Goal: Task Accomplishment & Management: Manage account settings

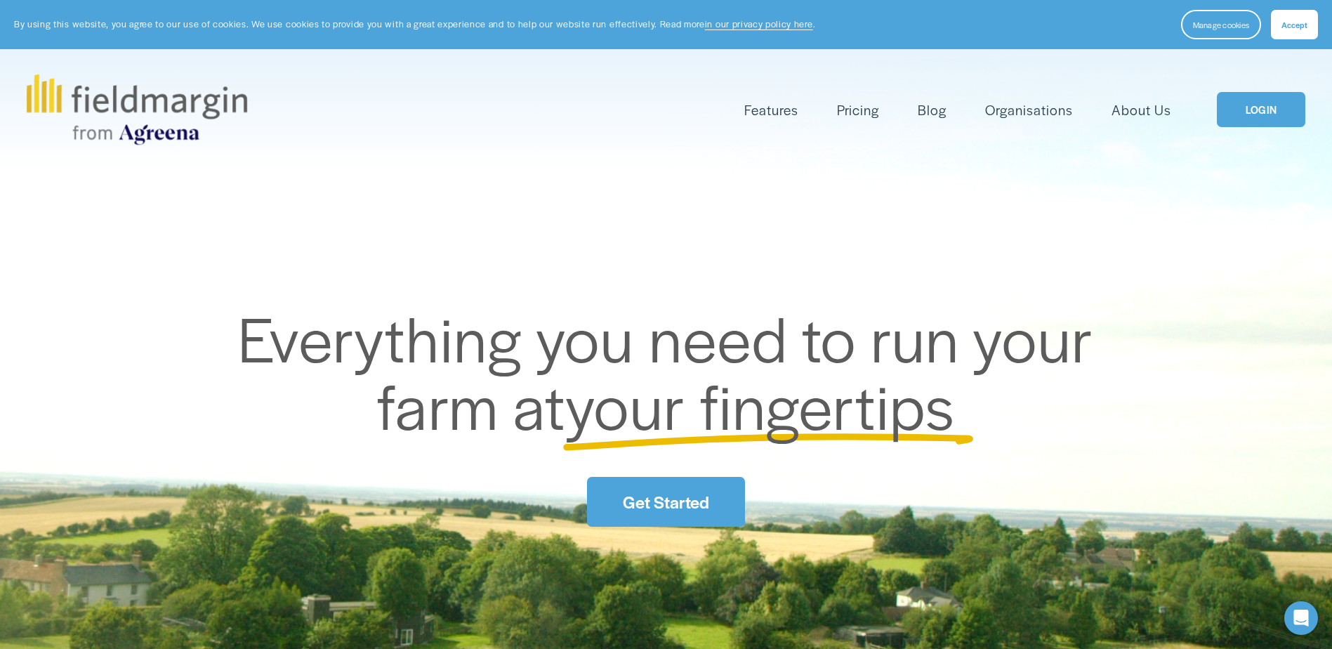
click at [1245, 103] on link "LOGIN" at bounding box center [1261, 110] width 88 height 36
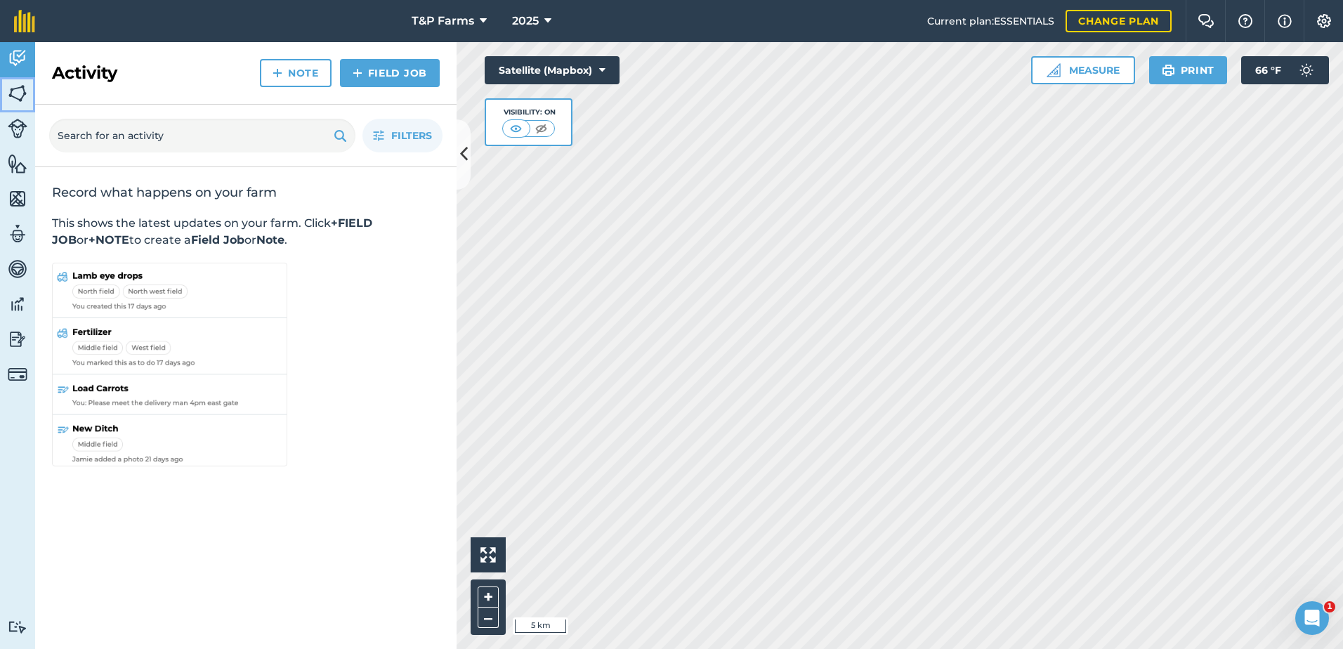
click at [23, 96] on img at bounding box center [18, 93] width 20 height 21
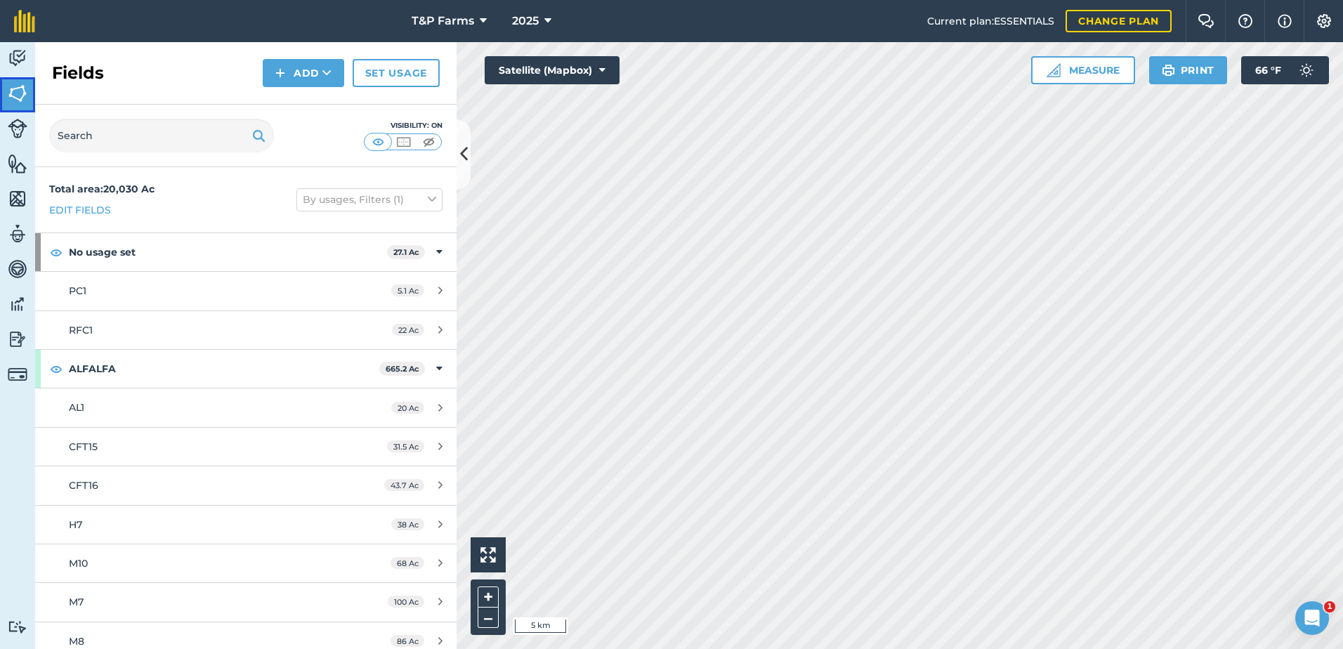
click at [22, 93] on img at bounding box center [18, 93] width 20 height 21
click at [113, 139] on input "text" at bounding box center [161, 136] width 225 height 34
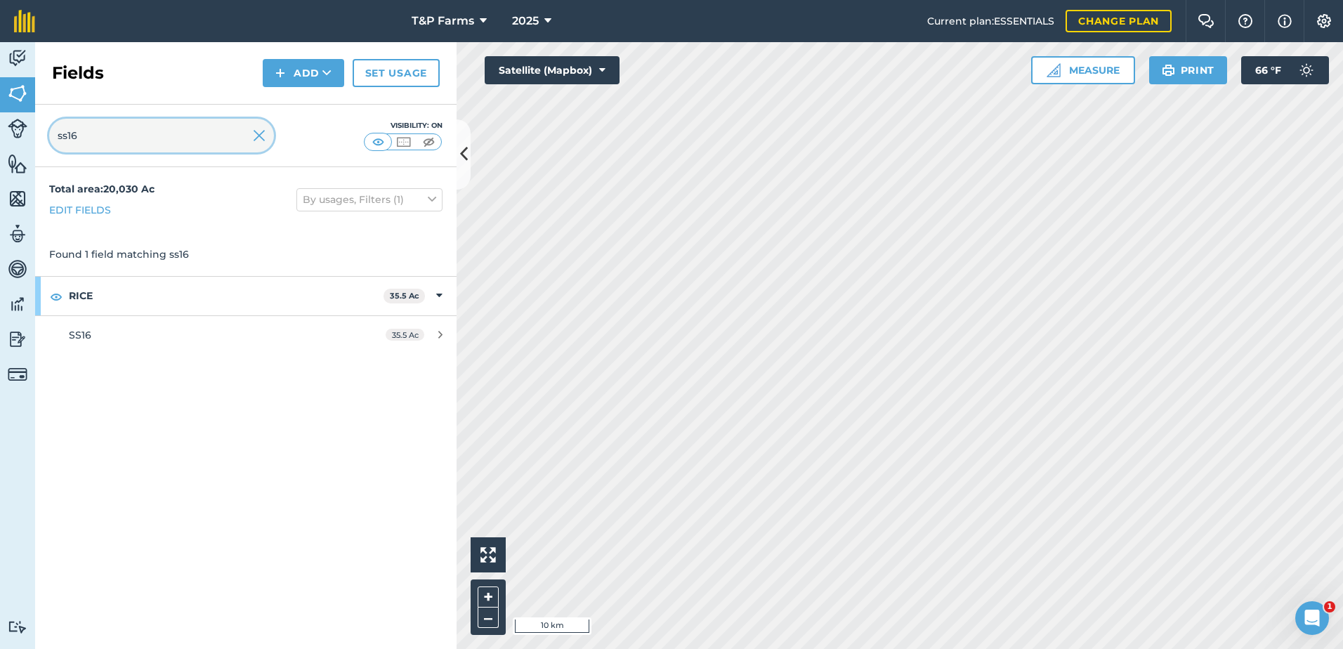
type input "ss16"
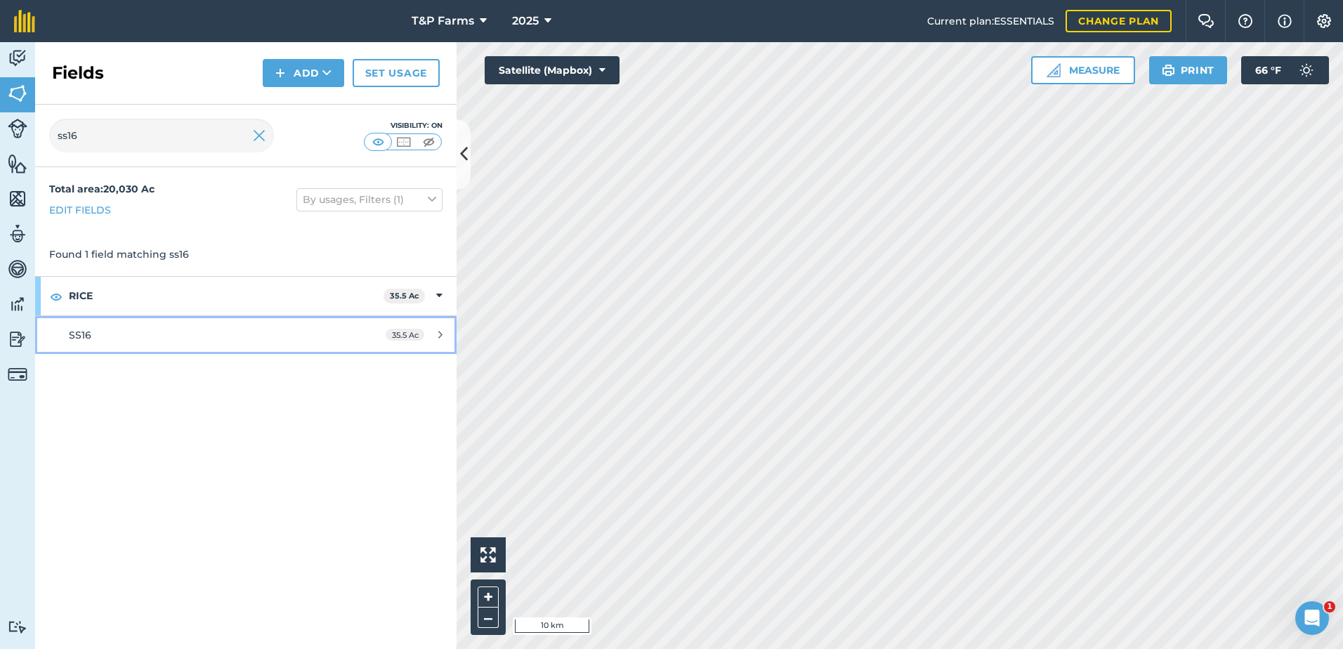
click at [147, 329] on div "SS16" at bounding box center [201, 334] width 264 height 15
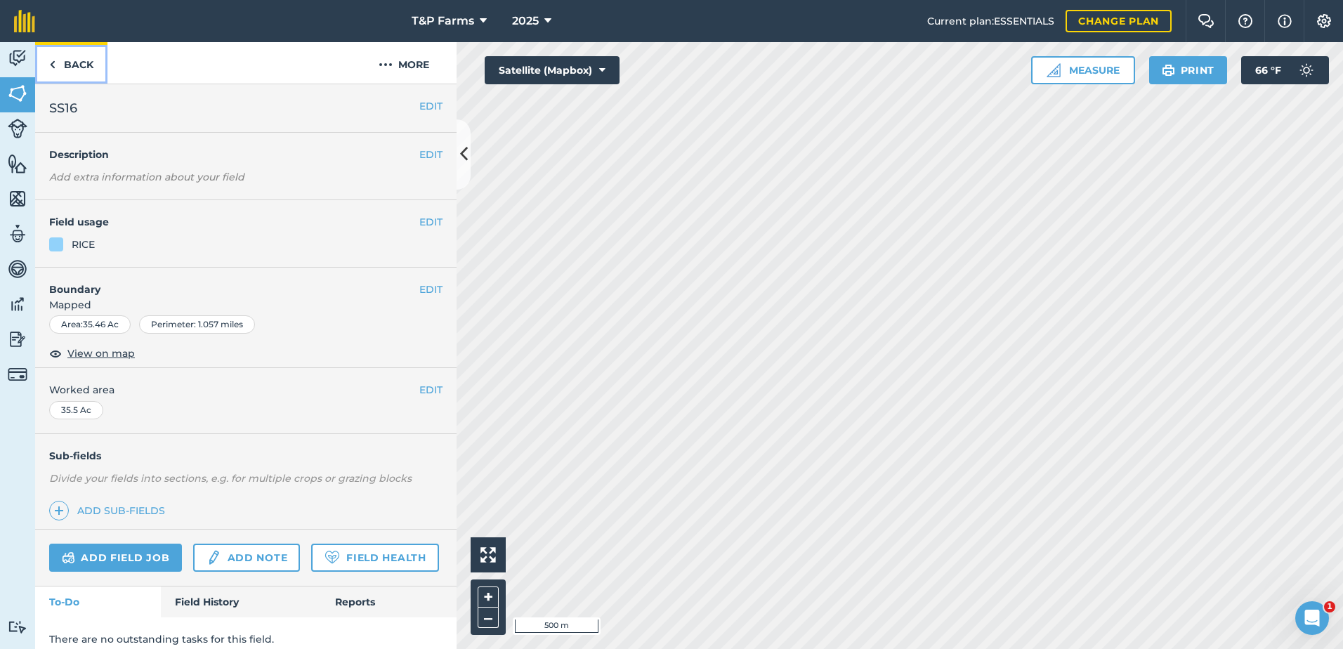
click at [95, 69] on link "Back" at bounding box center [71, 62] width 72 height 41
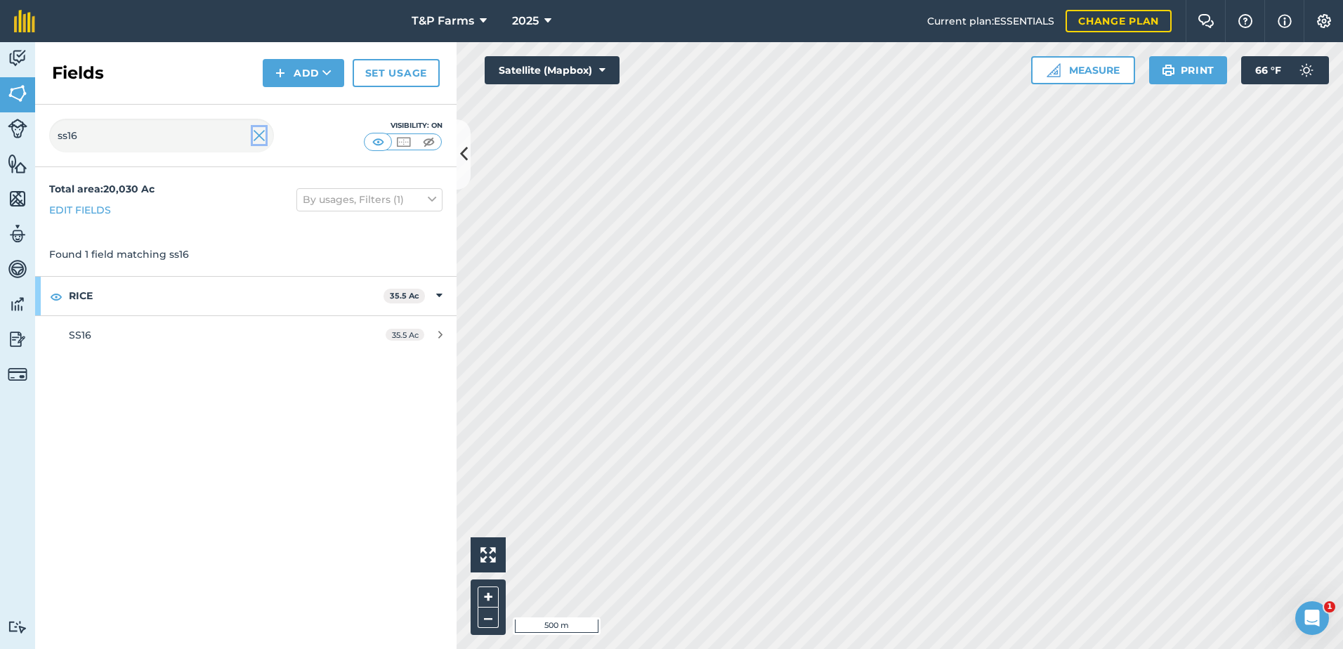
drag, startPoint x: 261, startPoint y: 131, endPoint x: 302, endPoint y: 136, distance: 41.0
click at [261, 132] on img at bounding box center [259, 135] width 13 height 17
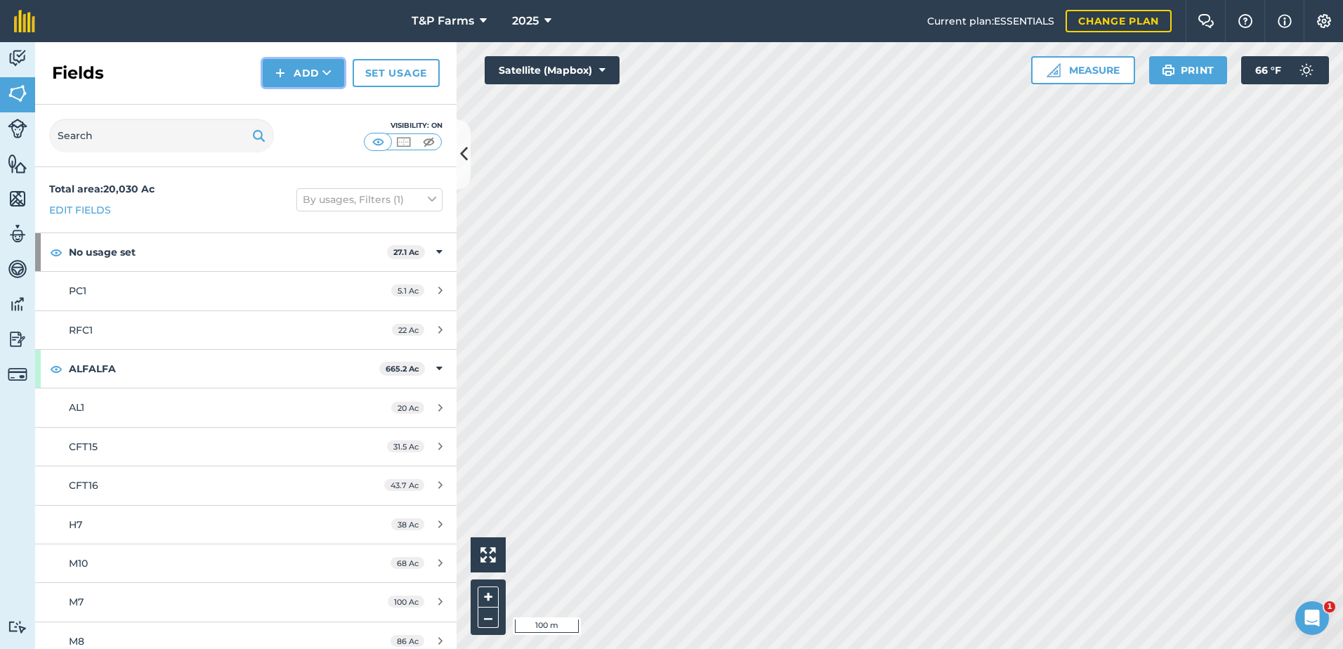
click at [284, 72] on img at bounding box center [280, 73] width 10 height 17
click at [294, 113] on link "Draw" at bounding box center [303, 104] width 77 height 31
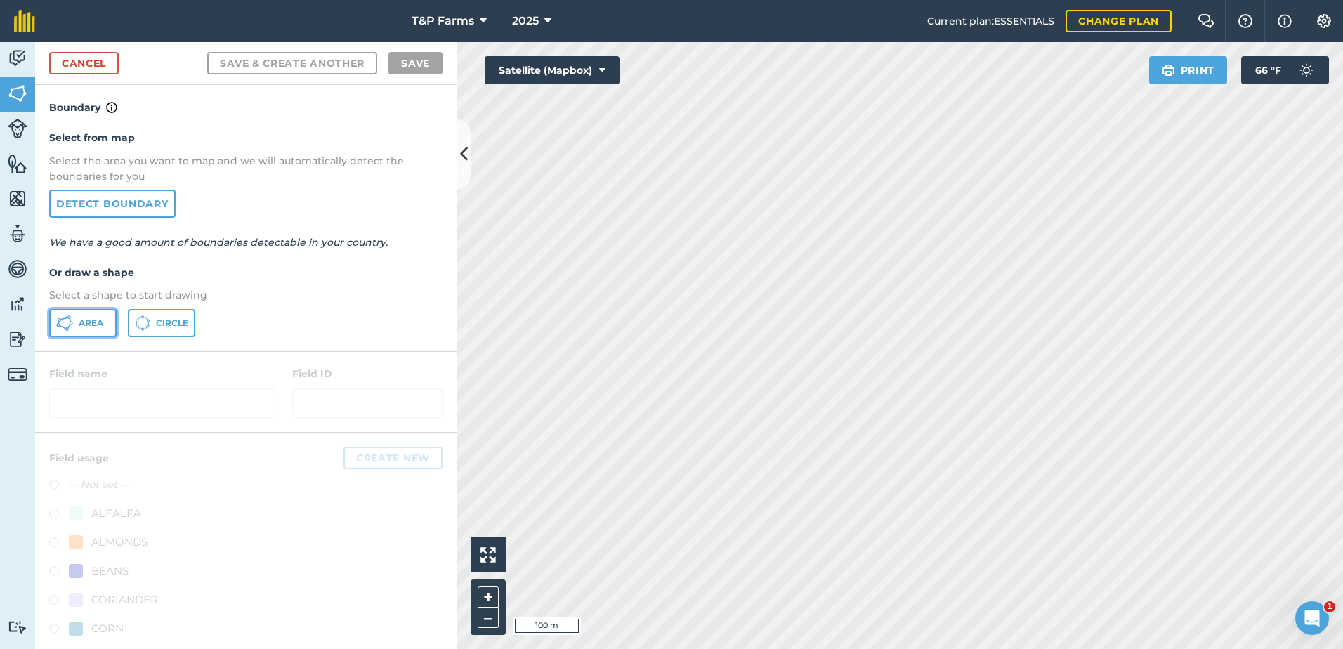
click at [97, 315] on button "Area" at bounding box center [82, 323] width 67 height 28
click at [93, 69] on link "Cancel" at bounding box center [84, 63] width 70 height 22
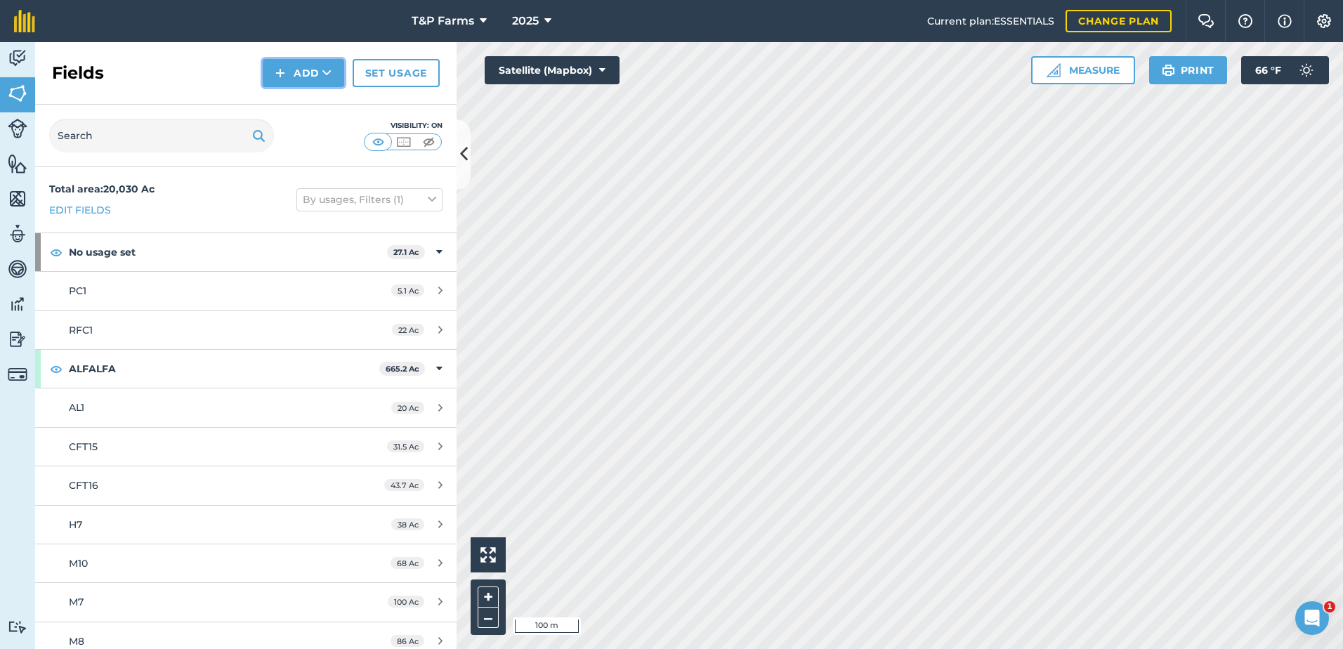
click at [338, 74] on button "Add" at bounding box center [303, 73] width 81 height 28
click at [317, 93] on link "Draw" at bounding box center [303, 104] width 77 height 31
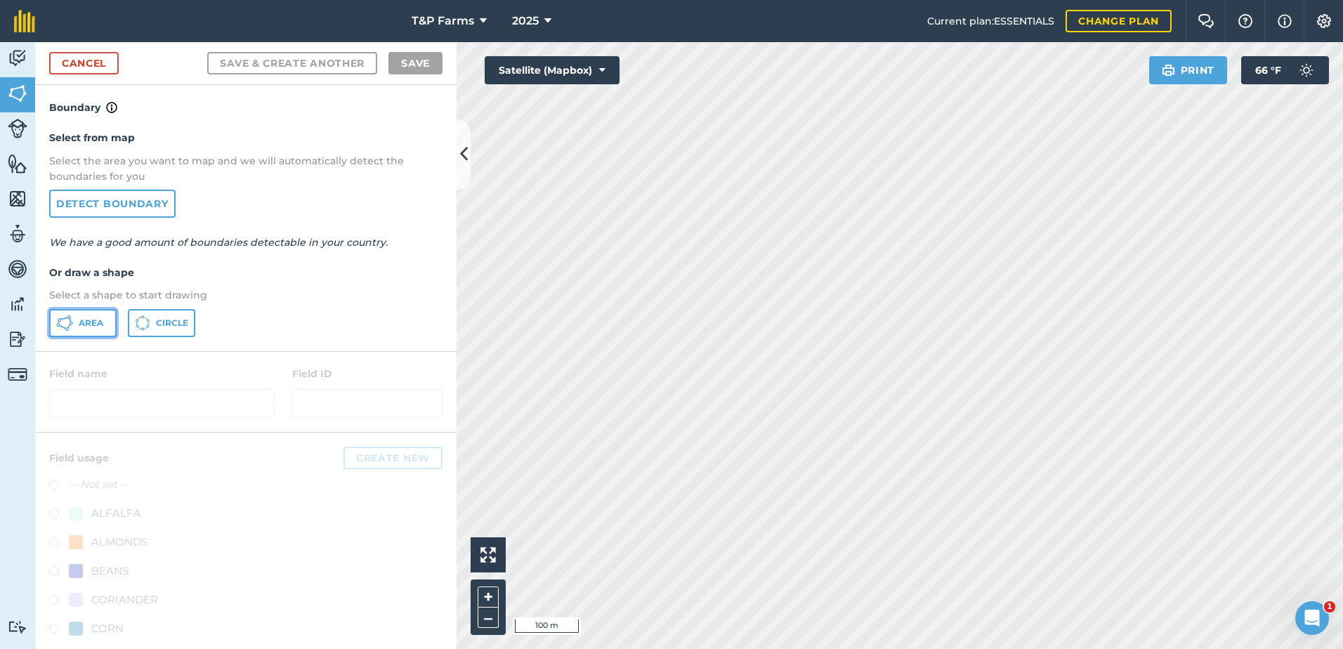
click at [98, 327] on span "Area" at bounding box center [91, 322] width 25 height 11
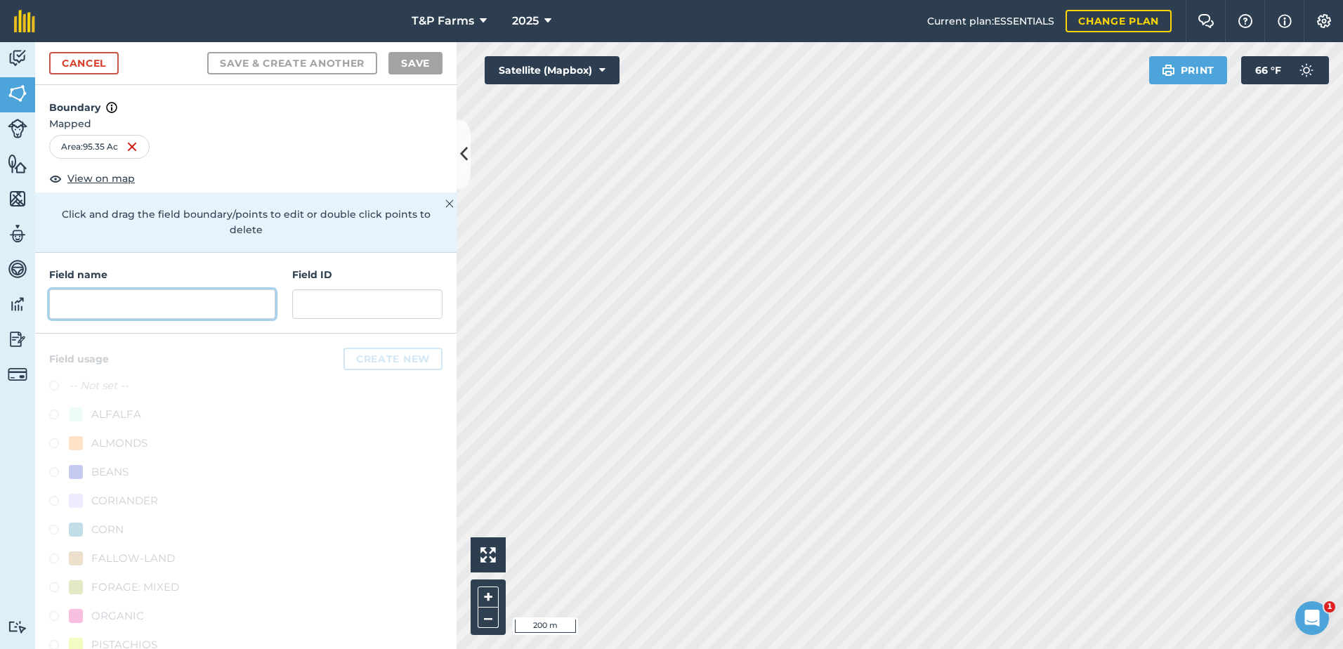
click at [202, 300] on input "text" at bounding box center [162, 303] width 226 height 29
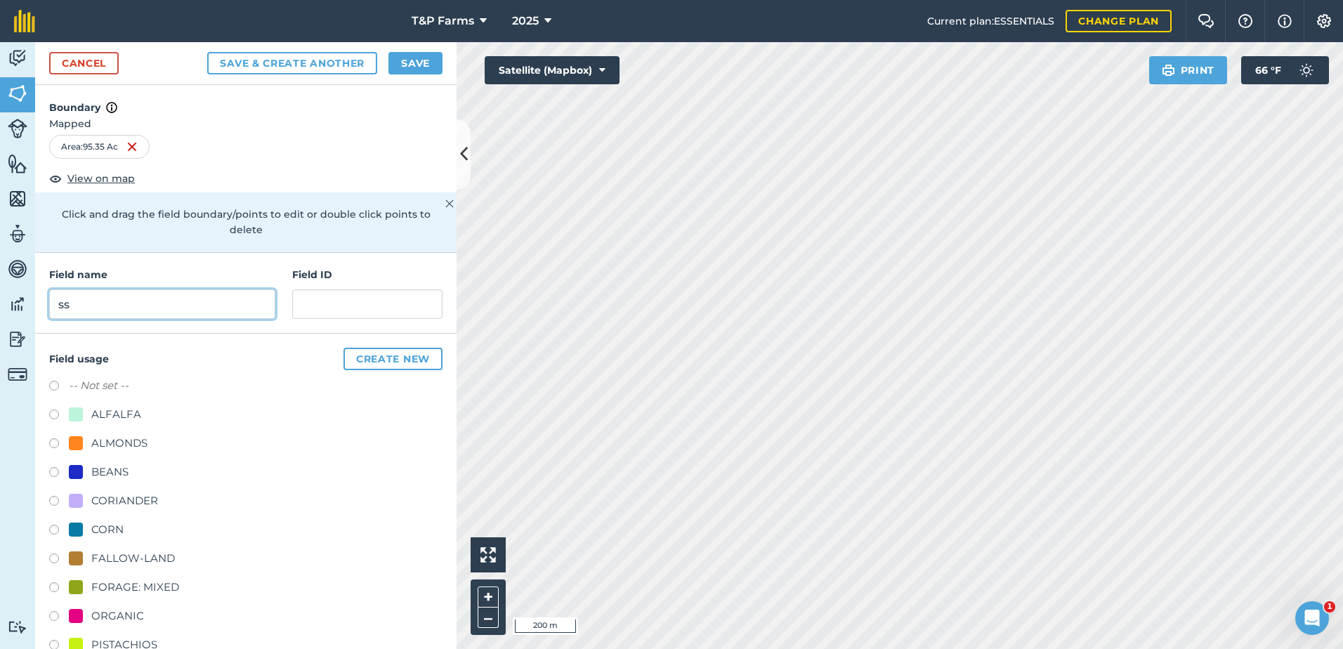
type input "s"
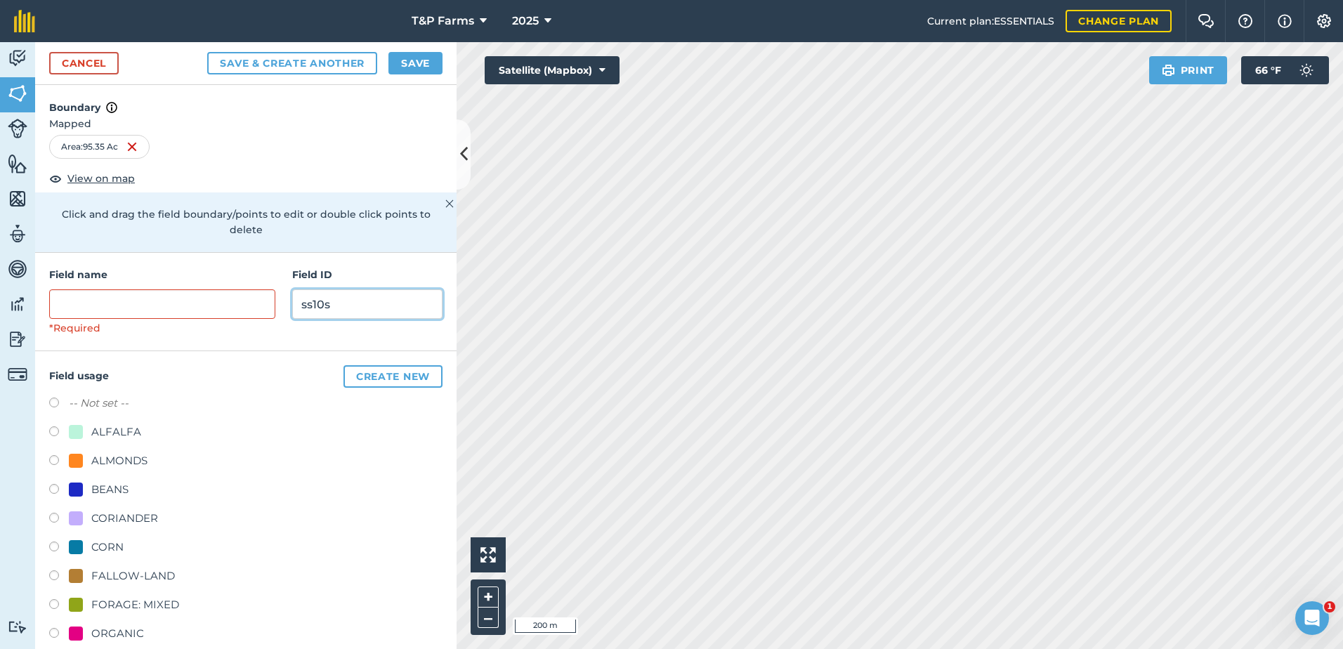
type input "ss10s"
click at [138, 303] on input "text" at bounding box center [162, 303] width 226 height 29
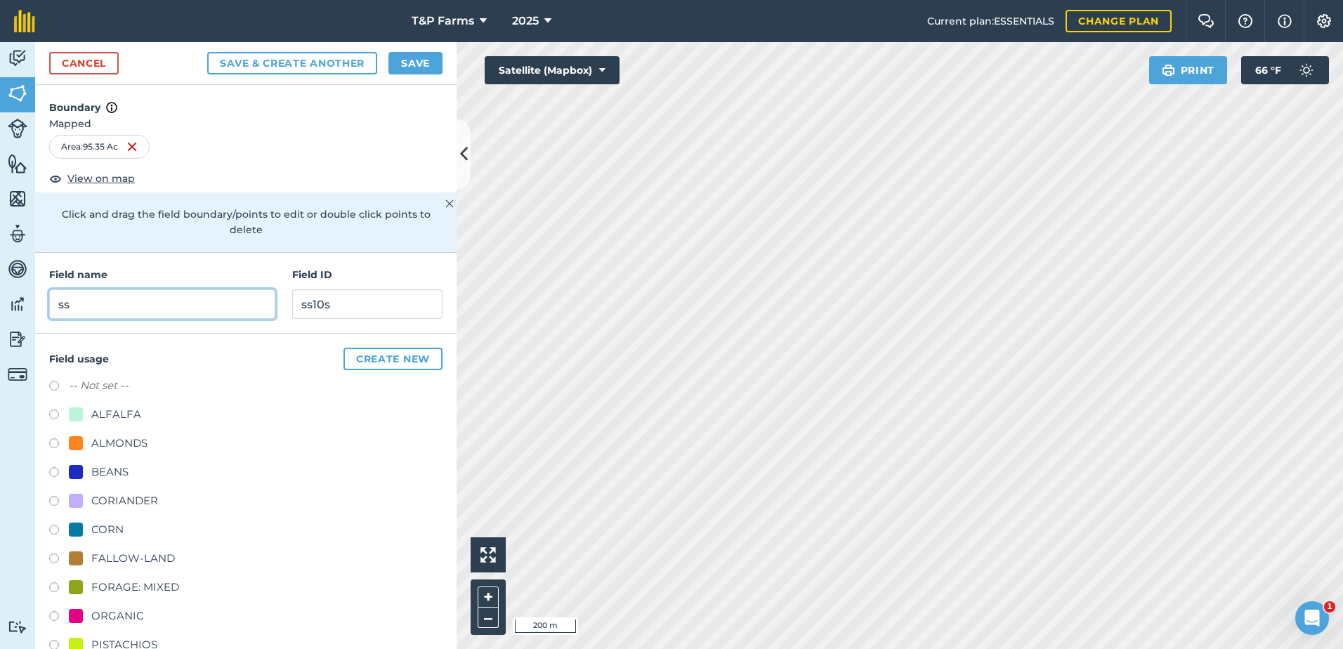
type input "s"
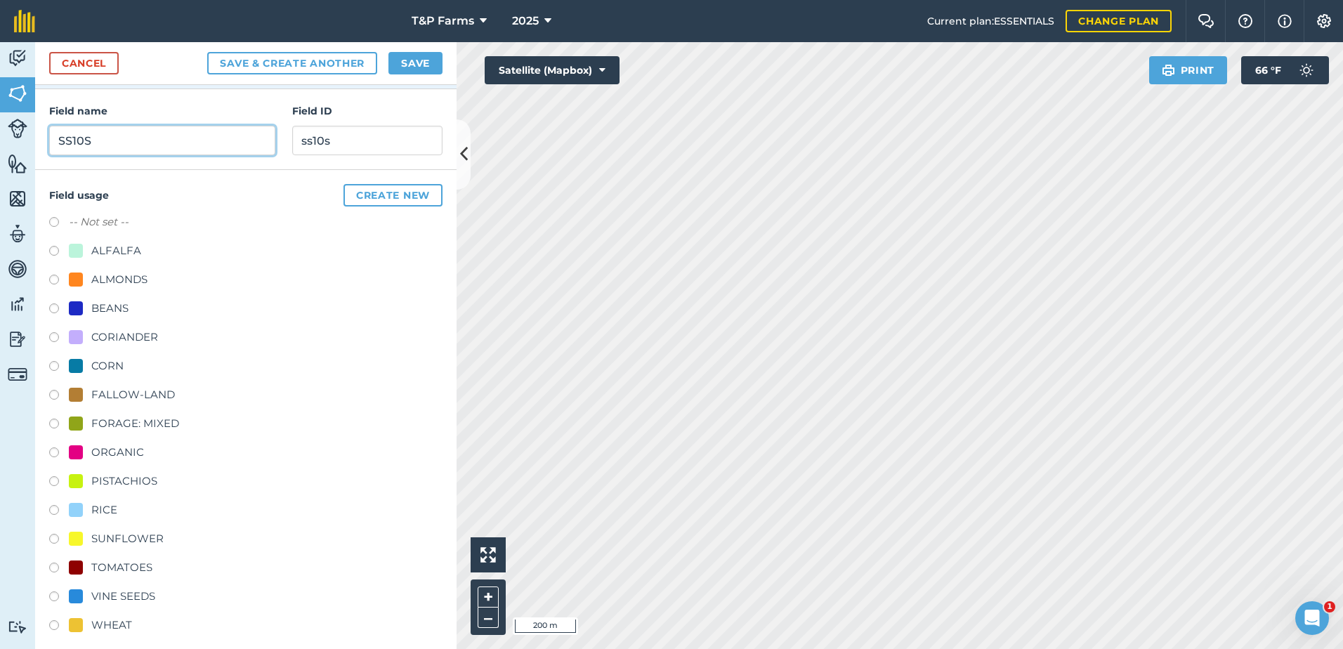
scroll to position [175, 0]
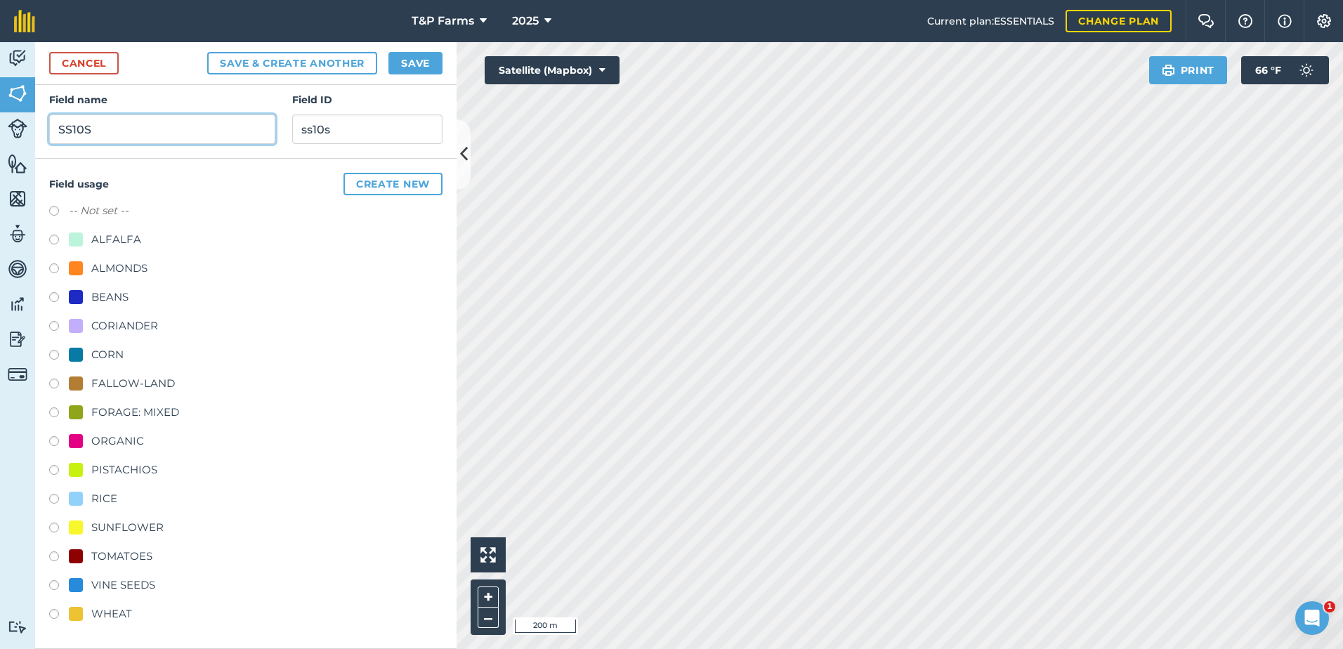
type input "SS10S"
click at [90, 498] on div "RICE" at bounding box center [93, 498] width 48 height 17
radio input "true"
drag, startPoint x: 382, startPoint y: 138, endPoint x: 277, endPoint y: 140, distance: 105.4
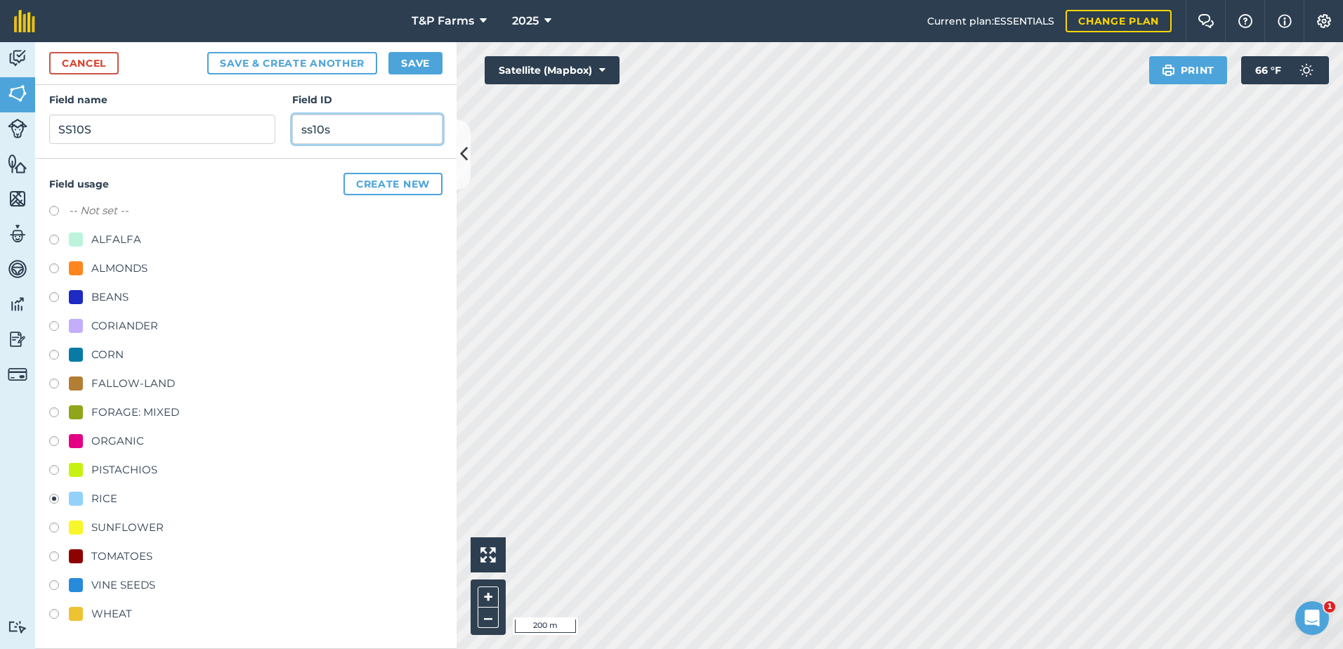
click at [277, 140] on div "Field name SS10S Field ID ss10s" at bounding box center [245, 118] width 421 height 81
click at [398, 59] on button "Save" at bounding box center [415, 63] width 54 height 22
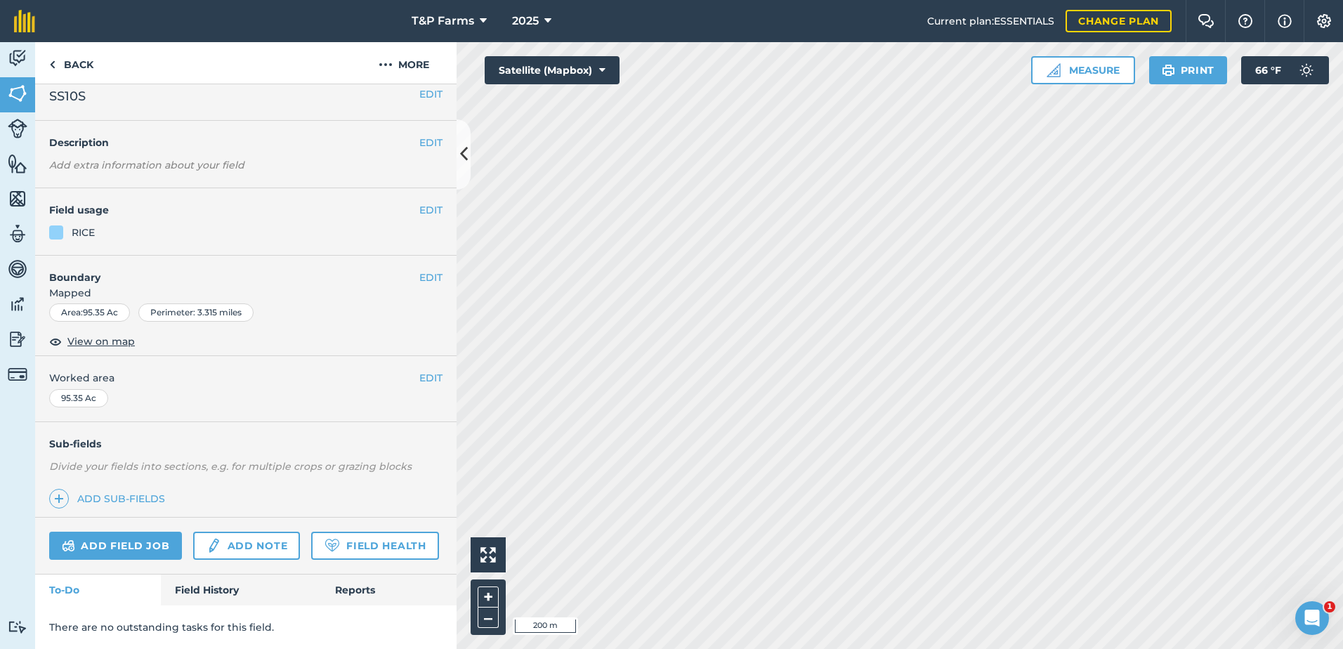
scroll to position [51, 0]
click at [420, 370] on button "EDIT" at bounding box center [430, 377] width 23 height 15
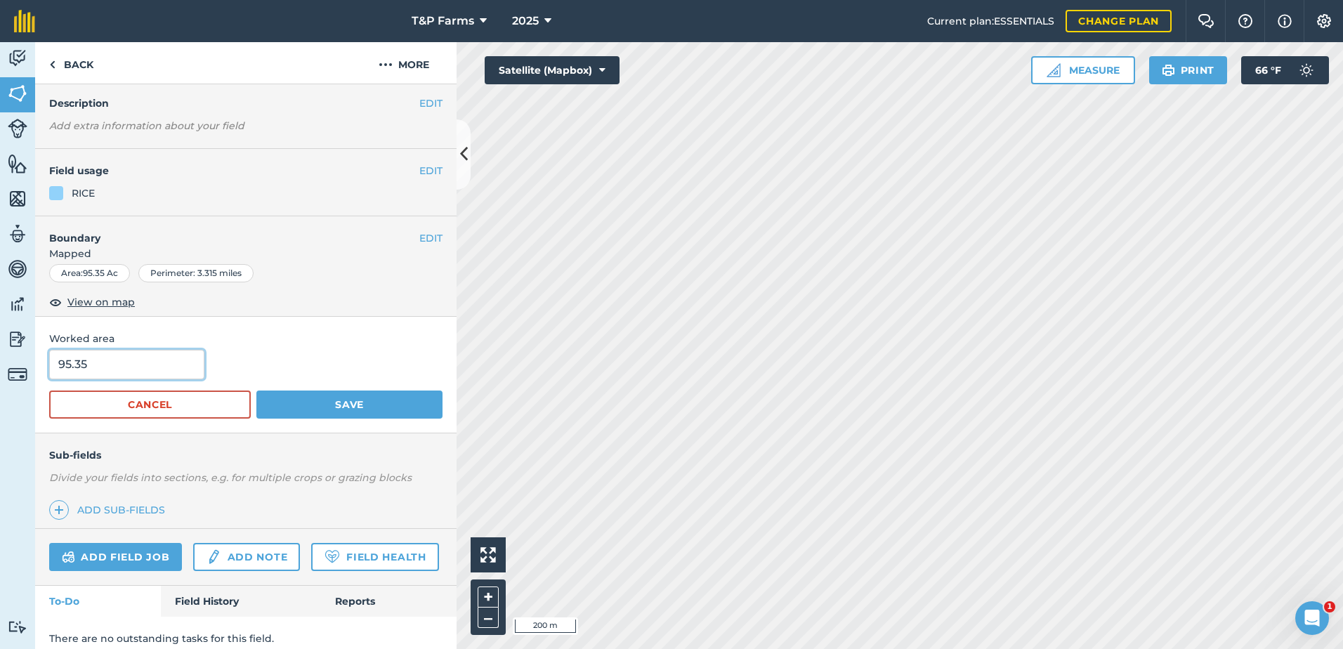
drag, startPoint x: 85, startPoint y: 371, endPoint x: -3, endPoint y: 378, distance: 88.1
click at [0, 378] on html "T&P Farms 2025 Current plan : ESSENTIALS Change plan Farm Chat Help Info Settin…" at bounding box center [671, 324] width 1343 height 649
type input "87.5"
click at [256, 391] on button "Save" at bounding box center [349, 405] width 186 height 28
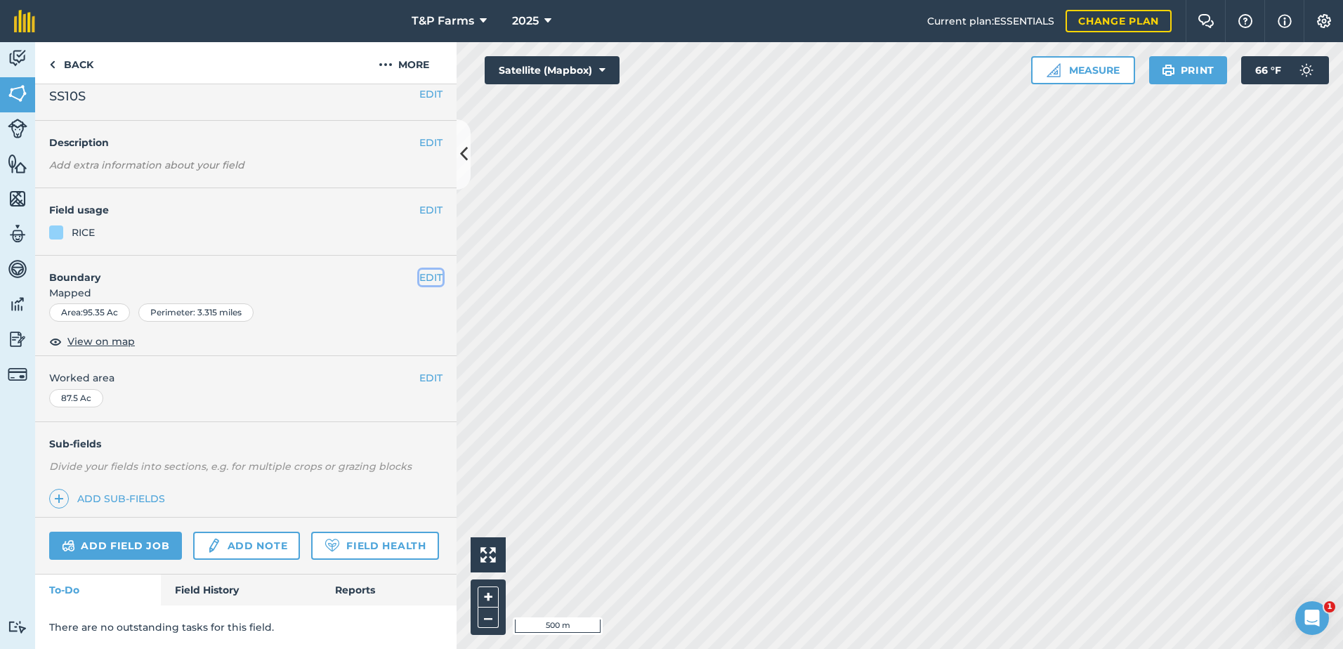
click at [428, 270] on button "EDIT" at bounding box center [430, 277] width 23 height 15
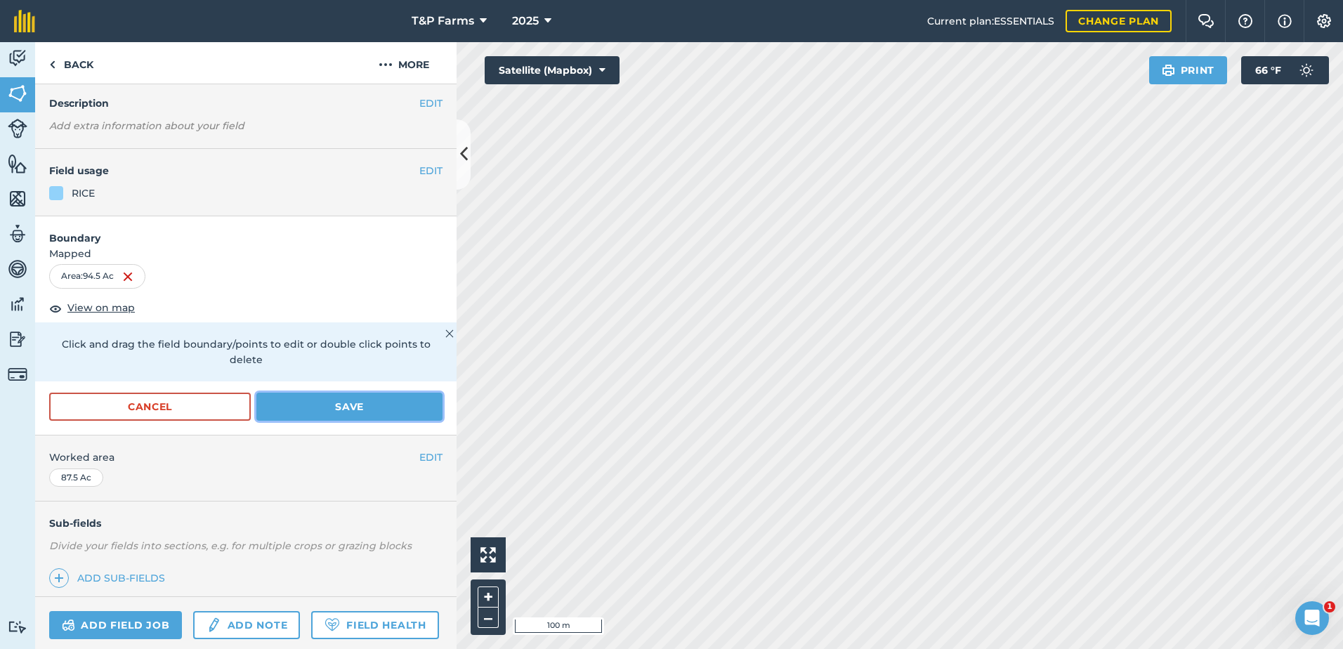
click at [341, 414] on button "Save" at bounding box center [349, 407] width 186 height 28
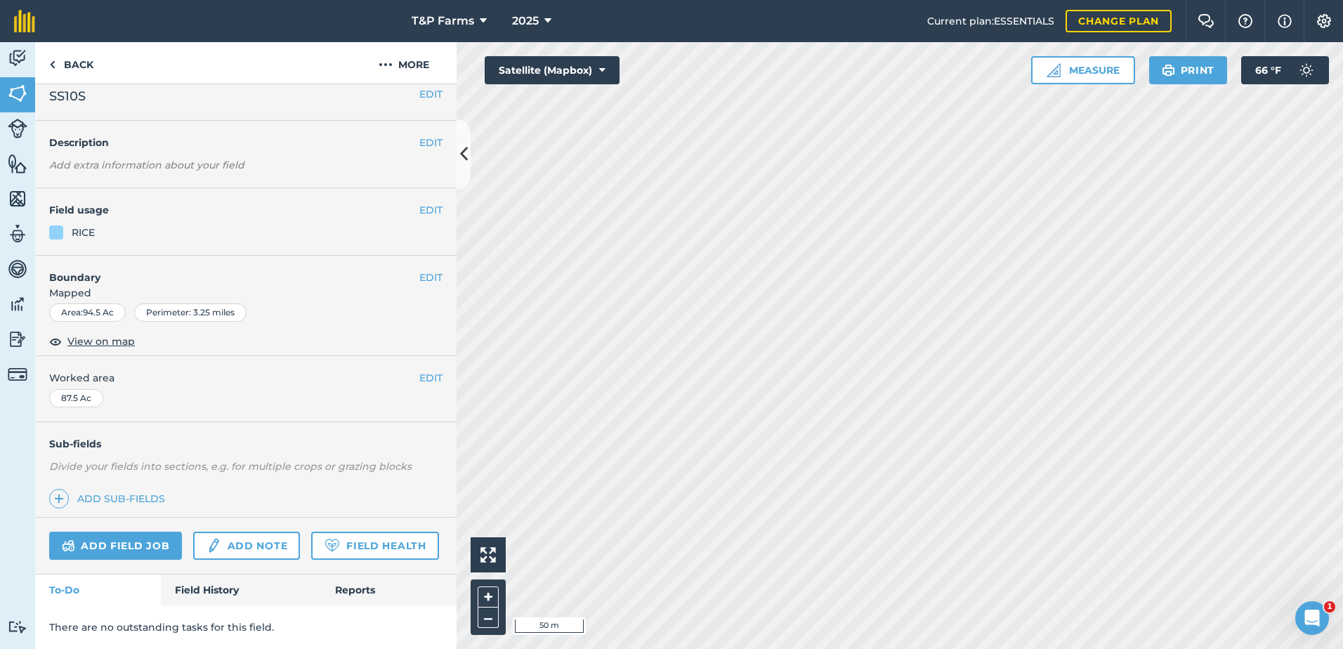
click at [433, 256] on div "EDIT Boundary Mapped Area : 94.5 Ac Perimeter : 3.25 miles View on map" at bounding box center [245, 306] width 421 height 101
click at [424, 270] on button "EDIT" at bounding box center [430, 277] width 23 height 15
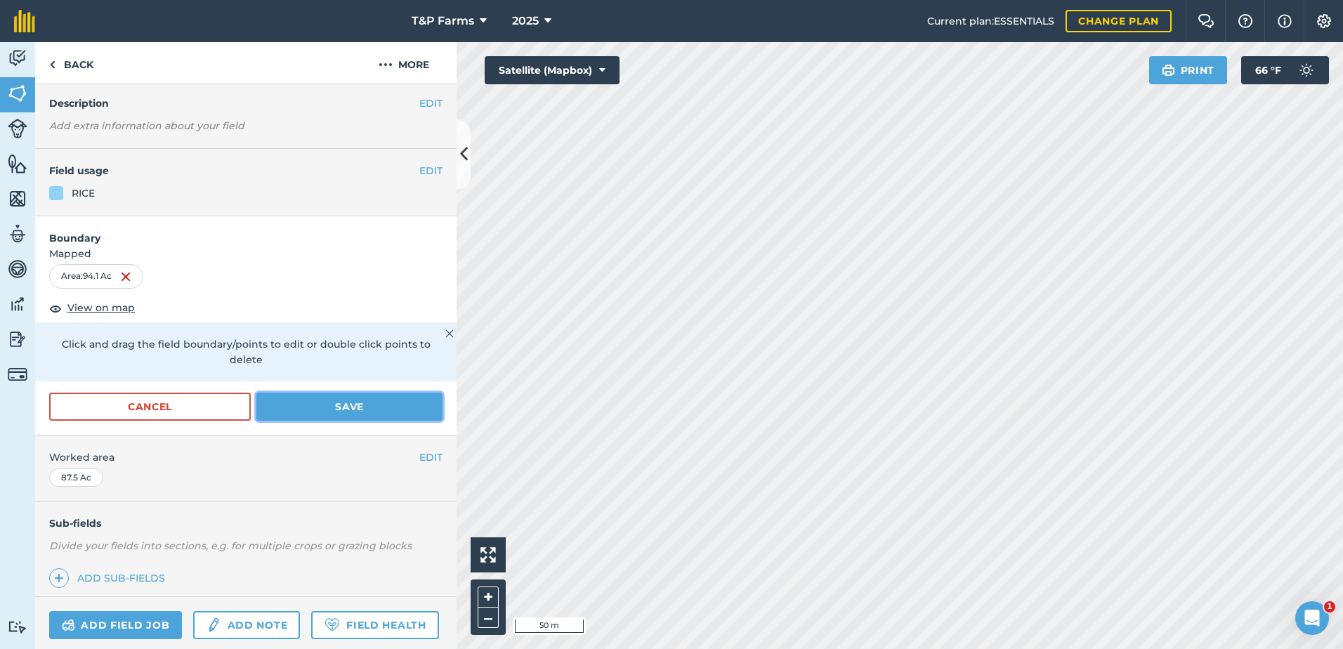
drag, startPoint x: 366, startPoint y: 399, endPoint x: 442, endPoint y: 396, distance: 75.9
click at [368, 400] on button "Save" at bounding box center [349, 407] width 186 height 28
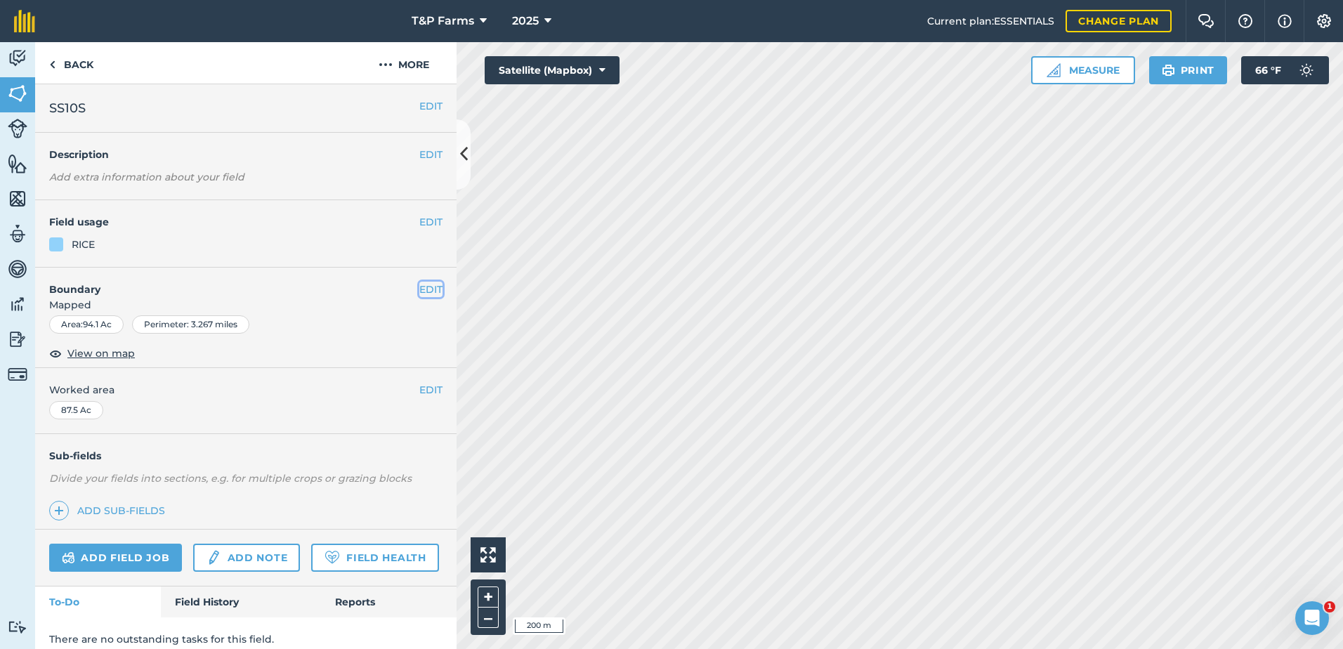
click at [424, 289] on button "EDIT" at bounding box center [430, 289] width 23 height 15
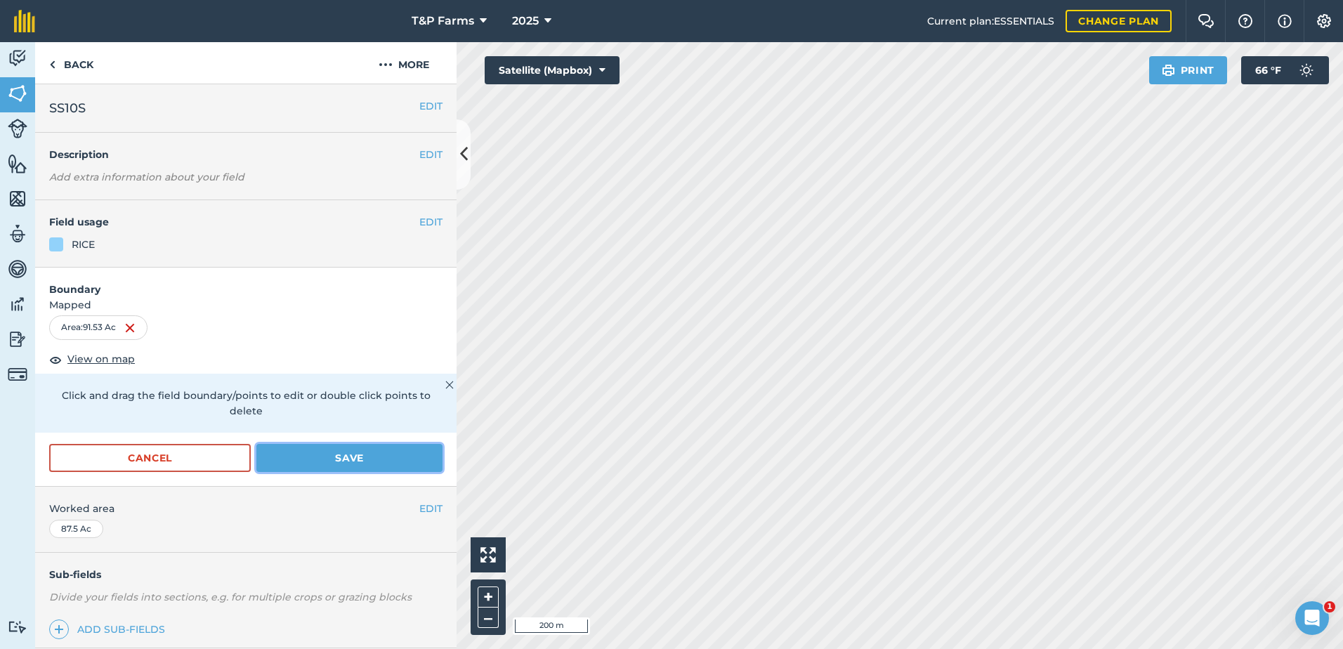
click at [365, 454] on button "Save" at bounding box center [349, 458] width 186 height 28
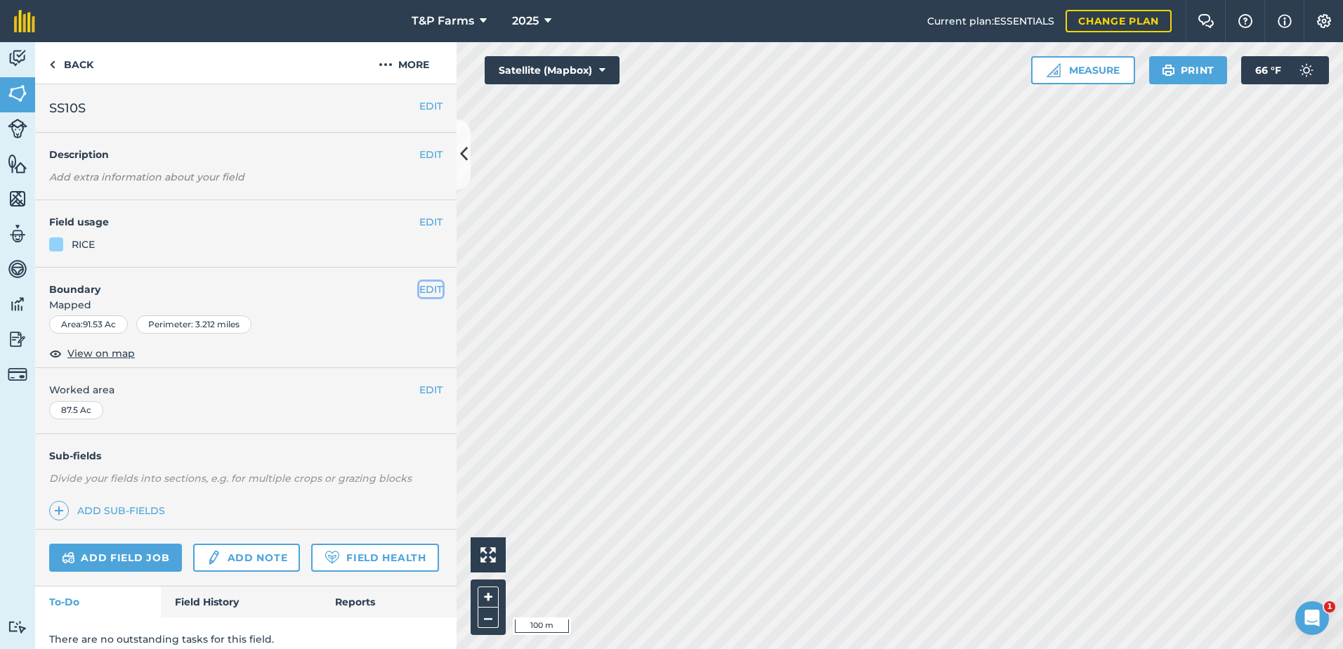
click at [424, 286] on button "EDIT" at bounding box center [430, 289] width 23 height 15
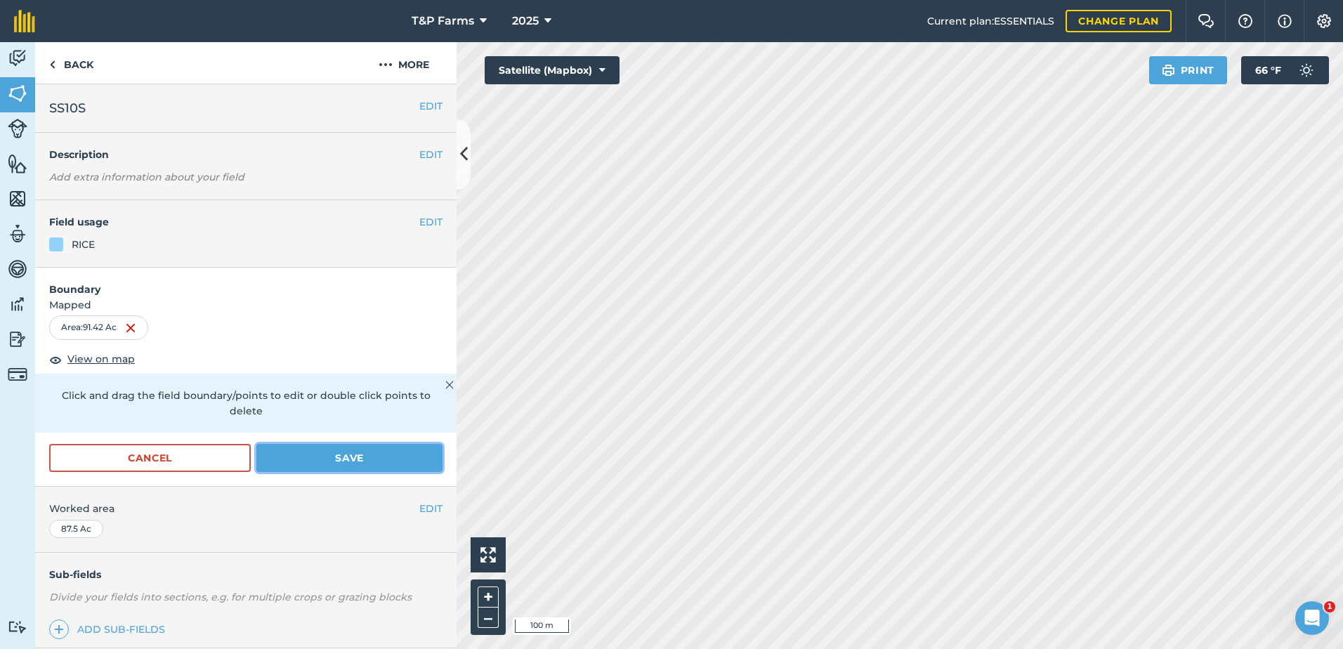
click at [318, 457] on button "Save" at bounding box center [349, 458] width 186 height 28
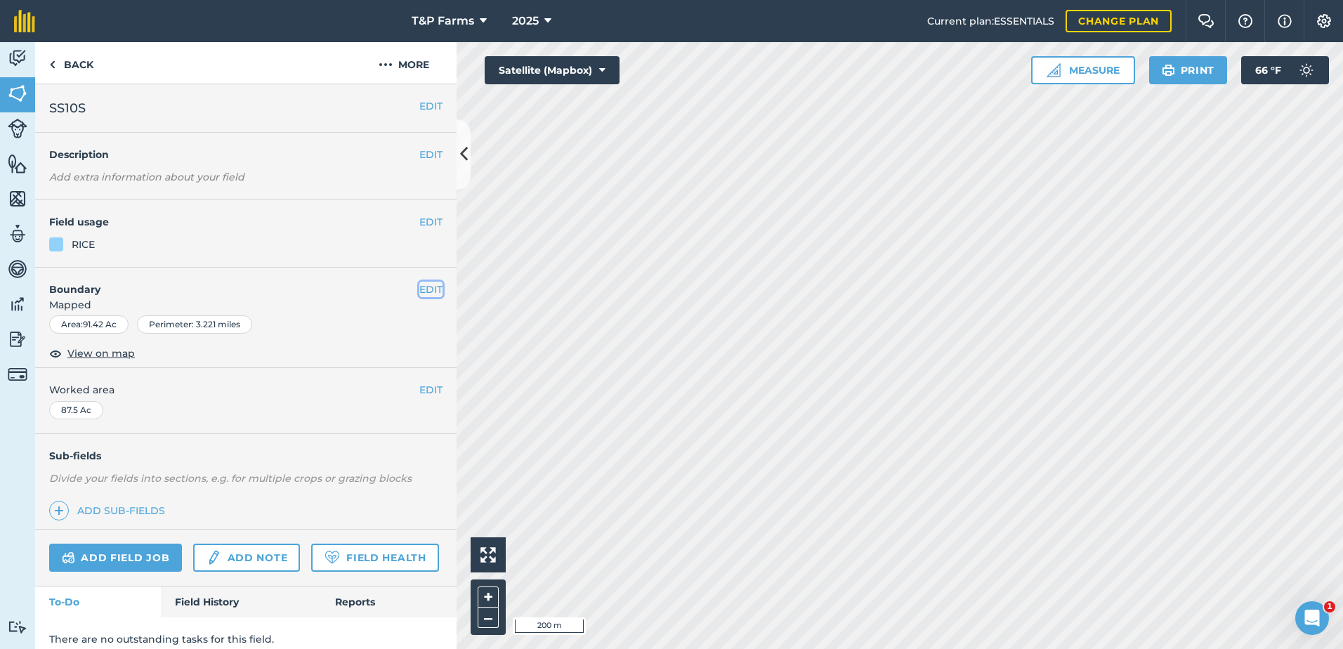
click at [420, 291] on button "EDIT" at bounding box center [430, 289] width 23 height 15
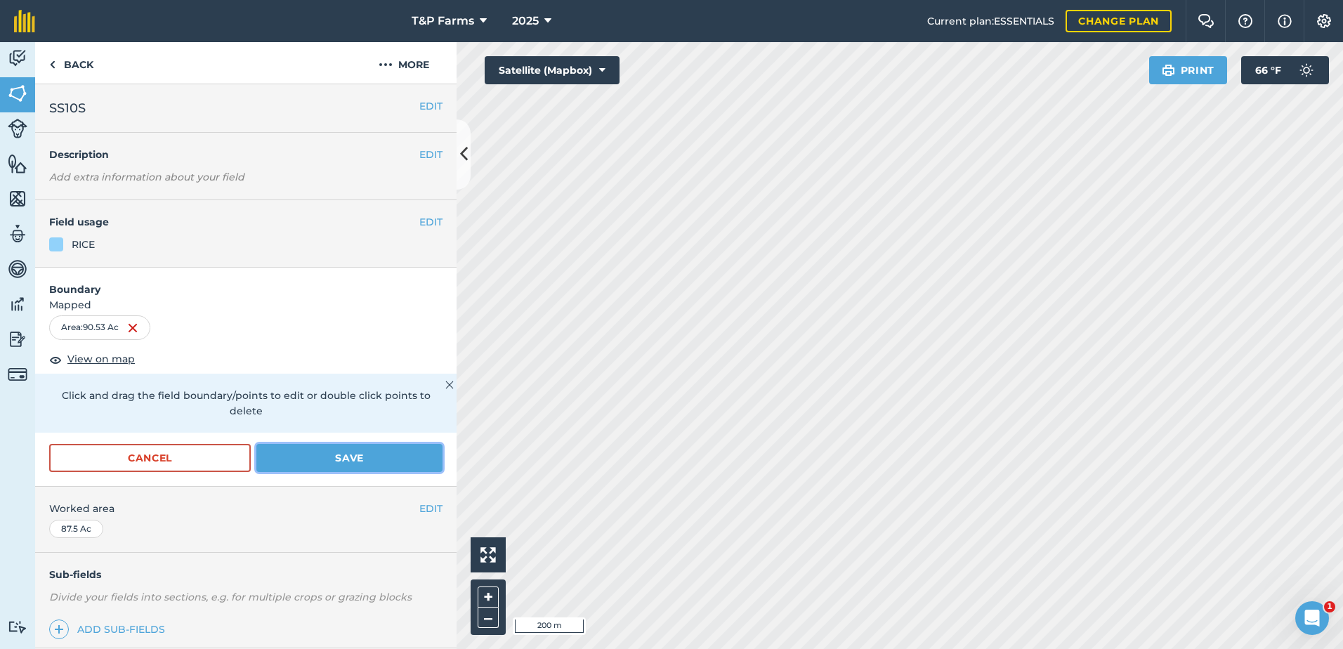
click at [313, 468] on button "Save" at bounding box center [349, 458] width 186 height 28
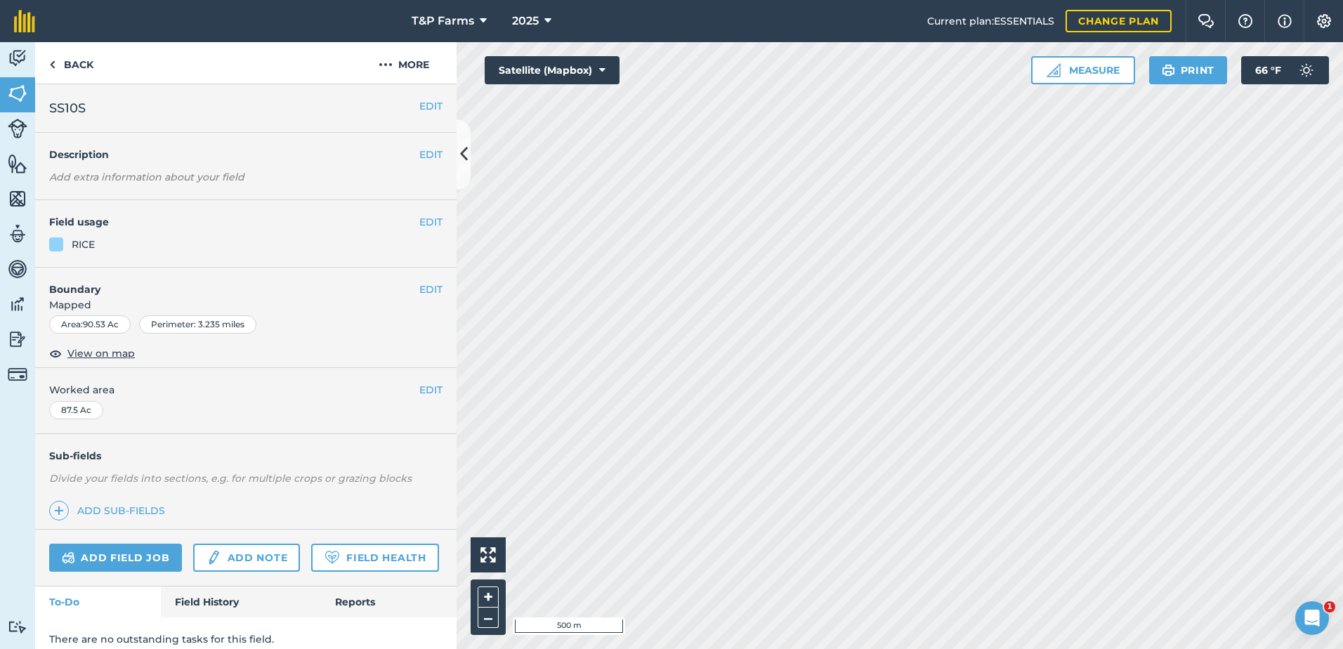
click at [433, 289] on div "EDIT Boundary Mapped Area : 90.53 Ac Perimeter : 3.235 miles View on map" at bounding box center [245, 318] width 421 height 101
click at [432, 287] on div "EDIT Boundary Mapped Area : 90.53 Ac Perimeter : 3.235 miles View on map" at bounding box center [245, 318] width 421 height 101
click at [421, 287] on button "EDIT" at bounding box center [430, 289] width 23 height 15
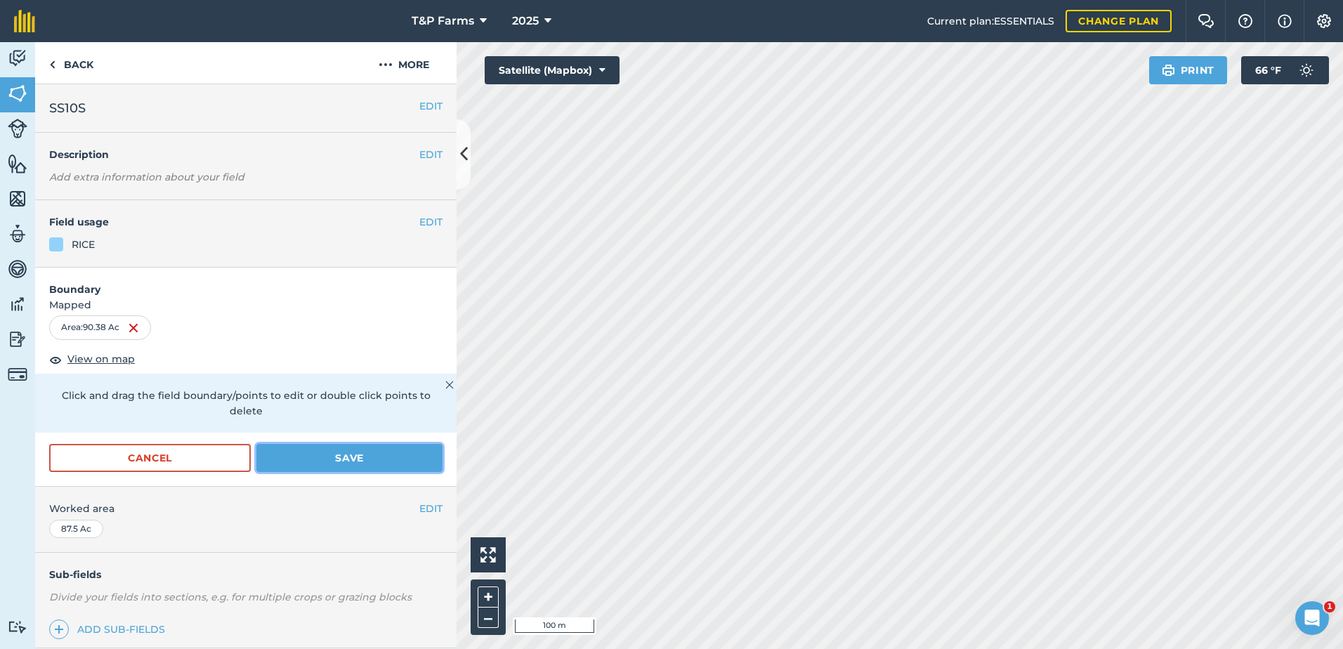
drag, startPoint x: 321, startPoint y: 470, endPoint x: 345, endPoint y: 466, distance: 24.1
click at [322, 471] on button "Save" at bounding box center [349, 458] width 186 height 28
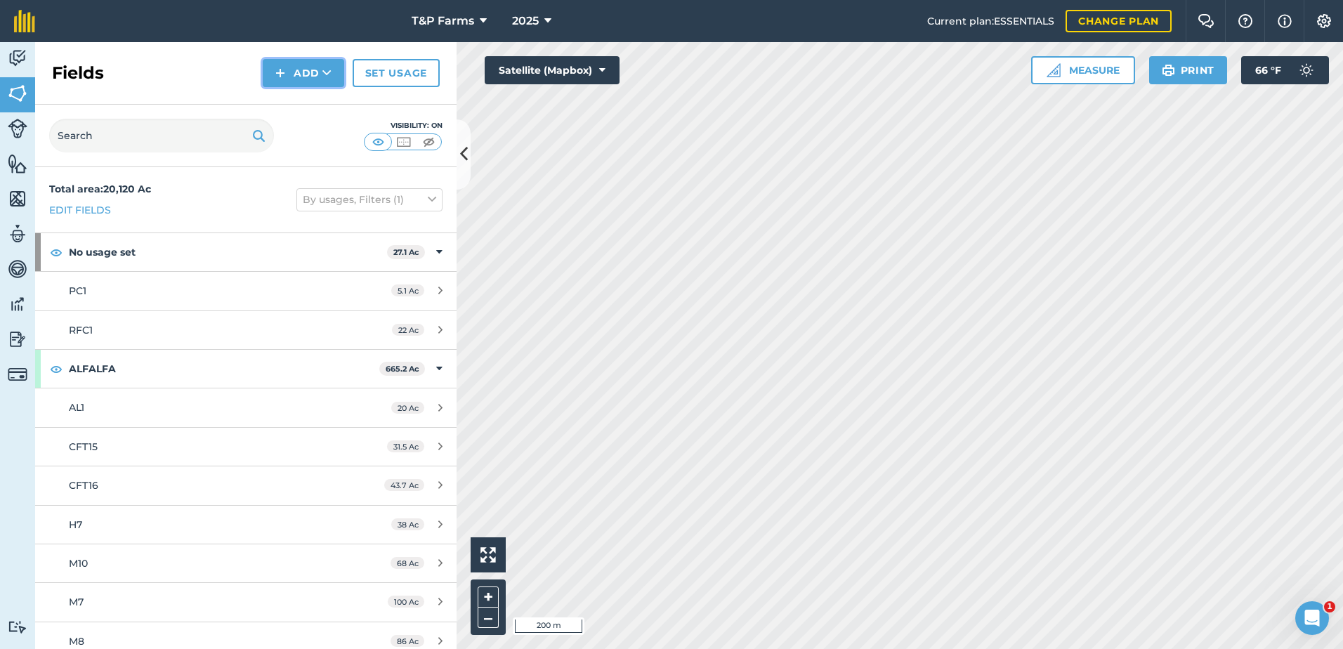
click at [323, 77] on icon at bounding box center [326, 73] width 9 height 14
click at [332, 112] on link "Draw" at bounding box center [303, 104] width 77 height 31
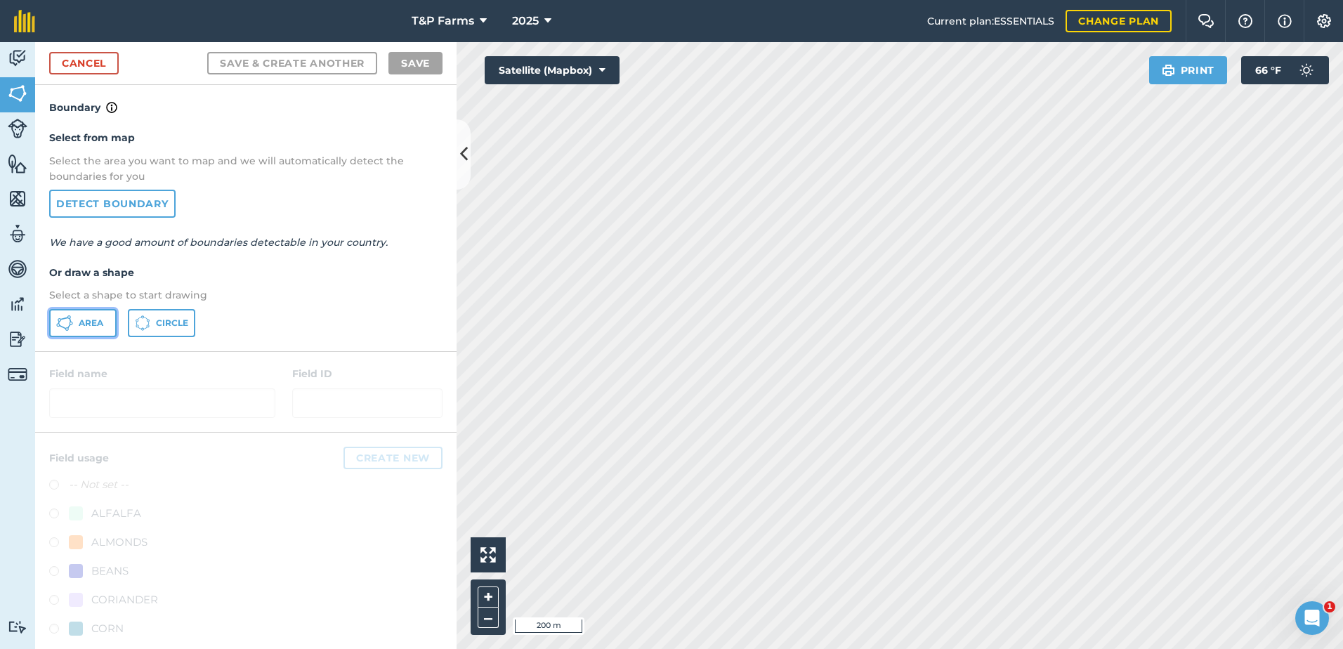
click at [91, 324] on span "Area" at bounding box center [91, 322] width 25 height 11
click at [102, 62] on link "Cancel" at bounding box center [84, 63] width 70 height 22
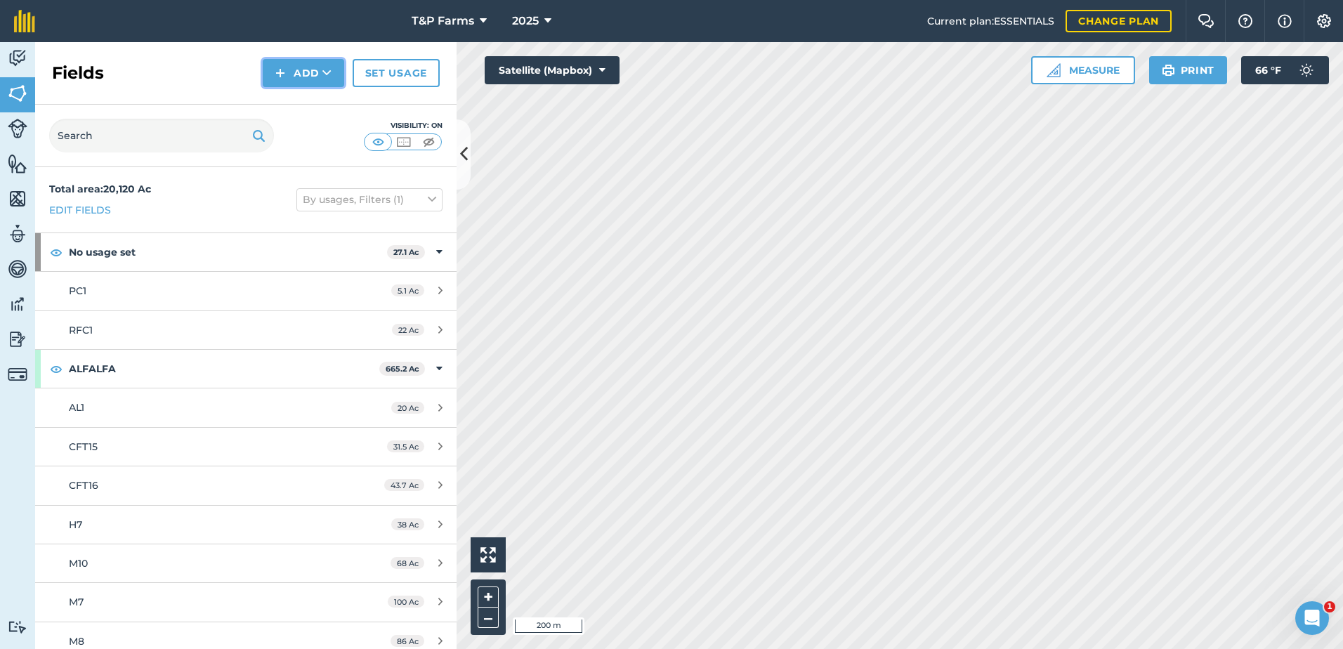
click at [314, 80] on button "Add" at bounding box center [303, 73] width 81 height 28
click at [317, 103] on link "Draw" at bounding box center [303, 104] width 77 height 31
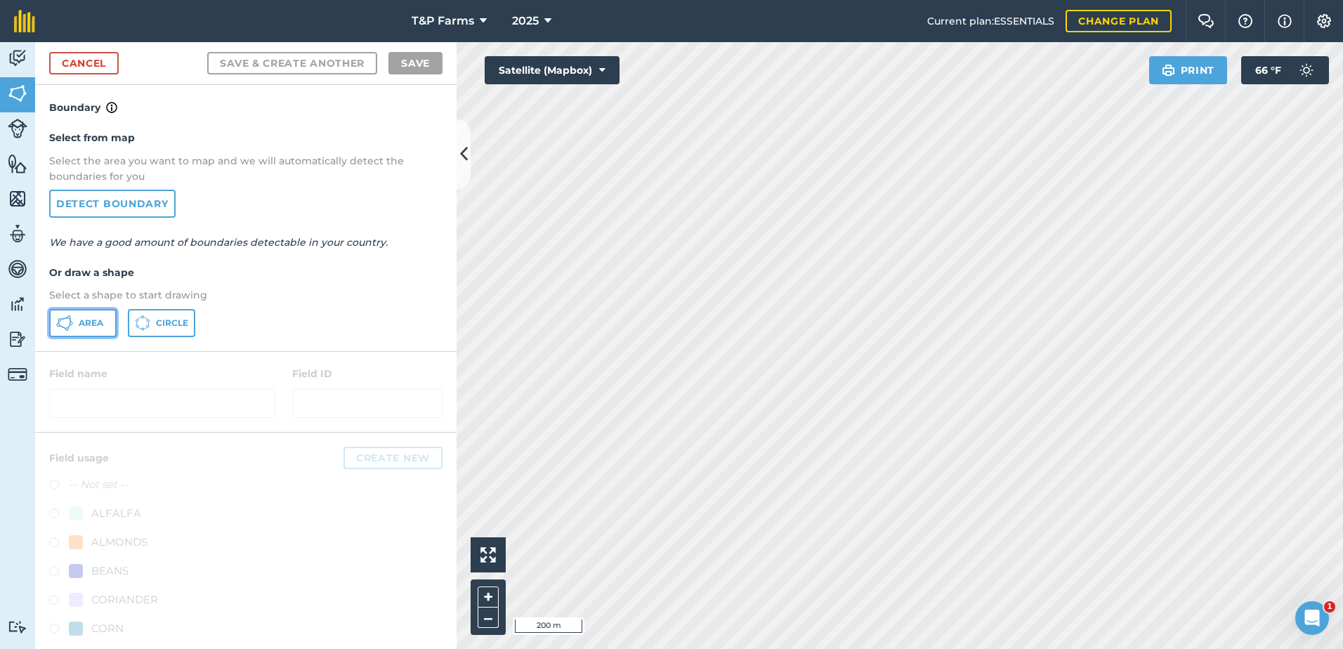
drag, startPoint x: 67, startPoint y: 322, endPoint x: 155, endPoint y: 315, distance: 87.4
click at [69, 322] on icon at bounding box center [64, 323] width 17 height 17
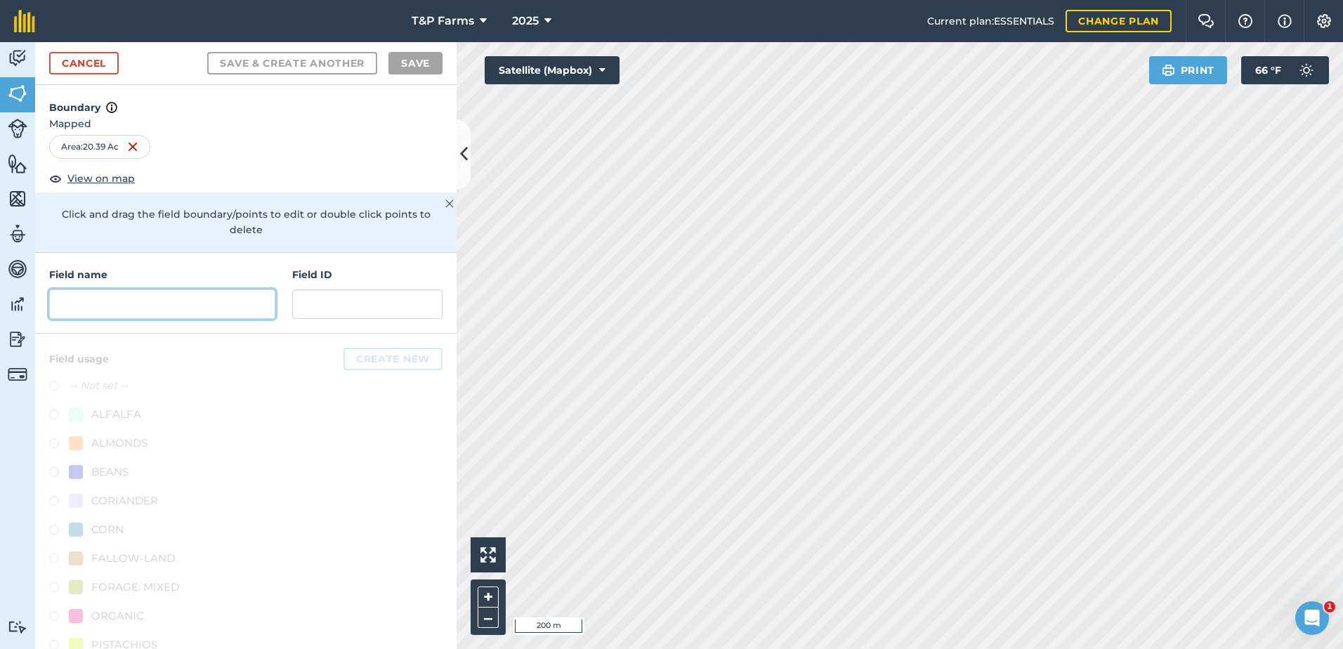
click at [193, 296] on input "text" at bounding box center [162, 303] width 226 height 29
click at [110, 67] on link "Cancel" at bounding box center [84, 63] width 70 height 22
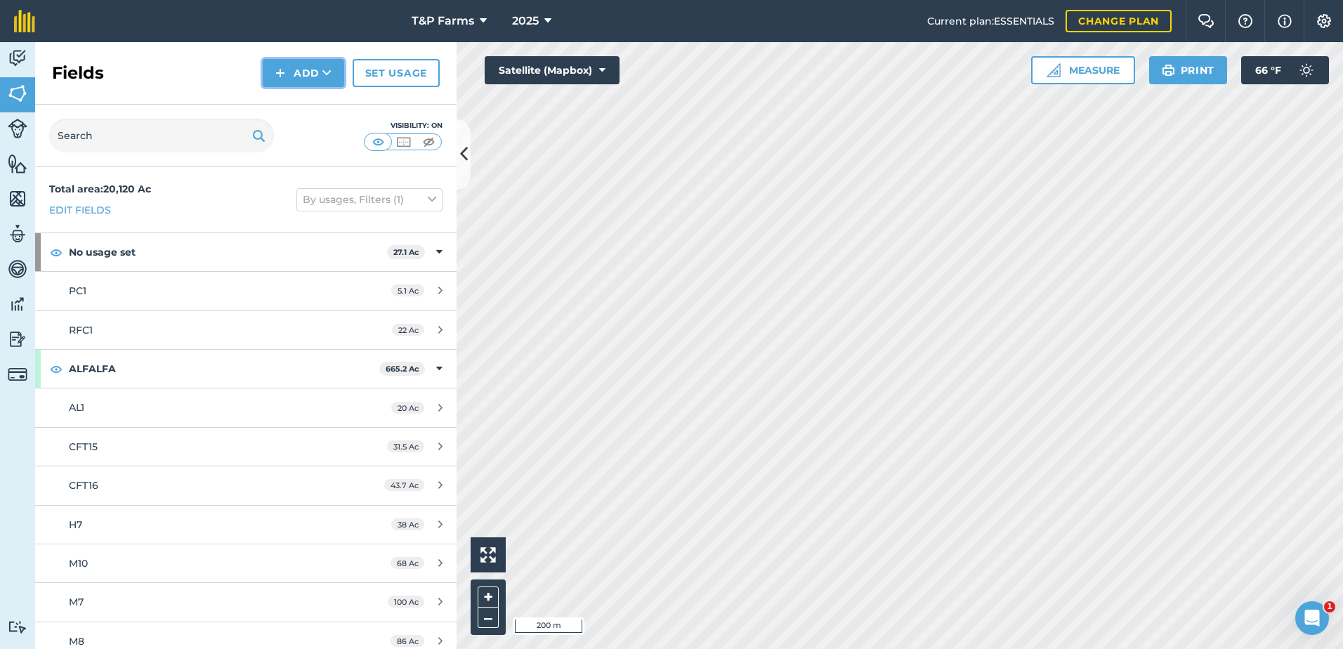
click at [317, 83] on button "Add" at bounding box center [303, 73] width 81 height 28
click at [320, 108] on link "Draw" at bounding box center [303, 104] width 77 height 31
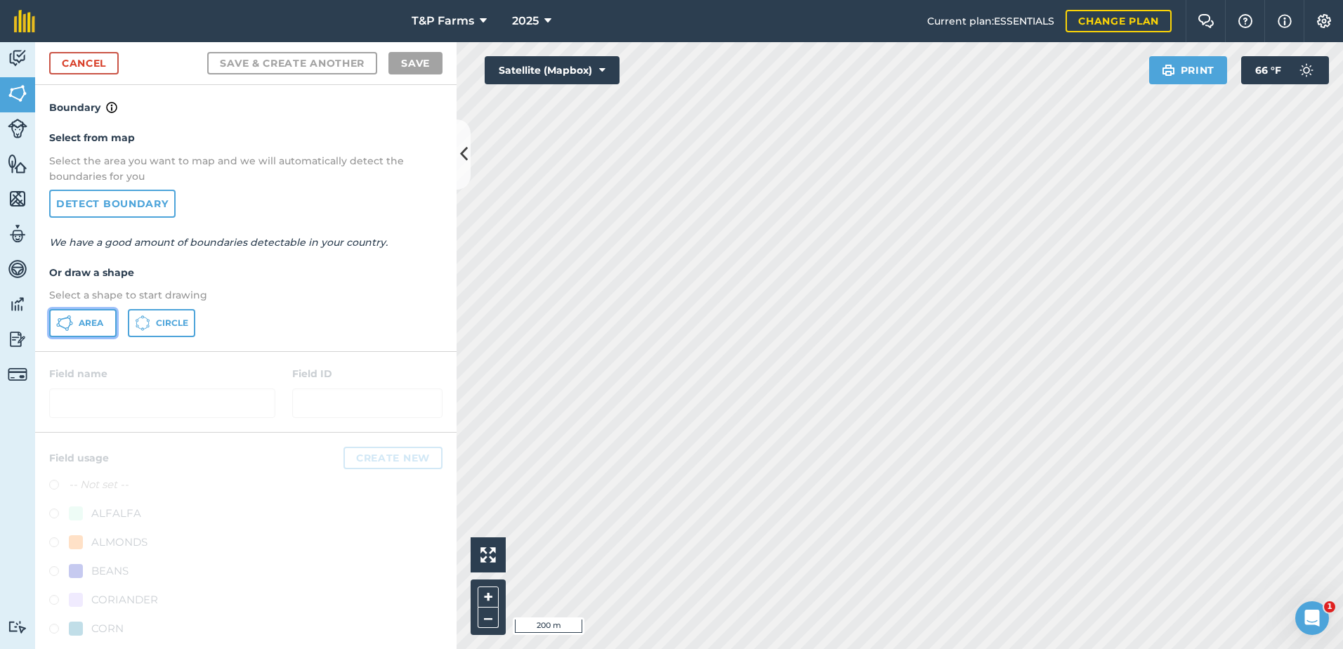
click at [84, 329] on button "Area" at bounding box center [82, 323] width 67 height 28
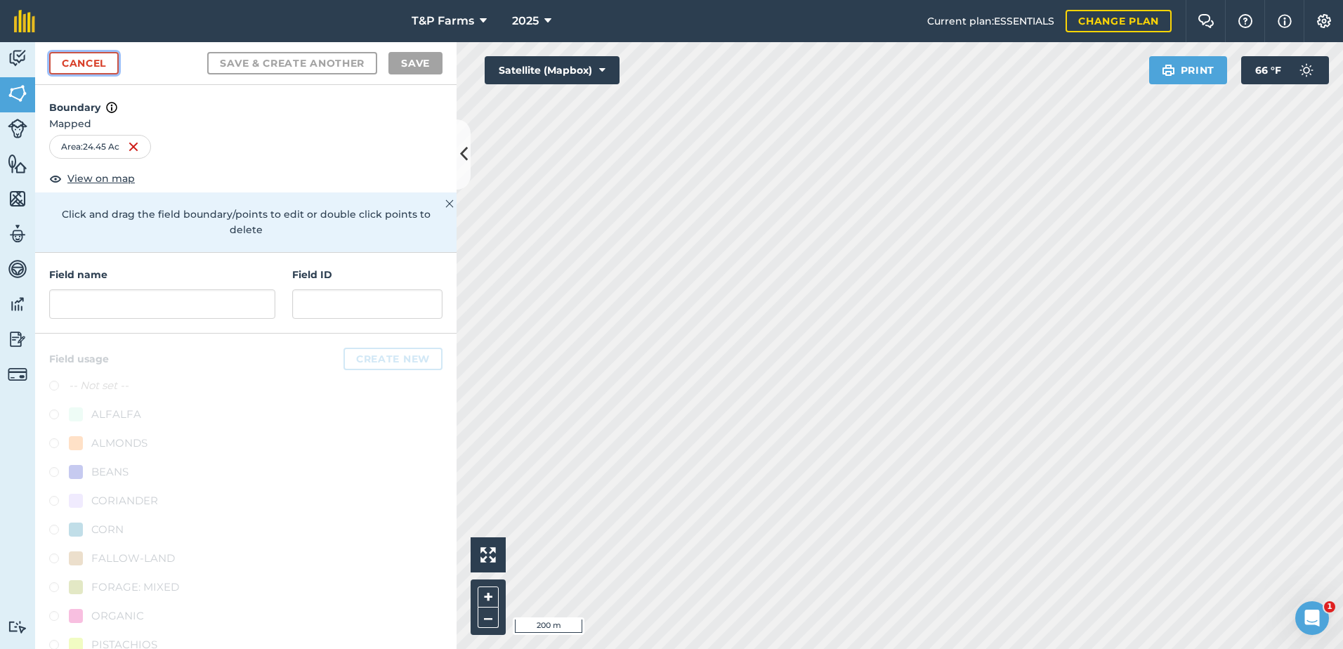
click at [94, 53] on link "Cancel" at bounding box center [84, 63] width 70 height 22
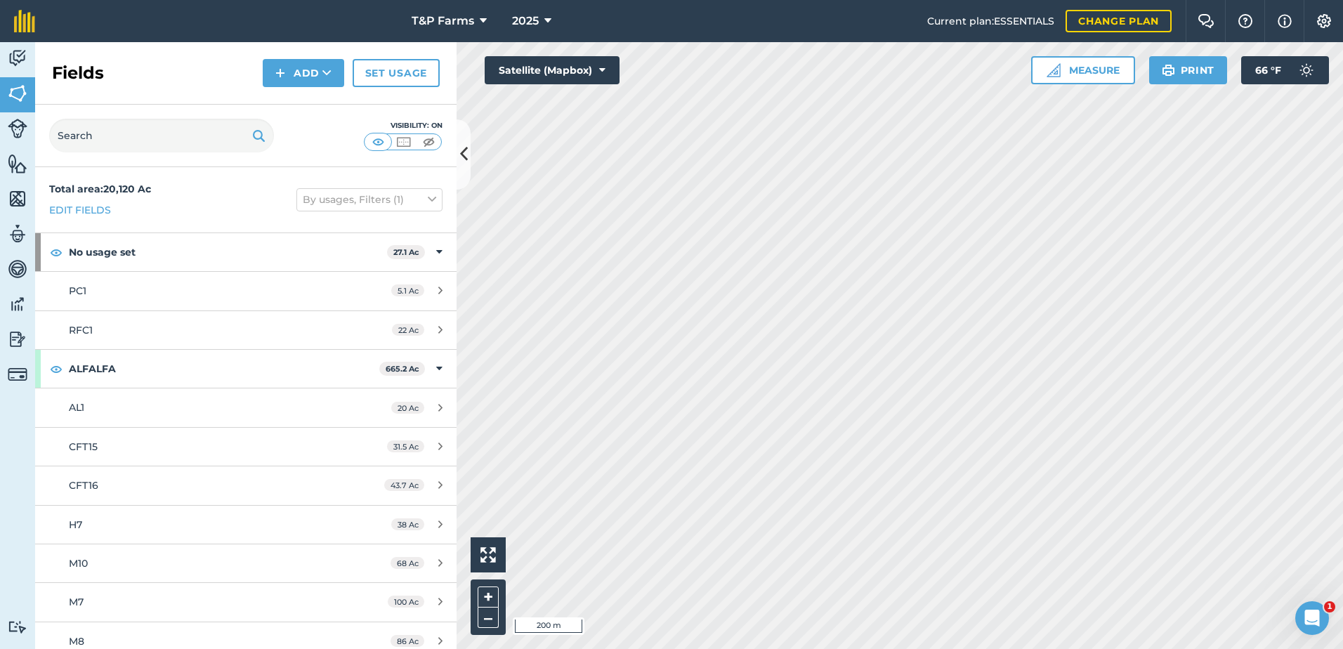
click at [261, 69] on div "Fields Add Set usage" at bounding box center [245, 73] width 421 height 63
click at [288, 77] on button "Add" at bounding box center [303, 73] width 81 height 28
click at [282, 107] on link "Draw" at bounding box center [303, 104] width 77 height 31
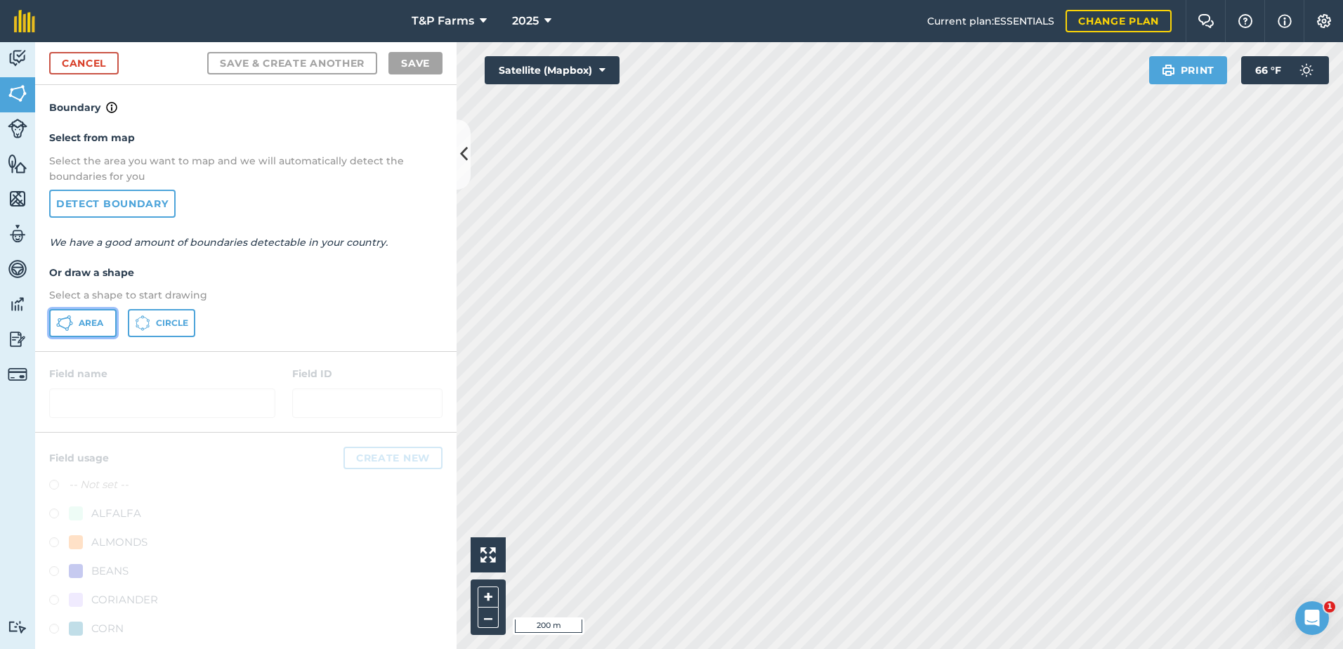
drag, startPoint x: 61, startPoint y: 323, endPoint x: 370, endPoint y: 285, distance: 311.4
click at [63, 323] on icon at bounding box center [64, 323] width 17 height 17
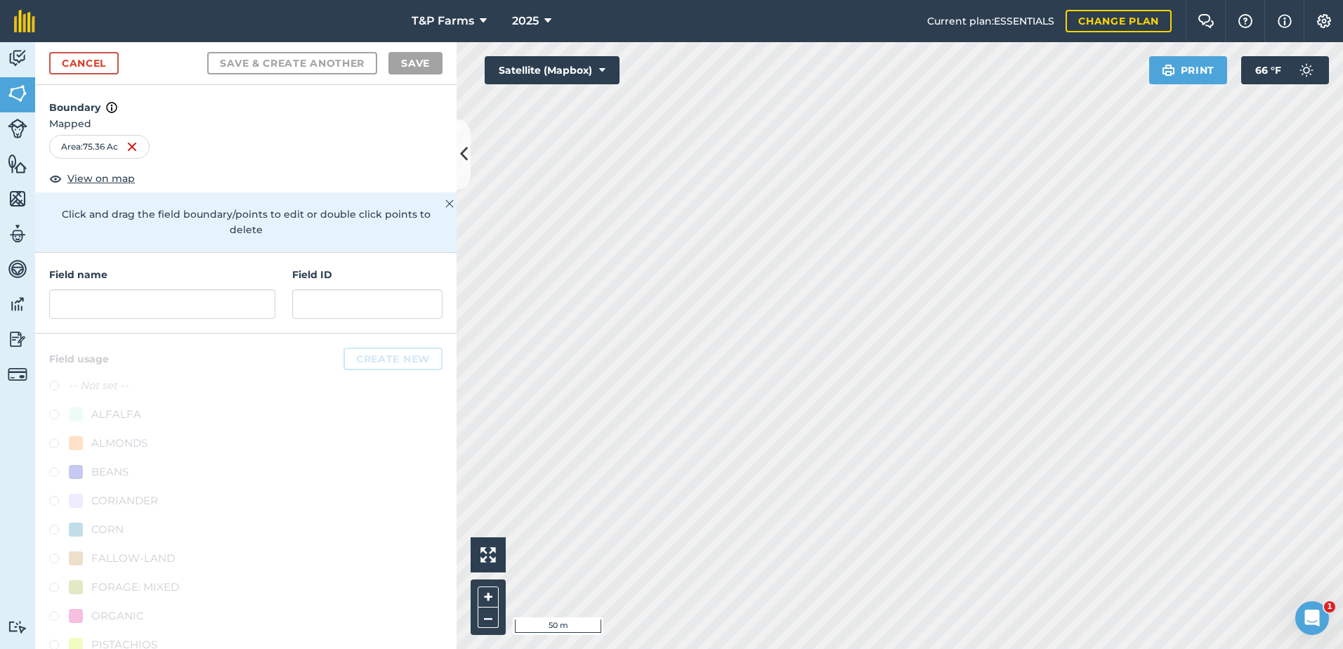
click at [1080, 648] on html "T&P Farms 2025 Current plan : ESSENTIALS Change plan Farm Chat Help Info Settin…" at bounding box center [671, 324] width 1343 height 649
click at [128, 307] on input "text" at bounding box center [162, 303] width 226 height 29
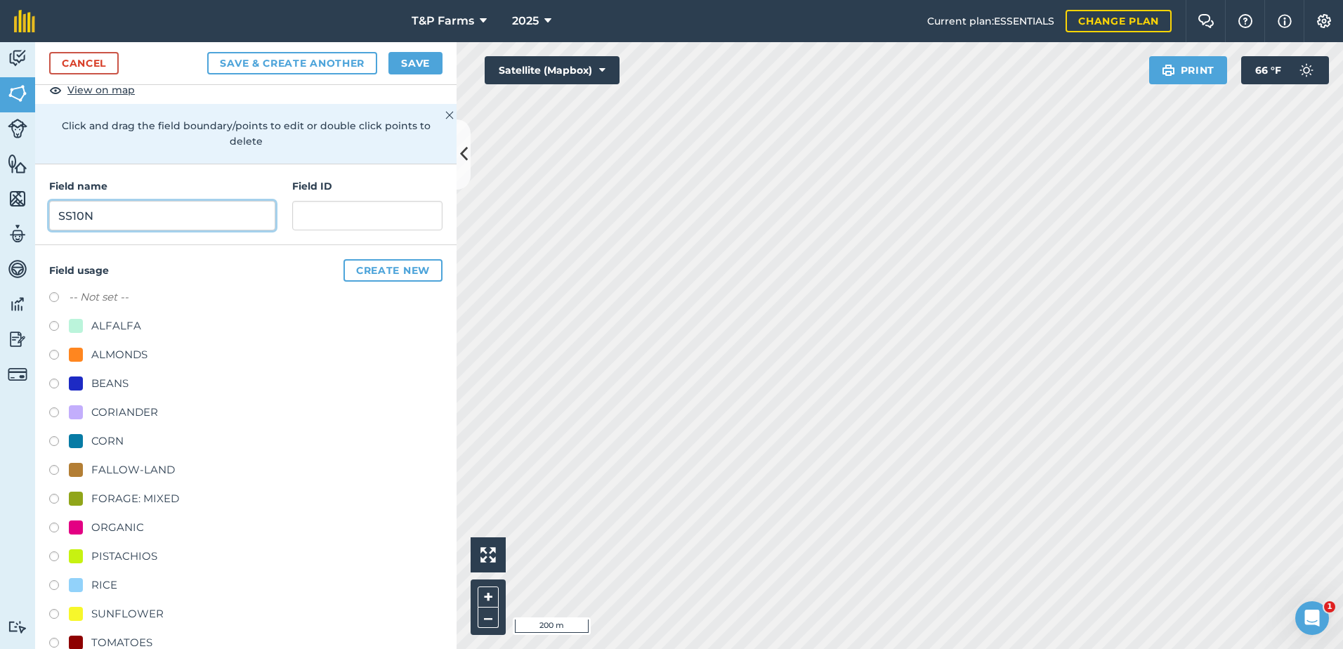
scroll to position [175, 0]
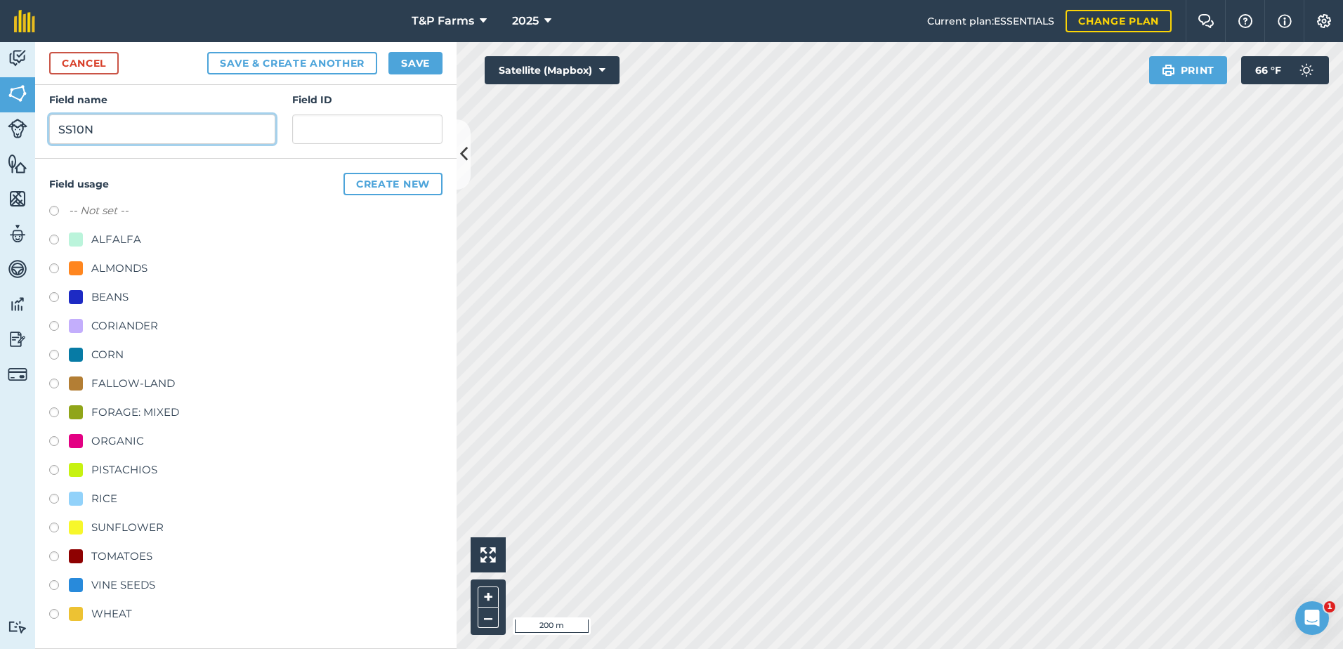
type input "SS10N"
click at [107, 501] on div "RICE" at bounding box center [104, 498] width 26 height 17
radio input "true"
click at [400, 57] on button "Save" at bounding box center [415, 63] width 54 height 22
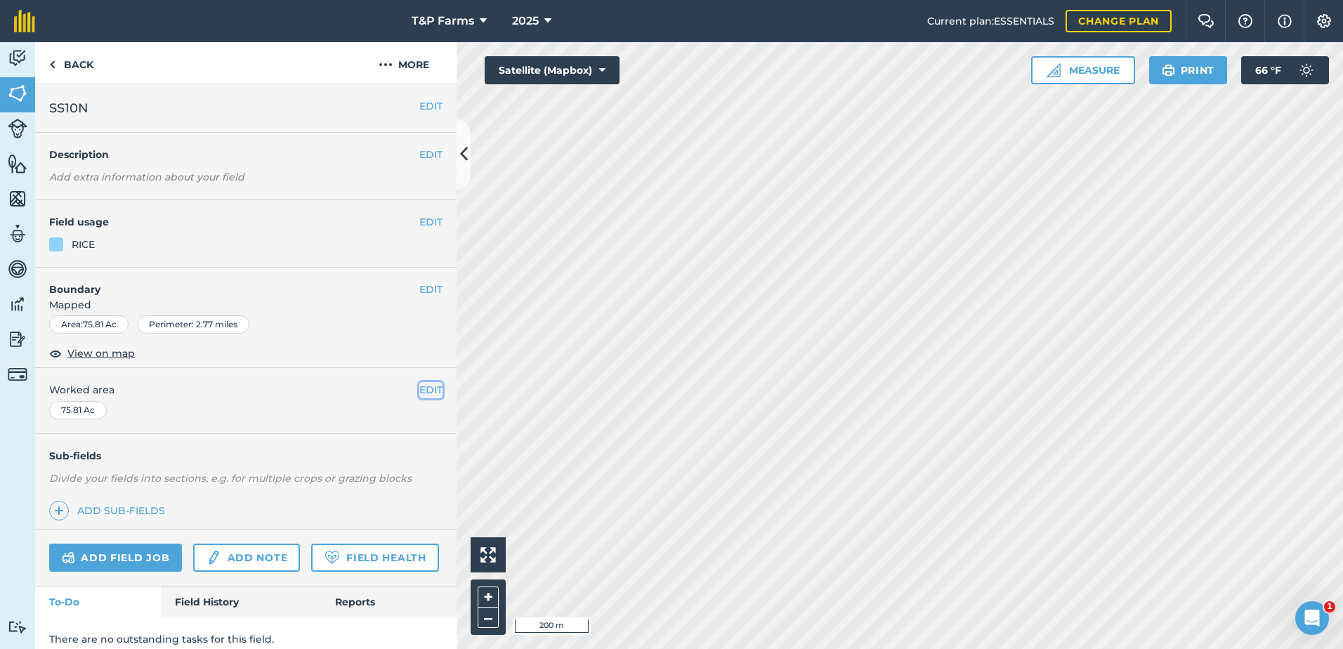
click at [421, 393] on button "EDIT" at bounding box center [430, 389] width 23 height 15
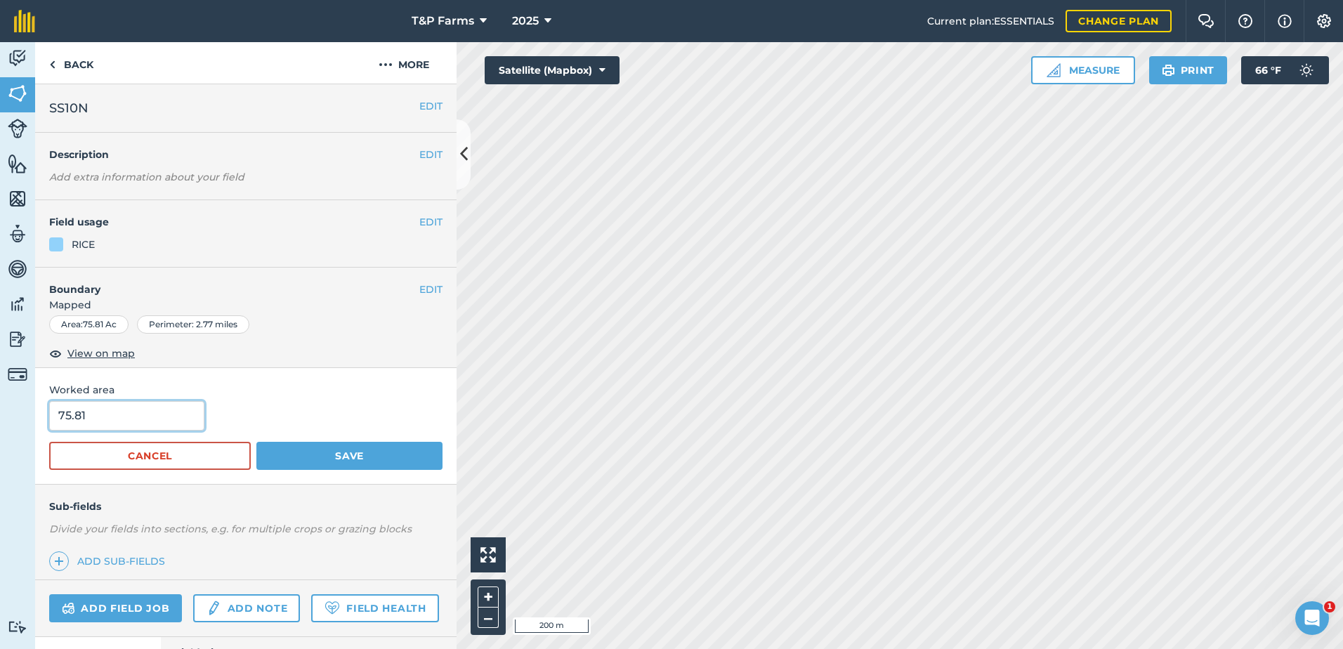
drag, startPoint x: 38, startPoint y: 436, endPoint x: -3, endPoint y: 434, distance: 40.8
click at [0, 434] on html "T&P Farms 2025 Current plan : ESSENTIALS Change plan Farm Chat Help Info Settin…" at bounding box center [671, 324] width 1343 height 649
type input "75.5"
click at [256, 442] on button "Save" at bounding box center [349, 456] width 186 height 28
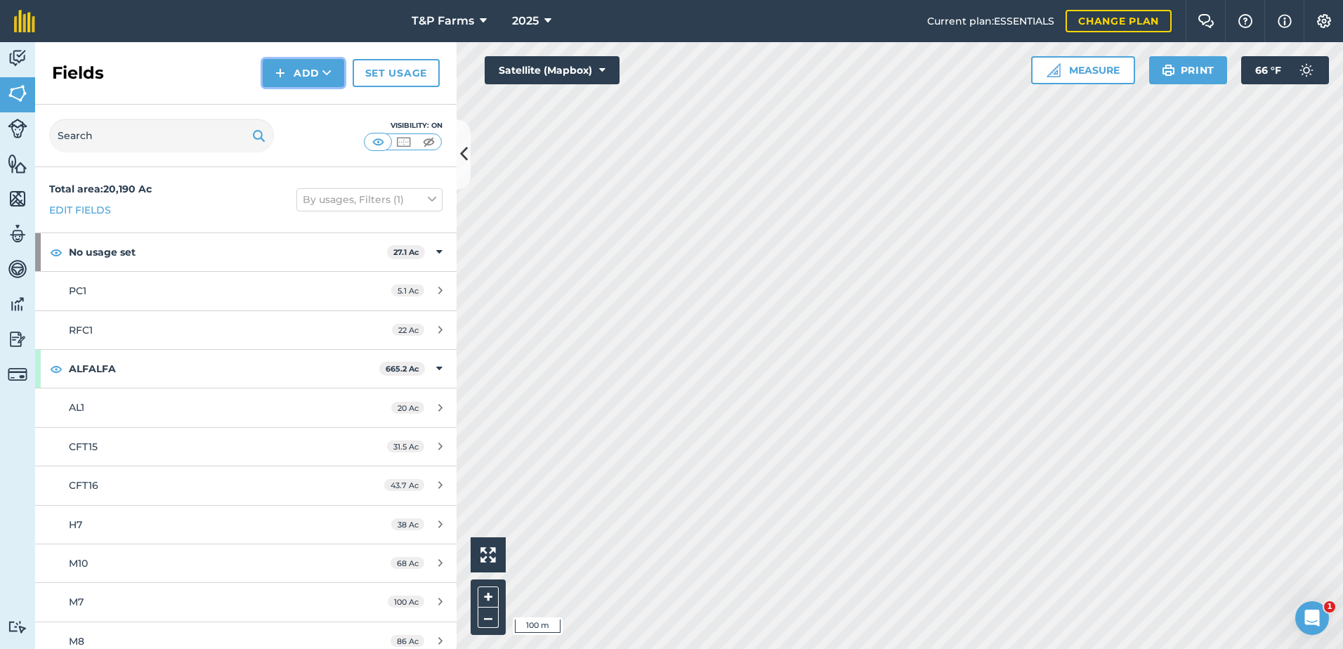
click at [305, 80] on button "Add" at bounding box center [303, 73] width 81 height 28
click at [299, 105] on link "Draw" at bounding box center [303, 104] width 77 height 31
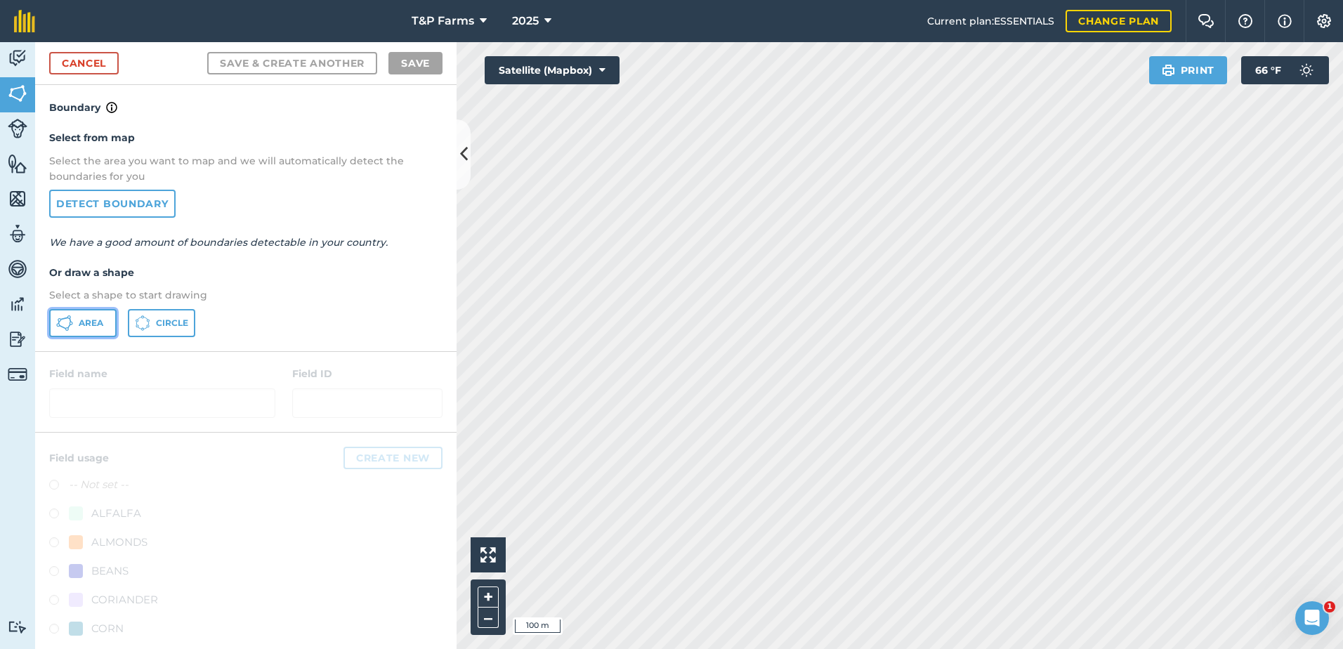
click at [99, 315] on button "Area" at bounding box center [82, 323] width 67 height 28
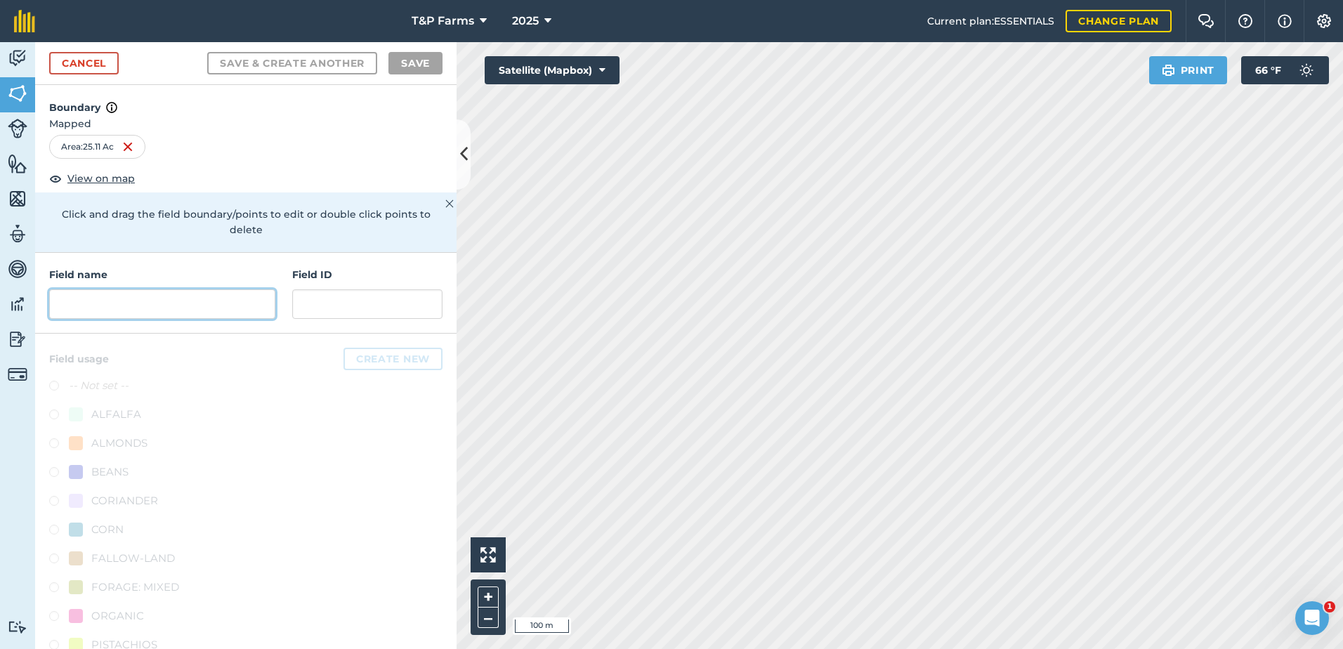
click at [168, 318] on input "text" at bounding box center [162, 303] width 226 height 29
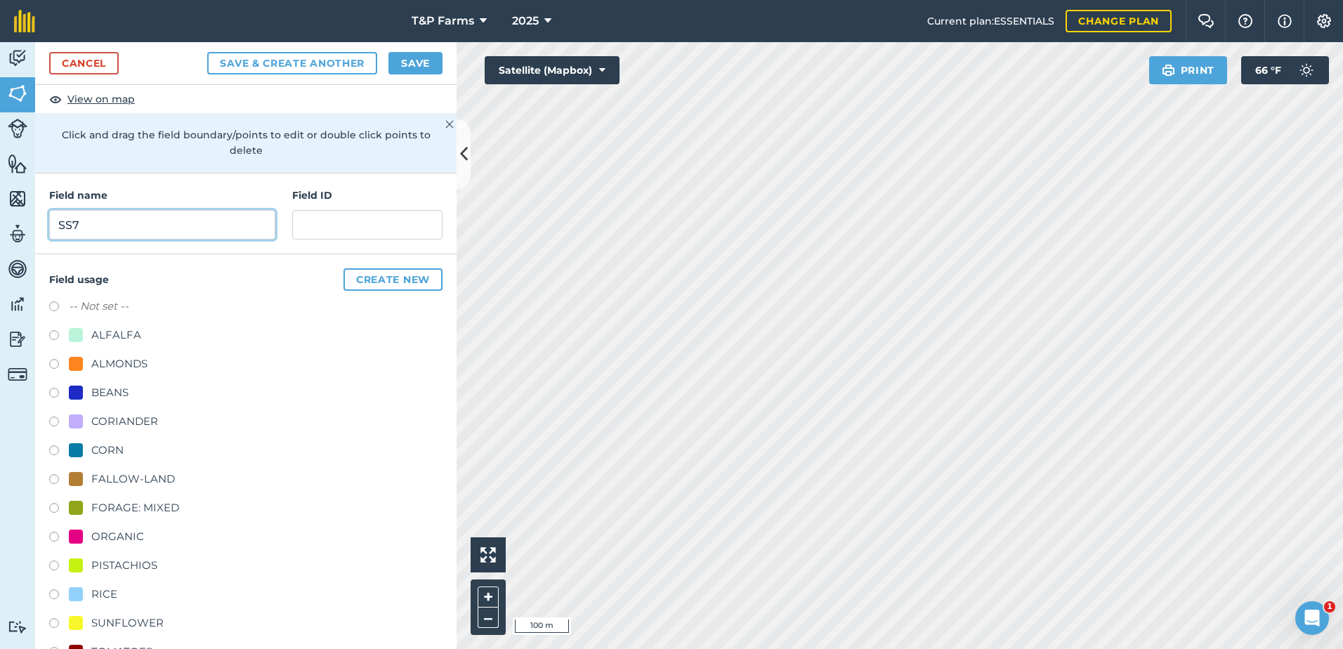
scroll to position [175, 0]
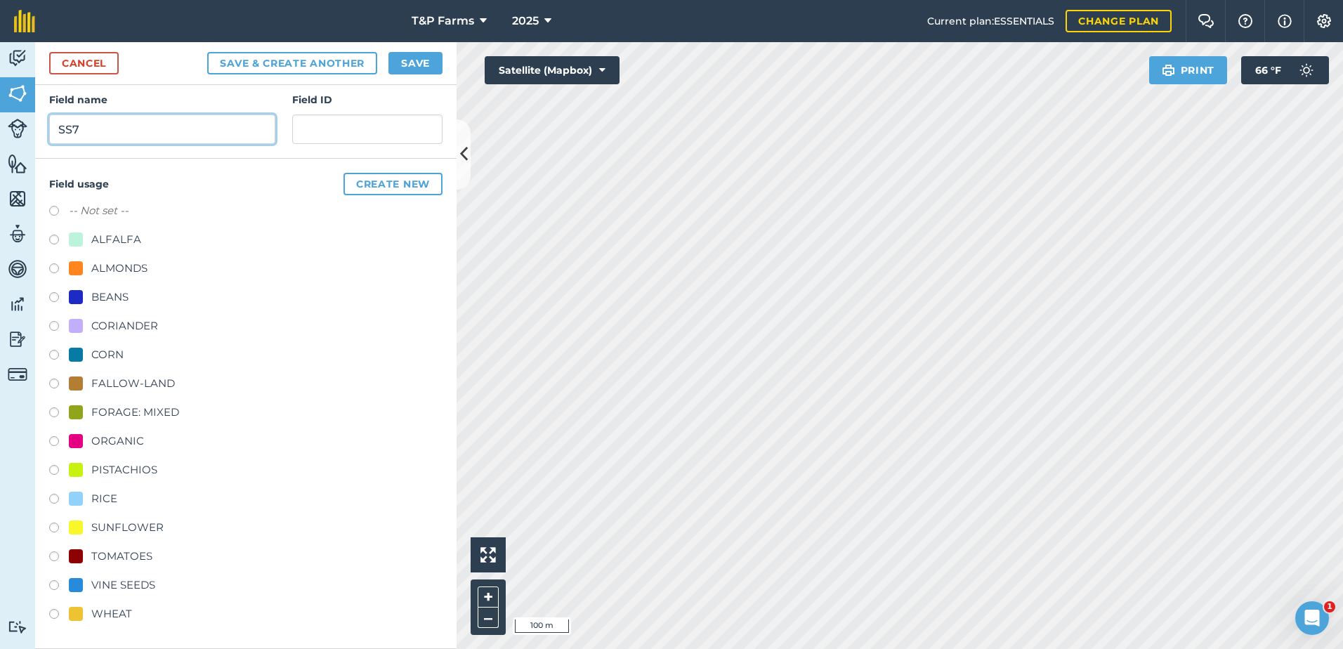
type input "SS7"
click at [109, 494] on div "RICE" at bounding box center [104, 498] width 26 height 17
radio input "true"
click at [405, 58] on button "Save" at bounding box center [415, 63] width 54 height 22
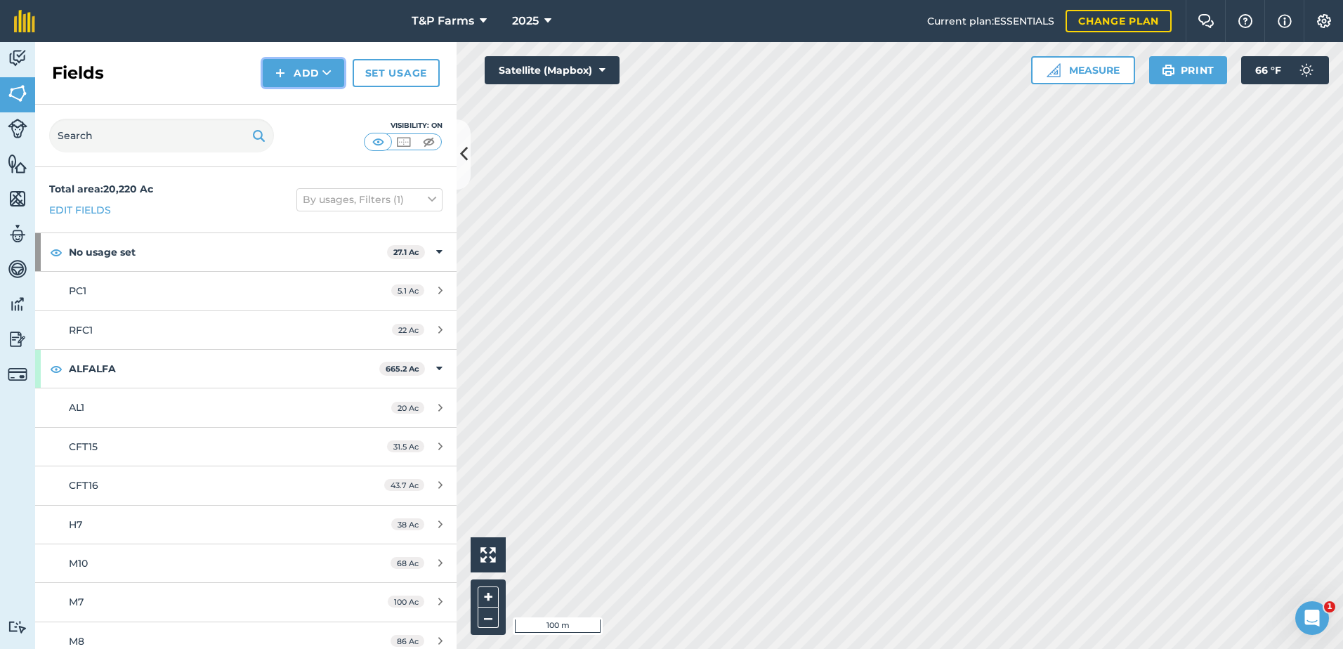
drag, startPoint x: 290, startPoint y: 80, endPoint x: 285, endPoint y: 87, distance: 8.6
click at [290, 82] on button "Add" at bounding box center [303, 73] width 81 height 28
drag, startPoint x: 285, startPoint y: 87, endPoint x: 276, endPoint y: 116, distance: 30.2
click at [276, 116] on link "Draw" at bounding box center [303, 104] width 77 height 31
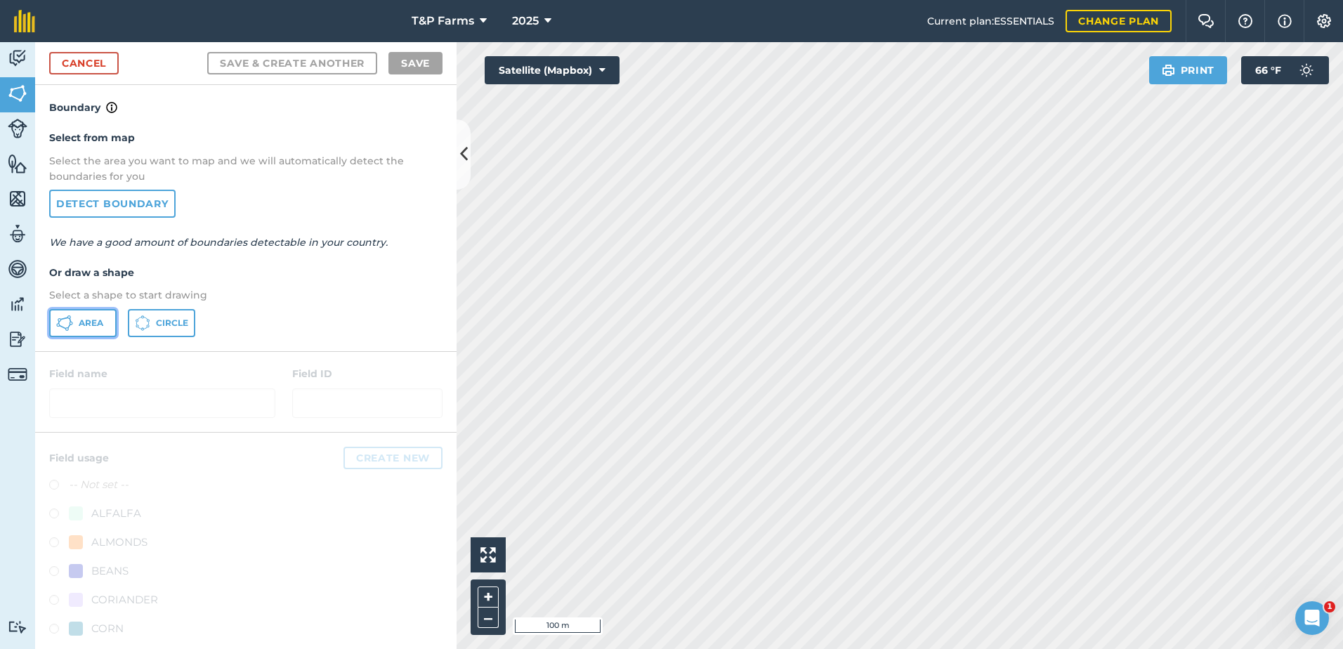
click at [90, 330] on button "Area" at bounding box center [82, 323] width 67 height 28
click at [114, 67] on link "Cancel" at bounding box center [84, 63] width 70 height 22
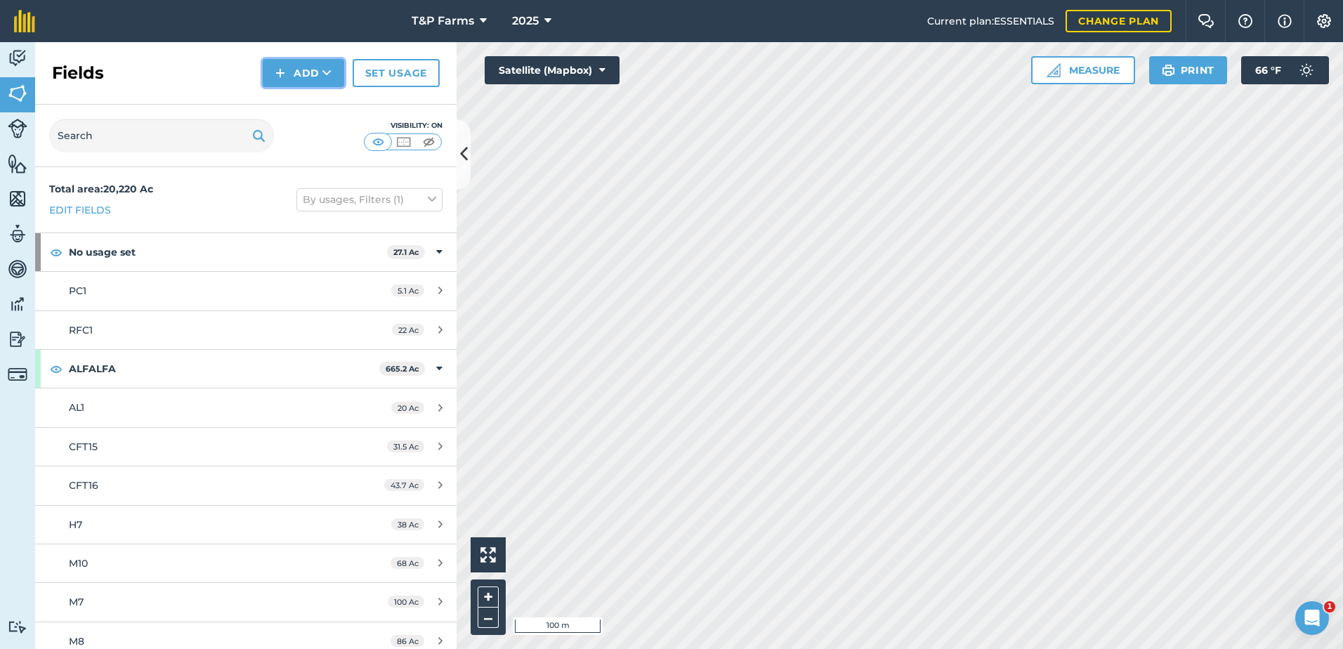
click at [312, 70] on button "Add" at bounding box center [303, 73] width 81 height 28
click at [300, 93] on link "Draw" at bounding box center [303, 104] width 77 height 31
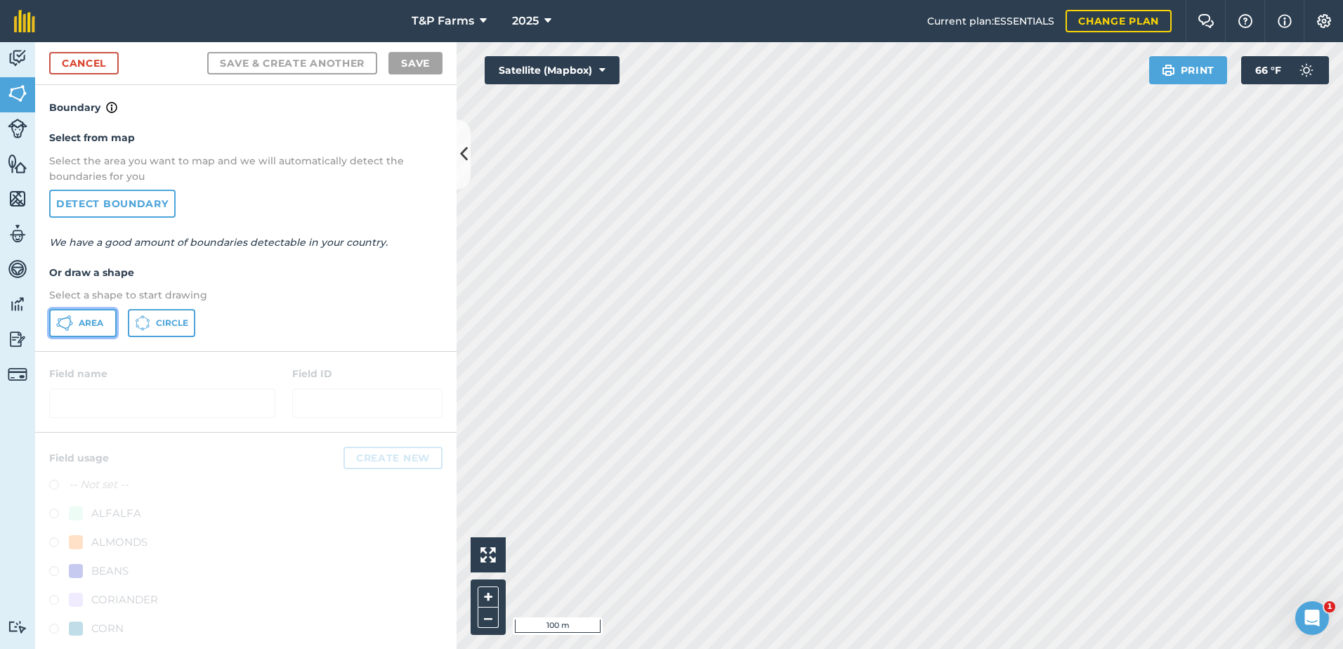
drag, startPoint x: 91, startPoint y: 312, endPoint x: 208, endPoint y: 277, distance: 122.2
click at [91, 313] on button "Area" at bounding box center [82, 323] width 67 height 28
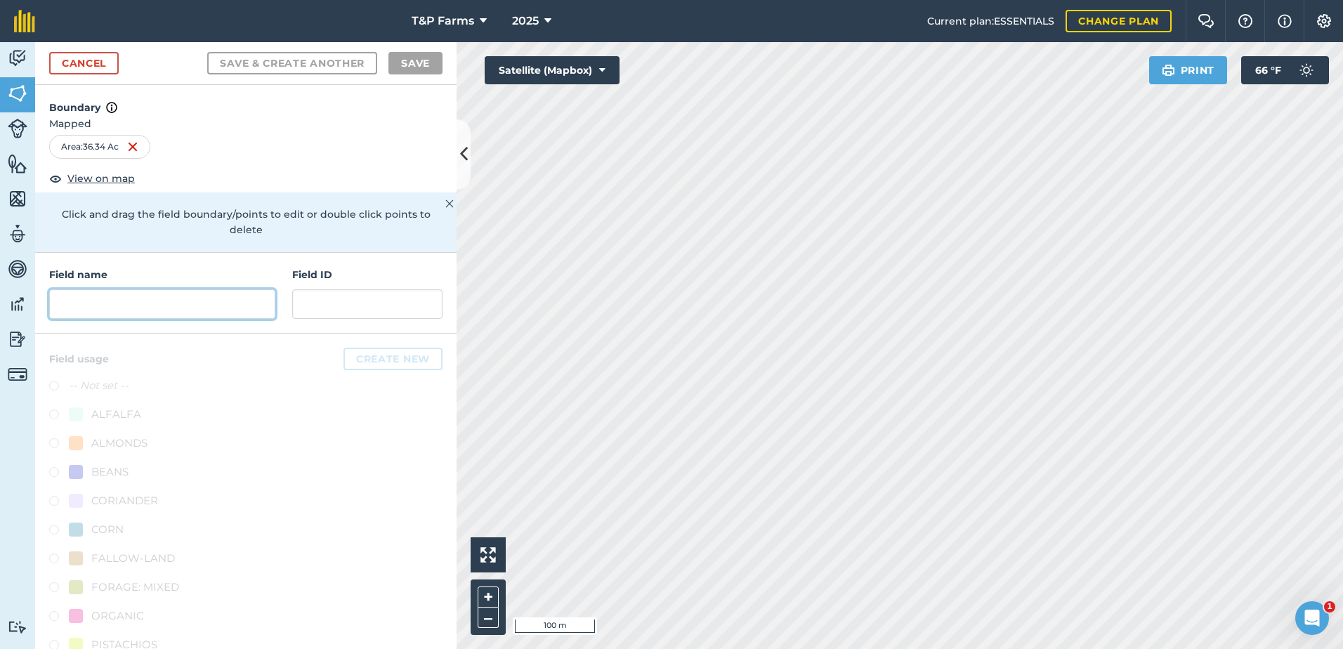
click at [181, 303] on input "text" at bounding box center [162, 303] width 226 height 29
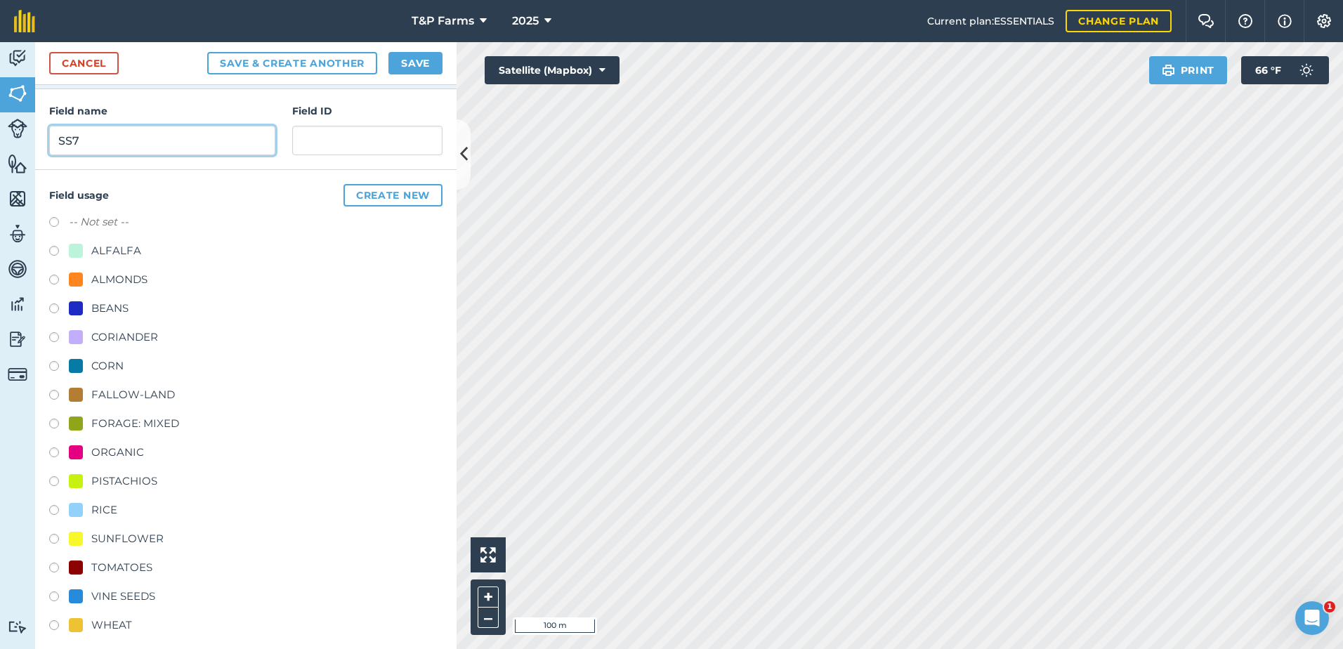
scroll to position [175, 0]
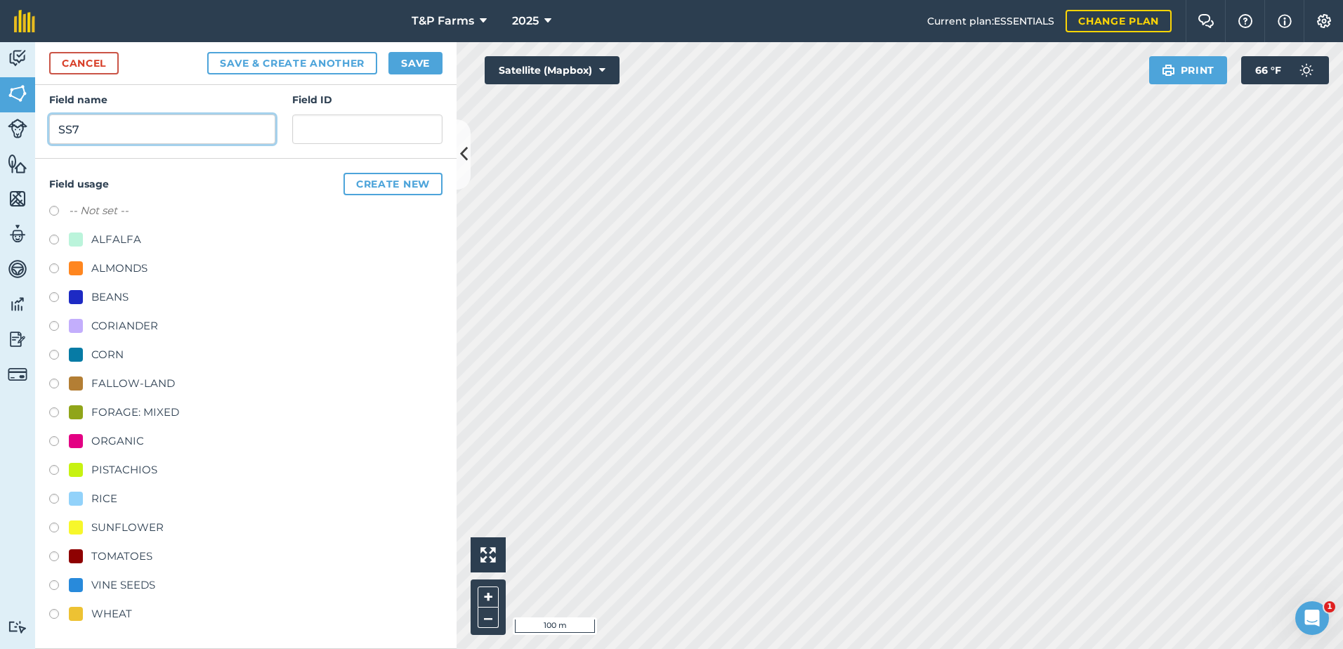
type input "SS7"
click at [117, 505] on div "RICE" at bounding box center [245, 500] width 393 height 20
click at [113, 498] on div "RICE" at bounding box center [104, 498] width 26 height 17
radio input "true"
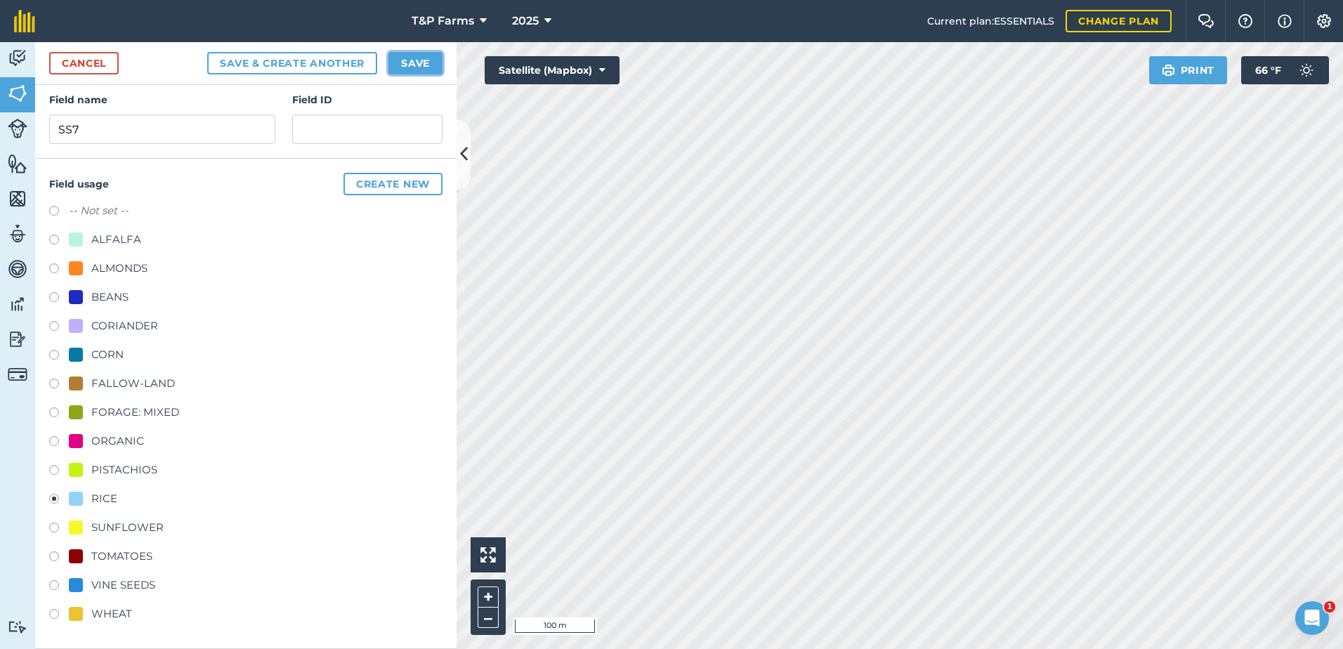
click at [433, 61] on button "Save" at bounding box center [415, 63] width 54 height 22
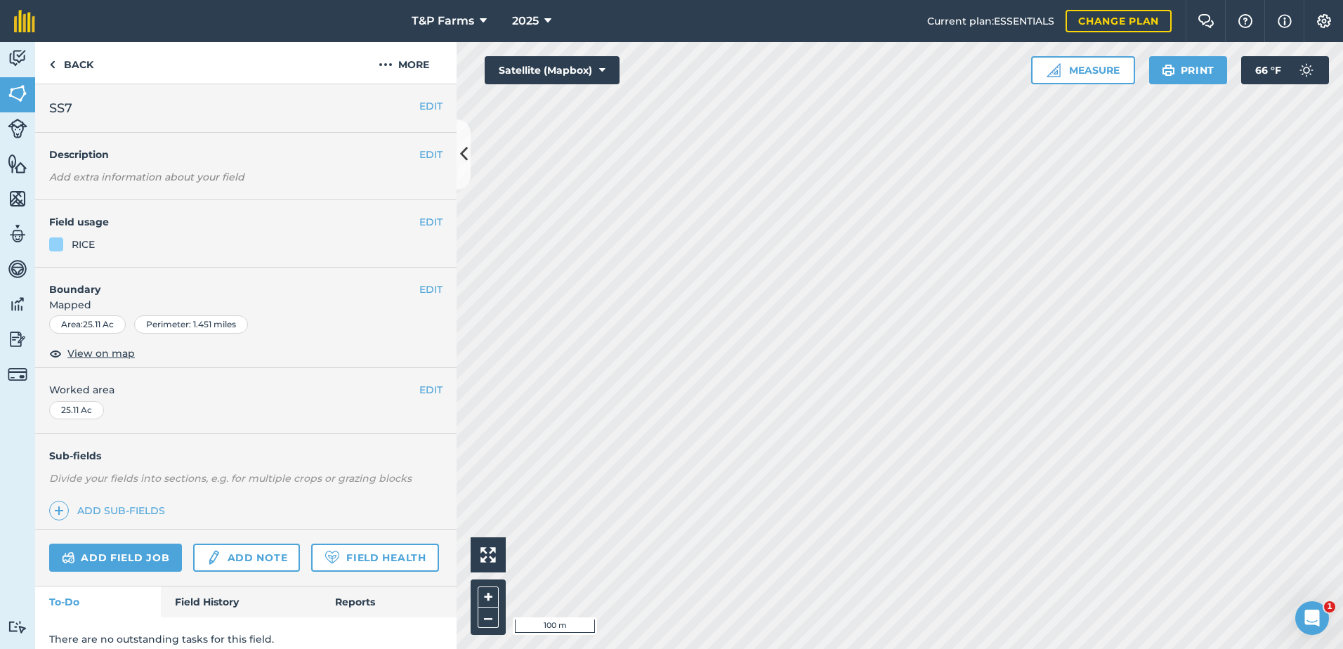
click at [427, 381] on div "EDIT Worked area 25.11 Ac" at bounding box center [245, 400] width 421 height 65
click at [425, 386] on button "EDIT" at bounding box center [430, 389] width 23 height 15
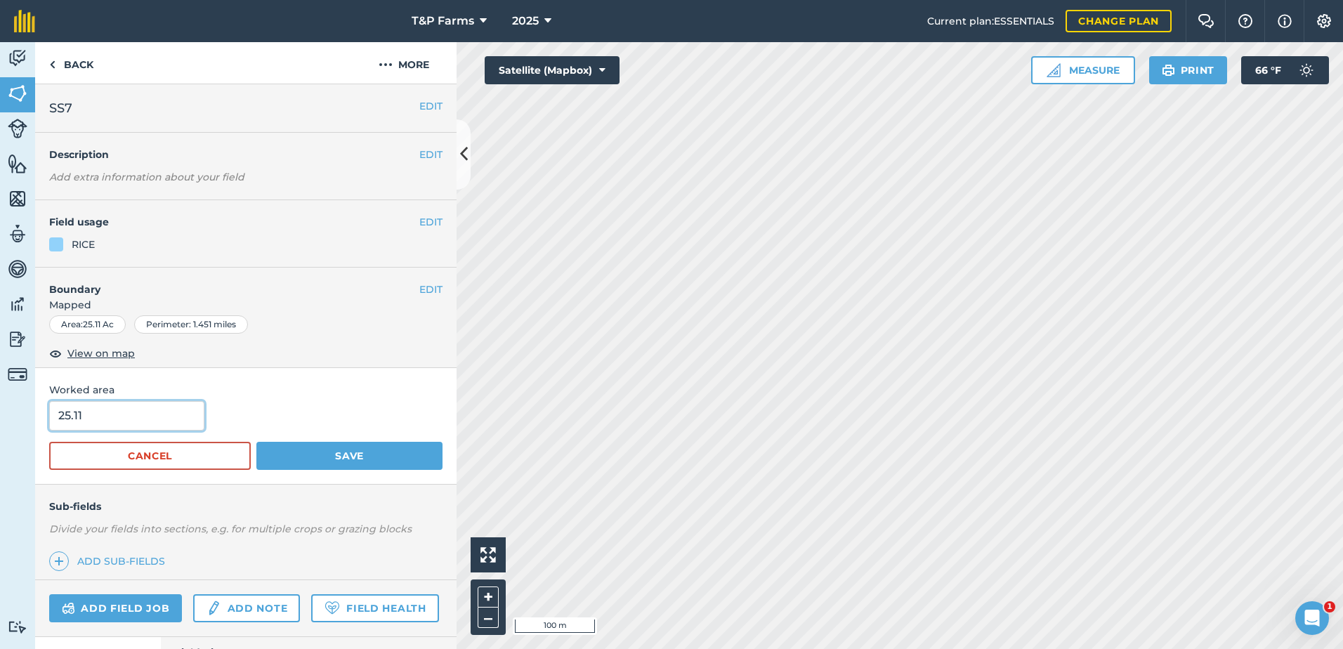
drag, startPoint x: 156, startPoint y: 424, endPoint x: 34, endPoint y: 407, distance: 122.8
click at [48, 412] on div "Worked area 25.11 Cancel Save" at bounding box center [245, 426] width 421 height 116
type input "26"
click at [256, 442] on button "Save" at bounding box center [349, 456] width 186 height 28
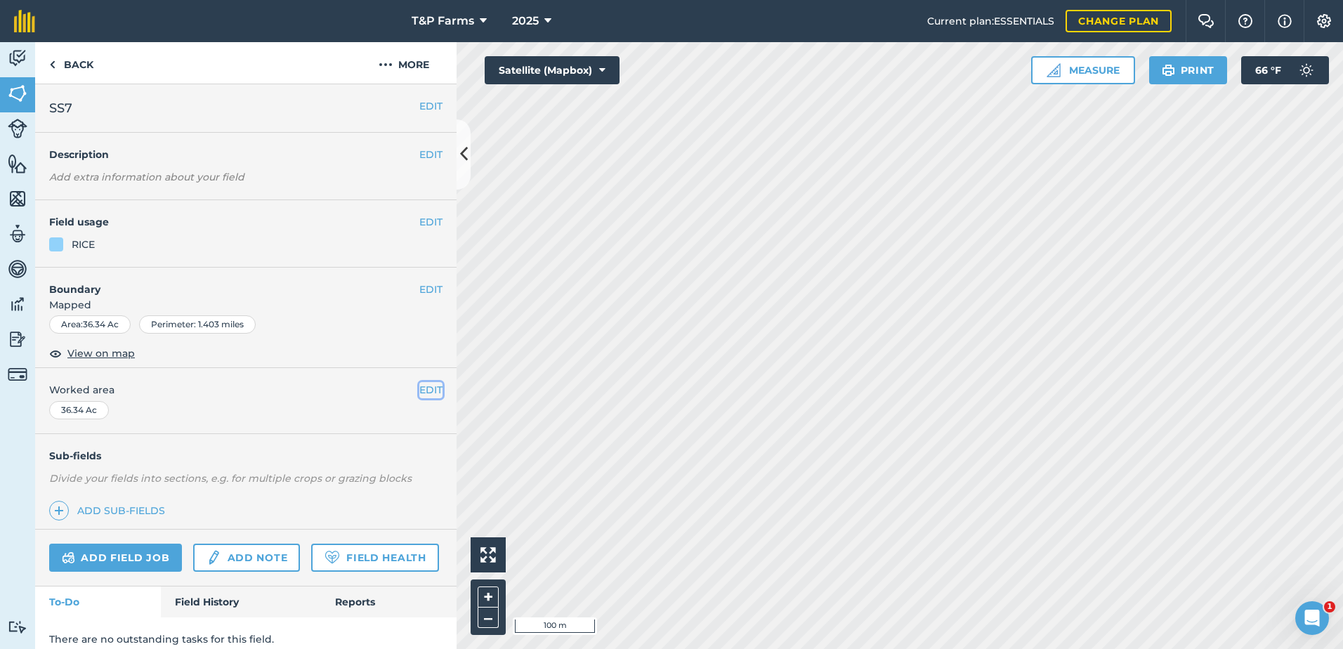
click at [421, 383] on button "EDIT" at bounding box center [430, 389] width 23 height 15
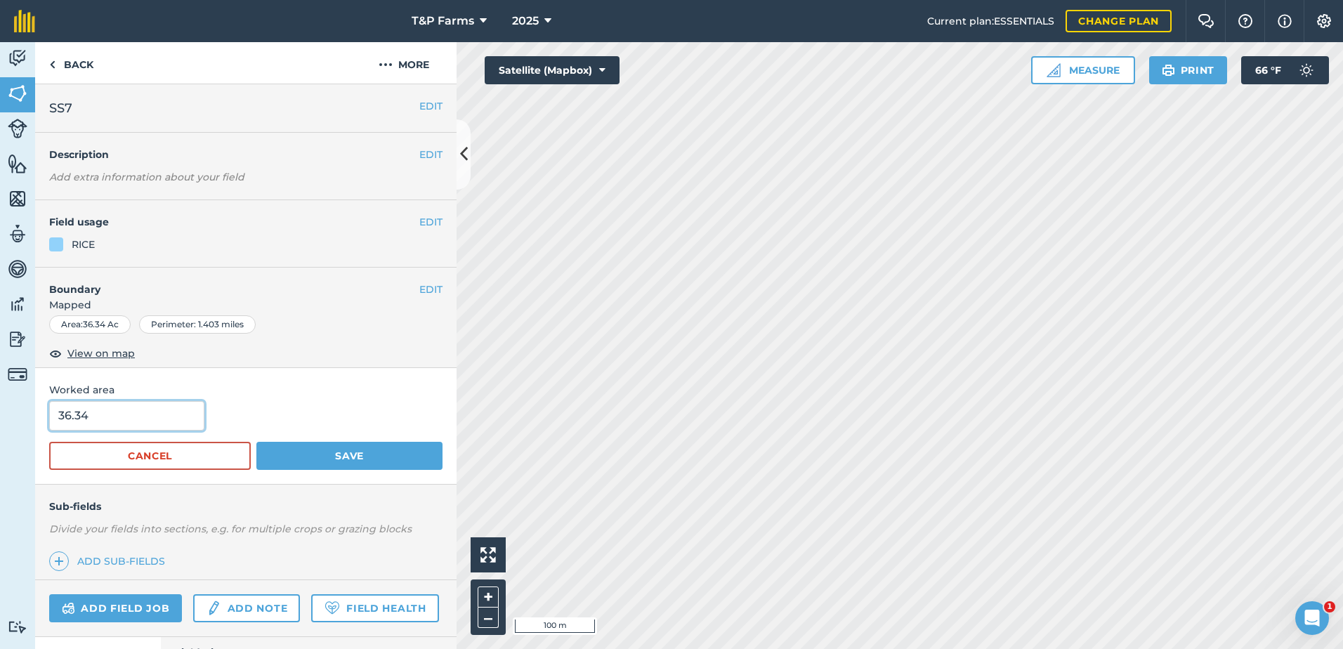
click at [144, 418] on input "36.34" at bounding box center [126, 415] width 155 height 29
drag, startPoint x: 140, startPoint y: 417, endPoint x: 2, endPoint y: 398, distance: 139.1
click at [0, 397] on html "T&P Farms 2025 Current plan : ESSENTIALS Change plan Farm Chat Help Info Settin…" at bounding box center [671, 324] width 1343 height 649
type input "40"
click at [256, 442] on button "Save" at bounding box center [349, 456] width 186 height 28
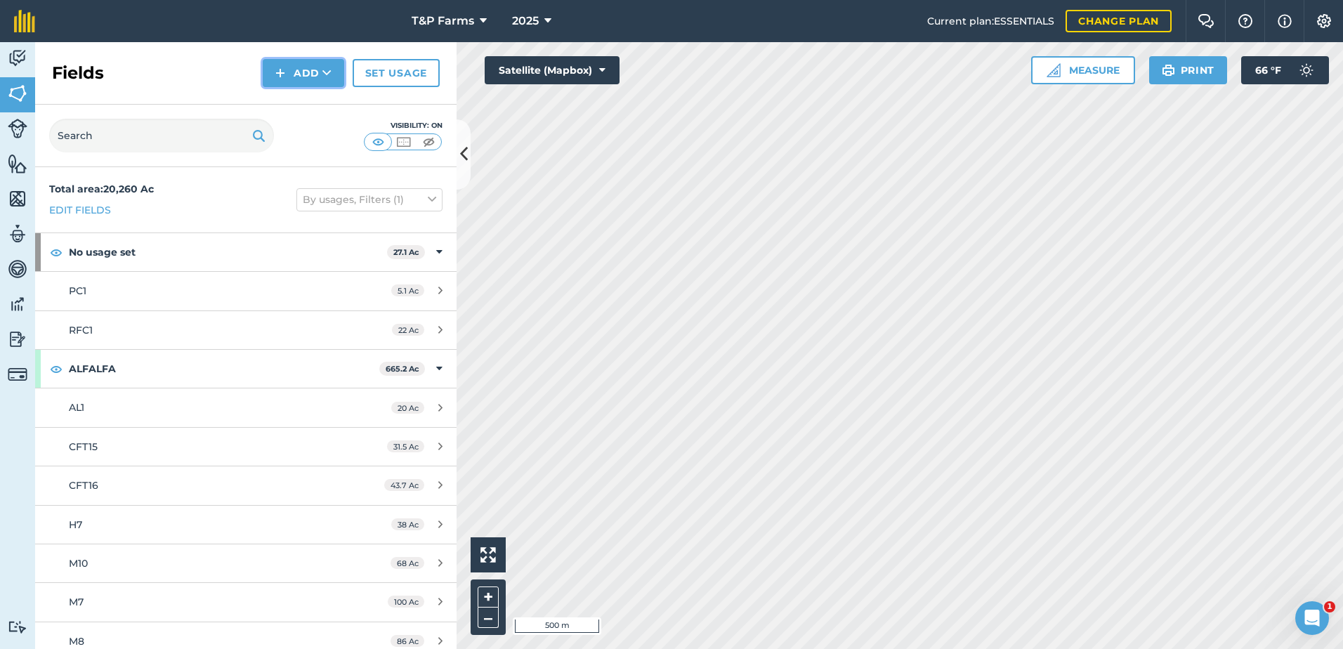
click at [299, 76] on button "Add" at bounding box center [303, 73] width 81 height 28
click at [291, 104] on link "Draw" at bounding box center [303, 104] width 77 height 31
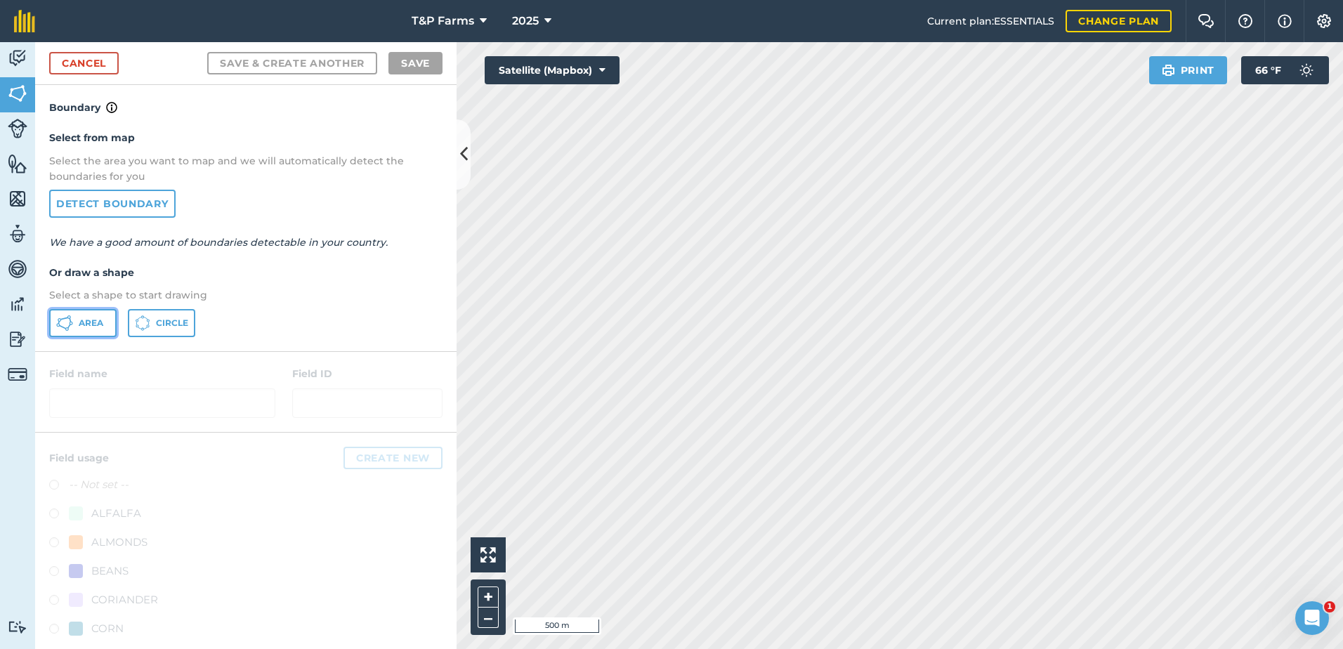
drag, startPoint x: 111, startPoint y: 315, endPoint x: 337, endPoint y: 272, distance: 230.2
click at [111, 314] on button "Area" at bounding box center [82, 323] width 67 height 28
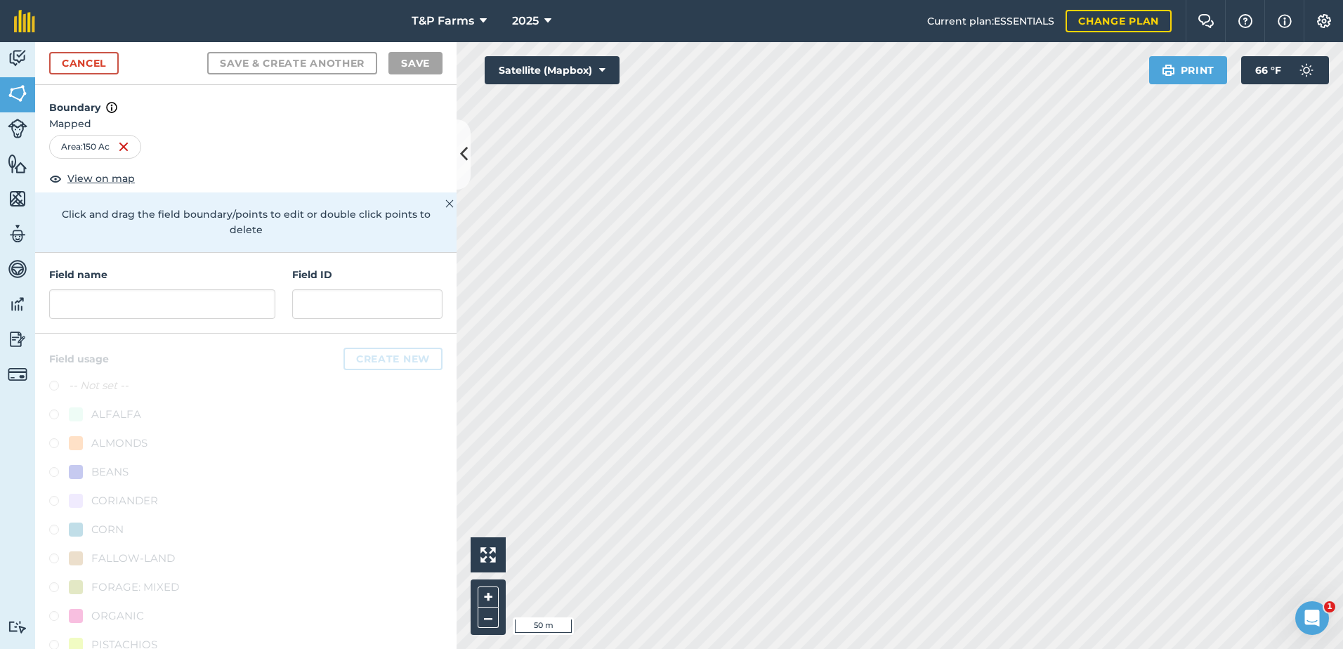
click at [1098, 83] on div "T&P Farms 2025 Current plan : ESSENTIALS Change plan Farm Chat Help Info Settin…" at bounding box center [671, 324] width 1343 height 649
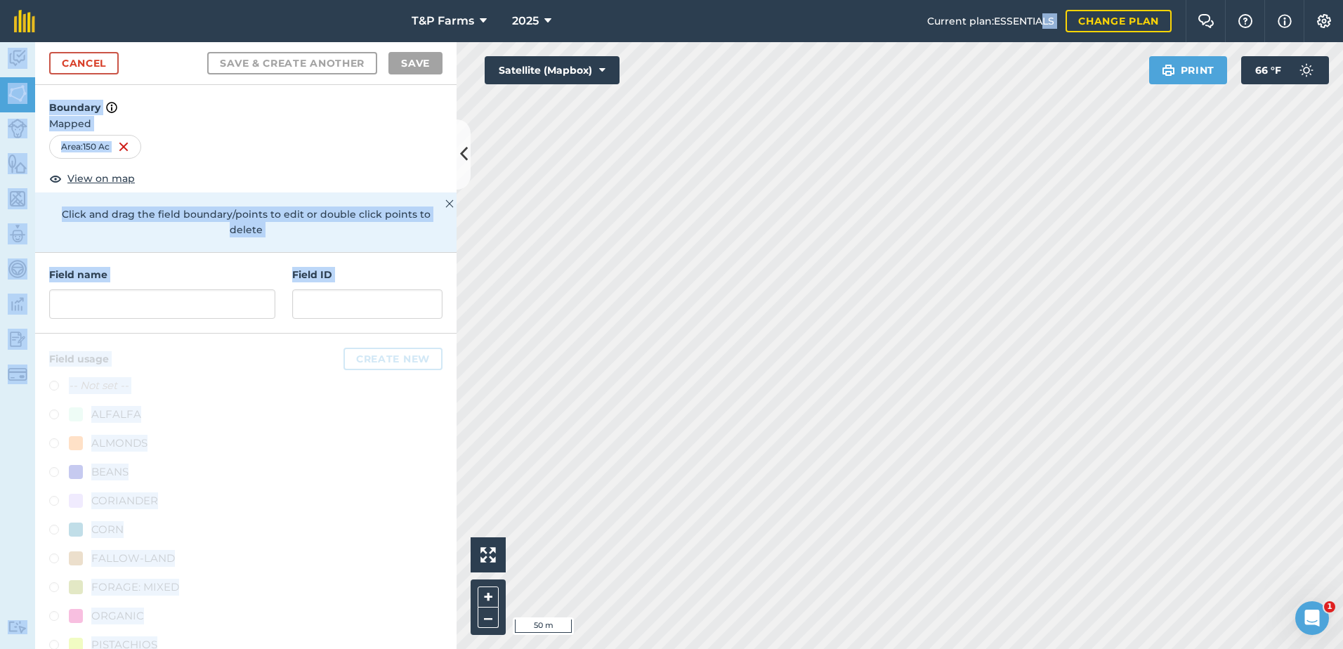
drag, startPoint x: 1044, startPoint y: 31, endPoint x: 122, endPoint y: 339, distance: 972.1
click at [122, 339] on div at bounding box center [245, 579] width 421 height 490
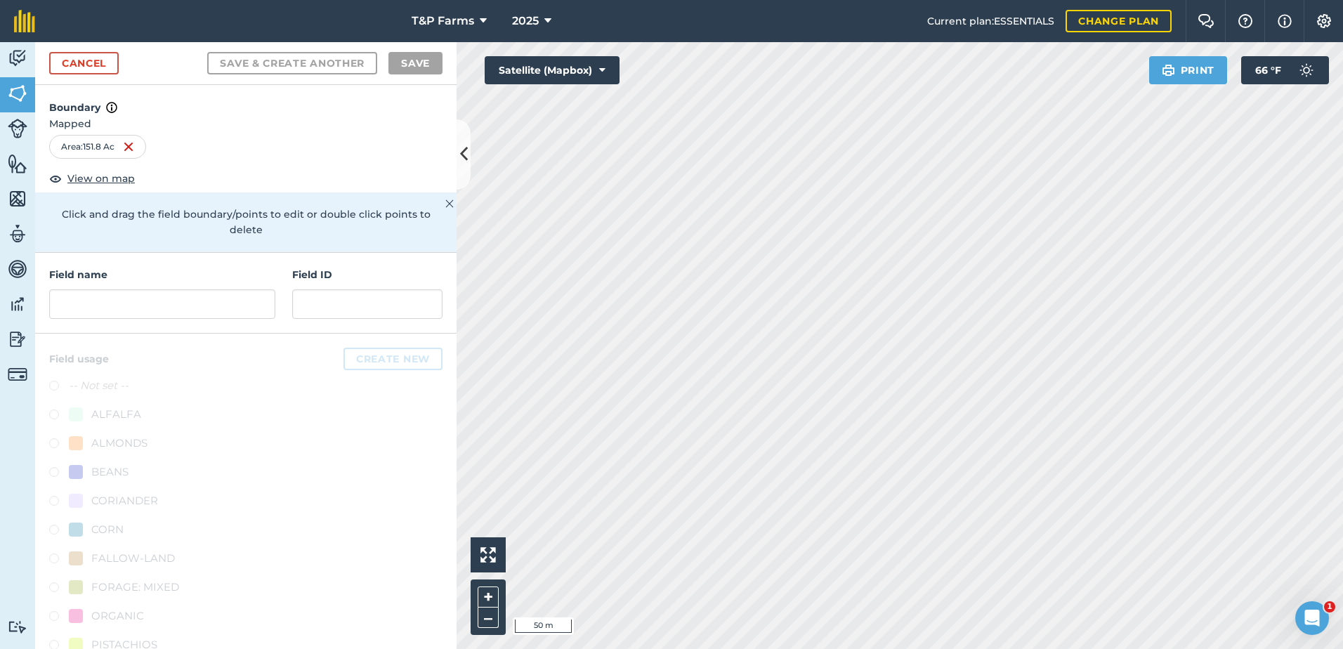
click at [943, 648] on html "T&P Farms 2025 Current plan : ESSENTIALS Change plan Farm Chat Help Info Settin…" at bounding box center [671, 324] width 1343 height 649
click at [140, 299] on input "text" at bounding box center [162, 303] width 226 height 29
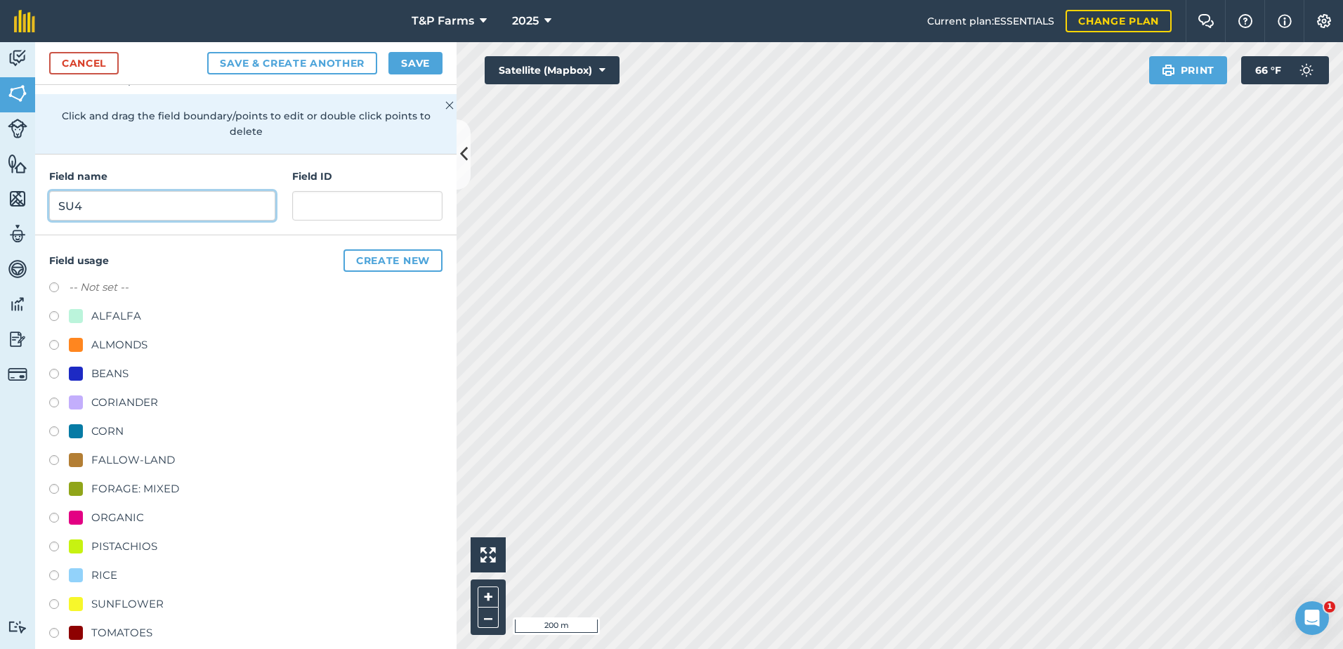
scroll to position [175, 0]
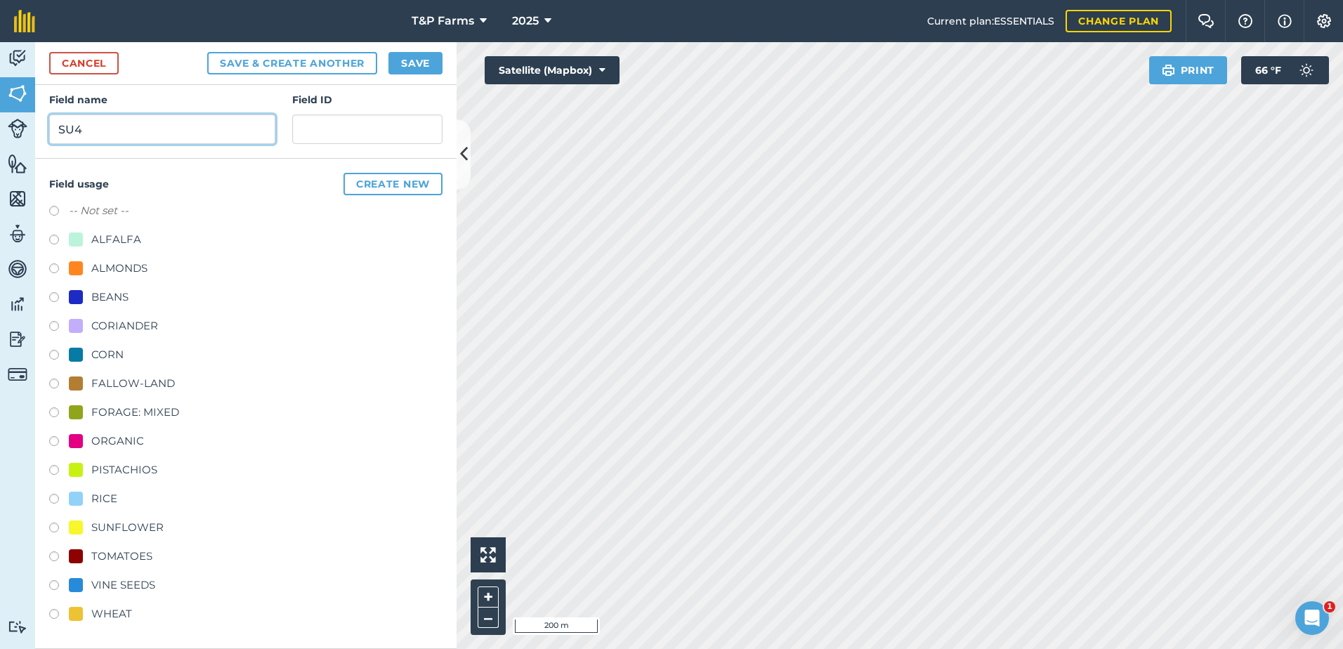
type input "SU4"
click at [105, 497] on div "RICE" at bounding box center [104, 498] width 26 height 17
radio input "true"
click at [421, 60] on button "Save" at bounding box center [415, 63] width 54 height 22
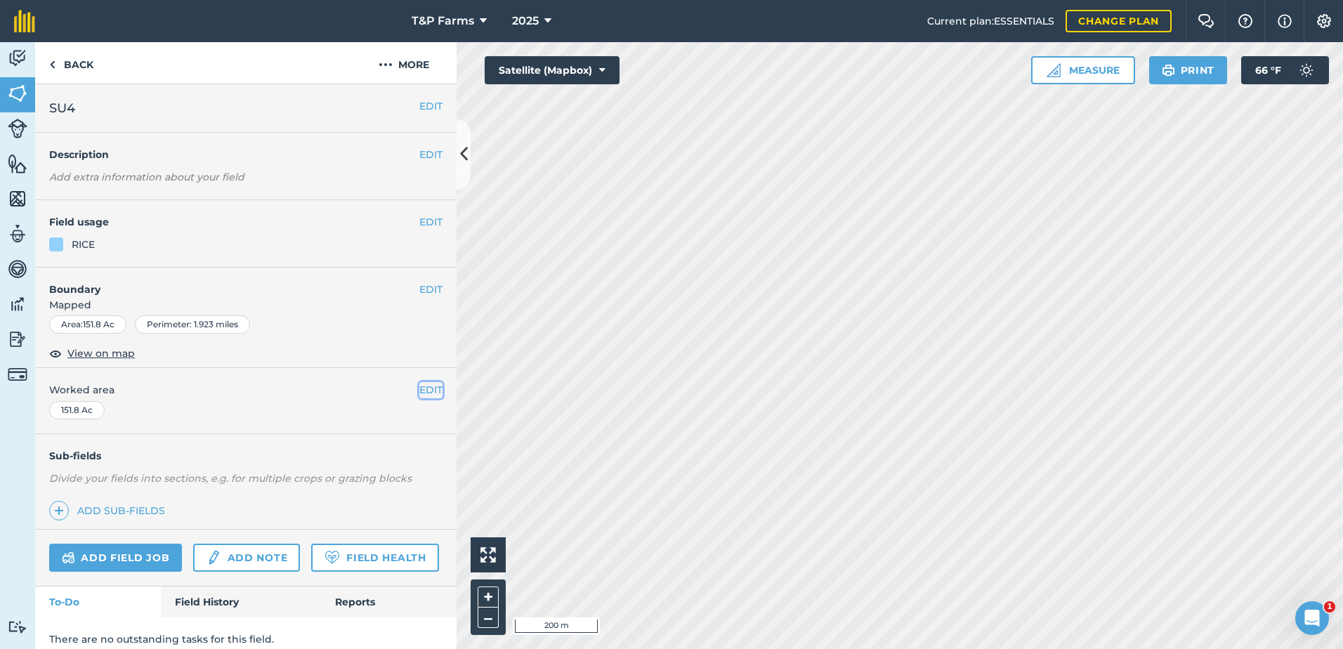
click at [419, 392] on button "EDIT" at bounding box center [430, 389] width 23 height 15
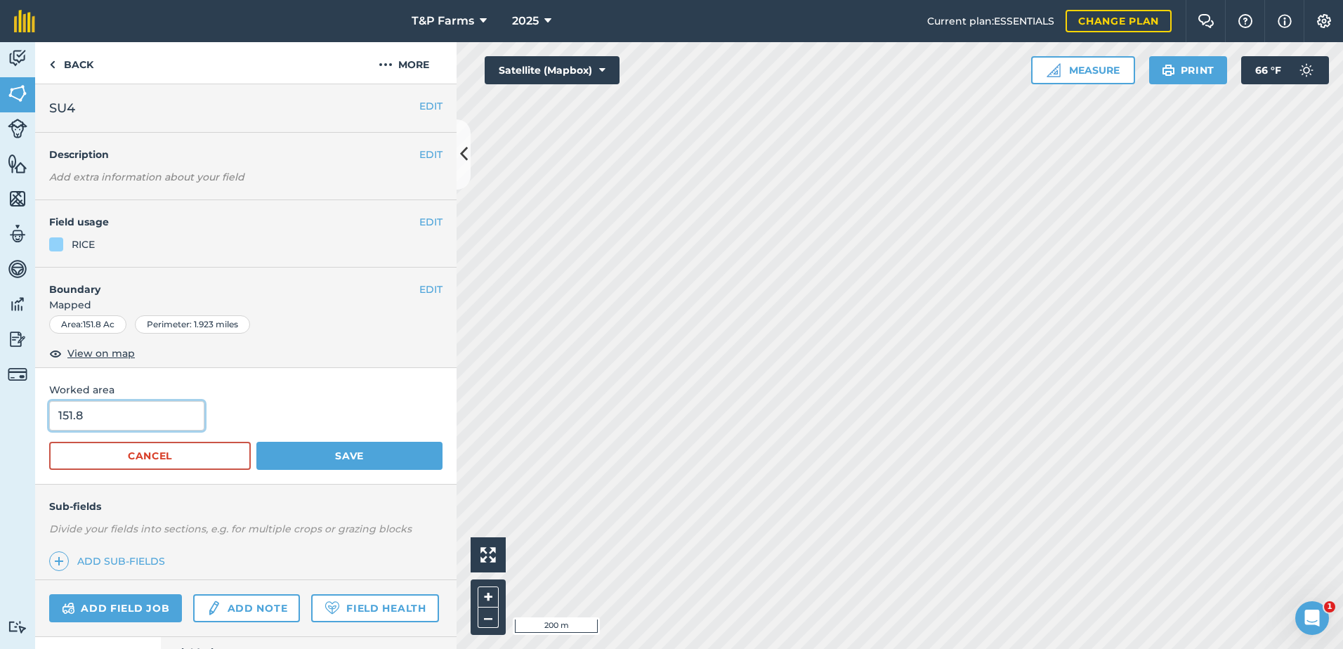
drag, startPoint x: 129, startPoint y: 429, endPoint x: -3, endPoint y: 418, distance: 132.5
click at [0, 418] on html "T&P Farms 2025 Current plan : ESSENTIALS Change plan Farm Chat Help Info Settin…" at bounding box center [671, 324] width 1343 height 649
type input "152"
click at [256, 442] on button "Save" at bounding box center [349, 456] width 186 height 28
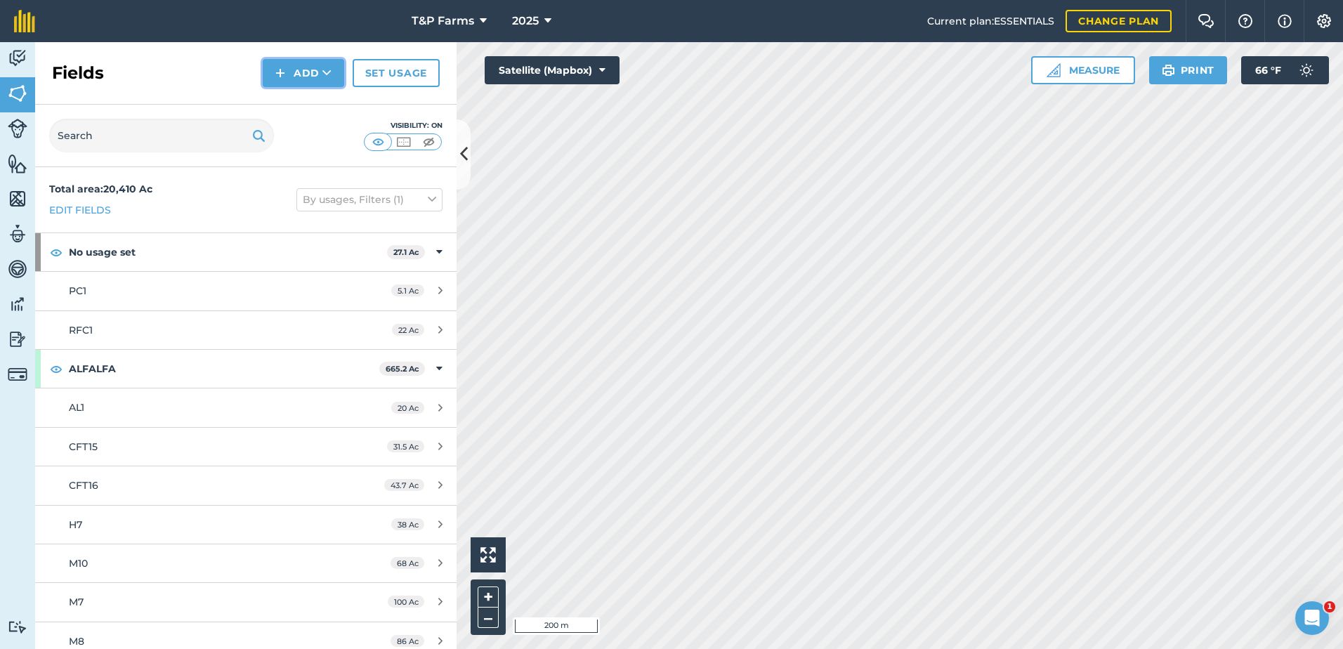
click at [334, 82] on button "Add" at bounding box center [303, 73] width 81 height 28
click at [333, 100] on link "Draw" at bounding box center [303, 104] width 77 height 31
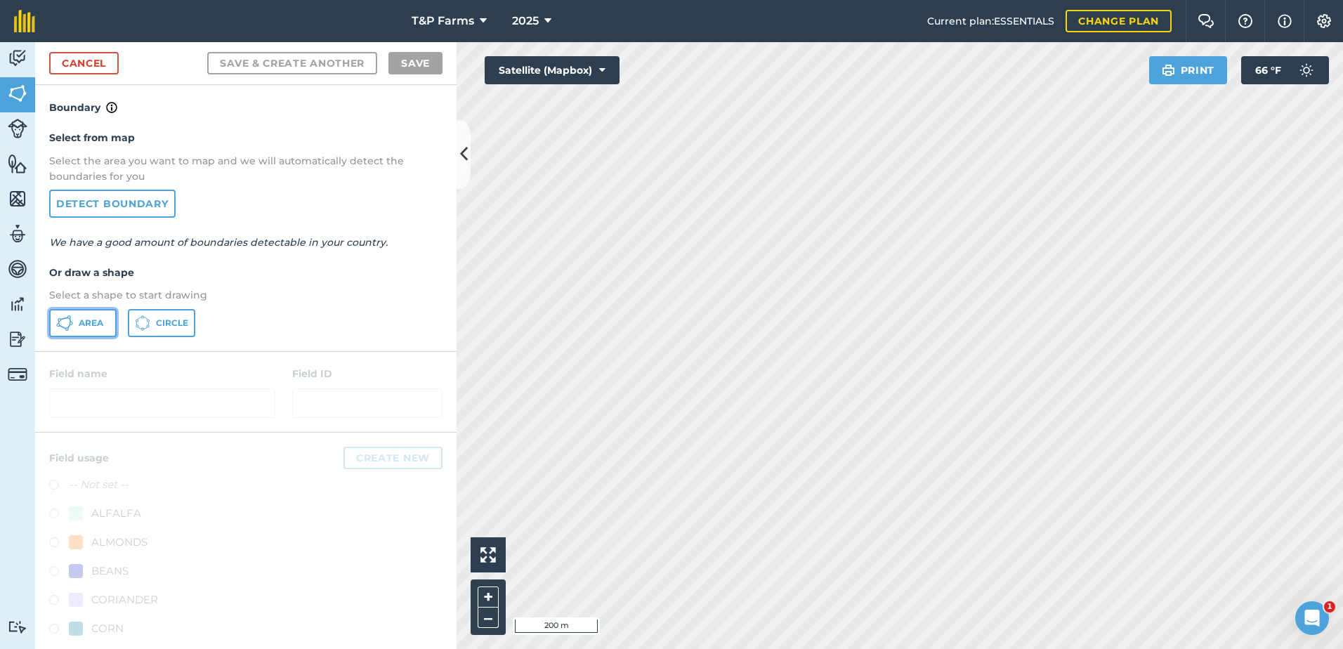
click at [92, 317] on span "Area" at bounding box center [91, 322] width 25 height 11
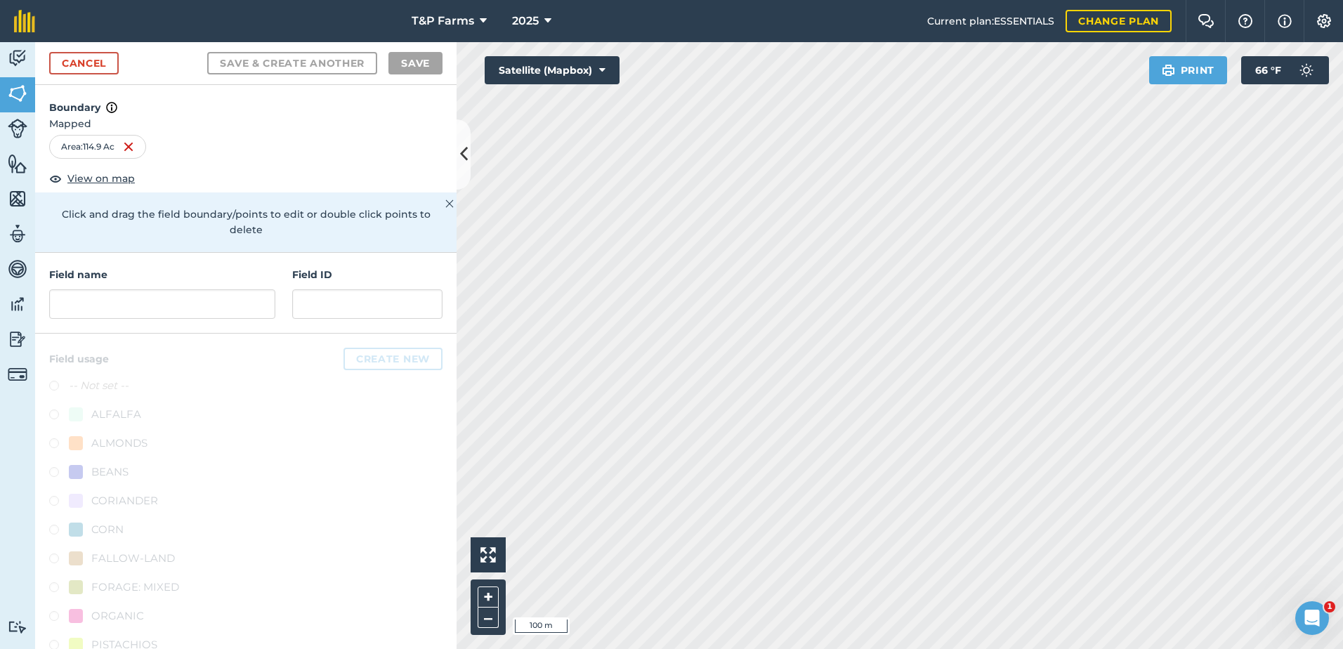
drag, startPoint x: 155, startPoint y: 289, endPoint x: 162, endPoint y: 301, distance: 14.1
click at [161, 301] on div "Field name" at bounding box center [162, 293] width 226 height 52
click at [169, 310] on input "text" at bounding box center [162, 303] width 226 height 29
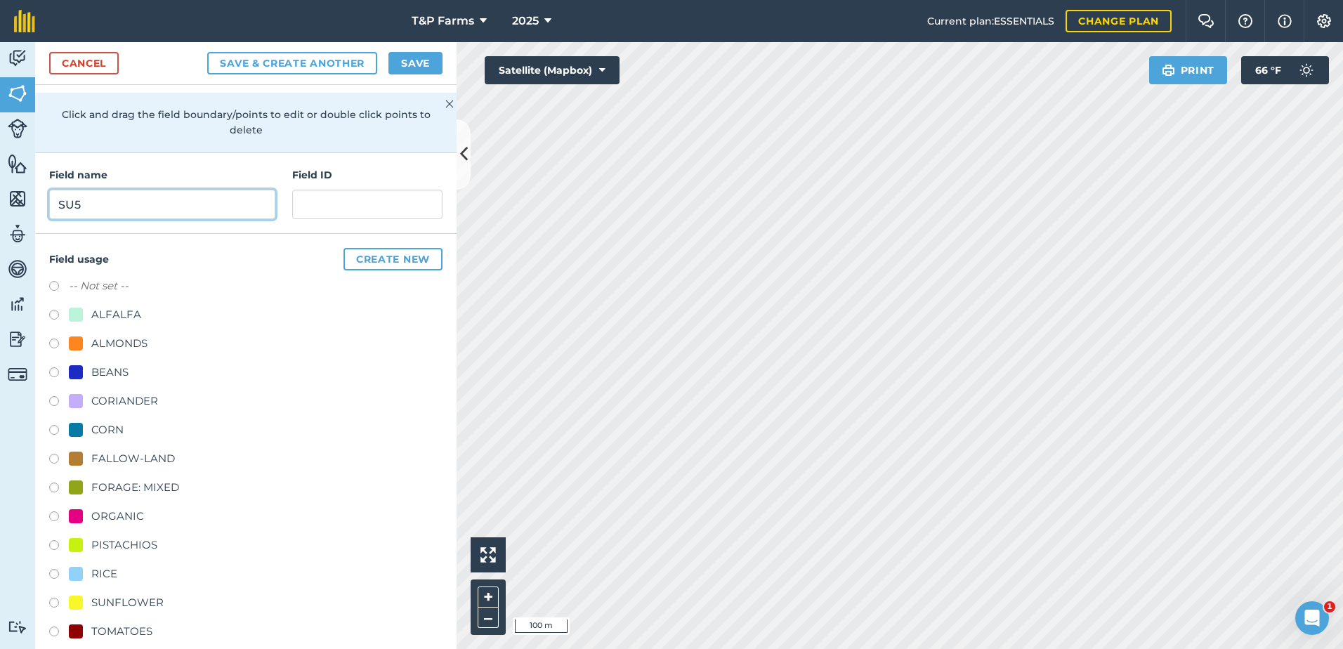
scroll to position [175, 0]
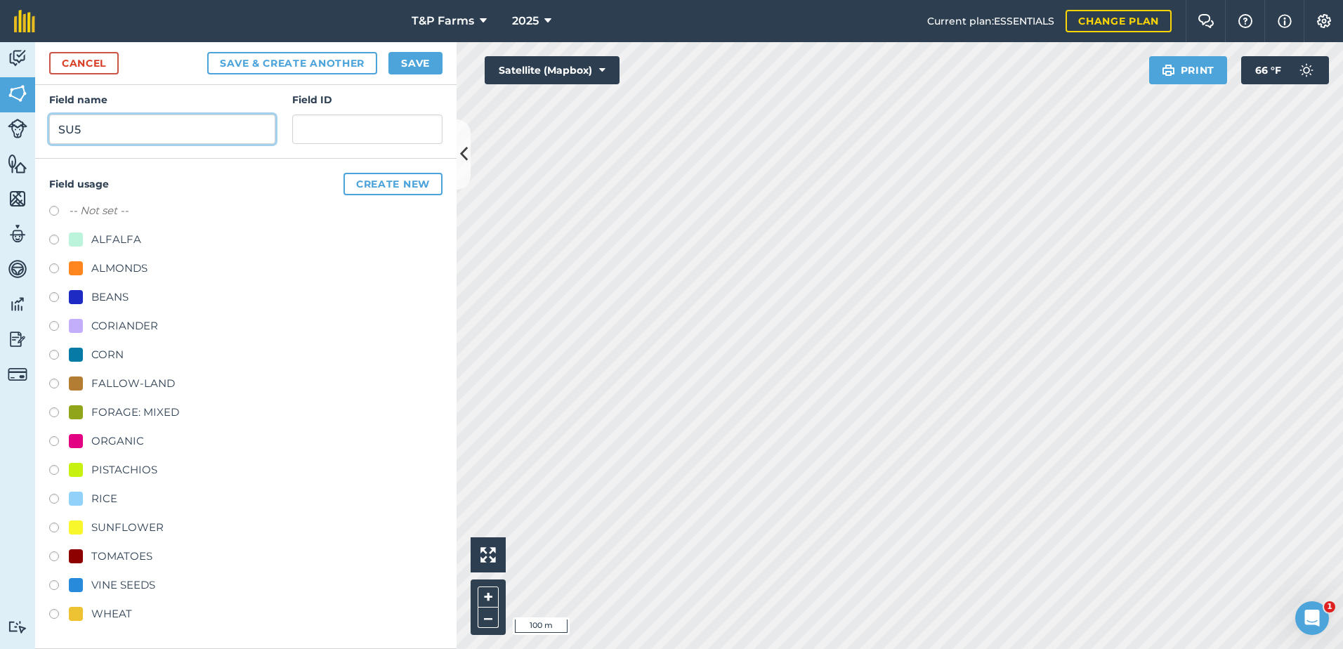
type input "SU5"
click at [107, 499] on div "RICE" at bounding box center [104, 498] width 26 height 17
radio input "true"
click at [425, 65] on button "Save" at bounding box center [415, 63] width 54 height 22
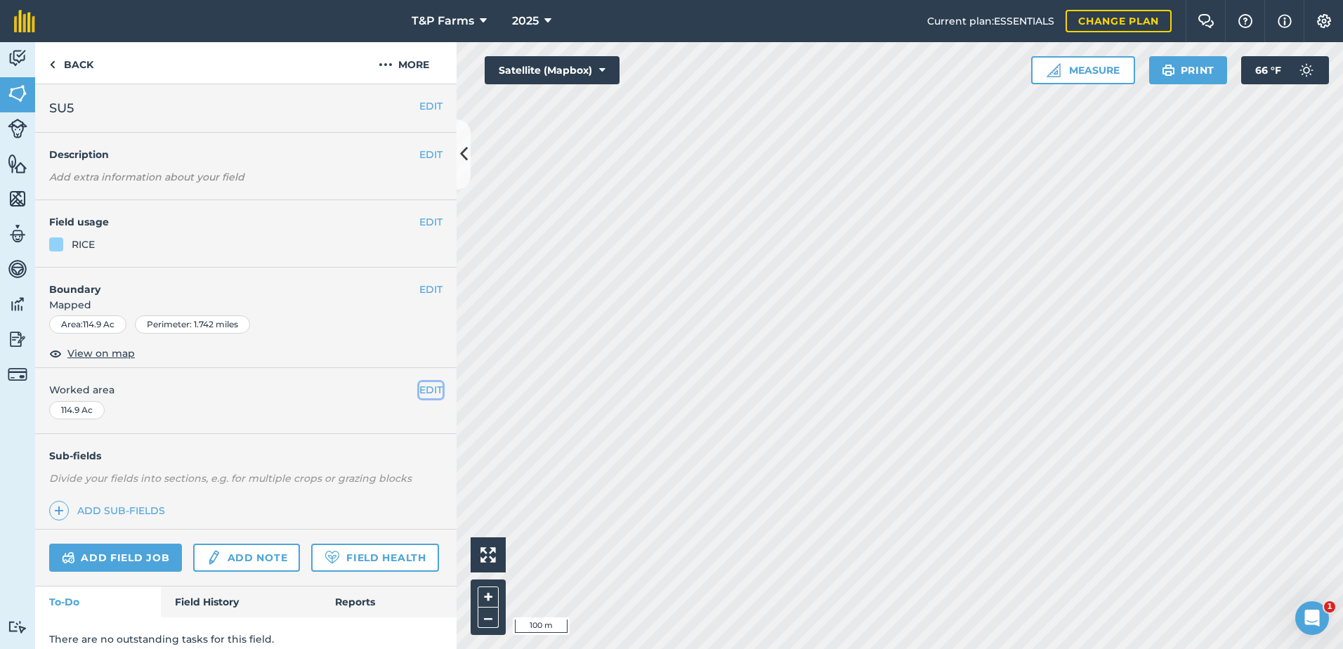
click at [419, 388] on button "EDIT" at bounding box center [430, 389] width 23 height 15
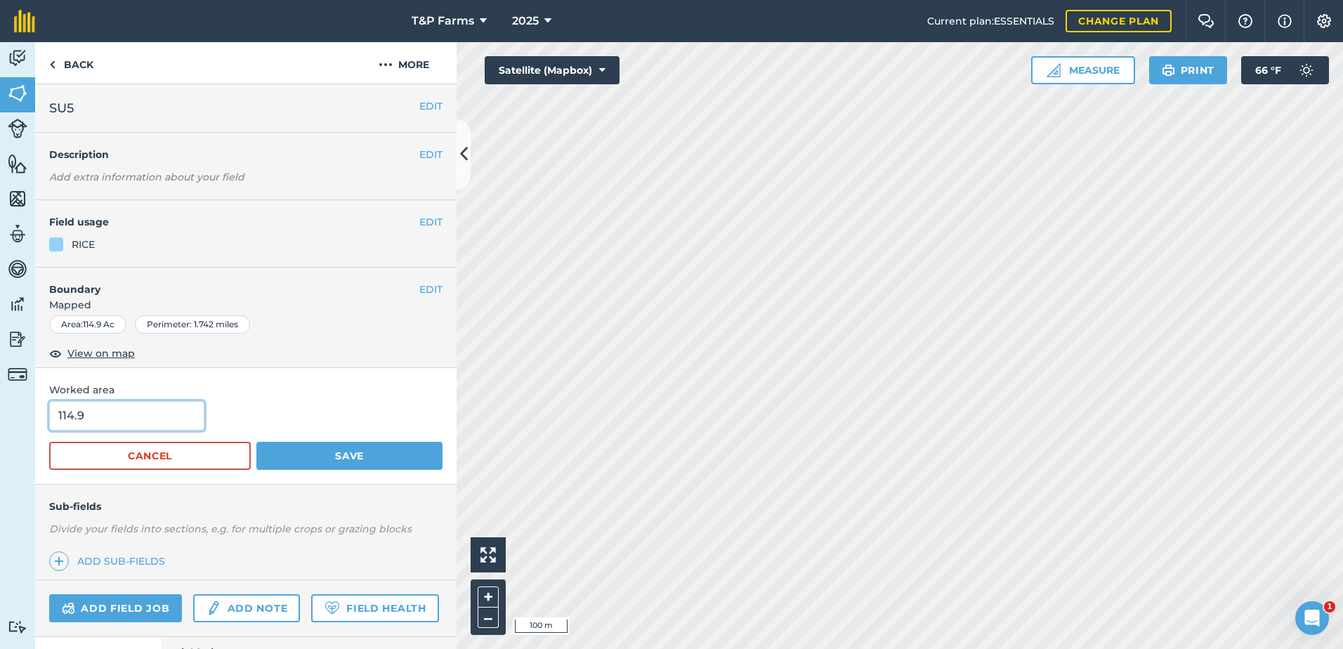
drag, startPoint x: 150, startPoint y: 429, endPoint x: 18, endPoint y: 435, distance: 132.9
click at [18, 435] on div "Activity Fields Livestock Features Maps Team Vehicles Data Reporting Billing Tu…" at bounding box center [671, 345] width 1343 height 607
type input "115"
click at [256, 442] on button "Save" at bounding box center [349, 456] width 186 height 28
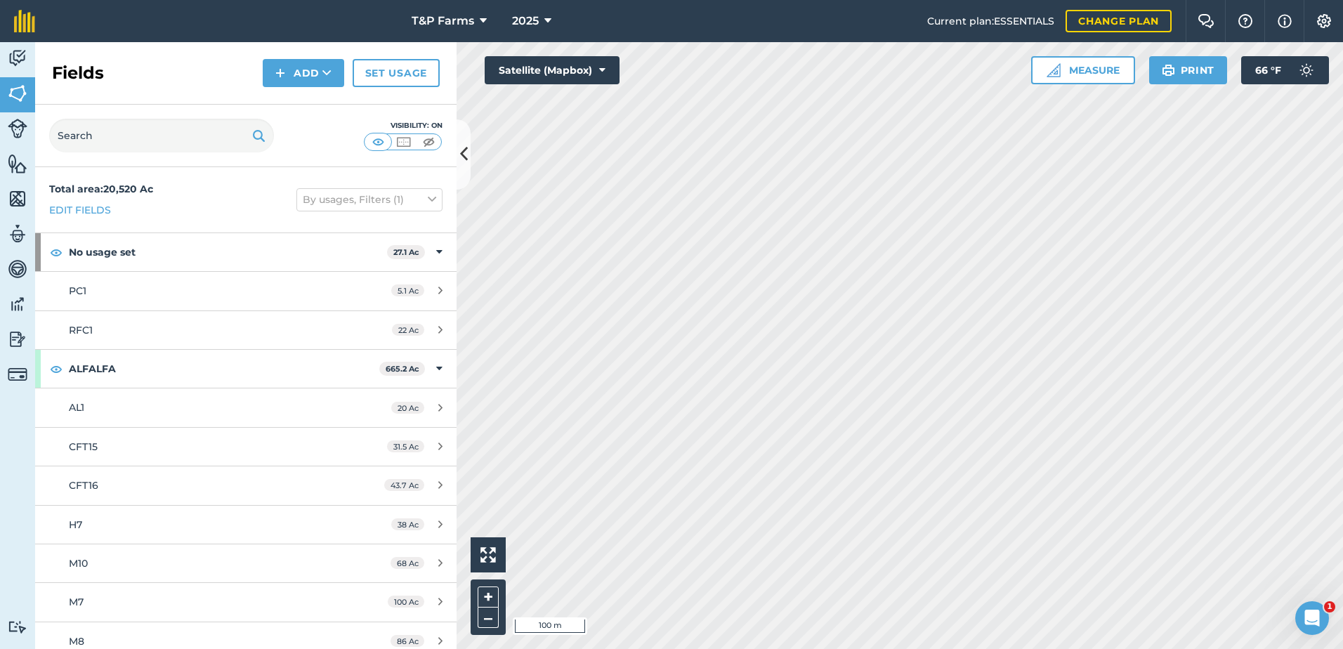
click at [310, 55] on div "Fields Add Set usage" at bounding box center [245, 73] width 421 height 63
click at [310, 70] on button "Add" at bounding box center [303, 73] width 81 height 28
click at [310, 105] on link "Draw" at bounding box center [303, 104] width 77 height 31
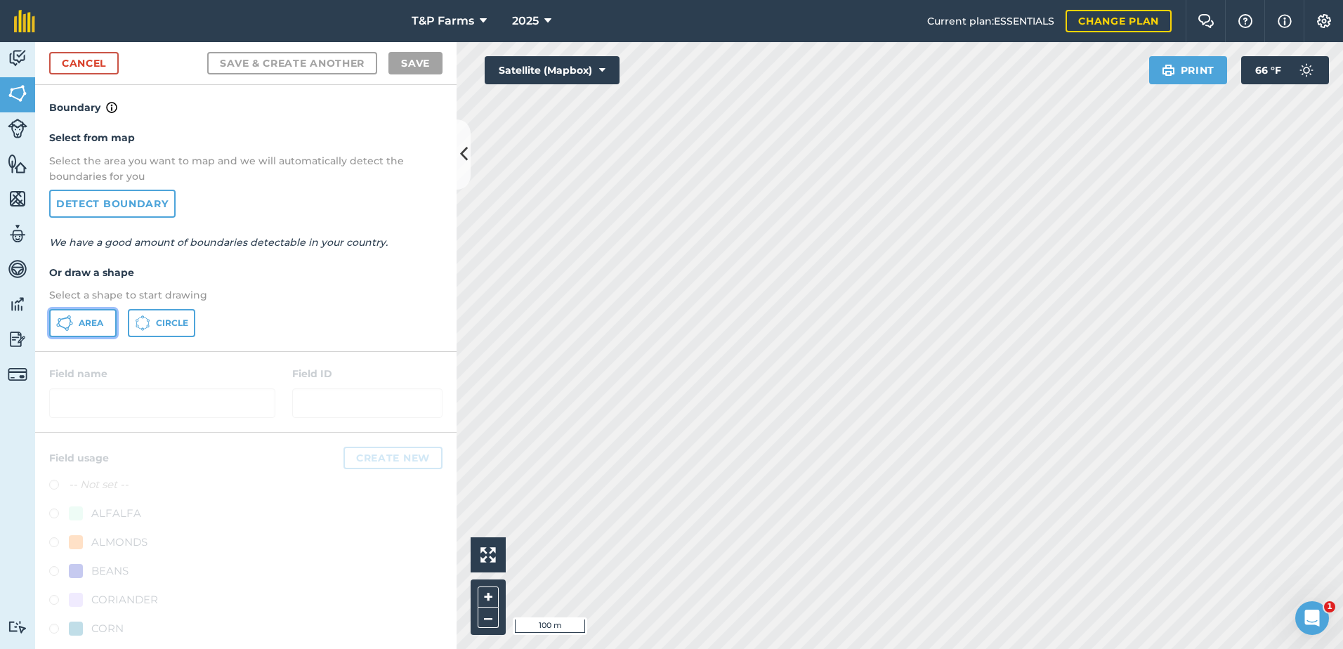
click at [79, 326] on span "Area" at bounding box center [91, 322] width 25 height 11
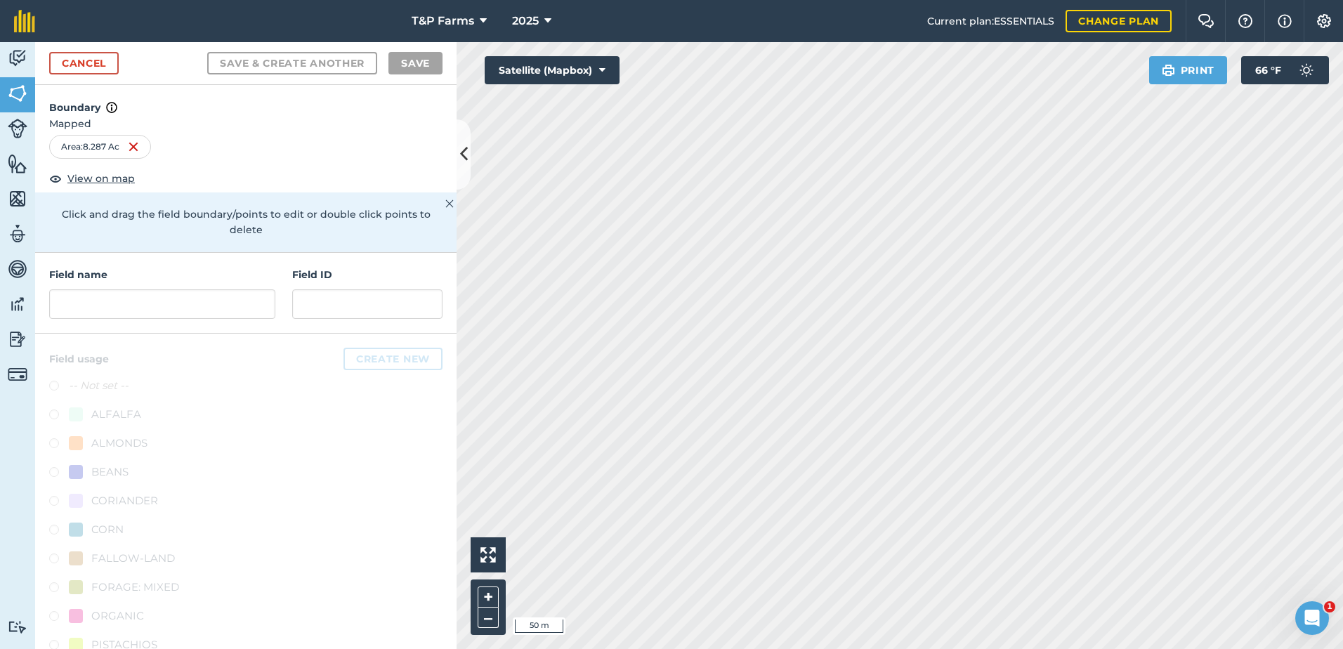
click at [179, 322] on div "Field name Field ID" at bounding box center [245, 293] width 421 height 81
click at [179, 317] on input "text" at bounding box center [162, 303] width 226 height 29
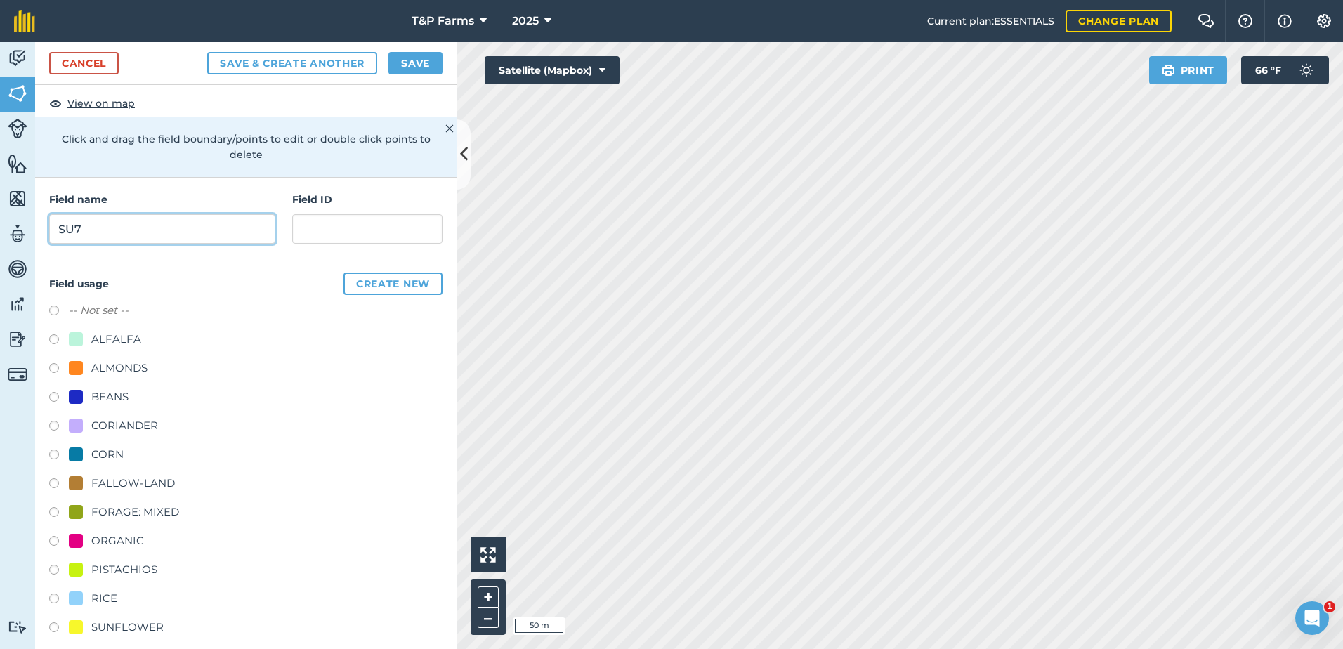
scroll to position [175, 0]
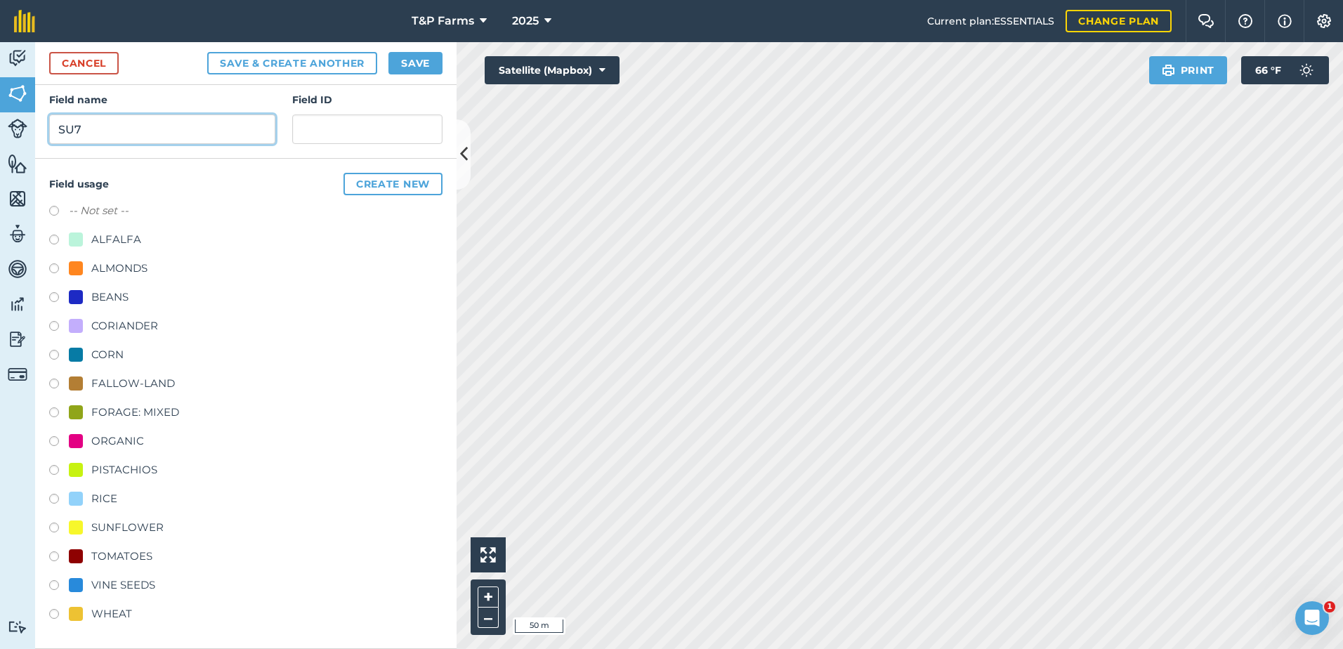
type input "SU7"
click at [104, 491] on div "RICE" at bounding box center [104, 498] width 26 height 17
radio input "true"
click at [417, 65] on button "Save" at bounding box center [415, 63] width 54 height 22
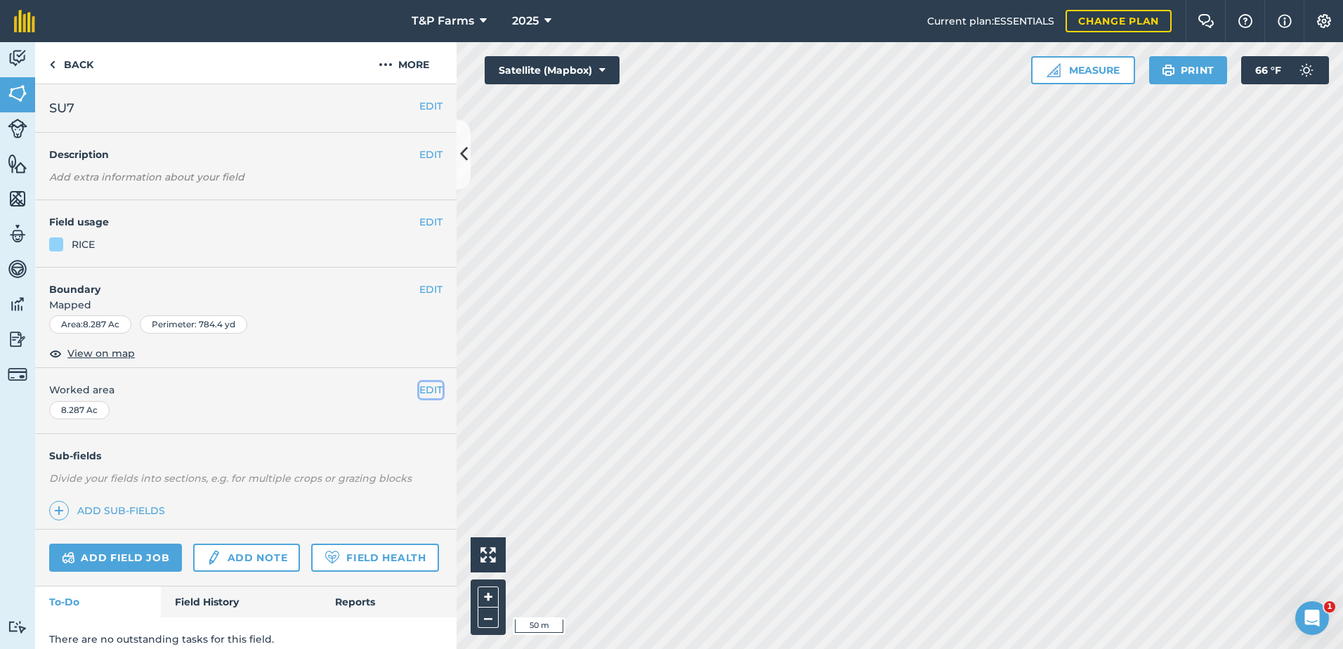
drag, startPoint x: 428, startPoint y: 391, endPoint x: 409, endPoint y: 398, distance: 20.2
click at [428, 391] on button "EDIT" at bounding box center [430, 389] width 23 height 15
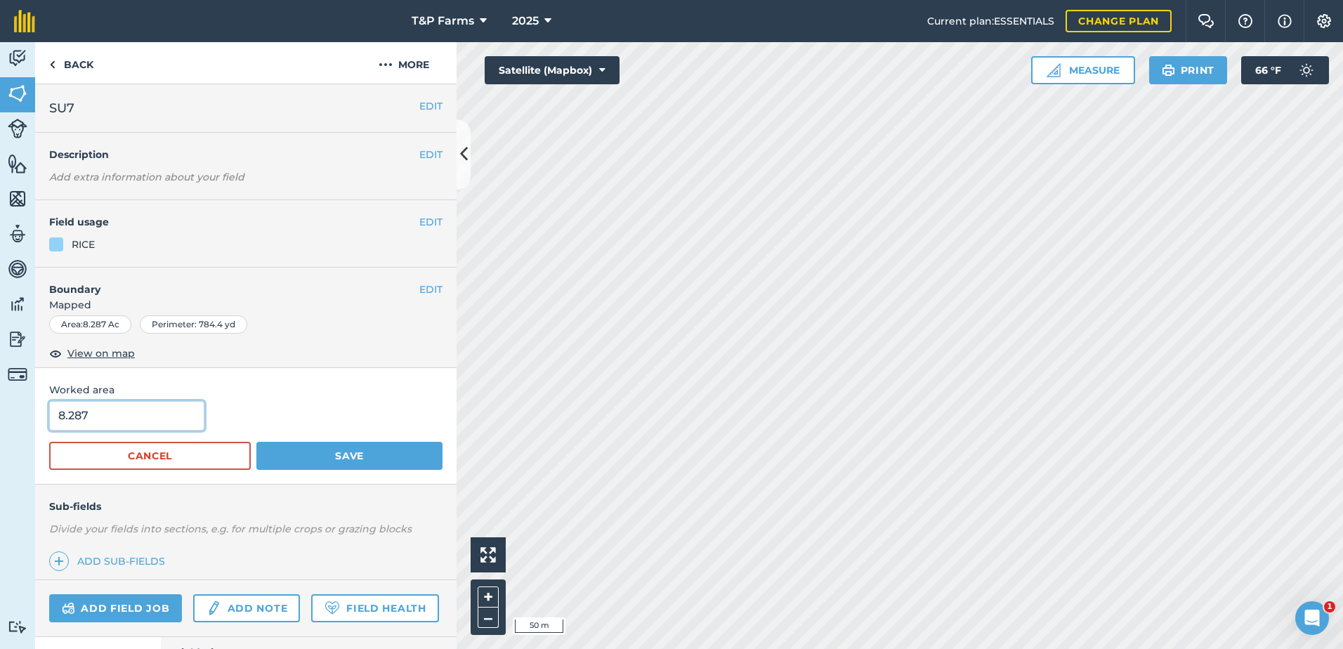
drag, startPoint x: 187, startPoint y: 420, endPoint x: -3, endPoint y: 440, distance: 190.7
click at [0, 440] on html "T&P Farms 2025 Current plan : ESSENTIALS Change plan Farm Chat Help Info Settin…" at bounding box center [671, 324] width 1343 height 649
type input "8"
click at [256, 442] on button "Save" at bounding box center [349, 456] width 186 height 28
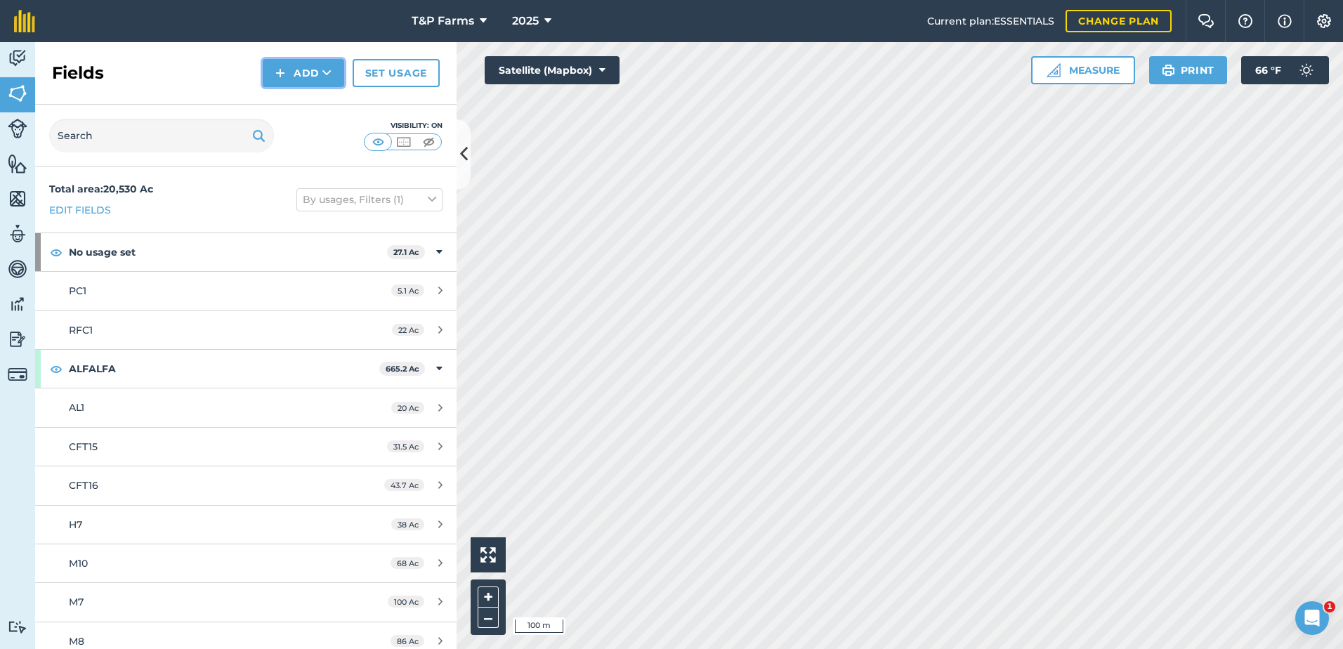
click at [288, 84] on button "Add" at bounding box center [303, 73] width 81 height 28
click at [284, 105] on link "Draw" at bounding box center [303, 104] width 77 height 31
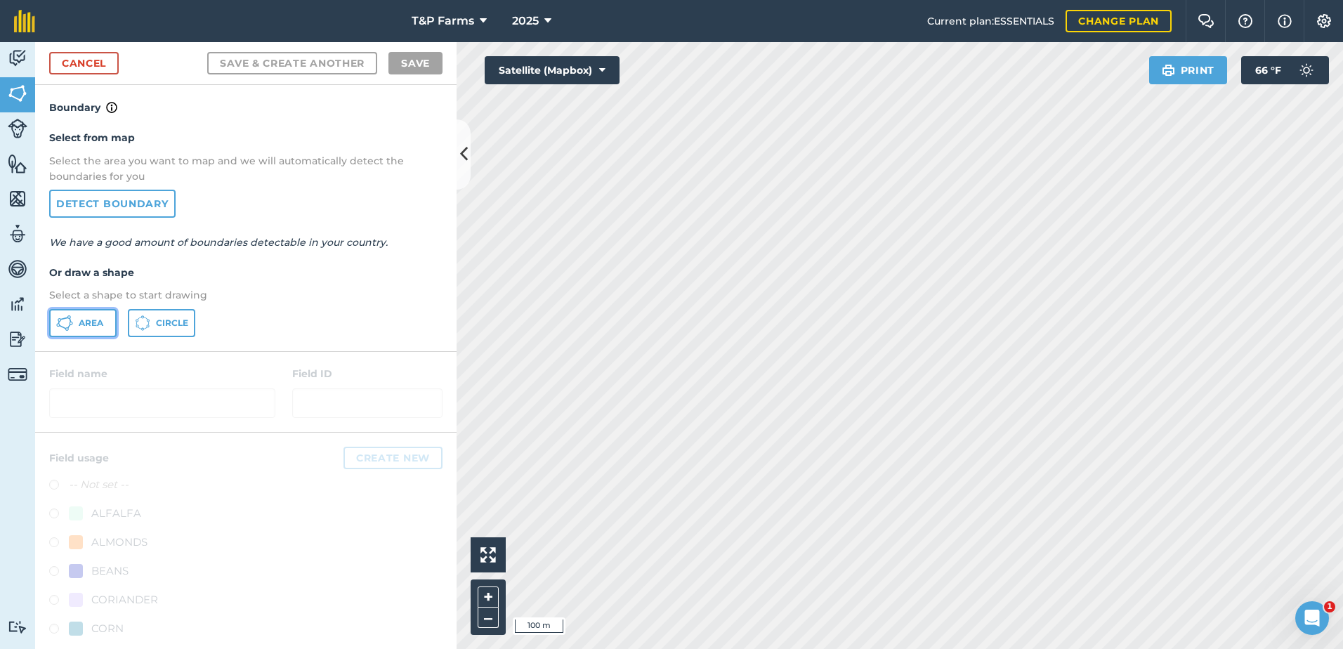
click at [90, 324] on span "Area" at bounding box center [91, 322] width 25 height 11
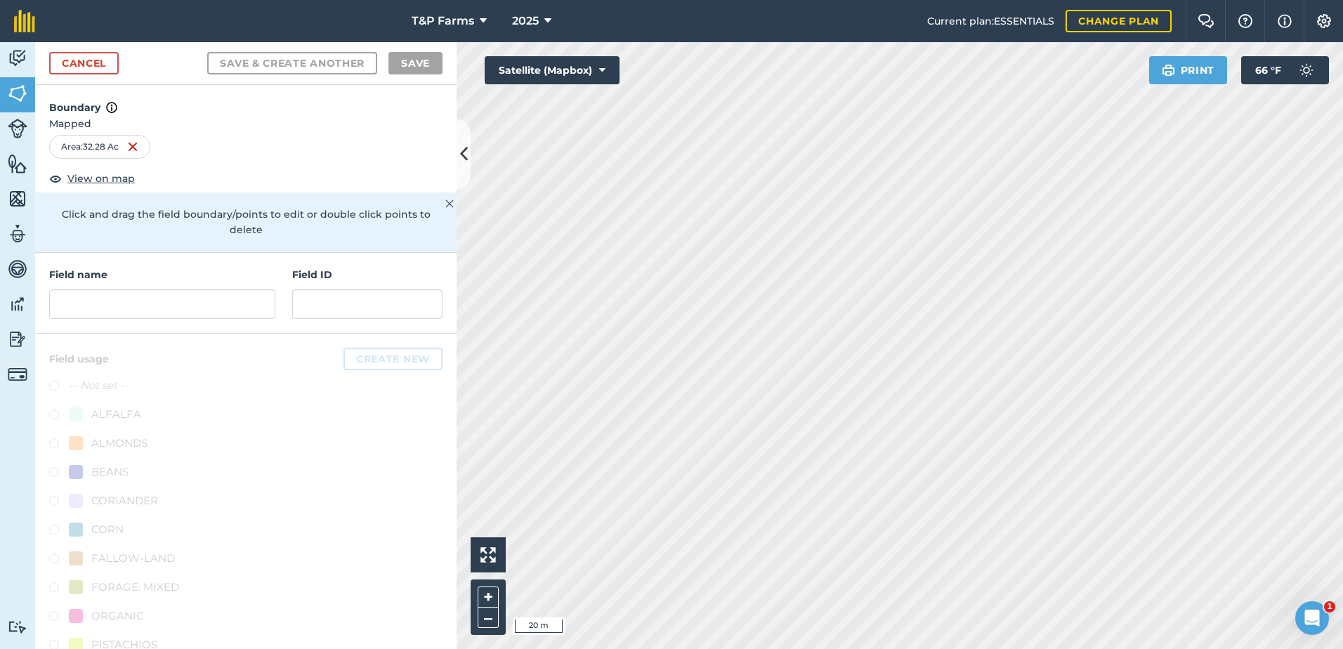
click at [374, 576] on div "Activity Fields Livestock Features Maps Team Vehicles Data Reporting Billing Tu…" at bounding box center [671, 345] width 1343 height 607
click at [1342, 362] on html "T&P Farms 2025 Current plan : ESSENTIALS Change plan Farm Chat Help Info Settin…" at bounding box center [671, 324] width 1343 height 649
click at [214, 305] on input "text" at bounding box center [162, 303] width 226 height 29
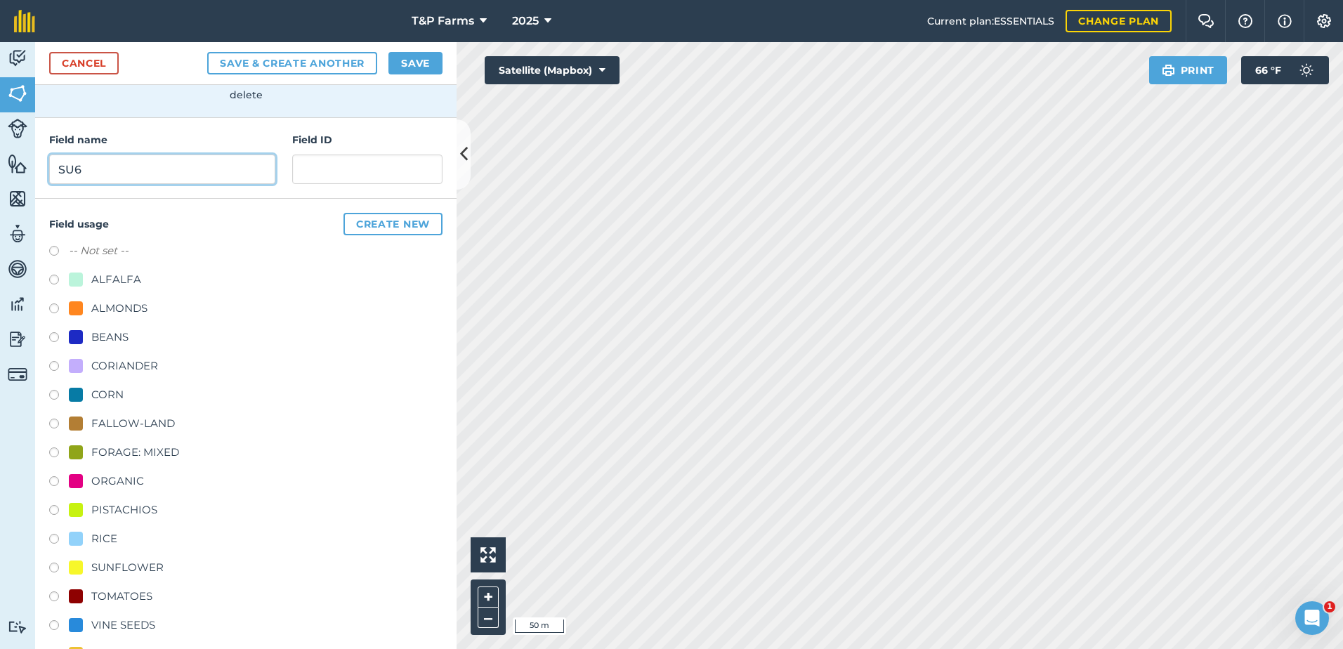
scroll to position [140, 0]
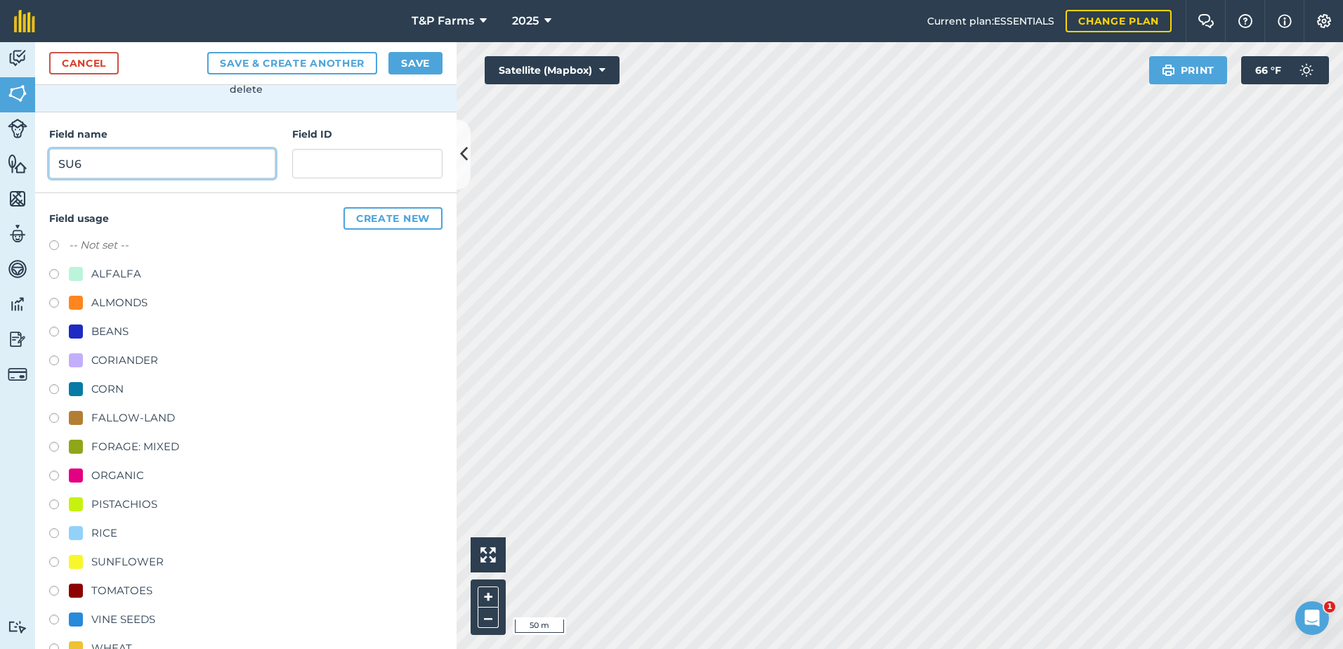
type input "SU6"
click at [110, 532] on div "RICE" at bounding box center [104, 533] width 26 height 17
radio input "true"
click at [416, 67] on button "Save" at bounding box center [415, 63] width 54 height 22
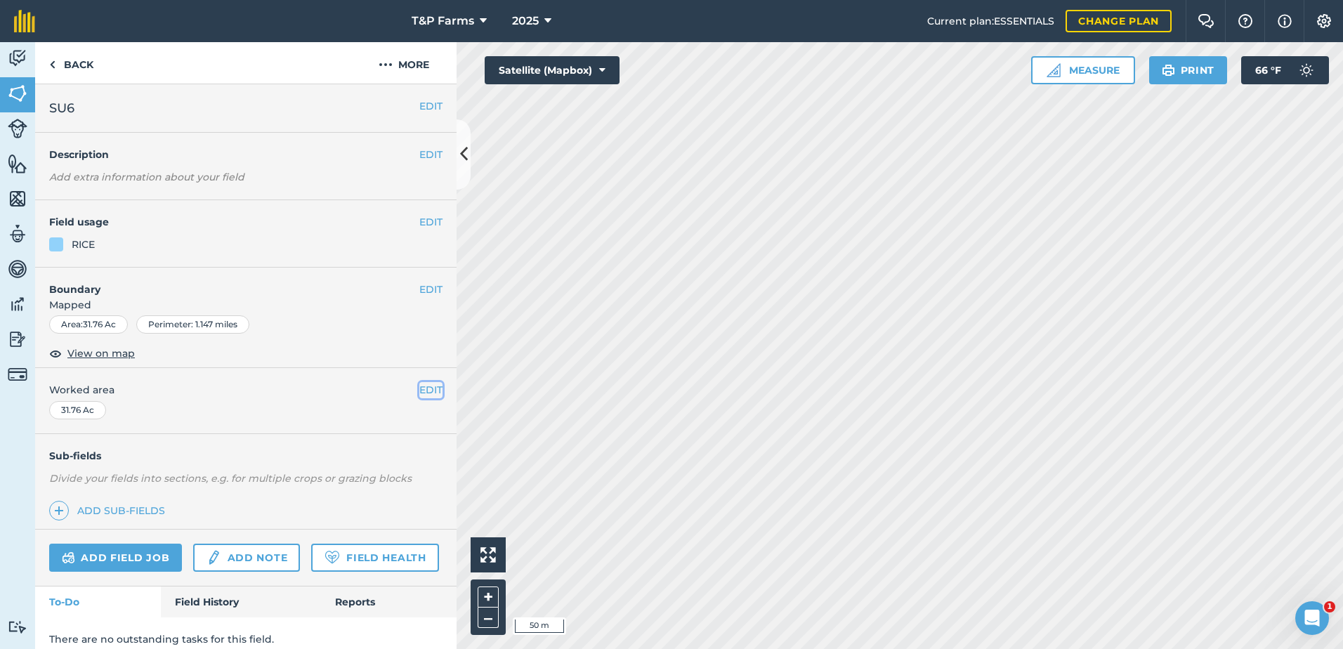
click at [421, 388] on button "EDIT" at bounding box center [430, 389] width 23 height 15
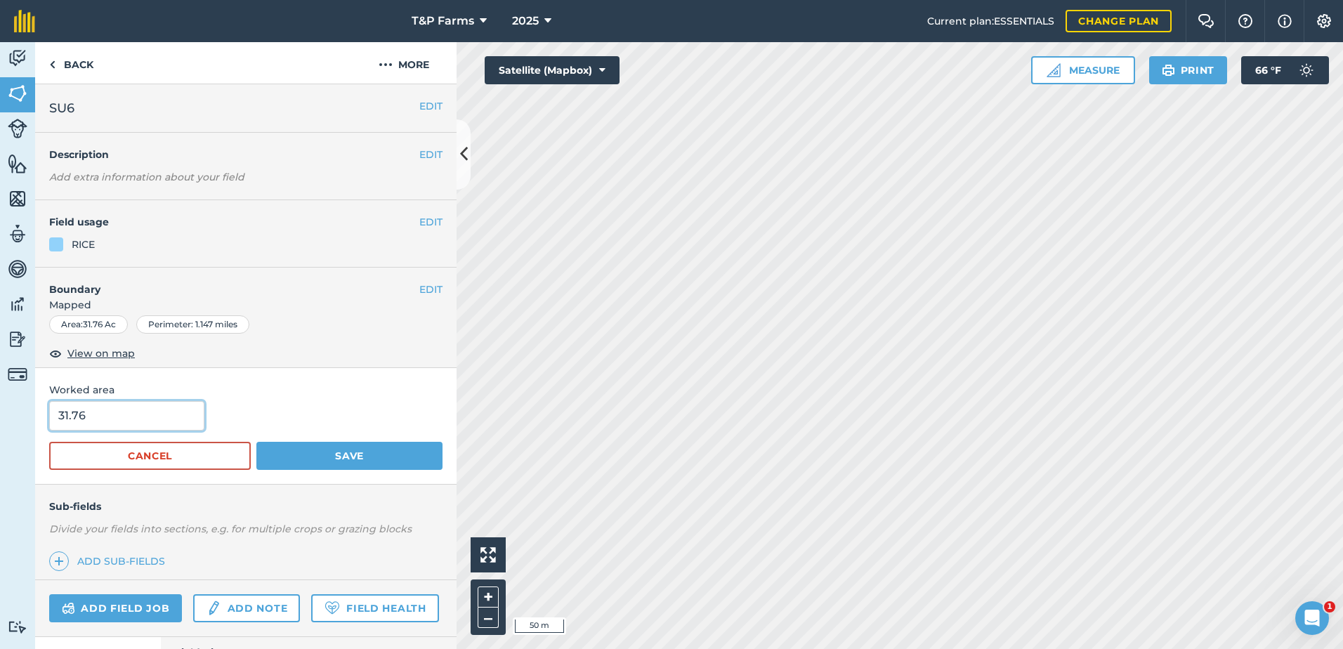
click at [133, 408] on input "31.76" at bounding box center [126, 415] width 155 height 29
type input "31"
click at [256, 442] on button "Save" at bounding box center [349, 456] width 186 height 28
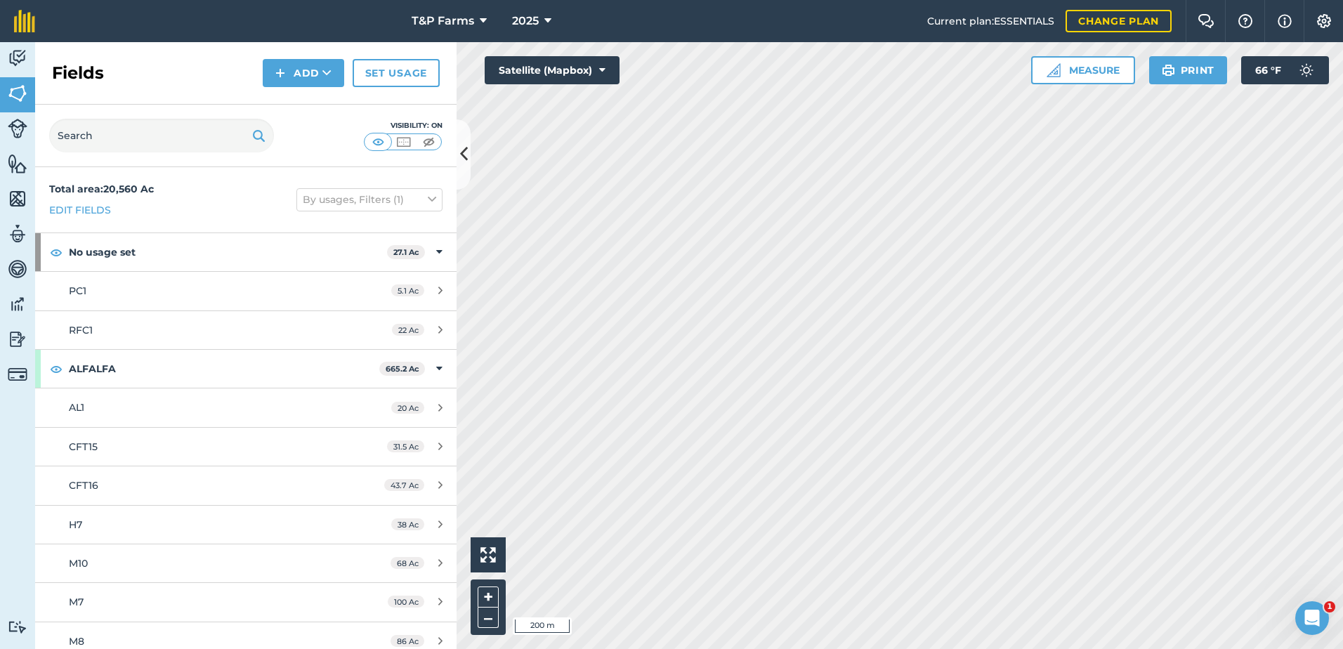
click at [263, 67] on div "Fields Add Set usage" at bounding box center [245, 73] width 421 height 63
click at [289, 74] on button "Add" at bounding box center [303, 73] width 81 height 28
click at [277, 110] on link "Draw" at bounding box center [303, 104] width 77 height 31
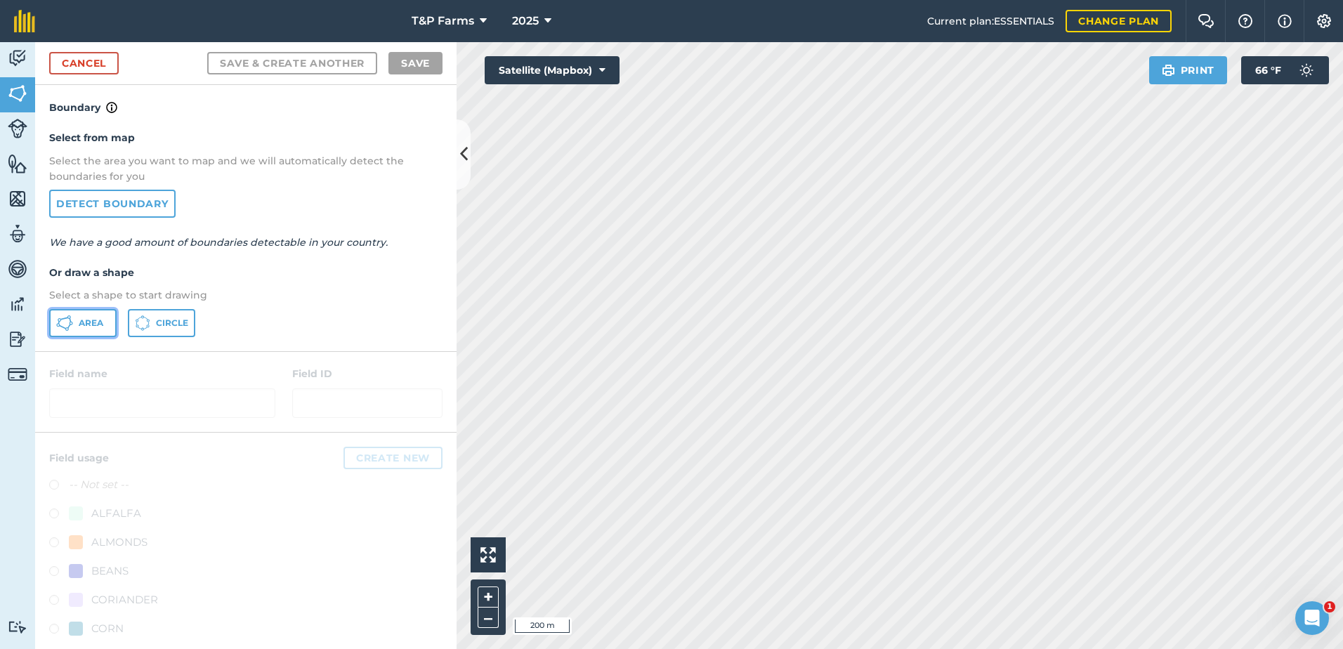
drag, startPoint x: 71, startPoint y: 330, endPoint x: 440, endPoint y: 295, distance: 371.1
click at [72, 329] on icon at bounding box center [64, 323] width 17 height 17
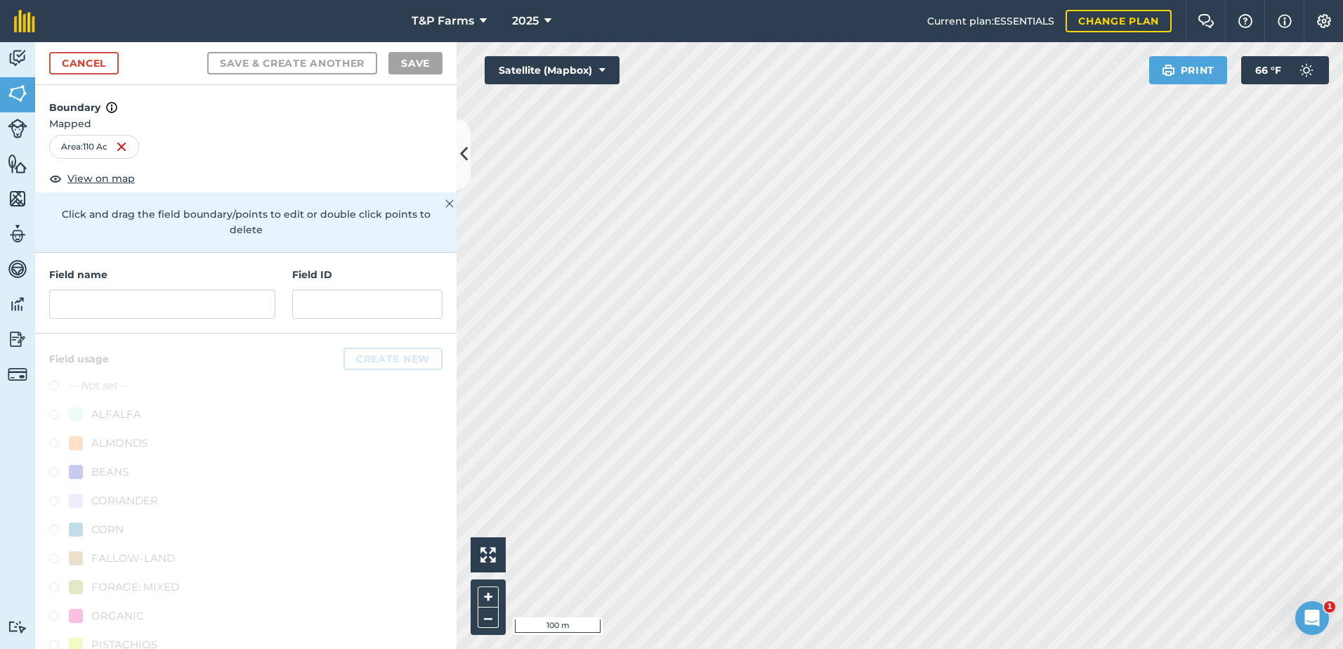
click at [1342, 341] on html "T&P Farms 2025 Current plan : ESSENTIALS Change plan Farm Chat Help Info Settin…" at bounding box center [671, 324] width 1343 height 649
click at [213, 309] on input "text" at bounding box center [162, 303] width 226 height 29
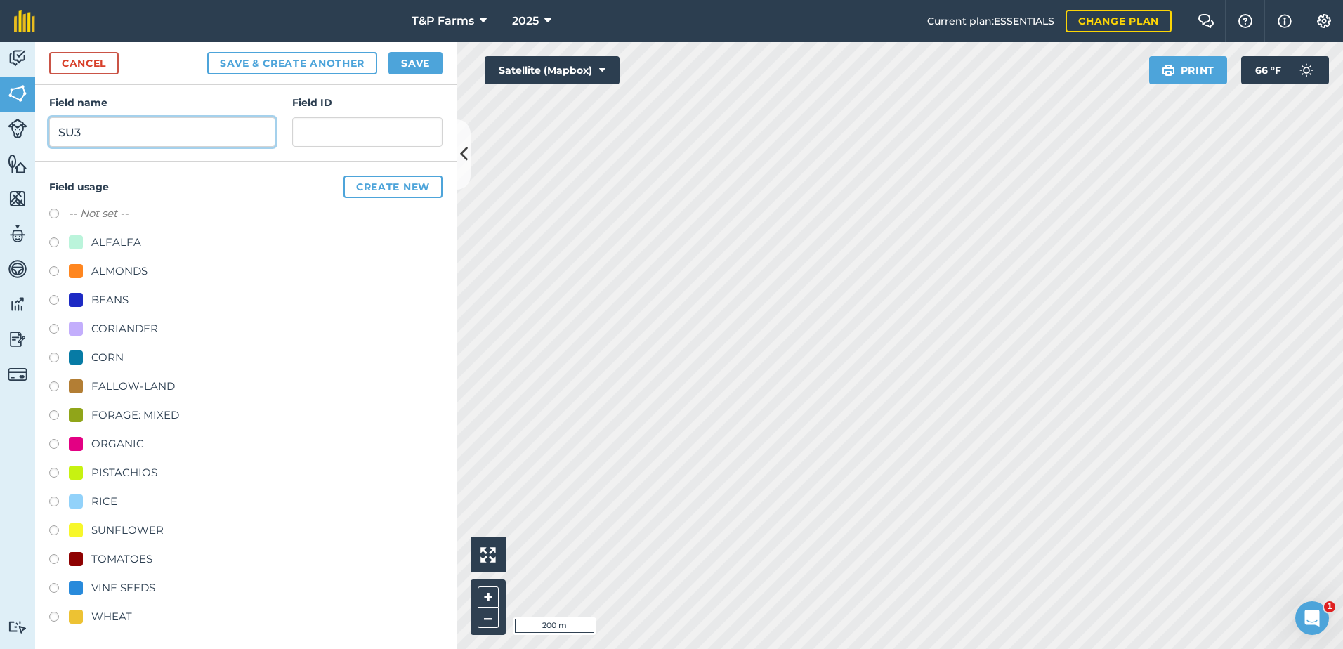
scroll to position [175, 0]
type input "SU3"
click at [99, 504] on div "RICE" at bounding box center [104, 498] width 26 height 17
radio input "true"
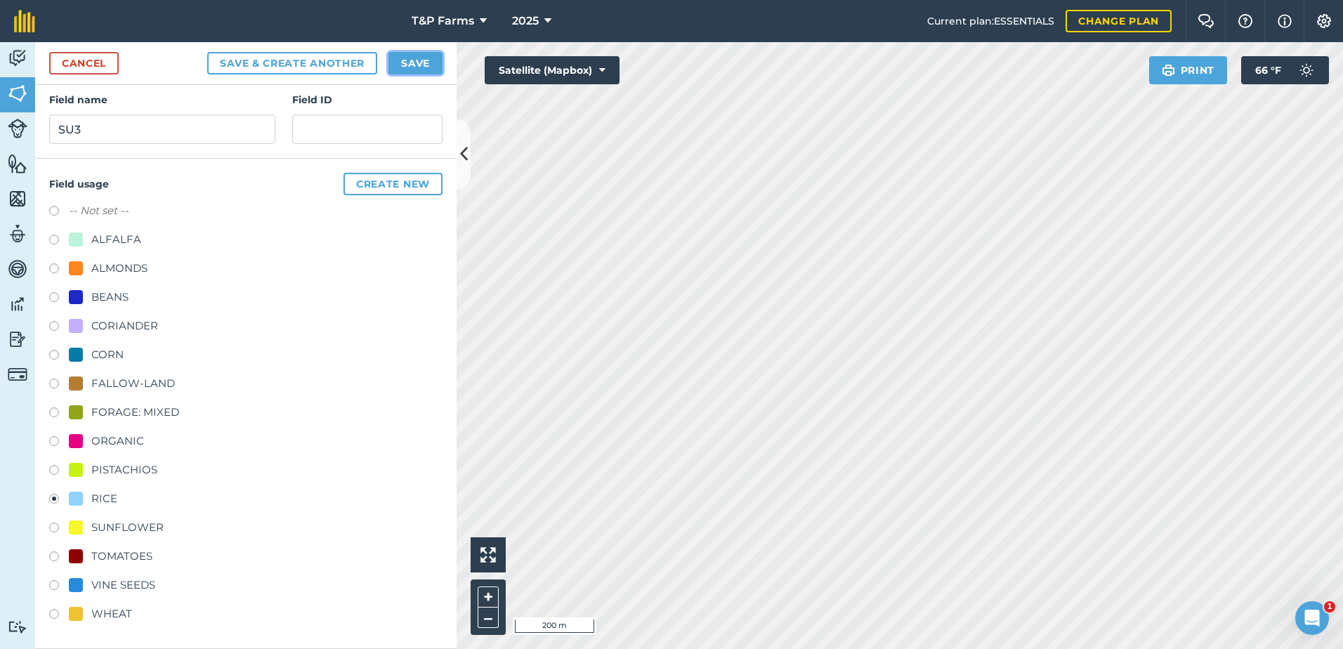
click at [414, 59] on button "Save" at bounding box center [415, 63] width 54 height 22
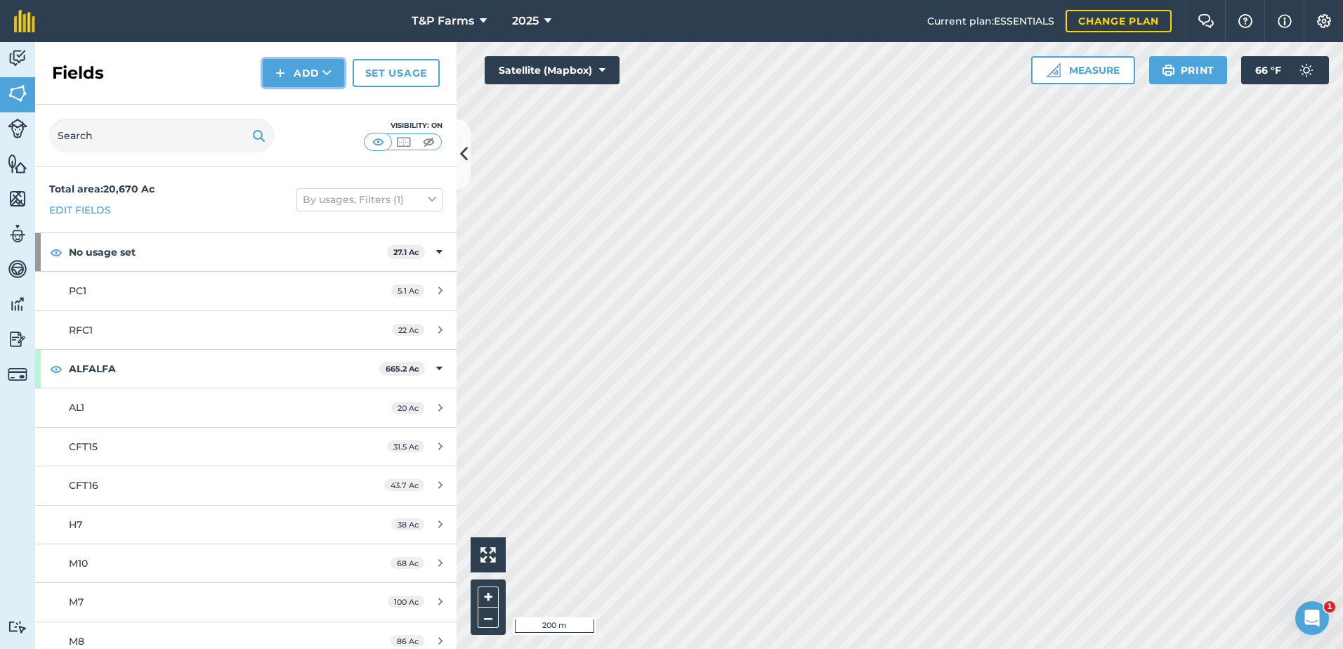
click at [316, 70] on button "Add" at bounding box center [303, 73] width 81 height 28
click at [288, 98] on link "Draw" at bounding box center [303, 104] width 77 height 31
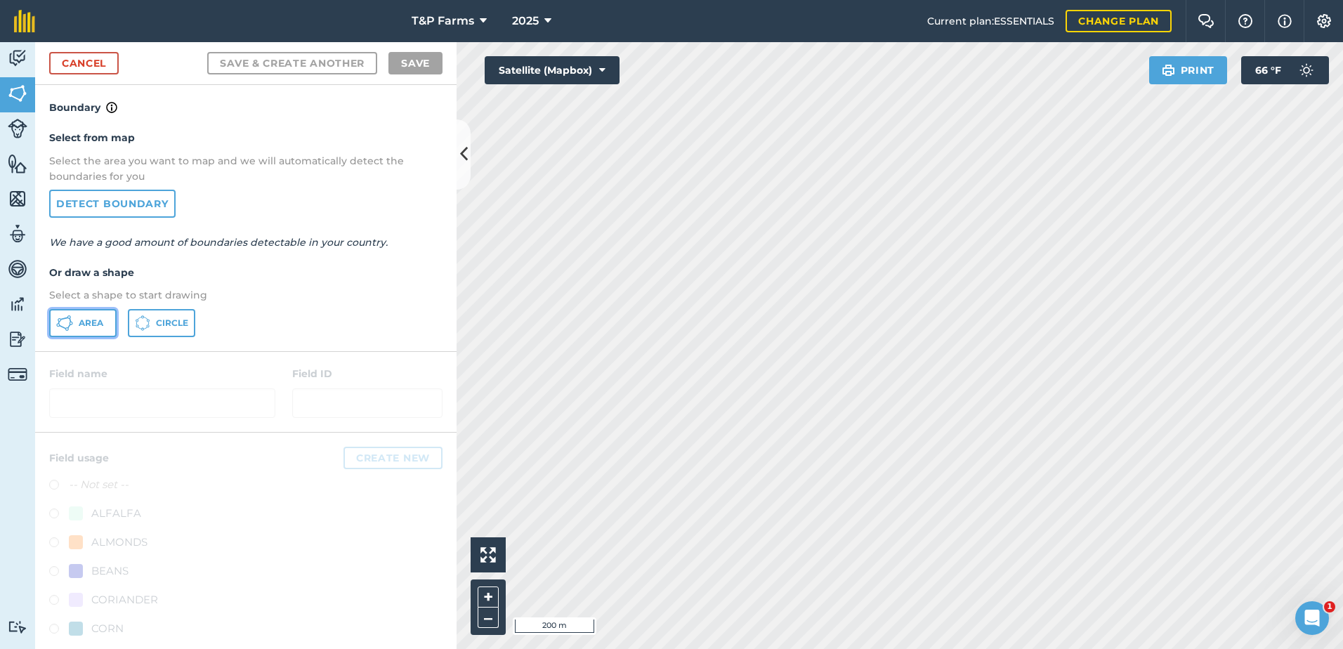
click at [83, 311] on button "Area" at bounding box center [82, 323] width 67 height 28
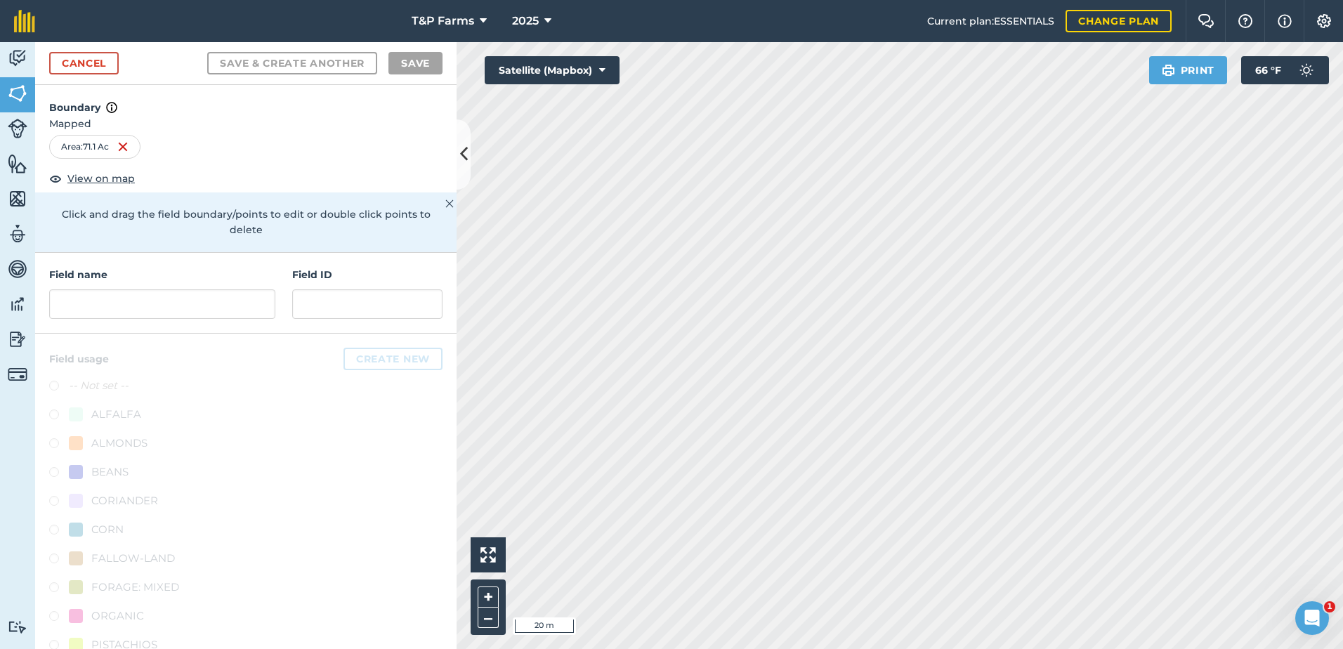
click at [1342, 454] on html "T&P Farms 2025 Current plan : ESSENTIALS Change plan Farm Chat Help Info Settin…" at bounding box center [671, 324] width 1343 height 649
click at [447, 508] on div "Activity Fields Livestock Features Maps Team Vehicles Data Reporting Billing Tu…" at bounding box center [671, 345] width 1343 height 607
click at [275, 536] on div "Activity Fields Livestock Features Maps Team Vehicles Data Reporting Billing Tu…" at bounding box center [671, 345] width 1343 height 607
click at [195, 291] on input "text" at bounding box center [162, 303] width 226 height 29
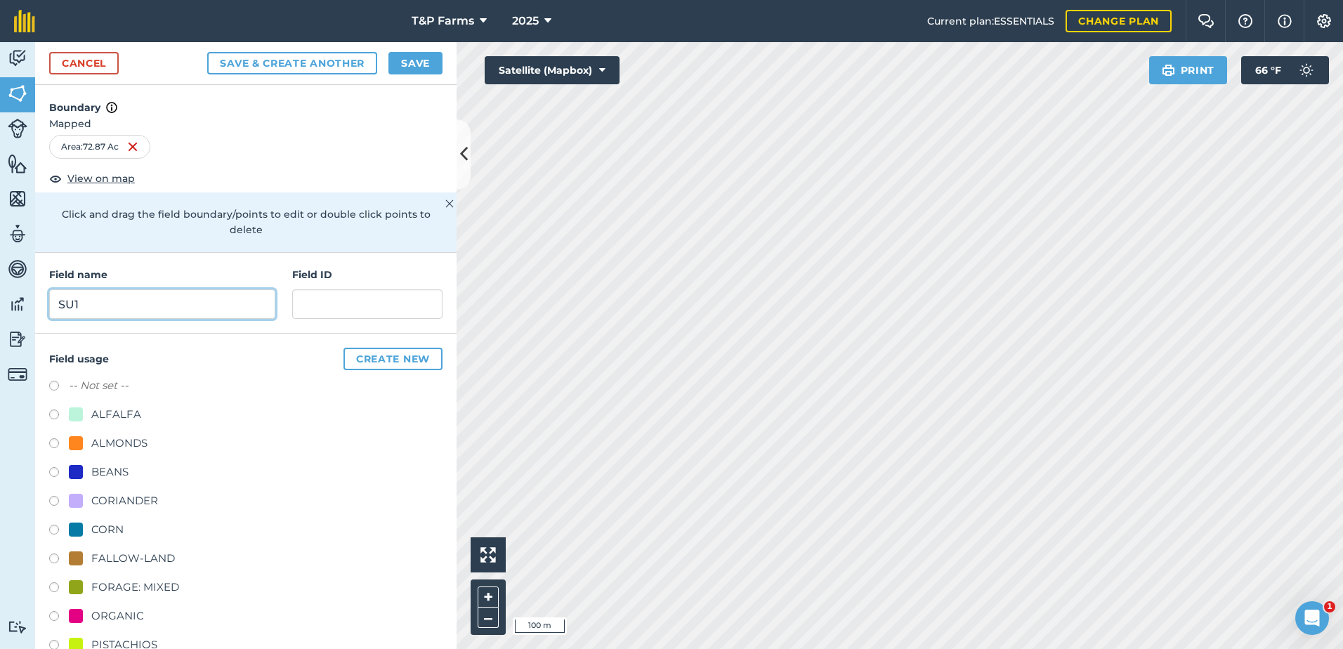
scroll to position [175, 0]
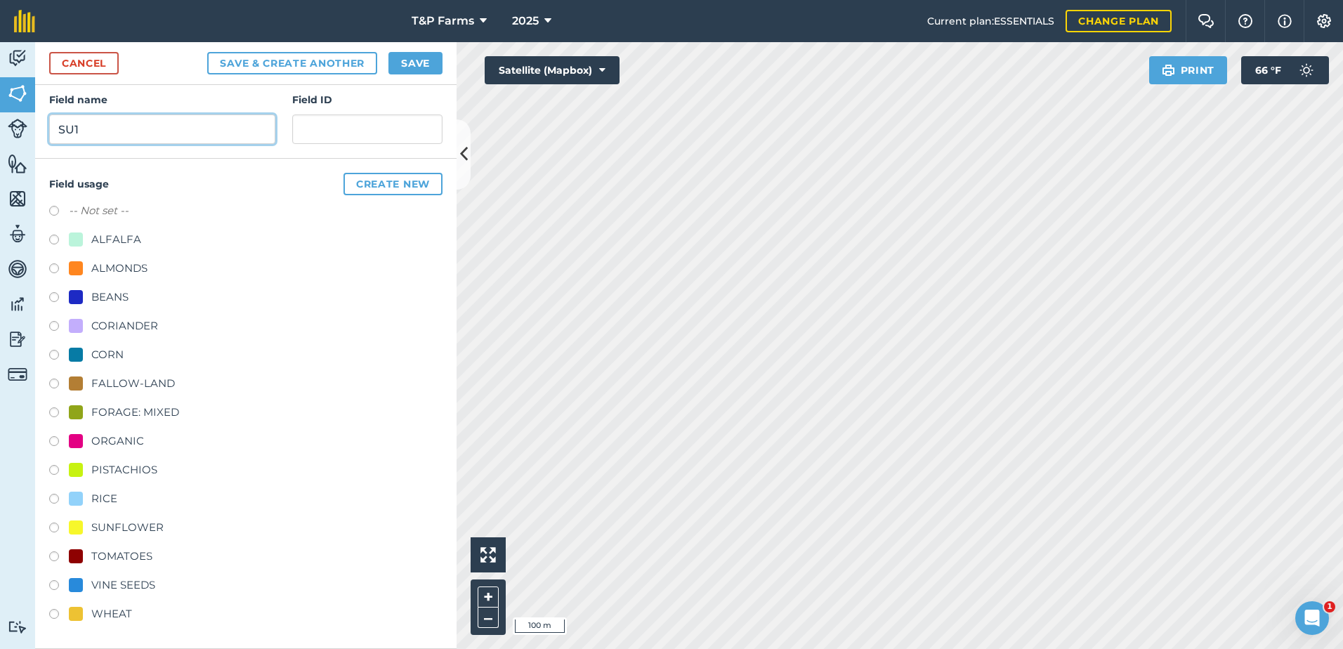
type input "SU1"
click at [117, 499] on div "RICE" at bounding box center [245, 500] width 393 height 20
click at [107, 494] on div "RICE" at bounding box center [104, 498] width 26 height 17
radio input "true"
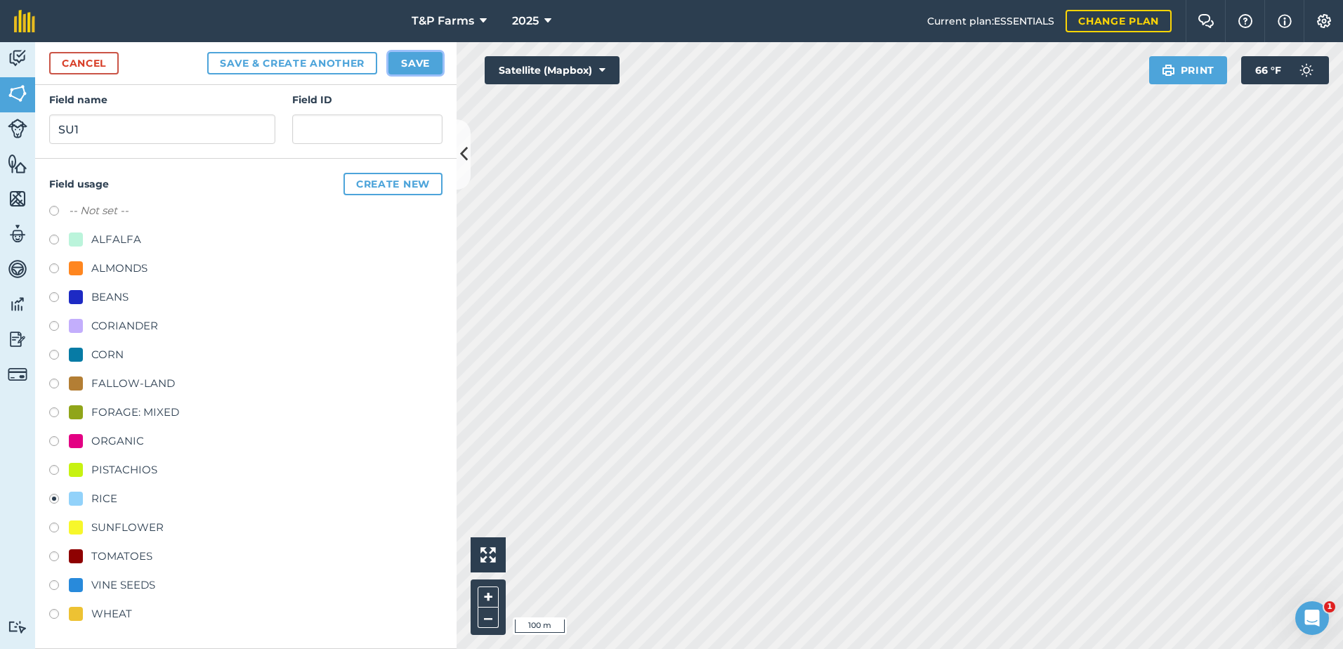
click at [431, 57] on button "Save" at bounding box center [415, 63] width 54 height 22
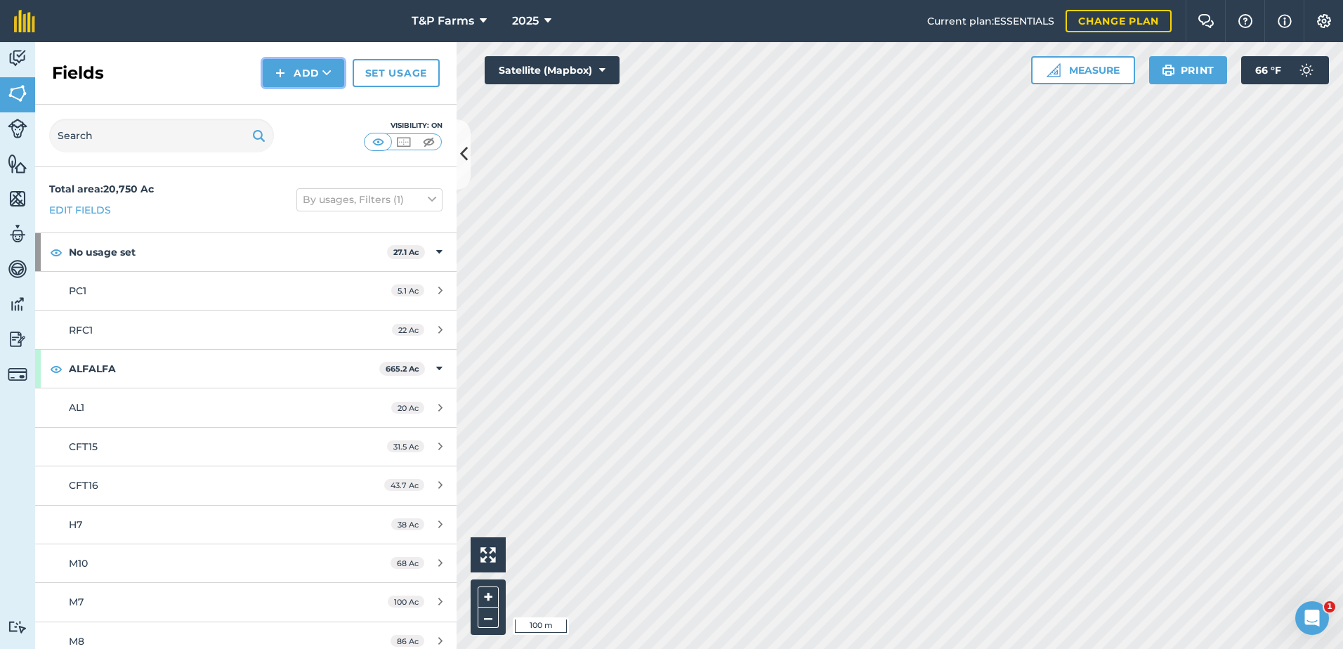
click at [268, 70] on button "Add" at bounding box center [303, 73] width 81 height 28
click at [329, 110] on link "Draw" at bounding box center [303, 104] width 77 height 31
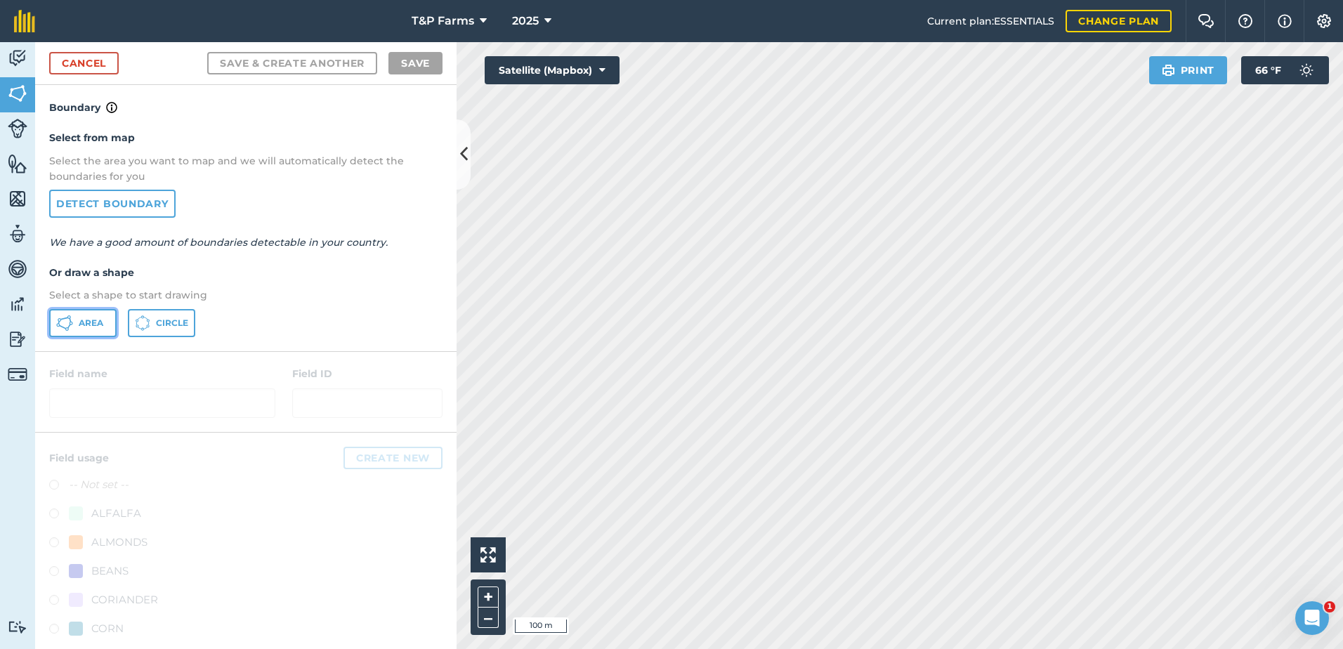
click at [80, 313] on button "Area" at bounding box center [82, 323] width 67 height 28
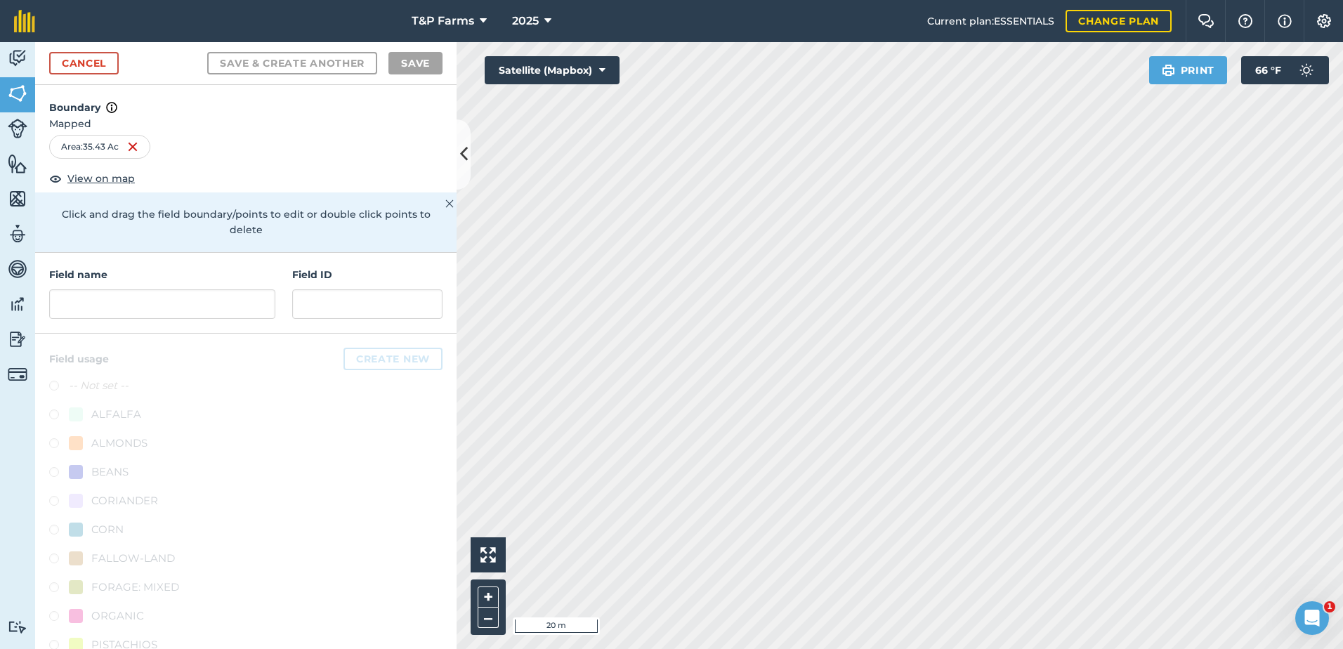
click at [427, 331] on div "Activity Fields Livestock Features Maps Team Vehicles Data Reporting Billing Tu…" at bounding box center [671, 345] width 1343 height 607
click at [221, 298] on input "text" at bounding box center [162, 303] width 226 height 29
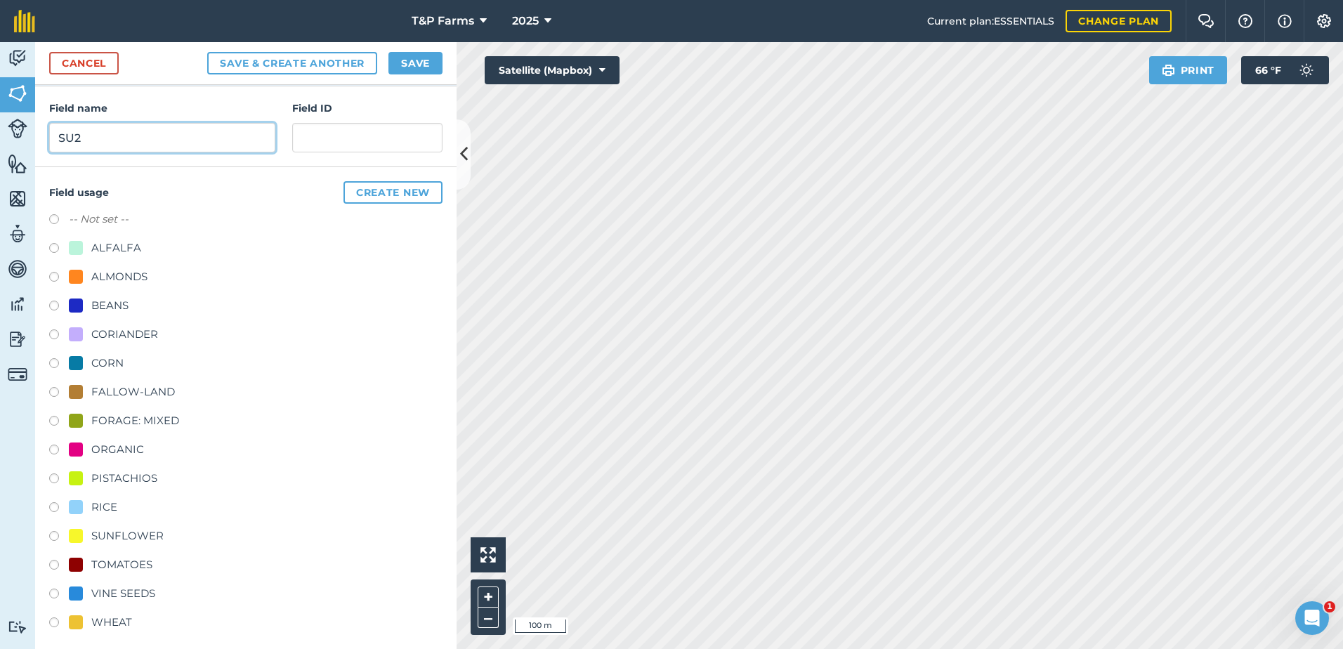
scroll to position [175, 0]
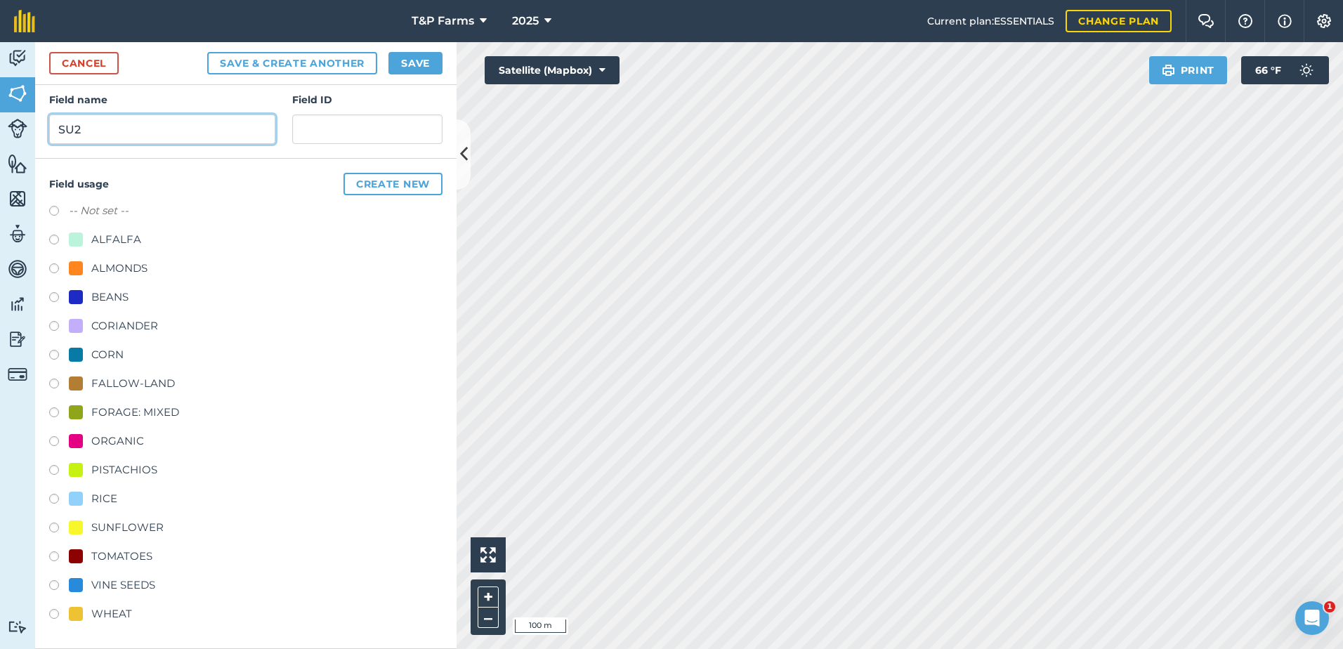
type input "SU2"
drag, startPoint x: 110, startPoint y: 492, endPoint x: 114, endPoint y: 484, distance: 9.1
click at [110, 492] on div "RICE" at bounding box center [104, 498] width 26 height 17
radio input "true"
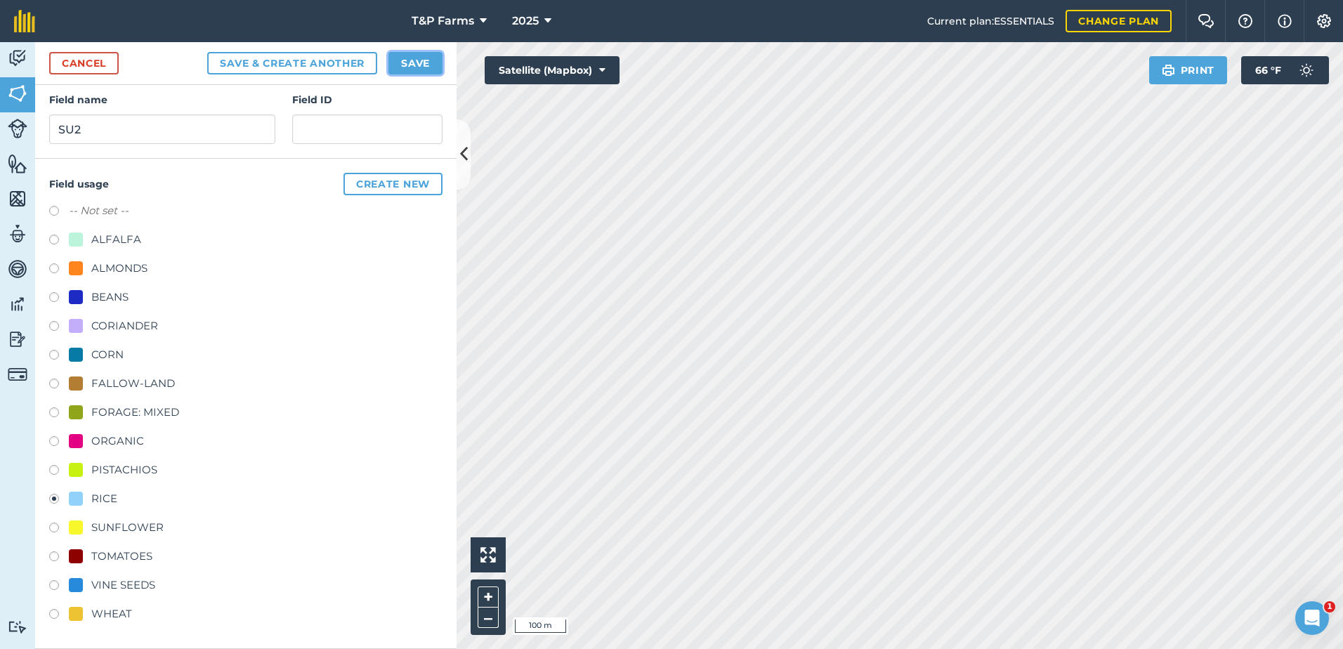
click at [423, 67] on button "Save" at bounding box center [415, 63] width 54 height 22
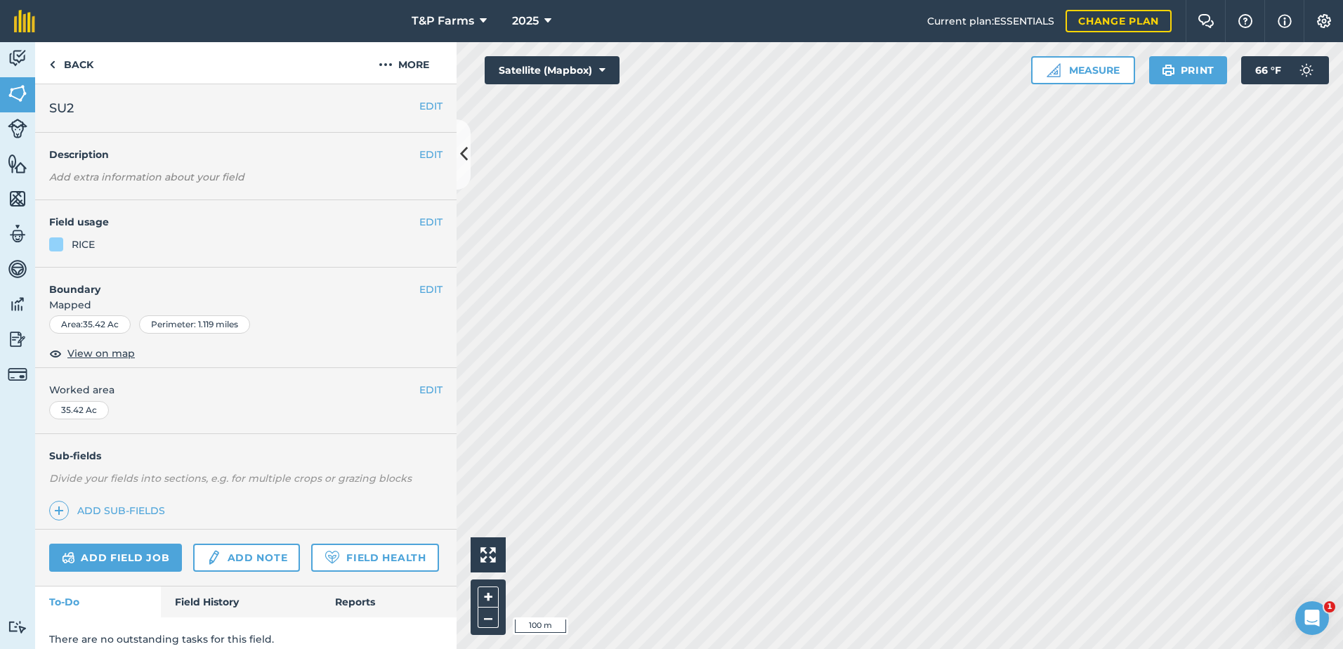
click at [405, 388] on span "Worked area" at bounding box center [245, 389] width 393 height 15
click at [419, 389] on button "EDIT" at bounding box center [430, 389] width 23 height 15
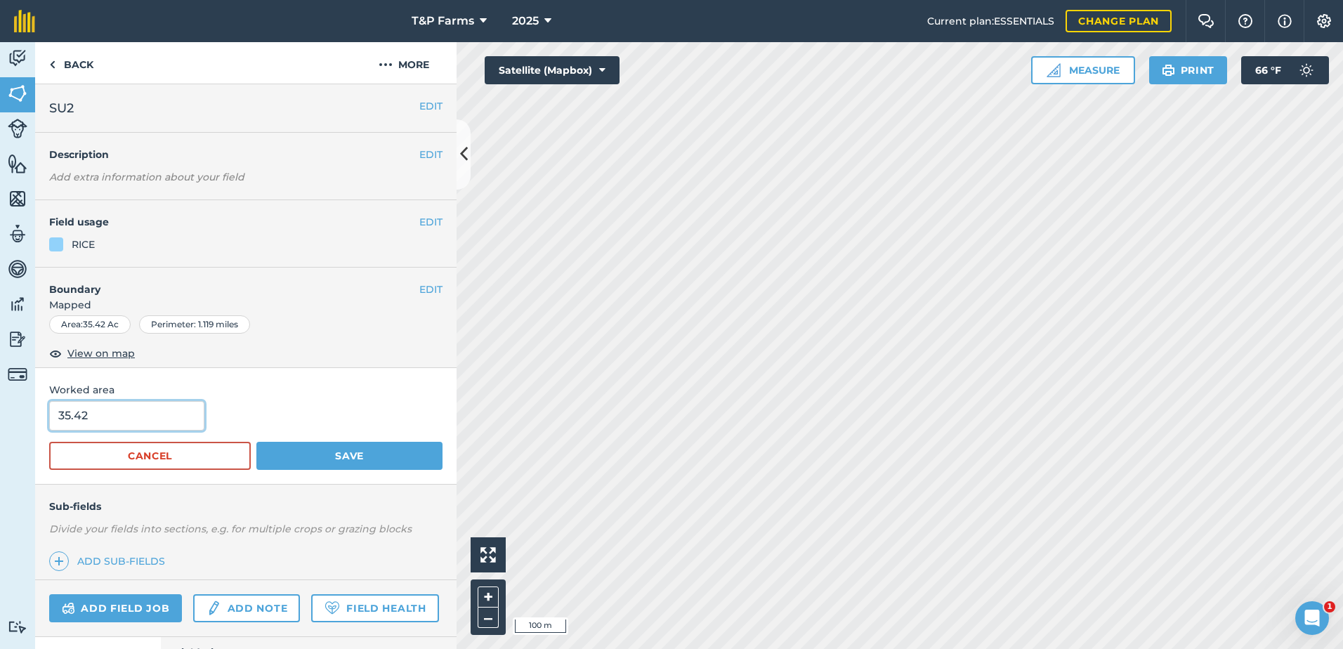
drag, startPoint x: 159, startPoint y: 410, endPoint x: -3, endPoint y: 475, distance: 174.0
click at [0, 475] on html "T&P Farms 2025 Current plan : ESSENTIALS Change plan Farm Chat Help Info Settin…" at bounding box center [671, 324] width 1343 height 649
type input "36"
click at [256, 442] on button "Save" at bounding box center [349, 456] width 186 height 28
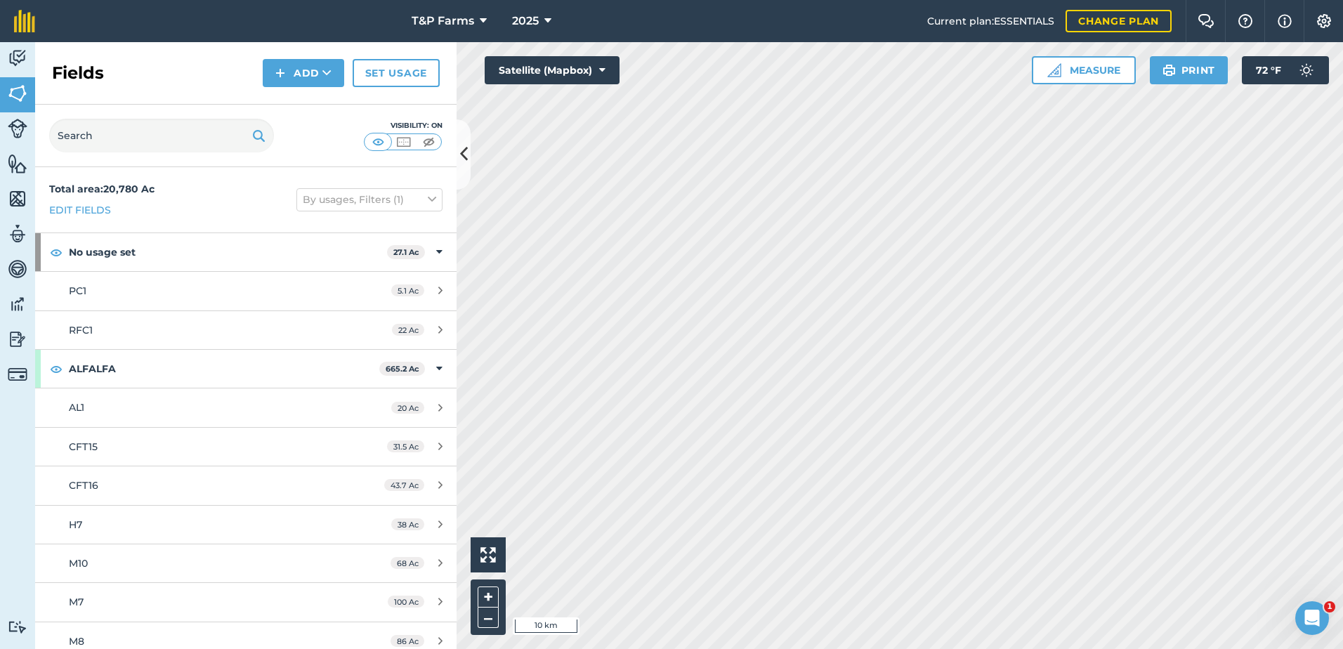
click at [936, 648] on html "T&P Farms 2025 Current plan : ESSENTIALS Change plan Farm Chat Help Info Settin…" at bounding box center [671, 324] width 1343 height 649
click at [26, 138] on img at bounding box center [18, 129] width 20 height 20
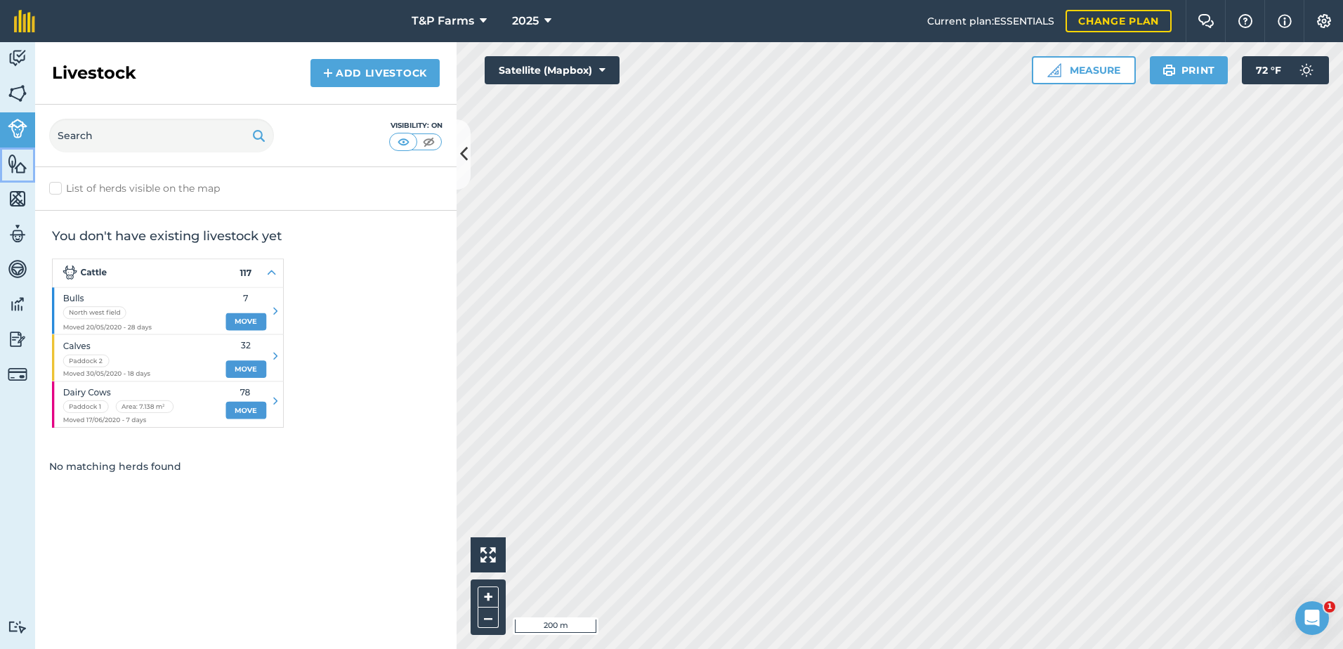
click at [24, 168] on img at bounding box center [18, 163] width 20 height 21
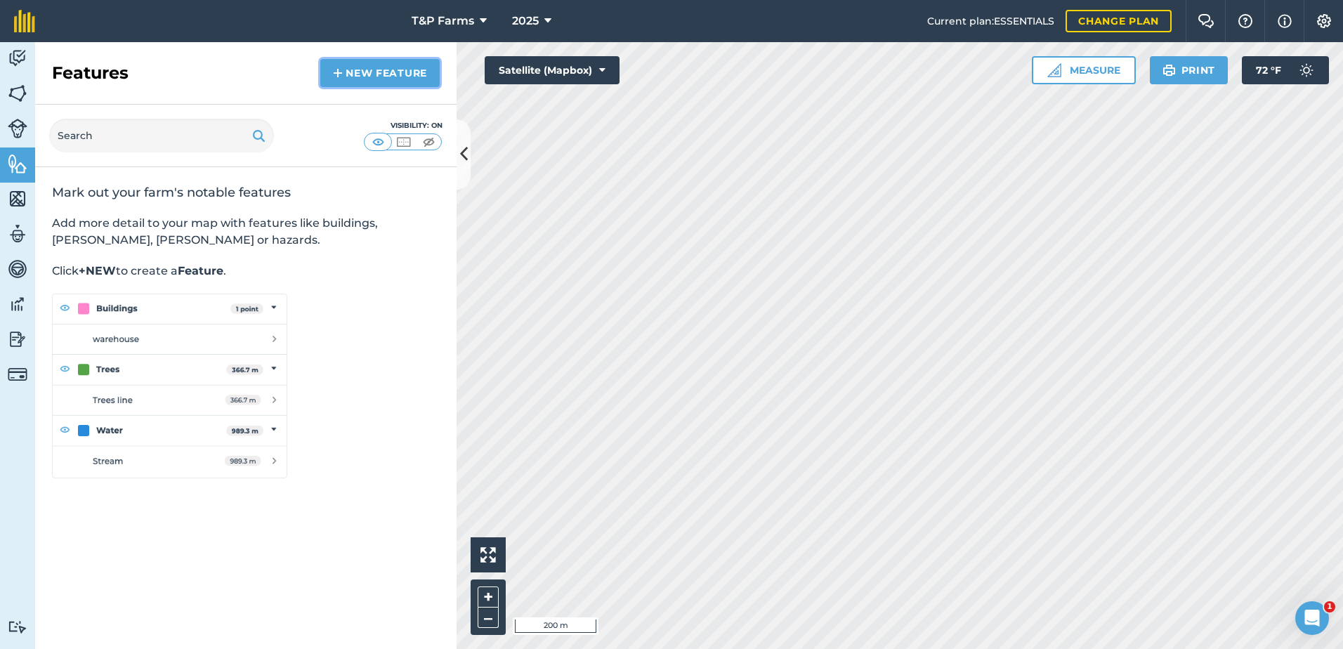
click at [379, 71] on link "New feature" at bounding box center [379, 73] width 119 height 28
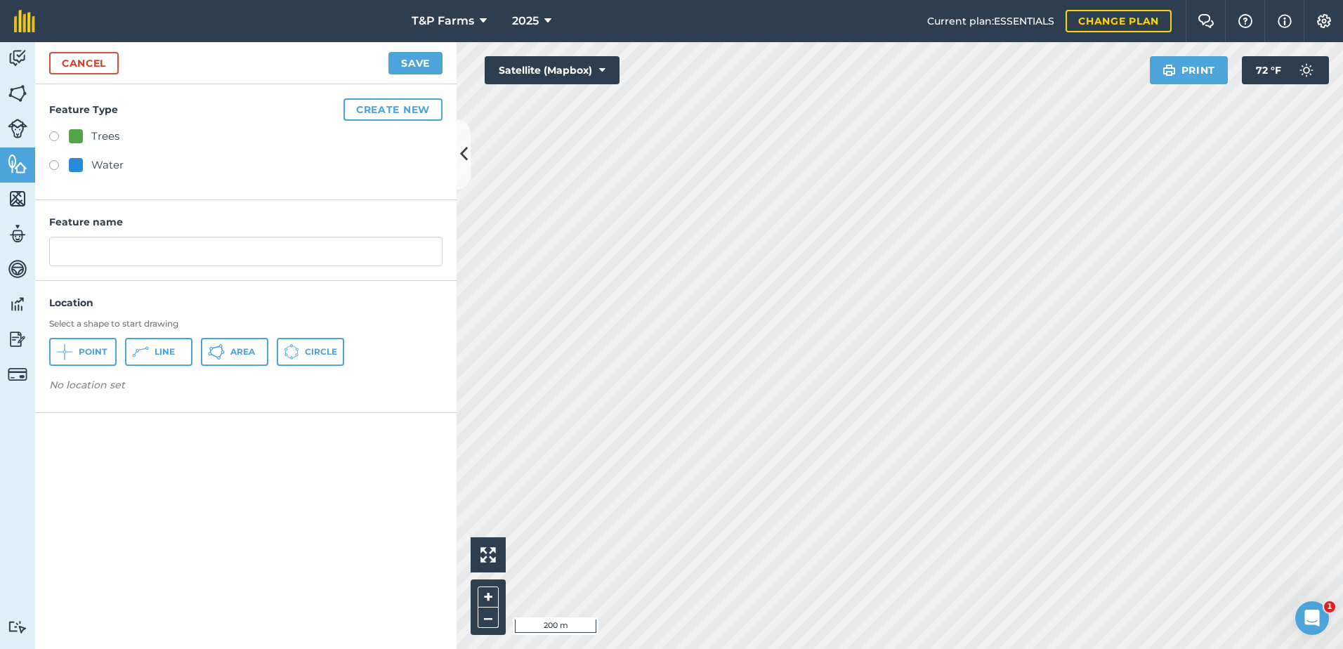
click at [392, 121] on div "Feature Type Create new Trees Water" at bounding box center [245, 142] width 421 height 116
click at [393, 116] on button "Create new" at bounding box center [392, 109] width 99 height 22
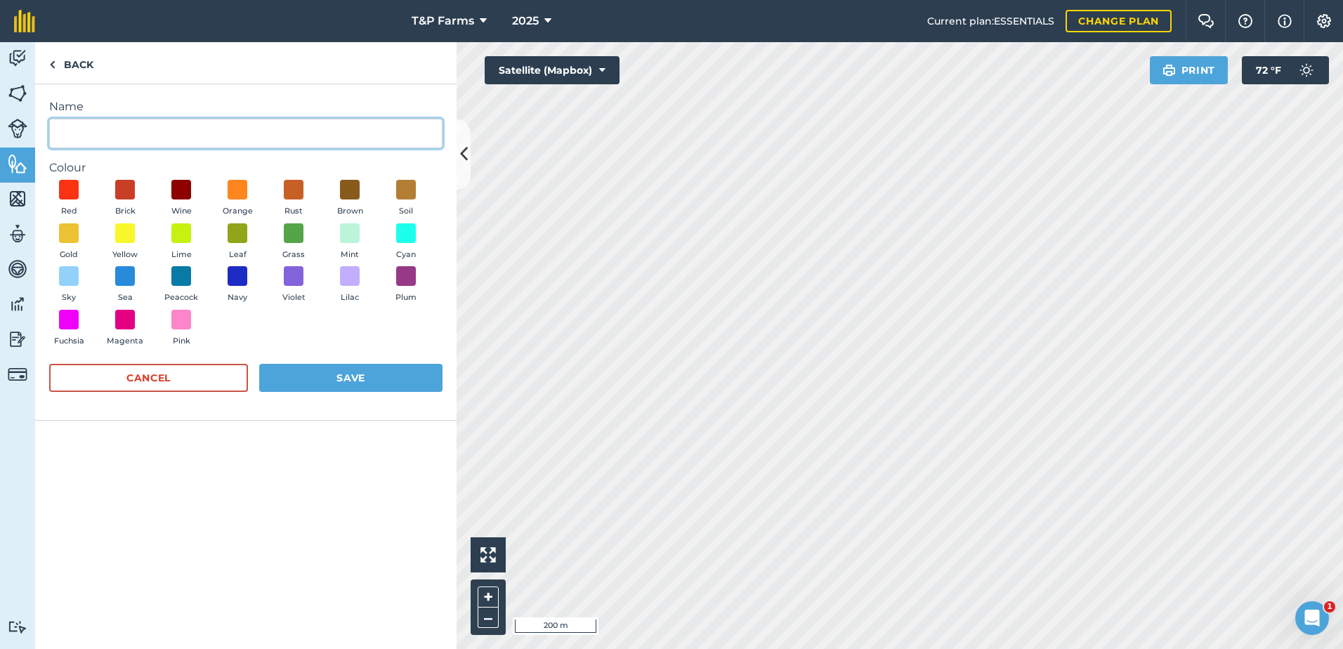
click at [149, 145] on input "Name" at bounding box center [245, 133] width 393 height 29
type input "h"
type input "Huller & [PERSON_NAME]"
click at [354, 188] on span at bounding box center [350, 190] width 22 height 22
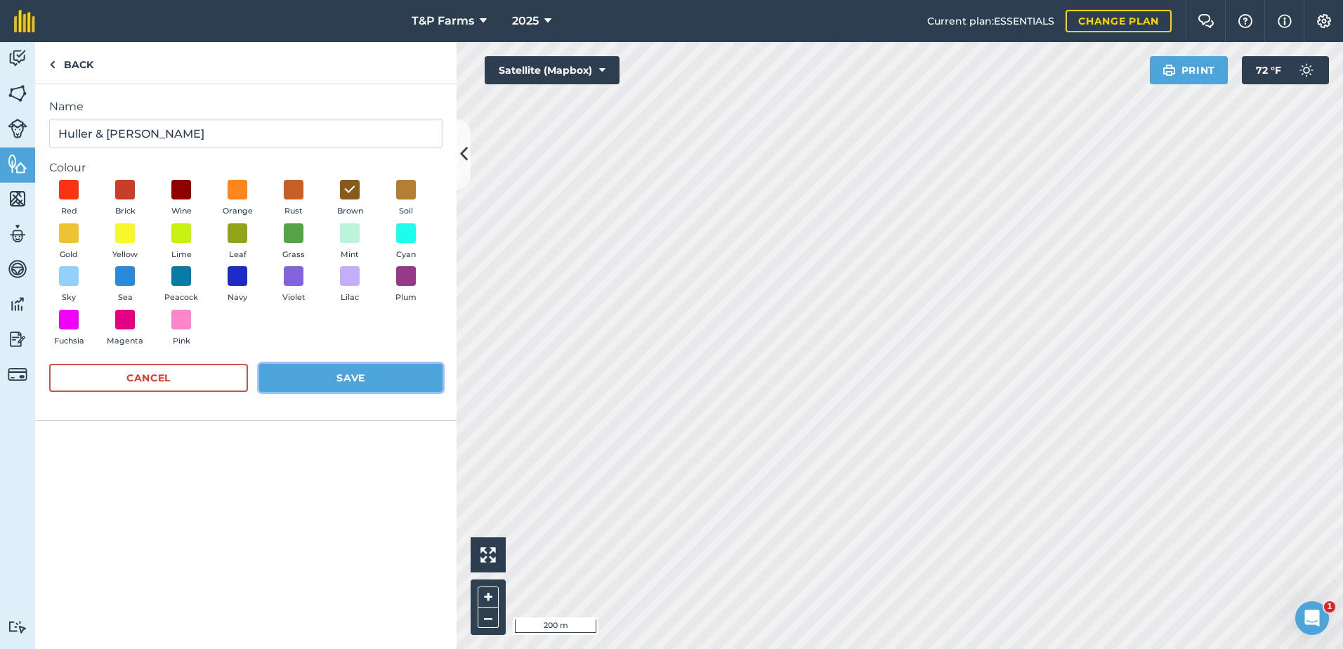
click at [419, 377] on button "Save" at bounding box center [350, 378] width 183 height 28
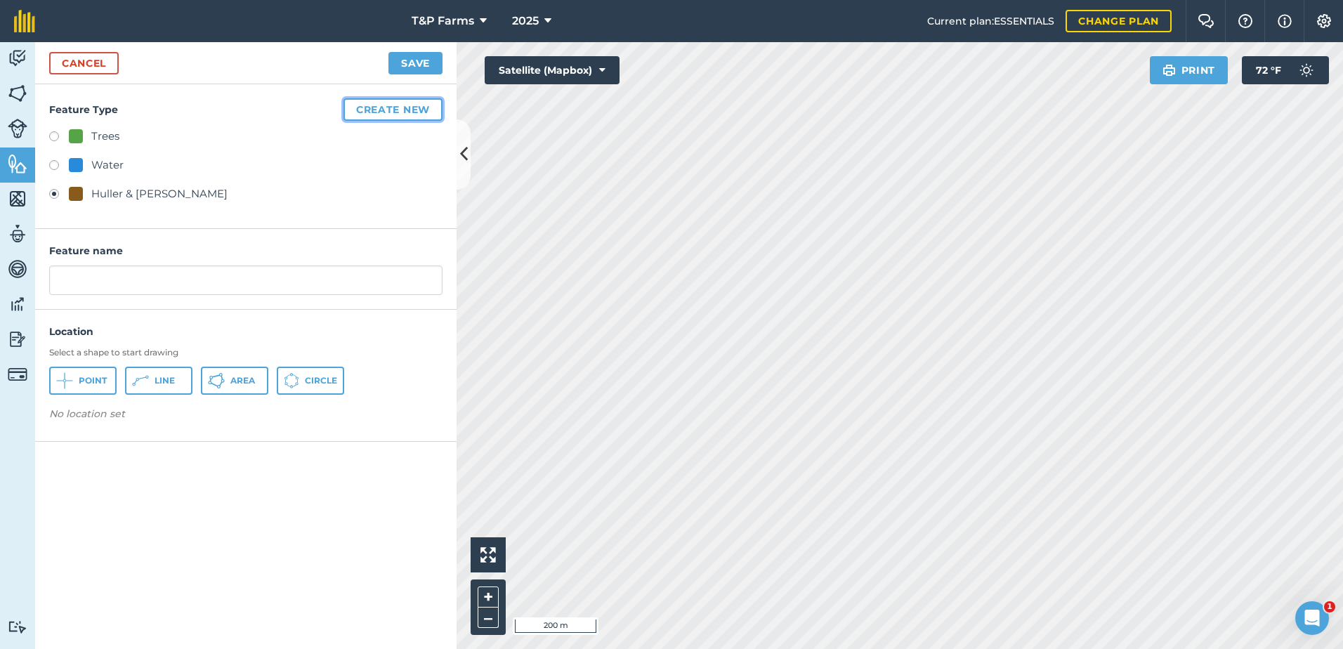
click at [365, 99] on button "Create new" at bounding box center [392, 109] width 99 height 22
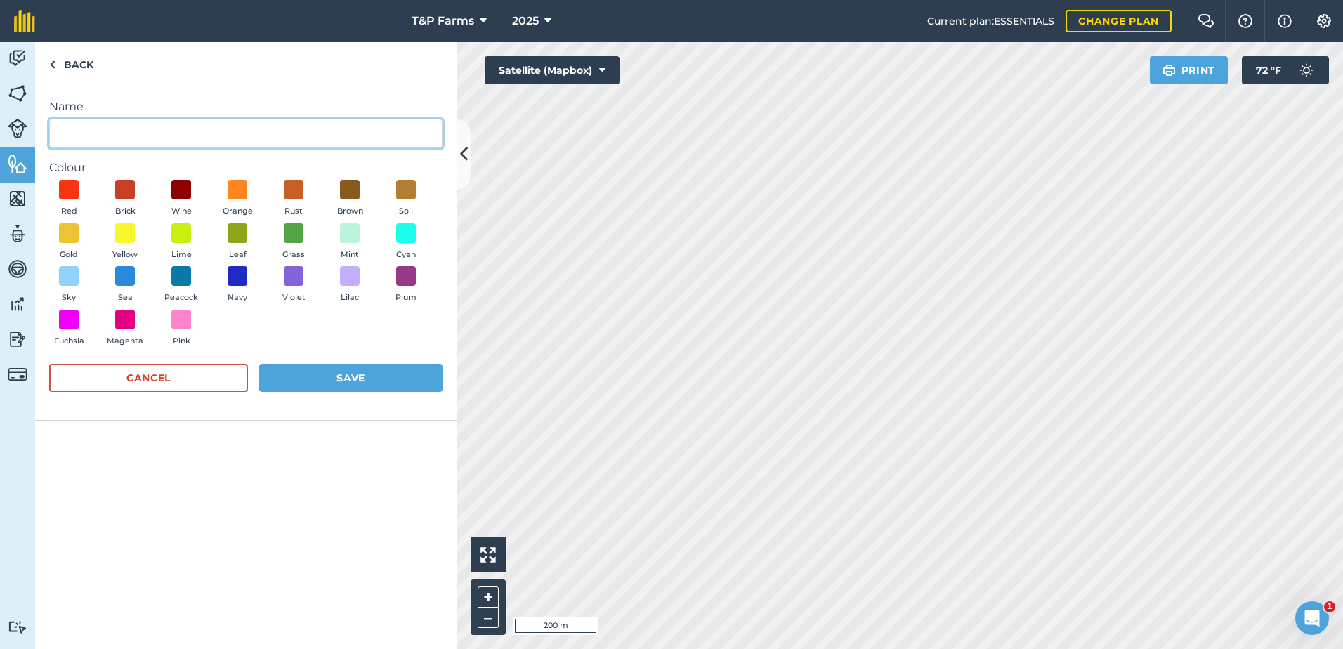
click at [201, 136] on input "Name" at bounding box center [245, 133] width 393 height 29
type input "s"
type input "Shop"
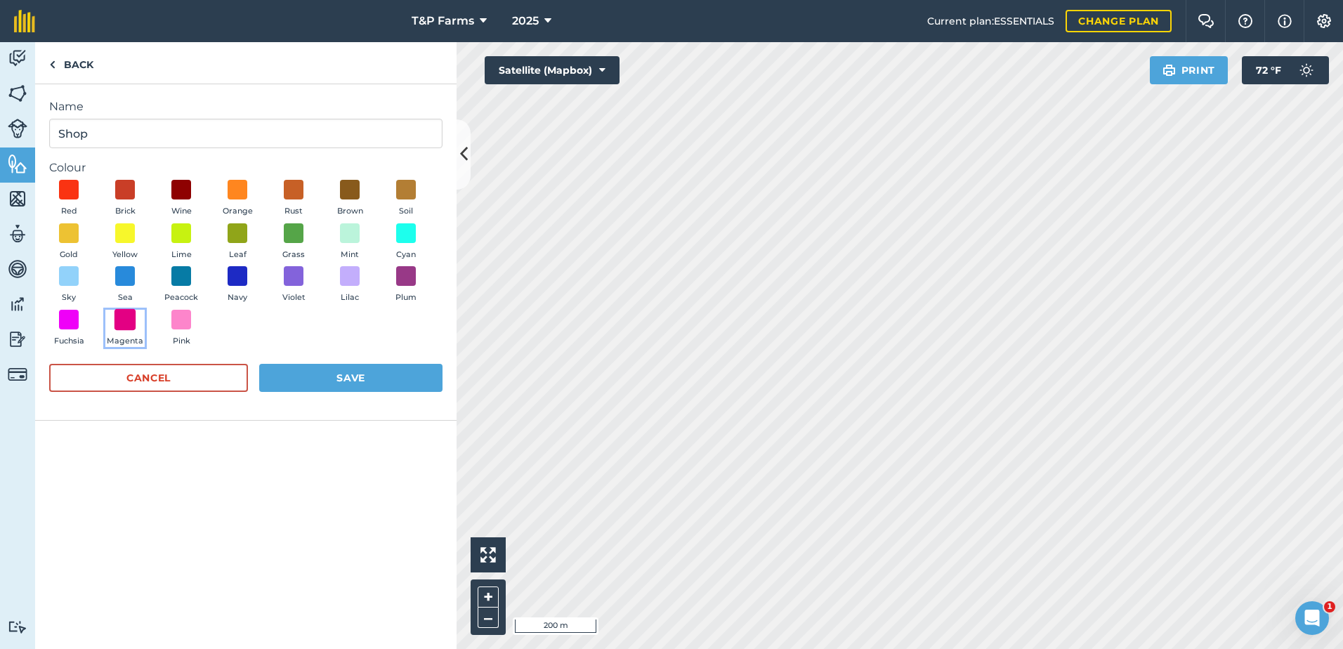
click at [133, 320] on span at bounding box center [125, 319] width 22 height 22
click at [299, 369] on button "Save" at bounding box center [350, 378] width 183 height 28
radio input "false"
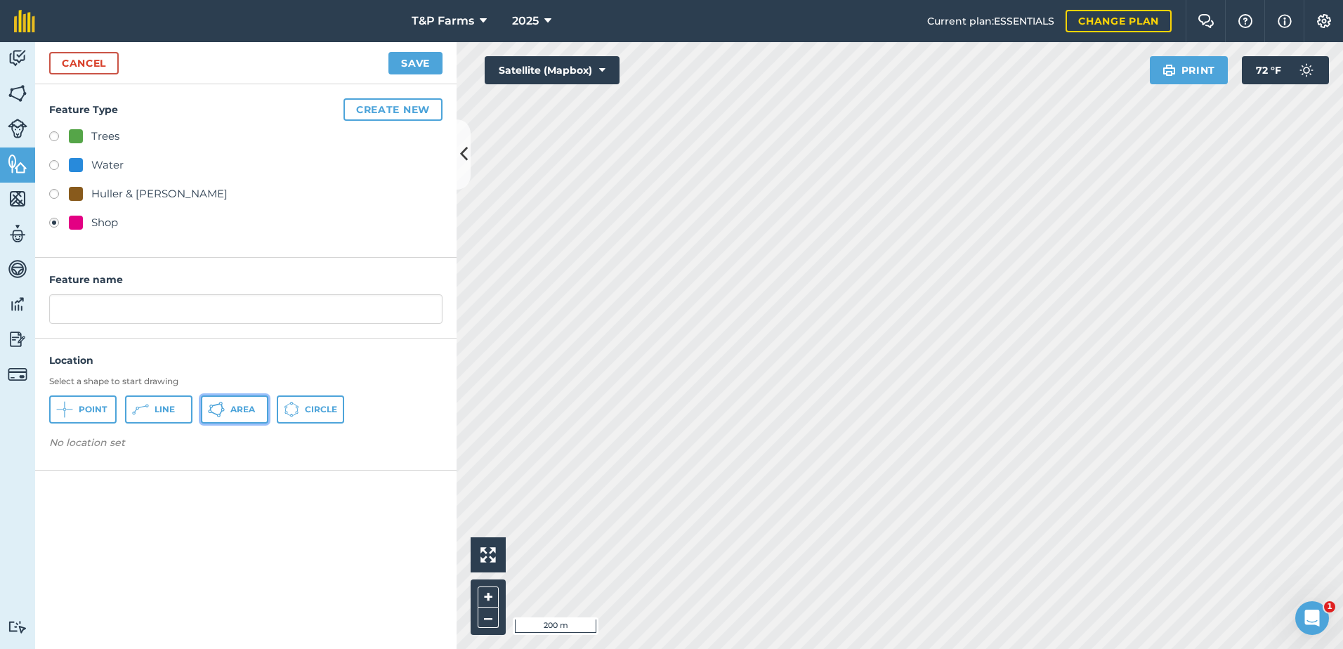
drag, startPoint x: 242, startPoint y: 411, endPoint x: 260, endPoint y: 408, distance: 18.5
click at [243, 411] on span "Area" at bounding box center [242, 409] width 25 height 11
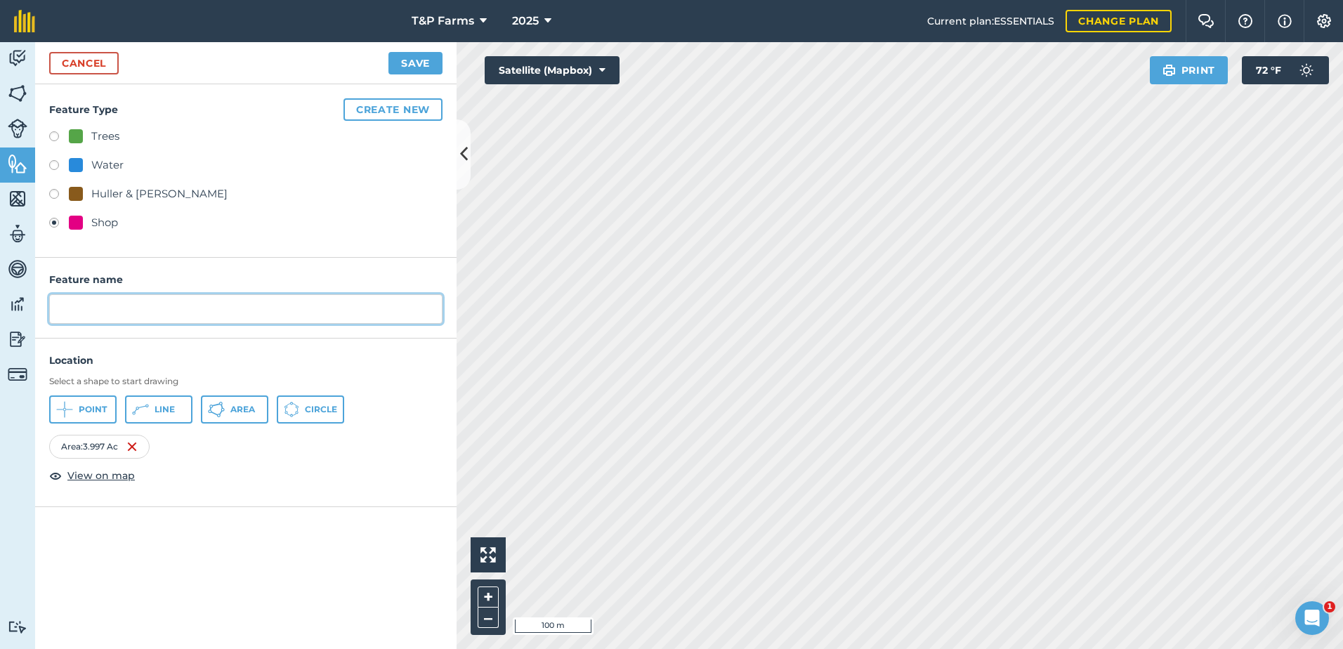
click at [97, 310] on input "text" at bounding box center [245, 308] width 393 height 29
type input "S"
type input "Shop"
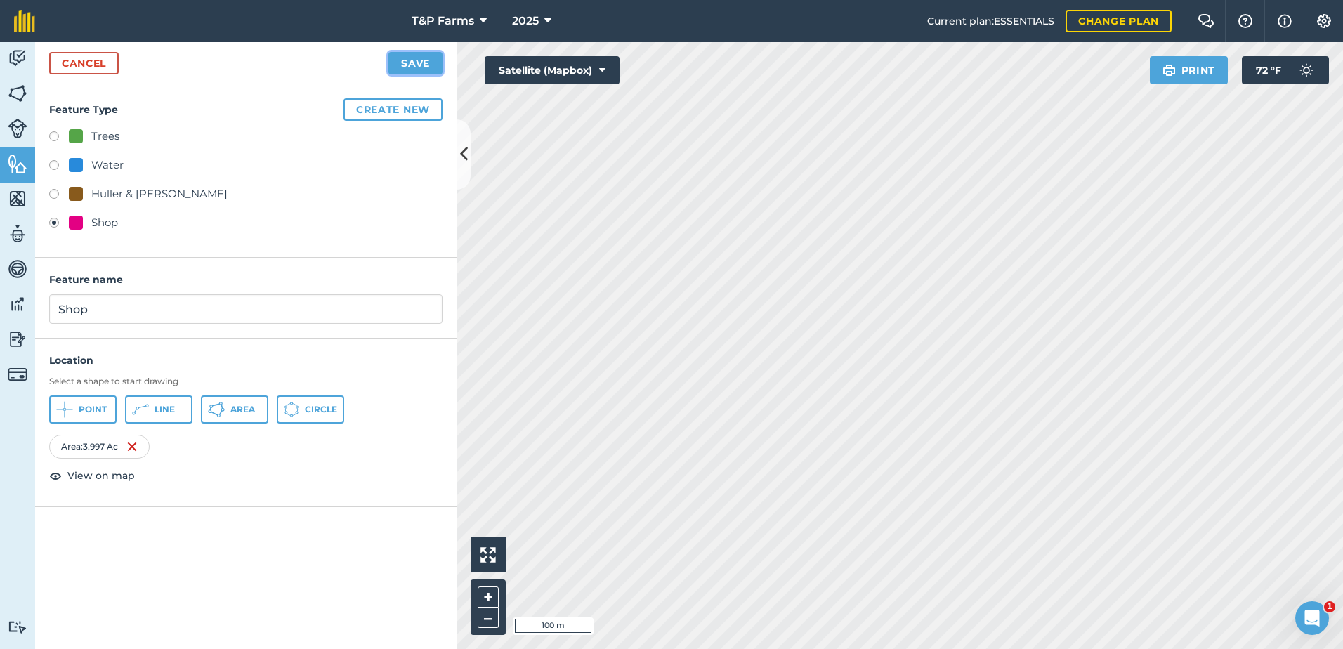
click at [424, 65] on button "Save" at bounding box center [415, 63] width 54 height 22
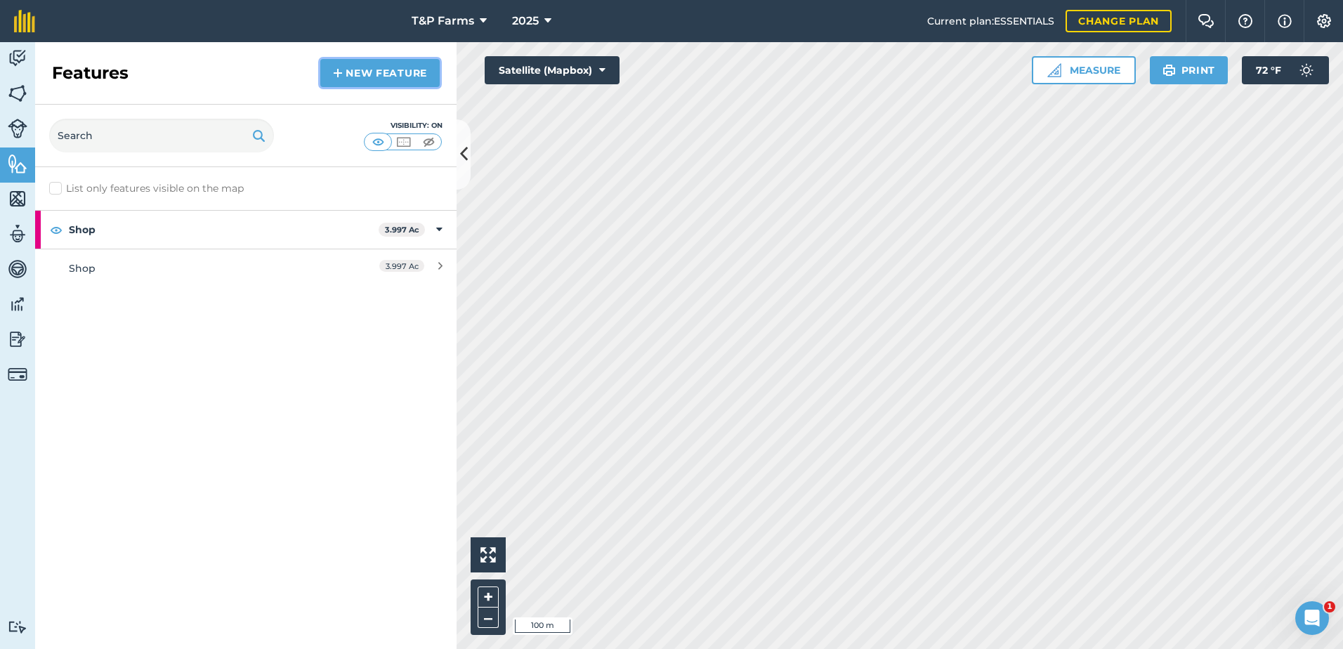
click at [411, 71] on link "New feature" at bounding box center [379, 73] width 119 height 28
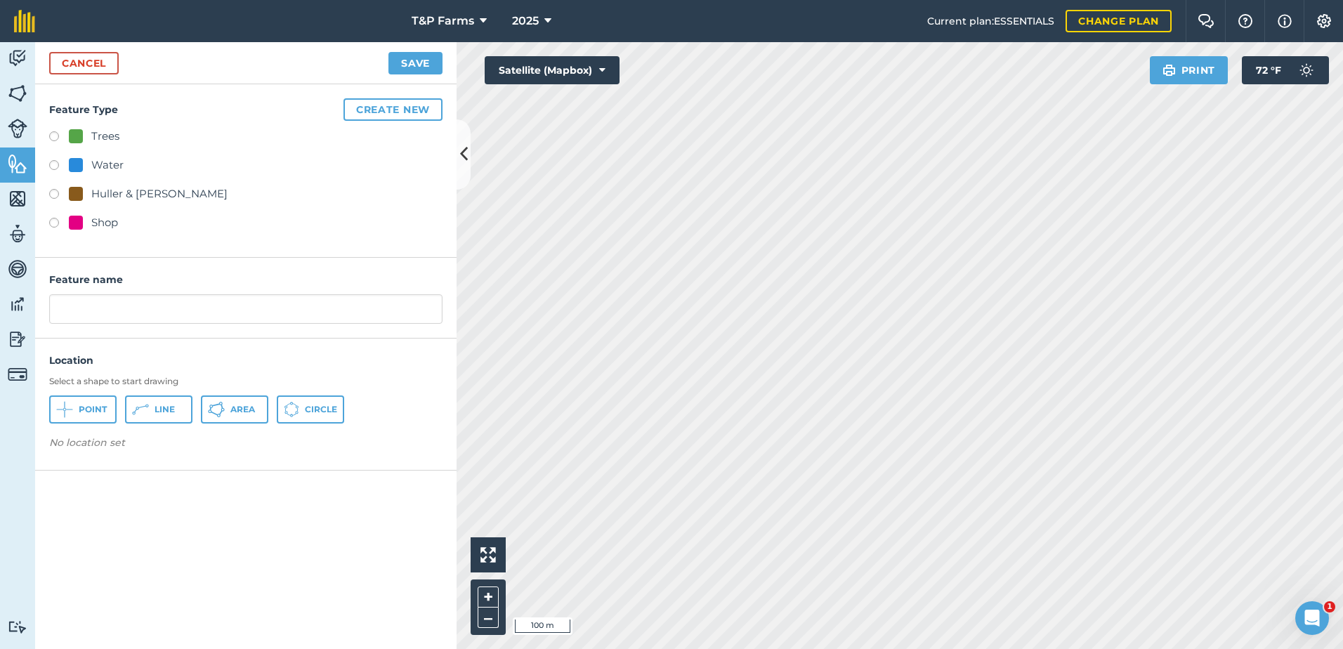
click at [99, 195] on div "Huller & [PERSON_NAME]" at bounding box center [159, 193] width 136 height 17
radio input "true"
type input "Huller & [PERSON_NAME]"
click at [238, 407] on span "Area" at bounding box center [242, 409] width 25 height 11
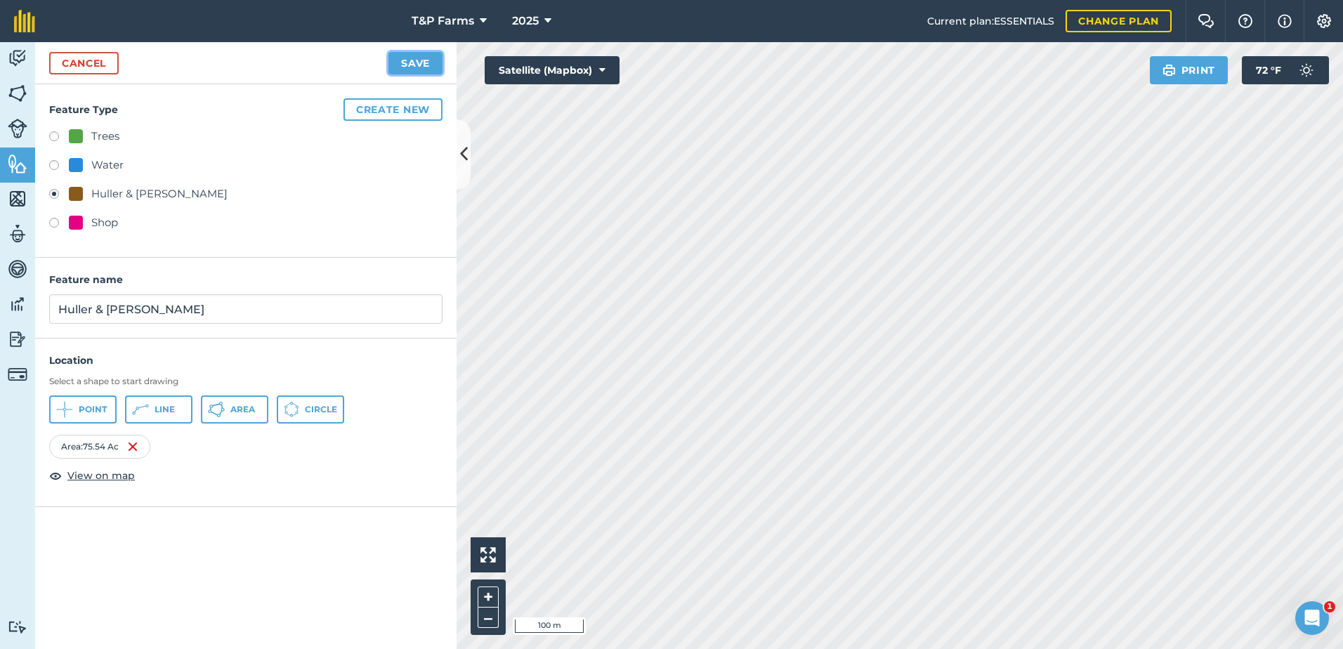
click at [413, 63] on button "Save" at bounding box center [415, 63] width 54 height 22
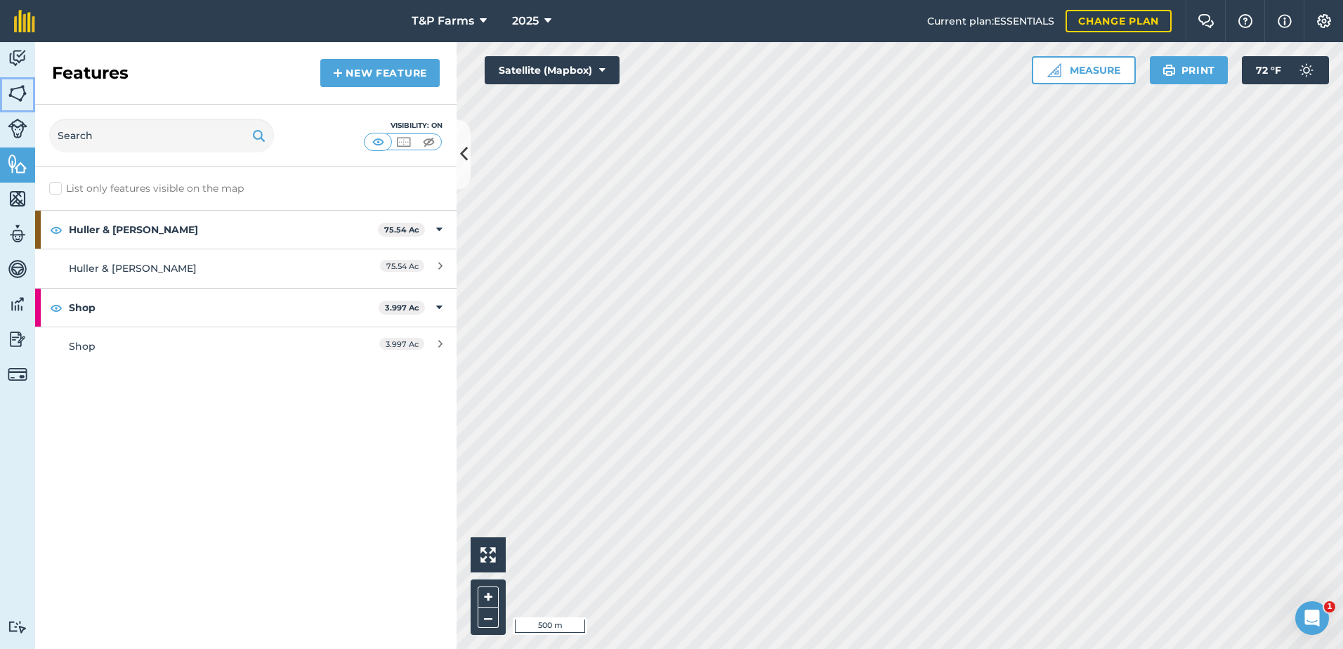
click at [12, 101] on img at bounding box center [18, 93] width 20 height 21
click at [24, 98] on img at bounding box center [18, 93] width 20 height 21
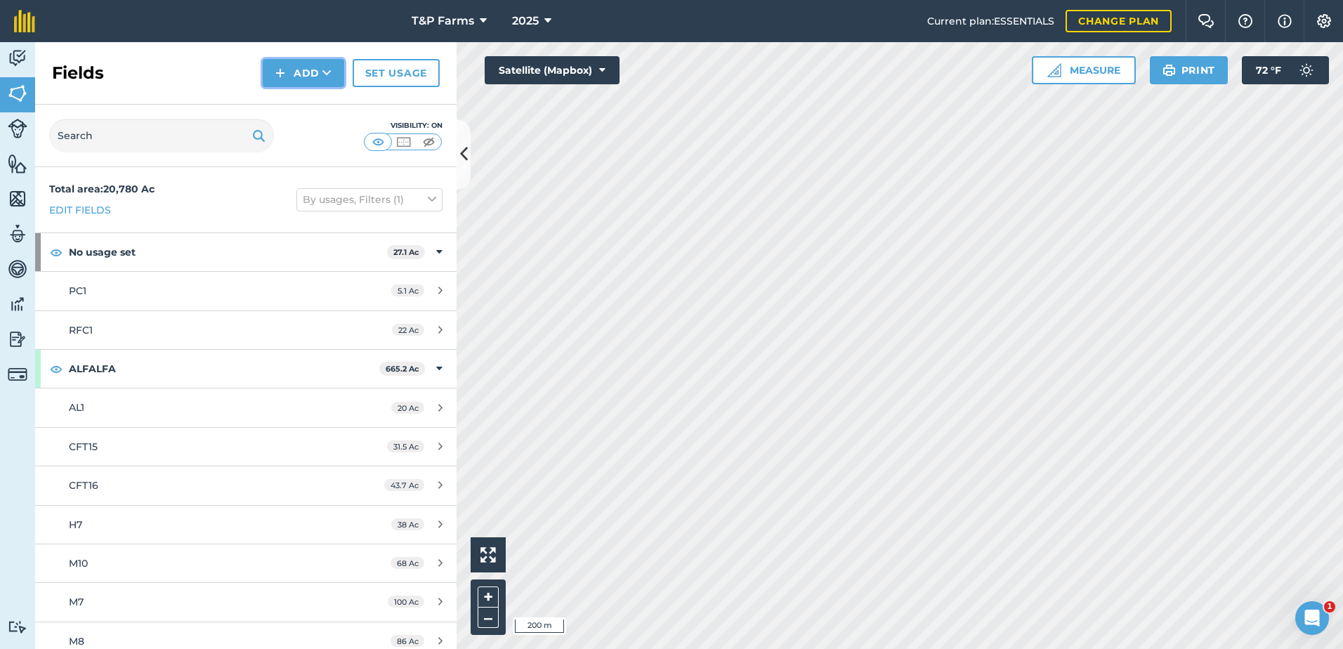
click at [287, 74] on button "Add" at bounding box center [303, 73] width 81 height 28
click at [301, 101] on link "Draw" at bounding box center [303, 104] width 77 height 31
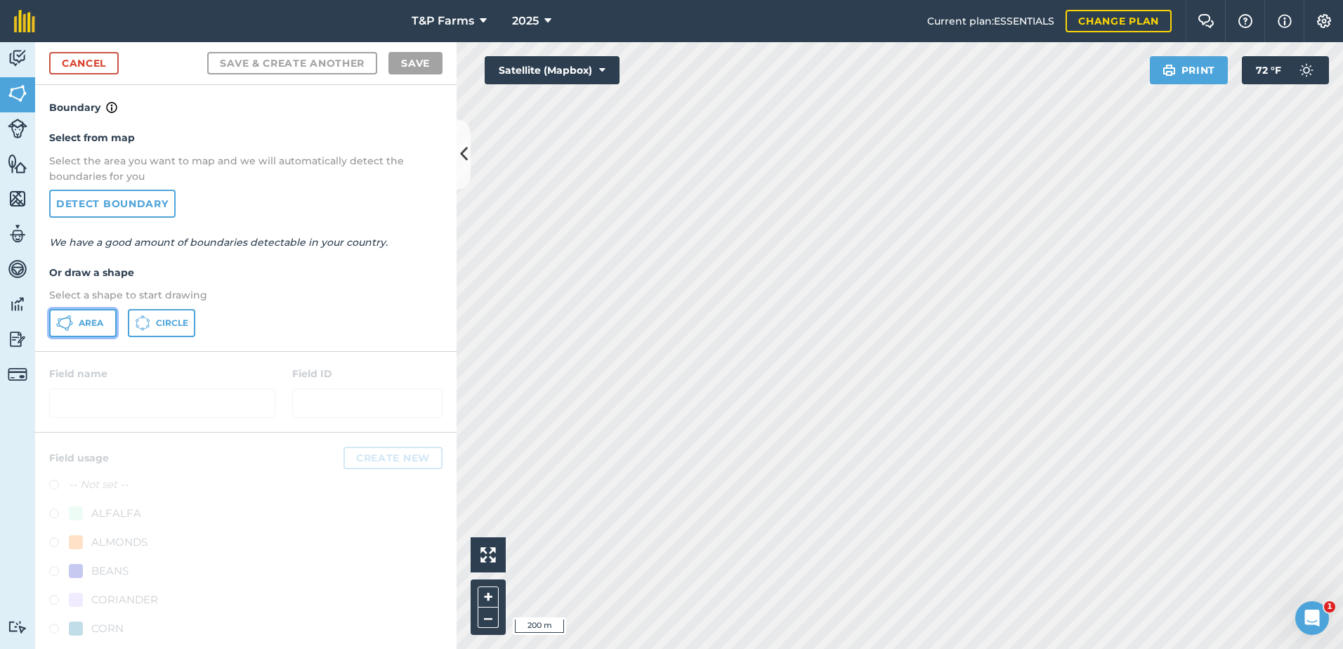
drag, startPoint x: 89, startPoint y: 324, endPoint x: 417, endPoint y: 310, distance: 328.3
click at [96, 324] on span "Area" at bounding box center [91, 322] width 25 height 11
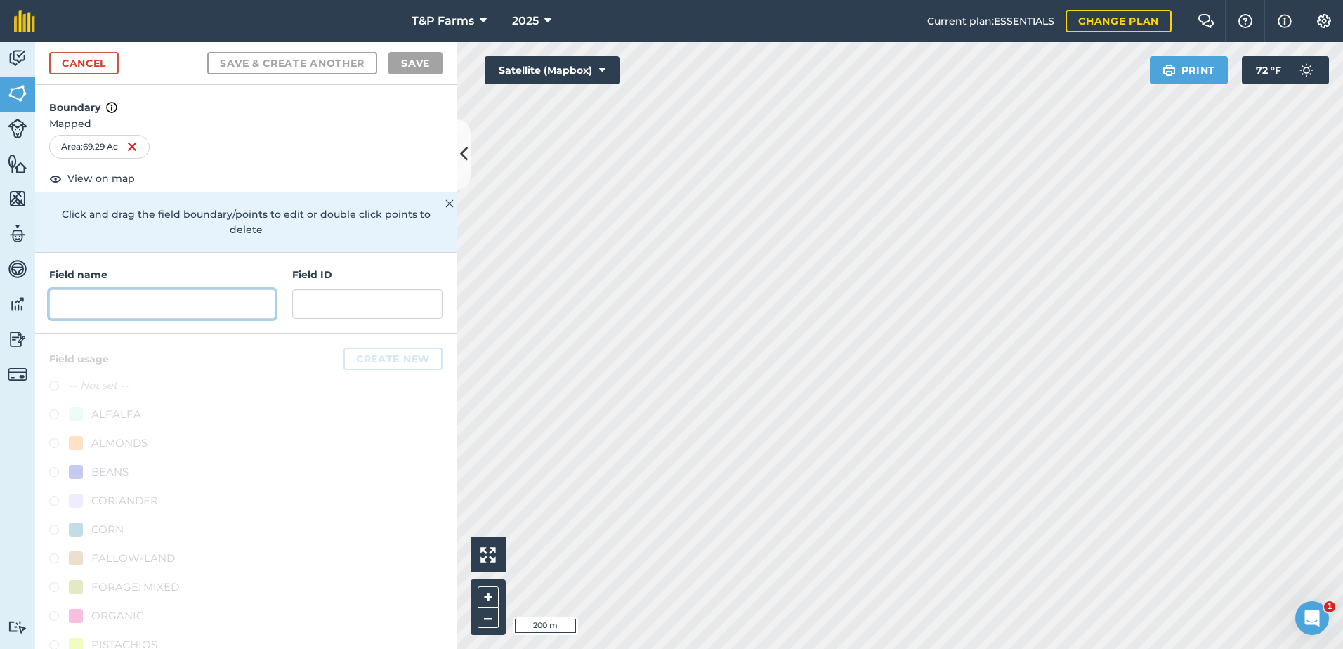
click at [223, 306] on input "text" at bounding box center [162, 303] width 226 height 29
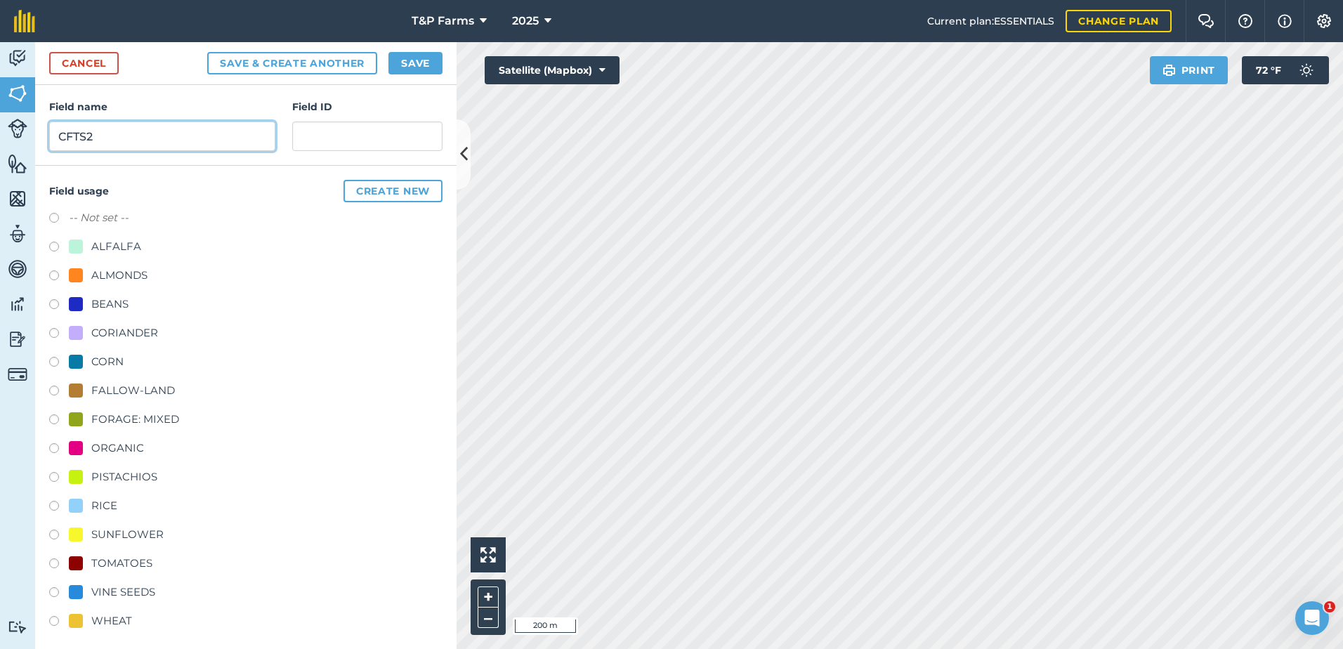
scroll to position [175, 0]
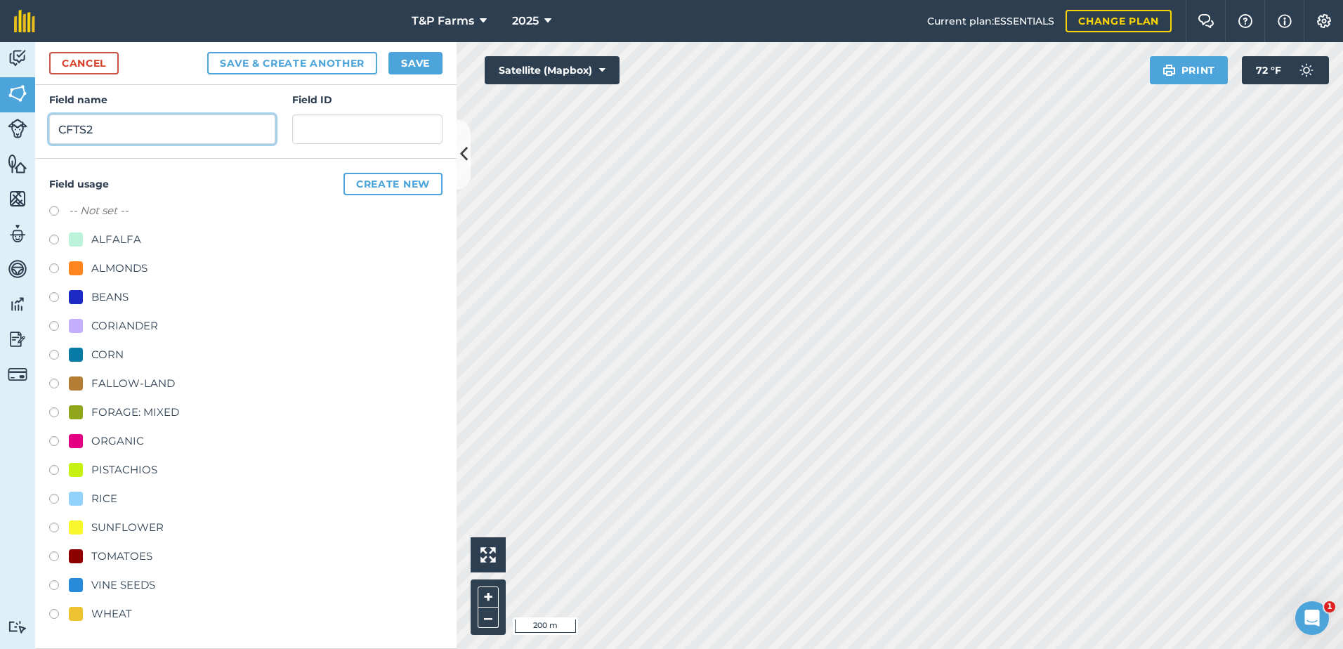
type input "CFTS2"
click at [131, 270] on div "ALMONDS" at bounding box center [119, 268] width 56 height 17
radio input "true"
click at [423, 63] on button "Save" at bounding box center [415, 63] width 54 height 22
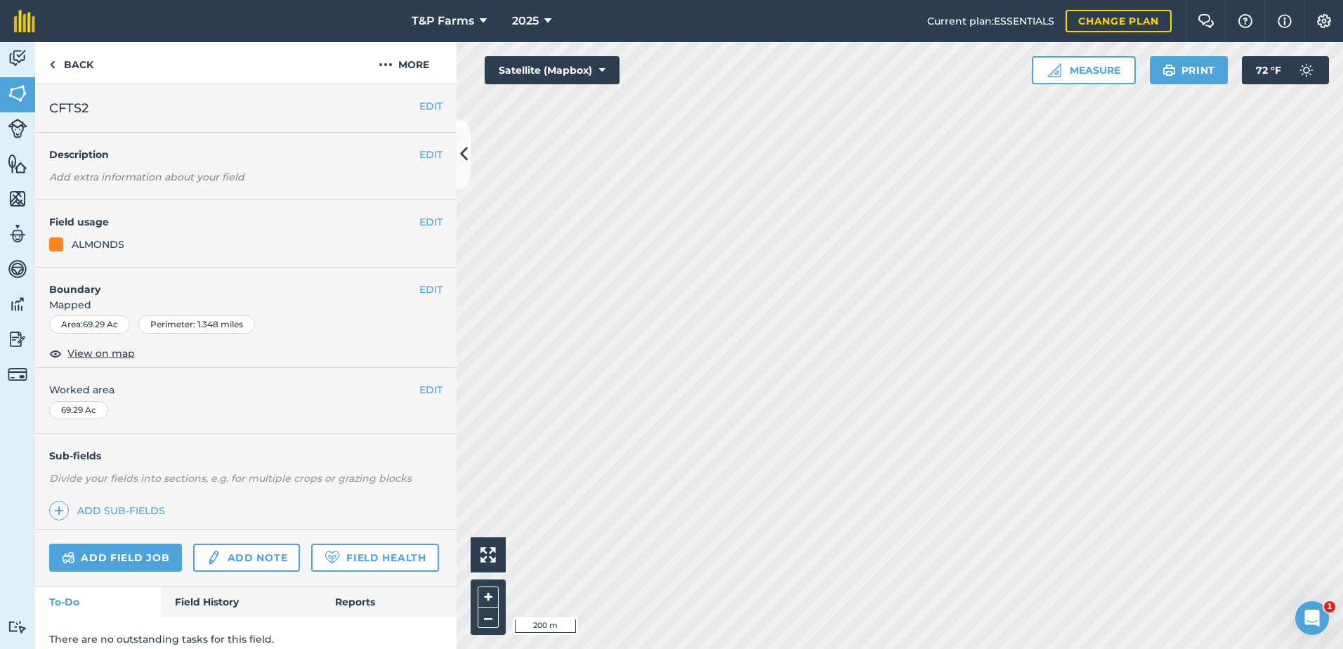
click at [435, 391] on div "EDIT Worked area 69.29 Ac" at bounding box center [245, 400] width 421 height 65
click at [421, 392] on button "EDIT" at bounding box center [430, 389] width 23 height 15
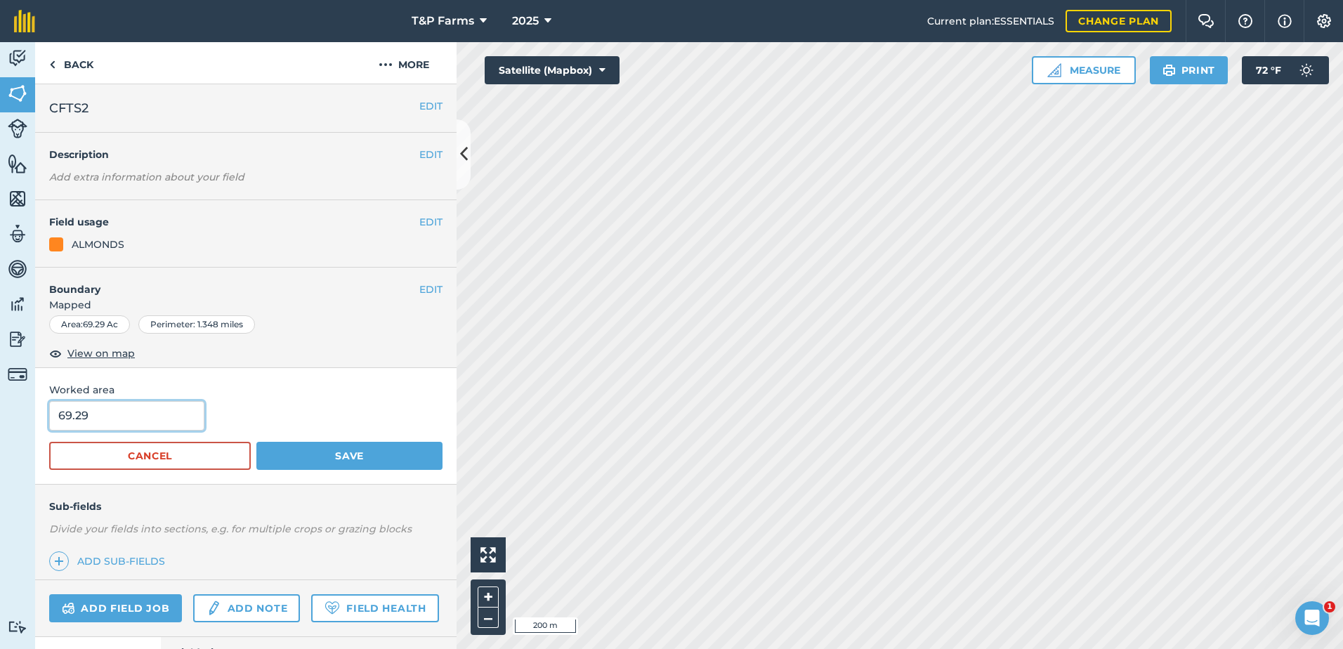
drag, startPoint x: 43, startPoint y: 442, endPoint x: -3, endPoint y: 448, distance: 46.0
click at [0, 448] on html "T&P Farms 2025 Current plan : ESSENTIALS Change plan Farm Chat Help Info Settin…" at bounding box center [671, 324] width 1343 height 649
type input "68"
click at [256, 442] on button "Save" at bounding box center [349, 456] width 186 height 28
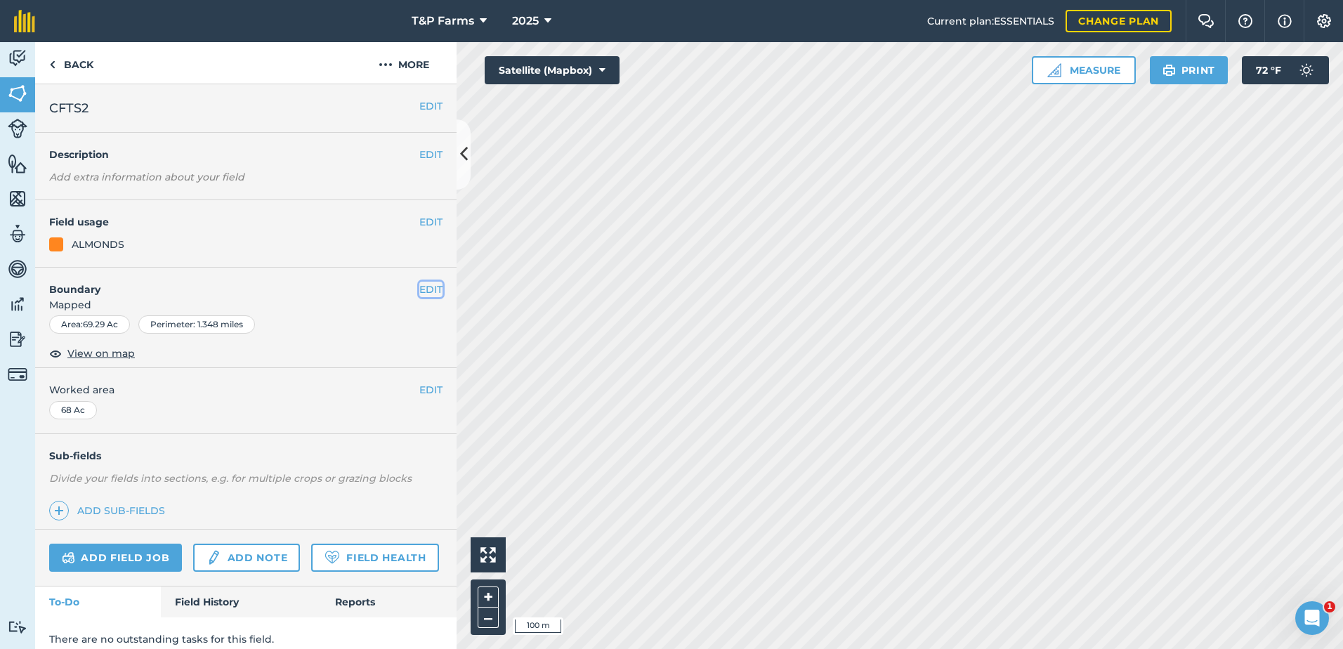
click at [421, 286] on button "EDIT" at bounding box center [430, 289] width 23 height 15
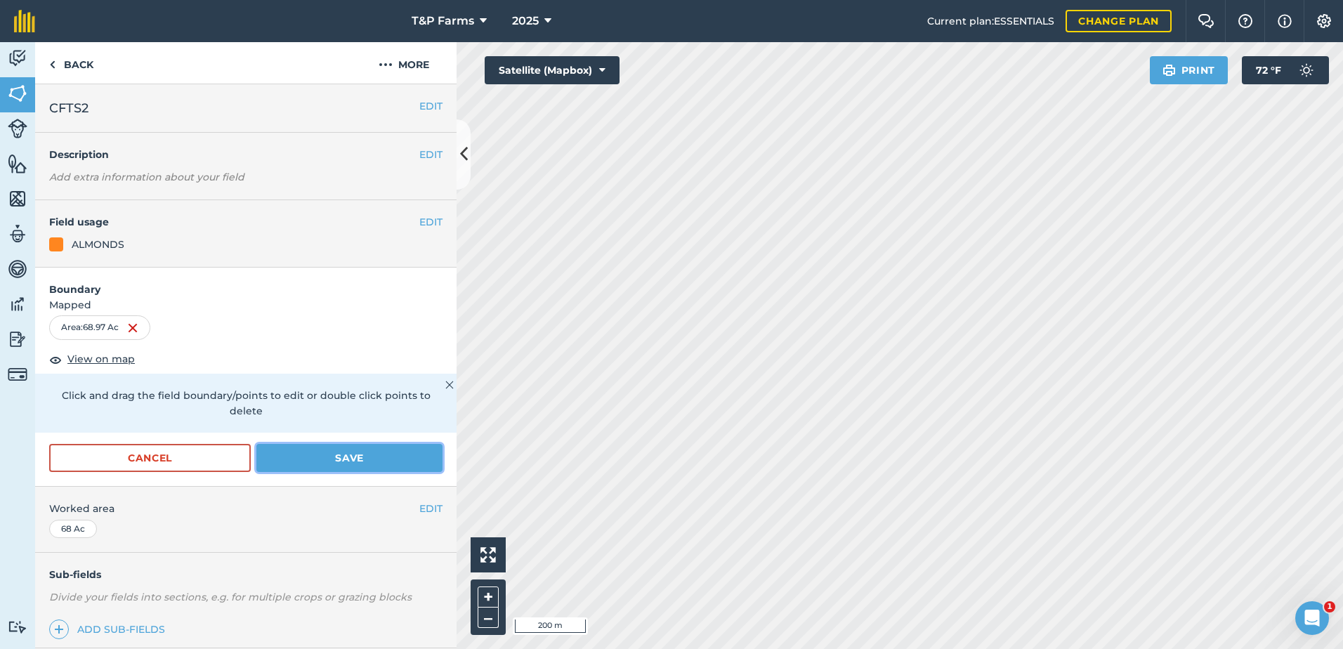
click at [338, 454] on button "Save" at bounding box center [349, 458] width 186 height 28
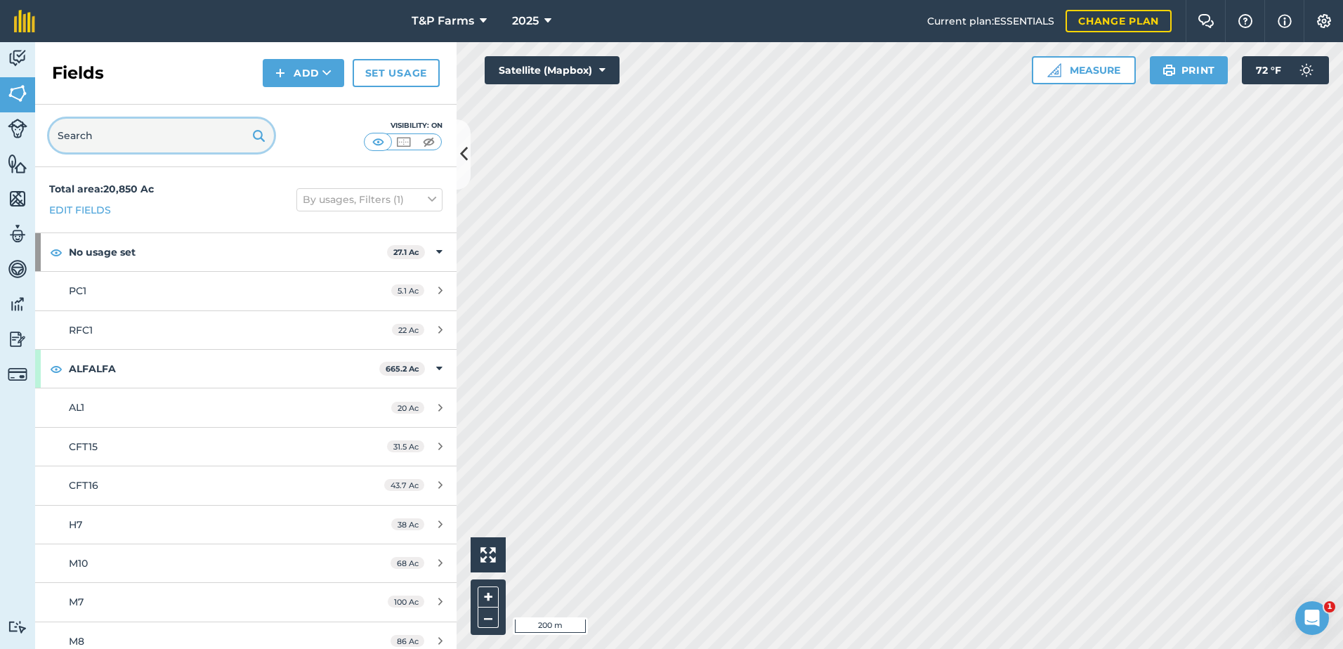
click at [209, 133] on input "text" at bounding box center [161, 136] width 225 height 34
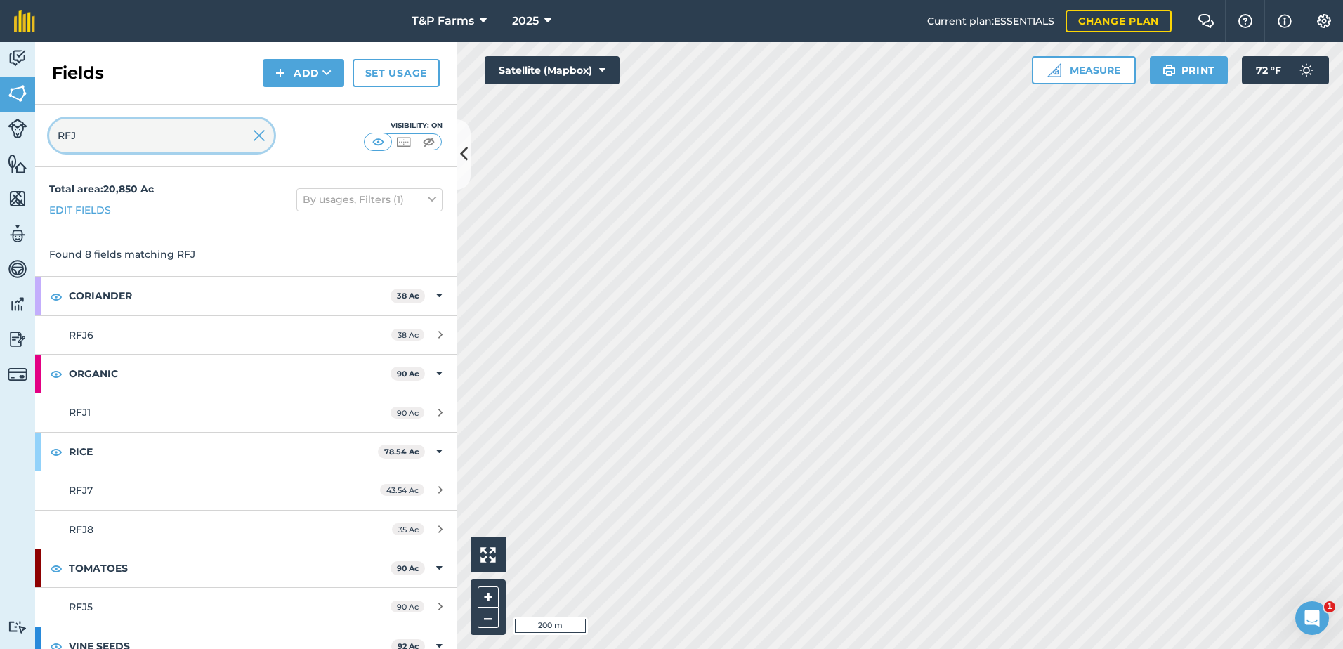
type input "RFJ"
click at [265, 138] on img at bounding box center [259, 135] width 13 height 17
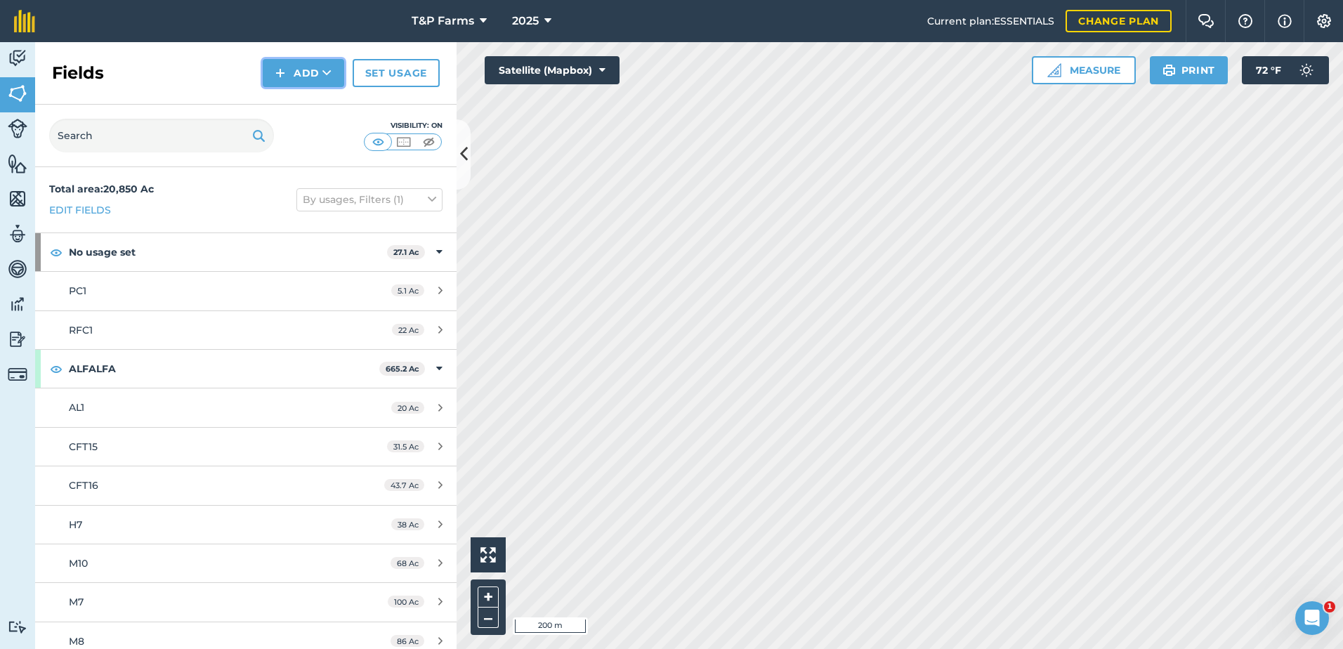
click at [288, 65] on button "Add" at bounding box center [303, 73] width 81 height 28
click at [279, 105] on link "Draw" at bounding box center [303, 104] width 77 height 31
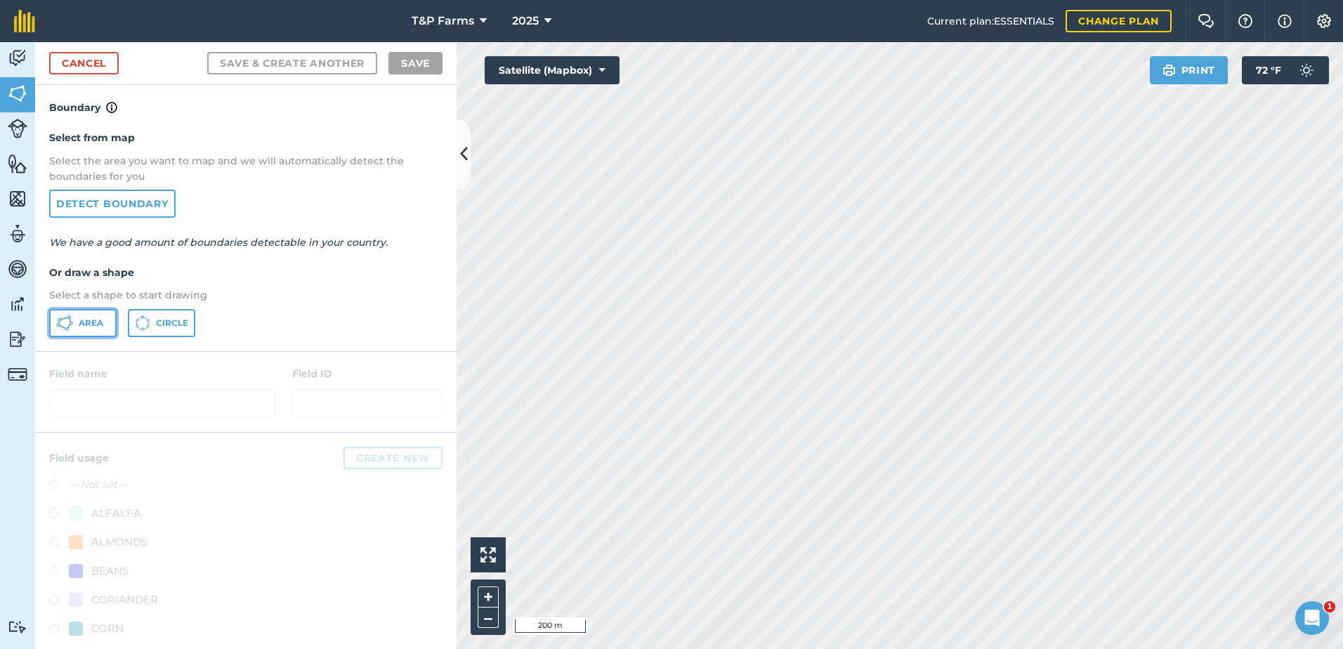
drag, startPoint x: 77, startPoint y: 322, endPoint x: 365, endPoint y: 316, distance: 288.0
click at [79, 322] on button "Area" at bounding box center [82, 323] width 67 height 28
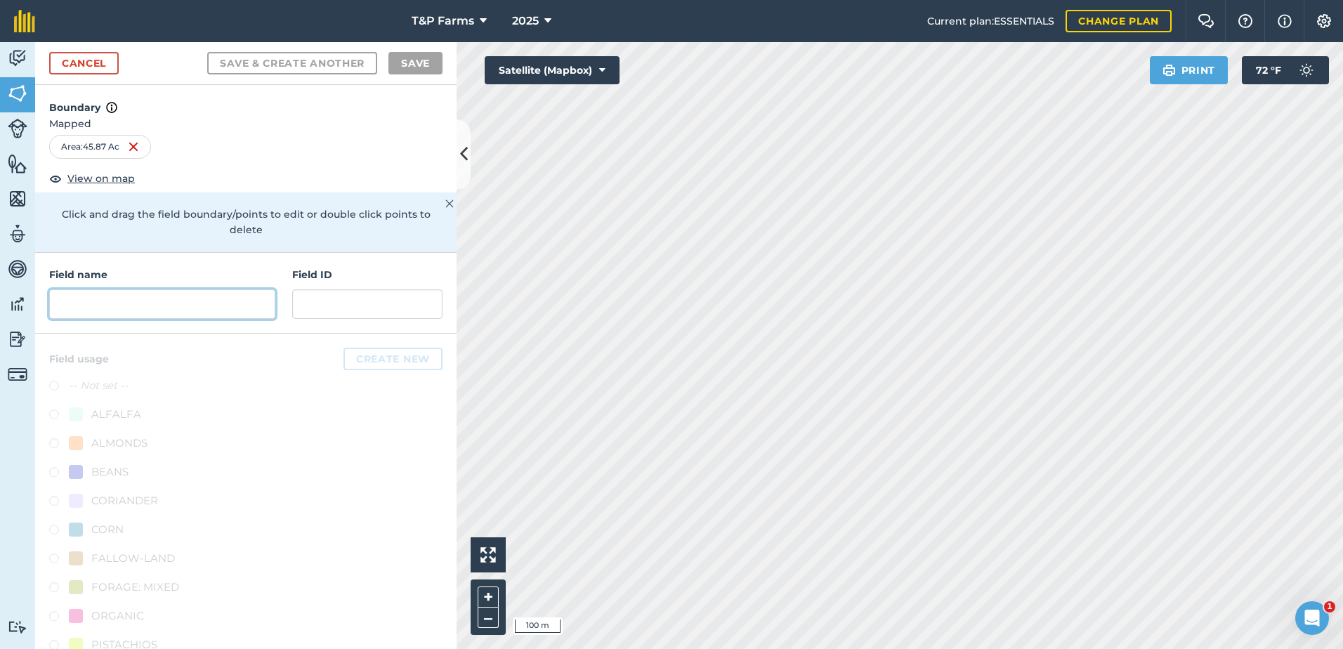
click at [153, 303] on input "text" at bounding box center [162, 303] width 226 height 29
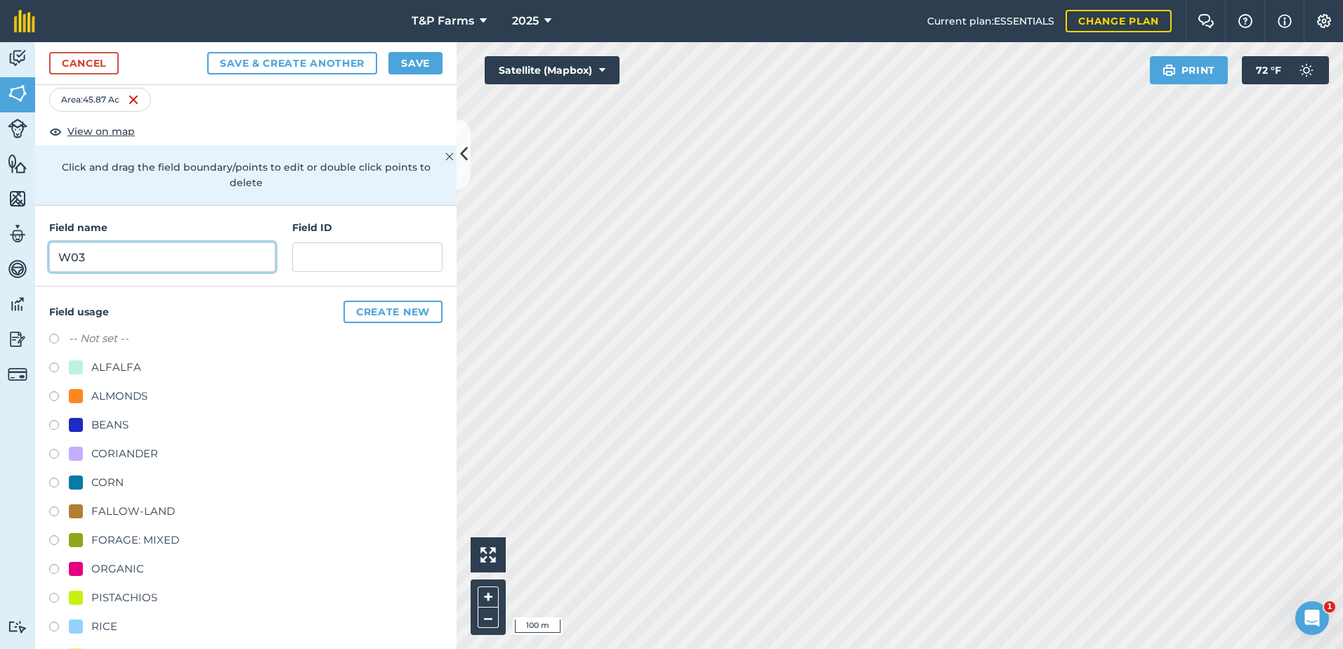
scroll to position [70, 0]
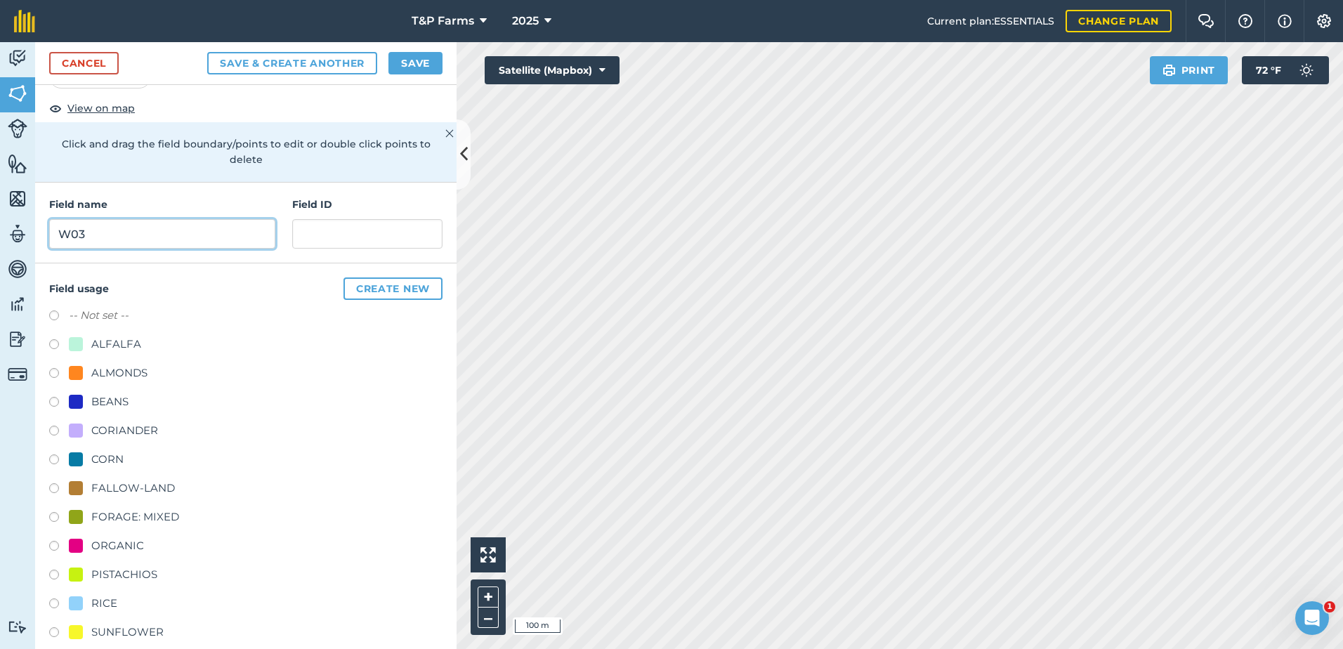
type input "W03"
click at [121, 374] on div "ALMONDS" at bounding box center [119, 373] width 56 height 17
radio input "true"
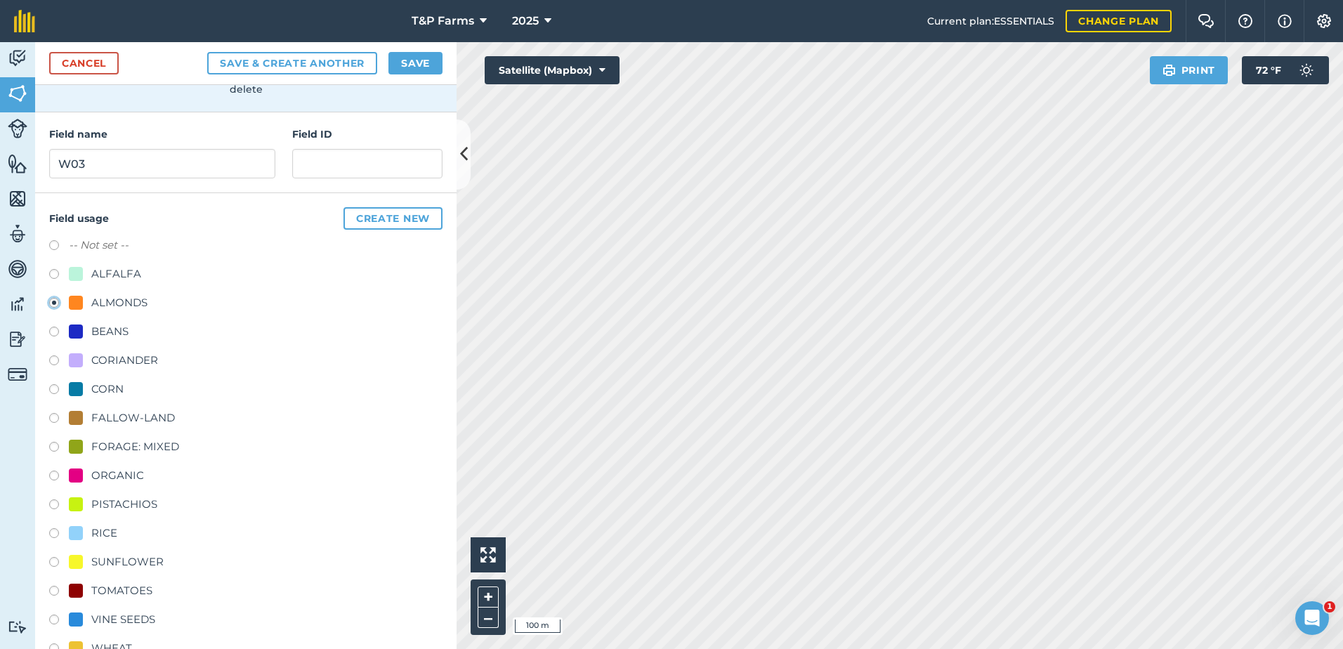
scroll to position [175, 0]
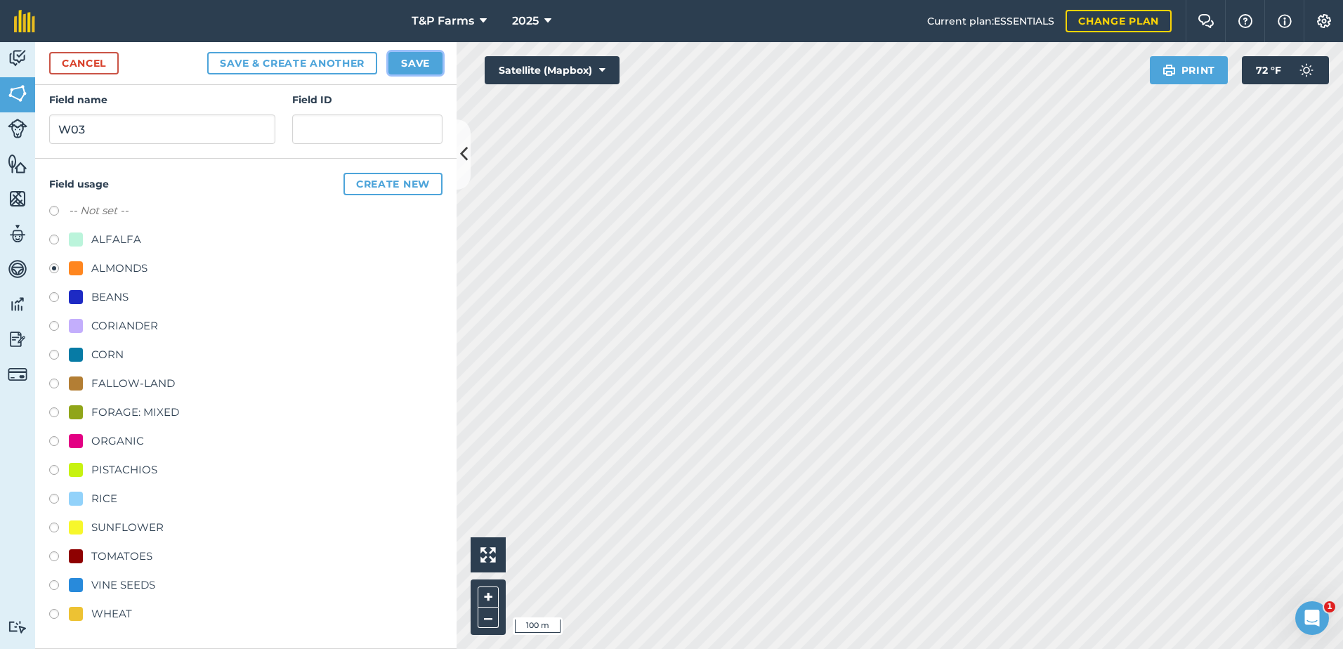
click at [424, 63] on button "Save" at bounding box center [415, 63] width 54 height 22
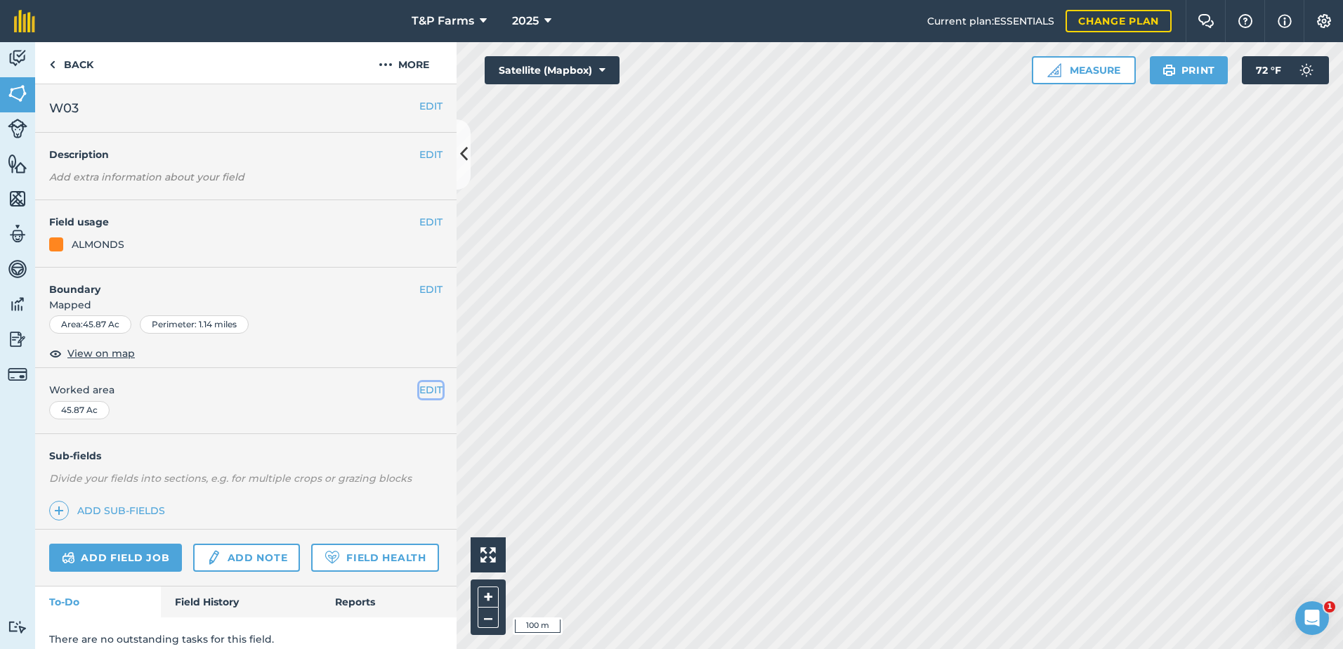
click at [422, 395] on button "EDIT" at bounding box center [430, 389] width 23 height 15
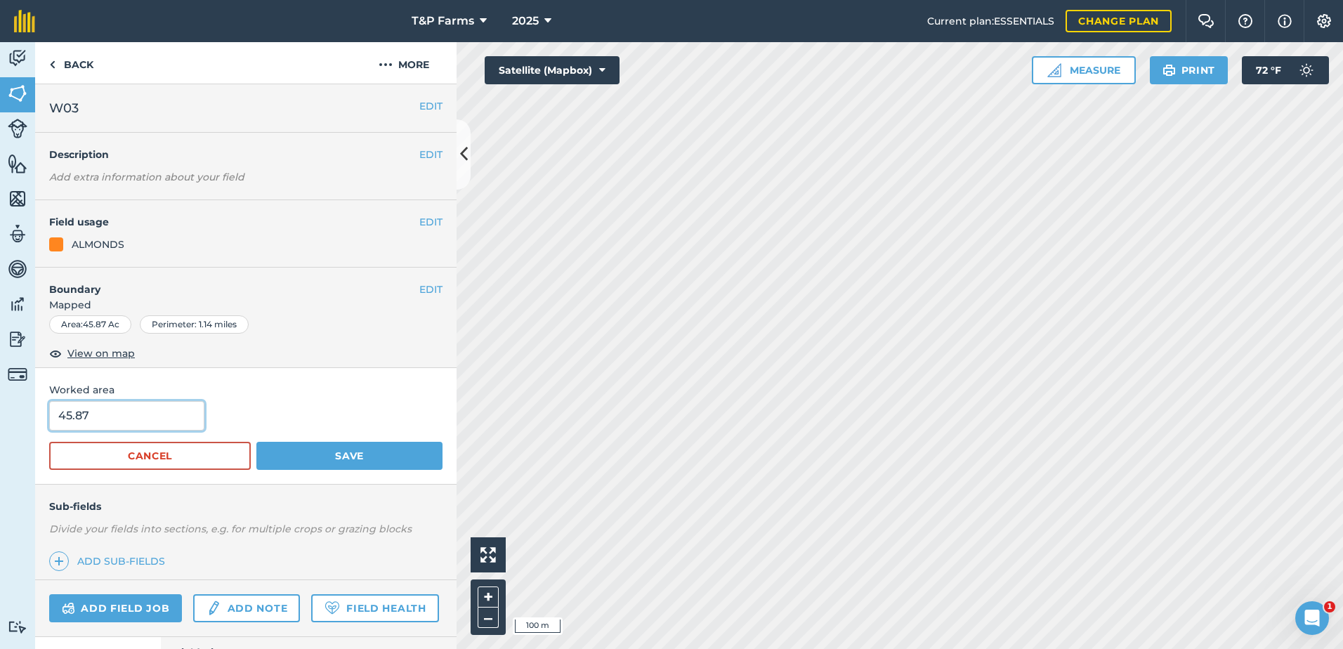
drag, startPoint x: 6, startPoint y: 405, endPoint x: -3, endPoint y: 392, distance: 15.6
click at [0, 392] on html "T&P Farms 2025 Current plan : ESSENTIALS Change plan Farm Chat Help Info Settin…" at bounding box center [671, 324] width 1343 height 649
type input "46.6"
click at [256, 442] on button "Save" at bounding box center [349, 456] width 186 height 28
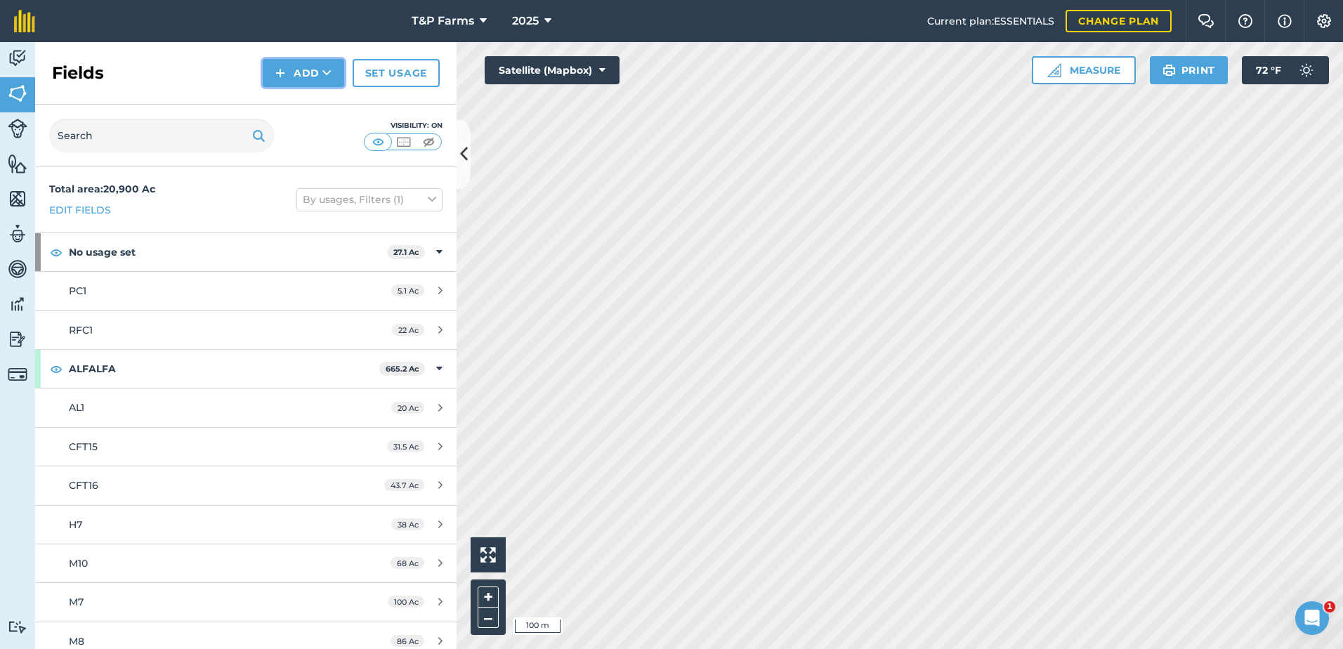
click at [297, 64] on button "Add" at bounding box center [303, 73] width 81 height 28
click at [303, 100] on link "Draw" at bounding box center [303, 104] width 77 height 31
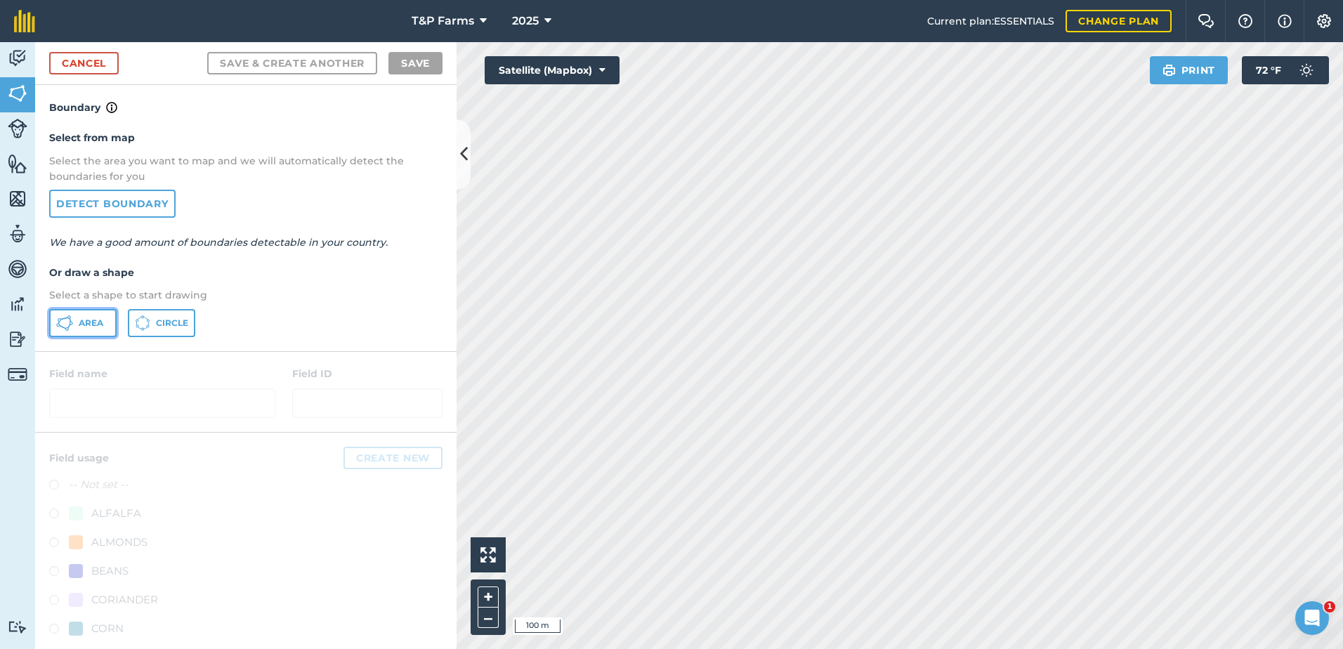
click at [96, 325] on span "Area" at bounding box center [91, 322] width 25 height 11
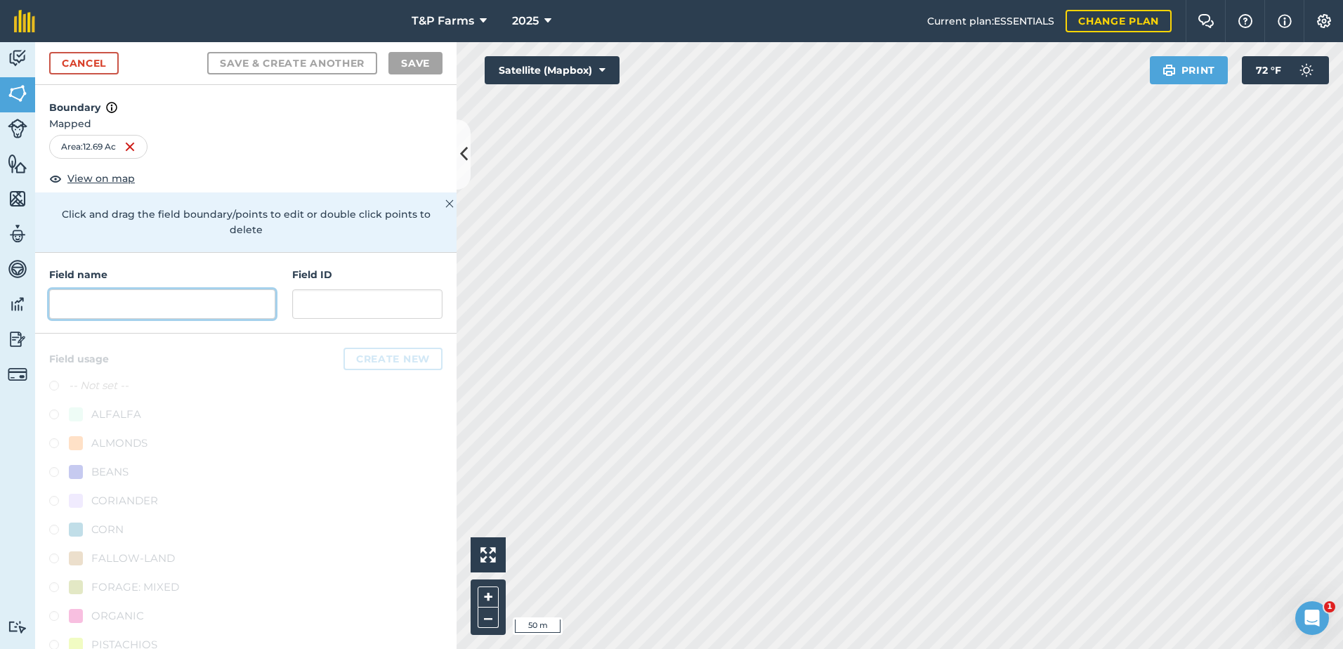
click at [202, 304] on input "text" at bounding box center [162, 303] width 226 height 29
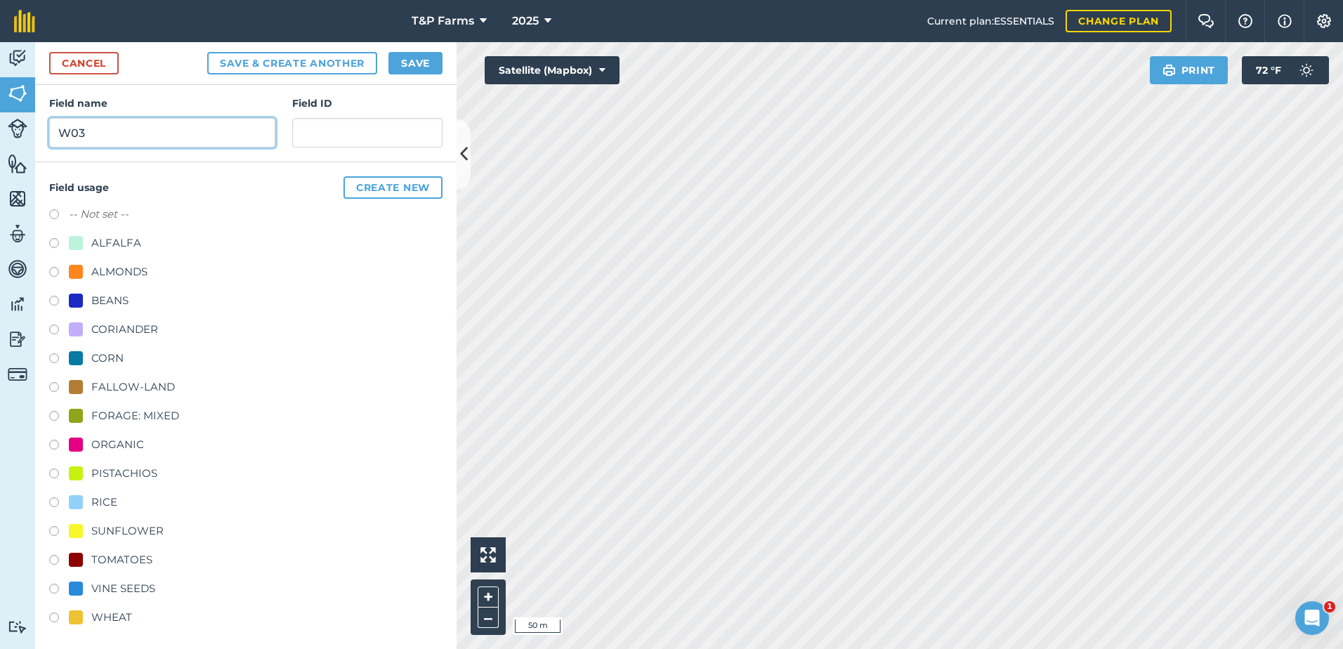
scroll to position [175, 0]
type input "W03"
click at [131, 241] on div "ALFALFA" at bounding box center [116, 239] width 50 height 17
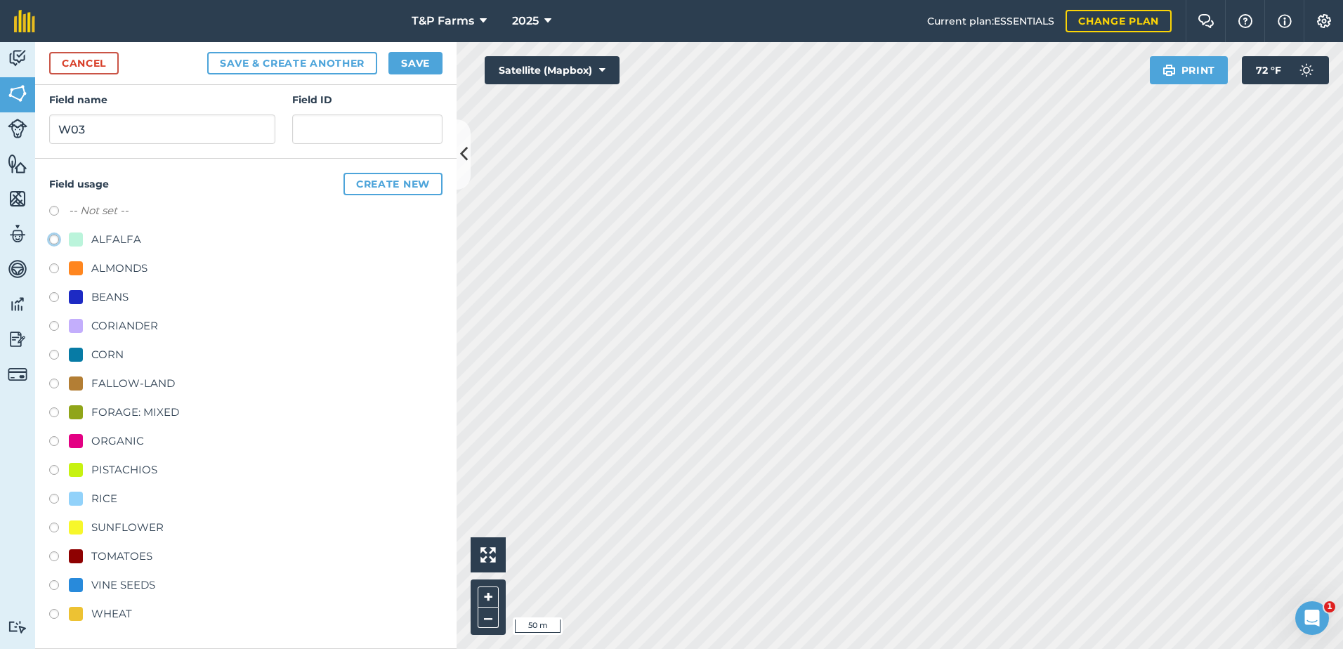
radio input "true"
click at [426, 65] on button "Save" at bounding box center [415, 63] width 54 height 22
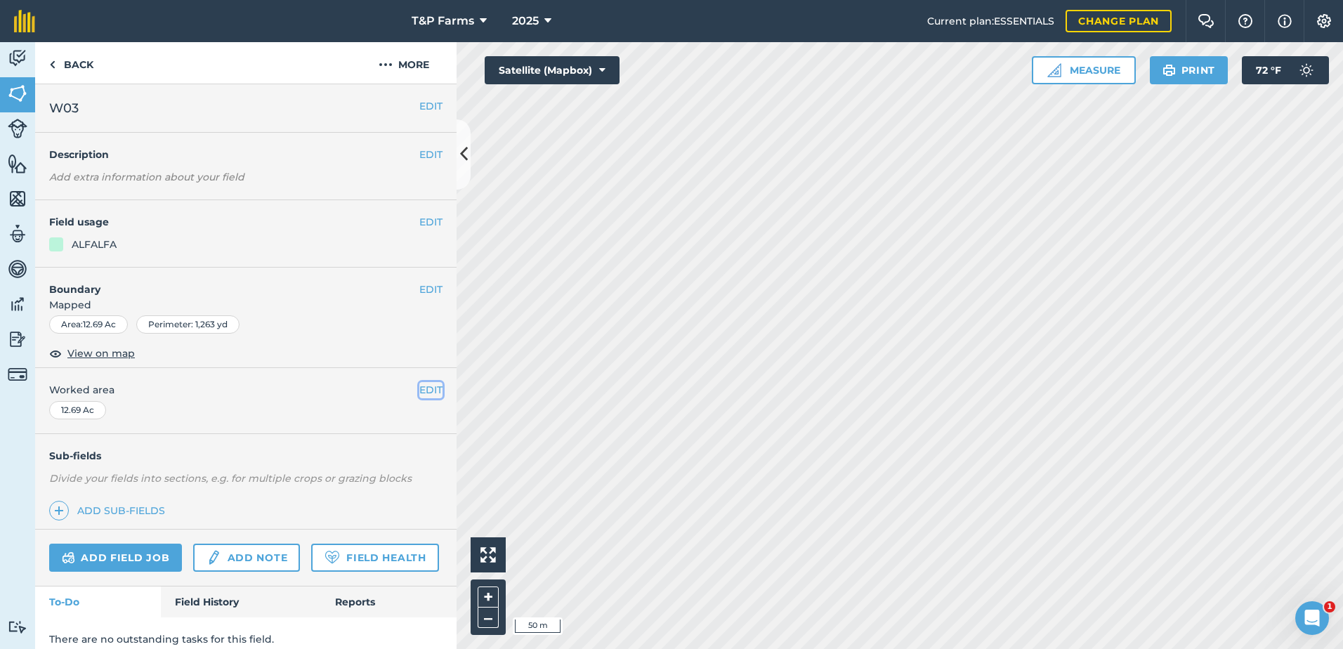
click at [419, 387] on button "EDIT" at bounding box center [430, 389] width 23 height 15
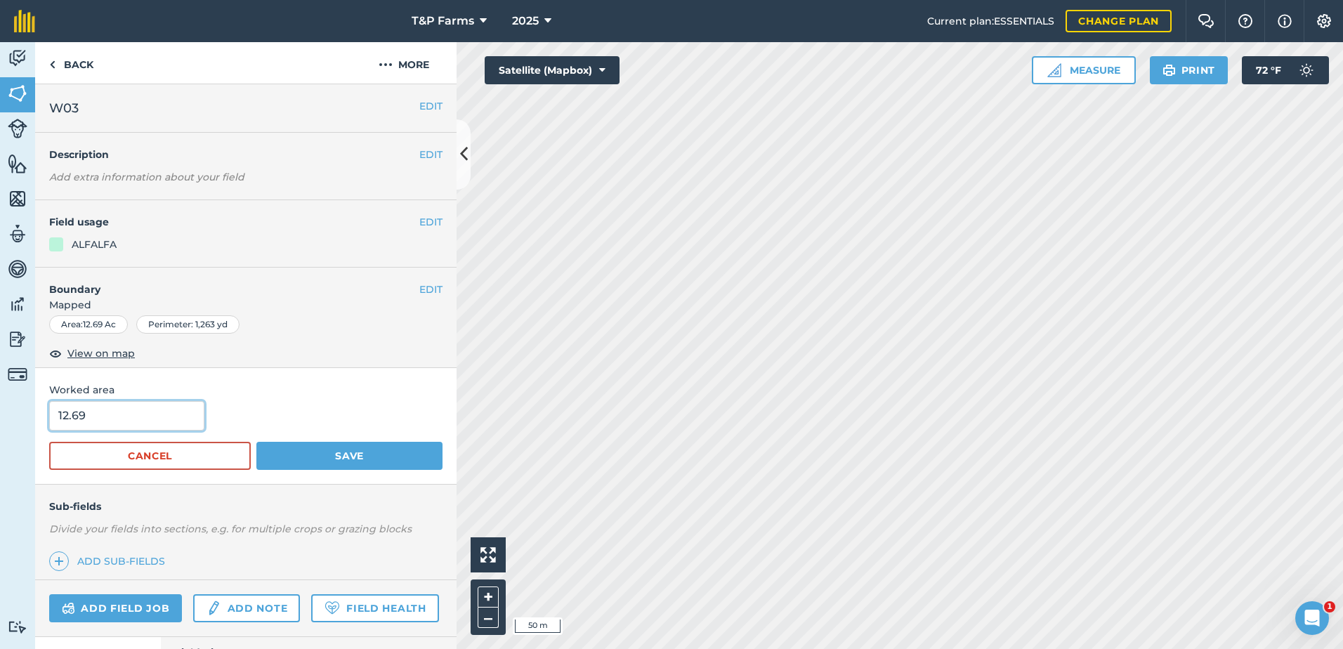
drag, startPoint x: 93, startPoint y: 416, endPoint x: -3, endPoint y: 420, distance: 95.6
click at [0, 420] on html "T&P Farms 2025 Current plan : ESSENTIALS Change plan Farm Chat Help Info Settin…" at bounding box center [671, 324] width 1343 height 649
type input "12"
click at [256, 442] on button "Save" at bounding box center [349, 456] width 186 height 28
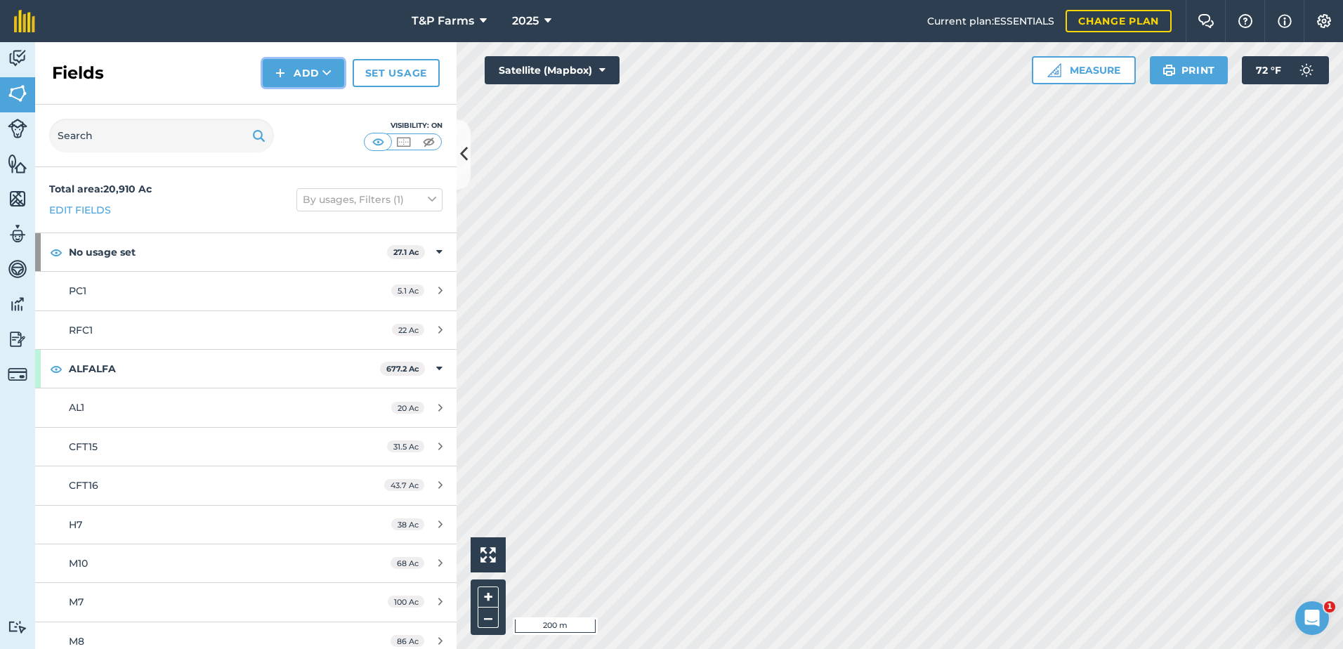
click at [288, 74] on button "Add" at bounding box center [303, 73] width 81 height 28
click at [276, 109] on link "Draw" at bounding box center [303, 104] width 77 height 31
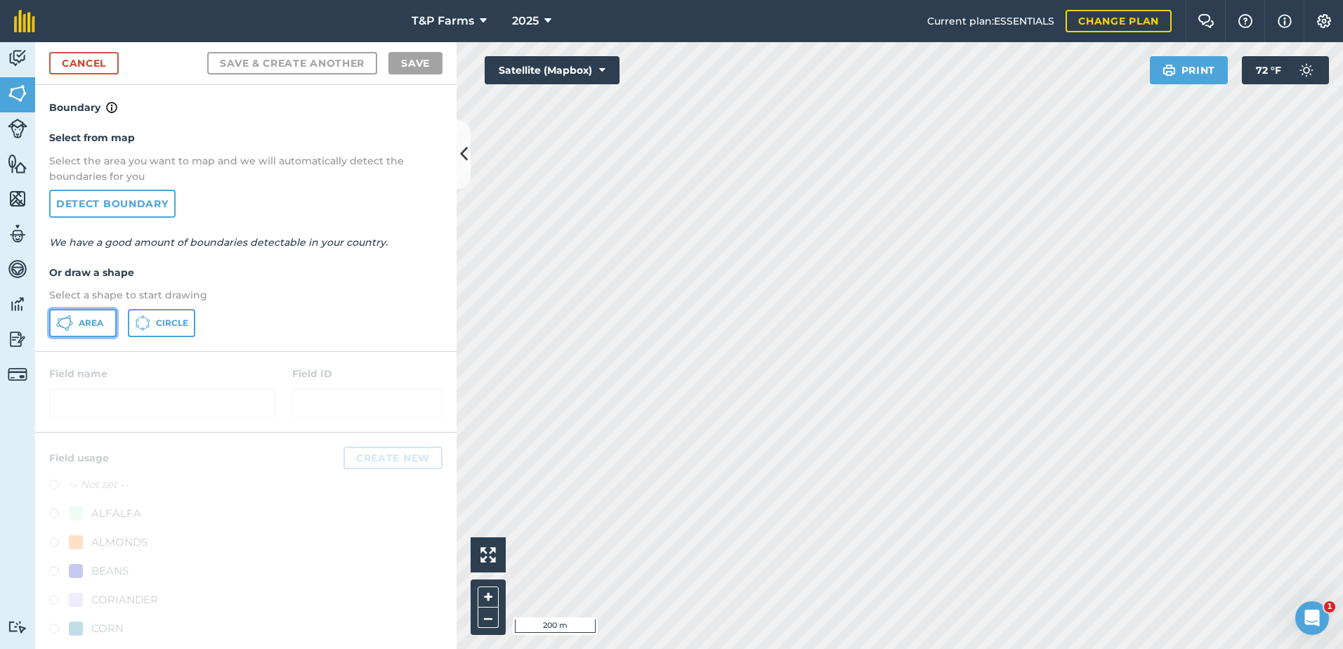
click at [87, 311] on button "Area" at bounding box center [82, 323] width 67 height 28
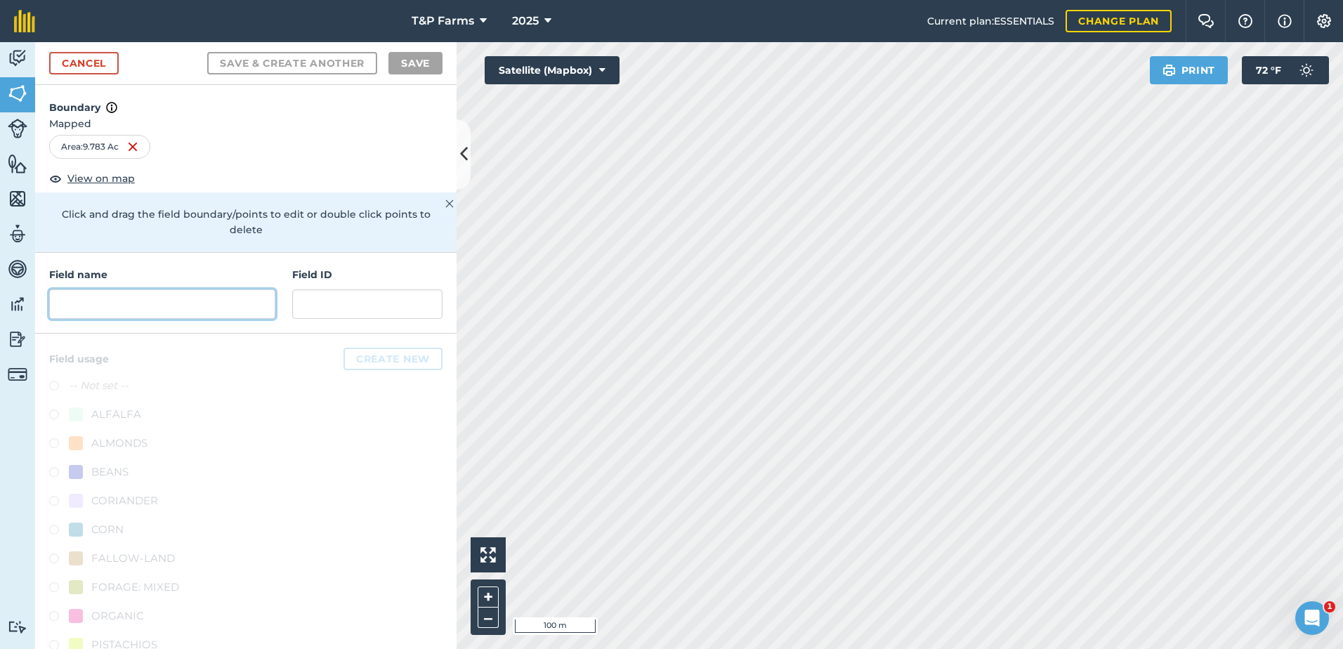
click at [106, 304] on input "text" at bounding box center [162, 303] width 226 height 29
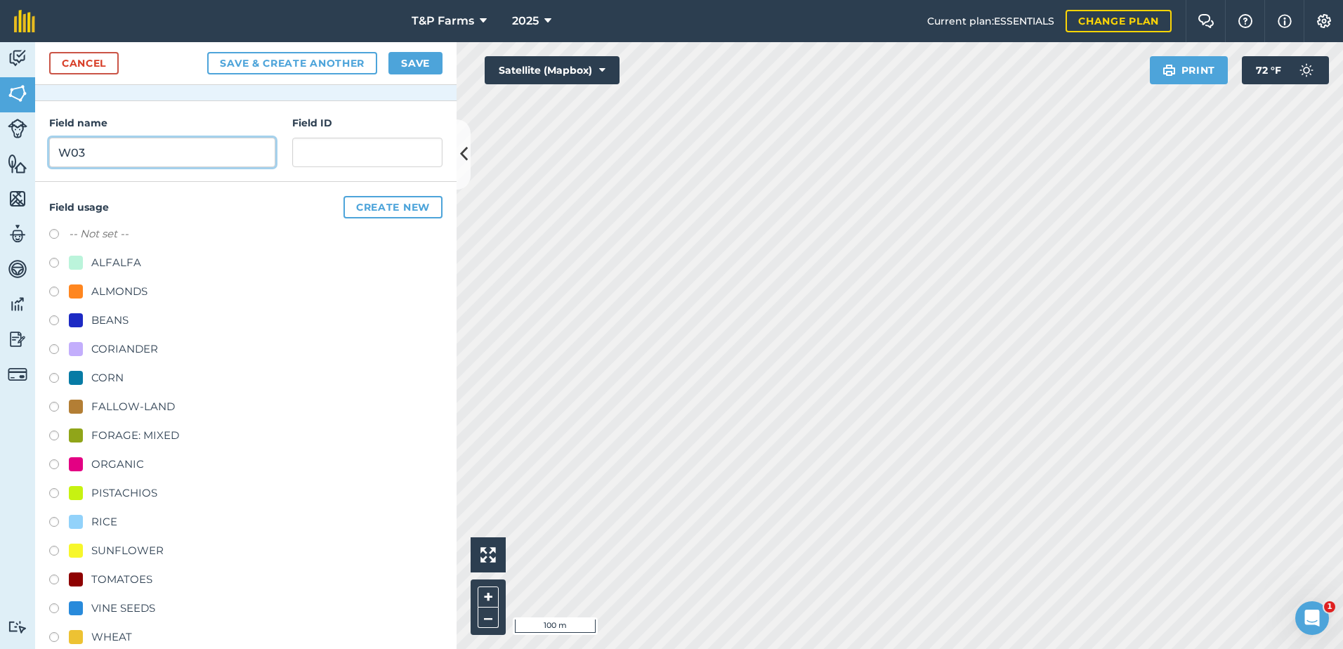
scroll to position [175, 0]
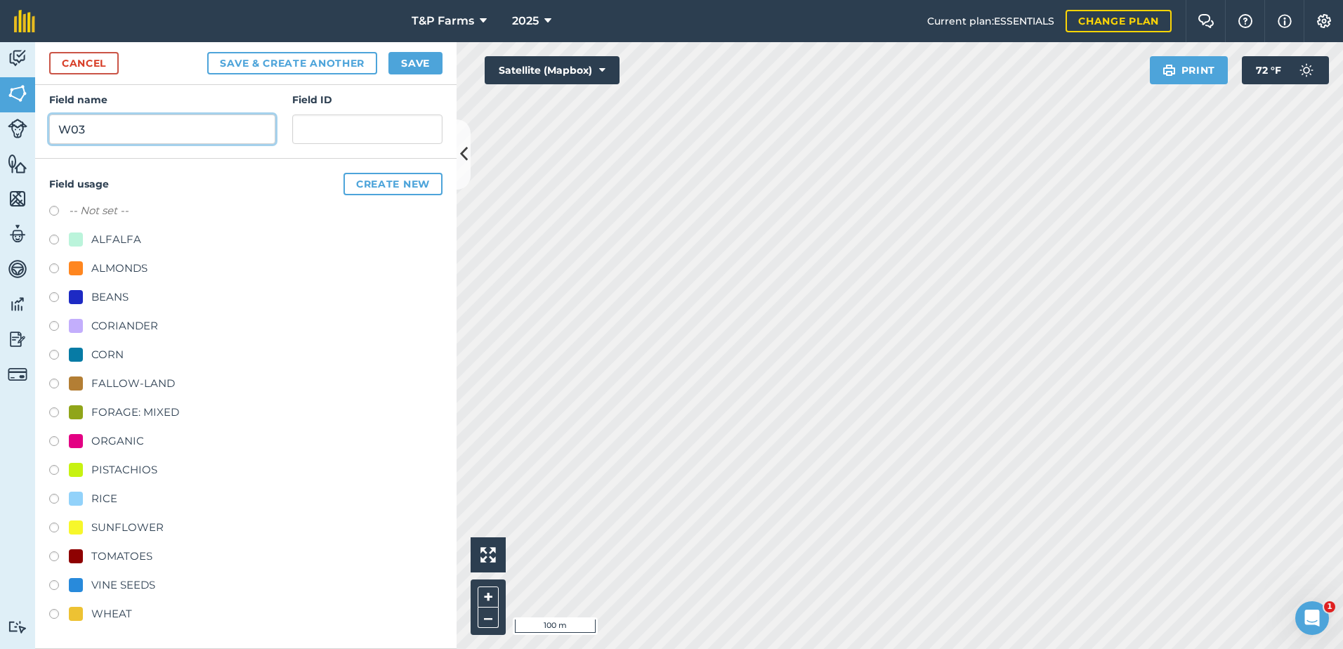
type input "W03"
click at [140, 389] on div "FALLOW-LAND" at bounding box center [133, 383] width 84 height 17
radio input "true"
click at [428, 51] on div "Cancel Save & Create Another Save" at bounding box center [245, 63] width 421 height 43
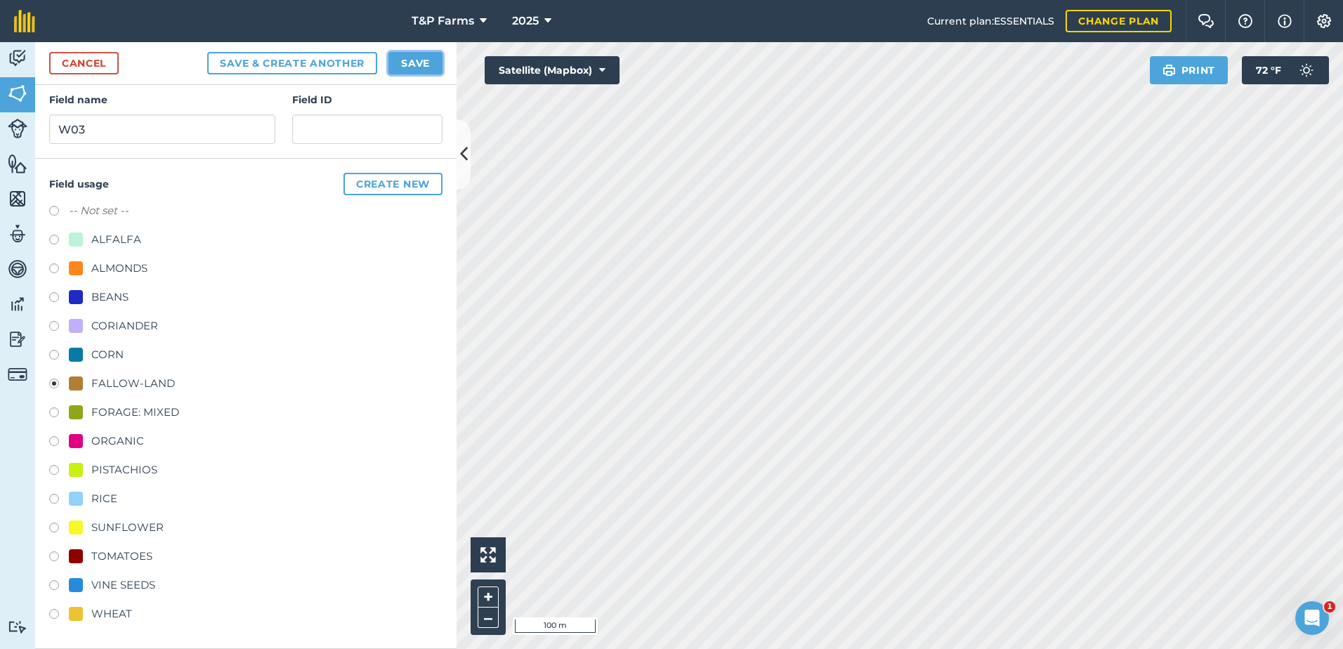
click at [426, 57] on button "Save" at bounding box center [415, 63] width 54 height 22
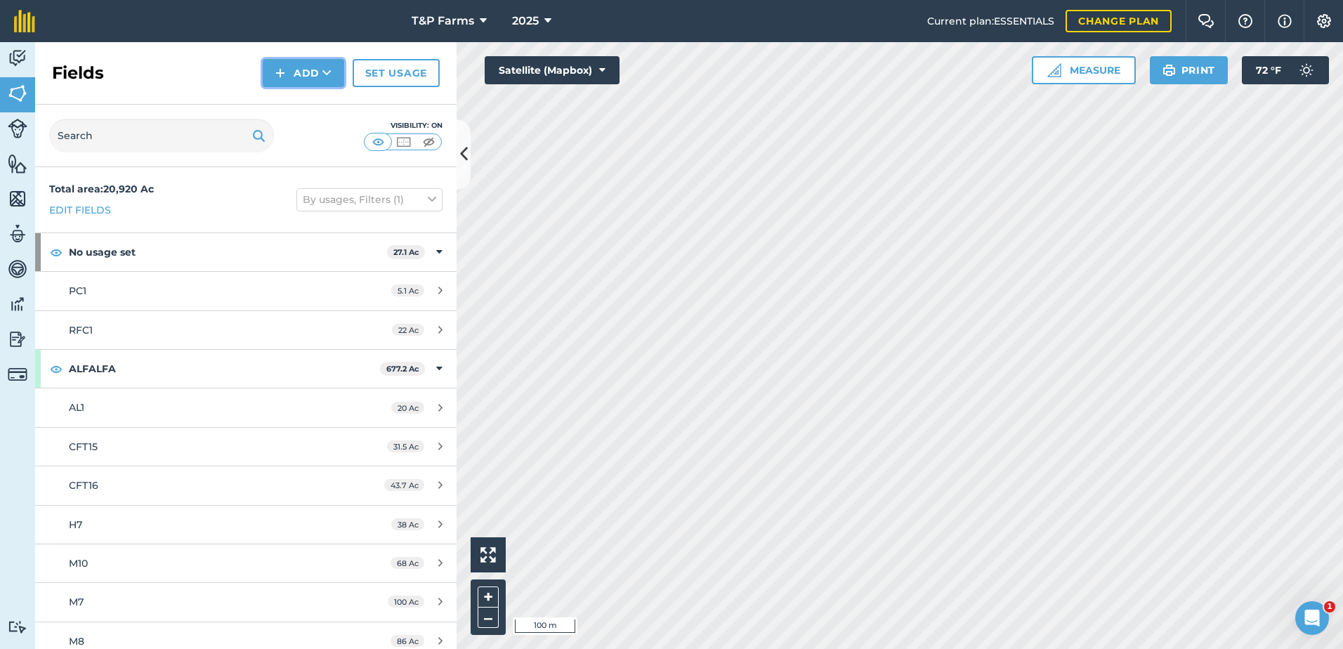
click at [277, 67] on img at bounding box center [280, 73] width 10 height 17
click at [293, 92] on link "Draw" at bounding box center [303, 104] width 77 height 31
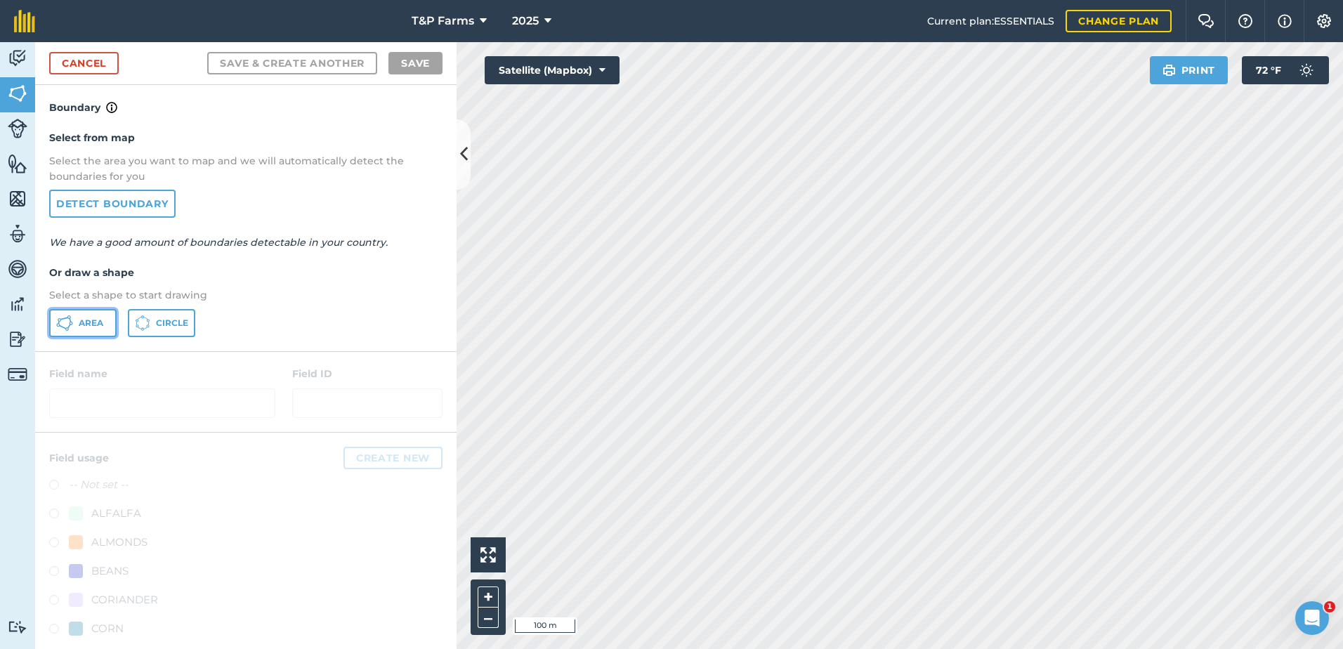
drag, startPoint x: 79, startPoint y: 324, endPoint x: 404, endPoint y: 330, distance: 324.5
click at [82, 324] on span "Area" at bounding box center [91, 322] width 25 height 11
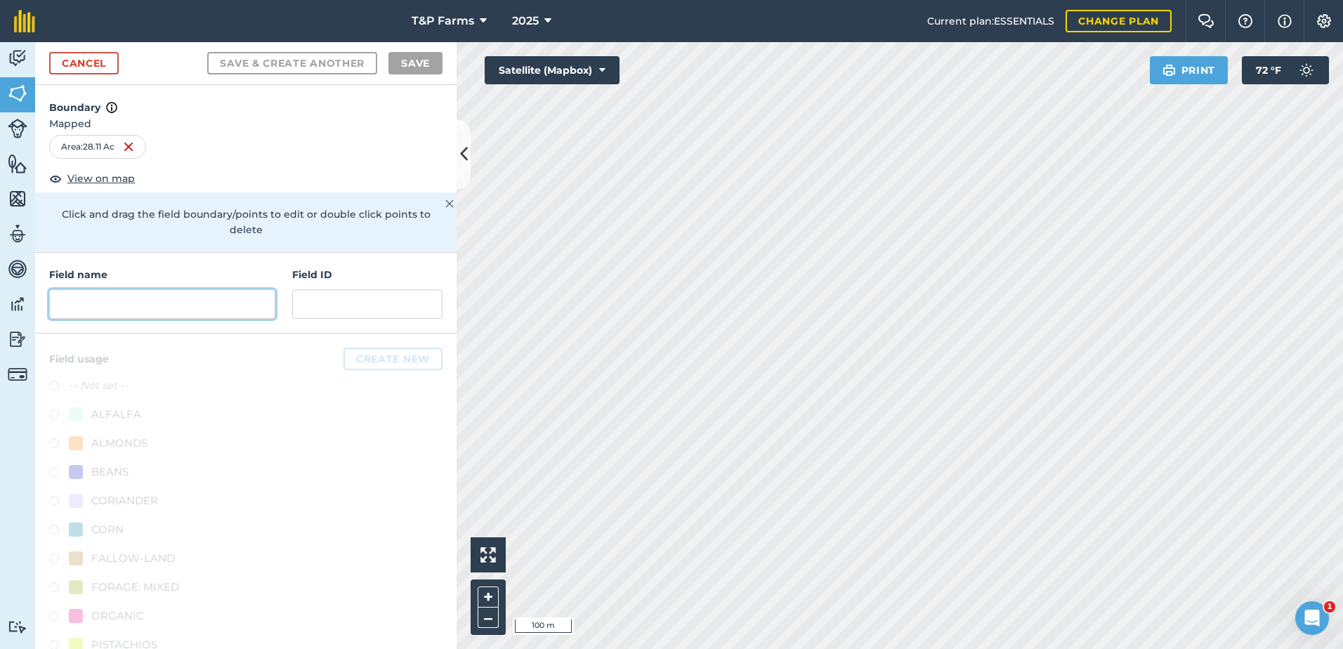
click at [176, 290] on input "text" at bounding box center [162, 303] width 226 height 29
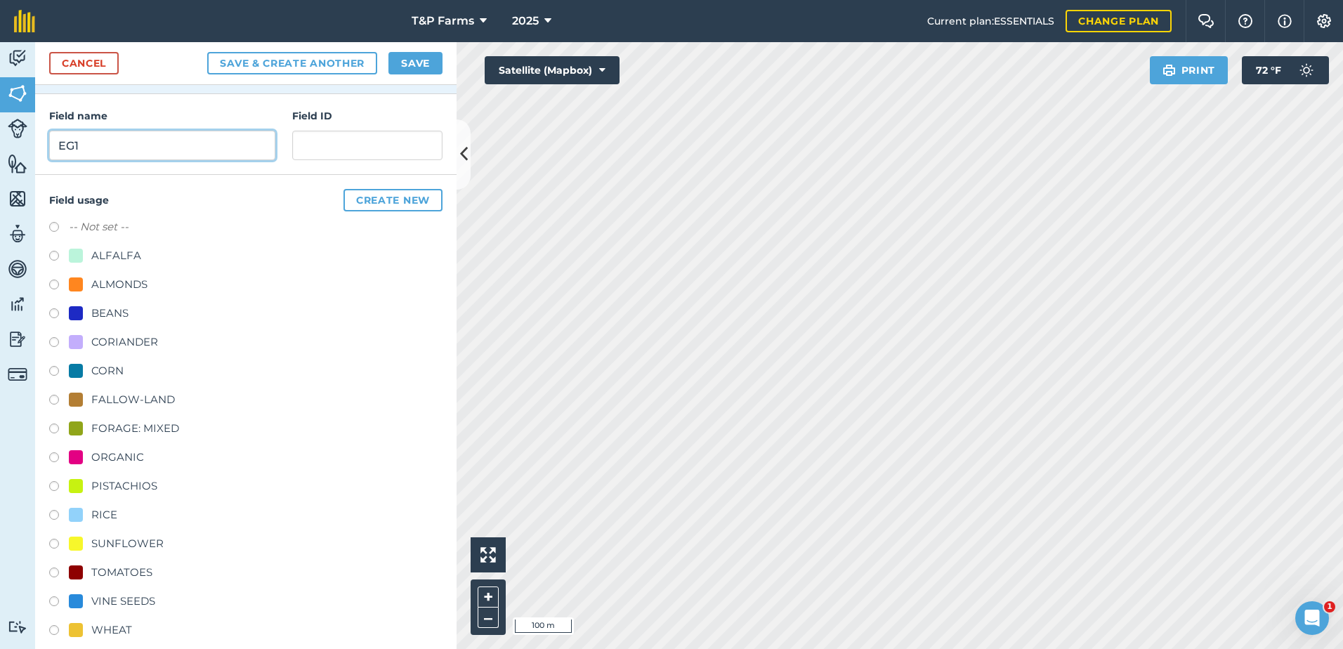
scroll to position [175, 0]
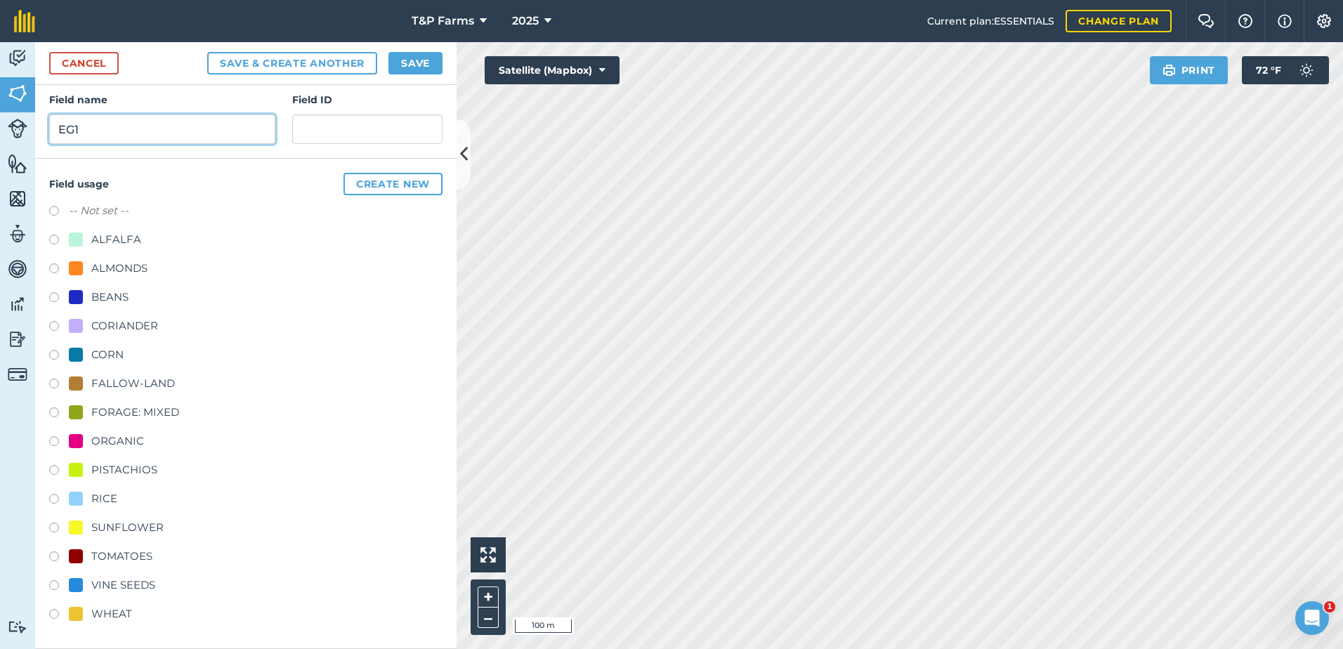
type input "EG1"
click at [121, 257] on div "-- Not set -- ALFALFA ALMONDS BEANS CORIANDER CORN FALLOW-LAND FORAGE: MIXED OR…" at bounding box center [245, 414] width 393 height 424
click at [125, 268] on div "ALMONDS" at bounding box center [119, 268] width 56 height 17
radio input "true"
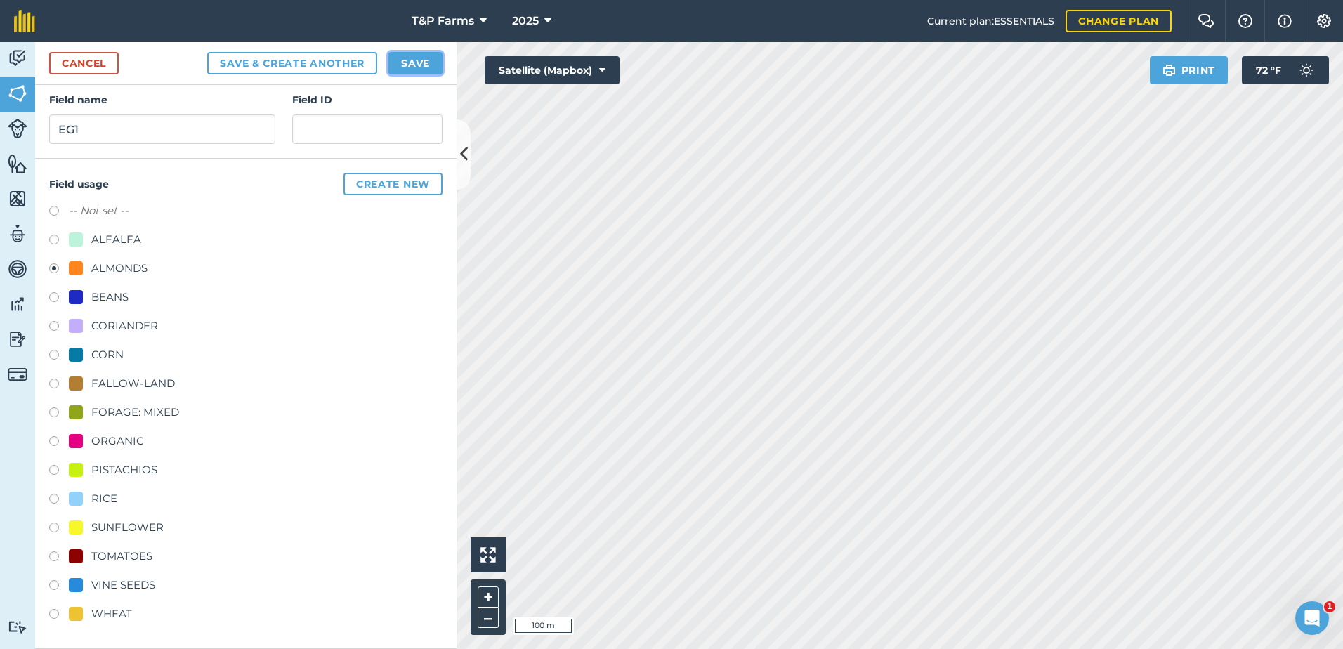
click at [428, 63] on button "Save" at bounding box center [415, 63] width 54 height 22
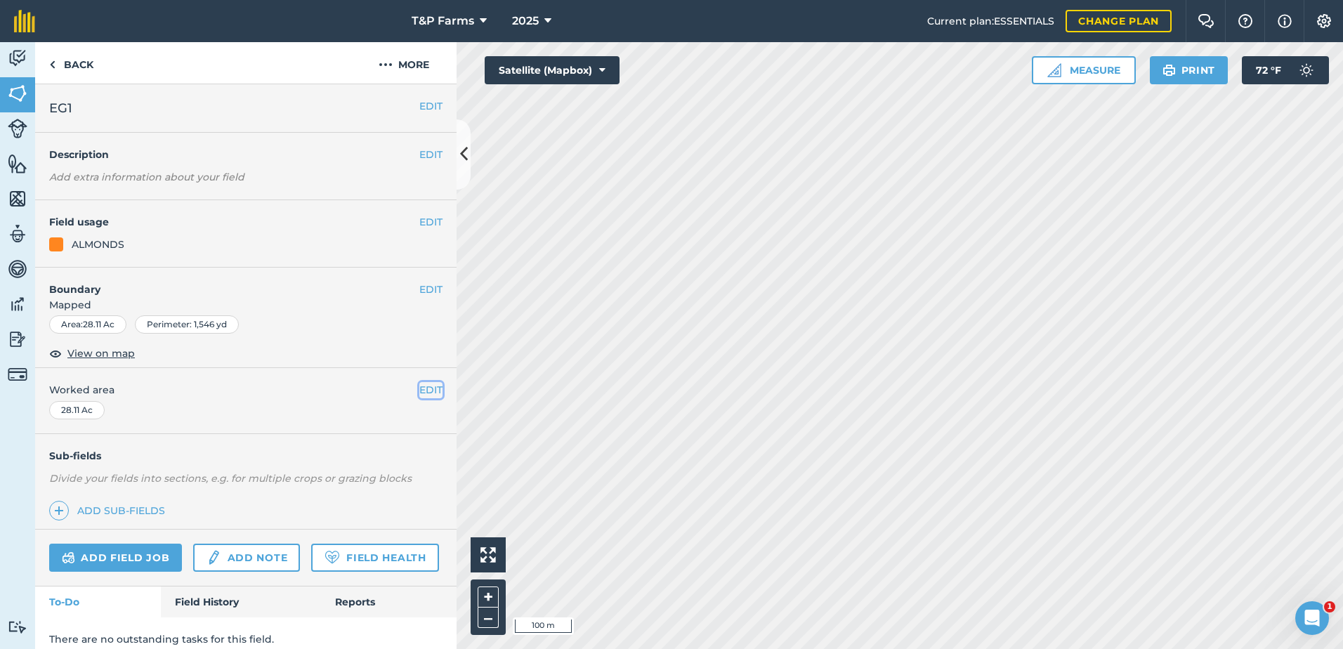
click at [419, 393] on button "EDIT" at bounding box center [430, 389] width 23 height 15
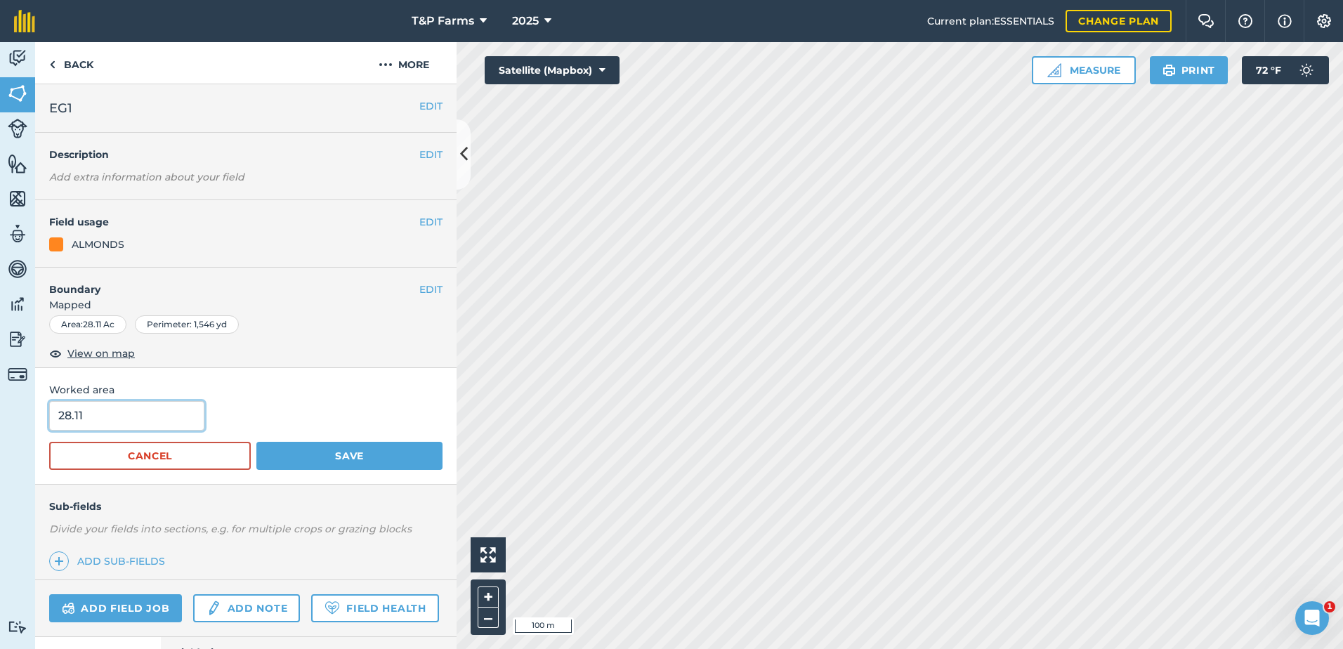
drag, startPoint x: 100, startPoint y: 415, endPoint x: 25, endPoint y: 415, distance: 75.9
click at [25, 415] on div "Activity Fields Livestock Features Maps Team Vehicles Data Reporting Billing Tu…" at bounding box center [671, 345] width 1343 height 607
type input "28"
click at [256, 442] on button "Save" at bounding box center [349, 456] width 186 height 28
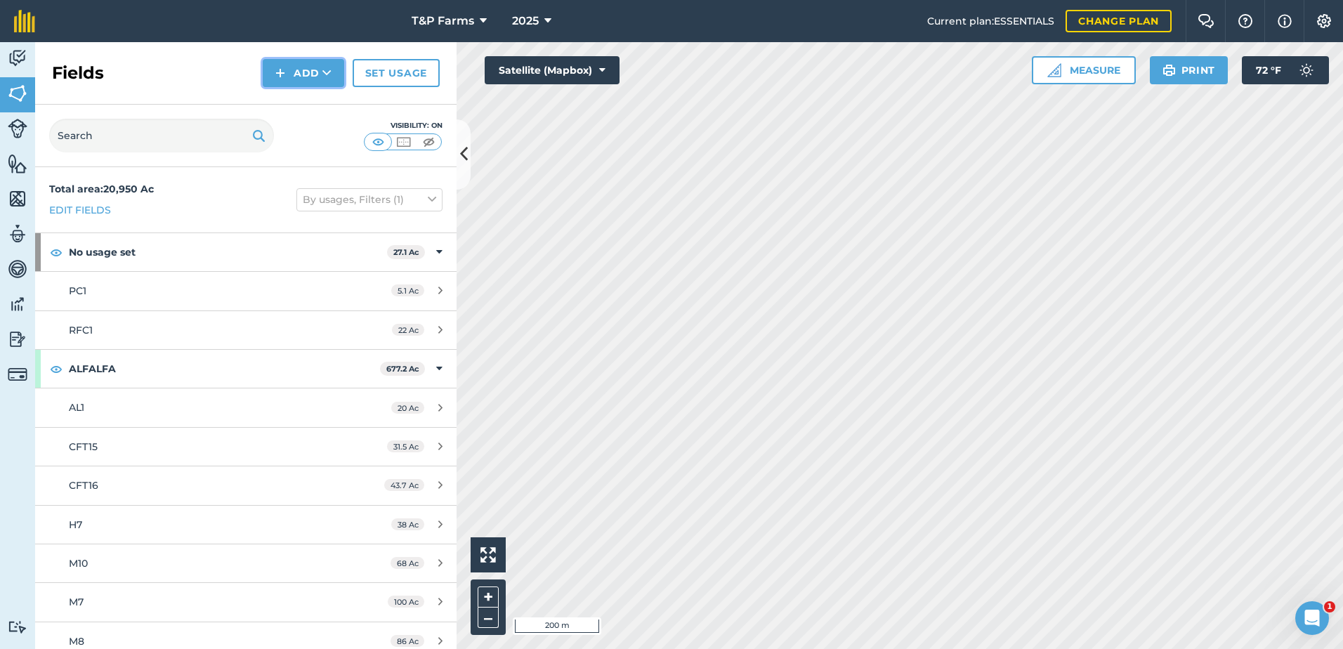
click at [278, 65] on img at bounding box center [280, 73] width 10 height 17
click at [306, 96] on link "Draw" at bounding box center [303, 104] width 77 height 31
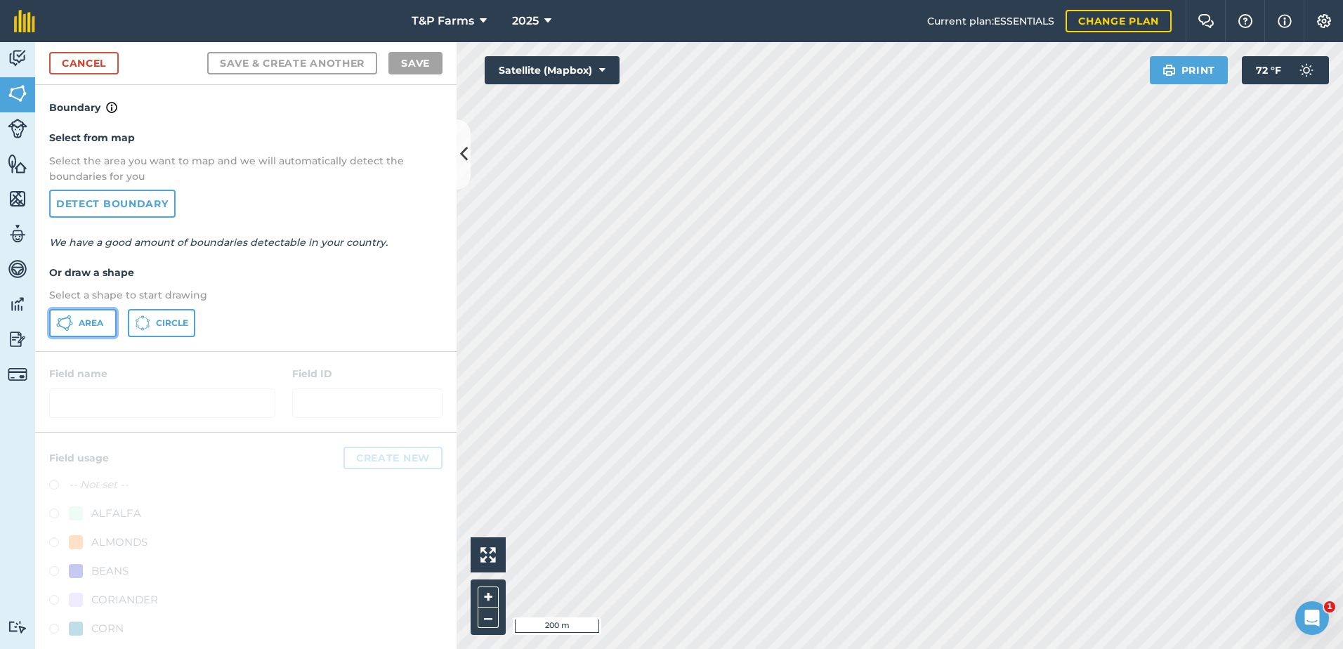
drag, startPoint x: 76, startPoint y: 327, endPoint x: 173, endPoint y: 327, distance: 96.9
click at [77, 327] on button "Area" at bounding box center [82, 323] width 67 height 28
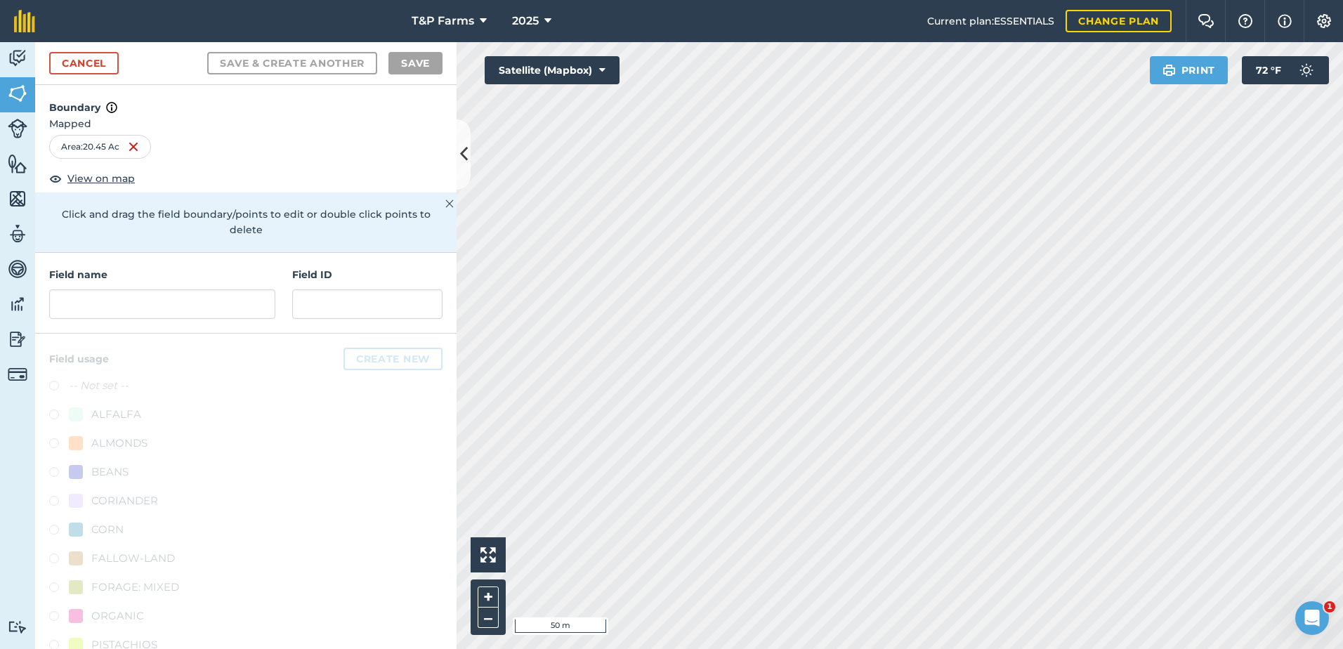
click at [408, 336] on div "Activity Fields Livestock Features Maps Team Vehicles Data Reporting Billing Tu…" at bounding box center [671, 345] width 1343 height 607
click at [914, 648] on html "T&P Farms 2025 Current plan : ESSENTIALS Change plan Farm Chat Help Info Settin…" at bounding box center [671, 324] width 1343 height 649
click at [147, 303] on input "text" at bounding box center [162, 303] width 226 height 29
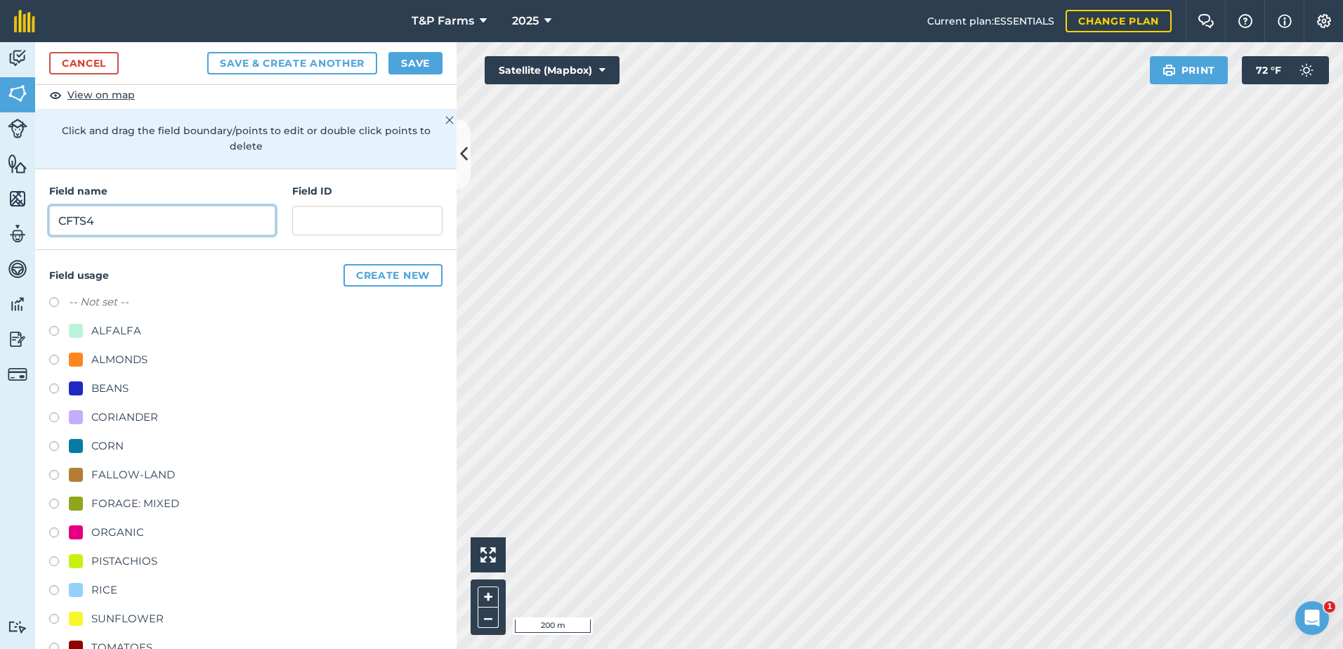
scroll to position [175, 0]
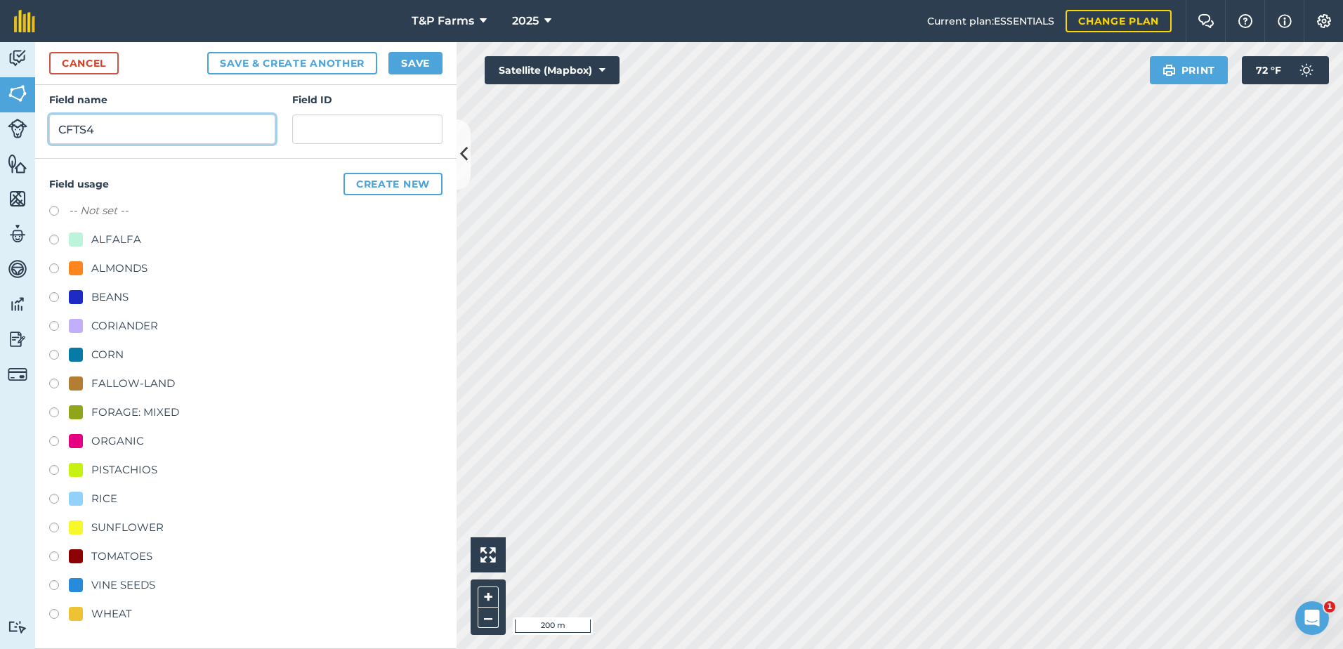
type input "CFTS4"
click at [124, 258] on div "-- Not set -- ALFALFA ALMONDS BEANS CORIANDER CORN FALLOW-LAND FORAGE: MIXED OR…" at bounding box center [245, 414] width 393 height 424
click at [124, 263] on div "ALMONDS" at bounding box center [119, 268] width 56 height 17
radio input "true"
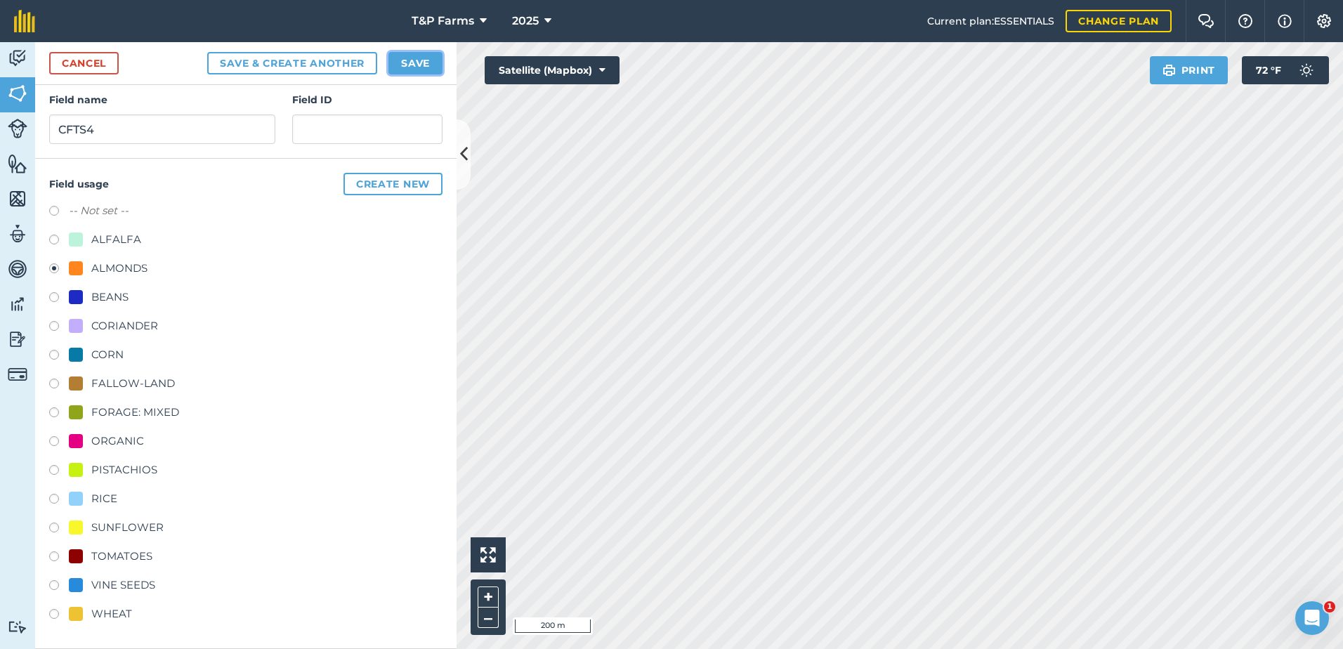
click at [414, 70] on button "Save" at bounding box center [415, 63] width 54 height 22
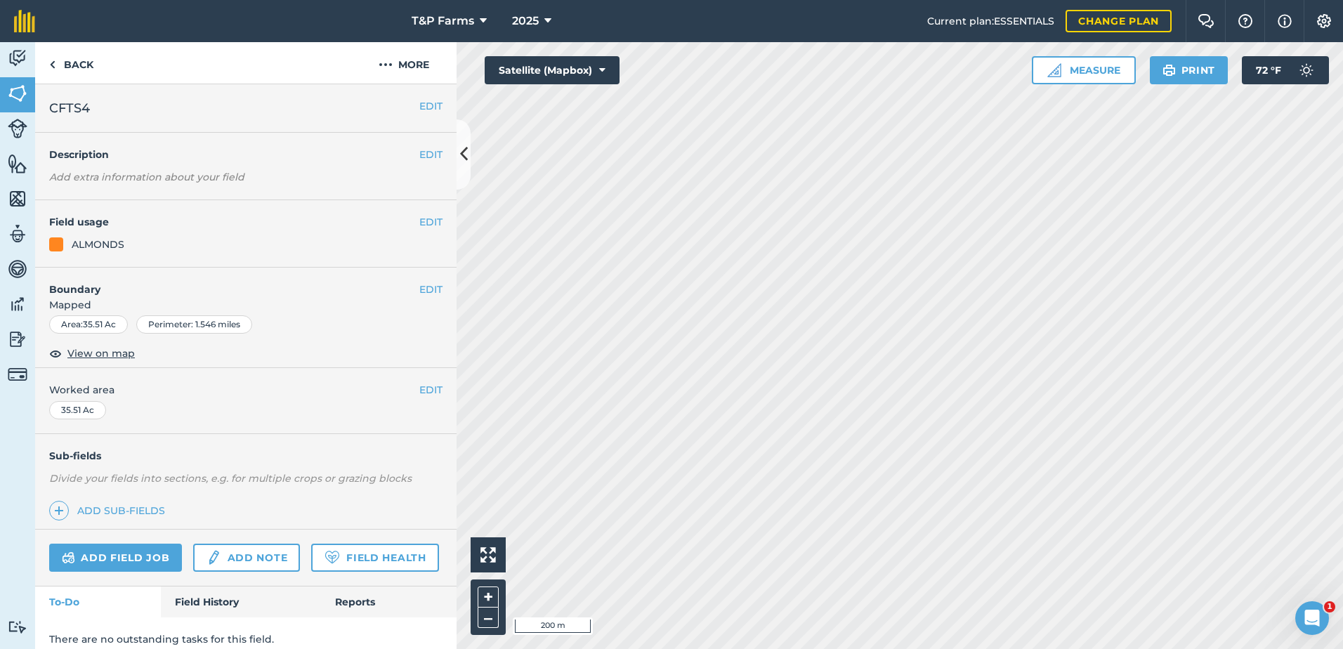
drag, startPoint x: 432, startPoint y: 383, endPoint x: 421, endPoint y: 391, distance: 12.7
click at [433, 384] on div "EDIT Worked area 35.51 Ac" at bounding box center [245, 400] width 421 height 65
click at [421, 391] on button "EDIT" at bounding box center [430, 389] width 23 height 15
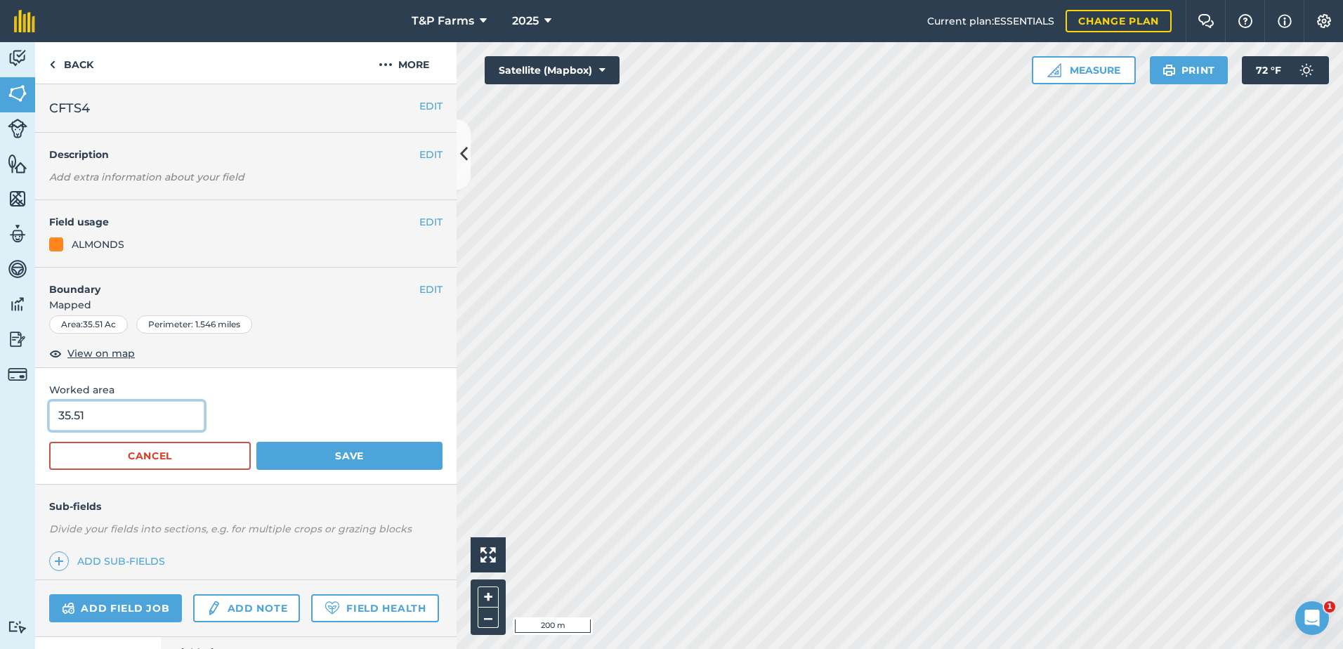
drag, startPoint x: 169, startPoint y: 421, endPoint x: 72, endPoint y: 423, distance: 96.9
click at [72, 423] on input "35.51" at bounding box center [126, 415] width 155 height 29
type input "35"
click at [256, 442] on button "Save" at bounding box center [349, 456] width 186 height 28
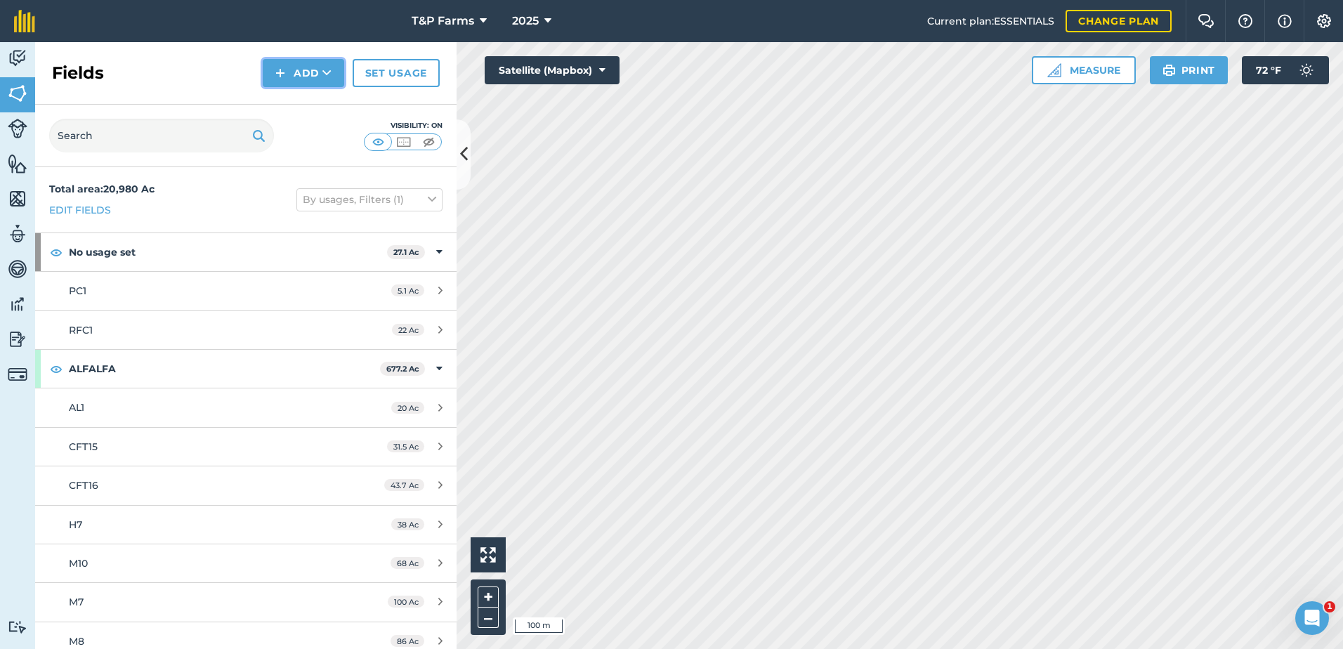
click at [324, 72] on icon at bounding box center [326, 73] width 9 height 14
click at [310, 94] on link "Draw" at bounding box center [303, 104] width 77 height 31
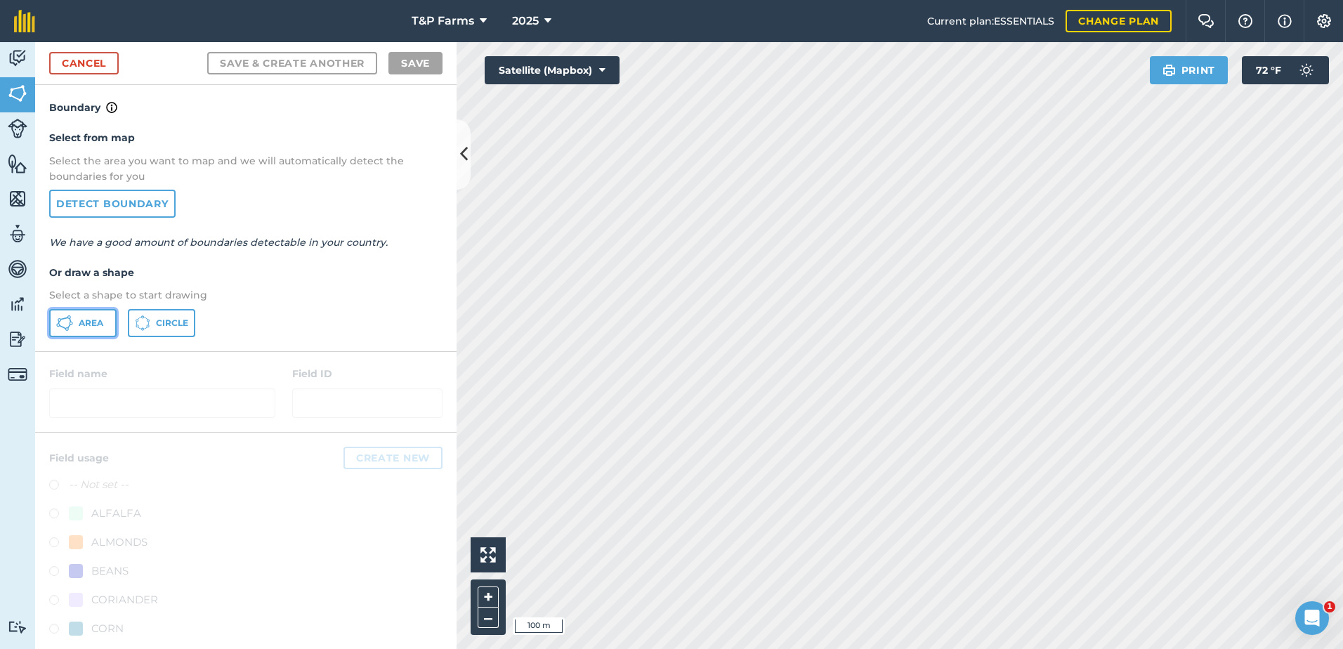
drag, startPoint x: 98, startPoint y: 321, endPoint x: 131, endPoint y: 319, distance: 33.1
click at [99, 322] on span "Area" at bounding box center [91, 322] width 25 height 11
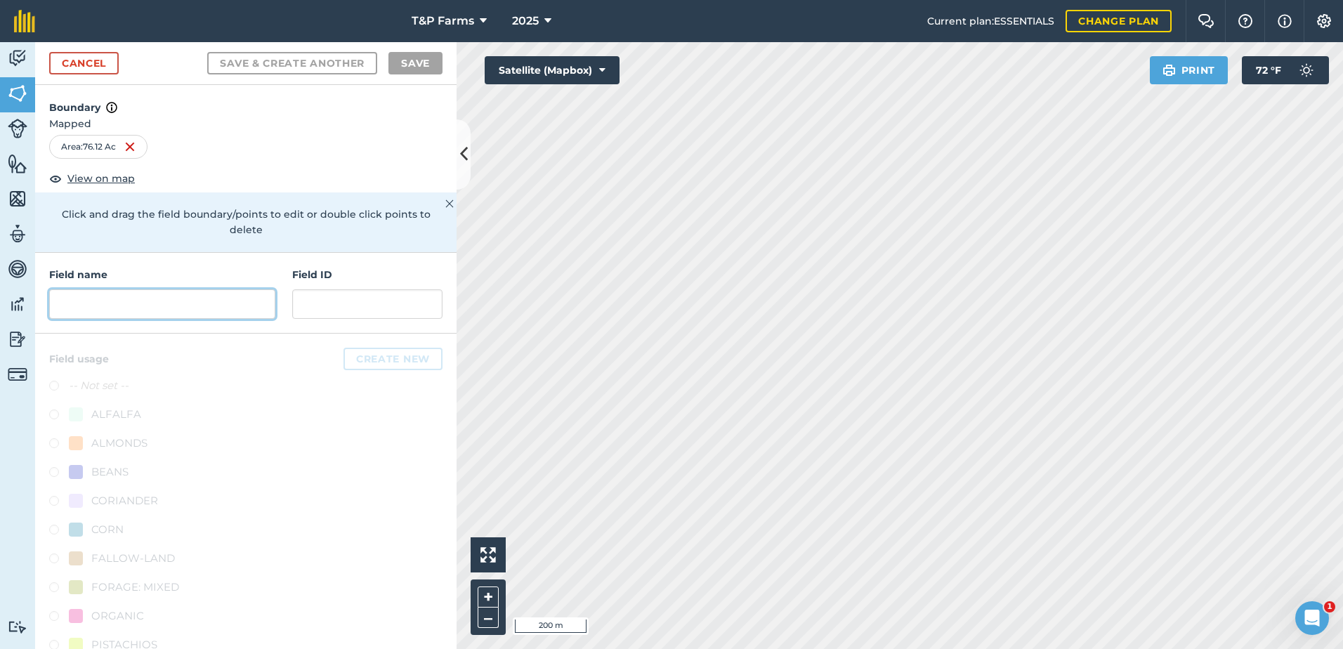
click at [152, 307] on input "text" at bounding box center [162, 303] width 226 height 29
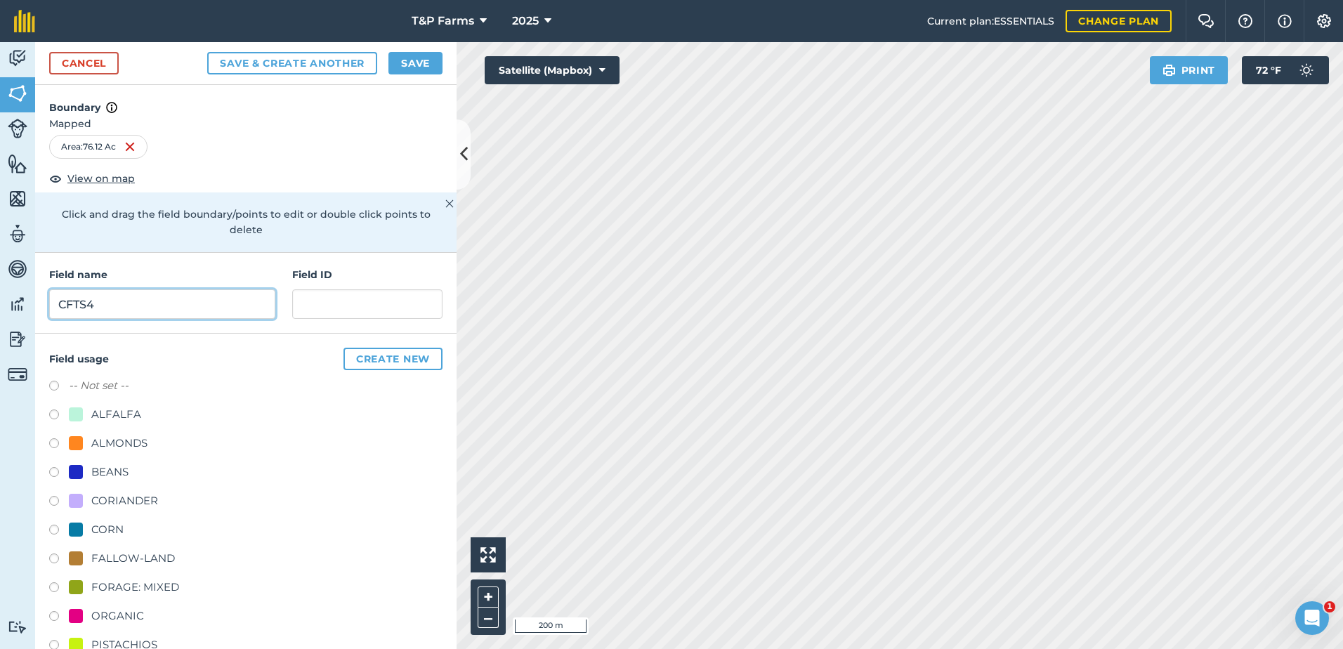
type input "CFTS4"
drag, startPoint x: 129, startPoint y: 437, endPoint x: 458, endPoint y: 178, distance: 418.1
click at [130, 437] on div "ALMONDS" at bounding box center [119, 443] width 56 height 17
radio input "true"
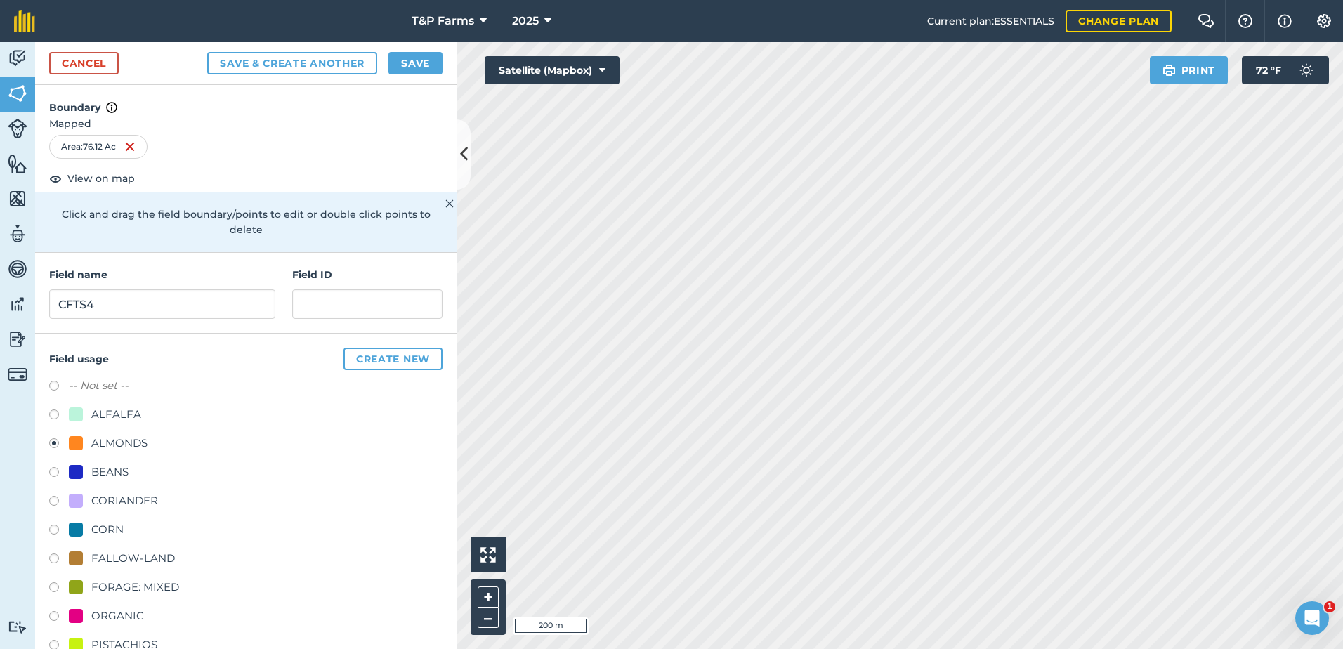
click at [418, 47] on div "Cancel Save & Create Another Save" at bounding box center [245, 63] width 421 height 43
click at [418, 57] on button "Save" at bounding box center [415, 63] width 54 height 22
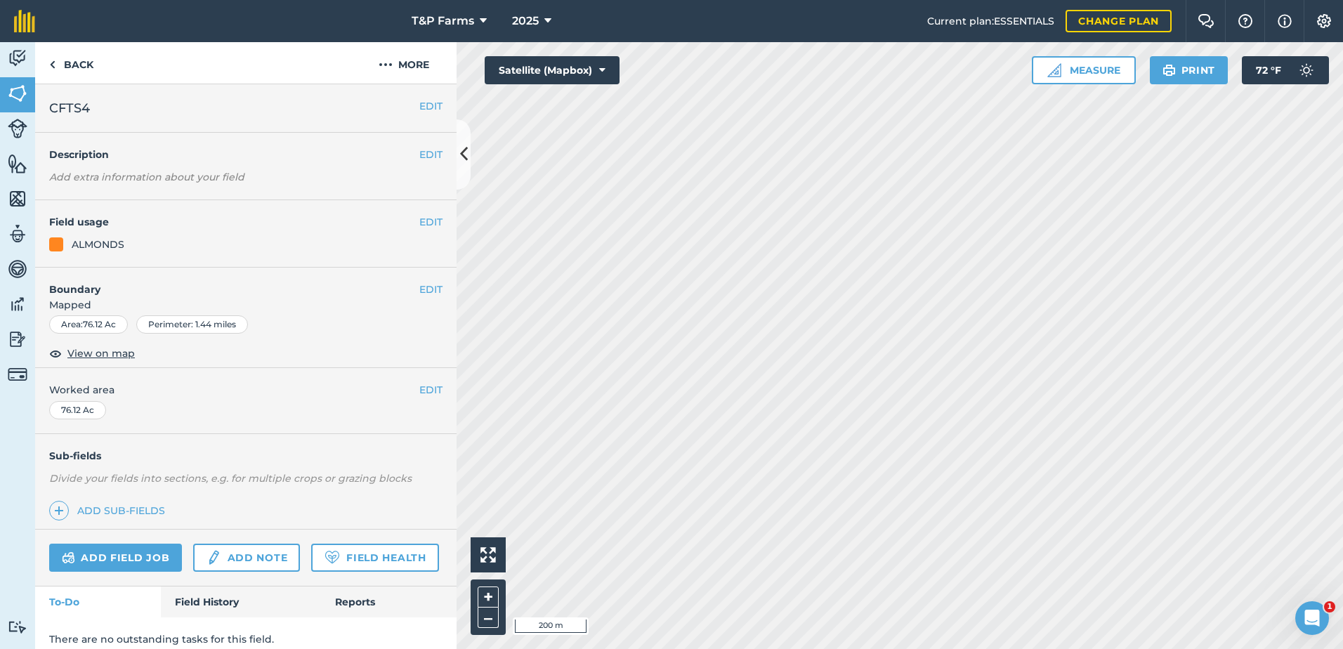
click at [428, 400] on div "EDIT Worked area 76.12 Ac" at bounding box center [245, 400] width 421 height 65
click at [424, 393] on button "EDIT" at bounding box center [430, 389] width 23 height 15
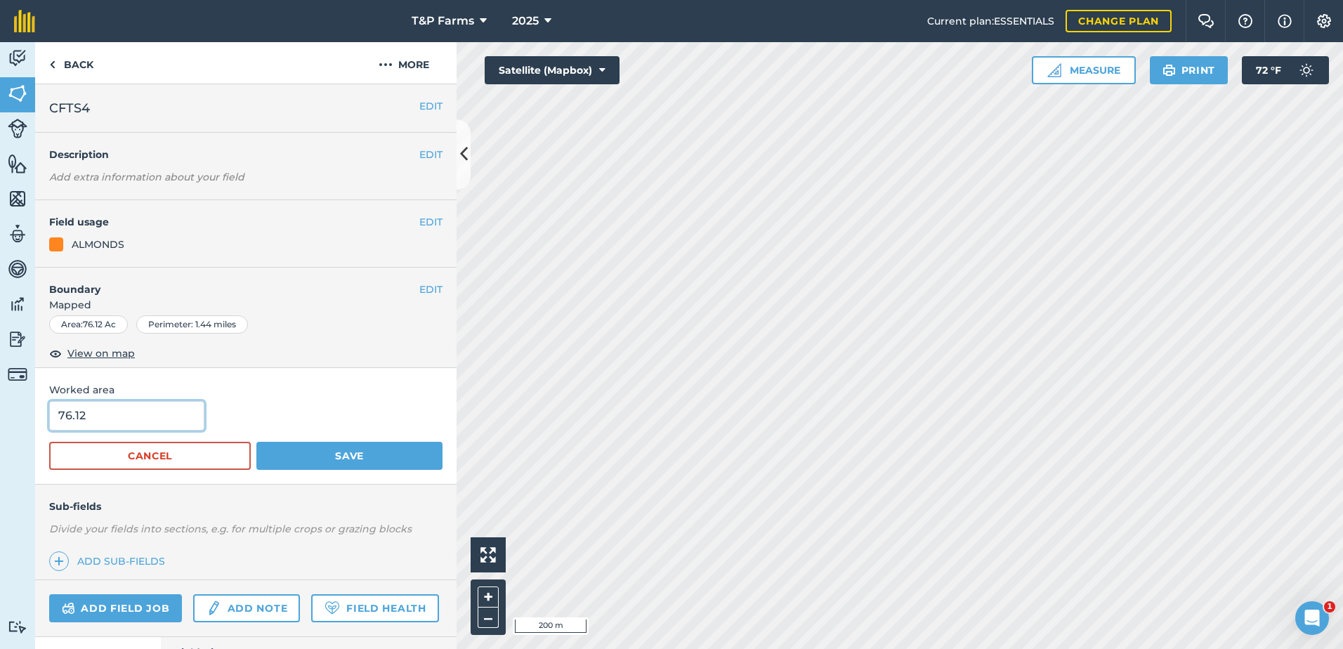
drag, startPoint x: 122, startPoint y: 414, endPoint x: 14, endPoint y: 417, distance: 107.5
click at [14, 417] on div "Activity Fields Livestock Features Maps Team Vehicles Data Reporting Billing Tu…" at bounding box center [671, 345] width 1343 height 607
type input "77"
click at [256, 442] on button "Save" at bounding box center [349, 456] width 186 height 28
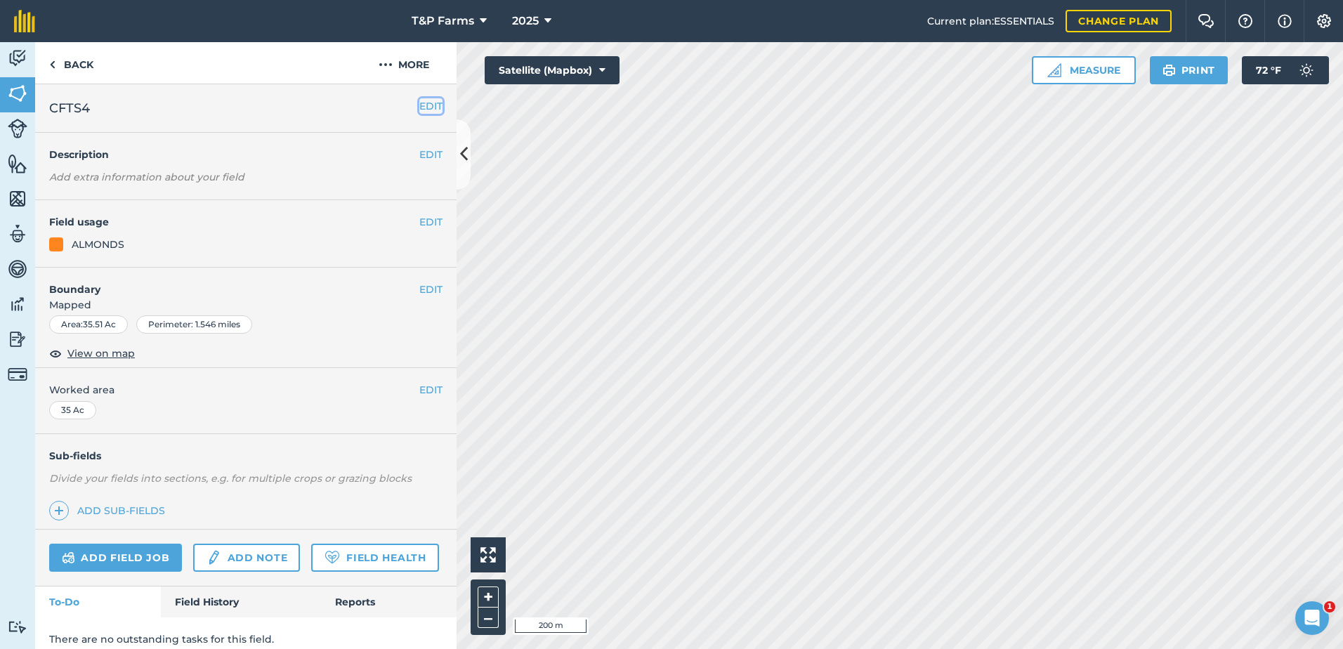
click at [428, 107] on button "EDIT" at bounding box center [430, 105] width 23 height 15
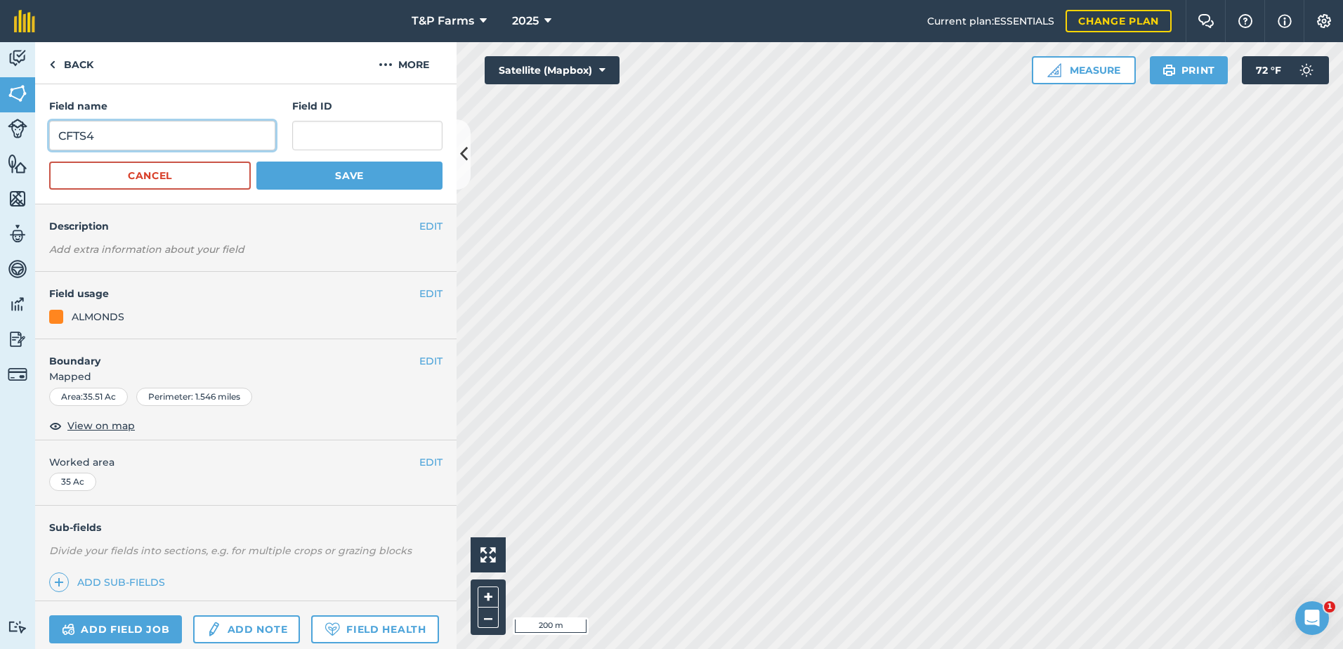
click at [230, 127] on input "CFTS4" at bounding box center [162, 135] width 226 height 29
type input "CFTS8"
click at [256, 162] on button "Save" at bounding box center [349, 176] width 186 height 28
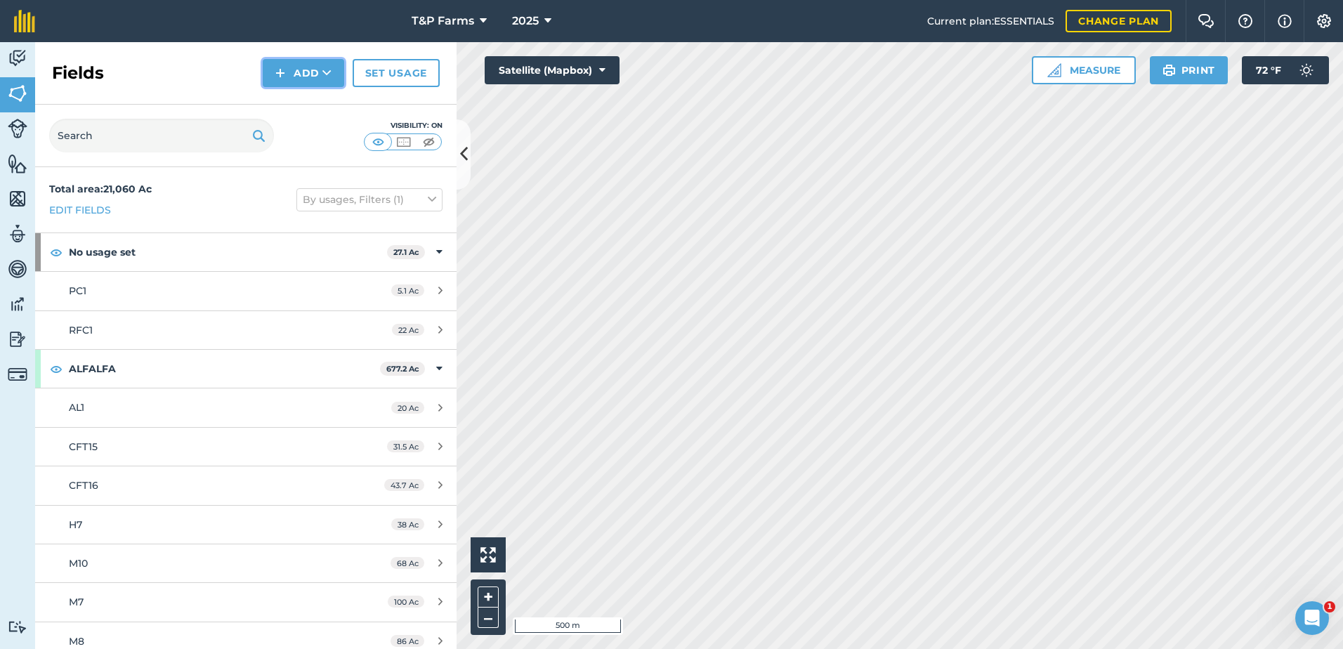
click at [318, 67] on button "Add" at bounding box center [303, 73] width 81 height 28
click at [306, 88] on ul "Draw Import" at bounding box center [303, 120] width 79 height 64
click at [322, 70] on button "Add" at bounding box center [303, 73] width 81 height 28
click at [315, 96] on link "Draw" at bounding box center [303, 104] width 77 height 31
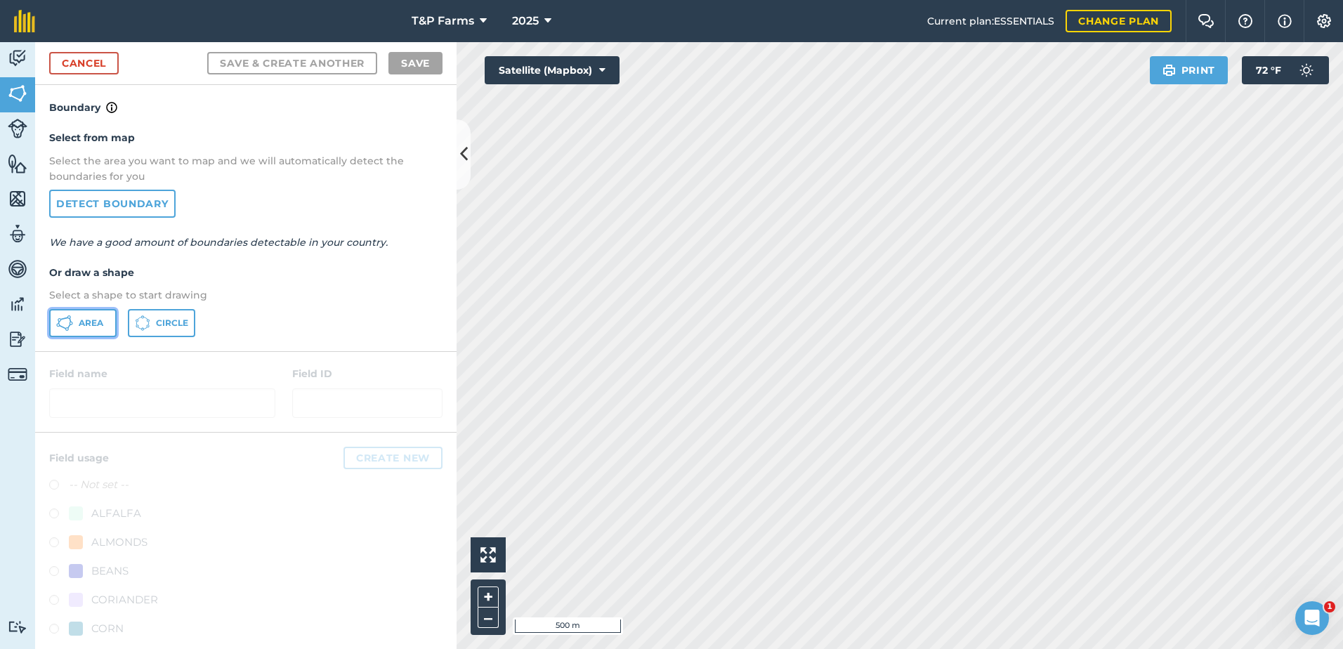
drag, startPoint x: 97, startPoint y: 320, endPoint x: 284, endPoint y: 360, distance: 191.6
click at [107, 322] on button "Area" at bounding box center [82, 323] width 67 height 28
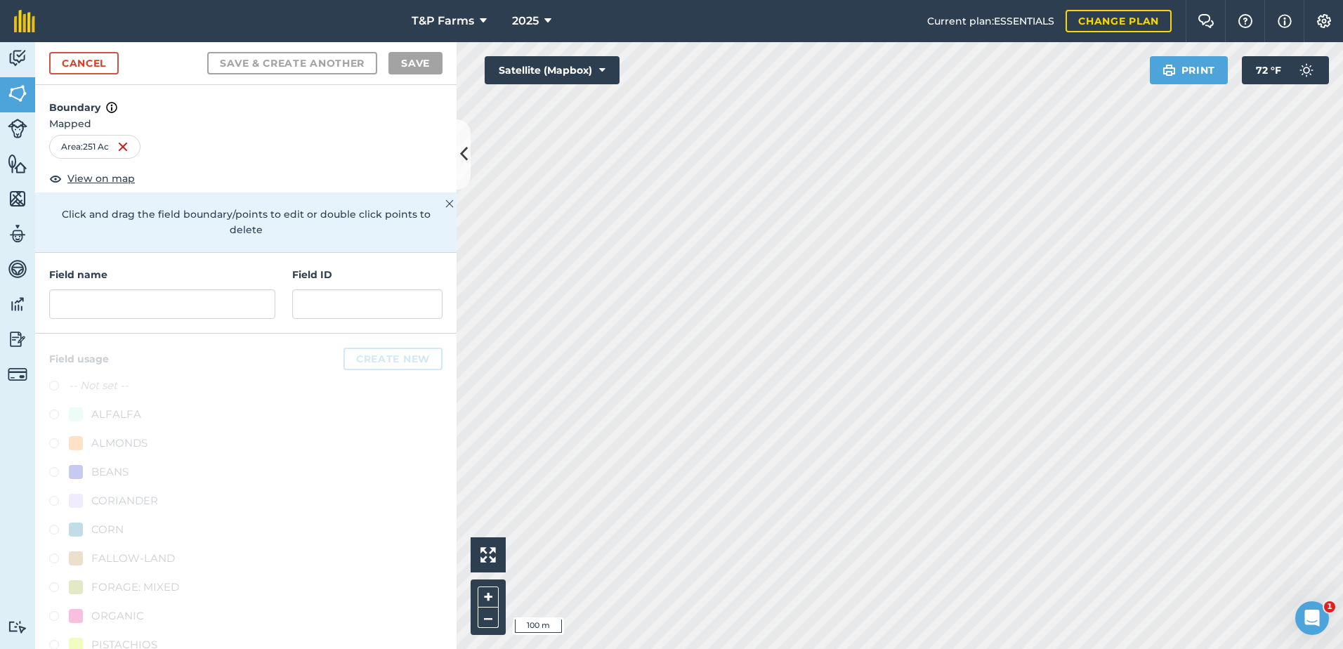
click at [416, 368] on div "Activity Fields Livestock Features Maps Team Vehicles Data Reporting Billing Tu…" at bounding box center [671, 345] width 1343 height 607
click at [151, 299] on input "text" at bounding box center [162, 303] width 226 height 29
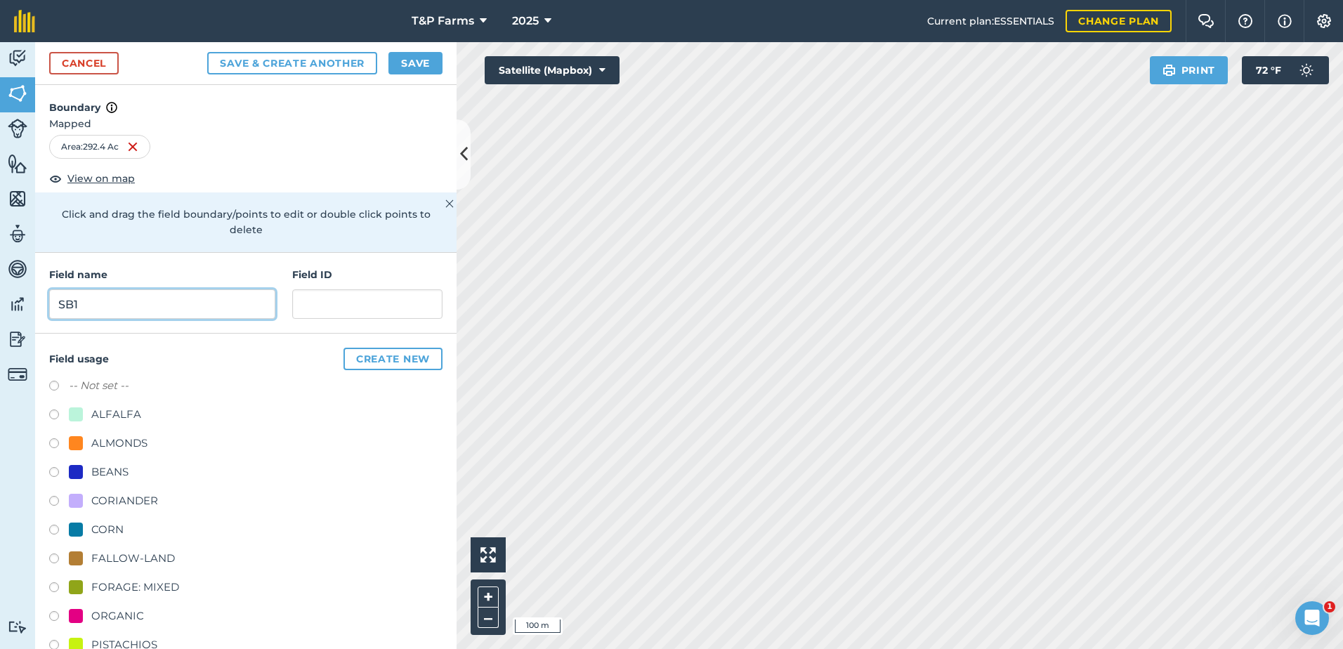
type input "SB1"
click at [140, 445] on div "ALMONDS" at bounding box center [119, 443] width 56 height 17
radio input "true"
click at [408, 70] on button "Save" at bounding box center [415, 63] width 54 height 22
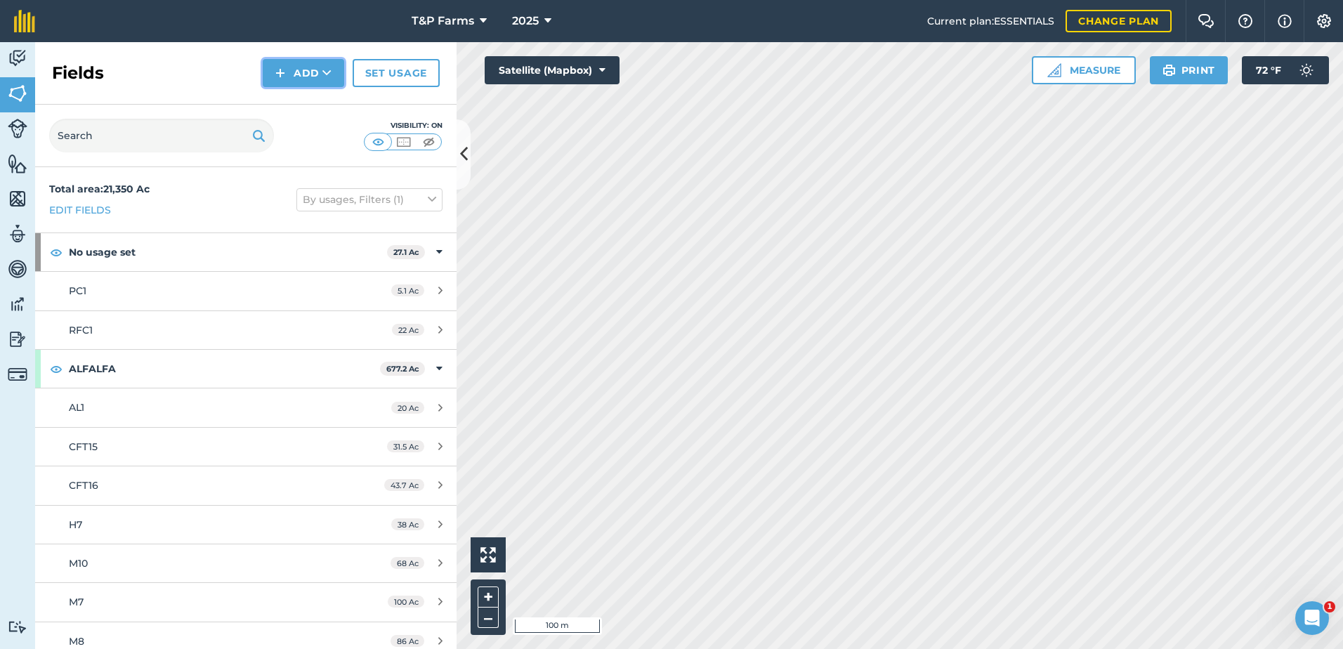
drag, startPoint x: 321, startPoint y: 72, endPoint x: 315, endPoint y: 77, distance: 8.0
click at [321, 73] on button "Add" at bounding box center [303, 73] width 81 height 28
click at [306, 101] on link "Draw" at bounding box center [303, 104] width 77 height 31
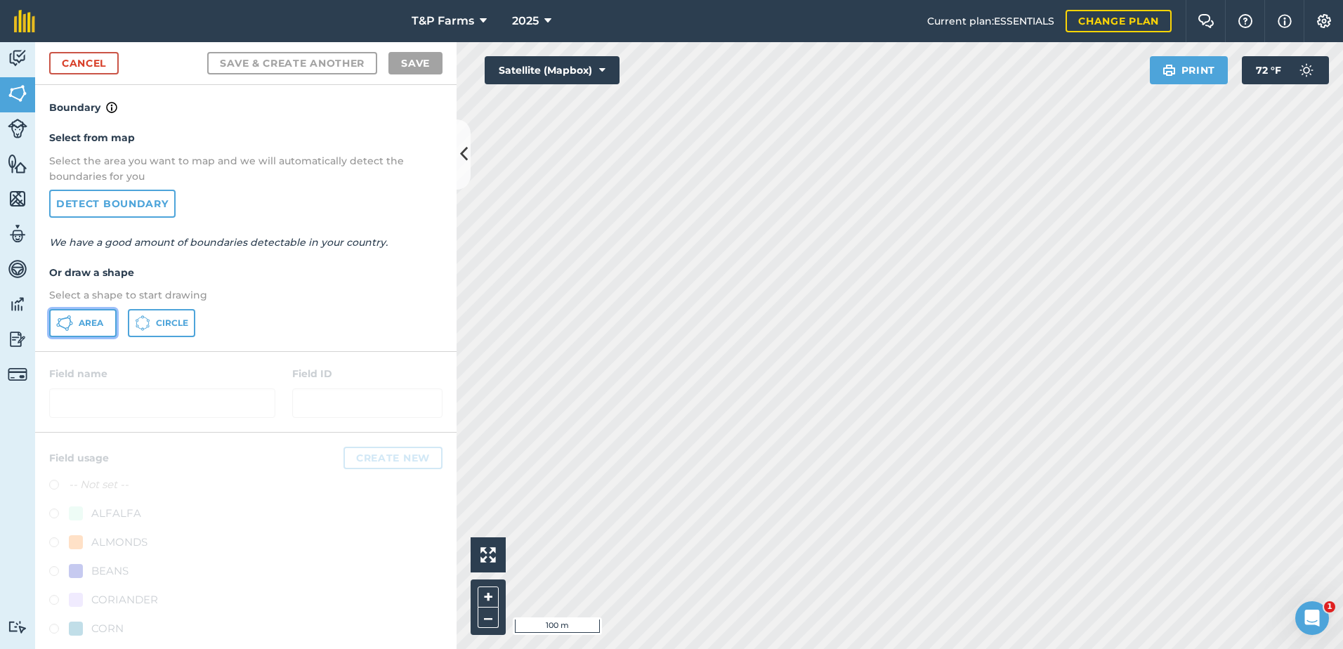
drag, startPoint x: 64, startPoint y: 320, endPoint x: 400, endPoint y: 296, distance: 337.3
click at [70, 320] on icon at bounding box center [64, 323] width 17 height 17
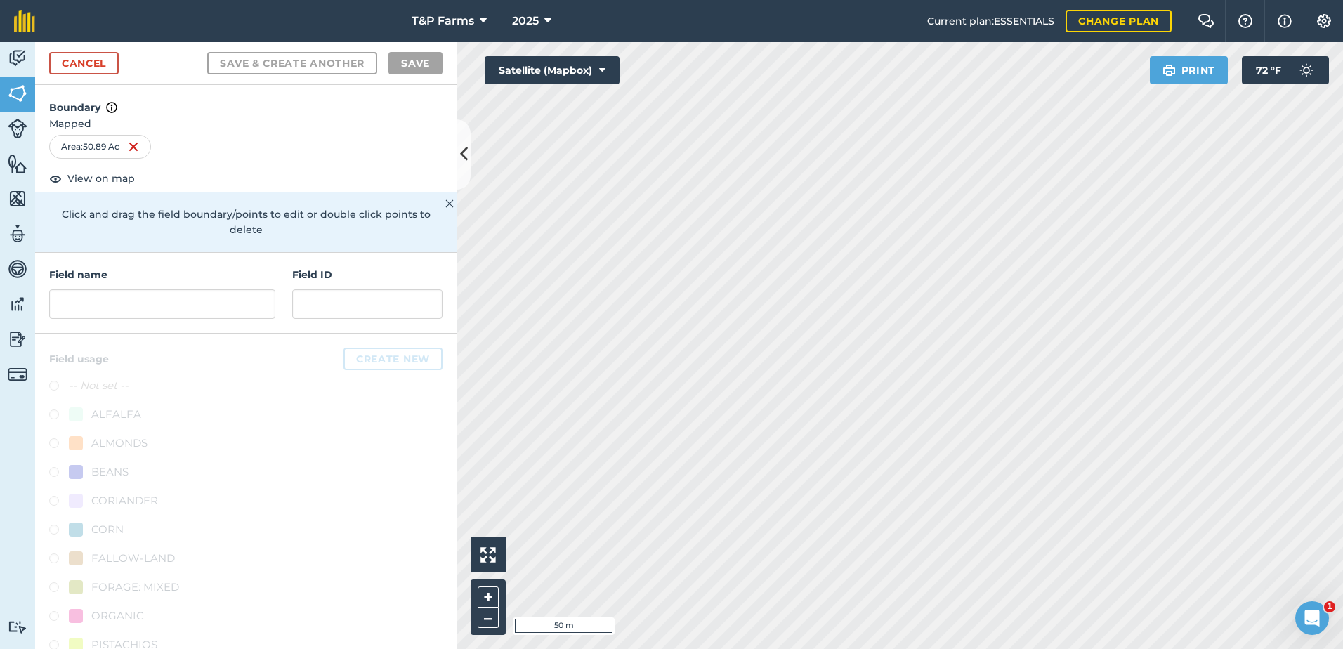
click at [914, 648] on html "T&P Farms 2025 Current plan : ESSENTIALS Change plan Farm Chat Help Info Settin…" at bounding box center [671, 324] width 1343 height 649
click at [146, 307] on input "text" at bounding box center [162, 303] width 226 height 29
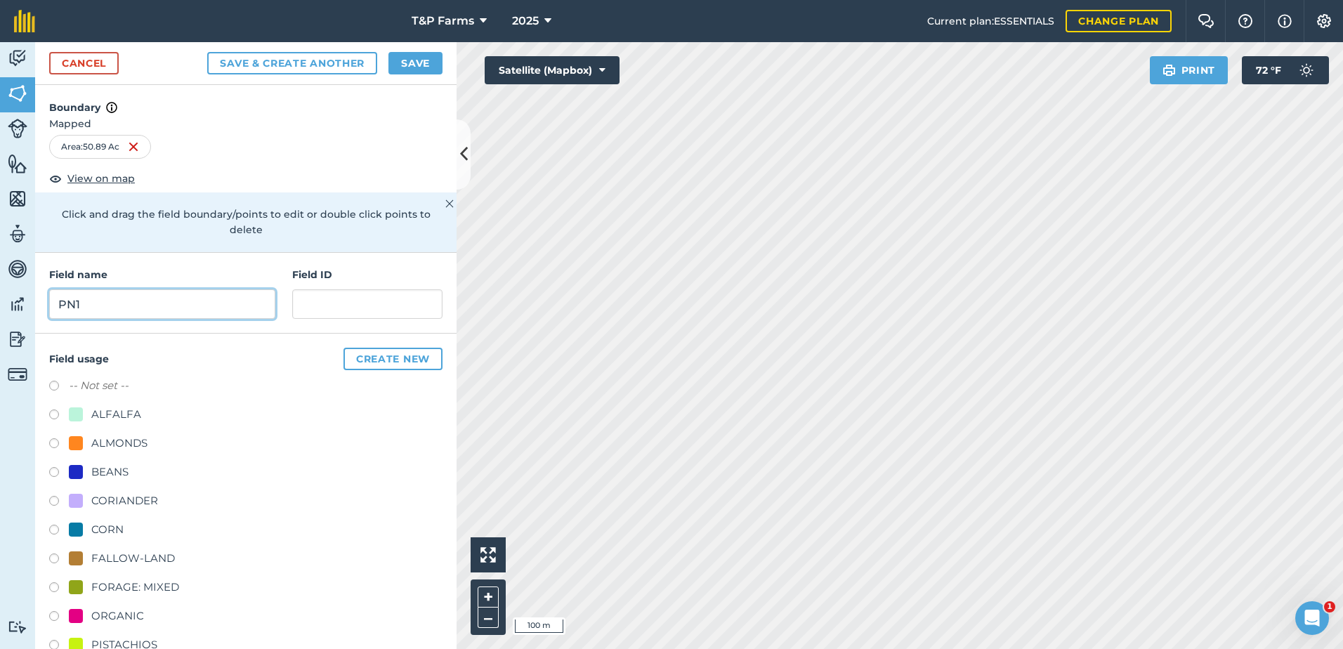
type input "PN1"
click at [133, 438] on div "ALMONDS" at bounding box center [119, 443] width 56 height 17
radio input "true"
click at [424, 61] on button "Save" at bounding box center [415, 63] width 54 height 22
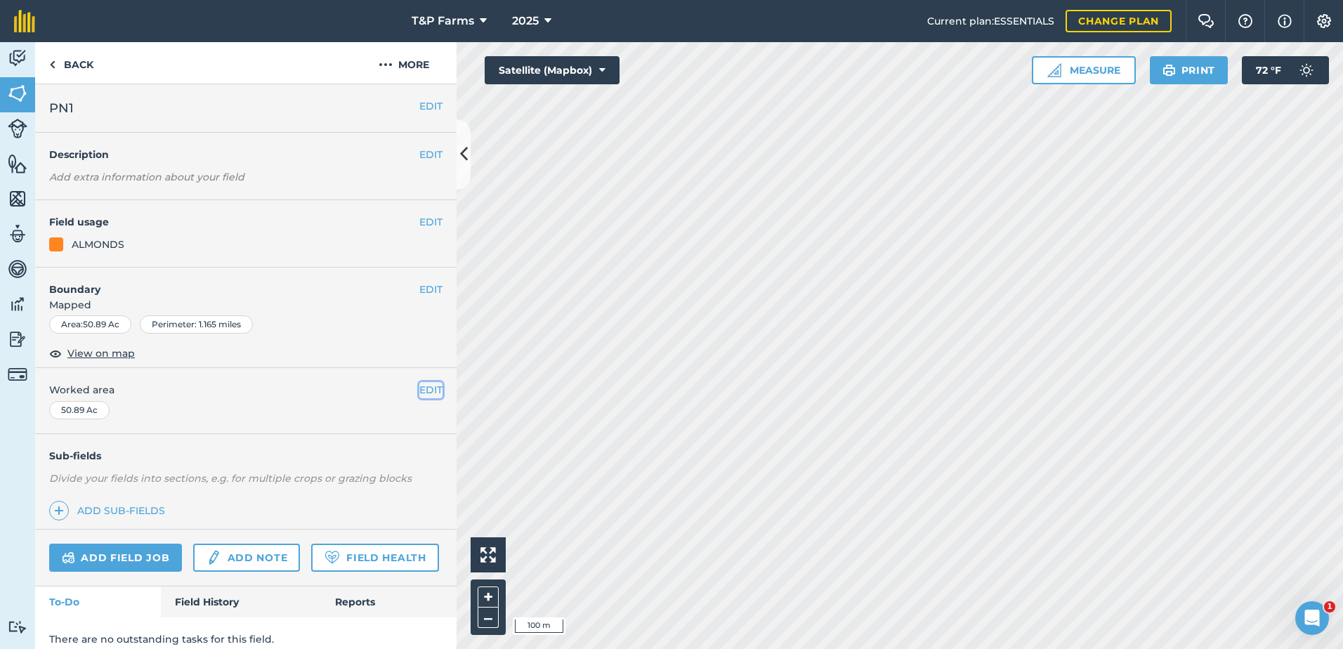
click at [427, 389] on button "EDIT" at bounding box center [430, 389] width 23 height 15
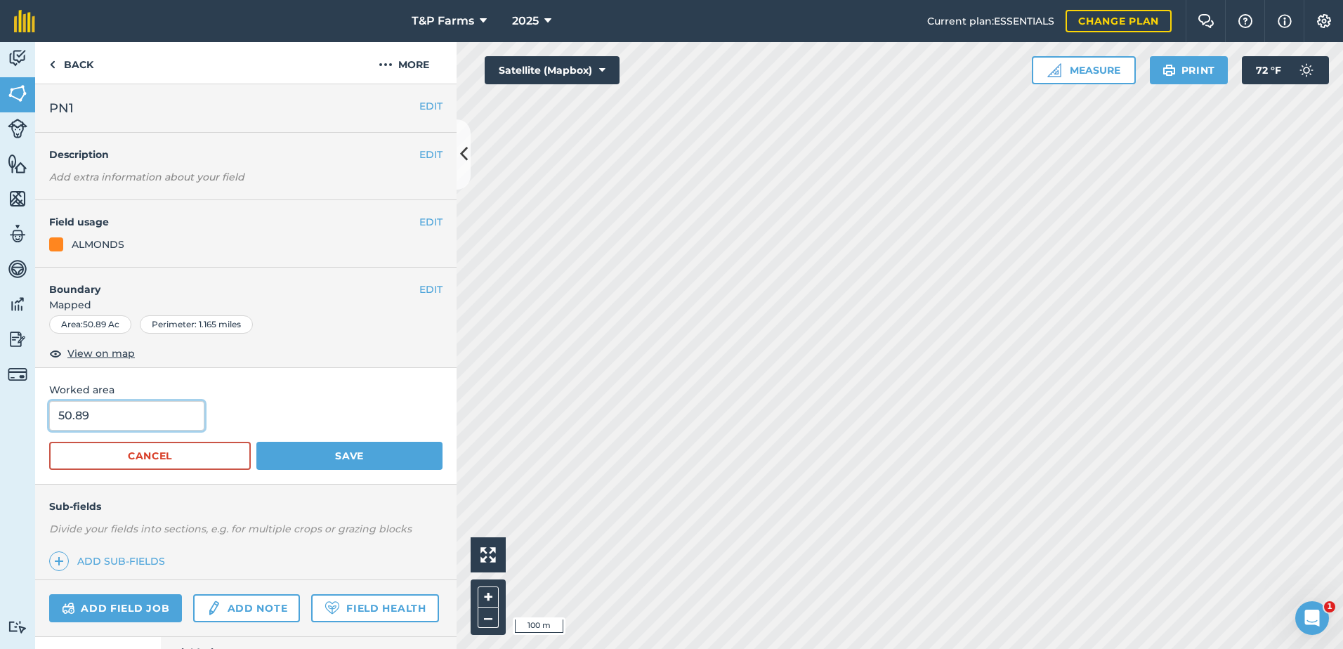
drag, startPoint x: 192, startPoint y: 407, endPoint x: -3, endPoint y: 421, distance: 195.8
click at [0, 421] on html "T&P Farms 2025 Current plan : ESSENTIALS Change plan Farm Chat Help Info Settin…" at bounding box center [671, 324] width 1343 height 649
type input "55"
click at [256, 442] on button "Save" at bounding box center [349, 456] width 186 height 28
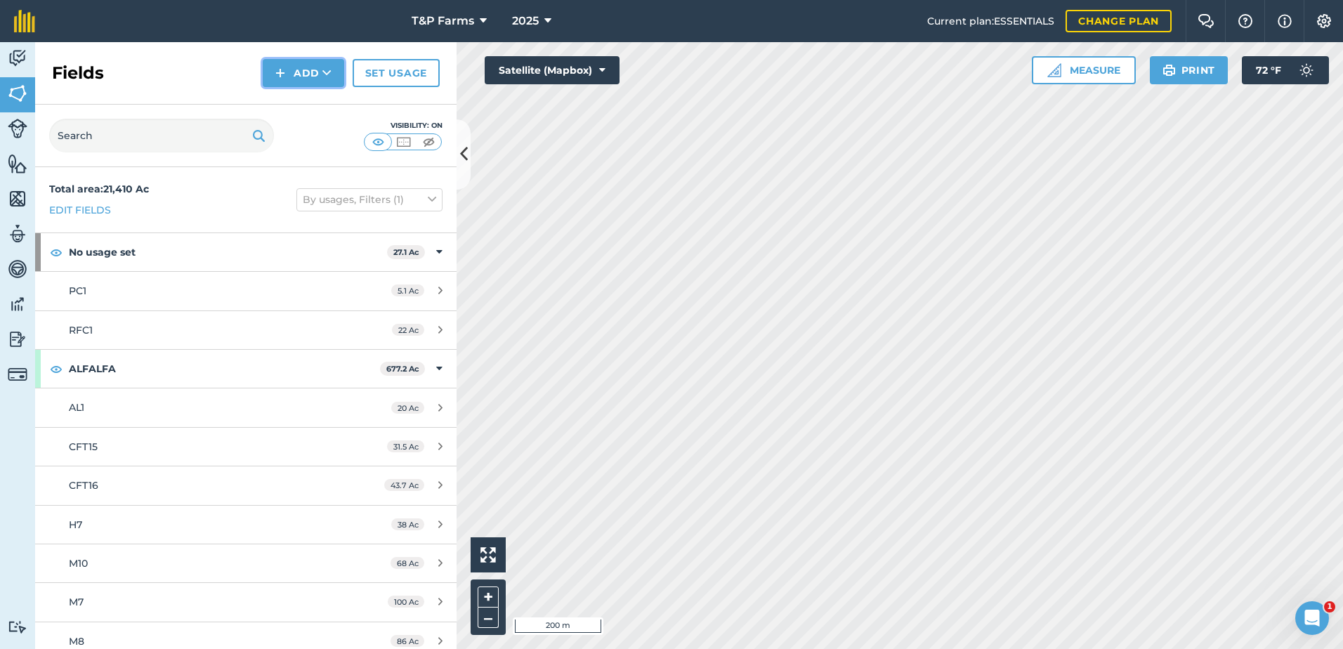
click at [294, 74] on button "Add" at bounding box center [303, 73] width 81 height 28
click at [303, 91] on link "Draw" at bounding box center [303, 104] width 77 height 31
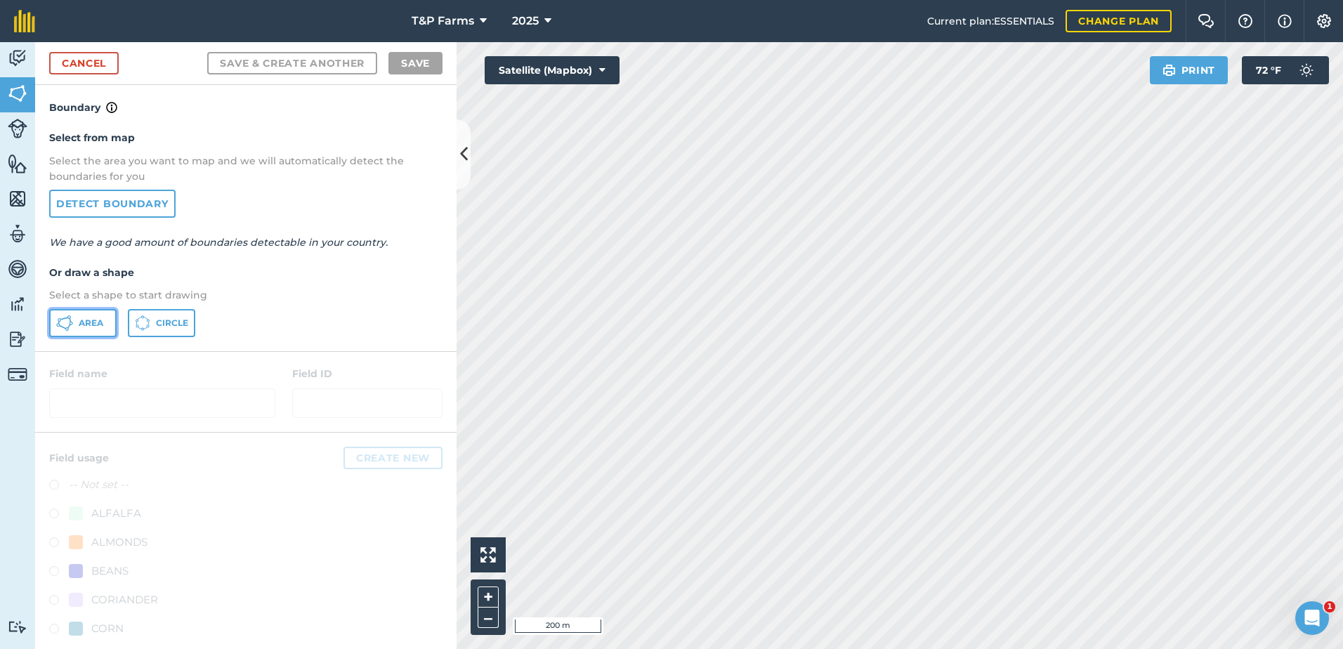
drag, startPoint x: 65, startPoint y: 324, endPoint x: 263, endPoint y: 301, distance: 199.4
click at [66, 324] on icon at bounding box center [64, 323] width 17 height 17
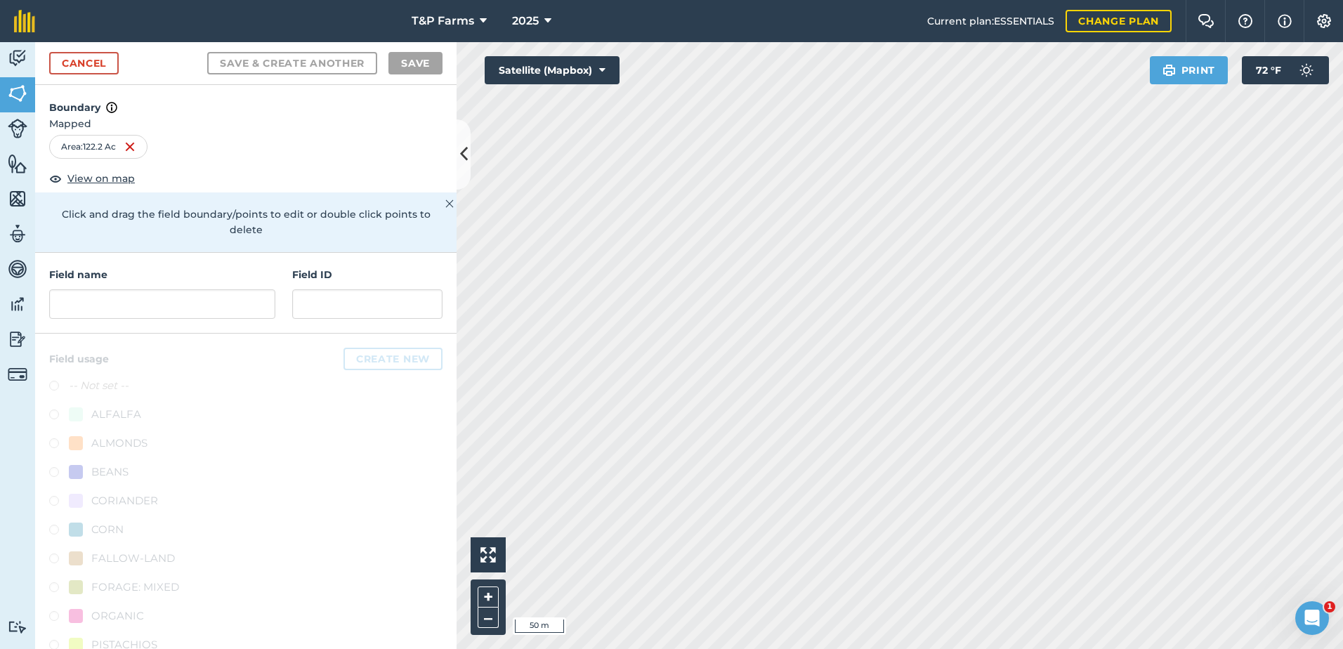
click at [897, 6] on div "T&P Farms 2025 Current plan : ESSENTIALS Change plan Farm Chat Help Info Settin…" at bounding box center [671, 324] width 1343 height 649
click at [209, 309] on input "text" at bounding box center [162, 303] width 226 height 29
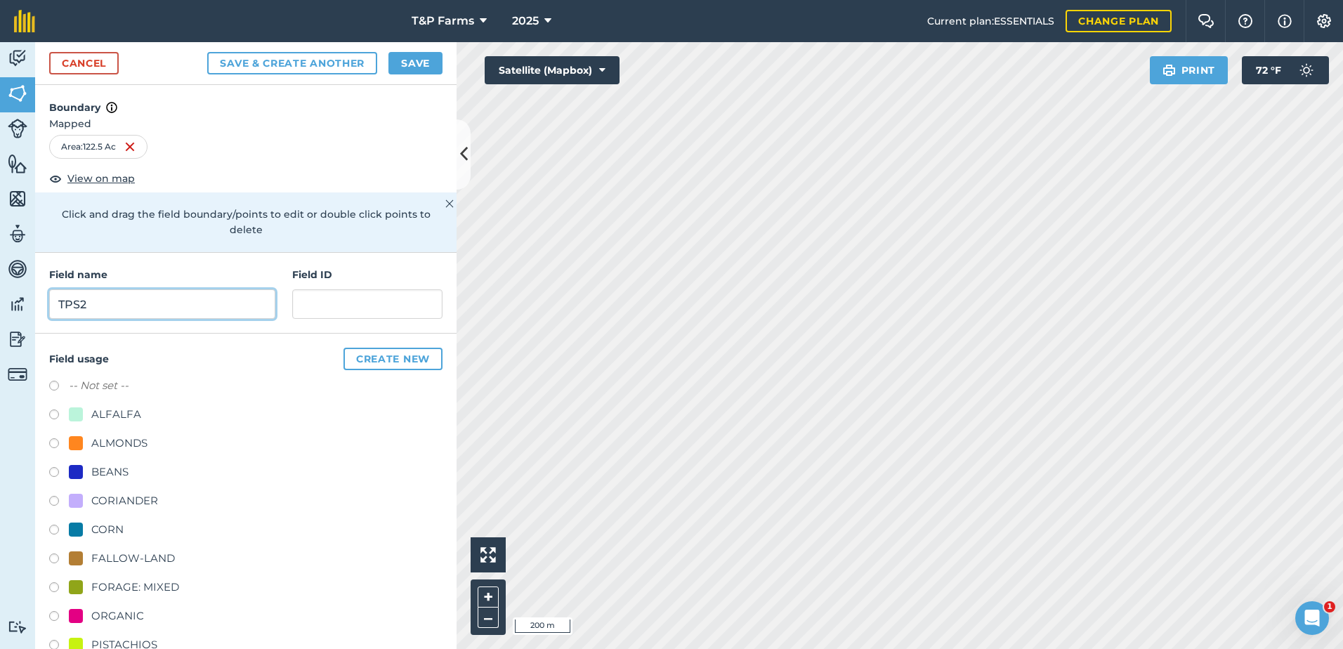
type input "TPS2"
click at [137, 450] on div "ALMONDS" at bounding box center [119, 443] width 56 height 17
radio input "true"
click at [425, 63] on button "Save" at bounding box center [415, 63] width 54 height 22
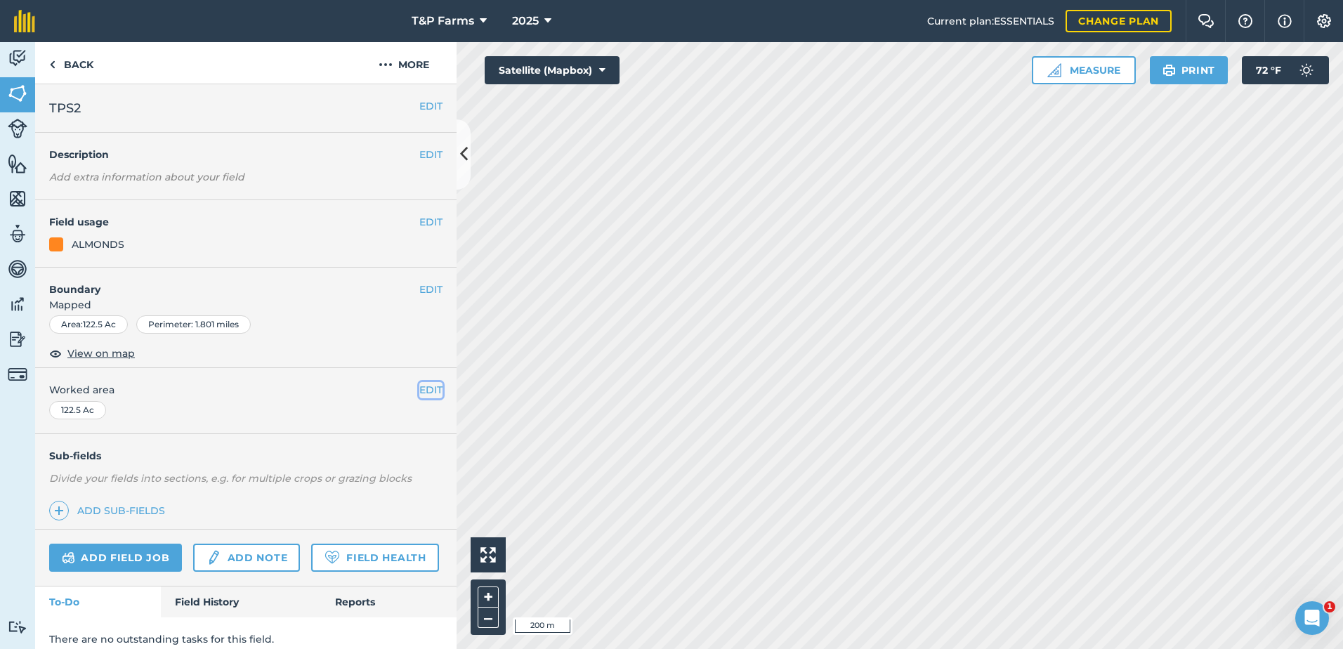
click at [419, 393] on button "EDIT" at bounding box center [430, 389] width 23 height 15
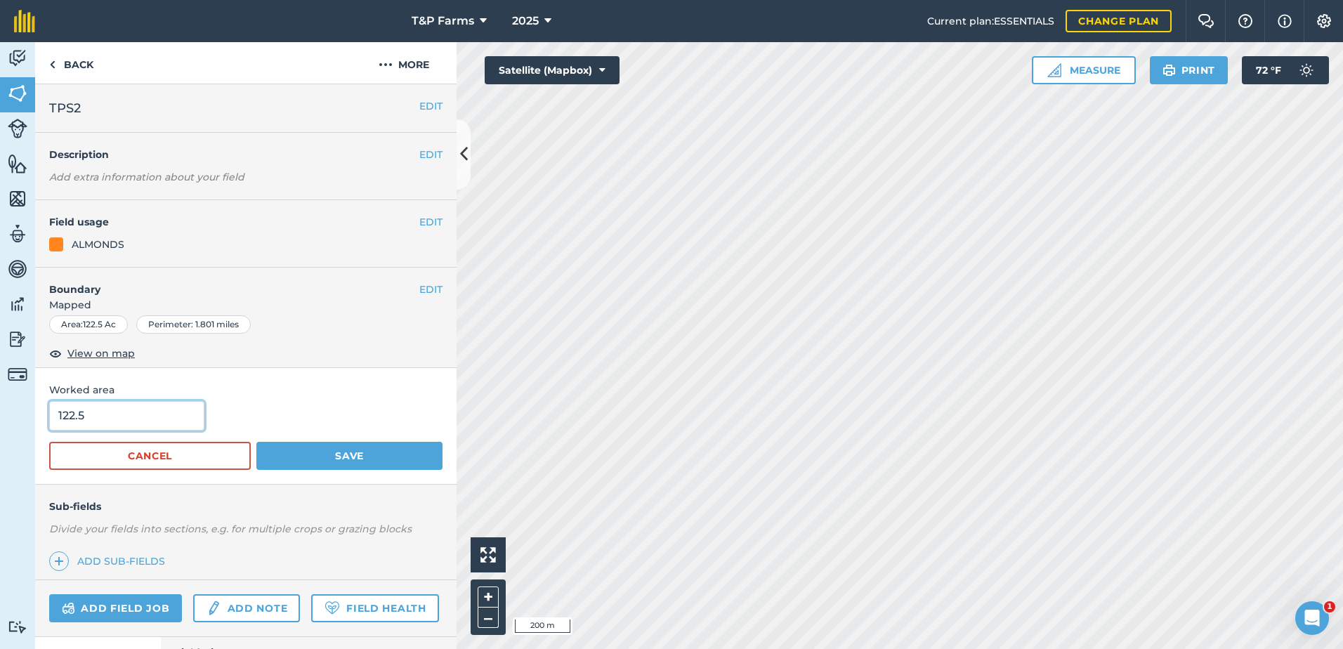
click at [134, 415] on input "122.5" at bounding box center [126, 415] width 155 height 29
type input "122"
click at [256, 442] on button "Save" at bounding box center [349, 456] width 186 height 28
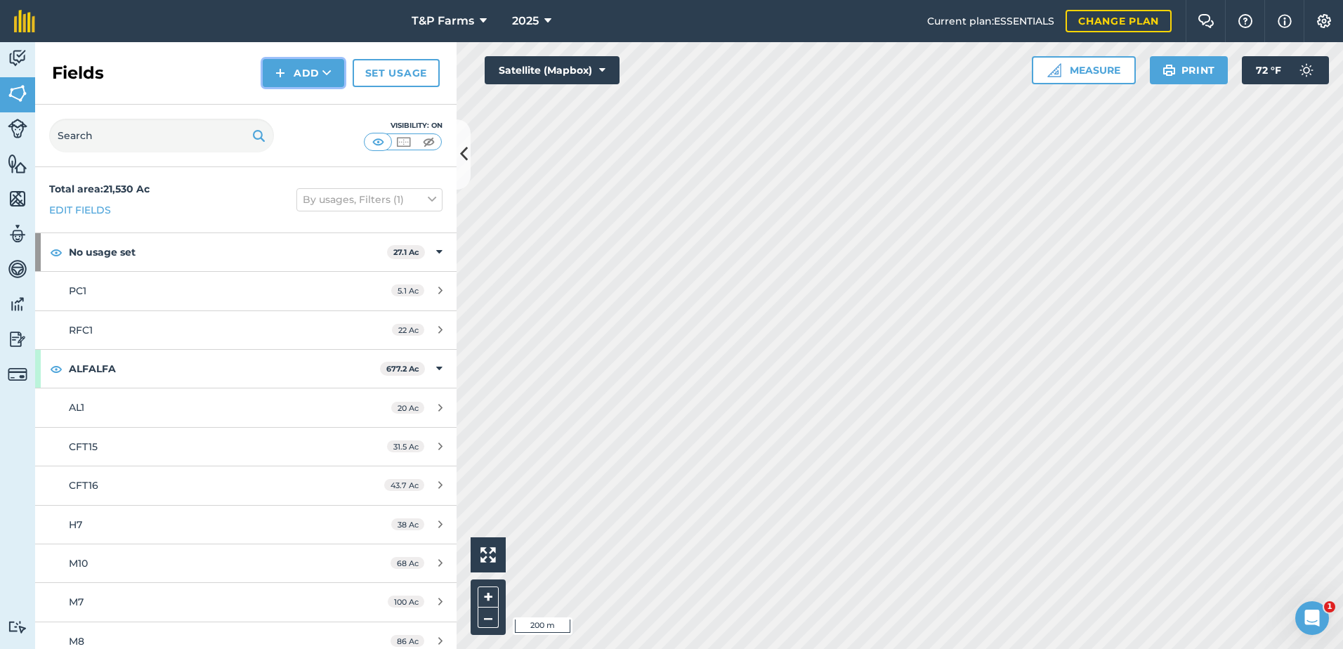
click at [316, 81] on button "Add" at bounding box center [303, 73] width 81 height 28
click at [302, 114] on link "Draw" at bounding box center [303, 104] width 77 height 31
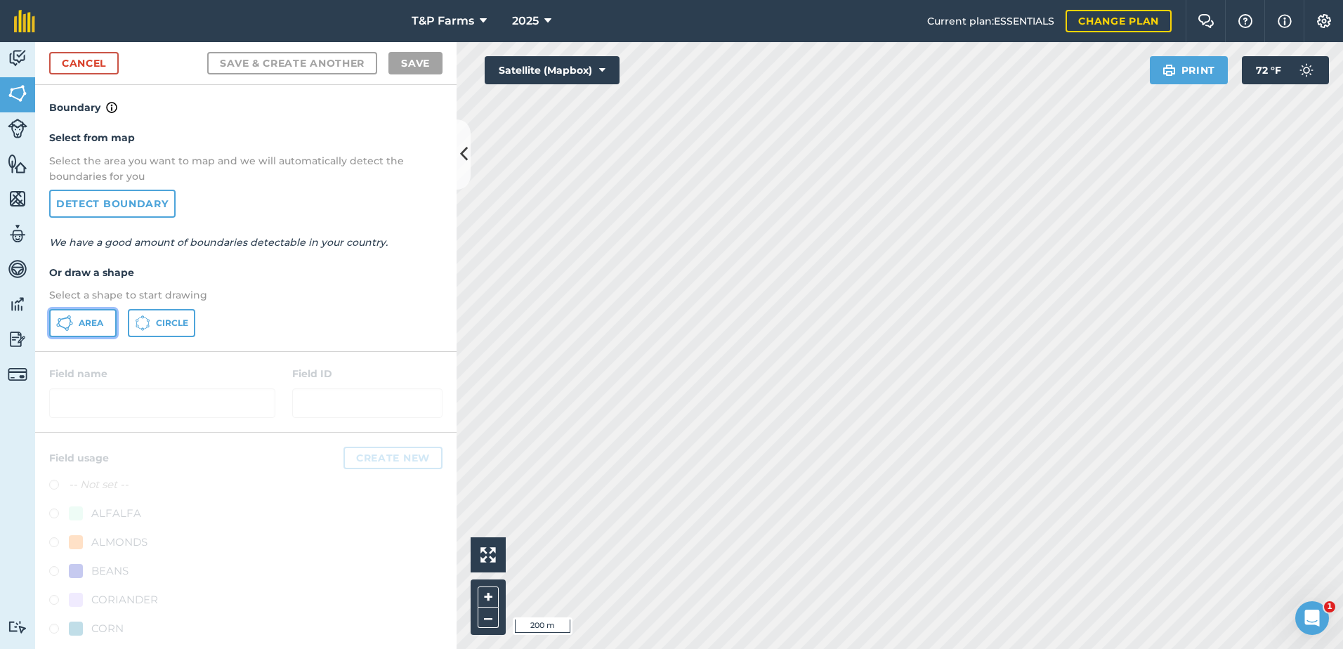
drag, startPoint x: 100, startPoint y: 324, endPoint x: 186, endPoint y: 315, distance: 86.2
click at [110, 324] on button "Area" at bounding box center [82, 323] width 67 height 28
click at [800, 0] on html "T&P Farms 2025 Current plan : ESSENTIALS Change plan Farm Chat Help Info Settin…" at bounding box center [671, 324] width 1343 height 649
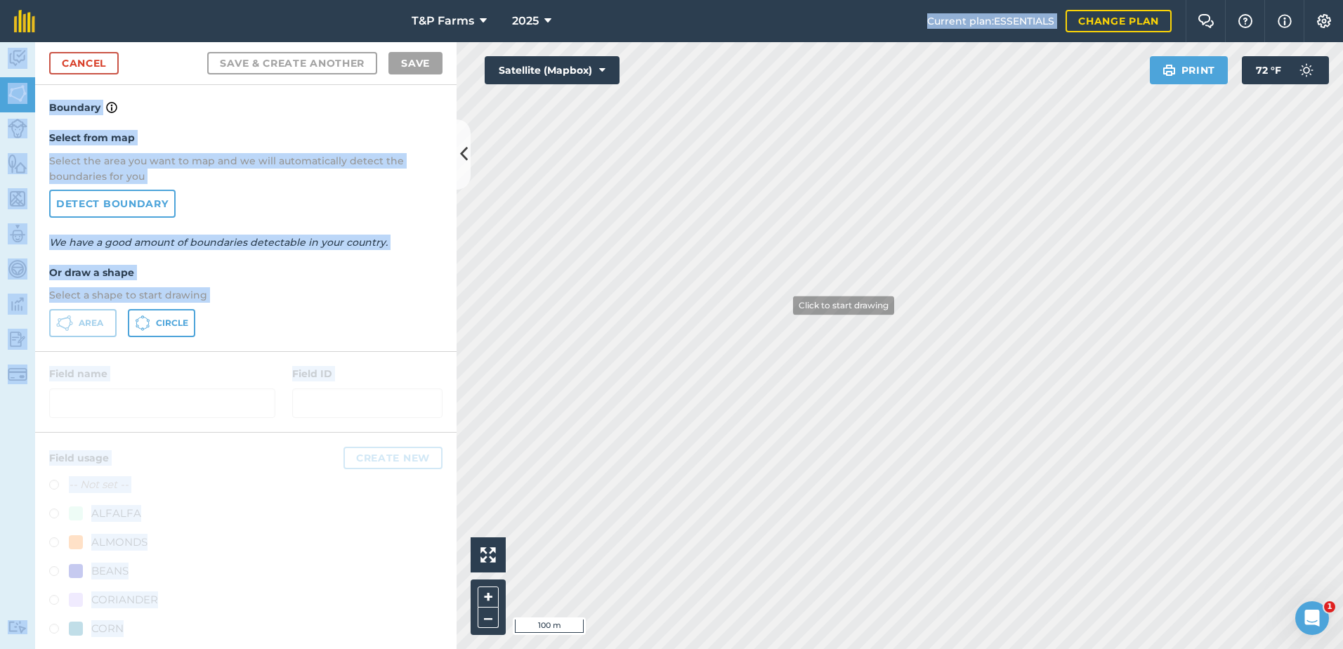
click at [825, 173] on div "T&P Farms 2025 Current plan : ESSENTIALS Change plan Farm Chat Help Info Settin…" at bounding box center [671, 324] width 1343 height 649
click at [421, 251] on div "Select from map Select the area you want to map and we will automatically detec…" at bounding box center [245, 233] width 421 height 235
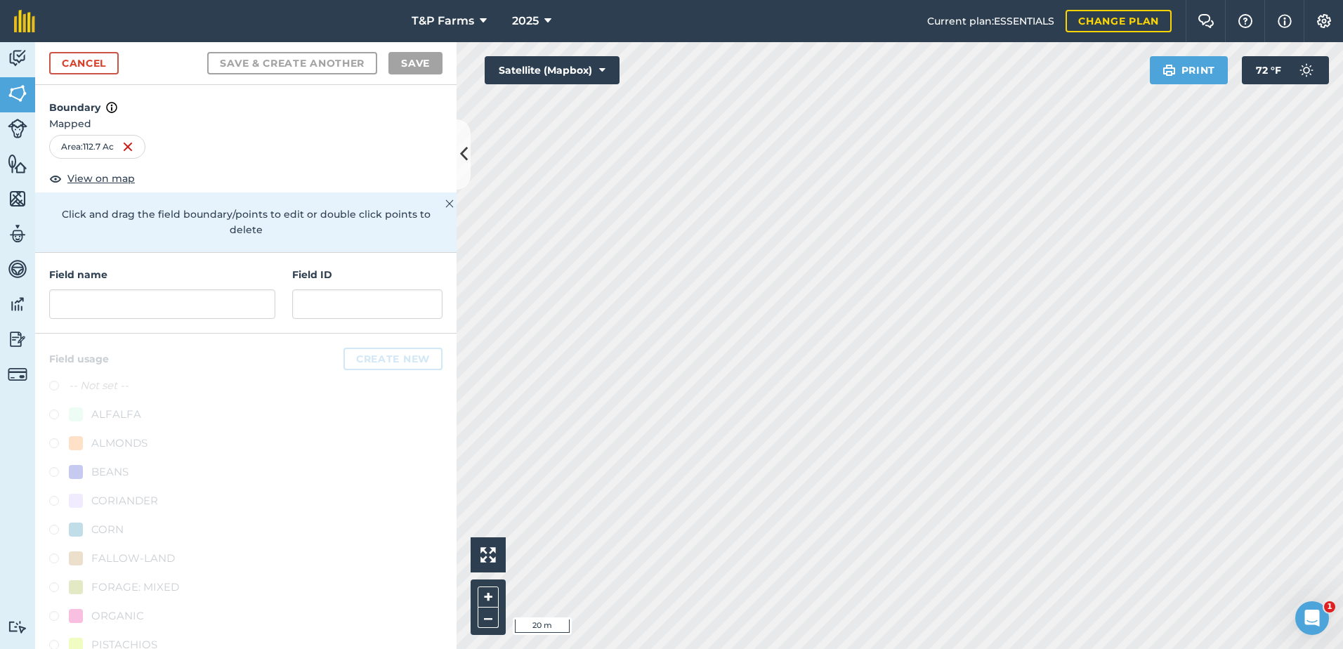
click at [151, 337] on div "Activity Fields Livestock Features Maps Team Vehicles Data Reporting Billing Tu…" at bounding box center [671, 345] width 1343 height 607
click at [373, 309] on div "Activity Fields Livestock Features Maps Team Vehicles Data Reporting Billing Tu…" at bounding box center [671, 345] width 1343 height 607
click at [207, 310] on input "text" at bounding box center [162, 303] width 226 height 29
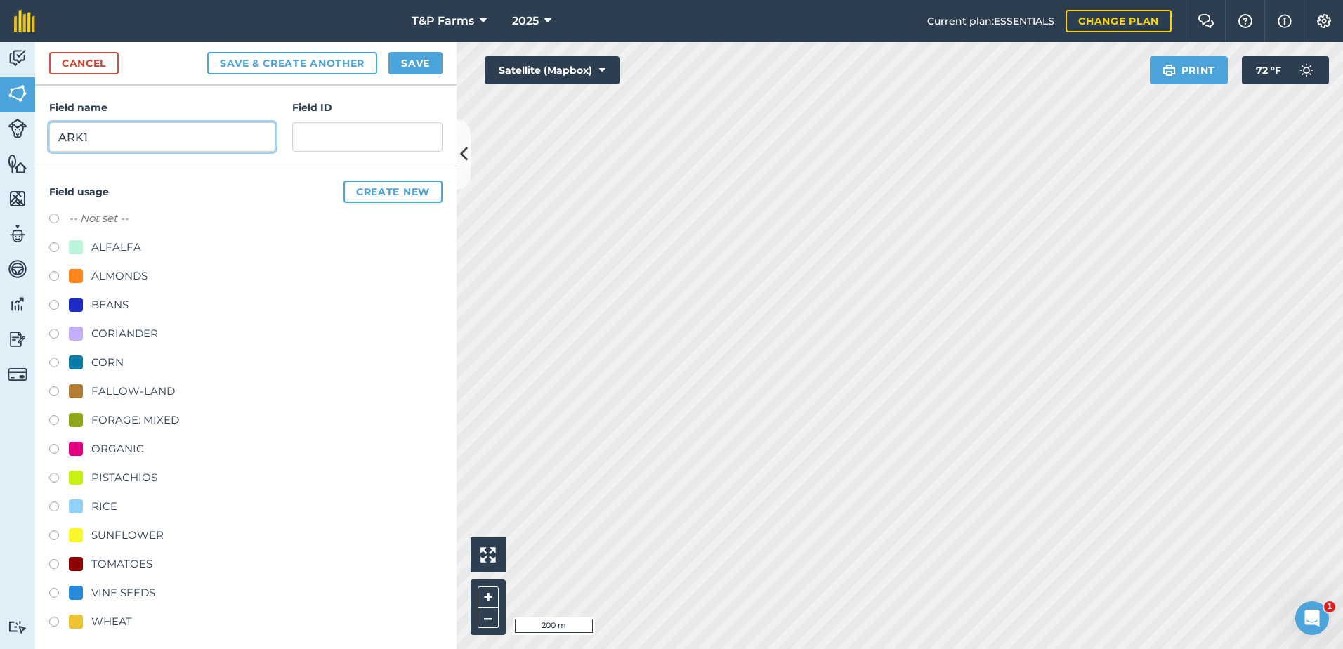
scroll to position [175, 0]
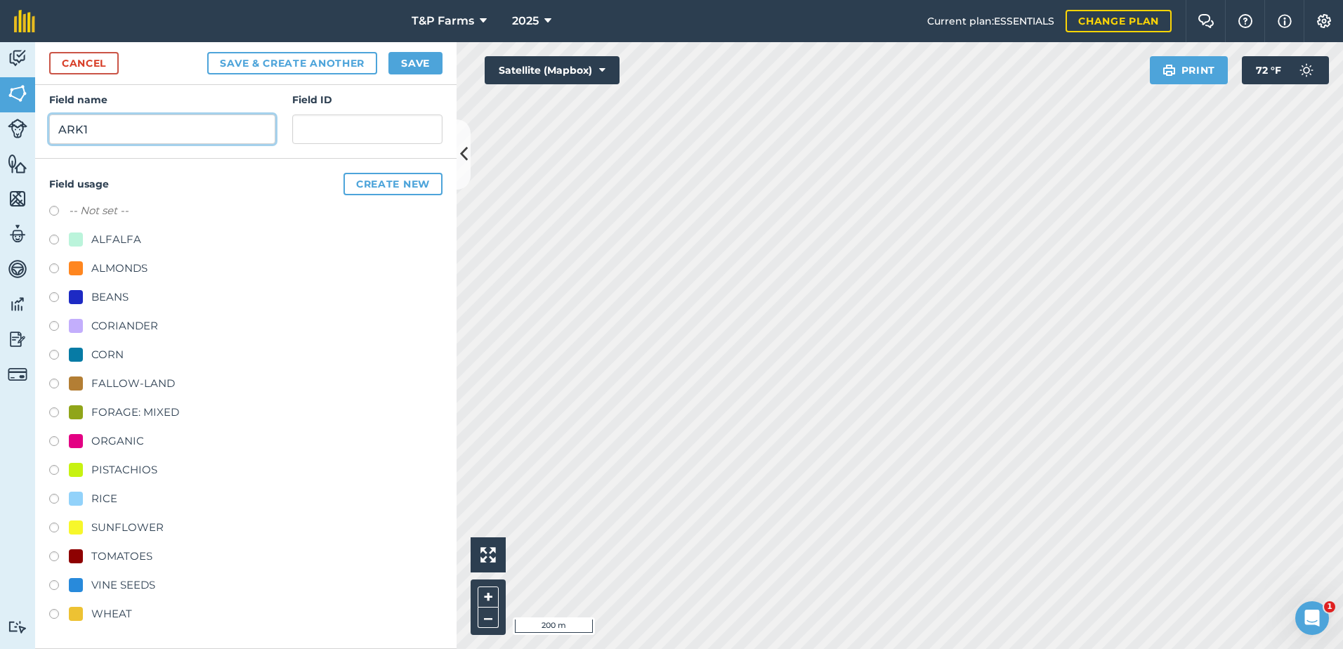
type input "ARK1"
click at [125, 549] on div "TOMATOES" at bounding box center [121, 556] width 61 height 17
radio input "true"
click at [439, 54] on button "Save" at bounding box center [415, 63] width 54 height 22
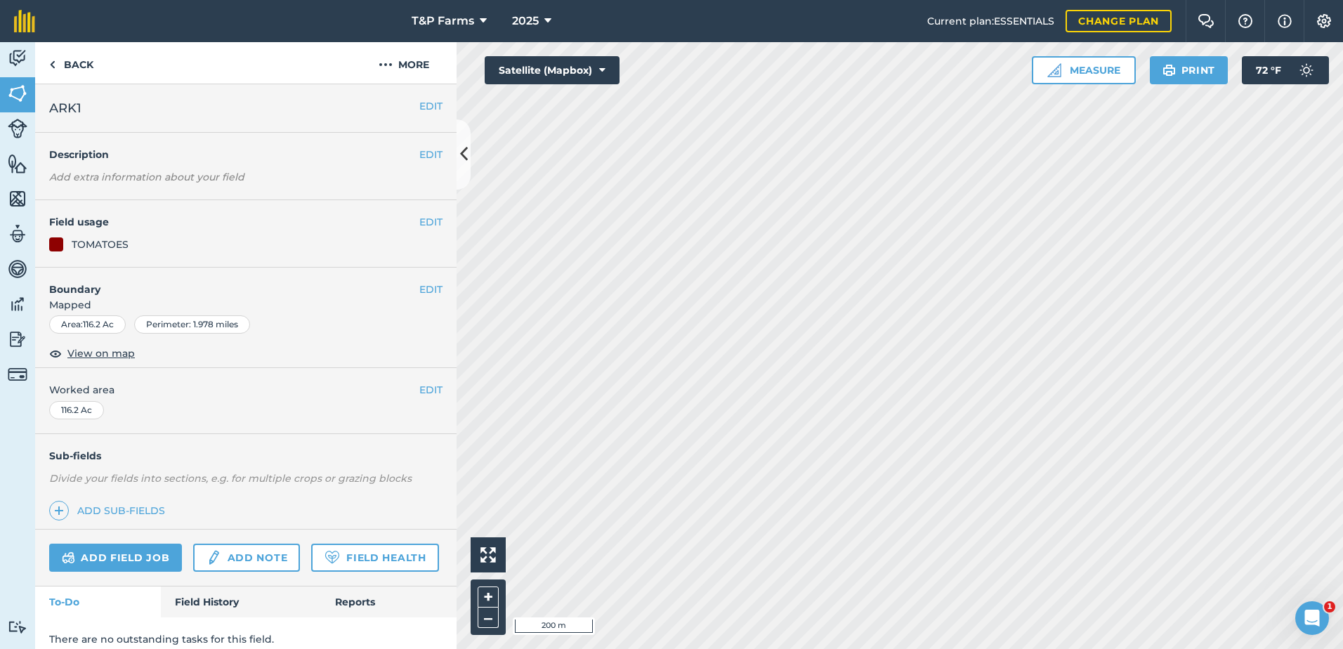
click at [405, 389] on span "Worked area" at bounding box center [245, 389] width 393 height 15
click at [419, 389] on button "EDIT" at bounding box center [430, 389] width 23 height 15
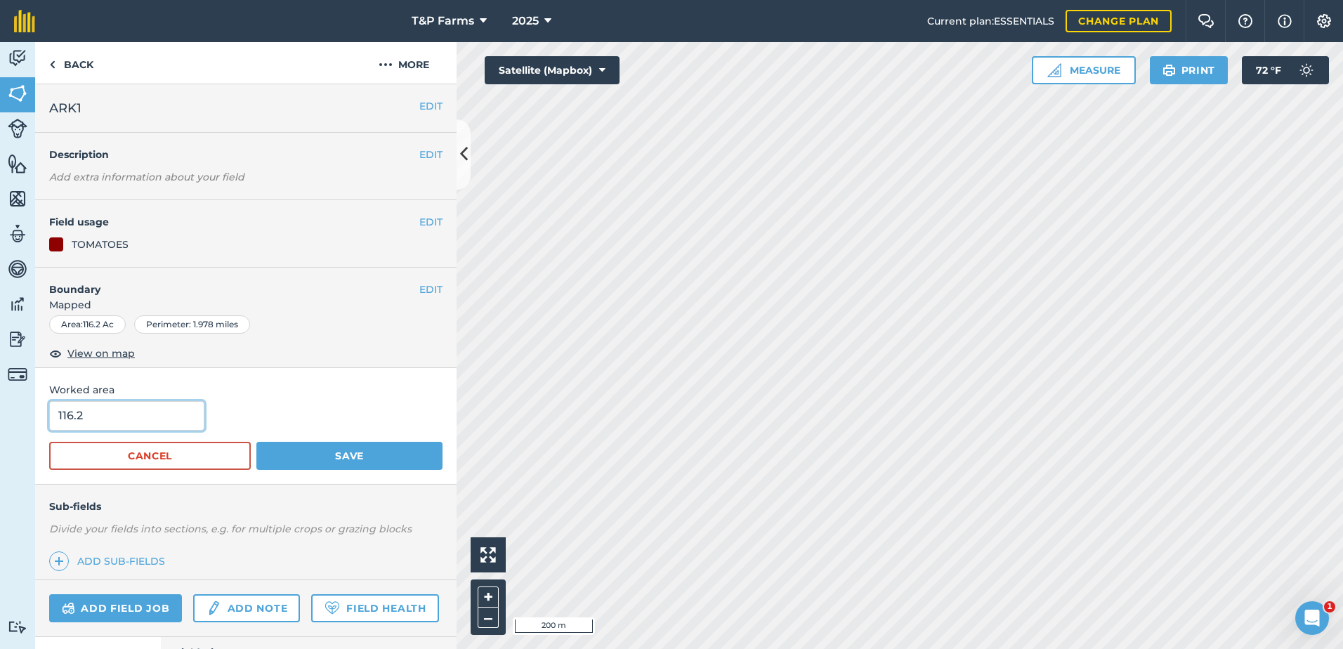
drag, startPoint x: 133, startPoint y: 418, endPoint x: 0, endPoint y: 411, distance: 133.6
click at [0, 414] on html "T&P Farms 2025 Current plan : ESSENTIALS Change plan Farm Chat Help Info Settin…" at bounding box center [671, 324] width 1343 height 649
type input "121"
click at [256, 442] on button "Save" at bounding box center [349, 456] width 186 height 28
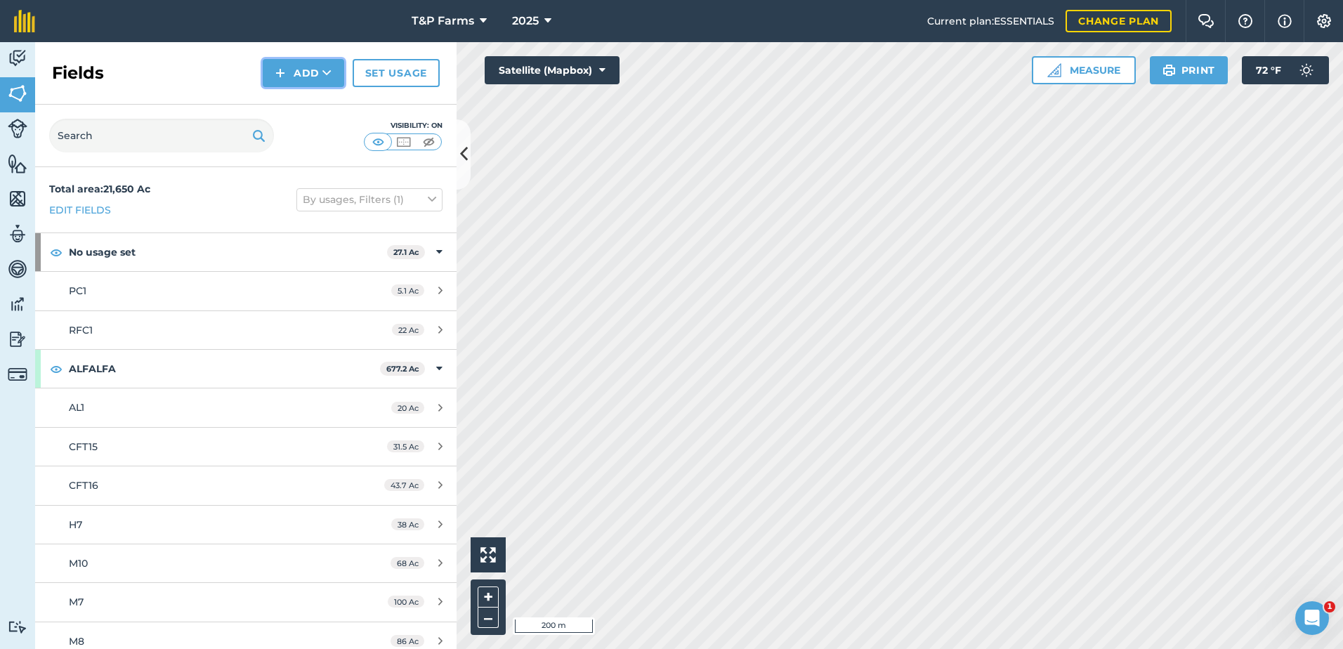
click at [293, 75] on button "Add" at bounding box center [303, 73] width 81 height 28
click at [298, 105] on link "Draw" at bounding box center [303, 104] width 77 height 31
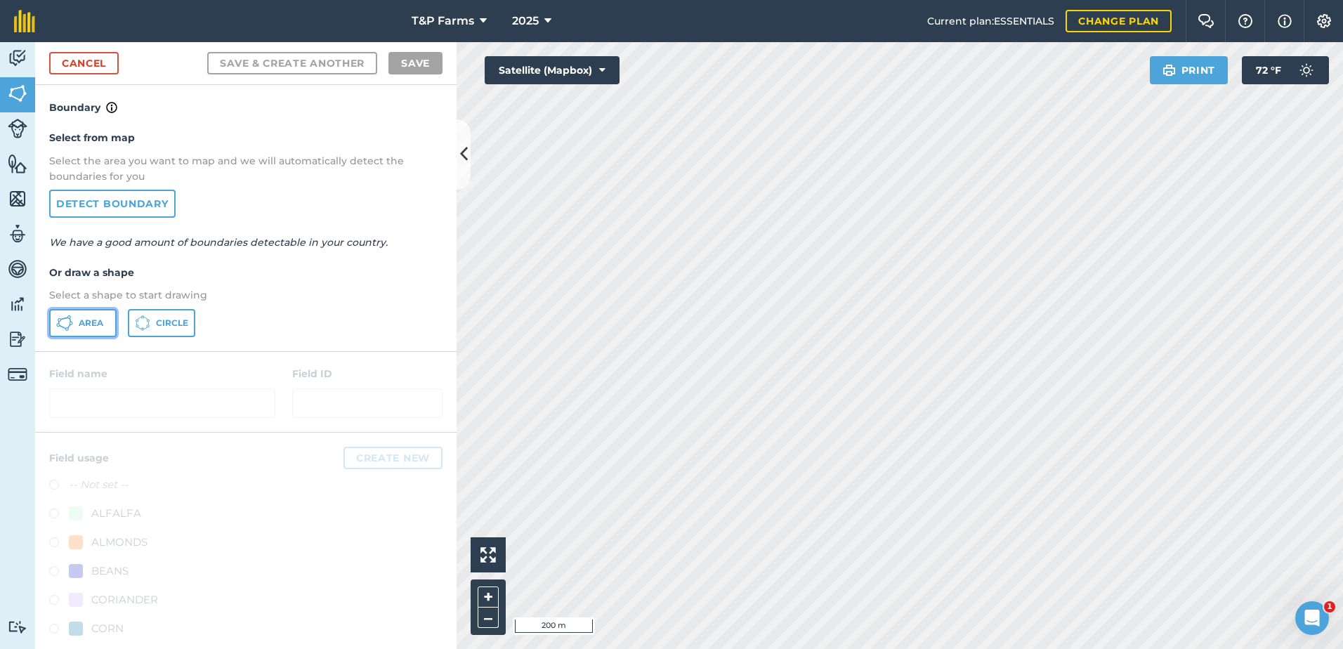
drag, startPoint x: 84, startPoint y: 318, endPoint x: 105, endPoint y: 319, distance: 20.4
click at [85, 319] on span "Area" at bounding box center [91, 322] width 25 height 11
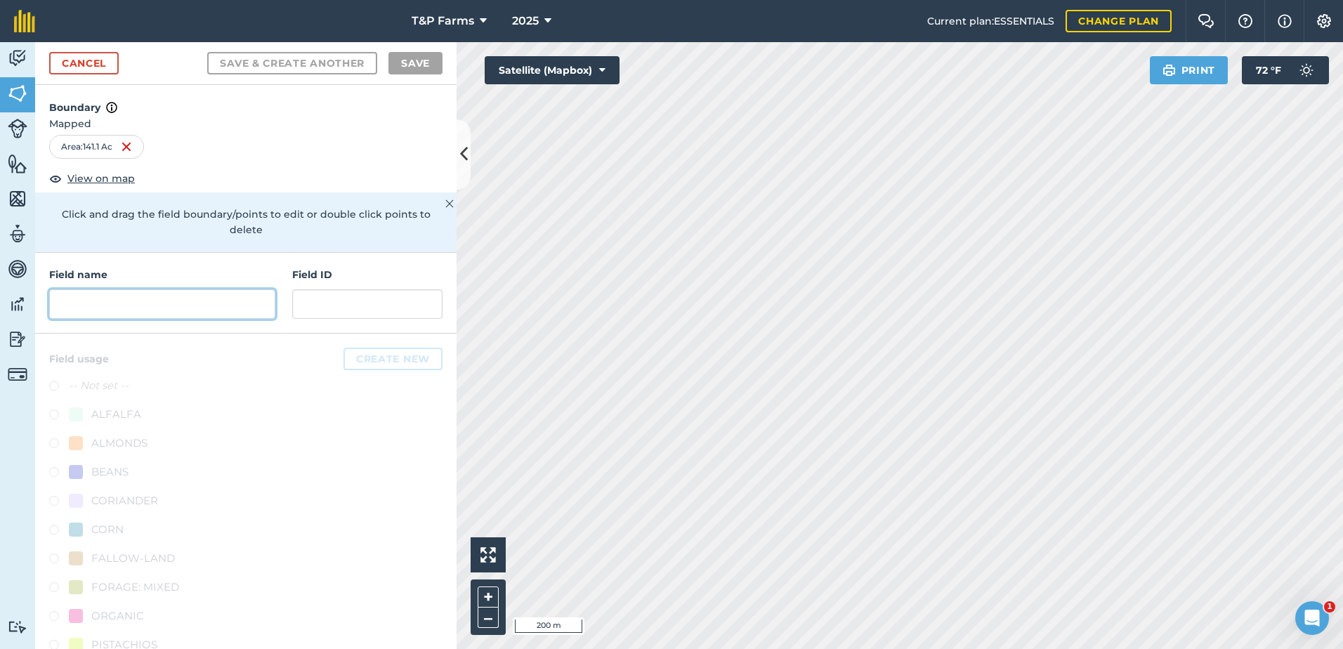
click at [188, 298] on input "text" at bounding box center [162, 303] width 226 height 29
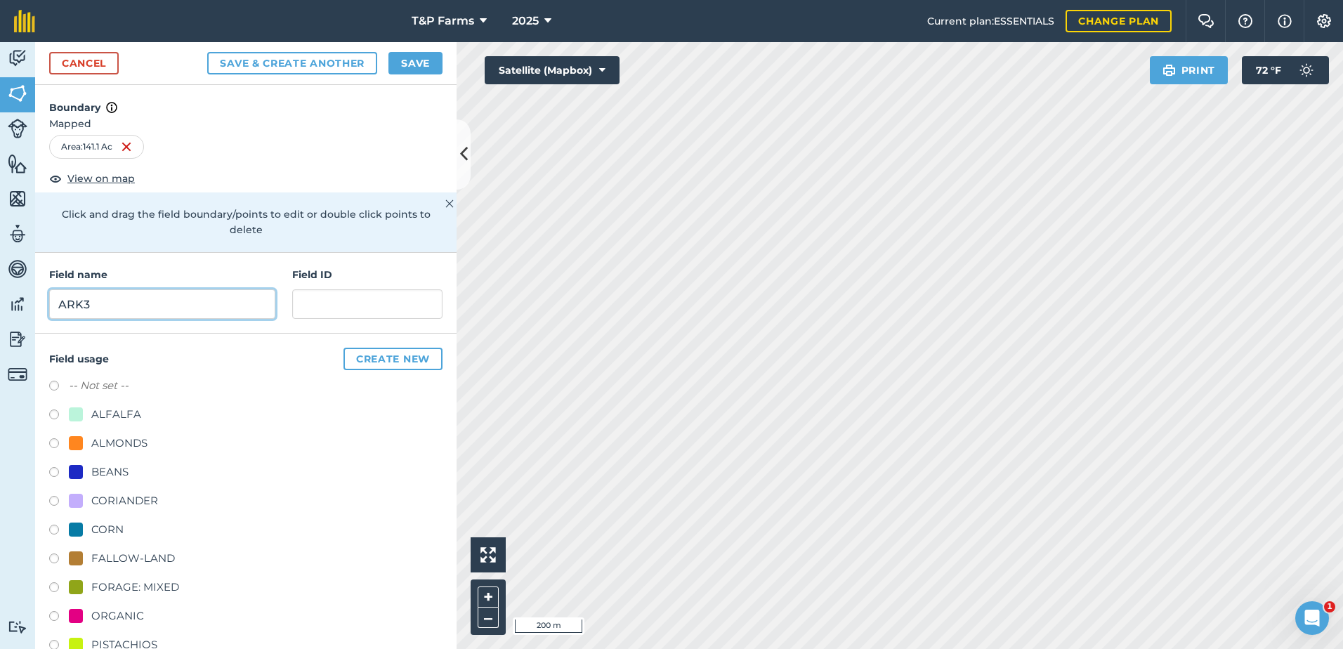
type input "ARK3"
click at [130, 439] on div "ALMONDS" at bounding box center [119, 443] width 56 height 17
radio input "true"
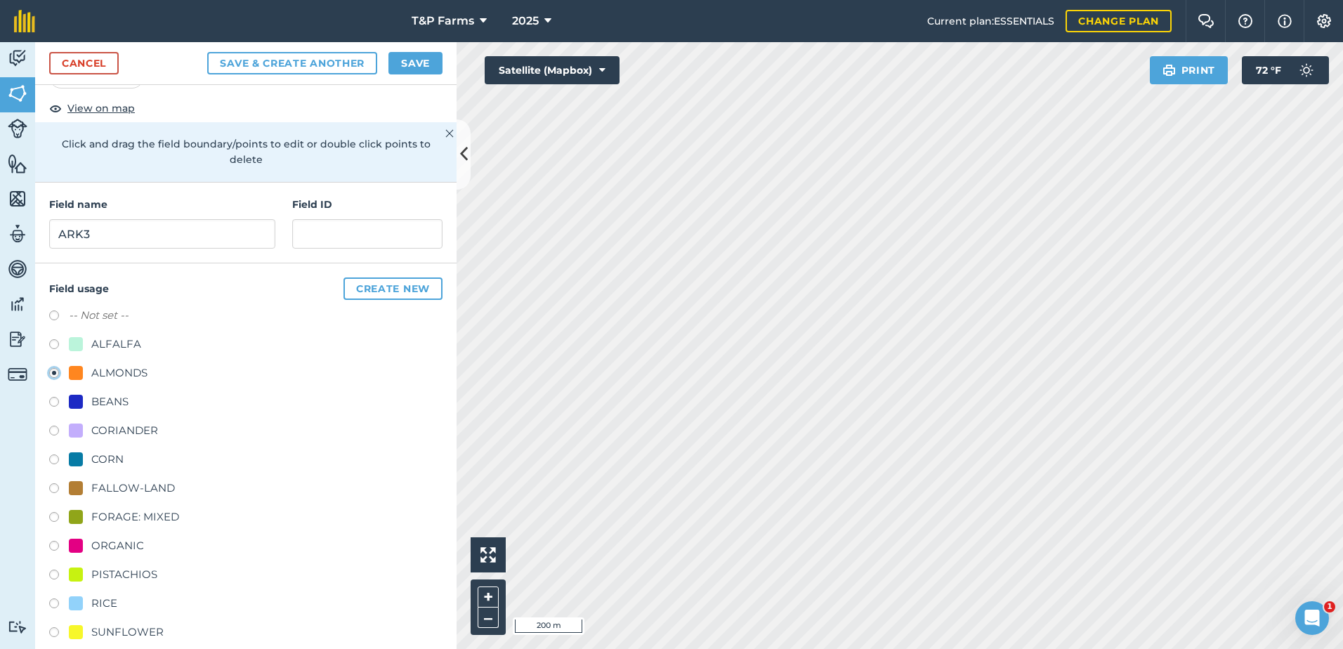
scroll to position [175, 0]
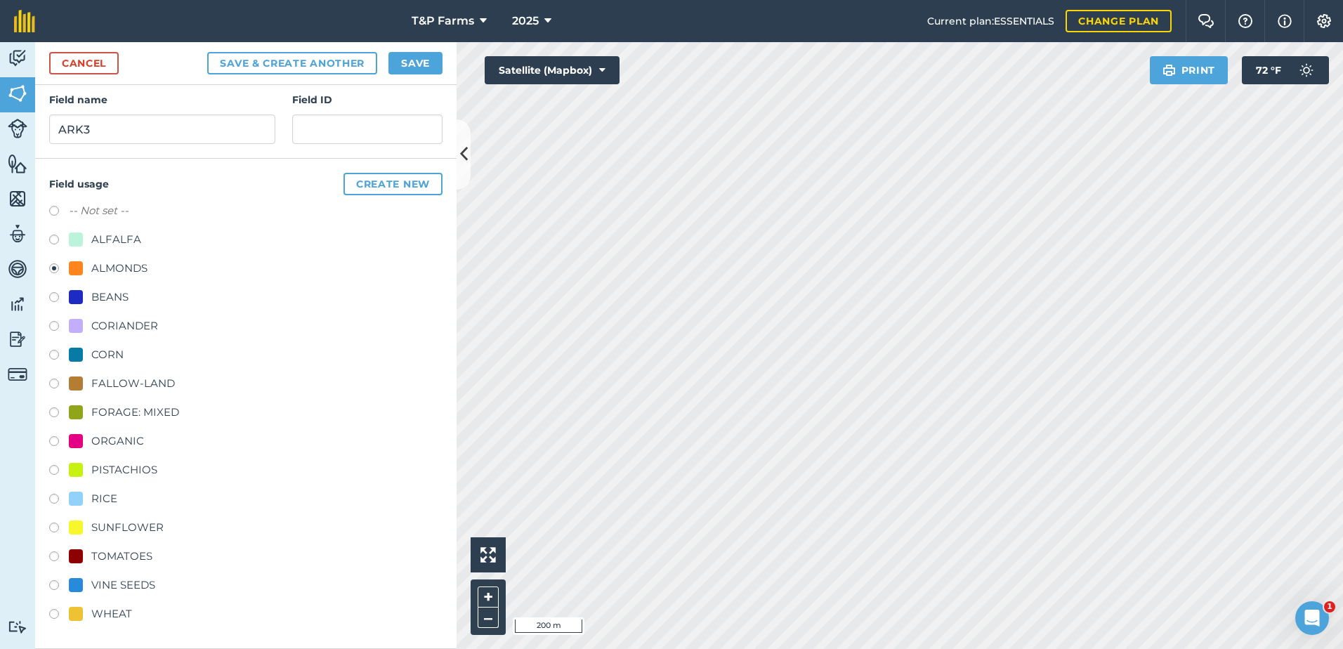
click at [126, 553] on div "TOMATOES" at bounding box center [121, 556] width 61 height 17
radio input "true"
click at [427, 66] on button "Save" at bounding box center [415, 63] width 54 height 22
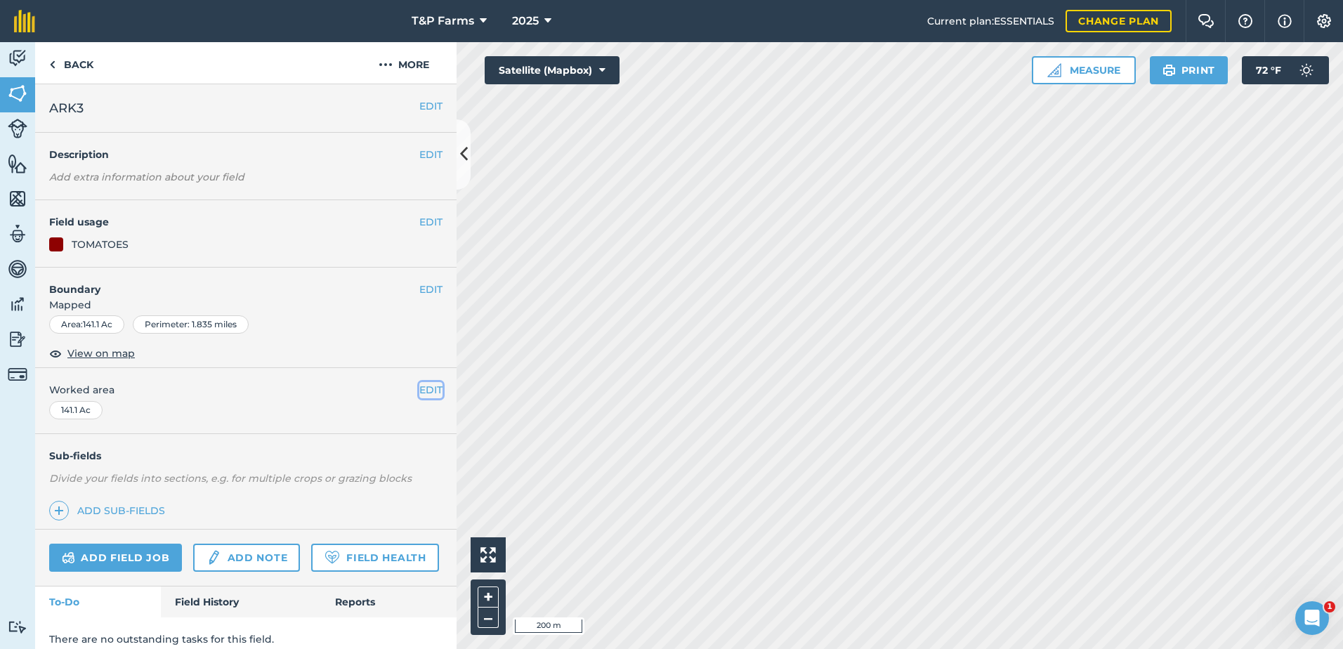
click at [423, 389] on button "EDIT" at bounding box center [430, 389] width 23 height 15
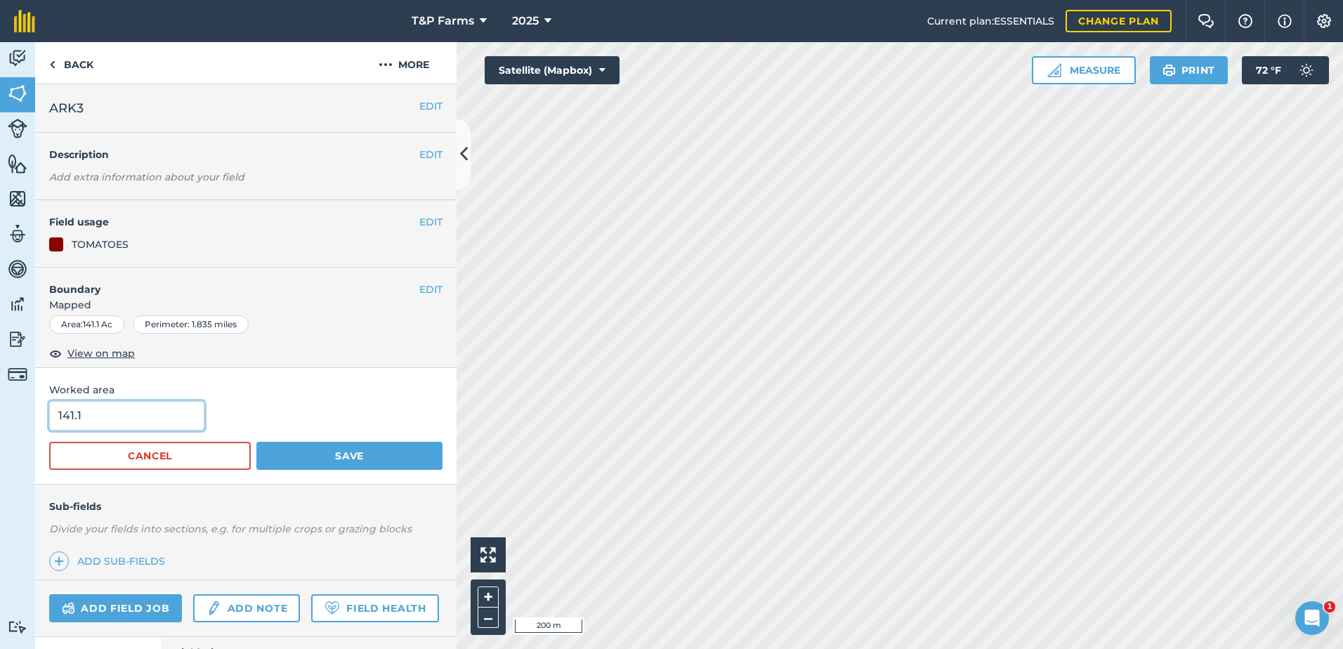
drag, startPoint x: 127, startPoint y: 419, endPoint x: 0, endPoint y: 419, distance: 127.1
click at [0, 419] on html "T&P Farms 2025 Current plan : ESSENTIALS Change plan Farm Chat Help Info Settin…" at bounding box center [671, 324] width 1343 height 649
type input "140.7"
click at [256, 442] on button "Save" at bounding box center [349, 456] width 186 height 28
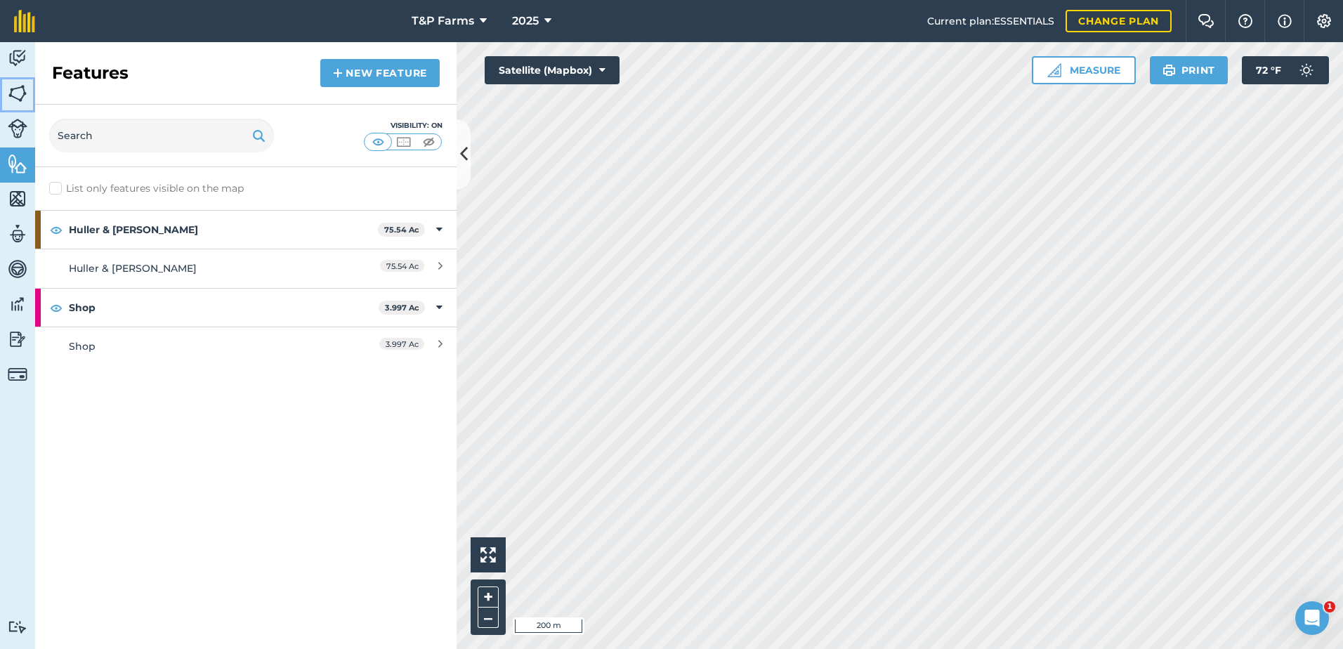
click at [21, 91] on img at bounding box center [18, 93] width 20 height 21
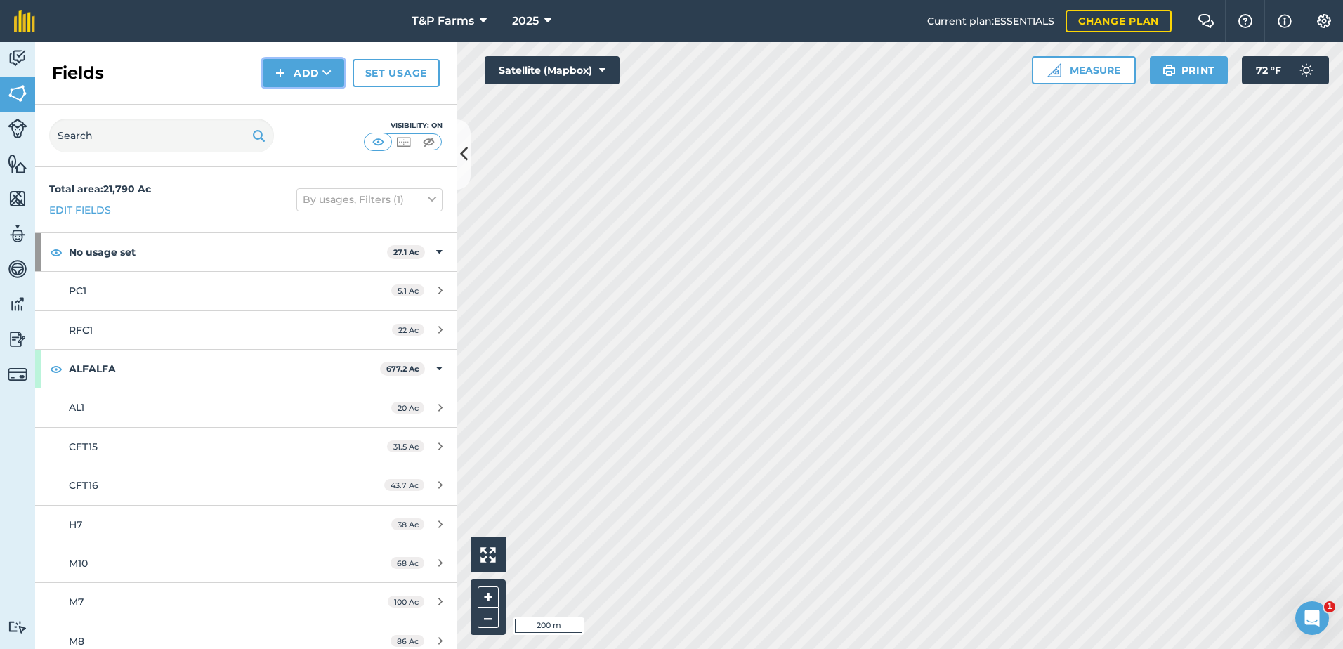
click at [285, 66] on img at bounding box center [280, 73] width 10 height 17
click at [289, 105] on link "Draw" at bounding box center [303, 104] width 77 height 31
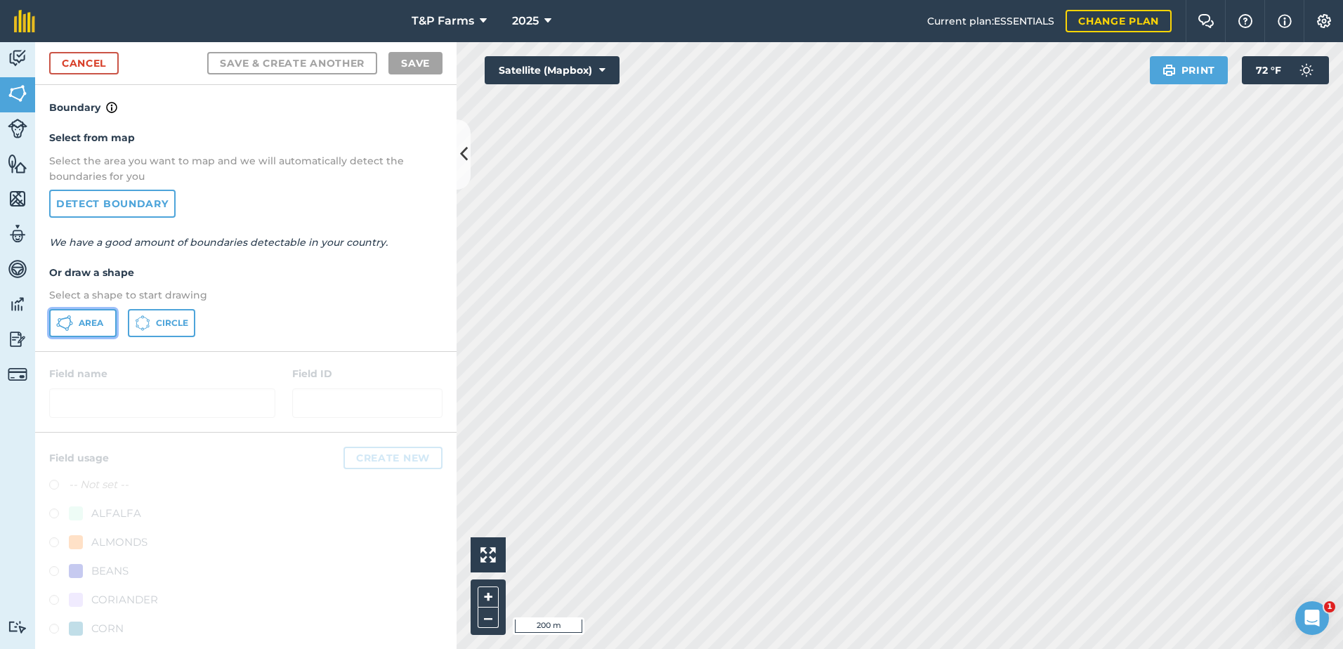
drag, startPoint x: 95, startPoint y: 320, endPoint x: 178, endPoint y: 320, distance: 83.6
click at [106, 320] on button "Area" at bounding box center [82, 323] width 67 height 28
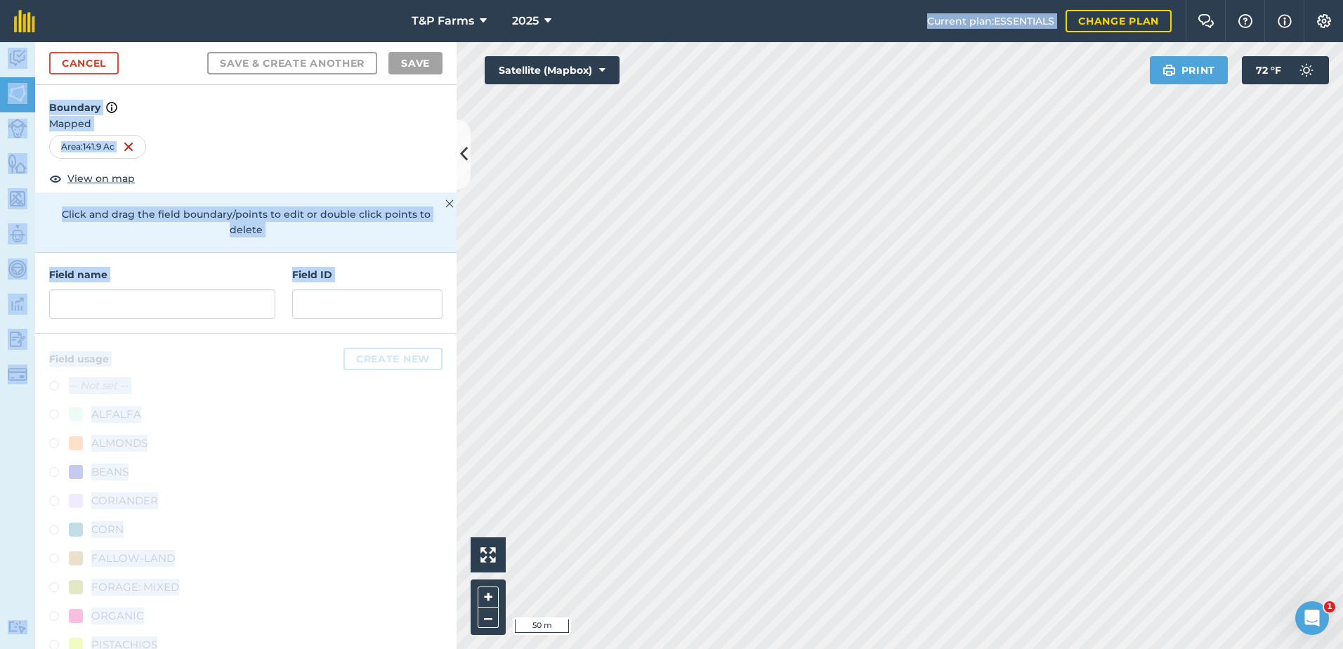
click at [707, 322] on div "T&P Farms 2025 Current plan : ESSENTIALS Change plan Farm Chat Help Info Settin…" at bounding box center [671, 324] width 1343 height 649
drag, startPoint x: 442, startPoint y: 173, endPoint x: 398, endPoint y: 150, distance: 49.6
click at [400, 150] on div "Area : 141.9 Ac" at bounding box center [245, 147] width 393 height 24
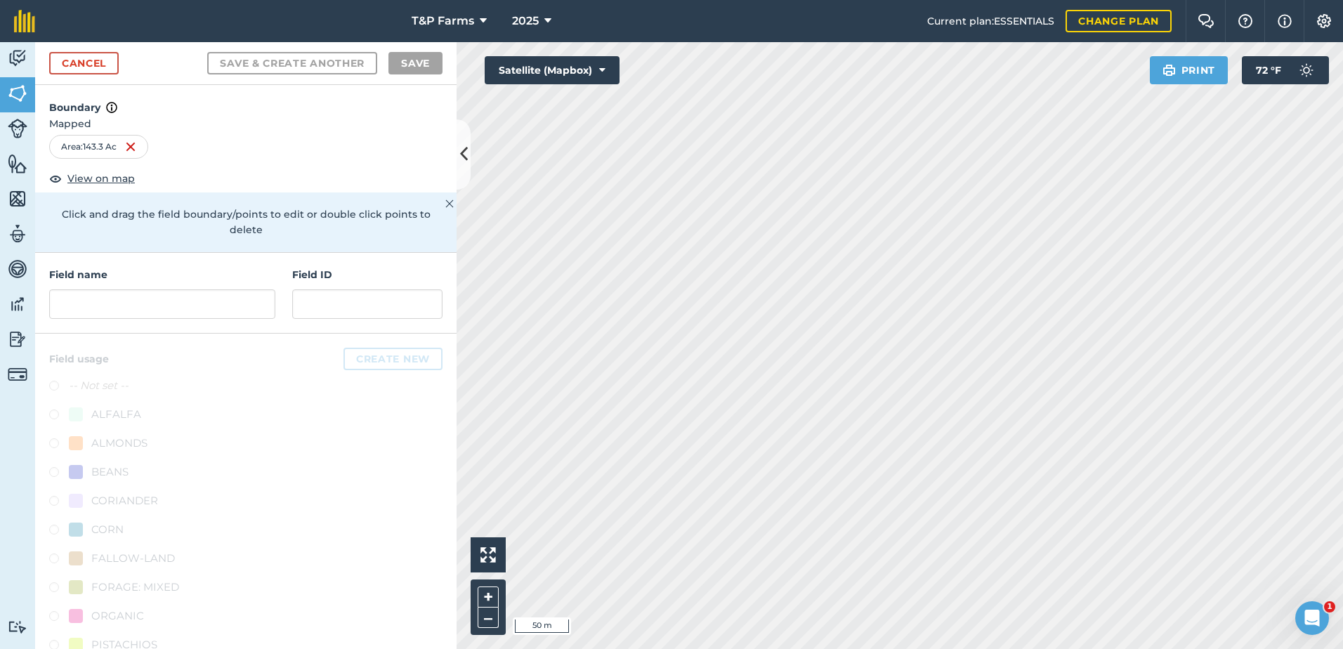
click at [325, 372] on div "Activity Fields Livestock Features Maps Team Vehicles Data Reporting Billing Tu…" at bounding box center [671, 345] width 1343 height 607
drag, startPoint x: 230, startPoint y: 308, endPoint x: 244, endPoint y: 304, distance: 15.2
click at [230, 308] on input "text" at bounding box center [162, 303] width 226 height 29
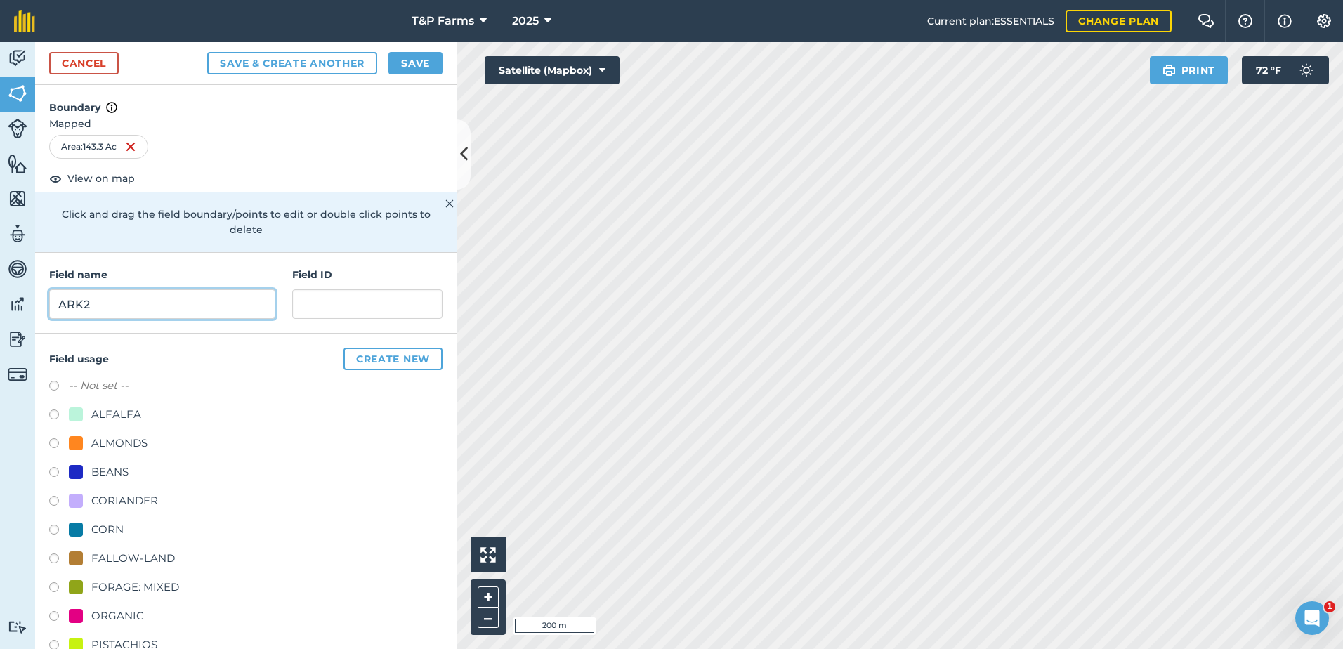
scroll to position [175, 0]
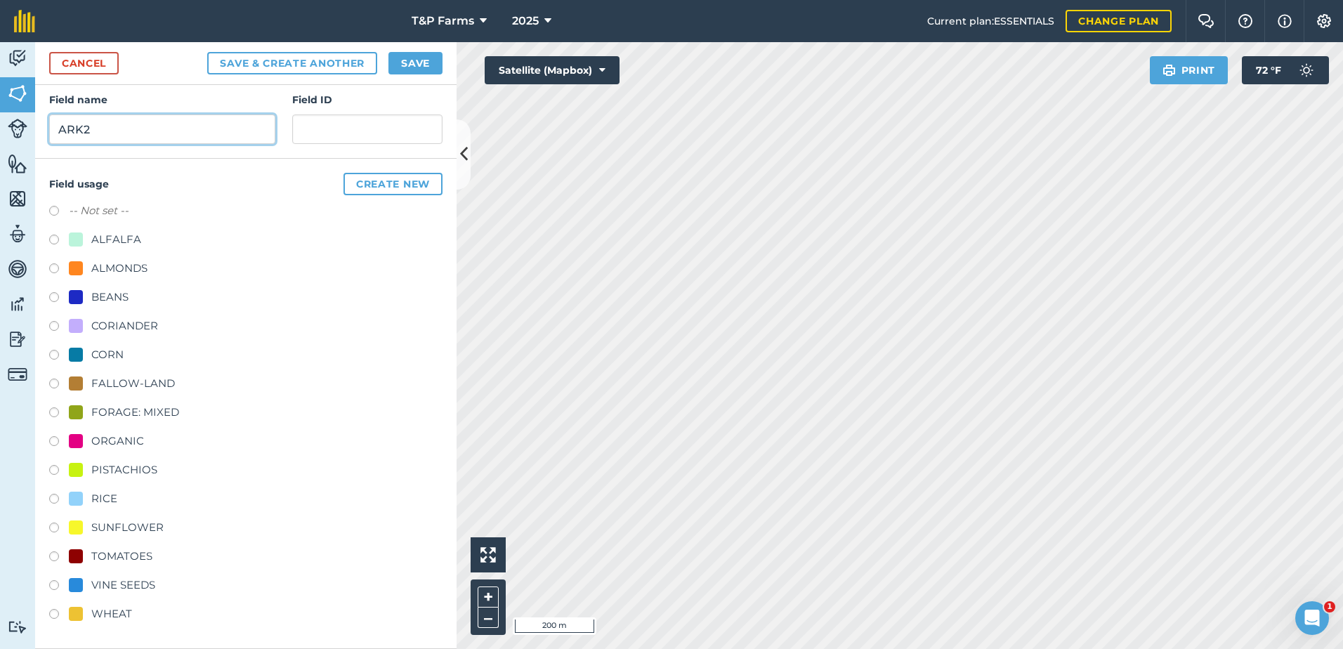
type input "ARK2"
click at [132, 584] on div "VINE SEEDS" at bounding box center [123, 585] width 64 height 17
radio input "true"
click at [434, 56] on button "Save" at bounding box center [415, 63] width 54 height 22
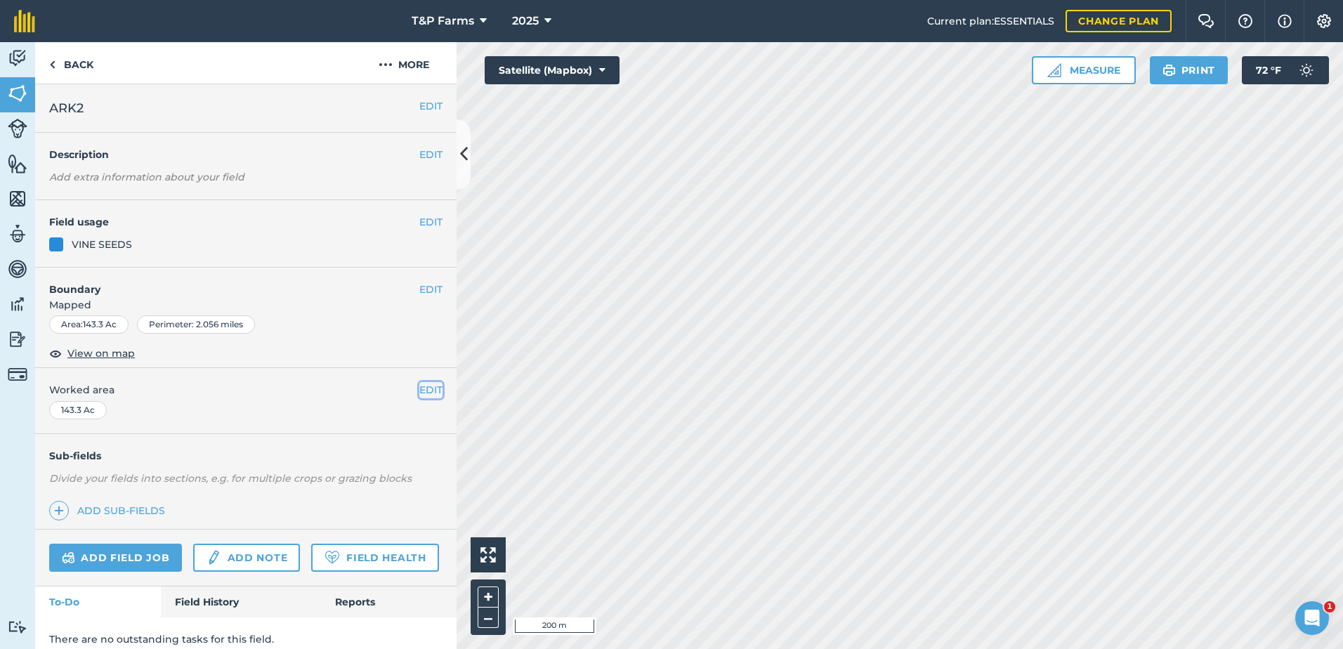
click at [419, 392] on button "EDIT" at bounding box center [430, 389] width 23 height 15
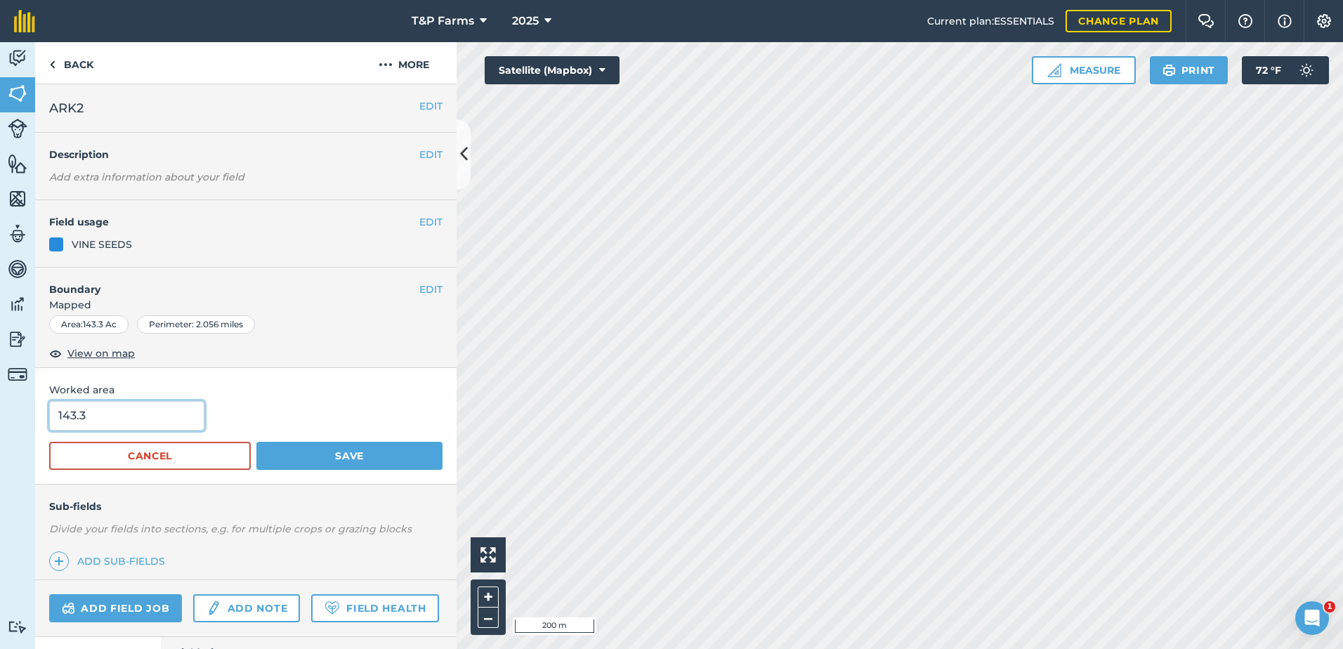
drag, startPoint x: 147, startPoint y: 405, endPoint x: 27, endPoint y: 416, distance: 121.3
click at [27, 416] on div "Activity Fields Livestock Features Maps Team Vehicles Data Reporting Billing Tu…" at bounding box center [671, 345] width 1343 height 607
type input "142.6"
click at [256, 442] on button "Save" at bounding box center [349, 456] width 186 height 28
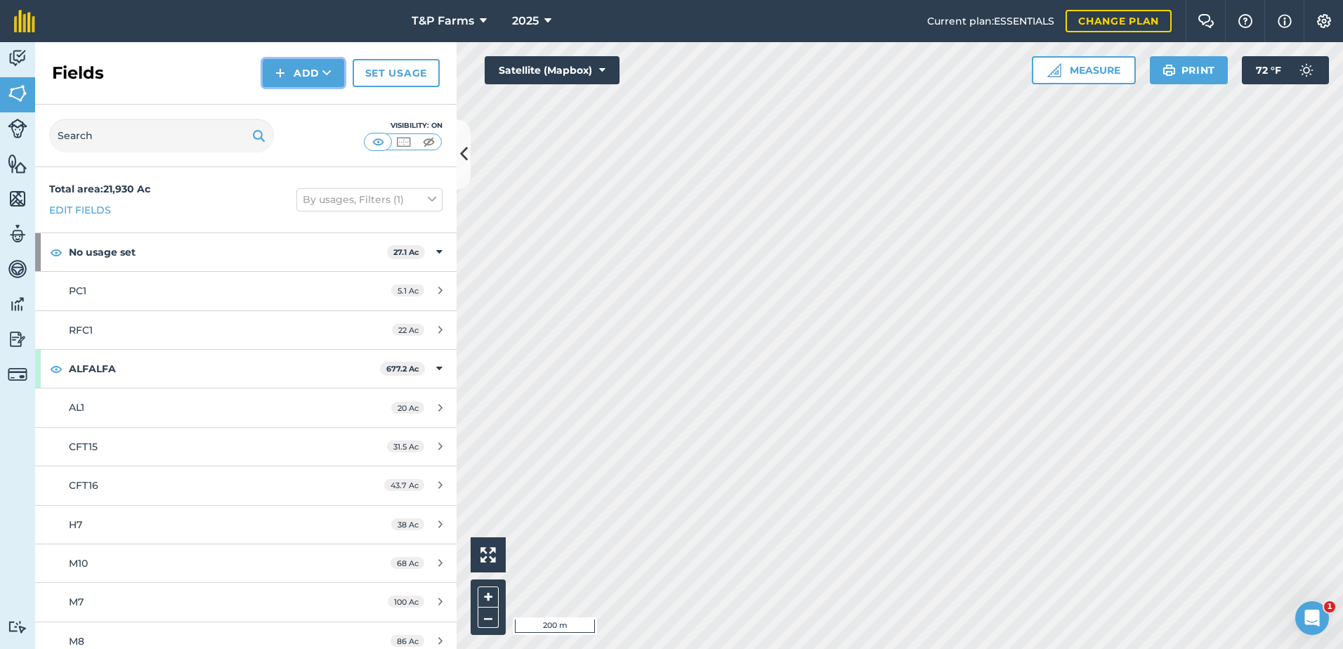
click at [290, 61] on button "Add" at bounding box center [303, 73] width 81 height 28
click at [302, 103] on link "Draw" at bounding box center [303, 104] width 77 height 31
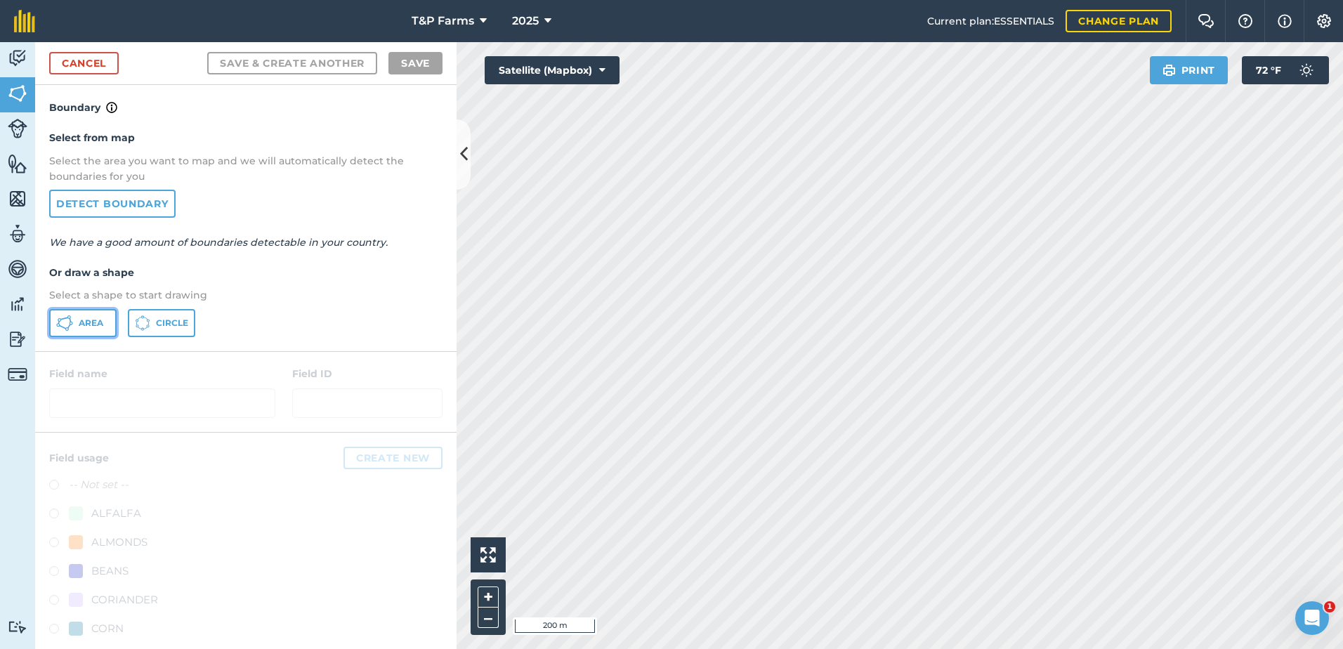
drag, startPoint x: 89, startPoint y: 324, endPoint x: 402, endPoint y: 327, distance: 312.6
click at [94, 326] on span "Area" at bounding box center [91, 322] width 25 height 11
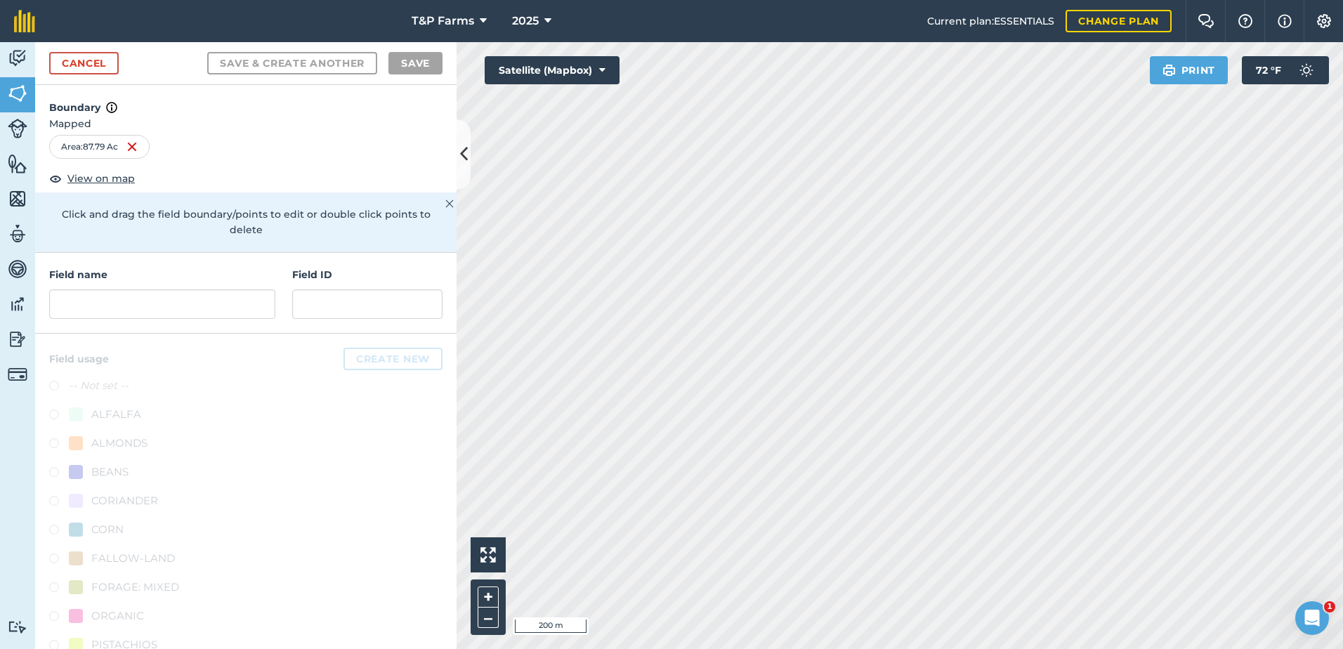
click at [72, 287] on div "Field name" at bounding box center [162, 293] width 226 height 52
click at [81, 303] on input "text" at bounding box center [162, 303] width 226 height 29
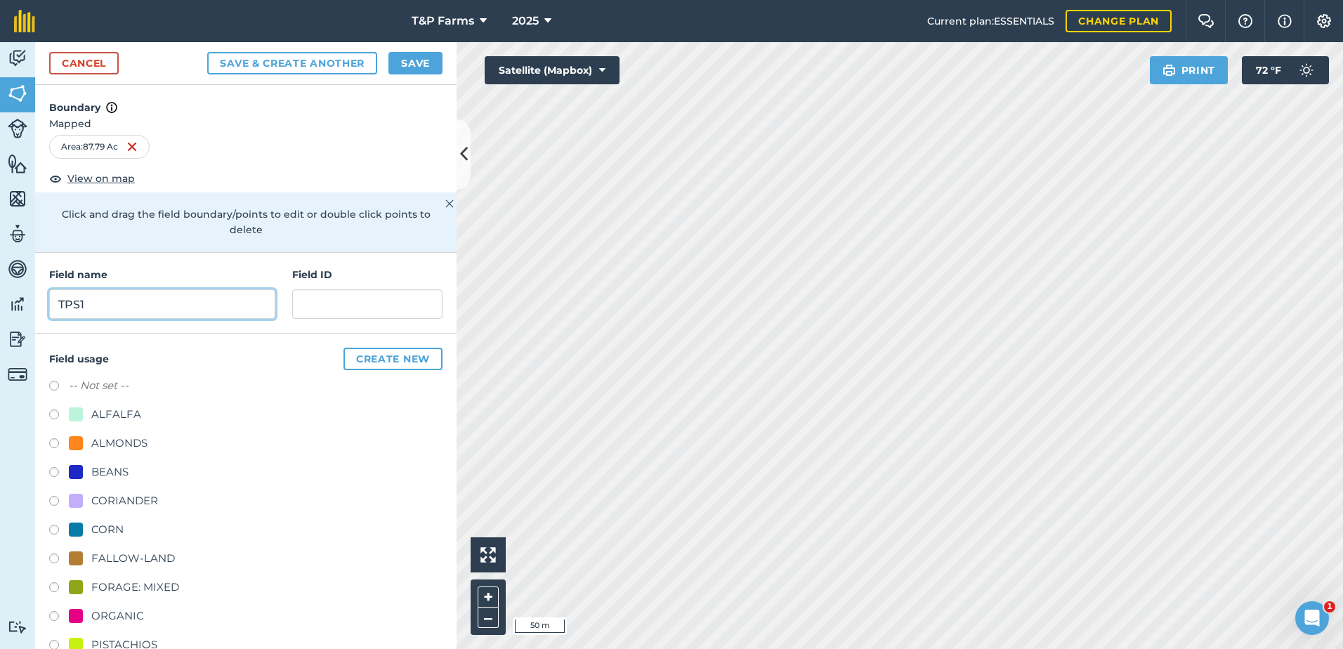
type input "TPS1"
click at [140, 440] on div "ALMONDS" at bounding box center [119, 443] width 56 height 17
radio input "true"
click at [431, 68] on button "Save" at bounding box center [415, 63] width 54 height 22
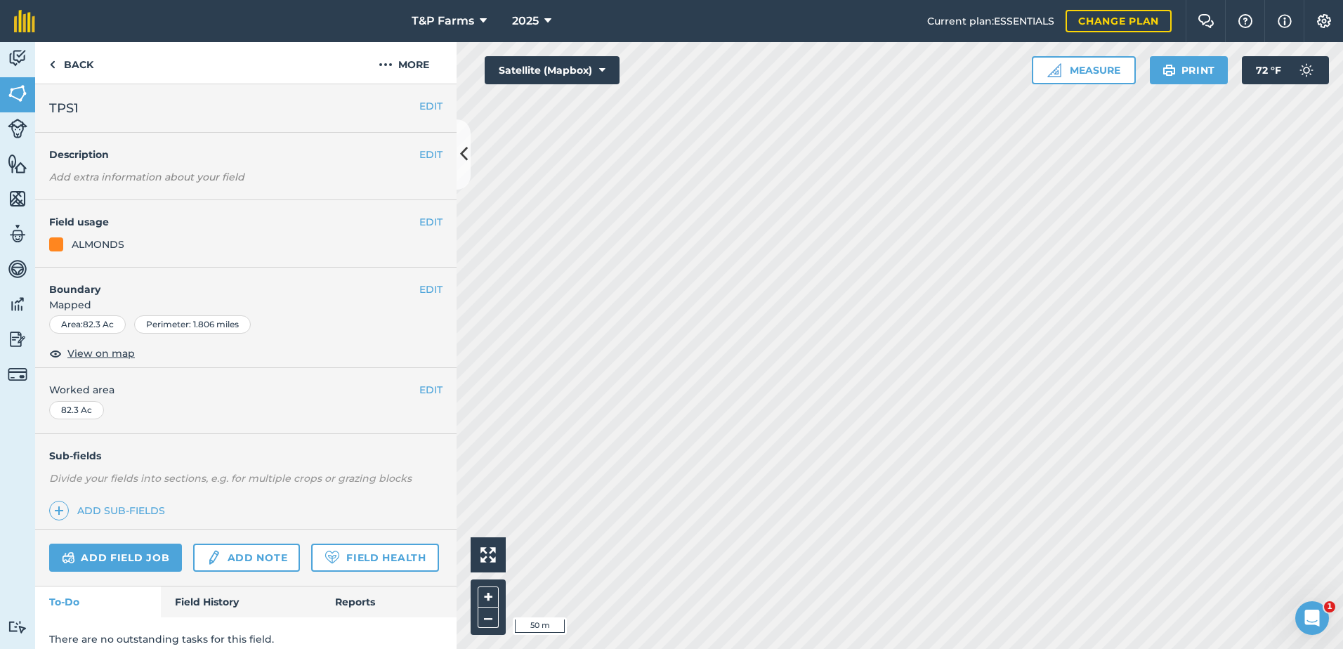
click at [416, 400] on div "EDIT Worked area 82.3 Ac" at bounding box center [245, 400] width 421 height 65
click at [419, 392] on button "EDIT" at bounding box center [430, 389] width 23 height 15
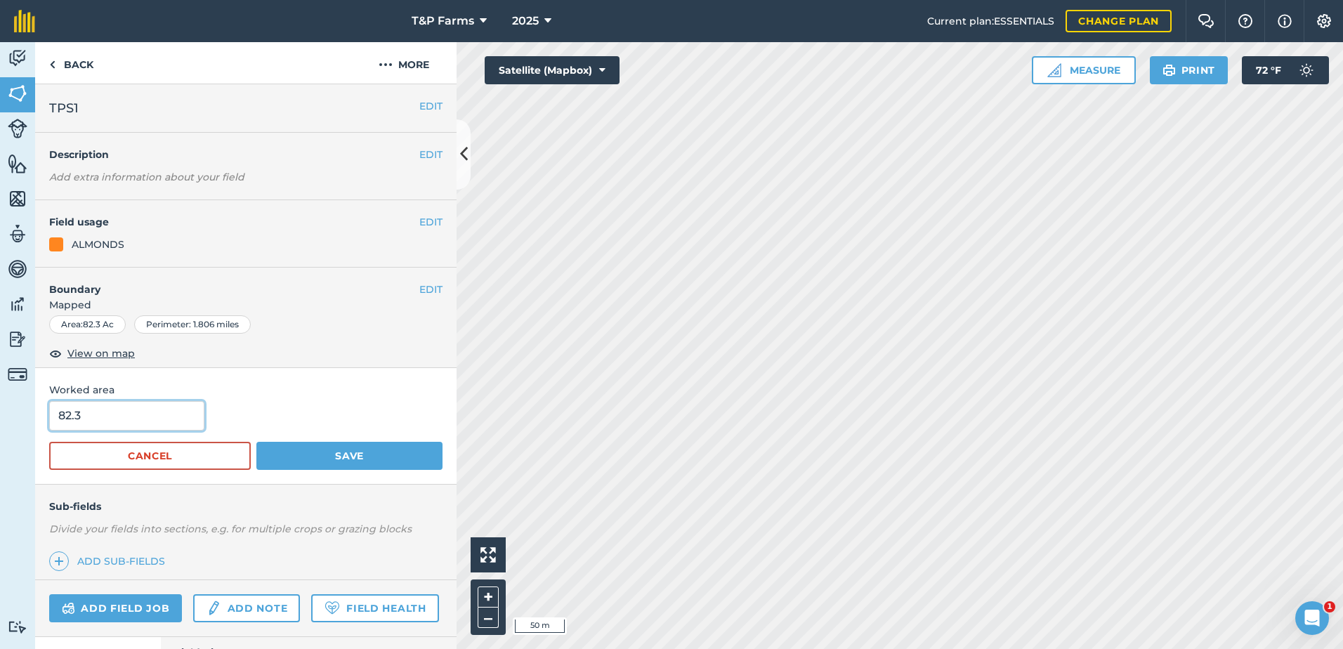
drag, startPoint x: 159, startPoint y: 421, endPoint x: -3, endPoint y: 421, distance: 161.5
click at [0, 421] on html "T&P Farms 2025 Current plan : ESSENTIALS Change plan Farm Chat Help Info Settin…" at bounding box center [671, 324] width 1343 height 649
type input "80.5"
click at [256, 442] on button "Save" at bounding box center [349, 456] width 186 height 28
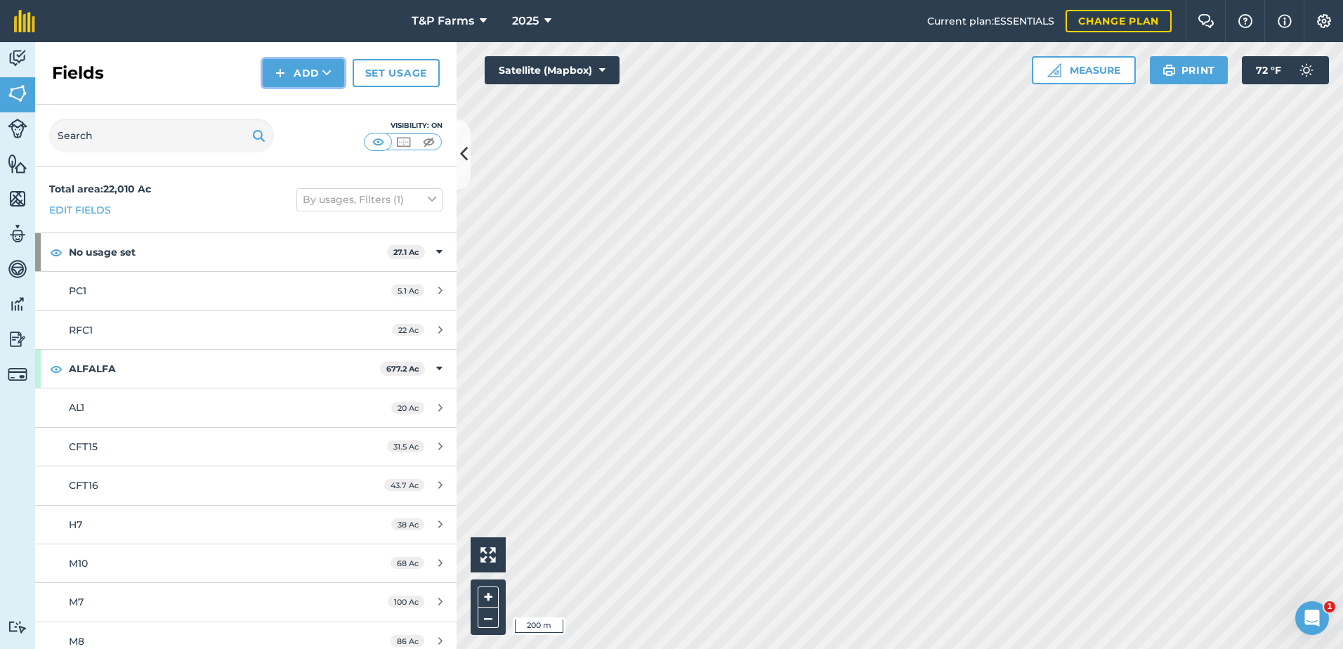
click at [275, 63] on button "Add" at bounding box center [303, 73] width 81 height 28
click at [286, 94] on link "Draw" at bounding box center [303, 104] width 77 height 31
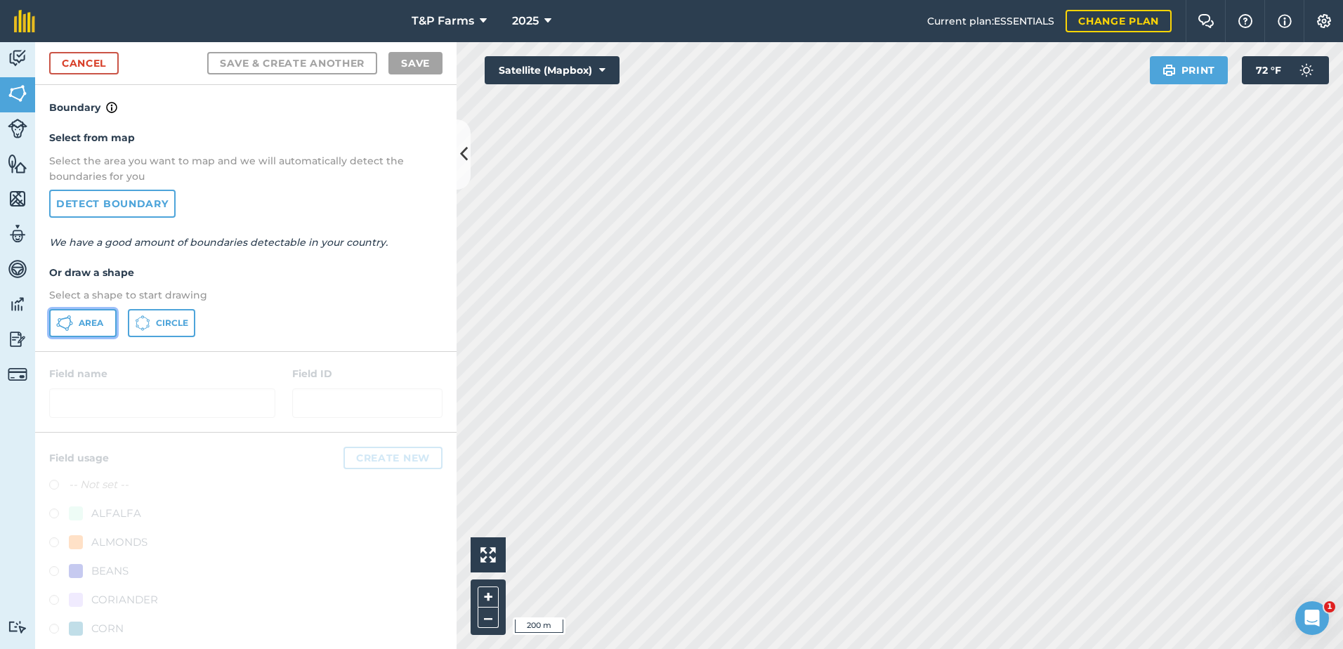
click at [85, 320] on span "Area" at bounding box center [91, 322] width 25 height 11
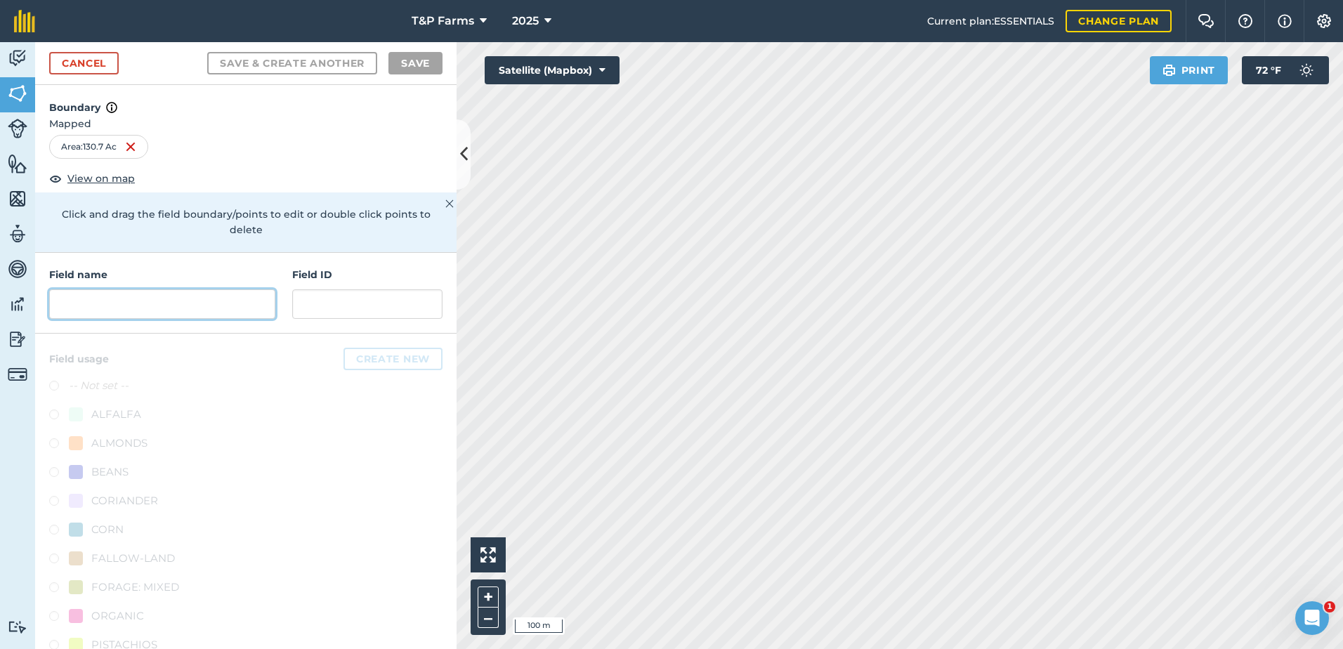
click at [158, 300] on input "text" at bounding box center [162, 303] width 226 height 29
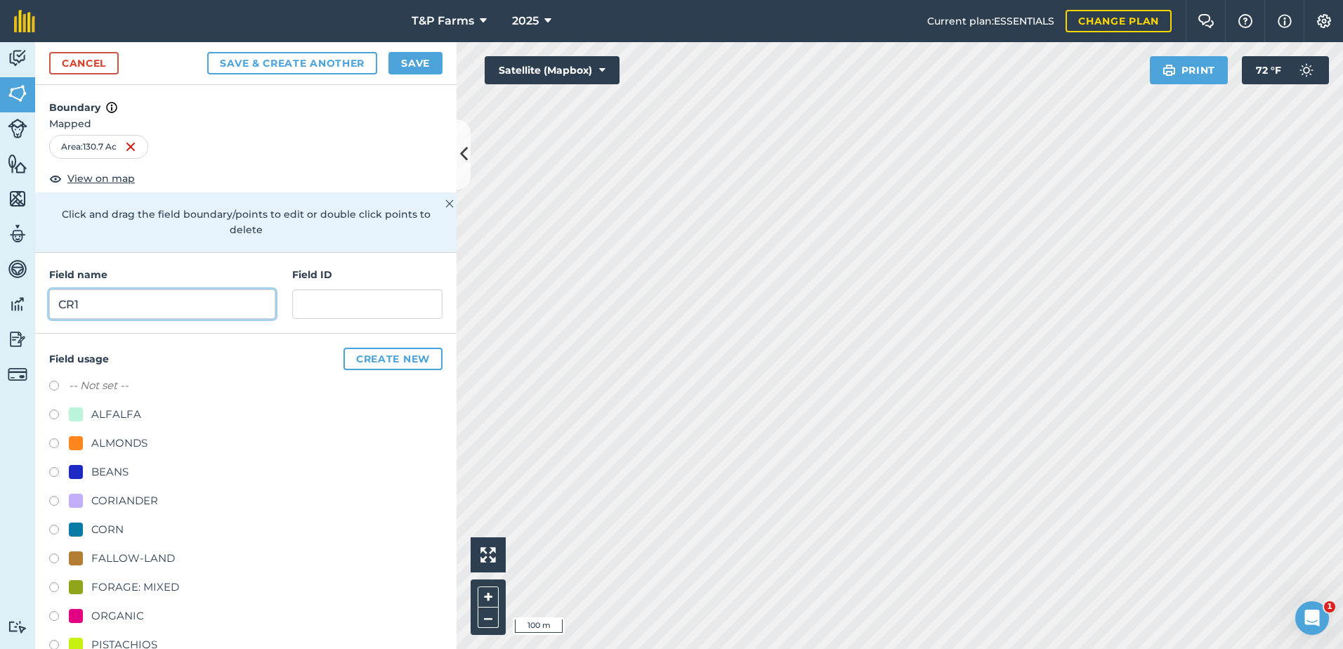
type input "CR1"
click at [147, 438] on div "ALMONDS" at bounding box center [119, 443] width 56 height 17
radio input "true"
click at [409, 58] on button "Save" at bounding box center [415, 63] width 54 height 22
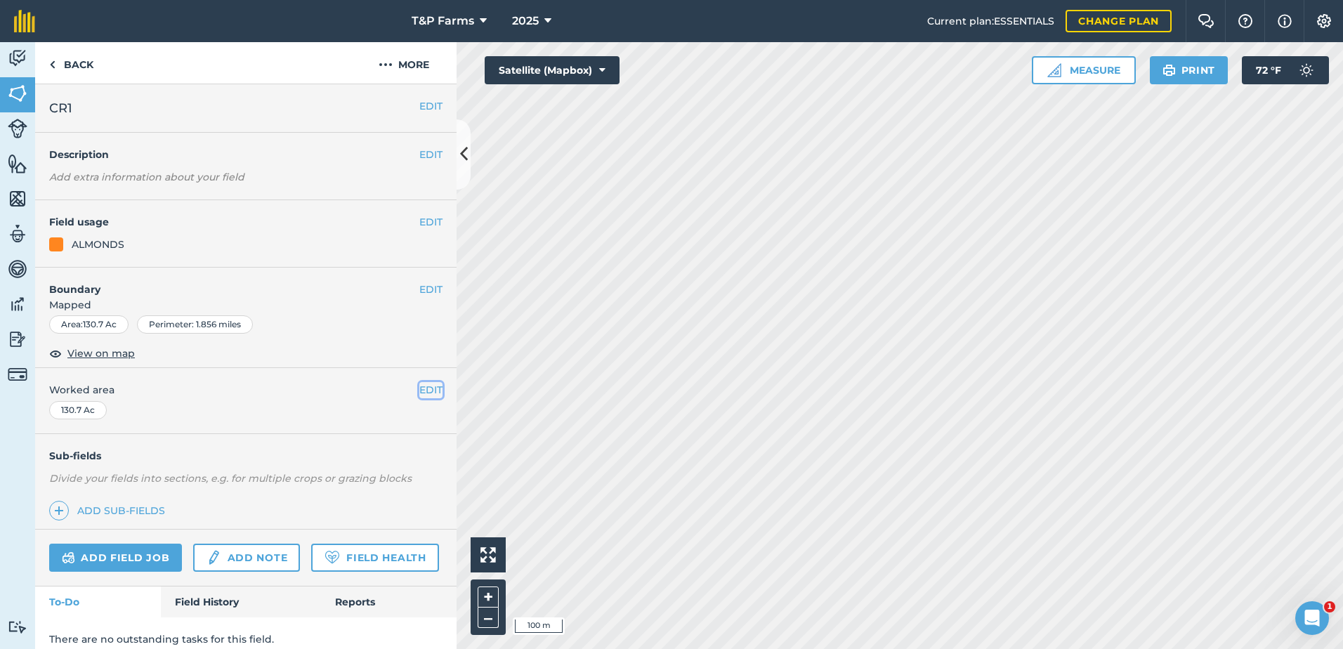
click at [419, 387] on button "EDIT" at bounding box center [430, 389] width 23 height 15
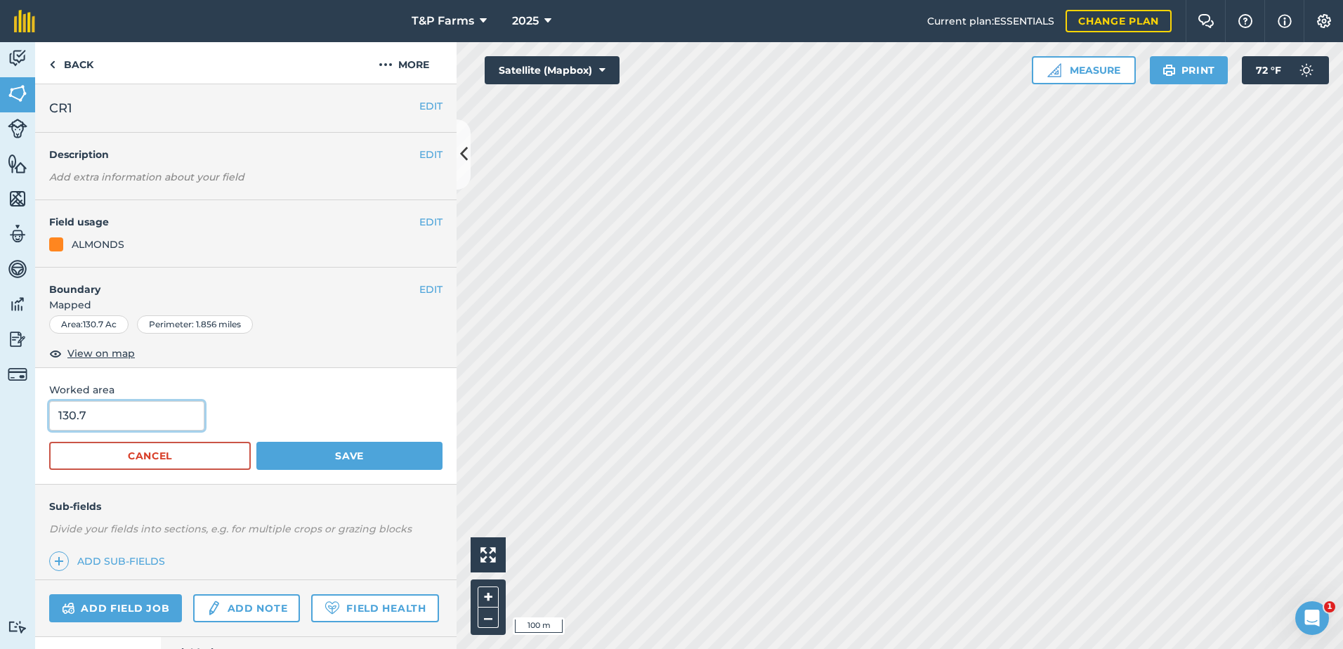
drag, startPoint x: 126, startPoint y: 415, endPoint x: 0, endPoint y: 417, distance: 125.7
click at [0, 416] on html "T&P Farms 2025 Current plan : ESSENTIALS Change plan Farm Chat Help Info Settin…" at bounding box center [671, 324] width 1343 height 649
type input "133"
click at [256, 442] on button "Save" at bounding box center [349, 456] width 186 height 28
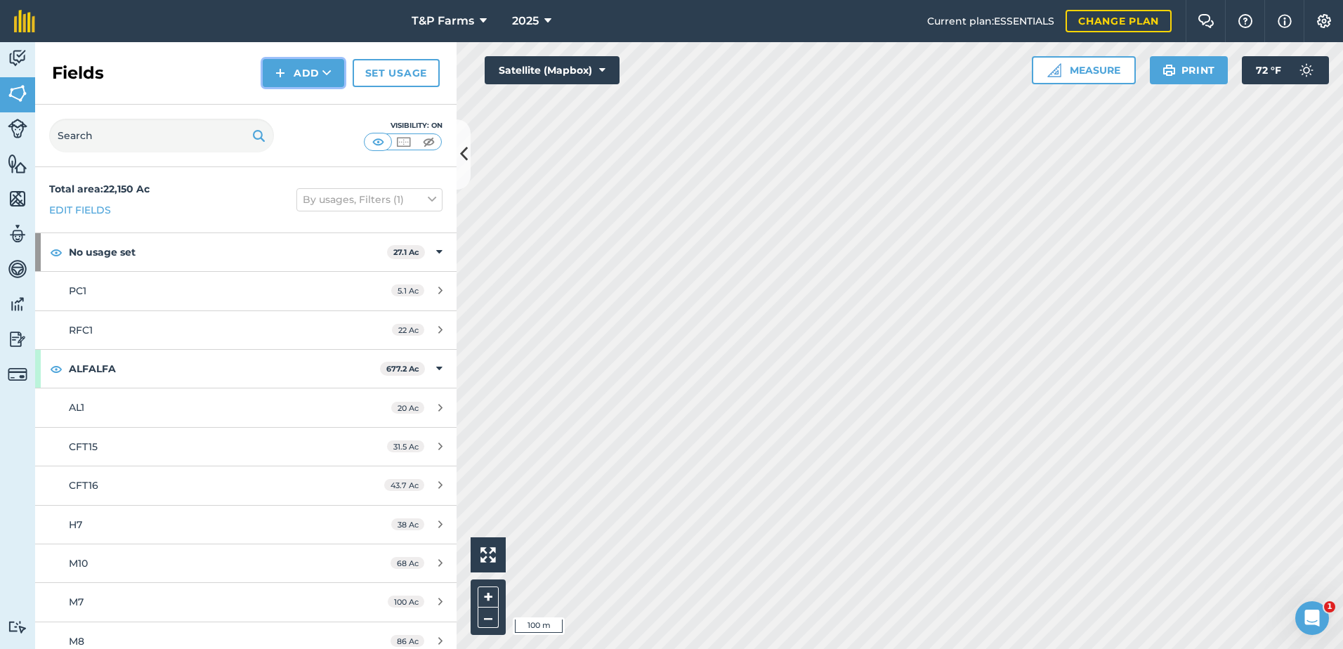
click at [274, 75] on button "Add" at bounding box center [303, 73] width 81 height 28
click at [277, 98] on link "Draw" at bounding box center [303, 104] width 77 height 31
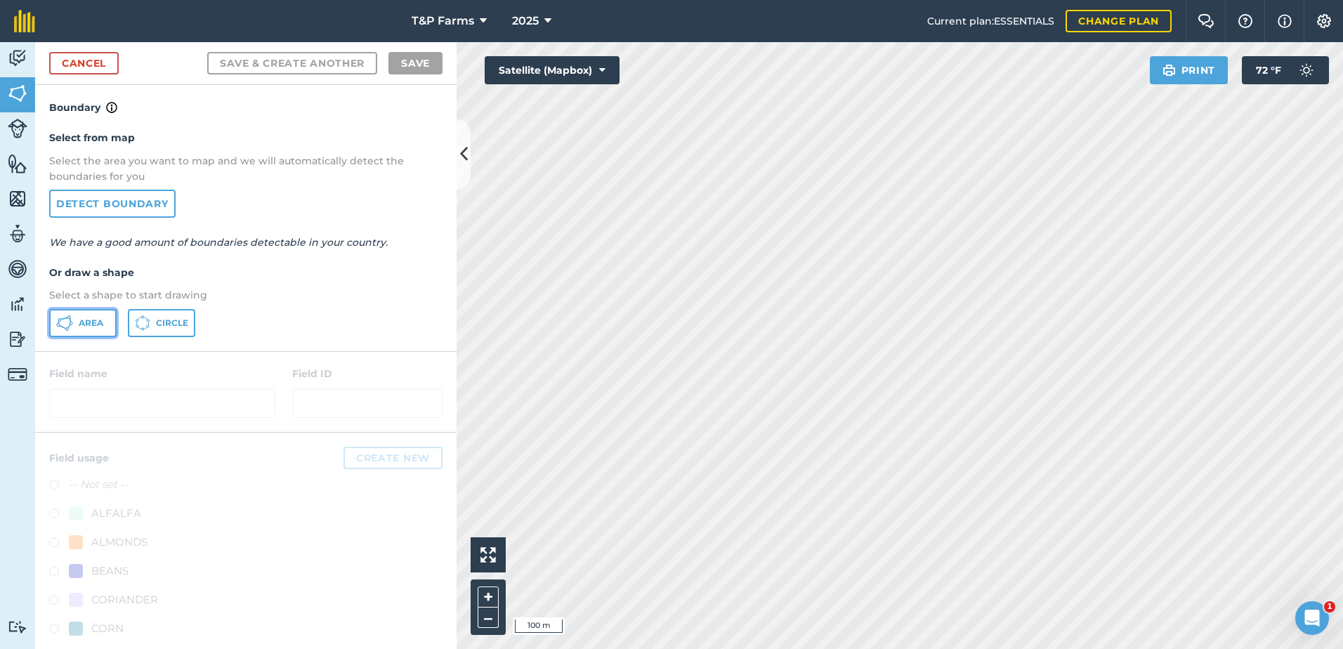
drag, startPoint x: 105, startPoint y: 317, endPoint x: 372, endPoint y: 356, distance: 270.4
click at [130, 321] on div "Area Circle" at bounding box center [245, 323] width 393 height 28
drag, startPoint x: 81, startPoint y: 327, endPoint x: 430, endPoint y: 337, distance: 348.5
click at [82, 326] on span "Area" at bounding box center [91, 322] width 25 height 11
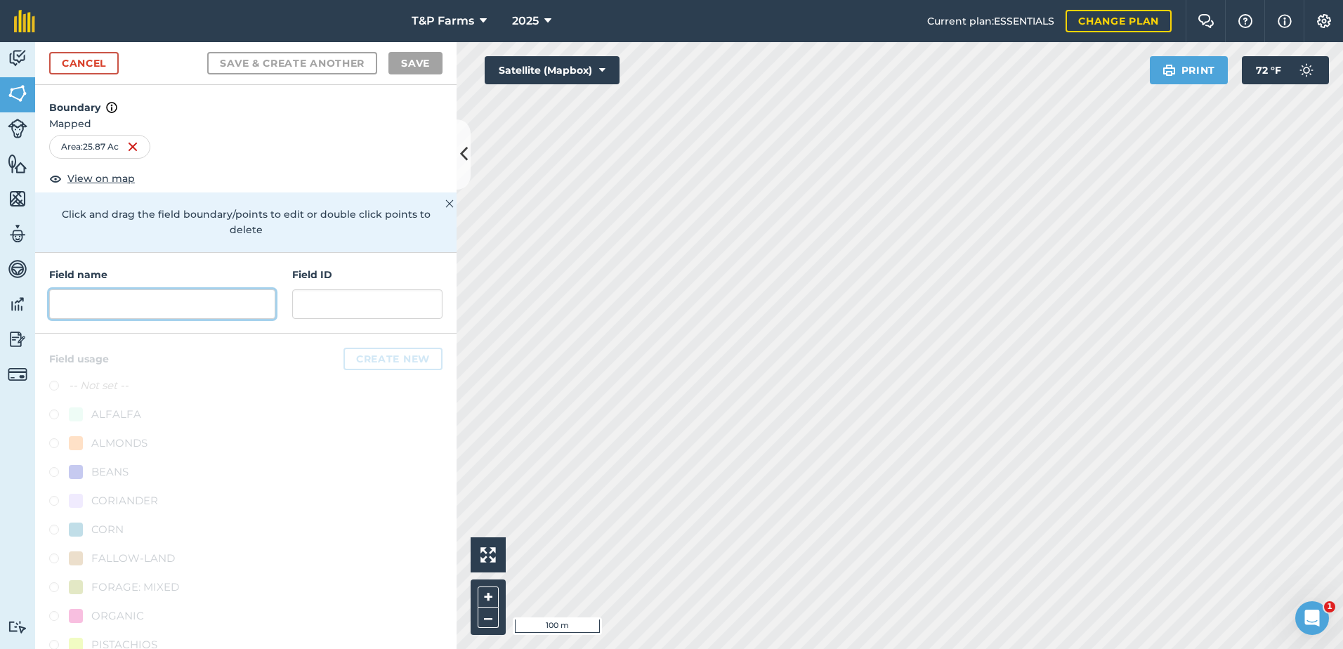
click at [226, 309] on input "text" at bounding box center [162, 303] width 226 height 29
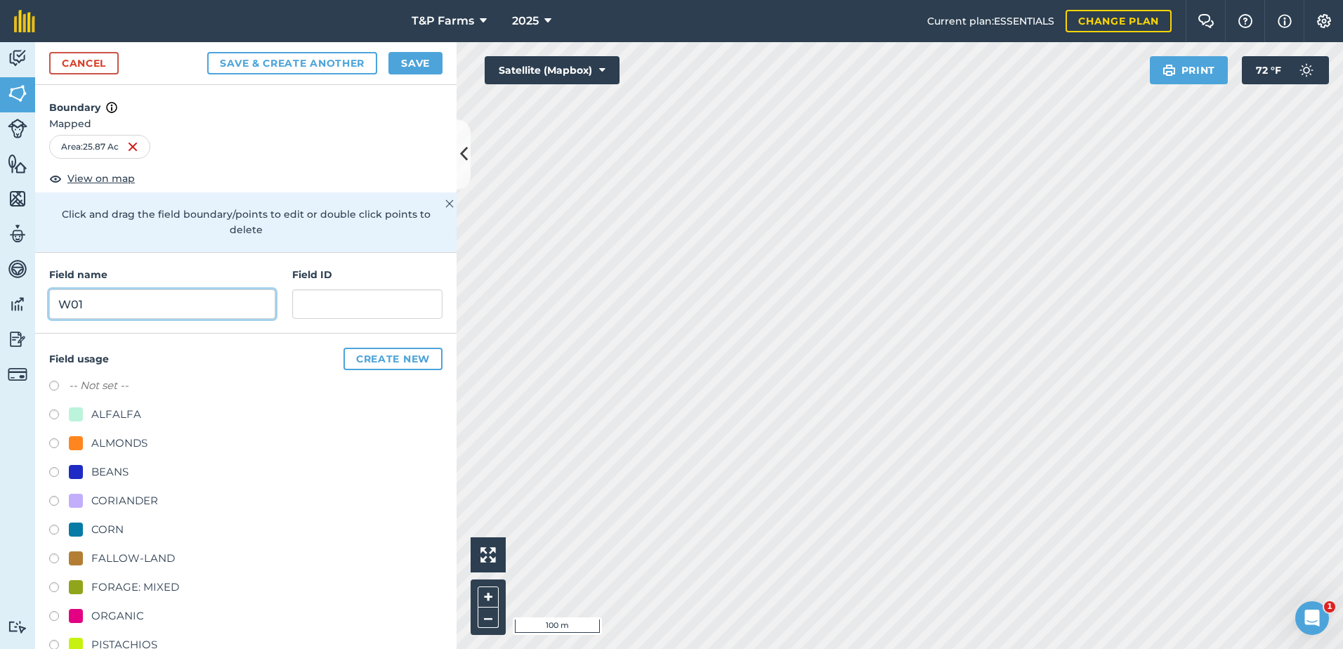
type input "W01"
click at [143, 451] on div "ALMONDS" at bounding box center [119, 443] width 56 height 17
radio input "true"
click at [409, 72] on button "Save" at bounding box center [415, 63] width 54 height 22
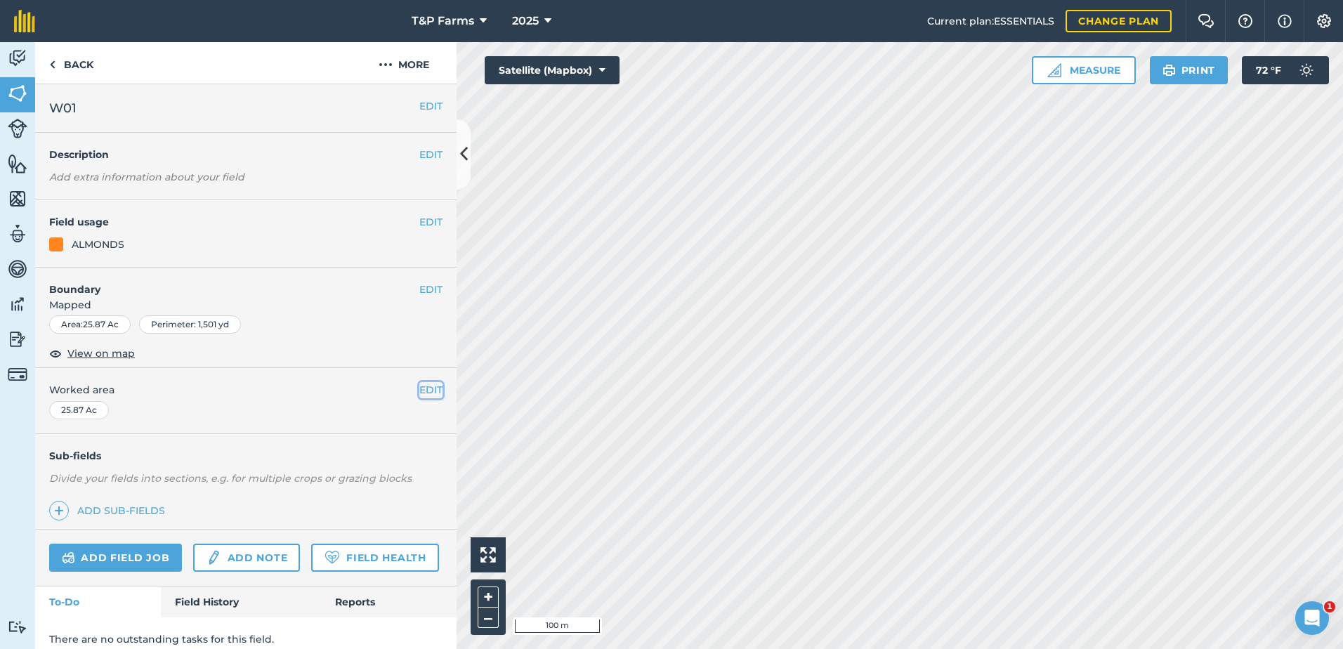
click at [429, 383] on button "EDIT" at bounding box center [430, 389] width 23 height 15
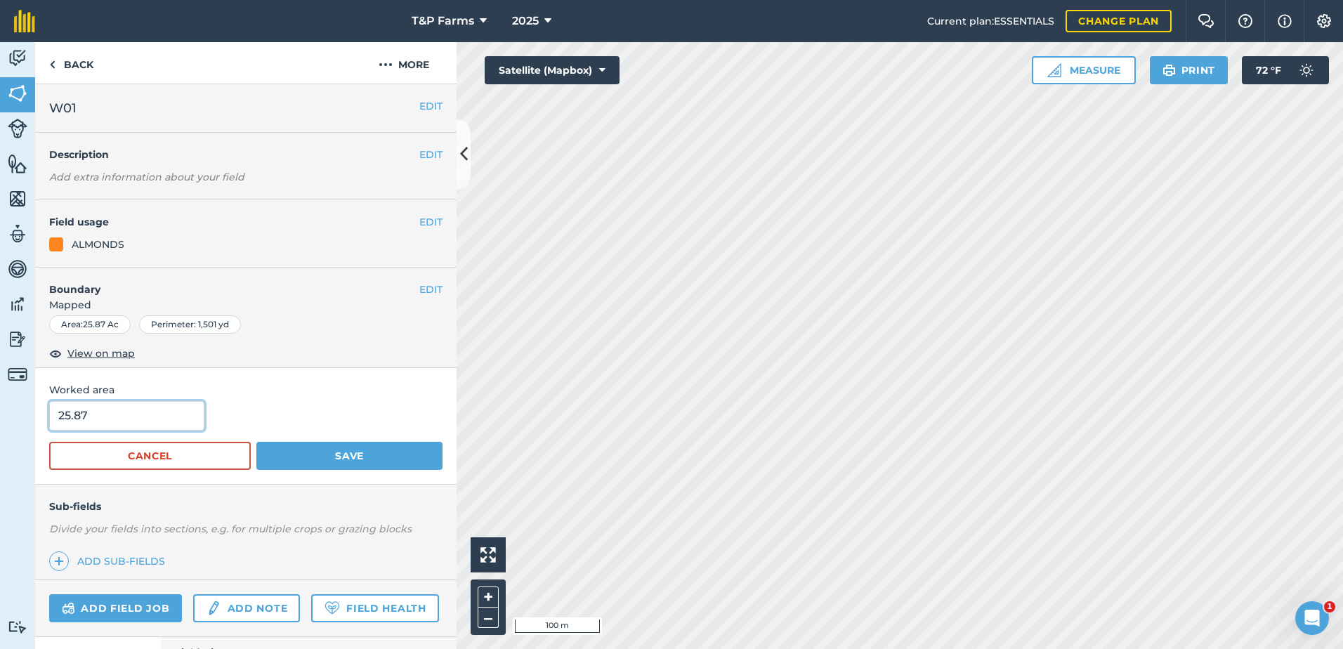
drag, startPoint x: 96, startPoint y: 425, endPoint x: 0, endPoint y: 427, distance: 96.2
click at [0, 427] on html "T&P Farms 2025 Current plan : ESSENTIALS Change plan Farm Chat Help Info Settin…" at bounding box center [671, 324] width 1343 height 649
type input "41"
click at [256, 442] on button "Save" at bounding box center [349, 456] width 186 height 28
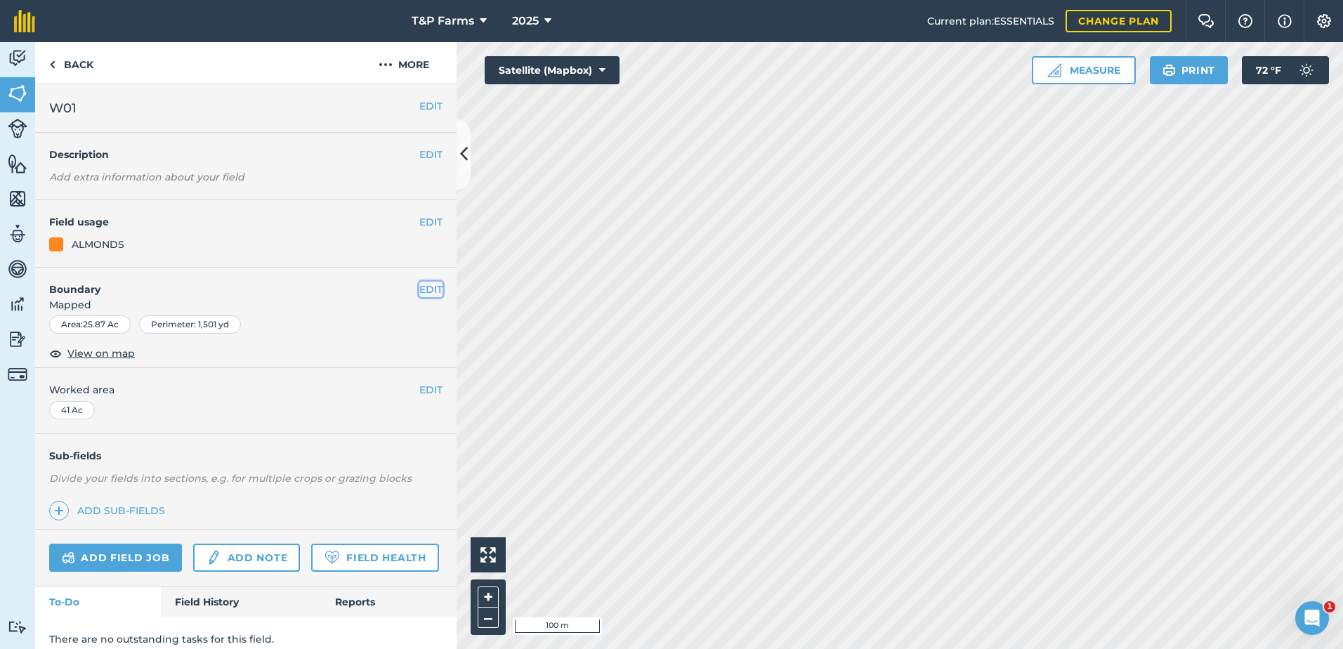
click at [424, 287] on button "EDIT" at bounding box center [430, 289] width 23 height 15
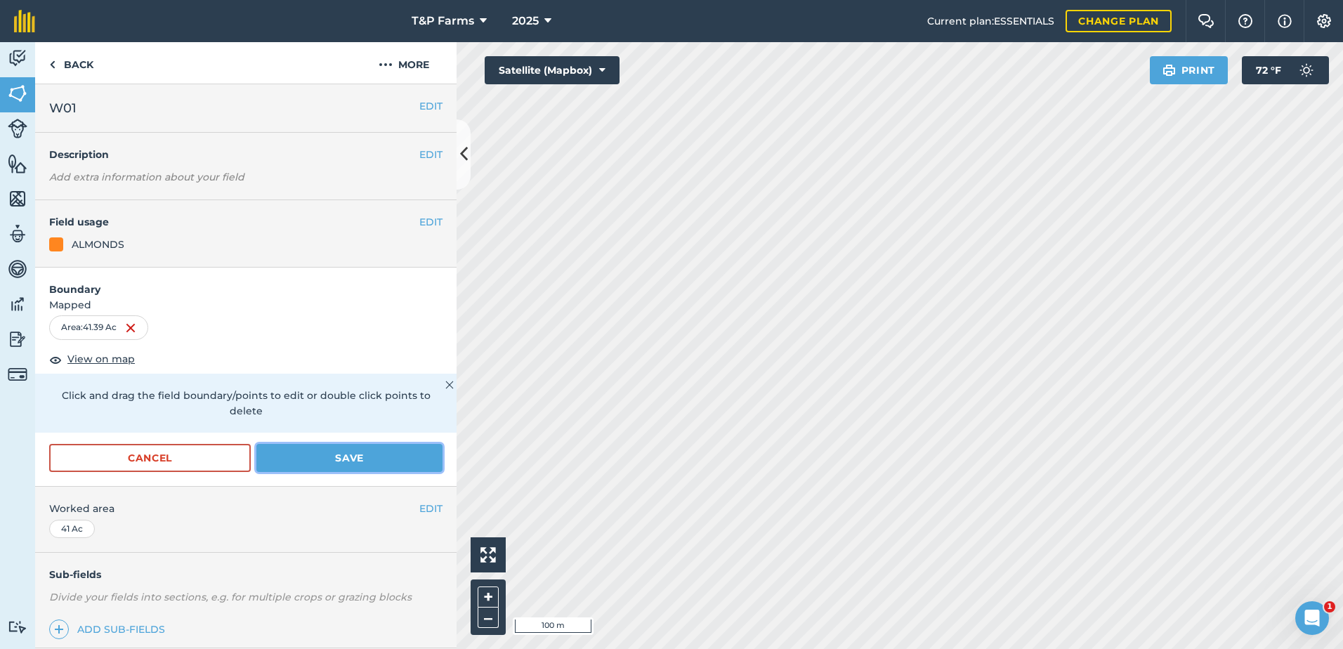
click at [386, 454] on button "Save" at bounding box center [349, 458] width 186 height 28
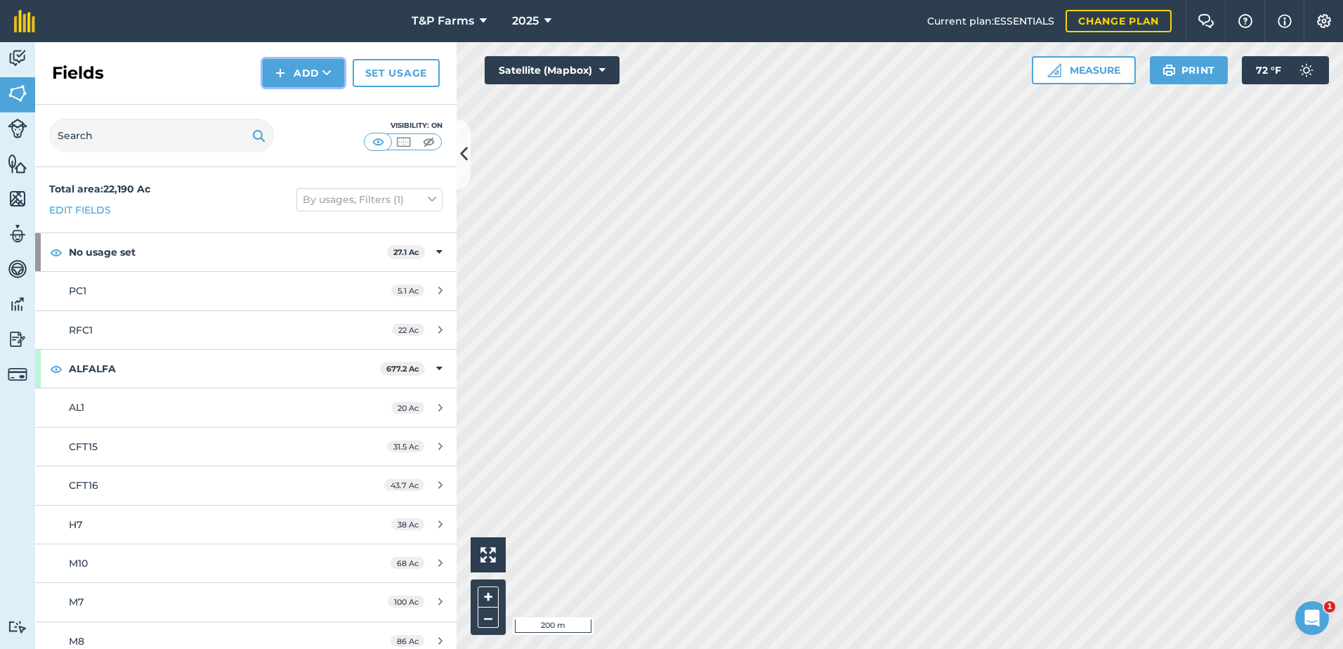
click at [341, 78] on button "Add" at bounding box center [303, 73] width 81 height 28
click at [326, 88] on div "Fields Add Draw Import Set usage" at bounding box center [245, 73] width 421 height 63
click at [306, 70] on button "Add" at bounding box center [303, 73] width 81 height 28
click at [303, 96] on link "Draw" at bounding box center [303, 104] width 77 height 31
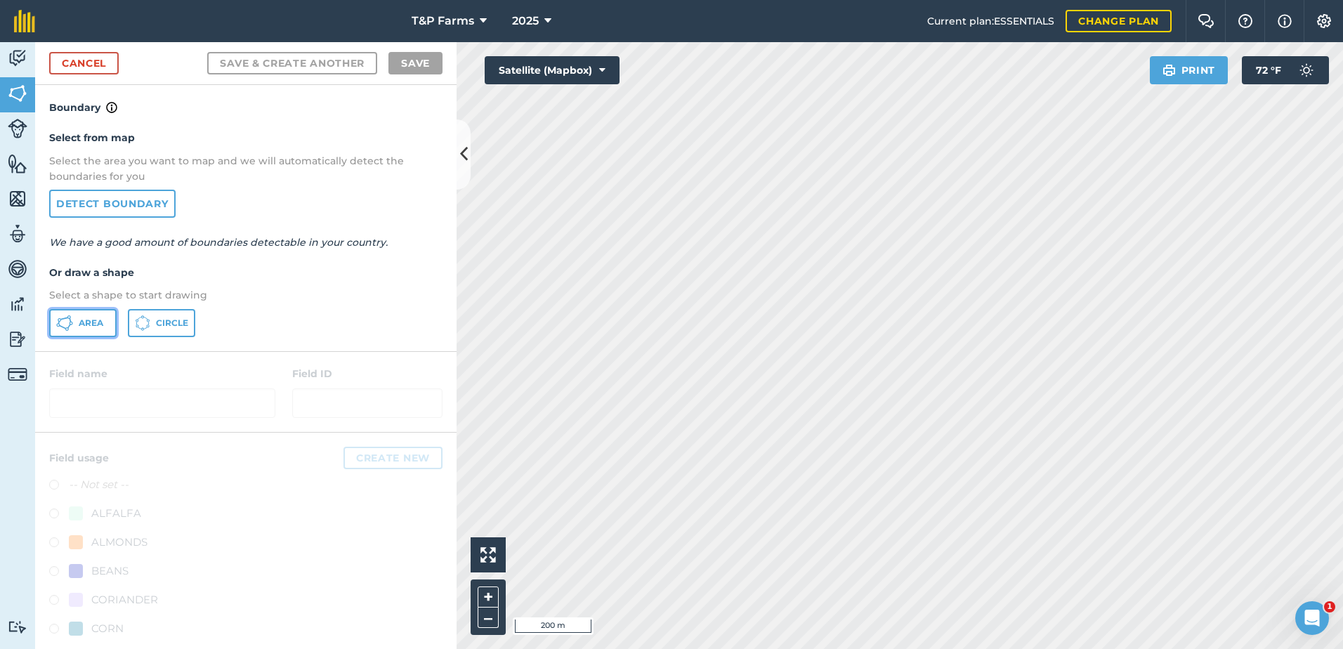
click at [101, 323] on span "Area" at bounding box center [91, 322] width 25 height 11
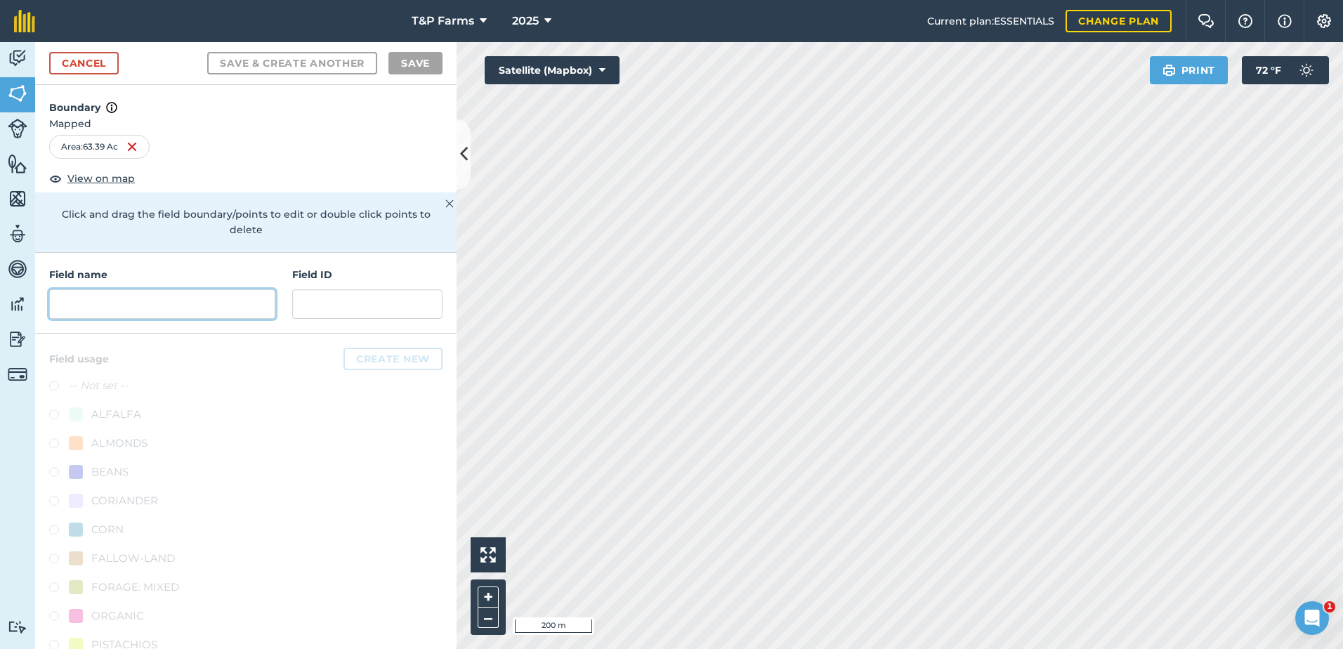
click at [204, 296] on input "text" at bounding box center [162, 303] width 226 height 29
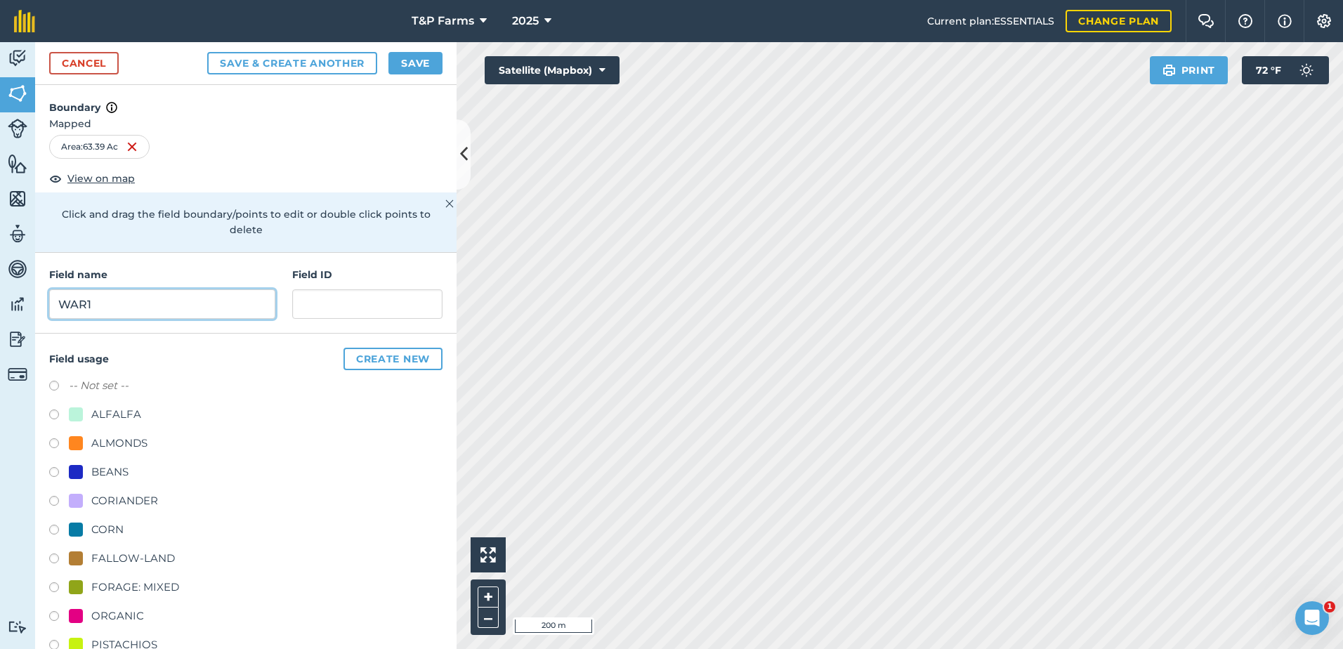
type input "WAR1"
click at [136, 442] on div "ALMONDS" at bounding box center [119, 443] width 56 height 17
radio input "true"
click at [441, 61] on button "Save" at bounding box center [415, 63] width 54 height 22
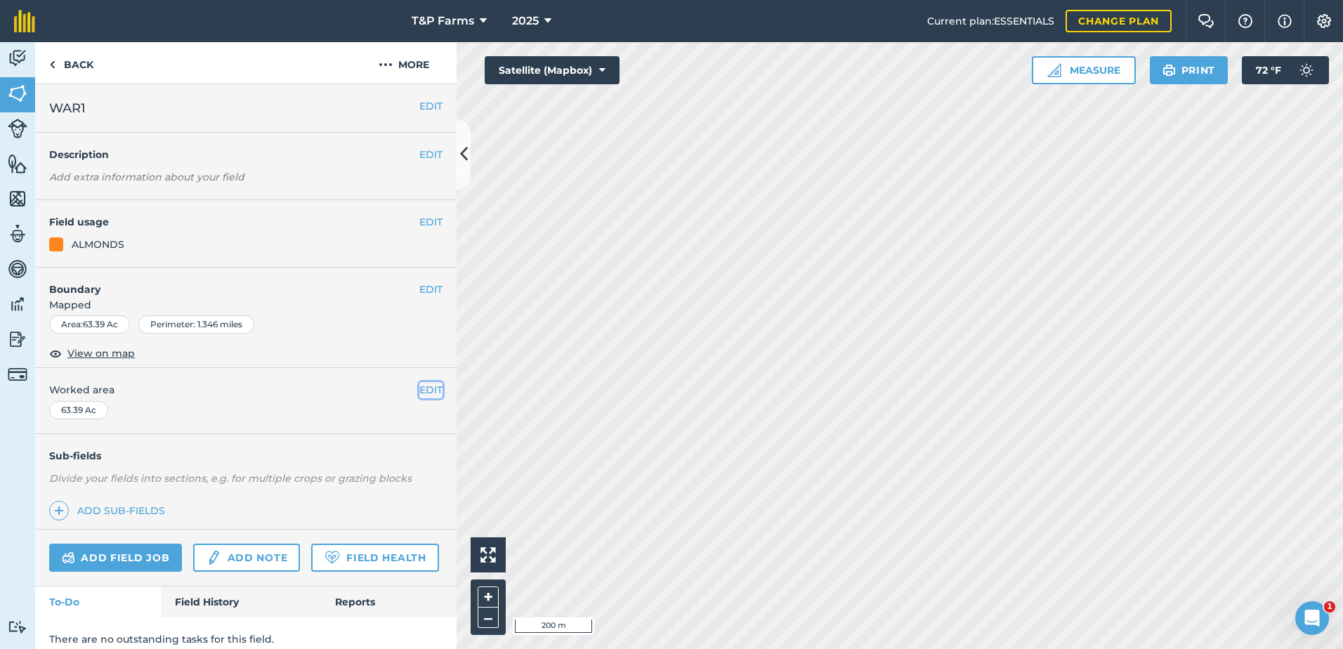
drag, startPoint x: 411, startPoint y: 384, endPoint x: 394, endPoint y: 392, distance: 18.5
click at [419, 384] on button "EDIT" at bounding box center [430, 389] width 23 height 15
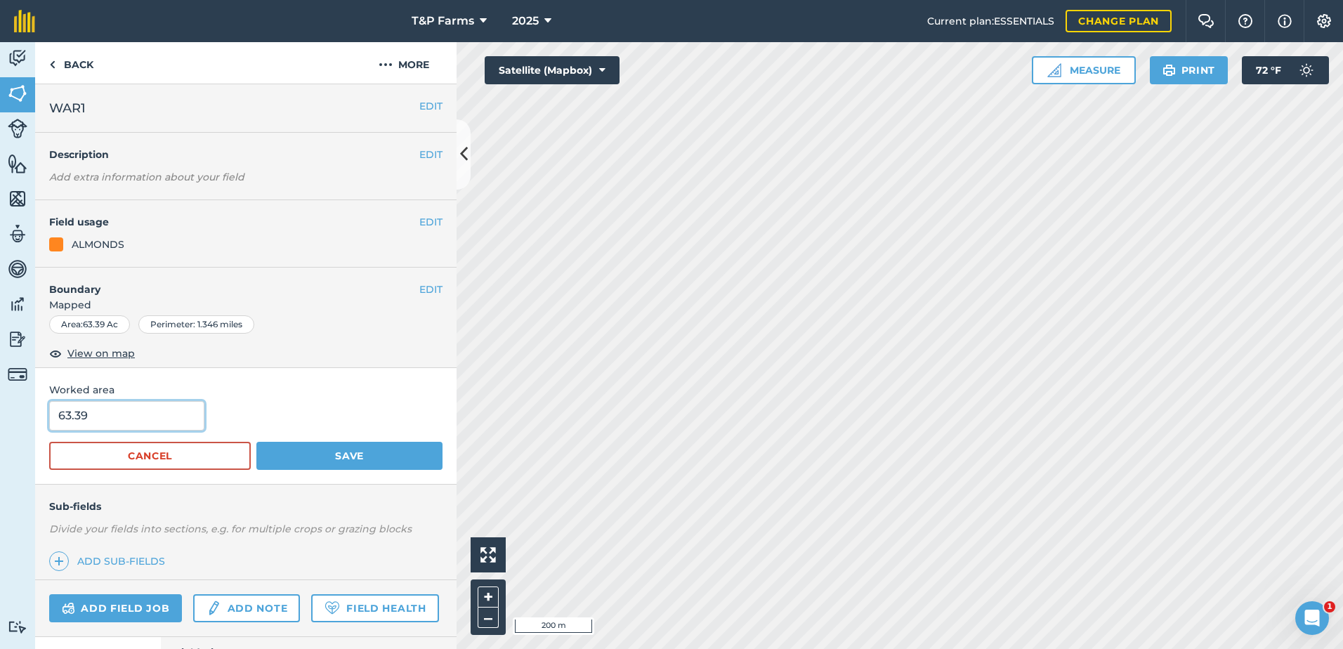
click at [0, 433] on html "T&P Farms 2025 Current plan : ESSENTIALS Change plan Farm Chat Help Info Settin…" at bounding box center [671, 324] width 1343 height 649
type input "64"
click at [256, 442] on button "Save" at bounding box center [349, 456] width 186 height 28
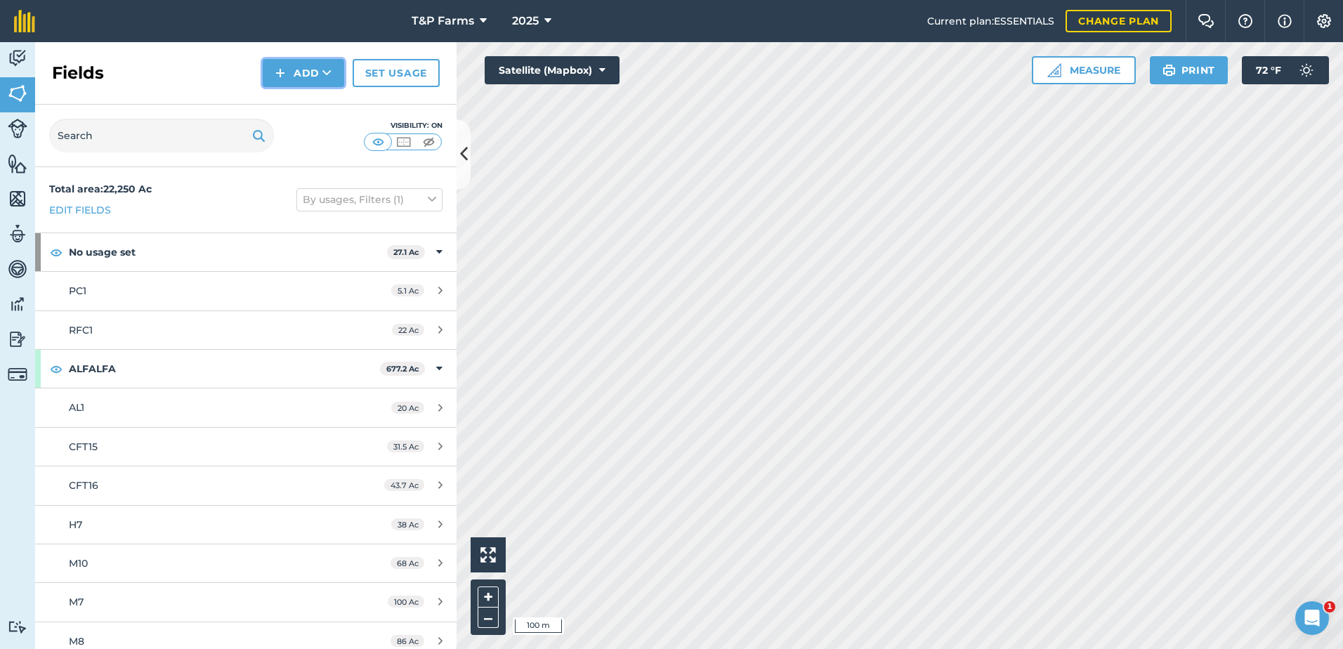
click at [284, 78] on img at bounding box center [280, 73] width 10 height 17
click at [291, 93] on link "Draw" at bounding box center [303, 104] width 77 height 31
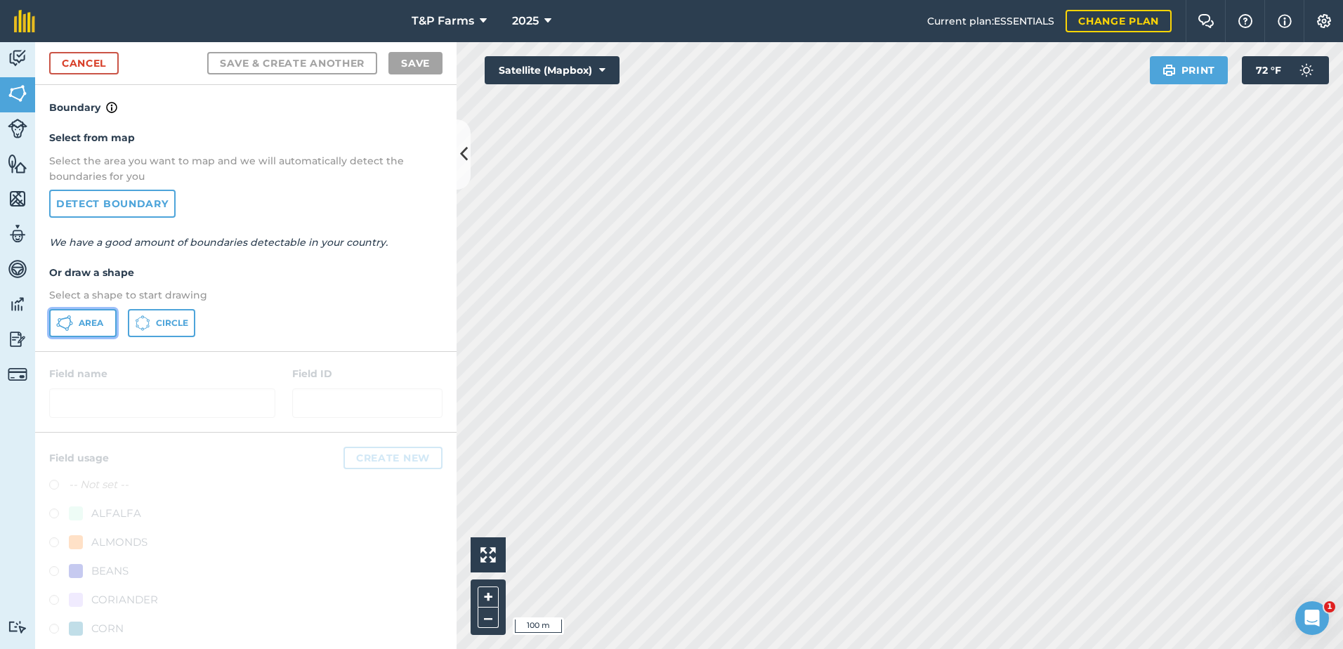
click at [102, 326] on span "Area" at bounding box center [91, 322] width 25 height 11
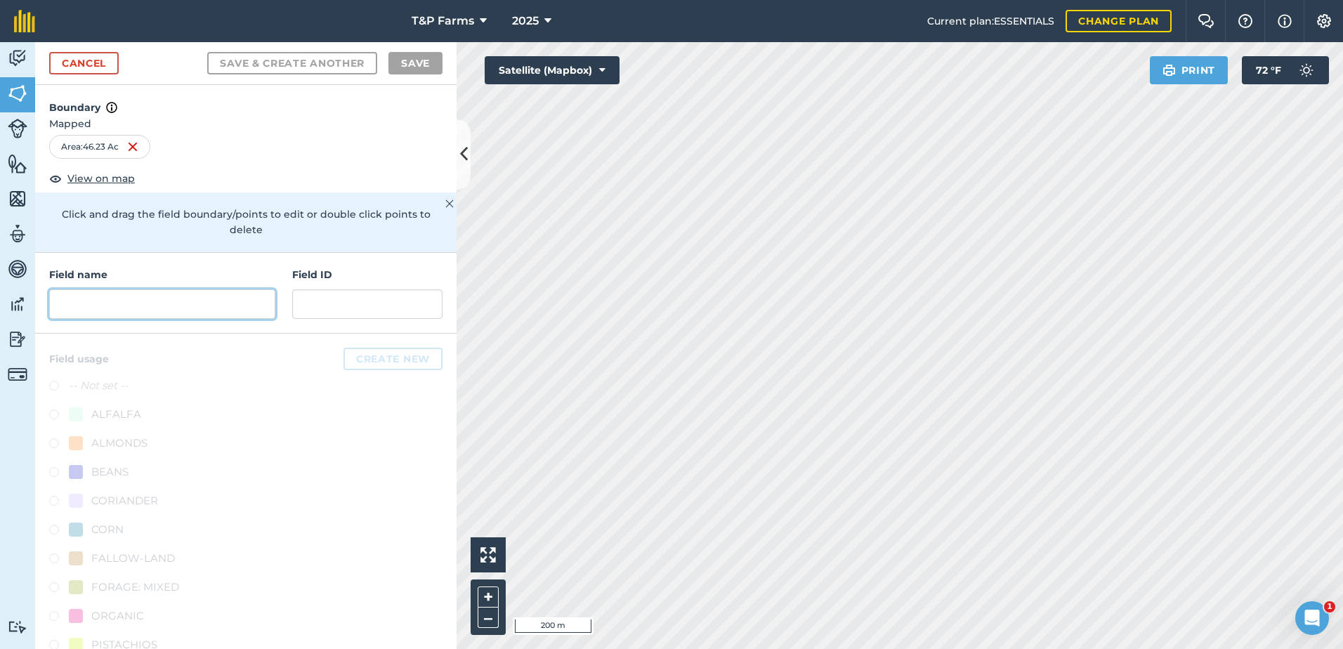
click at [186, 311] on input "text" at bounding box center [162, 303] width 226 height 29
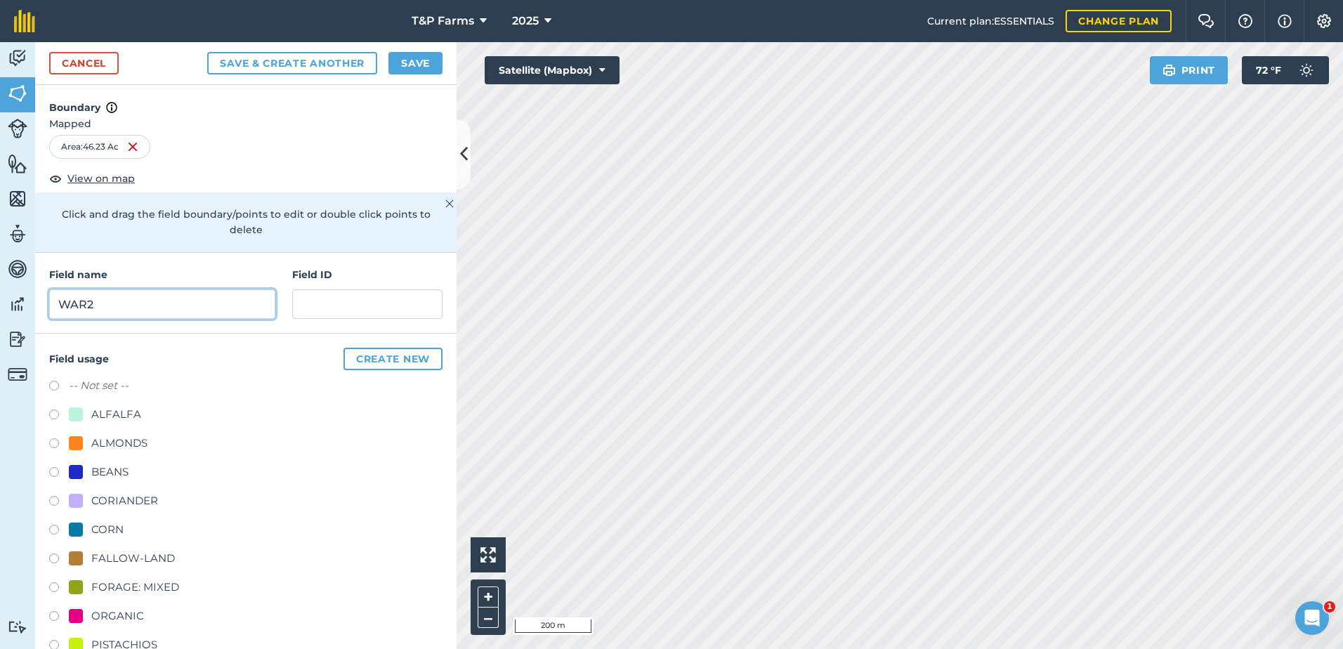
type input "WAR2"
click at [139, 433] on div "-- Not set -- ALFALFA ALMONDS BEANS CORIANDER CORN FALLOW-LAND FORAGE: MIXED OR…" at bounding box center [245, 589] width 393 height 424
click at [140, 444] on div "ALMONDS" at bounding box center [119, 443] width 56 height 17
radio input "true"
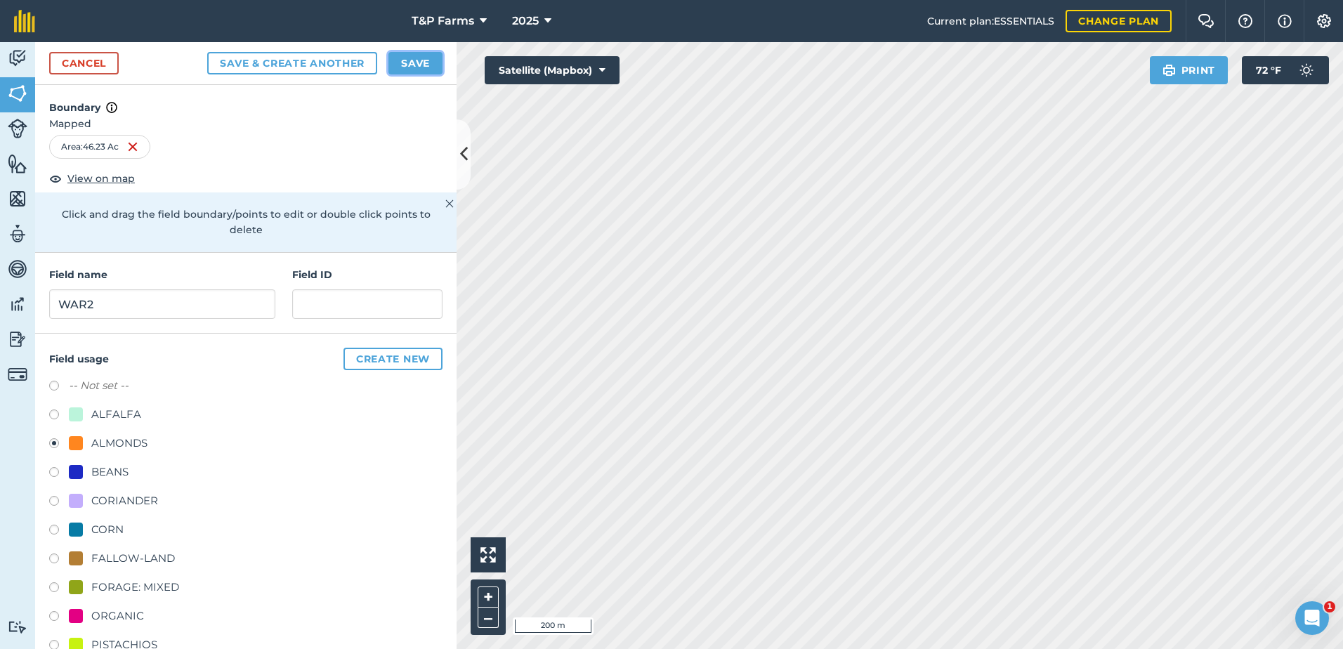
click at [430, 65] on button "Save" at bounding box center [415, 63] width 54 height 22
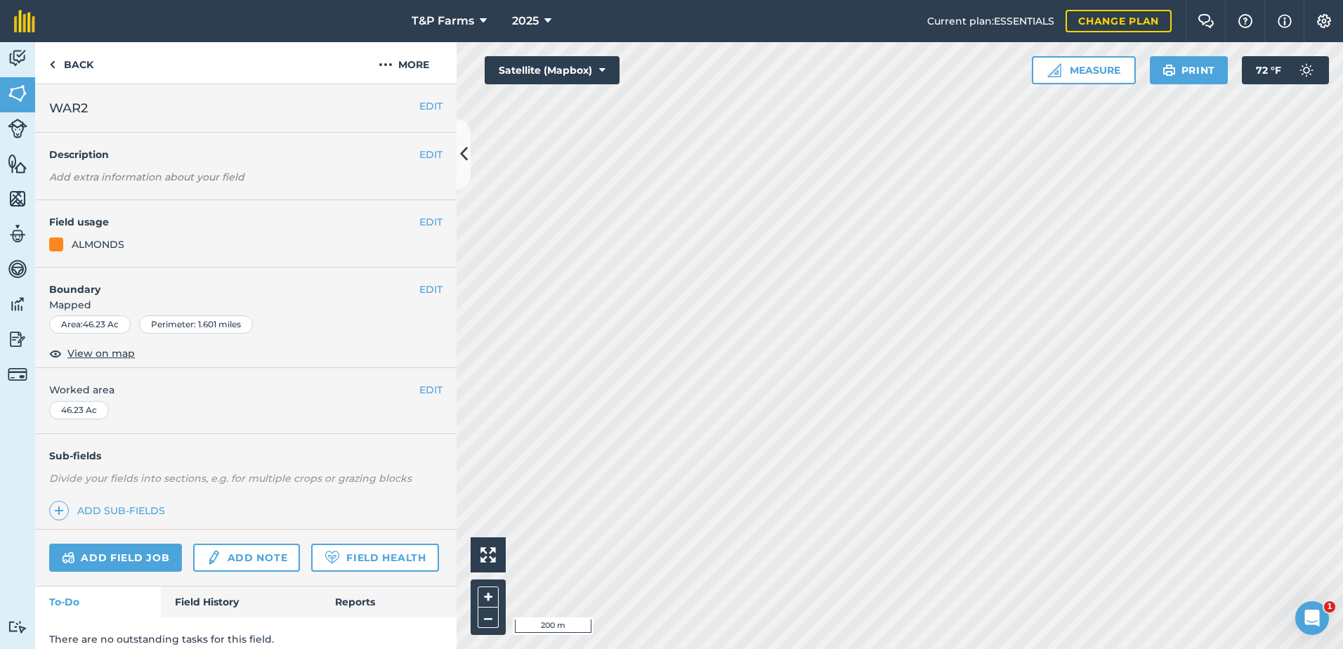
click at [409, 378] on div "EDIT Worked area 46.23 Ac" at bounding box center [245, 400] width 421 height 65
click at [419, 389] on button "EDIT" at bounding box center [430, 389] width 23 height 15
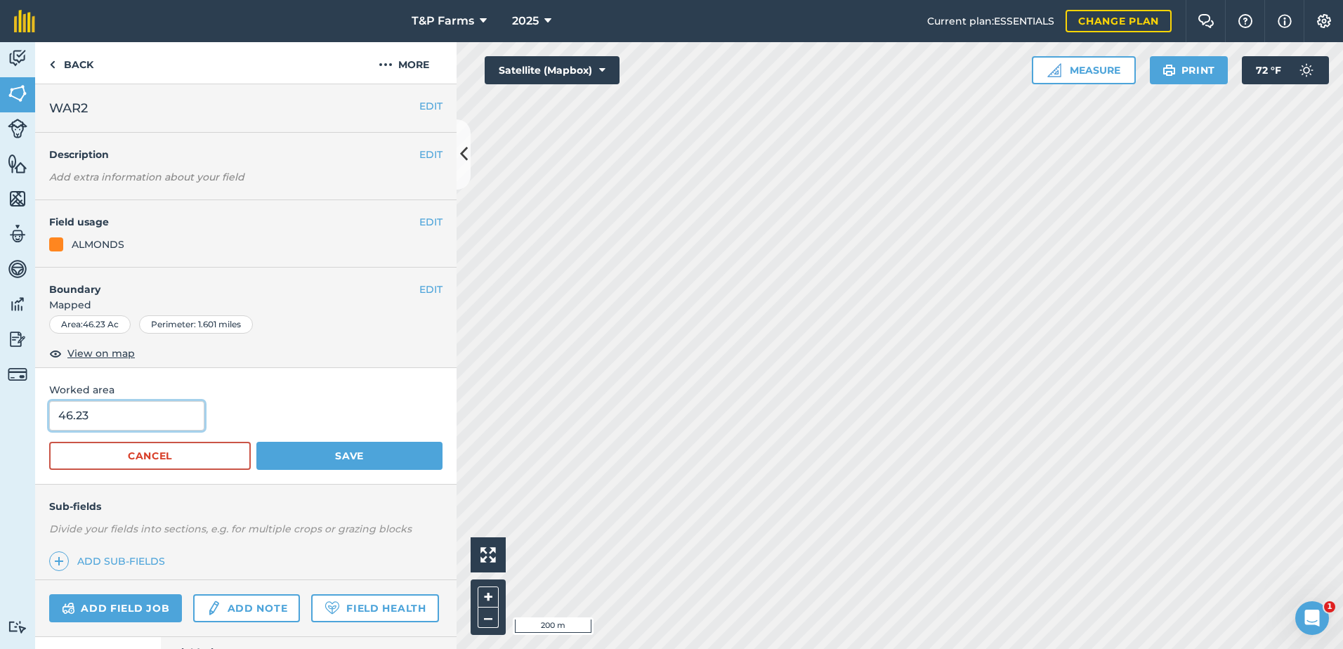
drag, startPoint x: 192, startPoint y: 422, endPoint x: 74, endPoint y: 424, distance: 117.3
click at [74, 424] on input "46.23" at bounding box center [126, 415] width 155 height 29
type input "46"
click at [256, 442] on button "Save" at bounding box center [349, 456] width 186 height 28
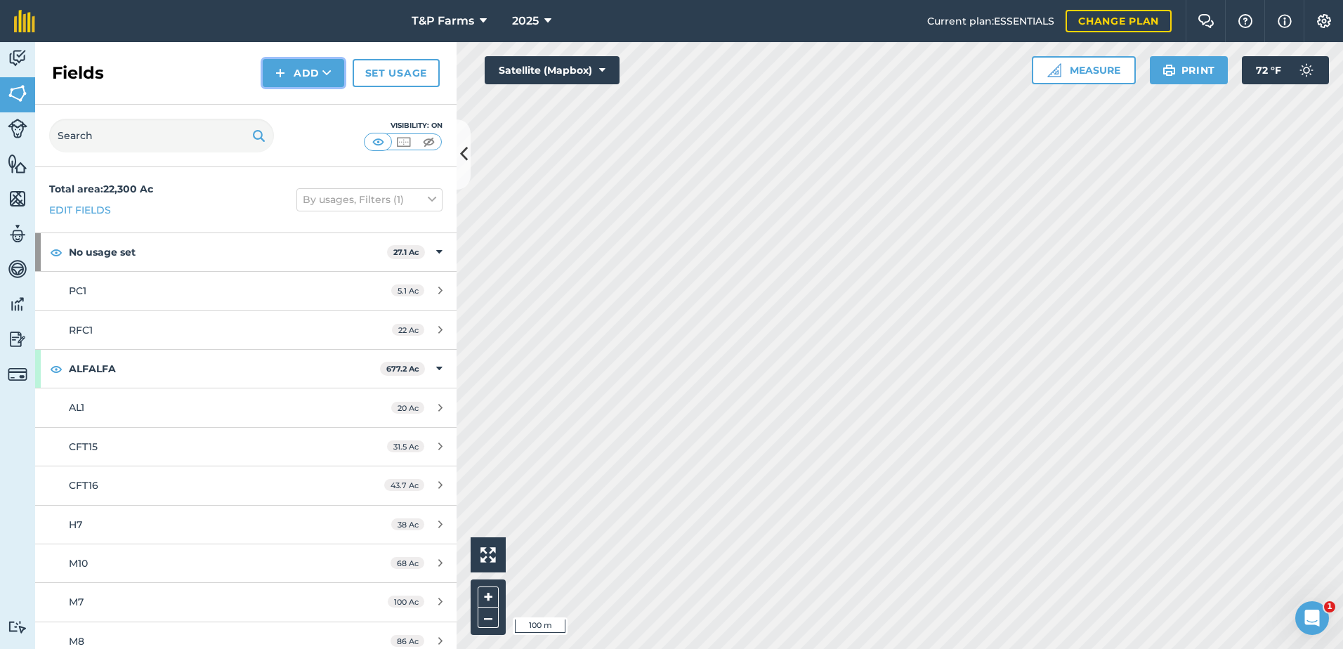
click at [299, 72] on button "Add" at bounding box center [303, 73] width 81 height 28
click at [307, 98] on link "Draw" at bounding box center [303, 104] width 77 height 31
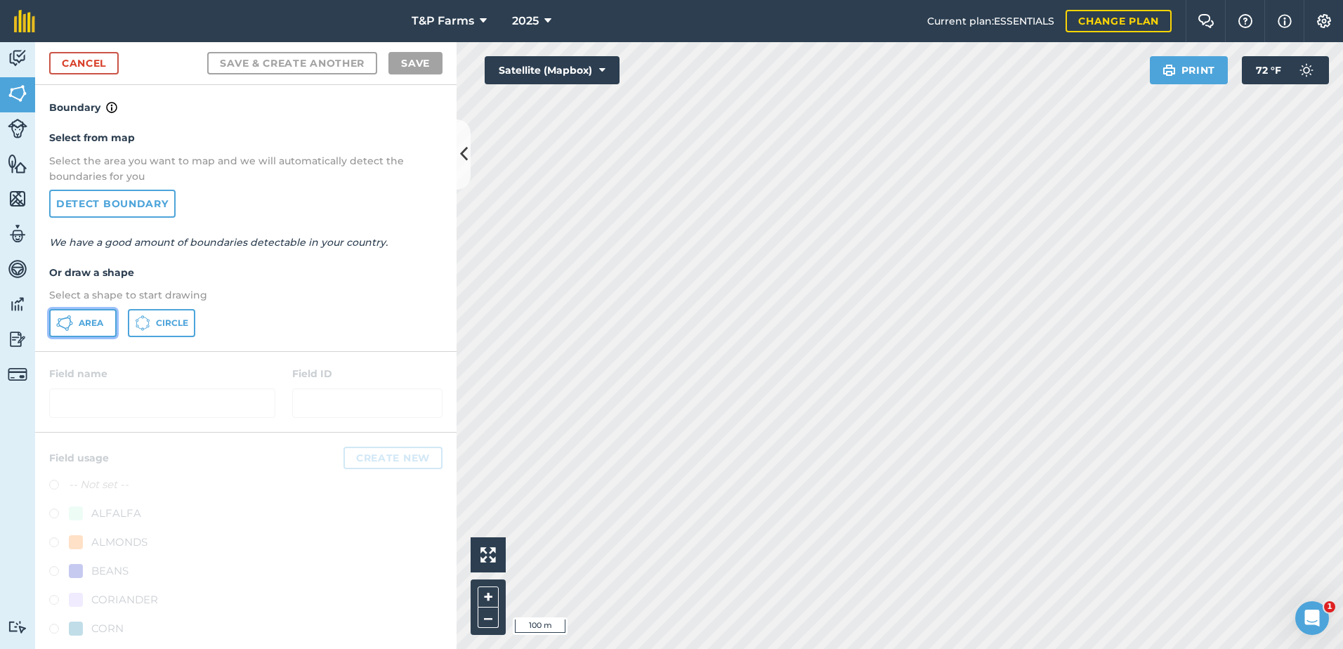
drag, startPoint x: 105, startPoint y: 316, endPoint x: 357, endPoint y: 352, distance: 254.7
click at [114, 315] on button "Area" at bounding box center [82, 323] width 67 height 28
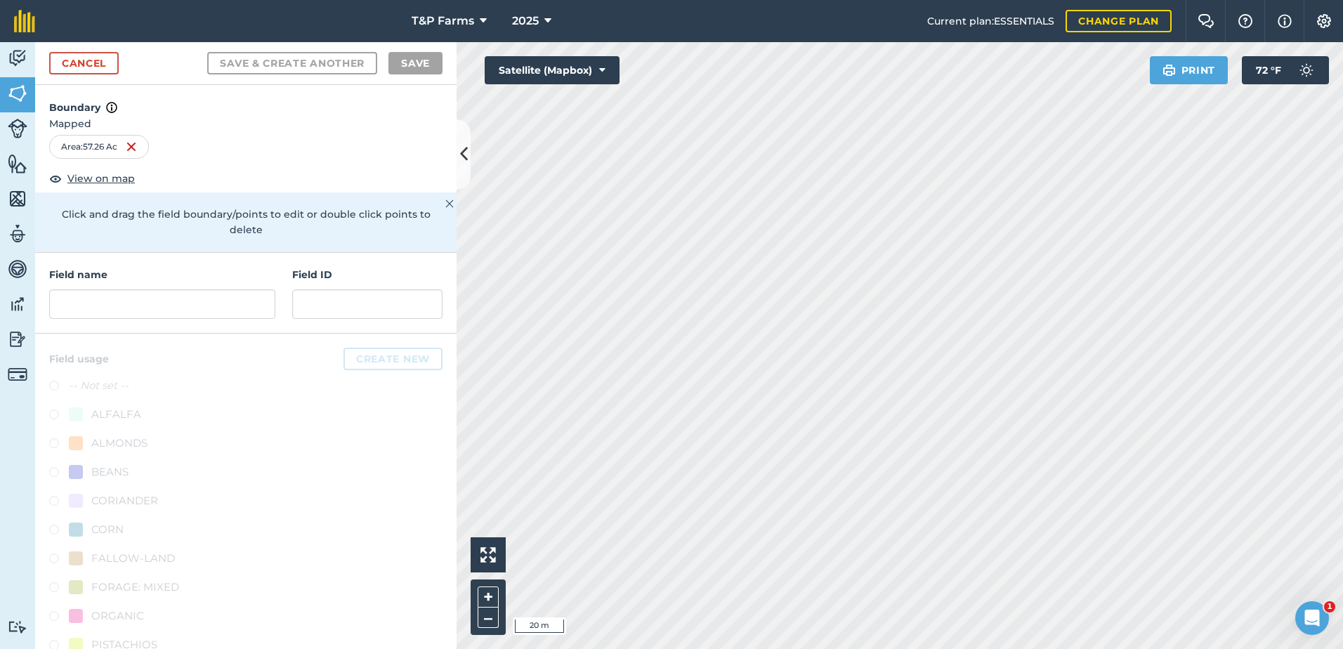
click at [866, 0] on html "T&P Farms 2025 Current plan : ESSENTIALS Change plan Farm Chat Help Info Settin…" at bounding box center [671, 324] width 1343 height 649
click at [227, 295] on input "text" at bounding box center [162, 303] width 226 height 29
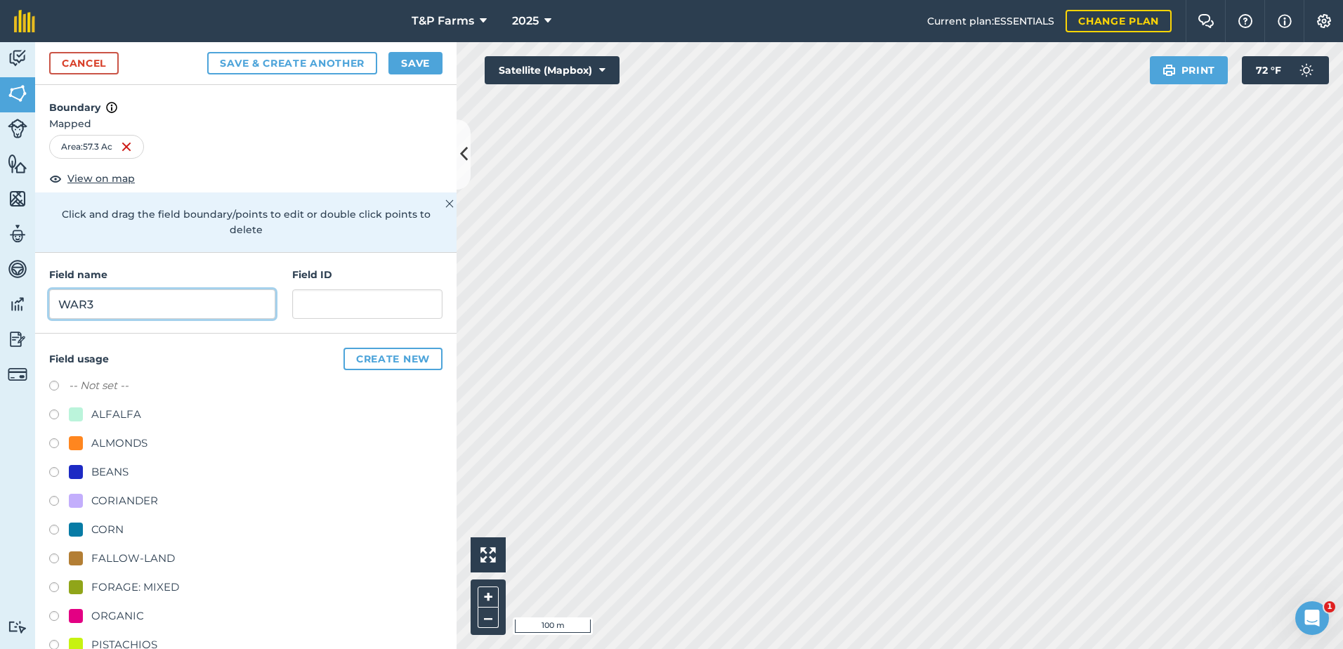
type input "WAR3"
click at [133, 457] on div "-- Not set -- ALFALFA ALMONDS BEANS CORIANDER CORN FALLOW-LAND FORAGE: MIXED OR…" at bounding box center [245, 589] width 393 height 424
click at [140, 449] on div "ALMONDS" at bounding box center [119, 443] width 56 height 17
radio input "true"
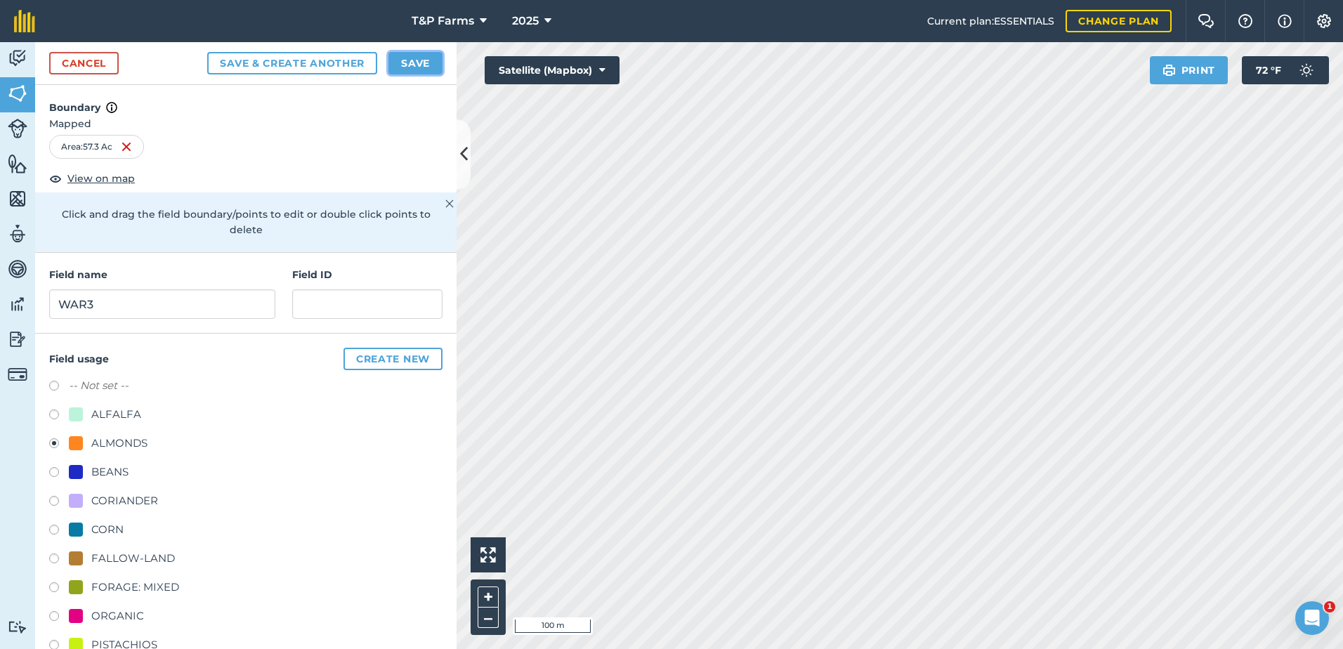
drag, startPoint x: 409, startPoint y: 64, endPoint x: 421, endPoint y: 98, distance: 35.8
click at [410, 64] on button "Save" at bounding box center [415, 63] width 54 height 22
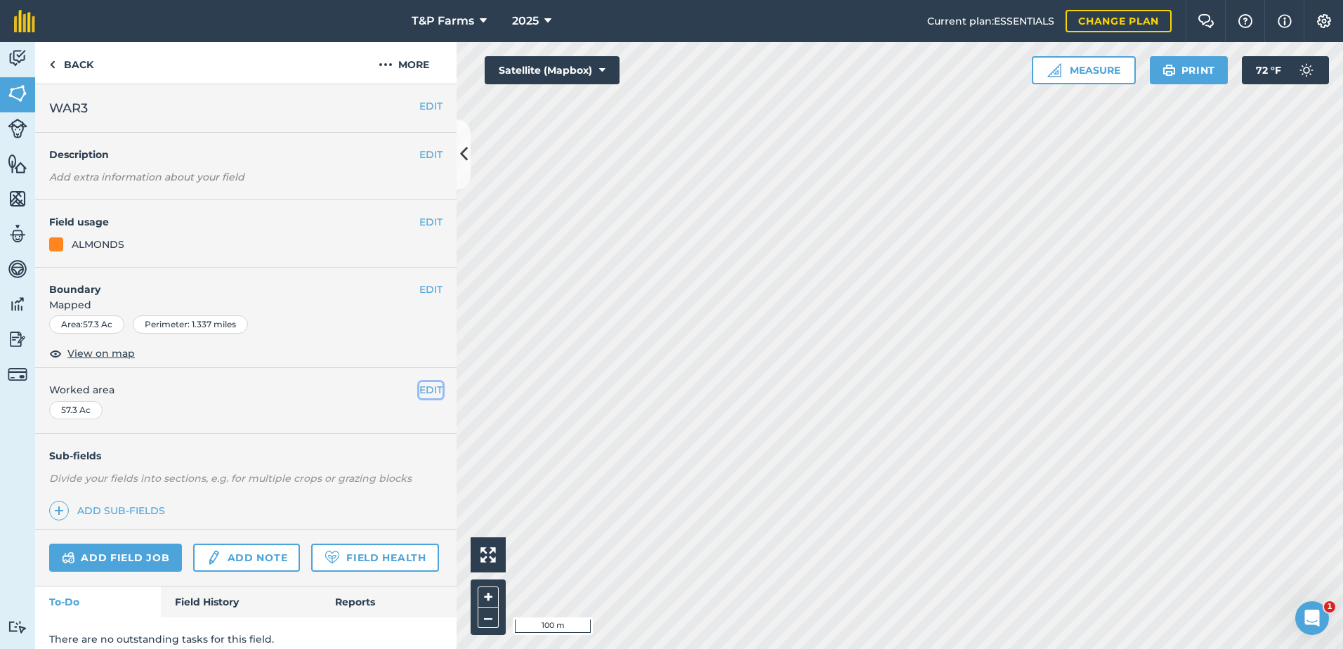
click at [419, 395] on button "EDIT" at bounding box center [430, 389] width 23 height 15
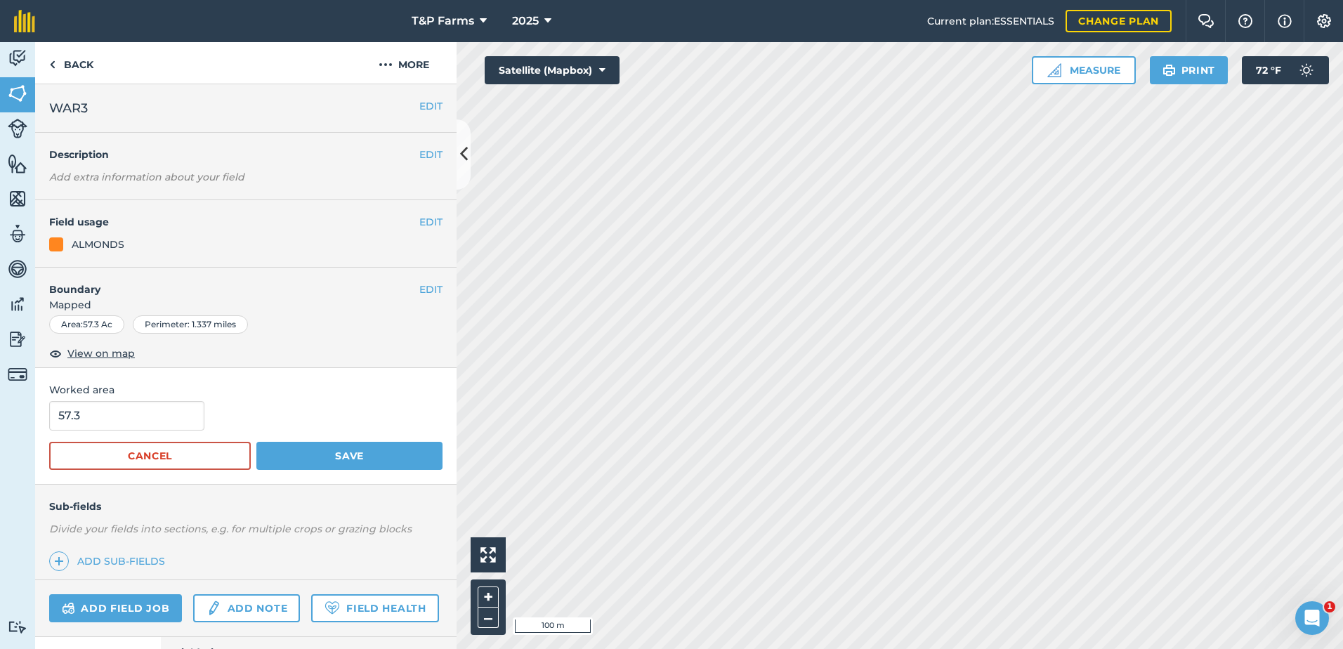
click at [211, 415] on div "57.3" at bounding box center [245, 415] width 393 height 29
drag, startPoint x: 211, startPoint y: 415, endPoint x: 195, endPoint y: 416, distance: 16.9
click at [195, 416] on input "57.3" at bounding box center [126, 415] width 155 height 29
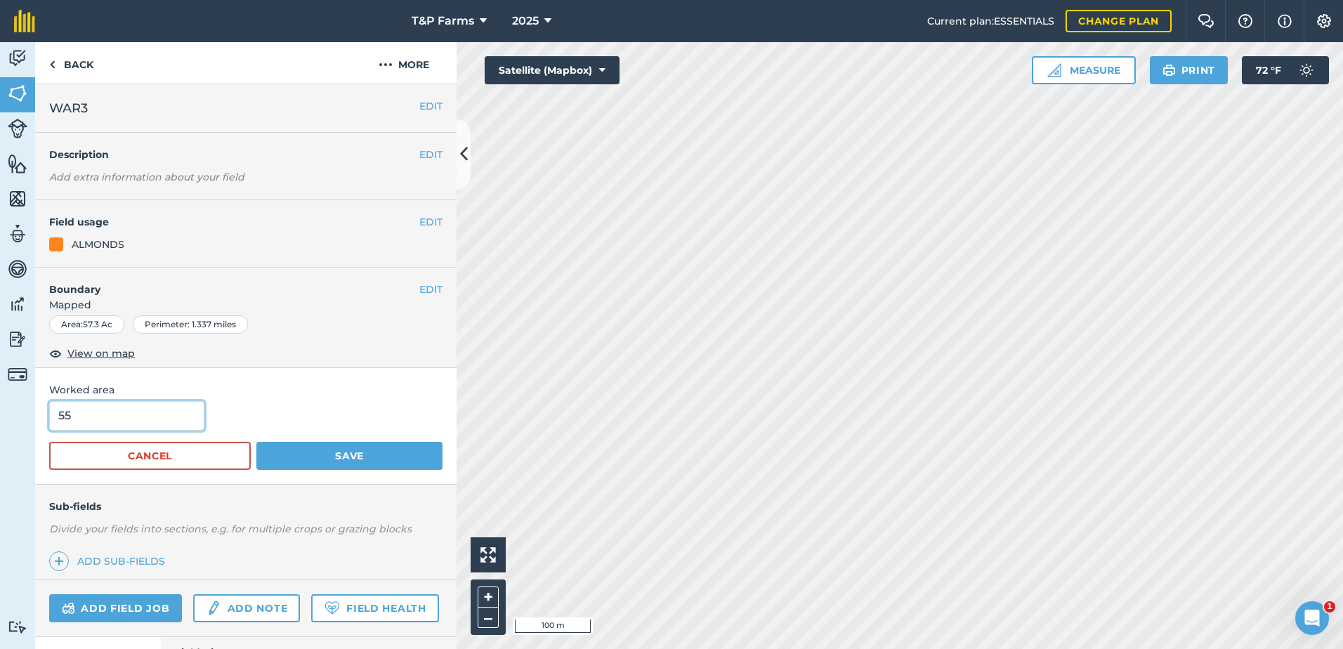
type input "55"
click at [256, 442] on button "Save" at bounding box center [349, 456] width 186 height 28
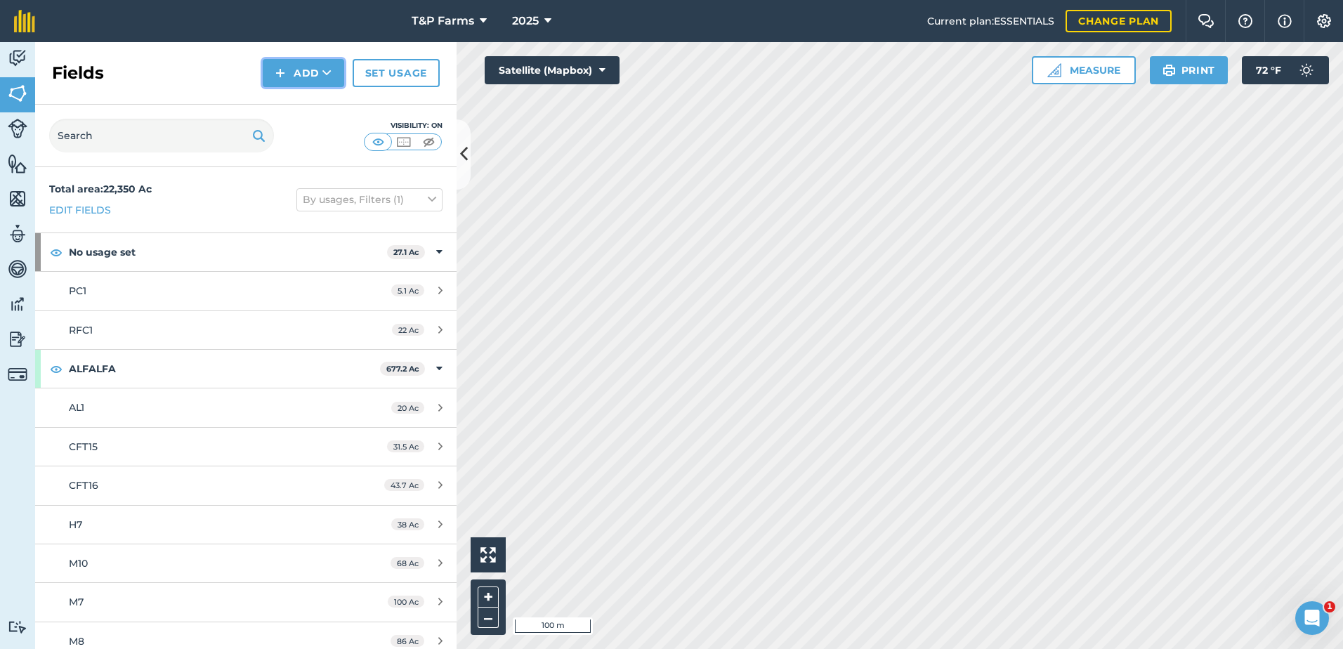
click at [321, 64] on button "Add" at bounding box center [303, 73] width 81 height 28
click at [314, 107] on link "Draw" at bounding box center [303, 104] width 77 height 31
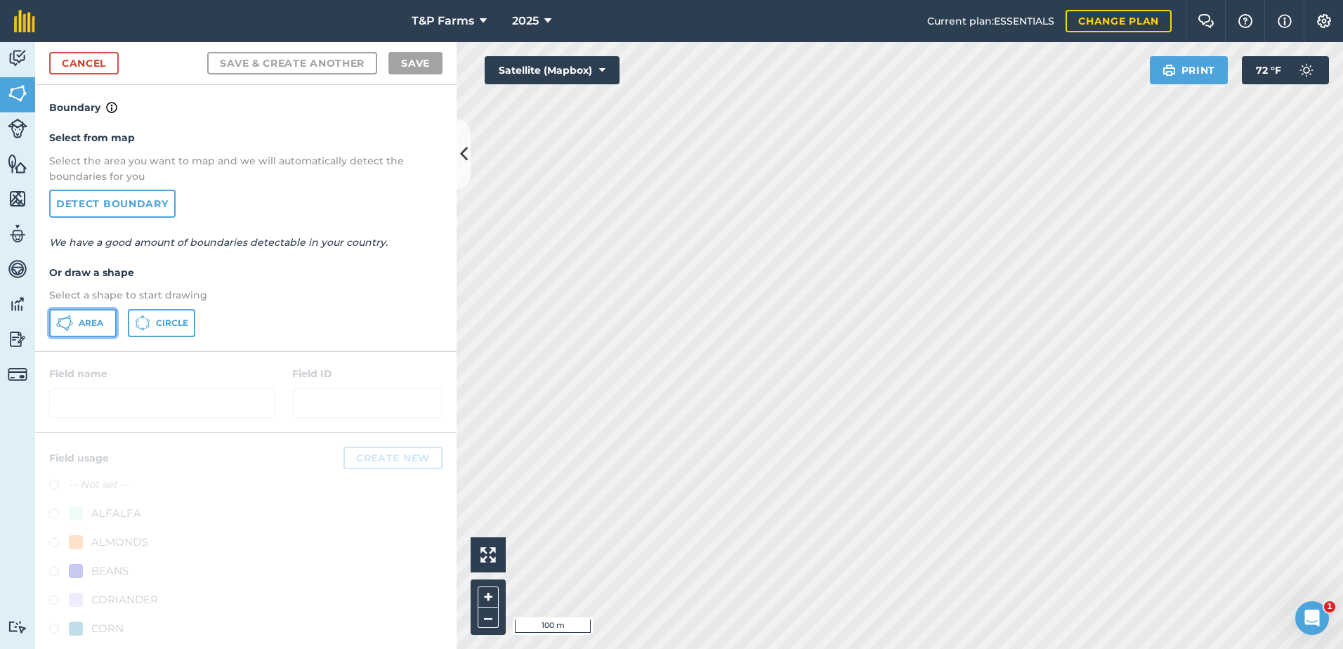
click at [71, 327] on icon at bounding box center [64, 323] width 17 height 17
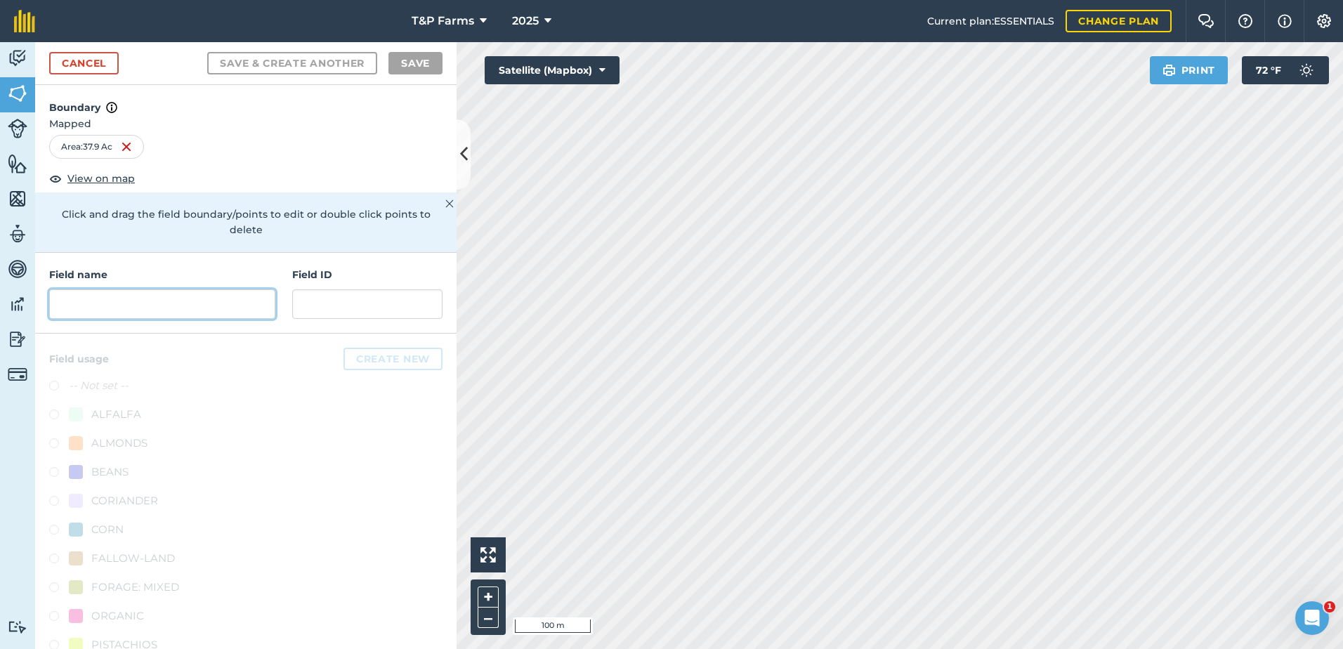
click at [191, 314] on input "text" at bounding box center [162, 303] width 226 height 29
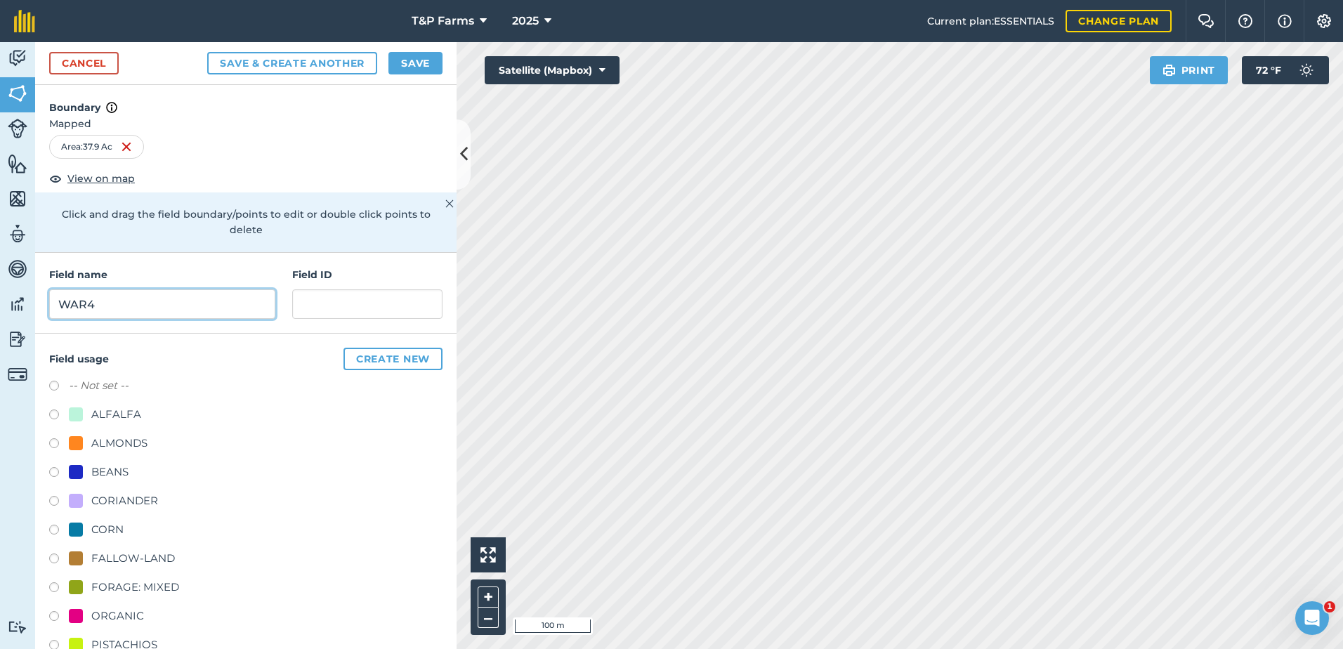
type input "WAR4"
click at [149, 443] on div "ALMONDS" at bounding box center [245, 445] width 393 height 20
click at [140, 434] on div "-- Not set -- ALFALFA ALMONDS BEANS CORIANDER CORN FALLOW-LAND FORAGE: MIXED OR…" at bounding box center [245, 589] width 393 height 424
click at [140, 438] on div "ALMONDS" at bounding box center [119, 443] width 56 height 17
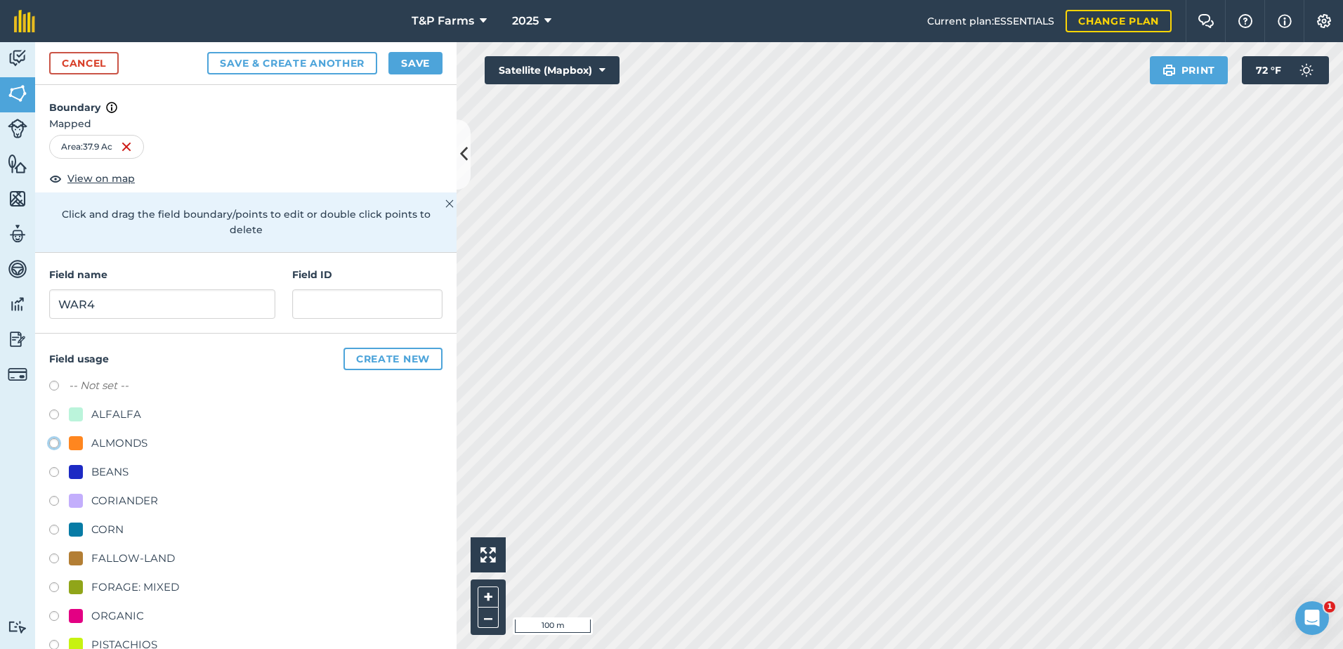
radio input "true"
click at [412, 65] on button "Save" at bounding box center [415, 63] width 54 height 22
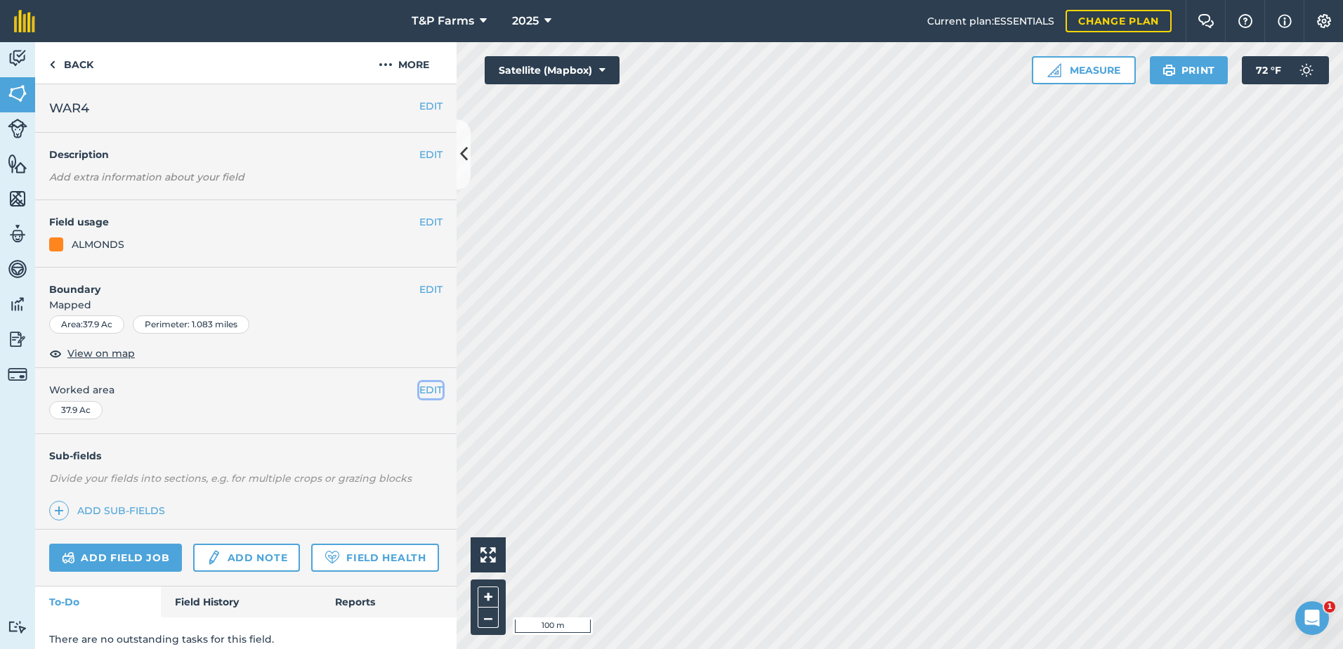
click at [422, 384] on button "EDIT" at bounding box center [430, 389] width 23 height 15
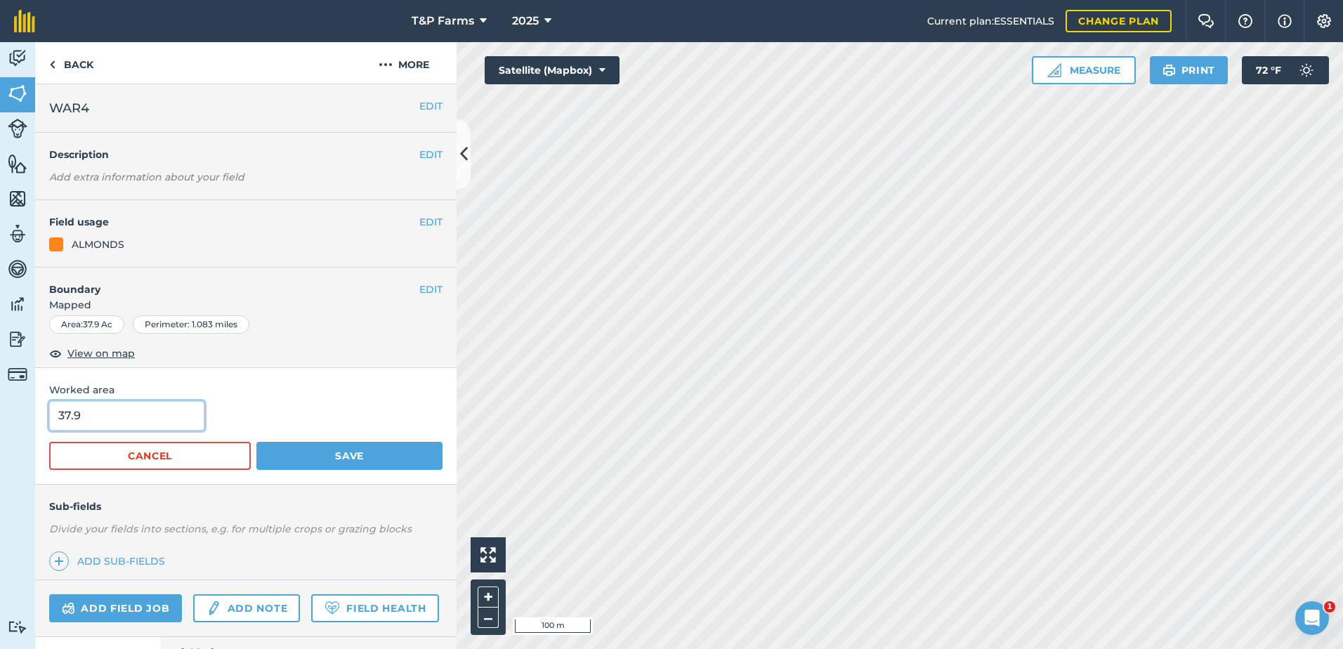
drag, startPoint x: 9, startPoint y: 407, endPoint x: -3, endPoint y: 414, distance: 13.5
click at [0, 414] on html "T&P Farms 2025 Current plan : ESSENTIALS Change plan Farm Chat Help Info Settin…" at bounding box center [671, 324] width 1343 height 649
type input "38"
click at [256, 442] on button "Save" at bounding box center [349, 456] width 186 height 28
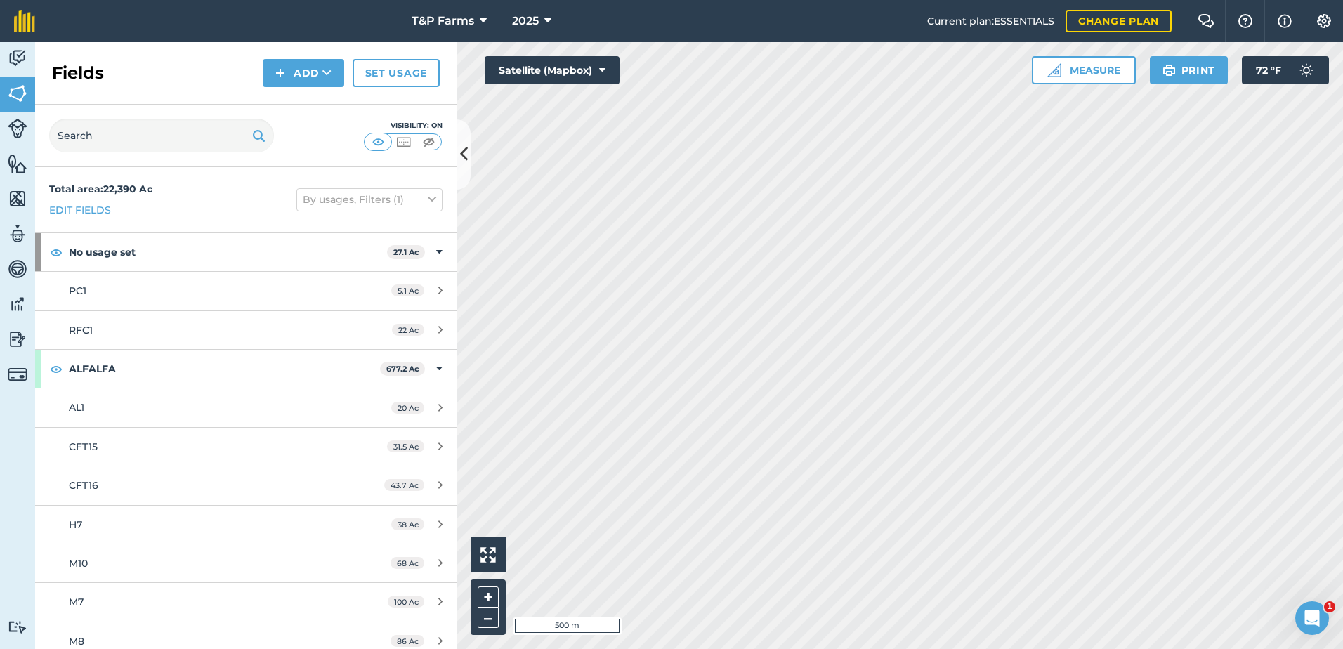
click at [294, 54] on div "Fields Add Set usage" at bounding box center [245, 73] width 421 height 63
click at [301, 59] on button "Add" at bounding box center [303, 73] width 81 height 28
click at [292, 105] on link "Draw" at bounding box center [303, 104] width 77 height 31
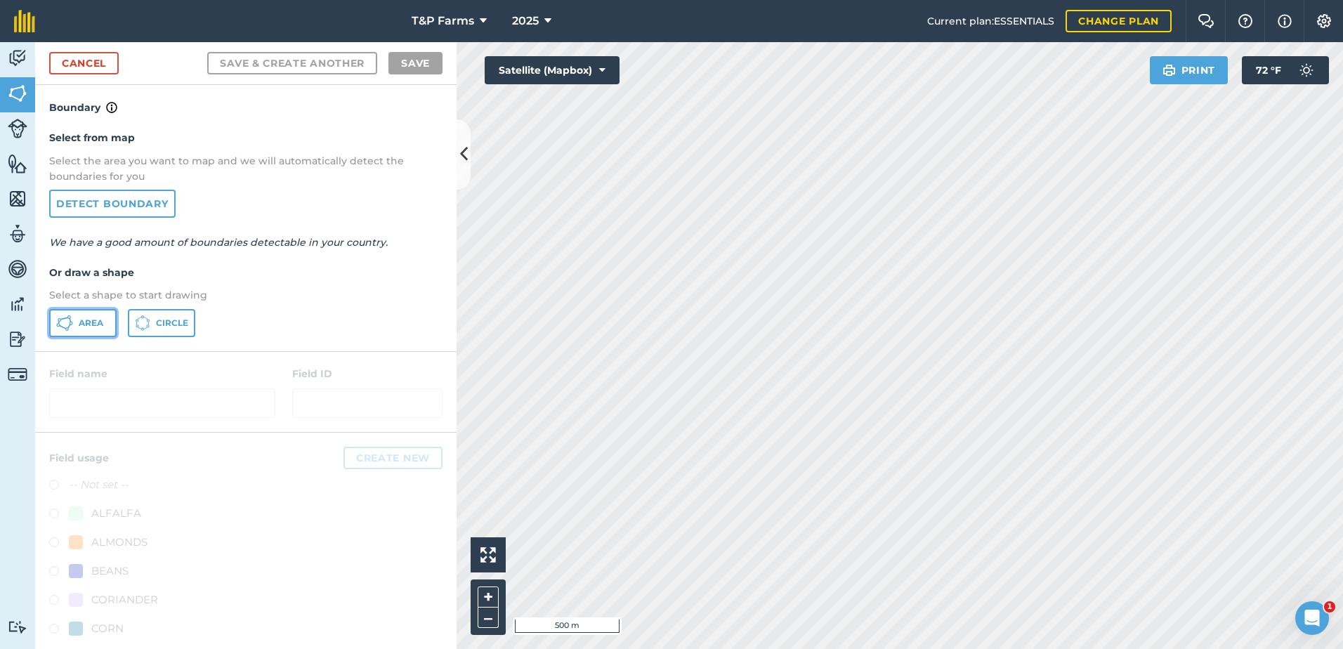
drag, startPoint x: 93, startPoint y: 315, endPoint x: 157, endPoint y: 320, distance: 64.1
click at [93, 316] on button "Area" at bounding box center [82, 323] width 67 height 28
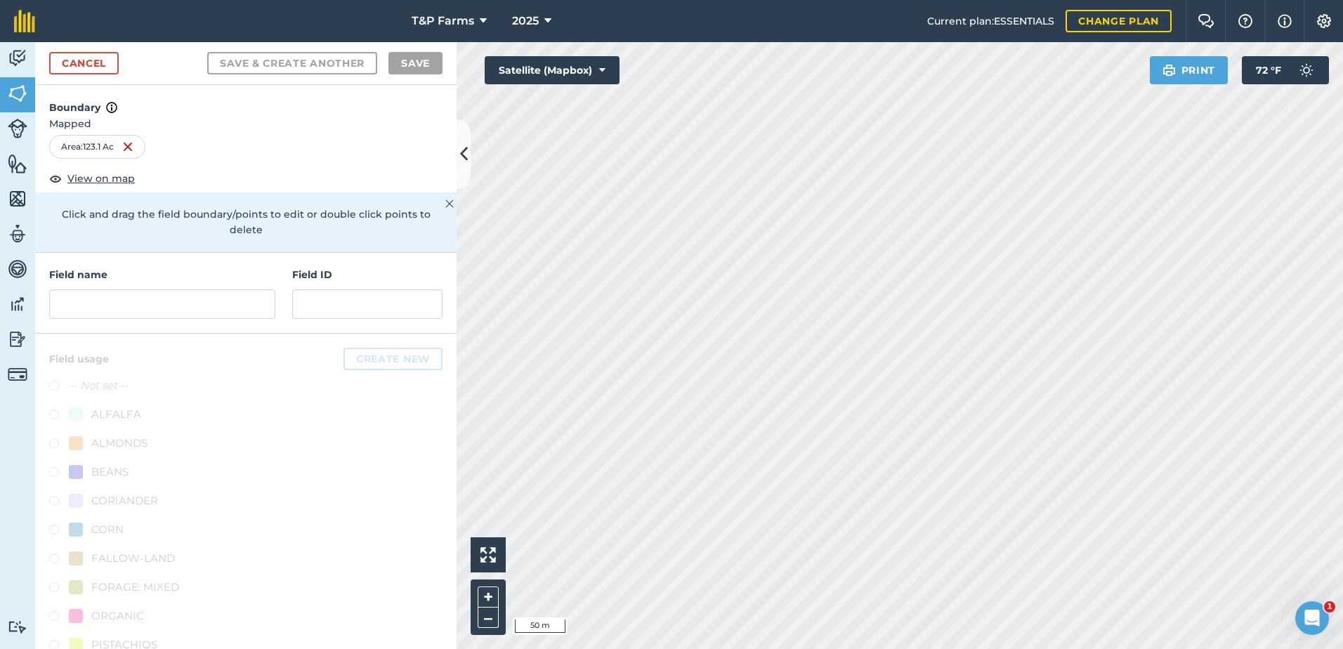
click at [1102, 0] on html "T&P Farms 2025 Current plan : ESSENTIALS Change plan Farm Chat Help Info Settin…" at bounding box center [671, 324] width 1343 height 649
click at [98, 294] on input "text" at bounding box center [162, 303] width 226 height 29
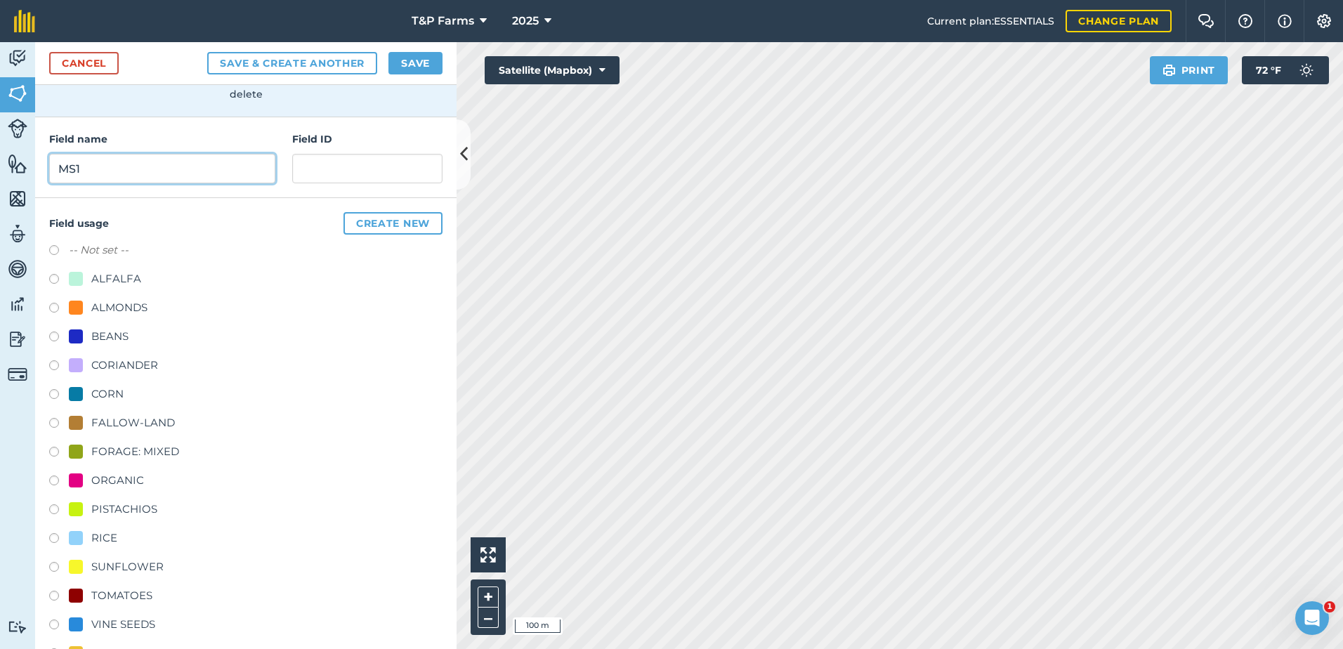
scroll to position [140, 0]
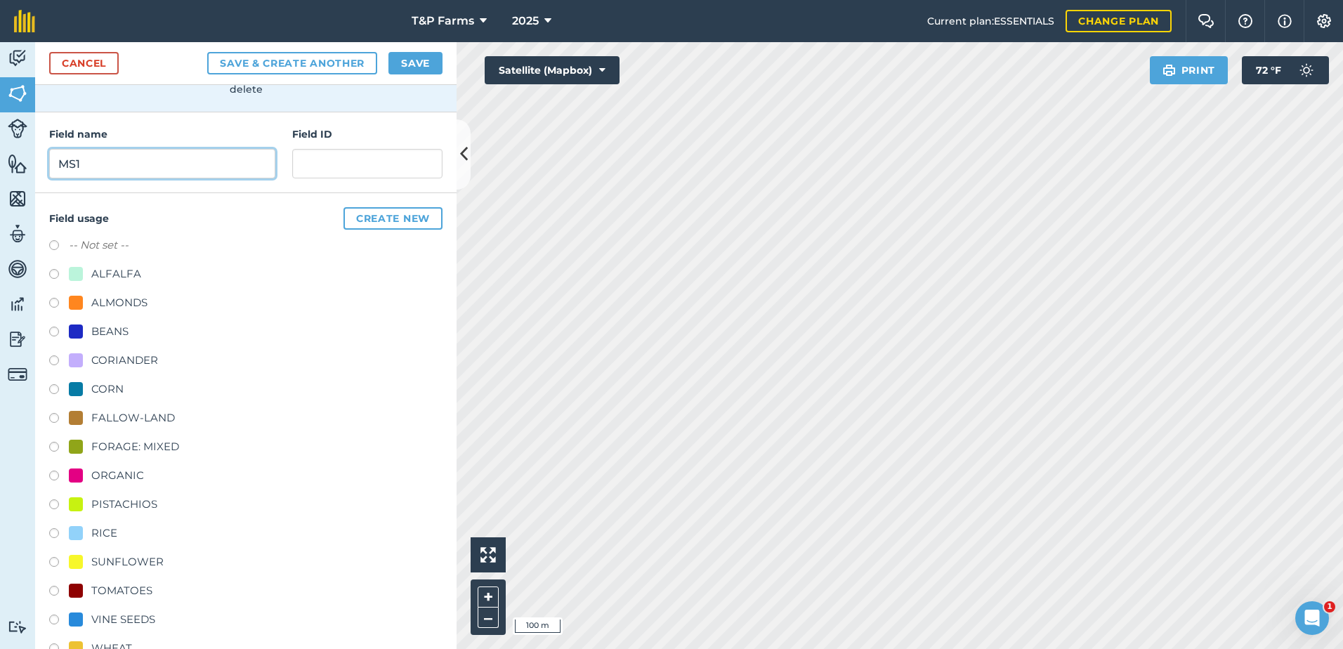
type input "MS1"
click at [133, 296] on div "ALMONDS" at bounding box center [119, 302] width 56 height 17
radio input "true"
click at [419, 62] on button "Save" at bounding box center [415, 63] width 54 height 22
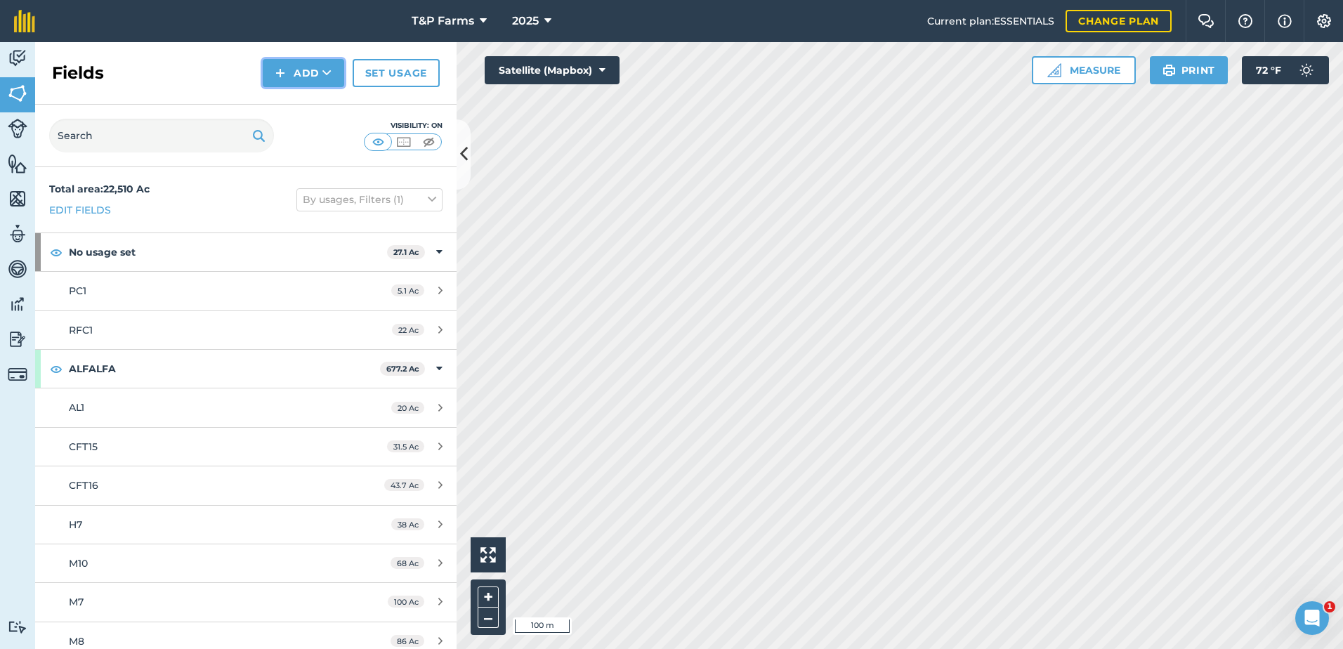
click at [284, 76] on img at bounding box center [280, 73] width 10 height 17
click at [308, 108] on link "Draw" at bounding box center [303, 104] width 77 height 31
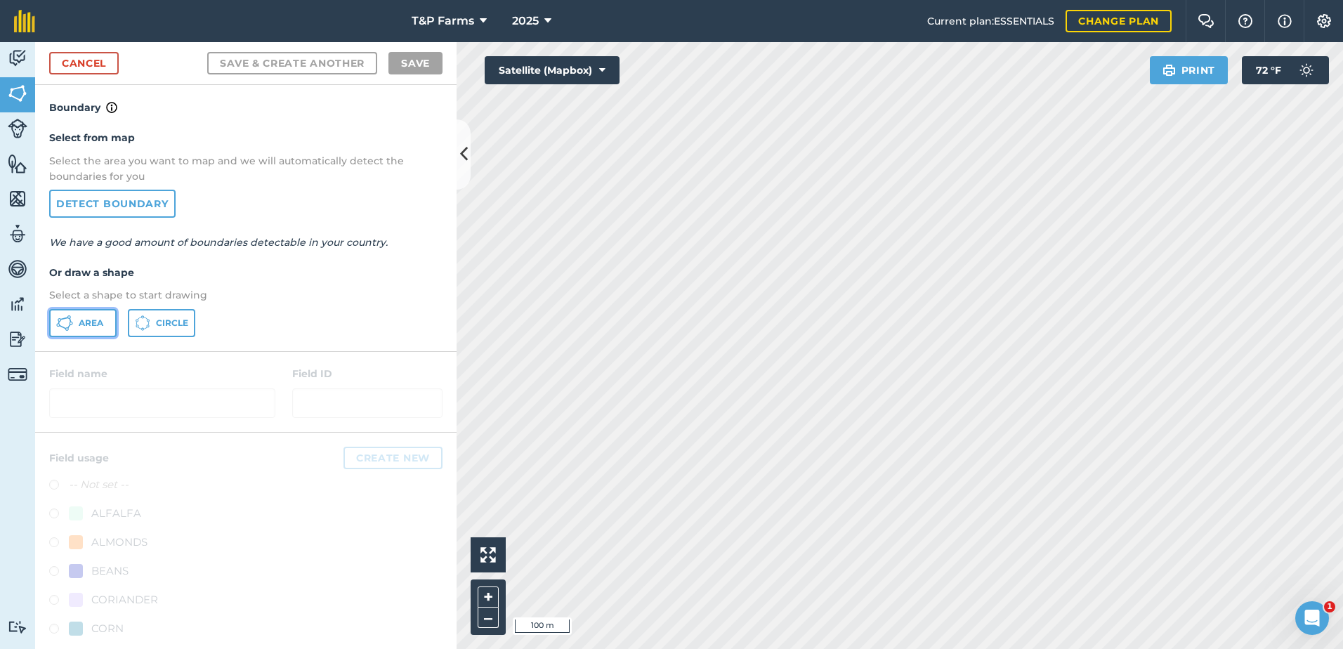
click at [77, 316] on button "Area" at bounding box center [82, 323] width 67 height 28
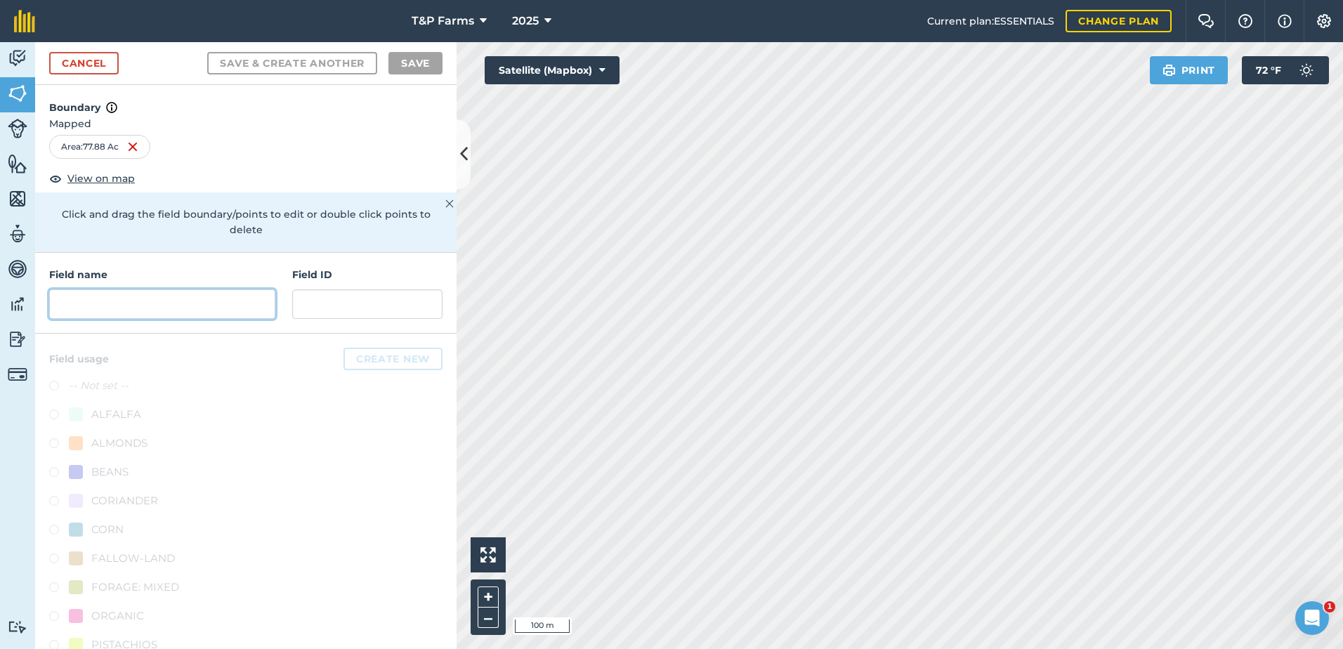
click at [109, 299] on input "text" at bounding box center [162, 303] width 226 height 29
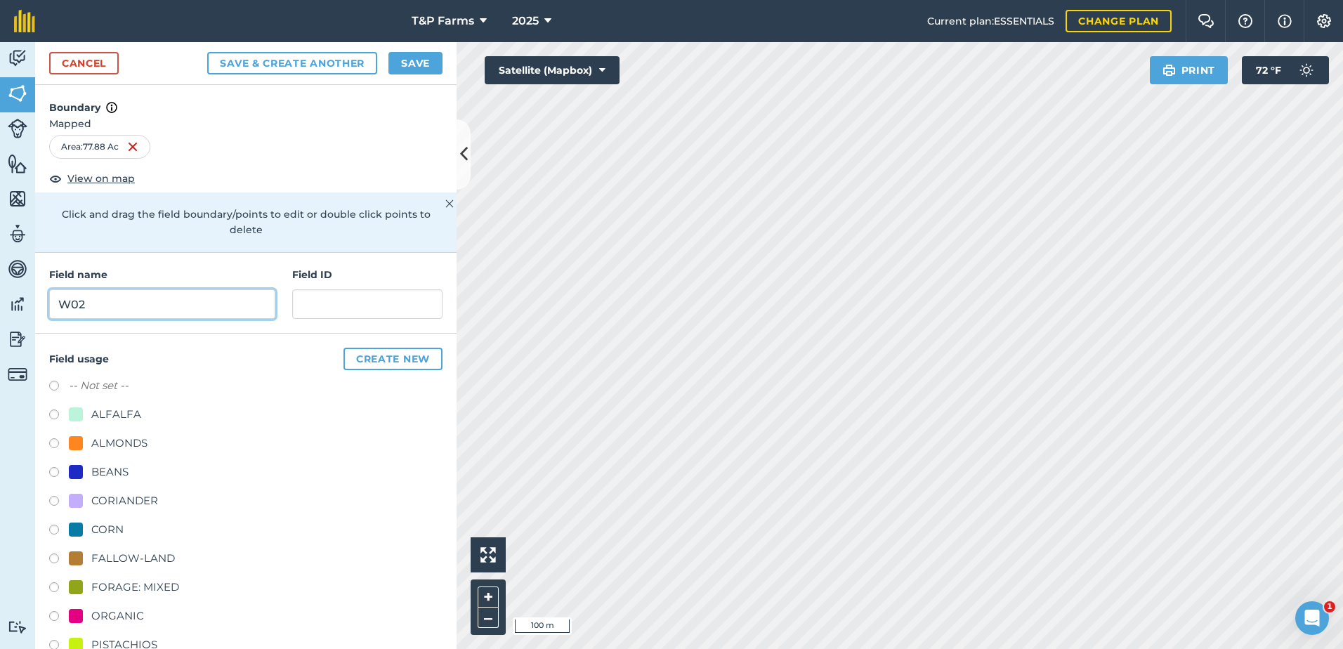
type input "W02"
click at [119, 441] on div "ALMONDS" at bounding box center [119, 443] width 56 height 17
radio input "true"
click at [419, 61] on button "Save" at bounding box center [415, 63] width 54 height 22
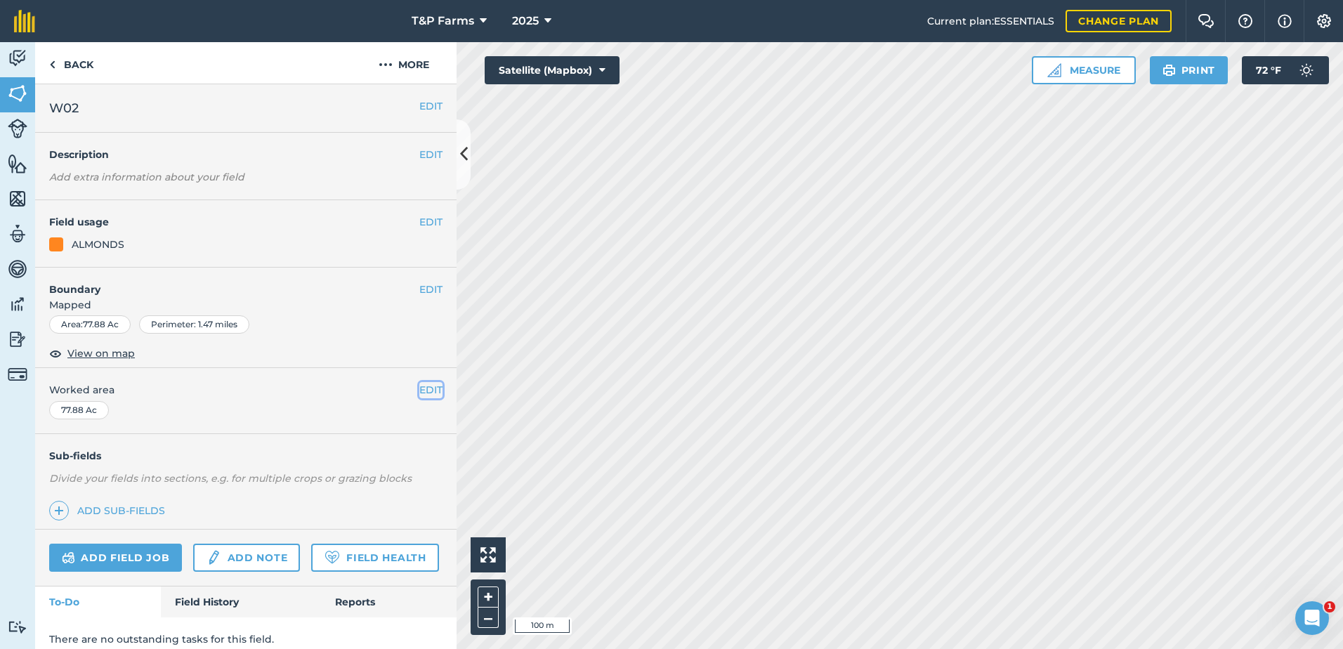
drag, startPoint x: 423, startPoint y: 386, endPoint x: 402, endPoint y: 398, distance: 24.2
click at [420, 386] on button "EDIT" at bounding box center [430, 389] width 23 height 15
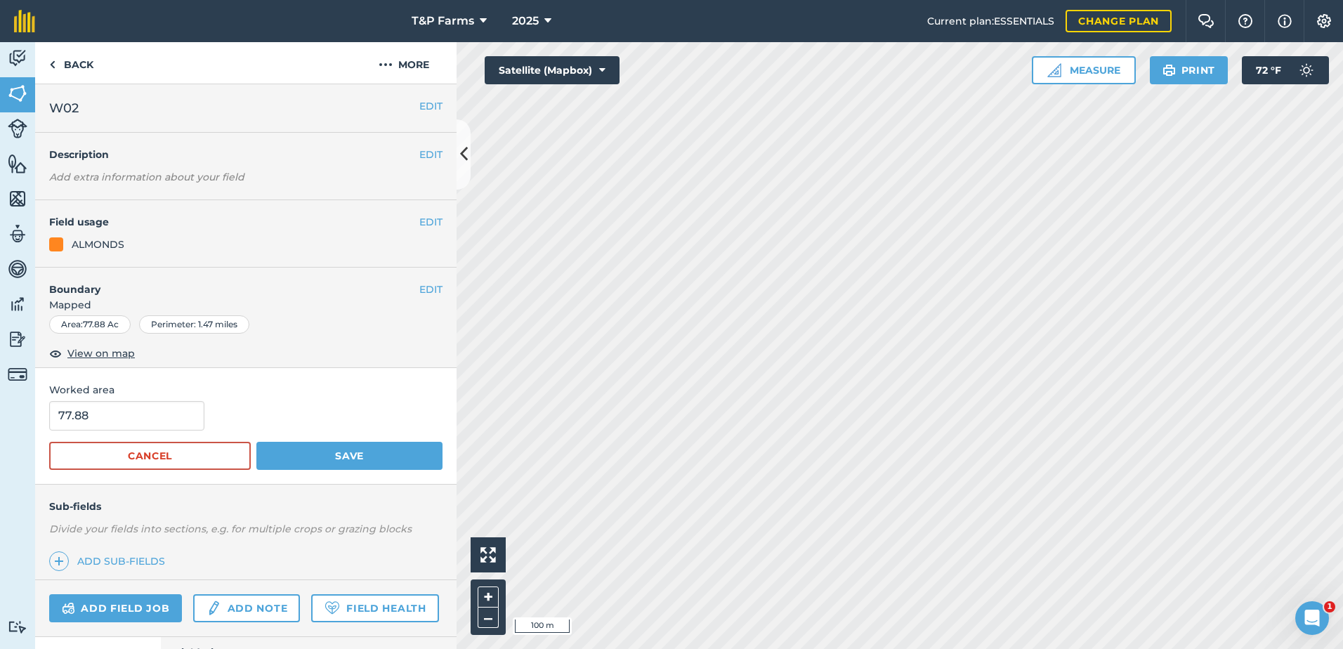
click at [168, 400] on div "Worked area 77.88 Cancel Save" at bounding box center [245, 426] width 421 height 116
drag, startPoint x: 168, startPoint y: 400, endPoint x: 168, endPoint y: 409, distance: 9.1
click at [168, 409] on input "77.88" at bounding box center [126, 415] width 155 height 29
type input "7"
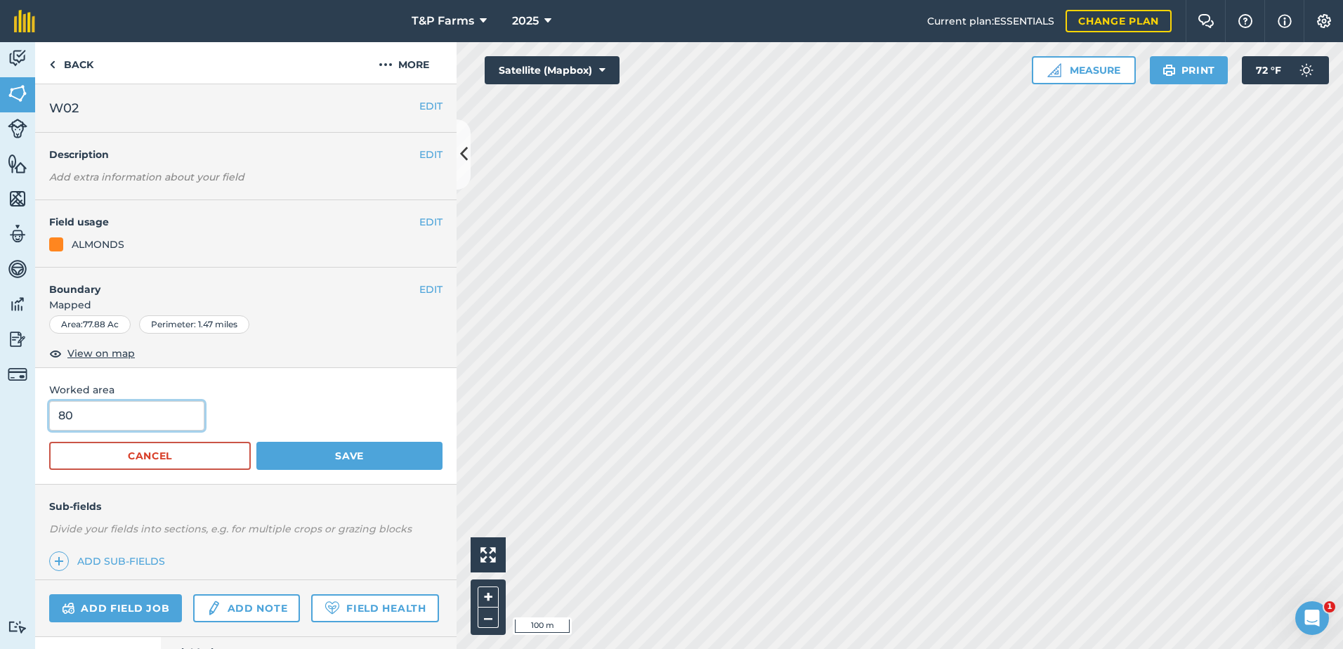
type input "80"
click at [256, 442] on button "Save" at bounding box center [349, 456] width 186 height 28
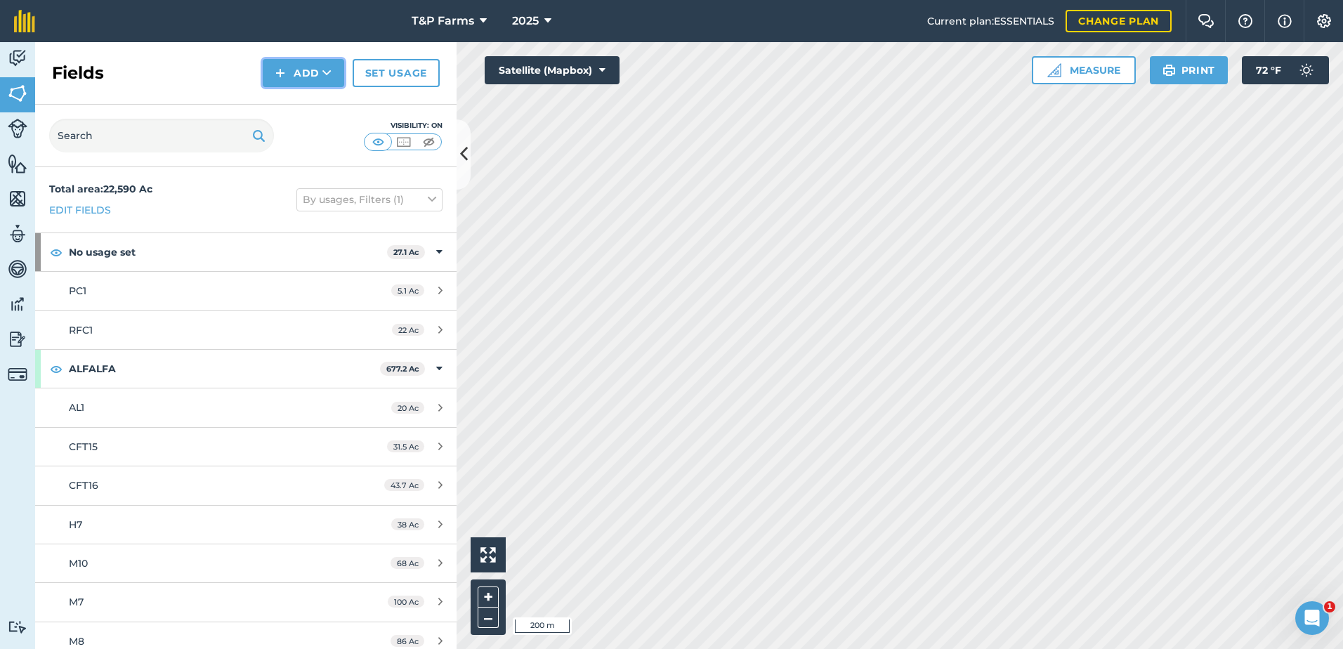
click at [317, 72] on button "Add" at bounding box center [303, 73] width 81 height 28
click at [332, 103] on link "Draw" at bounding box center [303, 104] width 77 height 31
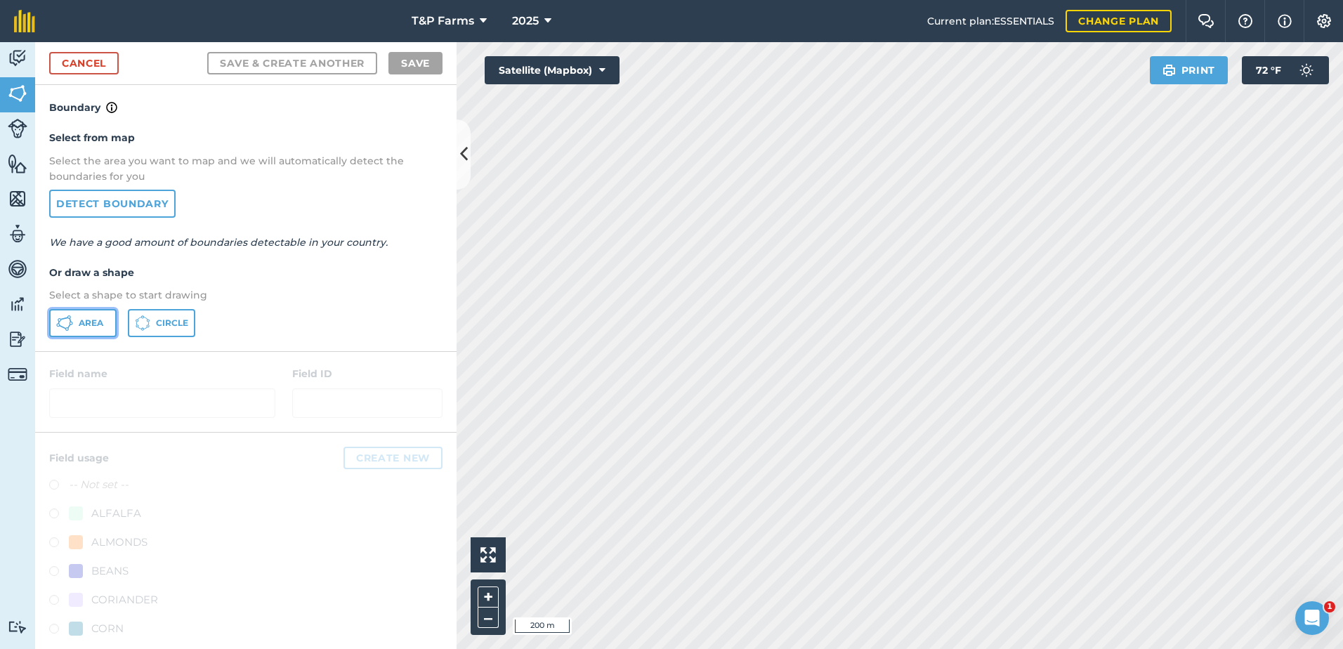
click at [78, 328] on button "Area" at bounding box center [82, 323] width 67 height 28
click at [457, 38] on div "T&P Farms 2025 Current plan : ESSENTIALS Change plan Farm Chat Help Info Settin…" at bounding box center [671, 324] width 1343 height 649
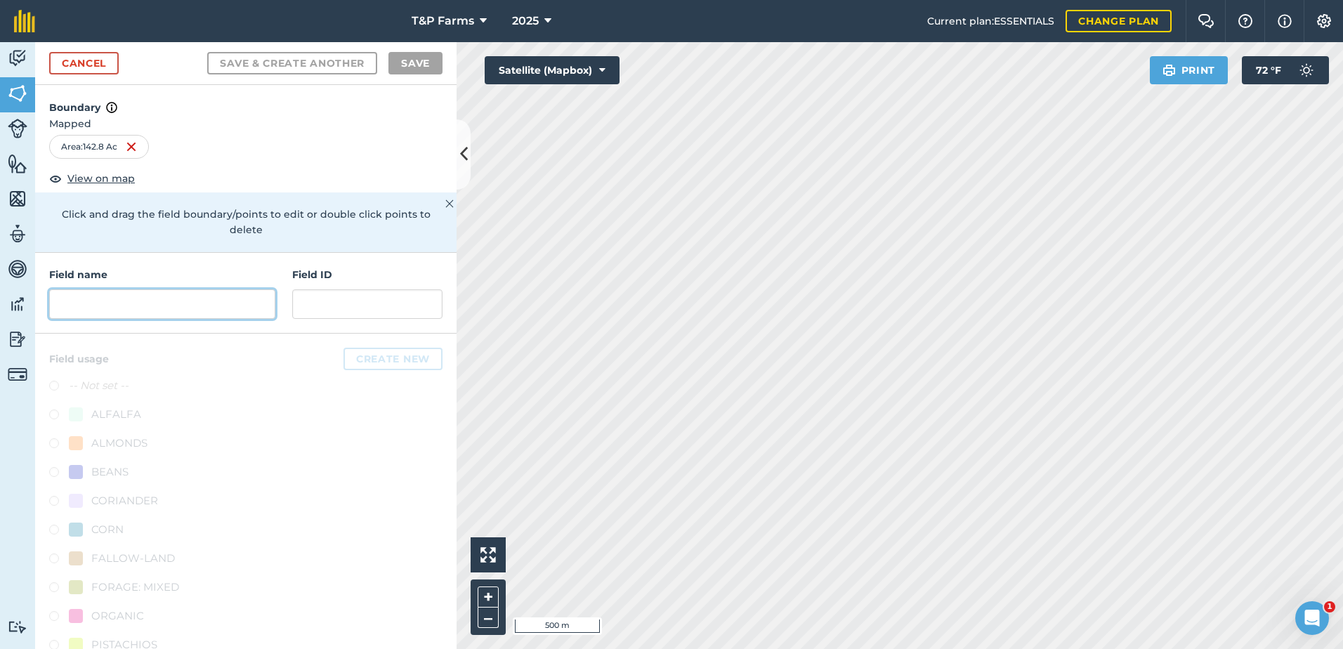
click at [198, 308] on input "text" at bounding box center [162, 303] width 226 height 29
click at [149, 300] on input "text" at bounding box center [162, 303] width 226 height 29
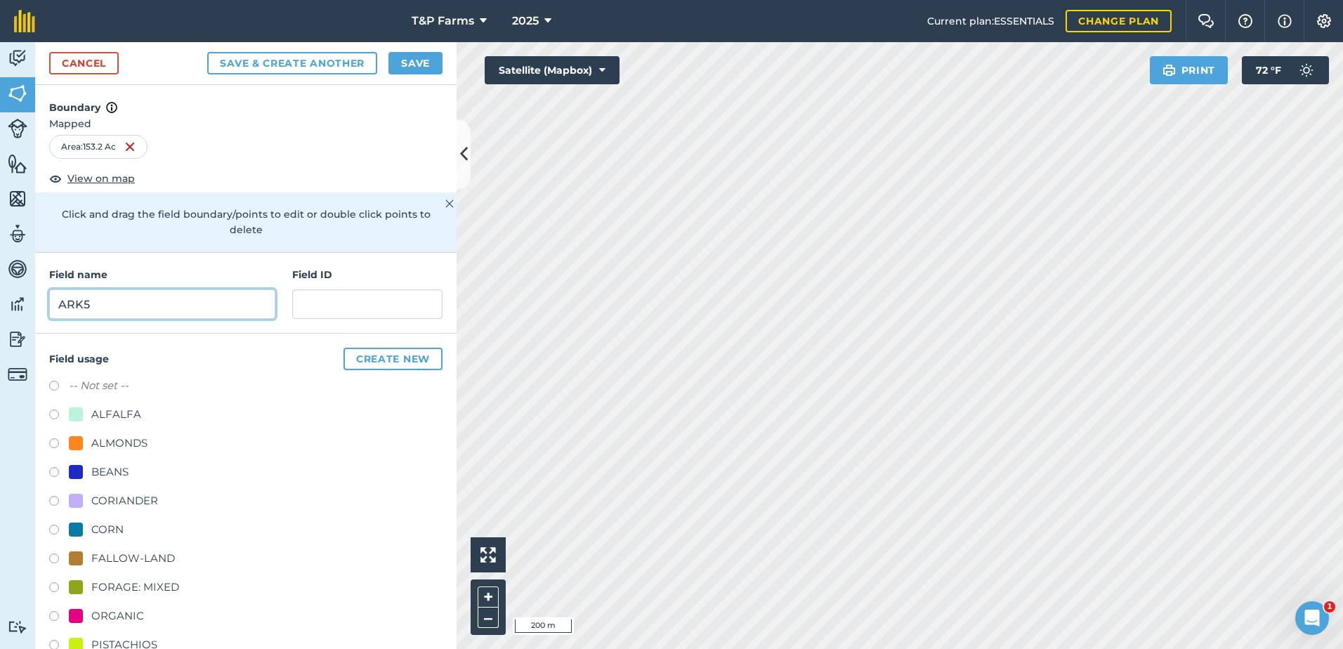
type input "ARK5"
click at [136, 448] on div "ALMONDS" at bounding box center [119, 443] width 56 height 17
radio input "true"
click at [154, 553] on div "FALLOW-LAND" at bounding box center [133, 558] width 84 height 17
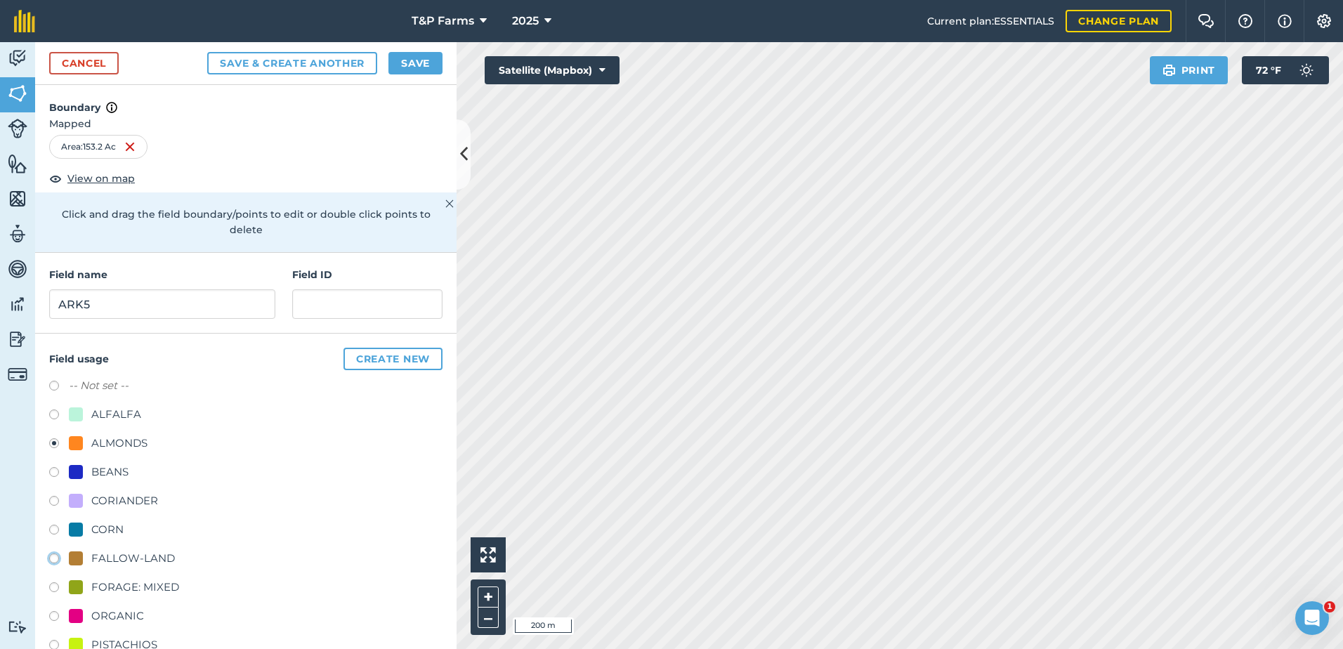
radio input "true"
click at [414, 58] on button "Save" at bounding box center [415, 63] width 54 height 22
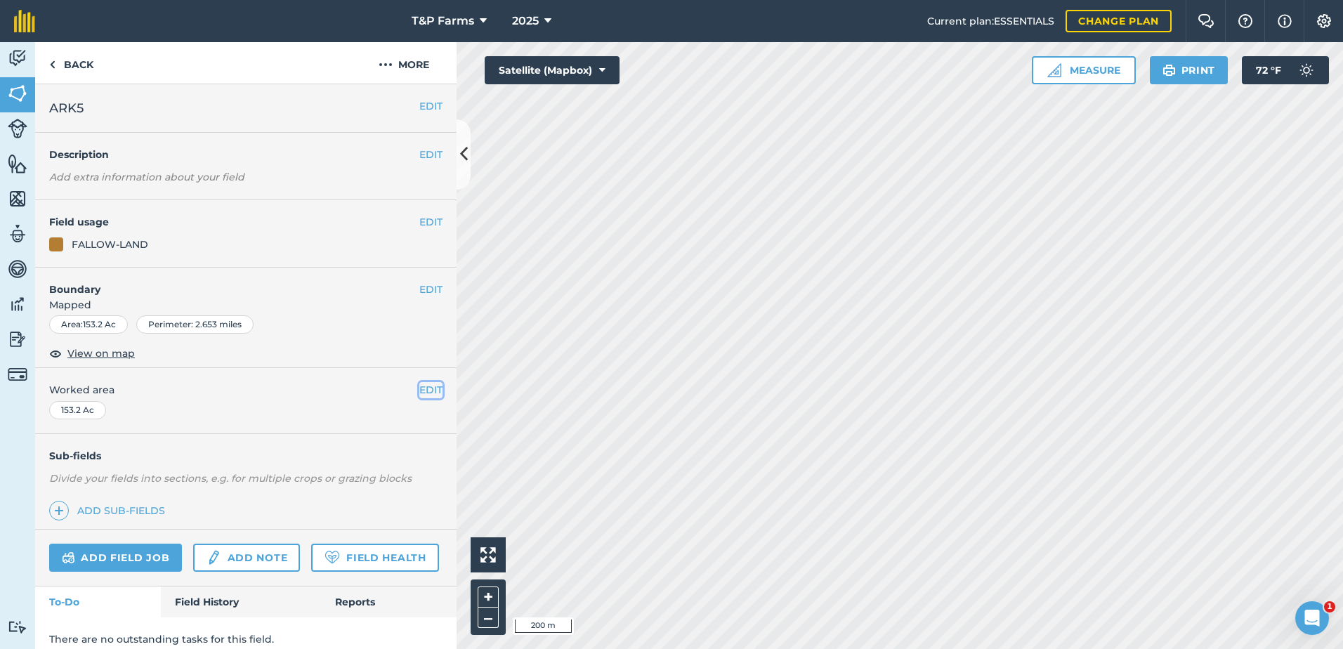
click at [419, 391] on button "EDIT" at bounding box center [430, 389] width 23 height 15
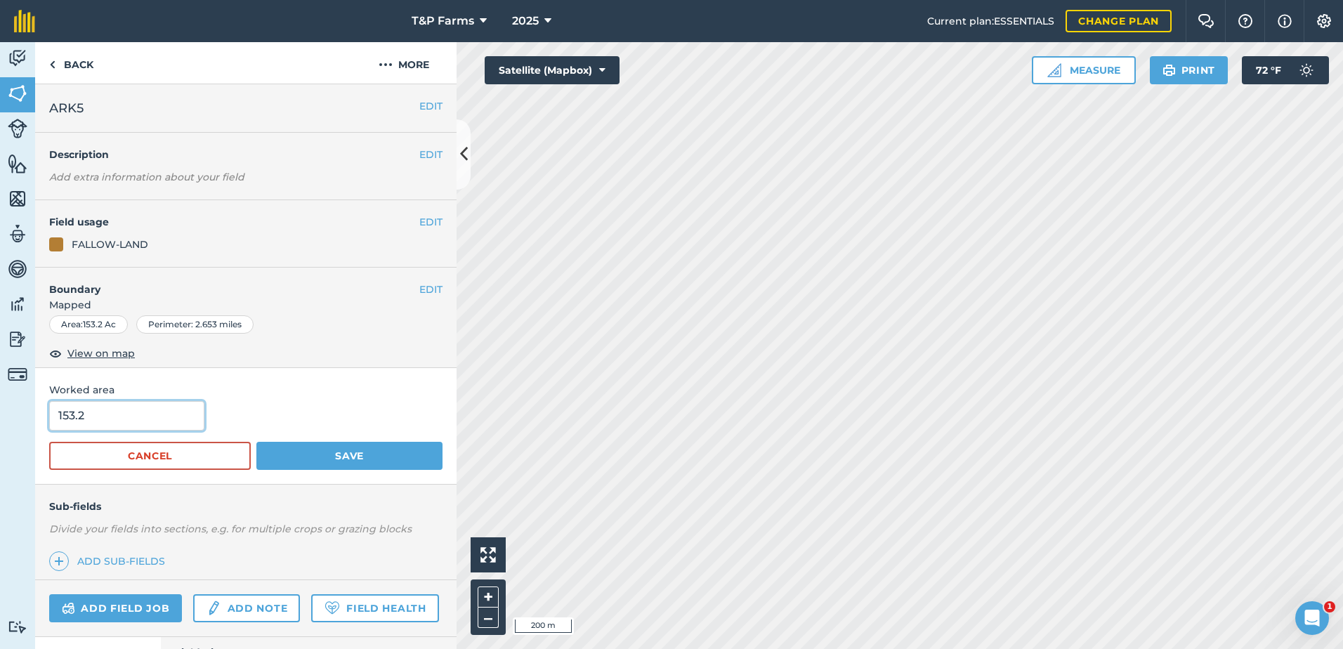
drag, startPoint x: 153, startPoint y: 415, endPoint x: -3, endPoint y: 408, distance: 156.1
click at [0, 408] on html "T&P Farms 2025 Current plan : ESSENTIALS Change plan Farm Chat Help Info Settin…" at bounding box center [671, 324] width 1343 height 649
type input "159"
click at [256, 442] on button "Save" at bounding box center [349, 456] width 186 height 28
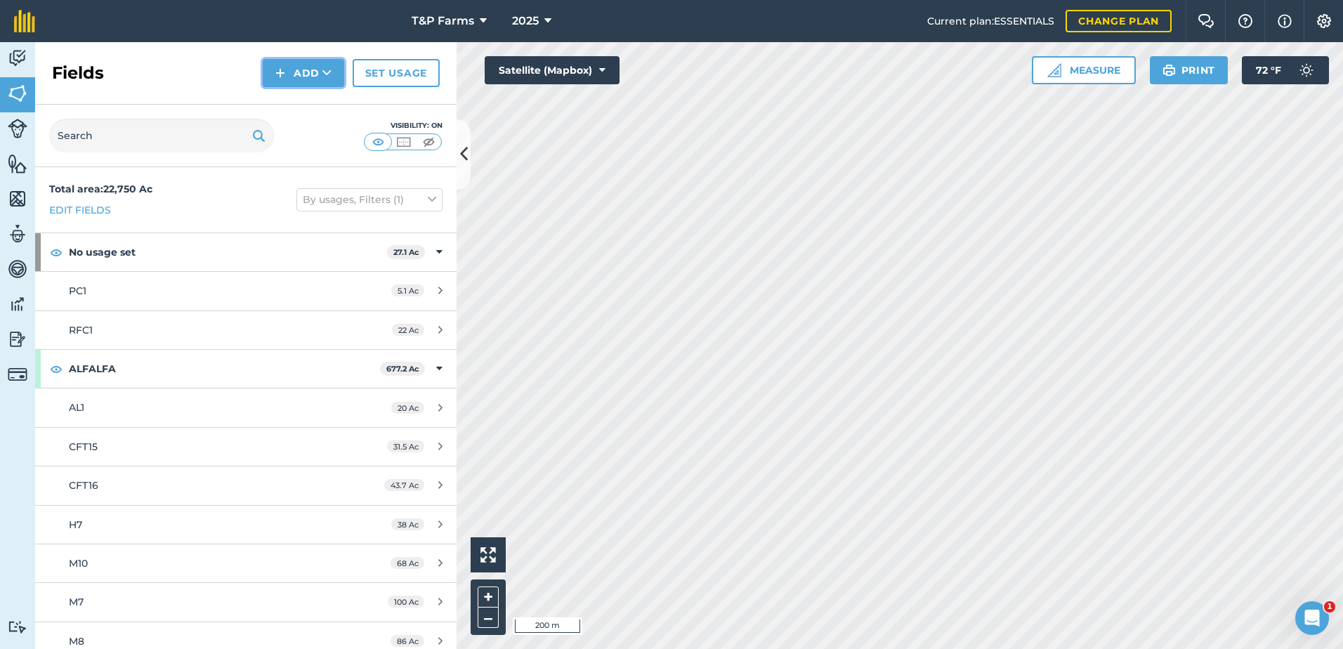
click at [341, 70] on button "Add" at bounding box center [303, 73] width 81 height 28
click at [323, 99] on link "Draw" at bounding box center [303, 104] width 77 height 31
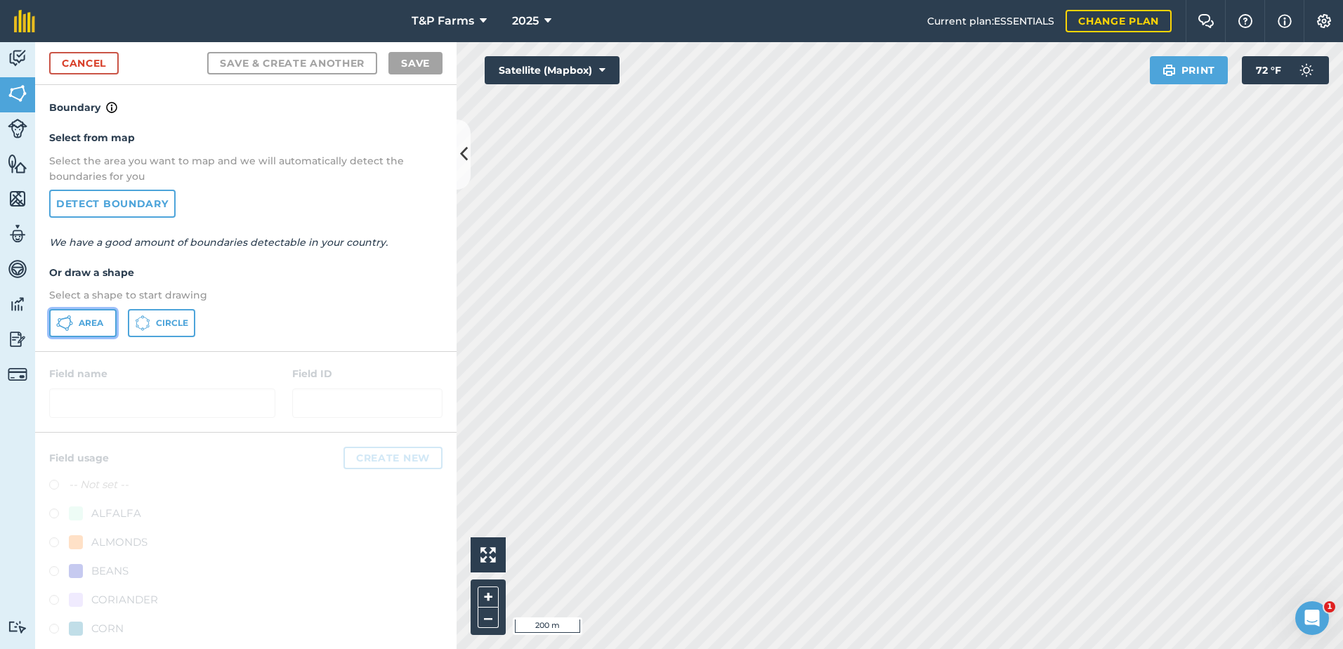
drag, startPoint x: 75, startPoint y: 323, endPoint x: 386, endPoint y: 412, distance: 323.7
click at [78, 324] on button "Area" at bounding box center [82, 323] width 67 height 28
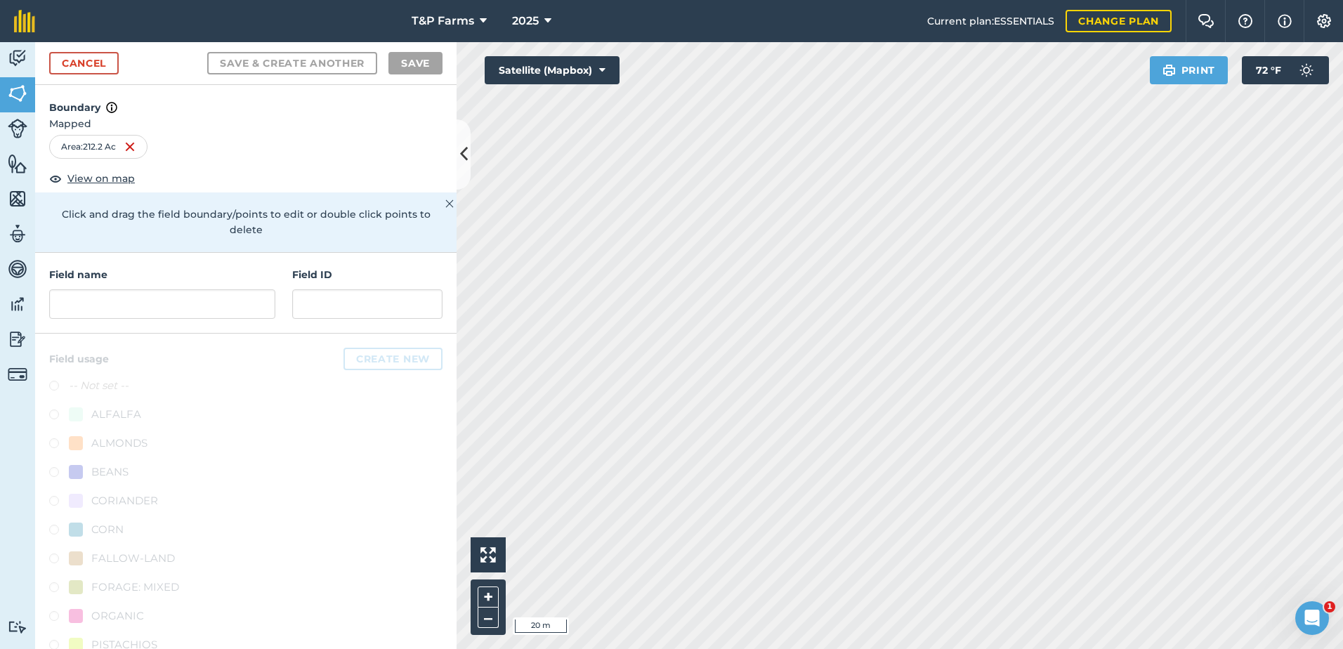
click at [1164, 17] on div "T&P Farms 2025 Current plan : ESSENTIALS Change plan Farm Chat Help Info Settin…" at bounding box center [671, 324] width 1343 height 649
drag, startPoint x: 134, startPoint y: 307, endPoint x: 144, endPoint y: 305, distance: 10.1
click at [138, 305] on input "text" at bounding box center [162, 303] width 226 height 29
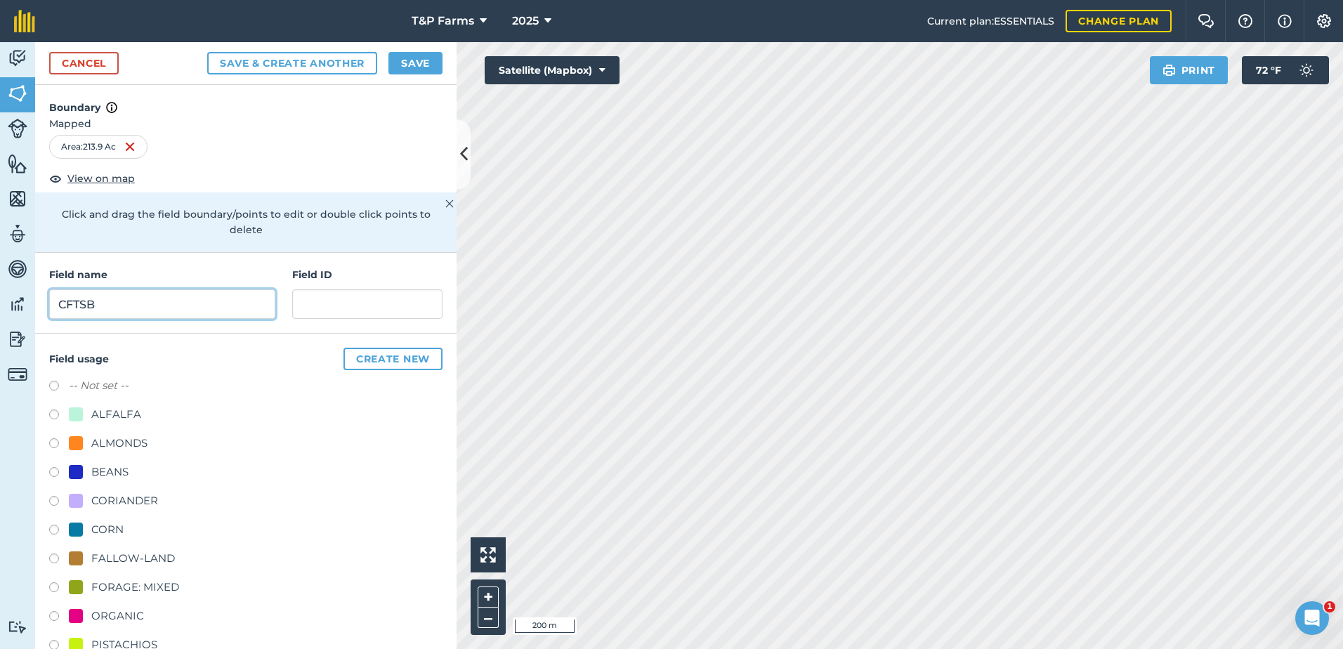
type input "CFTSB"
click at [117, 446] on div "ALMONDS" at bounding box center [119, 443] width 56 height 17
radio input "true"
click at [428, 67] on button "Save" at bounding box center [415, 63] width 54 height 22
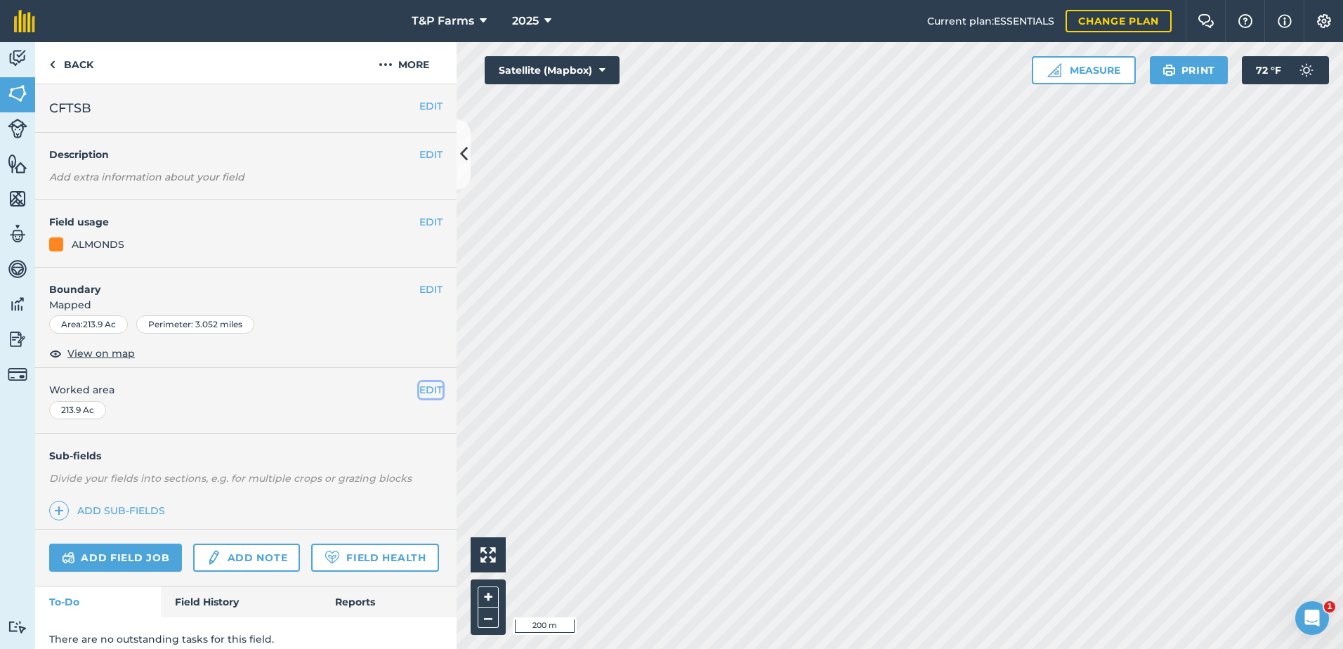
click at [419, 389] on button "EDIT" at bounding box center [430, 389] width 23 height 15
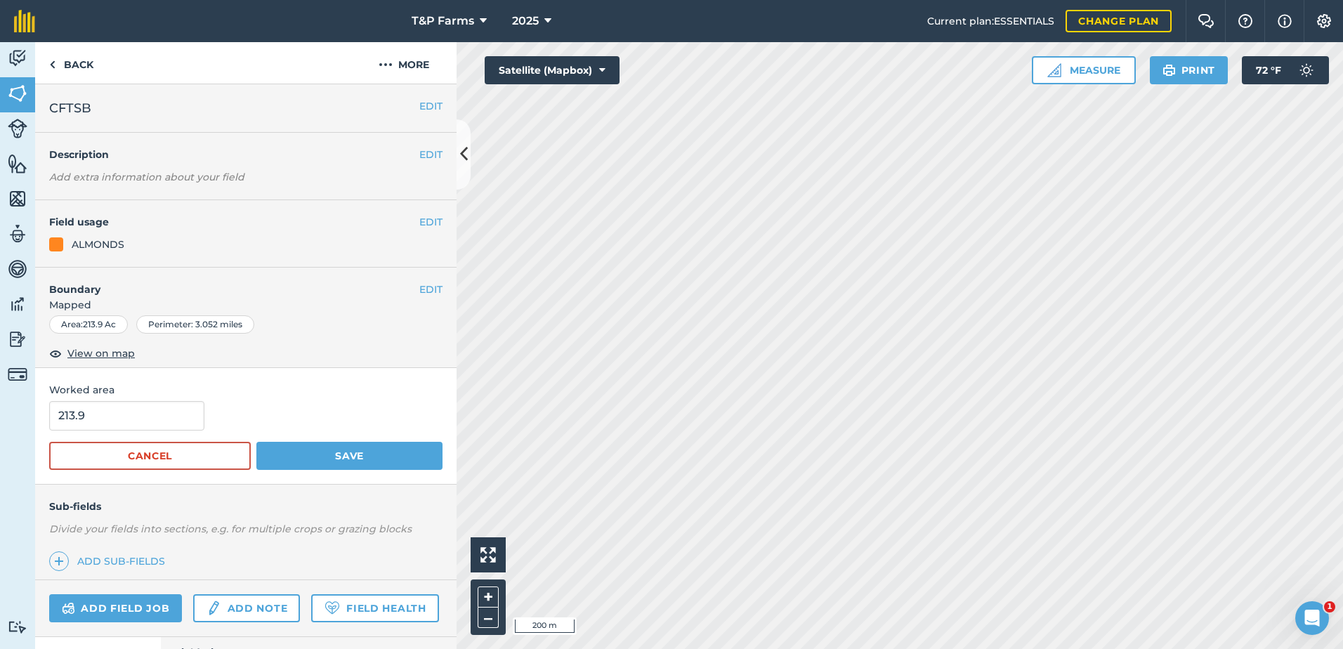
click at [0, 418] on html "T&P Farms 2025 Current plan : ESSENTIALS Change plan Farm Chat Help Info Settin…" at bounding box center [671, 324] width 1343 height 649
drag, startPoint x: 134, startPoint y: 418, endPoint x: -3, endPoint y: 421, distance: 137.0
click at [0, 421] on html "T&P Farms 2025 Current plan : ESSENTIALS Change plan Farm Chat Help Info Settin…" at bounding box center [671, 324] width 1343 height 649
type input "193.5"
click at [256, 442] on button "Save" at bounding box center [349, 456] width 186 height 28
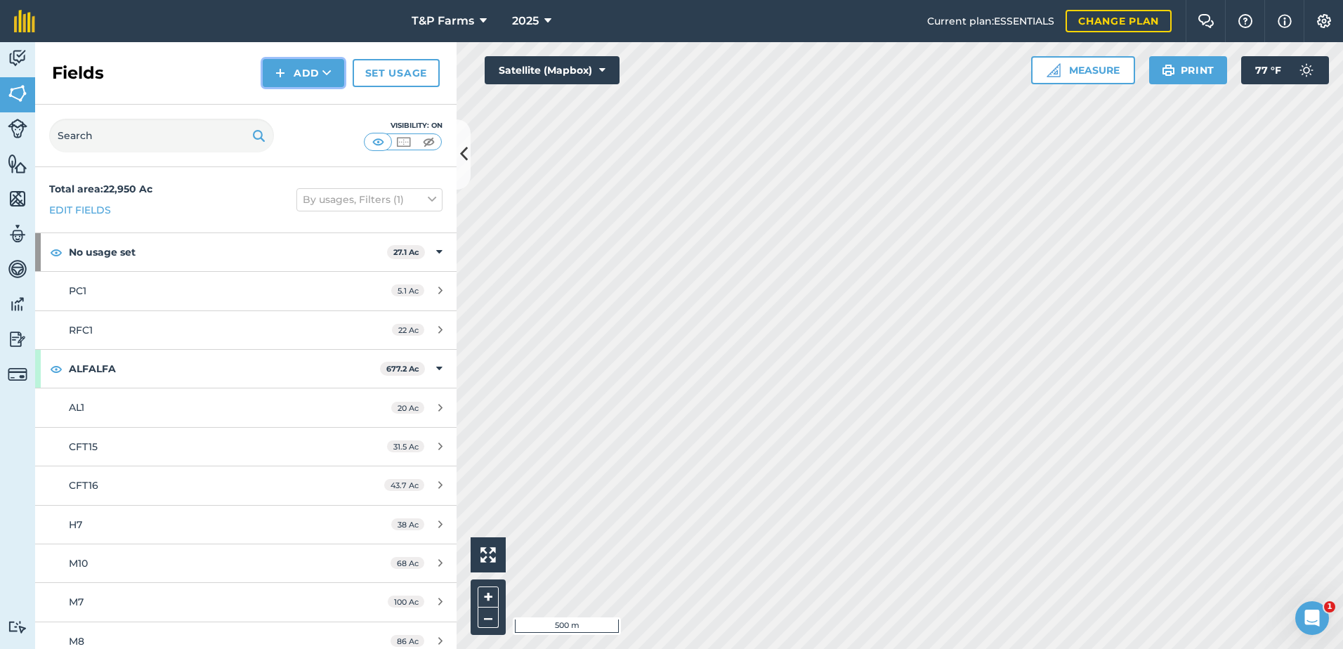
click at [325, 77] on icon at bounding box center [326, 73] width 9 height 14
click at [297, 94] on link "Draw" at bounding box center [303, 104] width 77 height 31
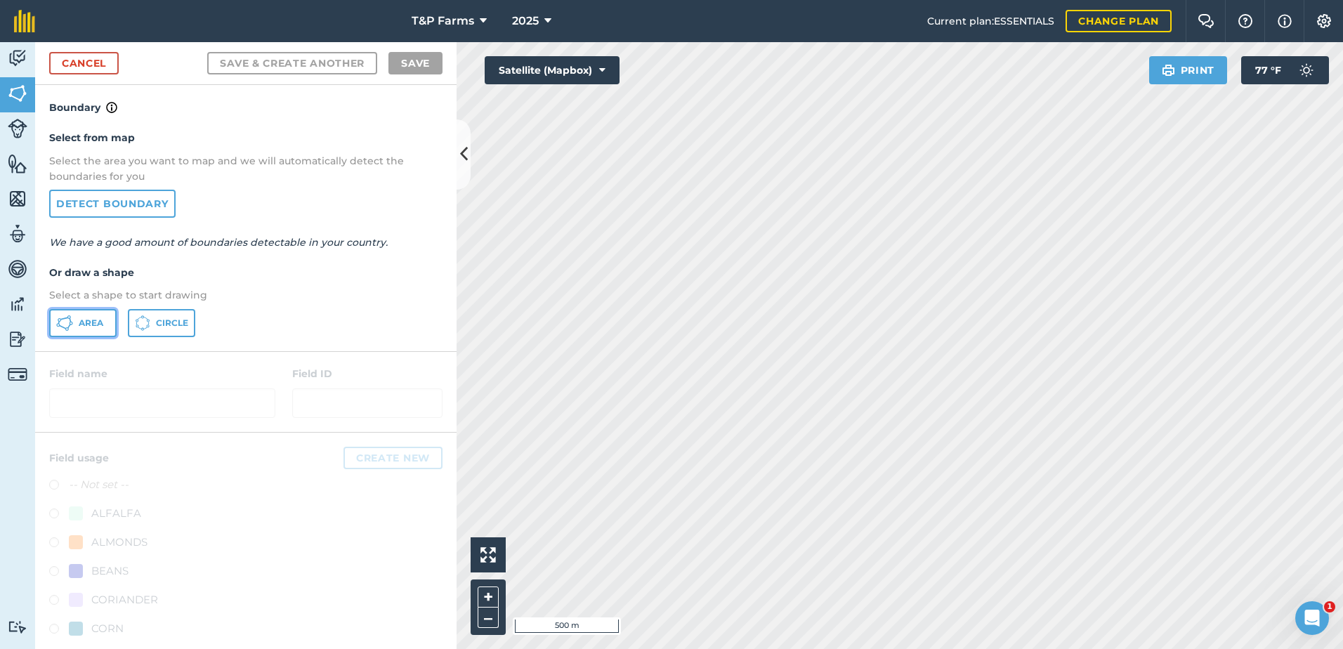
click at [96, 329] on button "Area" at bounding box center [82, 323] width 67 height 28
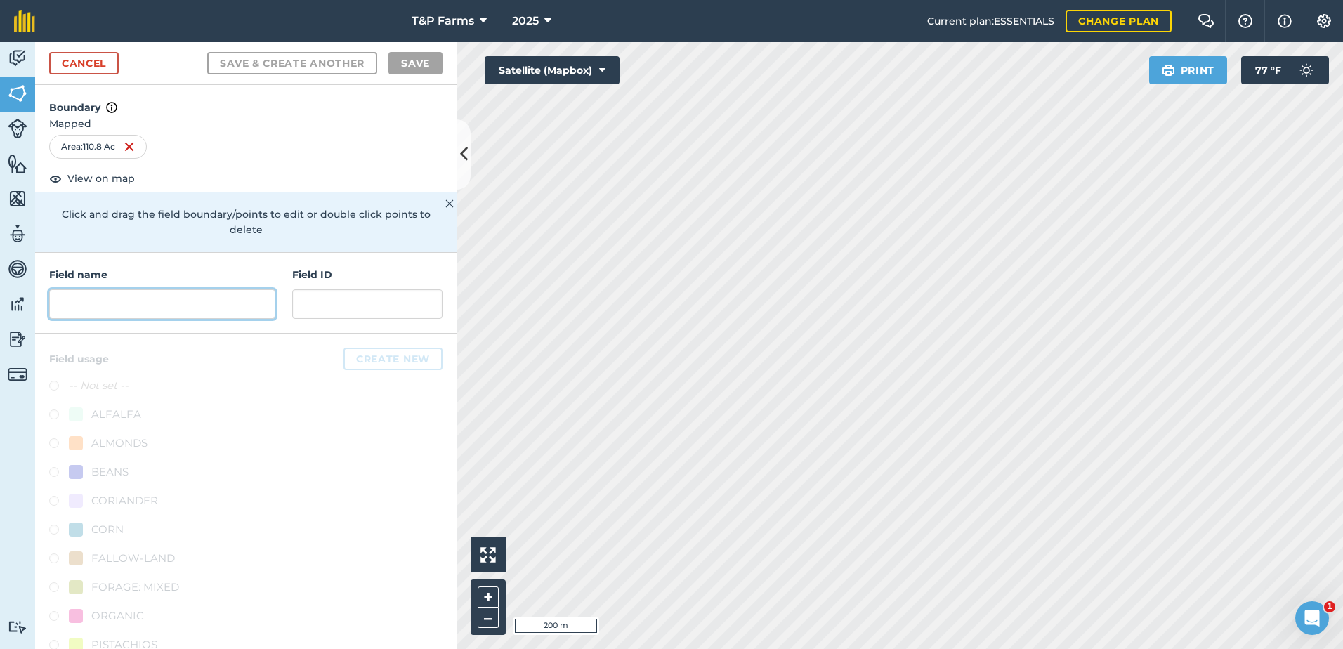
click at [162, 317] on input "text" at bounding box center [162, 303] width 226 height 29
click at [243, 303] on input "text" at bounding box center [162, 303] width 226 height 29
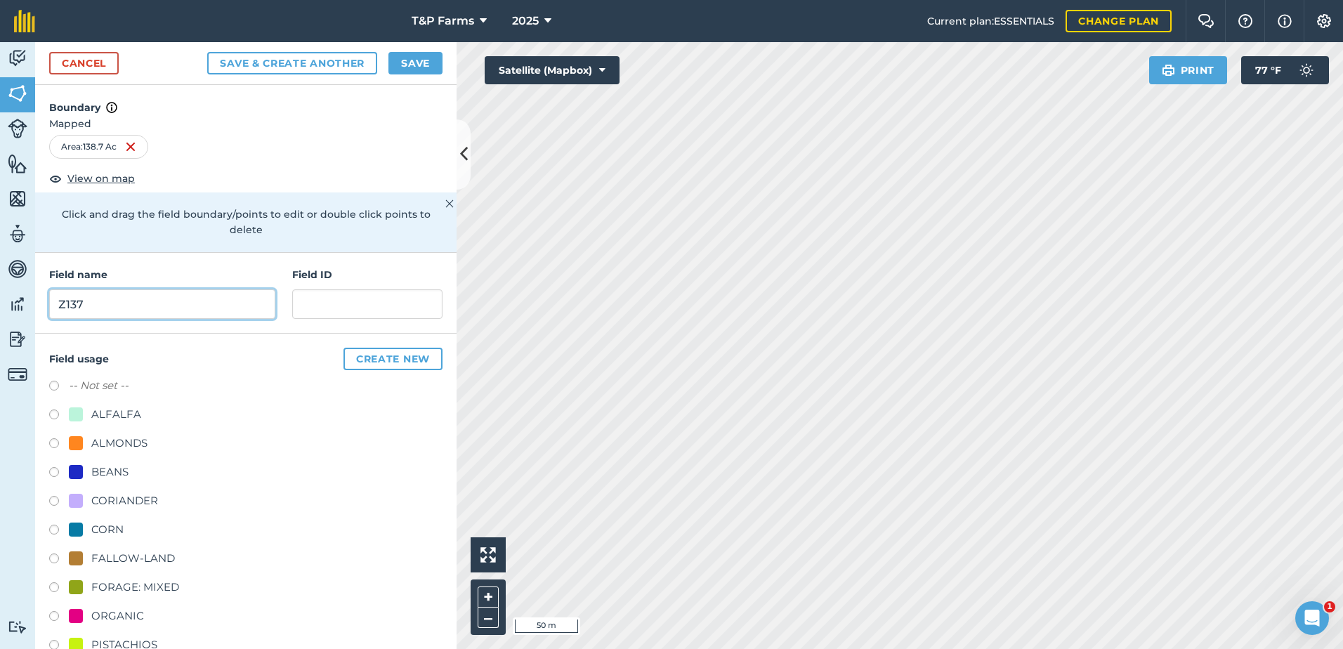
type input "Z137"
click at [117, 443] on div "ALMONDS" at bounding box center [119, 443] width 56 height 17
radio input "true"
click at [400, 67] on button "Save" at bounding box center [415, 63] width 54 height 22
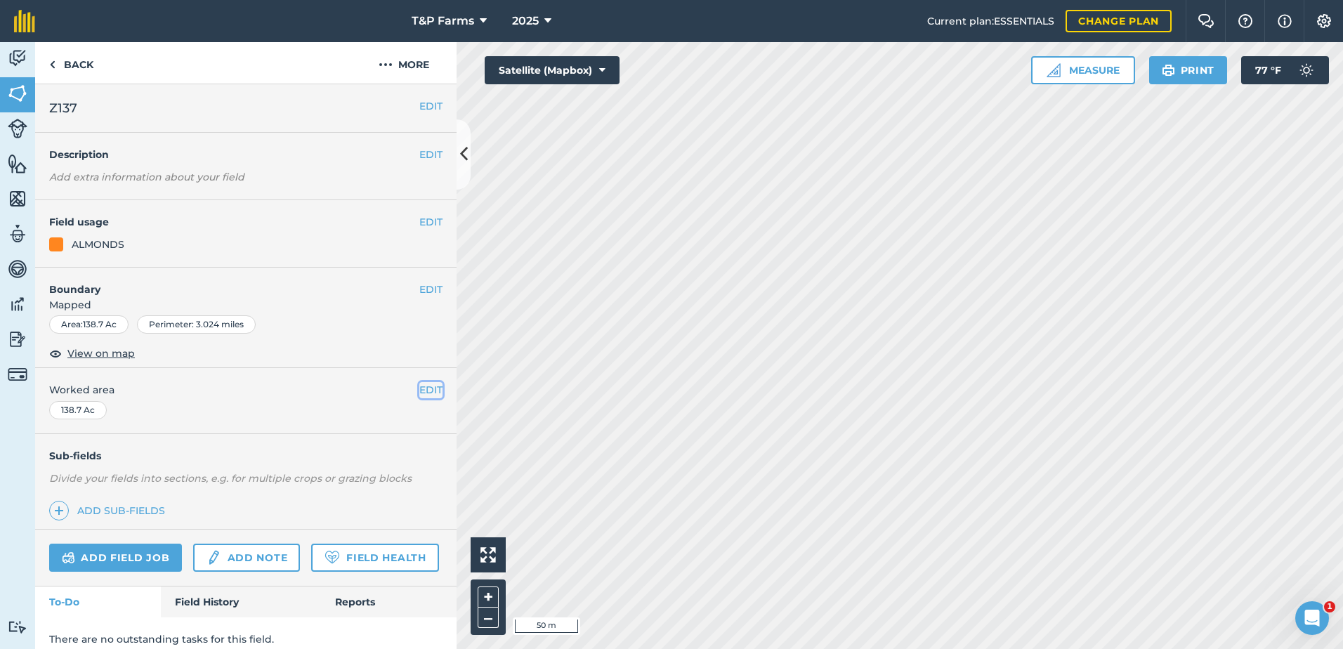
drag, startPoint x: 421, startPoint y: 386, endPoint x: 407, endPoint y: 396, distance: 18.1
click at [419, 393] on button "EDIT" at bounding box center [430, 389] width 23 height 15
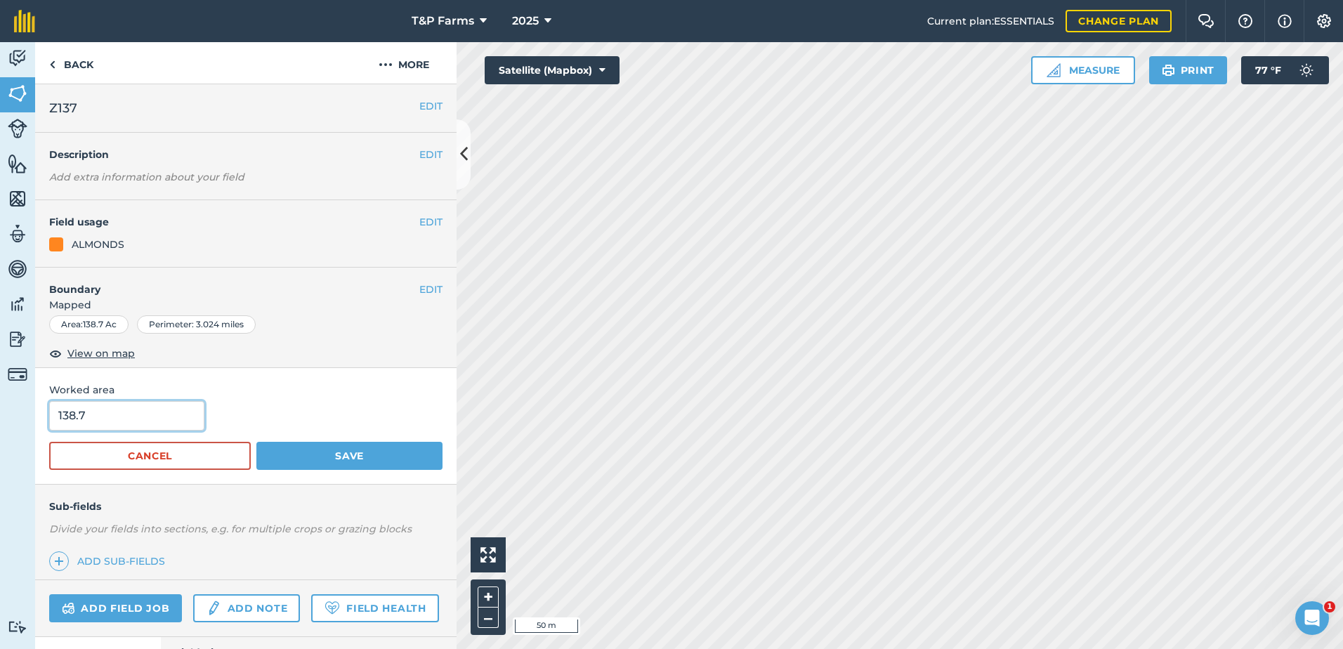
drag, startPoint x: 166, startPoint y: 414, endPoint x: -3, endPoint y: 428, distance: 169.1
click at [0, 428] on html "T&P Farms 2025 Current plan : ESSENTIALS Change plan Farm Chat Help Info Settin…" at bounding box center [671, 324] width 1343 height 649
type input "137"
click at [256, 442] on button "Save" at bounding box center [349, 456] width 186 height 28
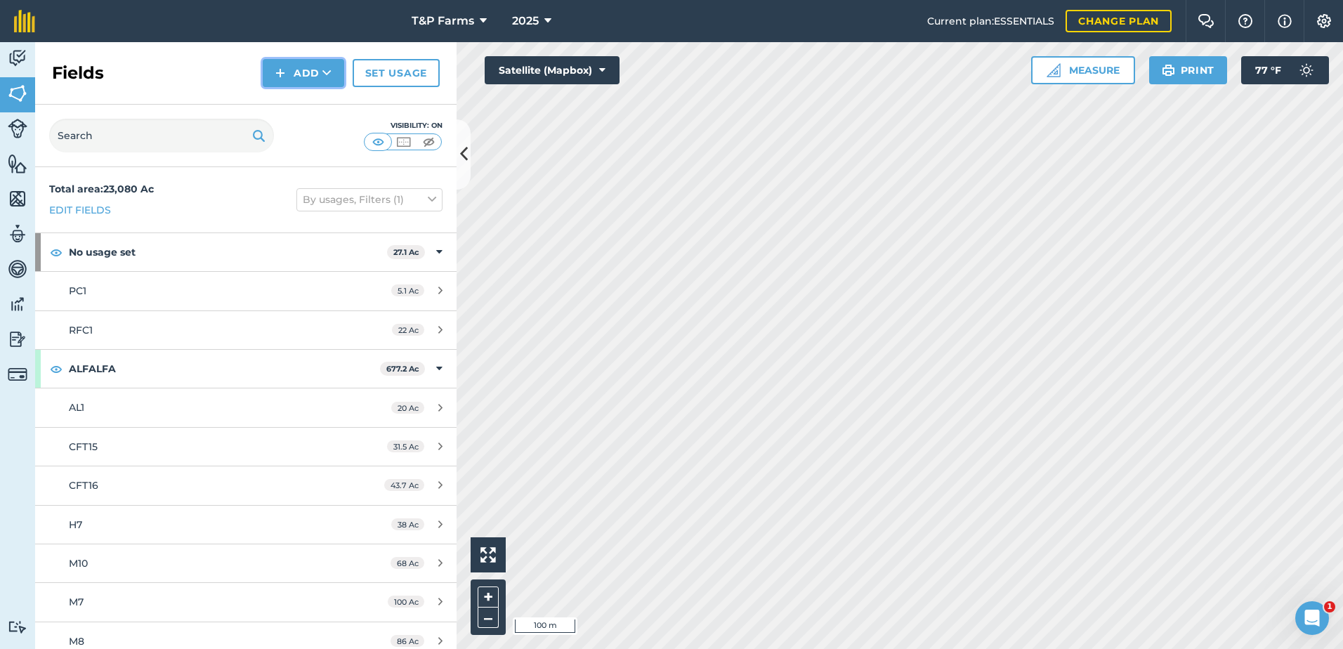
click at [291, 75] on button "Add" at bounding box center [303, 73] width 81 height 28
click at [290, 91] on link "Draw" at bounding box center [303, 104] width 77 height 31
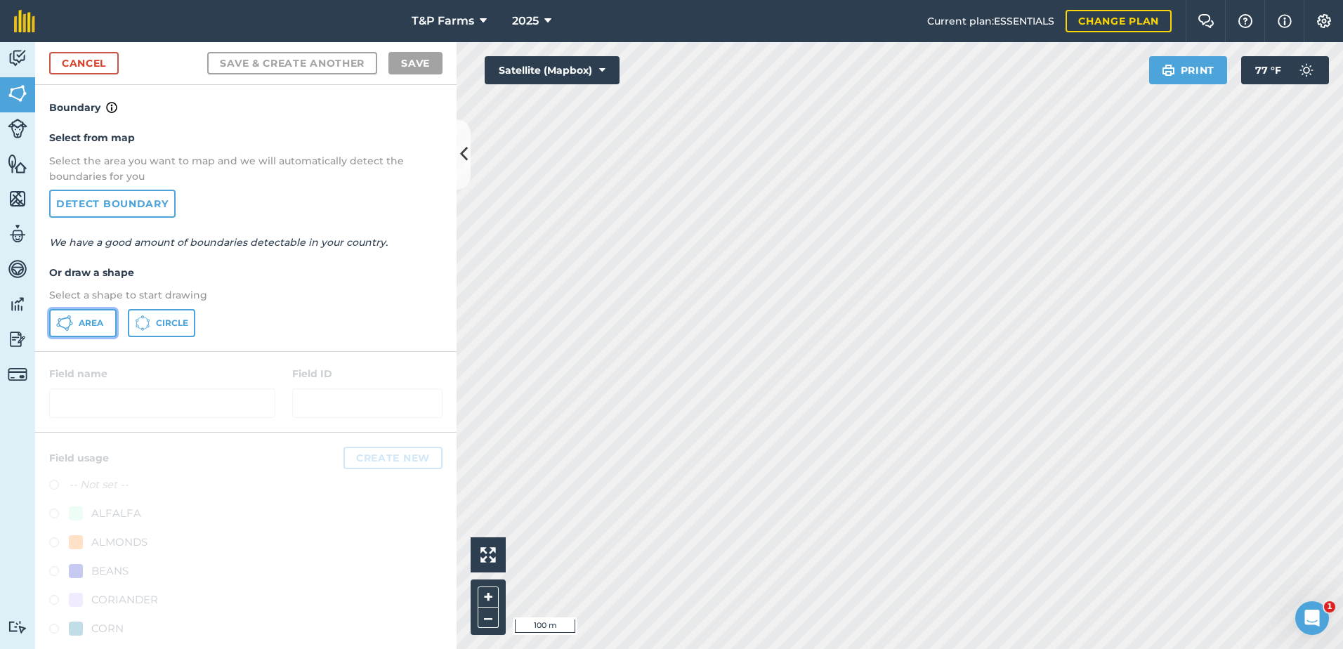
click at [61, 323] on icon at bounding box center [64, 323] width 17 height 17
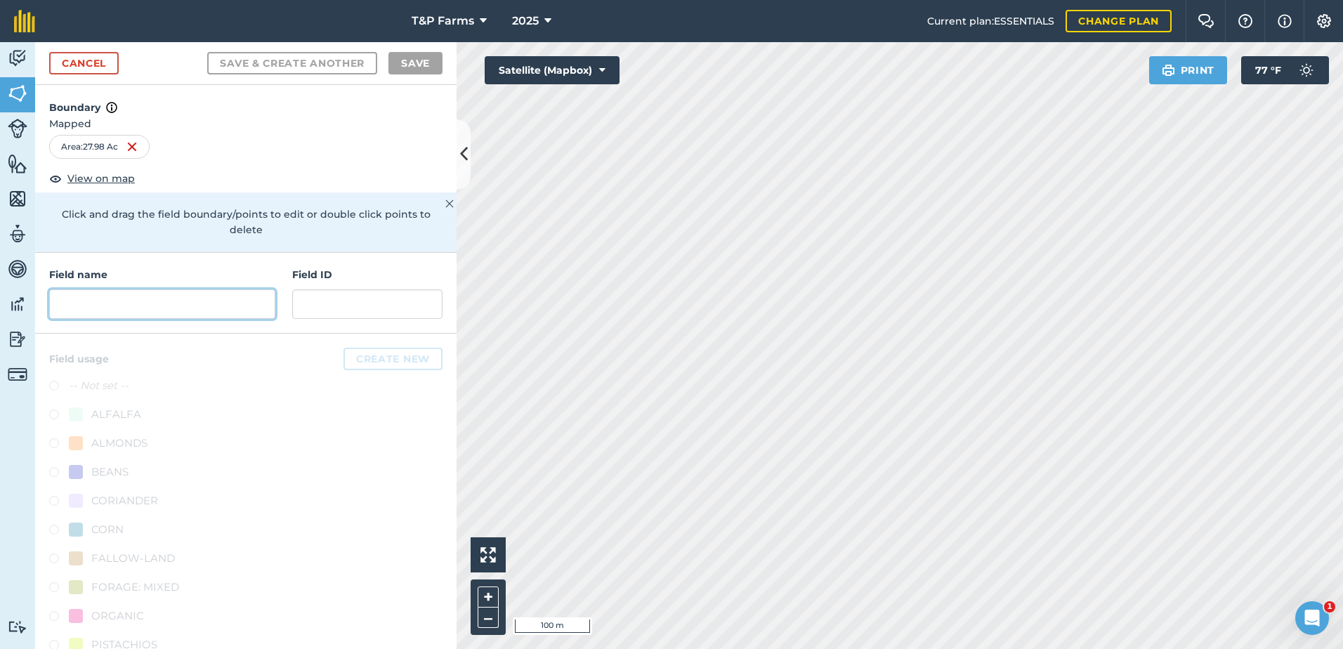
click at [178, 293] on input "text" at bounding box center [162, 303] width 226 height 29
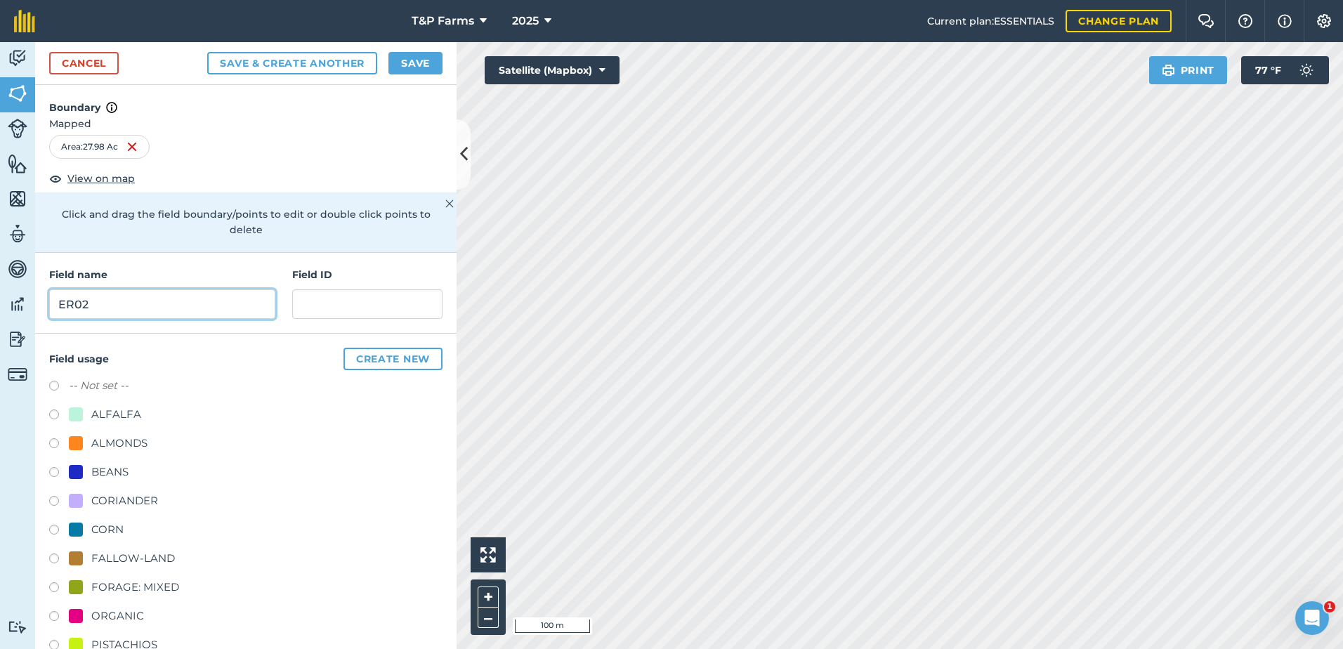
type input "ER02"
click at [110, 443] on div "ALMONDS" at bounding box center [119, 443] width 56 height 17
radio input "true"
click at [416, 70] on button "Save" at bounding box center [415, 63] width 54 height 22
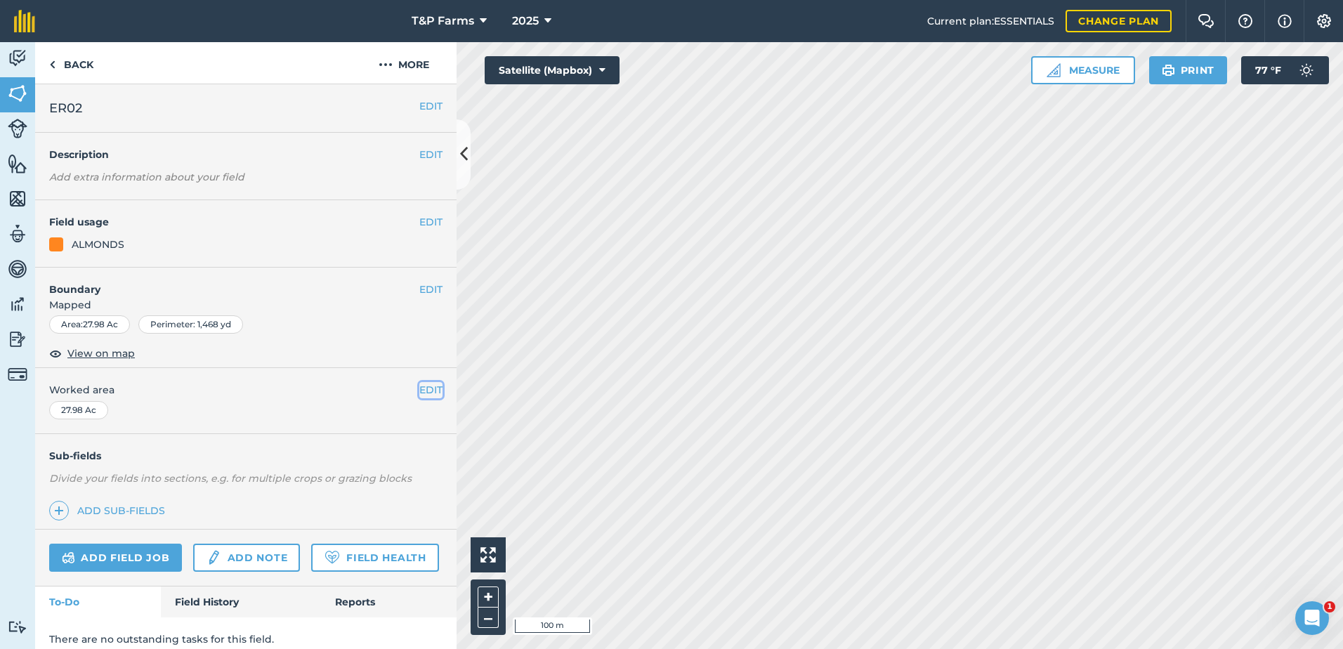
click at [419, 389] on button "EDIT" at bounding box center [430, 389] width 23 height 15
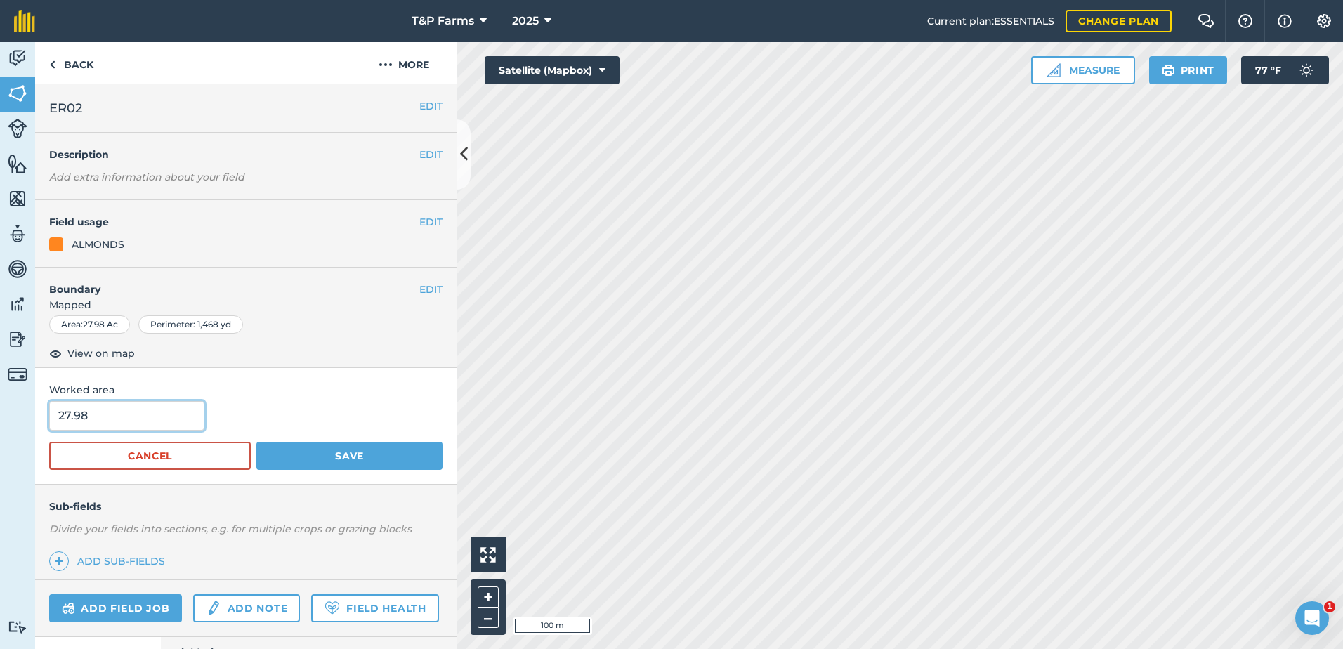
drag, startPoint x: 79, startPoint y: 412, endPoint x: -3, endPoint y: 420, distance: 82.5
click at [0, 420] on html "T&P Farms 2025 Current plan : ESSENTIALS Change plan Farm Chat Help Info Settin…" at bounding box center [671, 324] width 1343 height 649
type input "28"
click at [256, 442] on button "Save" at bounding box center [349, 456] width 186 height 28
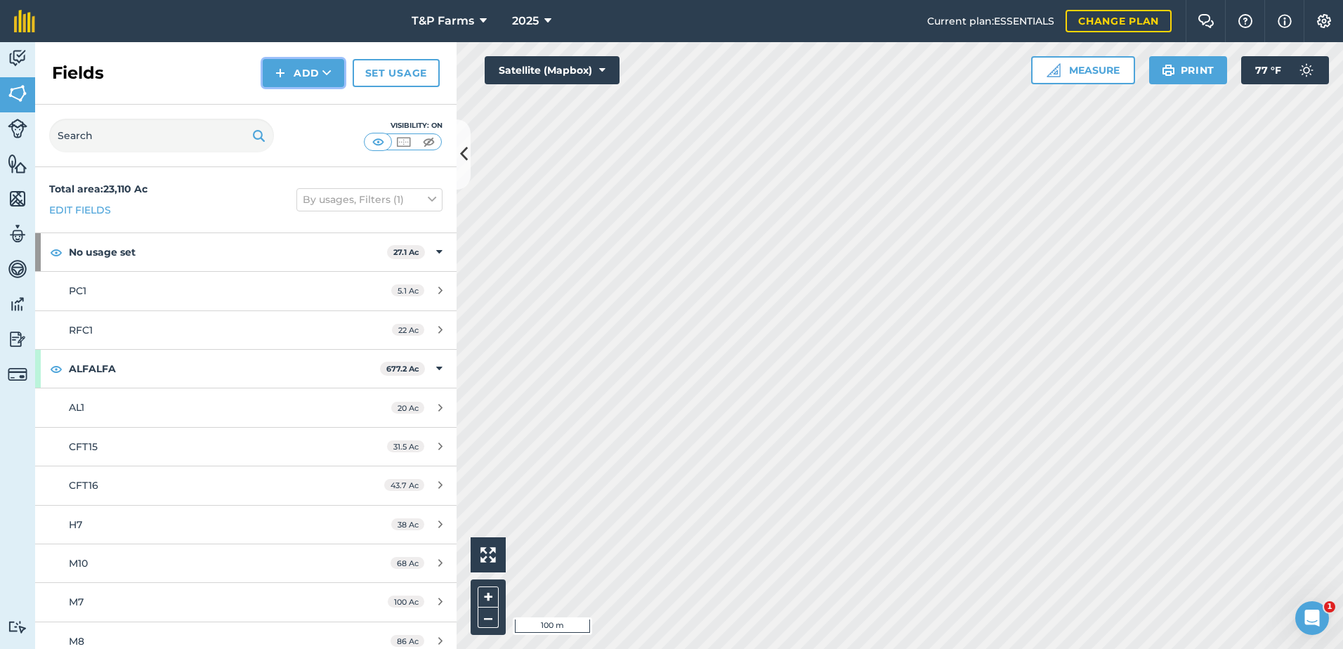
click at [297, 83] on button "Add" at bounding box center [303, 73] width 81 height 28
click at [288, 100] on link "Draw" at bounding box center [303, 104] width 77 height 31
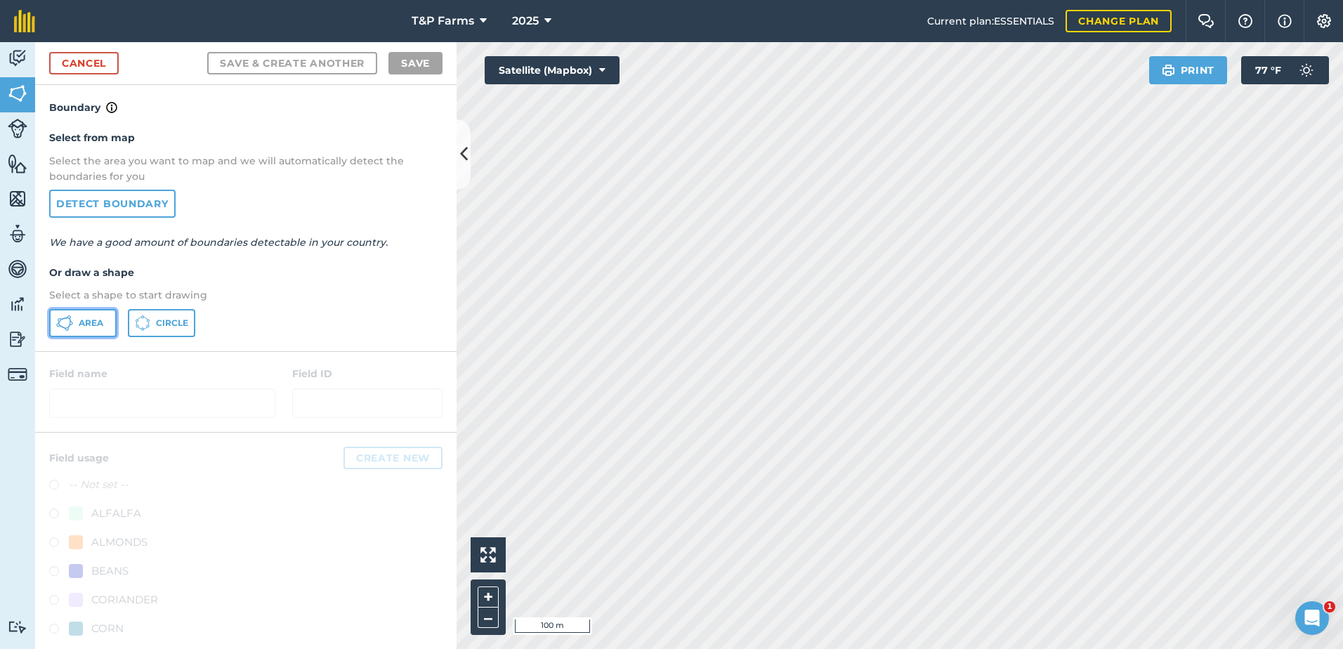
click at [99, 327] on span "Area" at bounding box center [91, 322] width 25 height 11
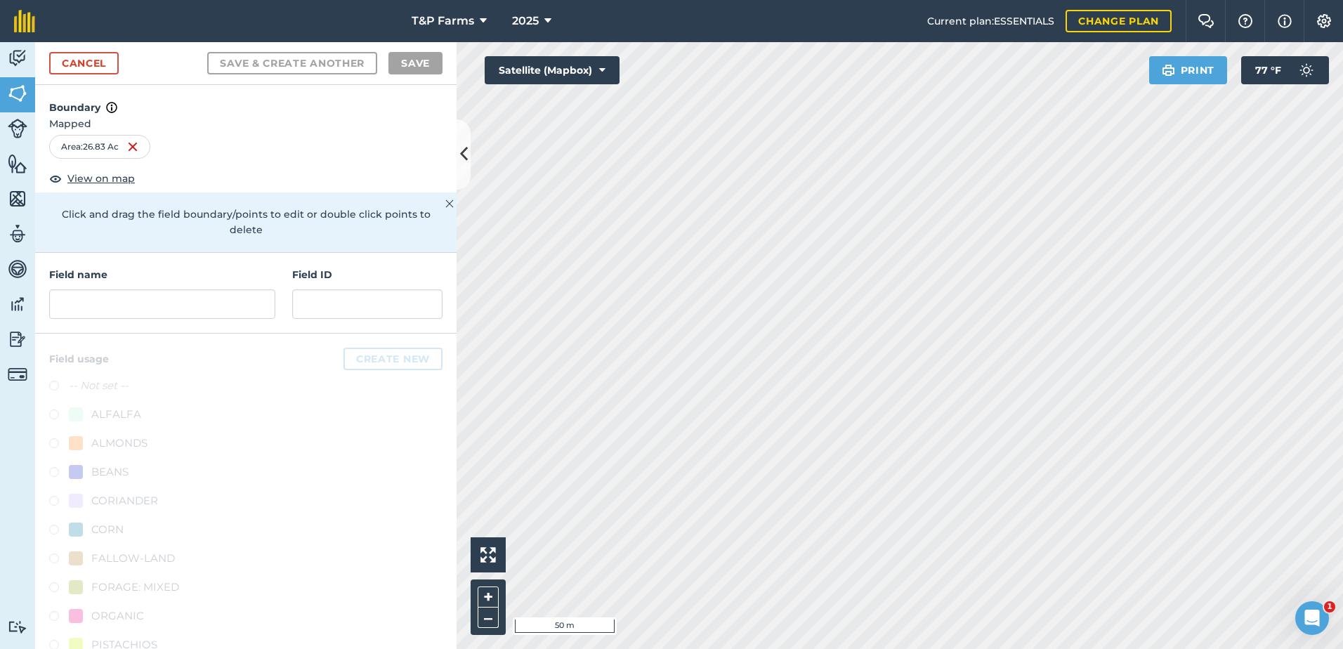
click at [779, 31] on div "T&P Farms 2025 Current plan : ESSENTIALS Change plan Farm Chat Help Info Settin…" at bounding box center [671, 324] width 1343 height 649
click at [132, 322] on div "Field name Field ID" at bounding box center [245, 293] width 421 height 81
click at [138, 320] on div "Field name Field ID" at bounding box center [245, 293] width 421 height 81
click at [143, 303] on input "text" at bounding box center [162, 303] width 226 height 29
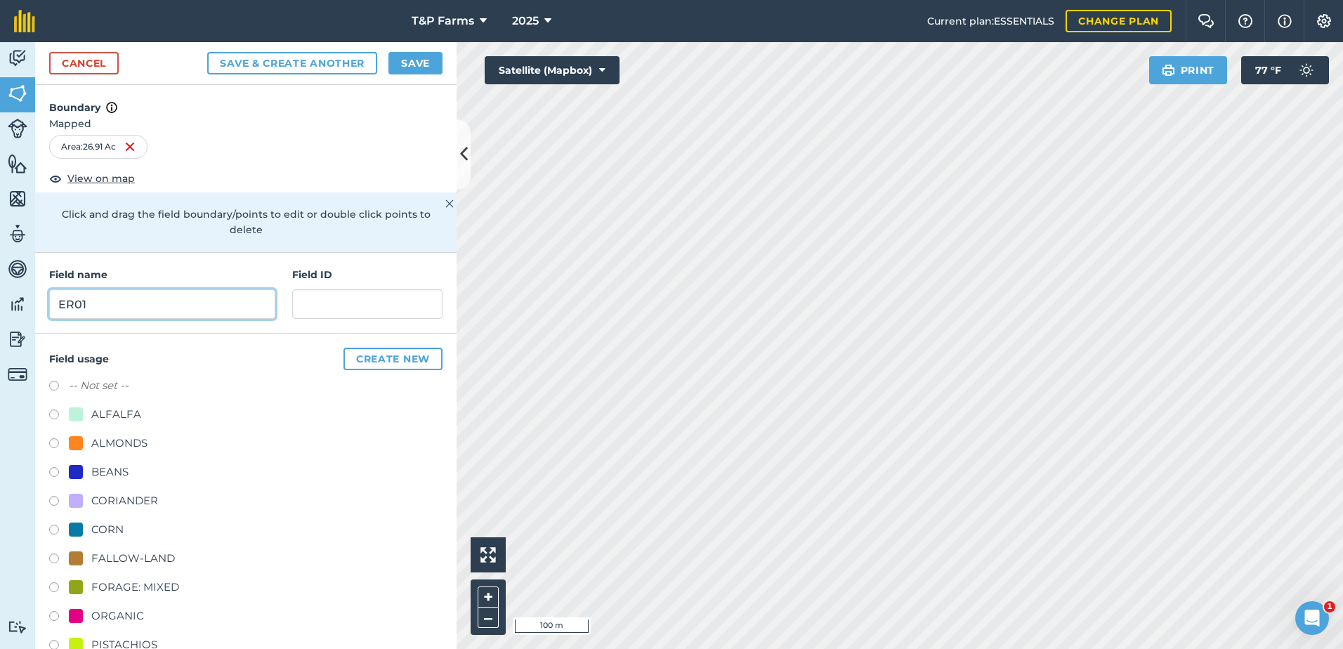
type input "ER01"
click at [136, 456] on div "-- Not set -- ALFALFA ALMONDS BEANS CORIANDER CORN FALLOW-LAND FORAGE: MIXED OR…" at bounding box center [245, 589] width 393 height 424
click at [136, 445] on div "ALMONDS" at bounding box center [119, 443] width 56 height 17
radio input "true"
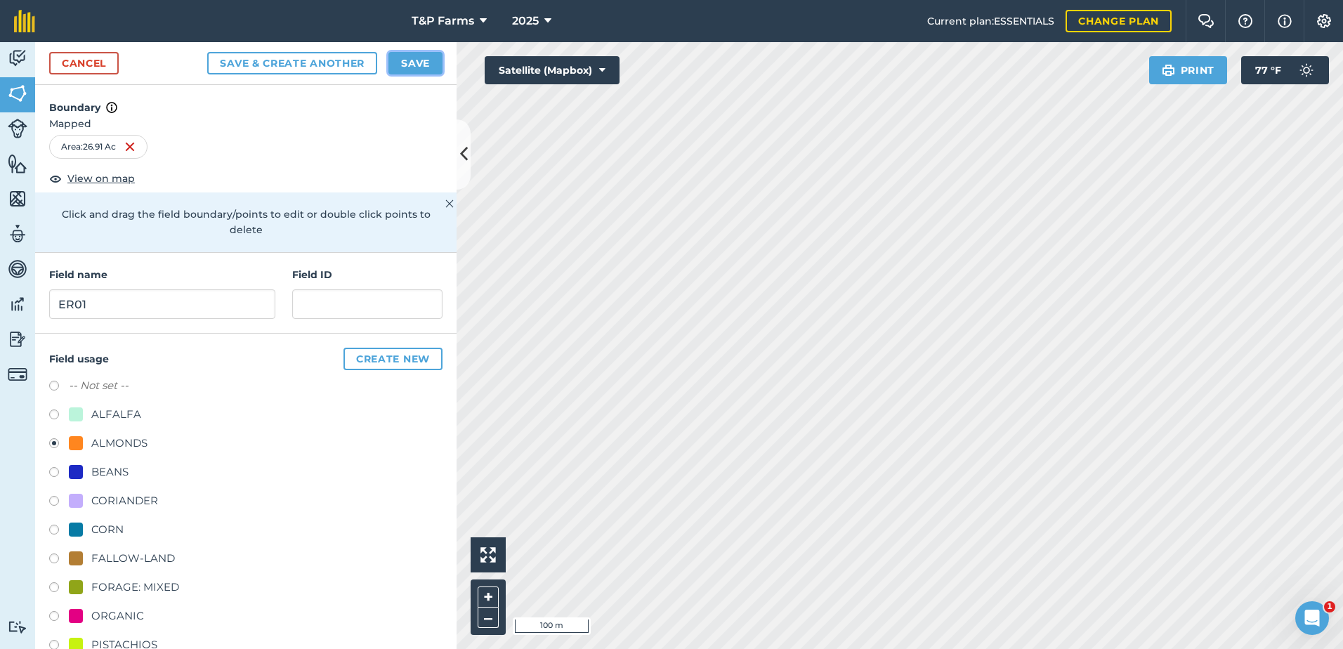
click at [427, 74] on button "Save" at bounding box center [415, 63] width 54 height 22
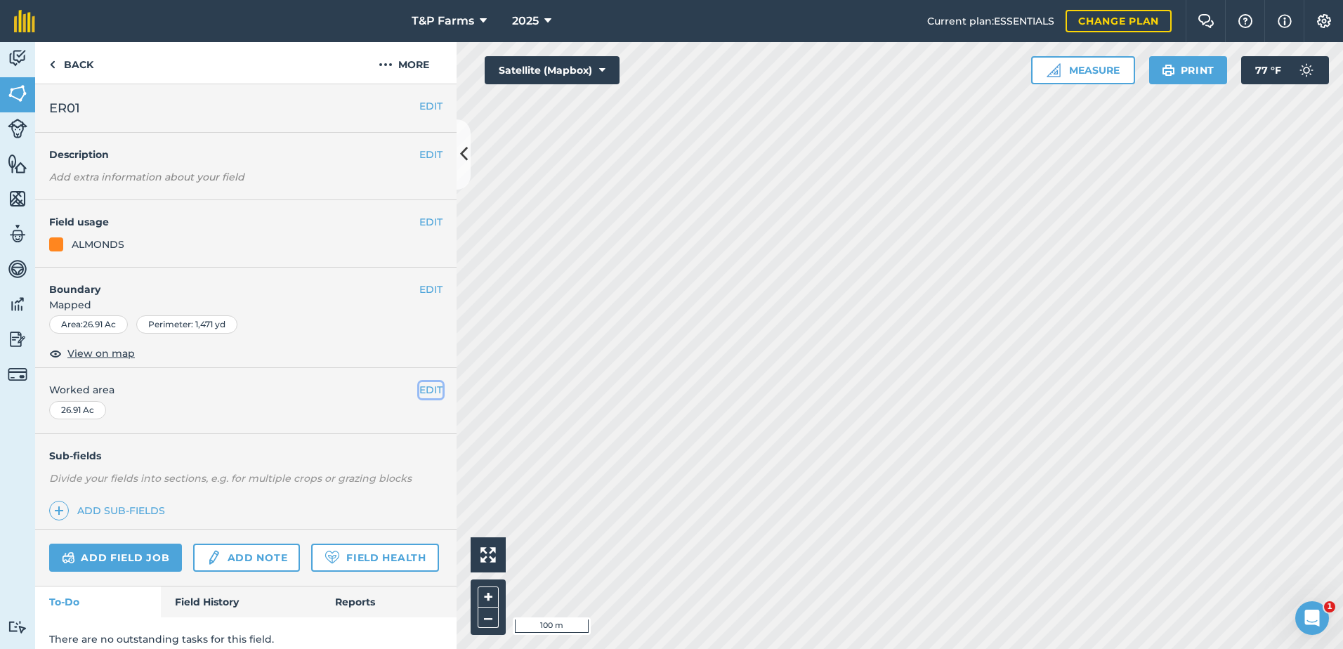
drag, startPoint x: 417, startPoint y: 388, endPoint x: 412, endPoint y: 395, distance: 9.0
click at [419, 388] on button "EDIT" at bounding box center [430, 389] width 23 height 15
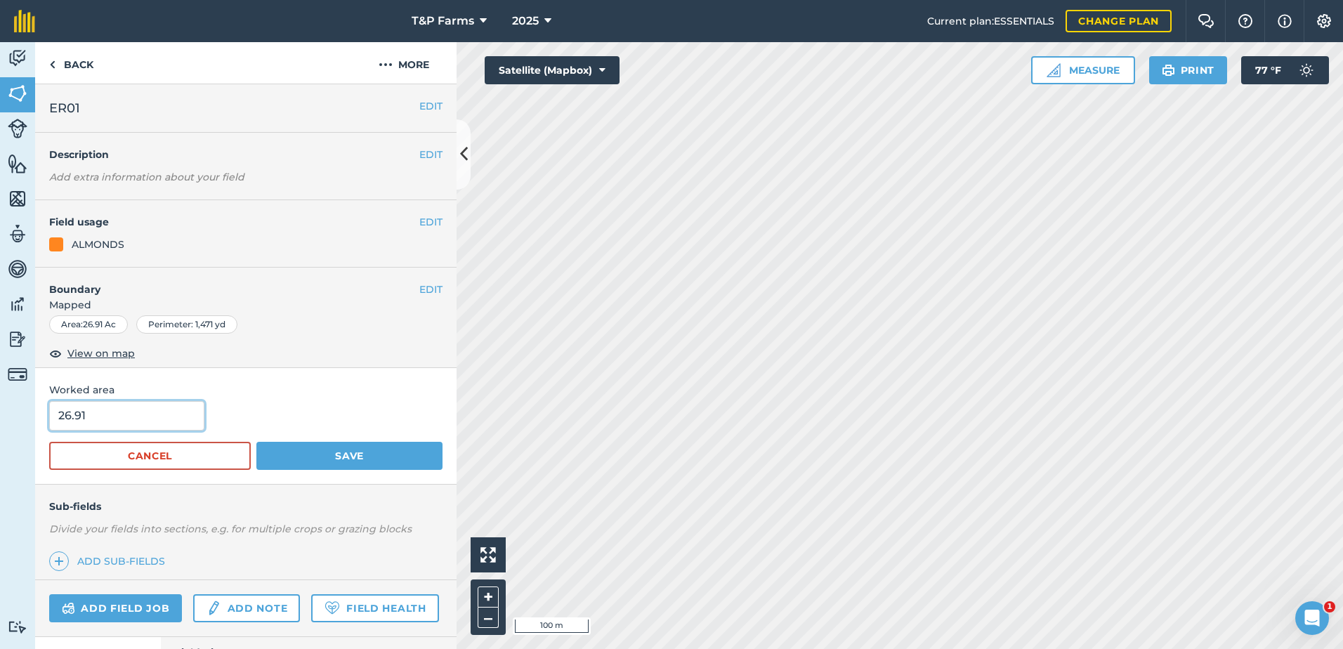
drag, startPoint x: 170, startPoint y: 422, endPoint x: 29, endPoint y: 429, distance: 140.6
click at [29, 429] on div "Activity Fields Livestock Features Maps Team Vehicles Data Reporting Billing Tu…" at bounding box center [671, 345] width 1343 height 607
type input "27"
click at [256, 442] on button "Save" at bounding box center [349, 456] width 186 height 28
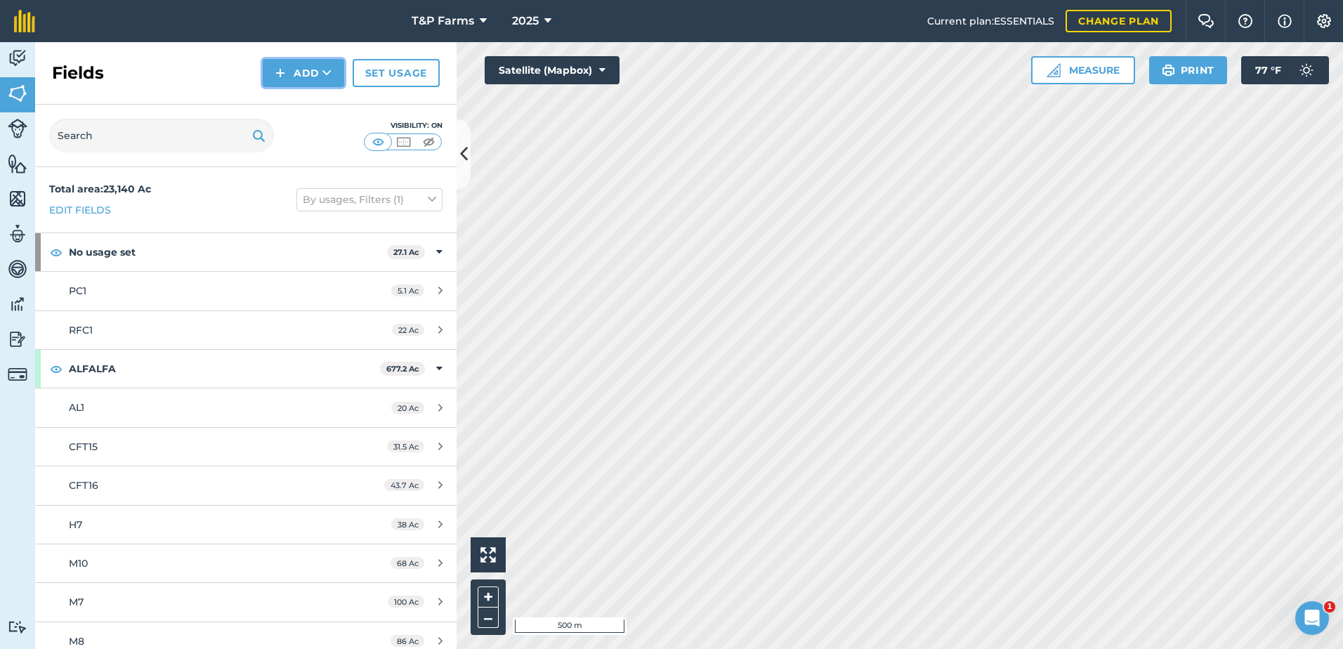
click at [317, 65] on button "Add" at bounding box center [303, 73] width 81 height 28
click at [297, 100] on link "Draw" at bounding box center [303, 104] width 77 height 31
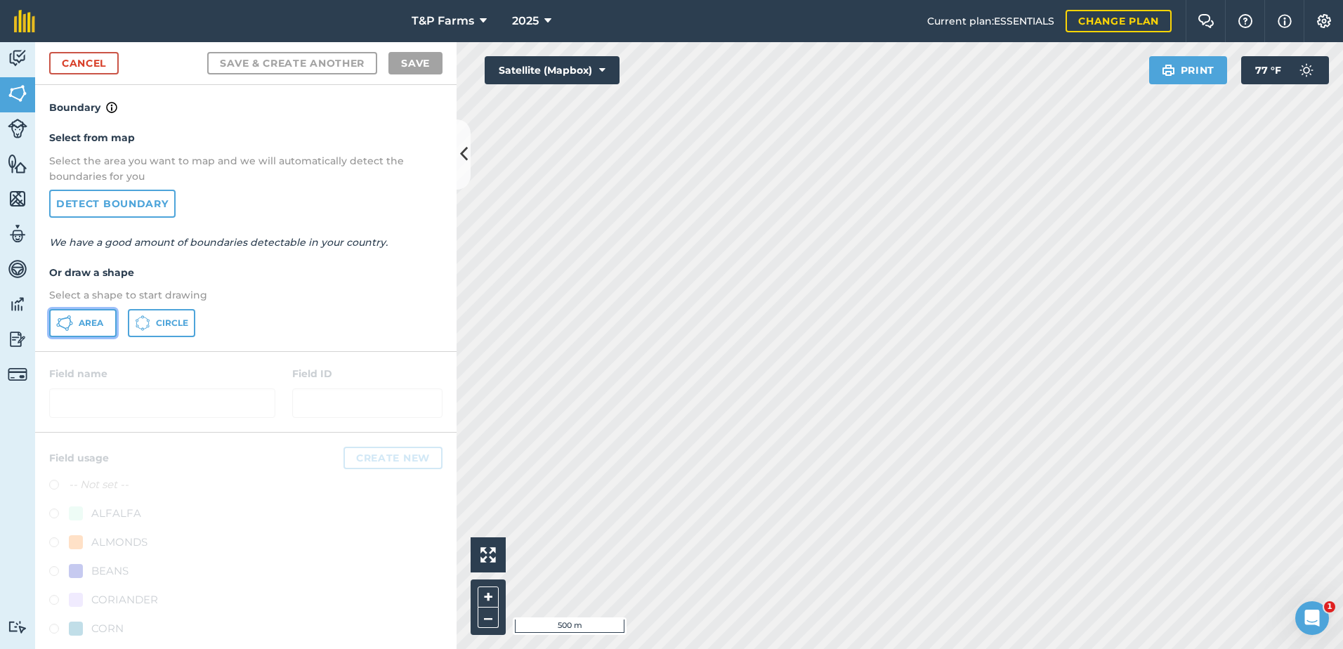
drag, startPoint x: 72, startPoint y: 333, endPoint x: 93, endPoint y: 331, distance: 20.5
click at [72, 333] on button "Area" at bounding box center [82, 323] width 67 height 28
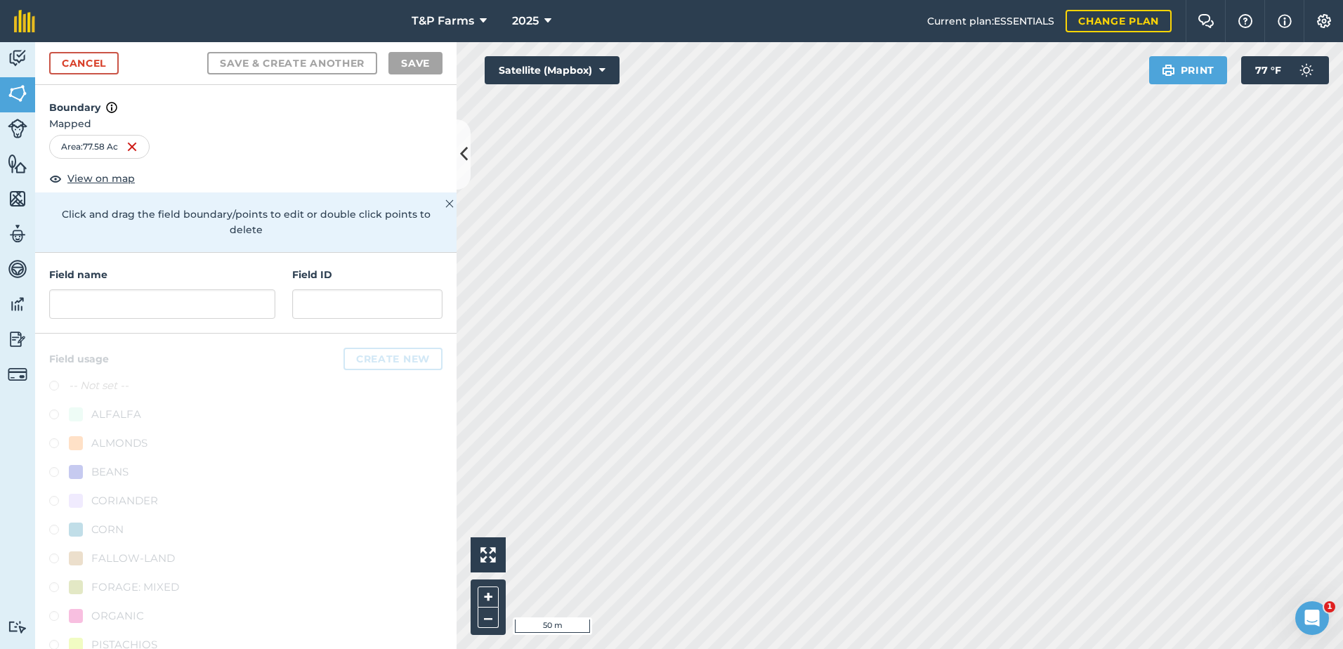
click at [1095, 21] on div "T&P Farms 2025 Current plan : ESSENTIALS Change plan Farm Chat Help Info Settin…" at bounding box center [671, 324] width 1343 height 649
click at [762, 648] on html "T&P Farms 2025 Current plan : ESSENTIALS Change plan Farm Chat Help Info Settin…" at bounding box center [671, 324] width 1343 height 649
click at [203, 284] on div "Field name" at bounding box center [162, 293] width 226 height 52
click at [210, 298] on input "text" at bounding box center [162, 303] width 226 height 29
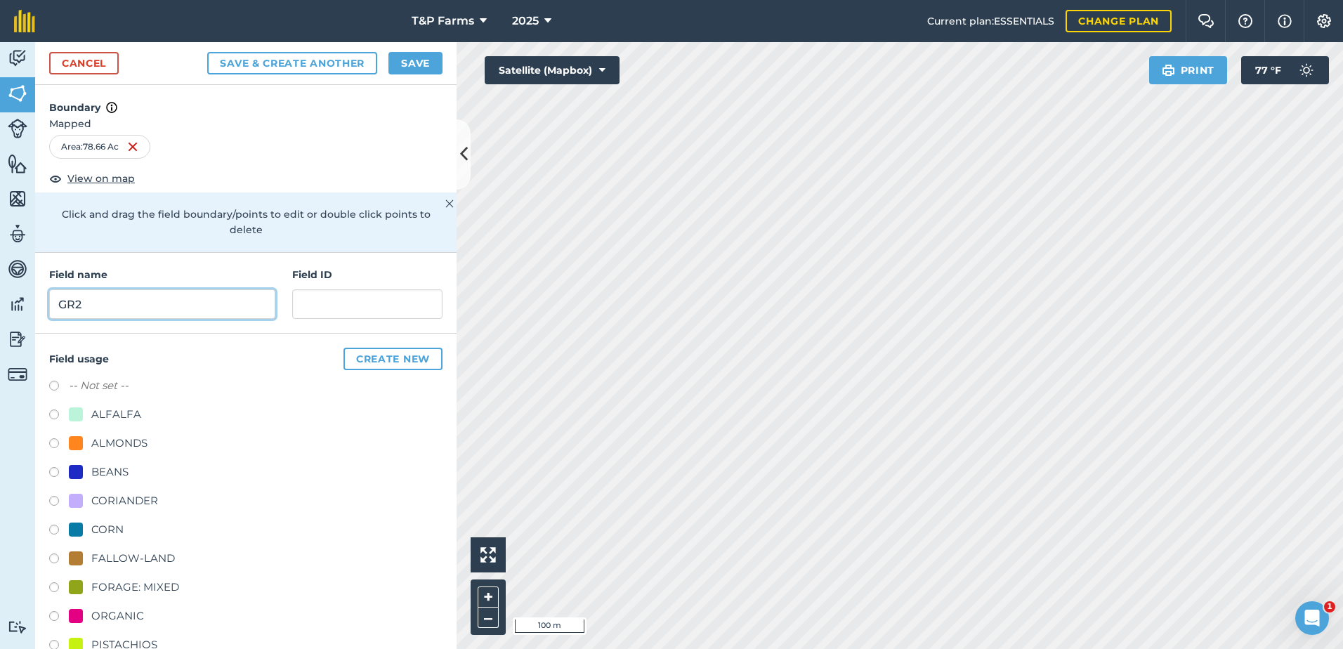
type input "GR2"
click at [129, 468] on div "BEANS" at bounding box center [245, 474] width 393 height 20
click at [138, 435] on div "ALMONDS" at bounding box center [119, 443] width 56 height 17
radio input "true"
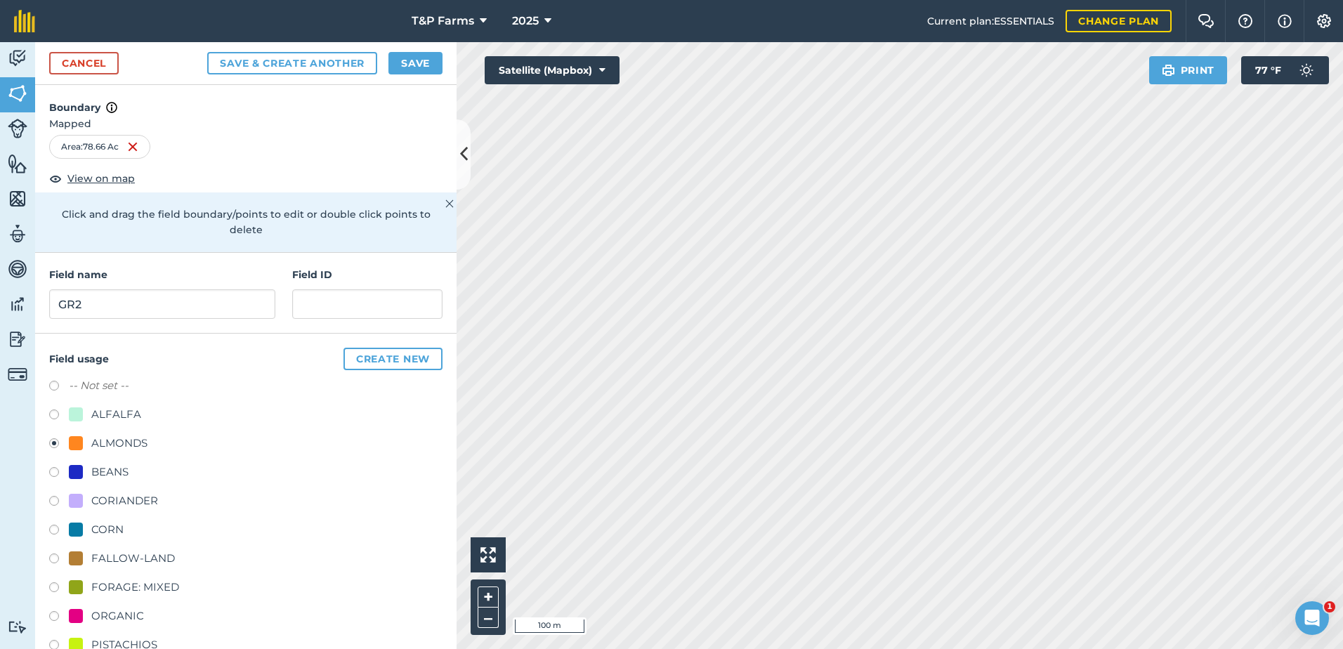
click at [413, 51] on div "Cancel Save & Create Another Save" at bounding box center [245, 63] width 421 height 43
drag, startPoint x: 433, startPoint y: 58, endPoint x: 429, endPoint y: 66, distance: 8.8
click at [433, 60] on button "Save" at bounding box center [415, 63] width 54 height 22
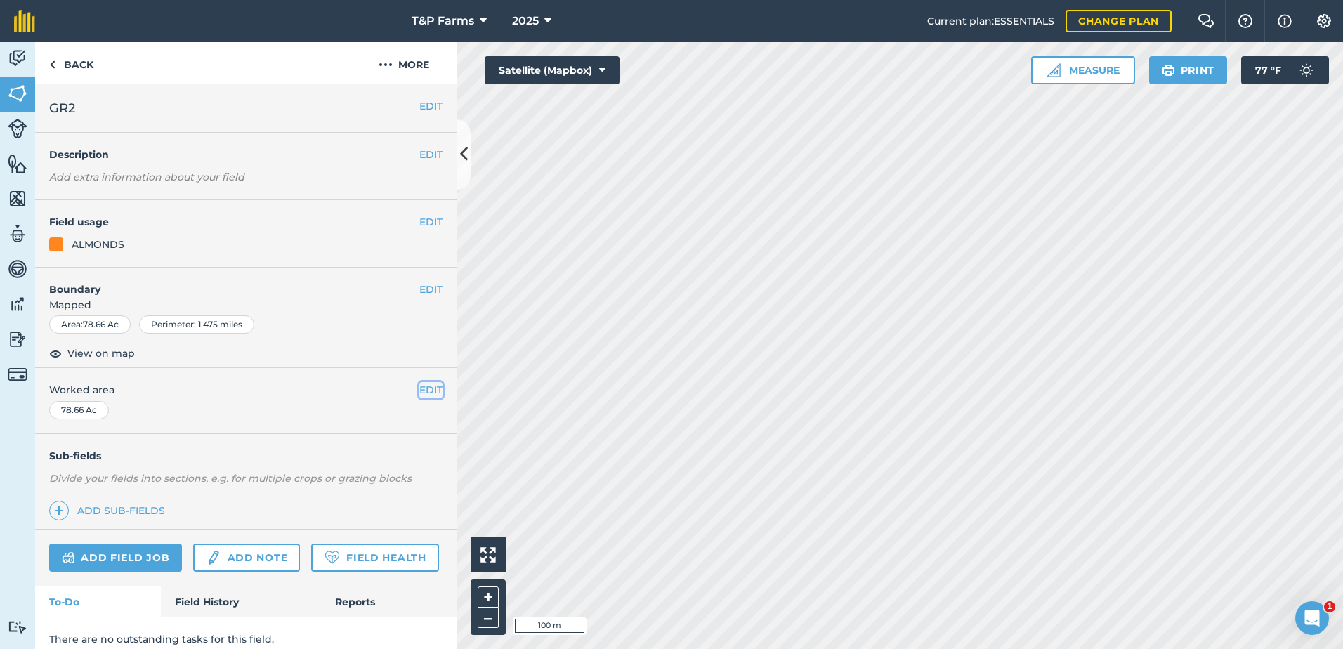
click at [419, 393] on button "EDIT" at bounding box center [430, 389] width 23 height 15
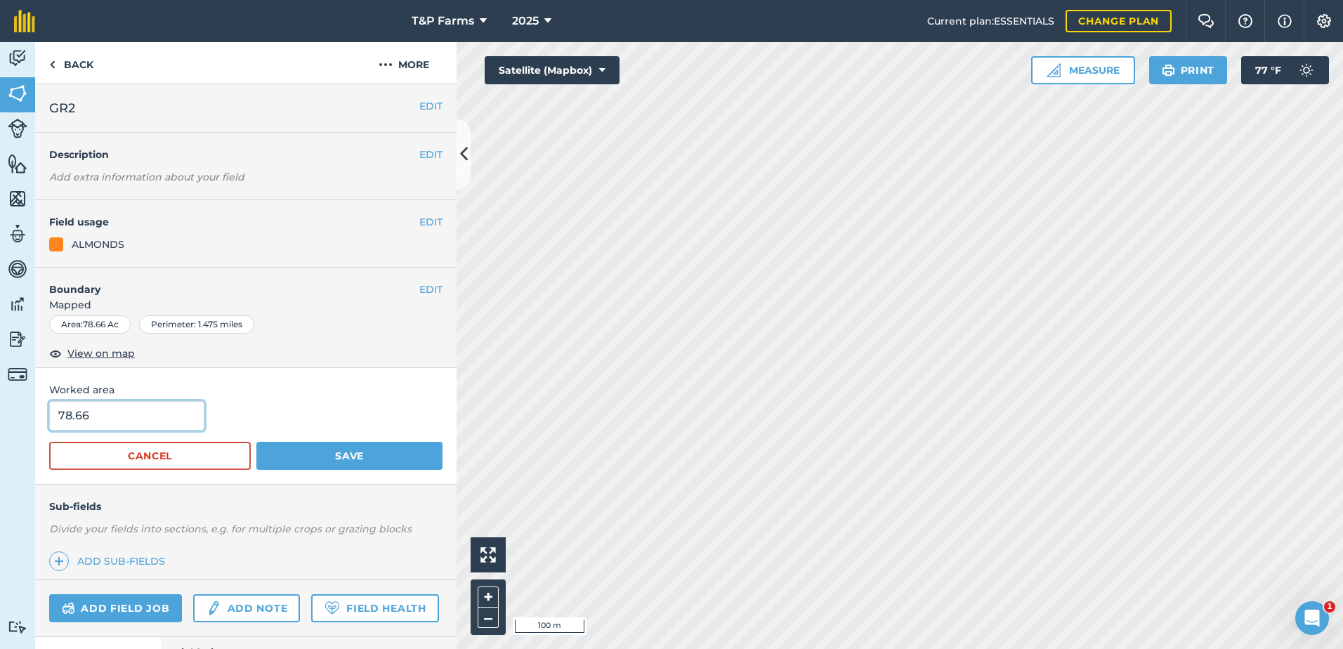
drag, startPoint x: 126, startPoint y: 419, endPoint x: -3, endPoint y: 433, distance: 129.2
click at [0, 433] on html "T&P Farms 2025 Current plan : ESSENTIALS Change plan Farm Chat Help Info Settin…" at bounding box center [671, 324] width 1343 height 649
type input "79"
click at [256, 442] on button "Save" at bounding box center [349, 456] width 186 height 28
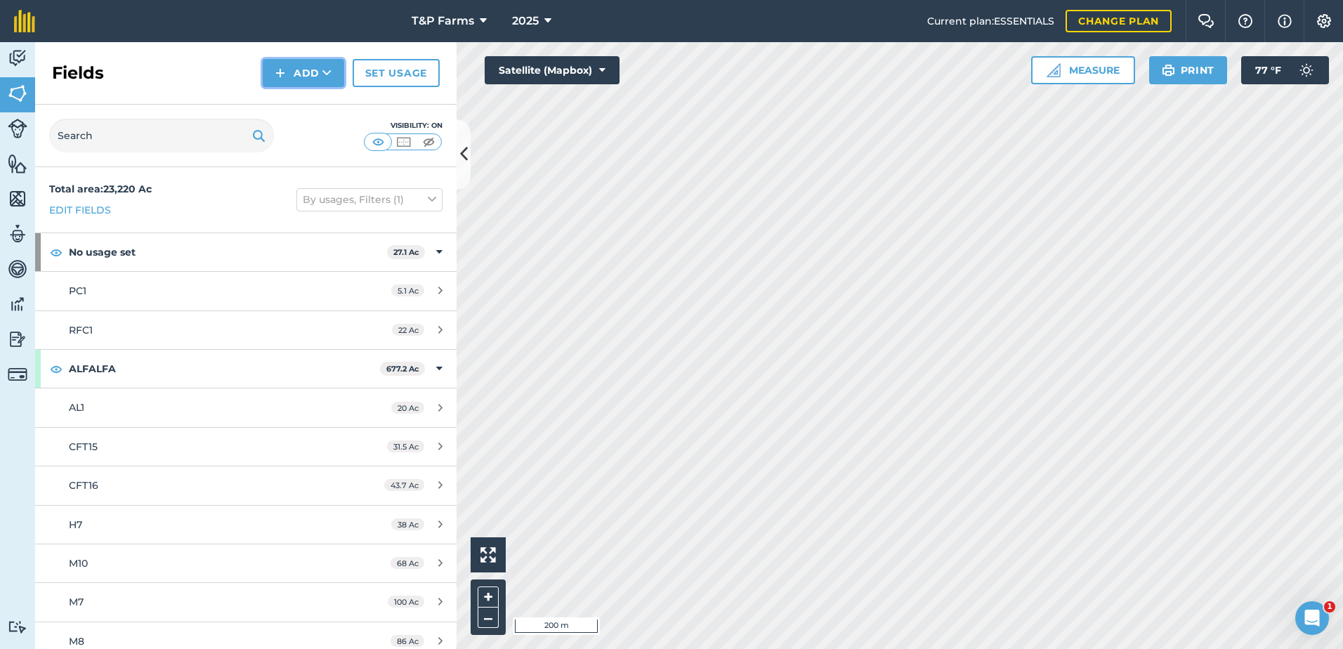
click at [308, 79] on button "Add" at bounding box center [303, 73] width 81 height 28
click at [293, 121] on link "Import" at bounding box center [303, 136] width 77 height 31
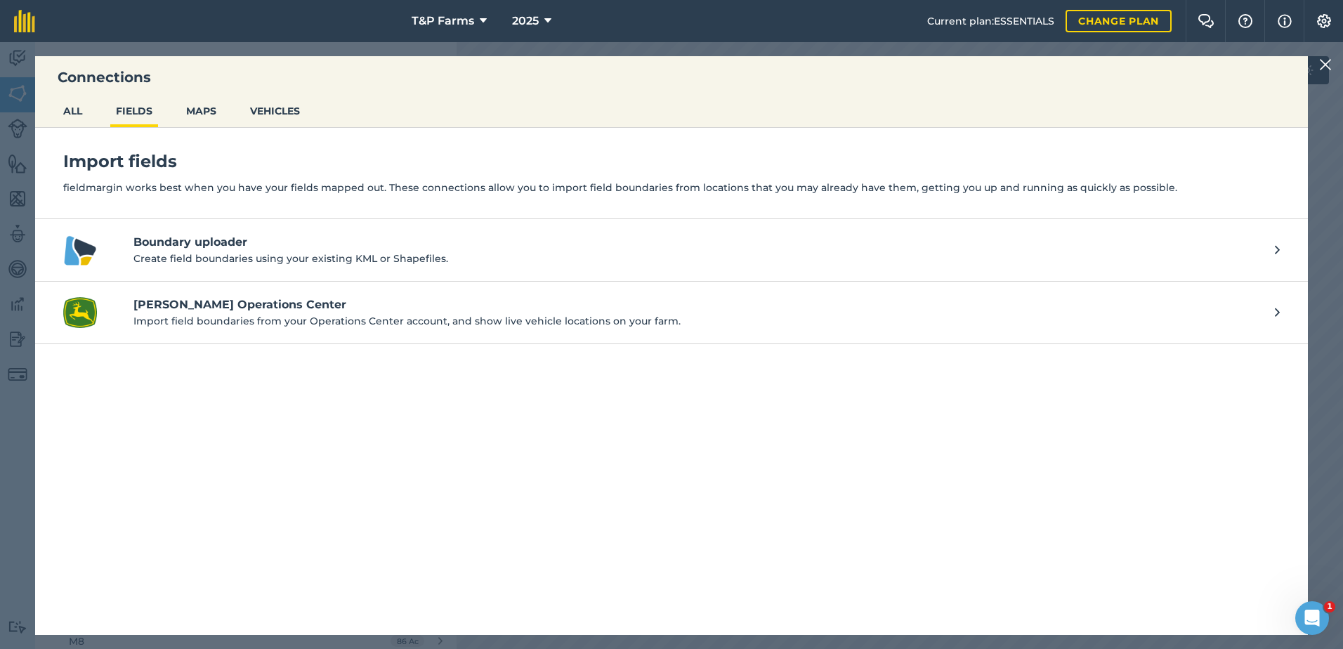
click at [1318, 70] on div "Connections ALL FIELDS MAPS VEHICLES Import fields fieldmargin works best when …" at bounding box center [671, 345] width 1343 height 607
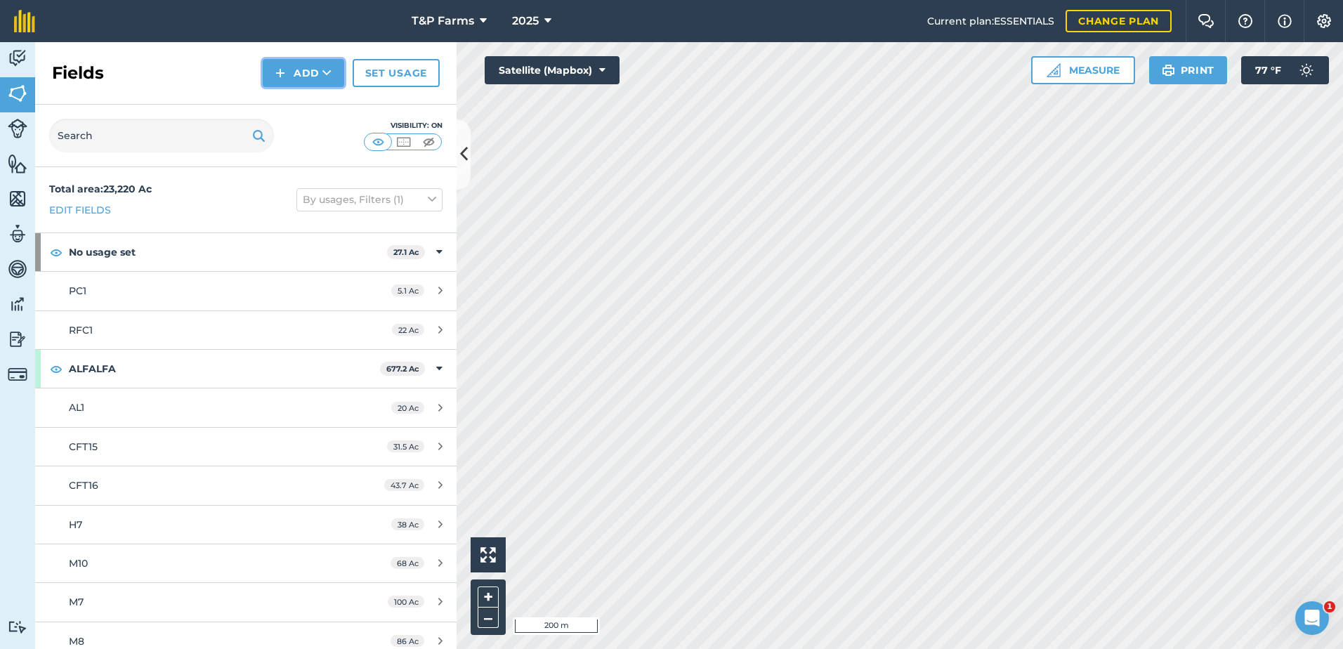
click at [304, 65] on button "Add" at bounding box center [303, 73] width 81 height 28
click at [315, 98] on link "Draw" at bounding box center [303, 104] width 77 height 31
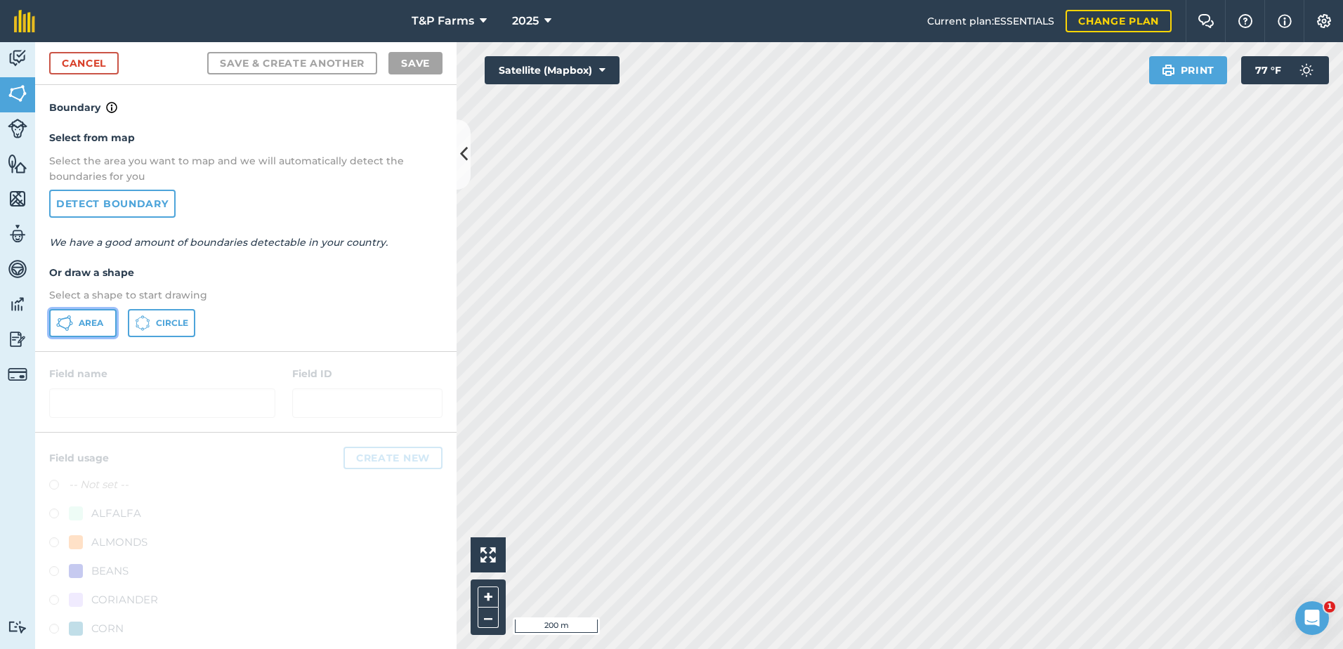
click at [86, 328] on span "Area" at bounding box center [91, 322] width 25 height 11
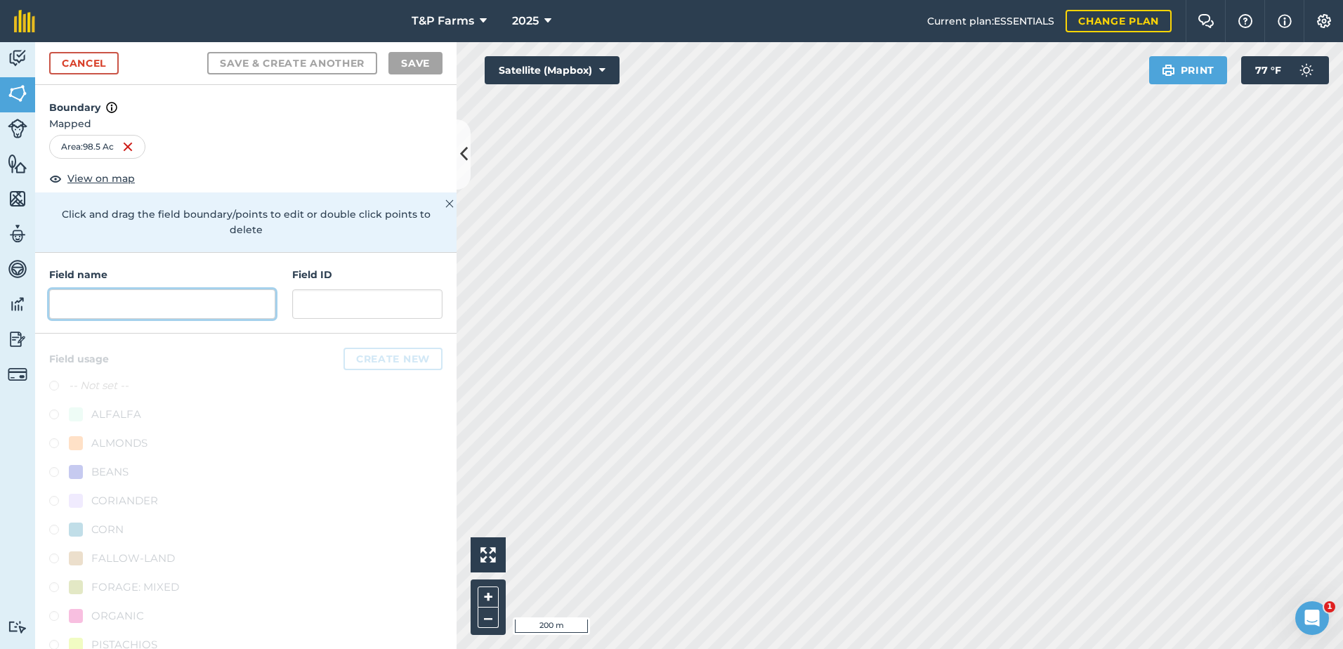
click at [125, 308] on input "text" at bounding box center [162, 303] width 226 height 29
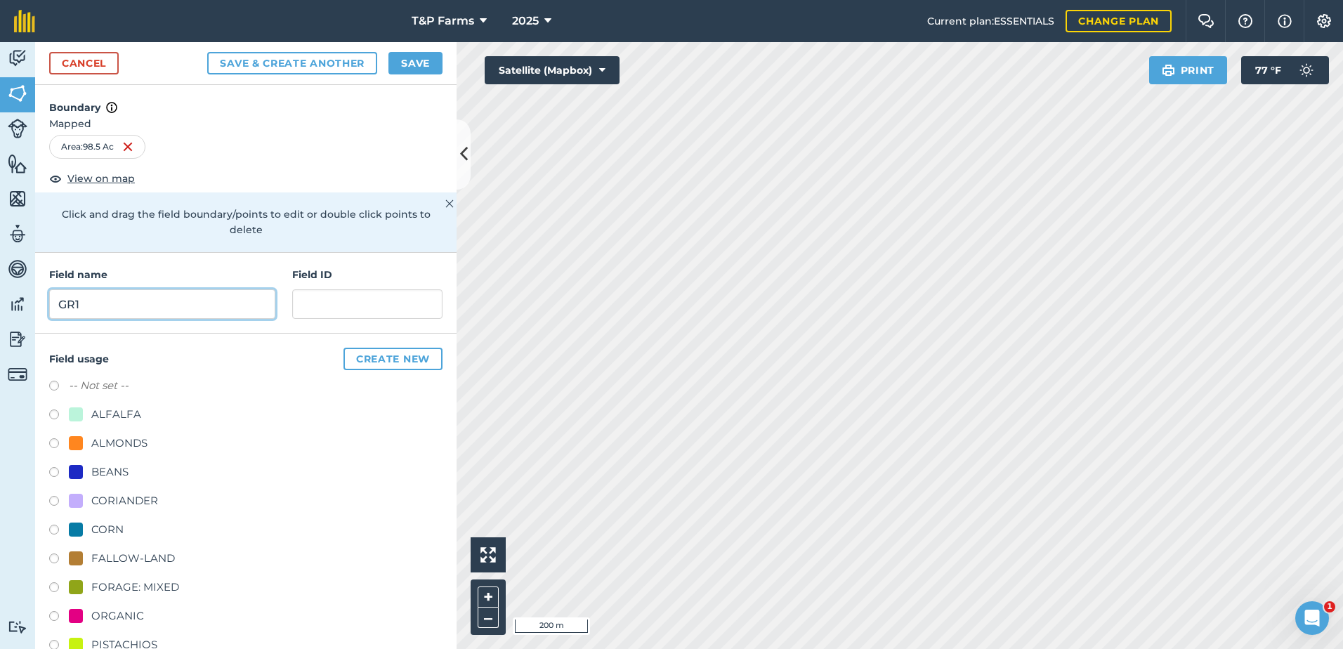
type input "GR1"
click at [137, 435] on div "ALMONDS" at bounding box center [119, 443] width 56 height 17
radio input "true"
click at [424, 61] on button "Save" at bounding box center [415, 63] width 54 height 22
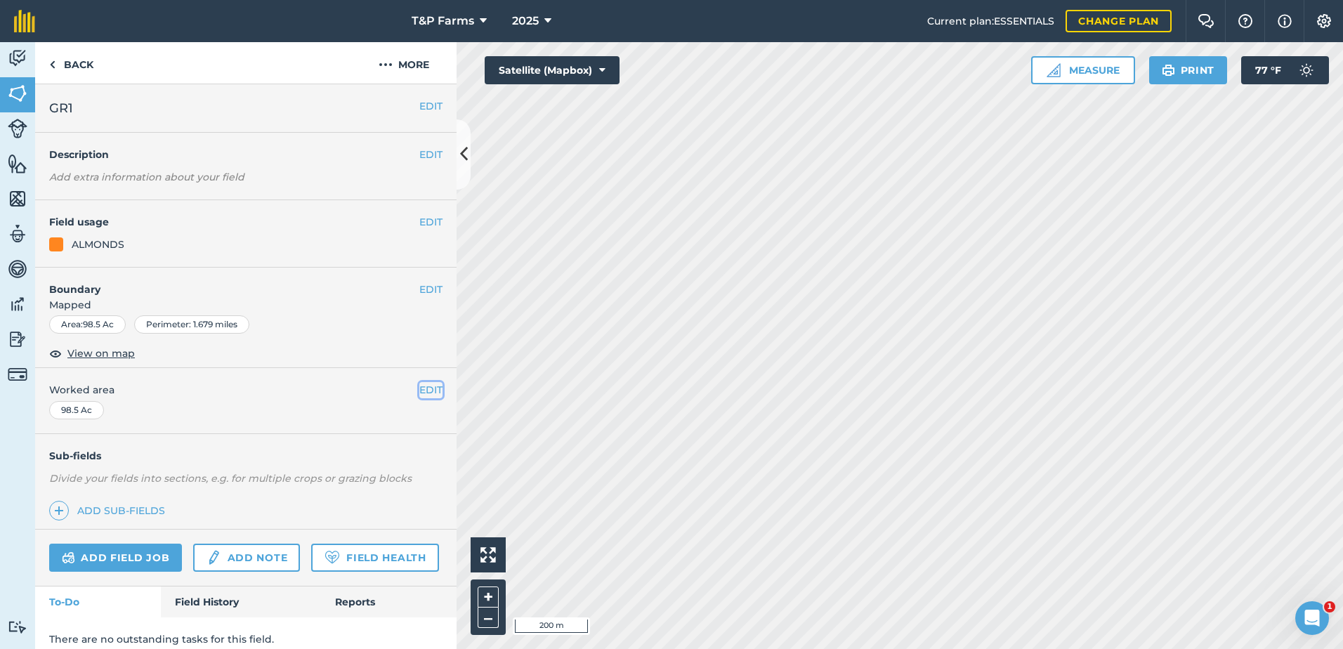
click at [419, 389] on button "EDIT" at bounding box center [430, 389] width 23 height 15
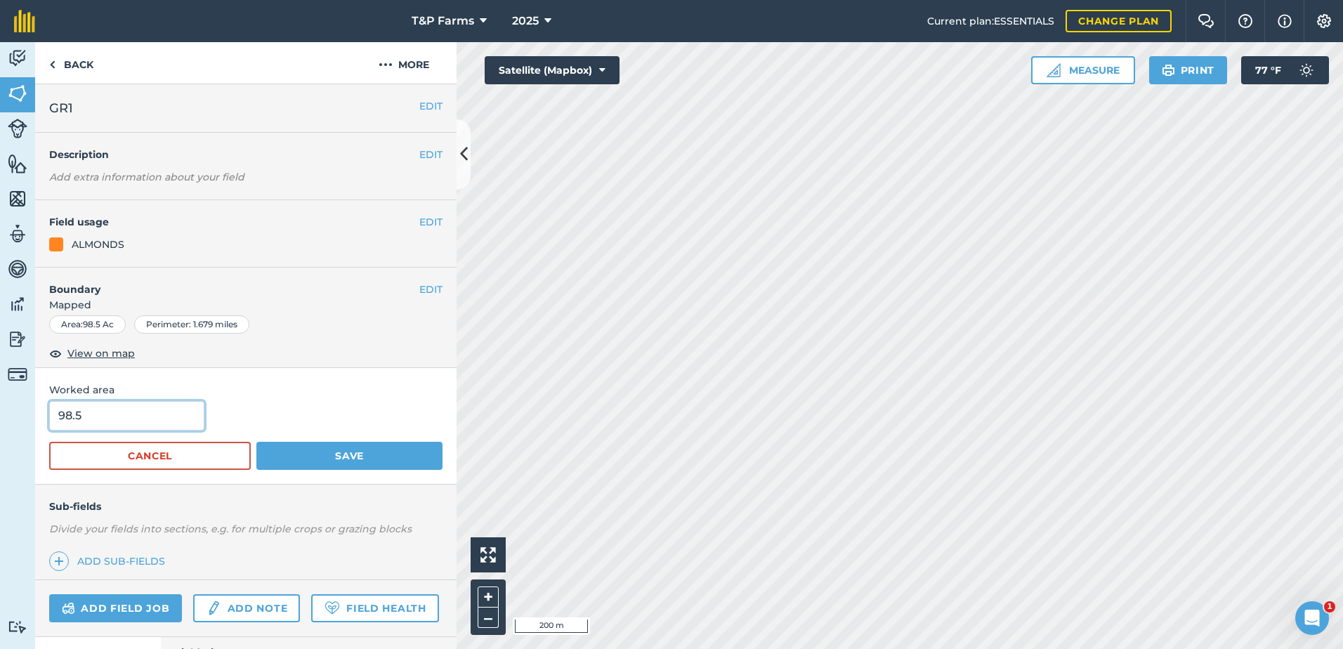
click at [0, 448] on html "T&P Farms 2025 Current plan : ESSENTIALS Change plan Farm Chat Help Info Settin…" at bounding box center [671, 324] width 1343 height 649
type input "96"
click at [256, 442] on button "Save" at bounding box center [349, 456] width 186 height 28
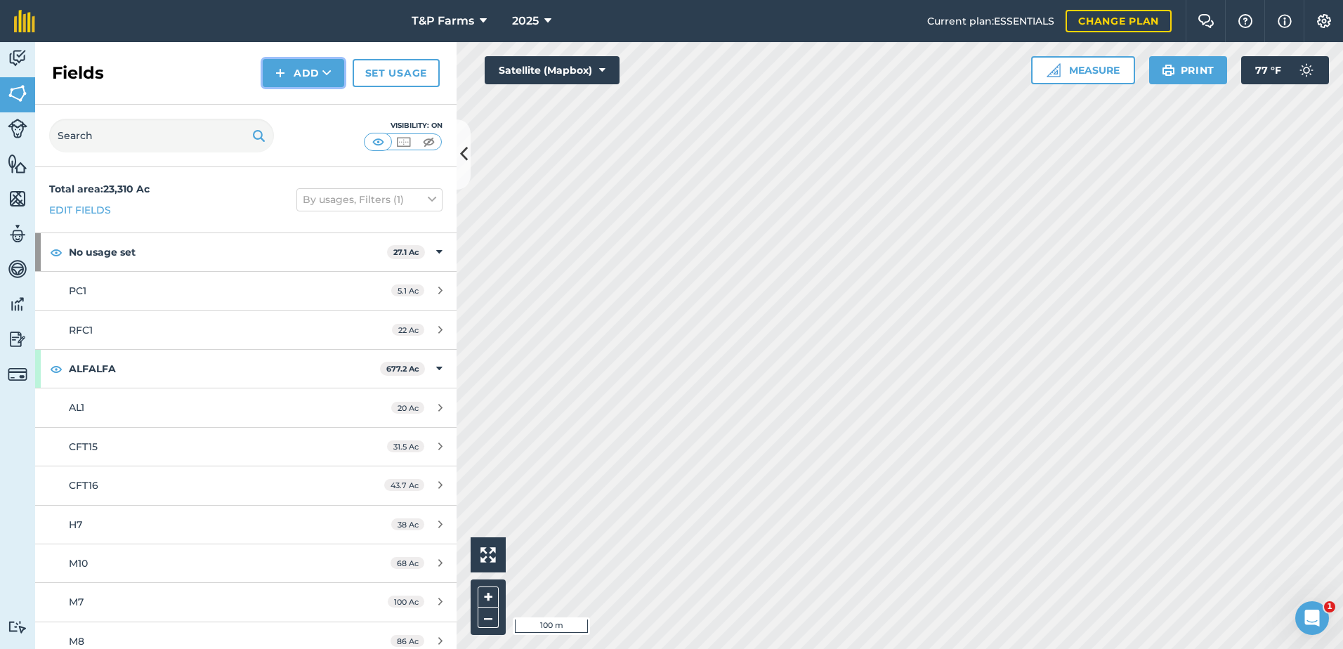
click at [317, 70] on button "Add" at bounding box center [303, 73] width 81 height 28
click at [307, 98] on link "Draw" at bounding box center [303, 104] width 77 height 31
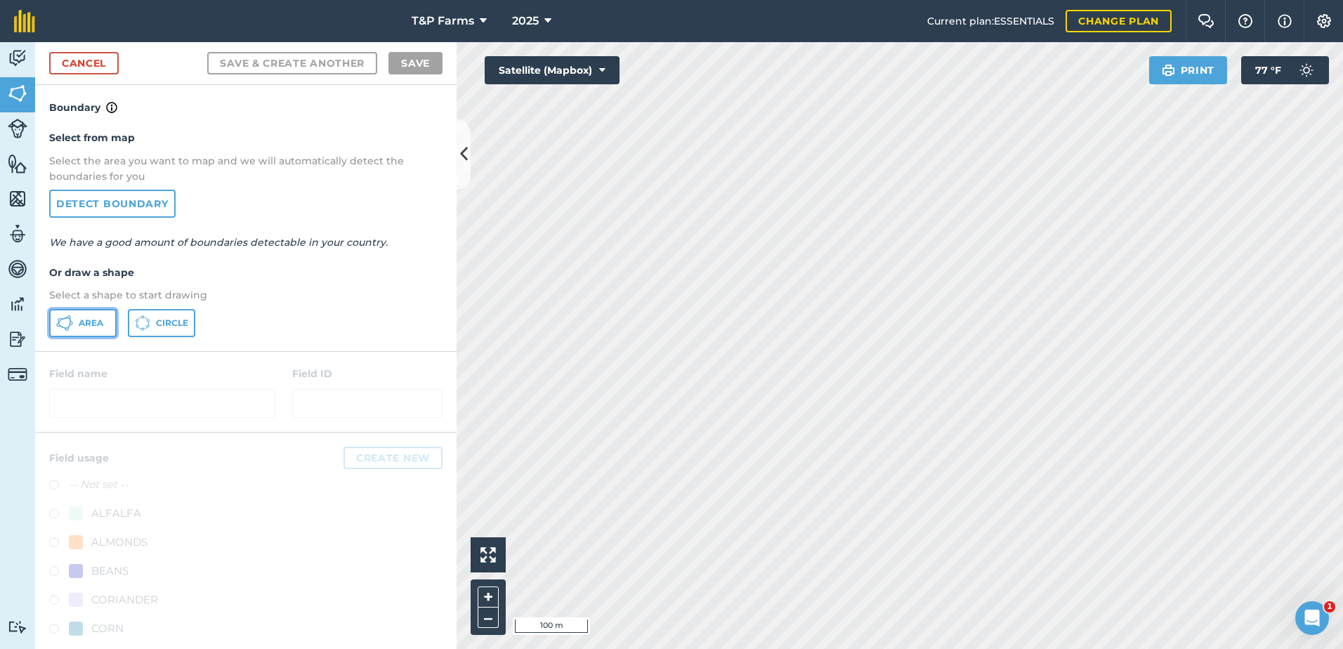
drag, startPoint x: 72, startPoint y: 327, endPoint x: 334, endPoint y: 347, distance: 263.5
click at [82, 329] on button "Area" at bounding box center [82, 323] width 67 height 28
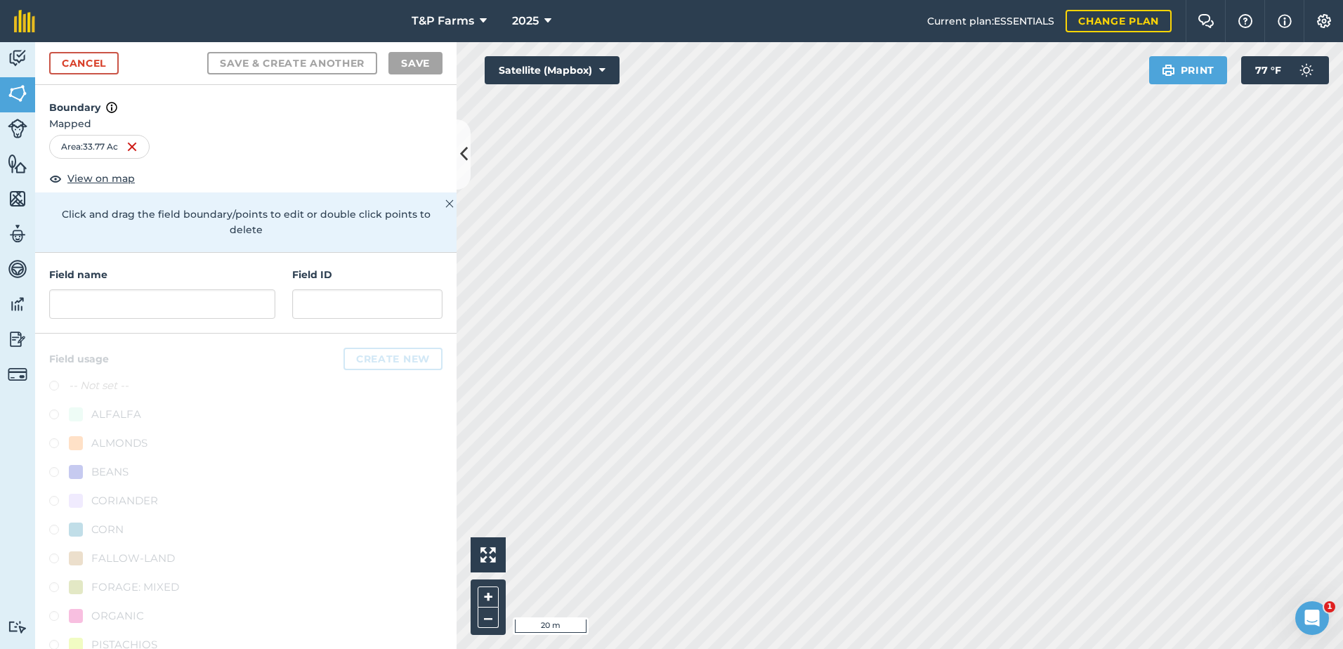
click at [419, 533] on div "Activity Fields Livestock Features Maps Team Vehicles Data Reporting Billing Tu…" at bounding box center [671, 345] width 1343 height 607
click at [756, 648] on html "T&P Farms 2025 Current plan : ESSENTIALS Change plan Farm Chat Help Info Settin…" at bounding box center [671, 324] width 1343 height 649
click at [218, 298] on input "text" at bounding box center [162, 303] width 226 height 29
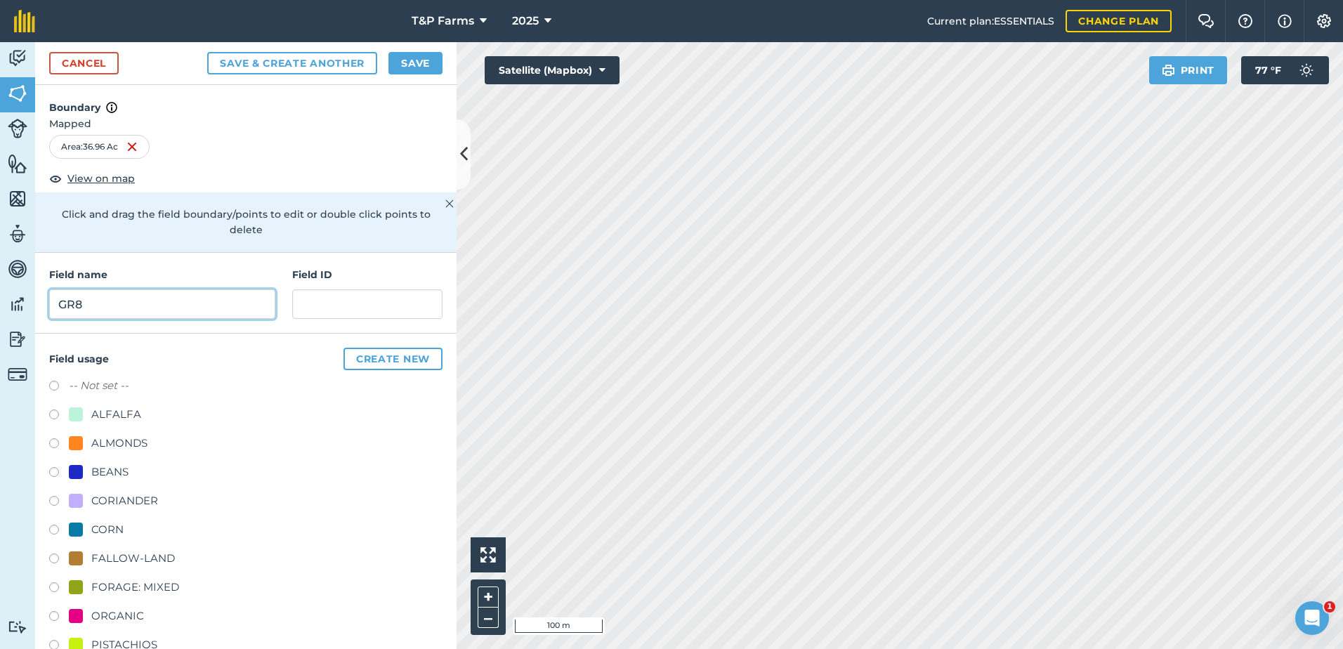
type input "GR8"
click at [111, 439] on div "ALMONDS" at bounding box center [119, 443] width 56 height 17
radio input "true"
click at [403, 62] on button "Save" at bounding box center [415, 63] width 54 height 22
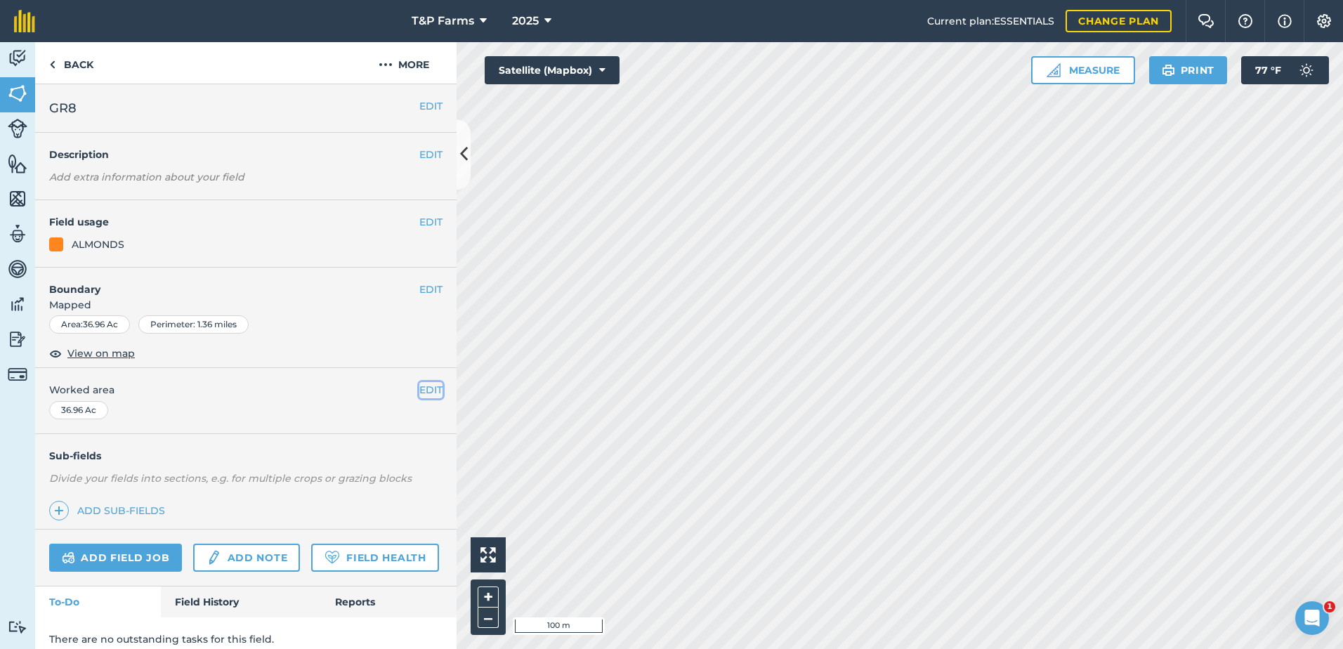
click at [429, 386] on button "EDIT" at bounding box center [430, 389] width 23 height 15
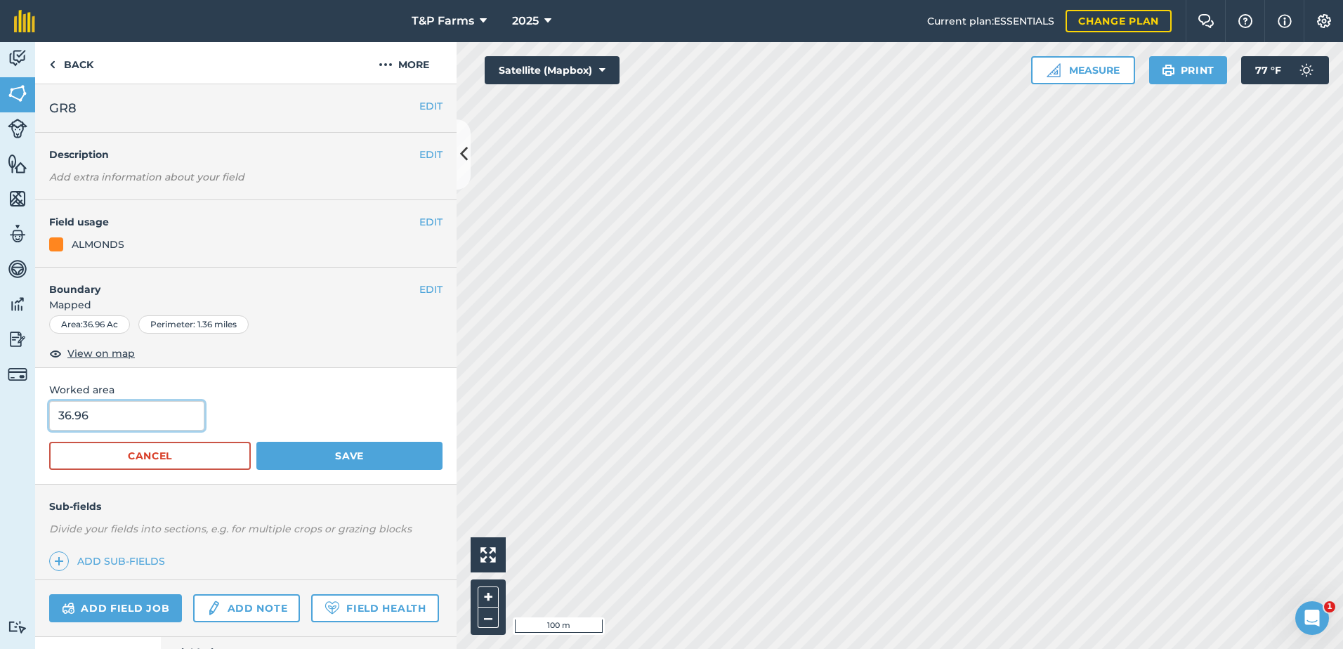
drag, startPoint x: 19, startPoint y: 440, endPoint x: -3, endPoint y: 450, distance: 23.6
click at [0, 450] on html "T&P Farms 2025 Current plan : ESSENTIALS Change plan Farm Chat Help Info Settin…" at bounding box center [671, 324] width 1343 height 649
type input "40"
click at [256, 442] on button "Save" at bounding box center [349, 456] width 186 height 28
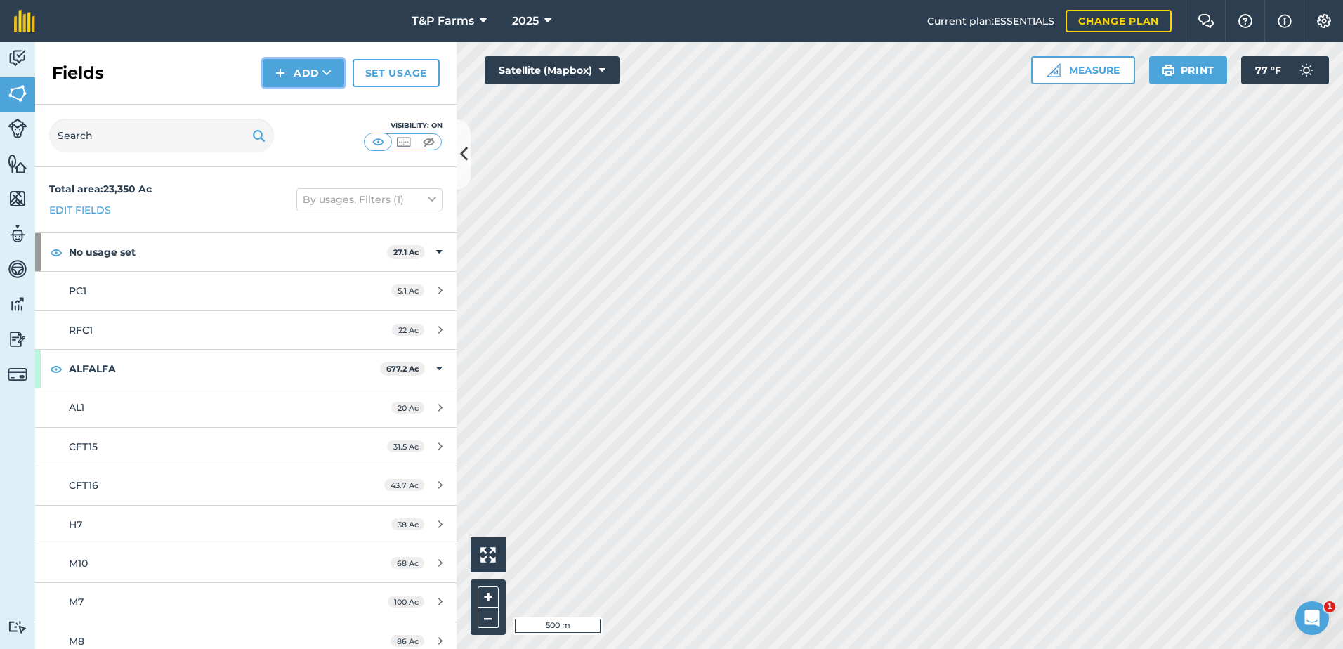
click at [308, 65] on button "Add" at bounding box center [303, 73] width 81 height 28
click at [263, 116] on div "Visibility: On" at bounding box center [245, 136] width 421 height 63
click at [289, 83] on button "Add" at bounding box center [303, 73] width 81 height 28
click at [292, 108] on link "Draw" at bounding box center [303, 104] width 77 height 31
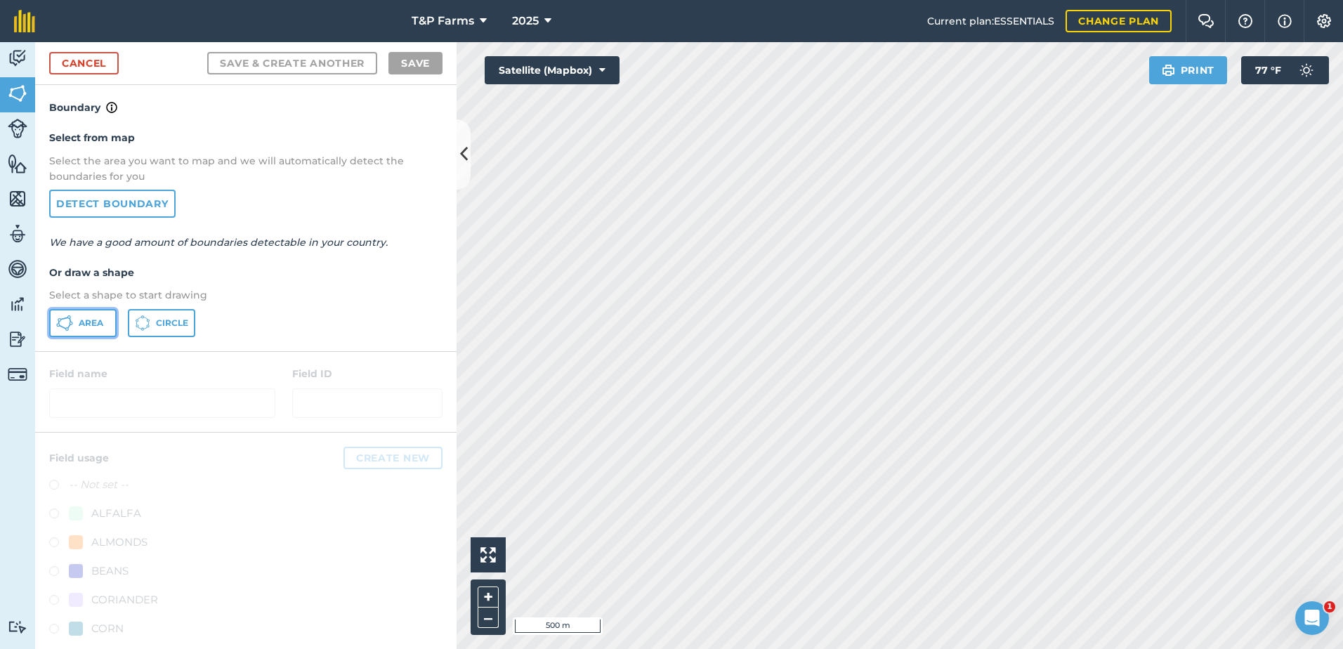
drag, startPoint x: 86, startPoint y: 317, endPoint x: 413, endPoint y: 342, distance: 328.2
click at [88, 317] on span "Area" at bounding box center [91, 322] width 25 height 11
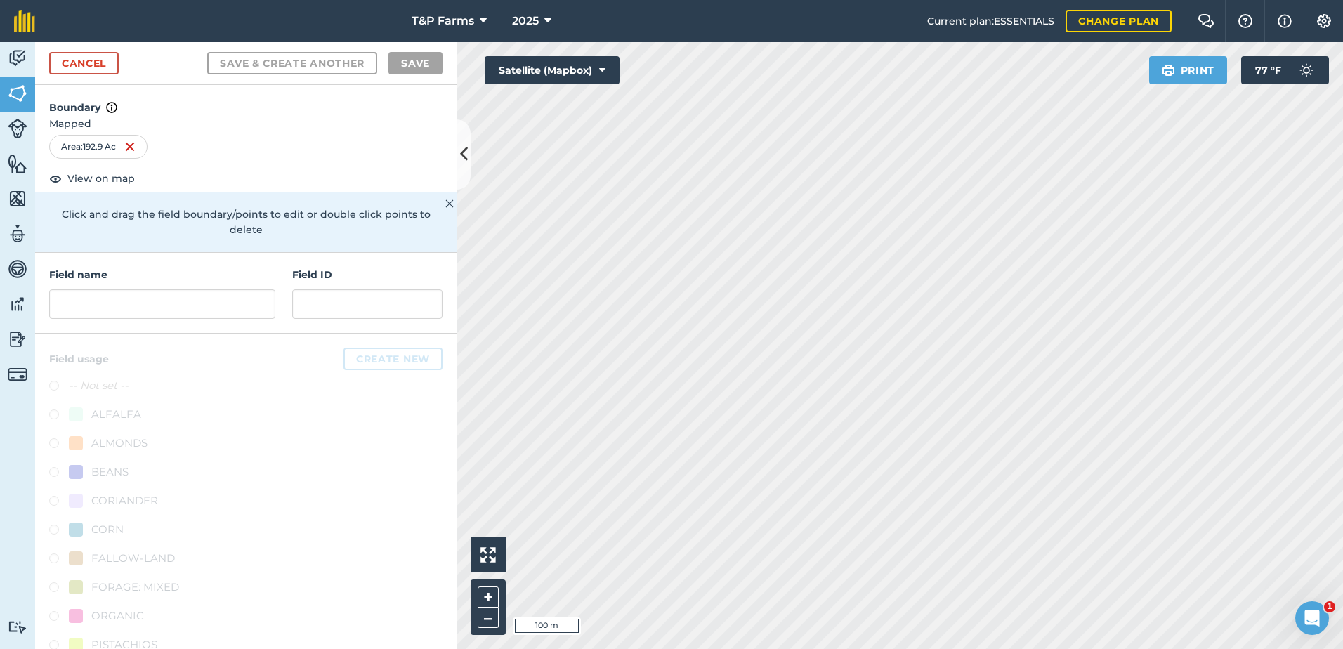
click at [980, 648] on html "T&P Farms 2025 Current plan : ESSENTIALS Change plan Farm Chat Help Info Settin…" at bounding box center [671, 324] width 1343 height 649
click at [213, 299] on input "text" at bounding box center [162, 303] width 226 height 29
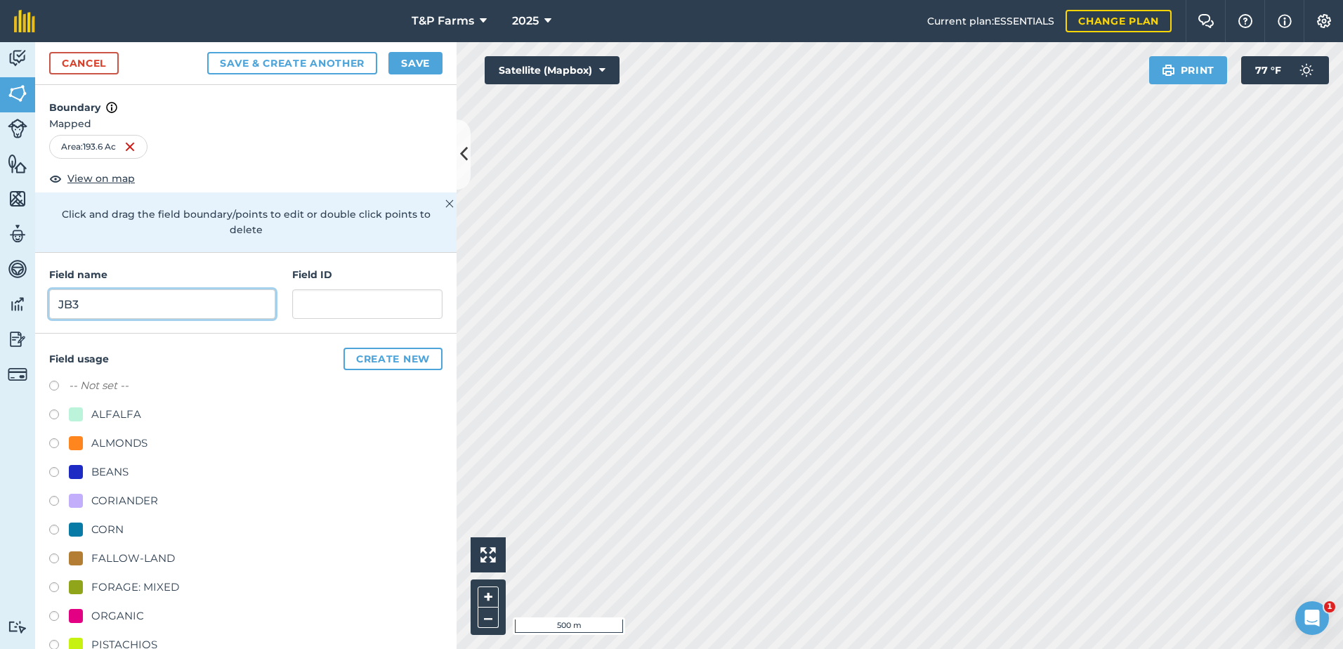
type input "JB3"
click at [119, 450] on div "ALMONDS" at bounding box center [119, 443] width 56 height 17
radio input "true"
click at [432, 62] on button "Save" at bounding box center [415, 63] width 54 height 22
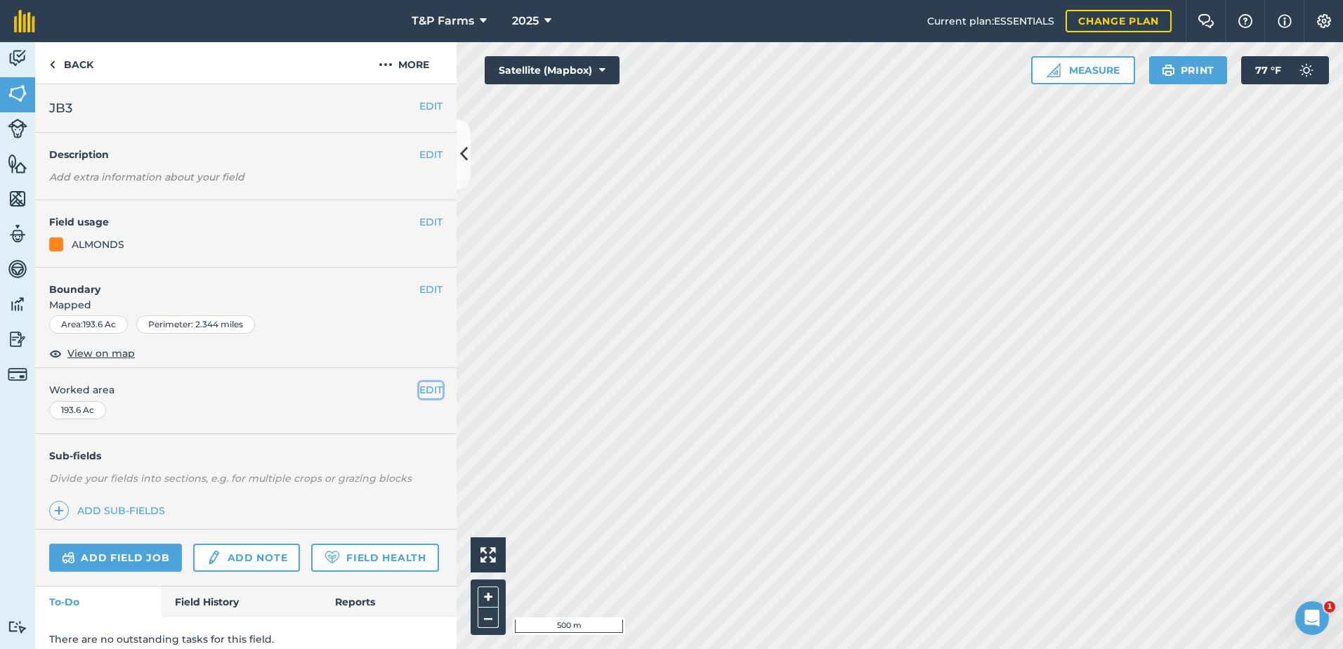
drag, startPoint x: 418, startPoint y: 383, endPoint x: 359, endPoint y: 394, distance: 59.9
click at [419, 383] on button "EDIT" at bounding box center [430, 389] width 23 height 15
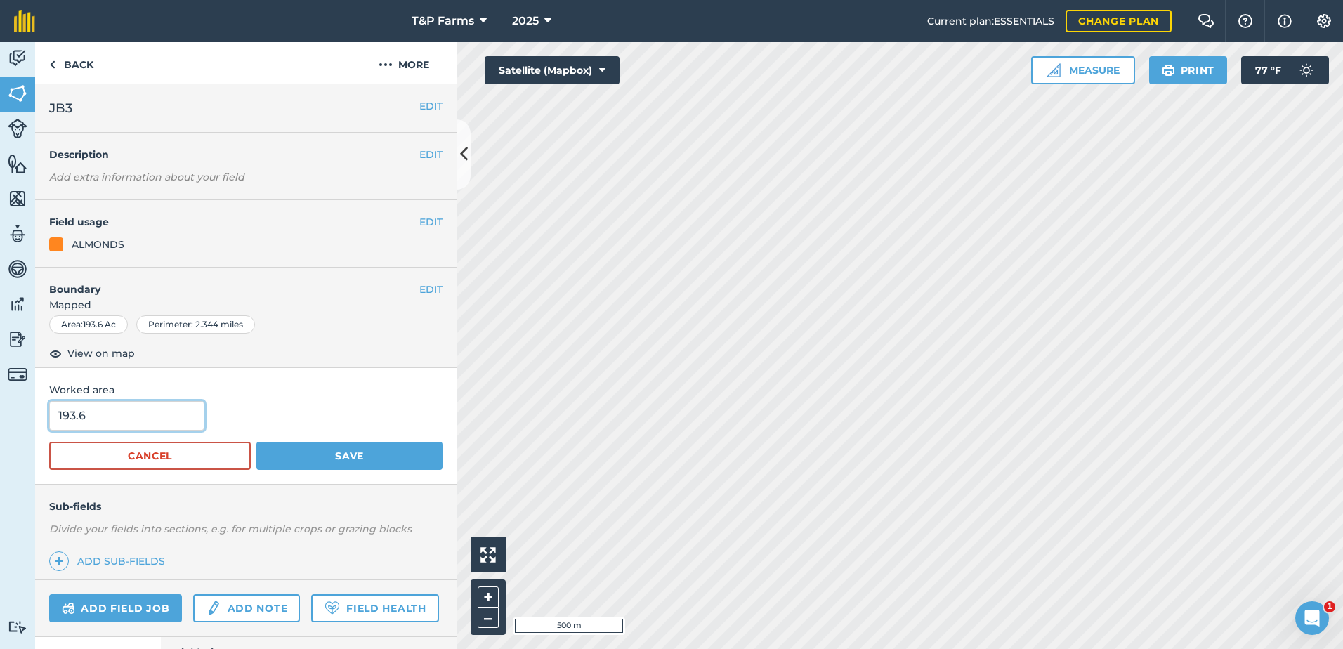
click at [143, 401] on input "193.6" at bounding box center [126, 415] width 155 height 29
type input "193"
click at [256, 442] on button "Save" at bounding box center [349, 456] width 186 height 28
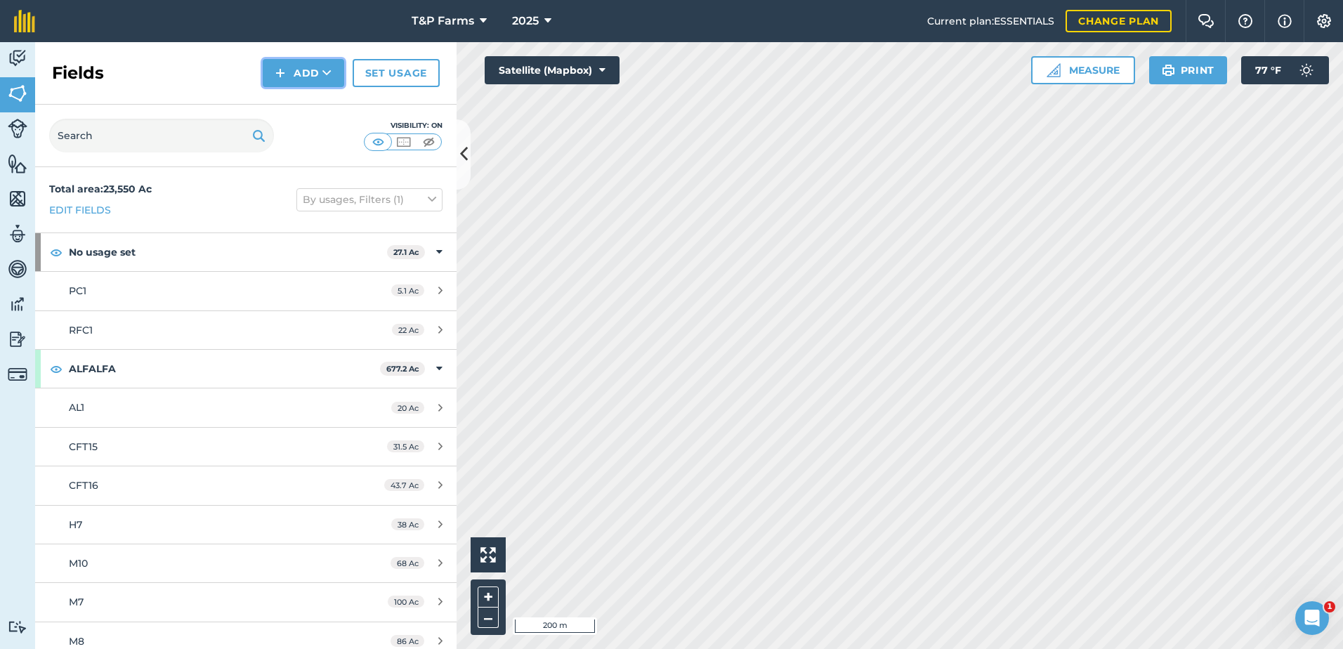
click at [282, 75] on img at bounding box center [280, 73] width 10 height 17
click at [289, 103] on link "Draw" at bounding box center [303, 104] width 77 height 31
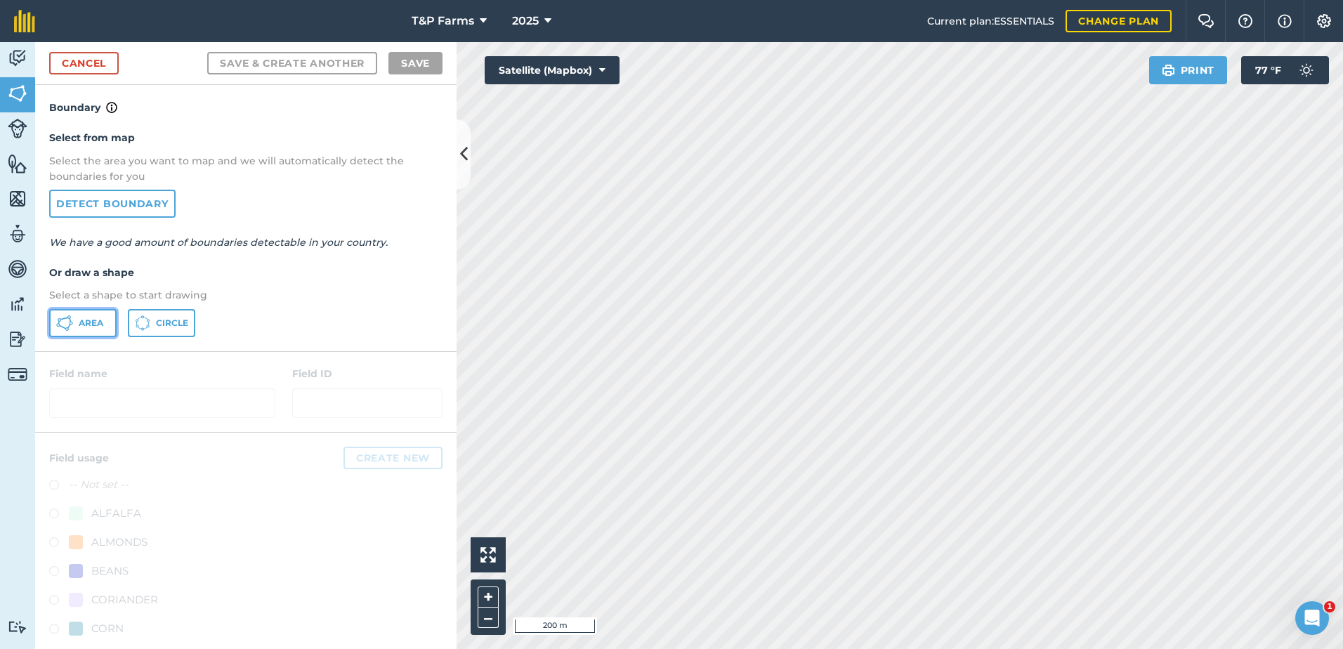
click at [84, 315] on button "Area" at bounding box center [82, 323] width 67 height 28
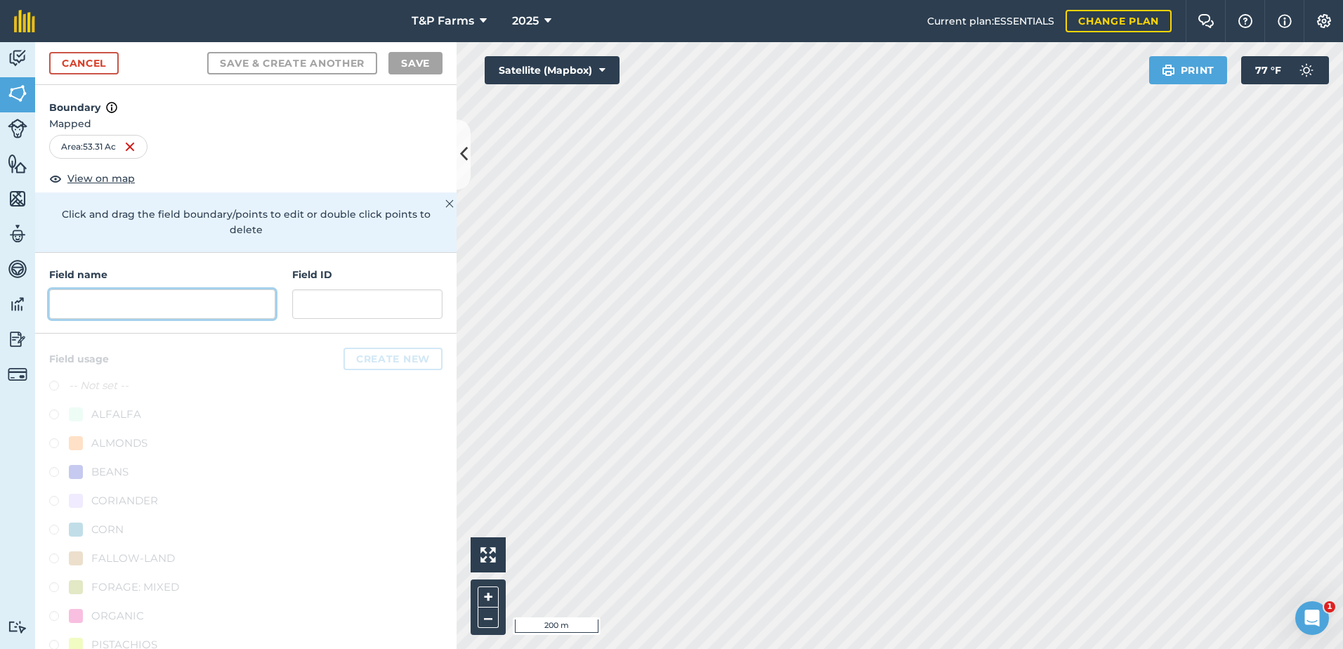
click at [157, 301] on input "text" at bounding box center [162, 303] width 226 height 29
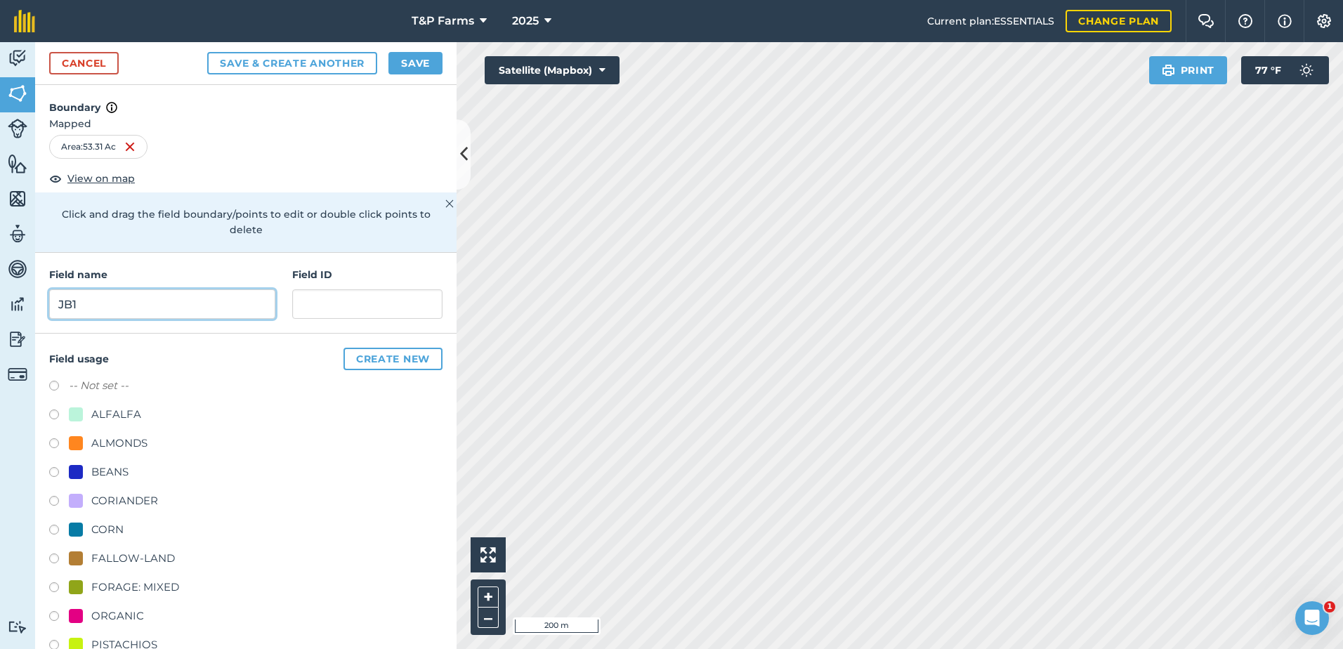
type input "JB1"
click at [95, 443] on div "ALMONDS" at bounding box center [119, 443] width 56 height 17
radio input "true"
click at [424, 63] on button "Save" at bounding box center [415, 63] width 54 height 22
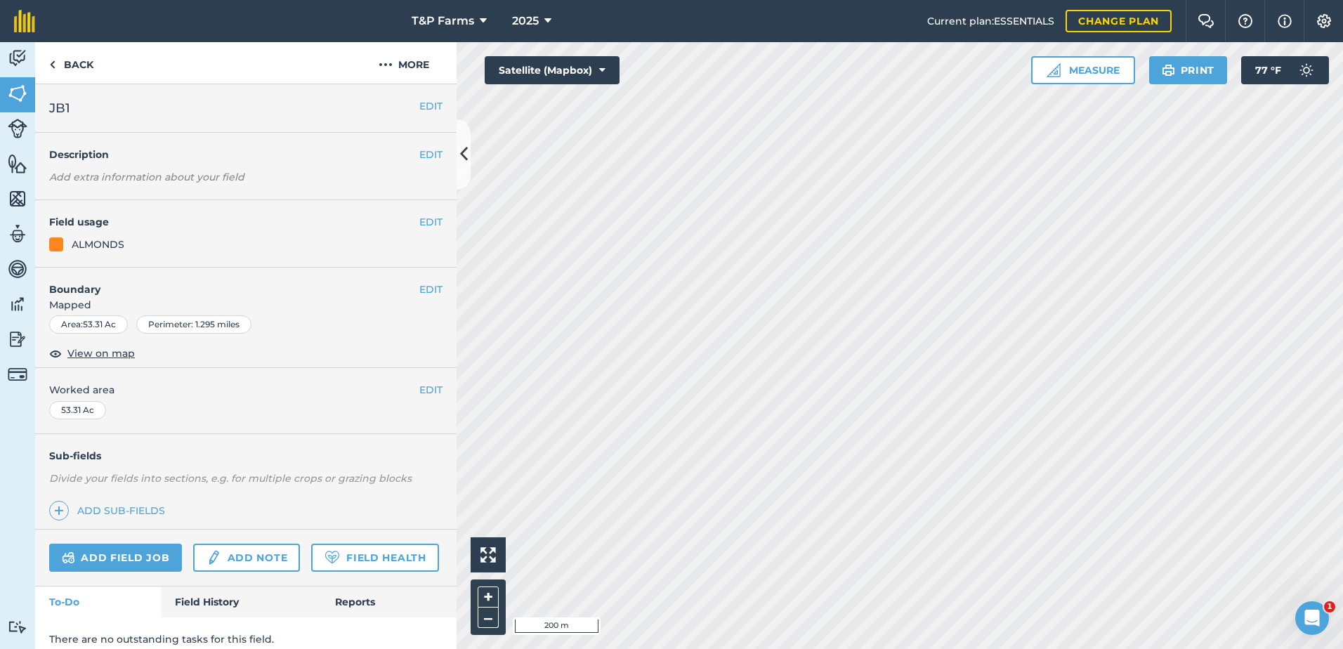
click at [419, 379] on div "EDIT Worked area 53.31 Ac" at bounding box center [245, 400] width 421 height 65
click at [419, 384] on button "EDIT" at bounding box center [430, 389] width 23 height 15
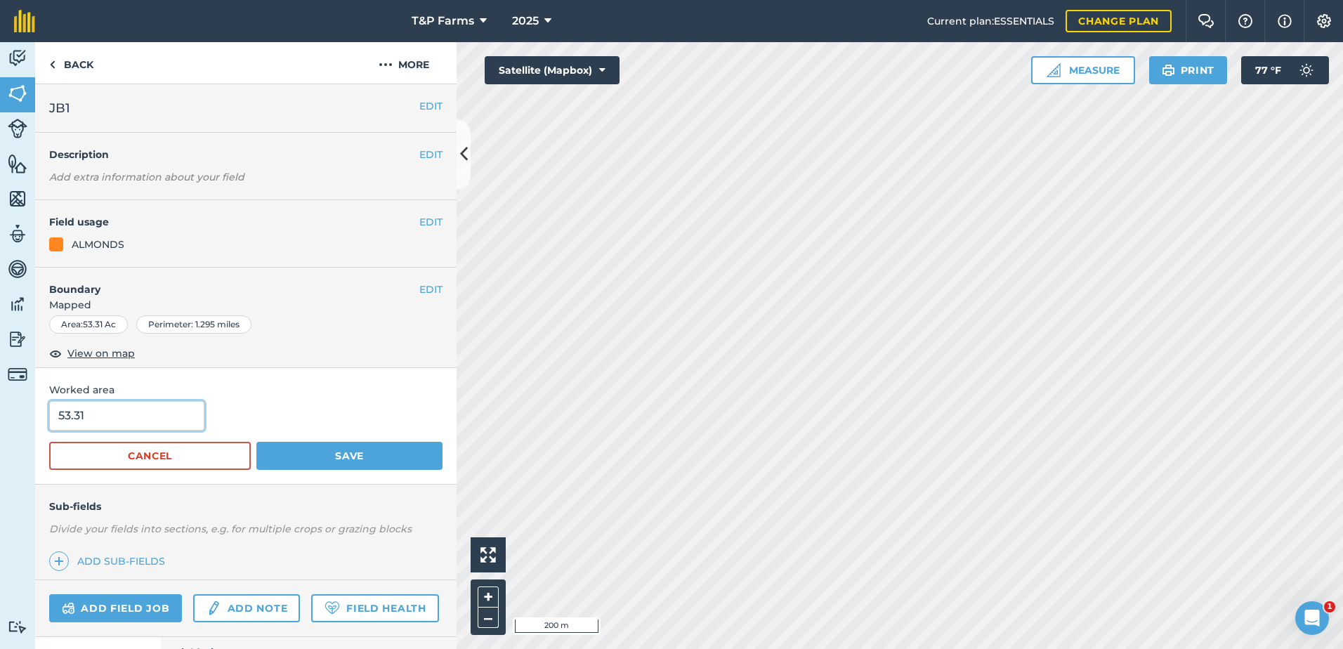
drag, startPoint x: 185, startPoint y: 408, endPoint x: 17, endPoint y: 429, distance: 169.9
click at [17, 429] on div "Activity Fields Livestock Features Maps Team Vehicles Data Reporting Billing Tu…" at bounding box center [671, 345] width 1343 height 607
type input "54"
click at [256, 442] on button "Save" at bounding box center [349, 456] width 186 height 28
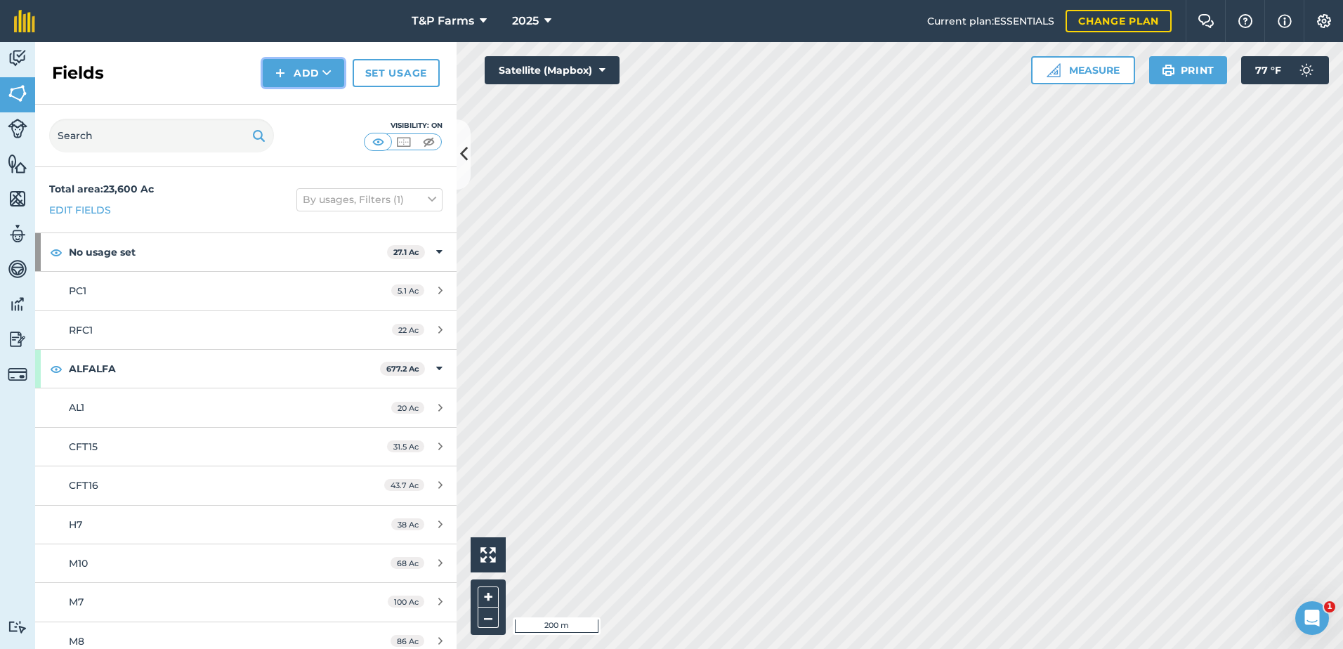
drag, startPoint x: 301, startPoint y: 63, endPoint x: 296, endPoint y: 78, distance: 16.4
click at [301, 64] on button "Add" at bounding box center [303, 73] width 81 height 28
click at [291, 94] on link "Draw" at bounding box center [303, 104] width 77 height 31
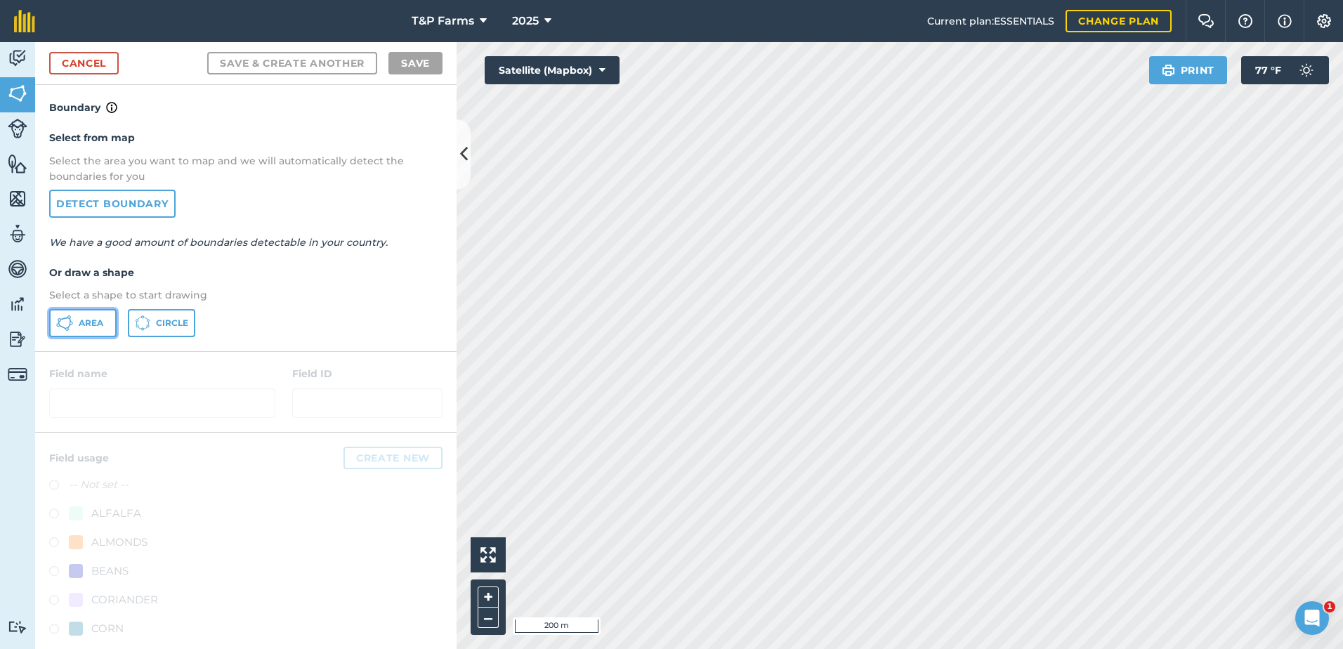
click at [82, 314] on button "Area" at bounding box center [82, 323] width 67 height 28
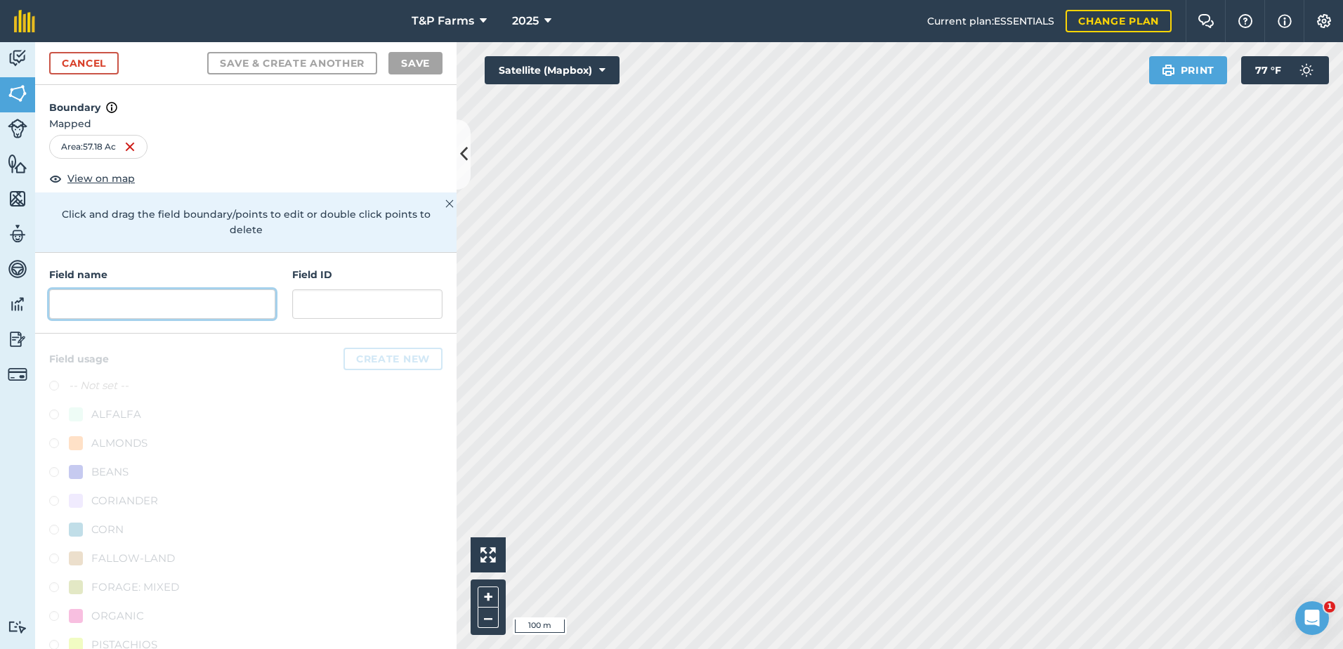
click at [261, 306] on input "text" at bounding box center [162, 303] width 226 height 29
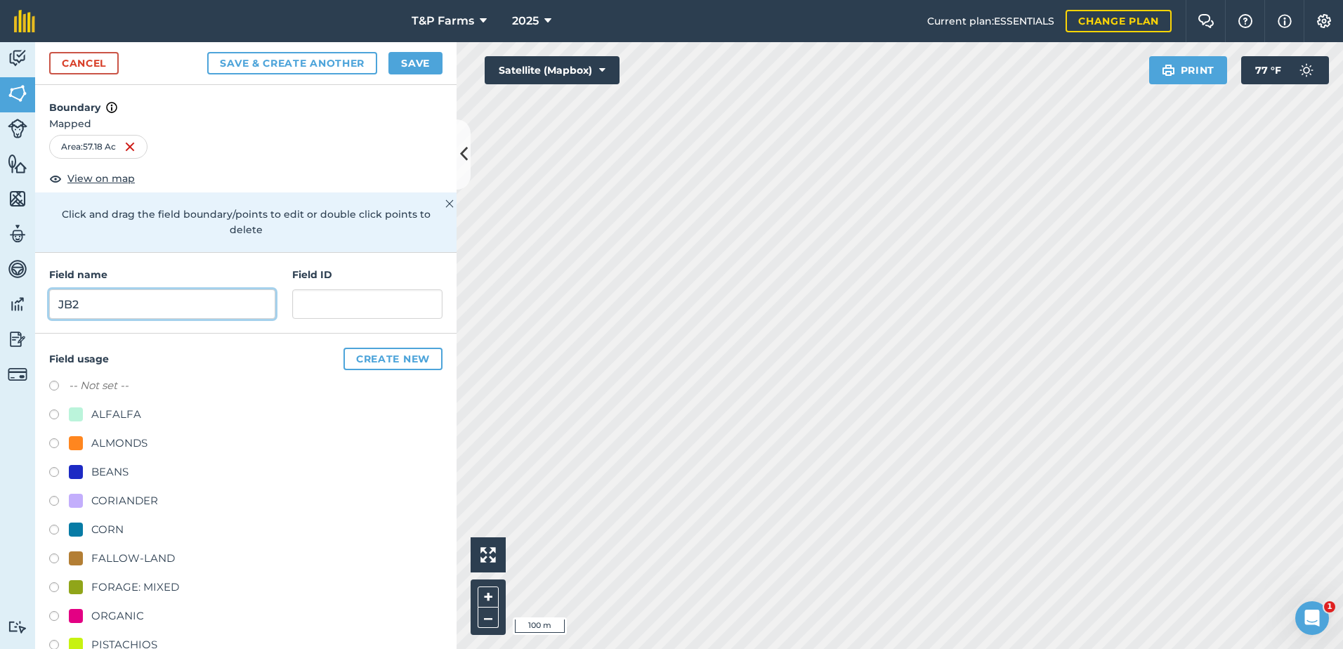
type input "JB2"
click at [117, 431] on div "-- Not set -- ALFALFA ALMONDS BEANS CORIANDER CORN FALLOW-LAND FORAGE: MIXED OR…" at bounding box center [245, 589] width 393 height 424
click at [148, 440] on div "ALMONDS" at bounding box center [245, 445] width 393 height 20
click at [118, 447] on div "ALMONDS" at bounding box center [119, 443] width 56 height 17
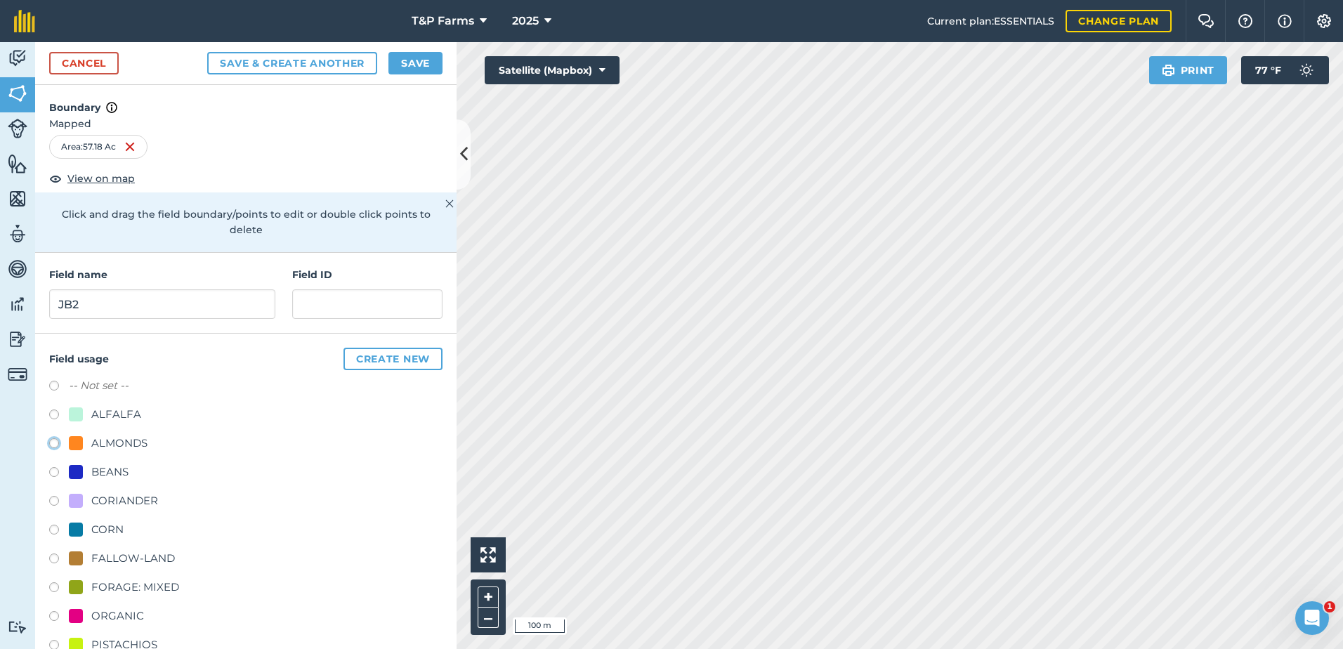
radio input "true"
click at [406, 64] on button "Save" at bounding box center [415, 63] width 54 height 22
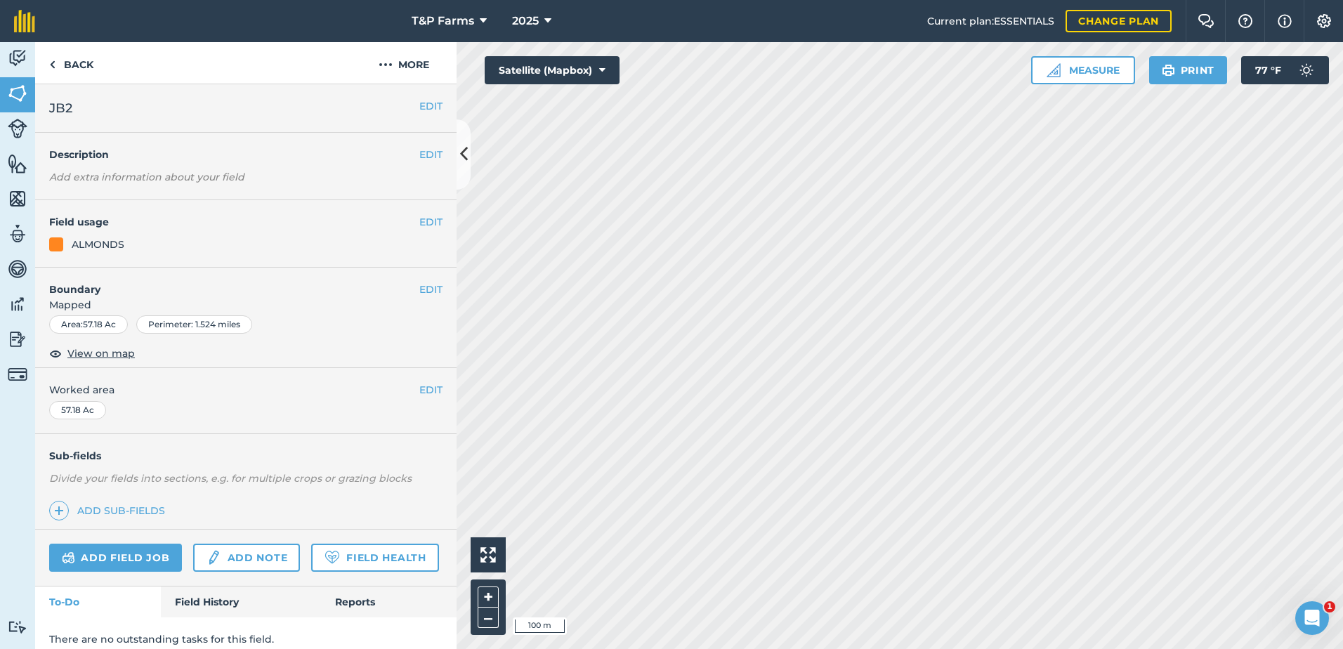
click at [433, 385] on div "EDIT Worked area 57.18 Ac" at bounding box center [245, 400] width 421 height 65
click at [427, 385] on button "EDIT" at bounding box center [430, 389] width 23 height 15
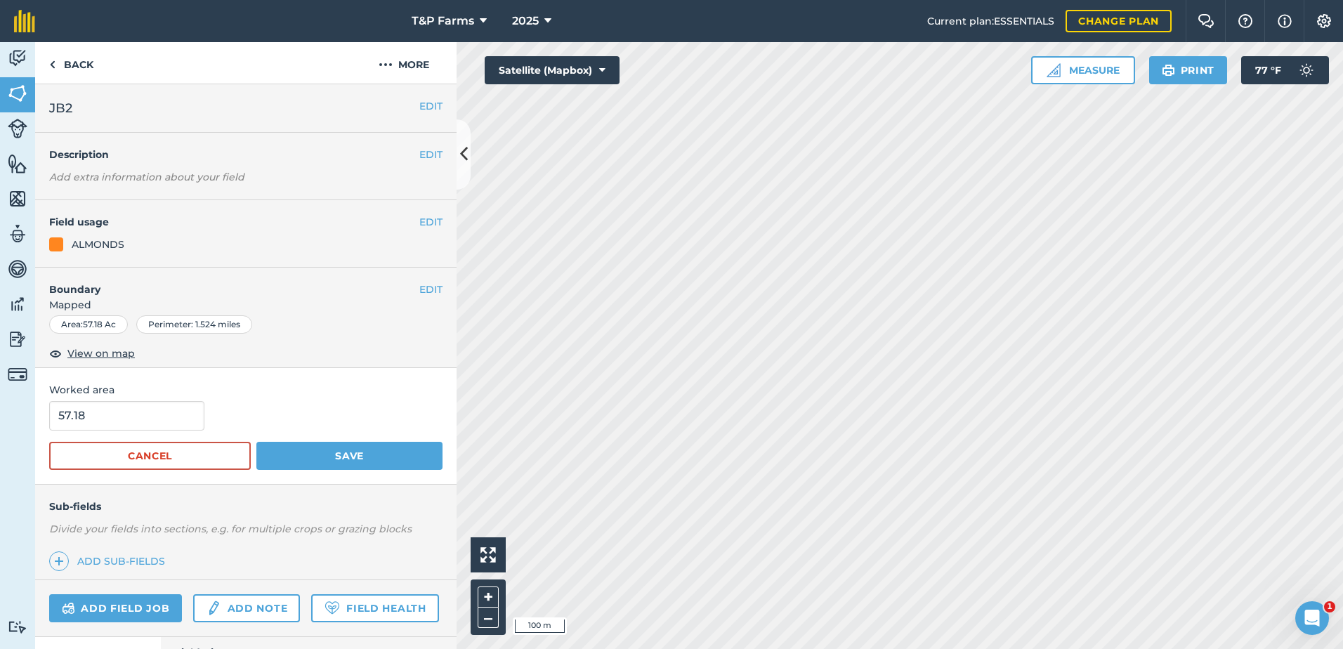
drag, startPoint x: 167, startPoint y: 399, endPoint x: 70, endPoint y: 407, distance: 97.3
click at [70, 407] on div "Worked area 57.18 Cancel Save" at bounding box center [245, 426] width 421 height 116
drag, startPoint x: 147, startPoint y: 430, endPoint x: -3, endPoint y: 407, distance: 152.0
click at [0, 407] on html "T&P Farms 2025 Current plan : ESSENTIALS Change plan Farm Chat Help Info Settin…" at bounding box center [671, 324] width 1343 height 649
type input "57"
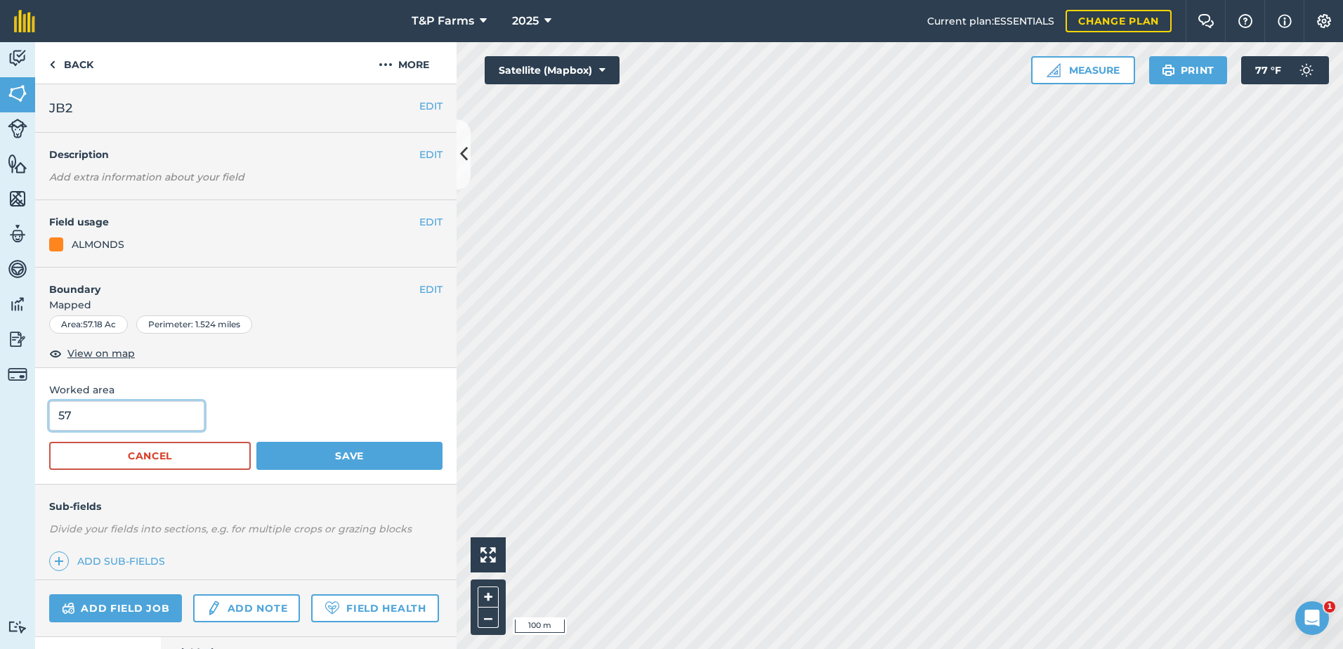
click at [256, 442] on button "Save" at bounding box center [349, 456] width 186 height 28
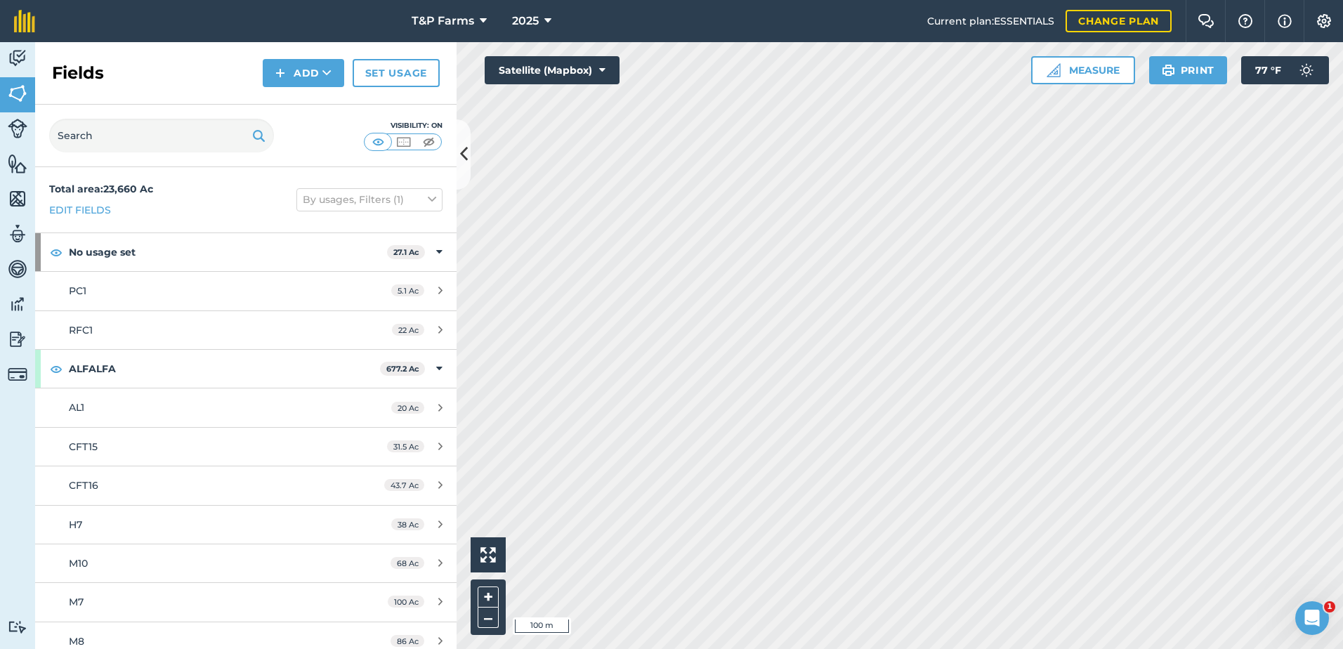
click at [251, 74] on div "Fields Add Set usage" at bounding box center [245, 73] width 421 height 63
click at [315, 78] on button "Add" at bounding box center [303, 73] width 81 height 28
click at [270, 105] on link "Draw" at bounding box center [303, 104] width 77 height 31
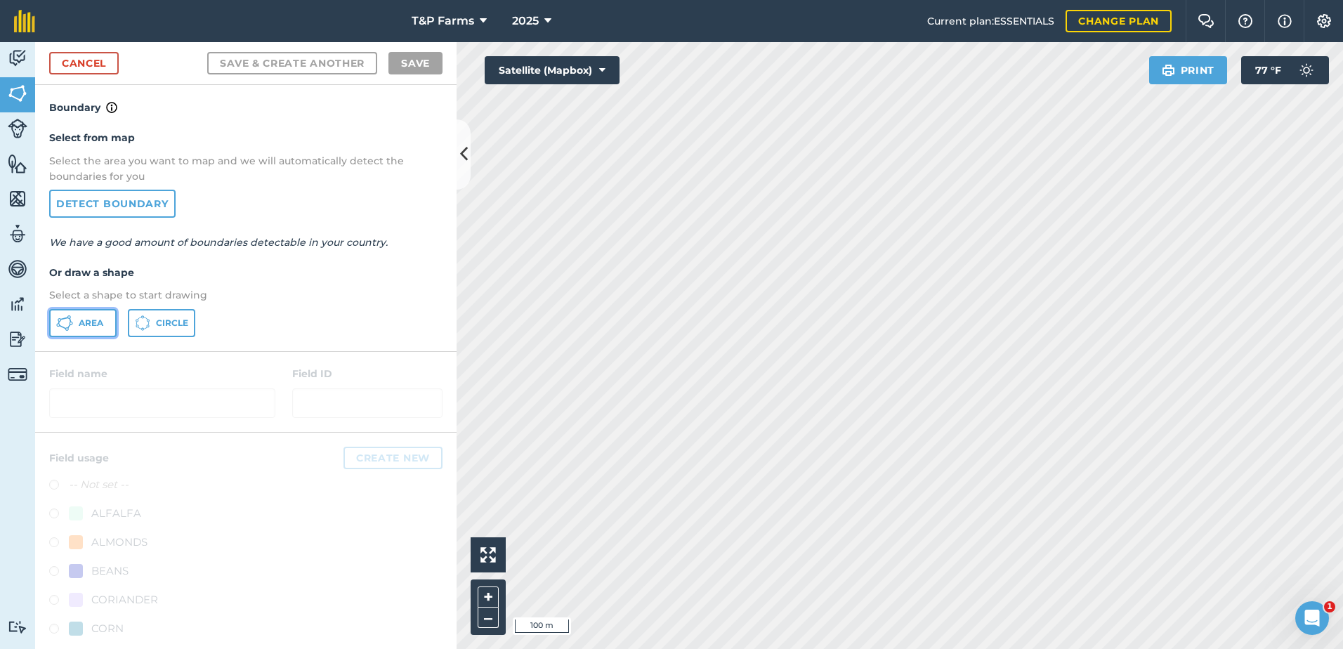
drag, startPoint x: 84, startPoint y: 322, endPoint x: 181, endPoint y: 329, distance: 97.8
click at [85, 324] on span "Area" at bounding box center [91, 322] width 25 height 11
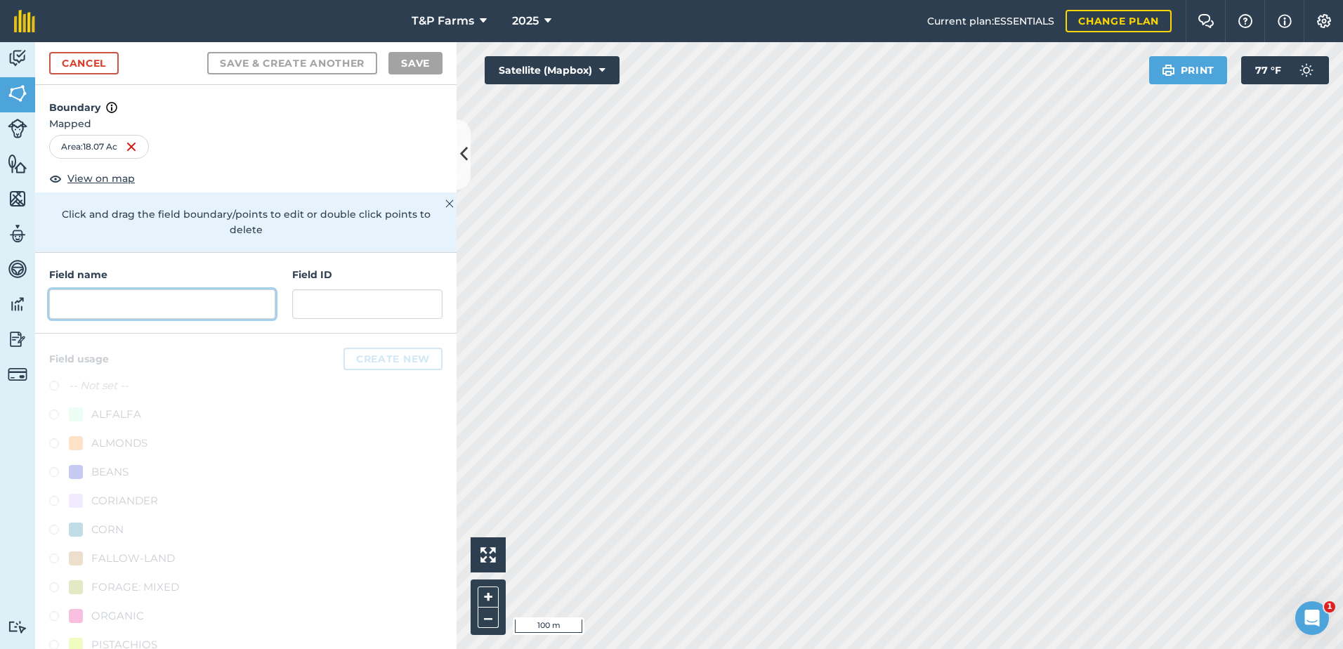
click at [199, 319] on input "text" at bounding box center [162, 303] width 226 height 29
click at [201, 313] on input "text" at bounding box center [162, 303] width 226 height 29
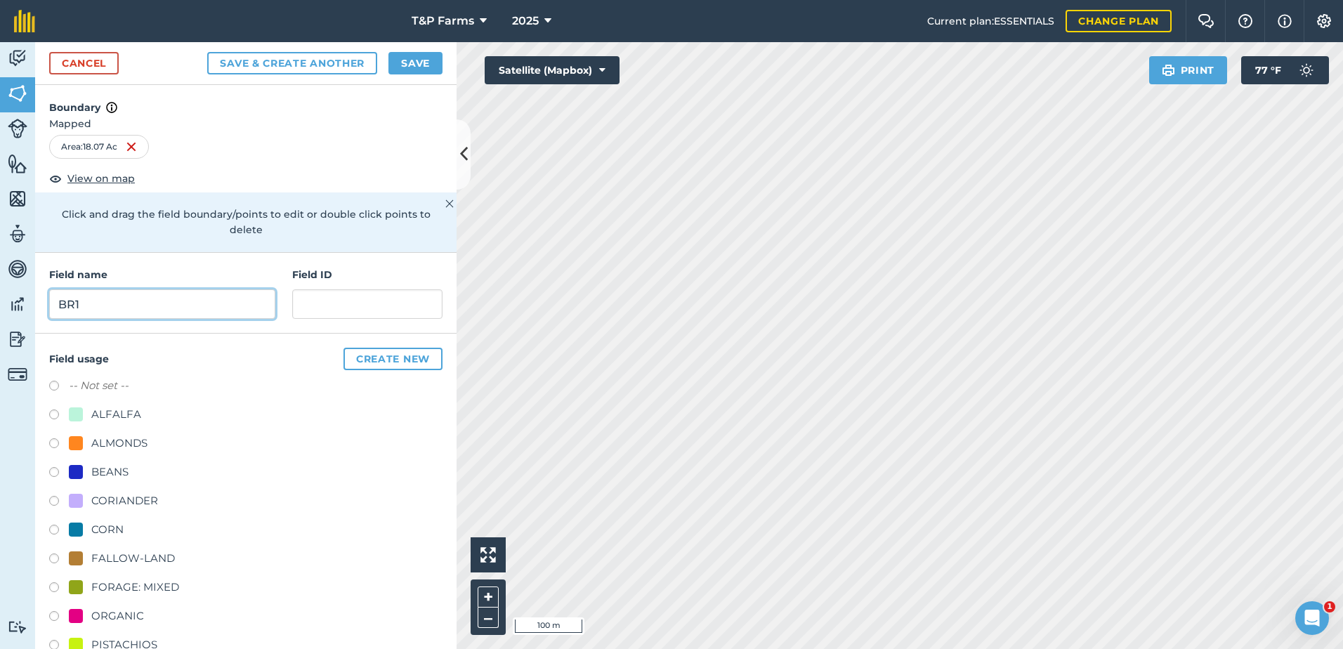
type input "BR1"
drag, startPoint x: 166, startPoint y: 298, endPoint x: 294, endPoint y: 302, distance: 127.2
click at [169, 298] on input "BR1" at bounding box center [162, 303] width 226 height 29
click at [93, 65] on link "Cancel" at bounding box center [84, 63] width 70 height 22
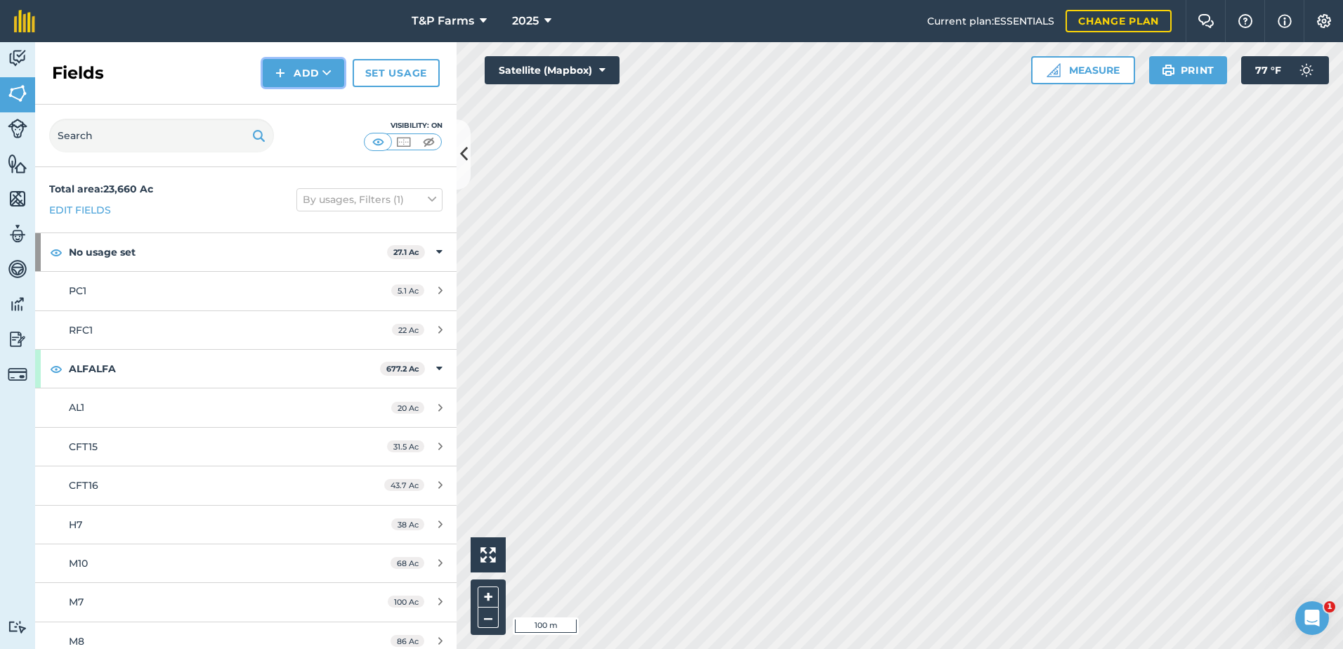
drag, startPoint x: 313, startPoint y: 71, endPoint x: 310, endPoint y: 85, distance: 14.5
click at [313, 70] on button "Add" at bounding box center [303, 73] width 81 height 28
click at [309, 94] on link "Draw" at bounding box center [303, 104] width 77 height 31
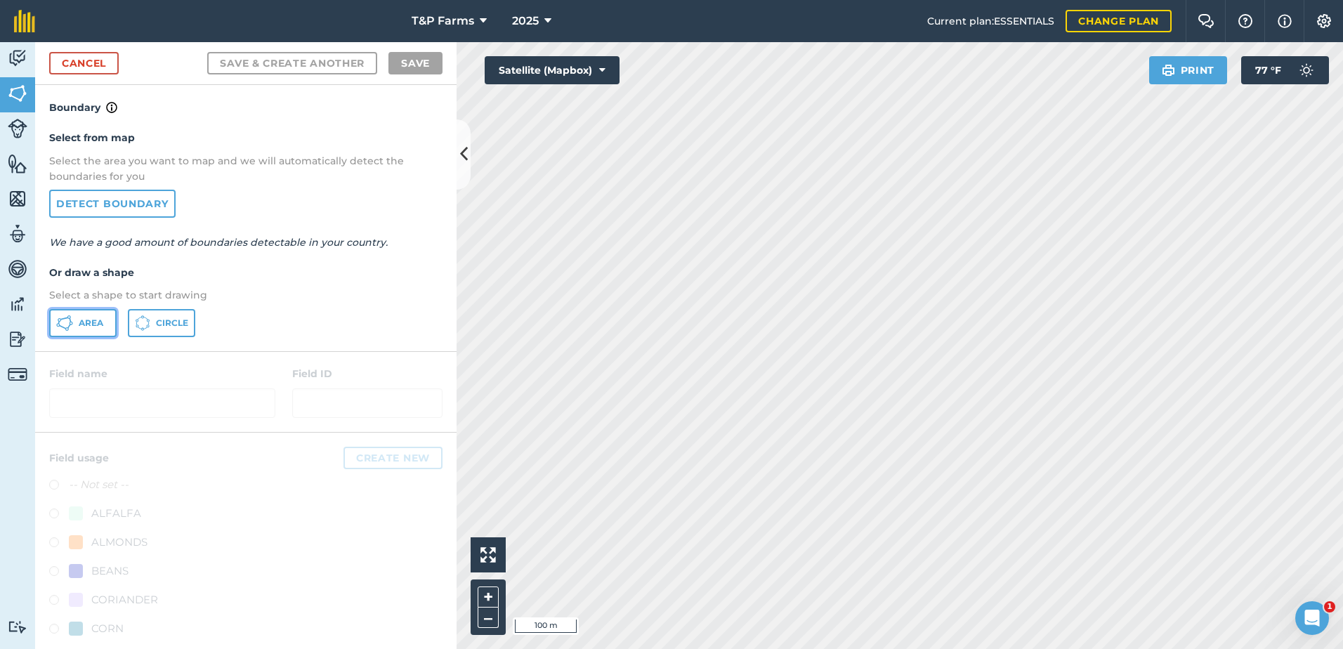
drag, startPoint x: 107, startPoint y: 322, endPoint x: 549, endPoint y: 276, distance: 444.1
click at [108, 323] on button "Area" at bounding box center [82, 323] width 67 height 28
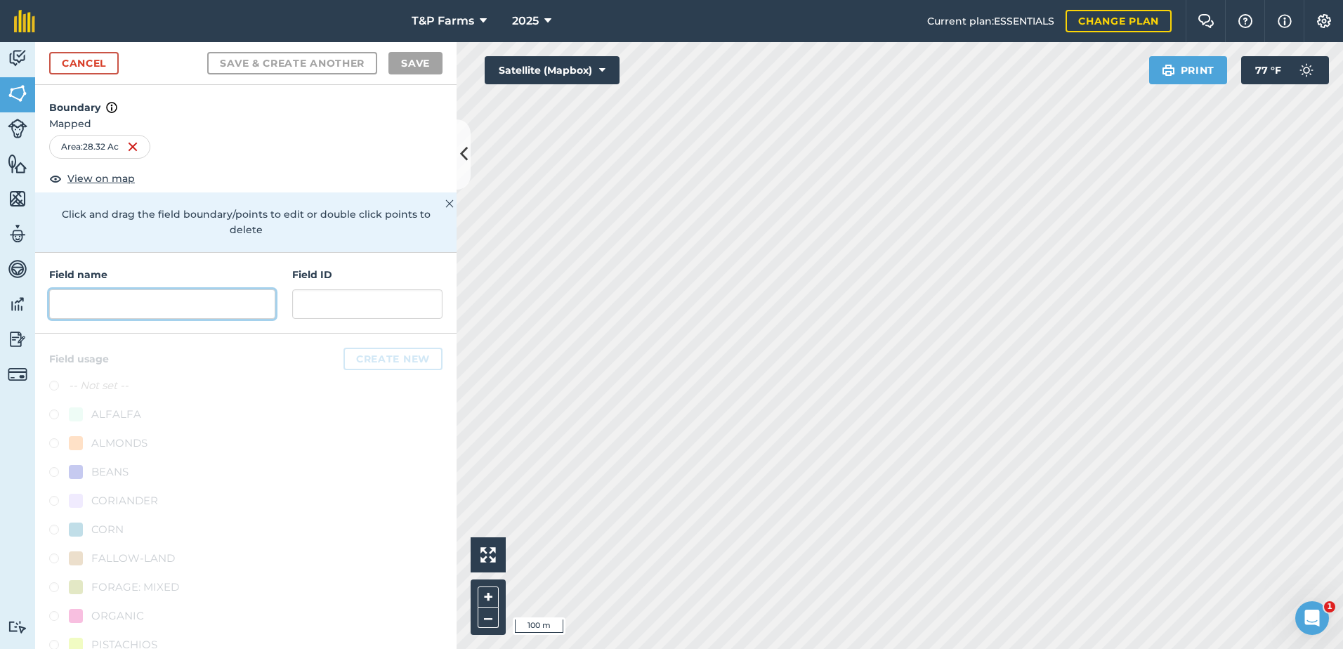
click at [150, 301] on input "text" at bounding box center [162, 303] width 226 height 29
click at [450, 340] on div "Activity Fields Livestock Features Maps Team Vehicles Data Reporting Billing Tu…" at bounding box center [671, 345] width 1343 height 607
click at [175, 303] on input "text" at bounding box center [162, 303] width 226 height 29
click at [180, 326] on div "Field name Field ID" at bounding box center [245, 293] width 421 height 81
click at [184, 303] on input "text" at bounding box center [162, 303] width 226 height 29
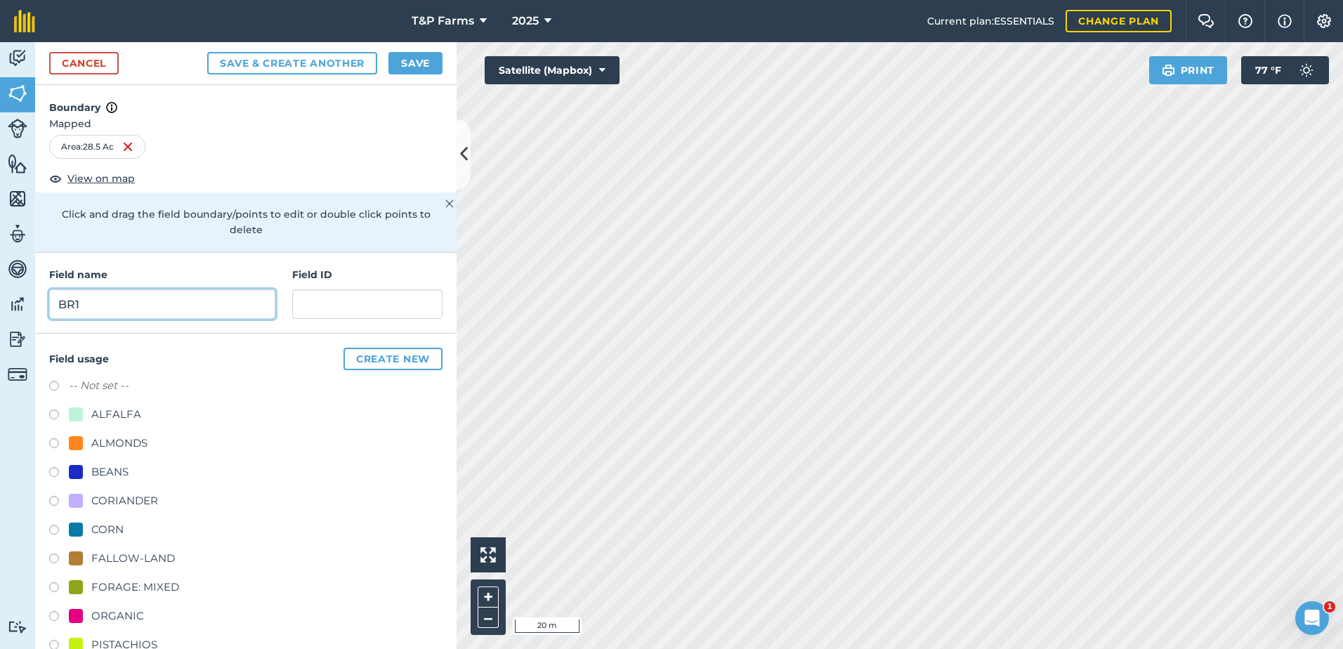
type input "BR1"
click at [112, 435] on div "ALMONDS" at bounding box center [119, 443] width 56 height 17
radio input "true"
click at [431, 60] on button "Save" at bounding box center [415, 63] width 54 height 22
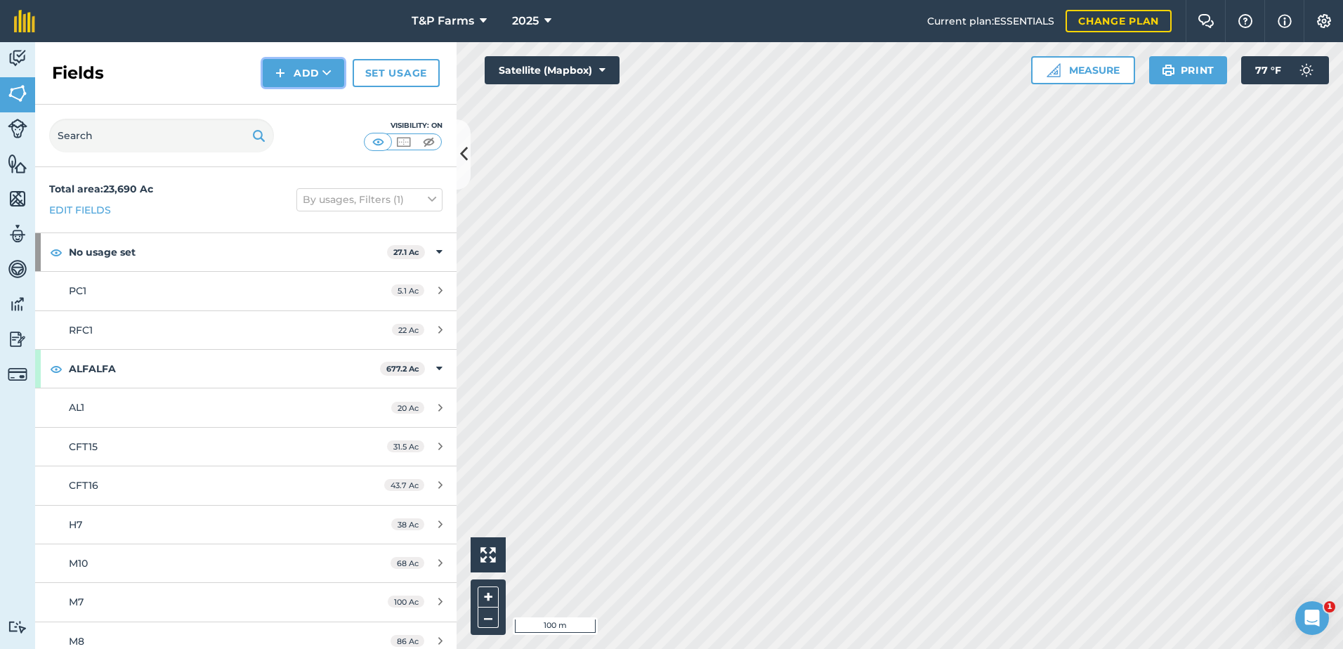
click at [277, 82] on button "Add" at bounding box center [303, 73] width 81 height 28
click at [287, 100] on link "Draw" at bounding box center [303, 104] width 77 height 31
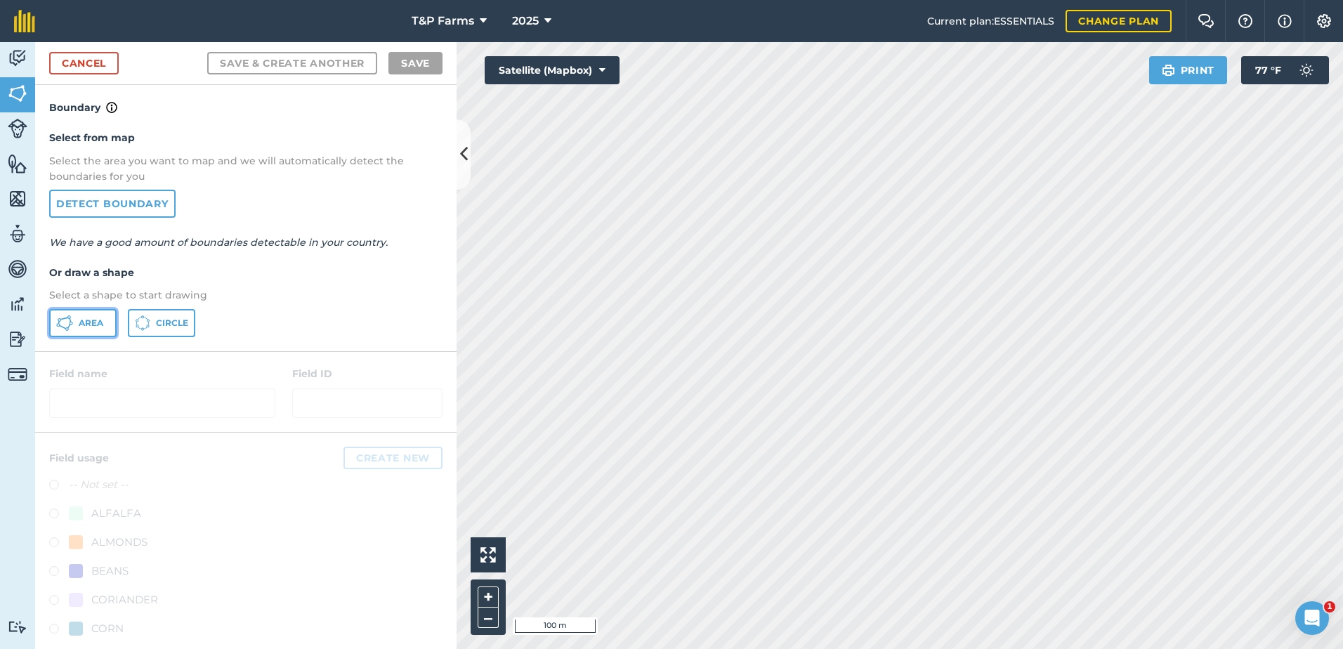
click at [91, 322] on span "Area" at bounding box center [91, 322] width 25 height 11
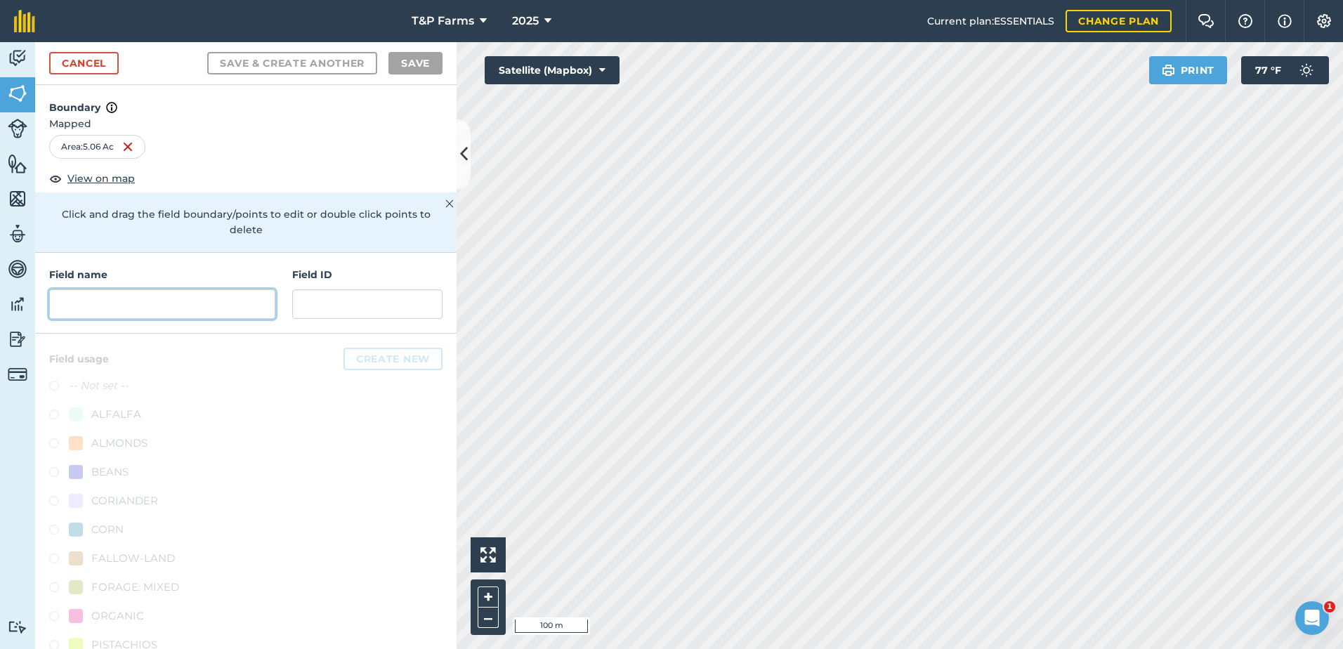
click at [98, 296] on input "text" at bounding box center [162, 303] width 226 height 29
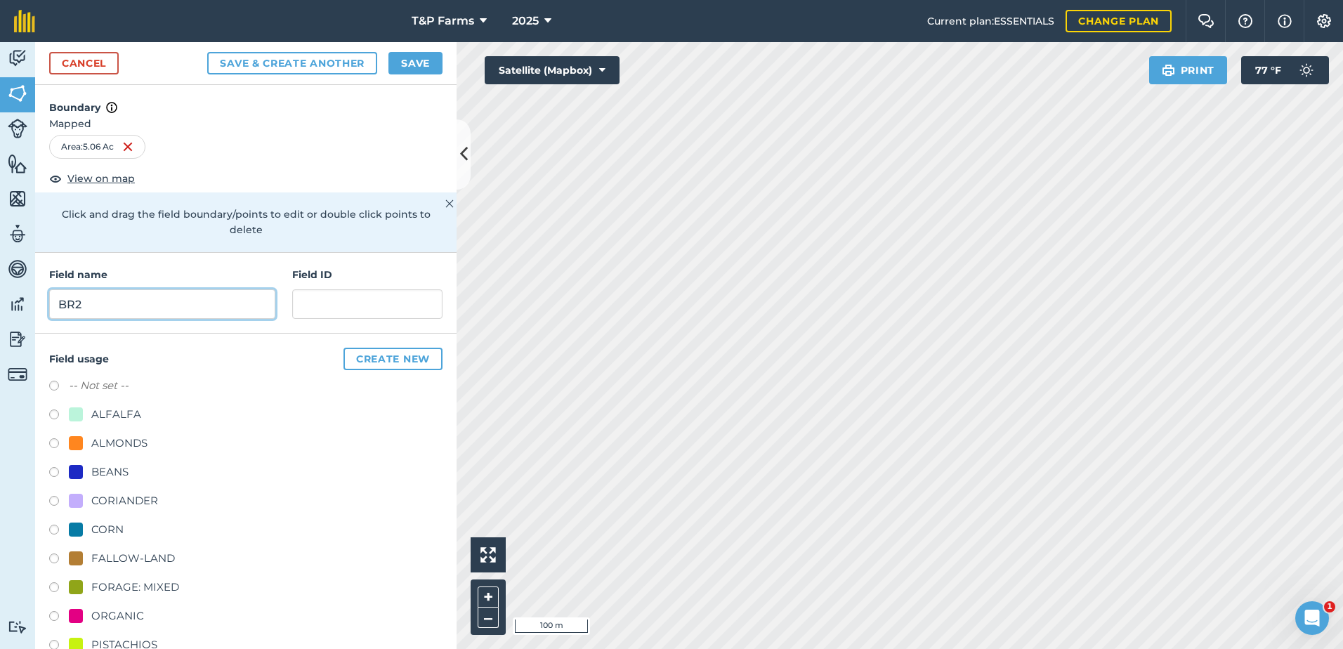
type input "BR2"
click at [124, 577] on div "-- Not set -- ALFALFA ALMONDS BEANS CORIANDER CORN FALLOW-LAND FORAGE: MIXED OR…" at bounding box center [245, 589] width 393 height 424
click at [125, 579] on div "FORAGE: MIXED" at bounding box center [135, 587] width 88 height 17
radio input "true"
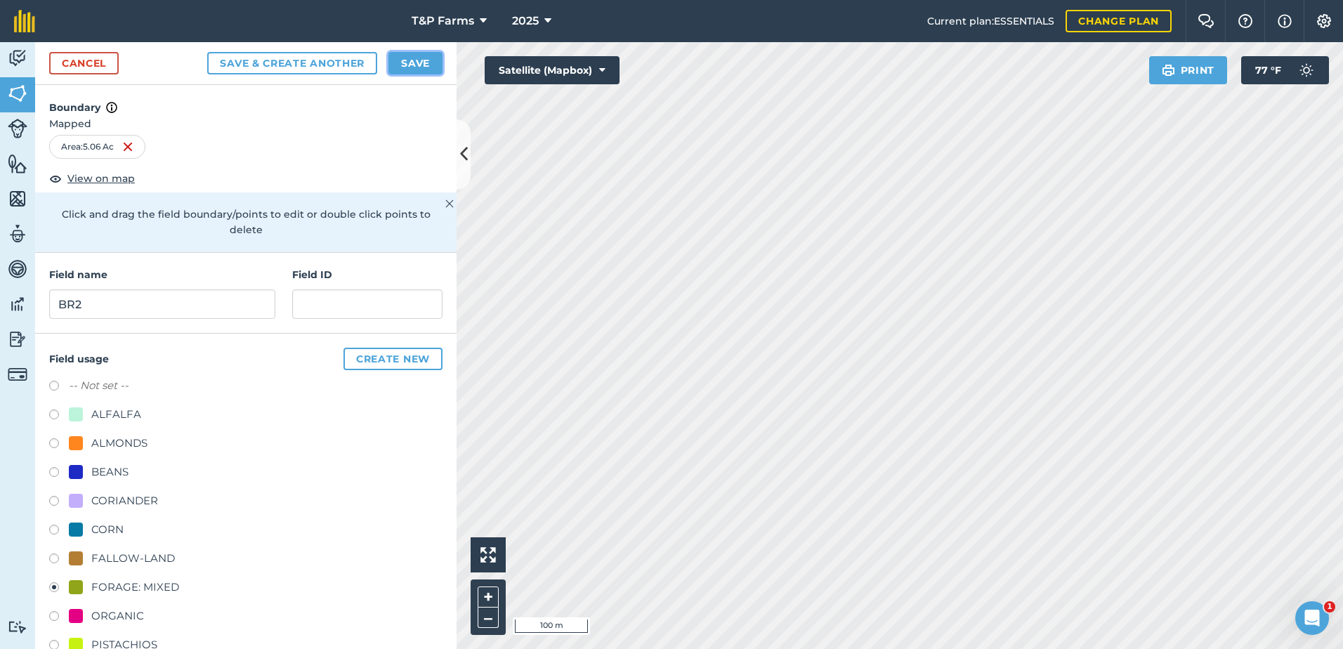
click at [409, 64] on button "Save" at bounding box center [415, 63] width 54 height 22
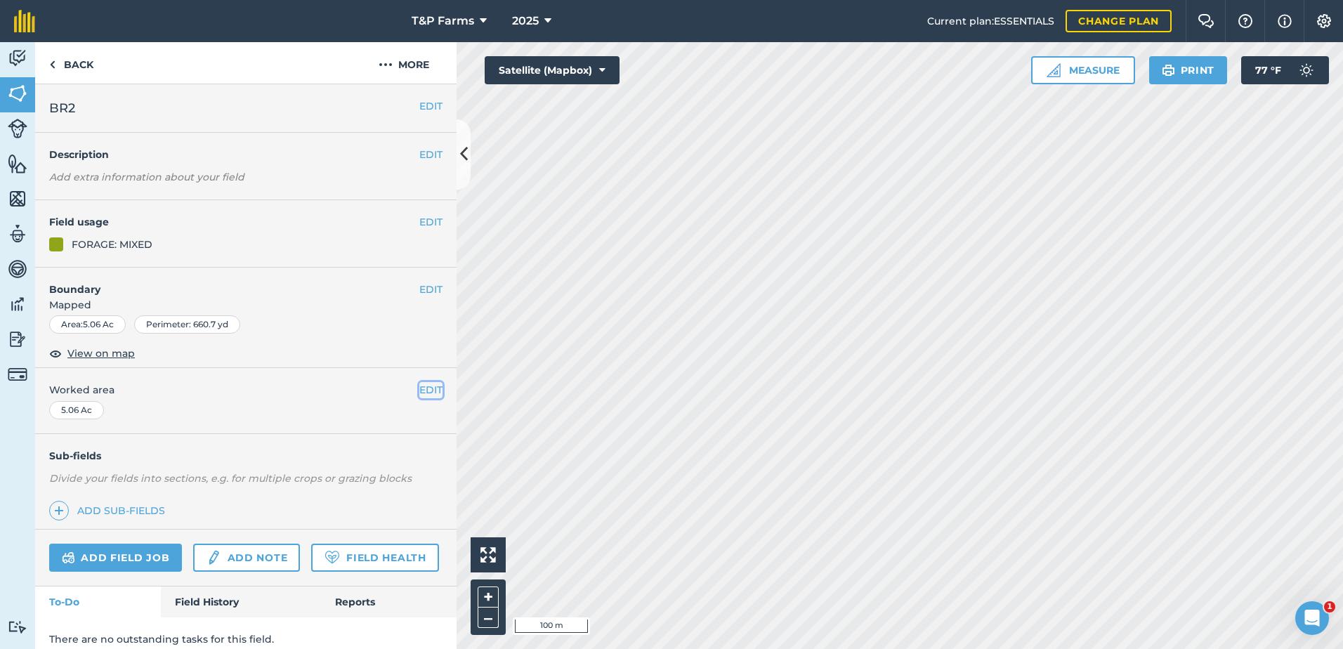
click at [419, 389] on button "EDIT" at bounding box center [430, 389] width 23 height 15
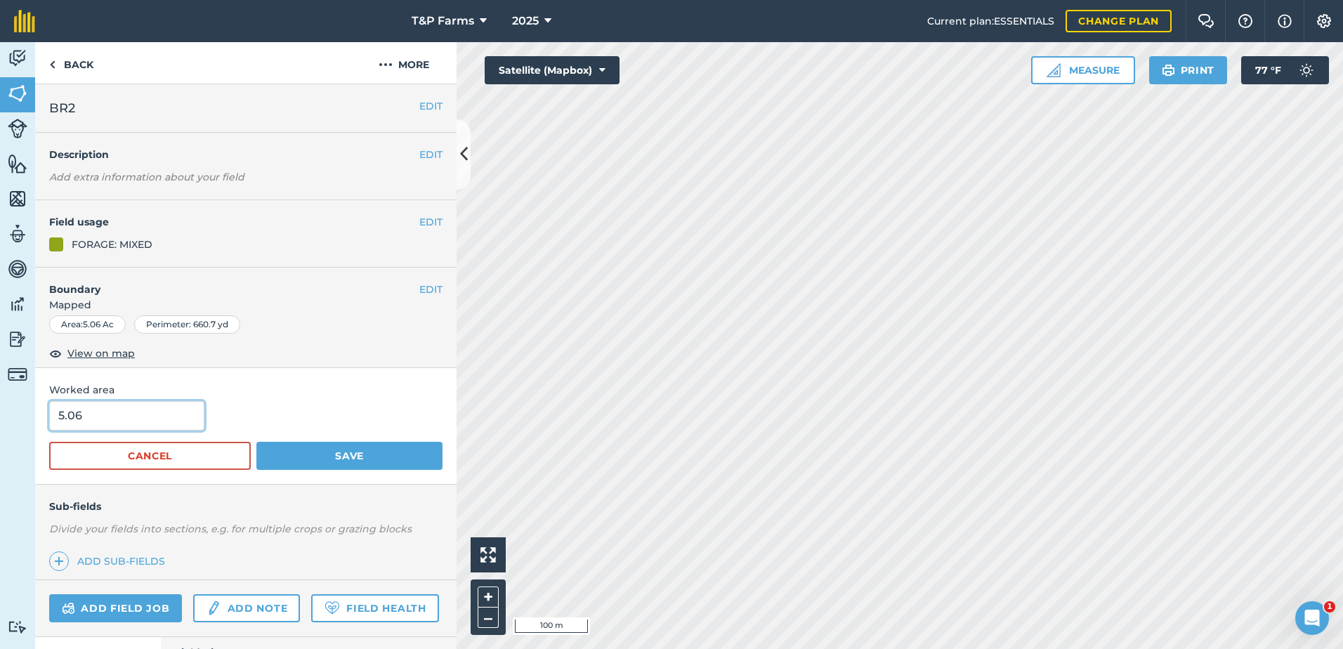
drag, startPoint x: 119, startPoint y: 416, endPoint x: 10, endPoint y: 420, distance: 109.6
click at [10, 420] on div "Activity Fields Livestock Features Maps Team Vehicles Data Reporting Billing Tu…" at bounding box center [671, 345] width 1343 height 607
type input "4.8"
click at [256, 442] on button "Save" at bounding box center [349, 456] width 186 height 28
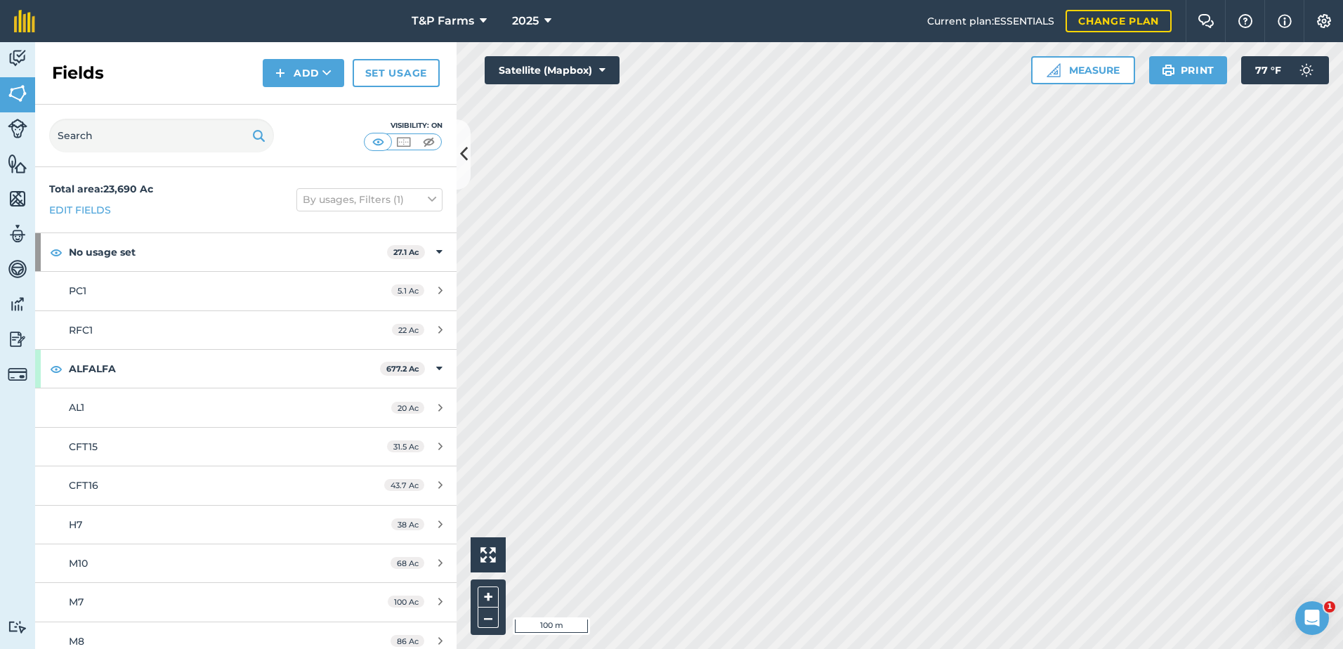
drag, startPoint x: 305, startPoint y: 51, endPoint x: 305, endPoint y: 63, distance: 11.9
click at [305, 62] on div "Fields Add Set usage" at bounding box center [245, 73] width 421 height 63
click at [306, 63] on button "Add" at bounding box center [303, 73] width 81 height 28
click at [316, 110] on link "Draw" at bounding box center [303, 104] width 77 height 31
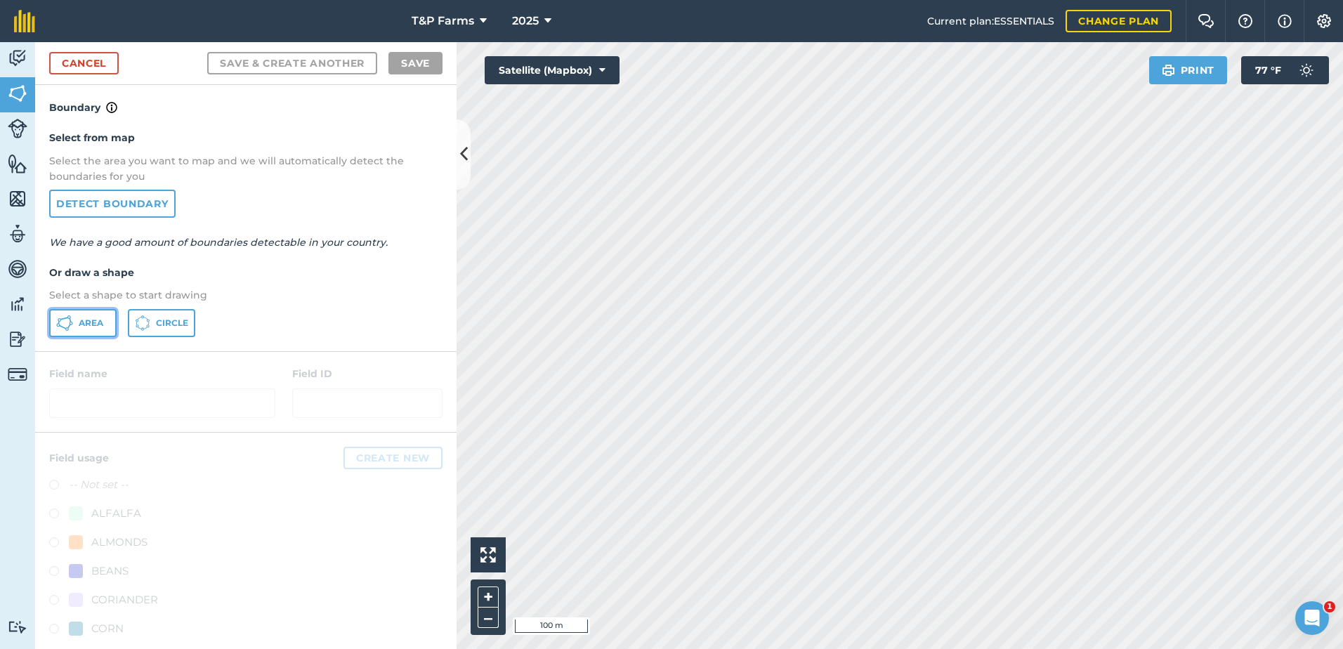
click at [90, 312] on button "Area" at bounding box center [82, 323] width 67 height 28
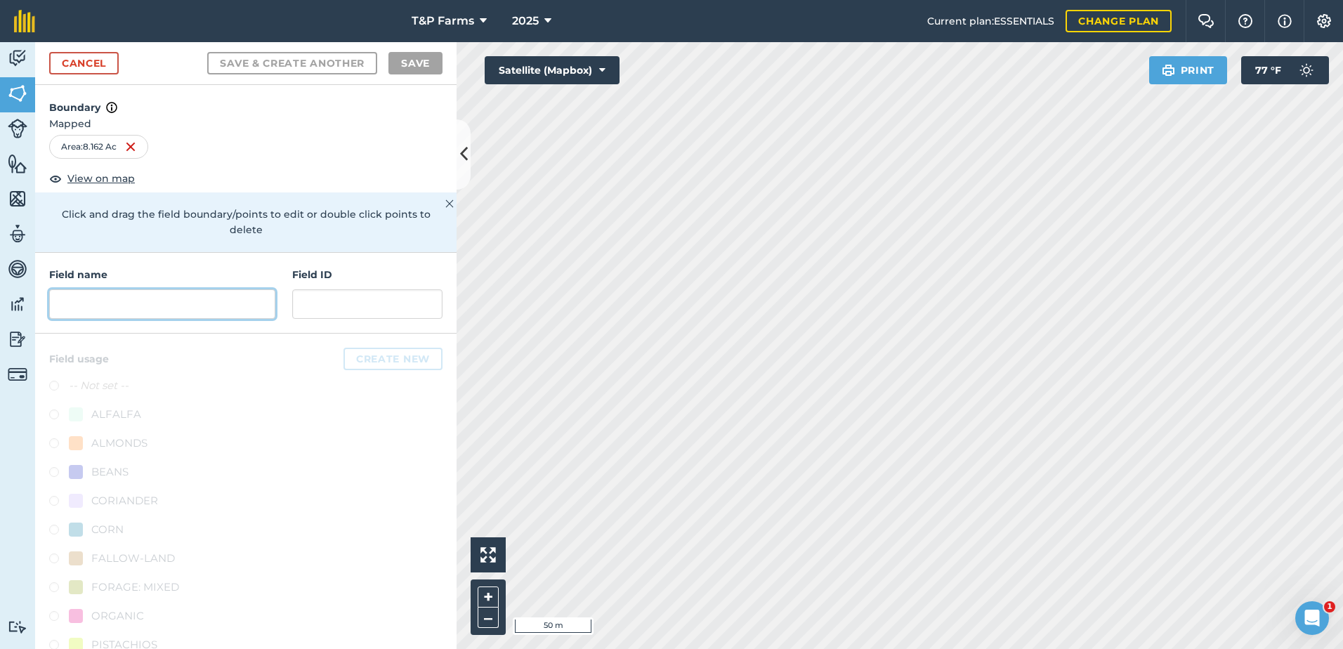
click at [230, 301] on input "text" at bounding box center [162, 303] width 226 height 29
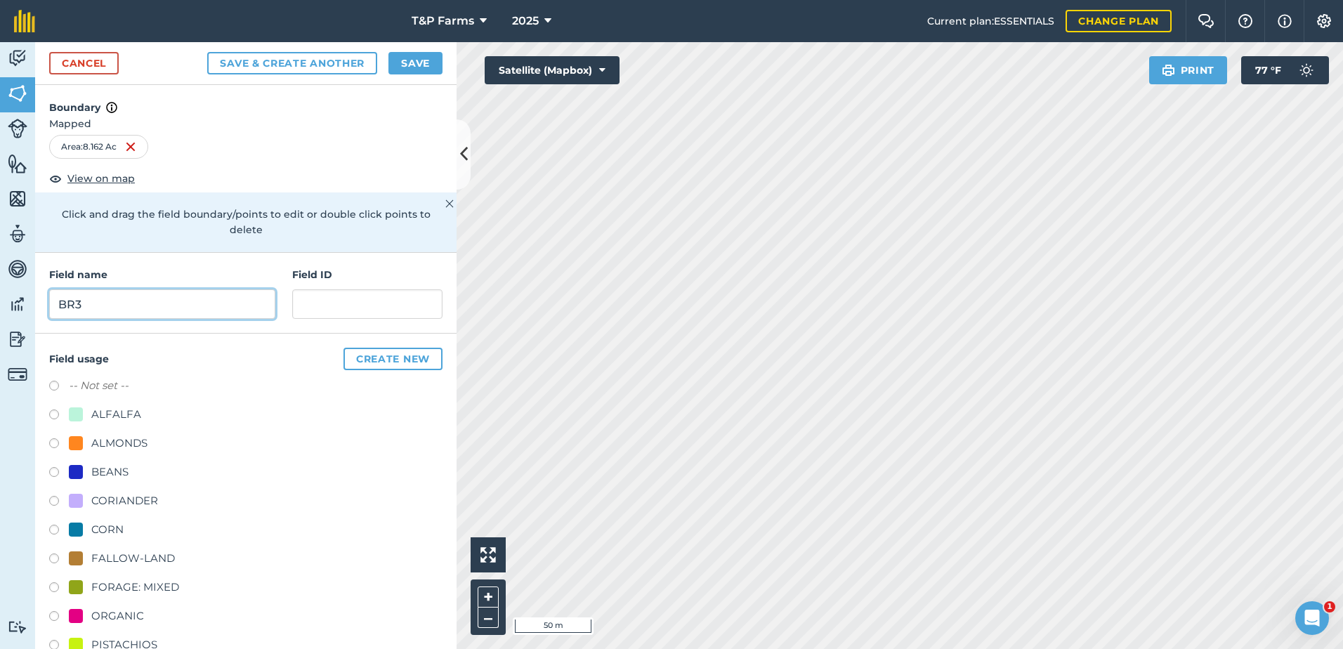
type input "BR3"
click at [144, 590] on div "FORAGE: MIXED" at bounding box center [135, 587] width 88 height 17
radio input "true"
click at [400, 64] on button "Save" at bounding box center [415, 63] width 54 height 22
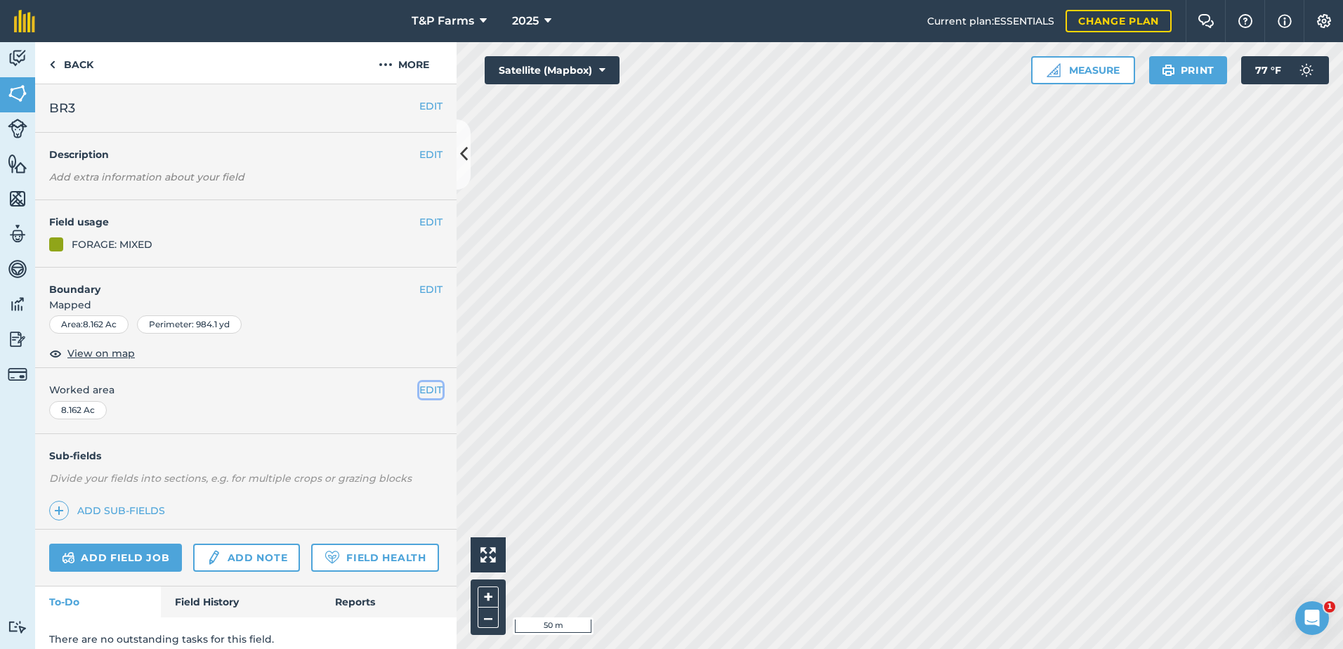
click at [427, 395] on button "EDIT" at bounding box center [430, 389] width 23 height 15
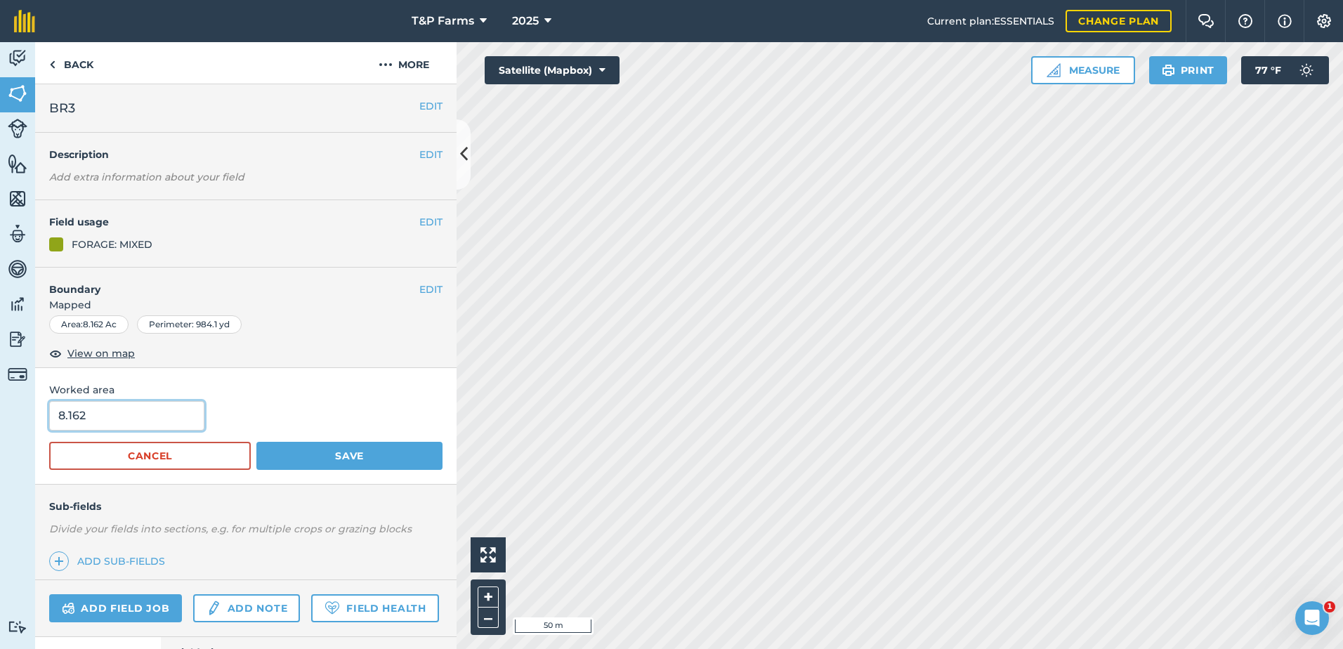
drag, startPoint x: 160, startPoint y: 405, endPoint x: 20, endPoint y: 407, distance: 139.8
click at [20, 407] on div "Activity Fields Livestock Features Maps Team Vehicles Data Reporting Billing Tu…" at bounding box center [671, 345] width 1343 height 607
type input "7.77"
click at [256, 442] on button "Save" at bounding box center [349, 456] width 186 height 28
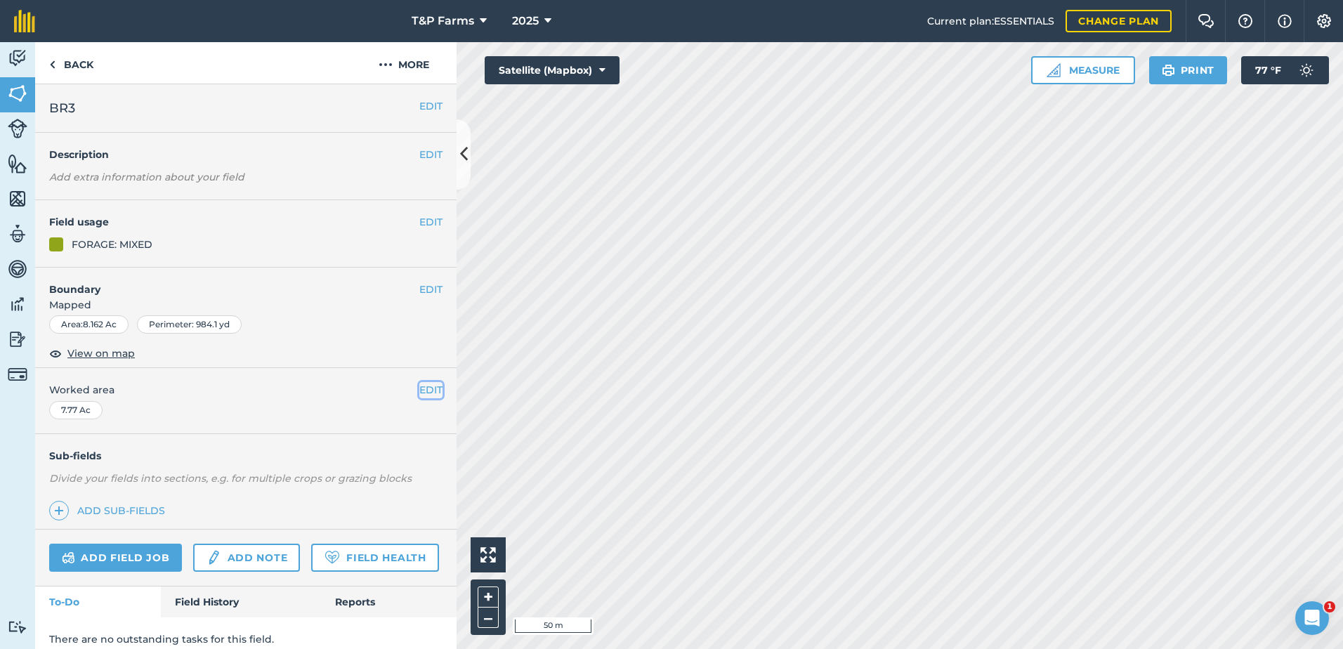
drag, startPoint x: 412, startPoint y: 388, endPoint x: 238, endPoint y: 391, distance: 174.2
click at [419, 388] on button "EDIT" at bounding box center [430, 389] width 23 height 15
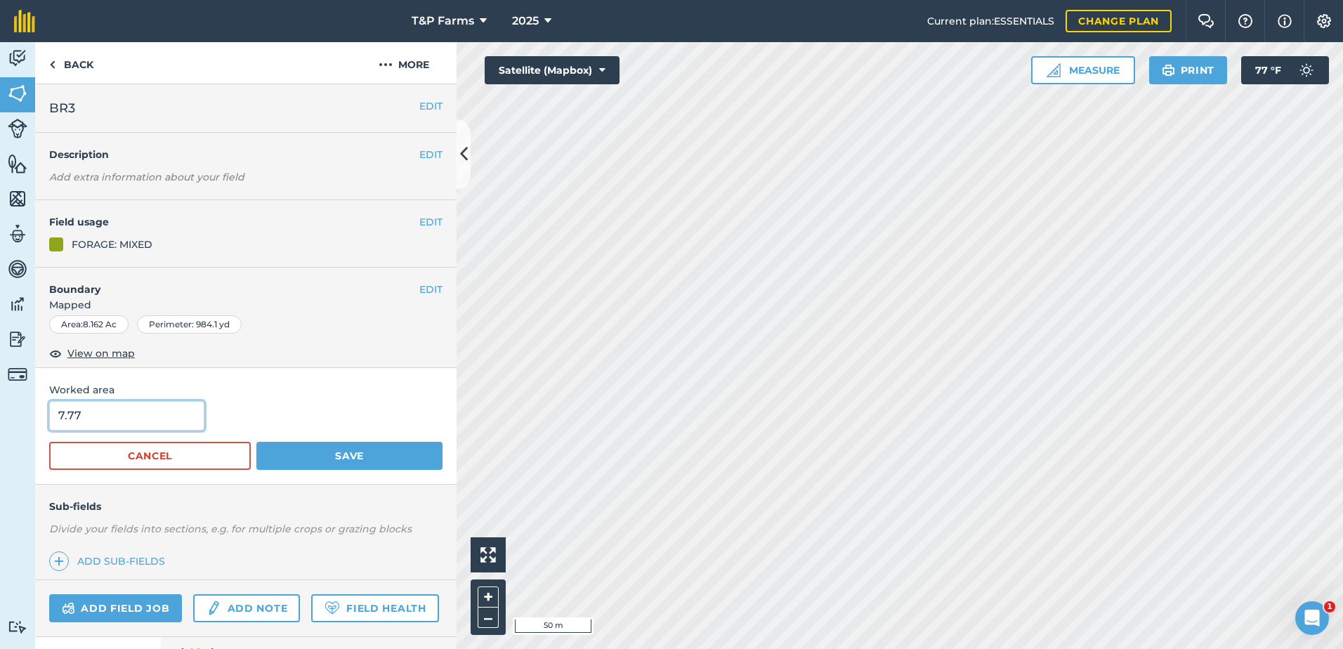
click at [118, 423] on input "7.77" at bounding box center [126, 415] width 155 height 29
type input "7.7"
click at [375, 468] on button "Save" at bounding box center [349, 456] width 186 height 28
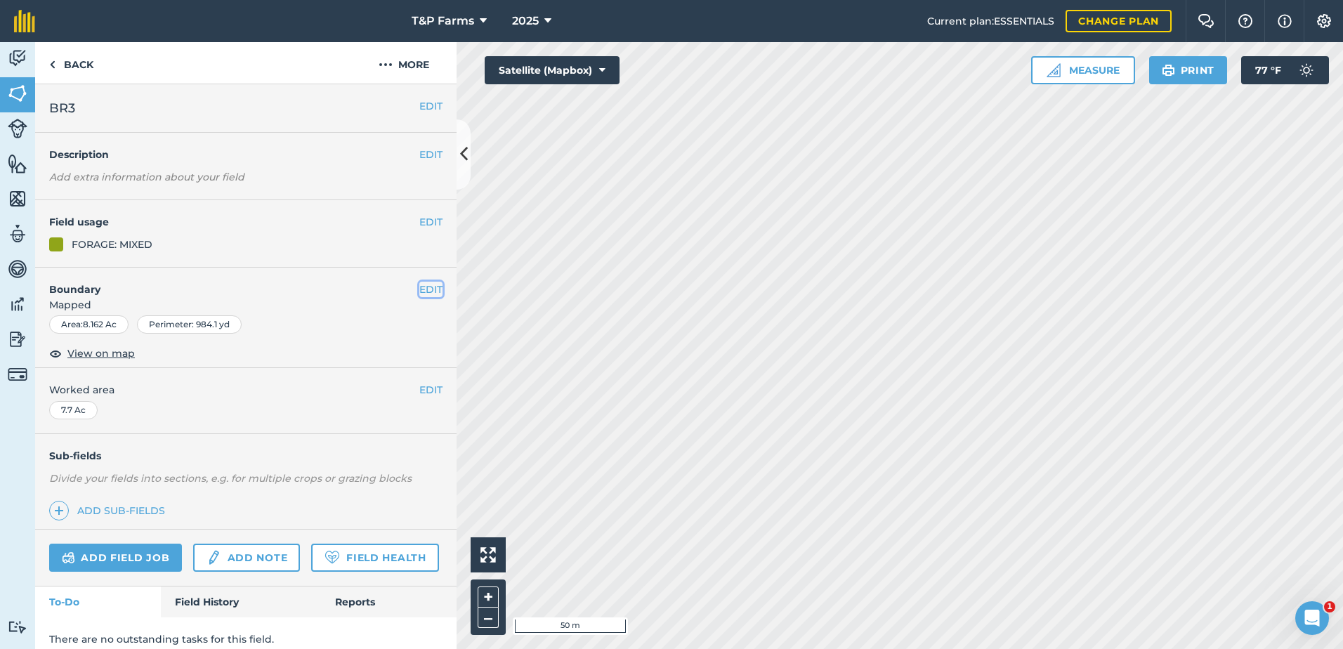
click at [425, 284] on button "EDIT" at bounding box center [430, 289] width 23 height 15
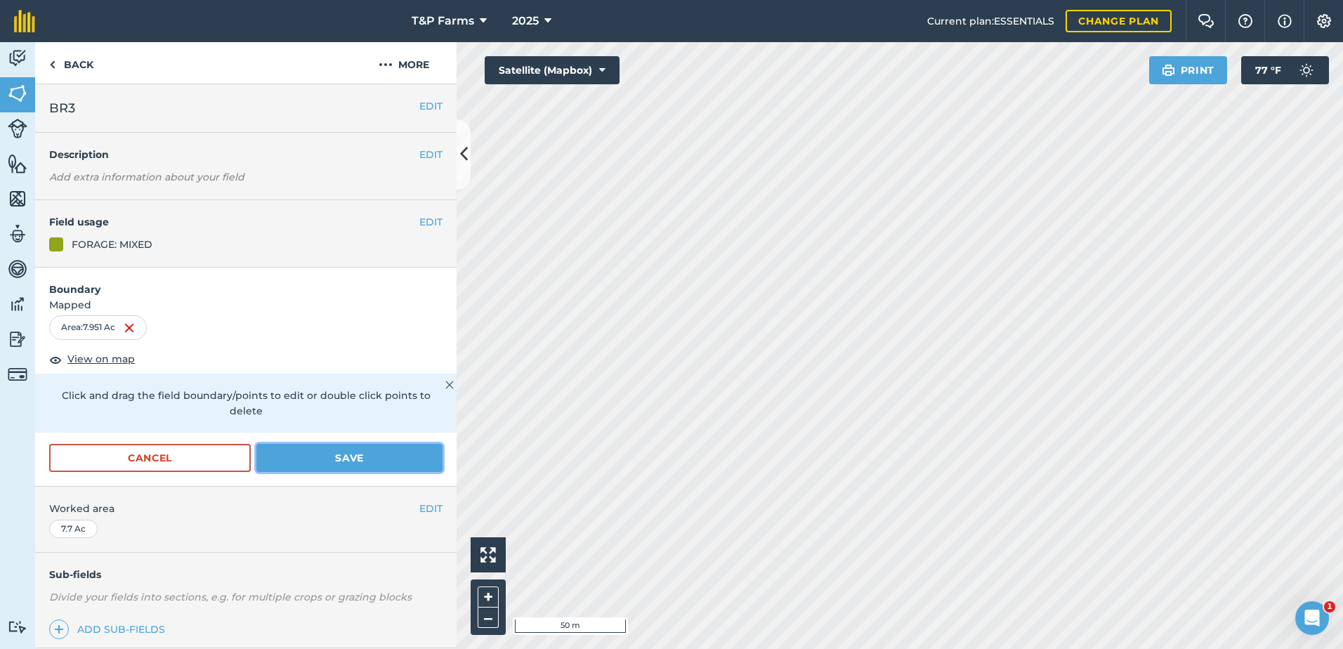
click at [383, 454] on button "Save" at bounding box center [349, 458] width 186 height 28
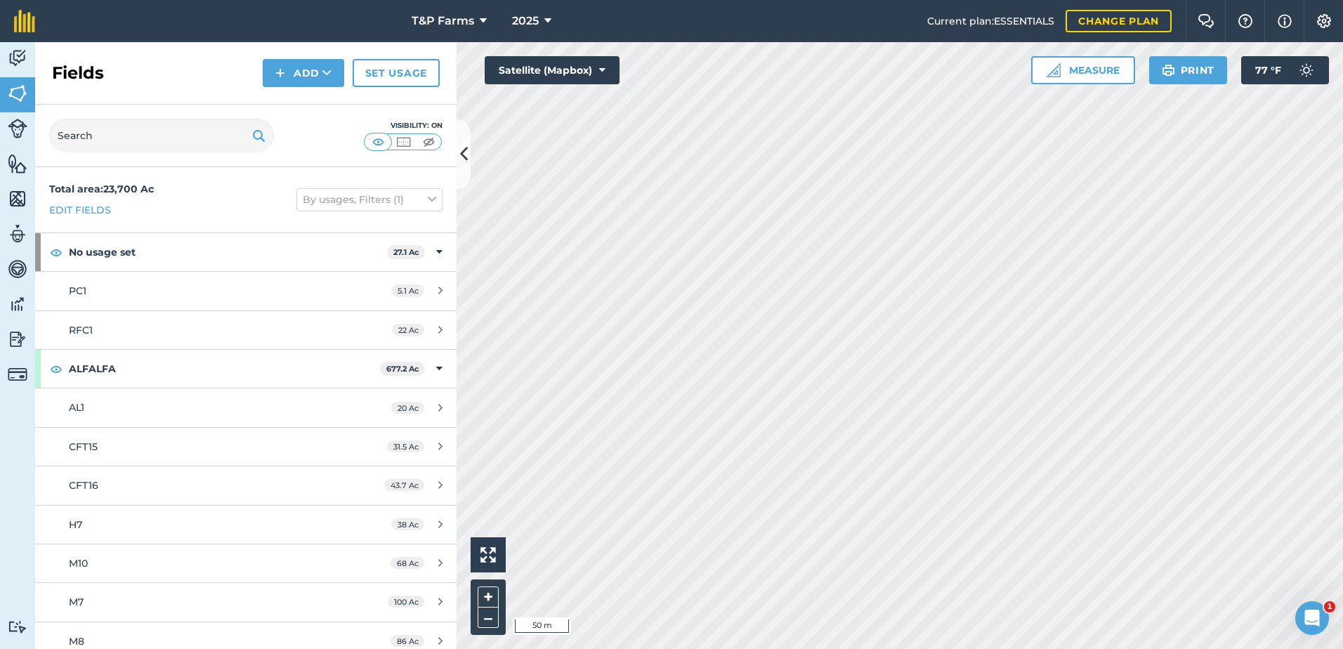
click at [329, 88] on div "Fields Add Set usage" at bounding box center [245, 73] width 421 height 63
click at [314, 87] on div "Fields Add Set usage" at bounding box center [245, 73] width 421 height 63
click at [313, 78] on button "Add" at bounding box center [303, 73] width 81 height 28
click at [291, 116] on link "Draw" at bounding box center [303, 104] width 77 height 31
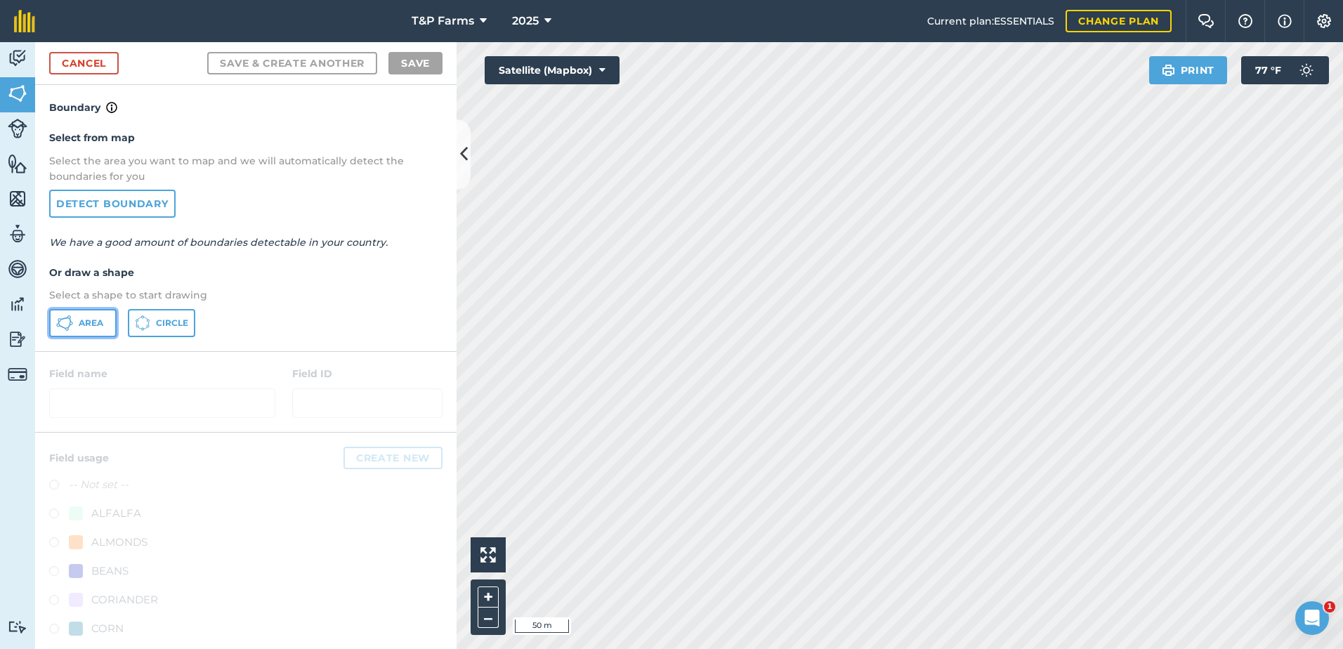
drag, startPoint x: 87, startPoint y: 309, endPoint x: 367, endPoint y: 361, distance: 285.0
click at [91, 309] on button "Area" at bounding box center [82, 323] width 67 height 28
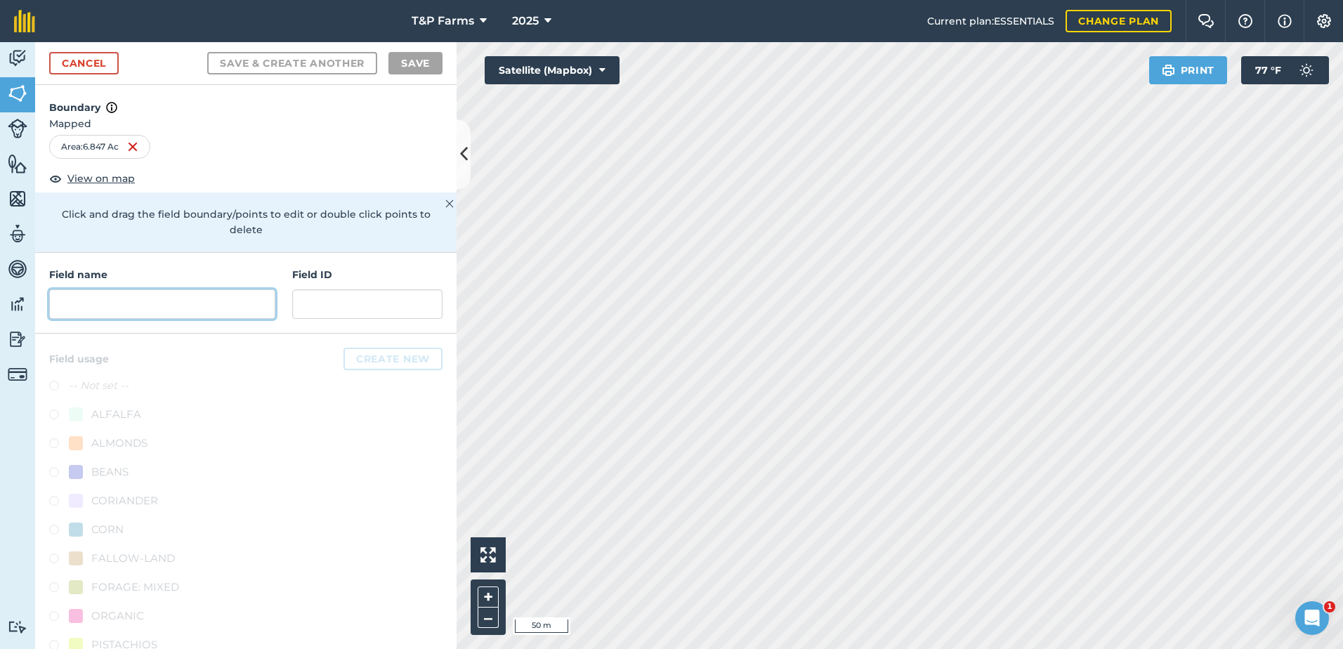
click at [141, 298] on input "text" at bounding box center [162, 303] width 226 height 29
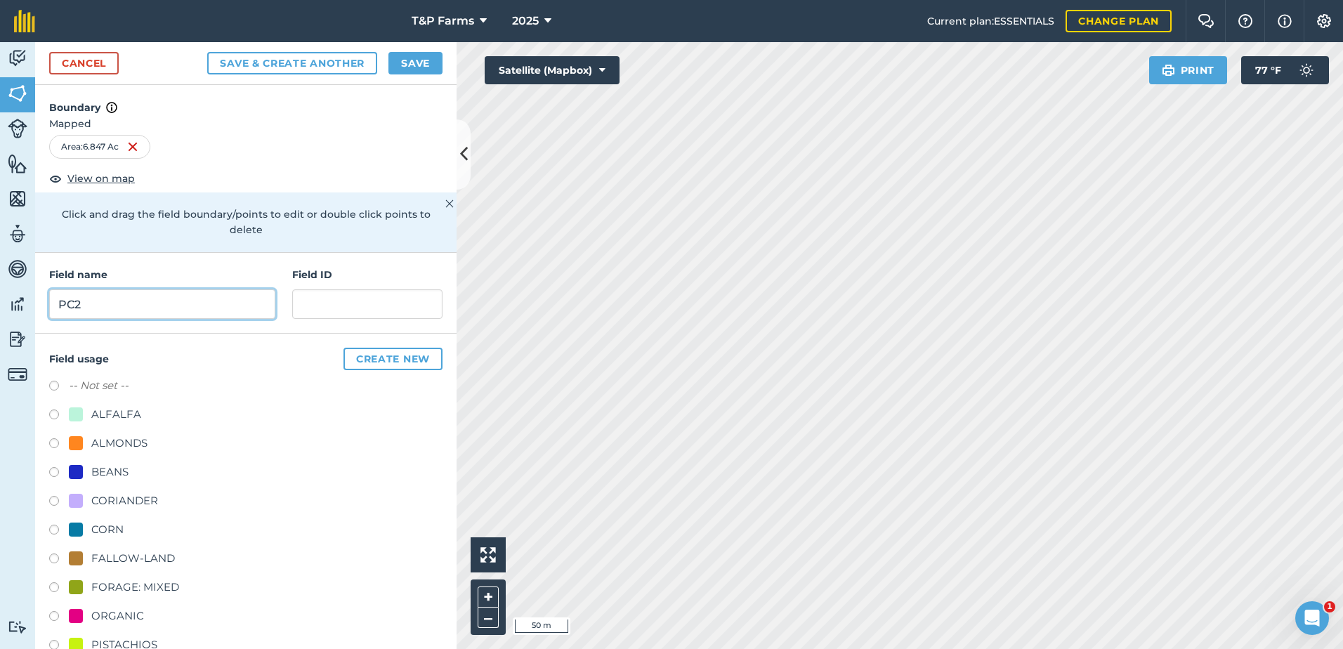
type input "PC2"
click at [134, 542] on div "CORN" at bounding box center [245, 531] width 393 height 20
click at [139, 559] on div "FALLOW-LAND" at bounding box center [133, 558] width 84 height 17
radio input "true"
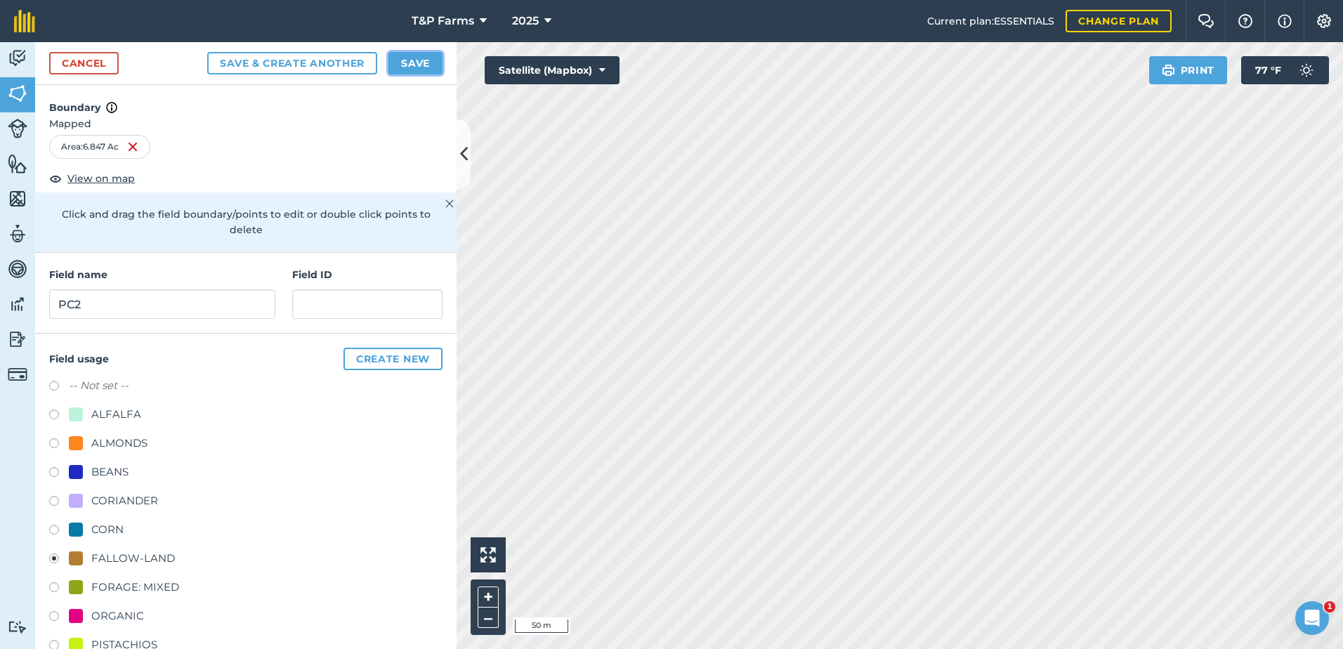
click at [419, 59] on button "Save" at bounding box center [415, 63] width 54 height 22
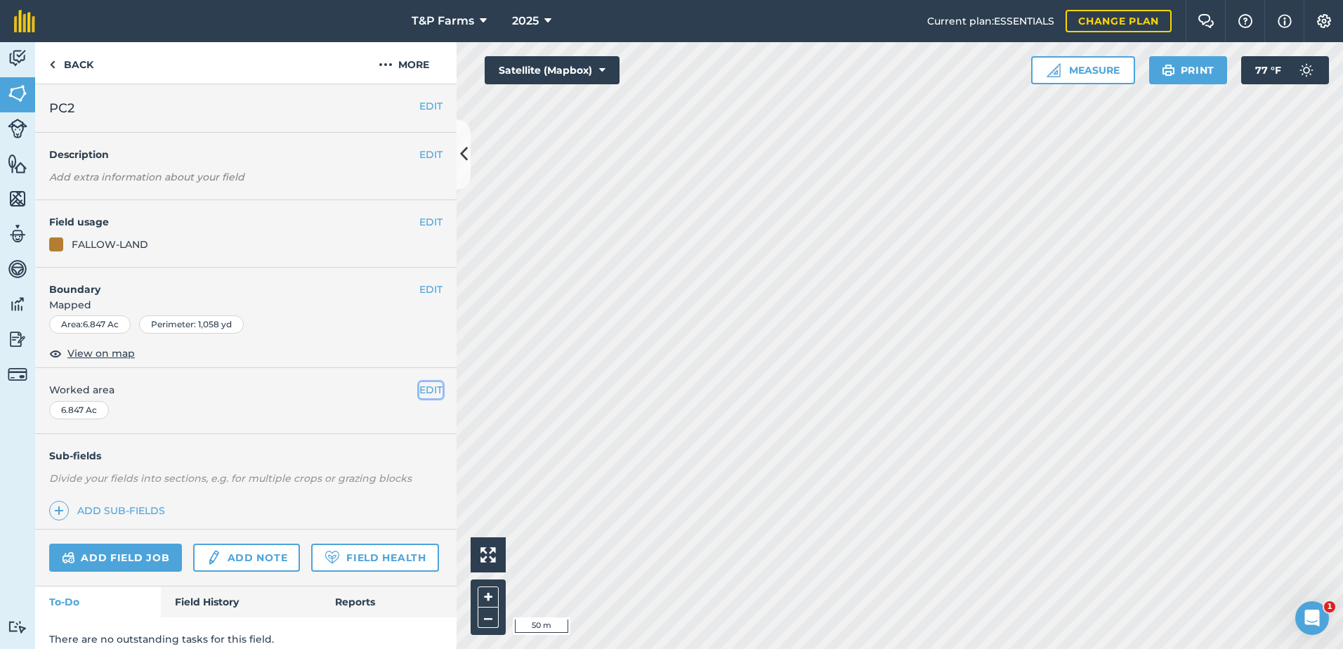
click at [419, 389] on button "EDIT" at bounding box center [430, 389] width 23 height 15
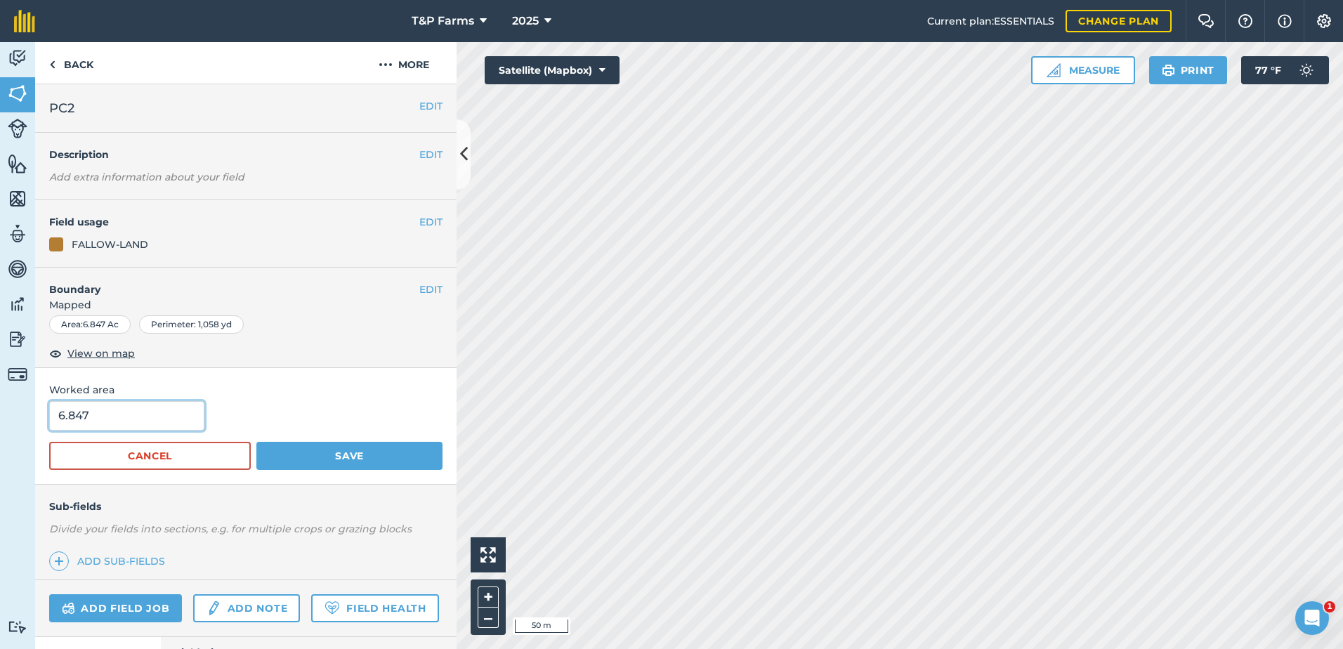
drag, startPoint x: 166, startPoint y: 412, endPoint x: -3, endPoint y: 433, distance: 170.6
click at [0, 433] on html "T&P Farms 2025 Current plan : ESSENTIALS Change plan Farm Chat Help Info Settin…" at bounding box center [671, 324] width 1343 height 649
type input "6.2"
click at [256, 442] on button "Save" at bounding box center [349, 456] width 186 height 28
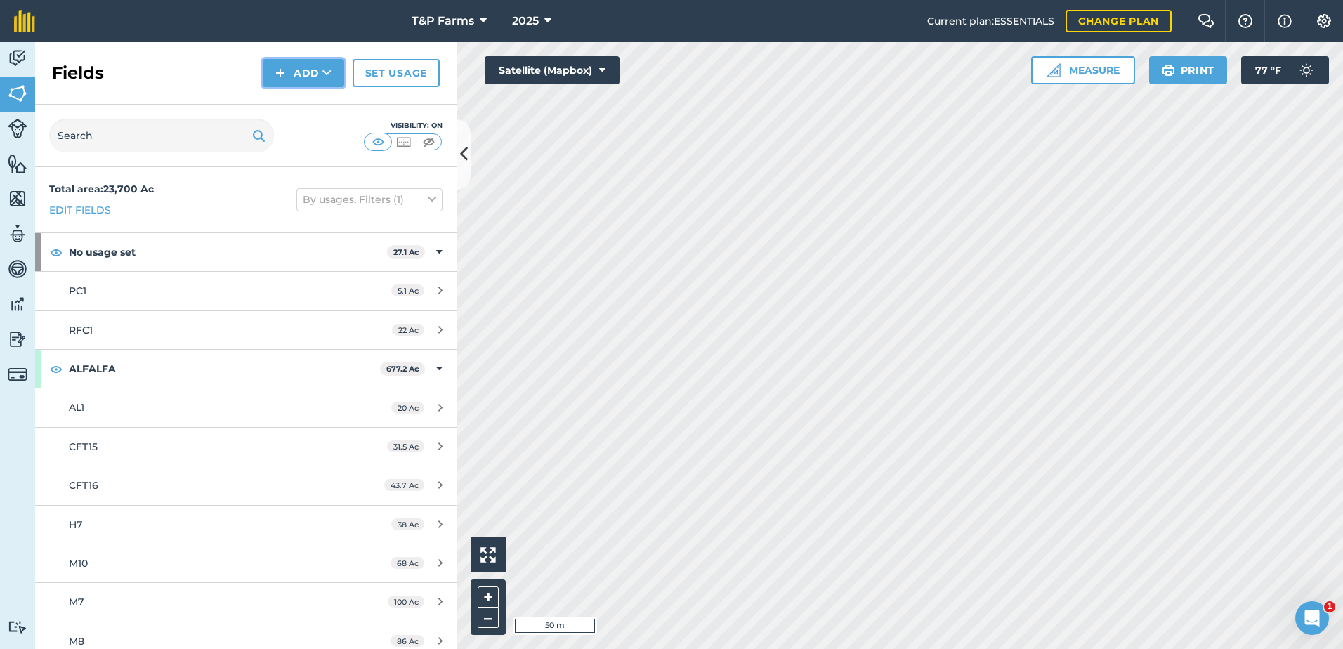
click at [320, 65] on button "Add" at bounding box center [303, 73] width 81 height 28
click at [312, 94] on link "Draw" at bounding box center [303, 104] width 77 height 31
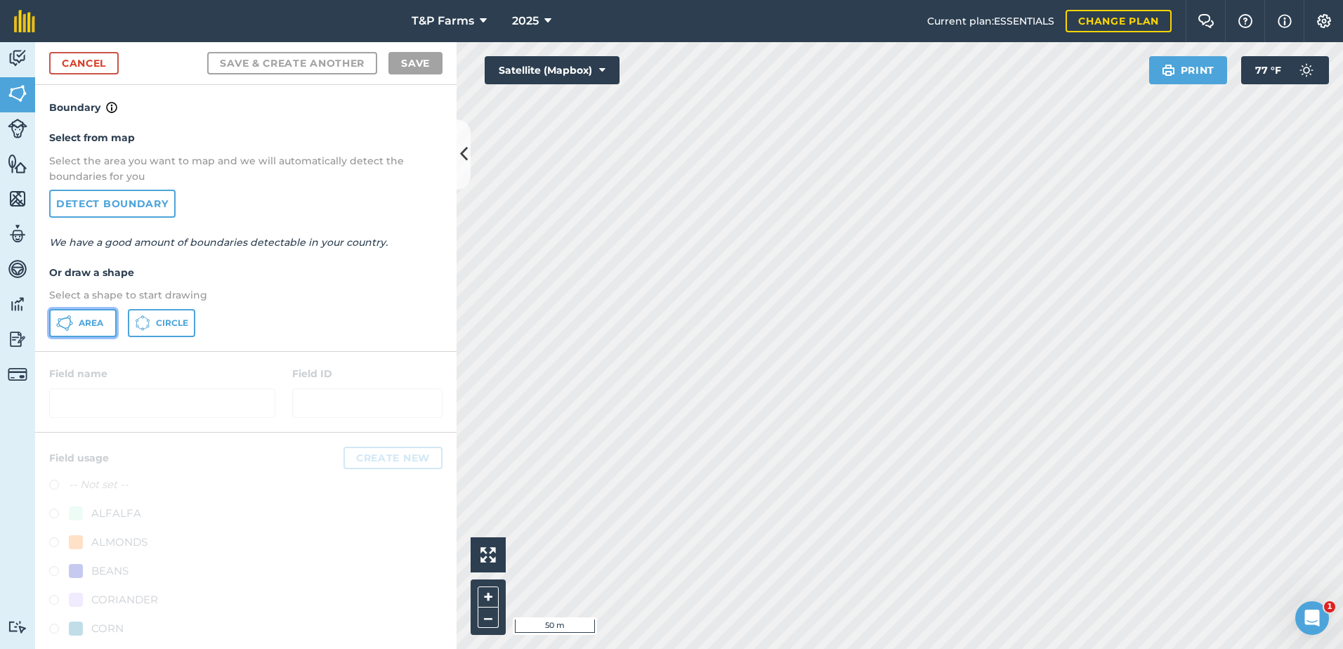
click at [101, 329] on button "Area" at bounding box center [82, 323] width 67 height 28
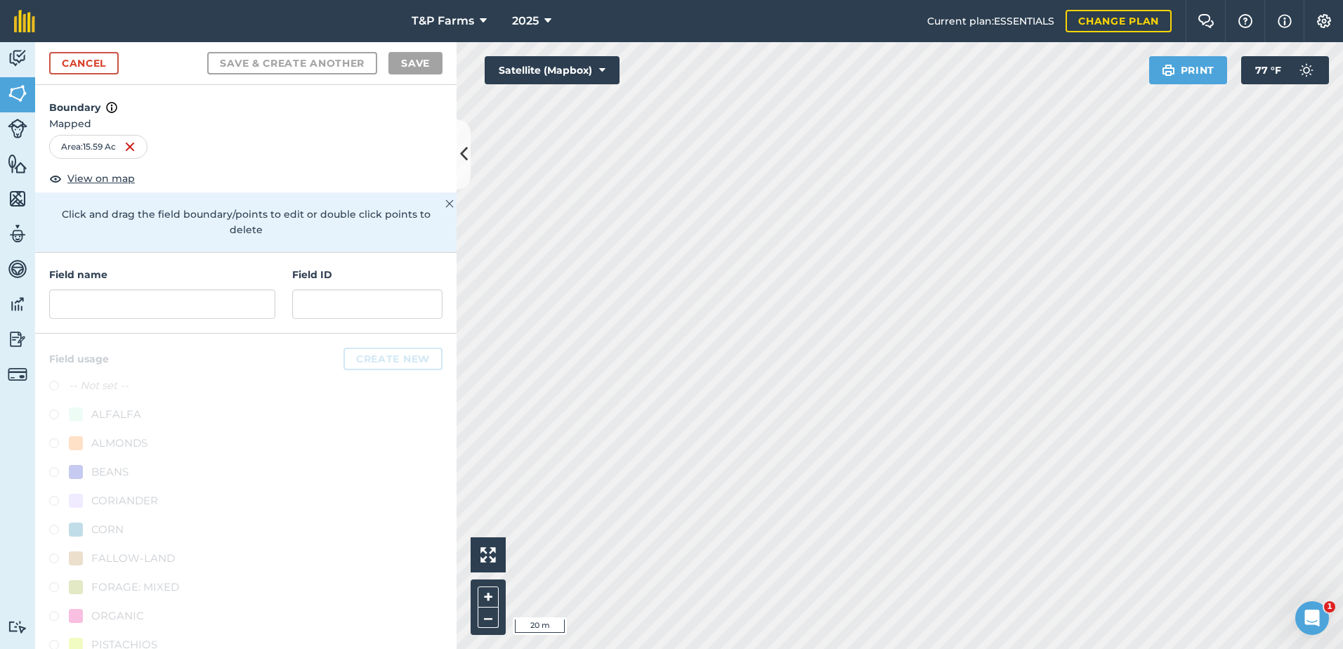
click at [442, 461] on div "Activity Fields Livestock Features Maps Team Vehicles Data Reporting Billing Tu…" at bounding box center [671, 345] width 1343 height 607
click at [165, 309] on input "text" at bounding box center [162, 303] width 226 height 29
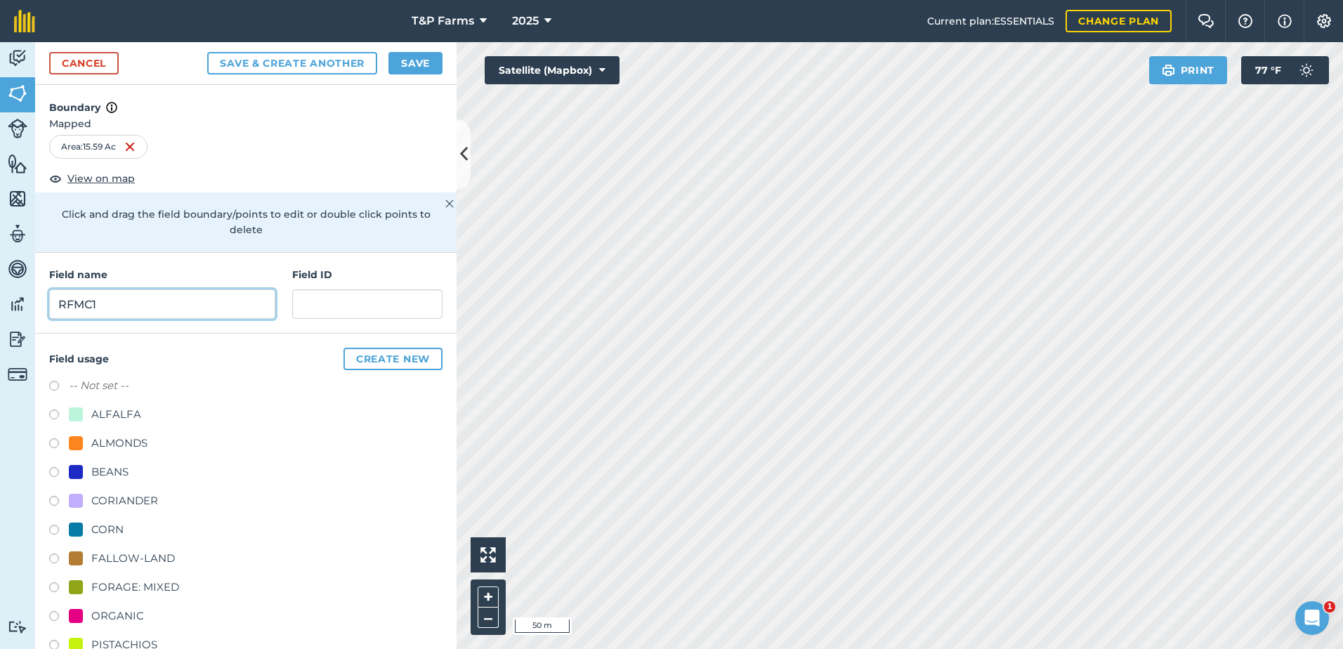
type input "RFMC1"
click at [131, 449] on div "ALMONDS" at bounding box center [119, 443] width 56 height 17
radio input "true"
click at [420, 65] on button "Save" at bounding box center [415, 63] width 54 height 22
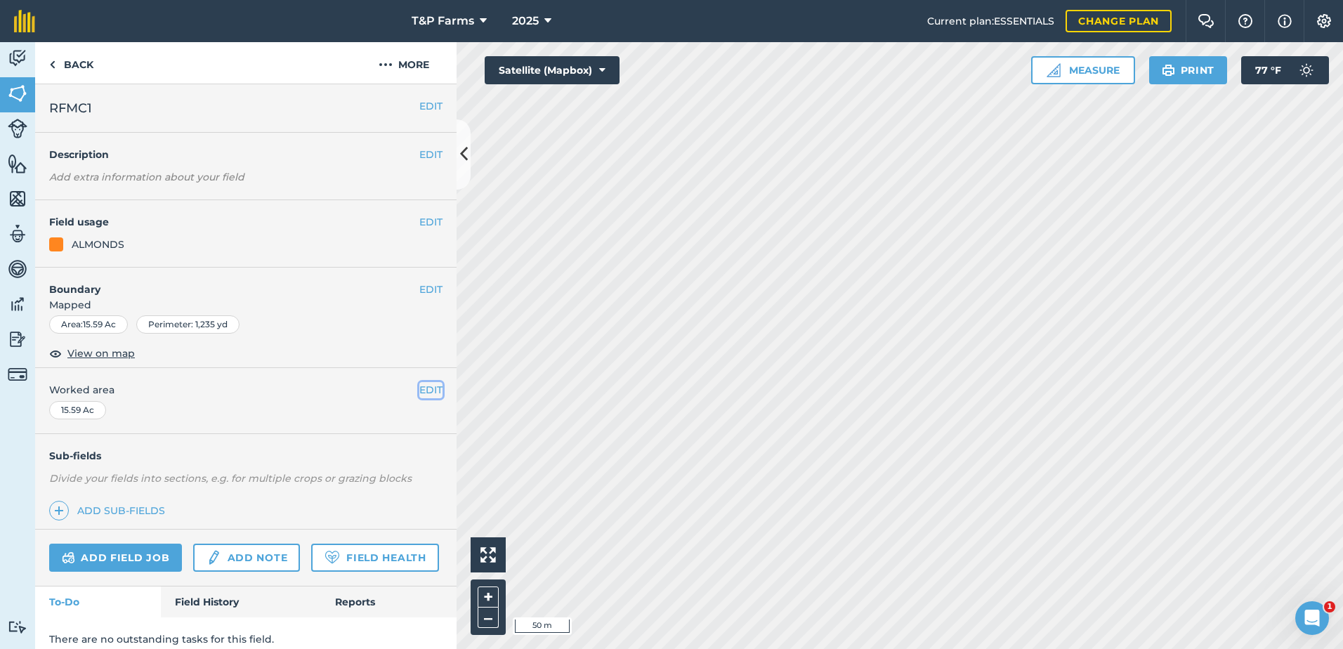
click at [419, 383] on button "EDIT" at bounding box center [430, 389] width 23 height 15
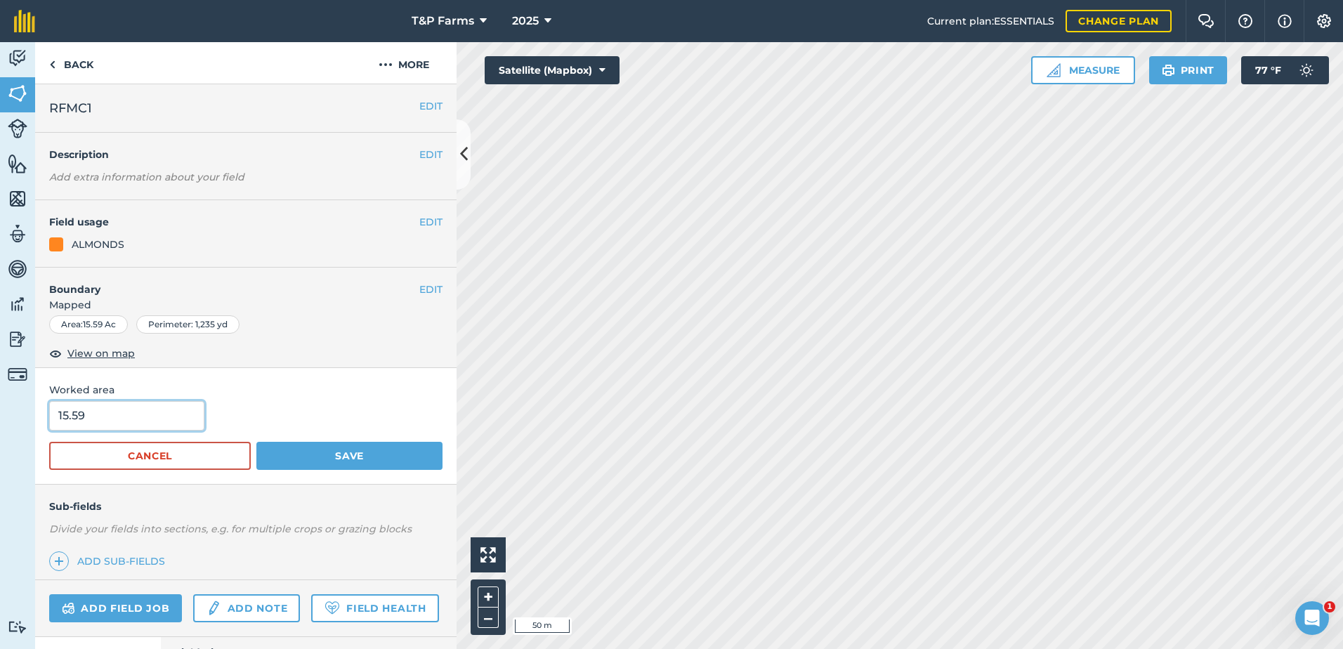
drag, startPoint x: 134, startPoint y: 425, endPoint x: 34, endPoint y: 433, distance: 100.0
click at [34, 433] on div "Activity Fields Livestock Features Maps Team Vehicles Data Reporting Billing Tu…" at bounding box center [671, 345] width 1343 height 607
type input "15"
click at [256, 442] on button "Save" at bounding box center [349, 456] width 186 height 28
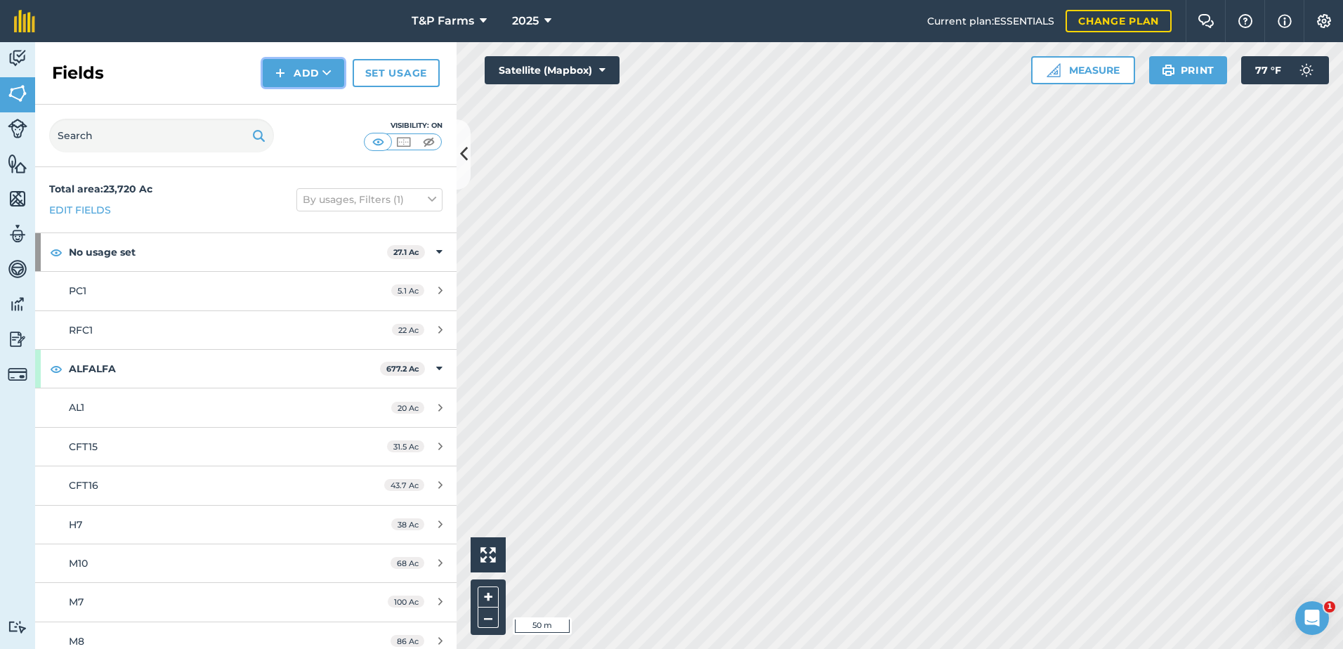
click at [327, 65] on button "Add" at bounding box center [303, 73] width 81 height 28
click at [326, 96] on link "Draw" at bounding box center [303, 104] width 77 height 31
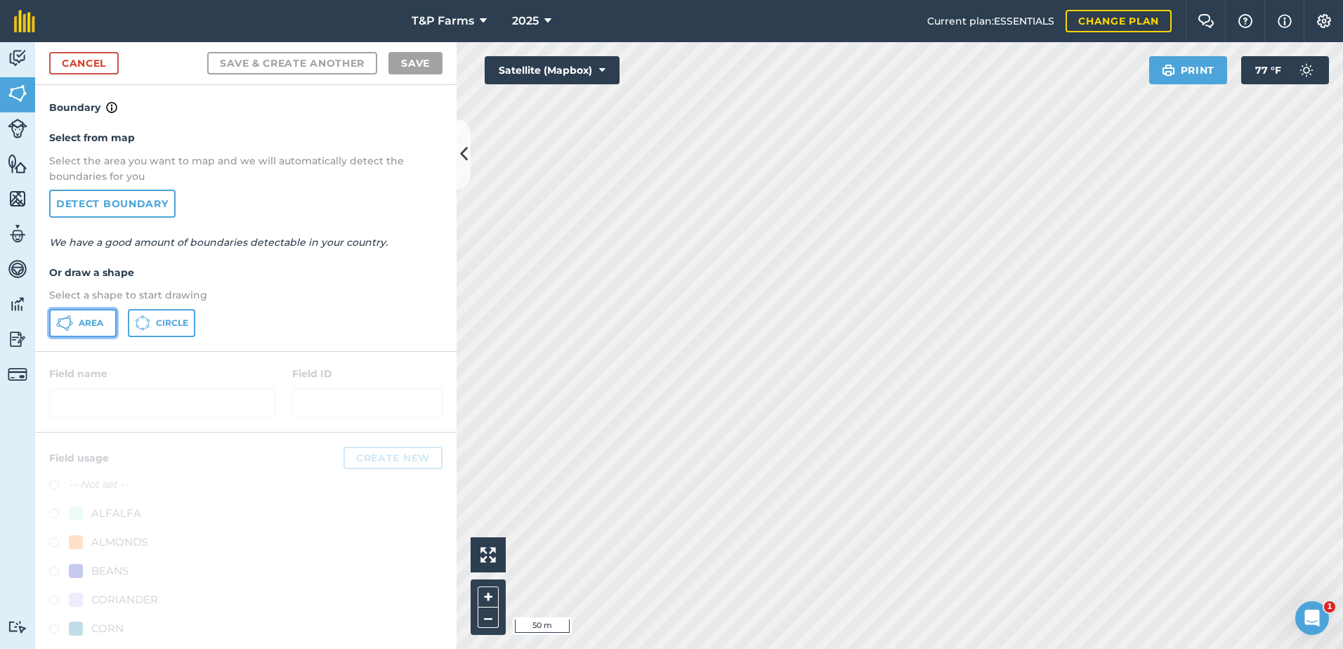
drag, startPoint x: 105, startPoint y: 322, endPoint x: 344, endPoint y: 291, distance: 240.7
click at [105, 322] on button "Area" at bounding box center [82, 323] width 67 height 28
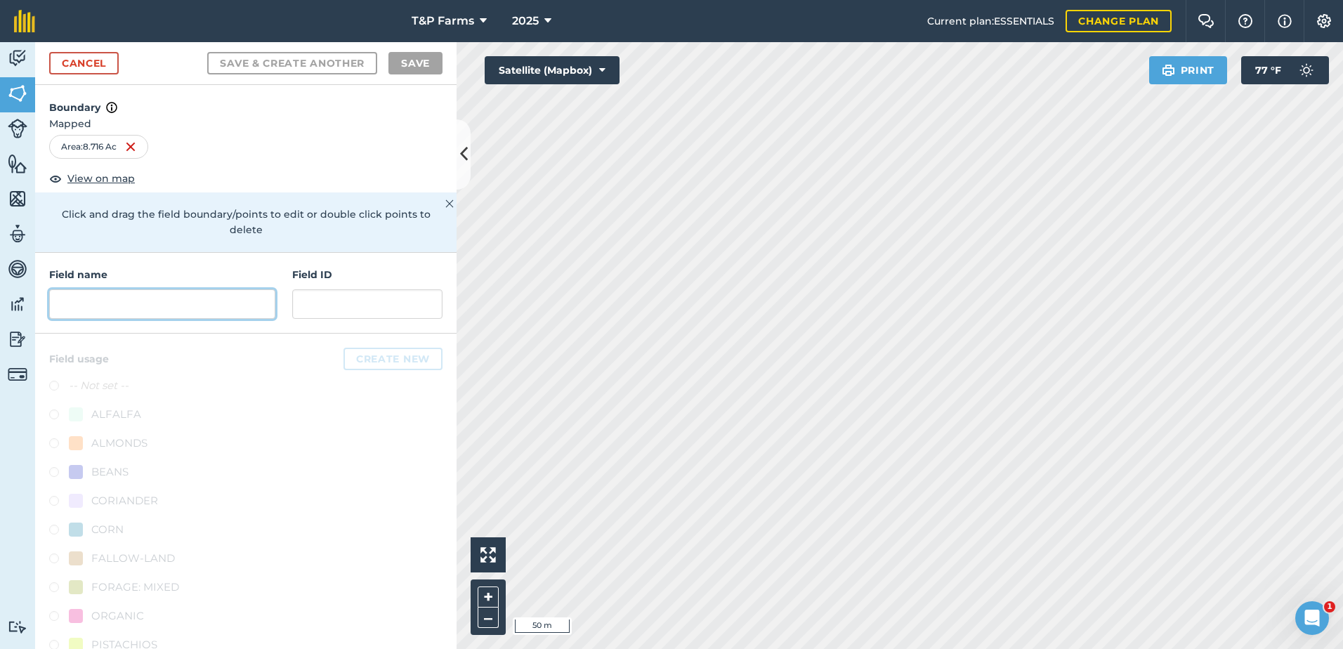
click at [223, 307] on input "text" at bounding box center [162, 303] width 226 height 29
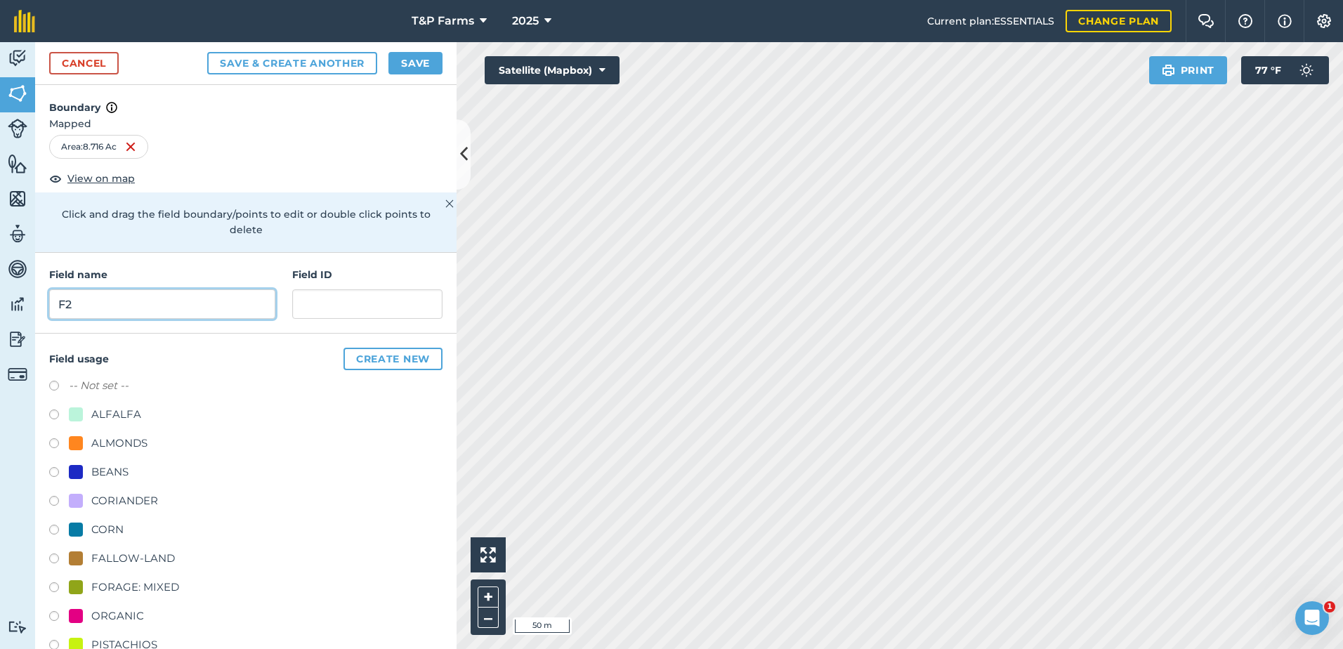
type input "F2"
click at [106, 450] on div "ALMONDS" at bounding box center [119, 443] width 56 height 17
radio input "true"
click at [393, 63] on button "Save" at bounding box center [415, 63] width 54 height 22
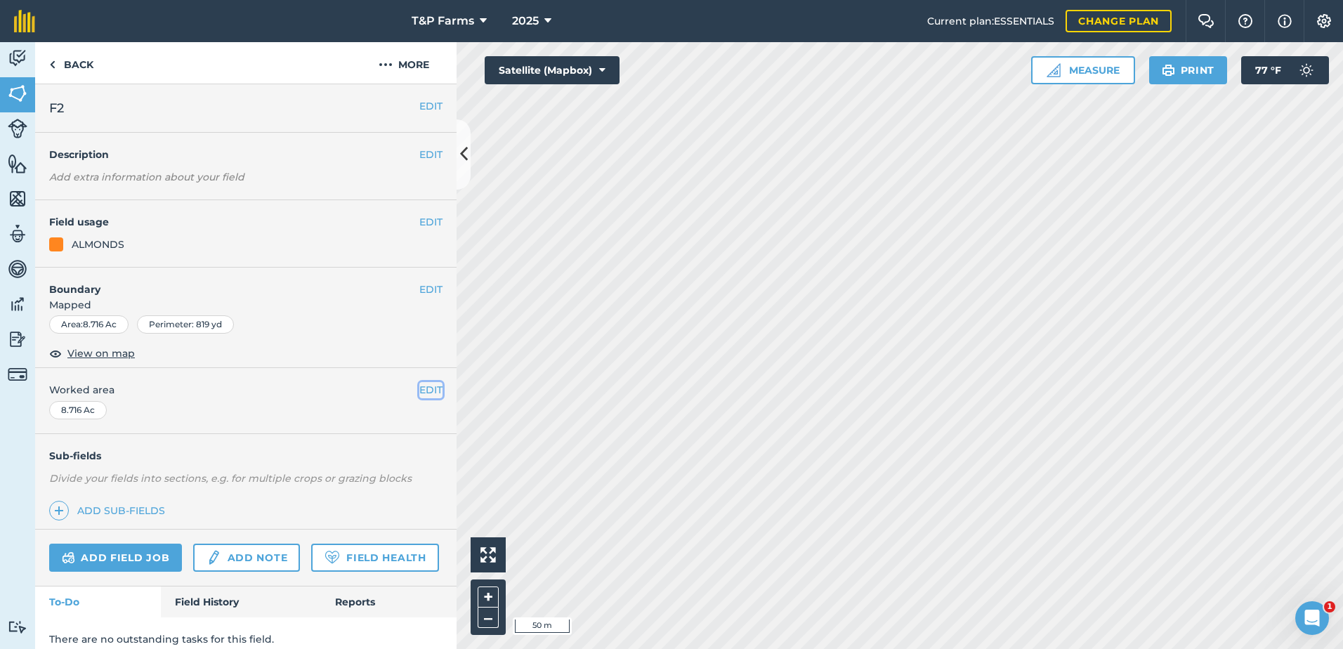
click at [419, 387] on button "EDIT" at bounding box center [430, 389] width 23 height 15
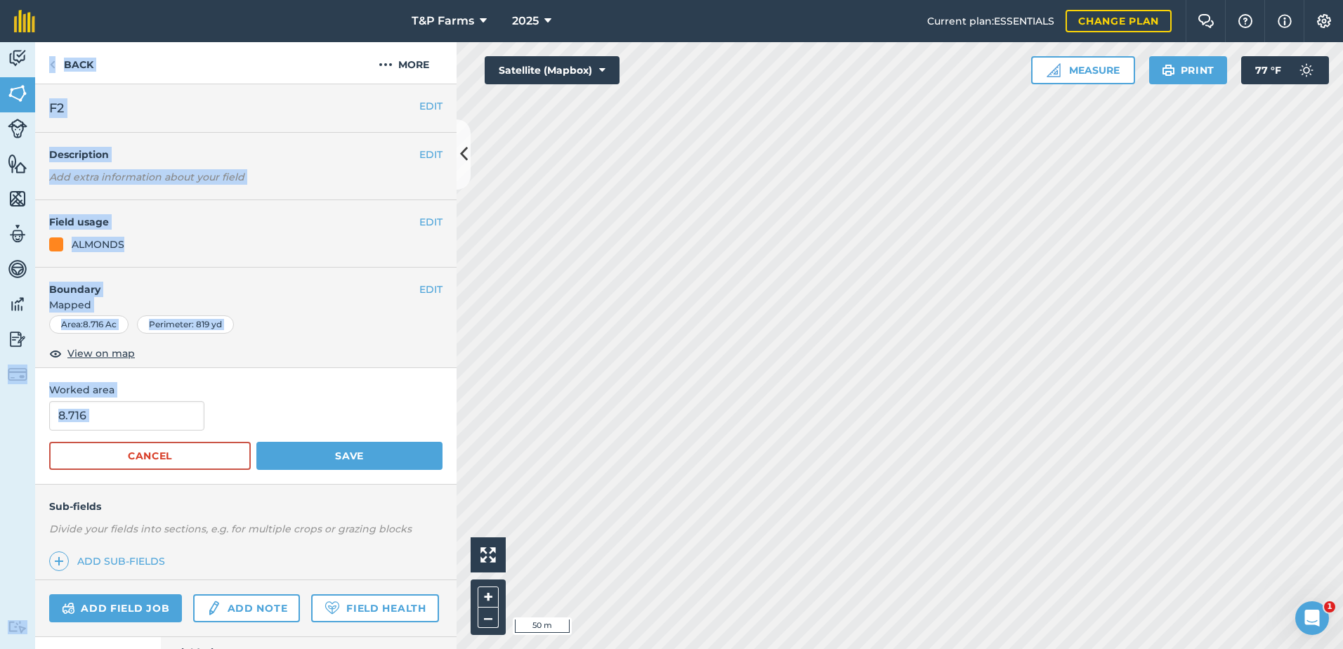
drag, startPoint x: 25, startPoint y: 431, endPoint x: 1, endPoint y: 435, distance: 24.2
click at [1, 435] on div "Activity Fields Livestock Features Maps Team Vehicles Data Reporting Billing Tu…" at bounding box center [671, 345] width 1343 height 607
drag, startPoint x: 1, startPoint y: 435, endPoint x: 146, endPoint y: 421, distance: 146.1
click at [146, 421] on input "8.716" at bounding box center [126, 415] width 155 height 29
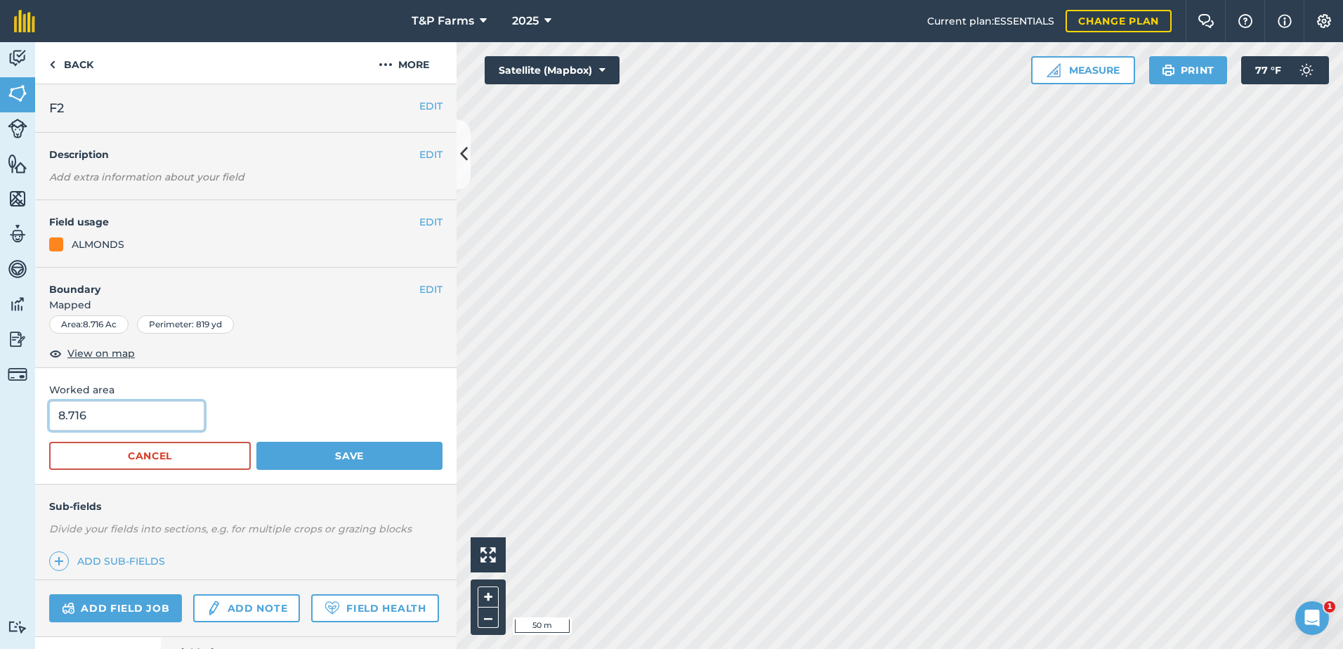
drag, startPoint x: 155, startPoint y: 419, endPoint x: 4, endPoint y: 414, distance: 151.8
click at [4, 416] on div "Activity Fields Livestock Features Maps Team Vehicles Data Reporting Billing Tu…" at bounding box center [671, 345] width 1343 height 607
type input "10"
click at [256, 442] on button "Save" at bounding box center [349, 456] width 186 height 28
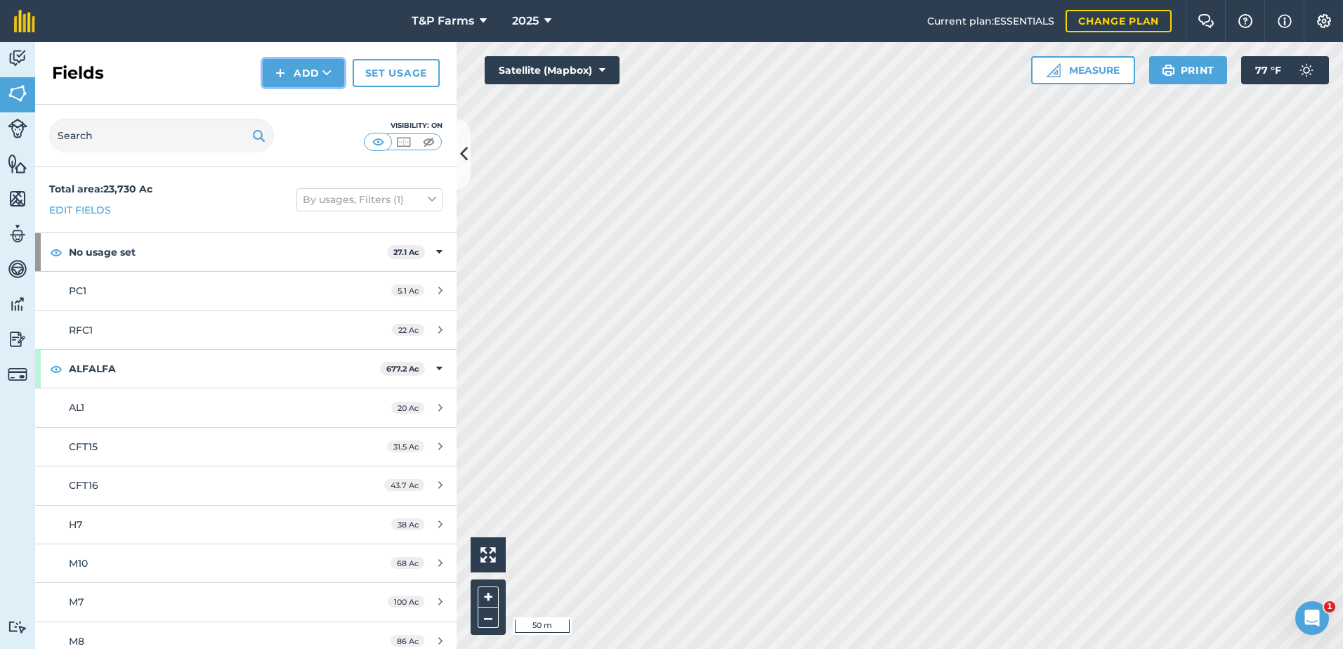
click at [303, 72] on button "Add" at bounding box center [303, 73] width 81 height 28
click at [301, 103] on link "Draw" at bounding box center [303, 104] width 77 height 31
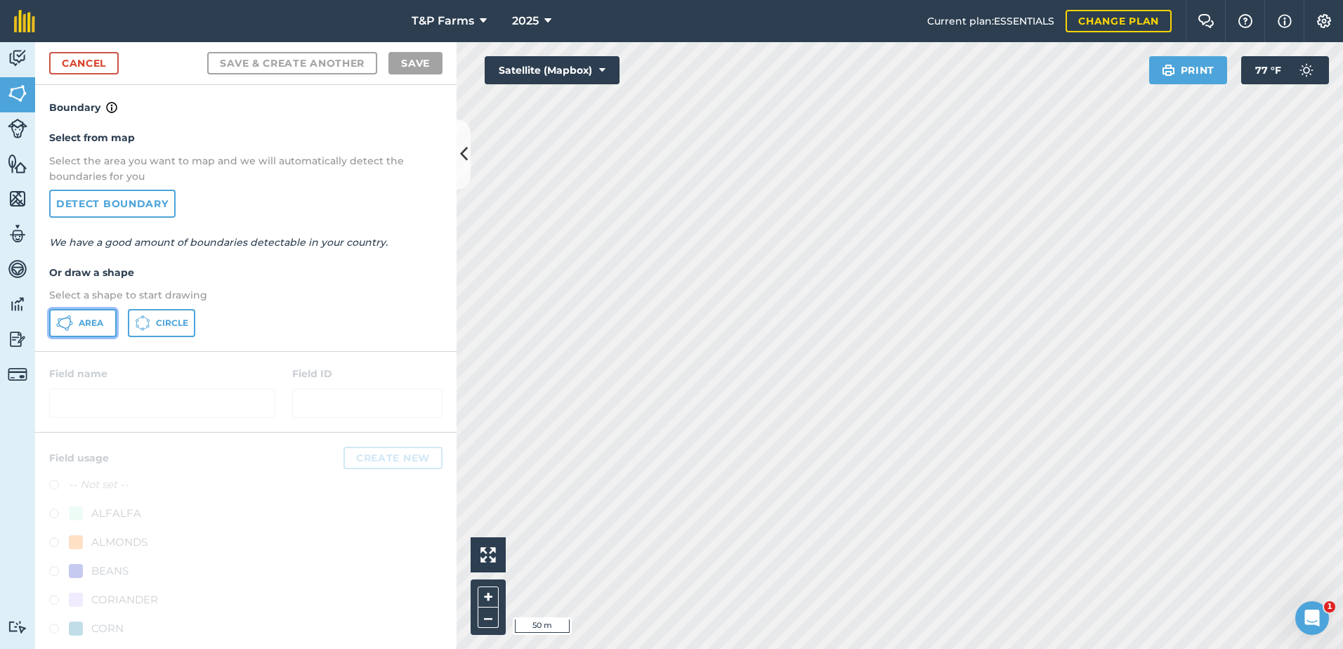
drag, startPoint x: 93, startPoint y: 324, endPoint x: 407, endPoint y: 308, distance: 313.7
click at [96, 324] on span "Area" at bounding box center [91, 322] width 25 height 11
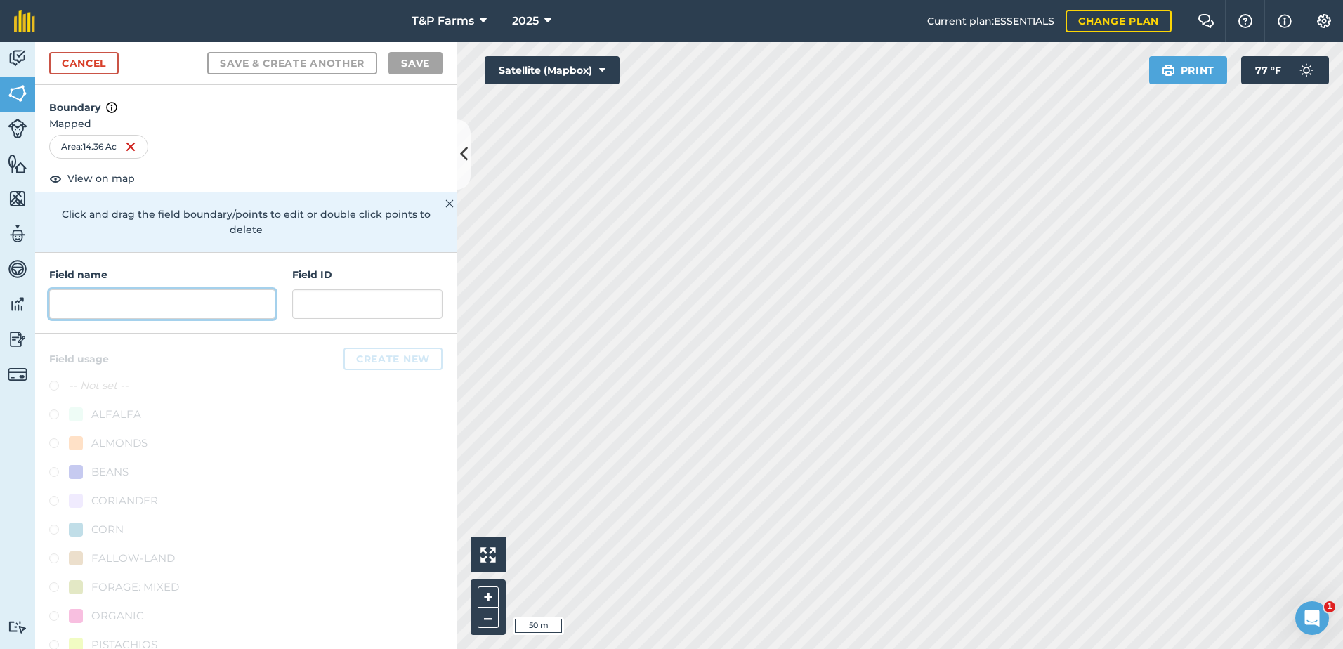
click at [156, 298] on input "text" at bounding box center [162, 303] width 226 height 29
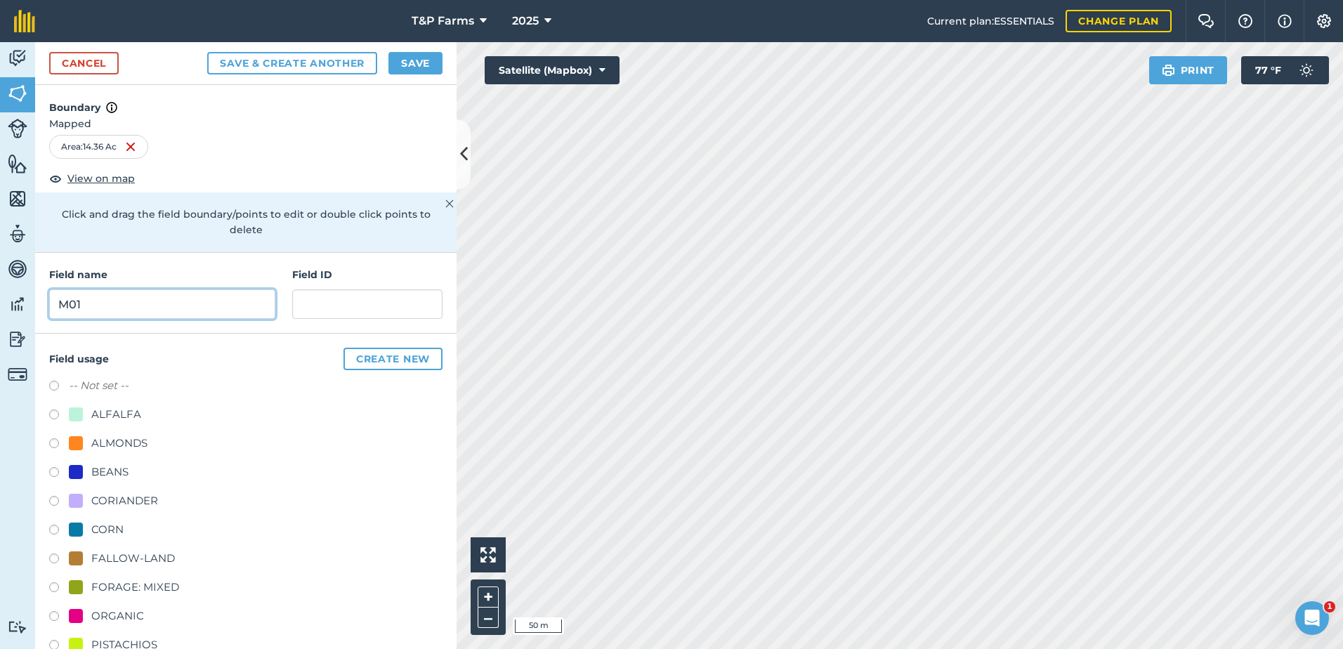
type input "M01"
click at [102, 449] on div "ALMONDS" at bounding box center [119, 443] width 56 height 17
radio input "true"
click at [419, 55] on button "Save" at bounding box center [415, 63] width 54 height 22
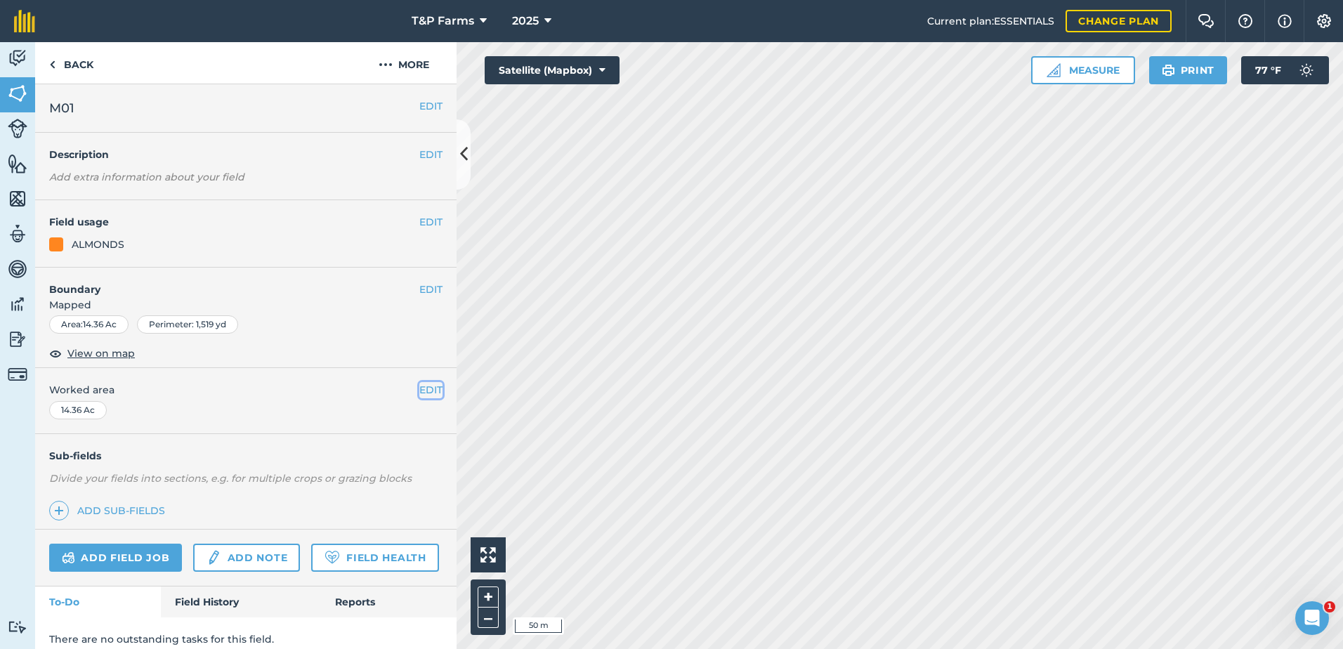
click at [422, 383] on button "EDIT" at bounding box center [430, 389] width 23 height 15
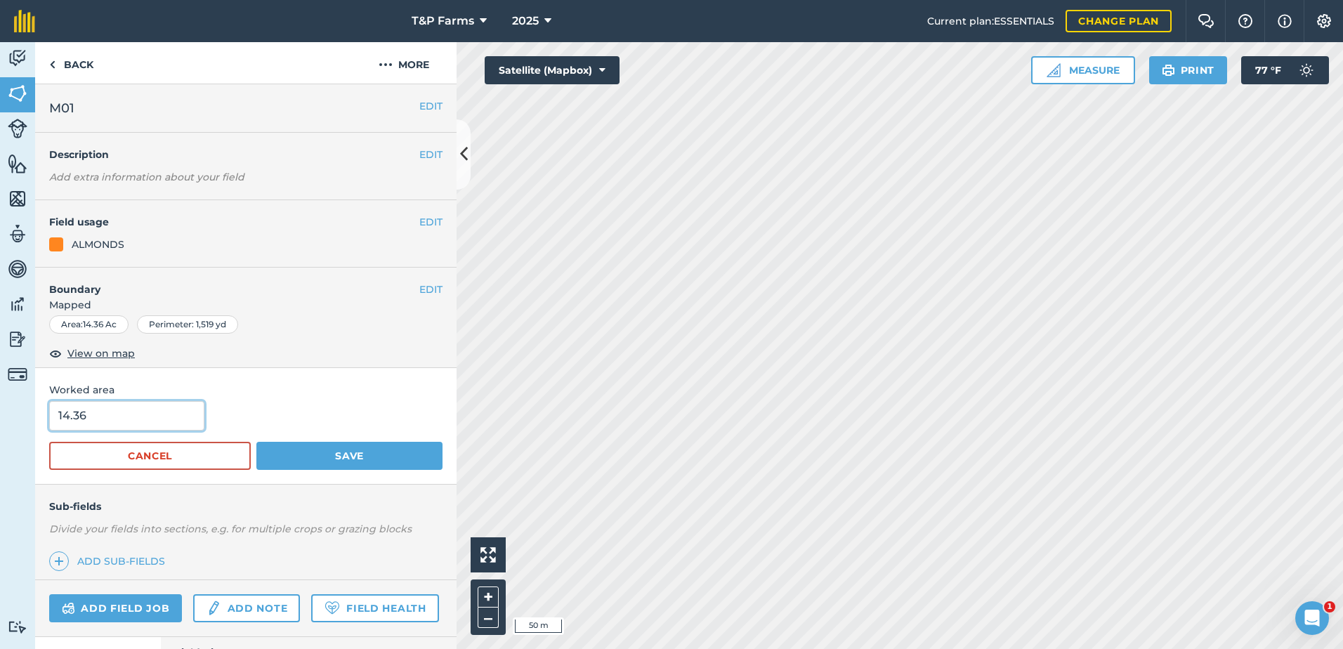
click at [202, 422] on input "14.36" at bounding box center [126, 415] width 155 height 29
type input "14"
click at [351, 459] on button "Save" at bounding box center [349, 456] width 186 height 28
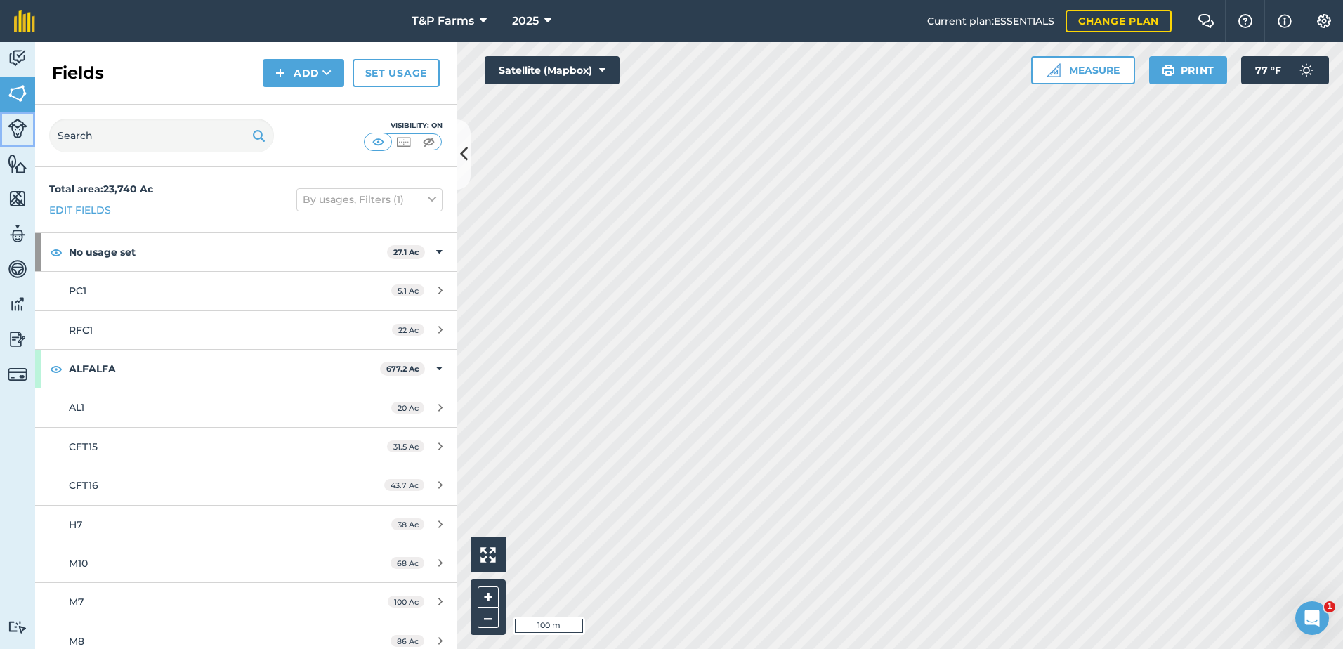
click at [15, 127] on img at bounding box center [18, 129] width 20 height 20
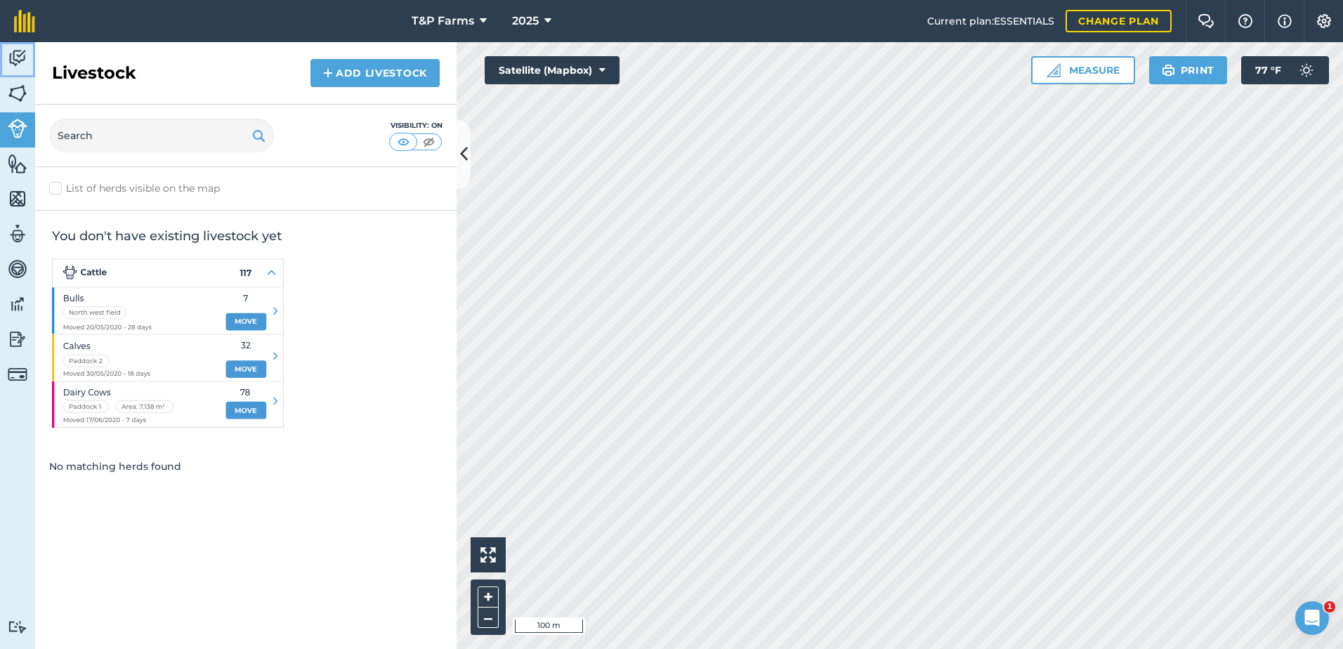
click at [11, 51] on img at bounding box center [18, 58] width 20 height 21
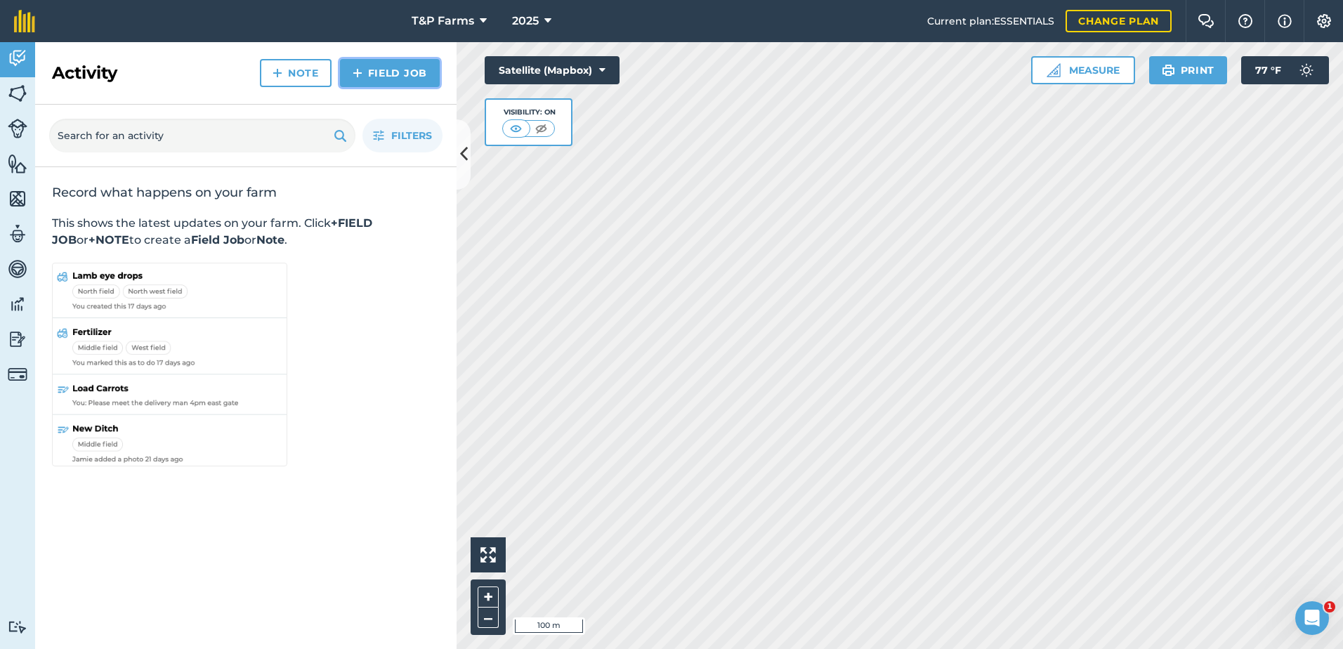
click at [405, 67] on link "Field Job" at bounding box center [390, 73] width 100 height 28
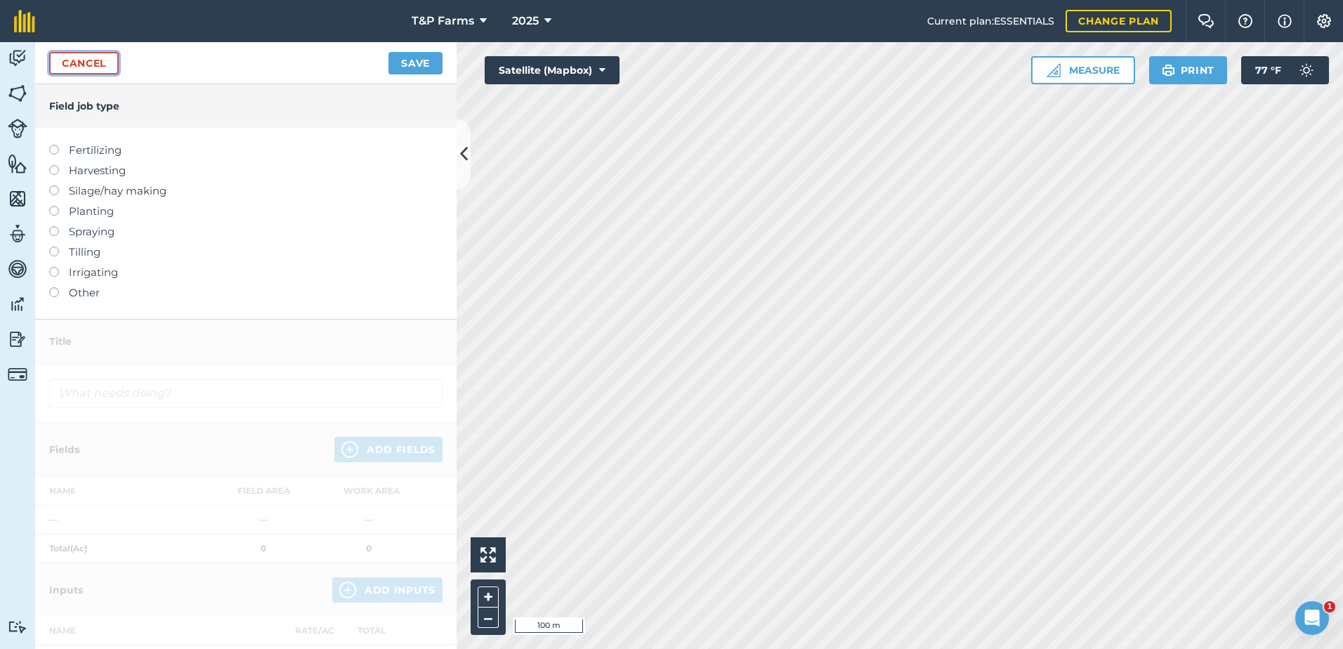
drag, startPoint x: 112, startPoint y: 64, endPoint x: 8, endPoint y: 72, distance: 104.2
click at [110, 64] on link "Cancel" at bounding box center [84, 63] width 70 height 22
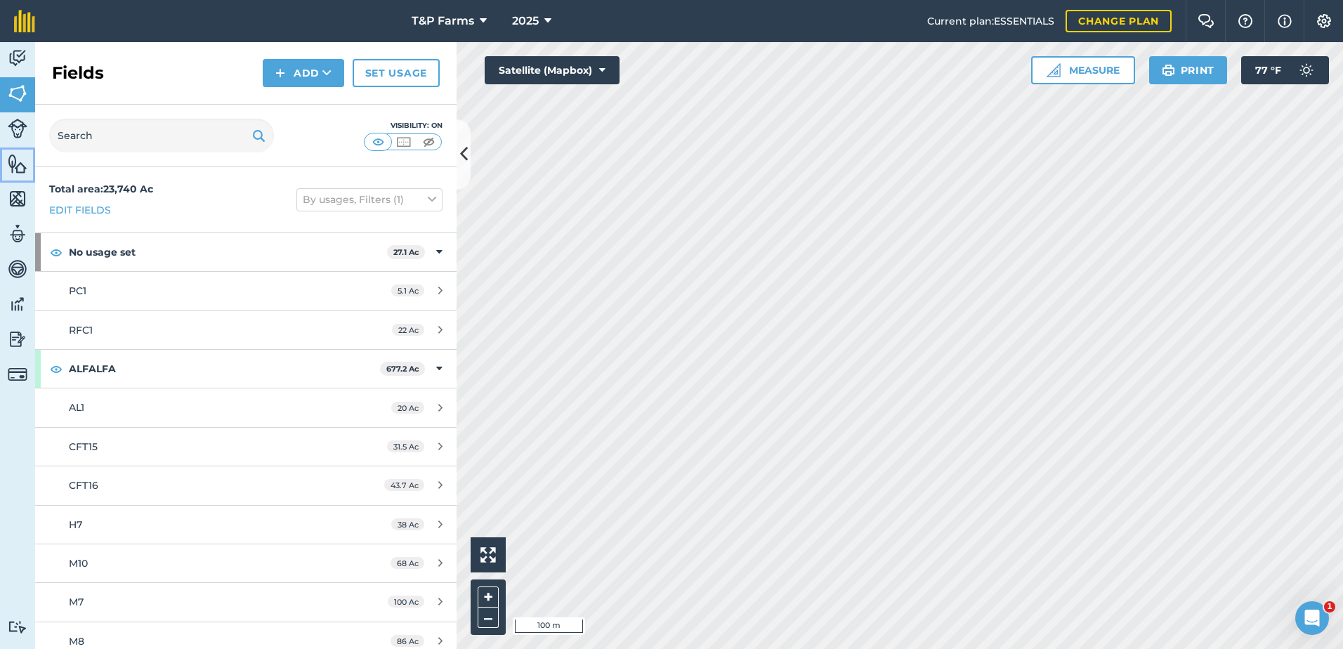
click at [25, 167] on img at bounding box center [18, 163] width 20 height 21
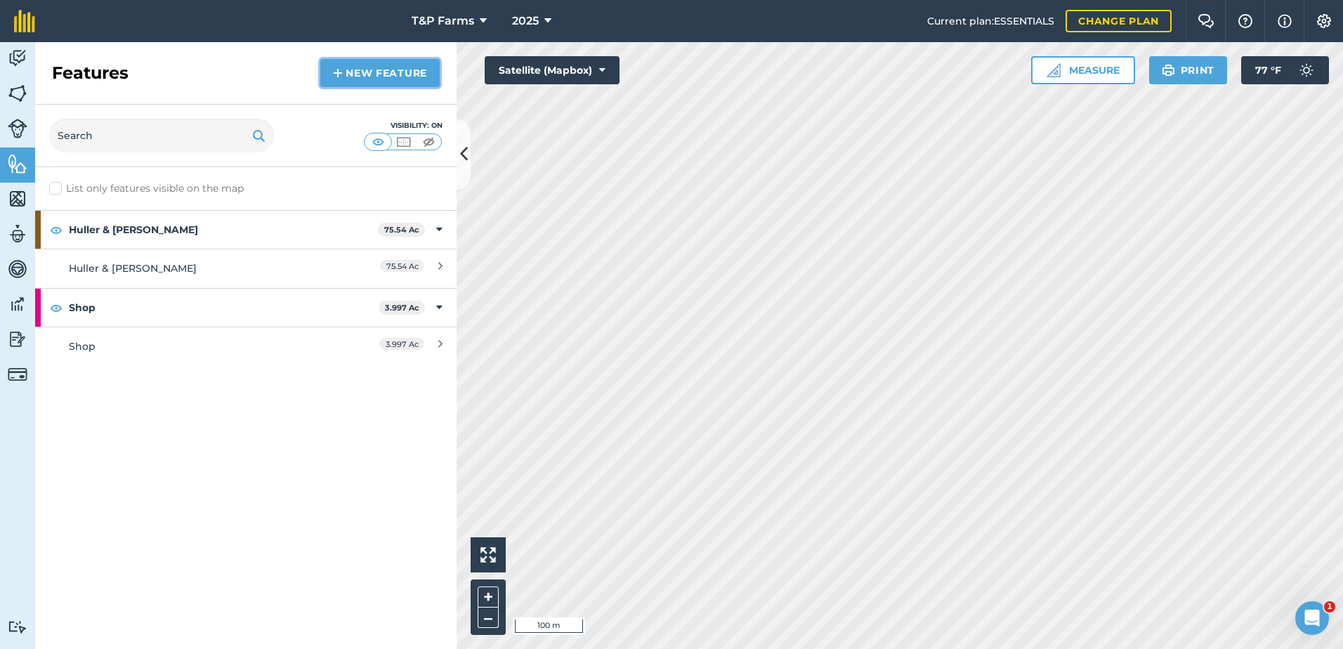
click at [417, 73] on link "New feature" at bounding box center [379, 73] width 119 height 28
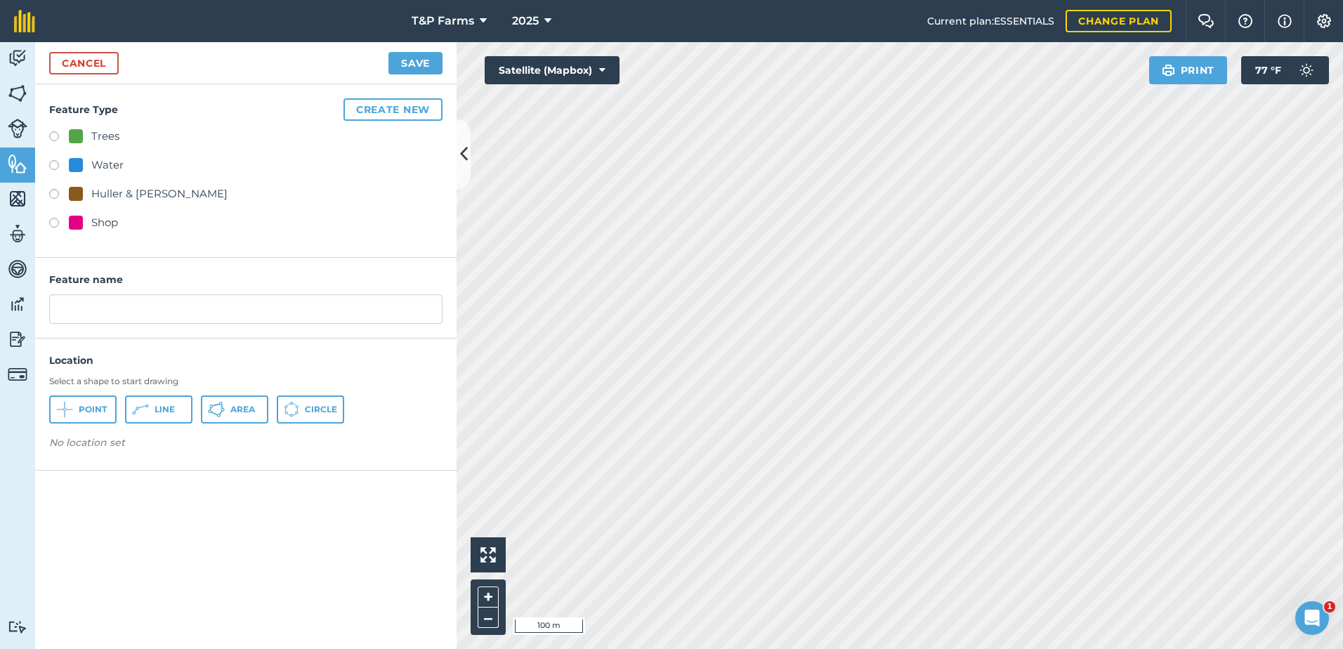
drag, startPoint x: 398, startPoint y: 93, endPoint x: 398, endPoint y: 103, distance: 9.8
click at [398, 94] on div "Feature Type Create new Trees Water Huller & Sheller Shop" at bounding box center [245, 170] width 421 height 173
click at [398, 103] on button "Create new" at bounding box center [392, 109] width 99 height 22
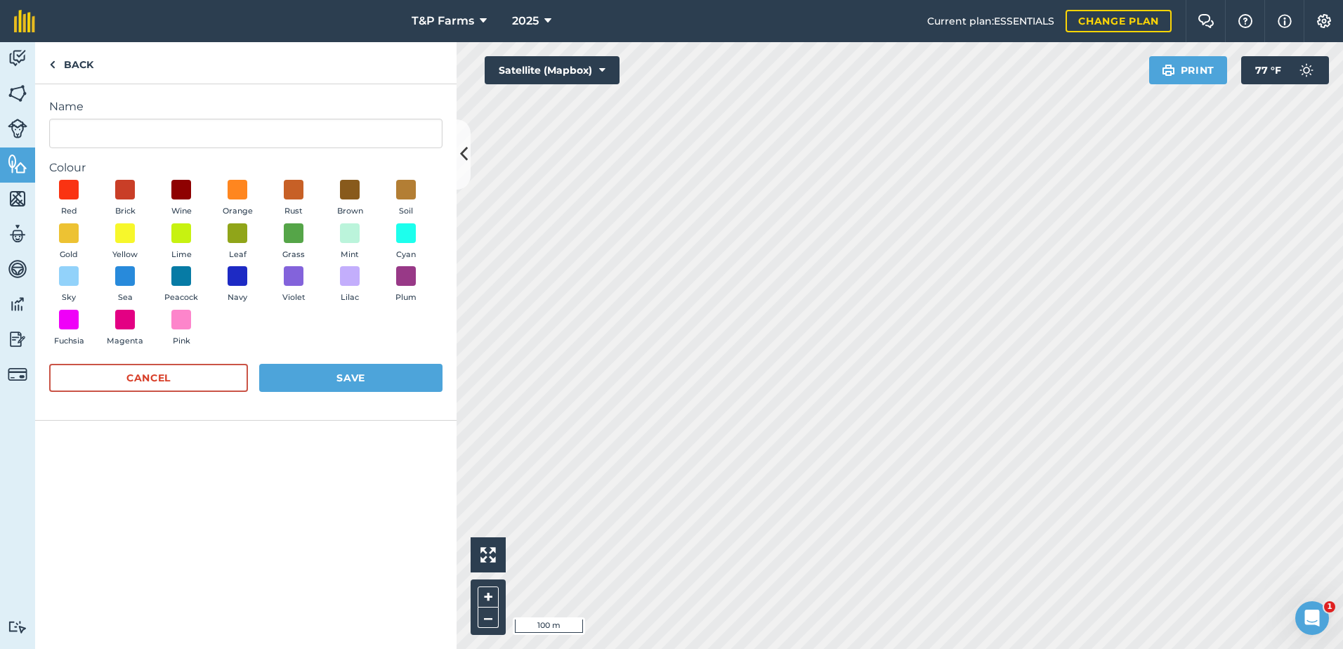
scroll to position [397, 0]
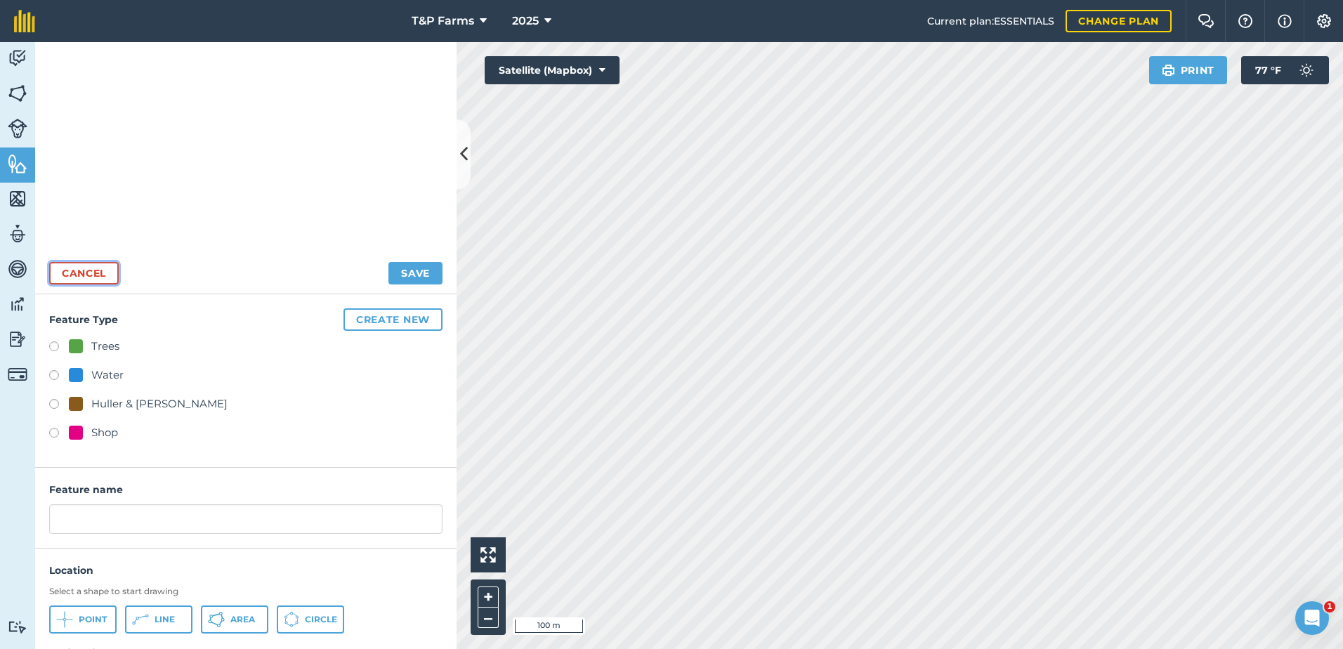
click at [71, 273] on link "Cancel" at bounding box center [84, 273] width 70 height 22
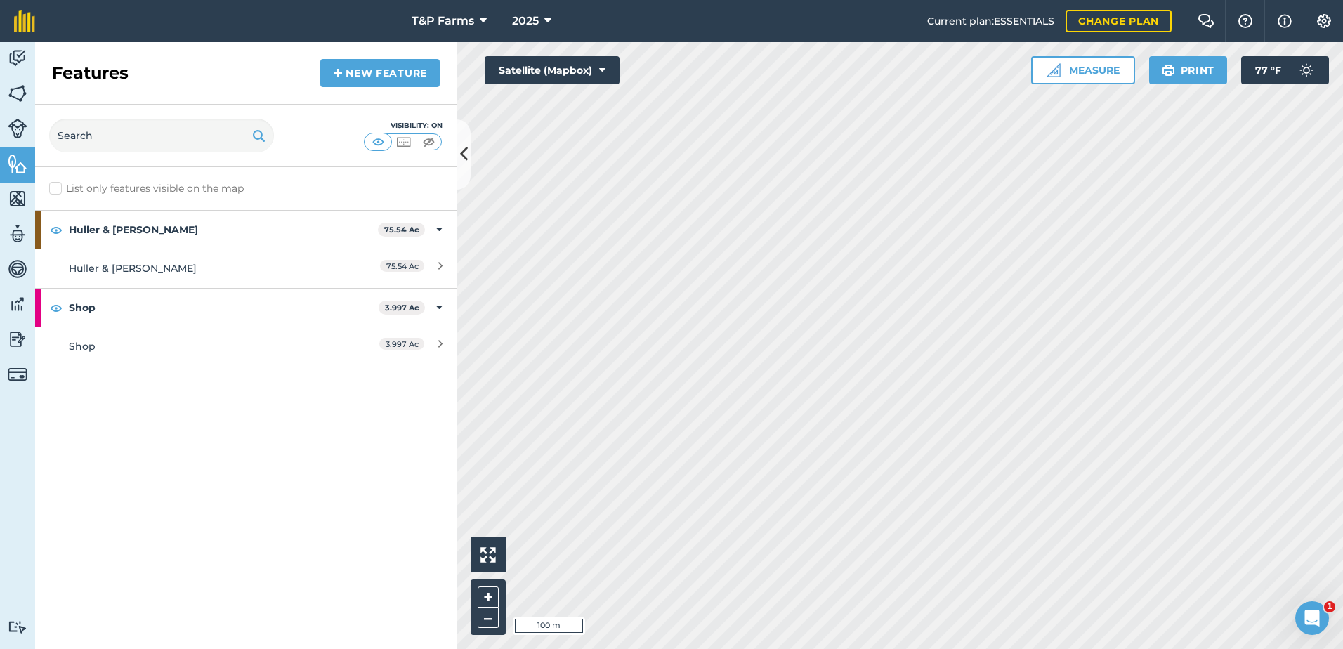
click at [367, 58] on div "Features New feature" at bounding box center [245, 73] width 421 height 63
click at [414, 63] on link "New feature" at bounding box center [379, 73] width 119 height 28
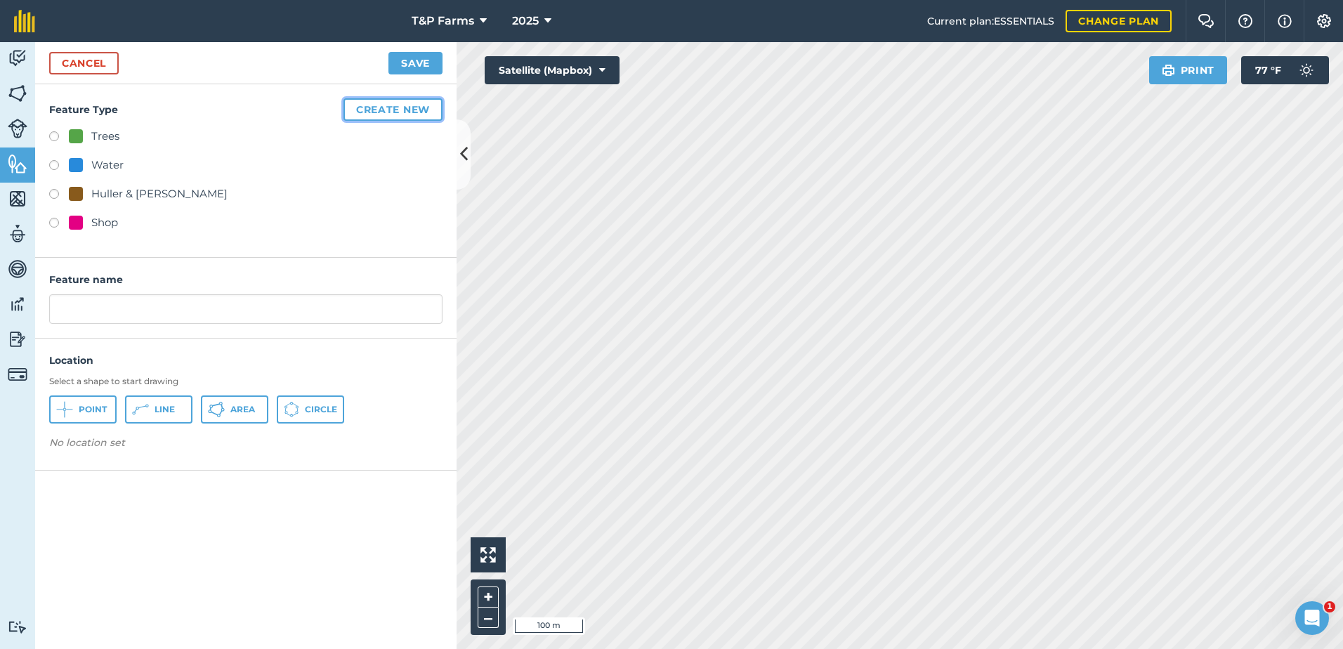
click at [409, 100] on button "Create new" at bounding box center [392, 109] width 99 height 22
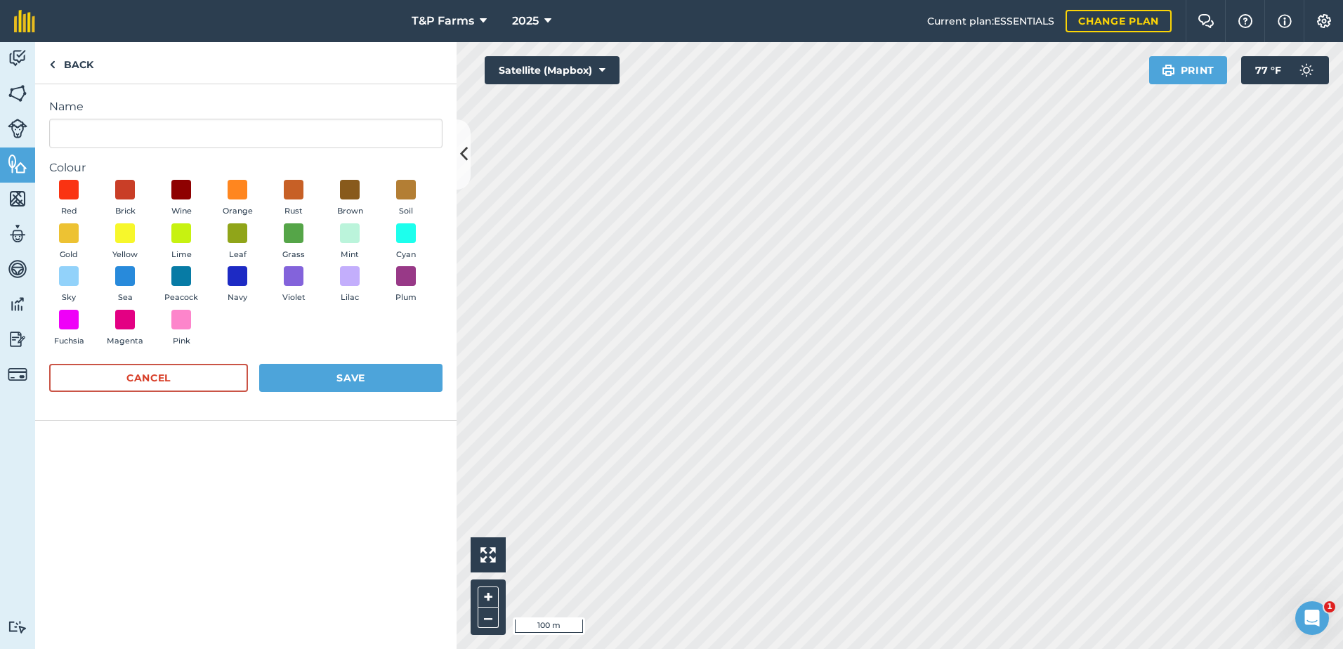
click at [126, 117] on div "Name" at bounding box center [245, 123] width 393 height 50
click at [126, 136] on input "Name" at bounding box center [245, 133] width 393 height 29
type input "o"
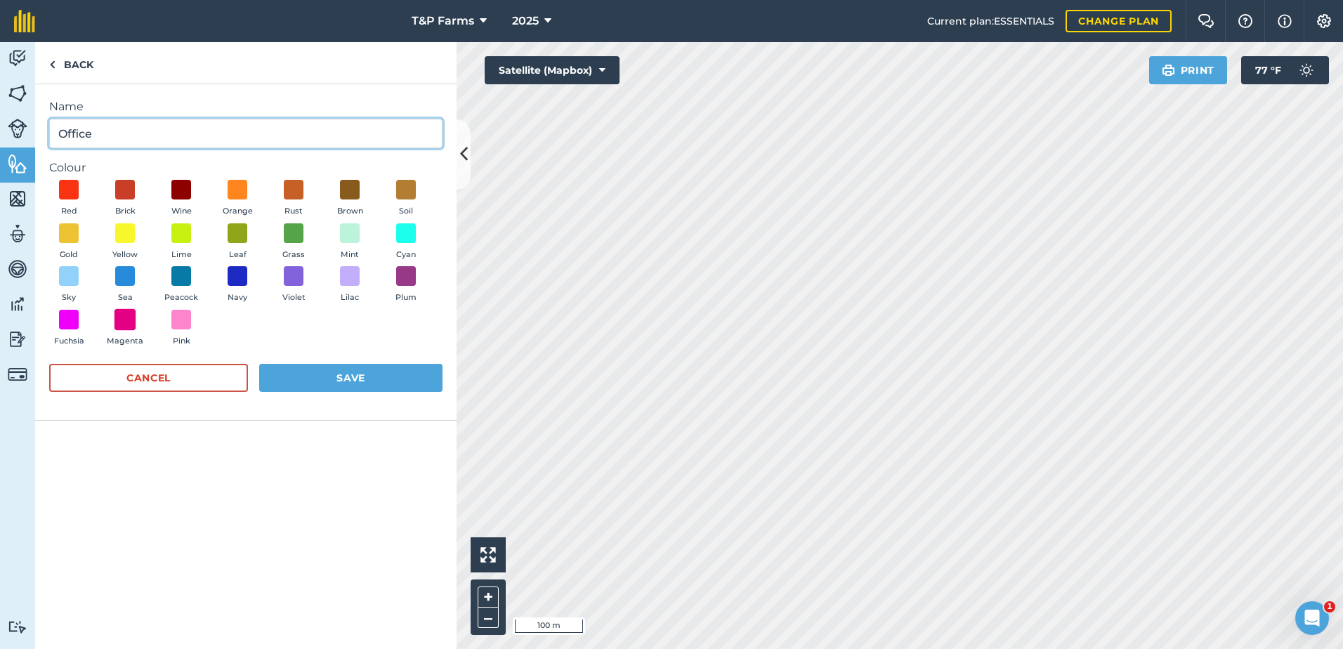
type input "Office"
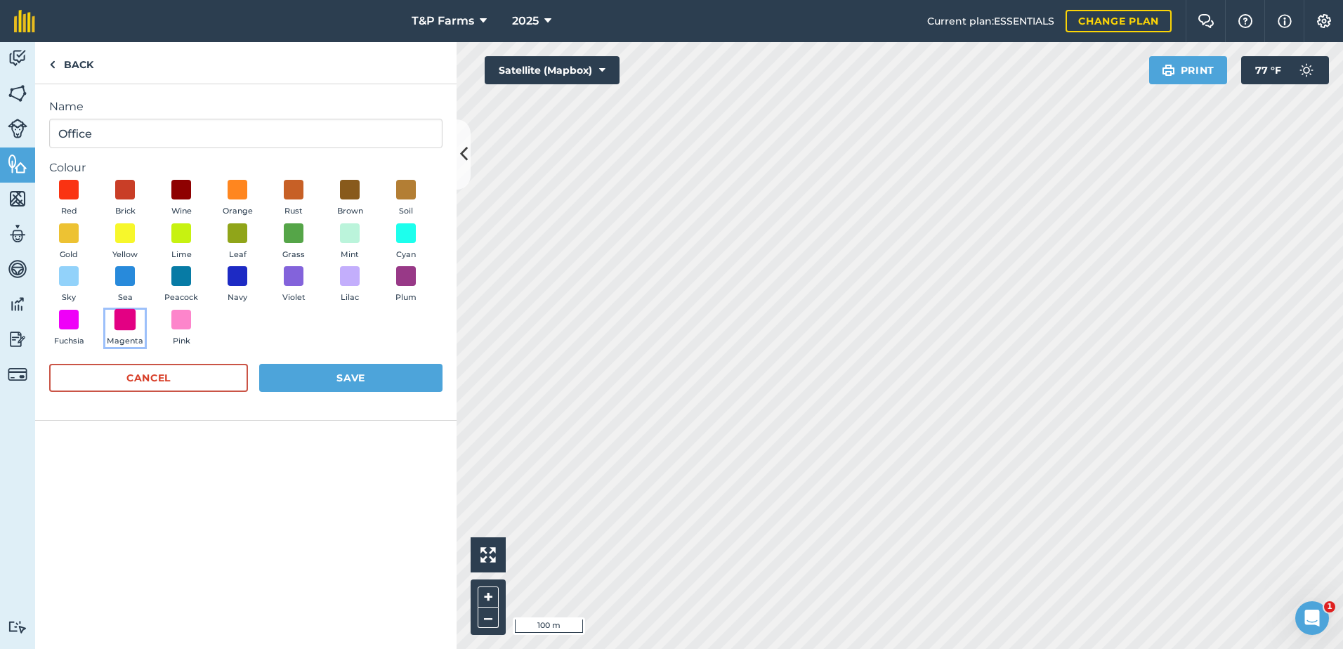
click at [124, 327] on span at bounding box center [125, 319] width 22 height 22
click at [292, 376] on button "Save" at bounding box center [350, 378] width 183 height 28
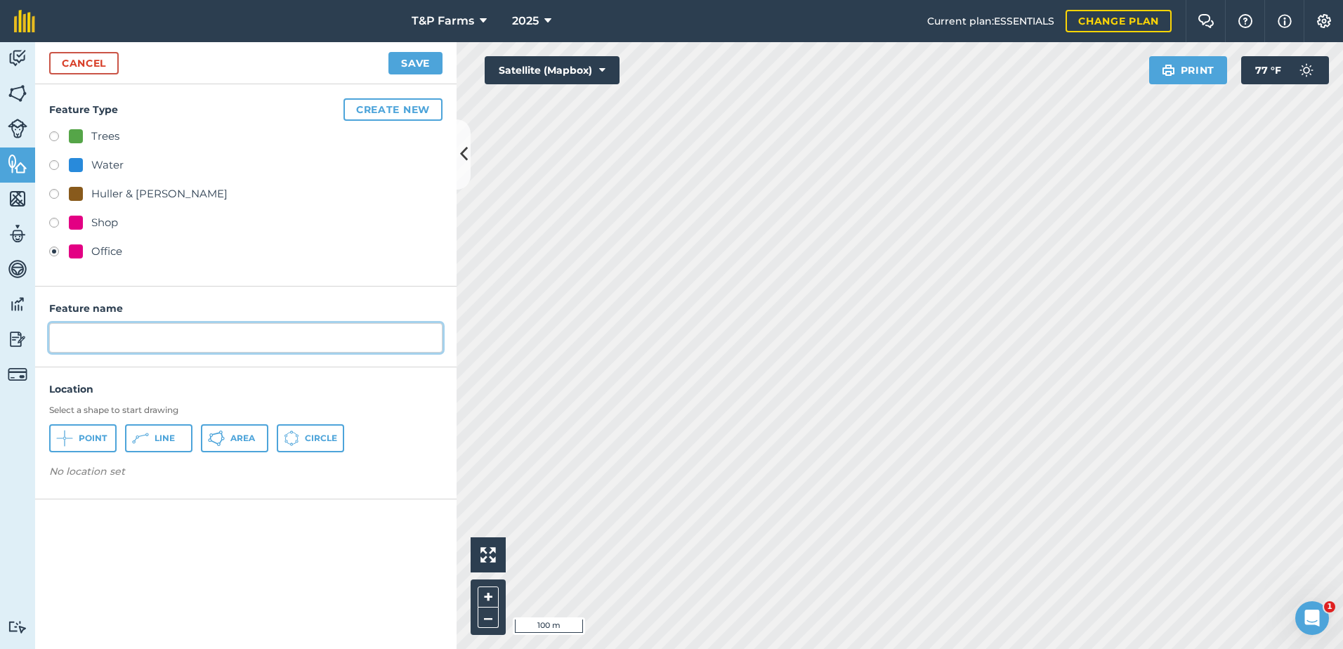
click at [233, 343] on input "text" at bounding box center [245, 337] width 393 height 29
type input "Office"
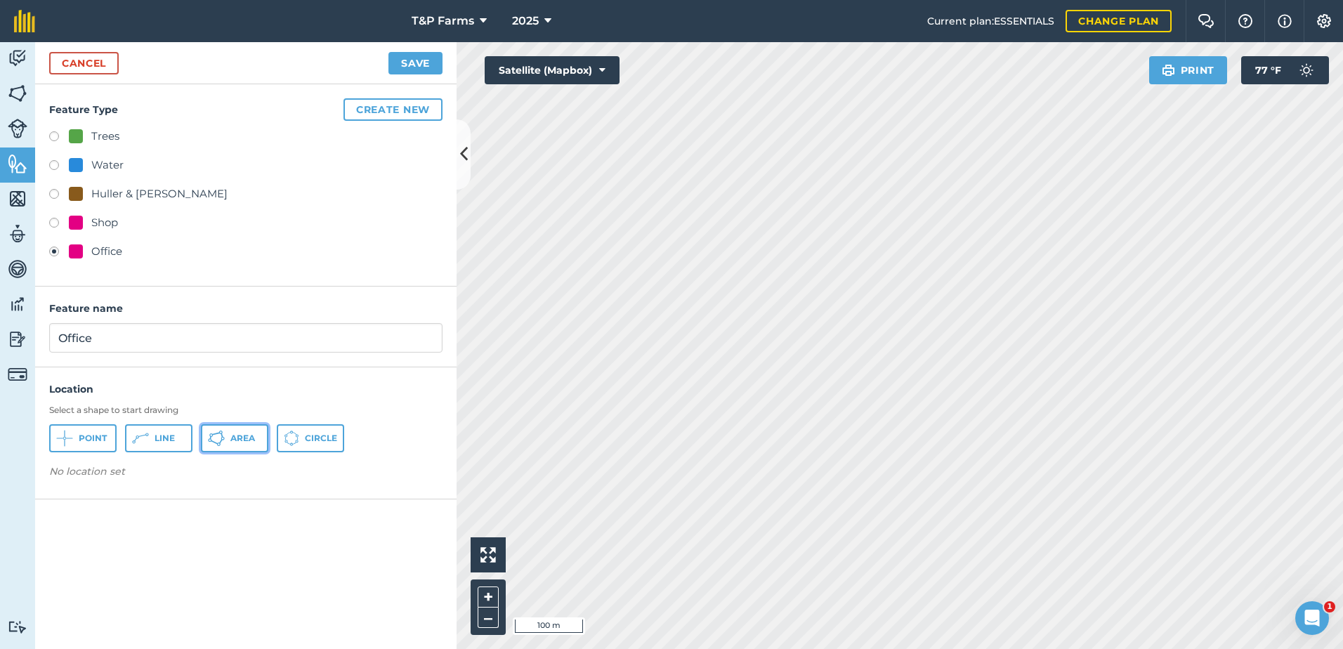
click at [252, 440] on span "Area" at bounding box center [242, 438] width 25 height 11
click at [863, 648] on html "T&P Farms 2025 Current plan : ESSENTIALS Change plan Farm Chat Help Info Settin…" at bounding box center [671, 324] width 1343 height 649
click at [952, 648] on html "T&P Farms 2025 Current plan : ESSENTIALS Change plan Farm Chat Help Info Settin…" at bounding box center [671, 324] width 1343 height 649
click at [1026, 648] on html "T&P Farms 2025 Current plan : ESSENTIALS Change plan Farm Chat Help Info Settin…" at bounding box center [671, 324] width 1343 height 649
click at [411, 46] on div "Cancel Save" at bounding box center [245, 63] width 421 height 42
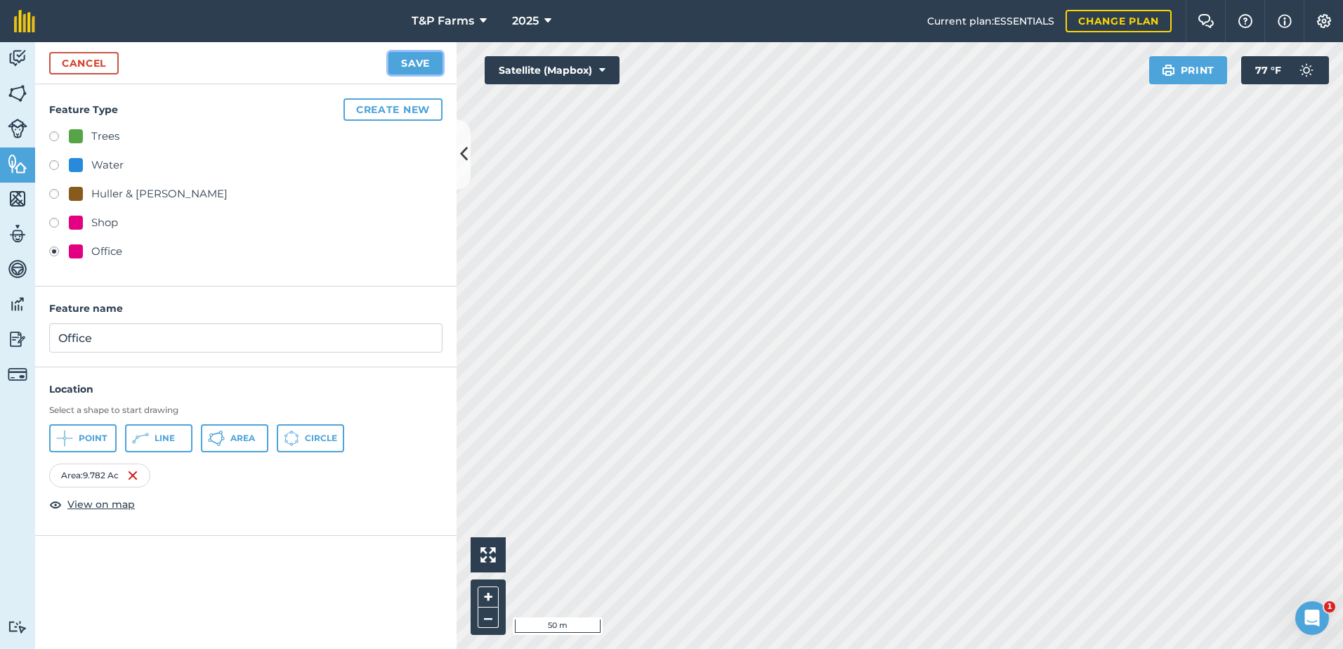
click at [417, 57] on button "Save" at bounding box center [415, 63] width 54 height 22
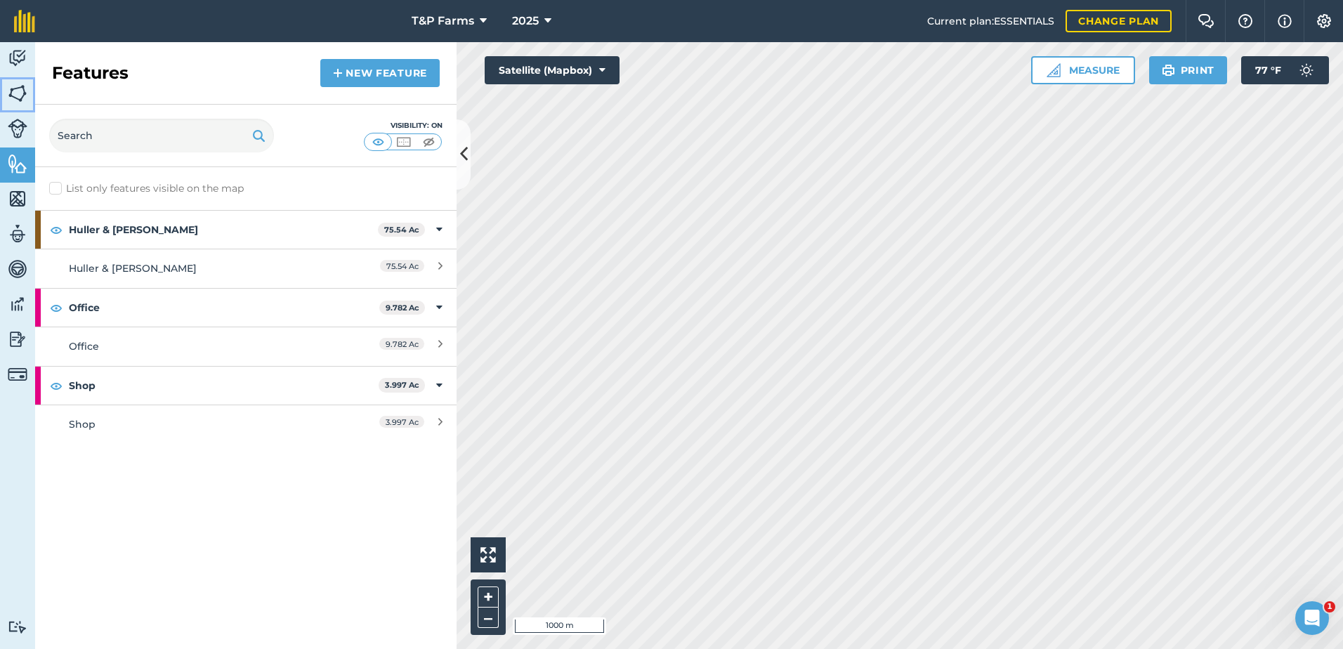
click at [26, 91] on img at bounding box center [18, 93] width 20 height 21
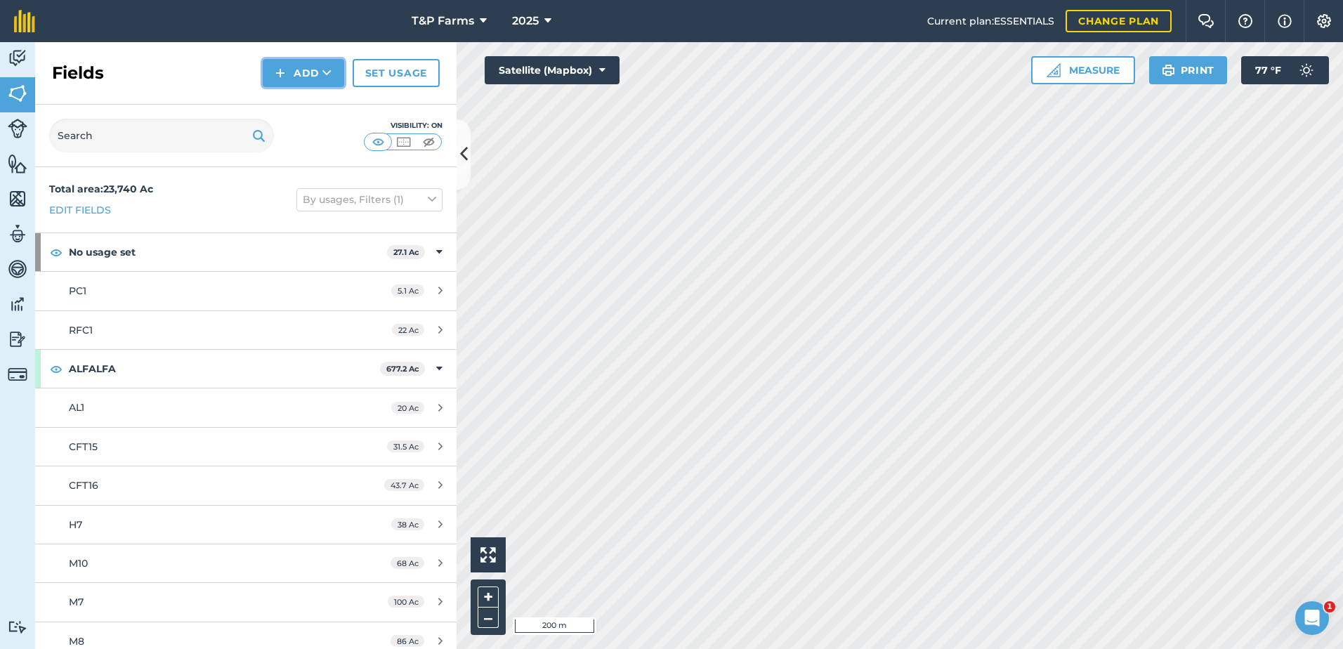
click at [287, 79] on button "Add" at bounding box center [303, 73] width 81 height 28
click at [284, 116] on link "Draw" at bounding box center [303, 104] width 77 height 31
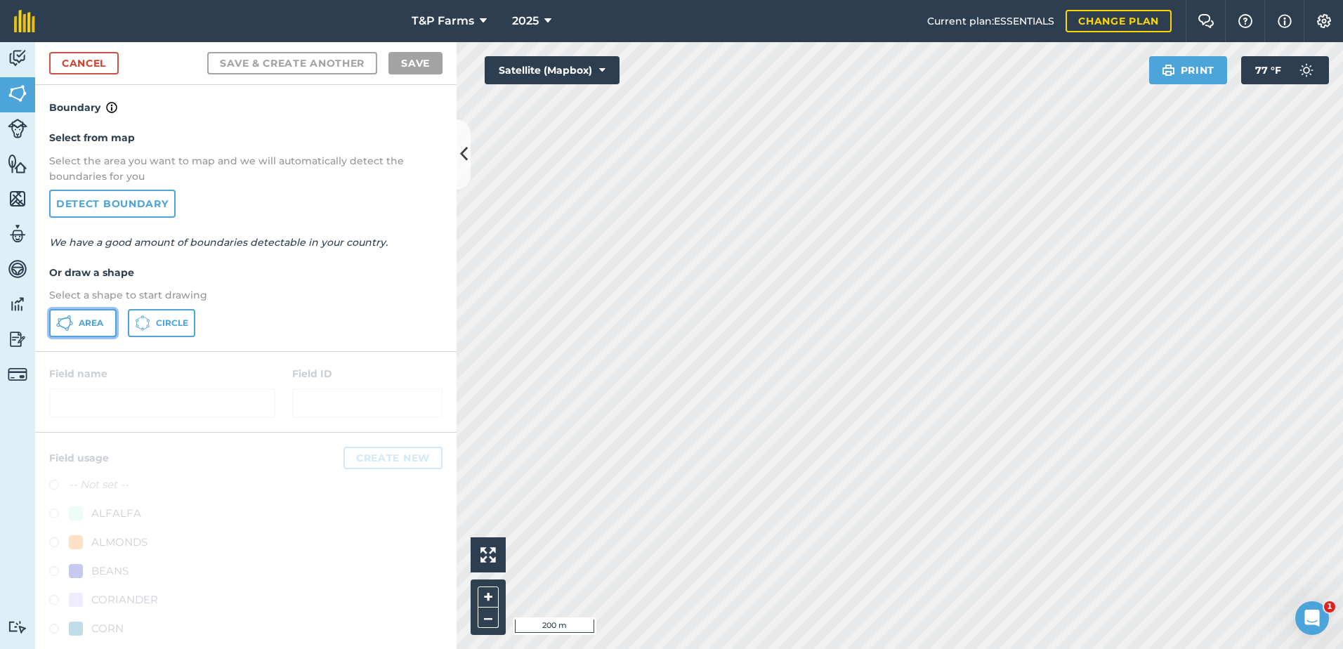
drag, startPoint x: 98, startPoint y: 325, endPoint x: 145, endPoint y: 330, distance: 48.0
click at [102, 325] on span "Area" at bounding box center [91, 322] width 25 height 11
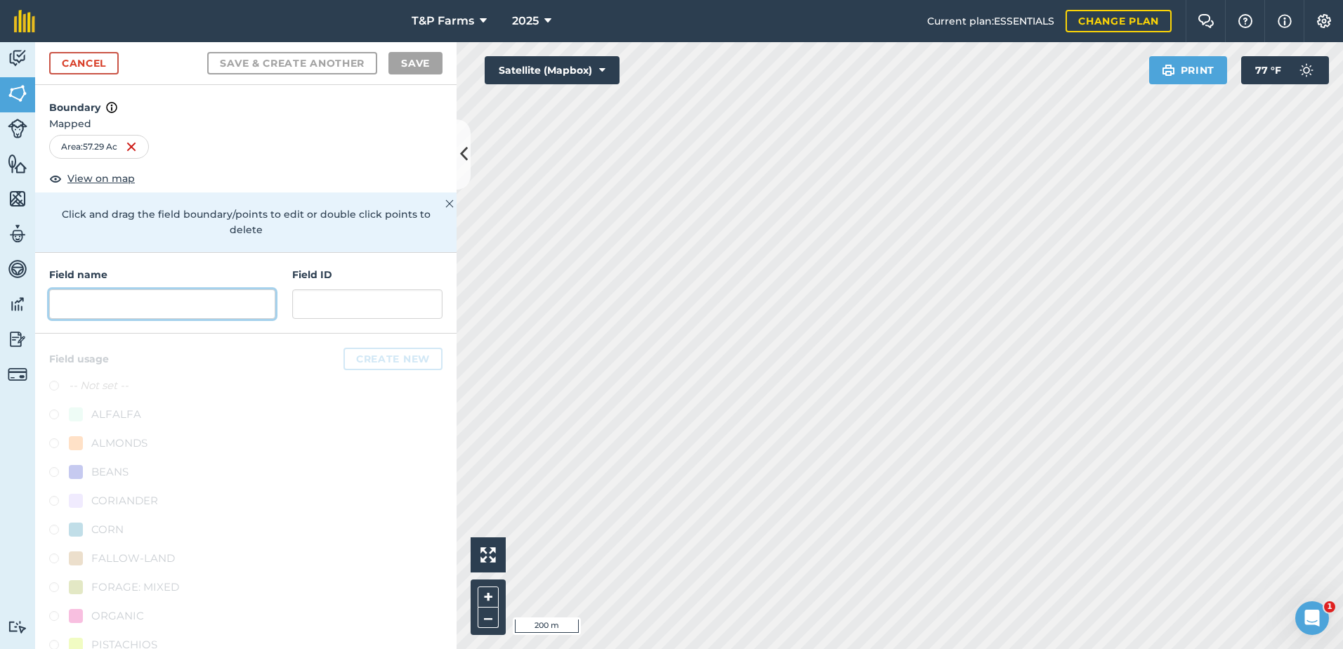
click at [225, 308] on input "text" at bounding box center [162, 303] width 226 height 29
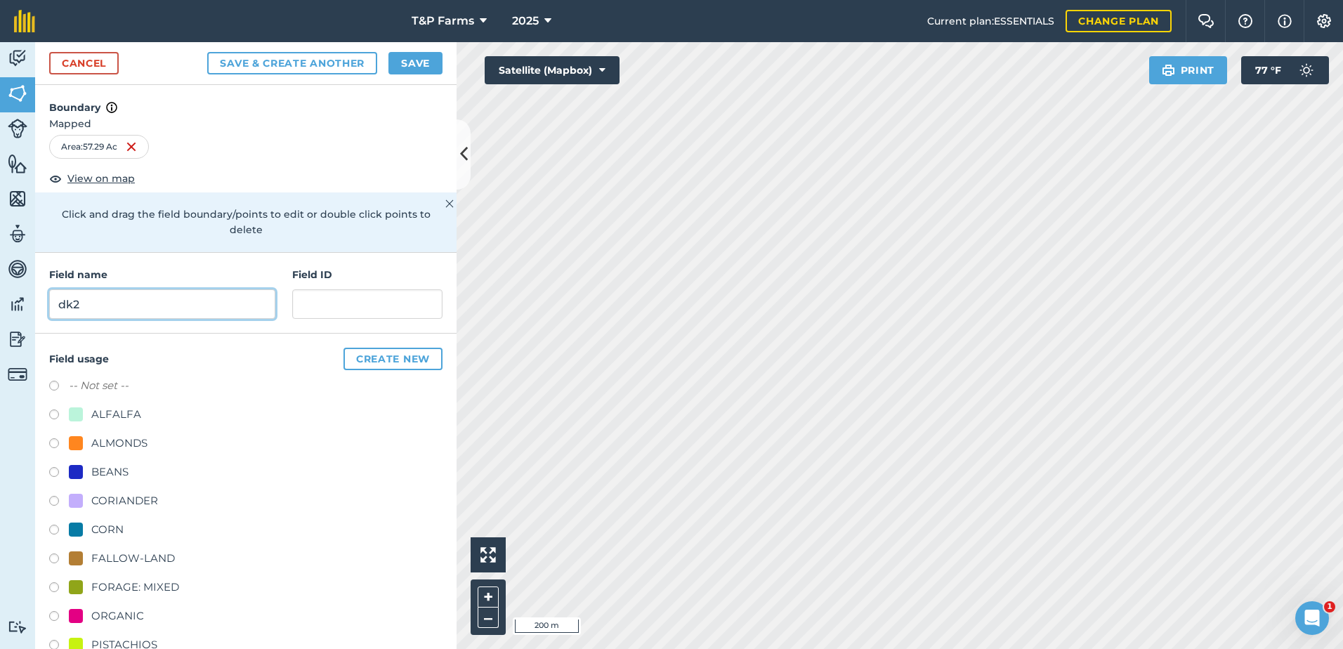
type input "dk2"
click at [92, 449] on div "ALMONDS" at bounding box center [119, 443] width 56 height 17
radio input "true"
click at [412, 64] on button "Save" at bounding box center [415, 63] width 54 height 22
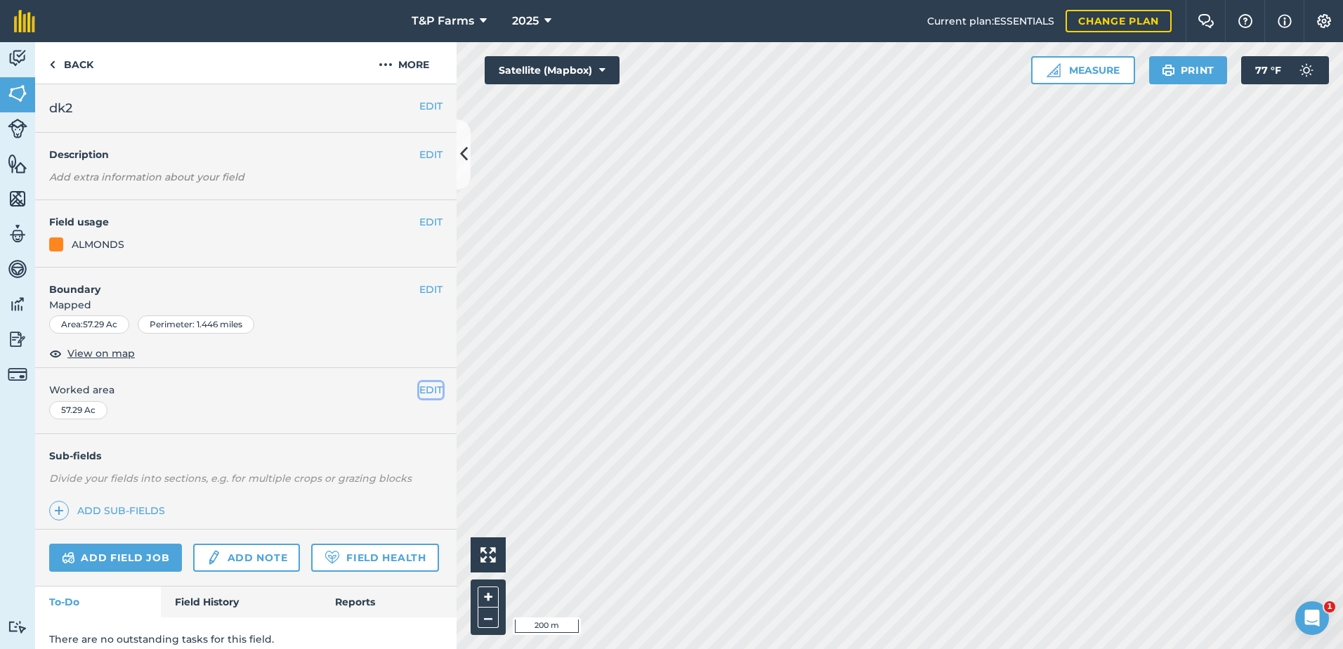
click at [419, 391] on button "EDIT" at bounding box center [430, 389] width 23 height 15
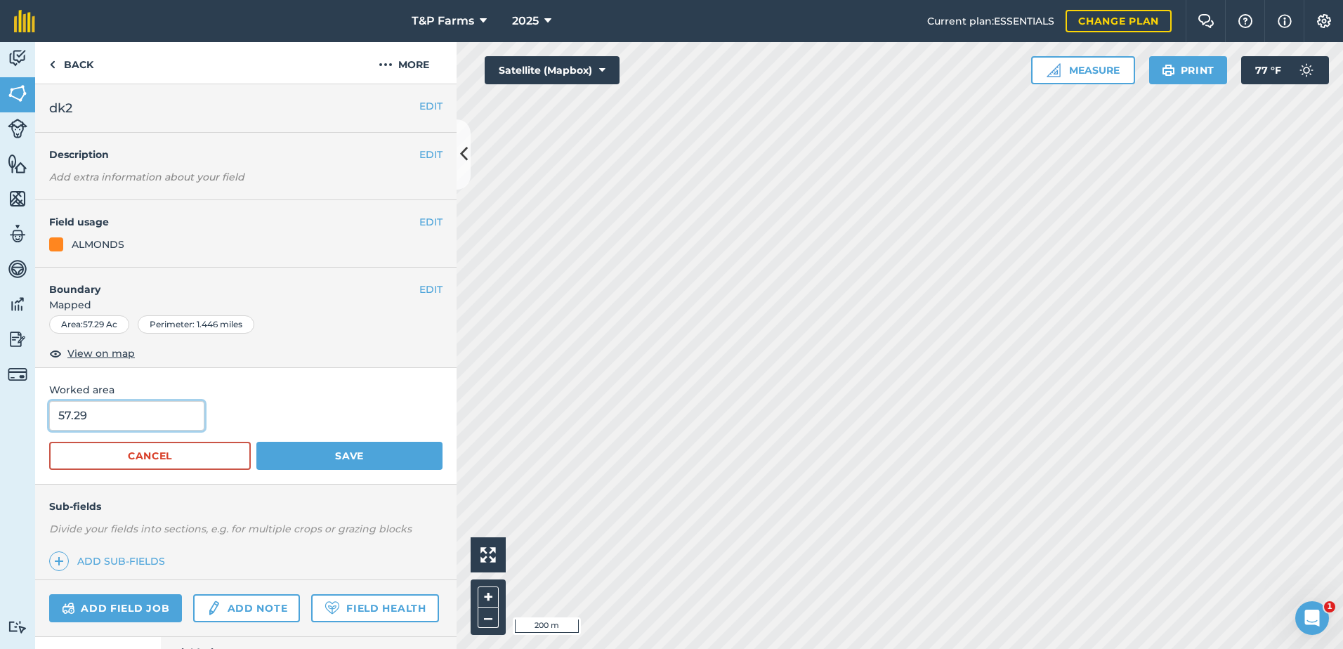
drag, startPoint x: 187, startPoint y: 420, endPoint x: -3, endPoint y: 403, distance: 190.4
click at [0, 403] on html "T&P Farms 2025 Current plan : ESSENTIALS Change plan Farm Chat Help Info Settin…" at bounding box center [671, 324] width 1343 height 649
type input "58.4"
click at [256, 442] on button "Save" at bounding box center [349, 456] width 186 height 28
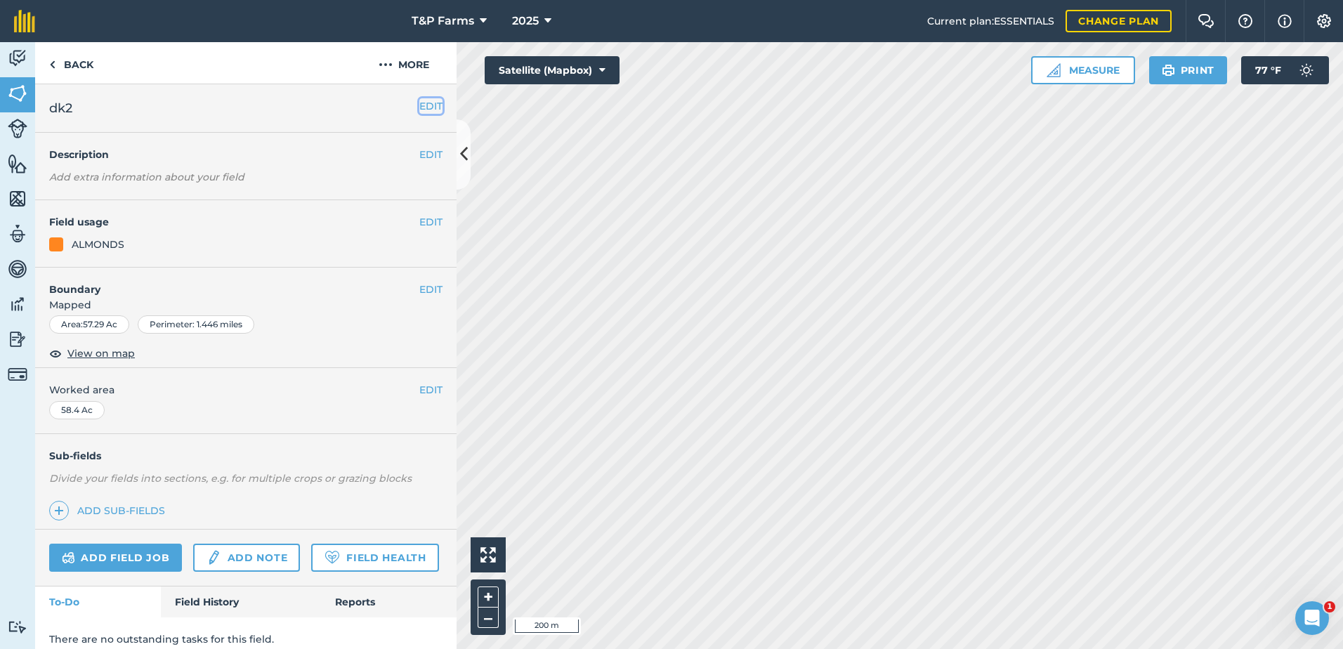
click at [423, 105] on button "EDIT" at bounding box center [430, 105] width 23 height 15
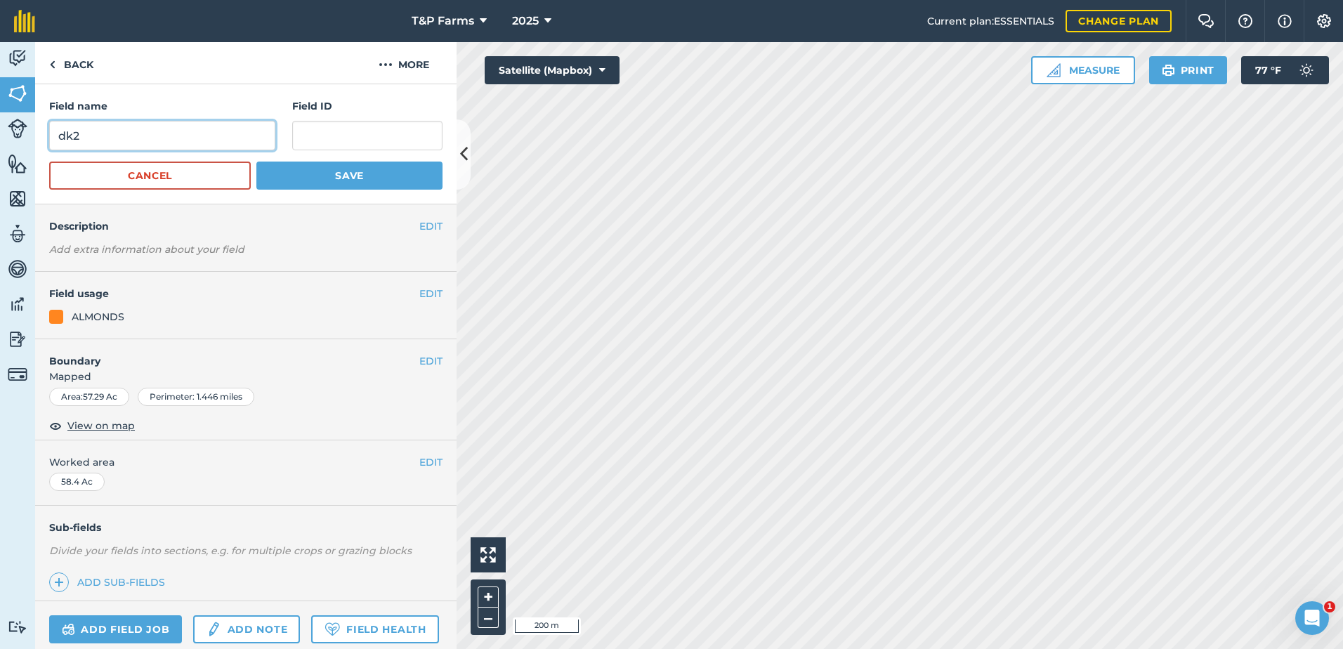
drag, startPoint x: 164, startPoint y: 140, endPoint x: -3, endPoint y: 140, distance: 167.2
click at [0, 140] on html "58.4 T&P Farms 2025 Current plan : ESSENTIALS Change plan Farm Chat Help Info S…" at bounding box center [671, 324] width 1343 height 649
type input "DK2"
click at [380, 183] on button "Save" at bounding box center [349, 176] width 186 height 28
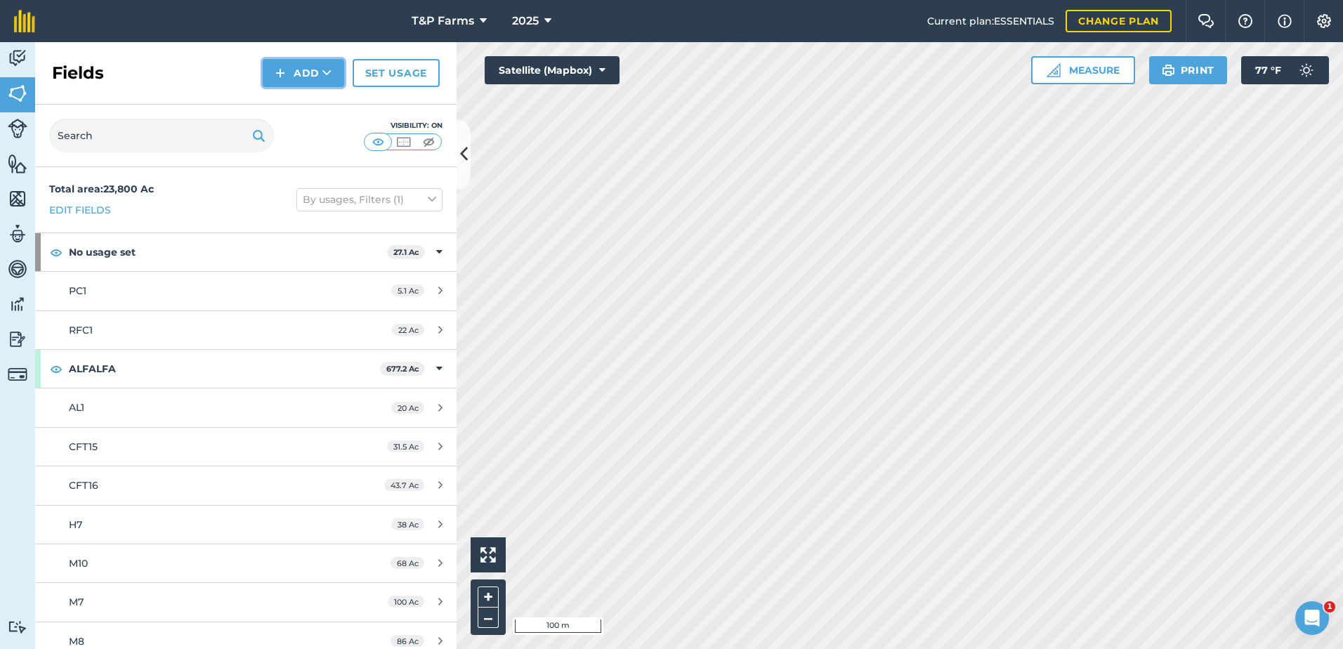
click at [301, 67] on button "Add" at bounding box center [303, 73] width 81 height 28
click at [315, 97] on link "Draw" at bounding box center [303, 104] width 77 height 31
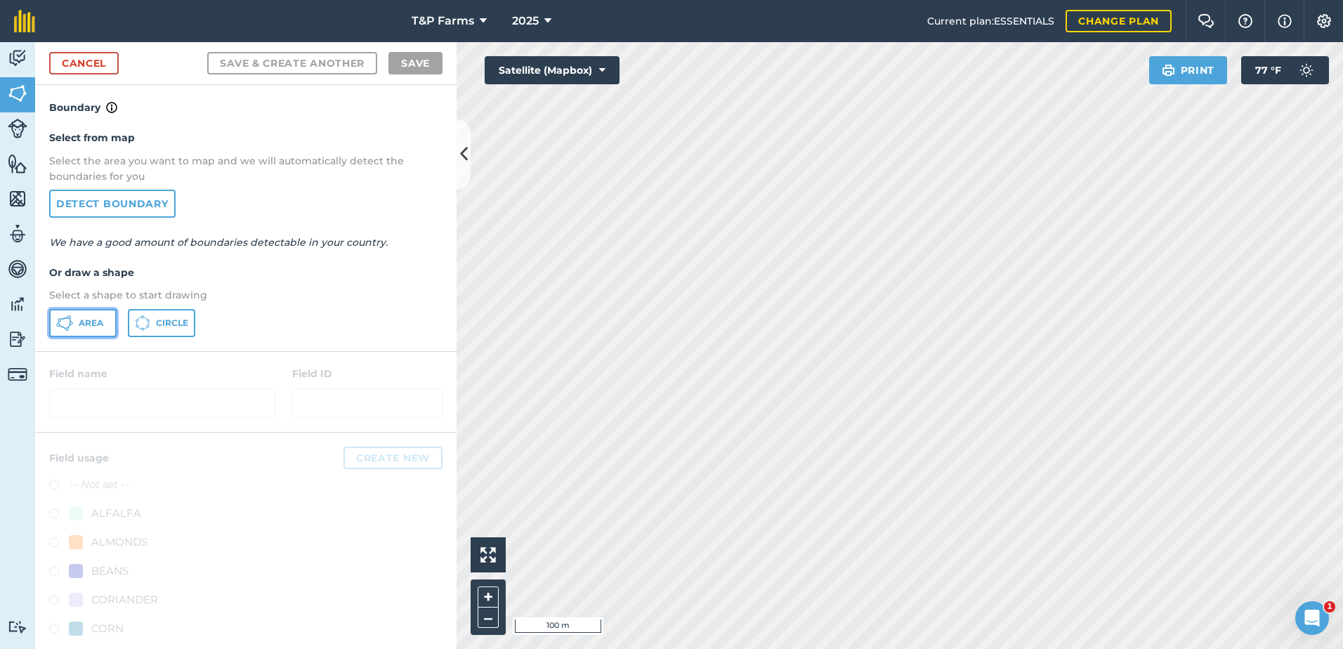
drag, startPoint x: 88, startPoint y: 324, endPoint x: 346, endPoint y: 327, distance: 257.1
click at [111, 324] on button "Area" at bounding box center [82, 323] width 67 height 28
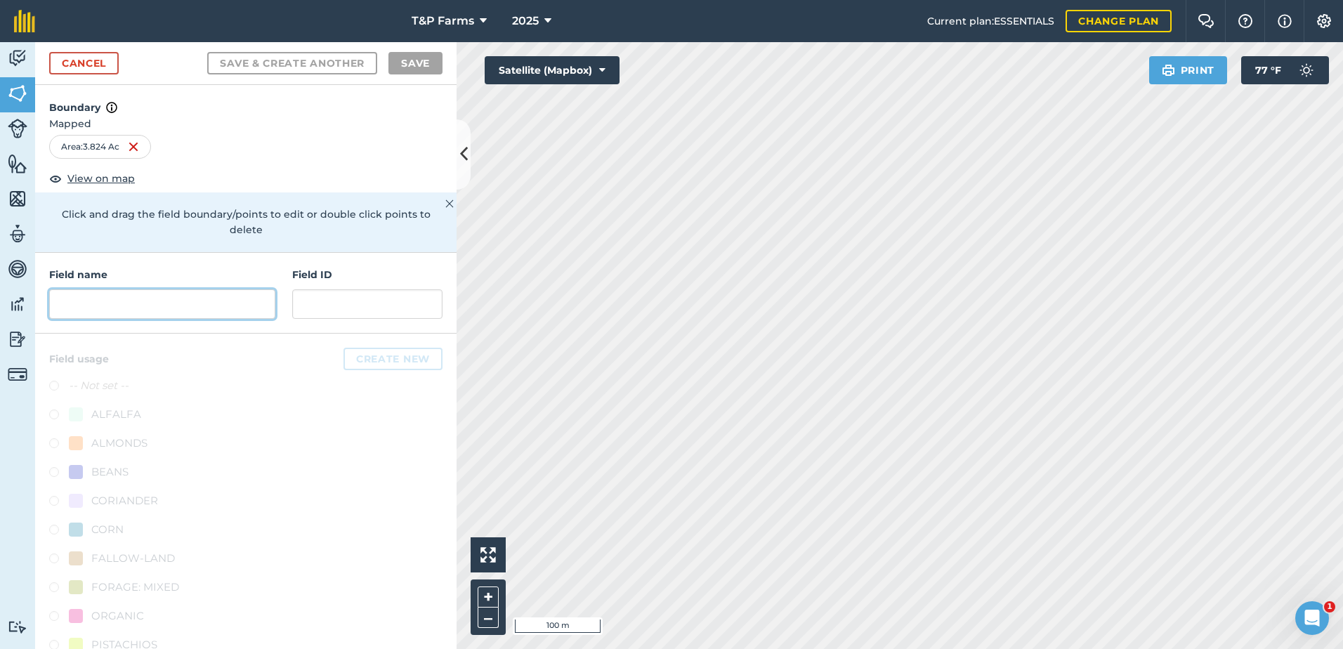
click at [190, 296] on input "text" at bounding box center [162, 303] width 226 height 29
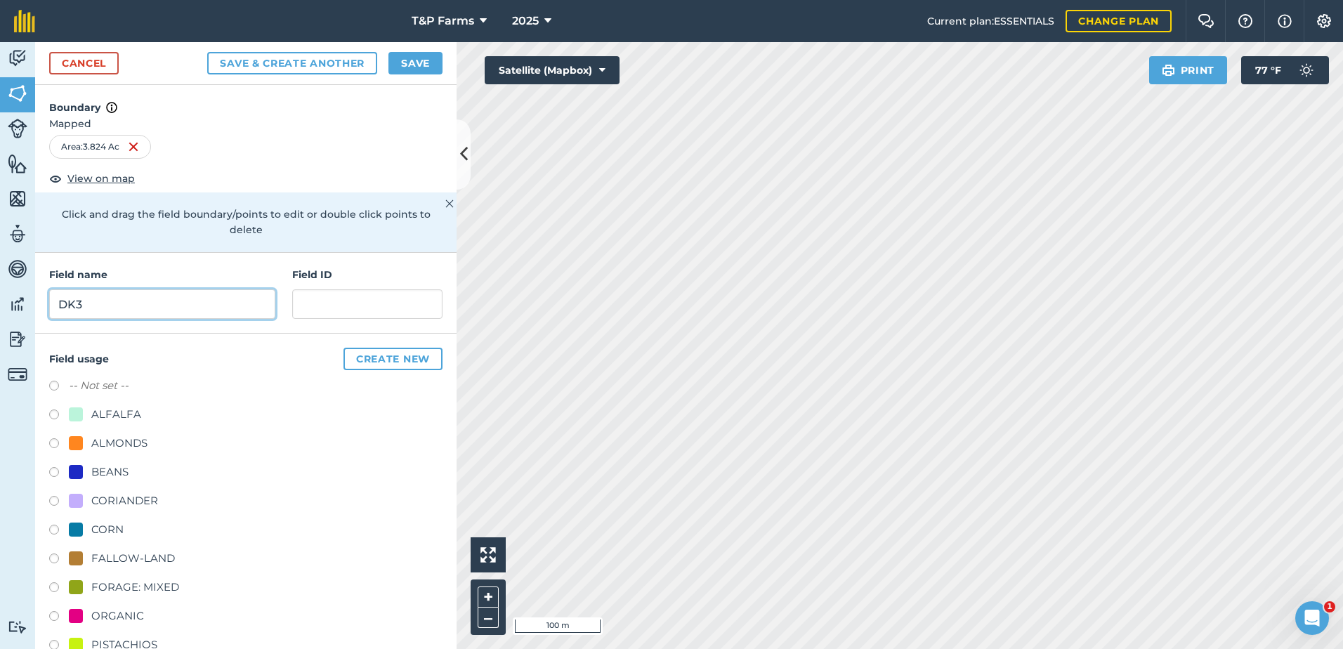
type input "DK3"
click at [140, 449] on div "ALMONDS" at bounding box center [119, 443] width 56 height 17
radio input "true"
click at [420, 66] on button "Save" at bounding box center [415, 63] width 54 height 22
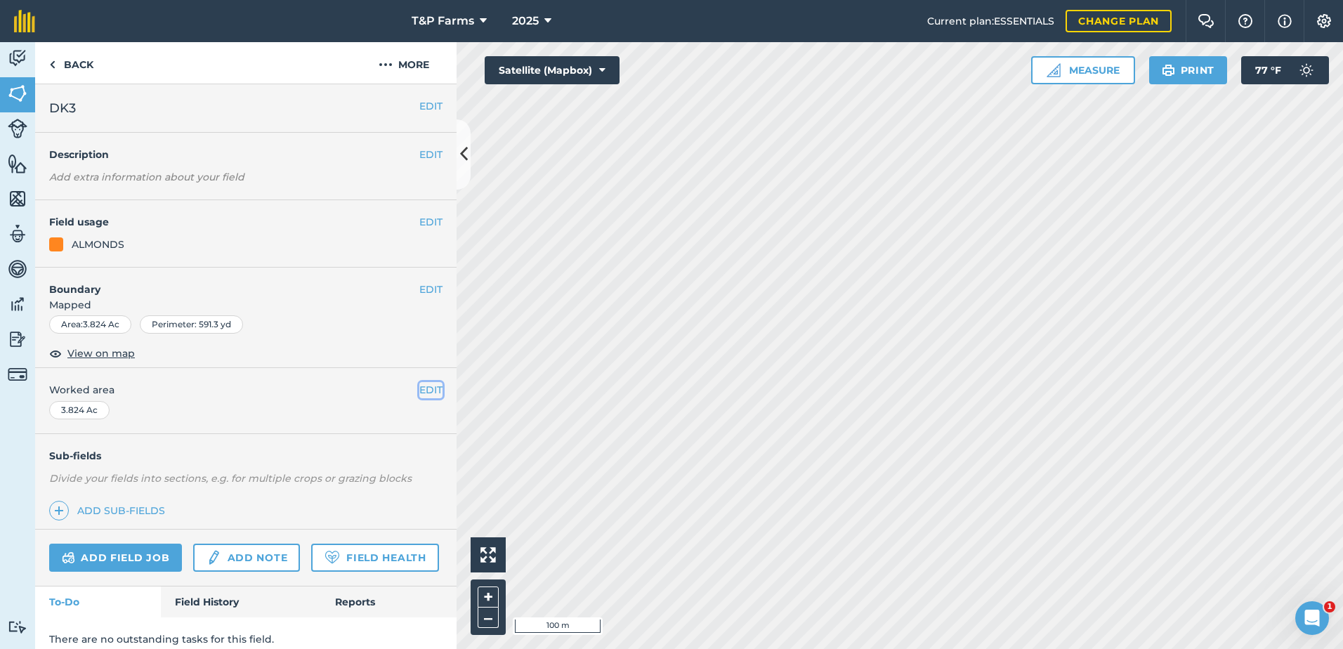
click at [419, 393] on button "EDIT" at bounding box center [430, 389] width 23 height 15
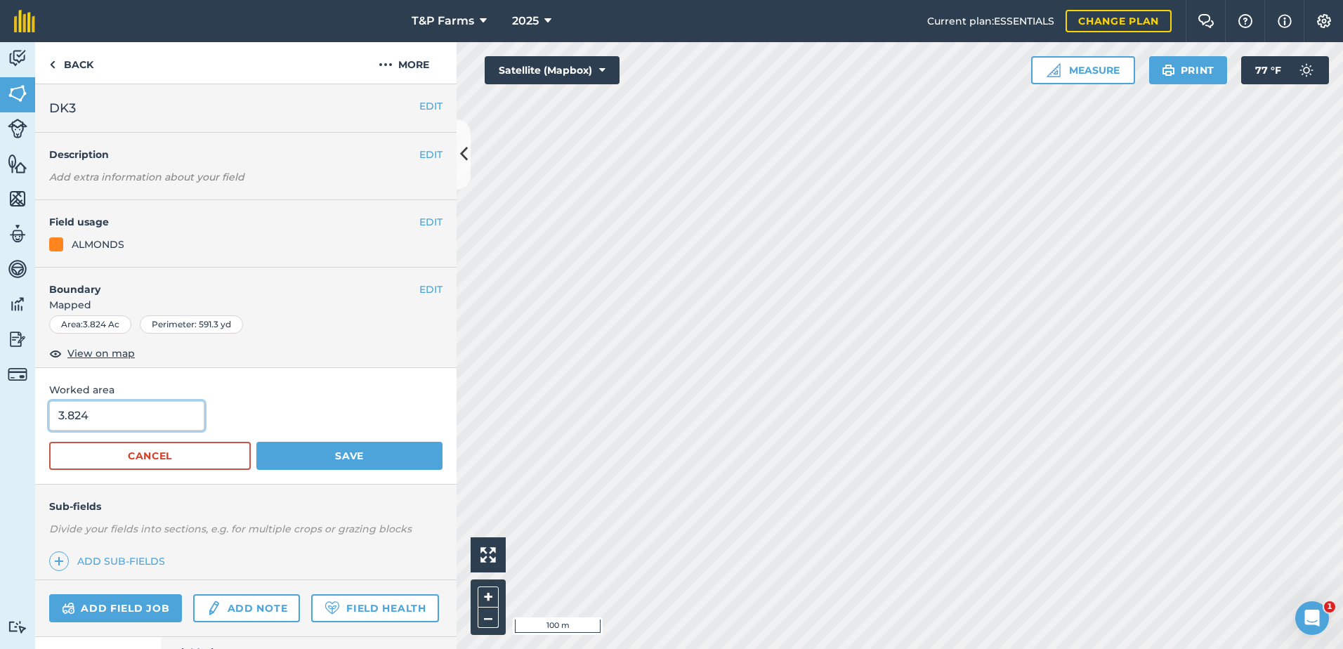
drag, startPoint x: 109, startPoint y: 421, endPoint x: -3, endPoint y: 425, distance: 111.7
click at [0, 425] on html "T&P Farms 2025 Current plan : ESSENTIALS Change plan Farm Chat Help Info Settin…" at bounding box center [671, 324] width 1343 height 649
type input "4.1"
click at [256, 442] on button "Save" at bounding box center [349, 456] width 186 height 28
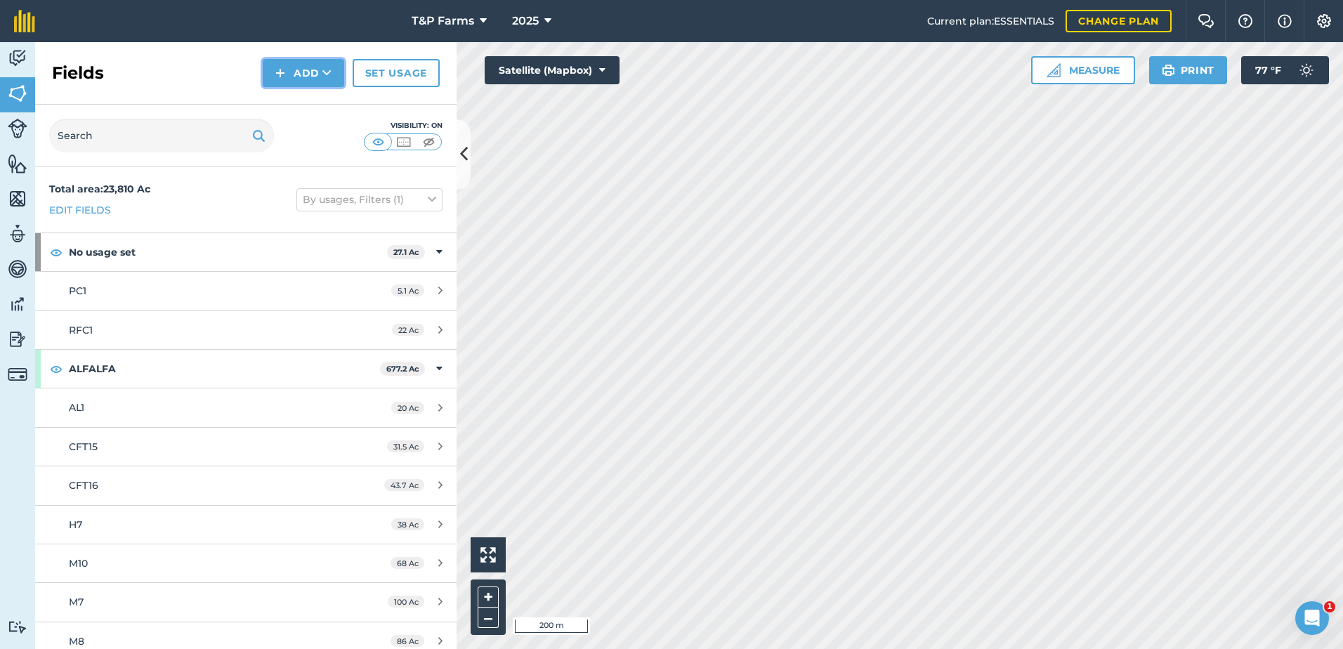
click at [303, 76] on button "Add" at bounding box center [303, 73] width 81 height 28
click at [322, 110] on link "Draw" at bounding box center [303, 104] width 77 height 31
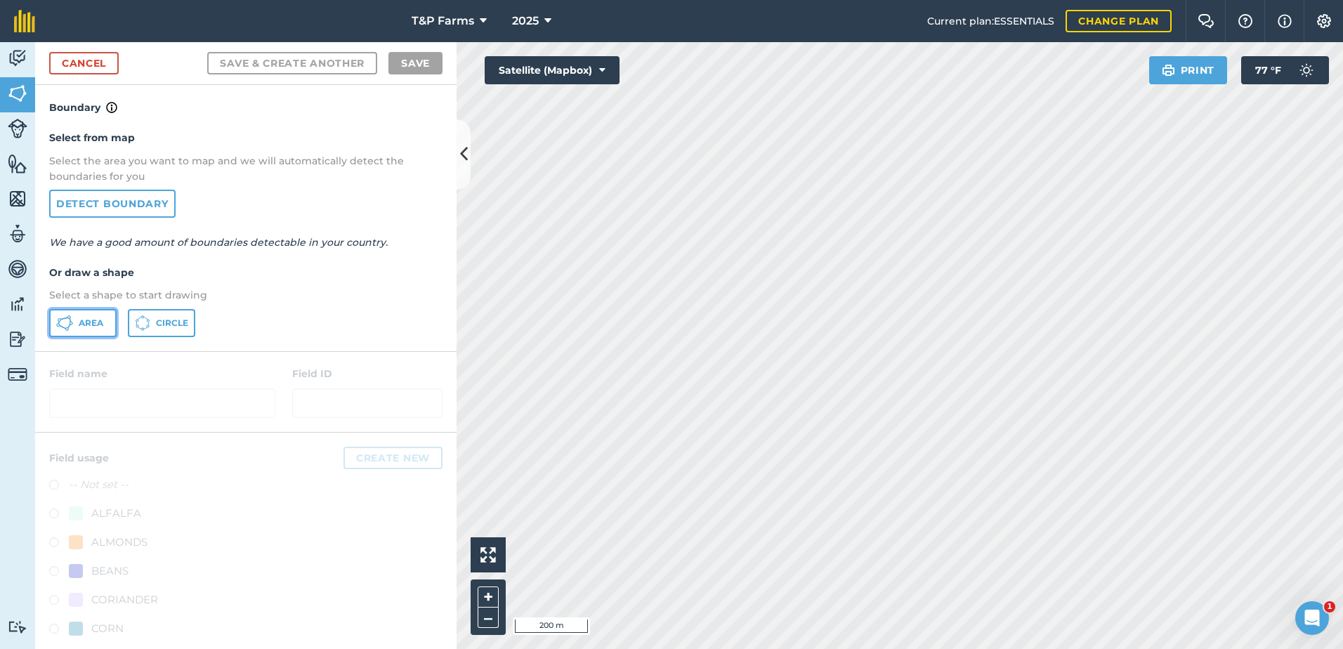
drag, startPoint x: 74, startPoint y: 326, endPoint x: 367, endPoint y: 354, distance: 294.2
click at [76, 326] on button "Area" at bounding box center [82, 323] width 67 height 28
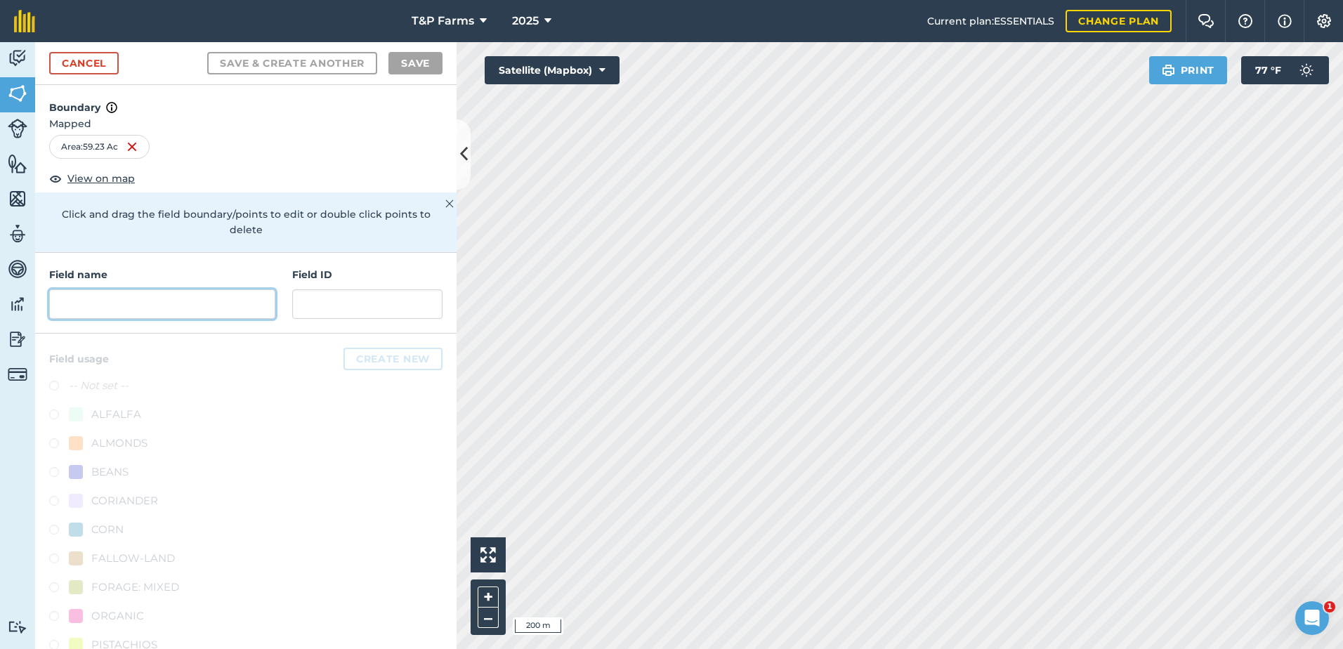
click at [157, 305] on input "text" at bounding box center [162, 303] width 226 height 29
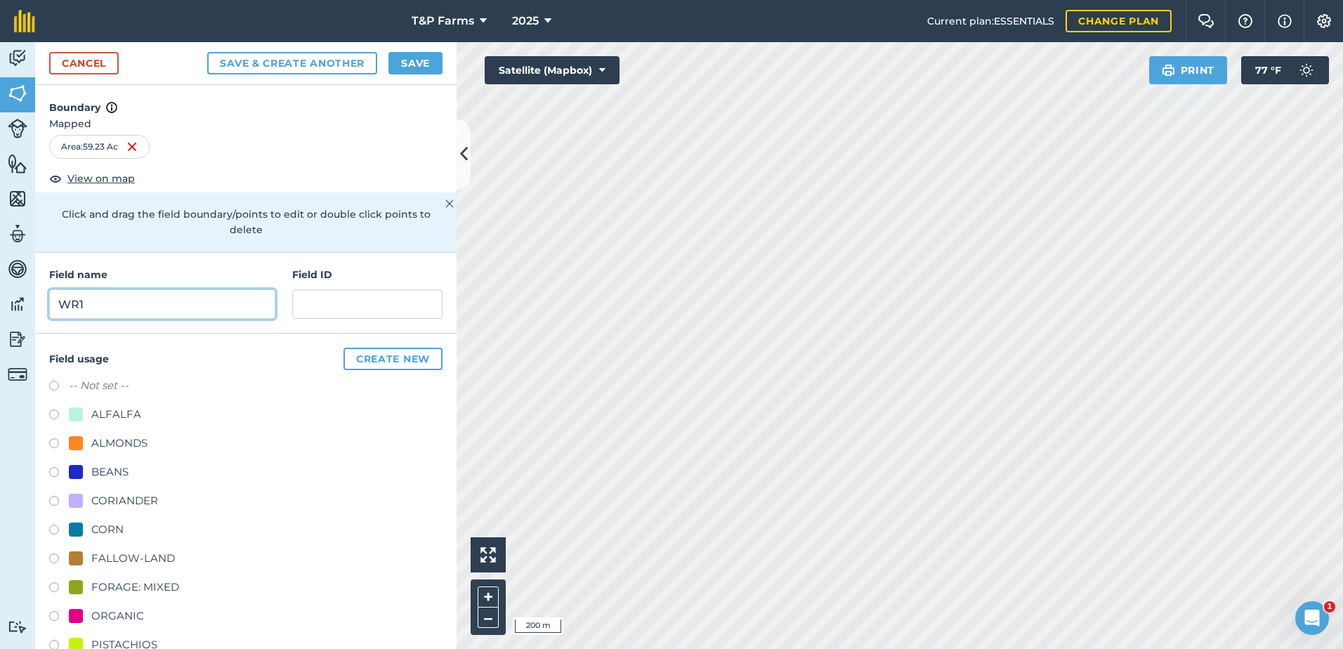
type input "WR1"
click at [132, 439] on div "ALMONDS" at bounding box center [119, 443] width 56 height 17
radio input "true"
drag, startPoint x: 407, startPoint y: 53, endPoint x: 409, endPoint y: 85, distance: 32.4
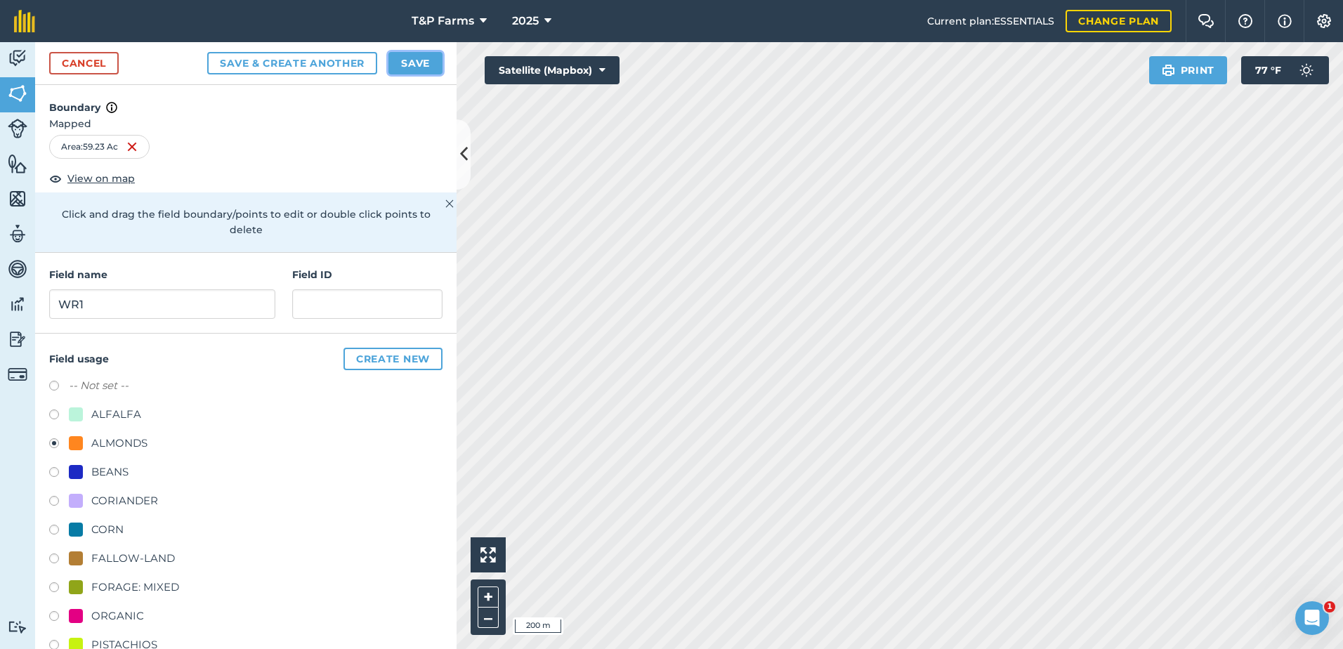
click at [407, 53] on button "Save" at bounding box center [415, 63] width 54 height 22
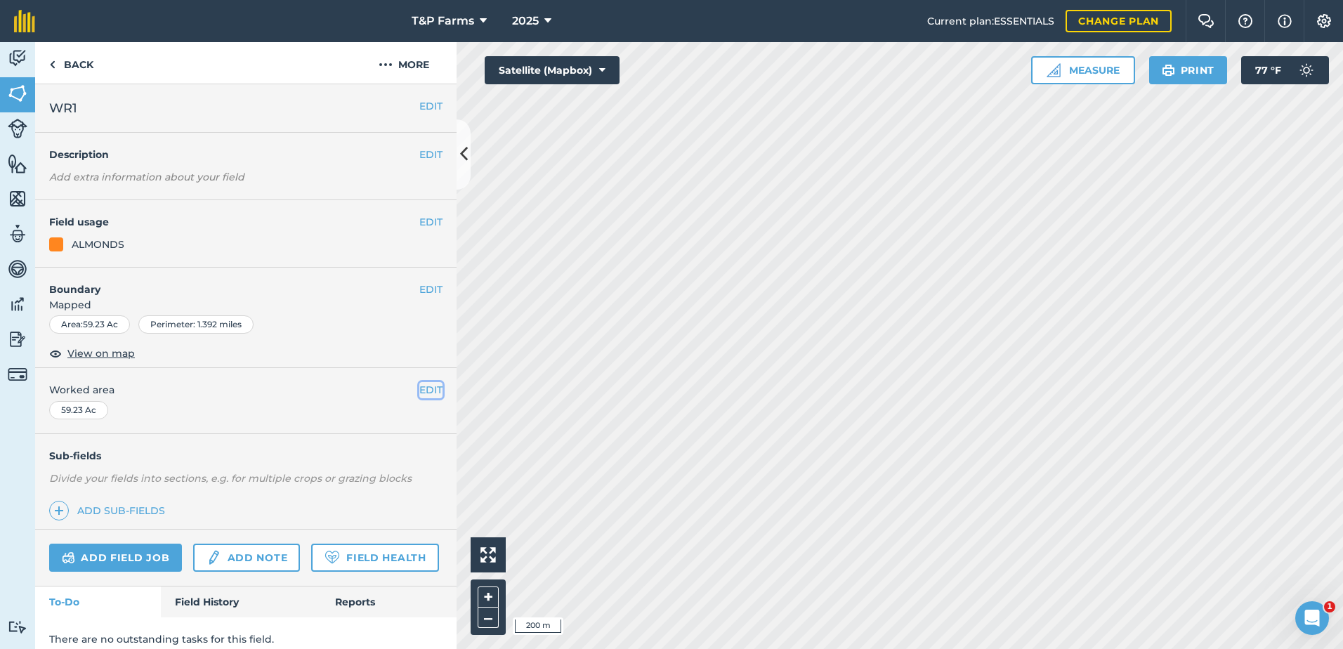
click at [424, 384] on button "EDIT" at bounding box center [430, 389] width 23 height 15
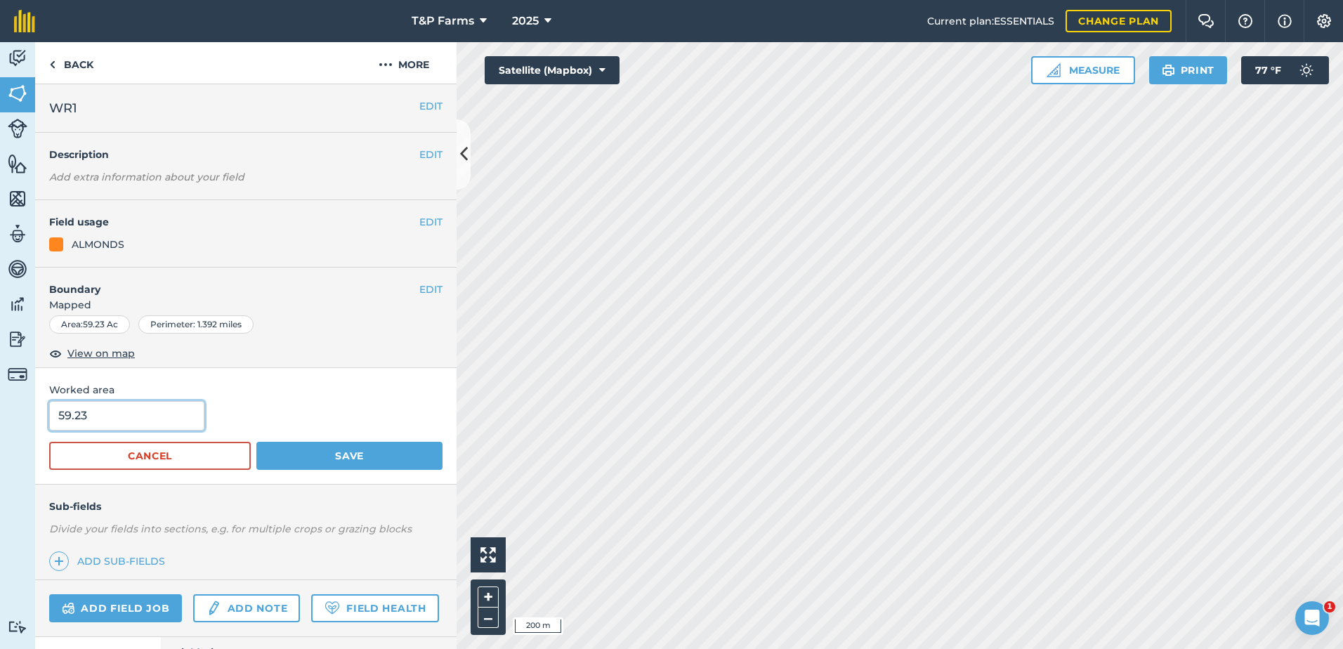
drag, startPoint x: 5, startPoint y: 403, endPoint x: -3, endPoint y: 396, distance: 10.4
click at [0, 396] on html "T&P Farms 2025 Current plan : ESSENTIALS Change plan Farm Chat Help Info Settin…" at bounding box center [671, 324] width 1343 height 649
type input "60"
click at [256, 442] on button "Save" at bounding box center [349, 456] width 186 height 28
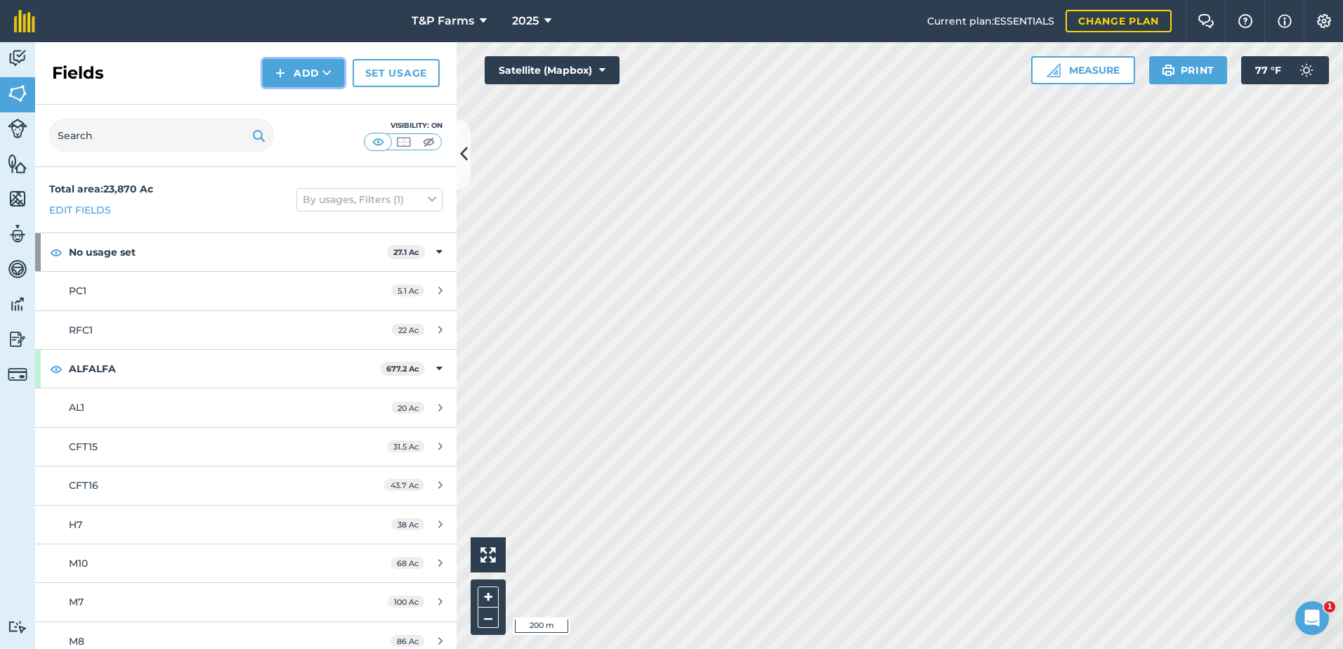
click at [313, 73] on button "Add" at bounding box center [303, 73] width 81 height 28
click at [321, 97] on link "Draw" at bounding box center [303, 104] width 77 height 31
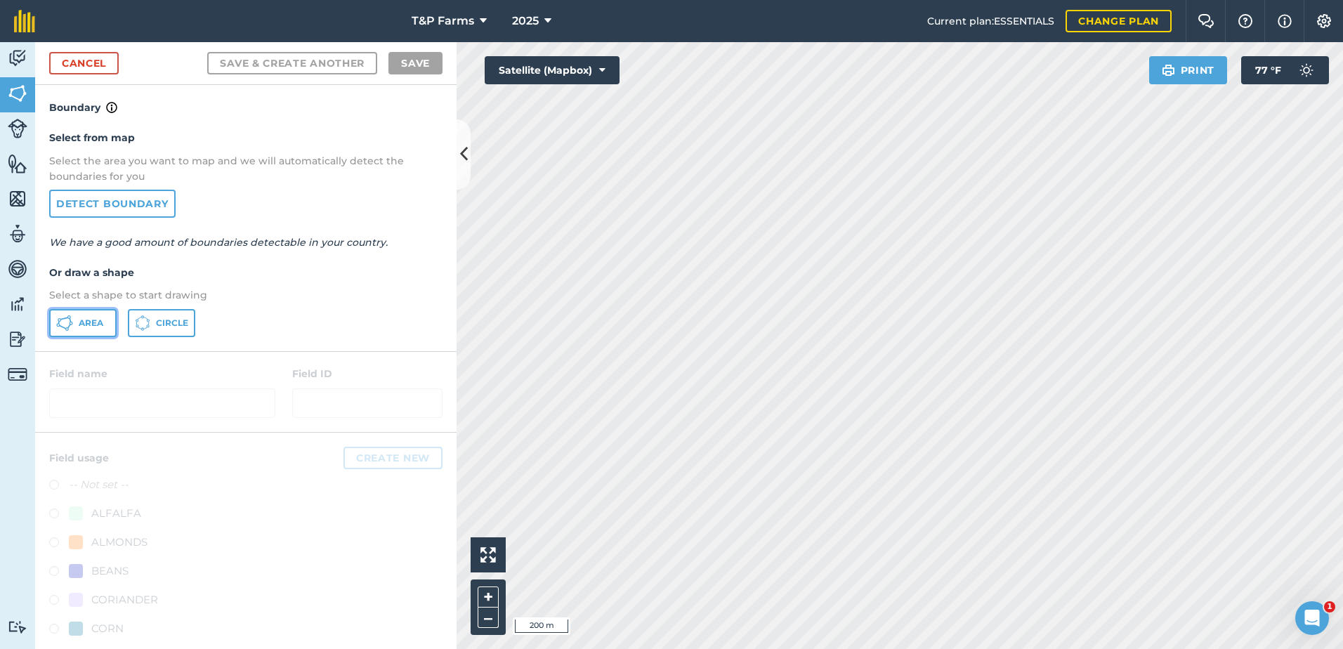
click at [86, 323] on span "Area" at bounding box center [91, 322] width 25 height 11
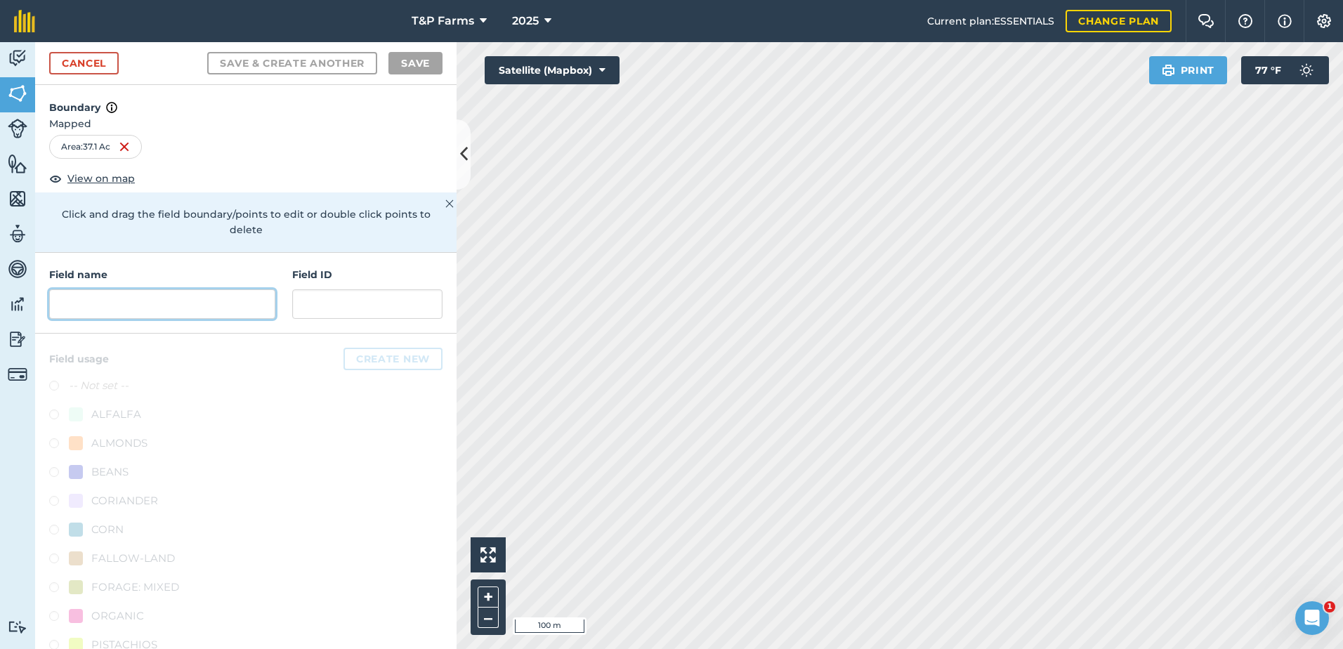
click at [101, 298] on input "text" at bounding box center [162, 303] width 226 height 29
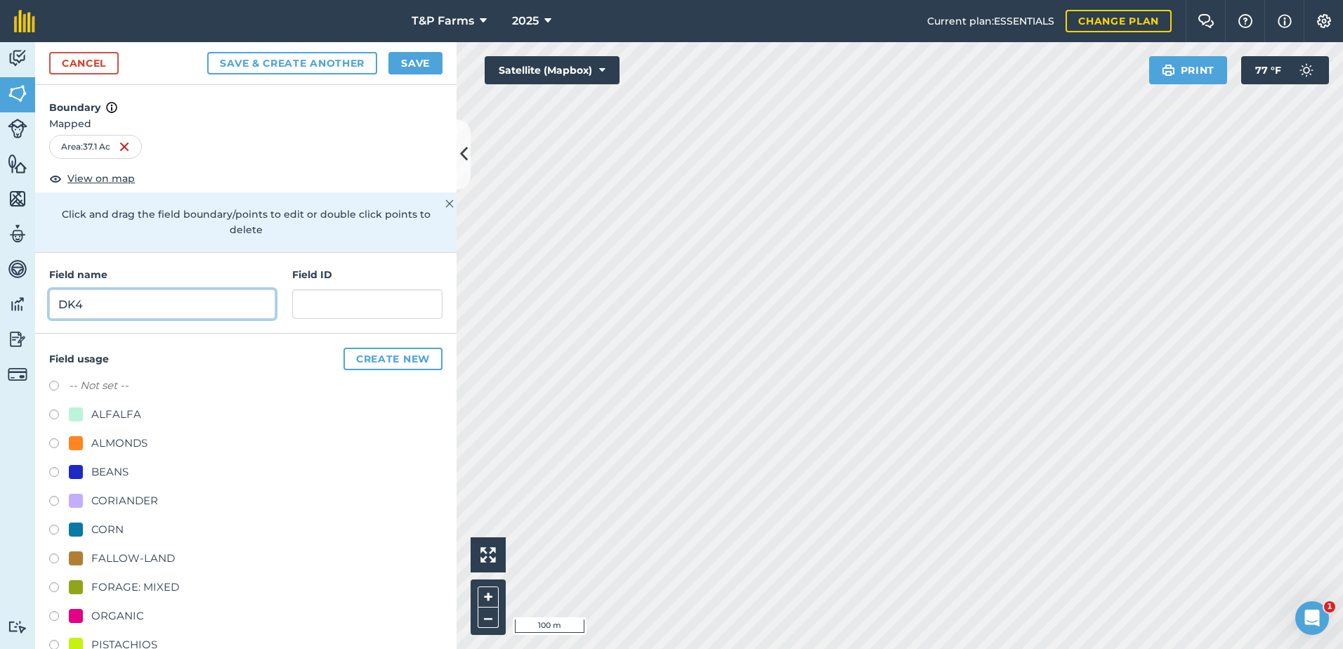
type input "DK4"
click at [130, 449] on div "ALMONDS" at bounding box center [119, 443] width 56 height 17
radio input "true"
click at [413, 60] on button "Save" at bounding box center [415, 63] width 54 height 22
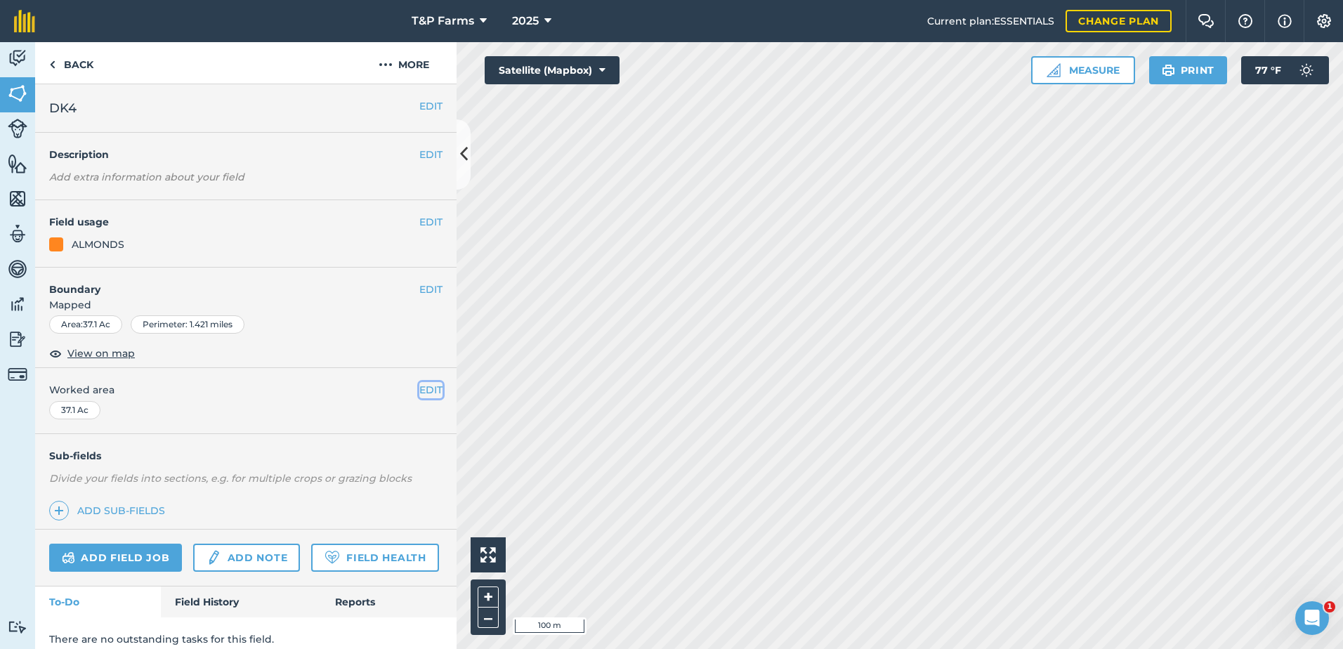
click at [426, 388] on button "EDIT" at bounding box center [430, 389] width 23 height 15
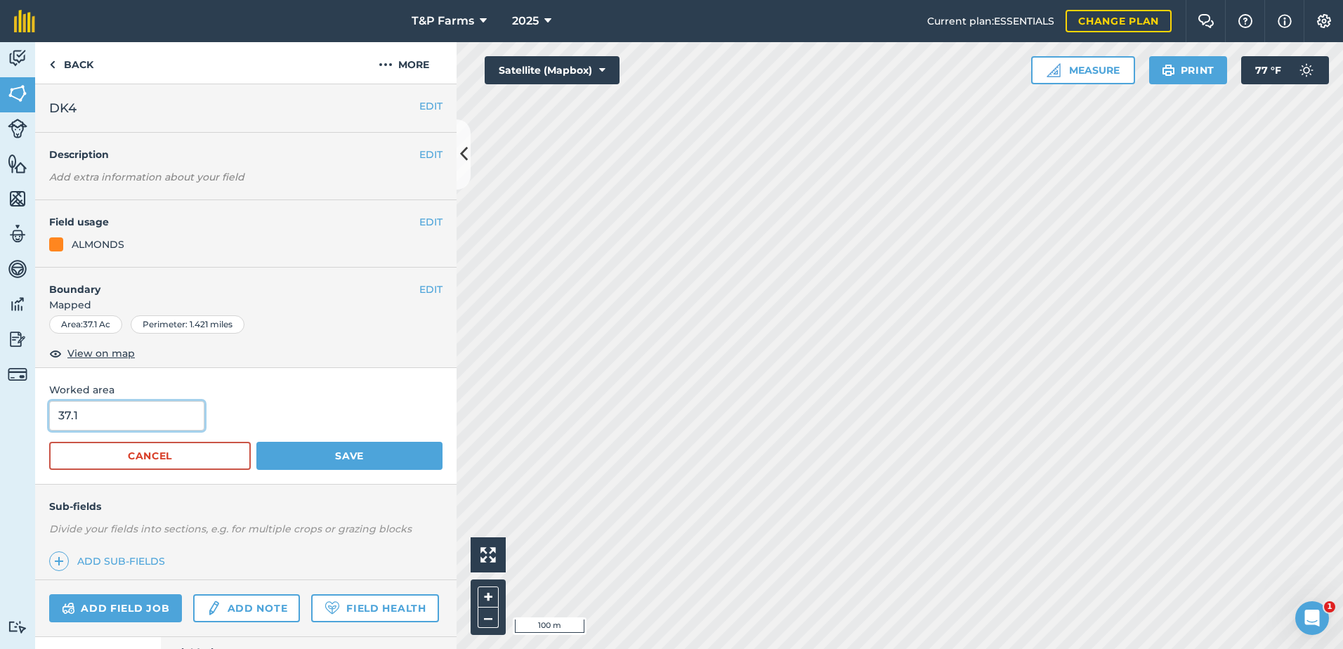
click at [135, 418] on input "37.1" at bounding box center [126, 415] width 155 height 29
type input "37"
click at [256, 442] on button "Save" at bounding box center [349, 456] width 186 height 28
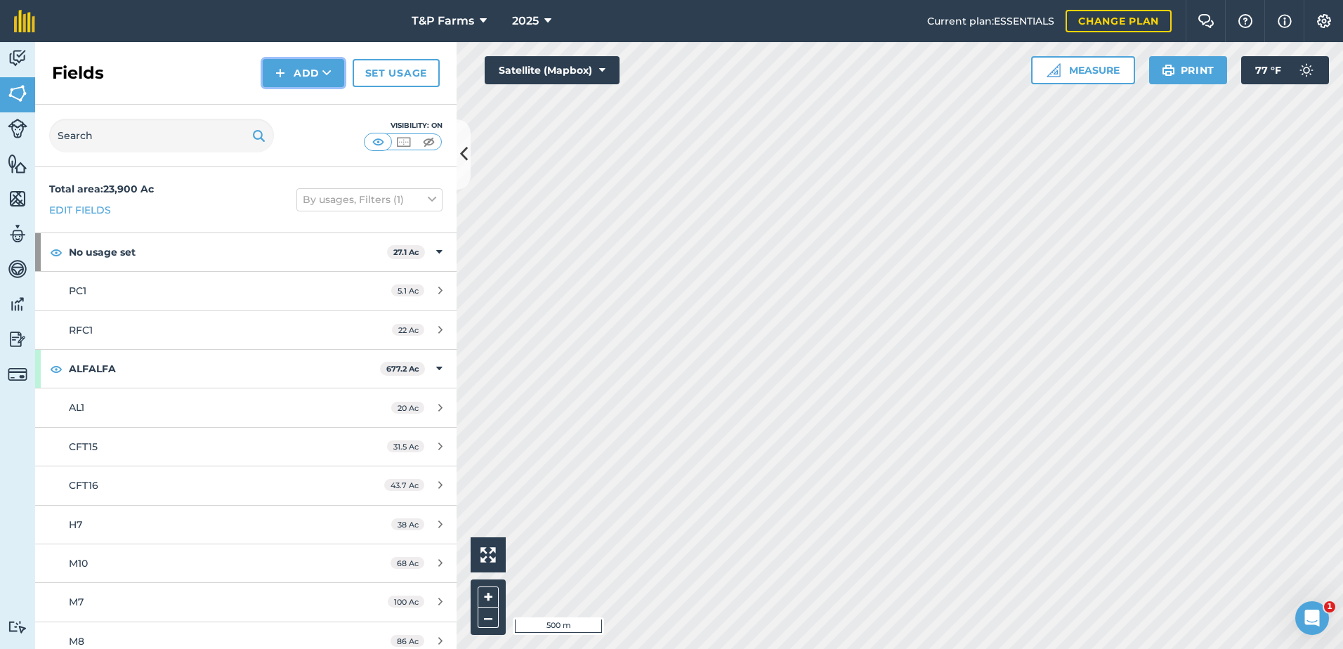
click at [275, 78] on button "Add" at bounding box center [303, 73] width 81 height 28
click at [292, 98] on link "Draw" at bounding box center [303, 104] width 77 height 31
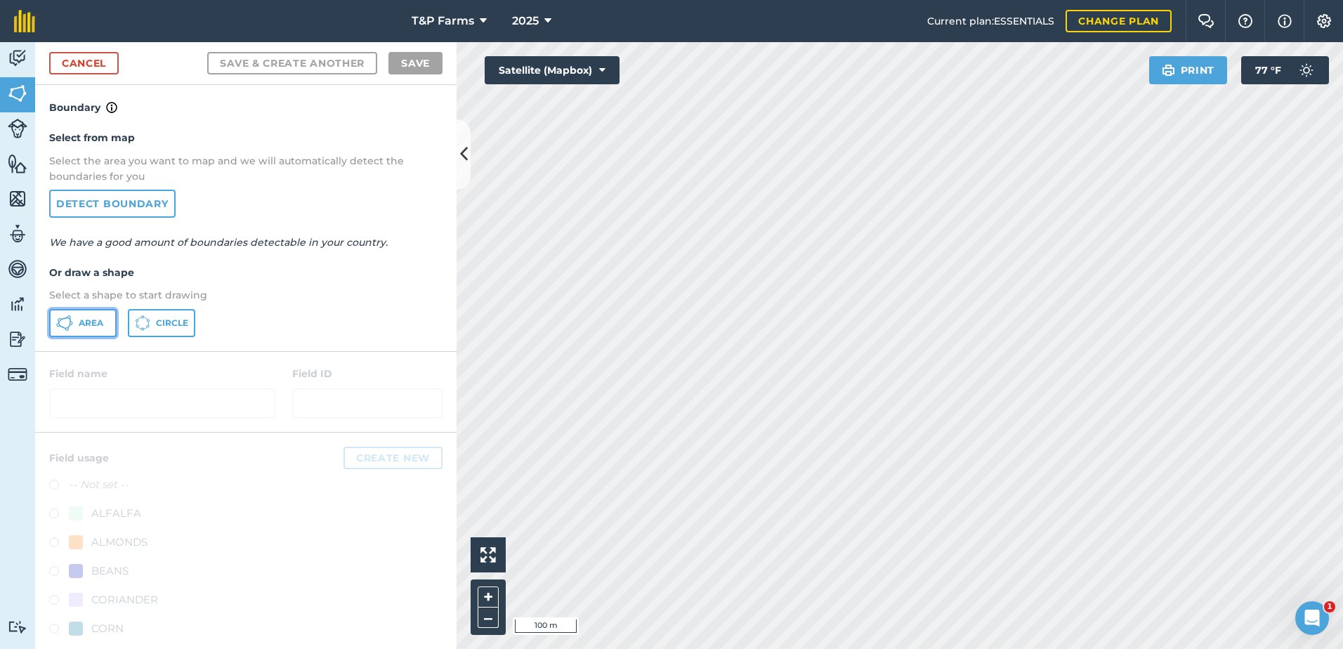
drag, startPoint x: 67, startPoint y: 329, endPoint x: 381, endPoint y: 305, distance: 315.6
click at [67, 329] on icon at bounding box center [64, 323] width 17 height 17
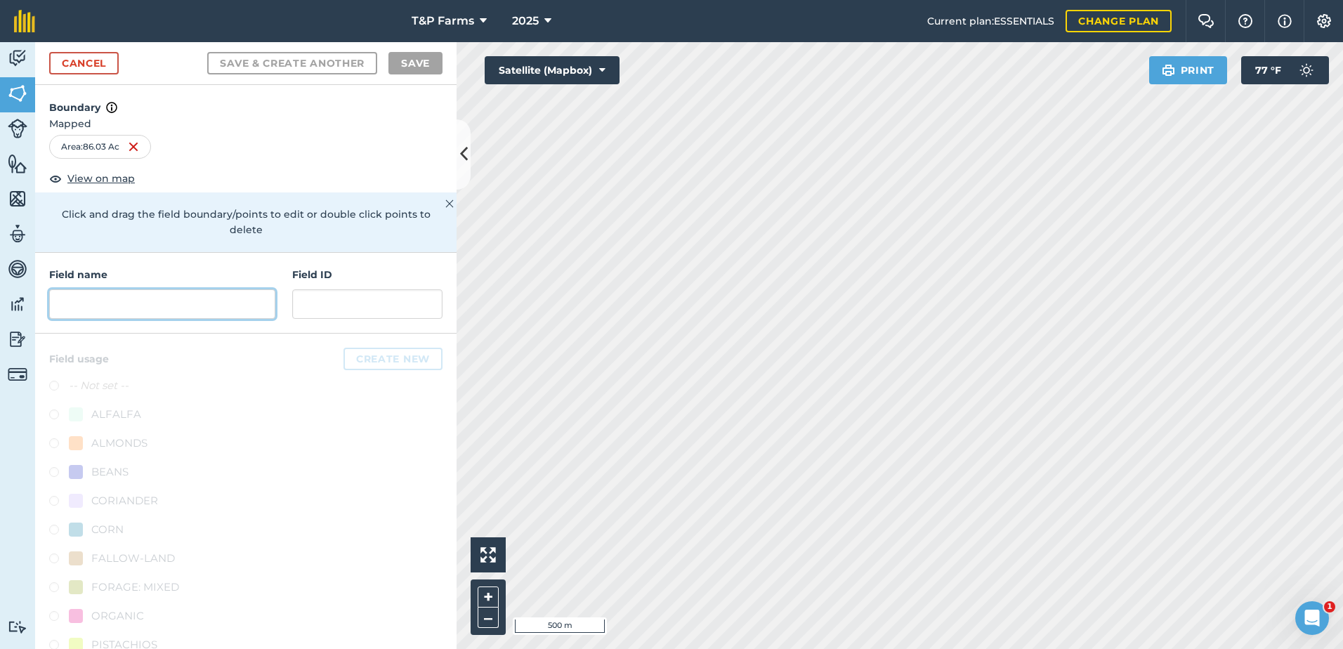
click at [258, 295] on input "text" at bounding box center [162, 303] width 226 height 29
click at [96, 58] on link "Cancel" at bounding box center [84, 63] width 70 height 22
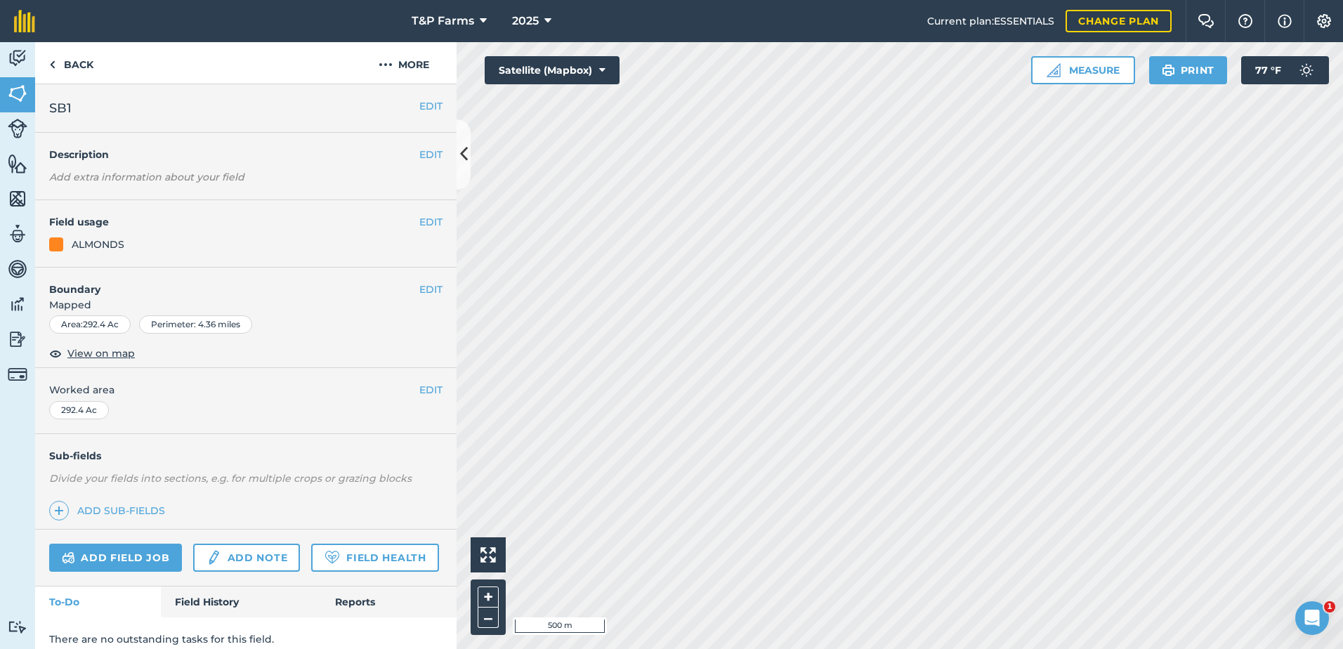
click at [405, 289] on h4 "Boundary" at bounding box center [227, 282] width 384 height 29
click at [419, 293] on button "EDIT" at bounding box center [430, 289] width 23 height 15
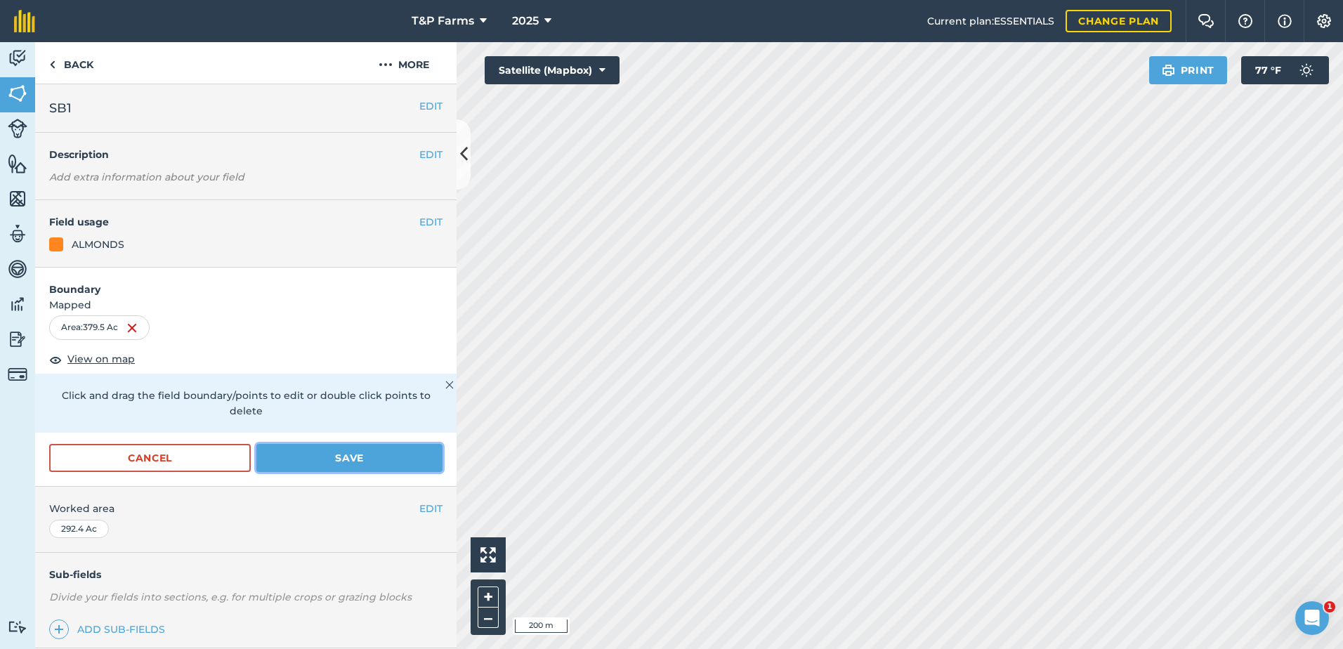
click at [284, 445] on button "Save" at bounding box center [349, 458] width 186 height 28
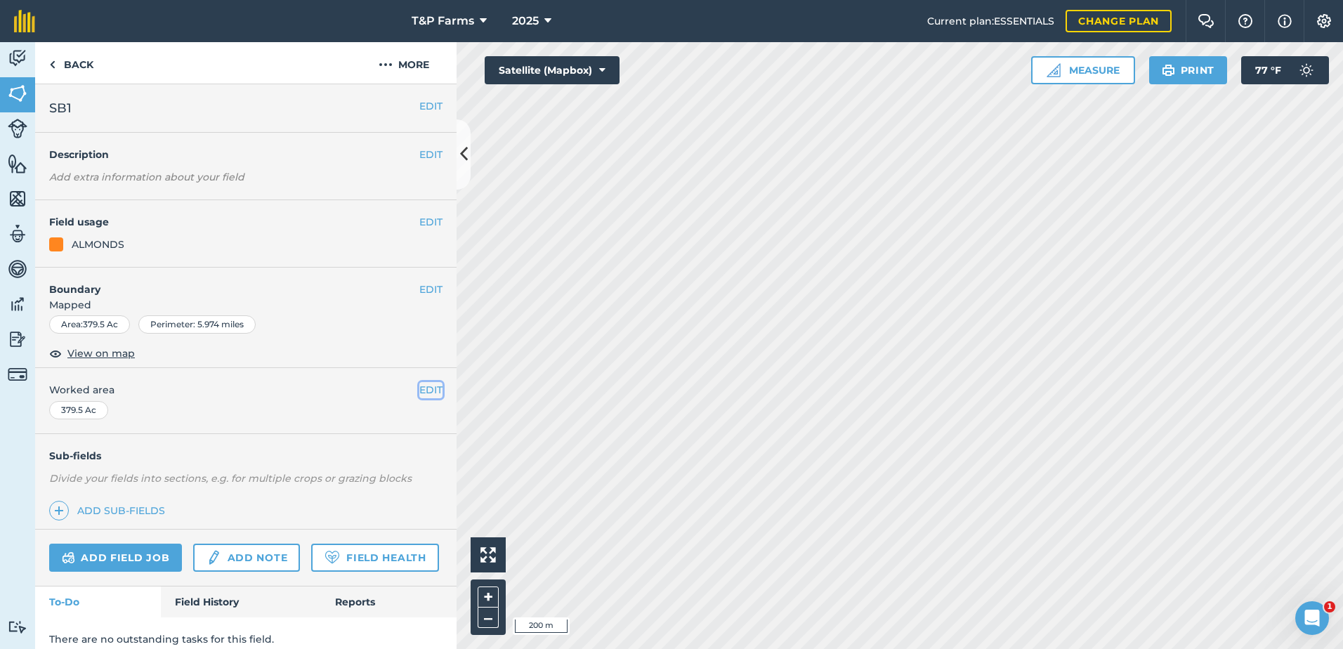
drag, startPoint x: 416, startPoint y: 395, endPoint x: 254, endPoint y: 395, distance: 162.2
click at [419, 395] on button "EDIT" at bounding box center [430, 389] width 23 height 15
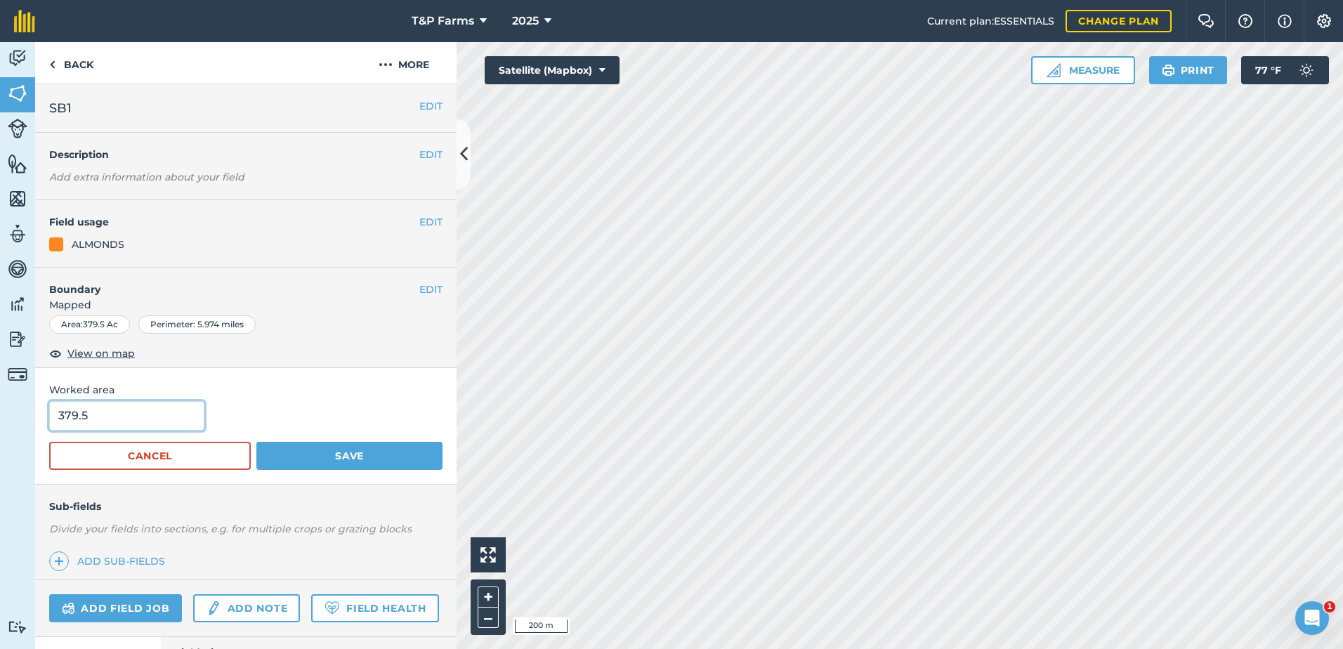
drag, startPoint x: 150, startPoint y: 419, endPoint x: -3, endPoint y: 419, distance: 152.4
click at [0, 419] on html "T&P Farms 2025 Current plan : ESSENTIALS Change plan Farm Chat Help Info Settin…" at bounding box center [671, 324] width 1343 height 649
type input "378"
click at [256, 442] on button "Save" at bounding box center [349, 456] width 186 height 28
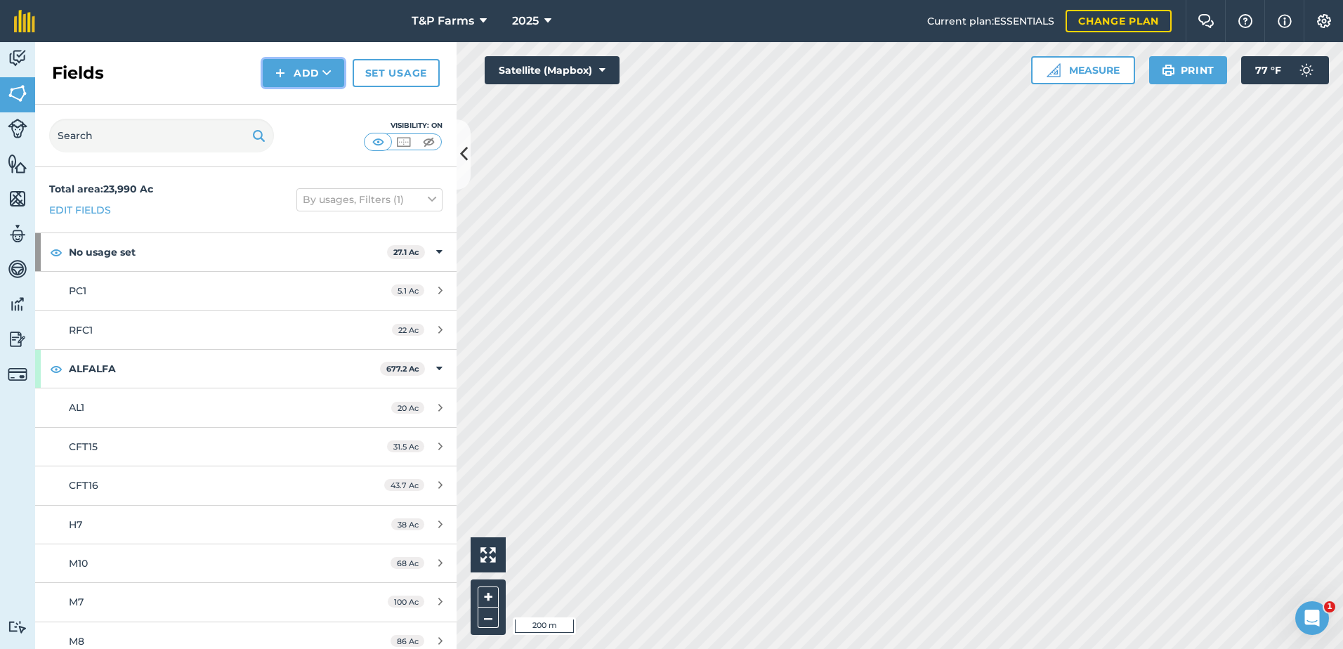
click at [319, 82] on button "Add" at bounding box center [303, 73] width 81 height 28
click at [301, 98] on link "Draw" at bounding box center [303, 104] width 77 height 31
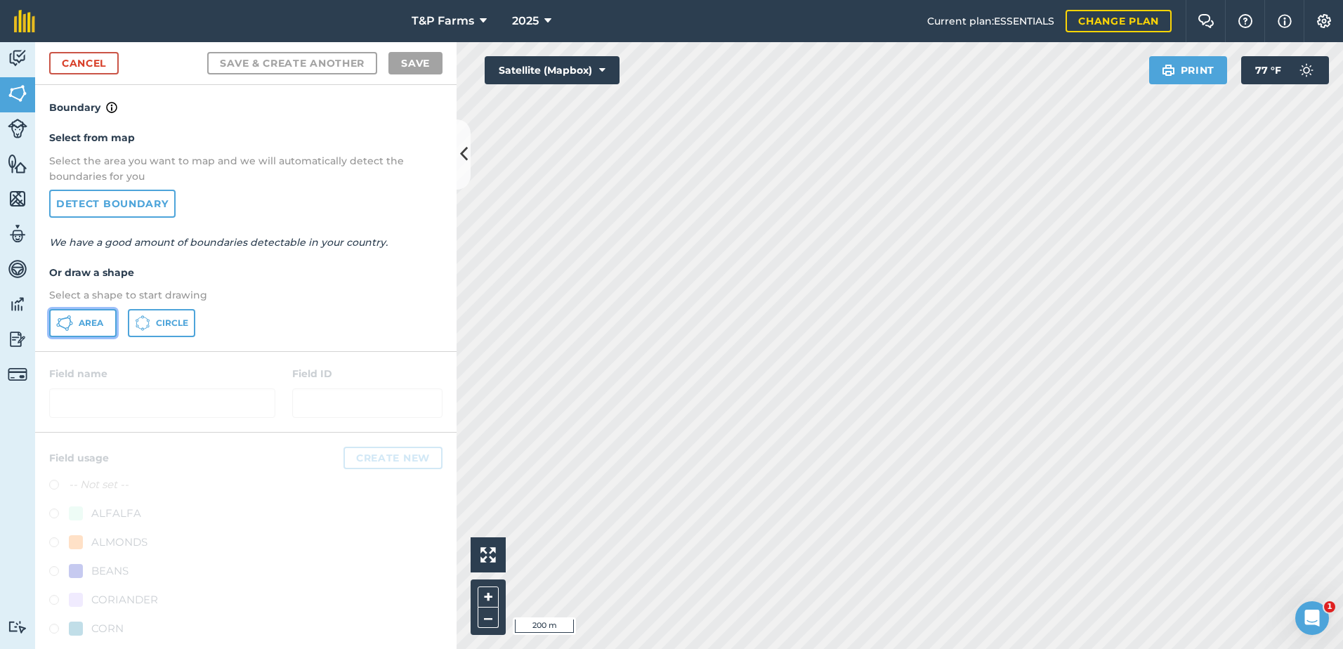
click at [66, 324] on icon at bounding box center [64, 323] width 17 height 17
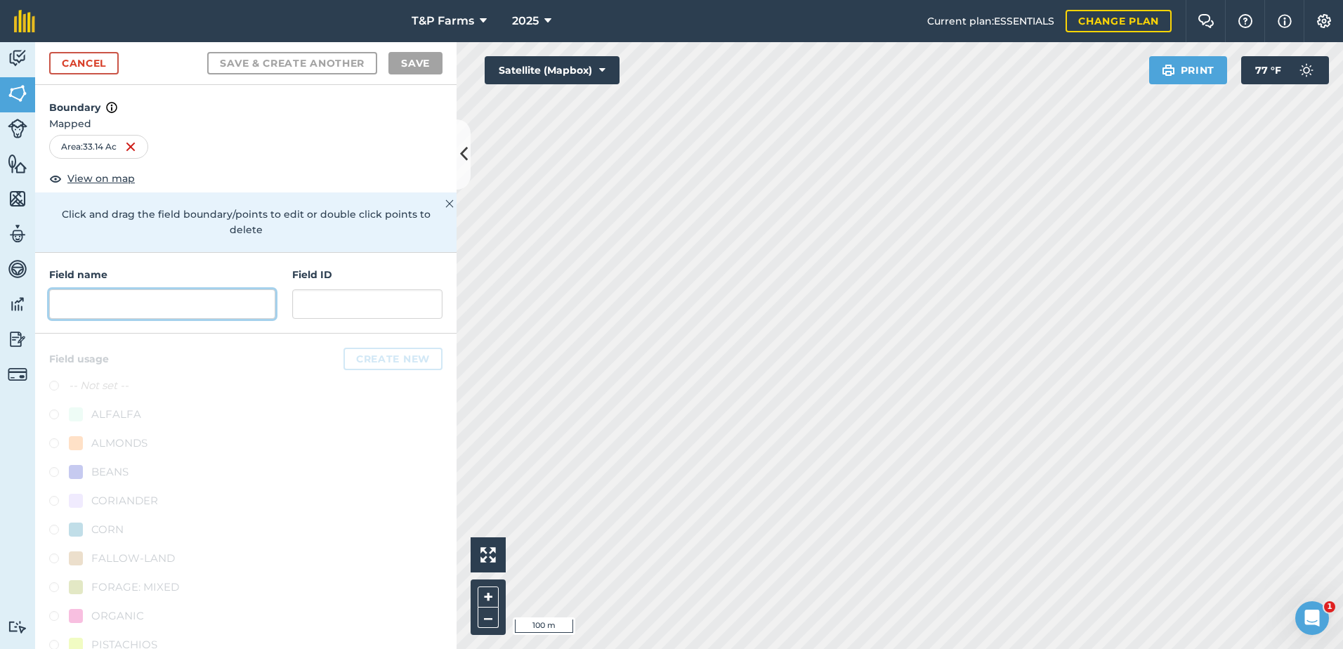
click at [123, 303] on input "text" at bounding box center [162, 303] width 226 height 29
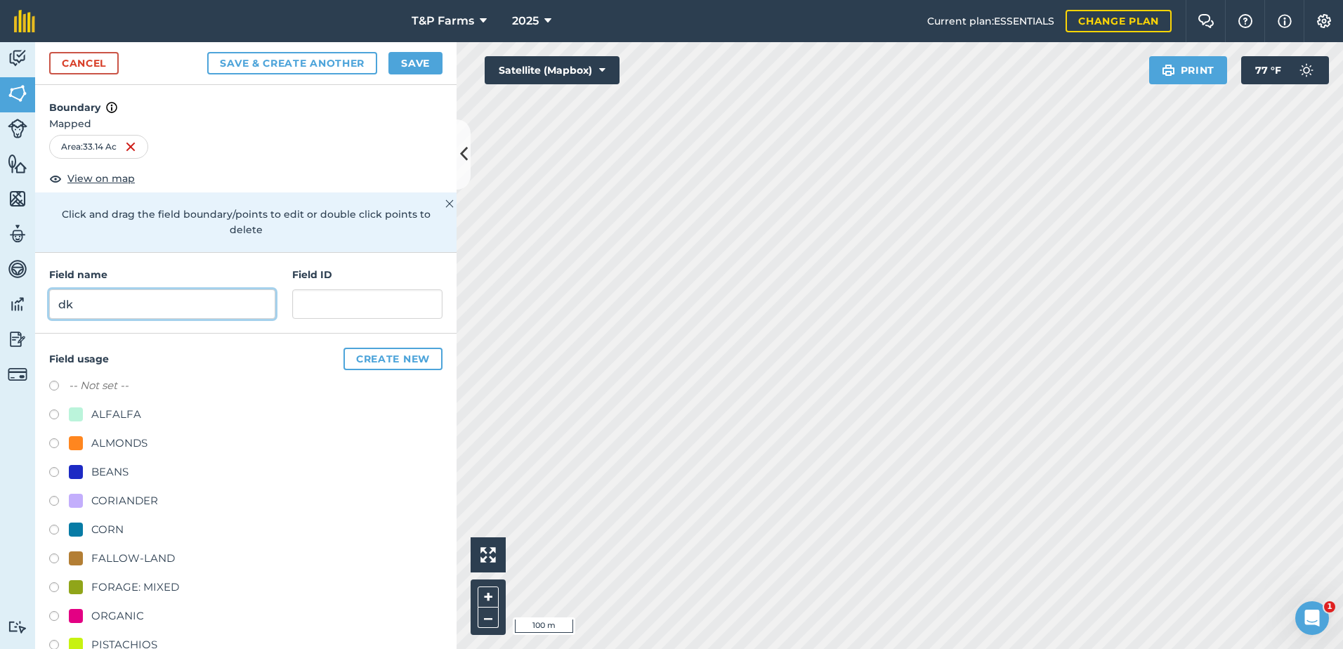
type input "d"
type input "DK1"
click at [84, 447] on div "ALMONDS" at bounding box center [108, 443] width 79 height 17
radio input "true"
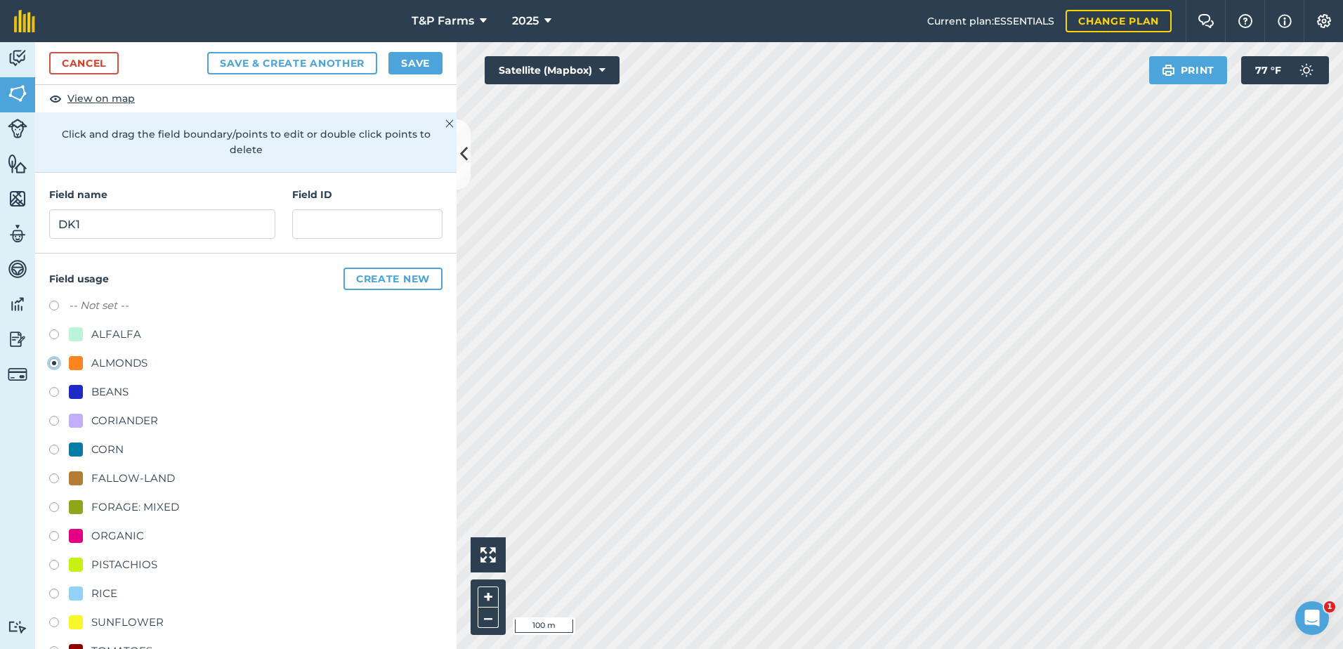
scroll to position [175, 0]
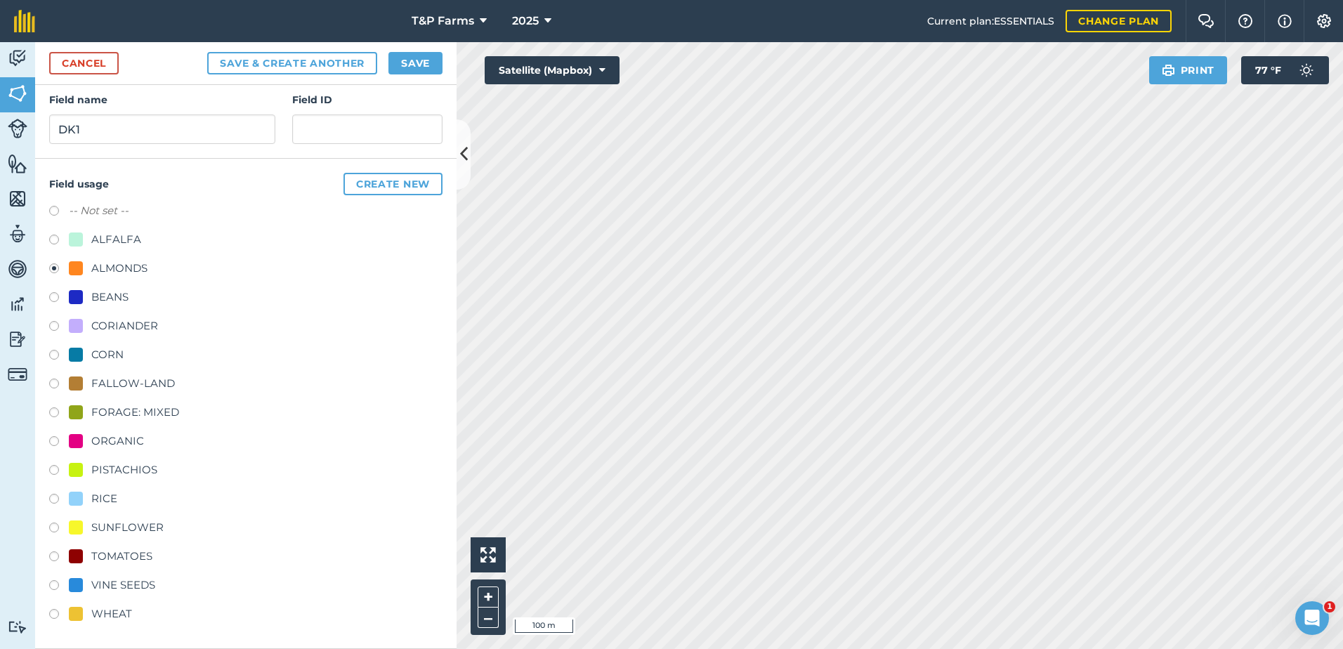
click at [128, 588] on div "VINE SEEDS" at bounding box center [123, 585] width 64 height 17
radio input "true"
click at [431, 56] on button "Save" at bounding box center [415, 63] width 54 height 22
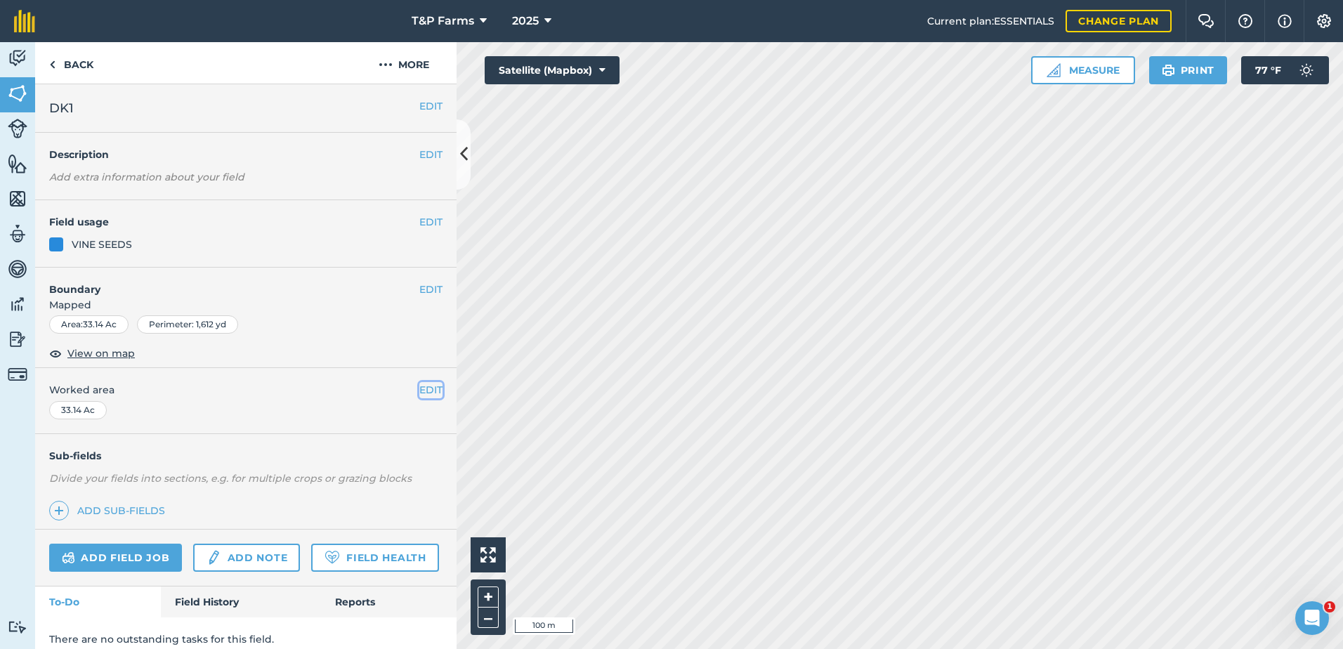
click at [425, 395] on button "EDIT" at bounding box center [430, 389] width 23 height 15
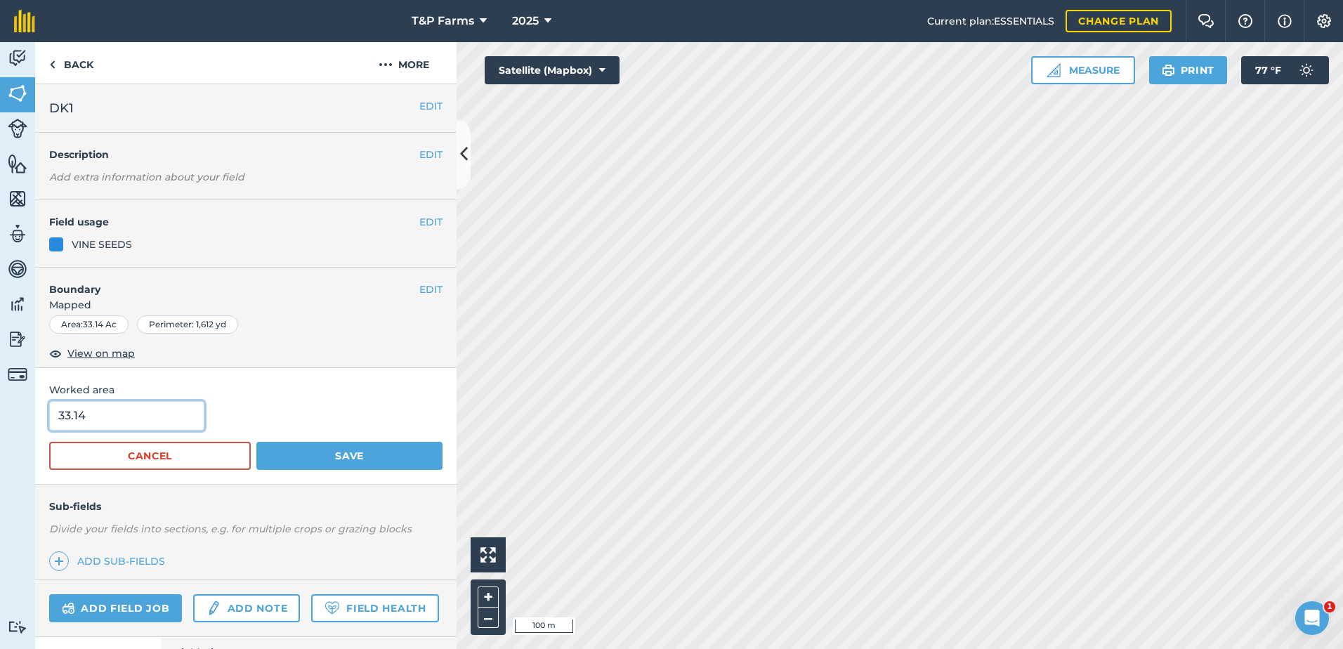
drag, startPoint x: 174, startPoint y: 416, endPoint x: -3, endPoint y: 414, distance: 177.0
click at [0, 414] on html "T&P Farms 2025 Current plan : ESSENTIALS Change plan Farm Chat Help Info Settin…" at bounding box center [671, 324] width 1343 height 649
type input "32.9"
click at [256, 442] on button "Save" at bounding box center [349, 456] width 186 height 28
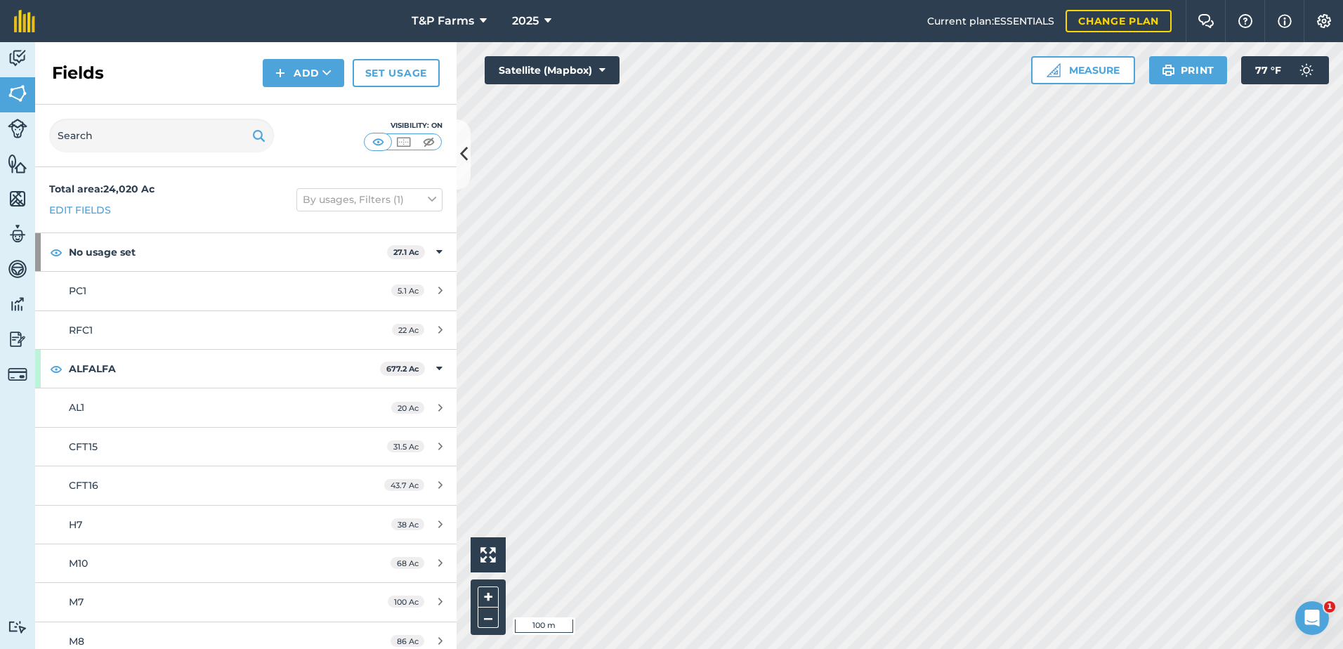
click at [327, 88] on div "Fields Add Set usage" at bounding box center [245, 73] width 421 height 63
click at [316, 79] on button "Add" at bounding box center [303, 73] width 81 height 28
click at [306, 119] on link "Draw" at bounding box center [303, 104] width 77 height 31
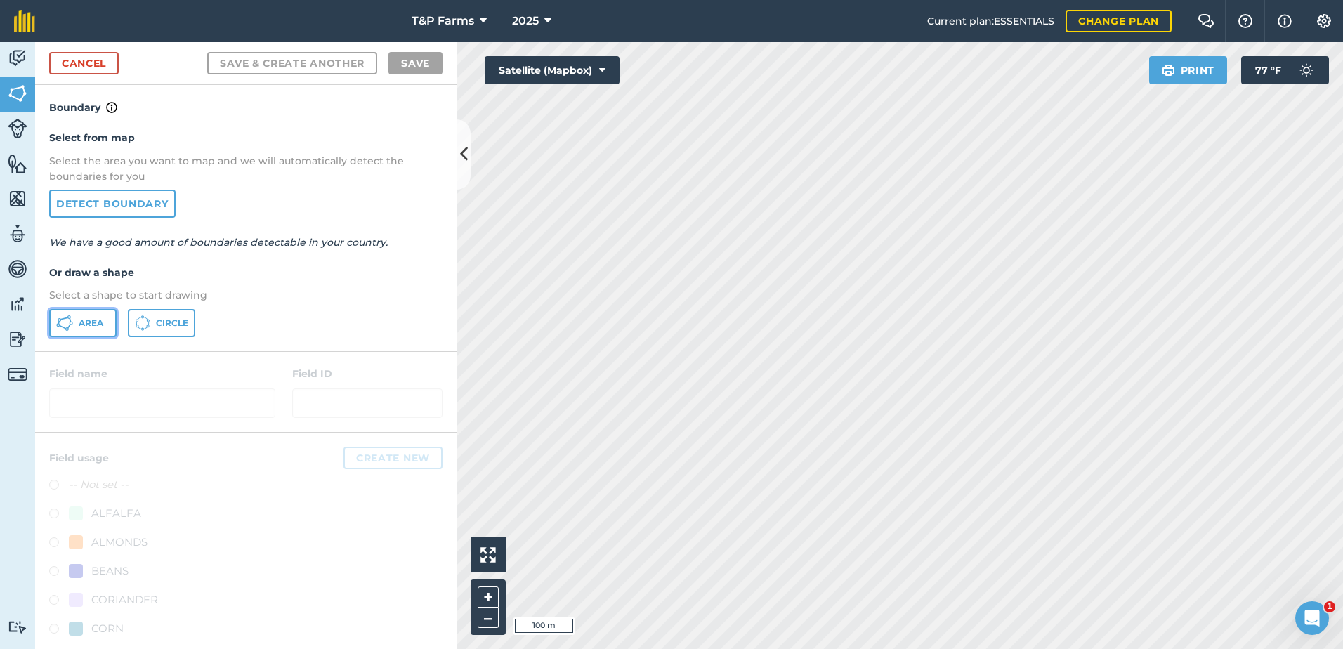
drag, startPoint x: 72, startPoint y: 317, endPoint x: 155, endPoint y: 321, distance: 82.2
click at [77, 317] on button "Area" at bounding box center [82, 323] width 67 height 28
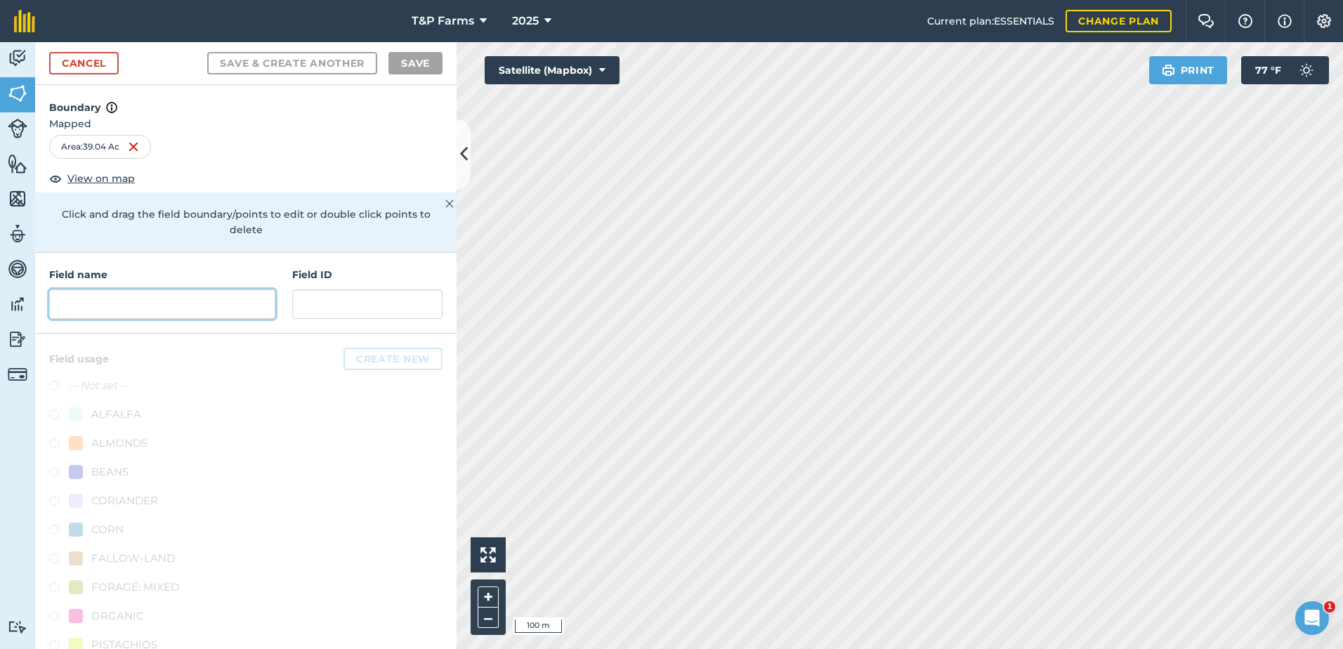
click at [88, 306] on input "text" at bounding box center [162, 303] width 226 height 29
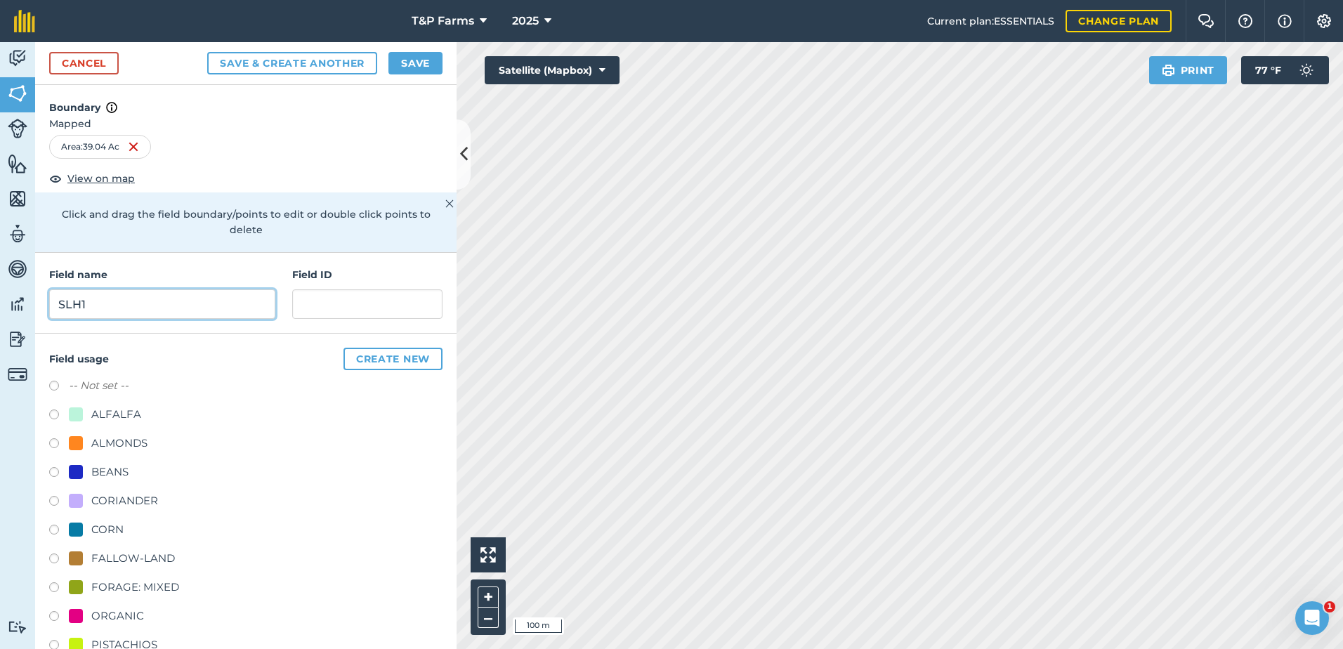
type input "SLH1"
click at [138, 448] on div "ALMONDS" at bounding box center [119, 443] width 56 height 17
radio input "true"
click at [430, 60] on button "Save" at bounding box center [415, 63] width 54 height 22
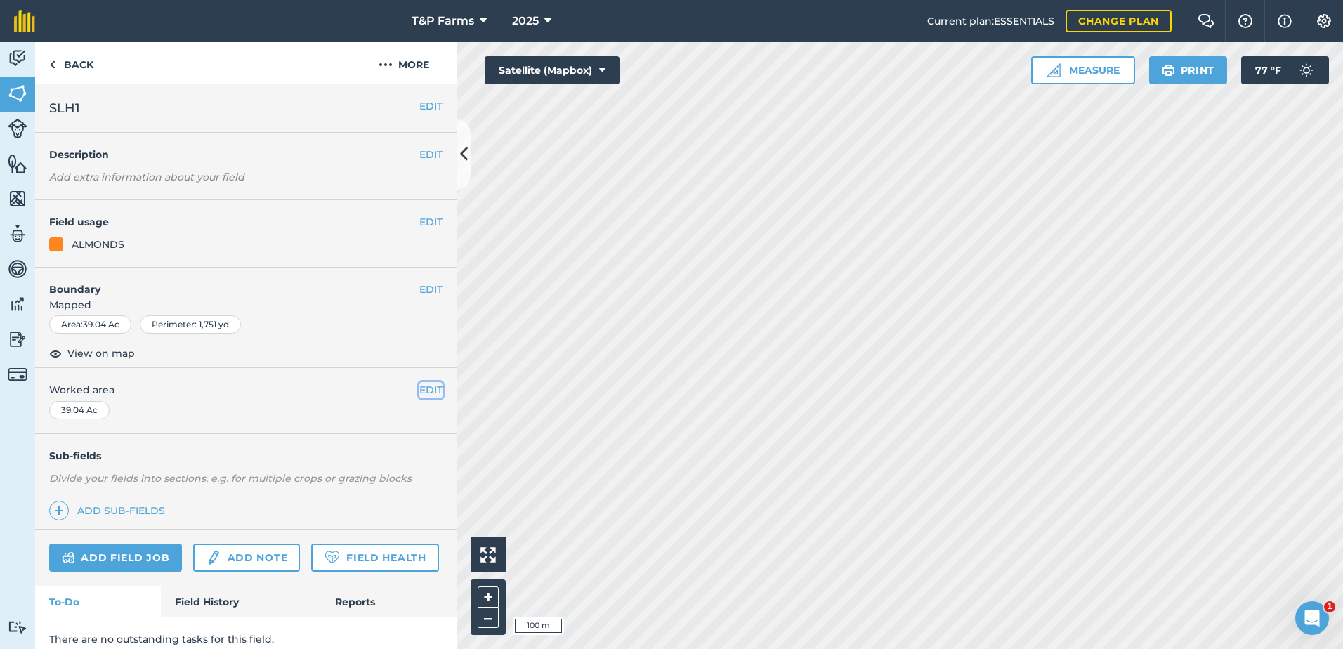
drag, startPoint x: 423, startPoint y: 391, endPoint x: 401, endPoint y: 395, distance: 22.2
click at [423, 390] on button "EDIT" at bounding box center [430, 389] width 23 height 15
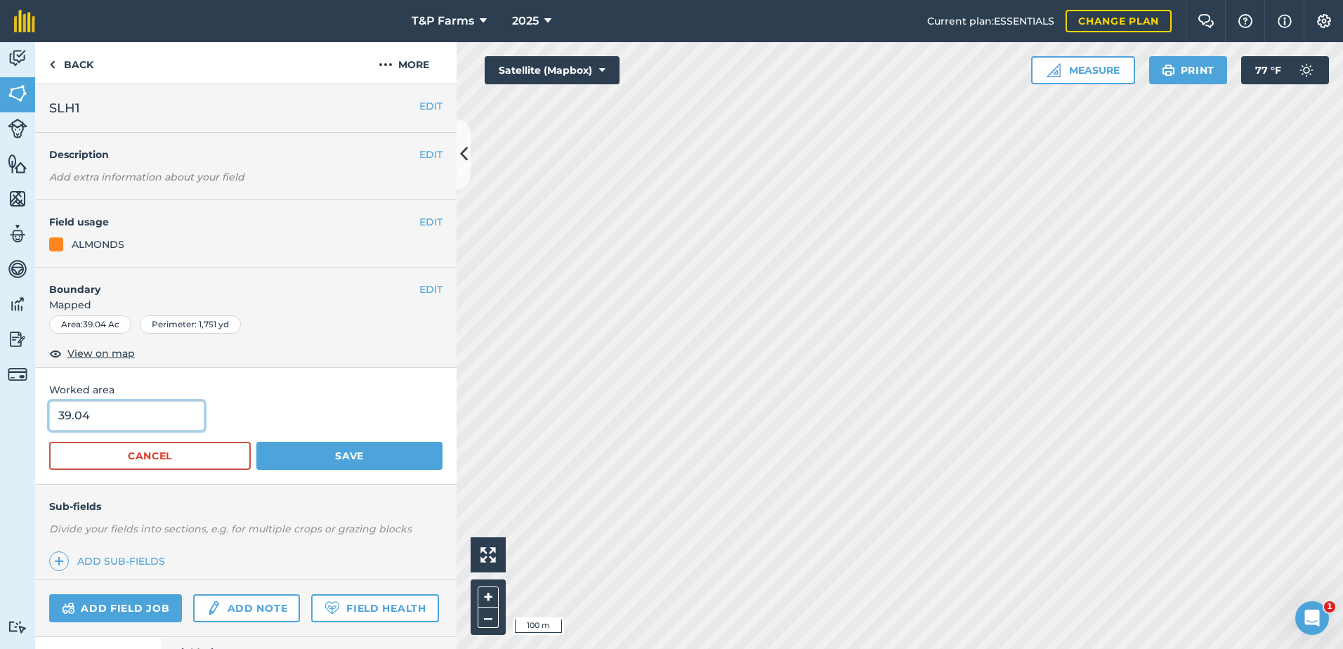
click at [138, 425] on input "39.04" at bounding box center [126, 415] width 155 height 29
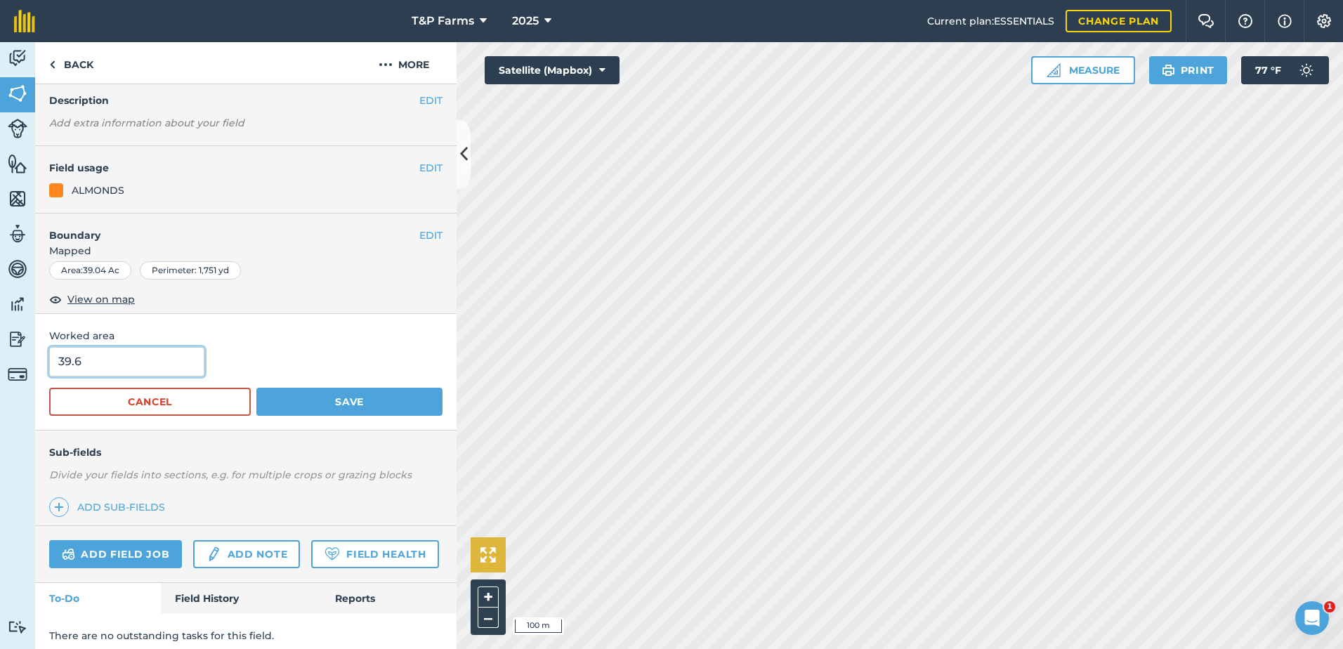
scroll to position [102, 0]
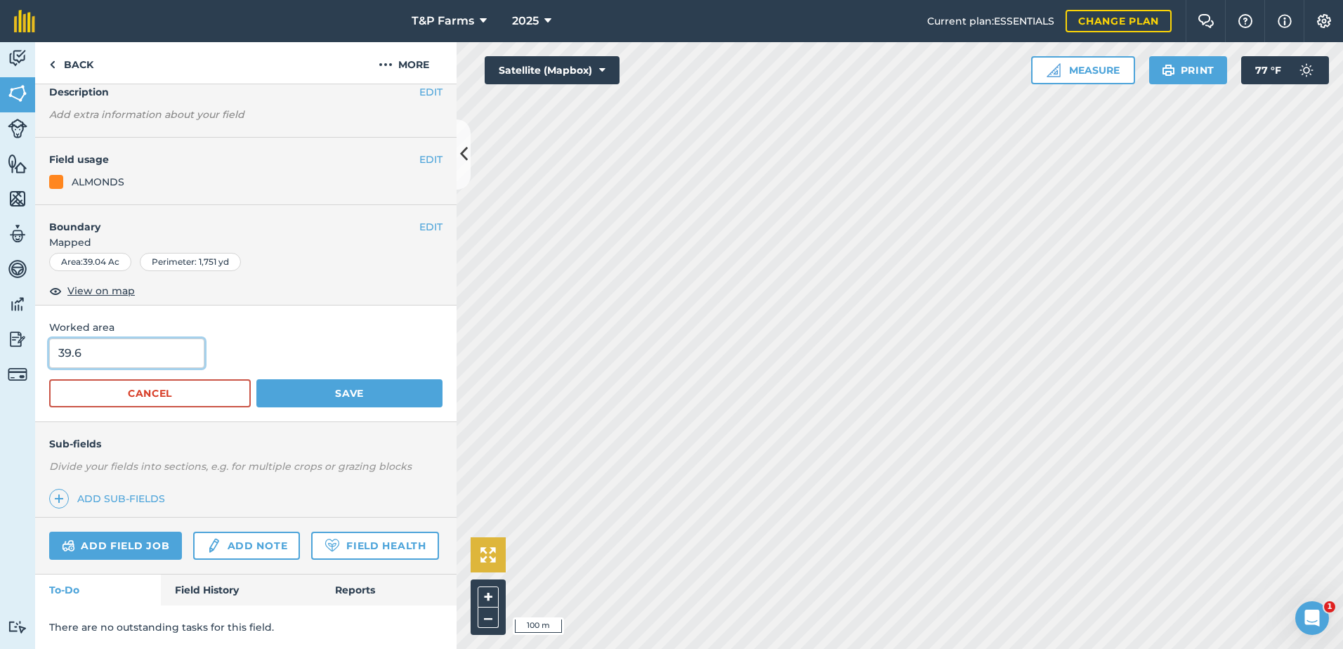
type input "39.6"
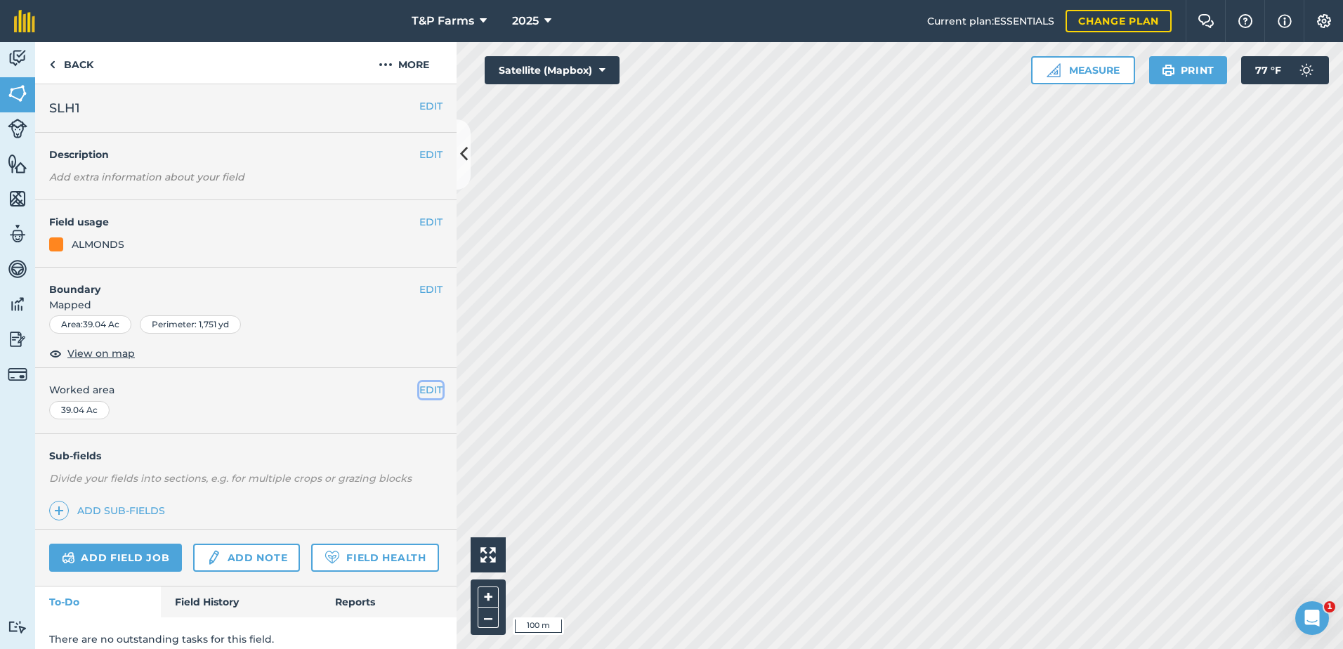
click at [423, 391] on button "EDIT" at bounding box center [430, 389] width 23 height 15
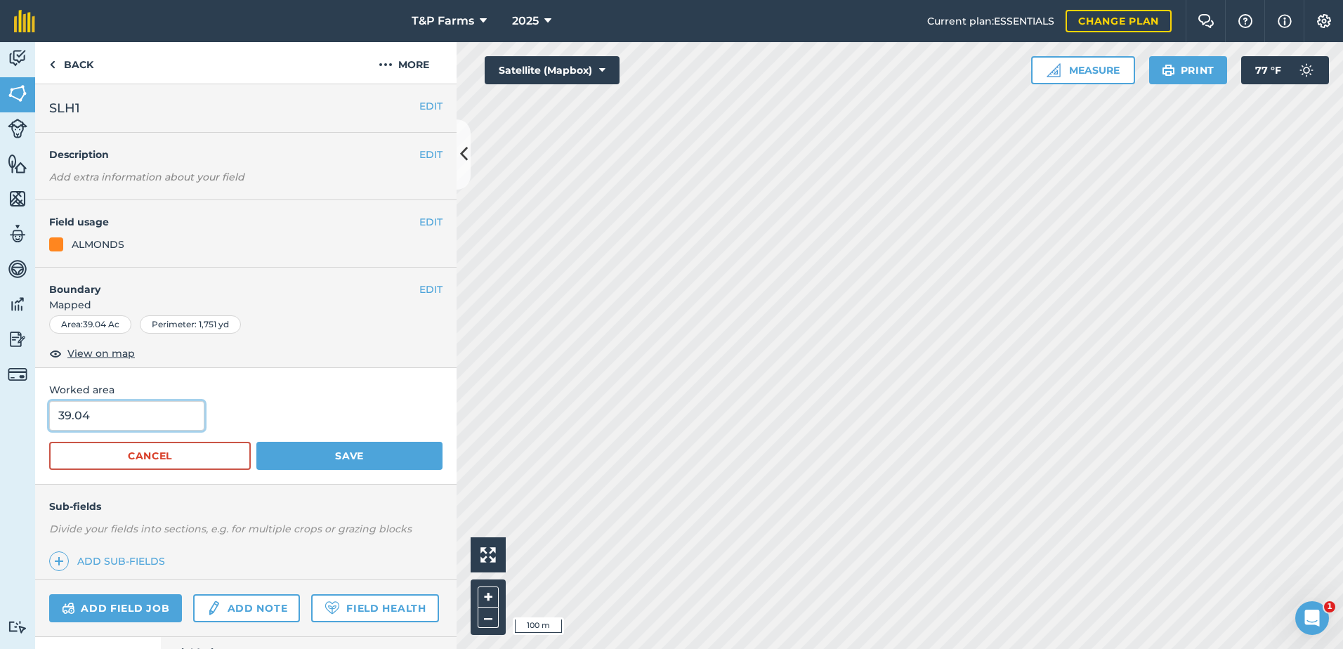
click at [190, 416] on input "39.04" at bounding box center [126, 415] width 155 height 29
type input "39.6"
click at [256, 442] on button "Save" at bounding box center [349, 456] width 186 height 28
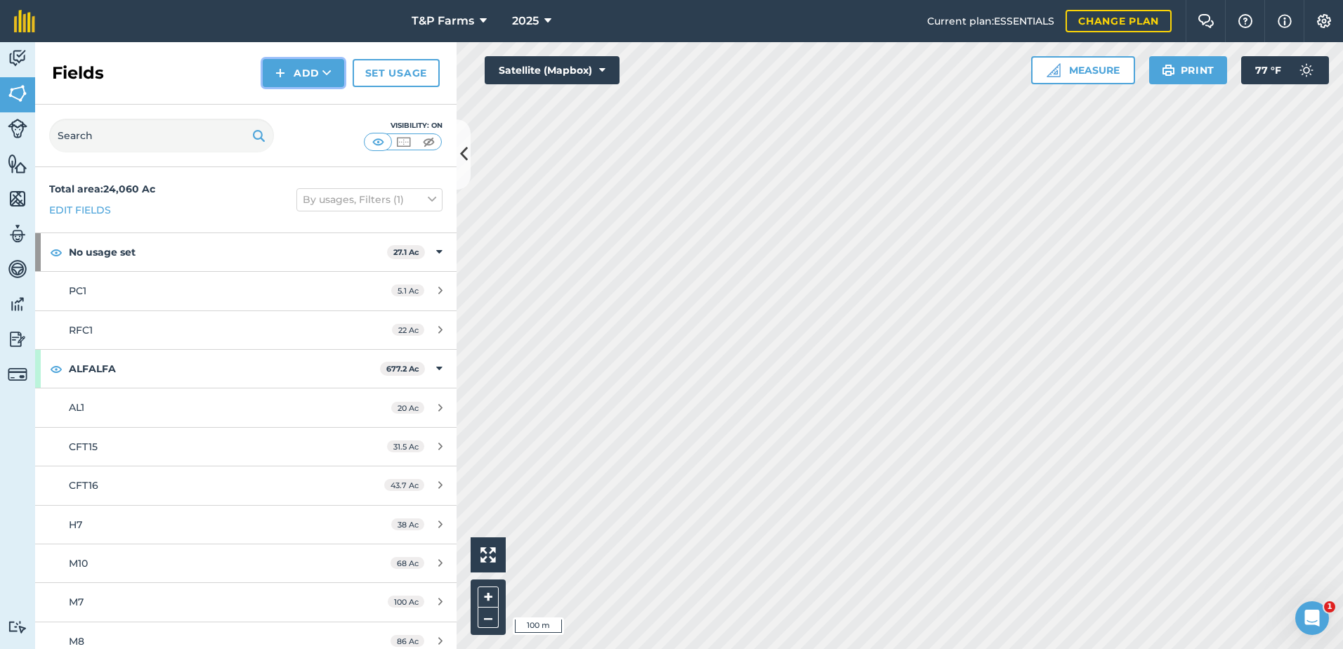
click at [300, 76] on button "Add" at bounding box center [303, 73] width 81 height 28
click at [308, 112] on link "Draw" at bounding box center [303, 104] width 77 height 31
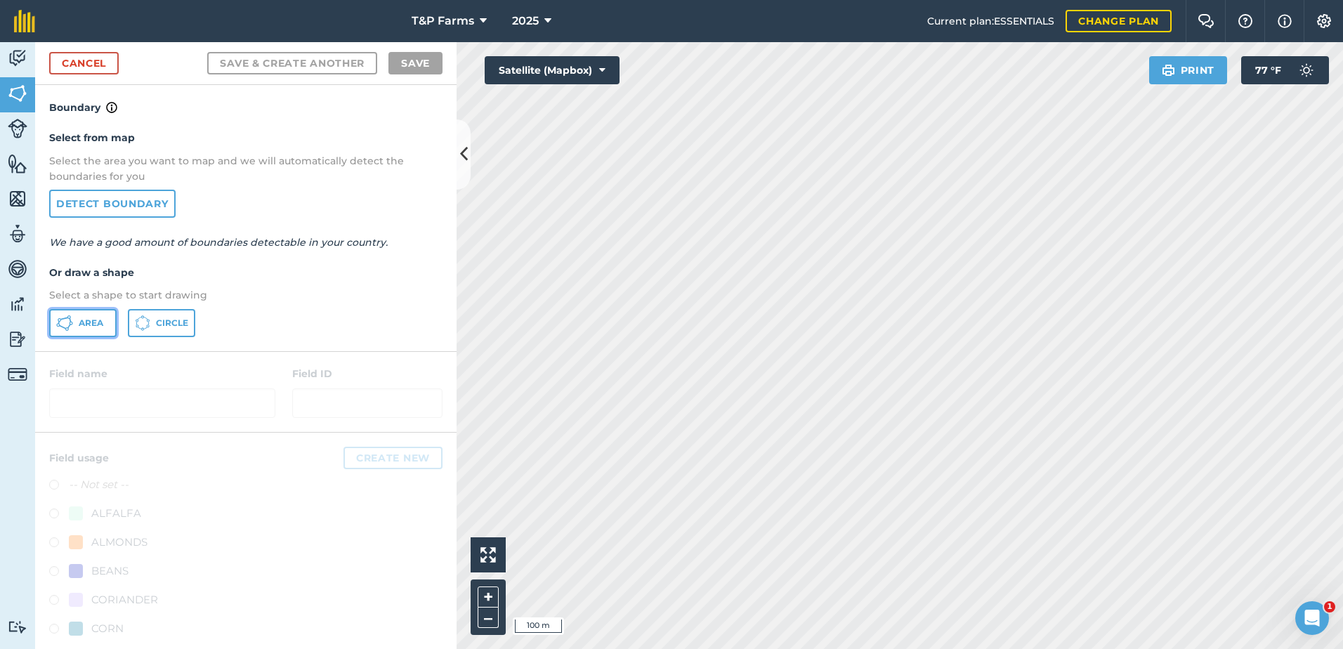
drag, startPoint x: 81, startPoint y: 325, endPoint x: 396, endPoint y: 383, distance: 320.7
click at [92, 328] on span "Area" at bounding box center [91, 322] width 25 height 11
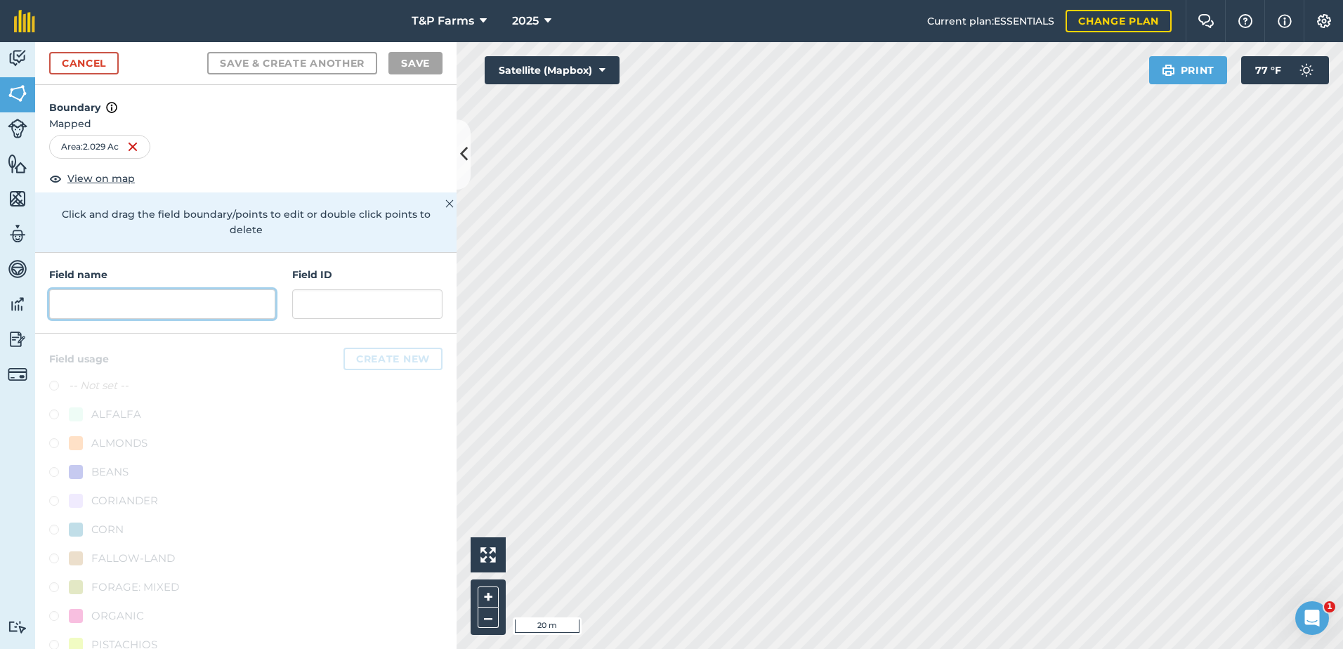
click at [193, 300] on input "text" at bounding box center [162, 303] width 226 height 29
click at [194, 294] on input "text" at bounding box center [162, 303] width 226 height 29
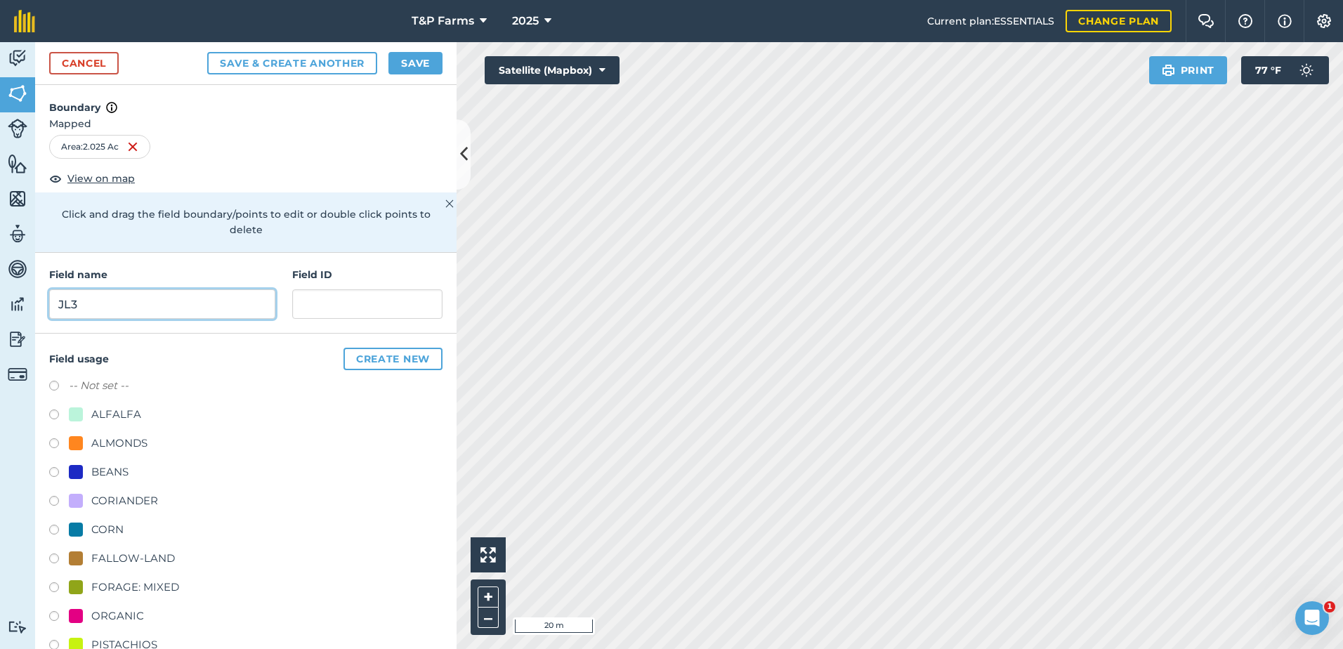
type input "JL3"
click at [126, 560] on div "FALLOW-LAND" at bounding box center [133, 558] width 84 height 17
radio input "true"
click at [415, 66] on button "Save" at bounding box center [415, 63] width 54 height 22
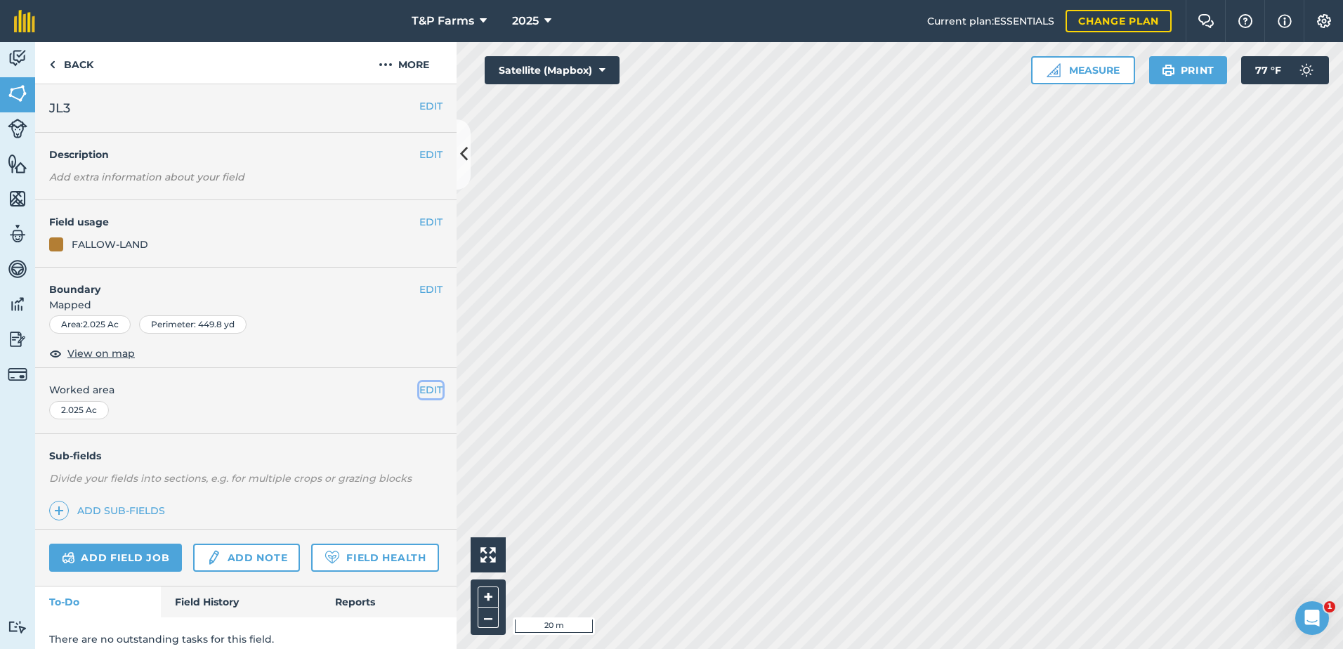
drag, startPoint x: 424, startPoint y: 383, endPoint x: 405, endPoint y: 392, distance: 21.4
click at [423, 385] on button "EDIT" at bounding box center [430, 389] width 23 height 15
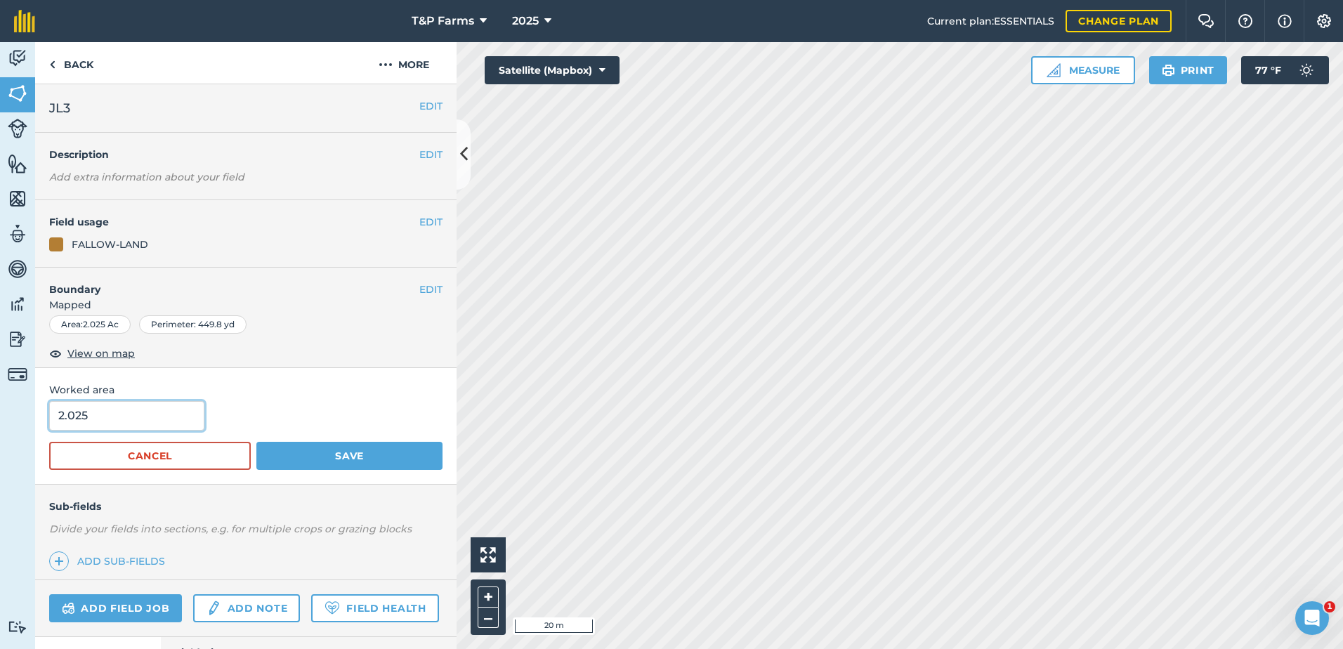
drag, startPoint x: 136, startPoint y: 418, endPoint x: -3, endPoint y: 429, distance: 138.8
click at [0, 429] on html "T&P Farms 2025 Current plan : ESSENTIALS Change plan Farm Chat Help Info Settin…" at bounding box center [671, 324] width 1343 height 649
type input "1.76"
click at [256, 442] on button "Save" at bounding box center [349, 456] width 186 height 28
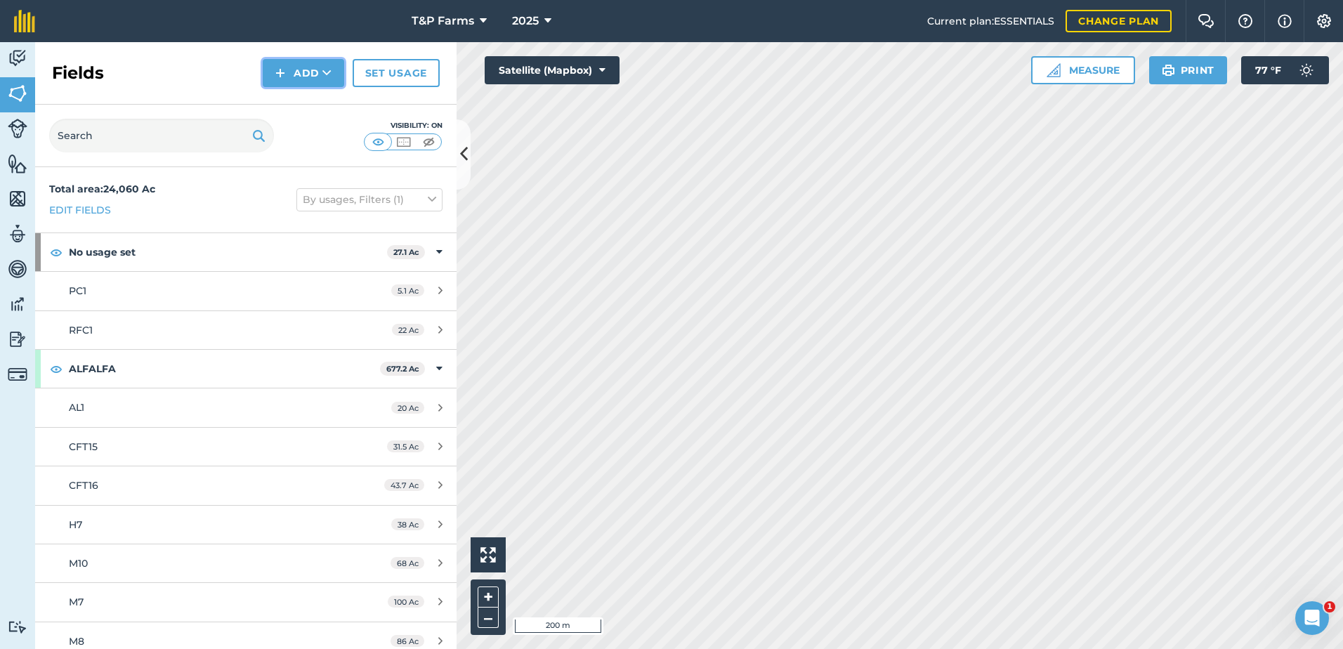
click at [317, 80] on button "Add" at bounding box center [303, 73] width 81 height 28
click at [322, 103] on link "Draw" at bounding box center [303, 104] width 77 height 31
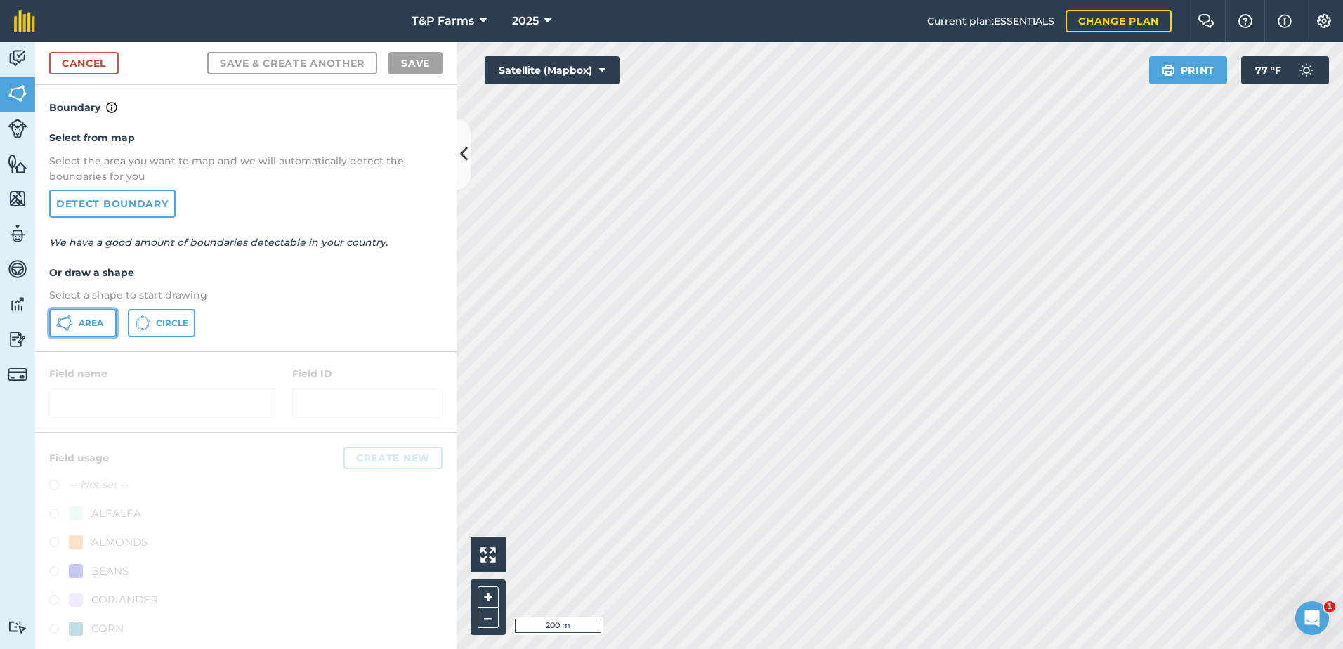
click at [93, 331] on button "Area" at bounding box center [82, 323] width 67 height 28
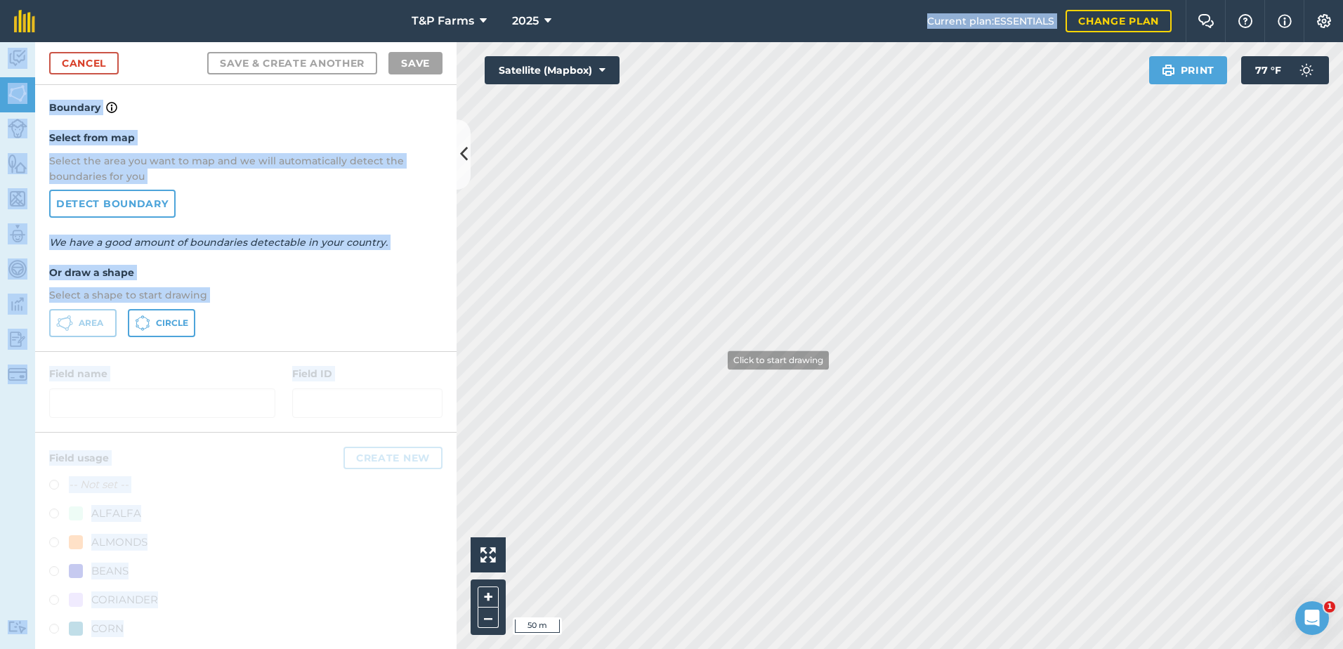
click at [717, 360] on div "T&P Farms 2025 Current plan : ESSENTIALS Change plan Farm Chat Help Info Settin…" at bounding box center [671, 324] width 1343 height 649
drag, startPoint x: 400, startPoint y: 260, endPoint x: 426, endPoint y: 201, distance: 64.5
click at [426, 201] on div "Select from map Select the area you want to map and we will automatically detec…" at bounding box center [245, 233] width 421 height 235
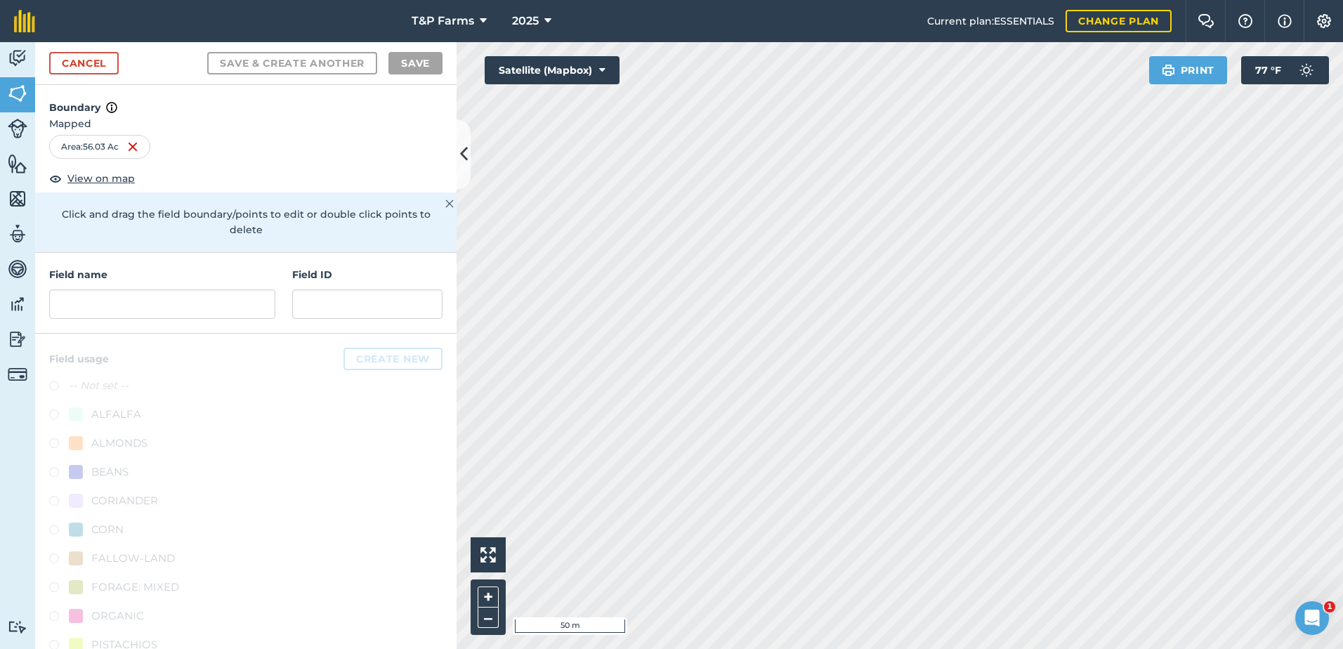
click at [1120, 648] on html "T&P Farms 2025 Current plan : ESSENTIALS Change plan Farm Chat Help Info Settin…" at bounding box center [671, 324] width 1343 height 649
click at [1018, 648] on html "T&P Farms 2025 Current plan : ESSENTIALS Change plan Farm Chat Help Info Settin…" at bounding box center [671, 324] width 1343 height 649
click at [199, 312] on input "text" at bounding box center [162, 303] width 226 height 29
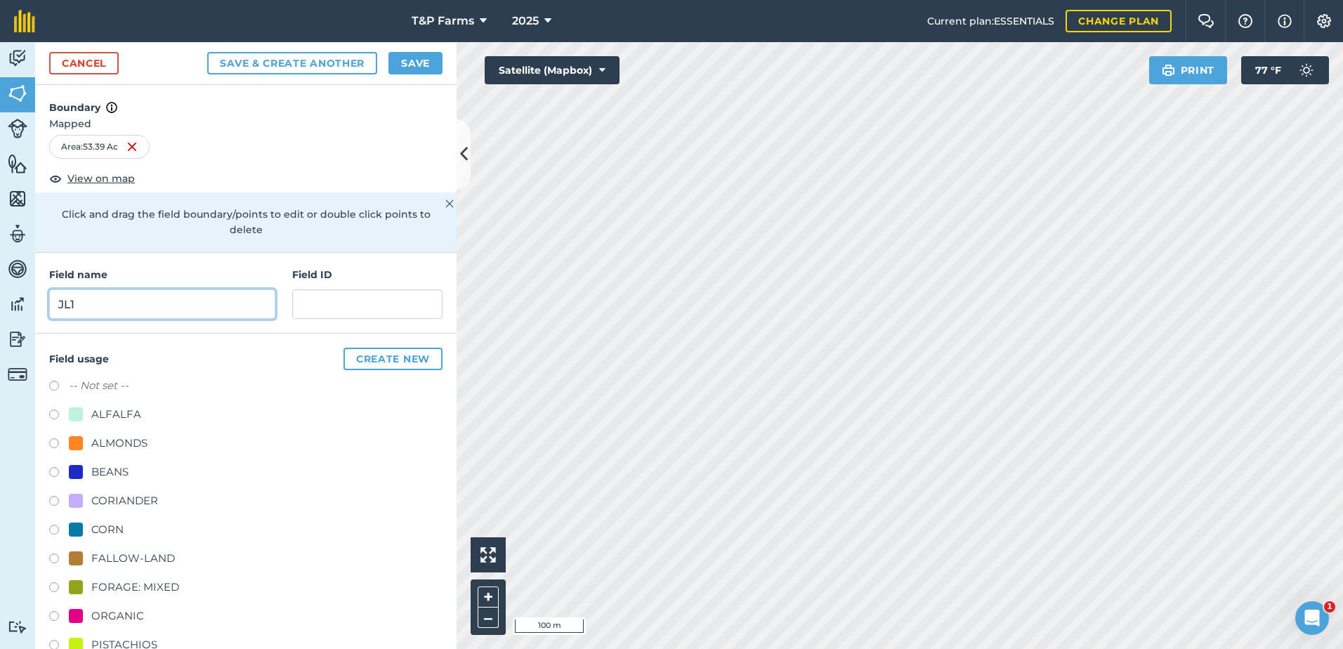
type input "JL1"
click at [145, 561] on div "FALLOW-LAND" at bounding box center [133, 558] width 84 height 17
radio input "true"
click at [437, 56] on button "Save" at bounding box center [415, 63] width 54 height 22
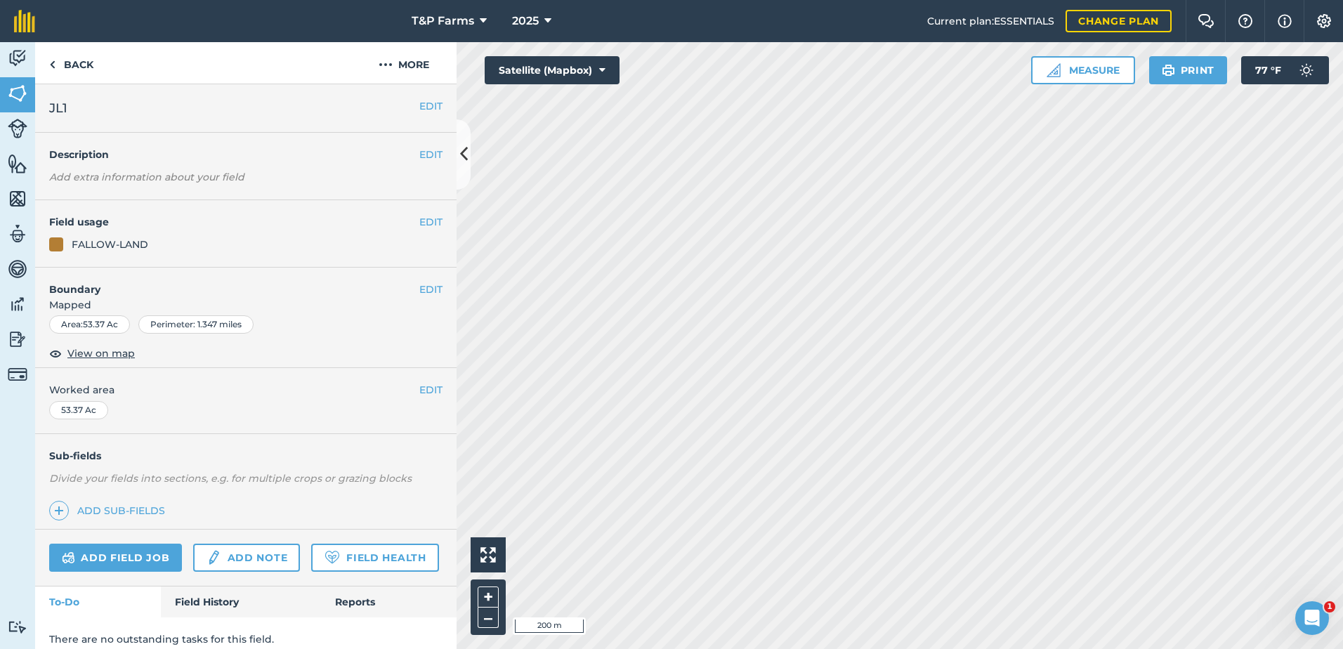
click at [406, 393] on span "Worked area" at bounding box center [245, 389] width 393 height 15
click at [419, 387] on button "EDIT" at bounding box center [430, 389] width 23 height 15
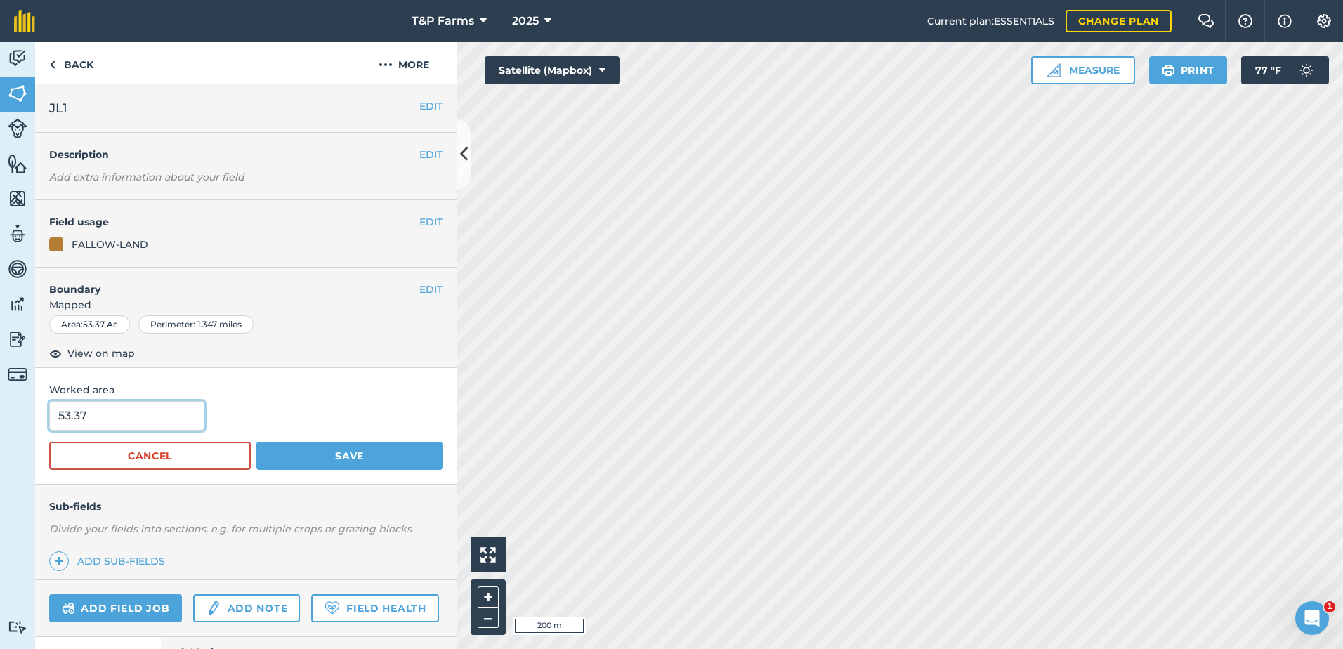
drag, startPoint x: 157, startPoint y: 416, endPoint x: -3, endPoint y: 414, distance: 159.4
click at [0, 414] on html "T&P Farms 2025 Current plan : ESSENTIALS Change plan Farm Chat Help Info Settin…" at bounding box center [671, 324] width 1343 height 649
type input "45.52"
click at [256, 442] on button "Save" at bounding box center [349, 456] width 186 height 28
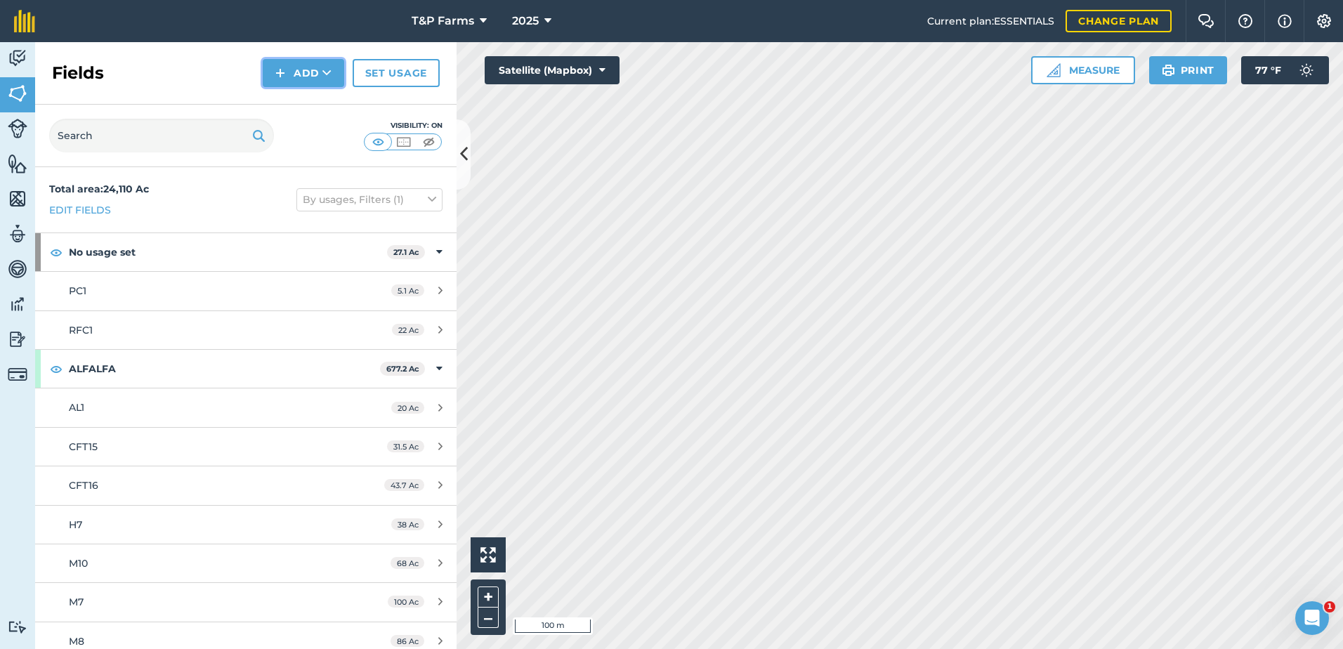
click at [324, 72] on icon at bounding box center [326, 73] width 9 height 14
click at [321, 110] on link "Draw" at bounding box center [303, 104] width 77 height 31
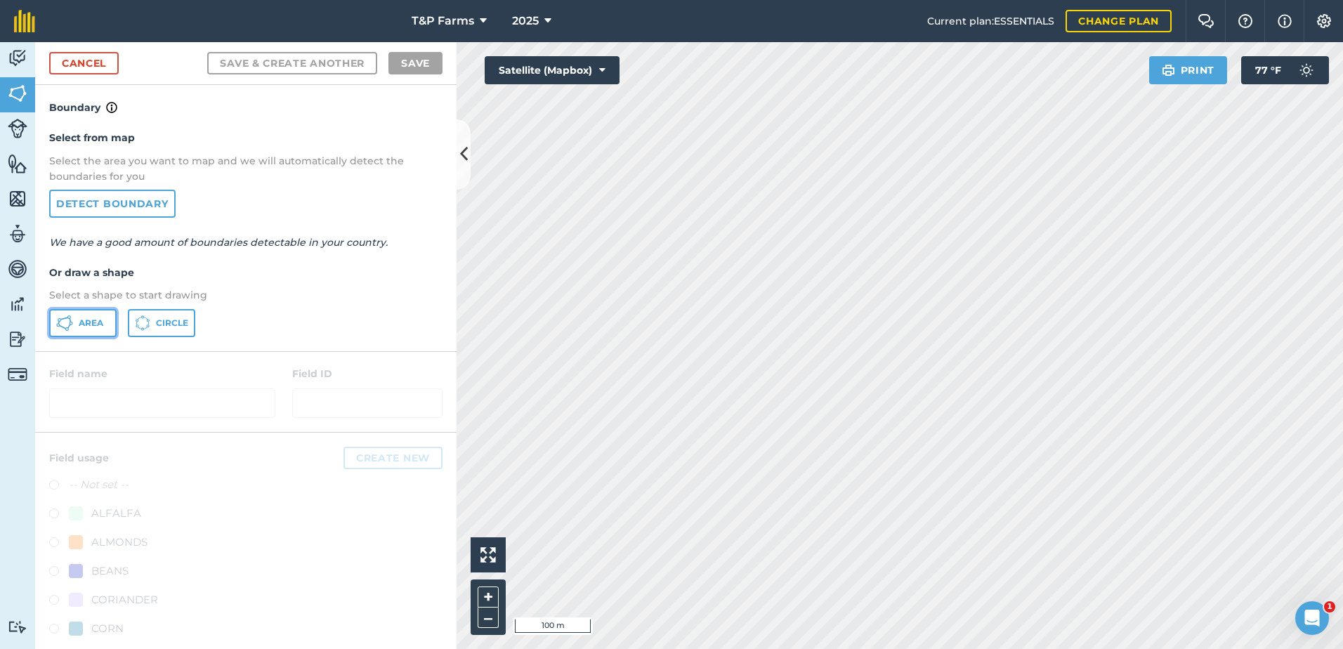
drag, startPoint x: 108, startPoint y: 317, endPoint x: 535, endPoint y: 317, distance: 427.0
click at [108, 317] on button "Area" at bounding box center [82, 323] width 67 height 28
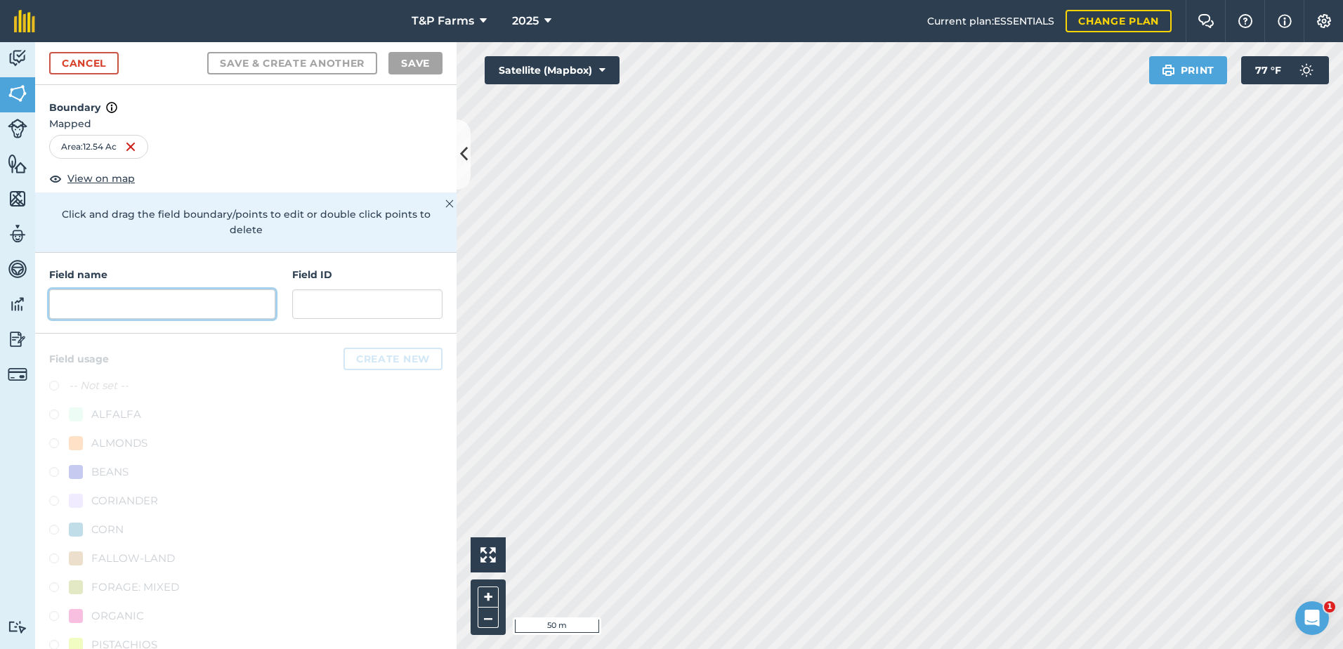
click at [190, 295] on input "text" at bounding box center [162, 303] width 226 height 29
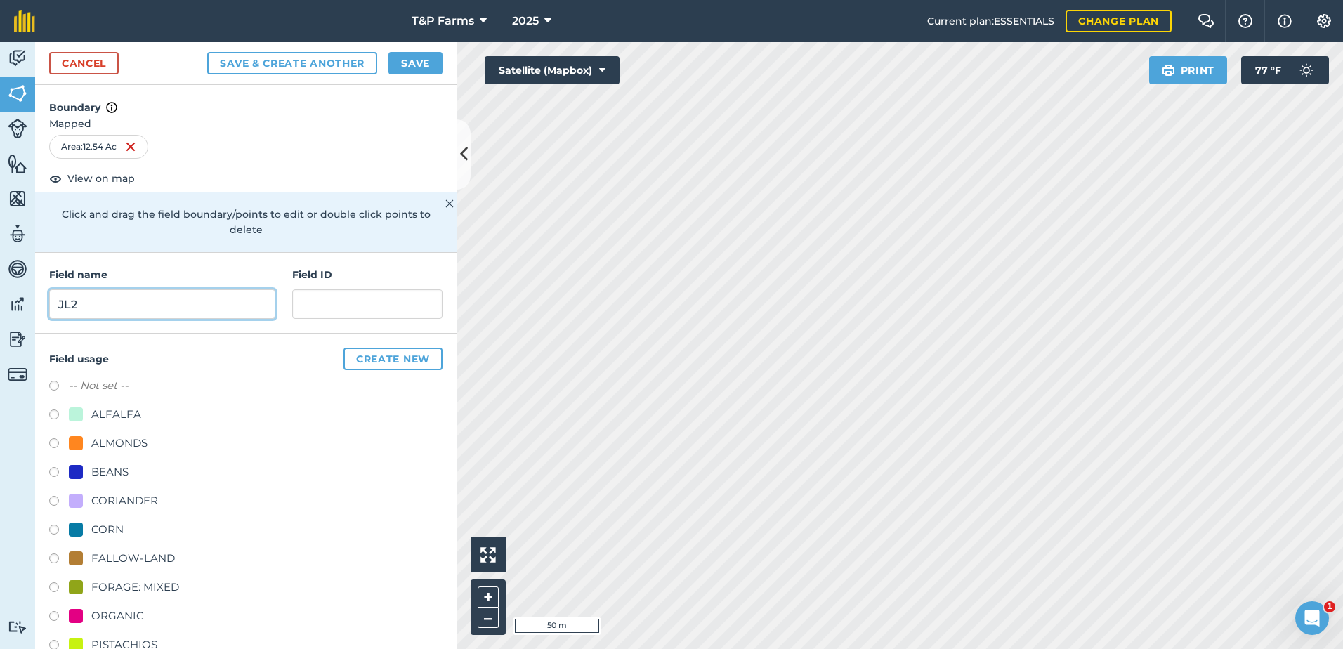
type input "JL2"
click at [132, 546] on div "-- Not set -- ALFALFA ALMONDS BEANS CORIANDER CORN FALLOW-LAND FORAGE: MIXED OR…" at bounding box center [245, 589] width 393 height 424
click at [135, 553] on div "FALLOW-LAND" at bounding box center [133, 558] width 84 height 17
radio input "true"
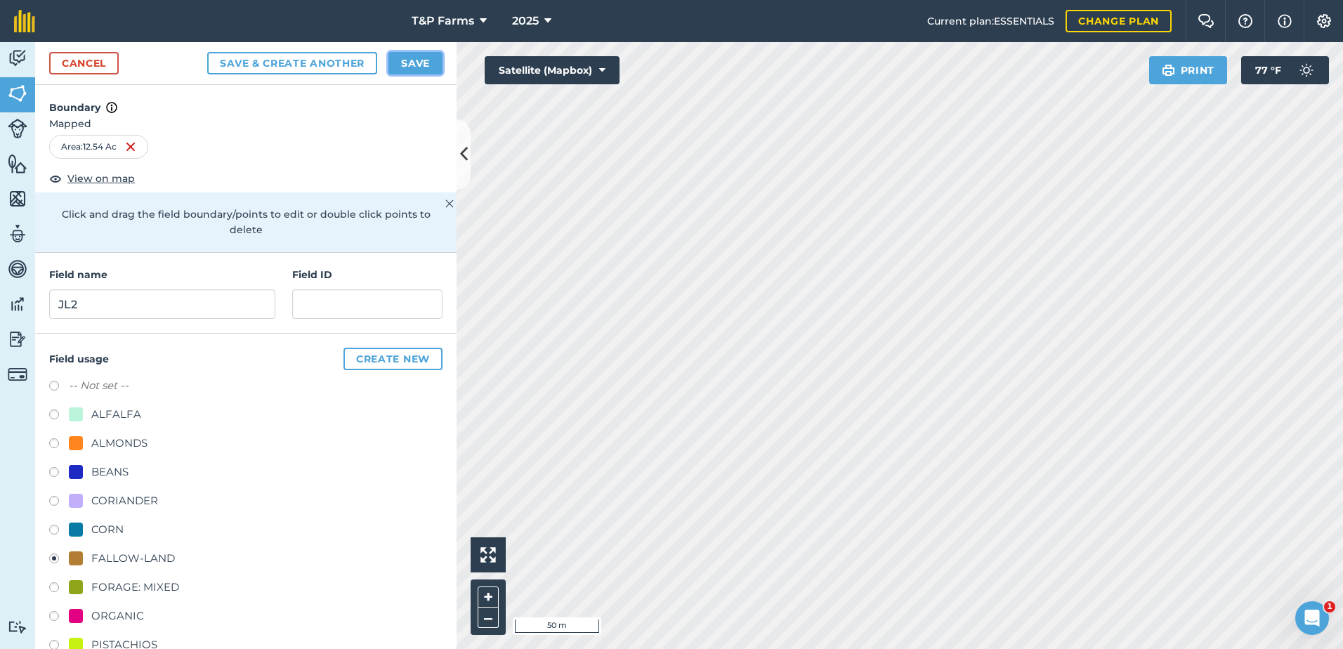
click at [425, 70] on button "Save" at bounding box center [415, 63] width 54 height 22
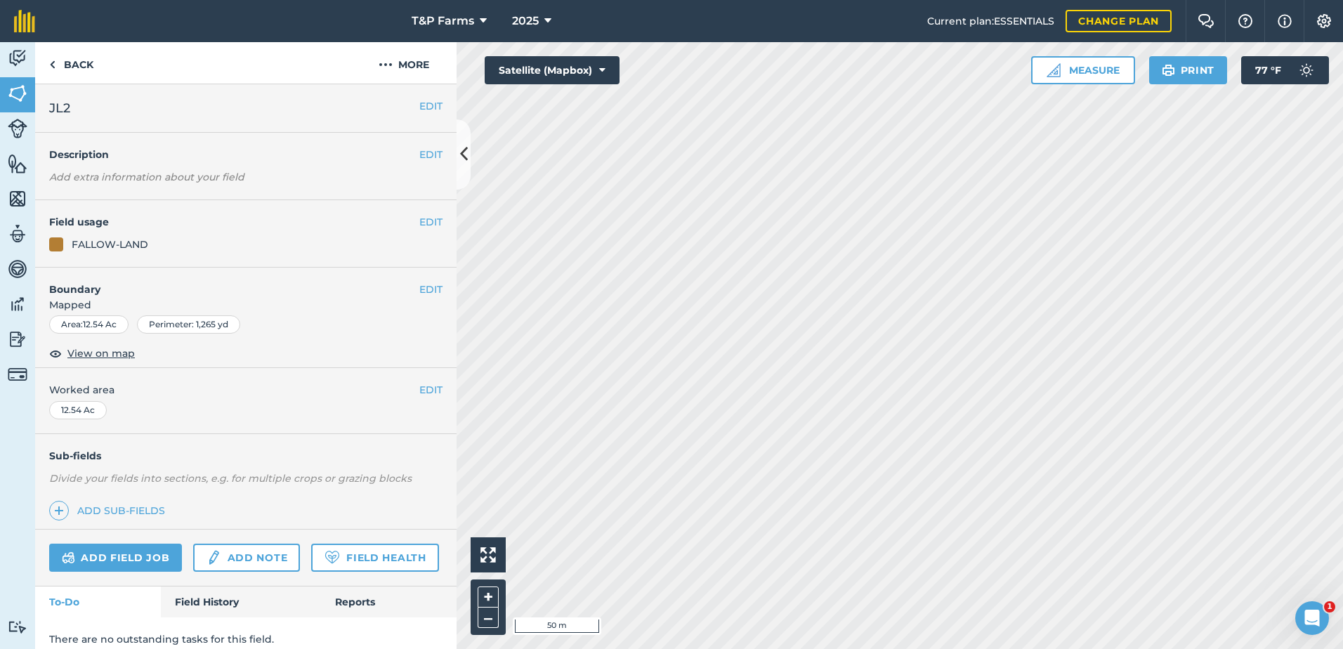
click at [432, 389] on div "EDIT Worked area 12.54 Ac" at bounding box center [245, 400] width 421 height 65
click at [428, 393] on button "EDIT" at bounding box center [430, 389] width 23 height 15
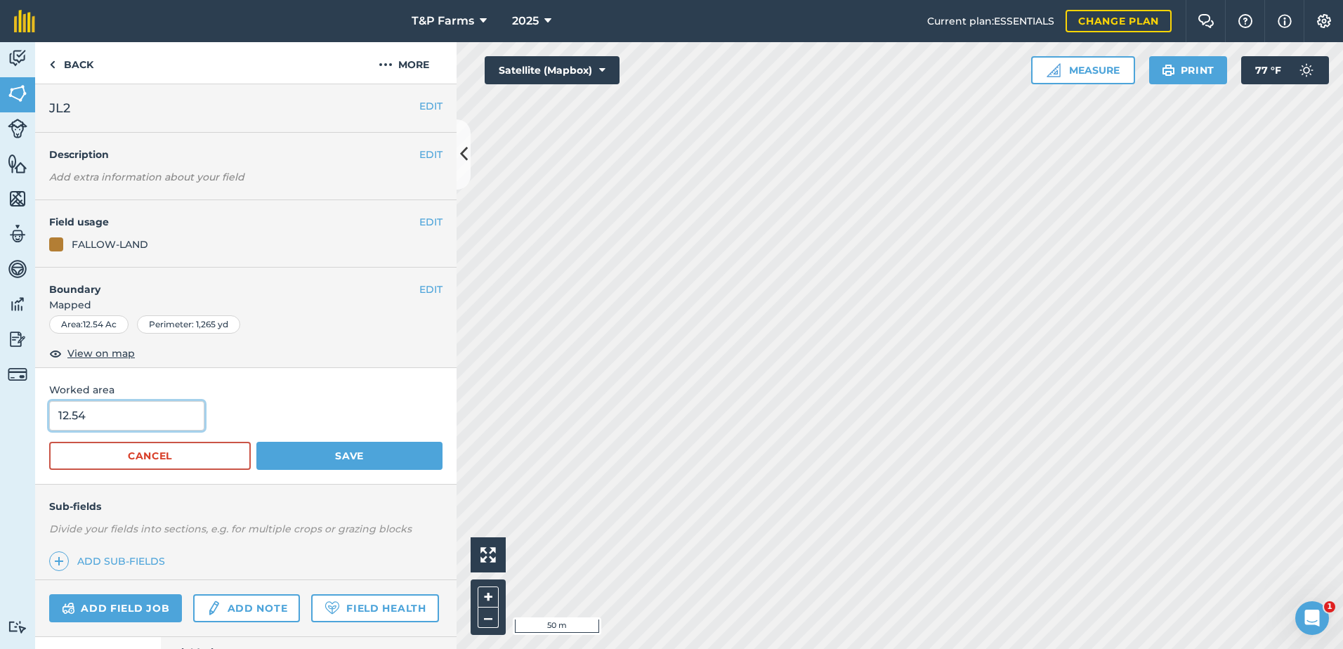
drag, startPoint x: 75, startPoint y: 419, endPoint x: 132, endPoint y: 412, distance: 57.4
click at [81, 419] on input "12.54" at bounding box center [126, 415] width 155 height 29
click at [133, 411] on input "12.54" at bounding box center [126, 415] width 155 height 29
type input "12.51"
click at [256, 442] on button "Save" at bounding box center [349, 456] width 186 height 28
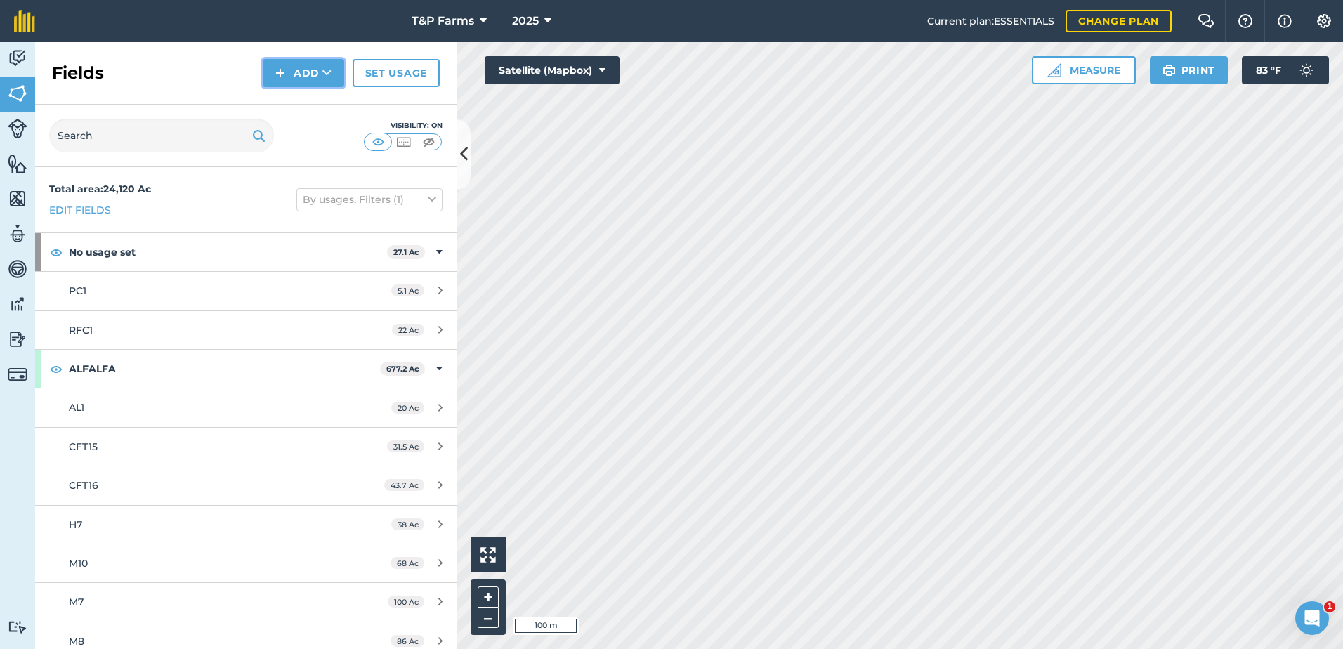
click at [263, 75] on button "Add" at bounding box center [303, 73] width 81 height 28
click at [305, 107] on link "Draw" at bounding box center [303, 104] width 77 height 31
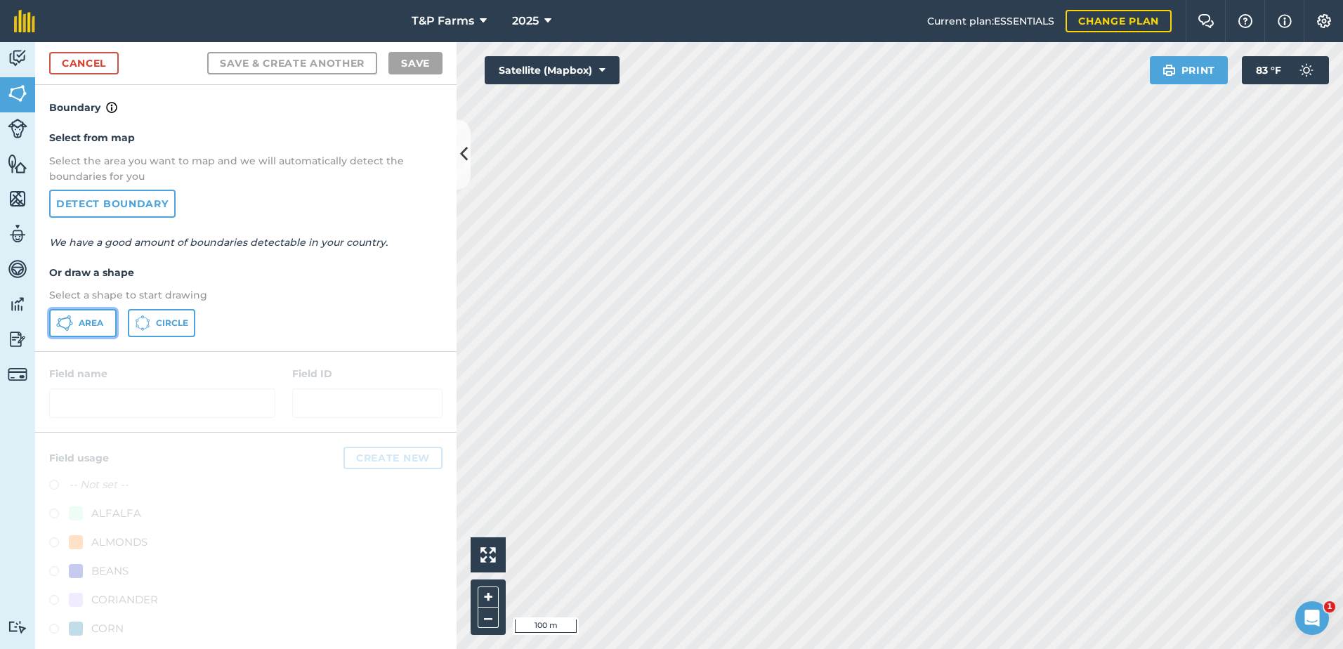
click at [87, 329] on button "Area" at bounding box center [82, 323] width 67 height 28
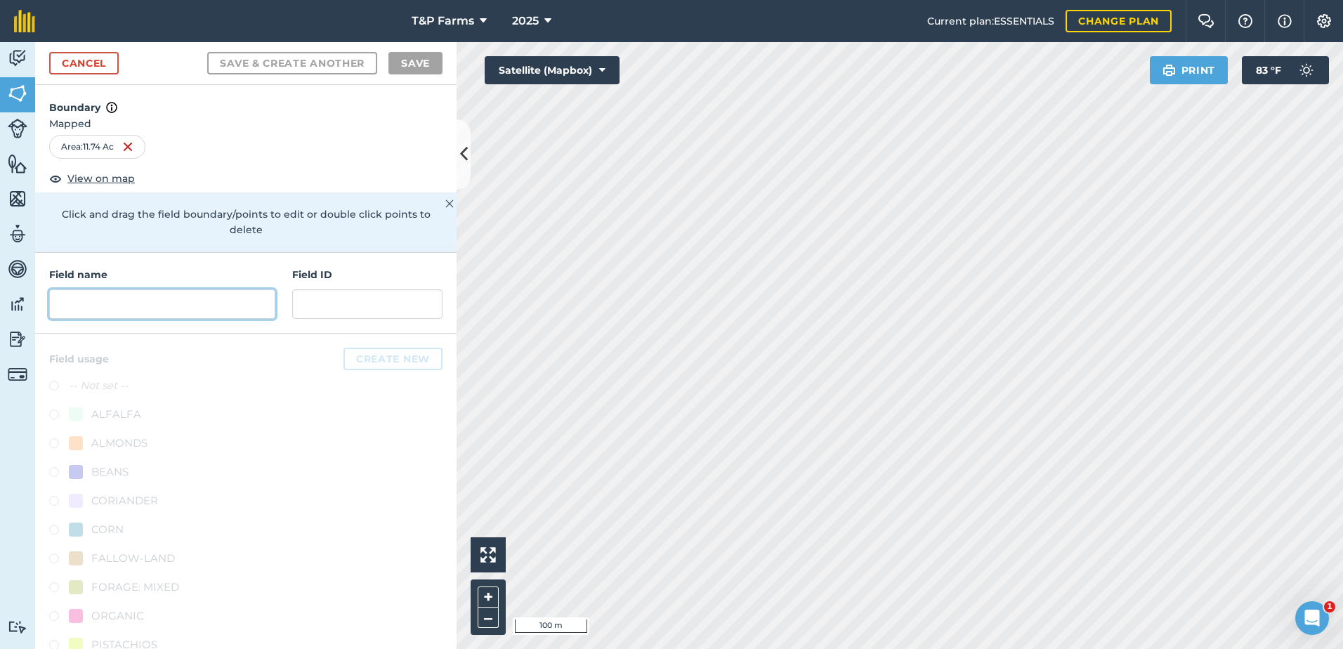
click at [167, 304] on input "text" at bounding box center [162, 303] width 226 height 29
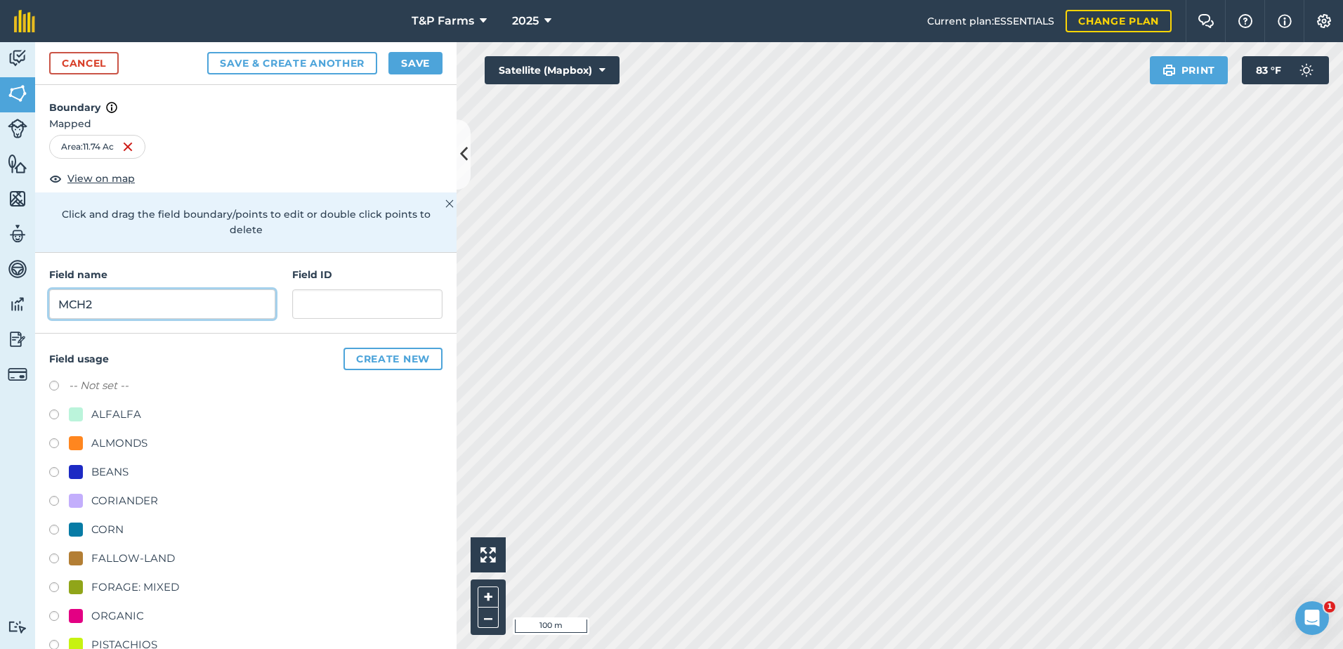
type input "MCH2"
click at [96, 445] on div "ALMONDS" at bounding box center [119, 443] width 56 height 17
radio input "true"
click at [398, 62] on button "Save" at bounding box center [415, 63] width 54 height 22
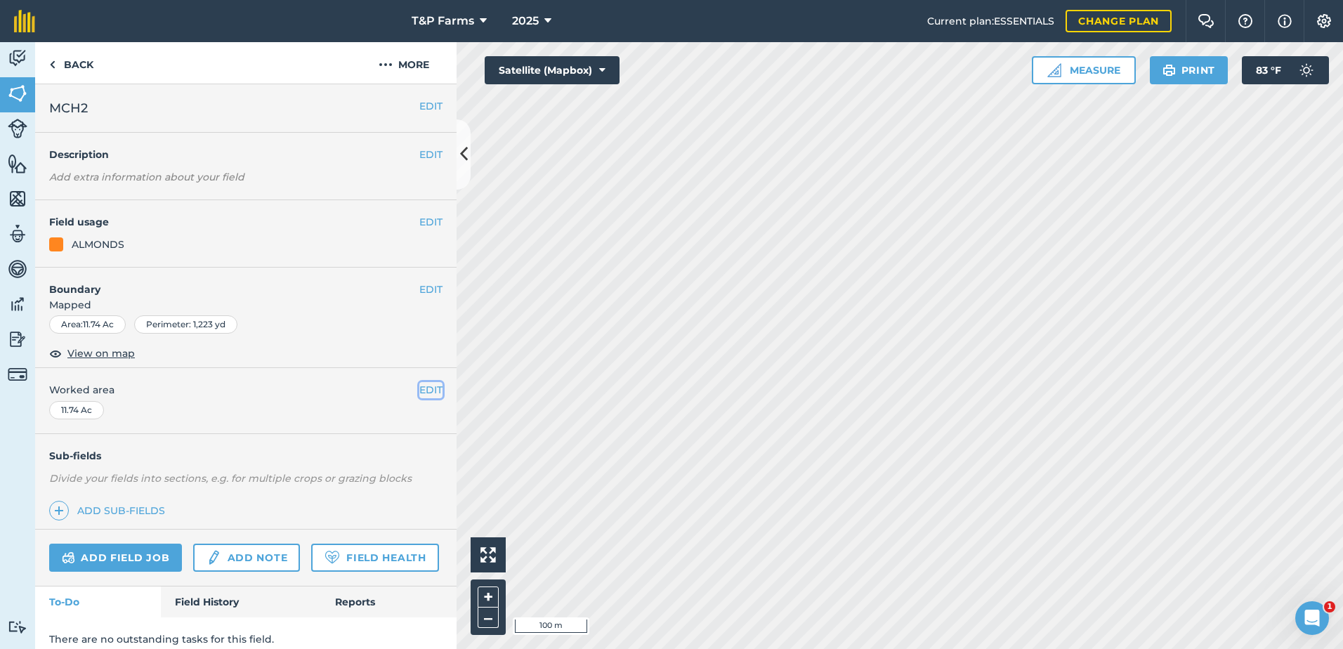
click at [426, 388] on button "EDIT" at bounding box center [430, 389] width 23 height 15
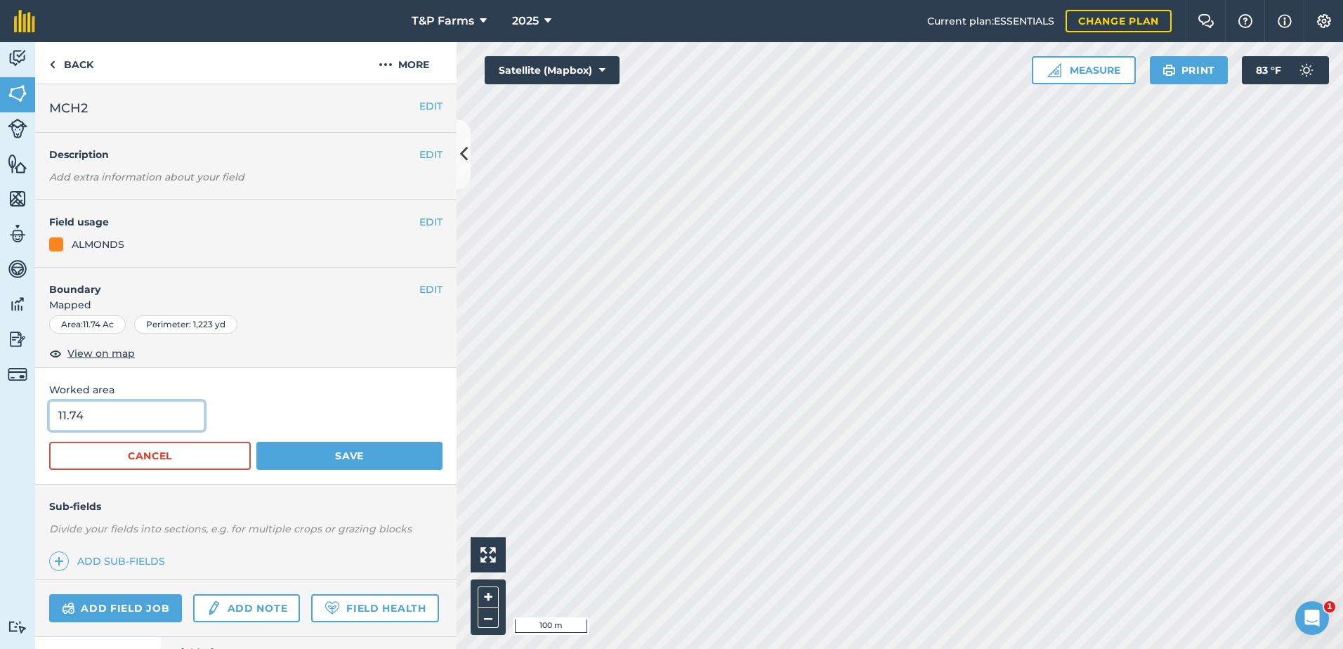
drag, startPoint x: 154, startPoint y: 407, endPoint x: 6, endPoint y: 412, distance: 148.3
click at [6, 412] on div "Activity Fields Livestock Features Maps Team Vehicles Data Reporting Billing Tu…" at bounding box center [671, 345] width 1343 height 607
type input "15"
click at [256, 442] on button "Save" at bounding box center [349, 456] width 186 height 28
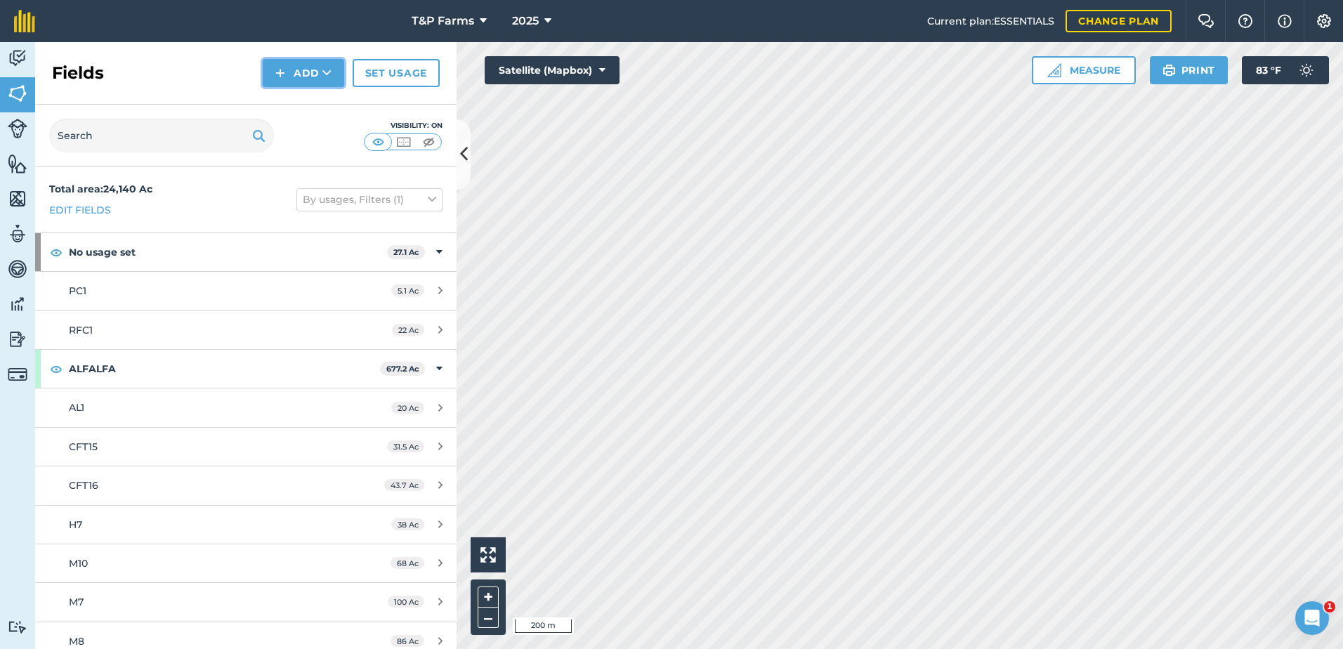
click at [291, 77] on button "Add" at bounding box center [303, 73] width 81 height 28
drag, startPoint x: 294, startPoint y: 88, endPoint x: 294, endPoint y: 97, distance: 9.1
click at [294, 97] on link "Draw" at bounding box center [303, 104] width 77 height 31
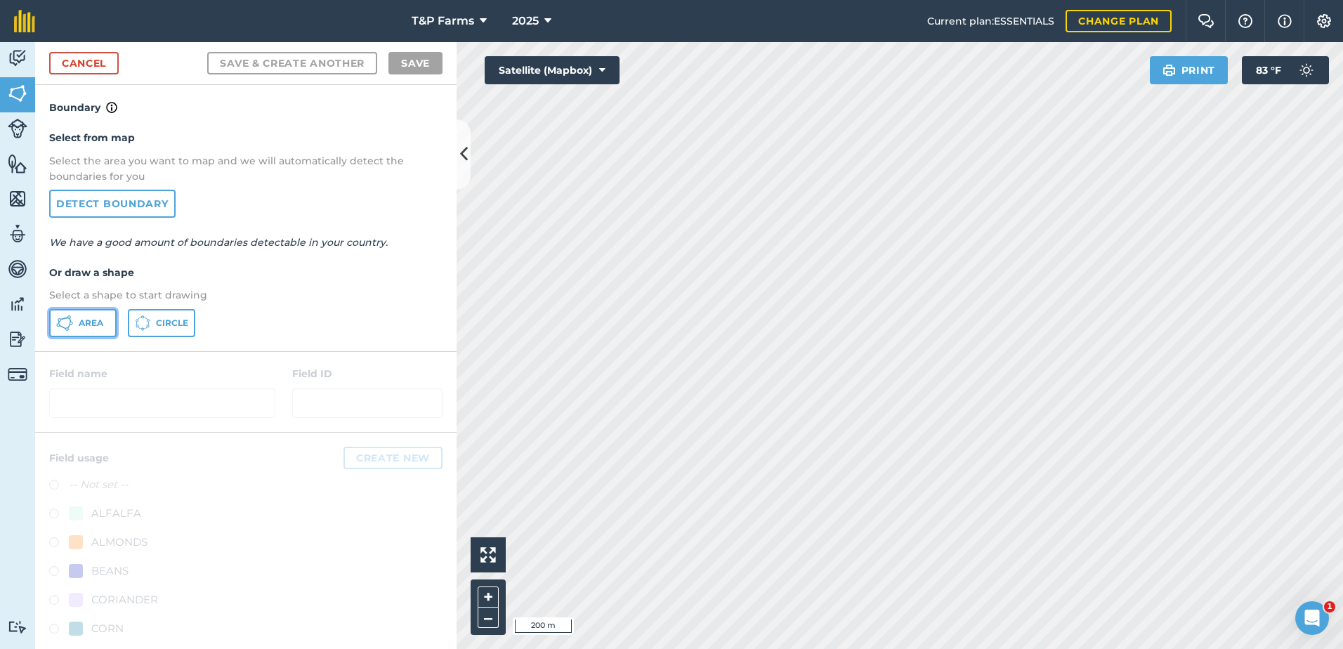
drag, startPoint x: 93, startPoint y: 324, endPoint x: 218, endPoint y: 323, distance: 125.7
click at [96, 324] on span "Area" at bounding box center [91, 322] width 25 height 11
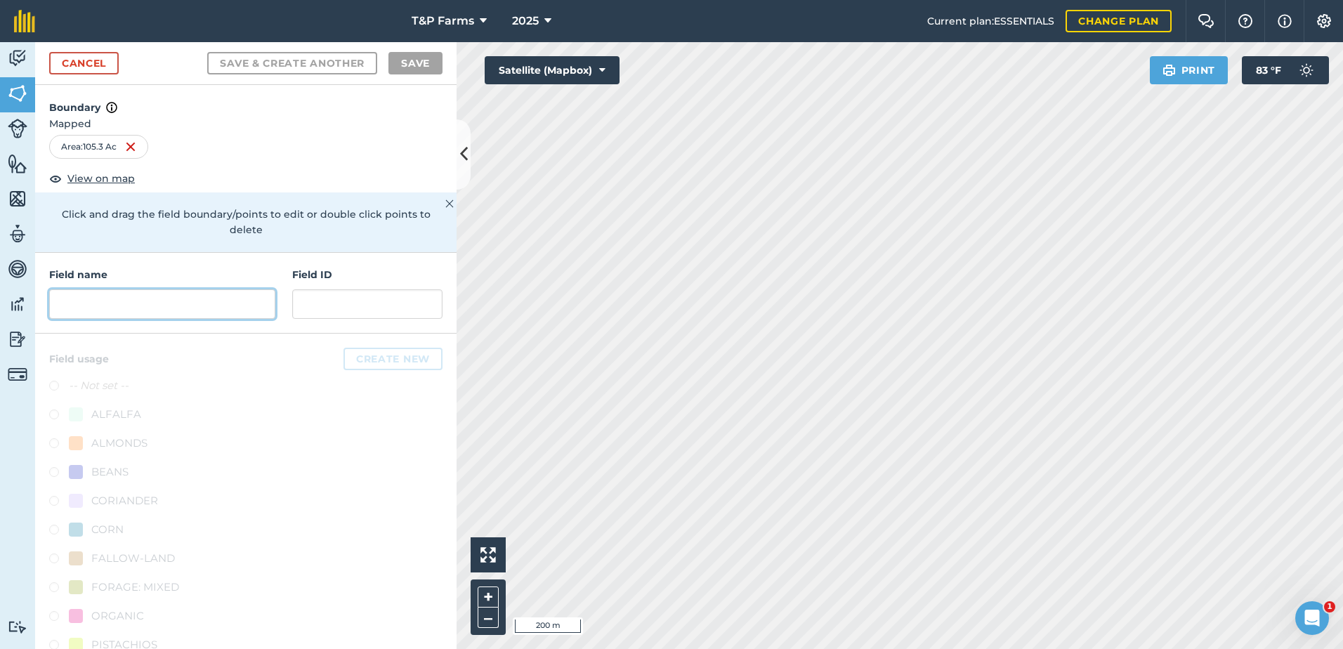
click at [198, 306] on input "text" at bounding box center [162, 303] width 226 height 29
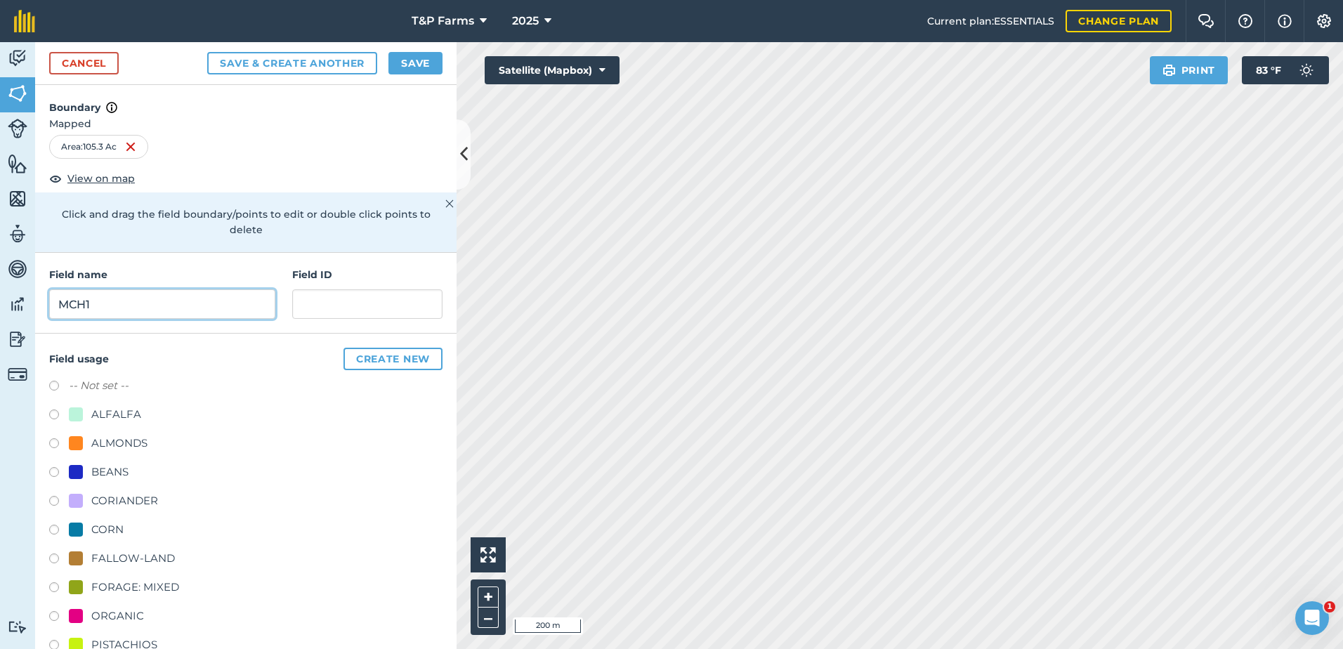
type input "MCH1"
click at [112, 434] on div "-- Not set -- ALFALFA ALMONDS BEANS CORIANDER CORN FALLOW-LAND FORAGE: MIXED OR…" at bounding box center [245, 589] width 393 height 424
click at [74, 438] on div at bounding box center [76, 443] width 14 height 14
radio input "true"
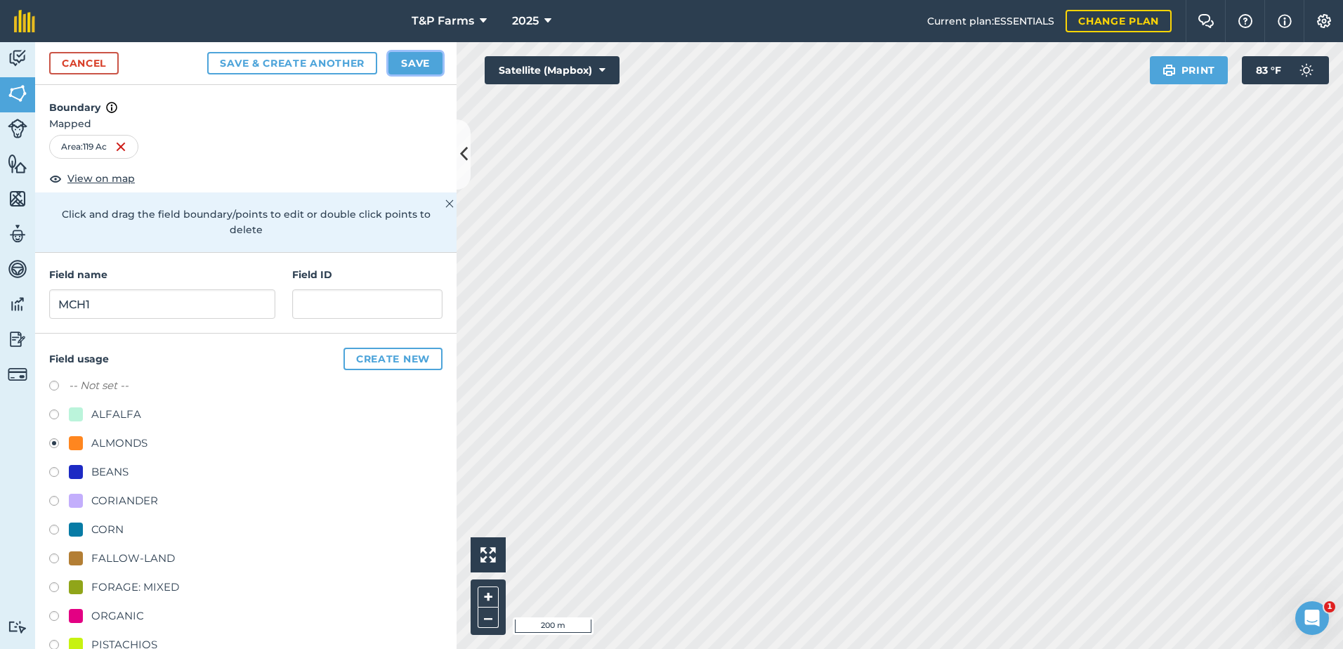
click at [425, 60] on button "Save" at bounding box center [415, 63] width 54 height 22
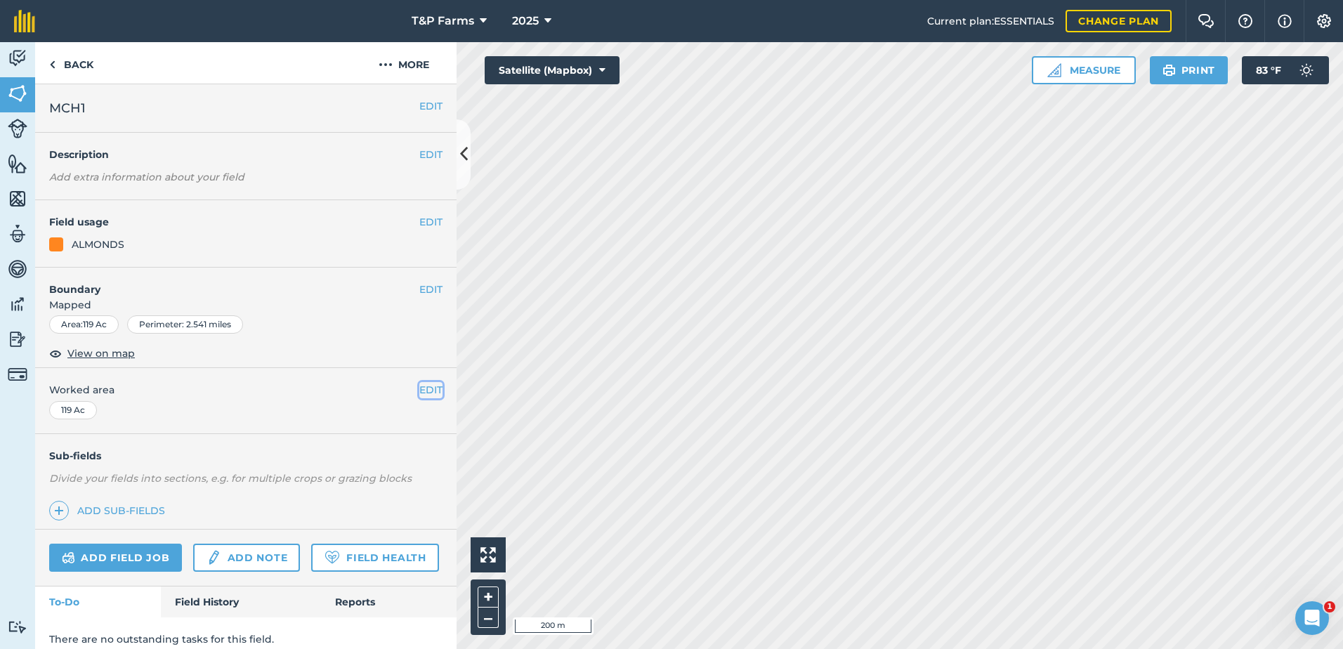
drag, startPoint x: 419, startPoint y: 389, endPoint x: 391, endPoint y: 396, distance: 29.0
click at [419, 389] on button "EDIT" at bounding box center [430, 389] width 23 height 15
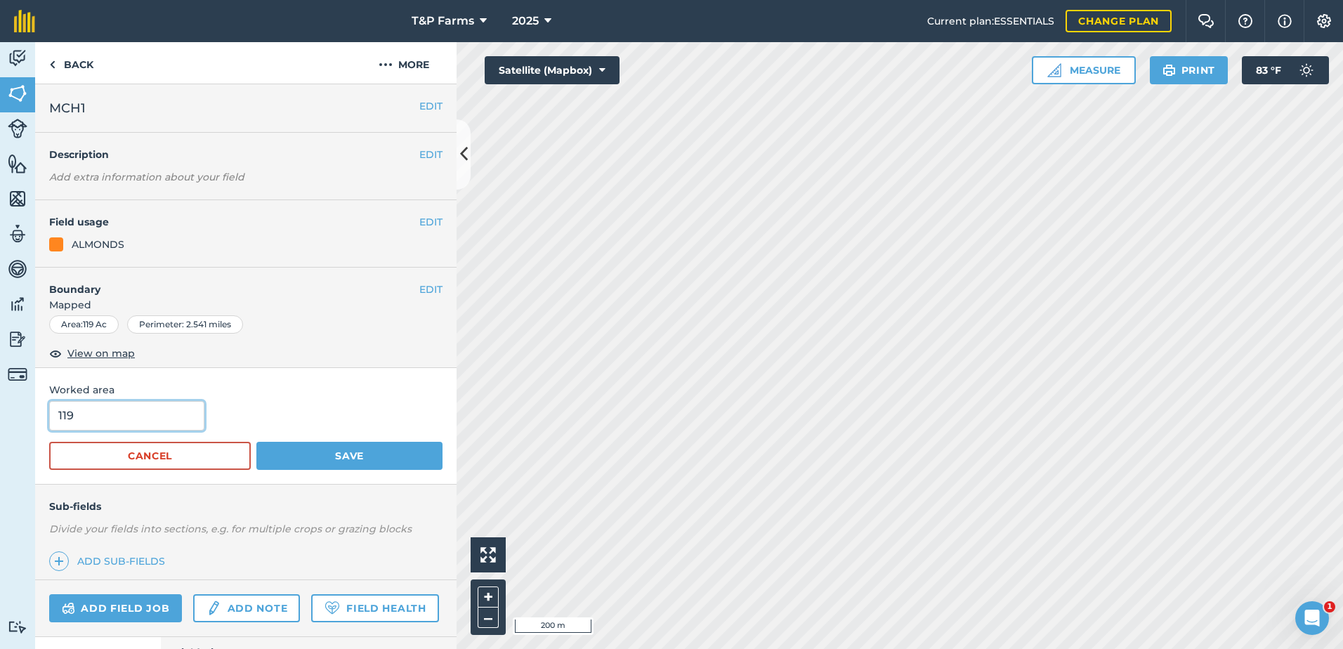
drag, startPoint x: 144, startPoint y: 418, endPoint x: -3, endPoint y: 404, distance: 147.5
click at [0, 404] on html "T&P Farms 2025 Current plan : ESSENTIALS Change plan Farm Chat Help Info Settin…" at bounding box center [671, 324] width 1343 height 649
type input "116.6"
click at [256, 442] on button "Save" at bounding box center [349, 456] width 186 height 28
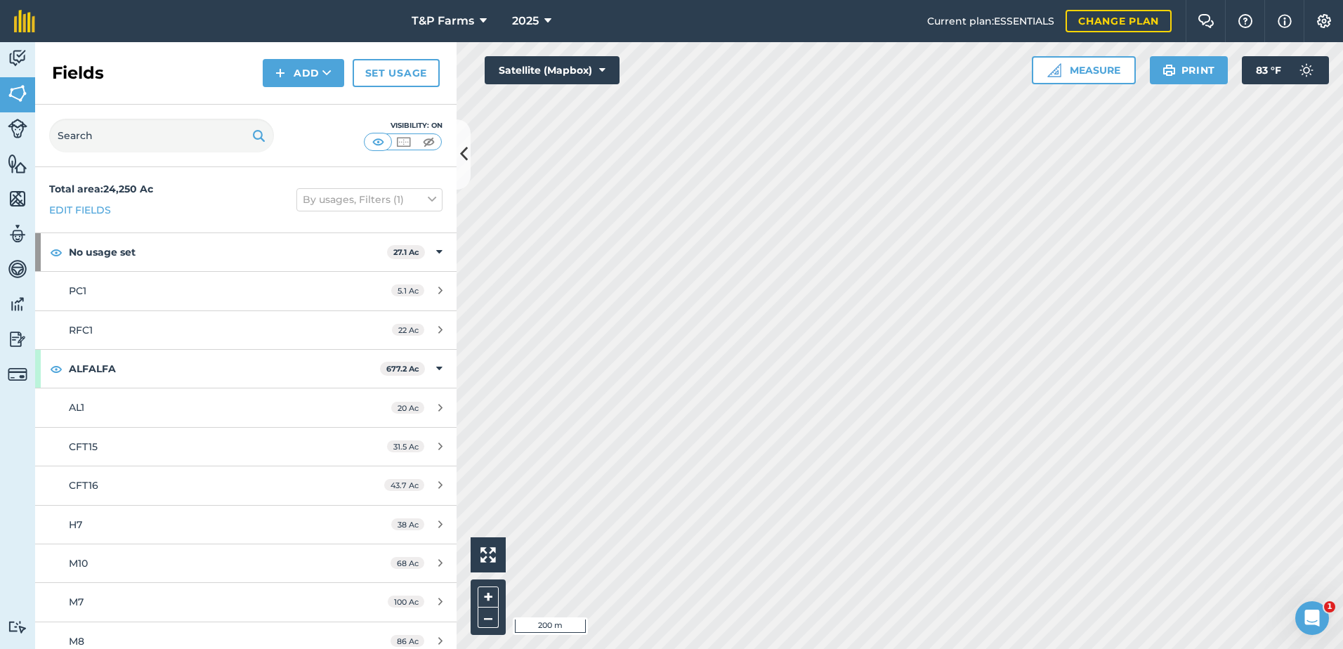
click at [999, 648] on html "T&P Farms 2025 Current plan : ESSENTIALS Change plan Farm Chat Help Info Settin…" at bounding box center [671, 324] width 1343 height 649
click at [330, 75] on icon at bounding box center [326, 73] width 9 height 14
click at [329, 94] on link "Draw" at bounding box center [303, 104] width 77 height 31
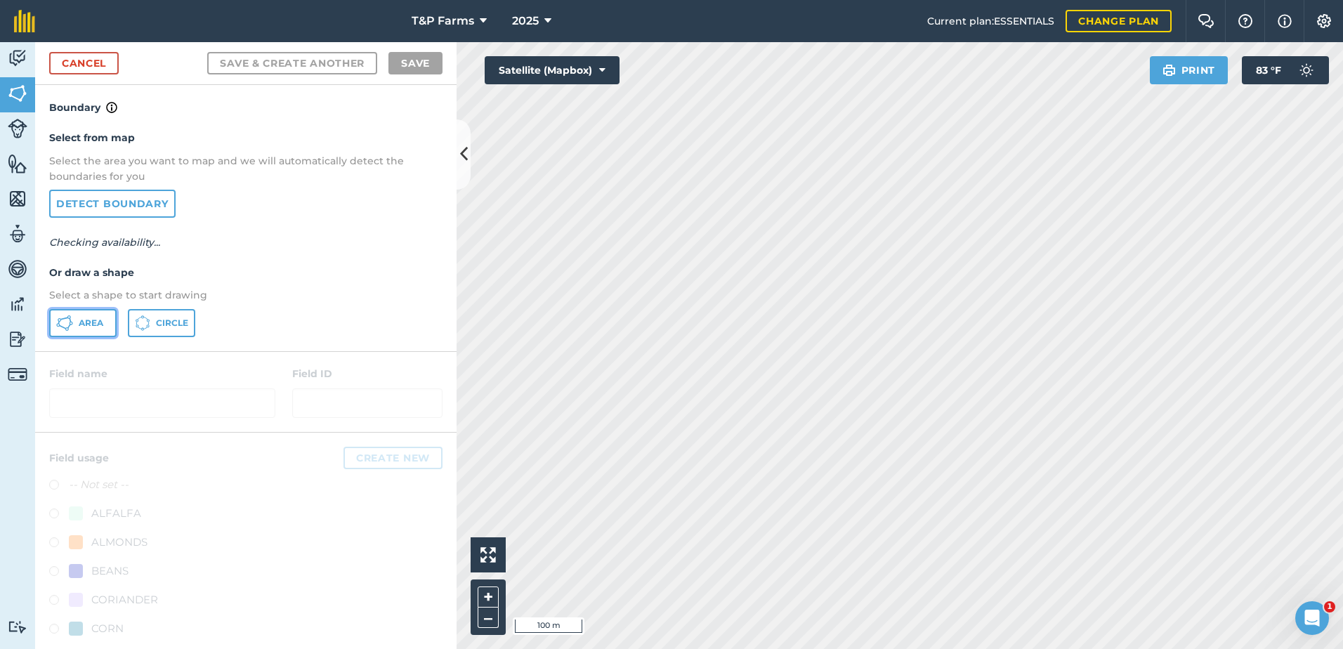
drag, startPoint x: 89, startPoint y: 313, endPoint x: 225, endPoint y: 313, distance: 136.3
click at [102, 313] on button "Area" at bounding box center [82, 323] width 67 height 28
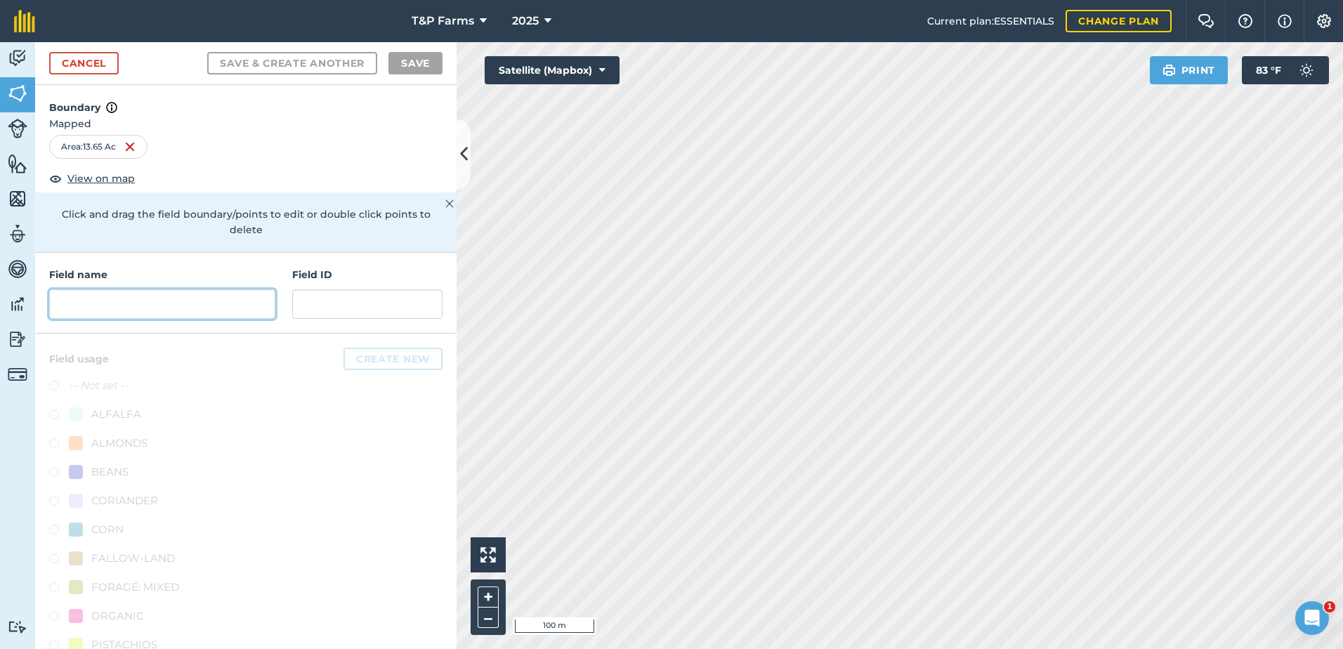
click at [175, 303] on input "text" at bounding box center [162, 303] width 226 height 29
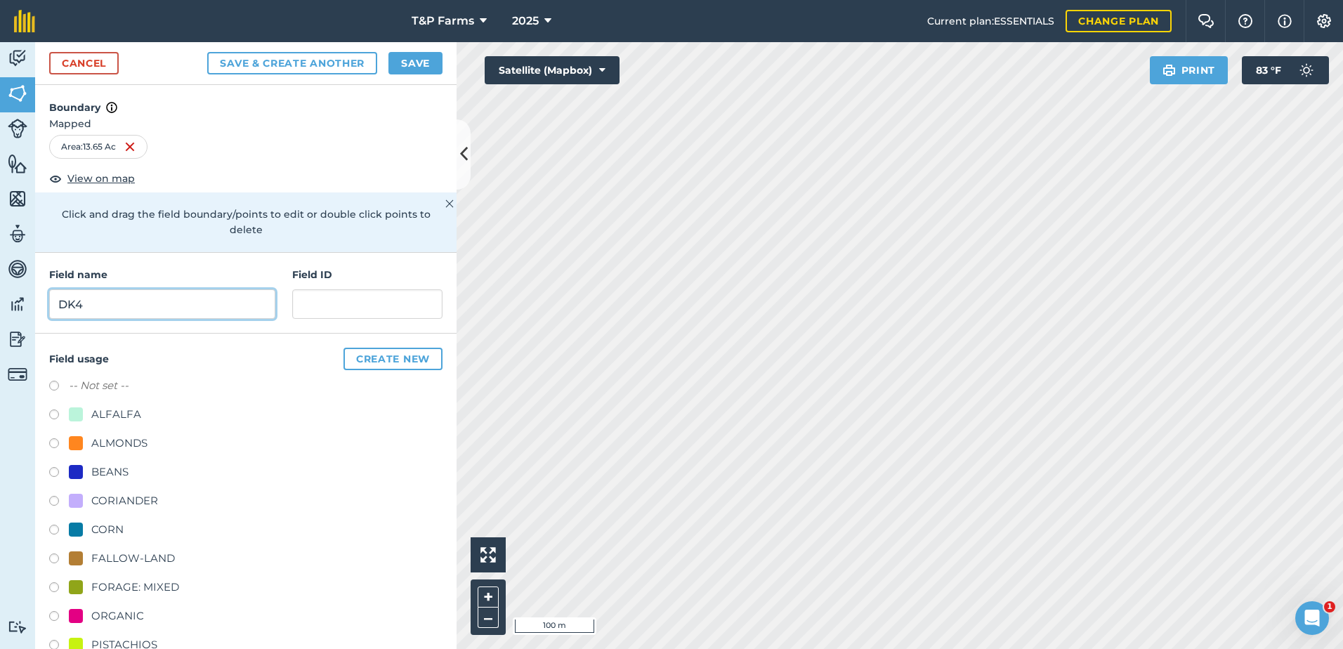
type input "DK4"
click at [137, 441] on div "ALMONDS" at bounding box center [119, 443] width 56 height 17
radio input "true"
click at [412, 76] on div "Cancel Save & Create Another Save" at bounding box center [245, 63] width 421 height 43
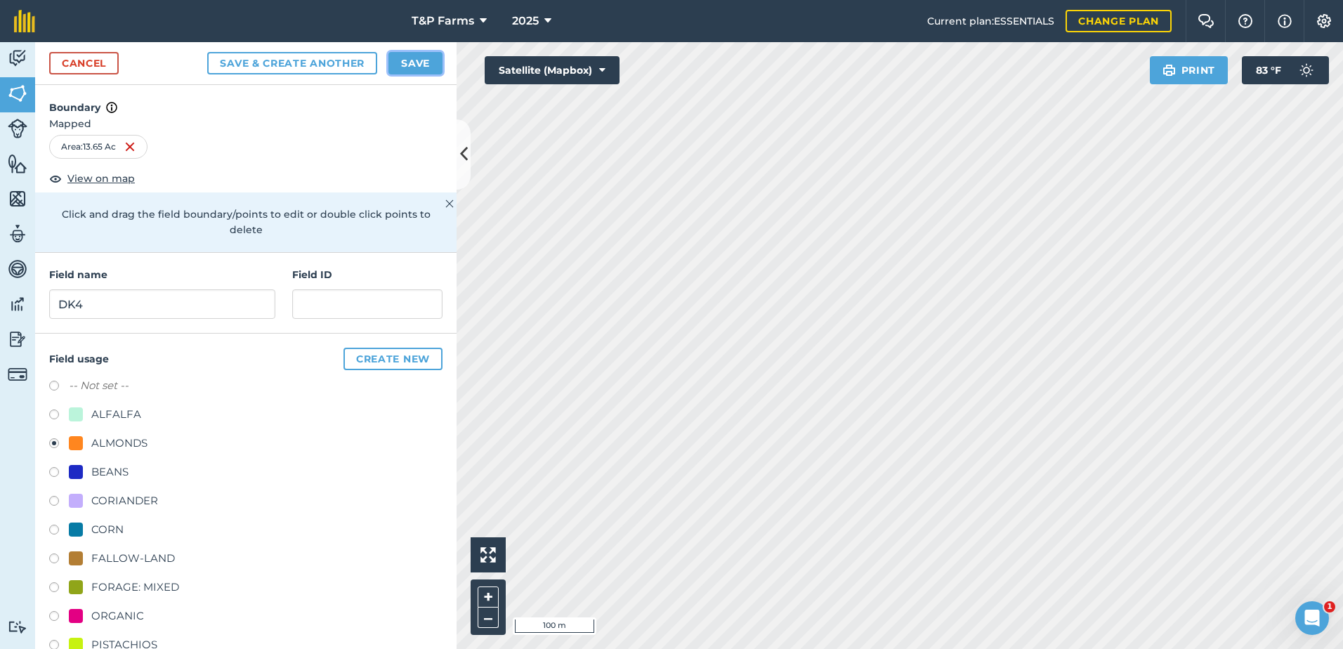
click at [414, 68] on button "Save" at bounding box center [415, 63] width 54 height 22
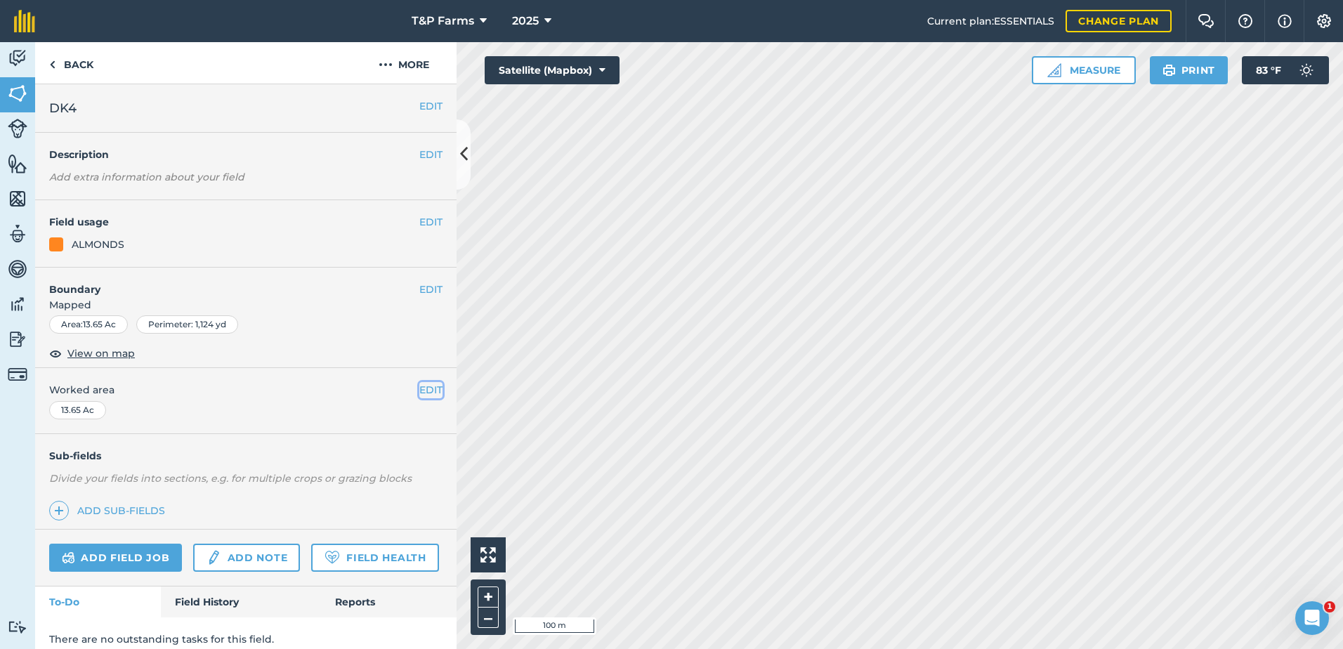
drag, startPoint x: 430, startPoint y: 388, endPoint x: 386, endPoint y: 395, distance: 44.8
click at [428, 388] on button "EDIT" at bounding box center [430, 389] width 23 height 15
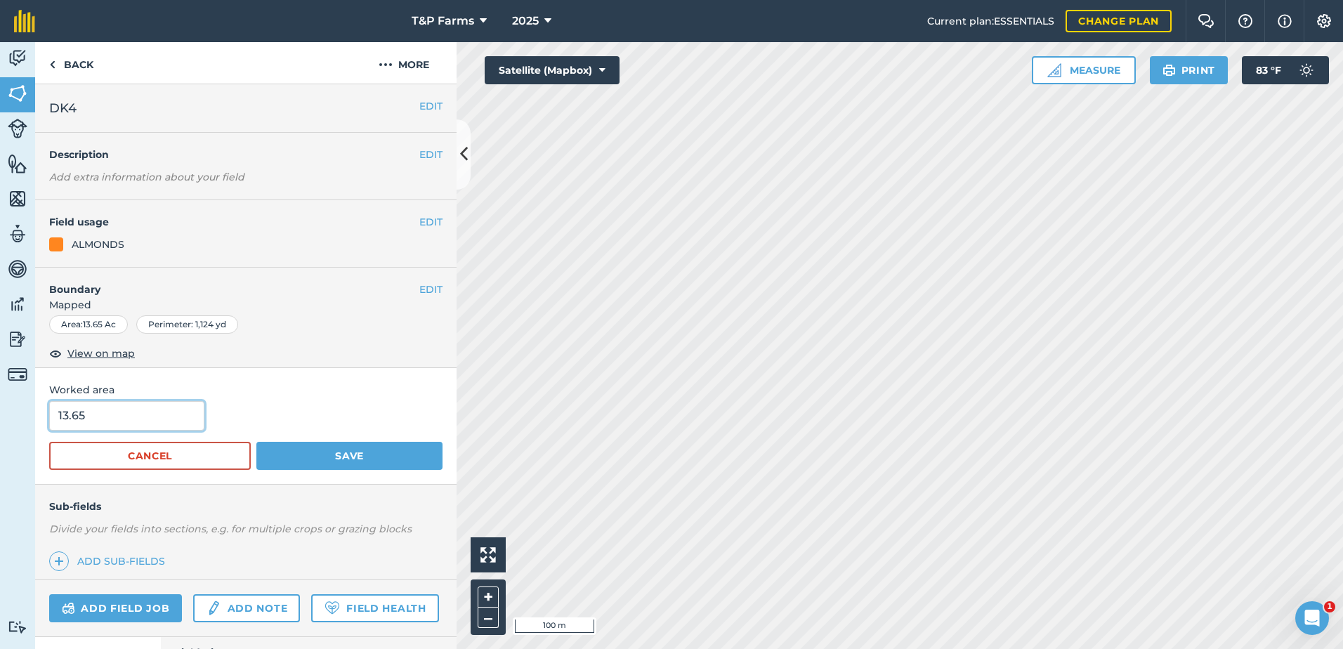
drag, startPoint x: 89, startPoint y: 426, endPoint x: -3, endPoint y: 428, distance: 92.0
click at [0, 428] on html "T&P Farms 2025 Current plan : ESSENTIALS Change plan Farm Chat Help Info Settin…" at bounding box center [671, 324] width 1343 height 649
type input "13"
click at [256, 442] on button "Save" at bounding box center [349, 456] width 186 height 28
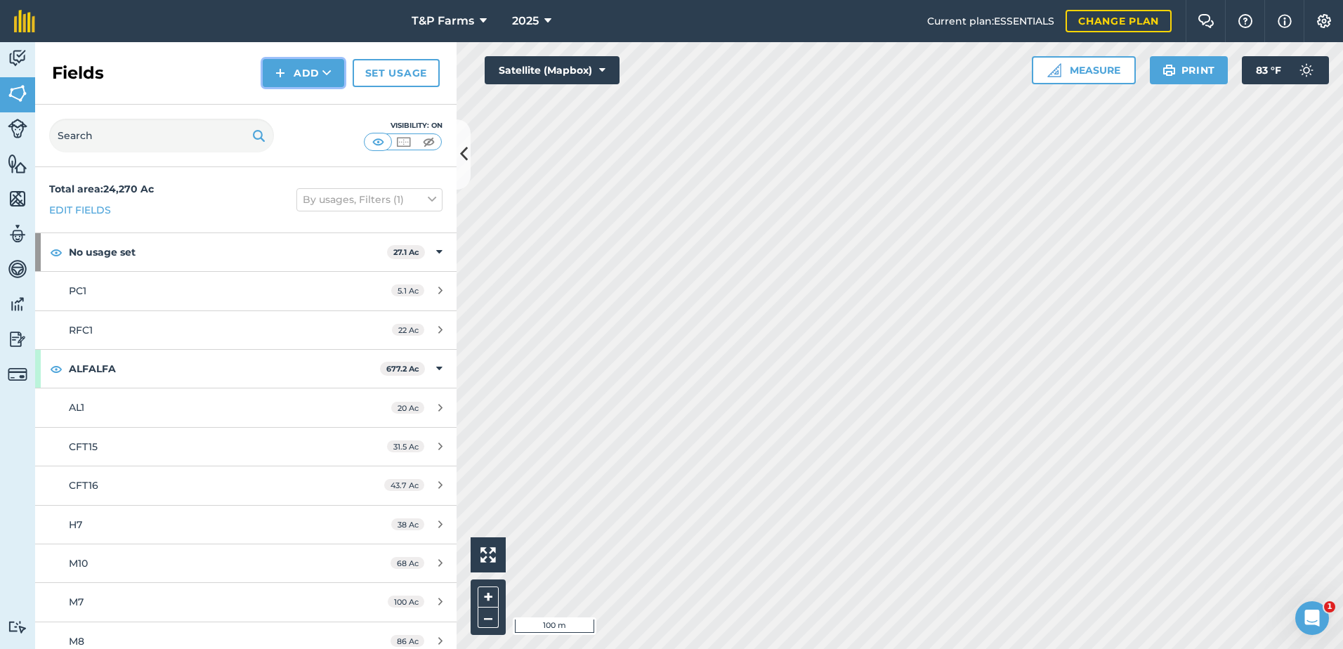
click at [292, 75] on button "Add" at bounding box center [303, 73] width 81 height 28
click at [297, 93] on link "Draw" at bounding box center [303, 104] width 77 height 31
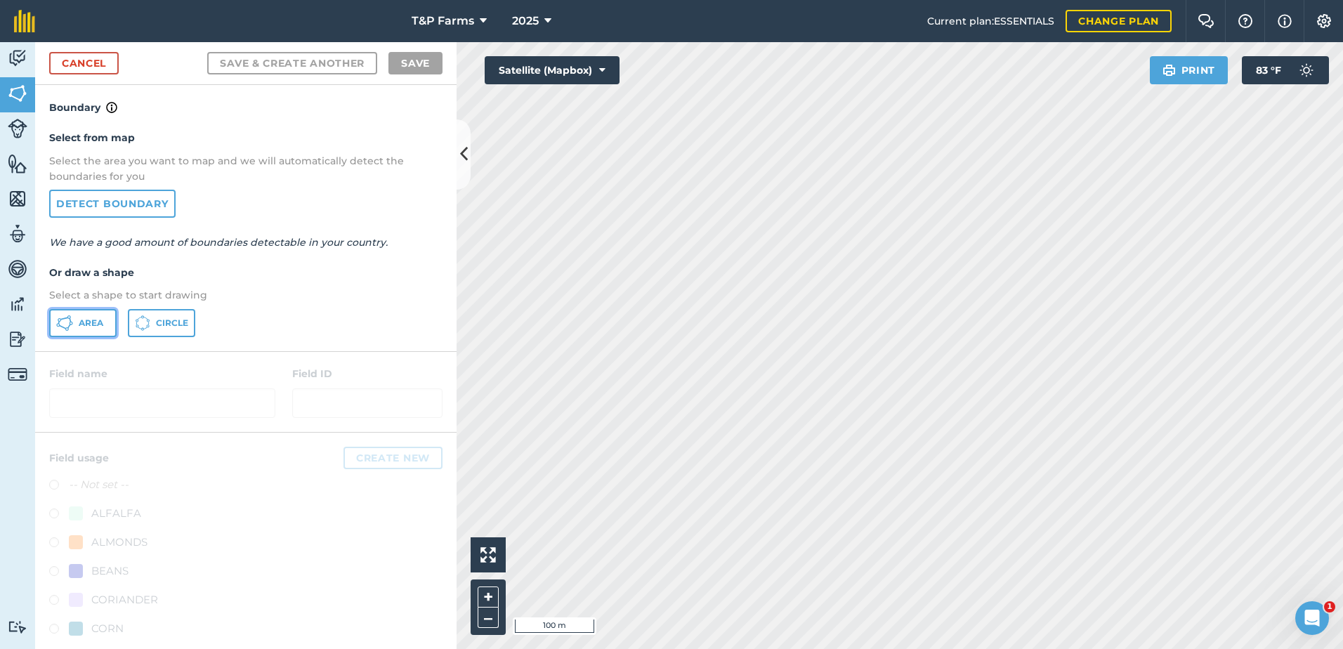
click at [84, 325] on span "Area" at bounding box center [91, 322] width 25 height 11
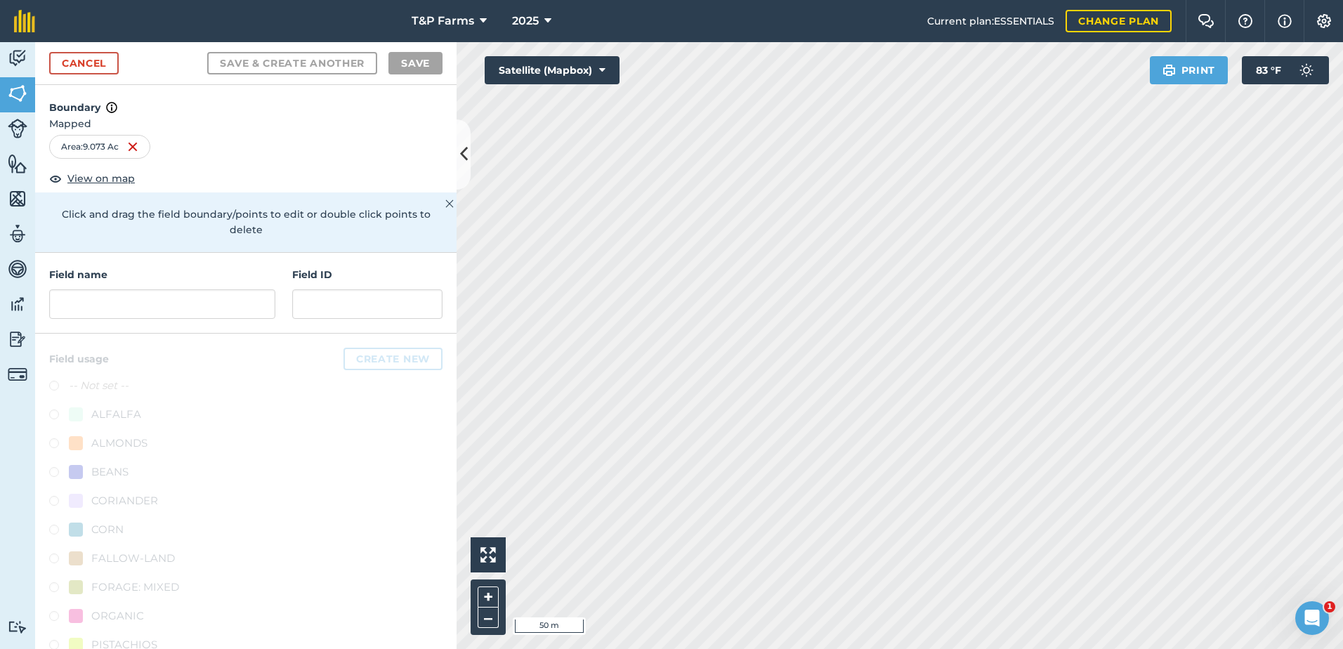
click at [206, 296] on div "Field name" at bounding box center [162, 293] width 226 height 52
click at [207, 303] on input "text" at bounding box center [162, 303] width 226 height 29
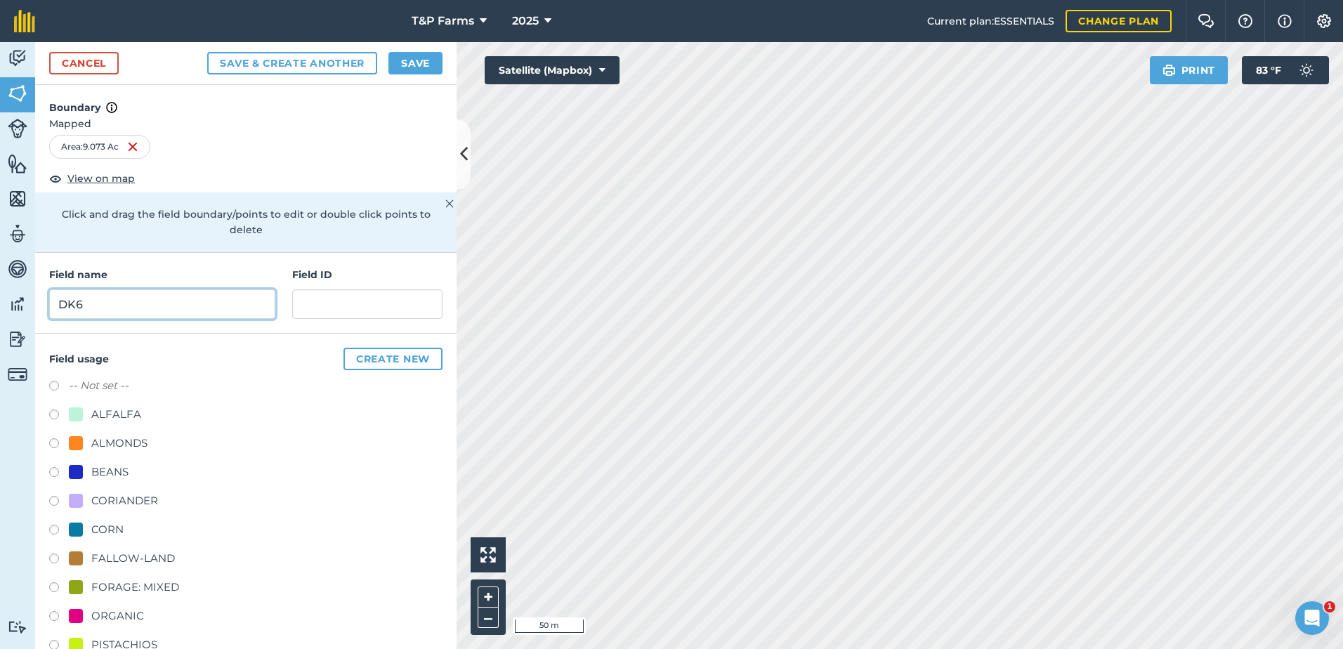
type input "DK6"
click at [149, 443] on div "ALMONDS" at bounding box center [245, 445] width 393 height 20
click at [139, 443] on div "ALMONDS" at bounding box center [119, 443] width 56 height 17
radio input "true"
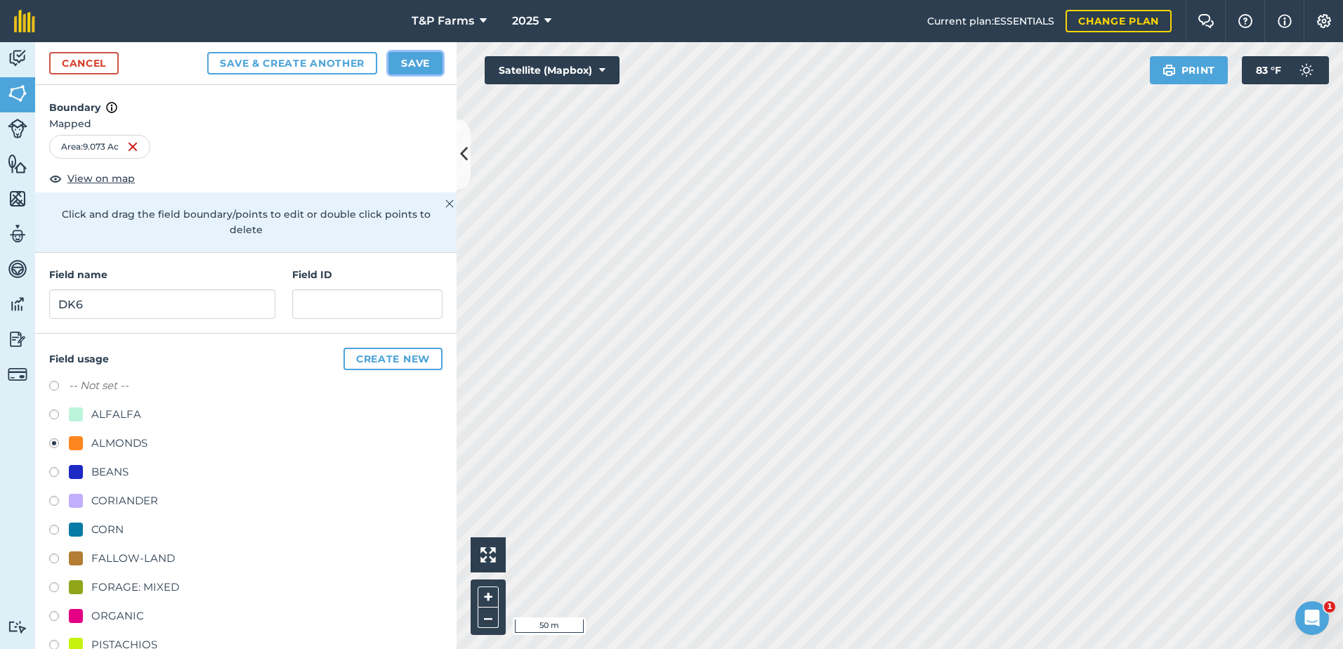
click at [424, 73] on button "Save" at bounding box center [415, 63] width 54 height 22
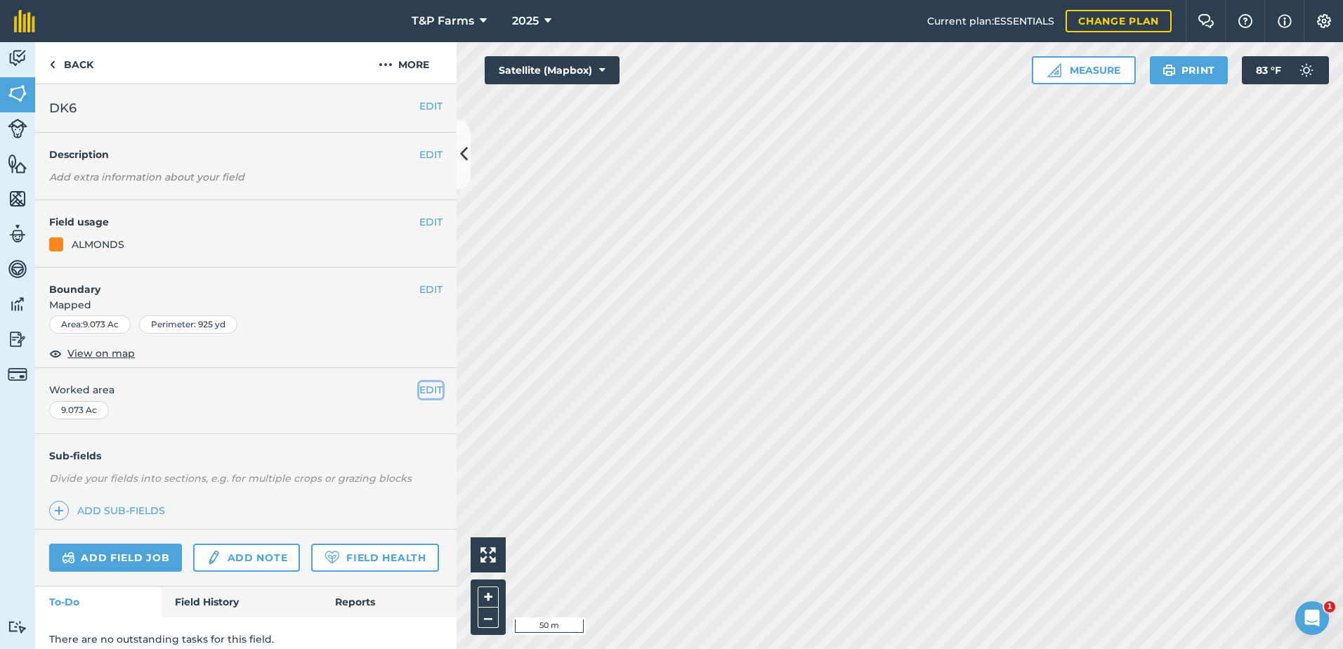
click at [419, 395] on button "EDIT" at bounding box center [430, 389] width 23 height 15
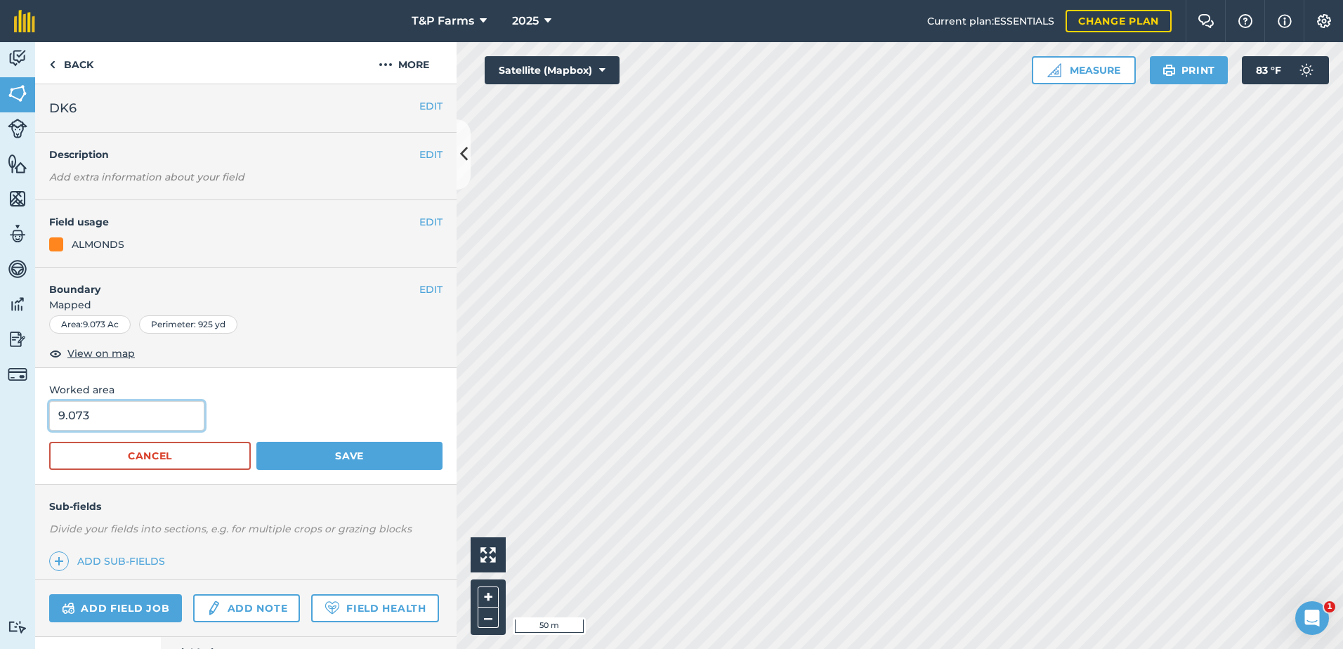
drag, startPoint x: 118, startPoint y: 414, endPoint x: -3, endPoint y: 384, distance: 124.5
click at [0, 384] on html "T&P Farms 2025 Current plan : ESSENTIALS Change plan Farm Chat Help Info Settin…" at bounding box center [671, 324] width 1343 height 649
type input "9.7"
click at [256, 442] on button "Save" at bounding box center [349, 456] width 186 height 28
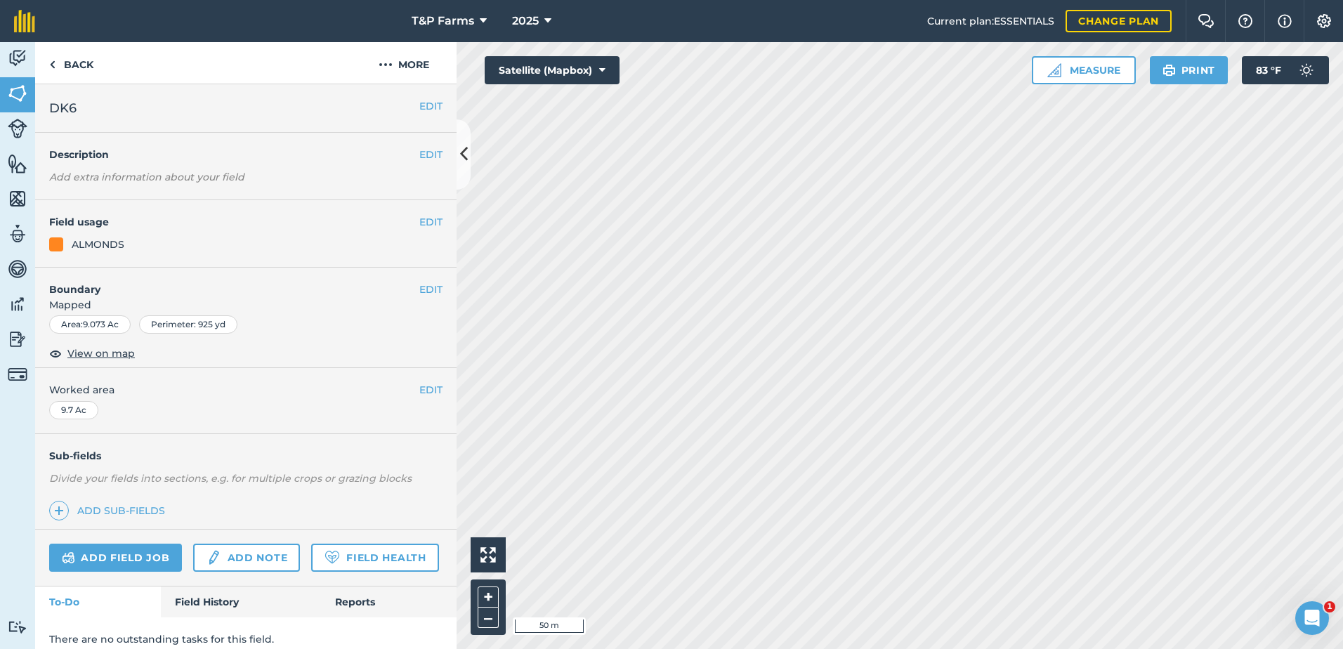
click at [725, 648] on html "T&P Farms 2025 Current plan : ESSENTIALS Change plan Farm Chat Help Info Settin…" at bounding box center [671, 324] width 1343 height 649
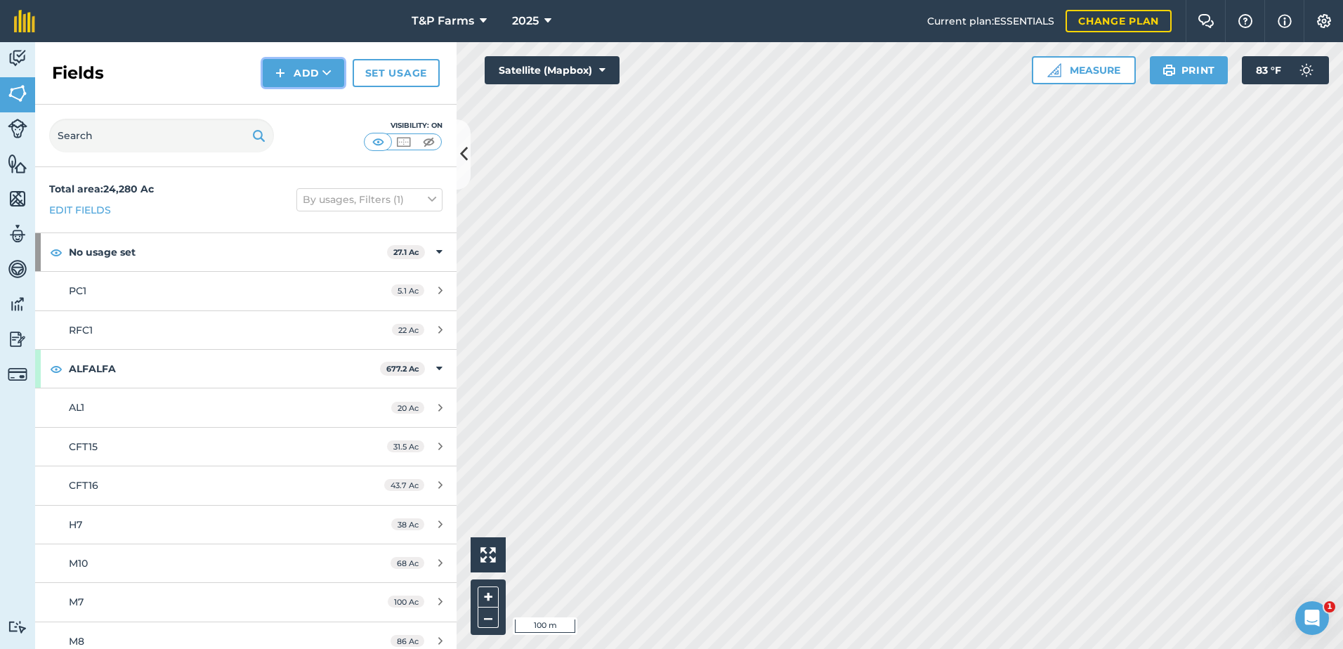
click at [315, 77] on button "Add" at bounding box center [303, 73] width 81 height 28
click at [318, 98] on link "Draw" at bounding box center [303, 104] width 77 height 31
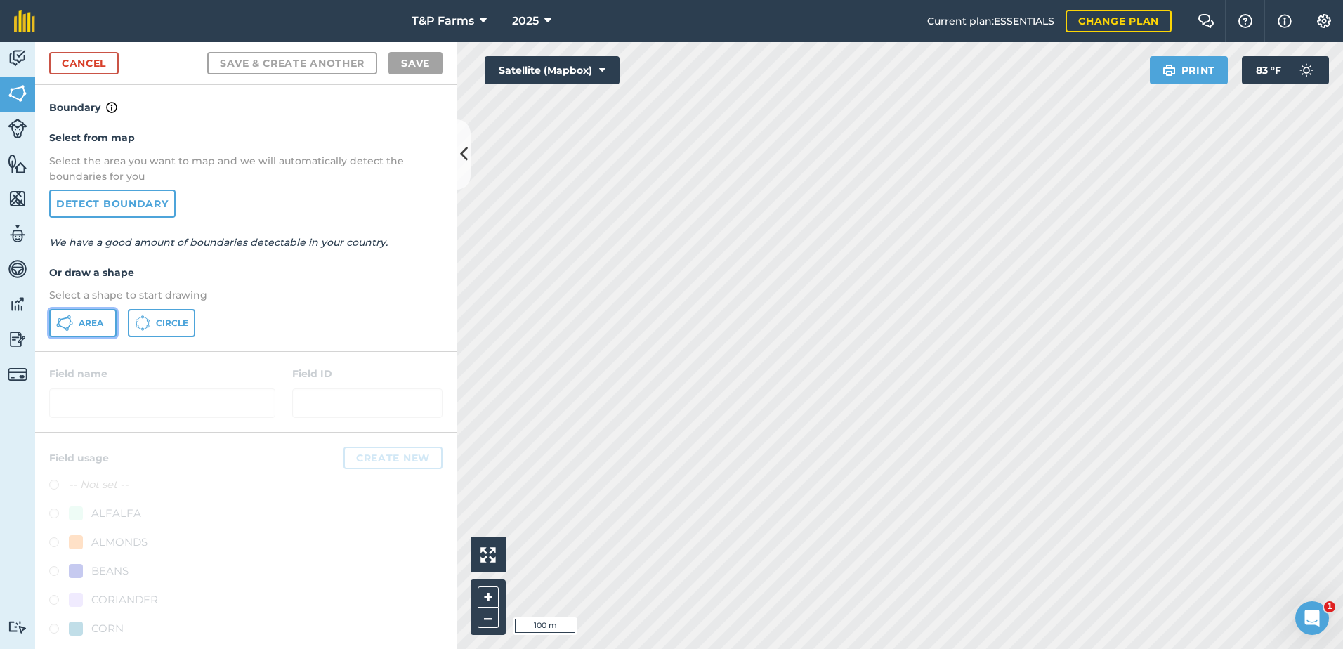
drag, startPoint x: 91, startPoint y: 318, endPoint x: 581, endPoint y: 332, distance: 489.7
click at [105, 322] on button "Area" at bounding box center [82, 323] width 67 height 28
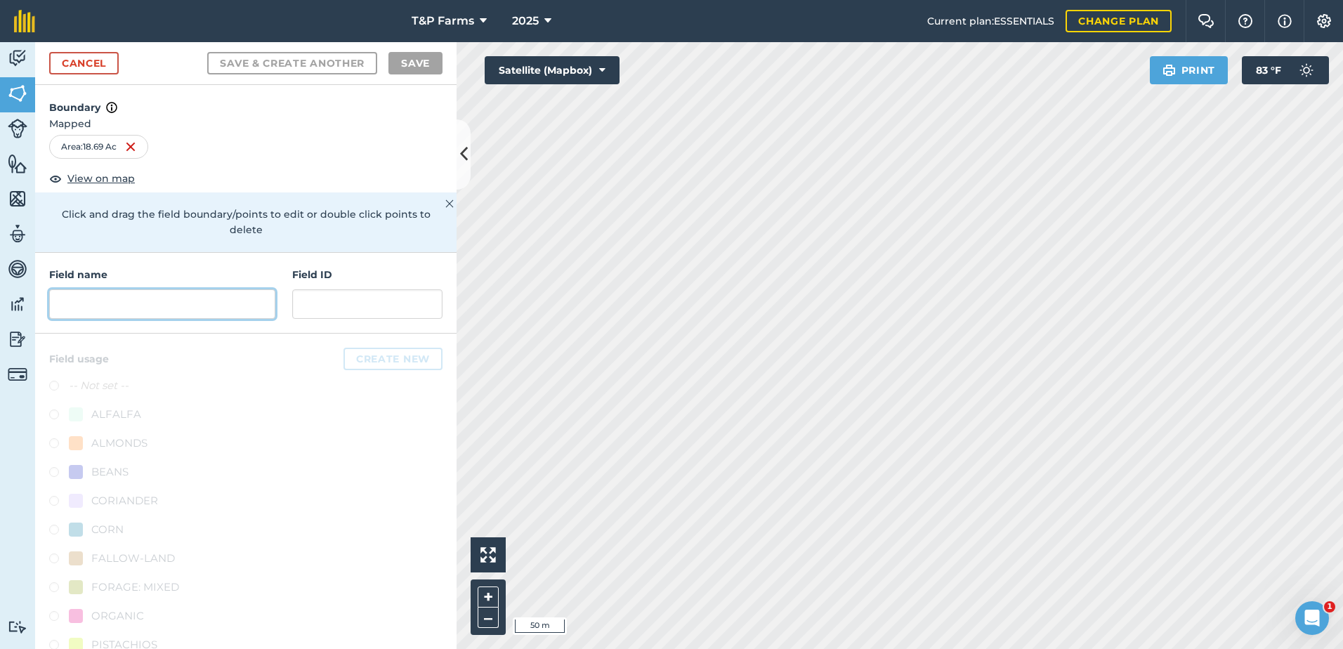
click at [143, 306] on input "text" at bounding box center [162, 303] width 226 height 29
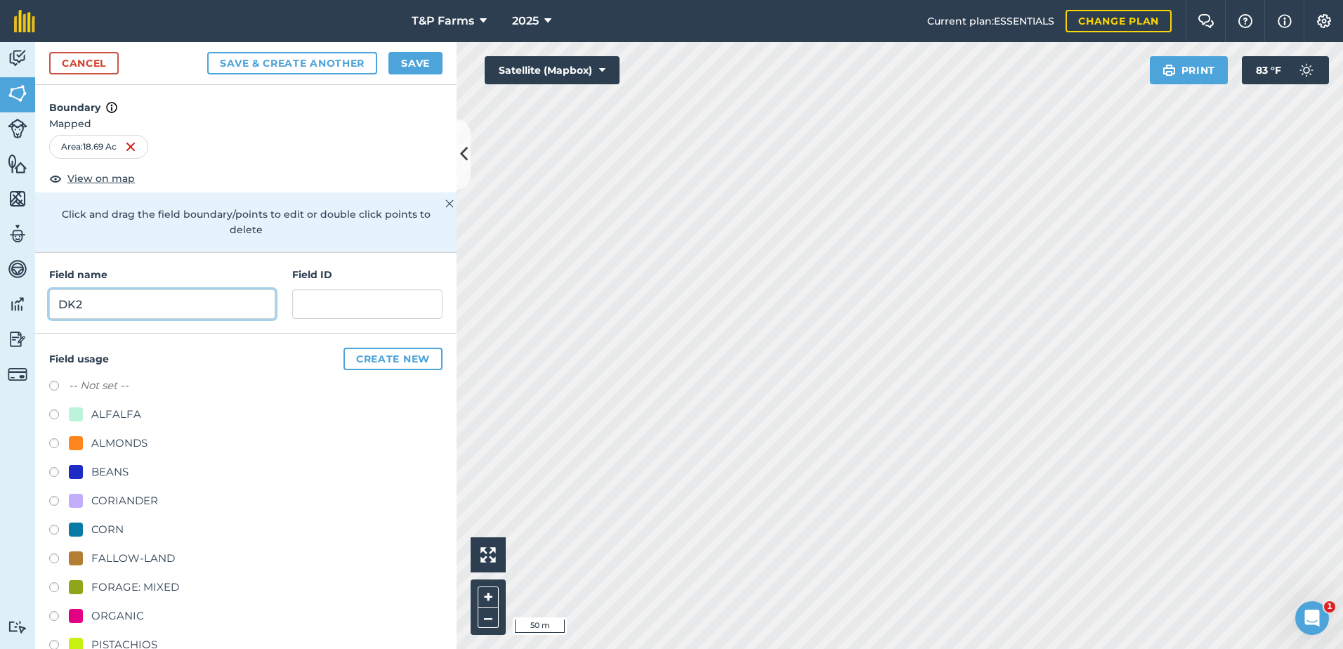
type input "DK2"
drag, startPoint x: 137, startPoint y: 437, endPoint x: 167, endPoint y: 426, distance: 32.2
click at [138, 437] on div "ALMONDS" at bounding box center [119, 443] width 56 height 17
radio input "true"
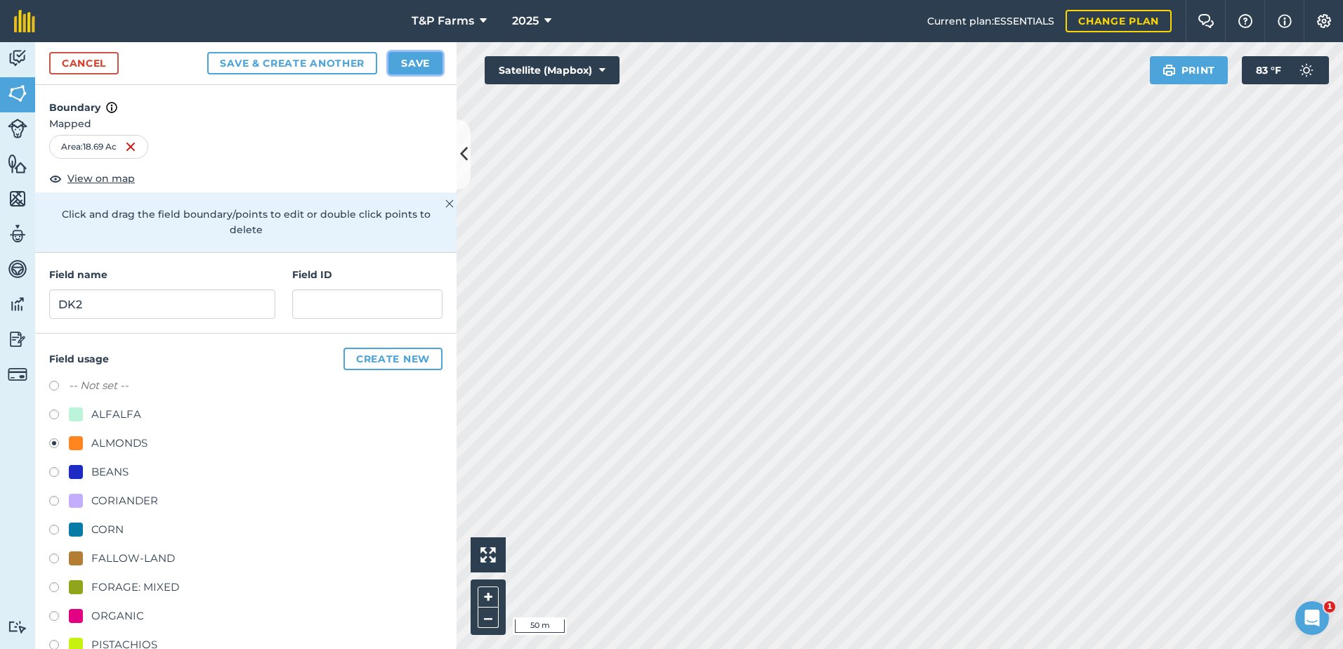
drag, startPoint x: 407, startPoint y: 53, endPoint x: 407, endPoint y: 72, distance: 18.3
click at [407, 57] on button "Save" at bounding box center [415, 63] width 54 height 22
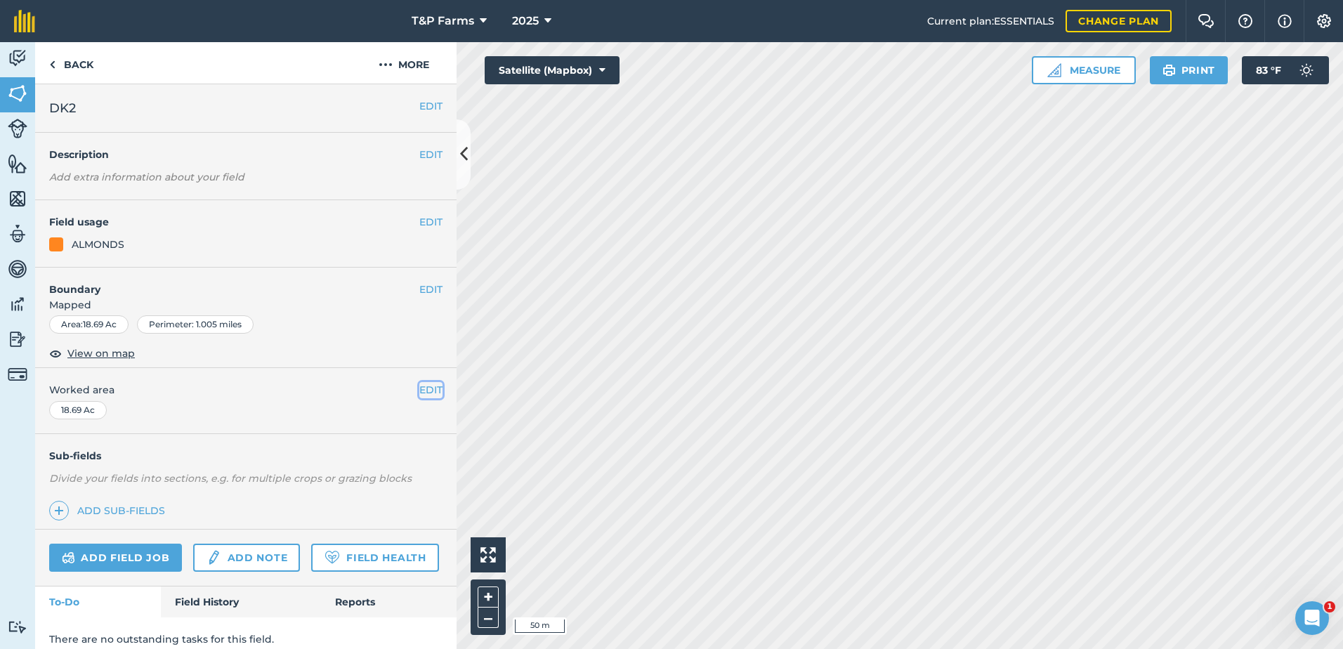
drag, startPoint x: 424, startPoint y: 383, endPoint x: 405, endPoint y: 386, distance: 19.8
click at [425, 383] on button "EDIT" at bounding box center [430, 389] width 23 height 15
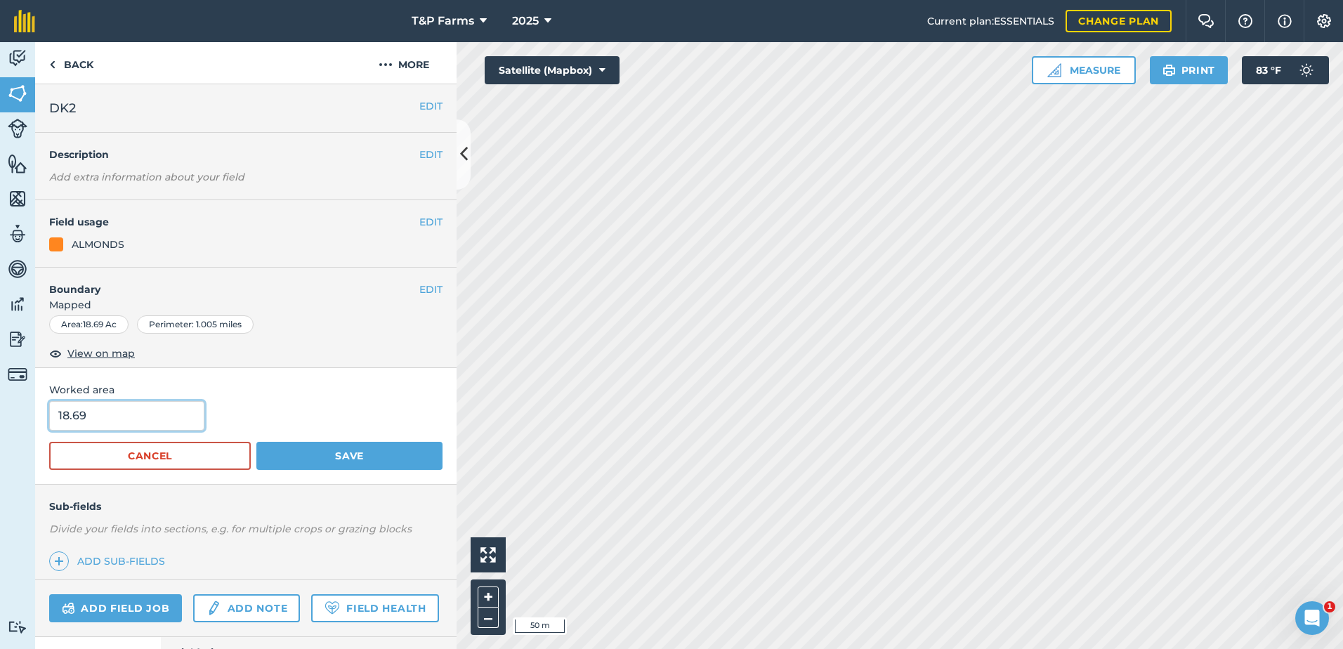
drag, startPoint x: 103, startPoint y: 419, endPoint x: -3, endPoint y: 344, distance: 129.4
click at [0, 344] on html "T&P Farms 2025 Current plan : ESSENTIALS Change plan Farm Chat Help Info Settin…" at bounding box center [671, 324] width 1343 height 649
type input "19.22"
click at [256, 442] on button "Save" at bounding box center [349, 456] width 186 height 28
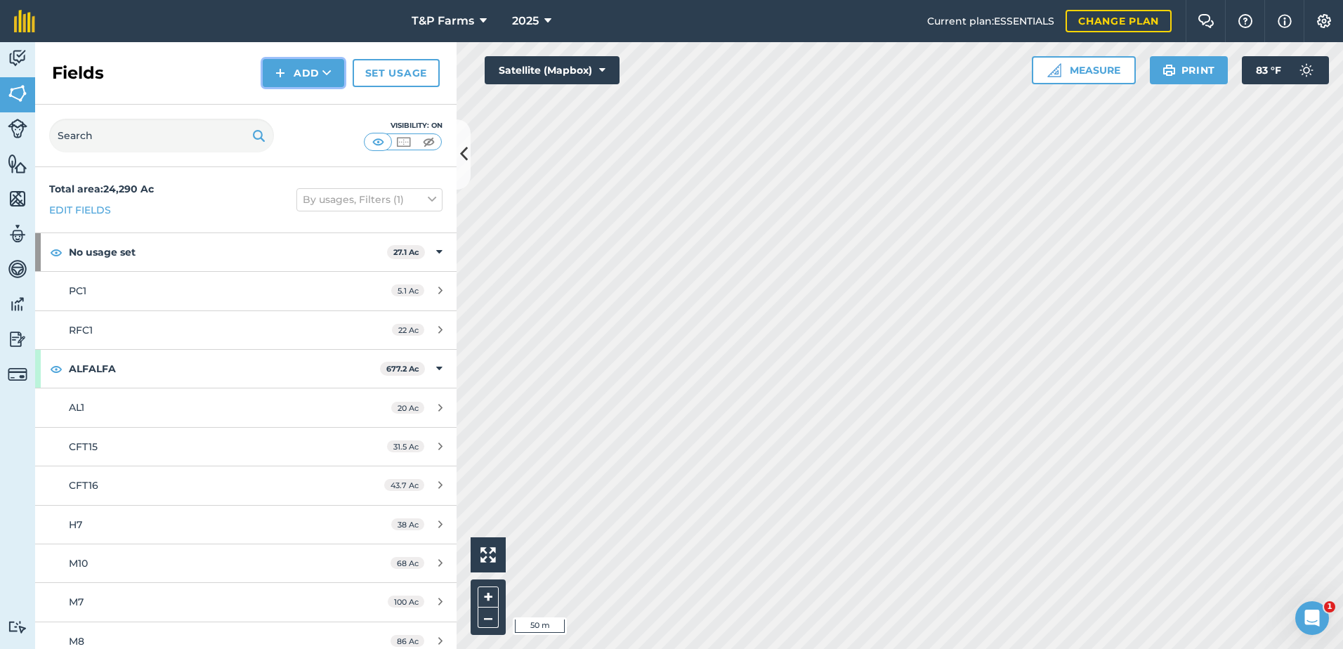
click at [331, 82] on button "Add" at bounding box center [303, 73] width 81 height 28
click at [308, 107] on link "Draw" at bounding box center [303, 104] width 77 height 31
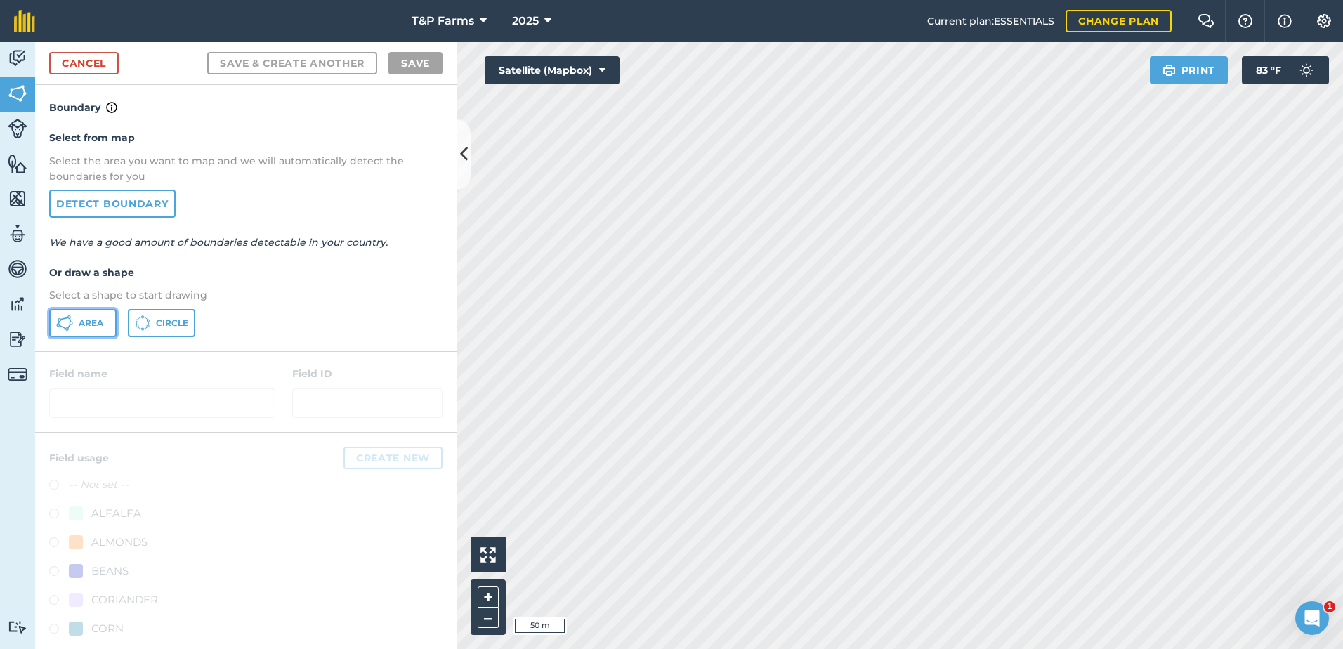
drag, startPoint x: 90, startPoint y: 325, endPoint x: 605, endPoint y: 314, distance: 514.9
click at [96, 325] on span "Area" at bounding box center [91, 322] width 25 height 11
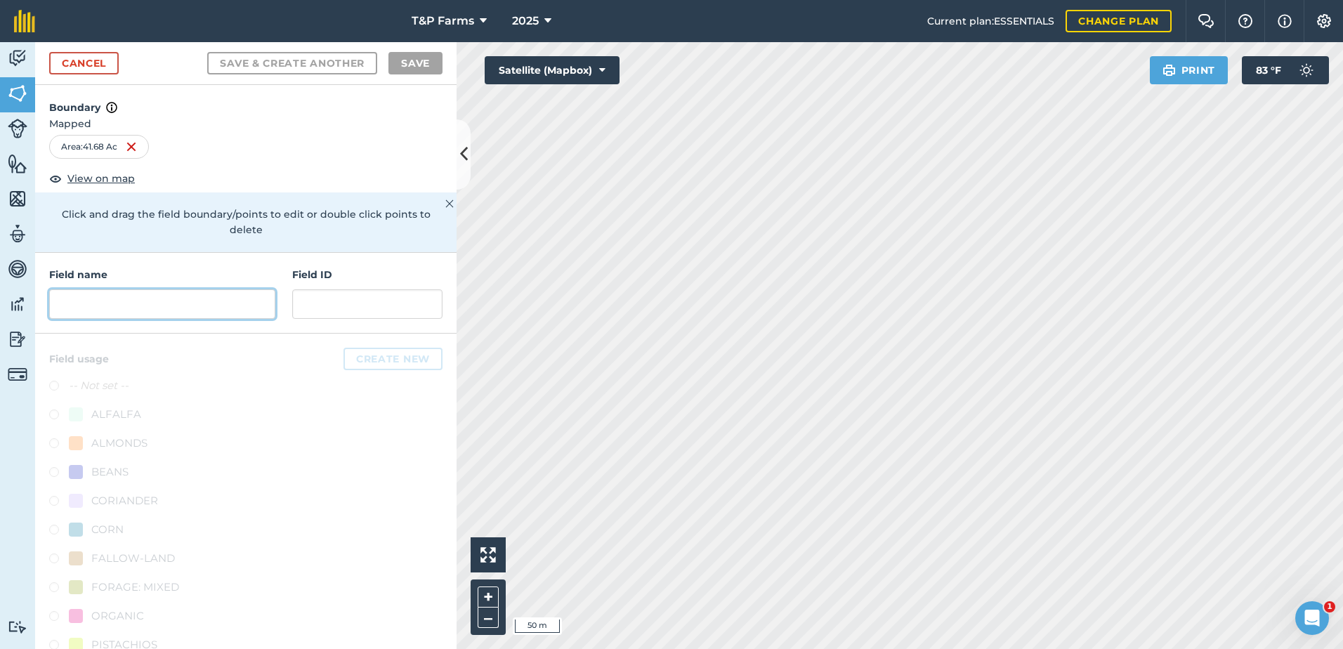
click at [97, 302] on input "text" at bounding box center [162, 303] width 226 height 29
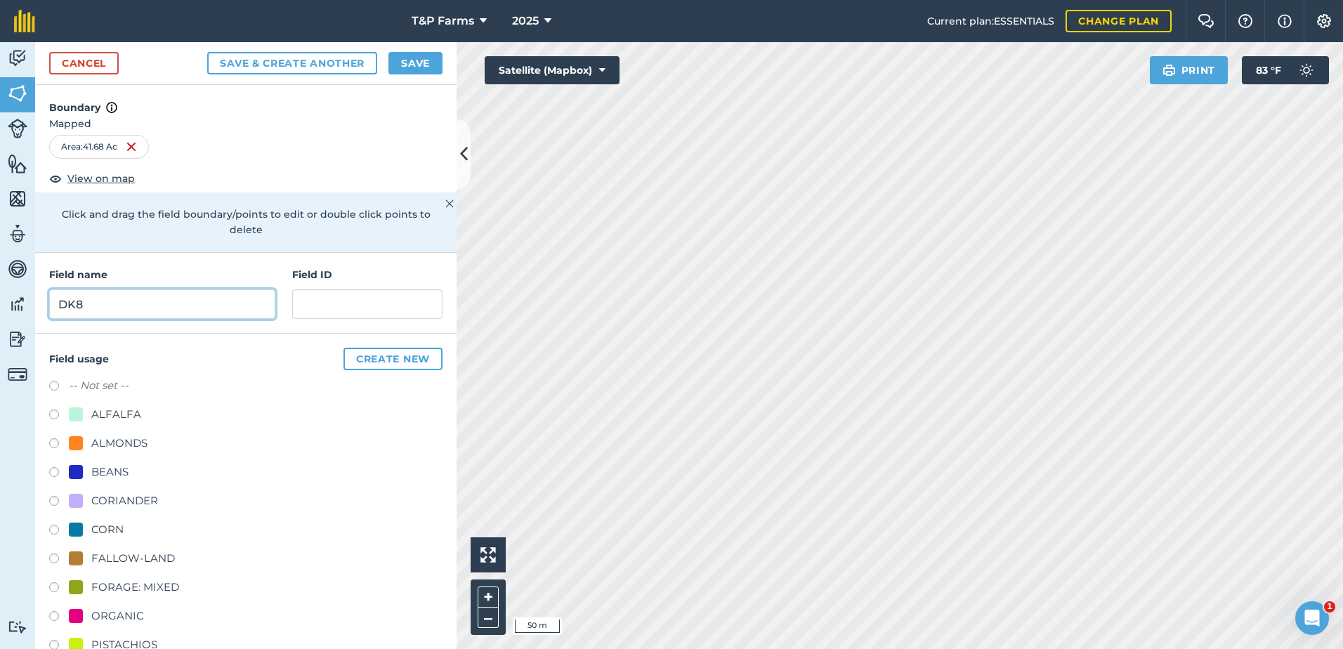
type input "DK8"
click at [142, 452] on div "ALMONDS" at bounding box center [119, 443] width 56 height 17
radio input "true"
click at [424, 70] on button "Save" at bounding box center [415, 63] width 54 height 22
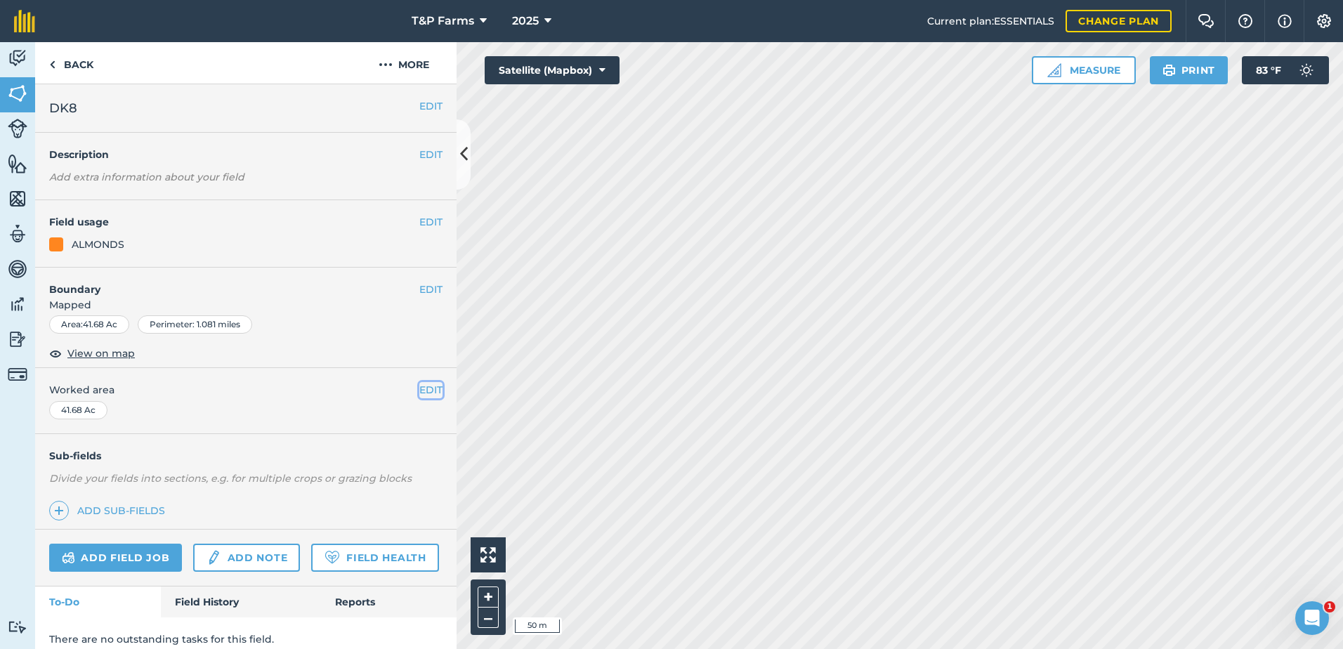
drag, startPoint x: 424, startPoint y: 384, endPoint x: 401, endPoint y: 390, distance: 23.2
click at [422, 384] on button "EDIT" at bounding box center [430, 389] width 23 height 15
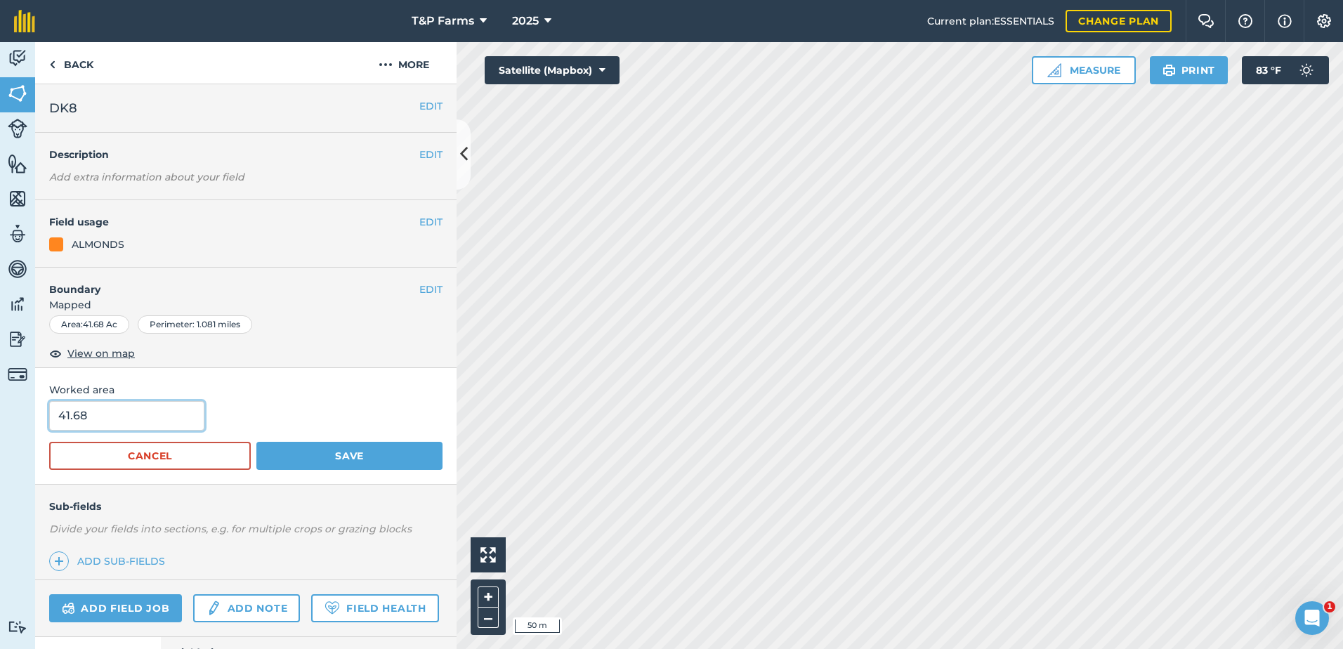
drag, startPoint x: 114, startPoint y: 405, endPoint x: -3, endPoint y: 407, distance: 116.6
click at [0, 407] on html "T&P Farms 2025 Current plan : ESSENTIALS Change plan Farm Chat Help Info Settin…" at bounding box center [671, 324] width 1343 height 649
type input "42"
click at [256, 442] on button "Save" at bounding box center [349, 456] width 186 height 28
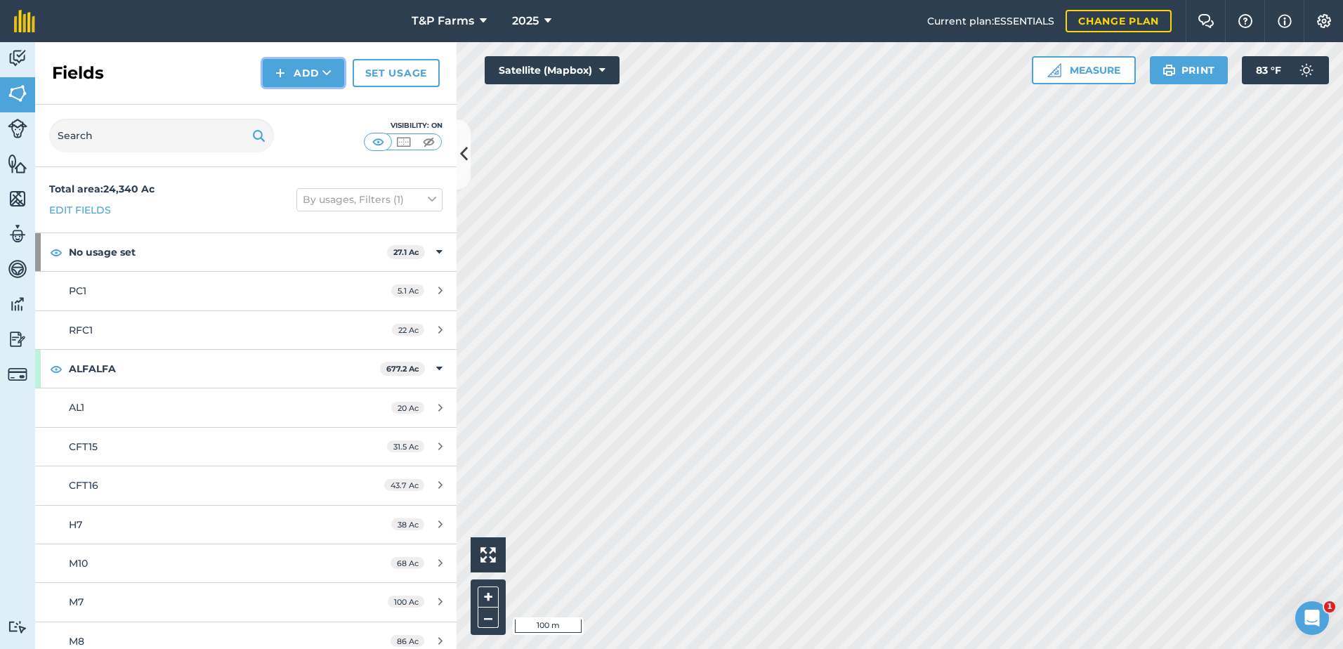
click at [321, 76] on button "Add" at bounding box center [303, 73] width 81 height 28
click at [287, 107] on link "Draw" at bounding box center [303, 104] width 77 height 31
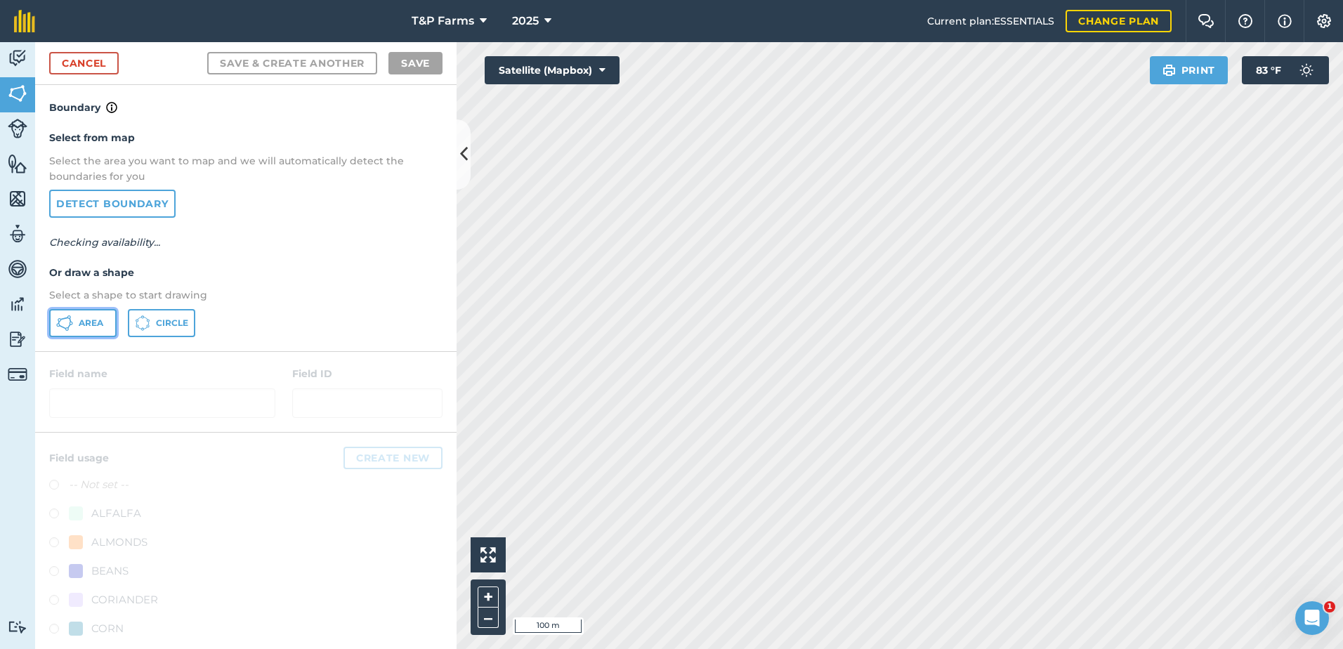
drag, startPoint x: 85, startPoint y: 329, endPoint x: 339, endPoint y: 330, distance: 253.6
click at [91, 329] on button "Area" at bounding box center [82, 323] width 67 height 28
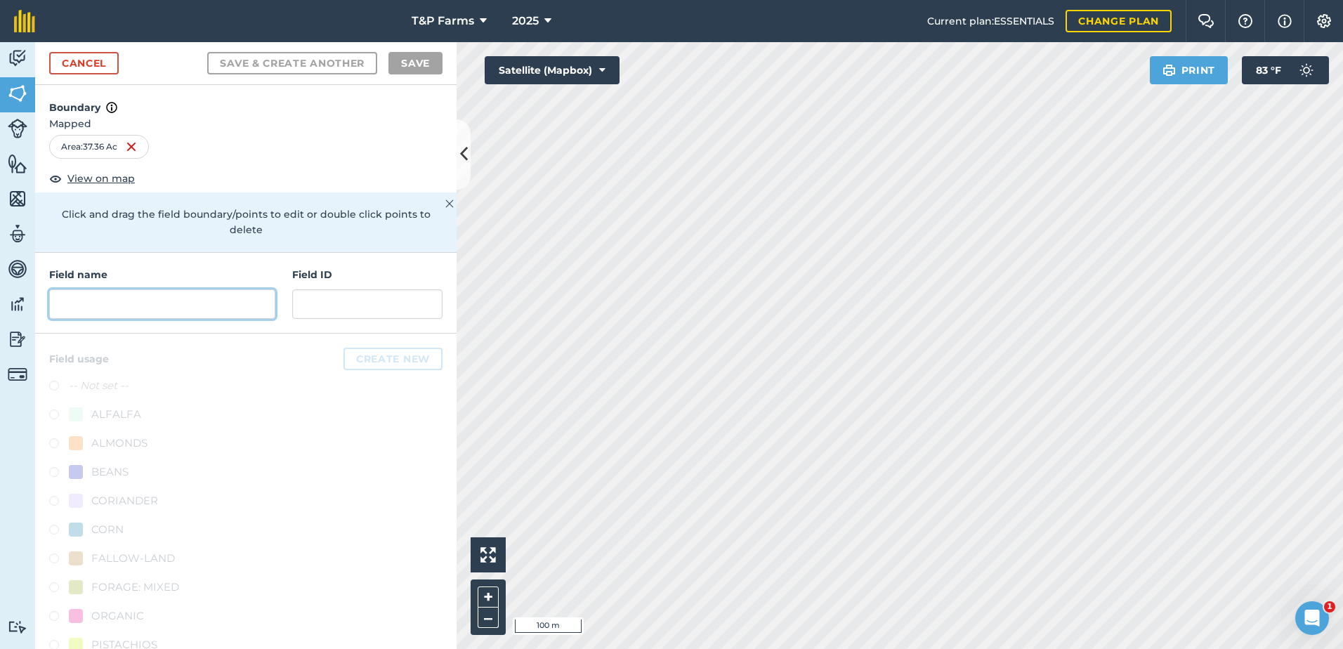
click at [158, 293] on input "text" at bounding box center [162, 303] width 226 height 29
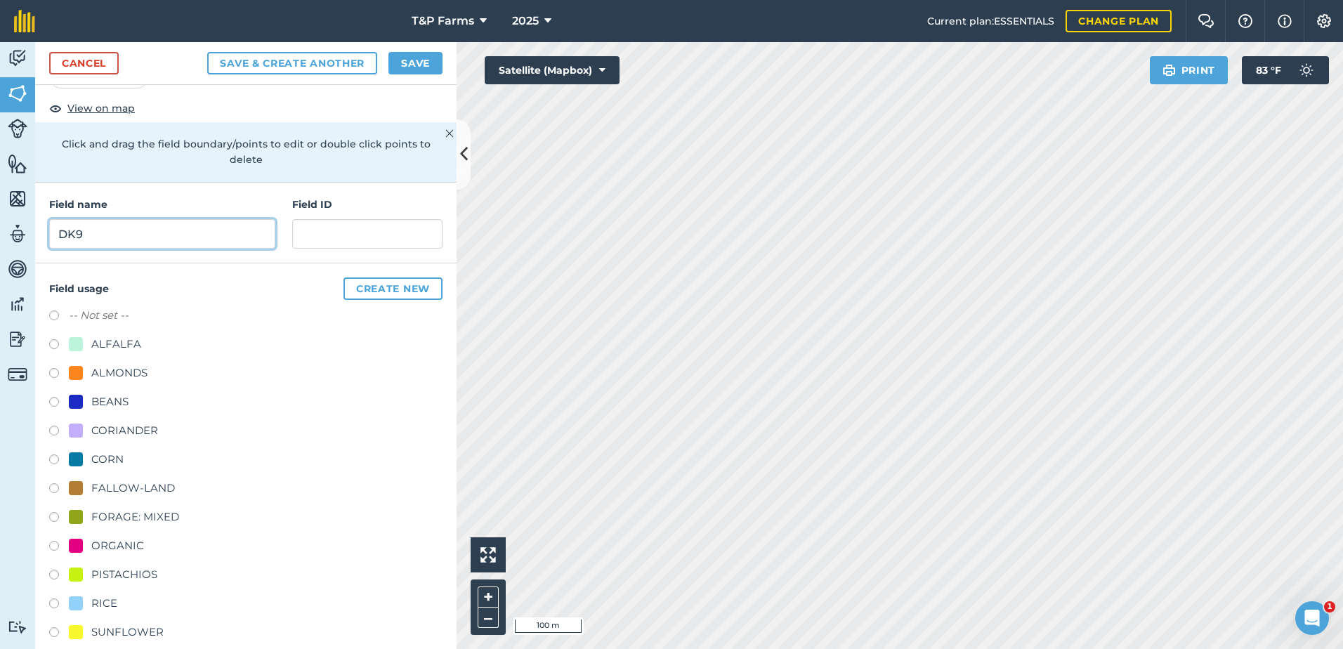
scroll to position [175, 0]
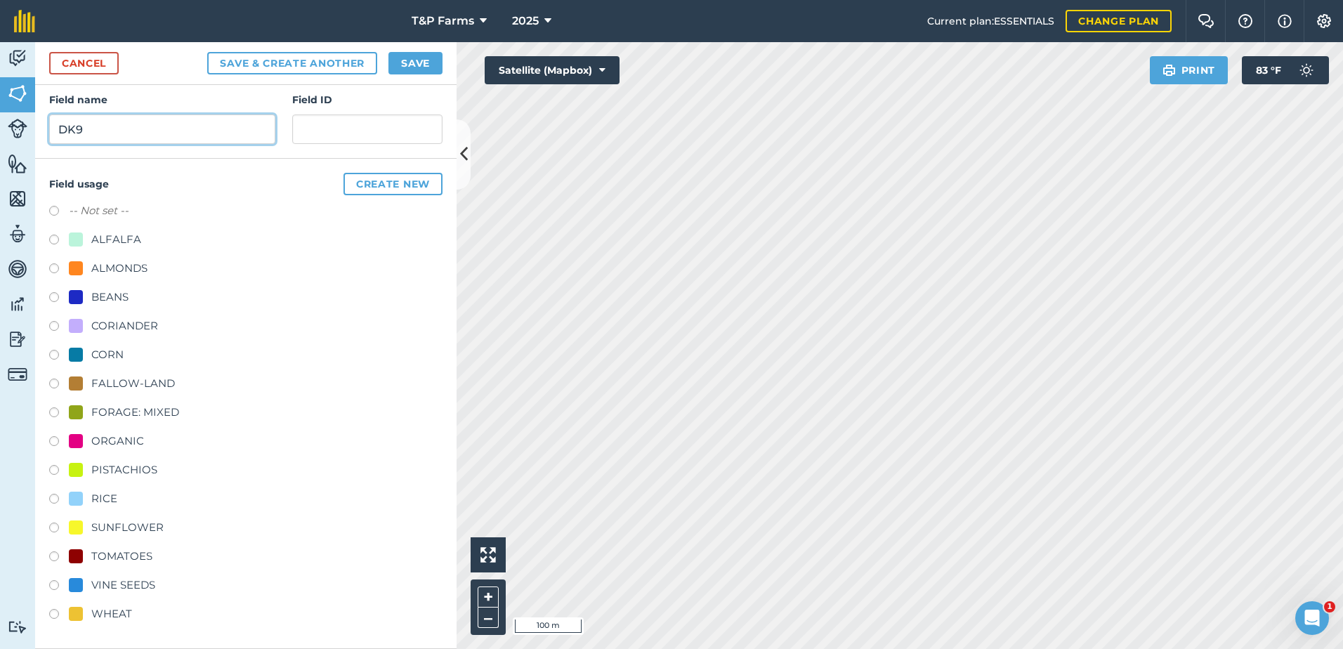
type input "DK9"
click at [136, 559] on div "TOMATOES" at bounding box center [121, 556] width 61 height 17
radio input "true"
click at [421, 63] on button "Save" at bounding box center [415, 63] width 54 height 22
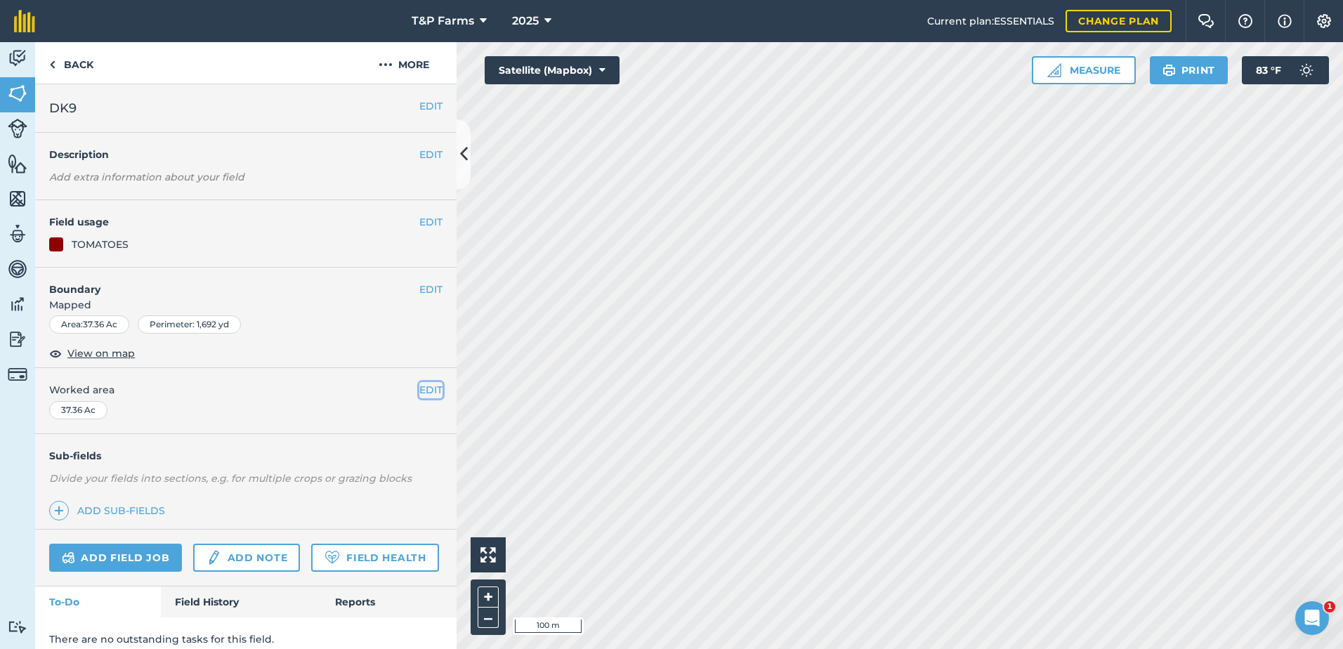
click at [421, 386] on button "EDIT" at bounding box center [430, 389] width 23 height 15
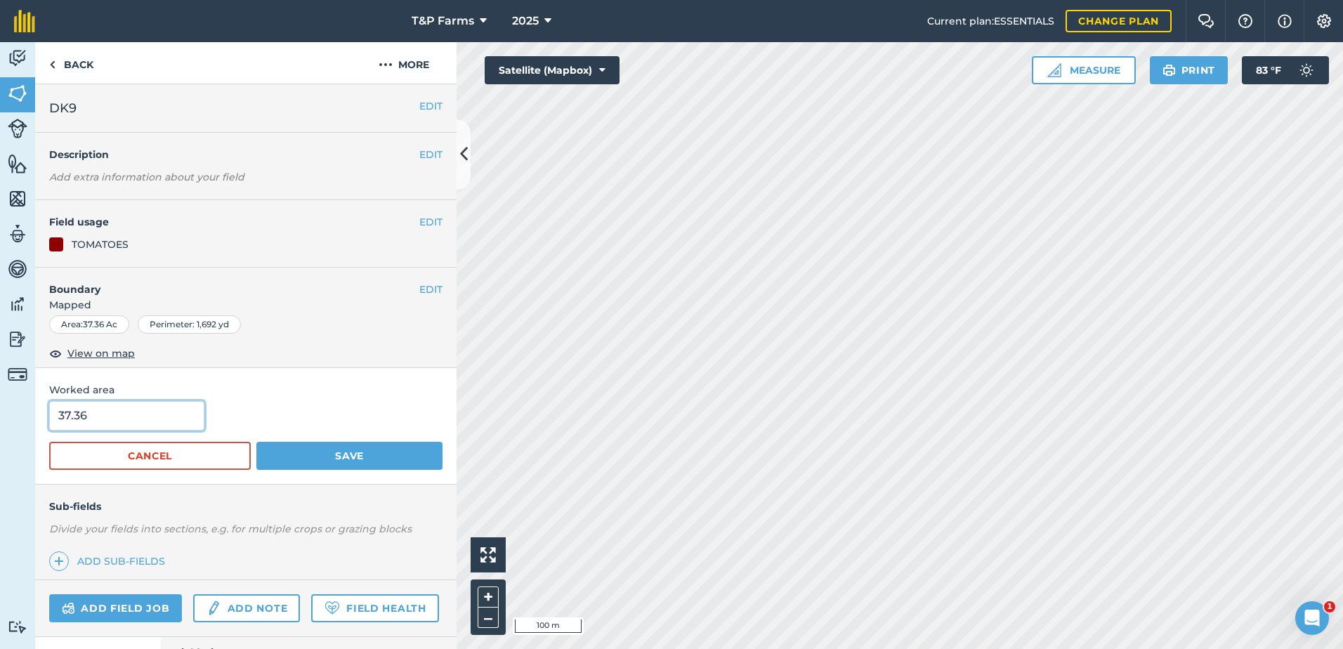
click at [146, 421] on input "37.36" at bounding box center [126, 415] width 155 height 29
type input "37.8"
click at [256, 442] on button "Save" at bounding box center [349, 456] width 186 height 28
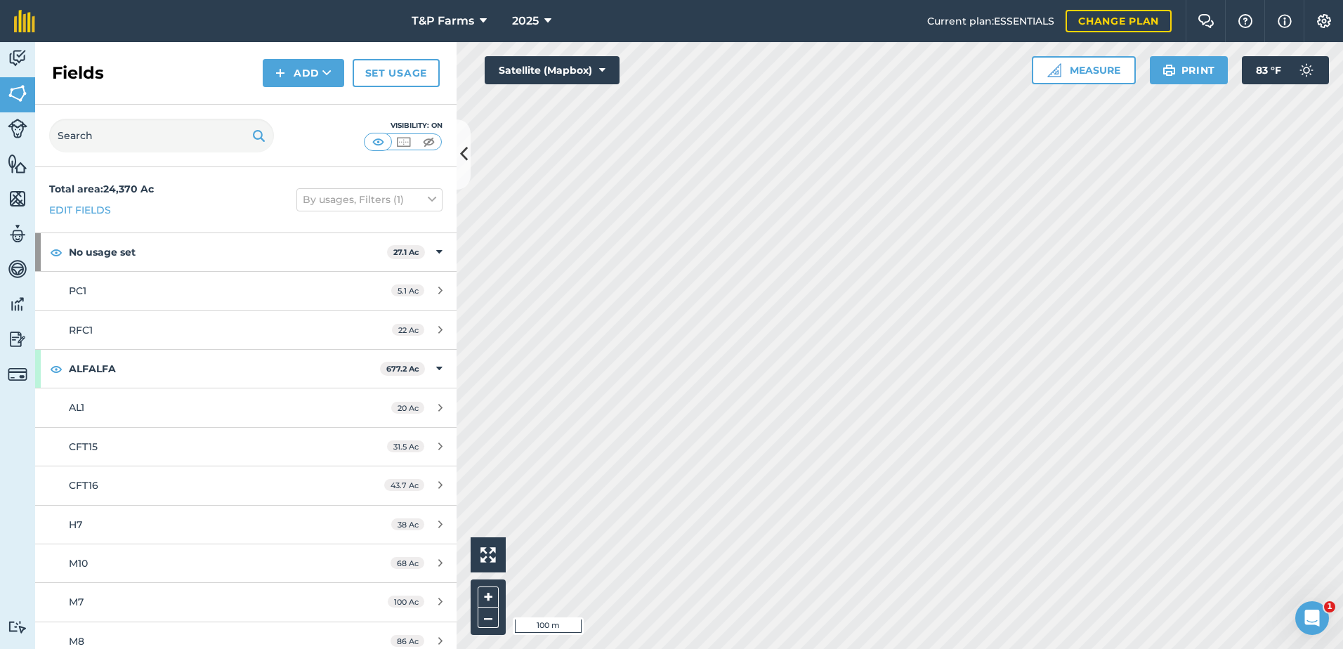
click at [315, 65] on div "Fields Add Set usage" at bounding box center [245, 73] width 421 height 63
click at [316, 74] on button "Add" at bounding box center [303, 73] width 81 height 28
click at [319, 105] on link "Draw" at bounding box center [303, 104] width 77 height 31
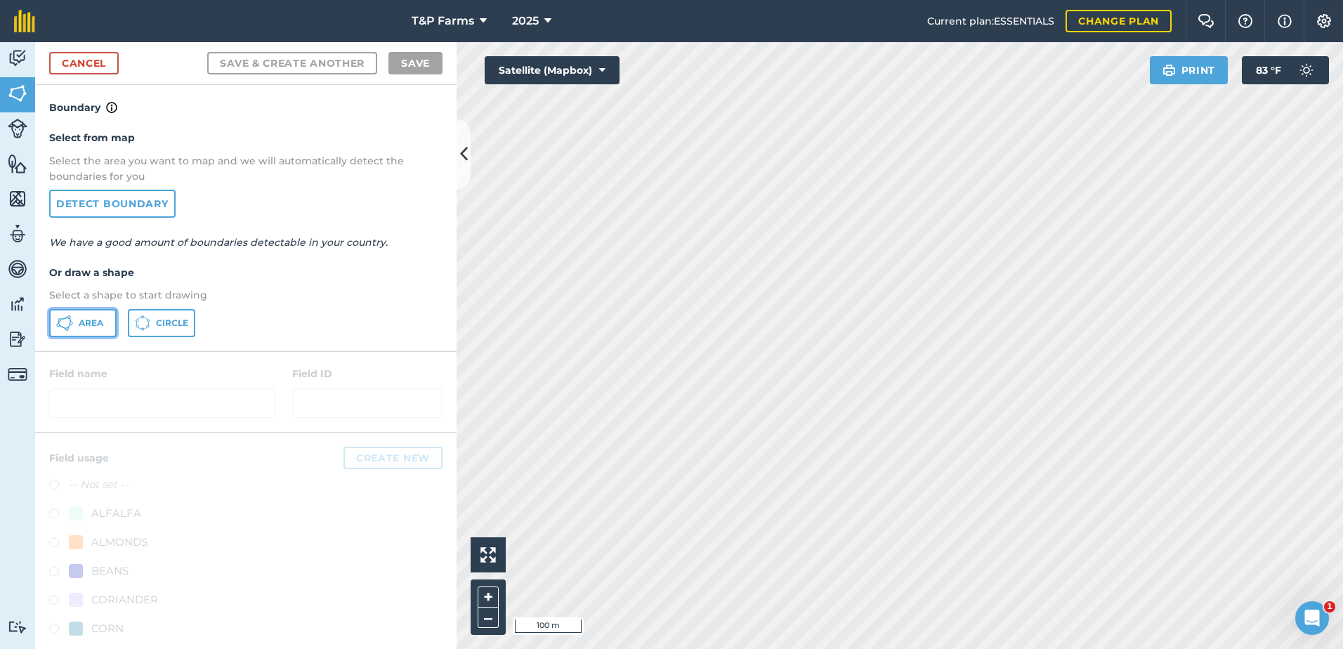
click at [76, 319] on button "Area" at bounding box center [82, 323] width 67 height 28
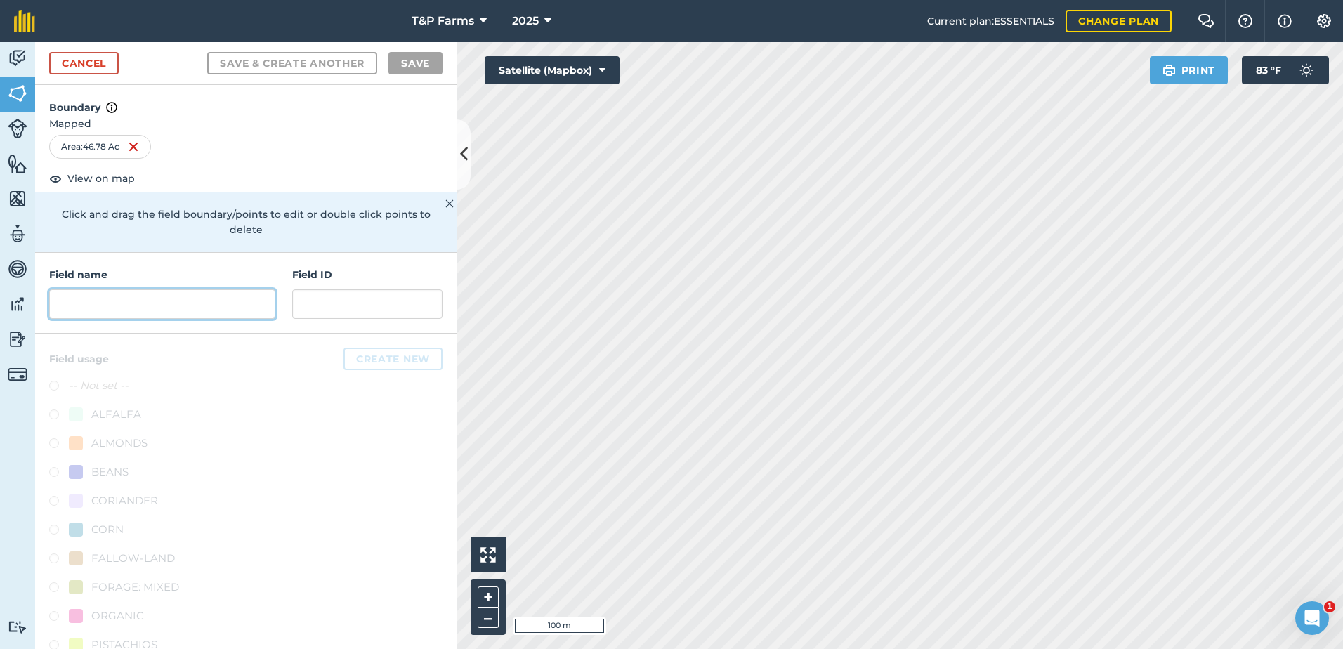
click at [236, 291] on input "text" at bounding box center [162, 303] width 226 height 29
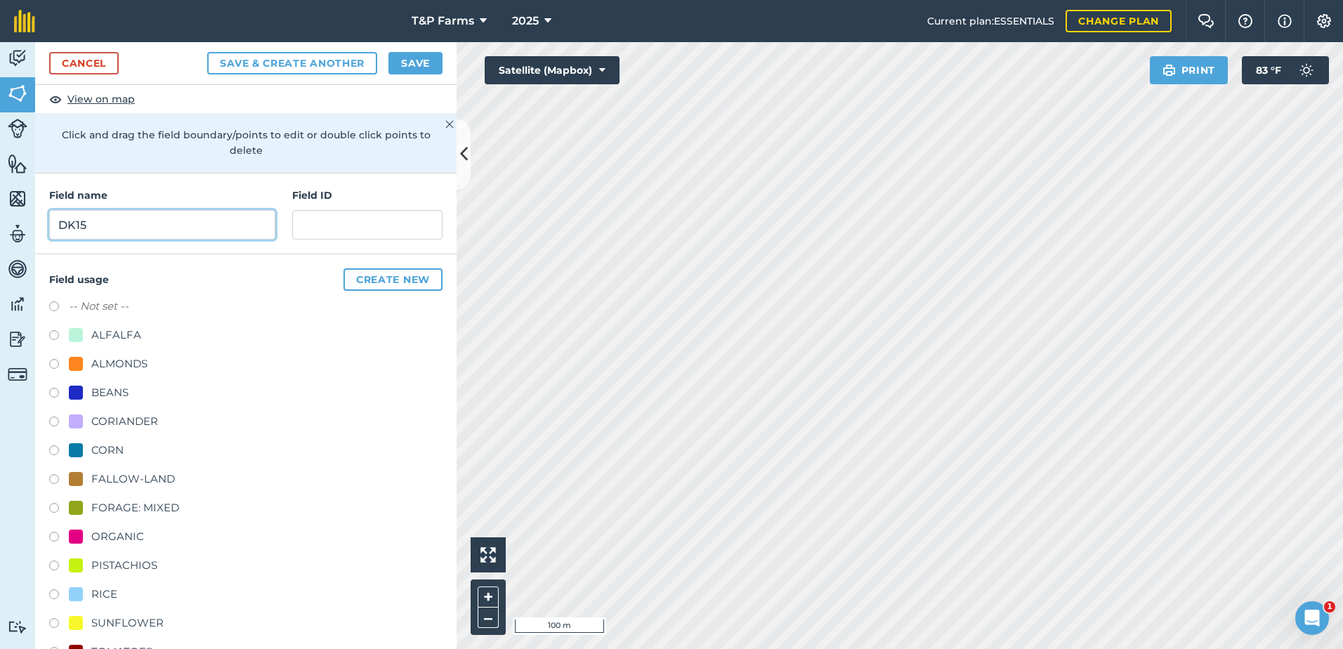
scroll to position [175, 0]
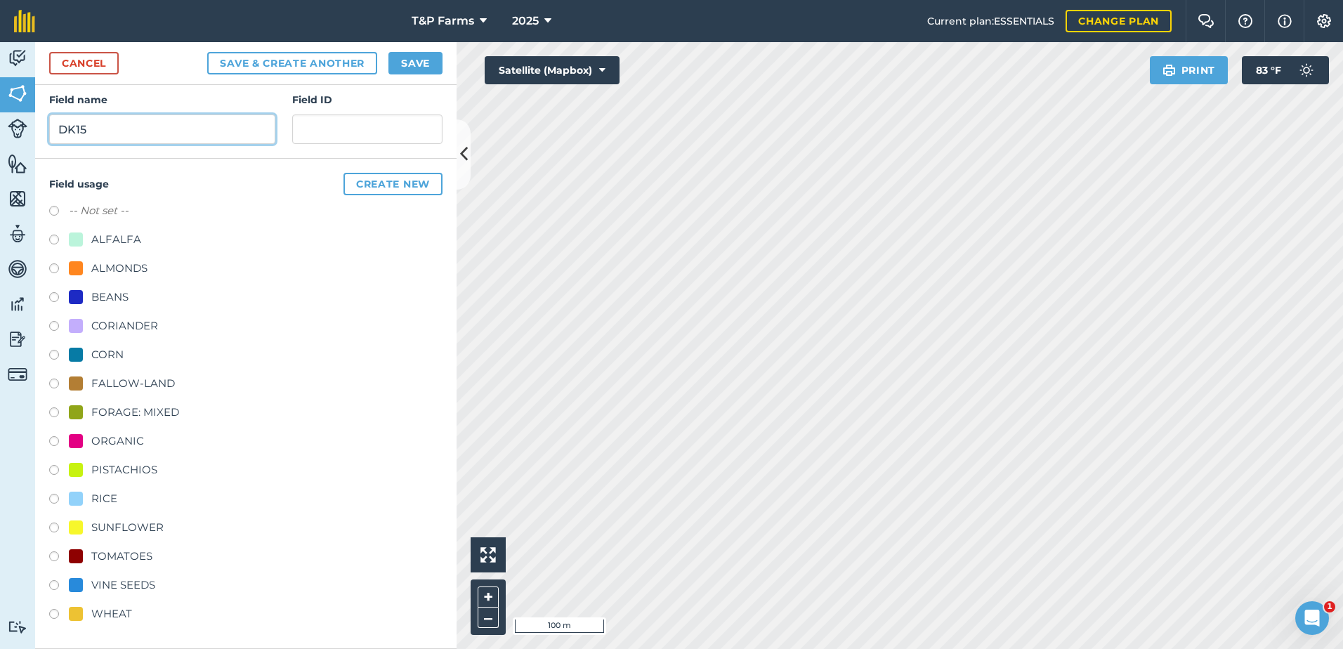
type input "DK15"
click at [141, 579] on div "-- Not set -- ALFALFA ALMONDS BEANS CORIANDER CORN FALLOW-LAND FORAGE: MIXED OR…" at bounding box center [245, 414] width 393 height 424
click at [145, 575] on div "-- Not set -- ALFALFA ALMONDS BEANS CORIANDER CORN FALLOW-LAND FORAGE: MIXED OR…" at bounding box center [245, 414] width 393 height 424
click at [145, 579] on div "VINE SEEDS" at bounding box center [123, 585] width 64 height 17
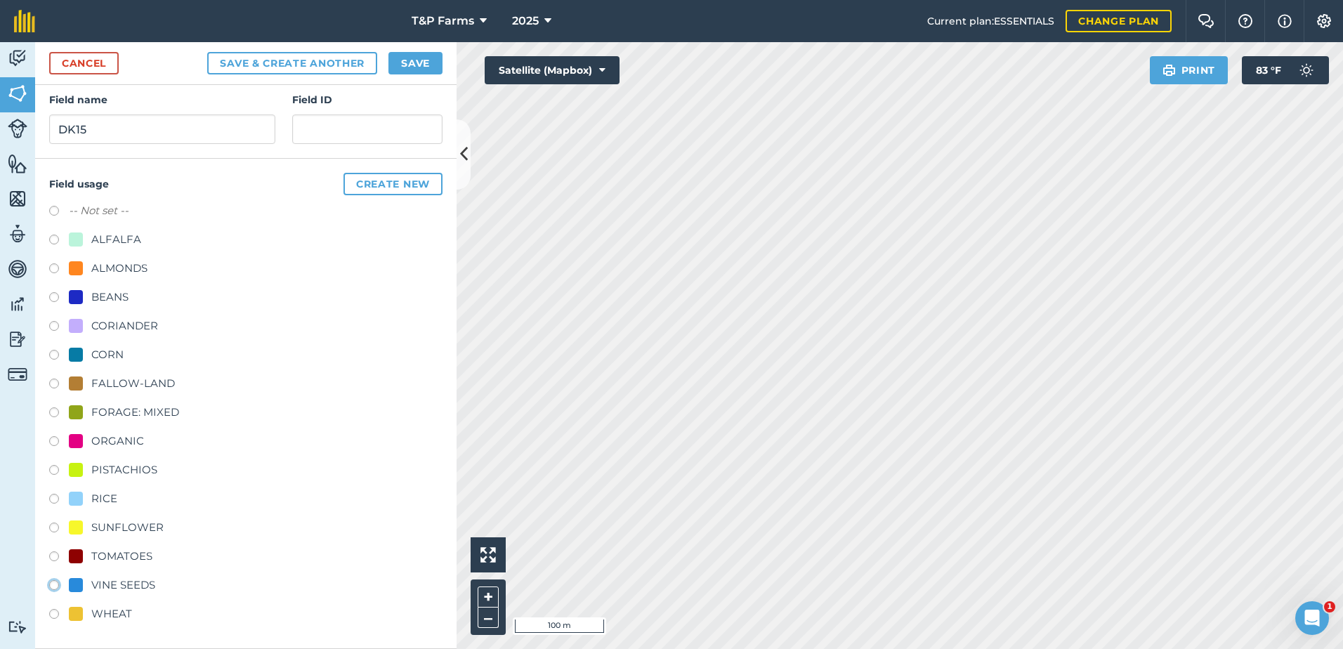
radio input "true"
click at [423, 66] on button "Save" at bounding box center [415, 63] width 54 height 22
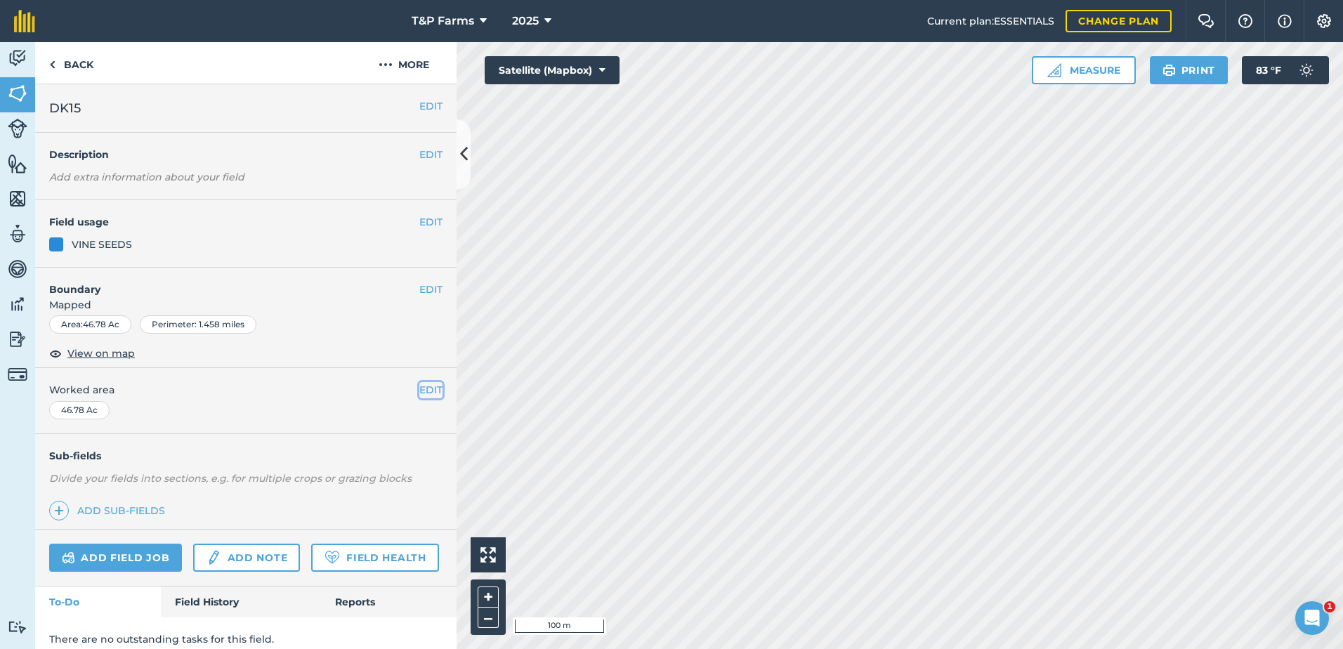
click at [419, 389] on button "EDIT" at bounding box center [430, 389] width 23 height 15
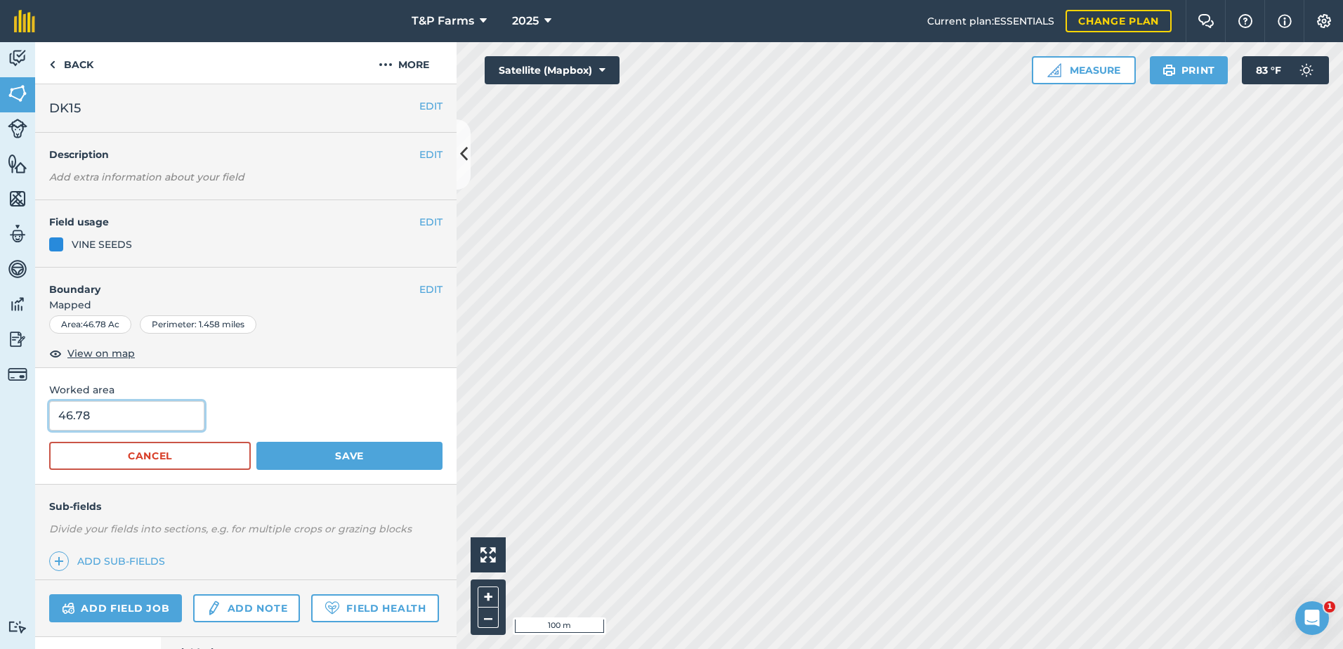
drag, startPoint x: 138, startPoint y: 411, endPoint x: 29, endPoint y: 414, distance: 109.6
click at [29, 414] on div "Activity Fields Livestock Features Maps Team Vehicles Data Reporting Billing Tu…" at bounding box center [671, 345] width 1343 height 607
type input "43"
click at [256, 442] on button "Save" at bounding box center [349, 456] width 186 height 28
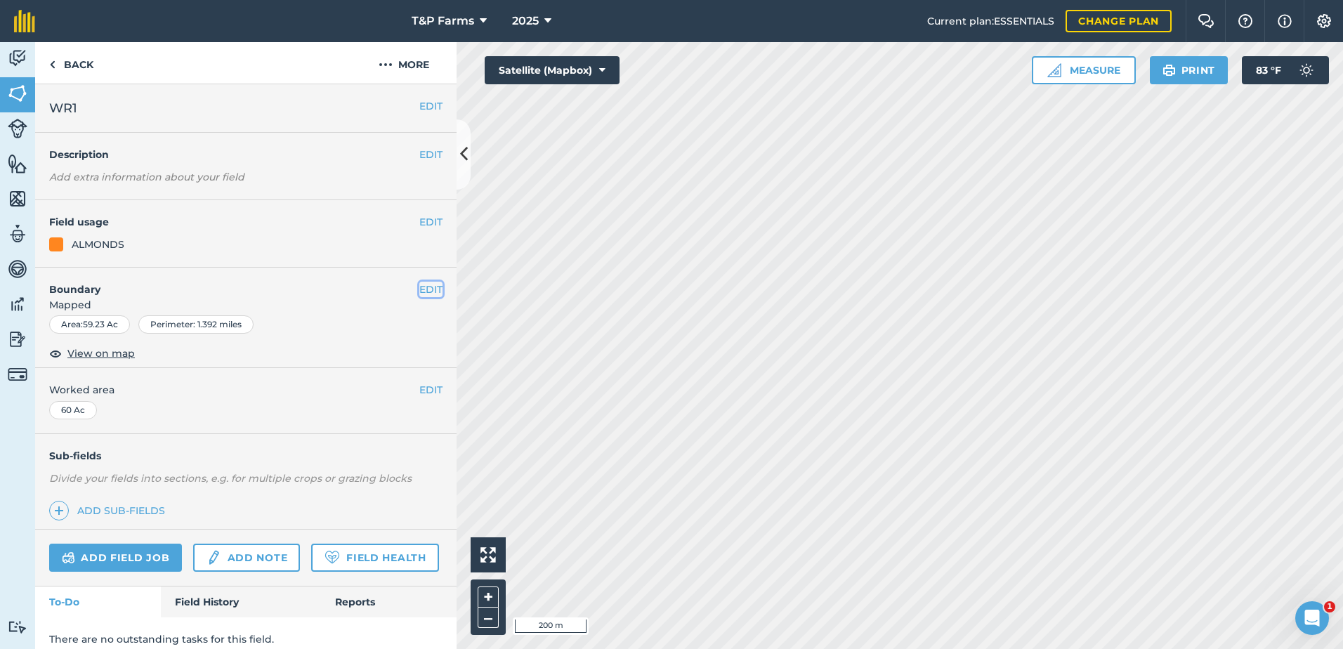
click at [425, 287] on button "EDIT" at bounding box center [430, 289] width 23 height 15
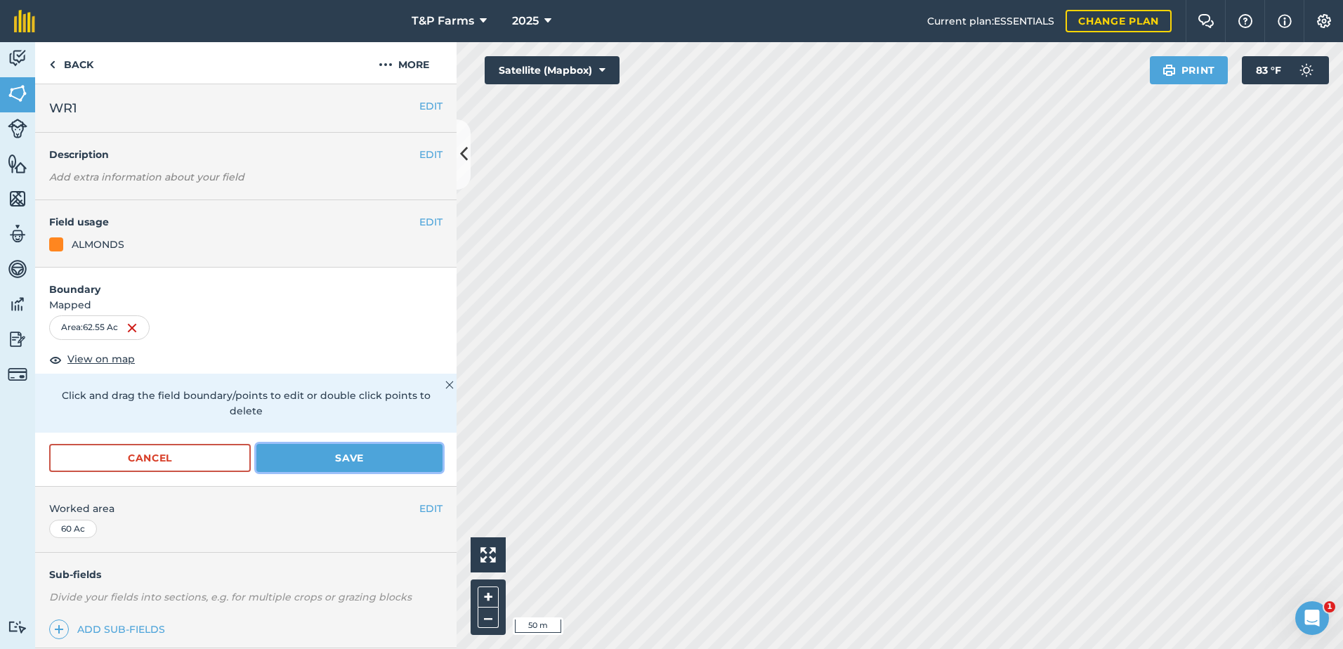
click at [334, 464] on button "Save" at bounding box center [349, 458] width 186 height 28
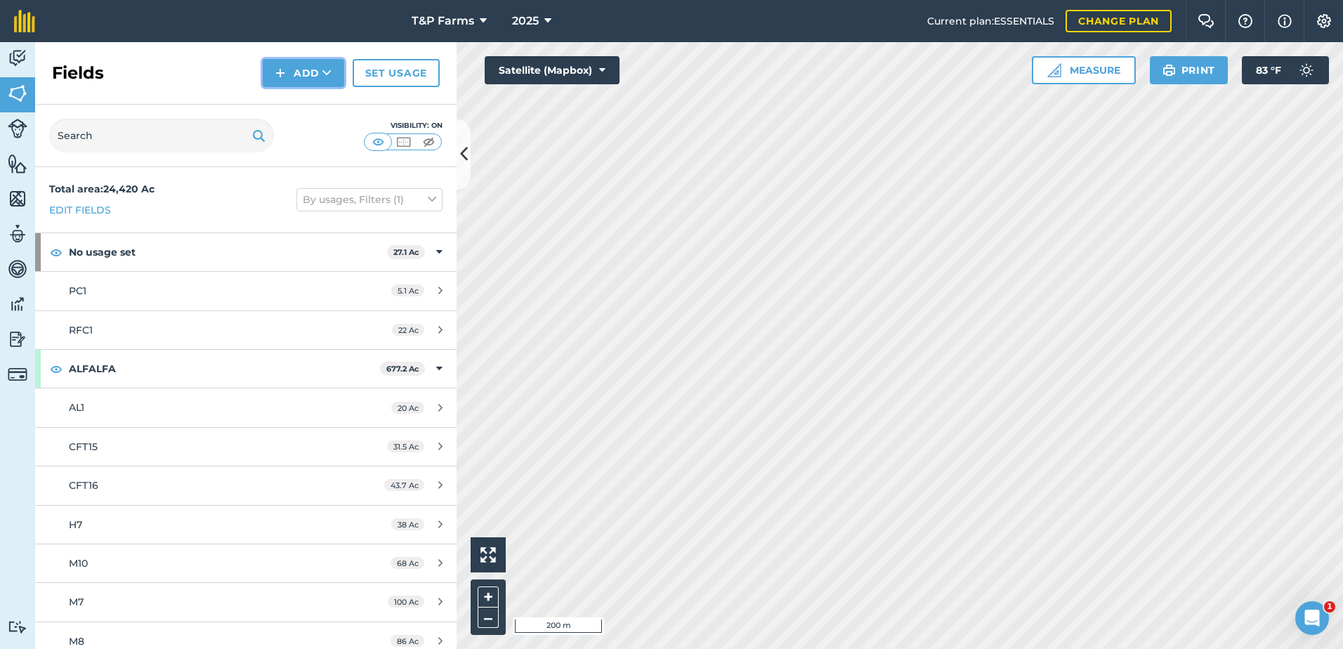
click at [322, 75] on icon at bounding box center [326, 73] width 9 height 14
click at [319, 99] on link "Draw" at bounding box center [303, 104] width 77 height 31
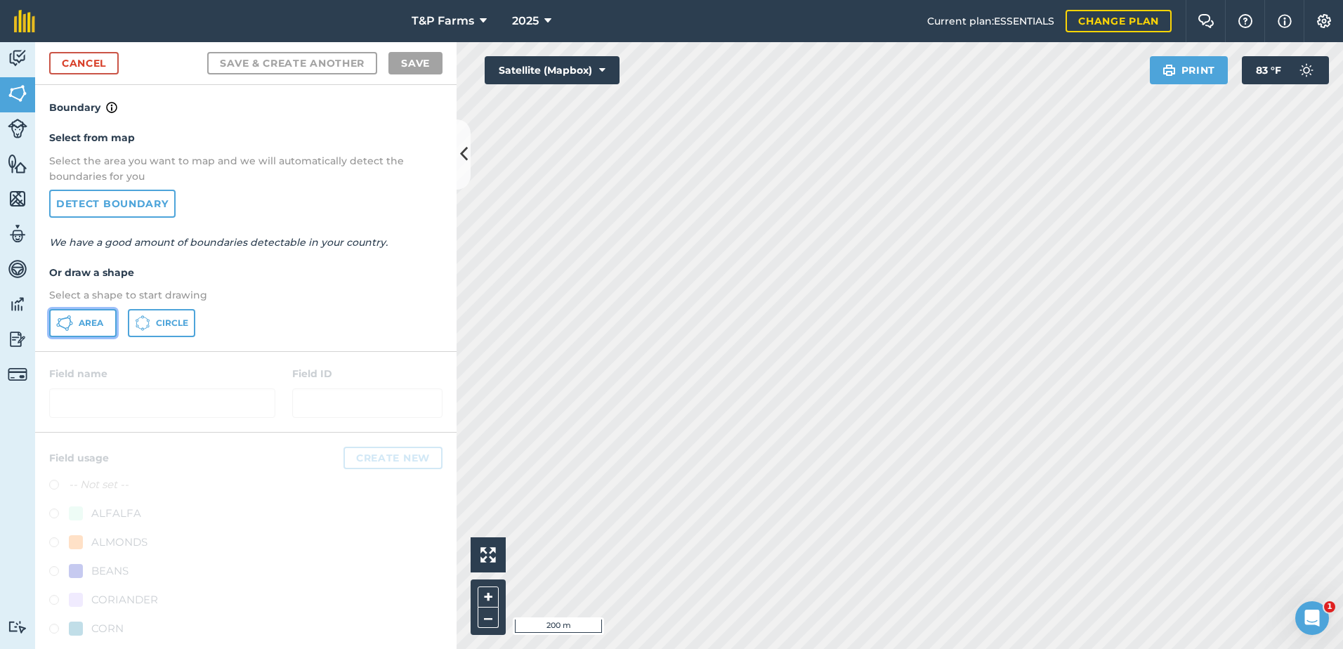
click at [84, 321] on span "Area" at bounding box center [91, 322] width 25 height 11
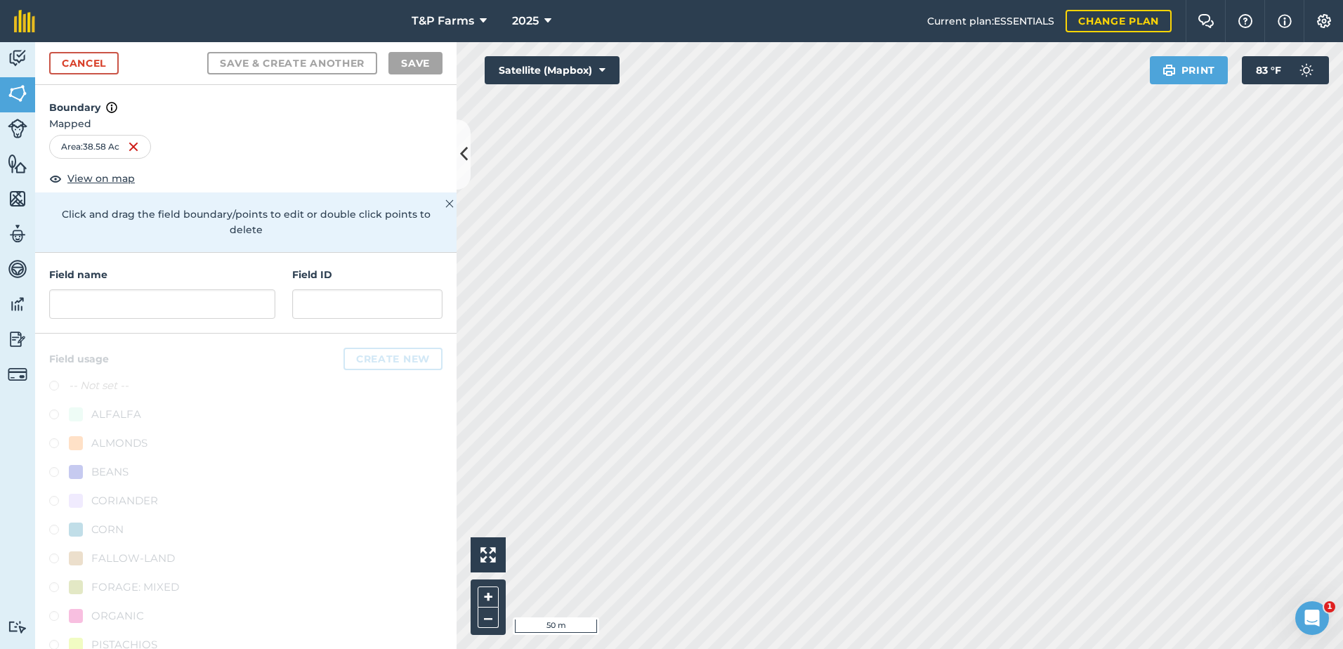
click at [957, 25] on div "T&P Farms 2025 Current plan : ESSENTIALS Change plan Farm Chat Help Info Settin…" at bounding box center [671, 324] width 1343 height 649
click at [165, 299] on input "text" at bounding box center [162, 303] width 226 height 29
click at [205, 313] on input "text" at bounding box center [162, 303] width 226 height 29
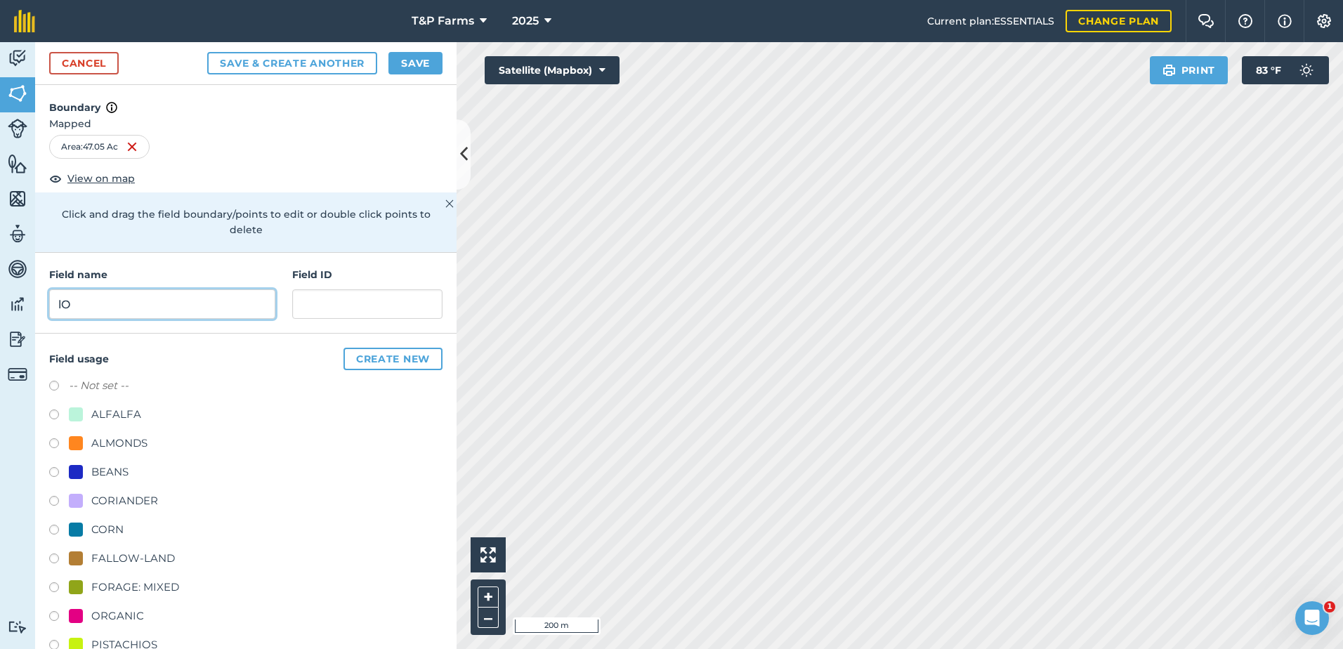
type input "l"
type input "LO (2/3)"
click at [139, 435] on div "ALMONDS" at bounding box center [119, 443] width 56 height 17
radio input "true"
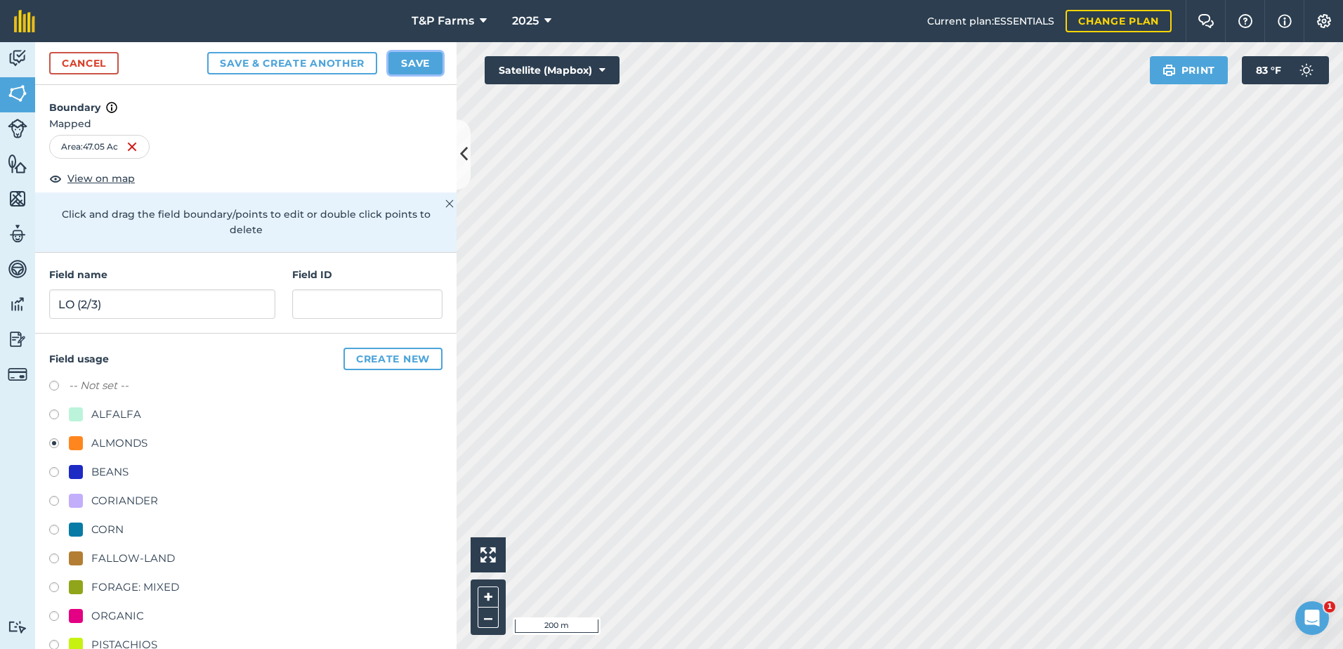
click at [419, 64] on button "Save" at bounding box center [415, 63] width 54 height 22
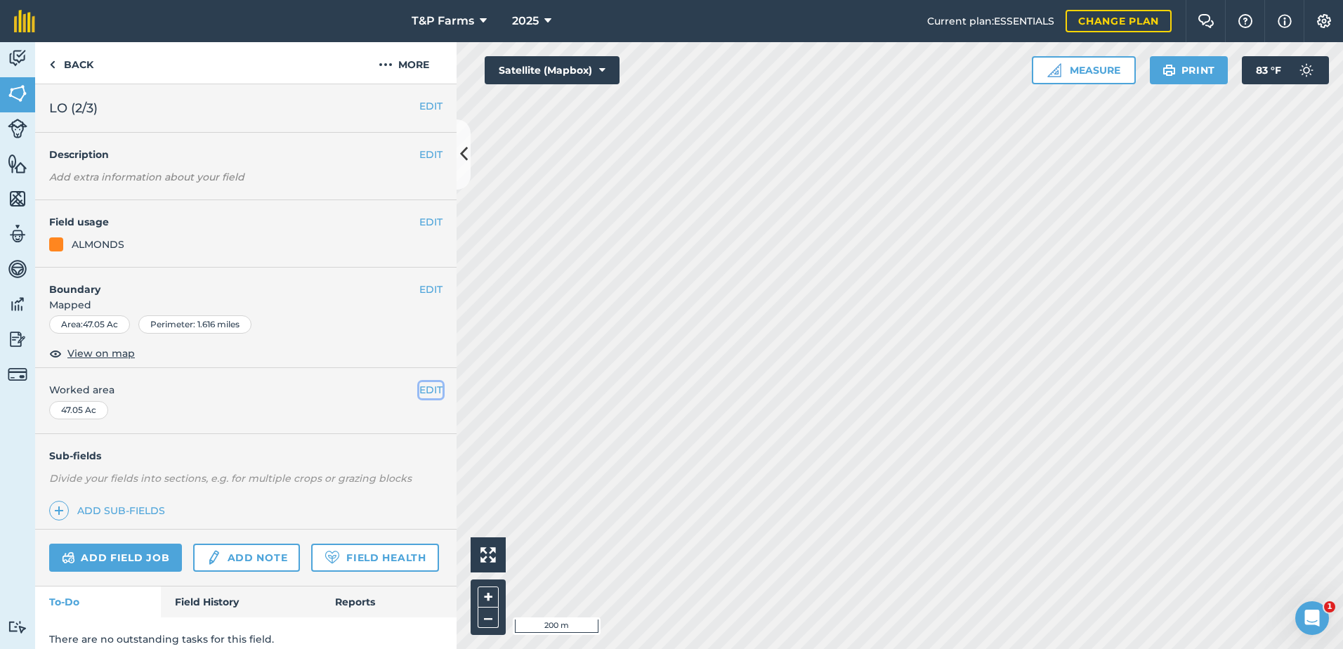
click at [419, 391] on button "EDIT" at bounding box center [430, 389] width 23 height 15
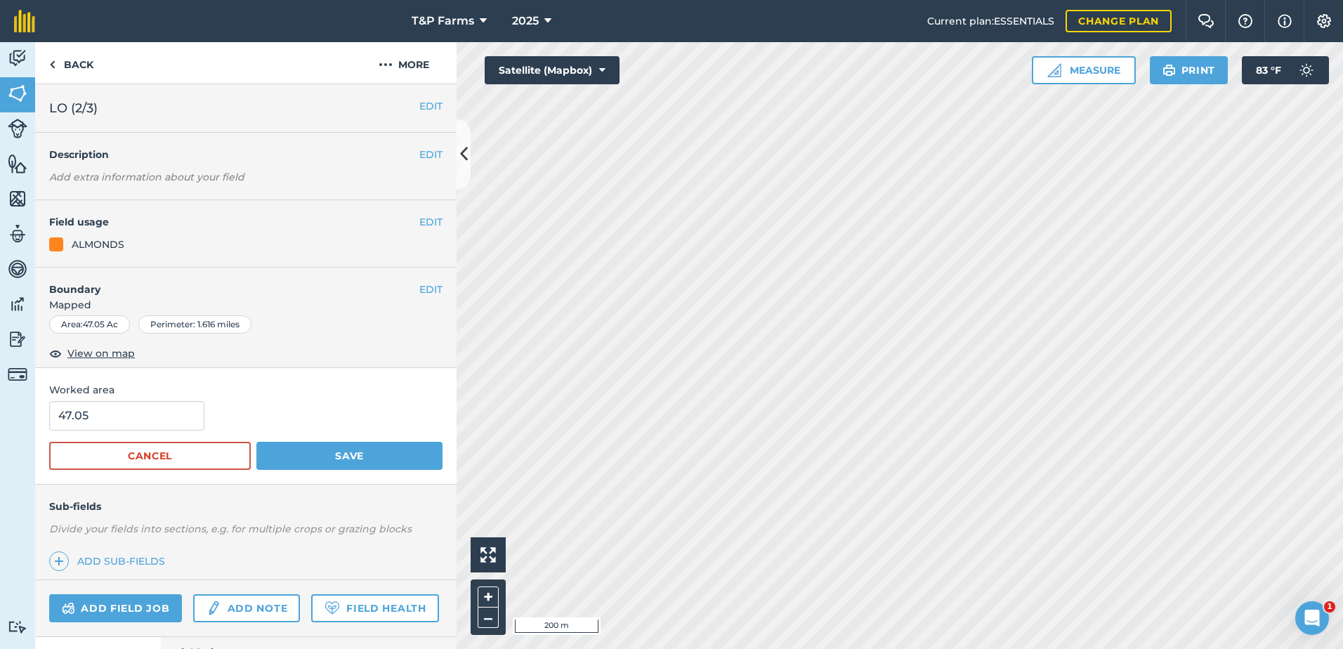
drag, startPoint x: 113, startPoint y: 416, endPoint x: 47, endPoint y: 422, distance: 66.3
click at [47, 423] on div "Worked area 47.05 Cancel Save" at bounding box center [245, 426] width 421 height 116
drag, startPoint x: 140, startPoint y: 417, endPoint x: -3, endPoint y: 397, distance: 144.7
click at [0, 397] on html "T&P Farms 2025 Current plan : ESSENTIALS Change plan Farm Chat Help Info Settin…" at bounding box center [671, 324] width 1343 height 649
type input "43"
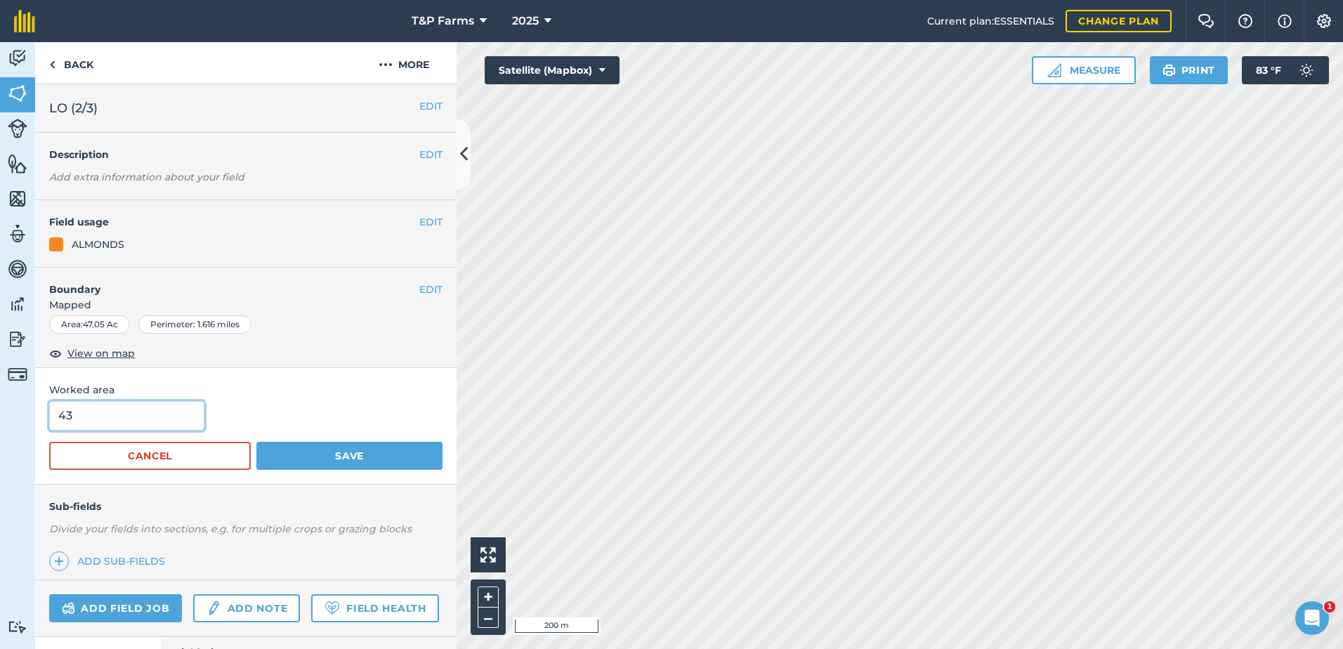
click at [256, 442] on button "Save" at bounding box center [349, 456] width 186 height 28
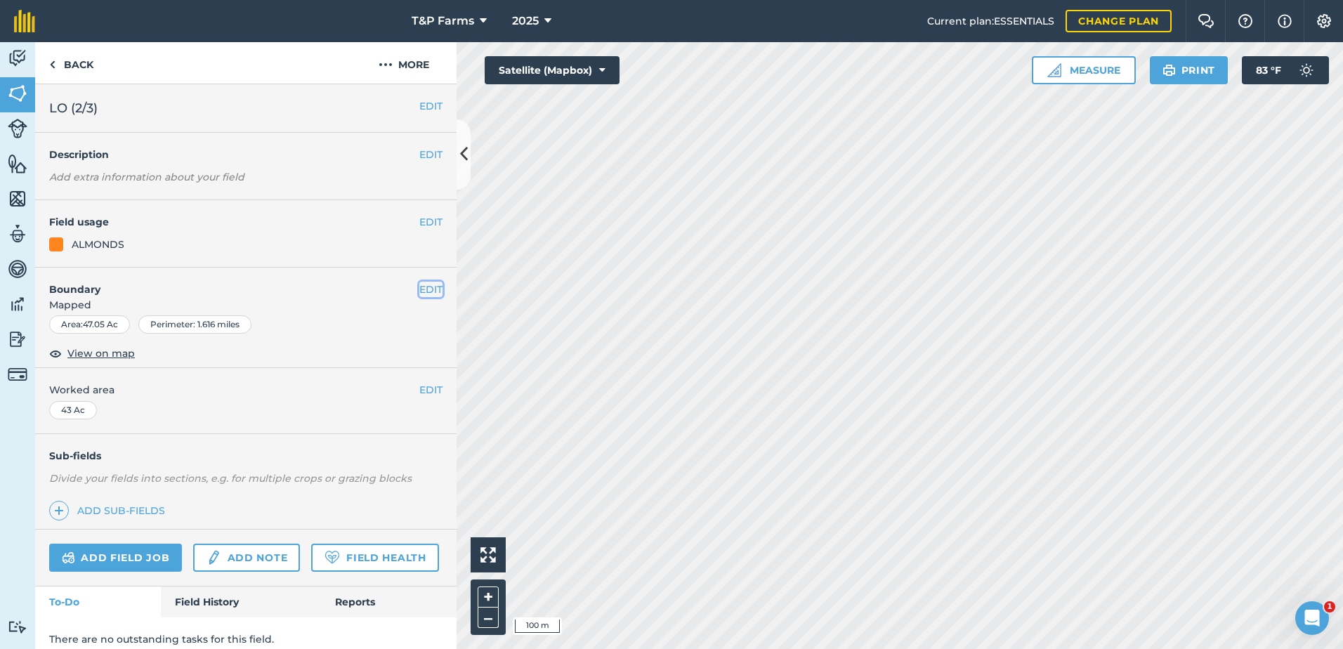
click at [421, 284] on button "EDIT" at bounding box center [430, 289] width 23 height 15
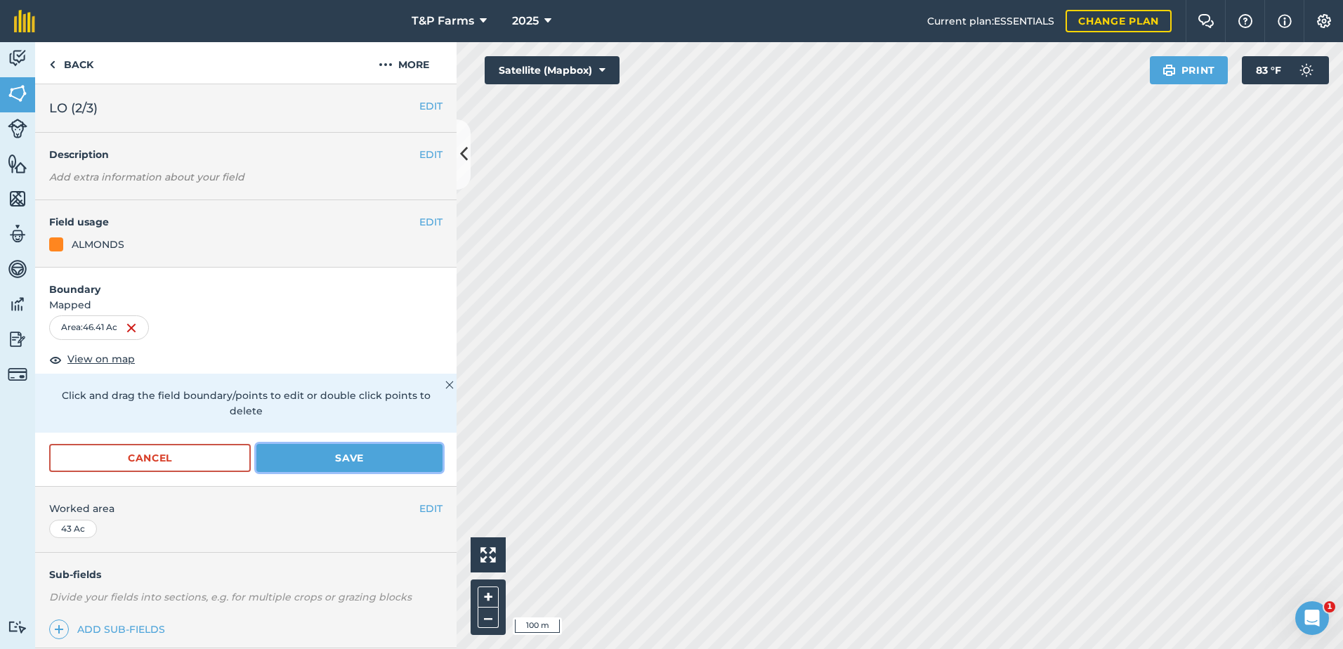
click at [339, 466] on button "Save" at bounding box center [349, 458] width 186 height 28
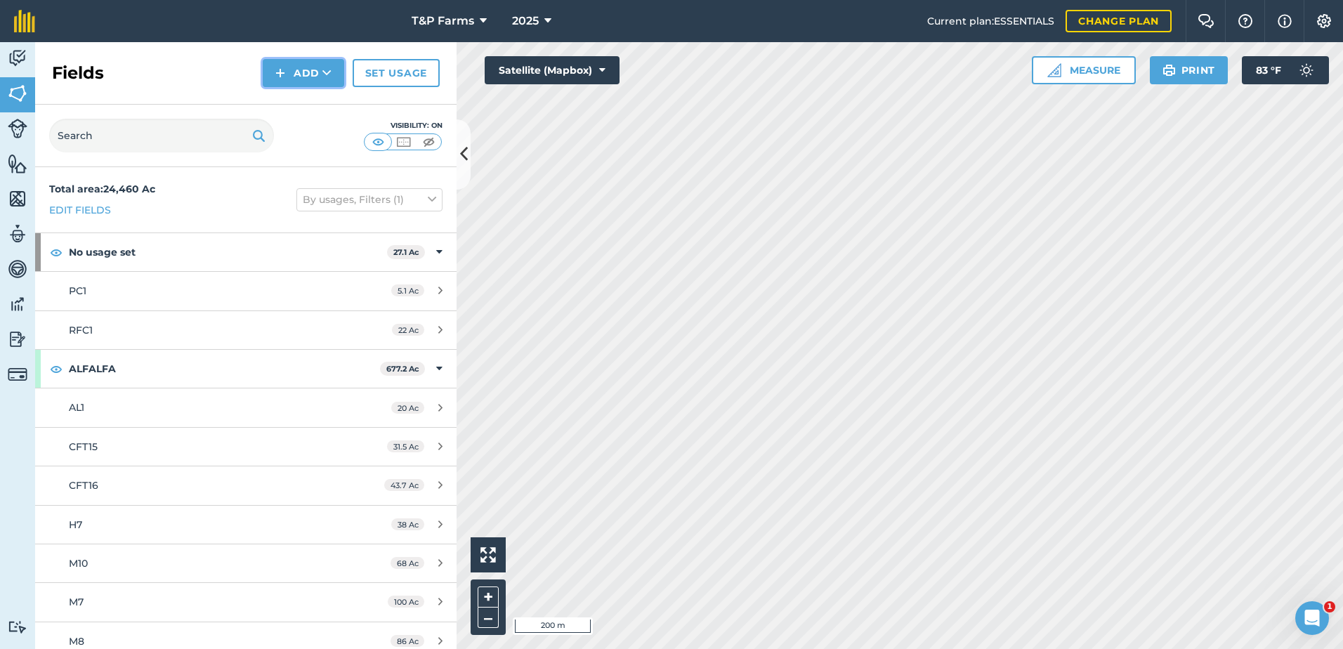
click at [301, 68] on button "Add" at bounding box center [303, 73] width 81 height 28
click at [330, 101] on link "Draw" at bounding box center [303, 104] width 77 height 31
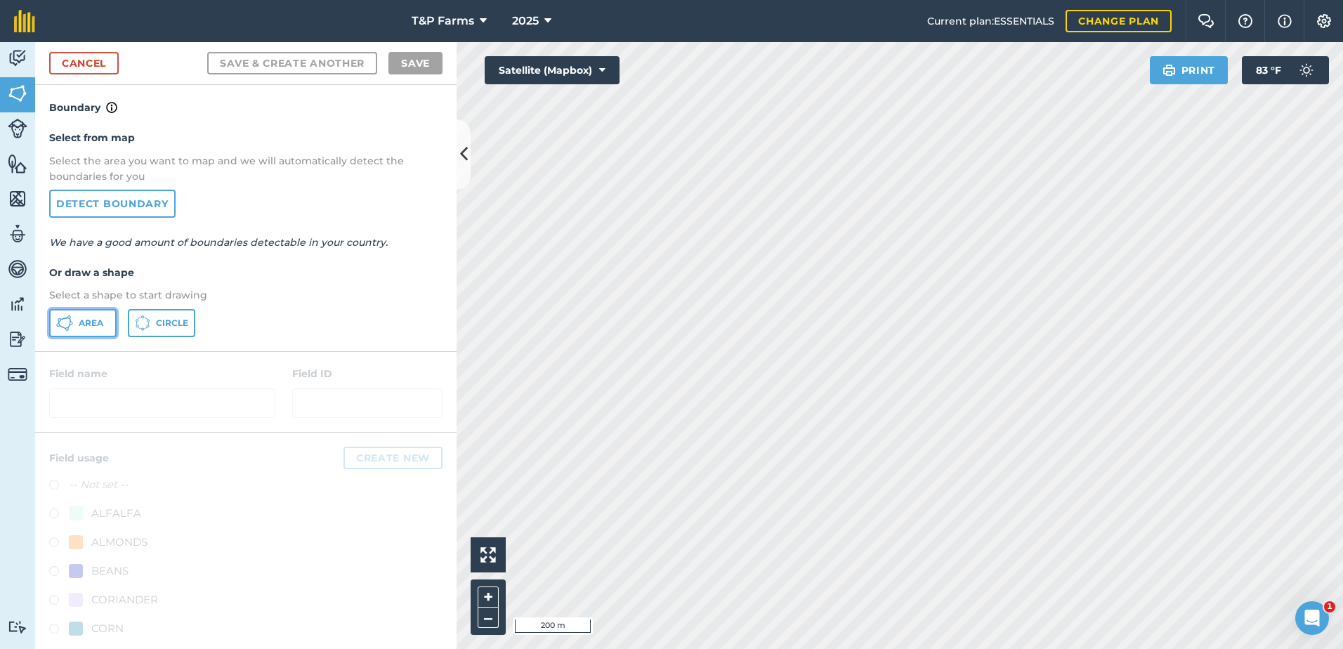
drag, startPoint x: 90, startPoint y: 324, endPoint x: 327, endPoint y: 328, distance: 237.4
click at [93, 327] on span "Area" at bounding box center [91, 322] width 25 height 11
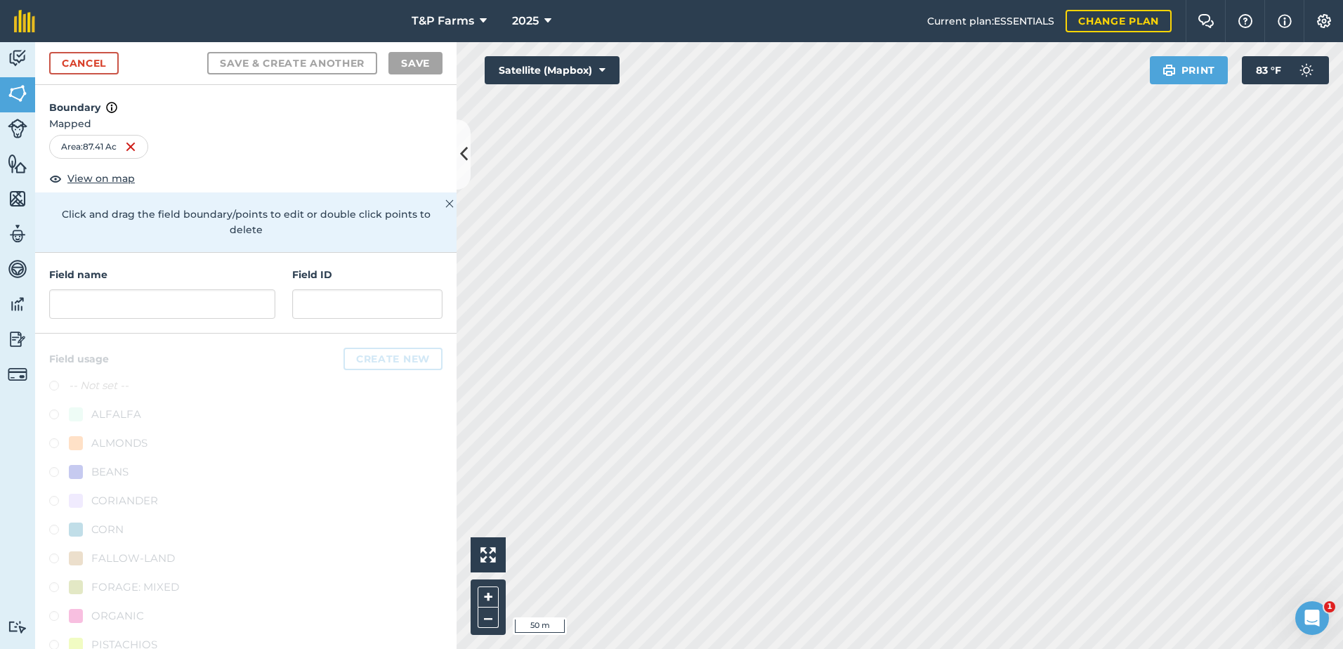
click at [430, 530] on div "Activity Fields Livestock Features Maps Team Vehicles Data Reporting Billing Tu…" at bounding box center [671, 345] width 1343 height 607
click at [79, 300] on input "text" at bounding box center [162, 303] width 226 height 29
click at [160, 294] on input "text" at bounding box center [162, 303] width 226 height 29
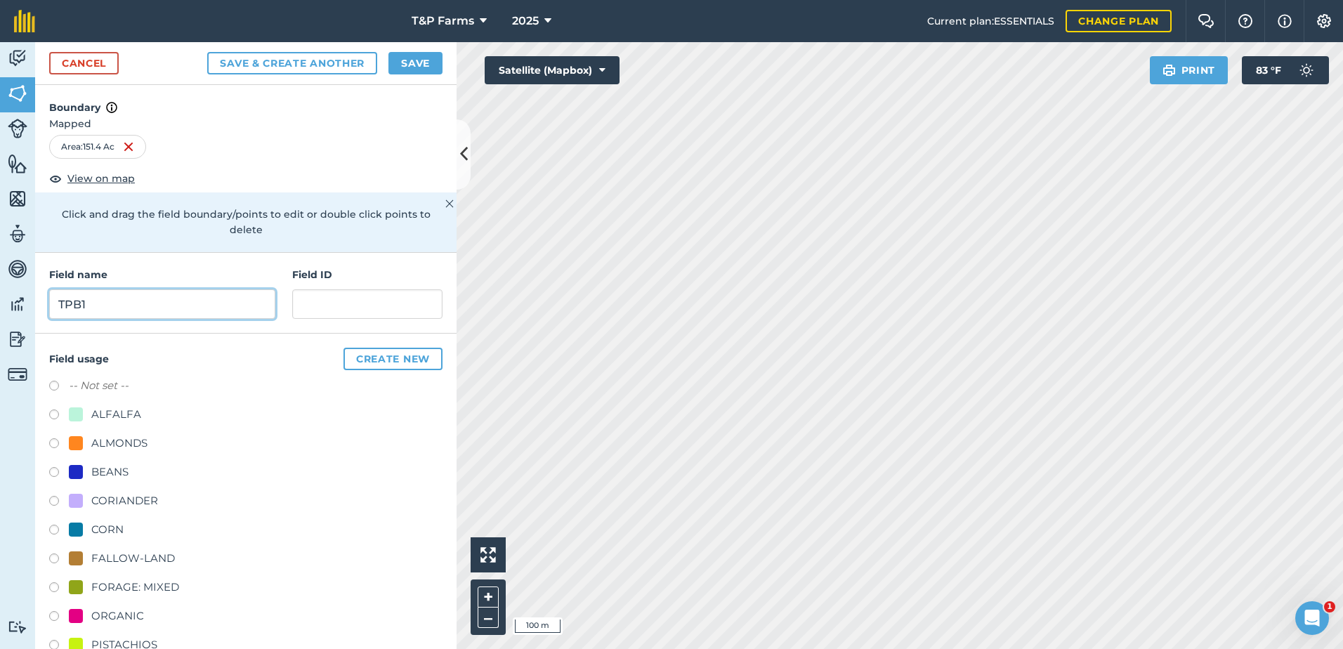
type input "TPB1"
click at [119, 442] on div "ALMONDS" at bounding box center [119, 443] width 56 height 17
radio input "true"
click at [412, 72] on button "Save" at bounding box center [415, 63] width 54 height 22
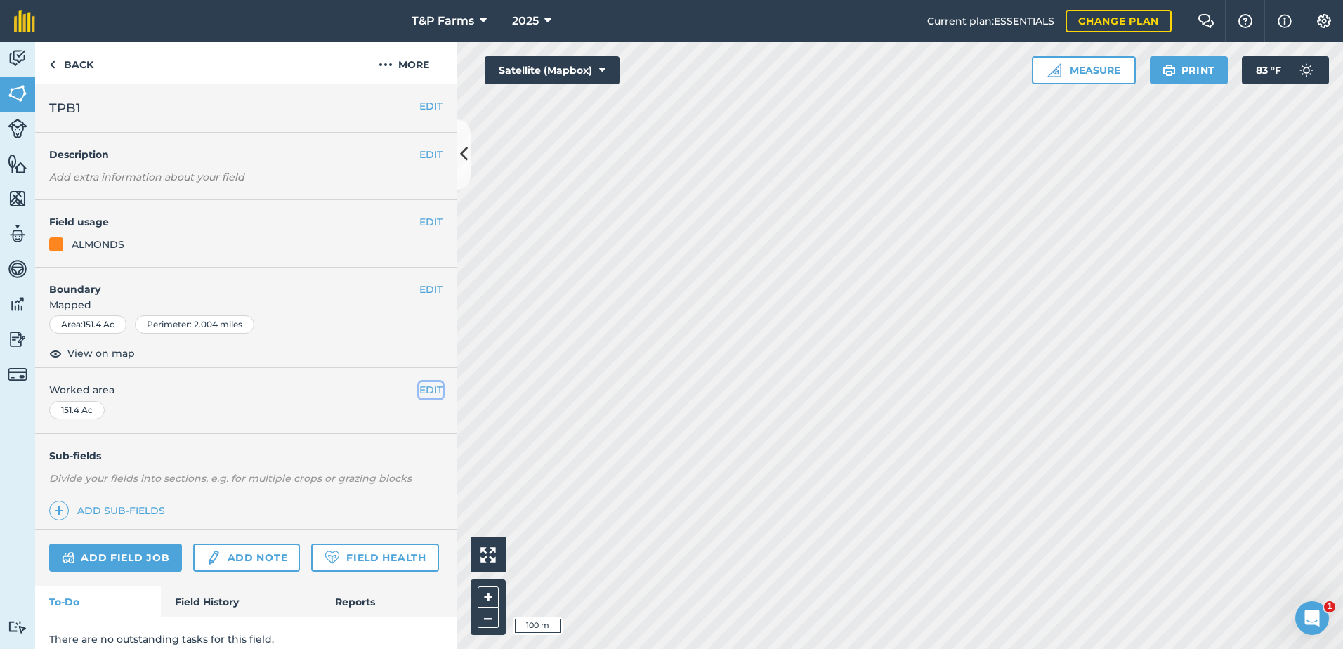
click at [421, 394] on button "EDIT" at bounding box center [430, 389] width 23 height 15
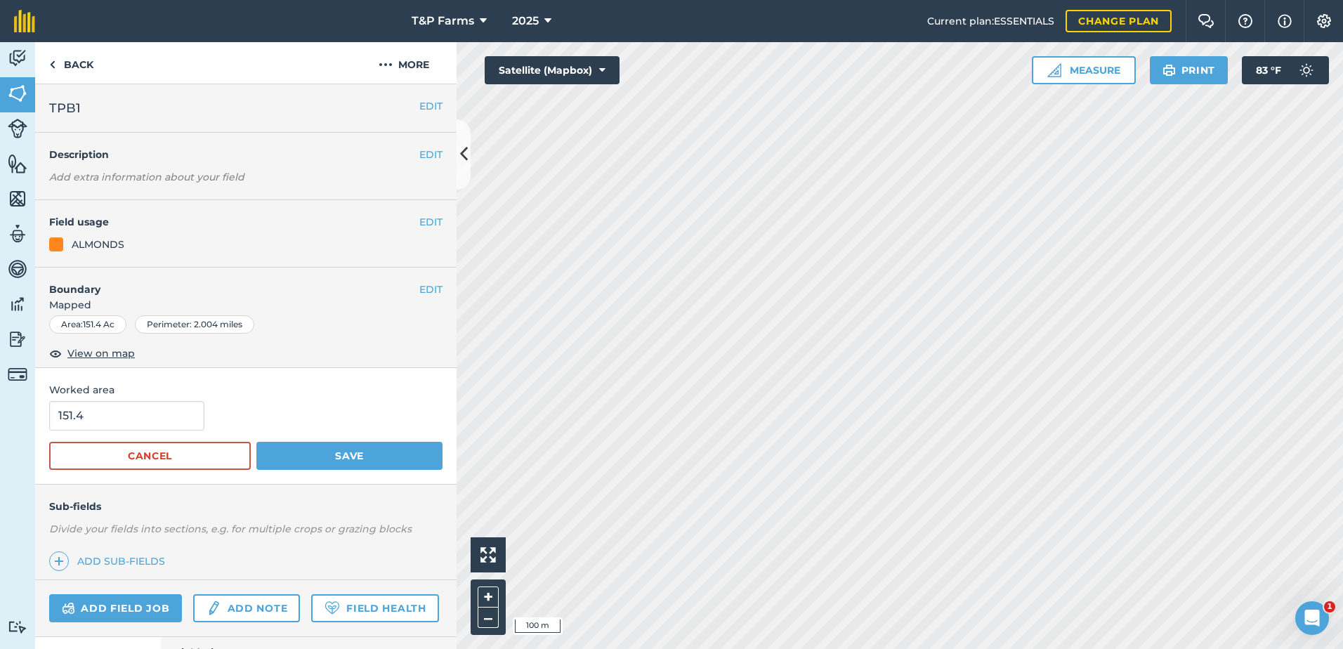
drag, startPoint x: 184, startPoint y: 398, endPoint x: 44, endPoint y: 419, distance: 141.3
click at [44, 419] on div "Worked area 151.4 Cancel Save" at bounding box center [245, 426] width 421 height 116
drag, startPoint x: 44, startPoint y: 419, endPoint x: 182, endPoint y: 421, distance: 137.7
click at [182, 421] on input "151.4" at bounding box center [126, 415] width 155 height 29
drag, startPoint x: 182, startPoint y: 421, endPoint x: 7, endPoint y: 424, distance: 174.9
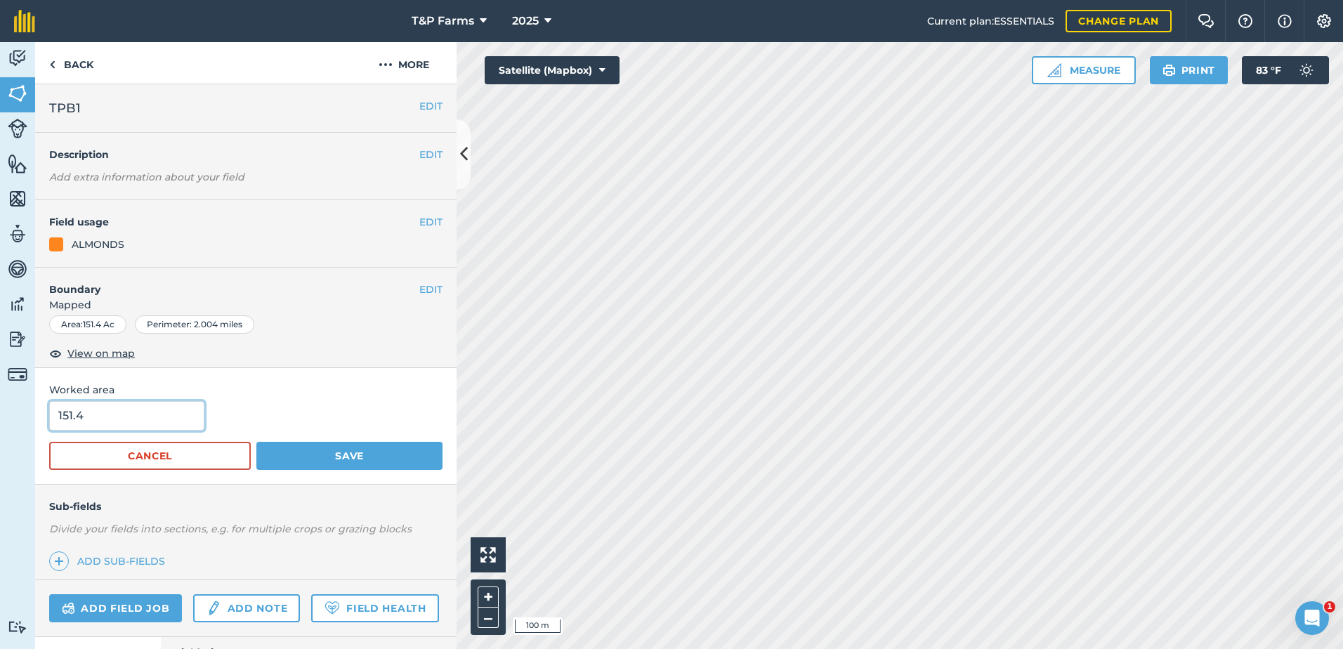
click at [7, 424] on div "Activity Fields Livestock Features Maps Team Vehicles Data Reporting Billing Tu…" at bounding box center [671, 345] width 1343 height 607
type input "152"
click at [256, 442] on button "Save" at bounding box center [349, 456] width 186 height 28
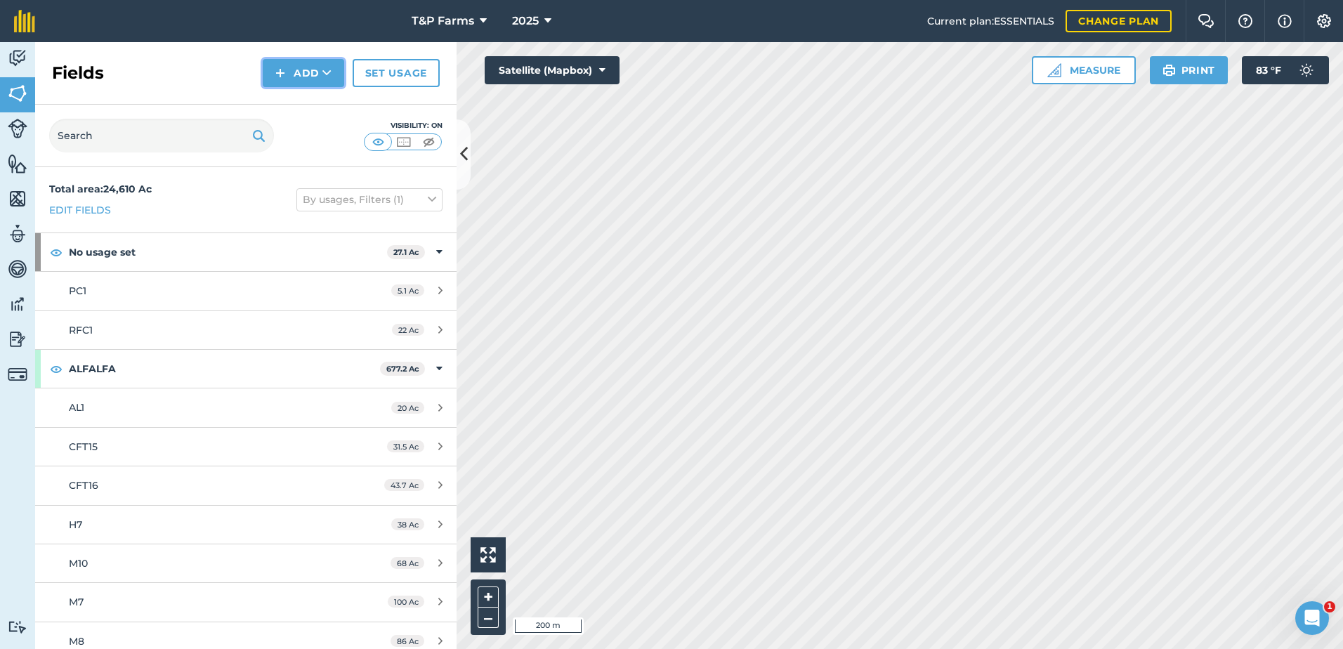
click at [315, 72] on button "Add" at bounding box center [303, 73] width 81 height 28
drag, startPoint x: 320, startPoint y: 112, endPoint x: 461, endPoint y: 147, distance: 145.5
click at [320, 112] on link "Draw" at bounding box center [303, 104] width 77 height 31
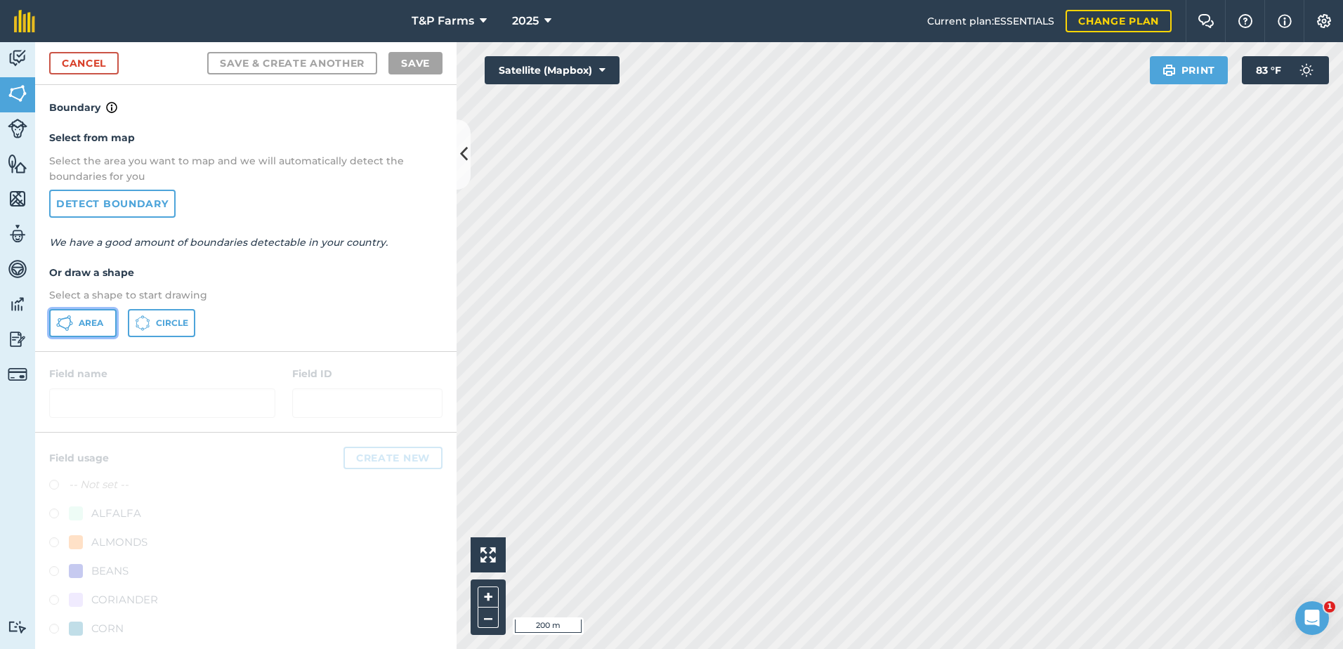
drag, startPoint x: 90, startPoint y: 312, endPoint x: 363, endPoint y: 259, distance: 278.2
click at [94, 311] on button "Area" at bounding box center [82, 323] width 67 height 28
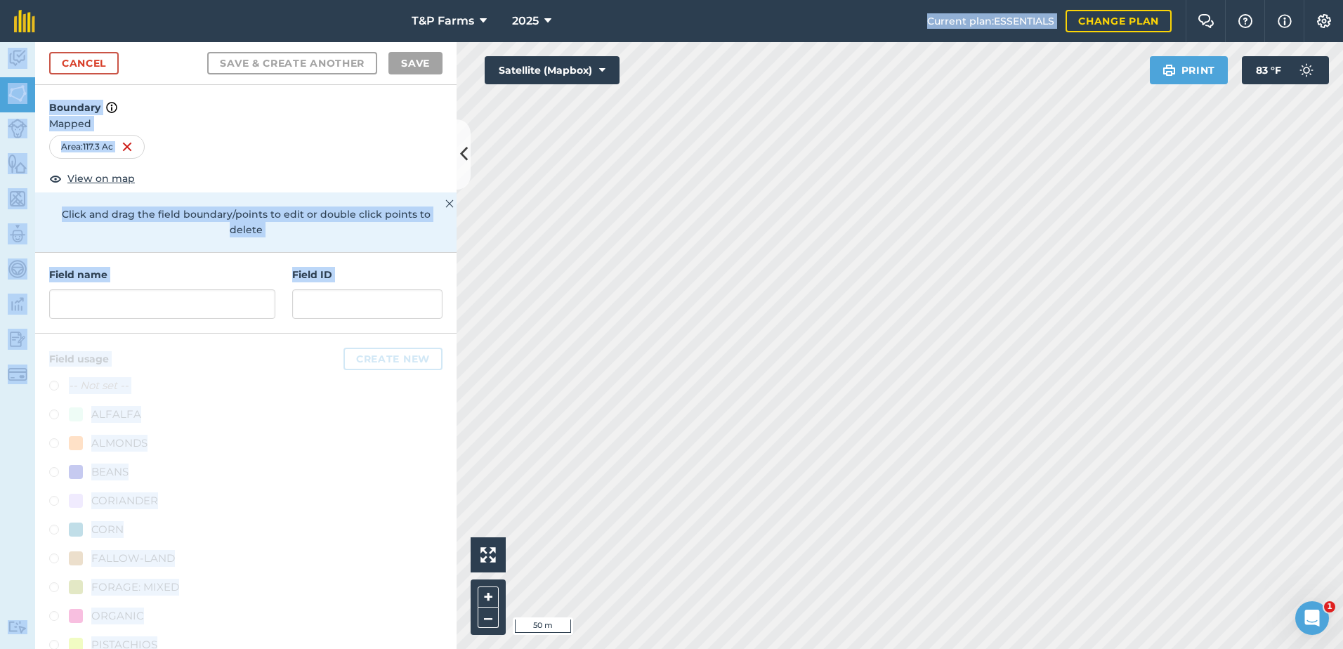
click at [782, 259] on div "T&P Farms 2025 Current plan : ESSENTIALS Change plan Farm Chat Help Info Settin…" at bounding box center [671, 324] width 1343 height 649
drag, startPoint x: 414, startPoint y: 124, endPoint x: 395, endPoint y: 136, distance: 21.8
click at [395, 136] on div "Area : 117.3 Ac" at bounding box center [245, 147] width 393 height 24
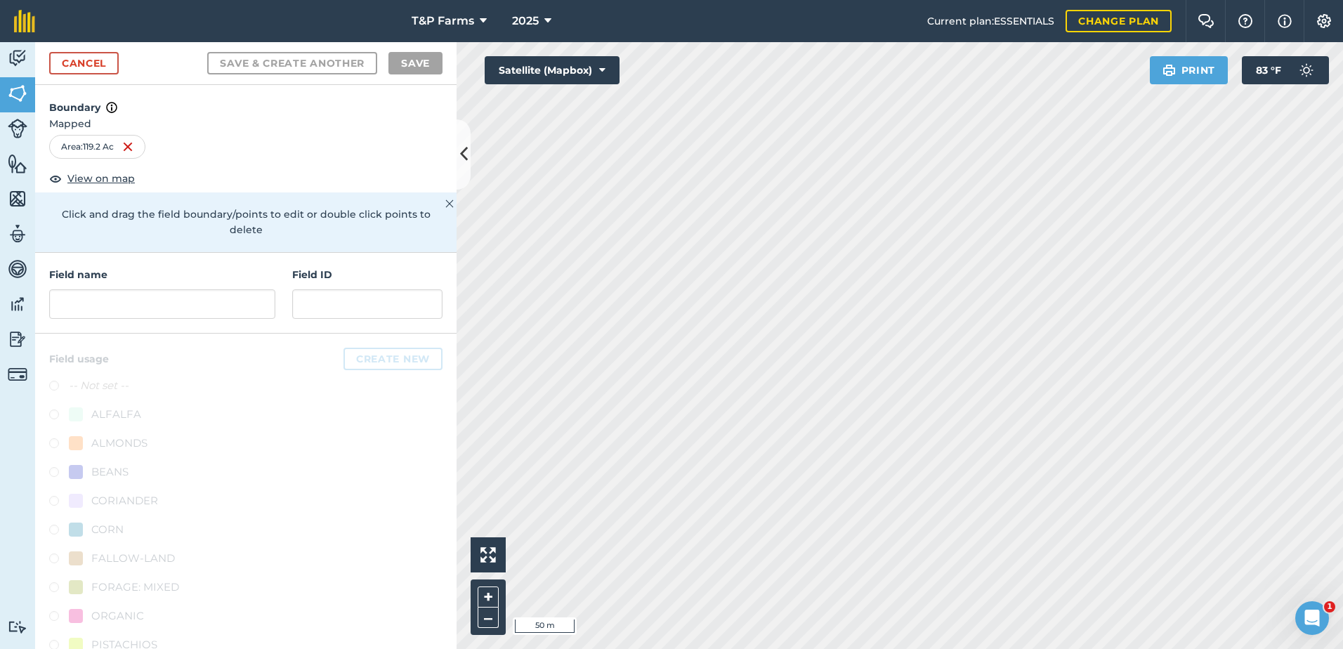
click at [914, 648] on html "T&P Farms 2025 Current plan : ESSENTIALS Change plan Farm Chat Help Info Settin…" at bounding box center [671, 324] width 1343 height 649
click at [212, 291] on input "text" at bounding box center [162, 303] width 226 height 29
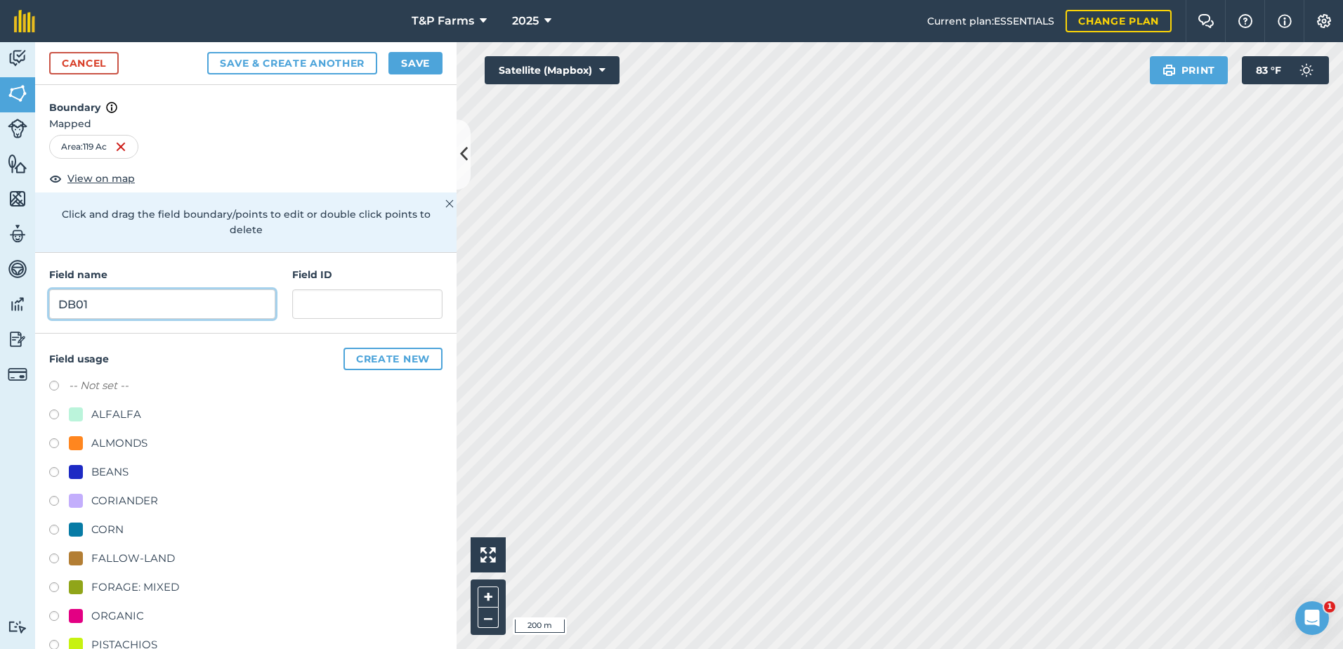
type input "DB01"
click at [138, 440] on div "ALMONDS" at bounding box center [119, 443] width 56 height 17
radio input "true"
click at [422, 66] on button "Save" at bounding box center [415, 63] width 54 height 22
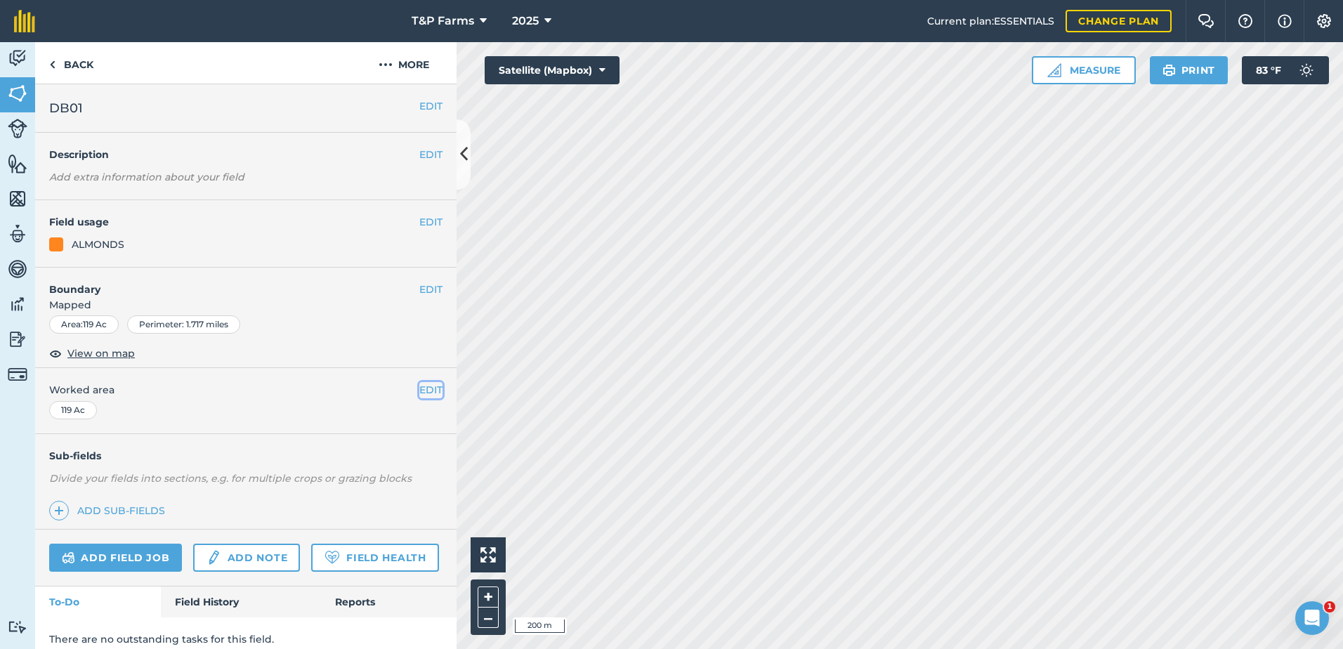
drag, startPoint x: 426, startPoint y: 388, endPoint x: 415, endPoint y: 395, distance: 13.1
click at [425, 388] on button "EDIT" at bounding box center [430, 389] width 23 height 15
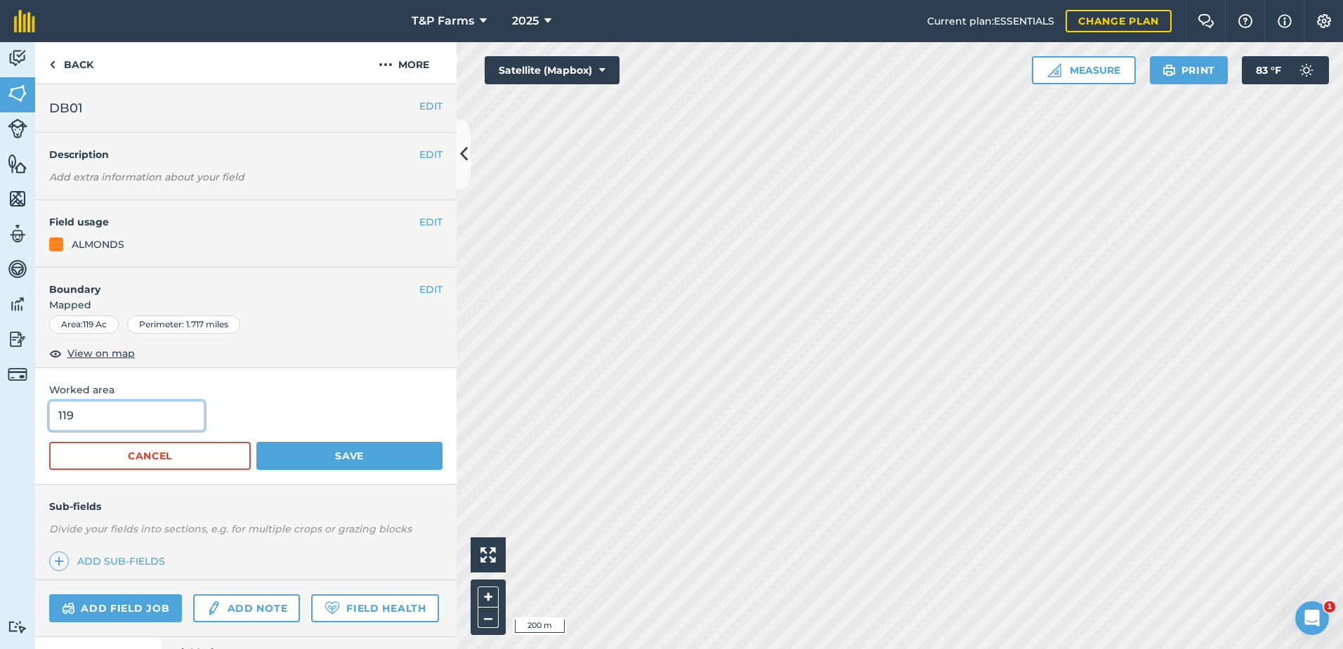
drag, startPoint x: 175, startPoint y: 428, endPoint x: -3, endPoint y: 439, distance: 178.0
click at [0, 439] on html "T&P Farms 2025 Current plan : ESSENTIALS Change plan Farm Chat Help Info Settin…" at bounding box center [671, 324] width 1343 height 649
type input "117"
click at [256, 442] on button "Save" at bounding box center [349, 456] width 186 height 28
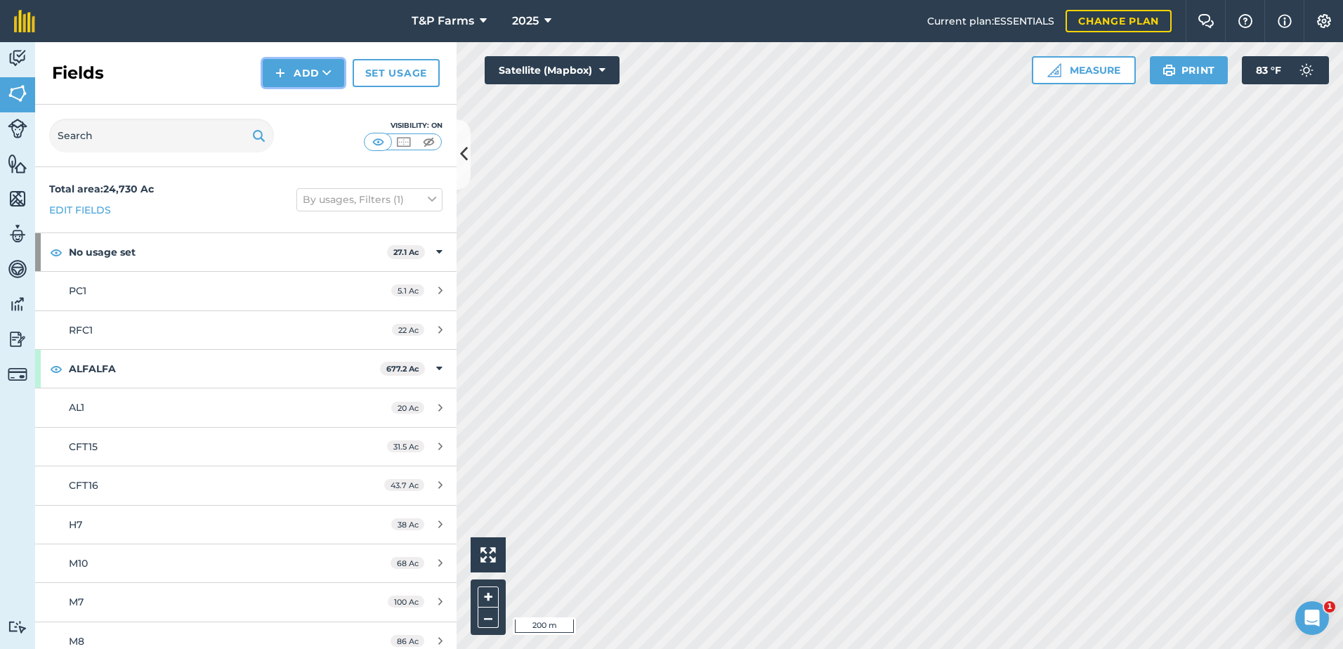
click at [300, 70] on button "Add" at bounding box center [303, 73] width 81 height 28
click at [298, 95] on link "Draw" at bounding box center [303, 104] width 77 height 31
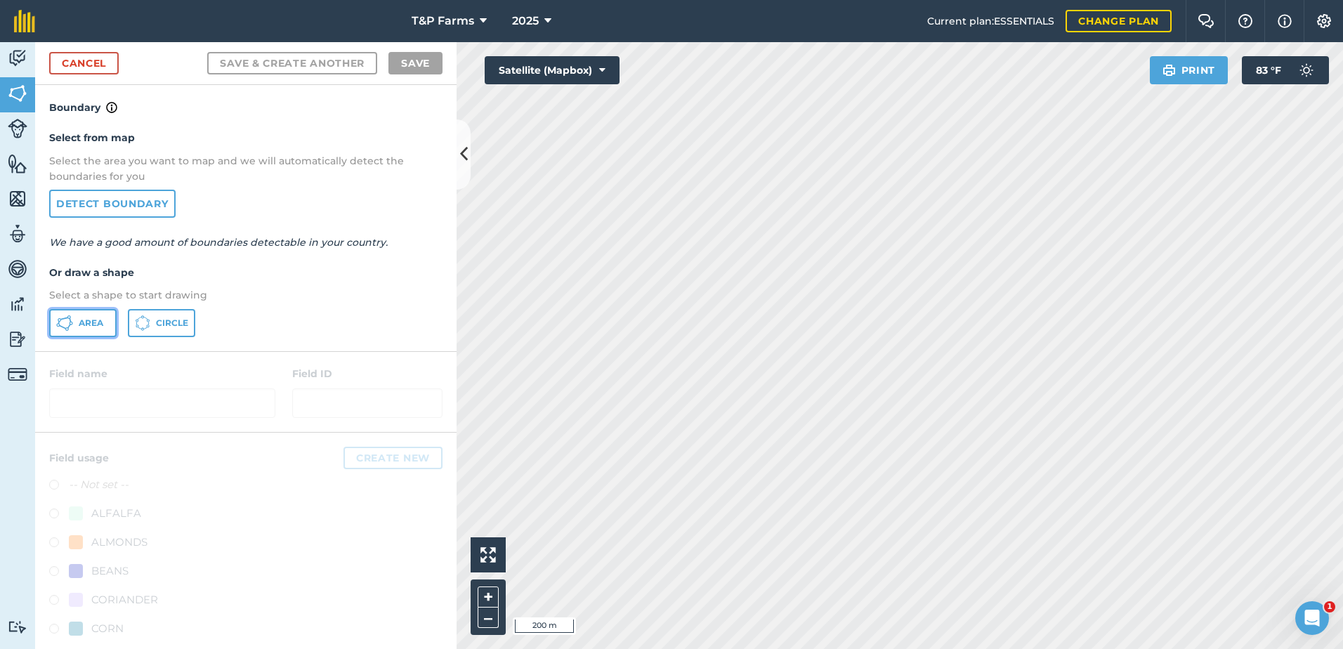
drag, startPoint x: 103, startPoint y: 313, endPoint x: 414, endPoint y: 260, distance: 316.4
click at [103, 314] on button "Area" at bounding box center [82, 323] width 67 height 28
click at [619, 36] on div "T&P Farms 2025 Current plan : ESSENTIALS Change plan Farm Chat Help Info Settin…" at bounding box center [671, 324] width 1343 height 649
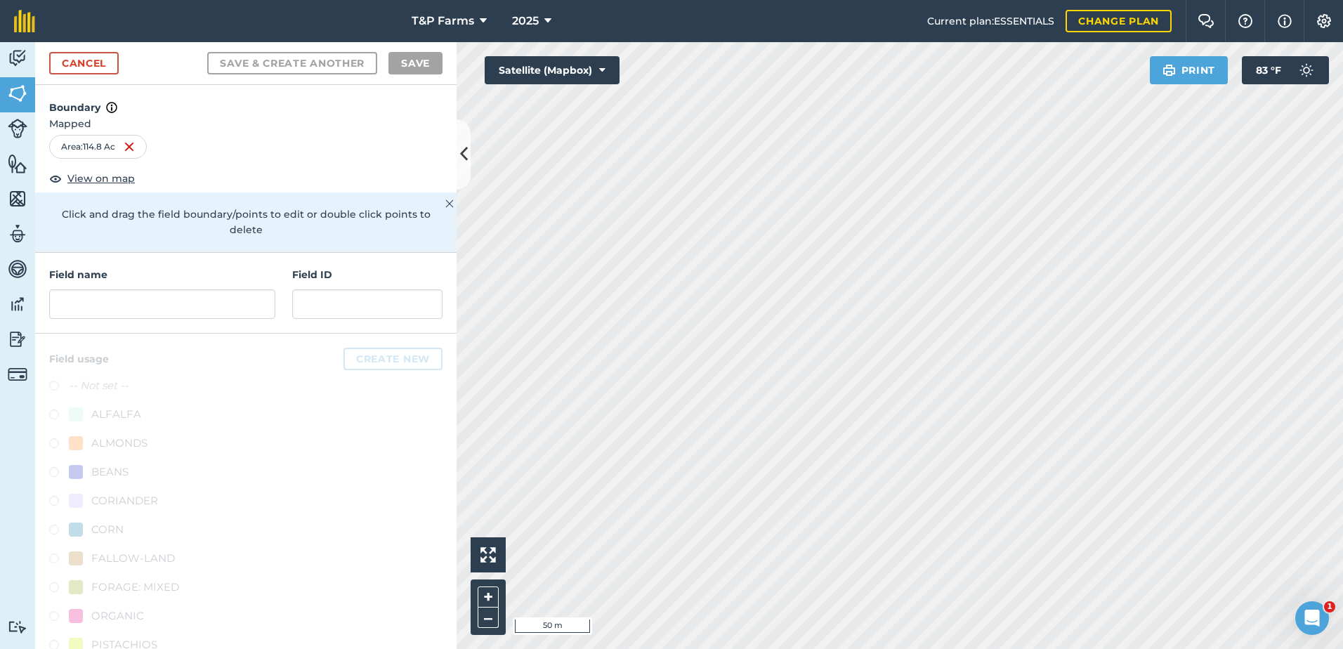
click at [820, 0] on html "T&P Farms 2025 Current plan : ESSENTIALS Change plan Farm Chat Help Info Settin…" at bounding box center [671, 324] width 1343 height 649
click at [206, 323] on div "Field name Field ID" at bounding box center [245, 293] width 421 height 81
click at [216, 301] on input "text" at bounding box center [162, 303] width 226 height 29
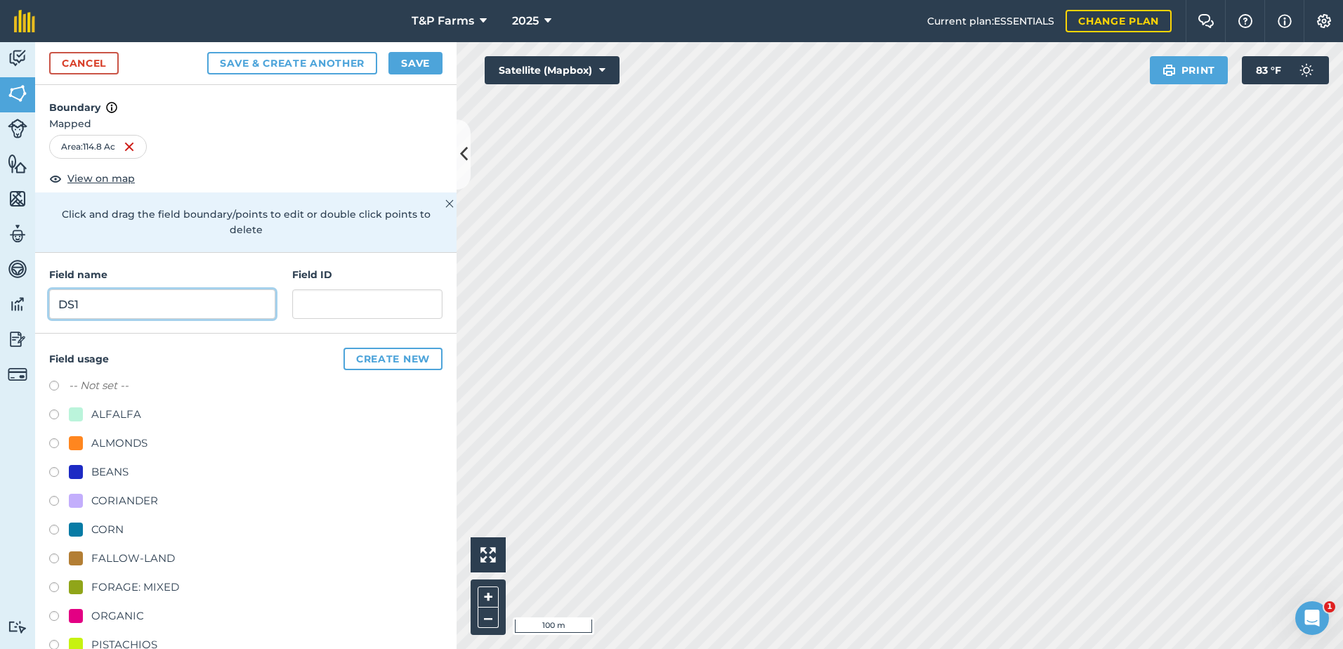
type input "DS1"
click at [134, 443] on div "ALMONDS" at bounding box center [119, 443] width 56 height 17
radio input "true"
click at [414, 63] on button "Save" at bounding box center [415, 63] width 54 height 22
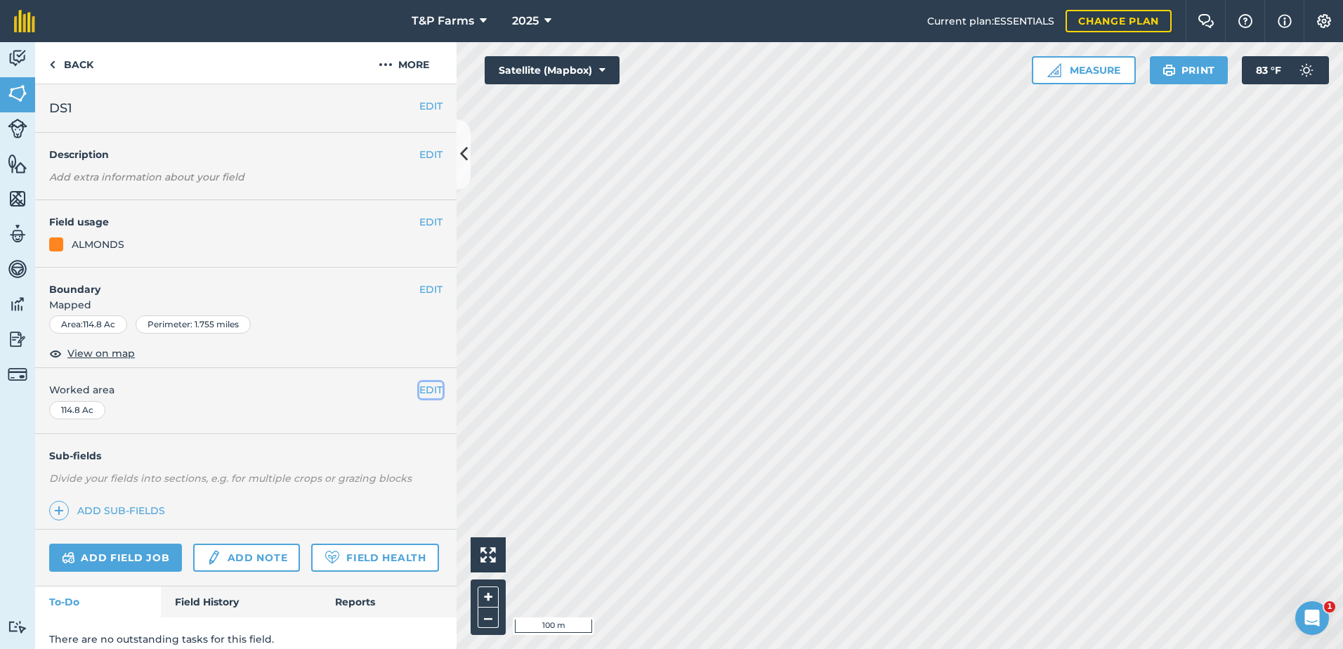
click at [419, 393] on button "EDIT" at bounding box center [430, 389] width 23 height 15
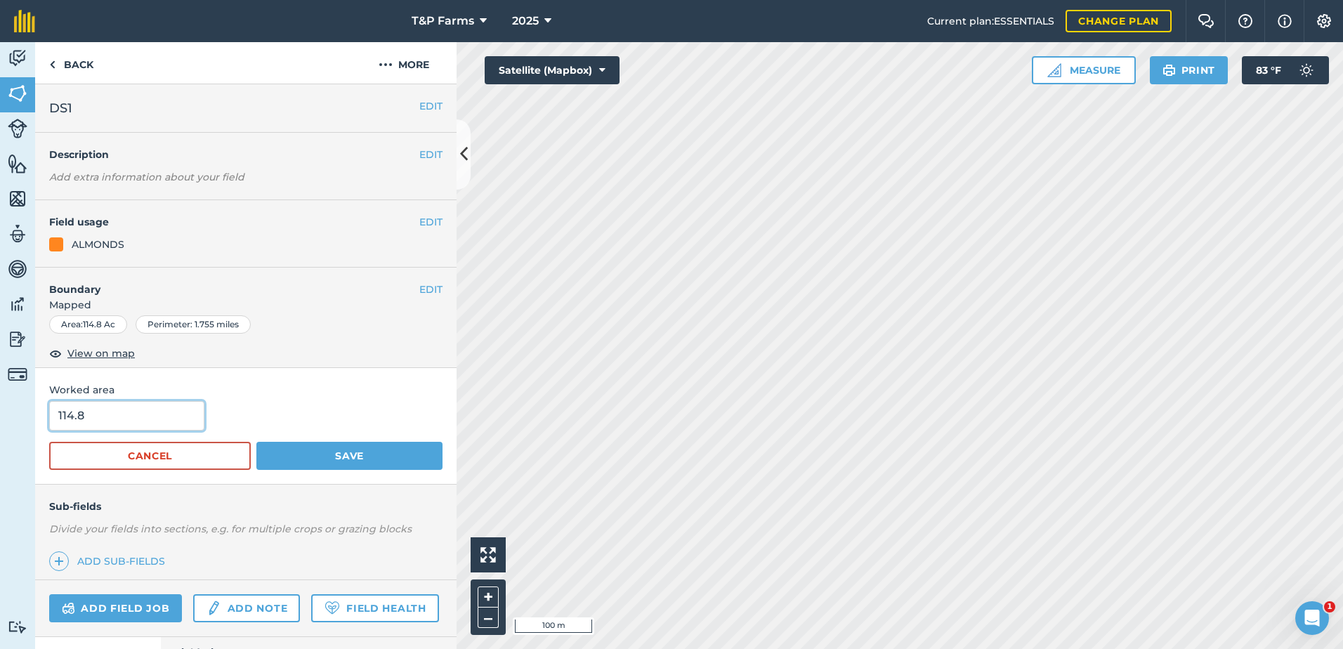
drag, startPoint x: 122, startPoint y: 412, endPoint x: -3, endPoint y: 426, distance: 125.1
click at [0, 426] on html "T&P Farms 2025 Current plan : ESSENTIALS Change plan Farm Chat Help Info Settin…" at bounding box center [671, 324] width 1343 height 649
type input "118"
click at [256, 442] on button "Save" at bounding box center [349, 456] width 186 height 28
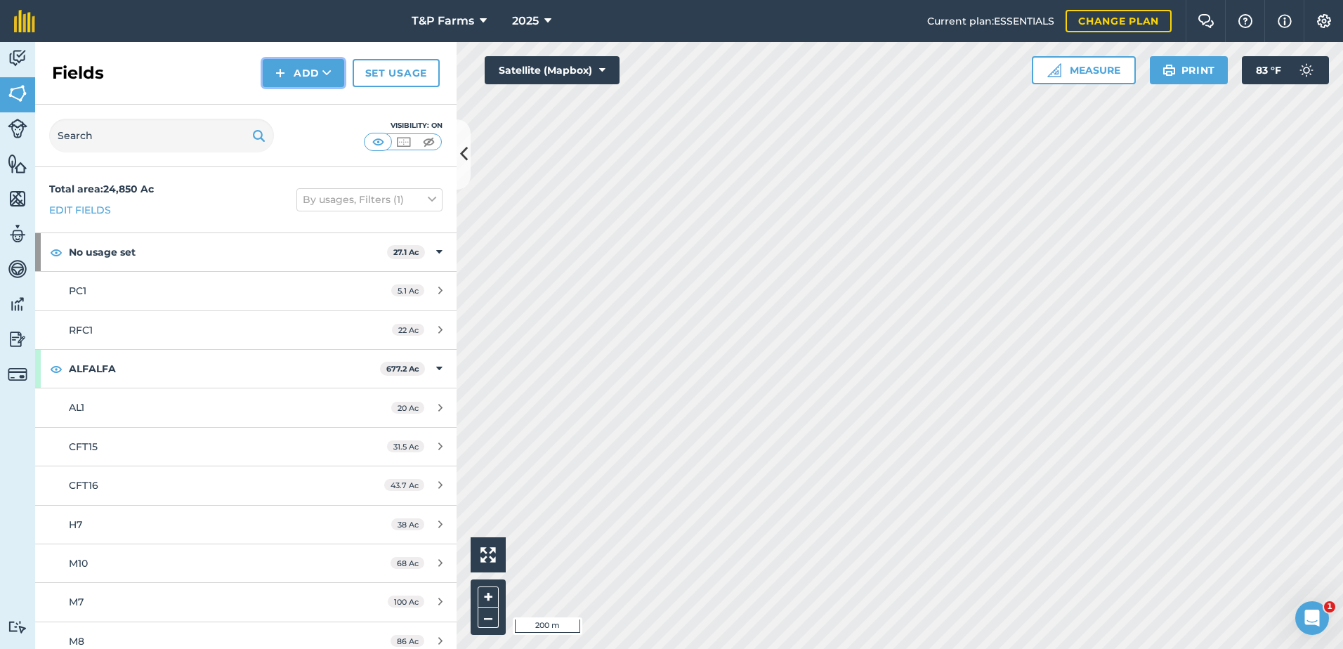
click at [308, 69] on button "Add" at bounding box center [303, 73] width 81 height 28
click at [305, 93] on link "Draw" at bounding box center [303, 104] width 77 height 31
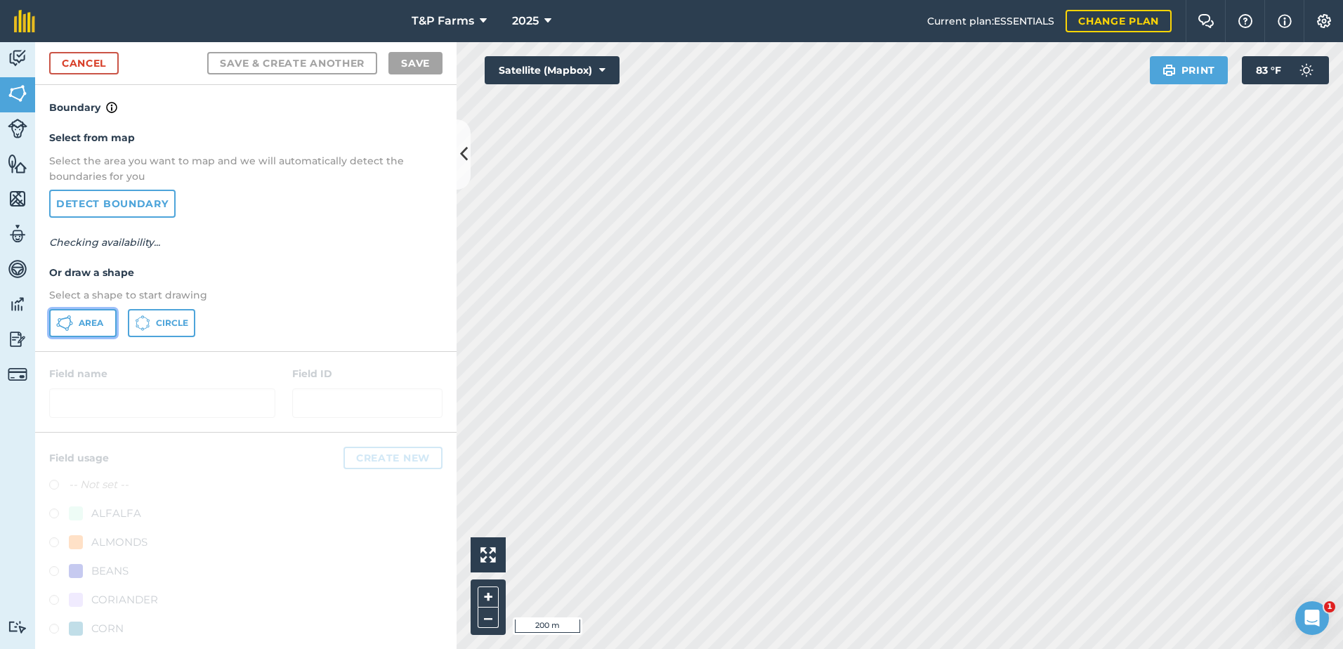
click at [94, 323] on span "Area" at bounding box center [91, 322] width 25 height 11
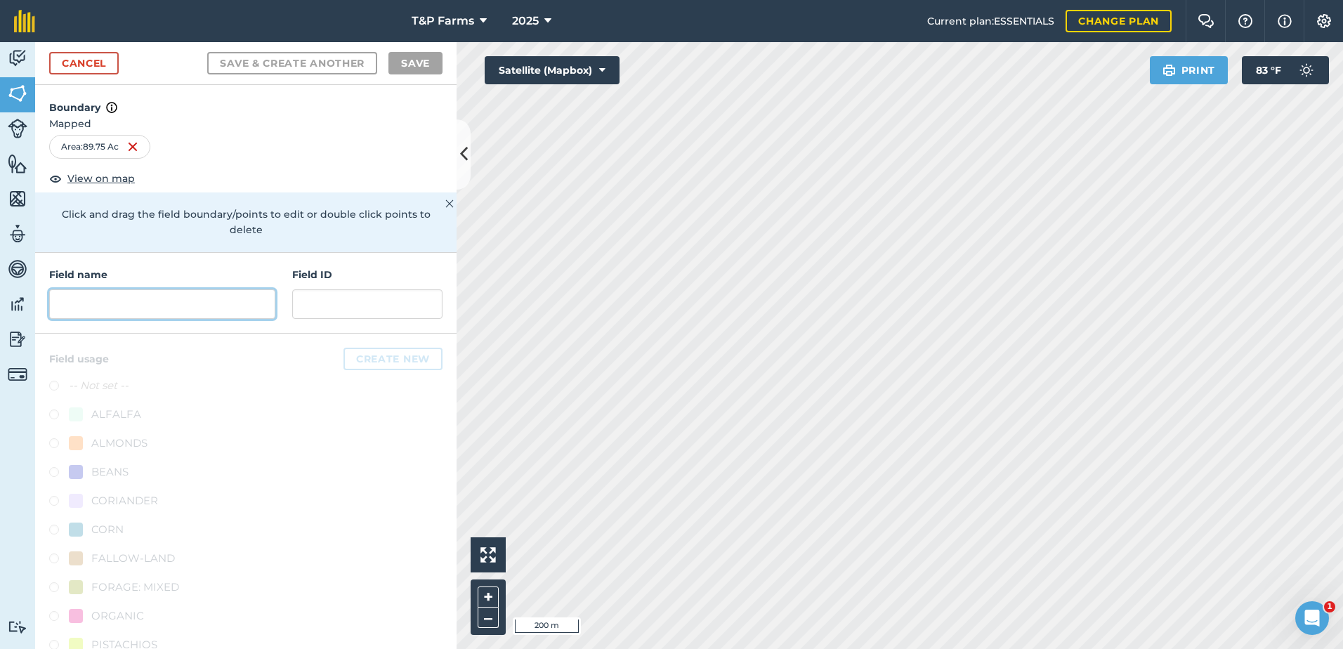
click at [169, 312] on input "text" at bounding box center [162, 303] width 226 height 29
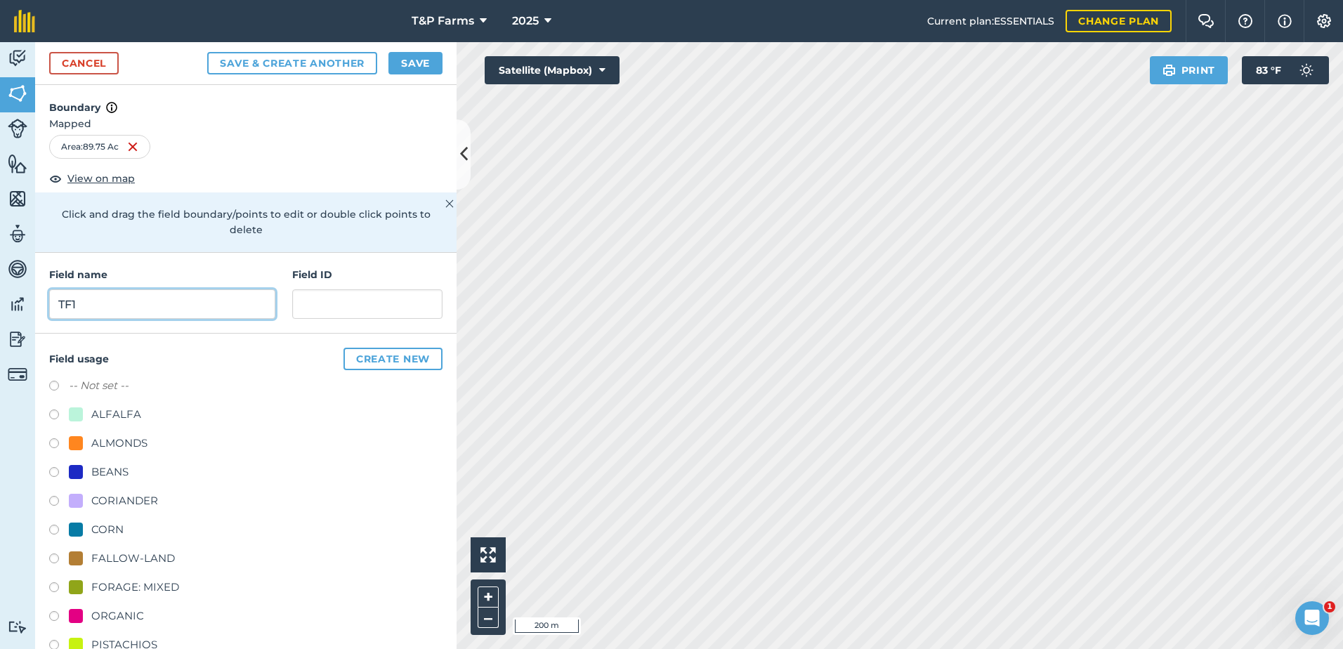
type input "TF1"
click at [135, 436] on div "ALMONDS" at bounding box center [119, 443] width 56 height 17
radio input "true"
click at [416, 54] on button "Save" at bounding box center [415, 63] width 54 height 22
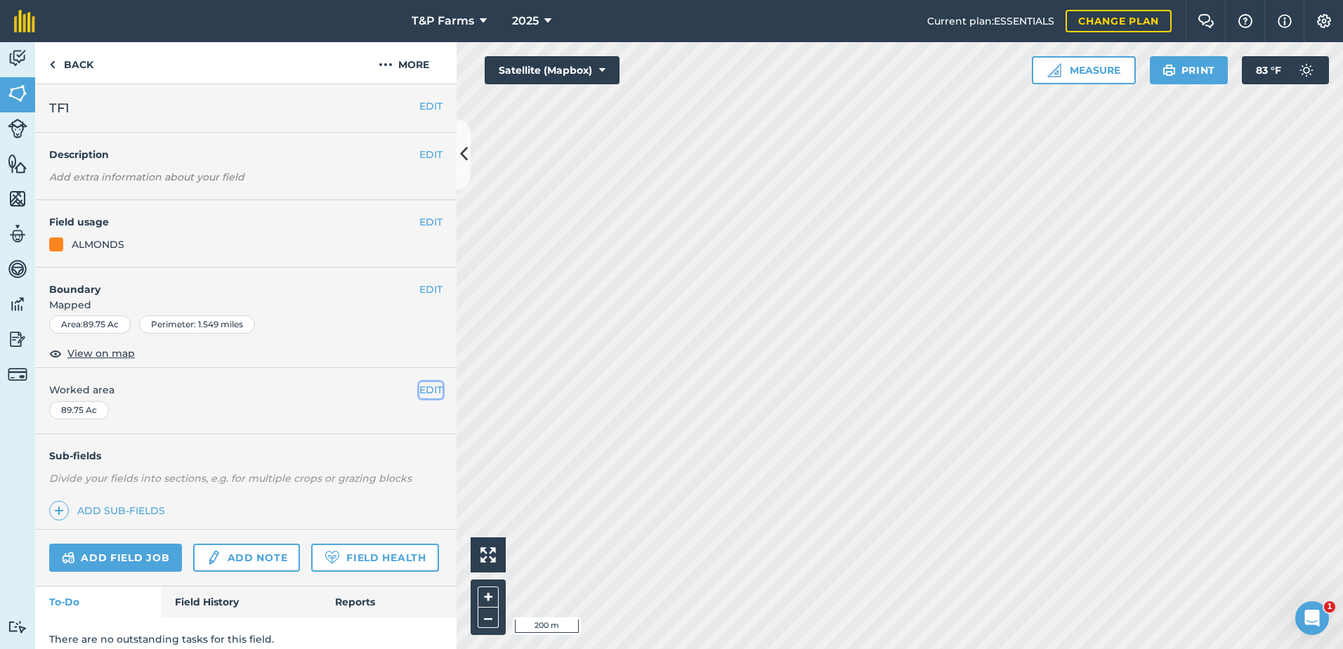
click at [419, 394] on button "EDIT" at bounding box center [430, 389] width 23 height 15
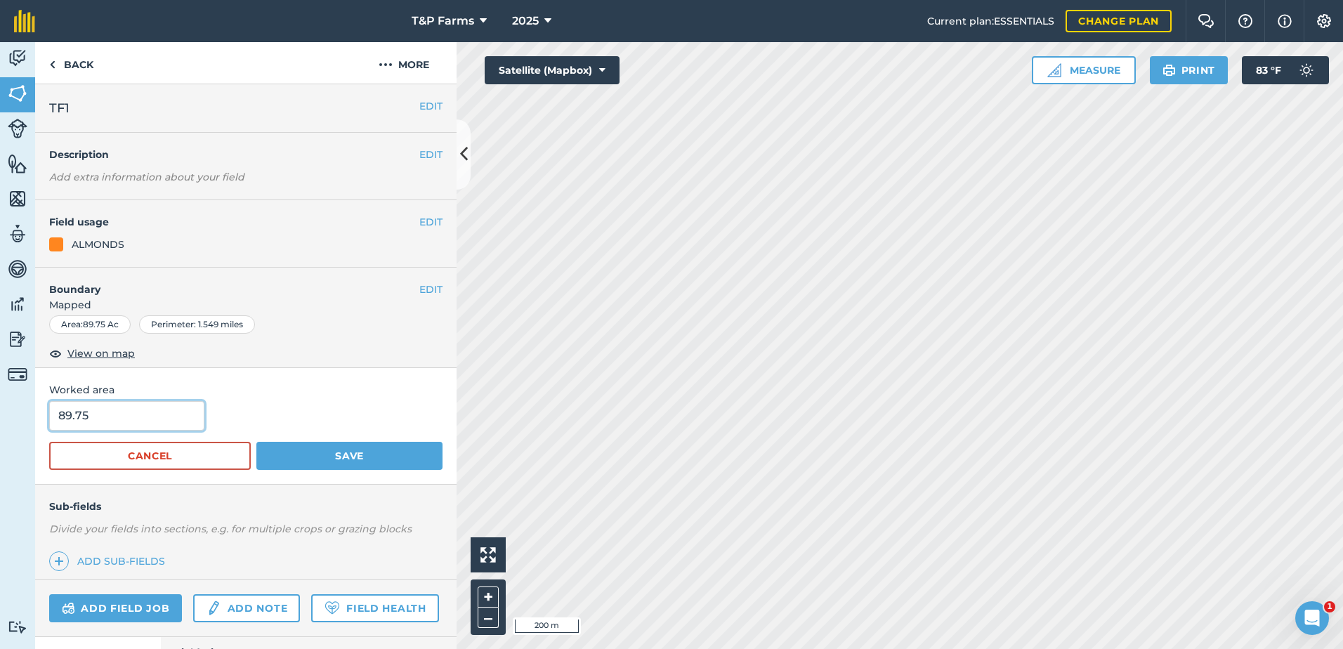
drag, startPoint x: 58, startPoint y: 418, endPoint x: 34, endPoint y: 420, distance: 24.0
click at [34, 420] on div "Activity Fields Livestock Features Maps Team Vehicles Data Reporting Billing Tu…" at bounding box center [671, 345] width 1343 height 607
type input "91"
click at [256, 442] on button "Save" at bounding box center [349, 456] width 186 height 28
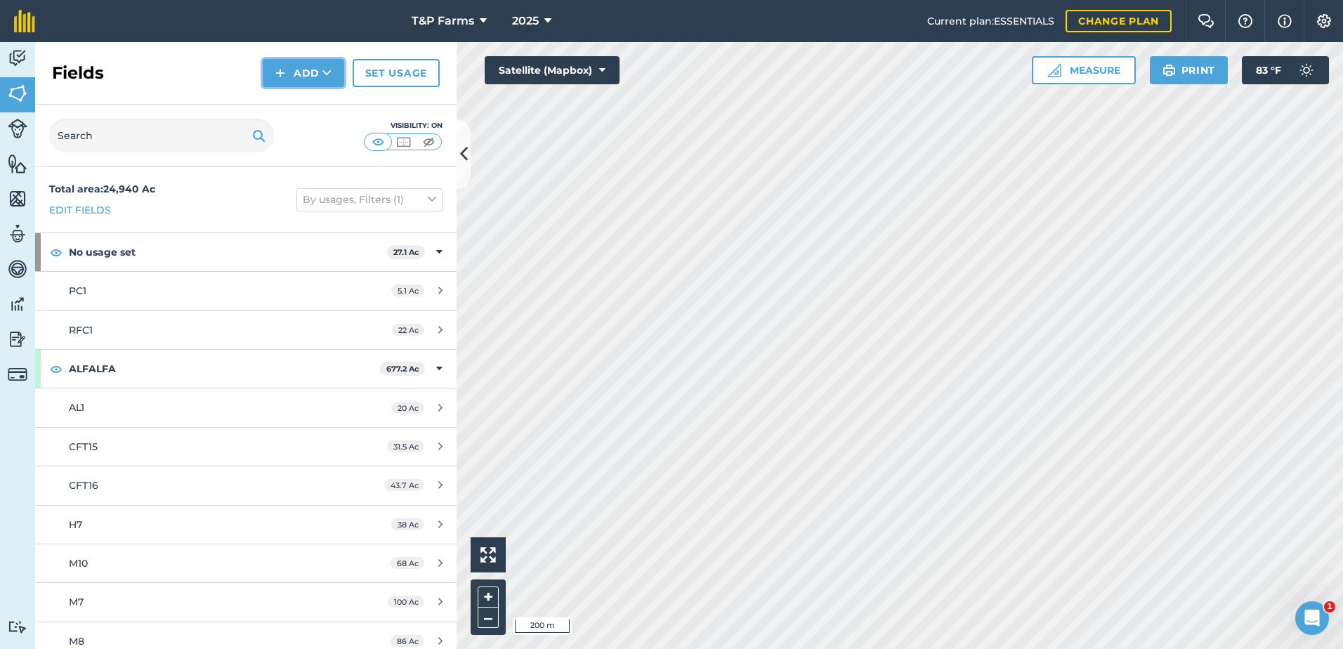
click at [291, 62] on button "Add" at bounding box center [303, 73] width 81 height 28
click at [310, 100] on link "Draw" at bounding box center [303, 104] width 77 height 31
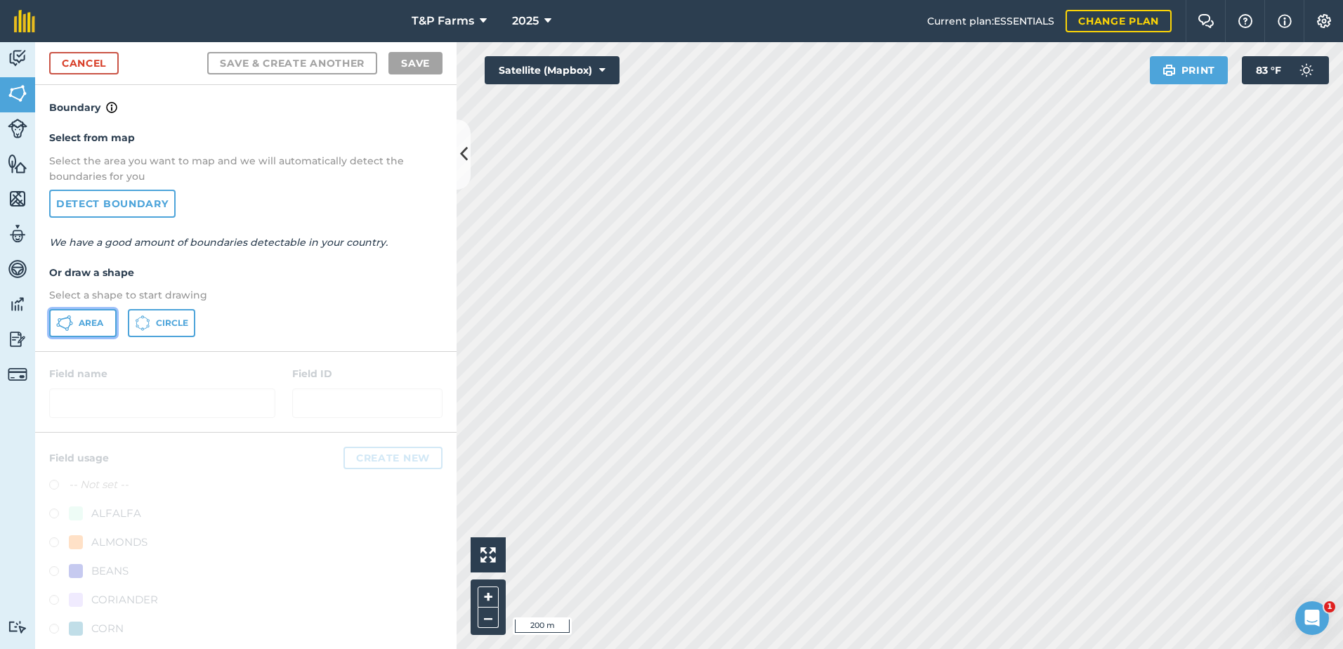
click at [75, 323] on button "Area" at bounding box center [82, 323] width 67 height 28
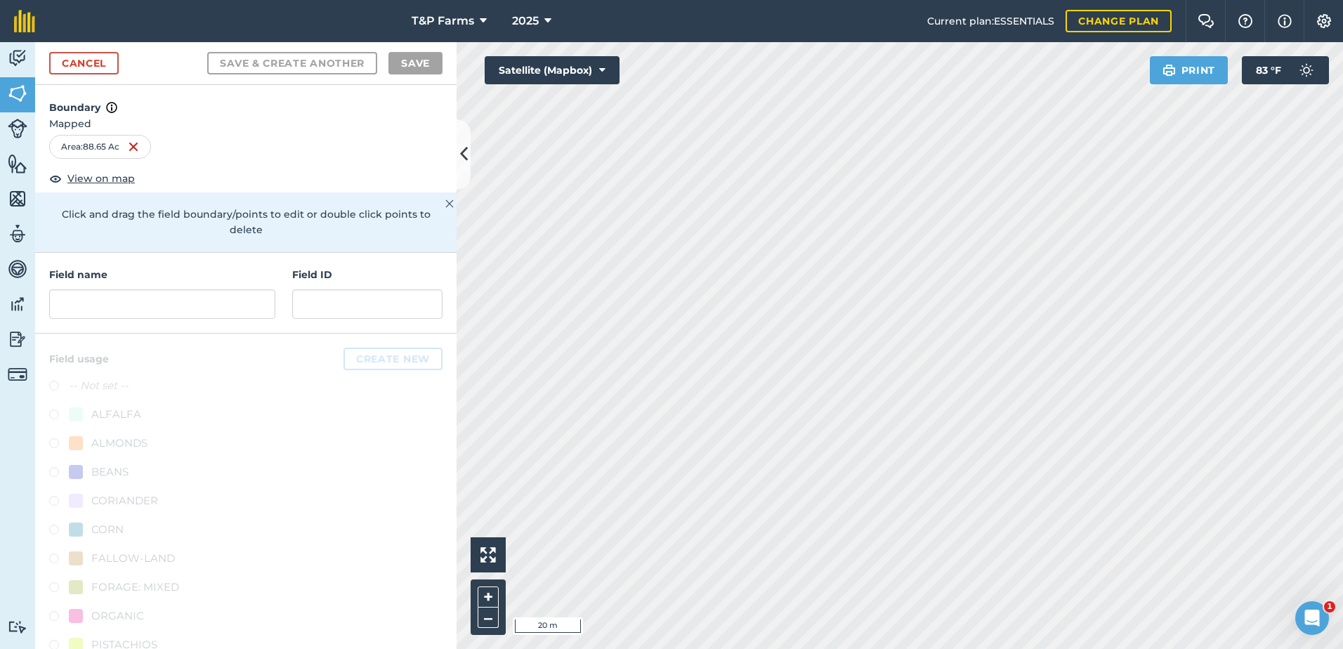
click at [432, 645] on div "Activity Fields Livestock Features Maps Team Vehicles Data Reporting Billing Tu…" at bounding box center [671, 345] width 1343 height 607
click at [442, 486] on div "Activity Fields Livestock Features Maps Team Vehicles Data Reporting Billing Tu…" at bounding box center [671, 345] width 1343 height 607
click at [851, 648] on html "T&P Farms 2025 Current plan : ESSENTIALS Change plan Farm Chat Help Info Settin…" at bounding box center [671, 324] width 1343 height 649
click at [166, 294] on input "text" at bounding box center [162, 303] width 226 height 29
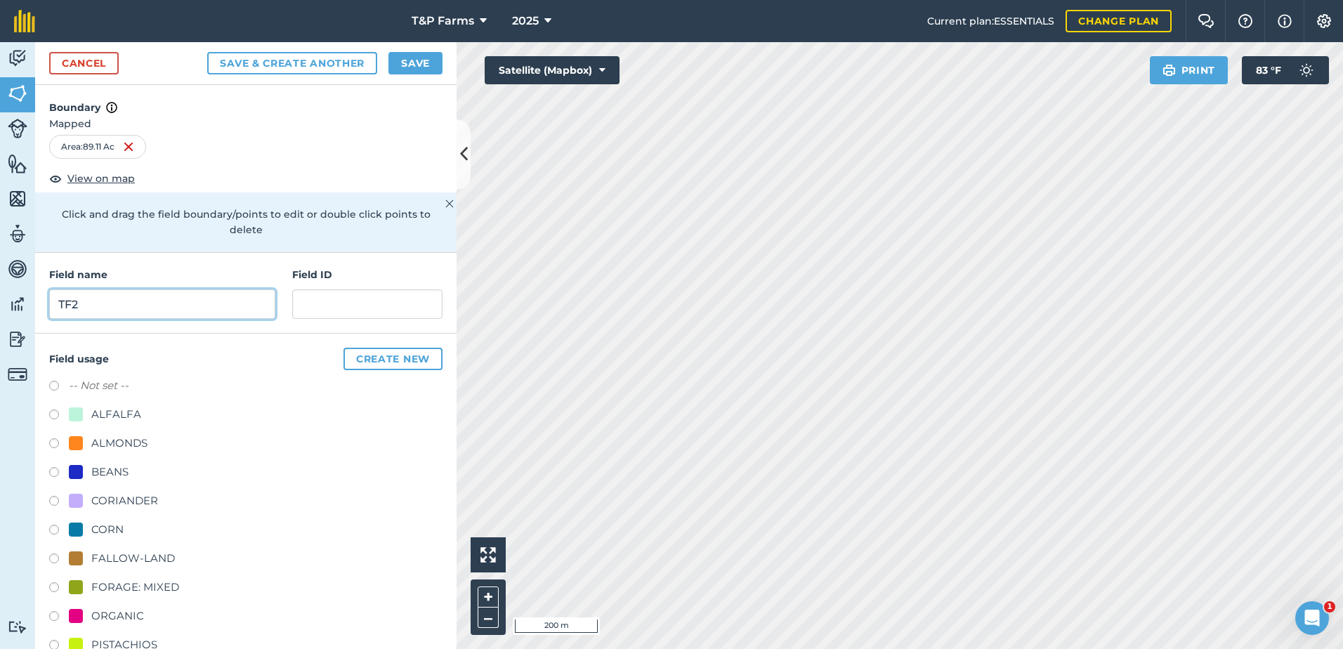
type input "TF2"
click at [150, 452] on div "ALMONDS" at bounding box center [245, 445] width 393 height 20
click at [124, 424] on div "ALFALFA" at bounding box center [245, 416] width 393 height 20
click at [124, 438] on div "ALMONDS" at bounding box center [119, 443] width 56 height 17
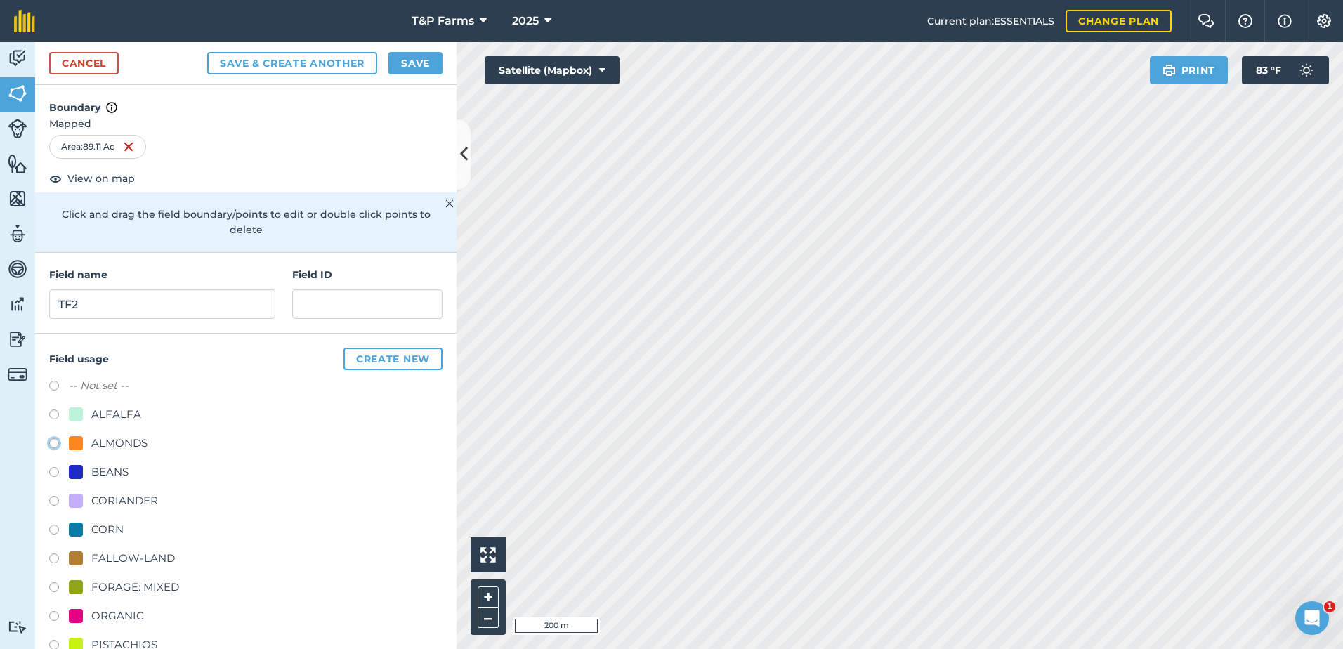
radio input "true"
click at [421, 51] on div "Cancel Save & Create Another Save" at bounding box center [245, 63] width 421 height 43
click at [421, 58] on button "Save" at bounding box center [415, 63] width 54 height 22
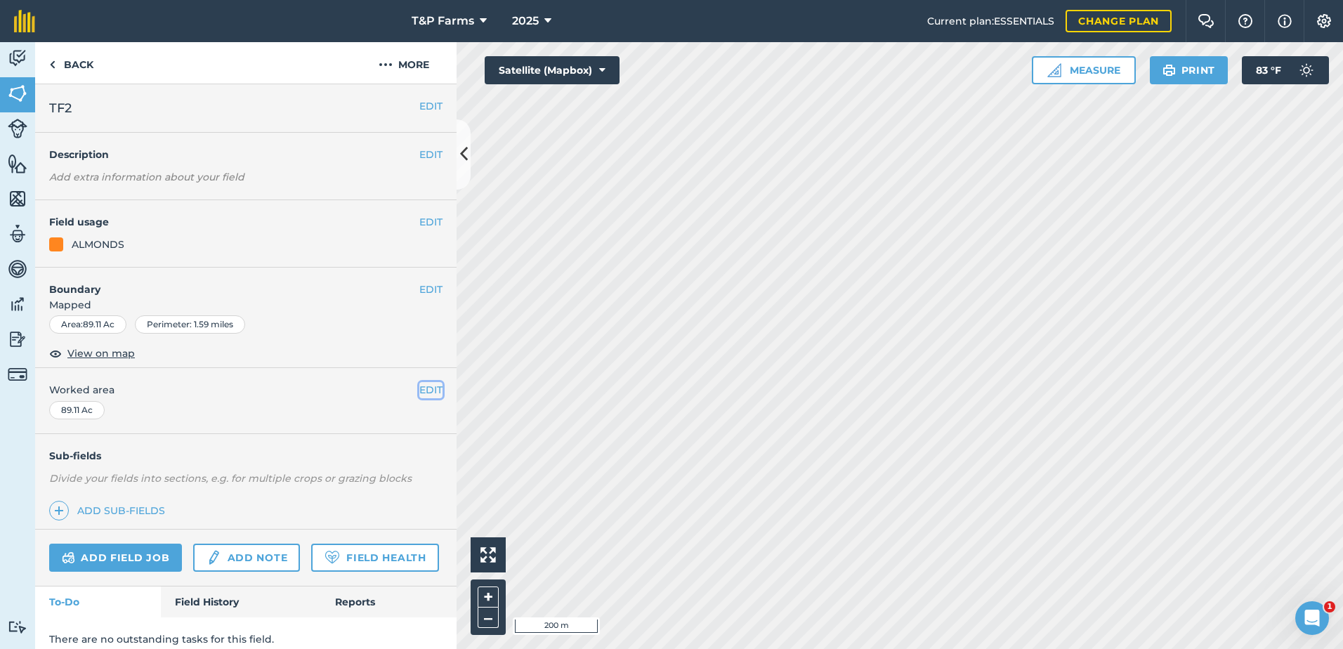
click at [419, 393] on button "EDIT" at bounding box center [430, 389] width 23 height 15
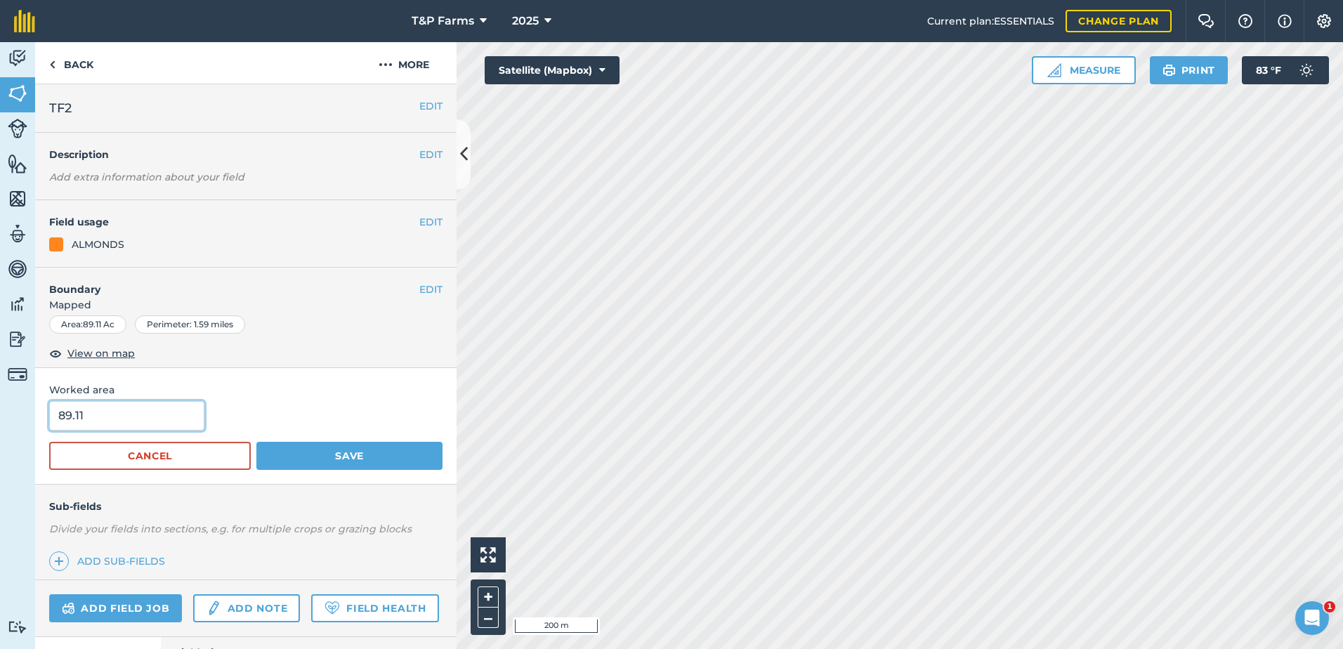
click at [202, 410] on input "89.11" at bounding box center [126, 415] width 155 height 29
type input "89"
click at [256, 442] on button "Save" at bounding box center [349, 456] width 186 height 28
